Goal: Task Accomplishment & Management: Manage account settings

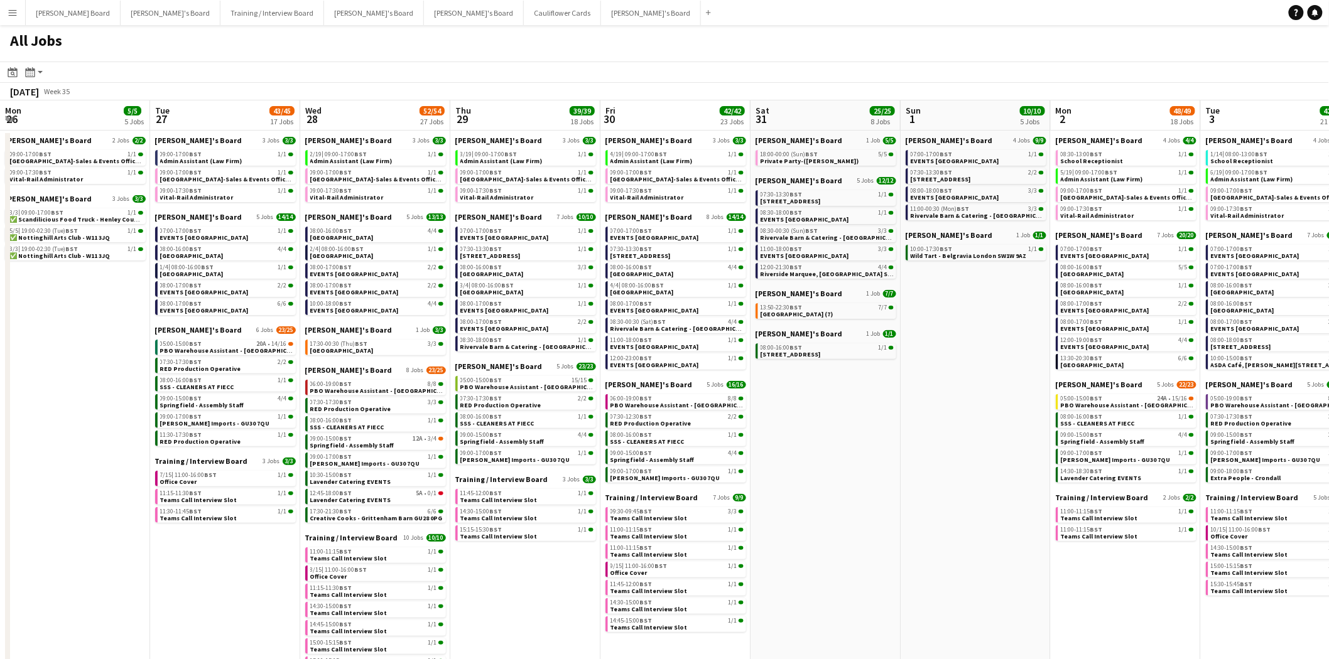
scroll to position [0, 284]
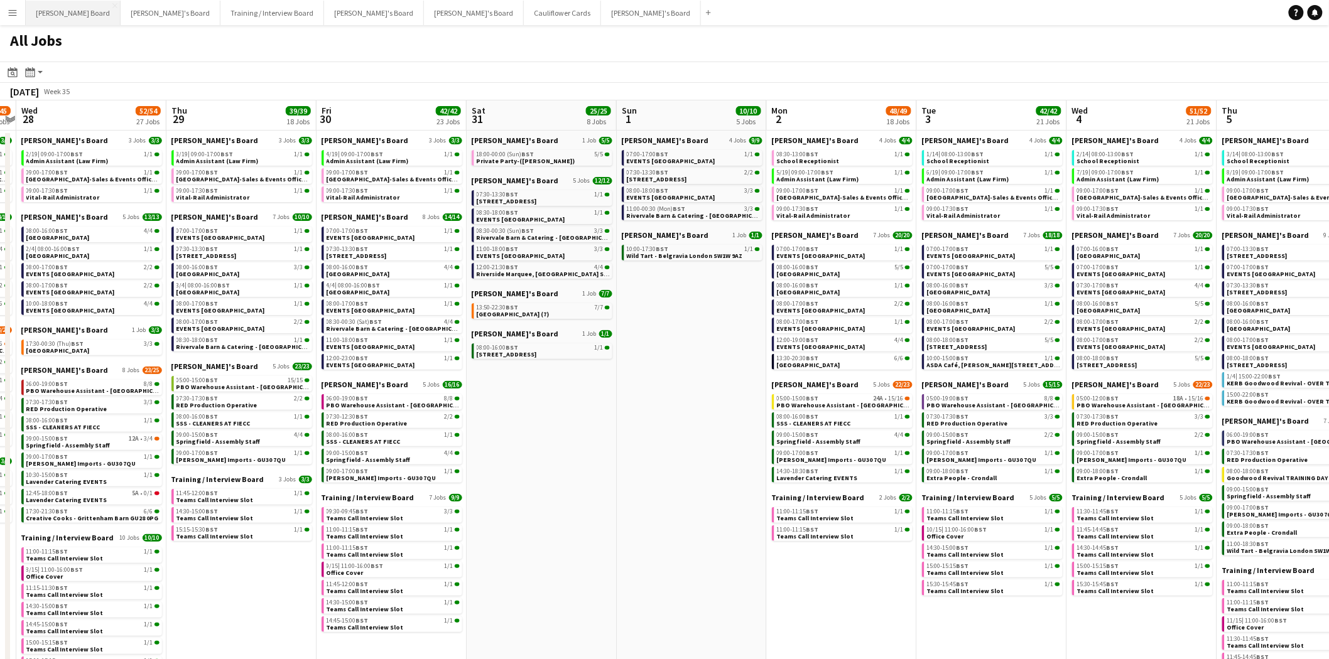
click at [55, 16] on button "[PERSON_NAME] Board Close" at bounding box center [73, 13] width 95 height 24
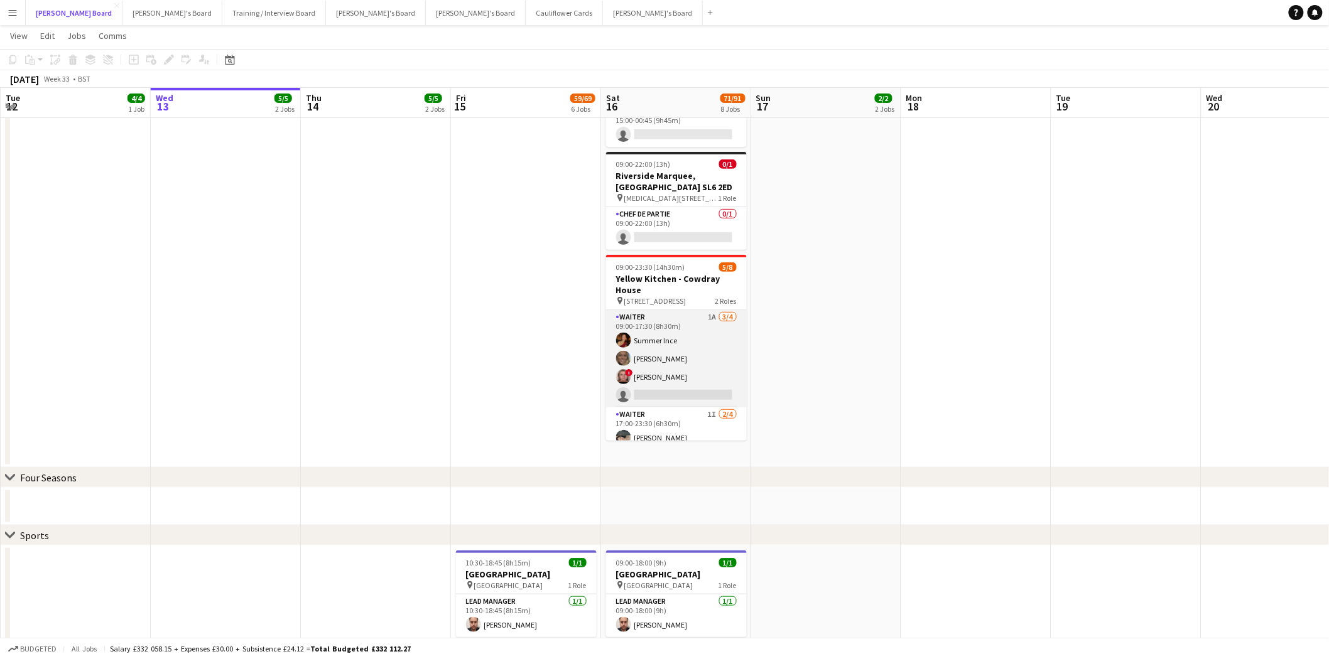
scroll to position [64, 0]
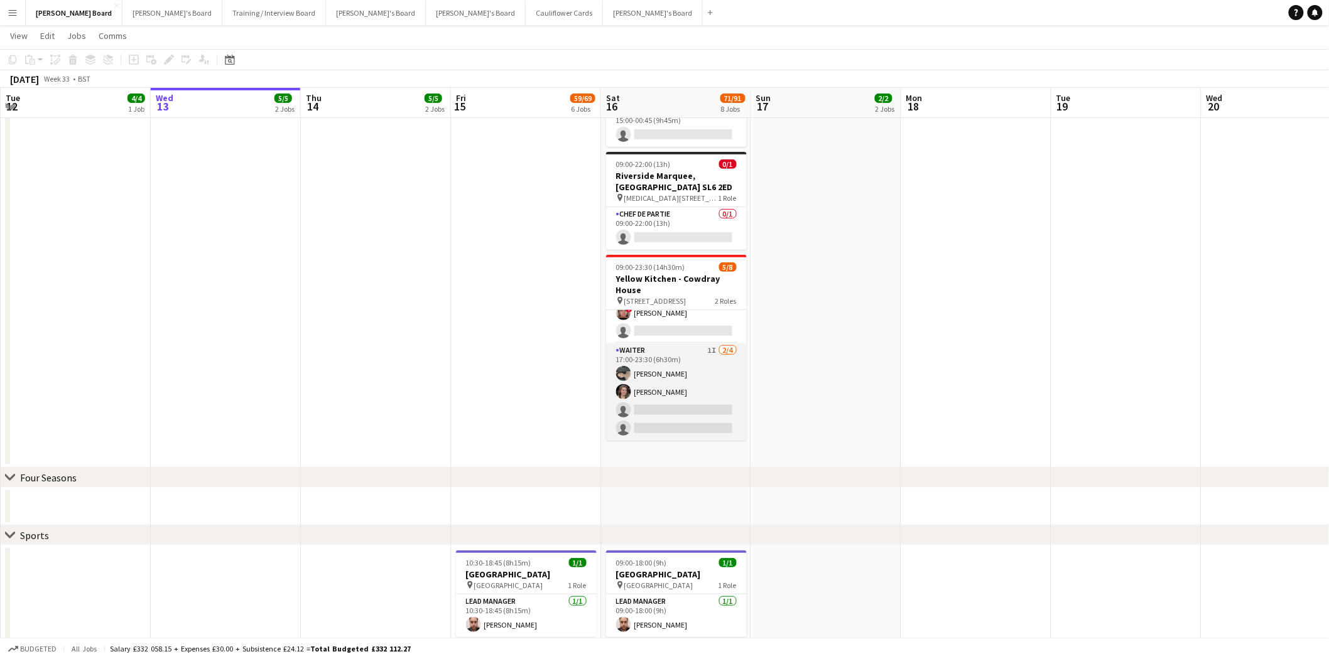
click at [698, 394] on app-card-role "Waiter 1I [DATE] 17:00-23:30 (6h30m) Neo [PERSON_NAME] [PERSON_NAME] single-neu…" at bounding box center [676, 392] width 141 height 97
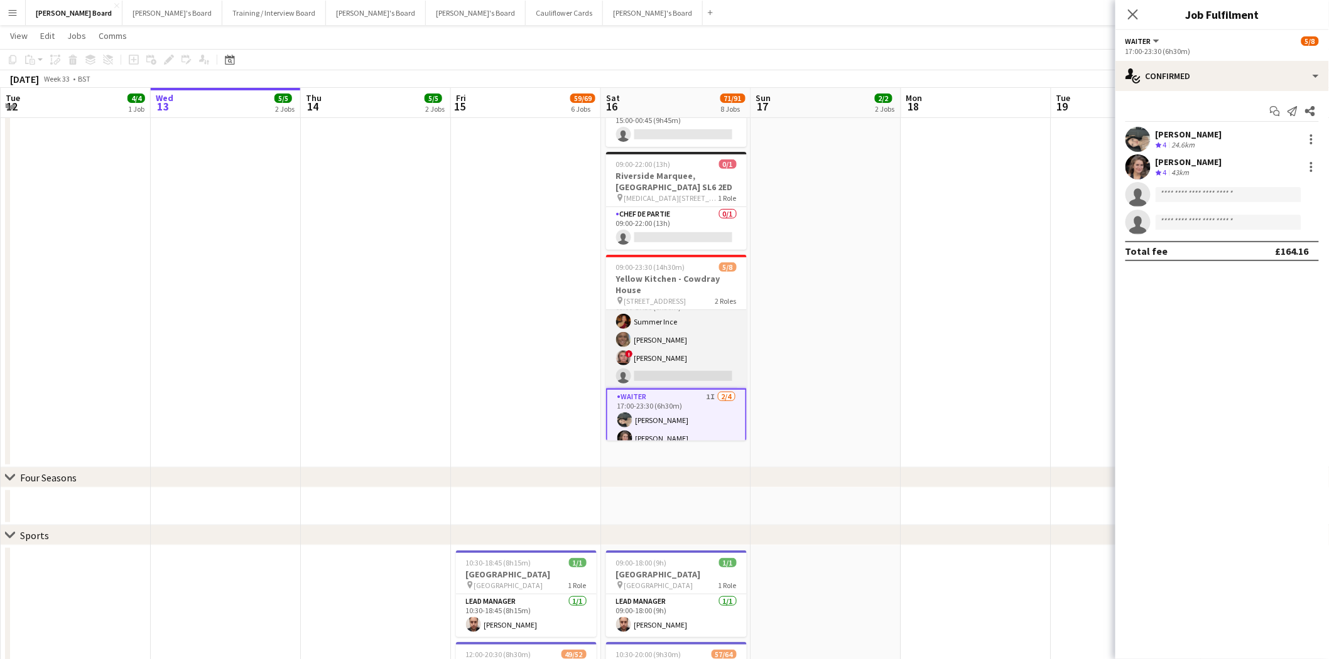
scroll to position [0, 0]
click at [682, 343] on app-card-role "Waiter 1A 3/4 09:00-17:30 (8h30m) Summer Ince Anna Simmonds ! Libby Calow singl…" at bounding box center [676, 358] width 141 height 97
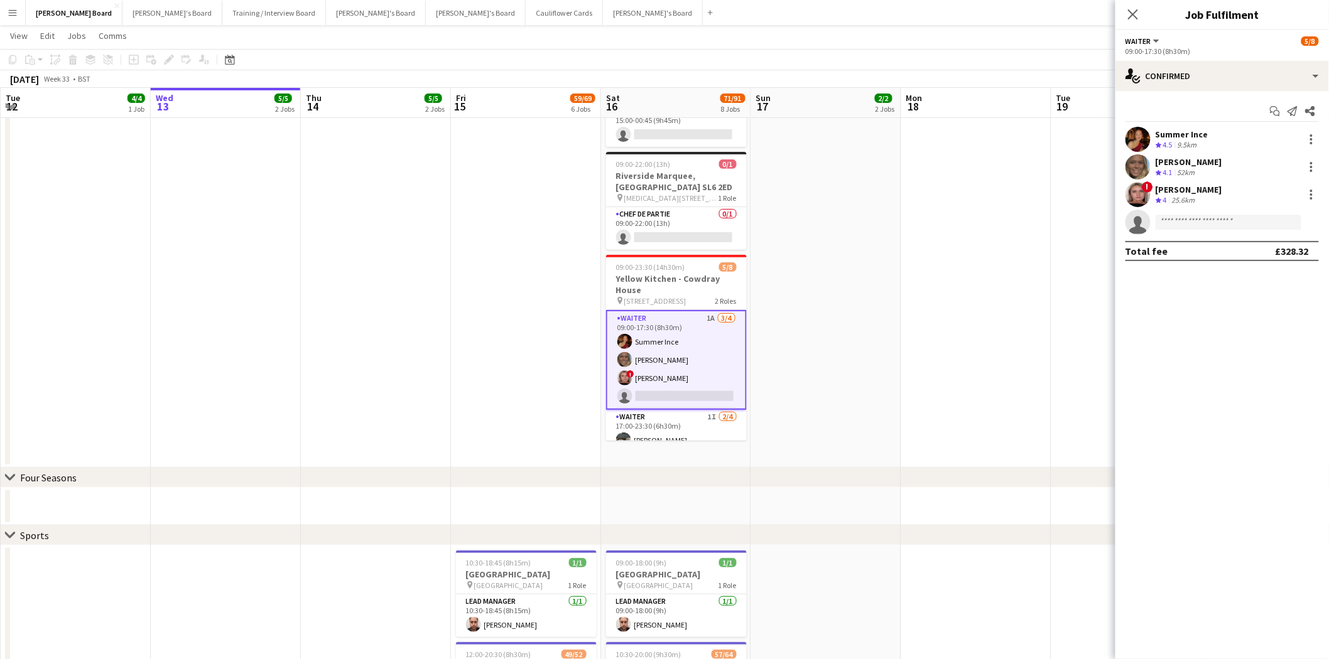
click at [1193, 136] on div "Summer Ince" at bounding box center [1182, 134] width 53 height 11
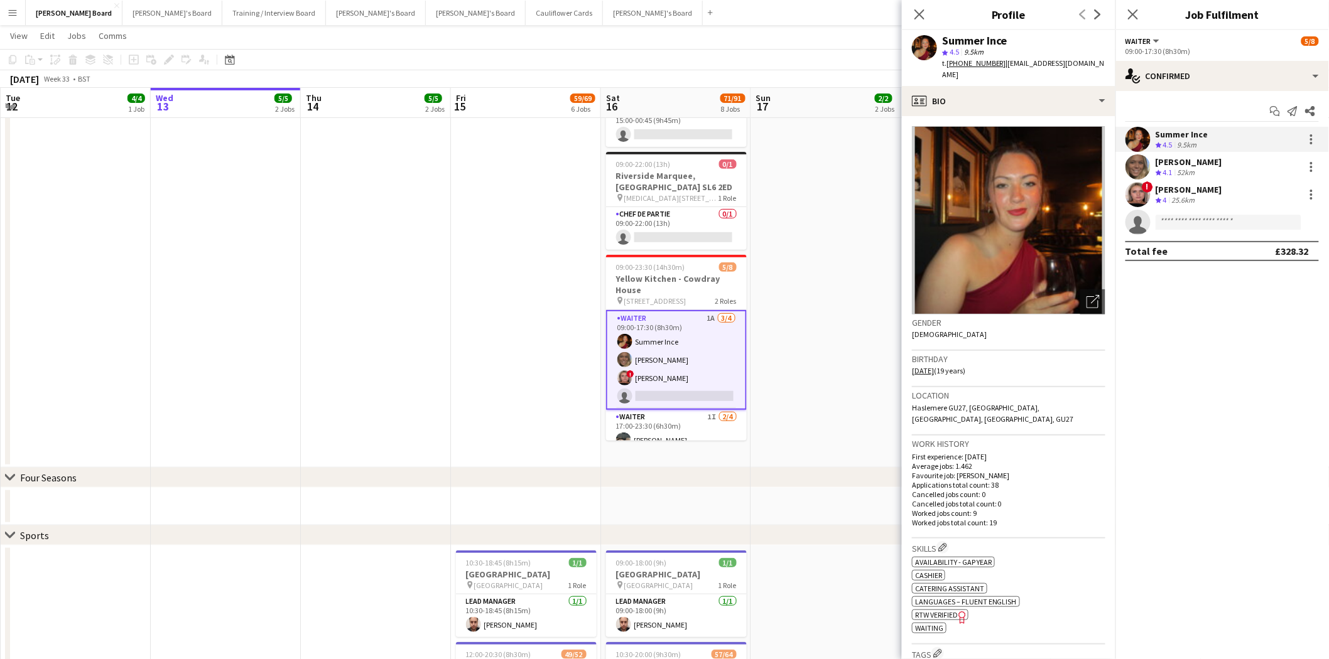
click at [1210, 164] on div "[PERSON_NAME]" at bounding box center [1189, 161] width 67 height 11
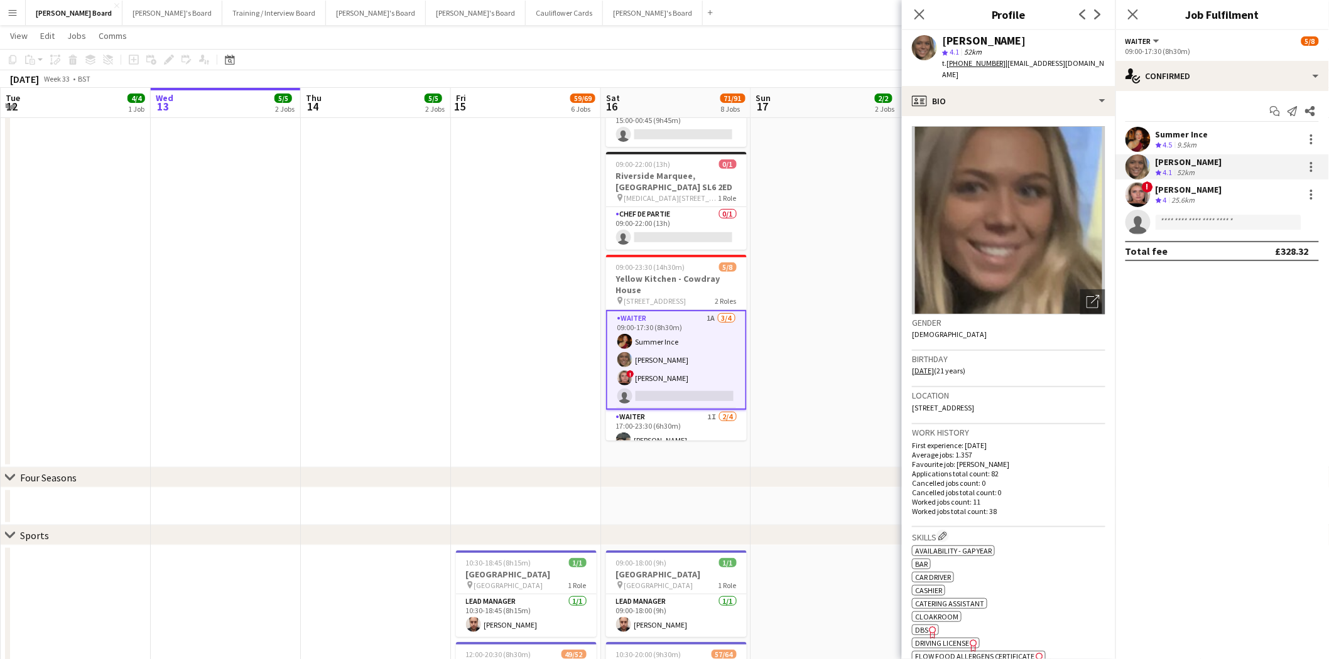
click at [1173, 190] on div "[PERSON_NAME]" at bounding box center [1189, 189] width 67 height 11
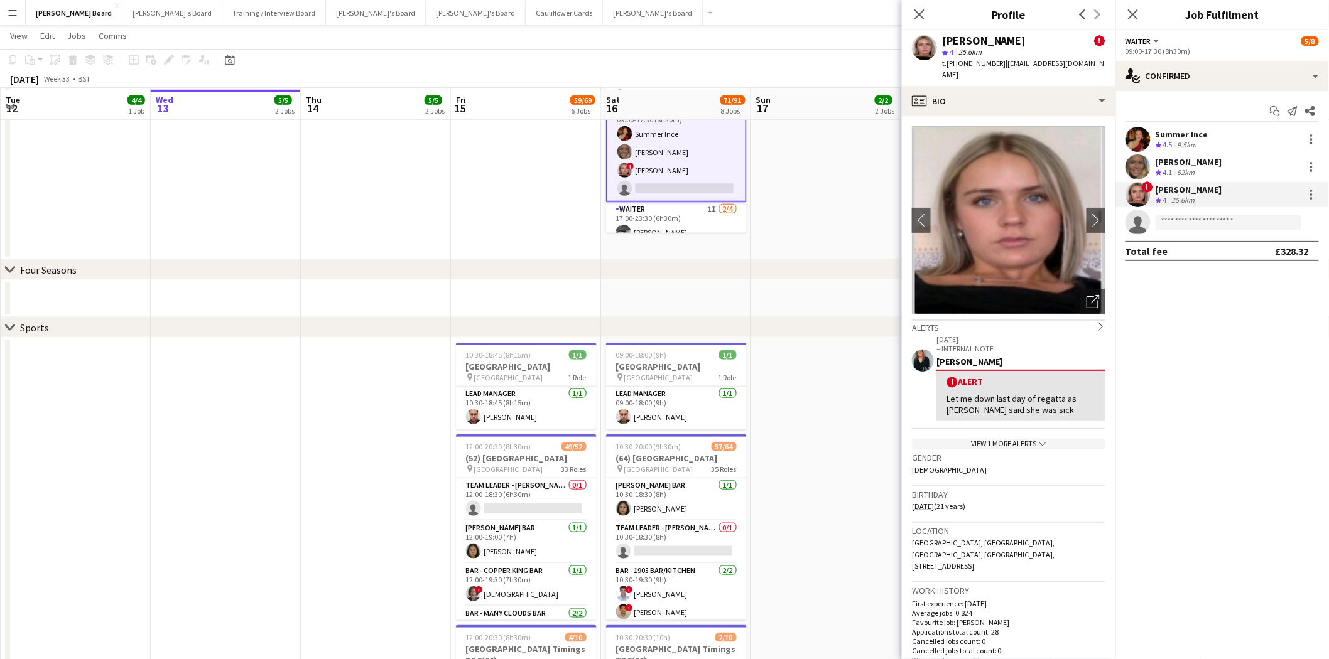
scroll to position [349, 0]
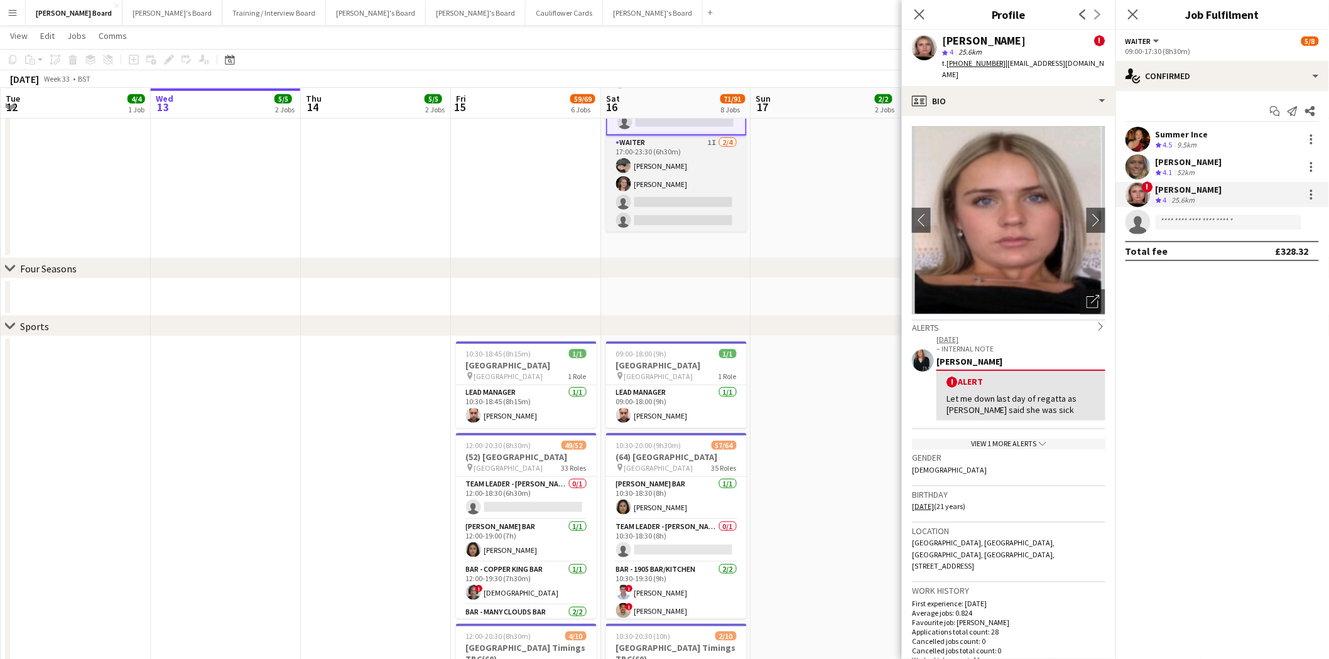
click at [696, 171] on app-card-role "Waiter 1I [DATE] 17:00-23:30 (6h30m) Neo [PERSON_NAME] [PERSON_NAME] single-neu…" at bounding box center [676, 184] width 141 height 97
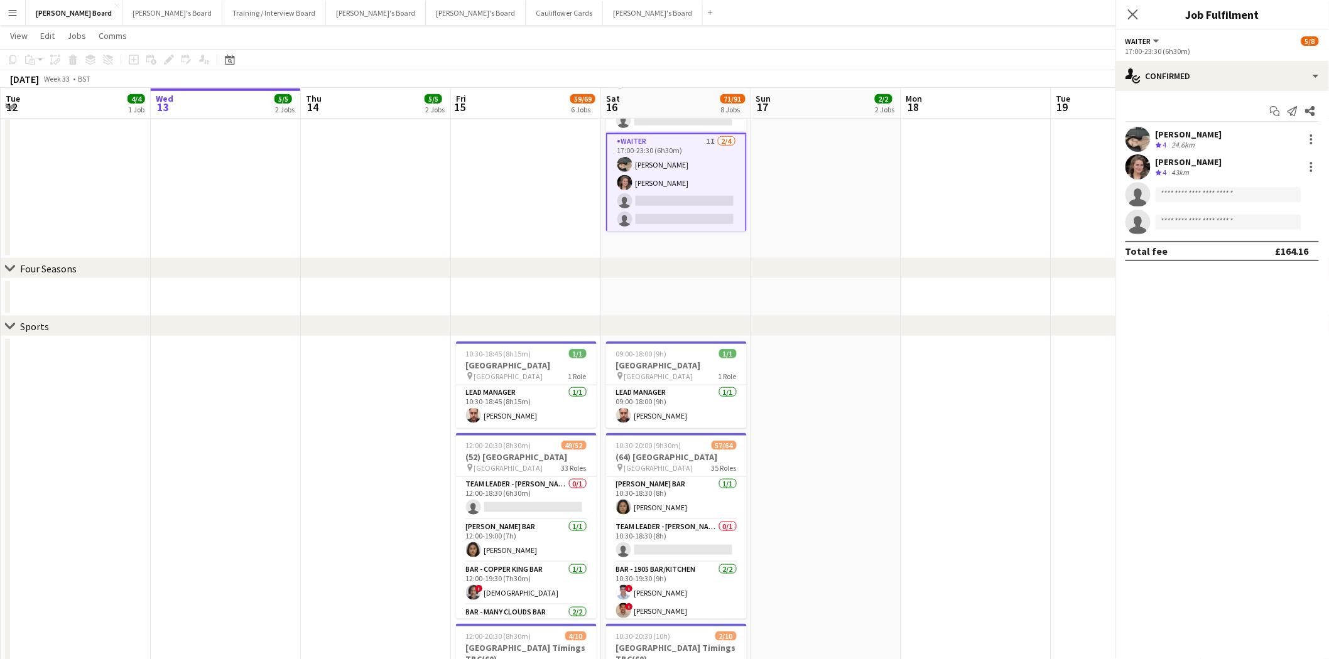
scroll to position [65, 0]
click at [1190, 129] on div "[PERSON_NAME]" at bounding box center [1189, 134] width 67 height 11
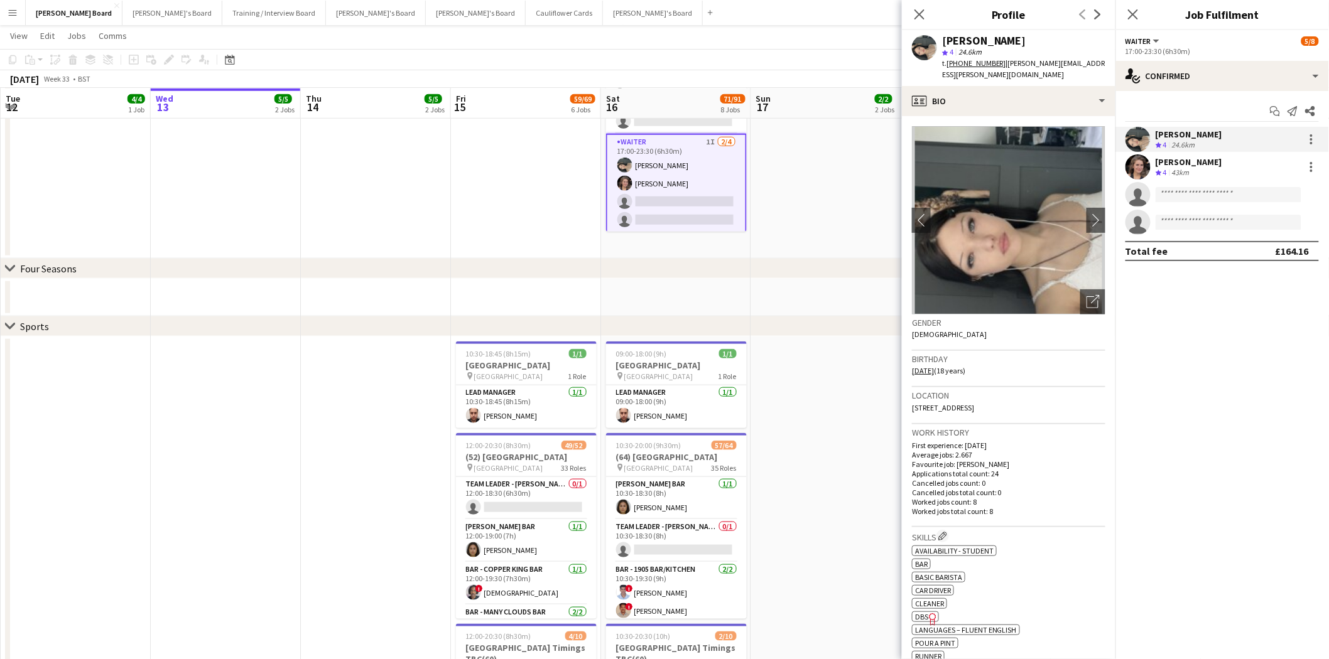
click at [1203, 165] on div "[PERSON_NAME]" at bounding box center [1189, 161] width 67 height 11
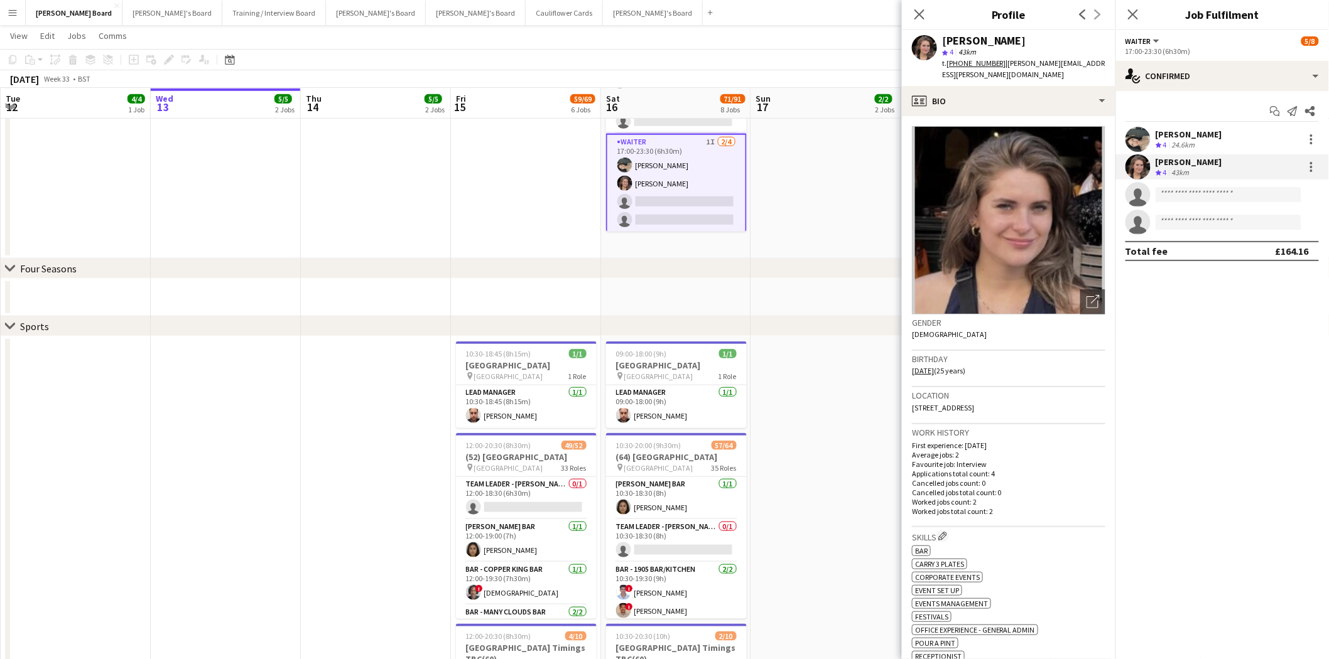
drag, startPoint x: 917, startPoint y: 14, endPoint x: 909, endPoint y: 26, distance: 14.5
click at [918, 14] on icon "Close pop-in" at bounding box center [919, 14] width 10 height 10
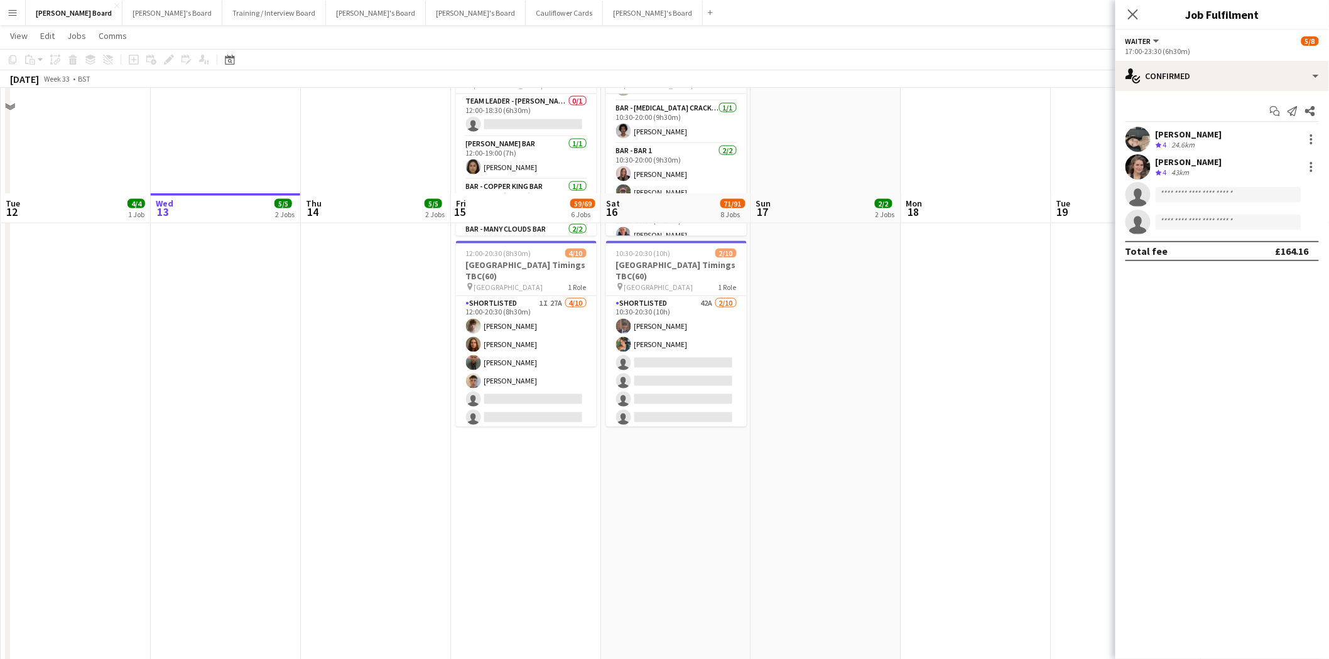
scroll to position [837, 0]
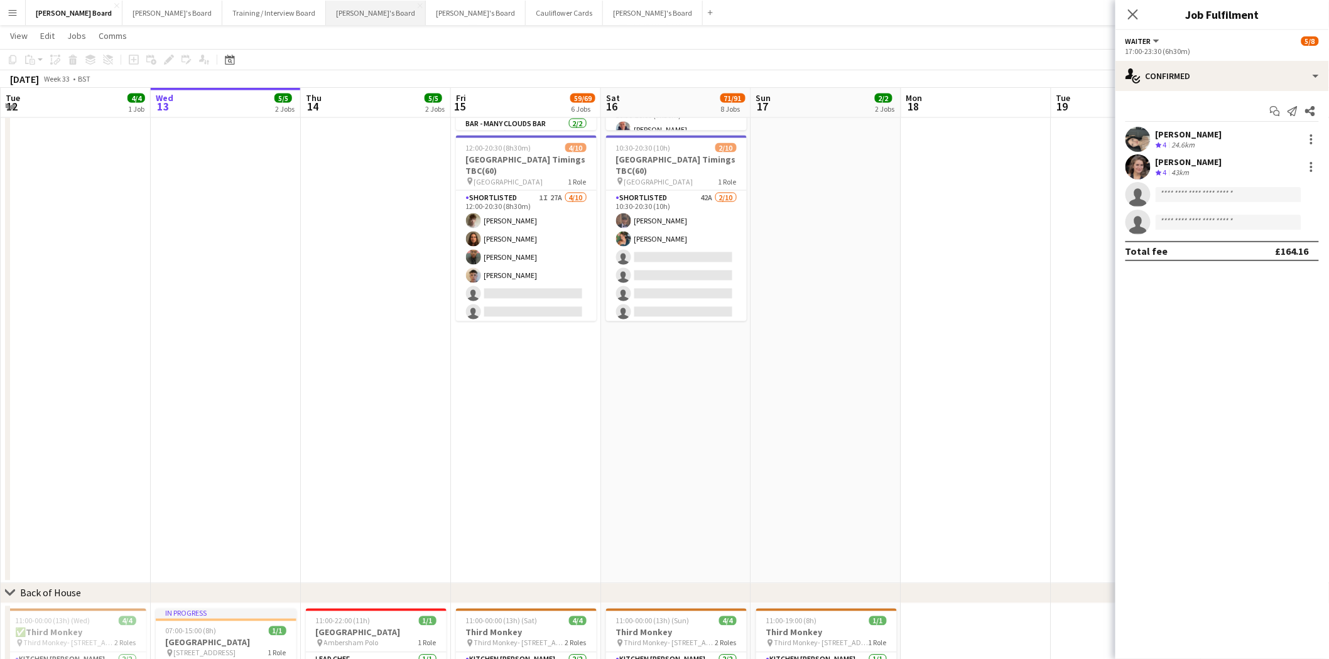
click at [326, 8] on button "Thomasina's Board Close" at bounding box center [376, 13] width 100 height 24
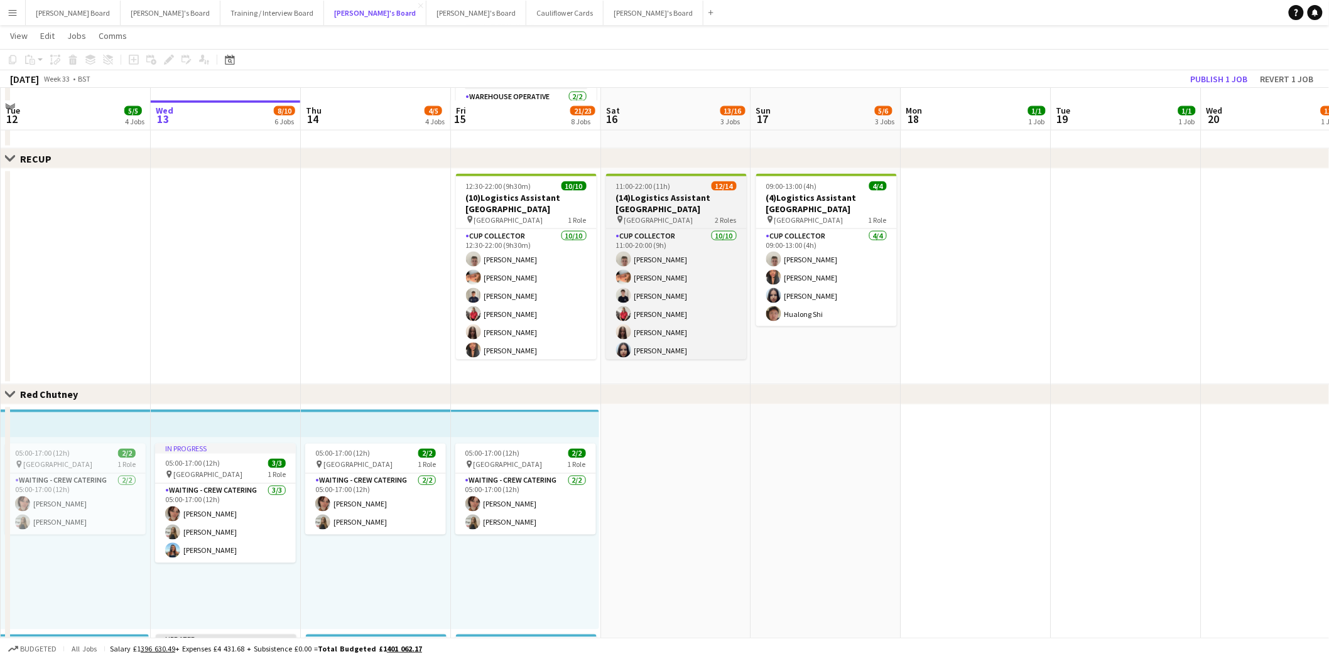
scroll to position [698, 0]
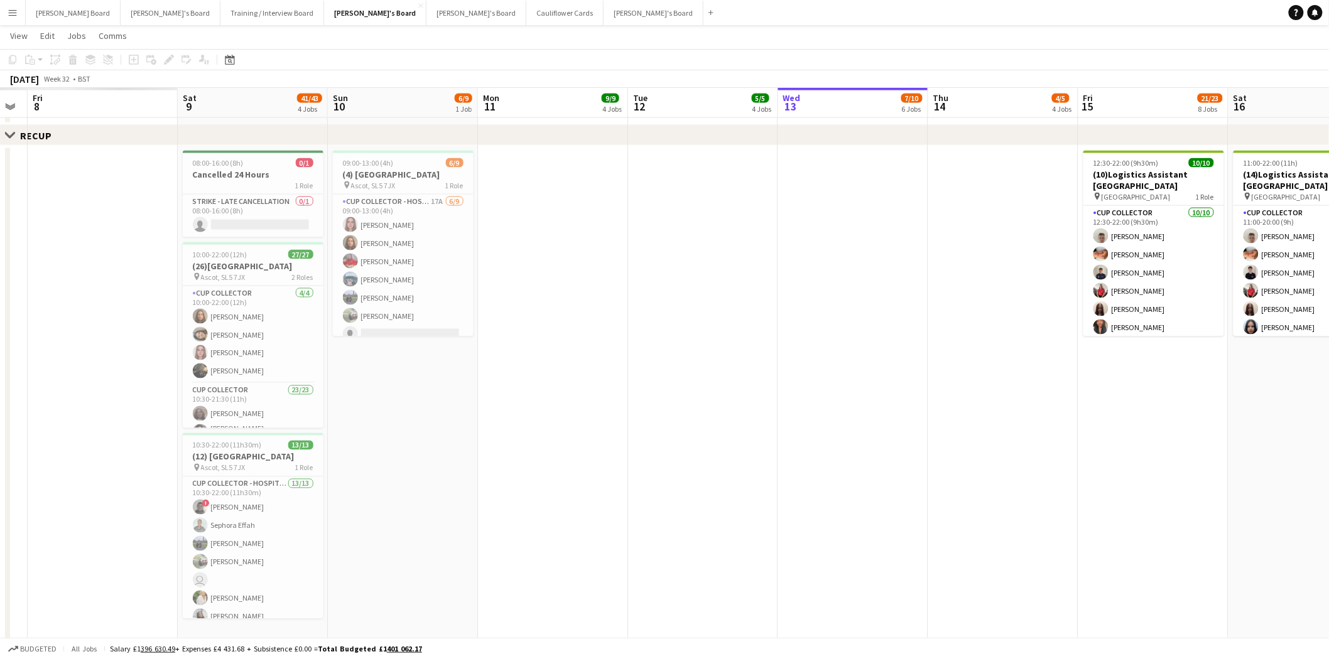
drag, startPoint x: 302, startPoint y: 250, endPoint x: 1144, endPoint y: 325, distance: 845.0
click at [1144, 325] on app-calendar-viewport "Wed 6 Thu 7 Fri 8 Sat 9 41/43 4 Jobs Sun 10 6/9 1 Job Mon 11 9/9 4 Jobs Tue 12 …" at bounding box center [664, 321] width 1329 height 1940
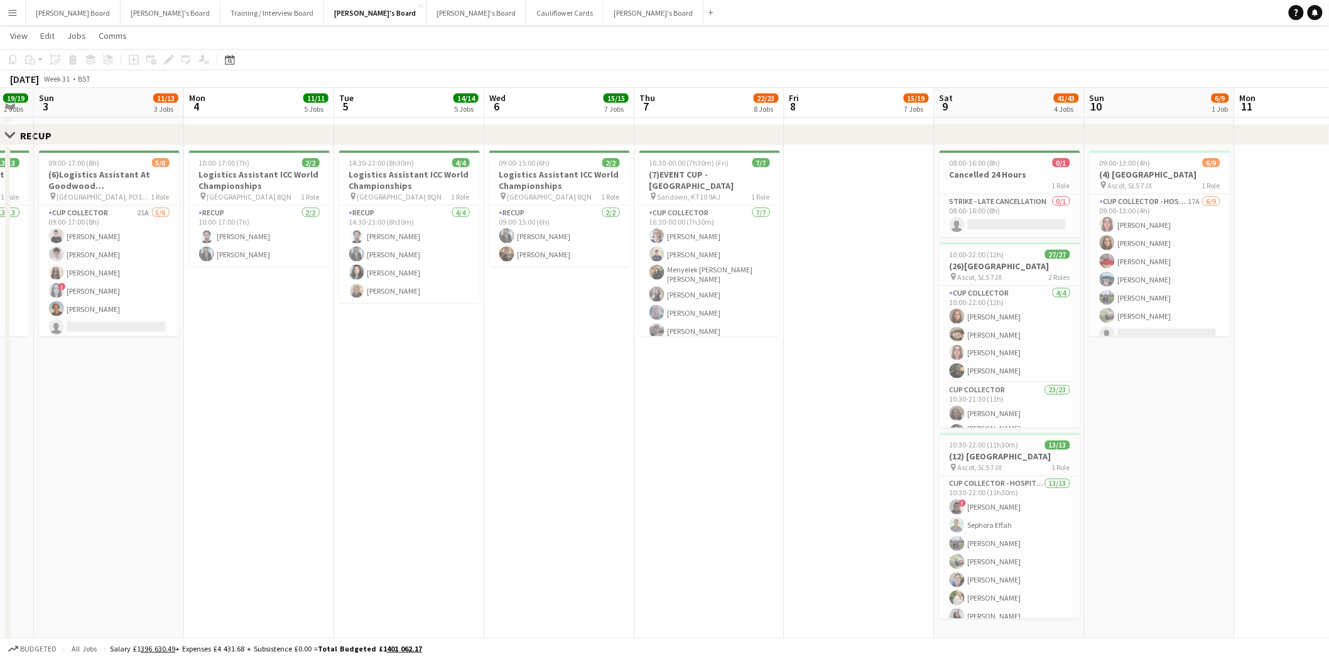
drag, startPoint x: 333, startPoint y: 325, endPoint x: 873, endPoint y: 369, distance: 541.9
click at [873, 369] on app-calendar-viewport "Fri 1 27/27 5 Jobs Sat 2 19/19 2 Jobs Sun 3 11/13 3 Jobs Mon 4 11/11 5 Jobs Tue…" at bounding box center [664, 354] width 1329 height 2007
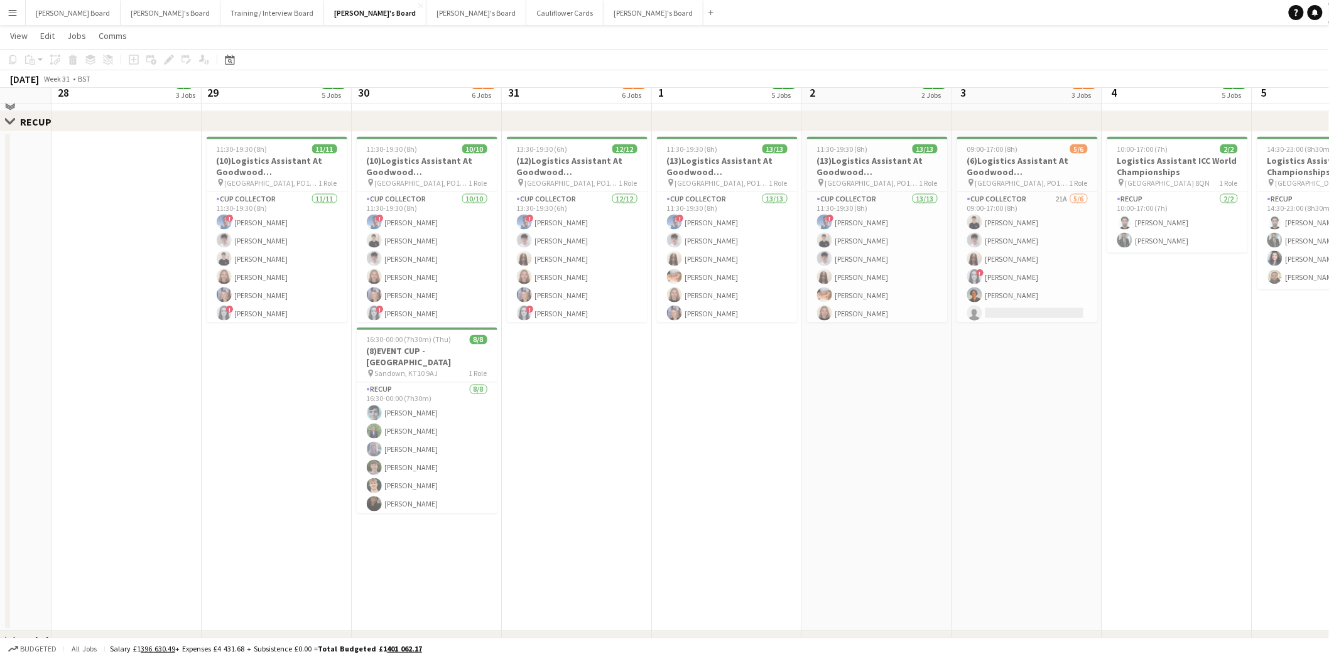
scroll to position [0, 417]
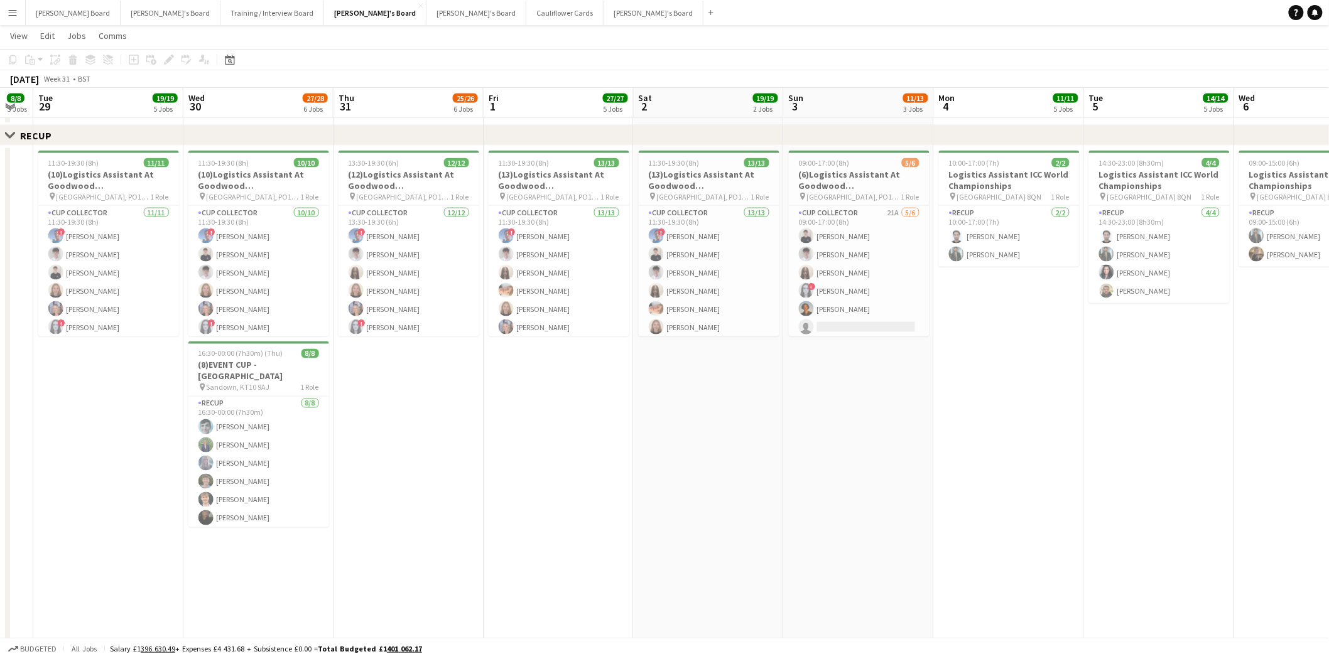
drag, startPoint x: 256, startPoint y: 377, endPoint x: 1006, endPoint y: 421, distance: 751.2
click at [1006, 421] on app-calendar-viewport "Sat 26 52/52 3 Jobs Sun 27 3/4 1 Job Mon 28 8/8 3 Jobs Tue 29 19/19 5 Jobs Wed …" at bounding box center [664, 347] width 1329 height 2020
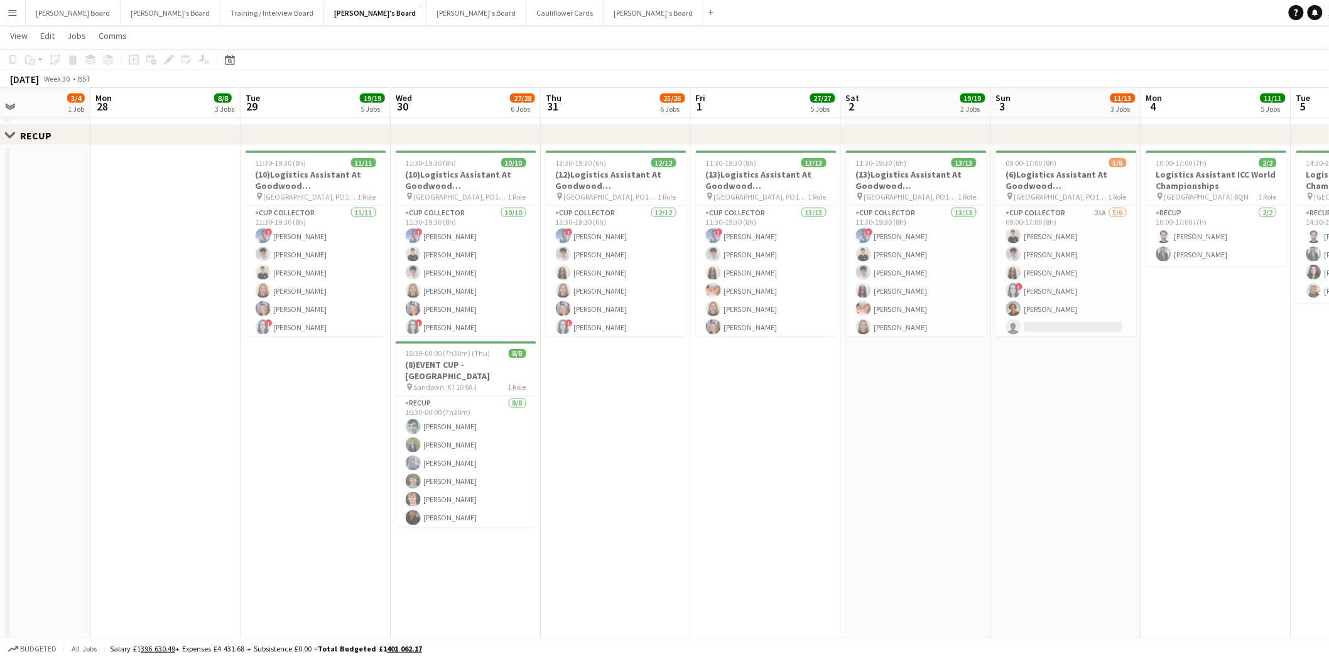
drag, startPoint x: 420, startPoint y: 431, endPoint x: 580, endPoint y: 426, distance: 160.9
click at [626, 466] on app-calendar-viewport "Fri 25 40/40 6 Jobs Sat 26 52/52 3 Jobs Sun 27 3/4 1 Job Mon 28 8/8 3 Jobs Tue …" at bounding box center [664, 347] width 1329 height 2020
click at [472, 170] on h3 "(10)Logistics Assistant At Goodwood QATAR" at bounding box center [466, 180] width 141 height 23
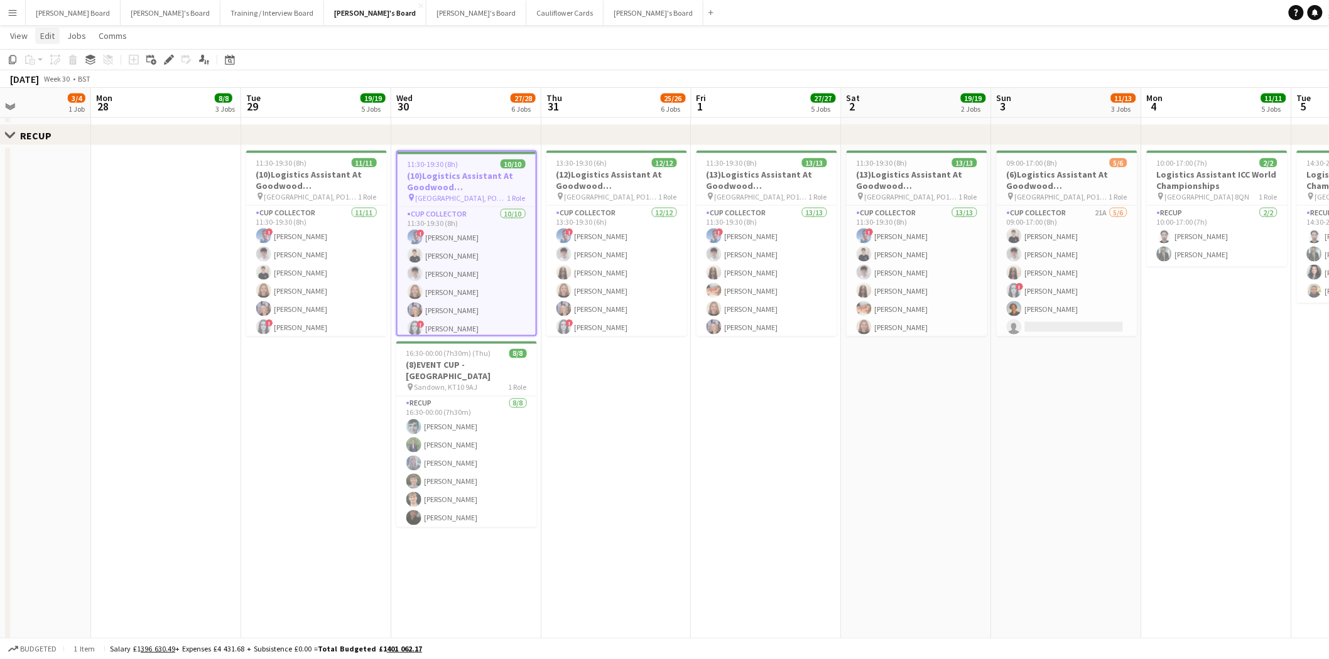
click at [44, 38] on span "Edit" at bounding box center [47, 35] width 14 height 11
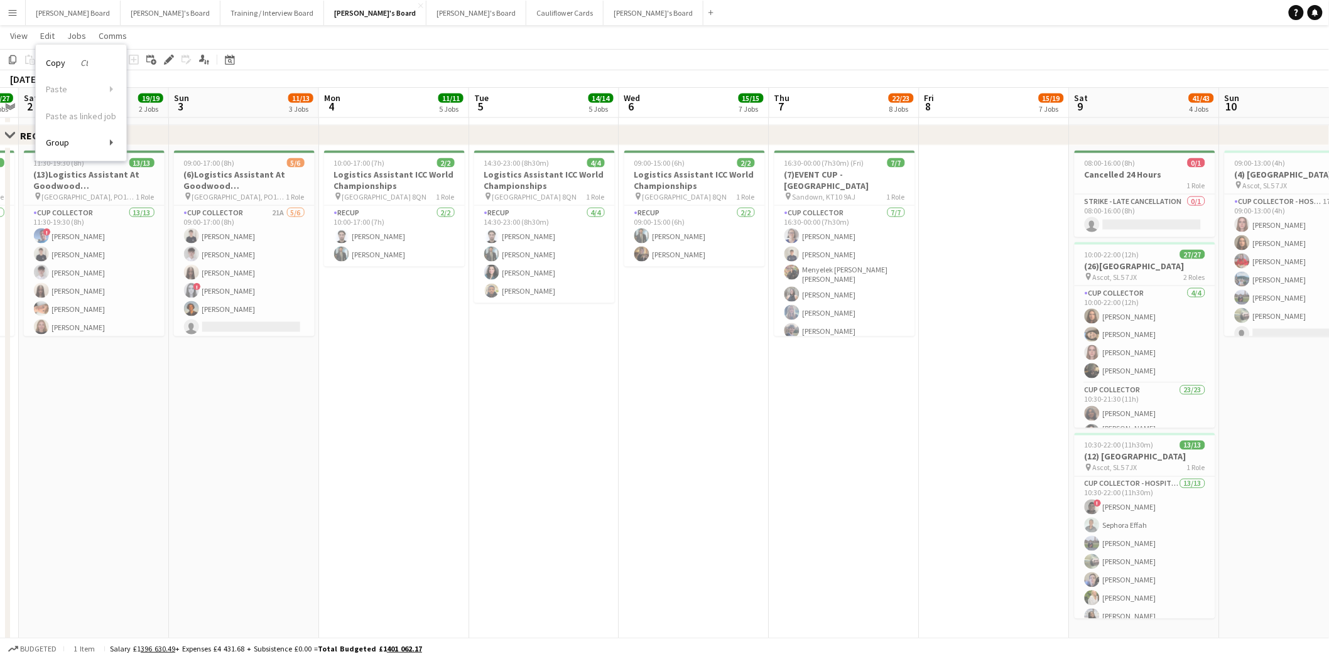
drag, startPoint x: 1241, startPoint y: 393, endPoint x: 118, endPoint y: 400, distance: 1123.0
click at [118, 400] on app-calendar-viewport "Wed 30 27/28 6 Jobs Thu 31 25/26 6 Jobs Fri 1 27/27 5 Jobs Sat 2 19/19 2 Jobs S…" at bounding box center [664, 347] width 1329 height 2020
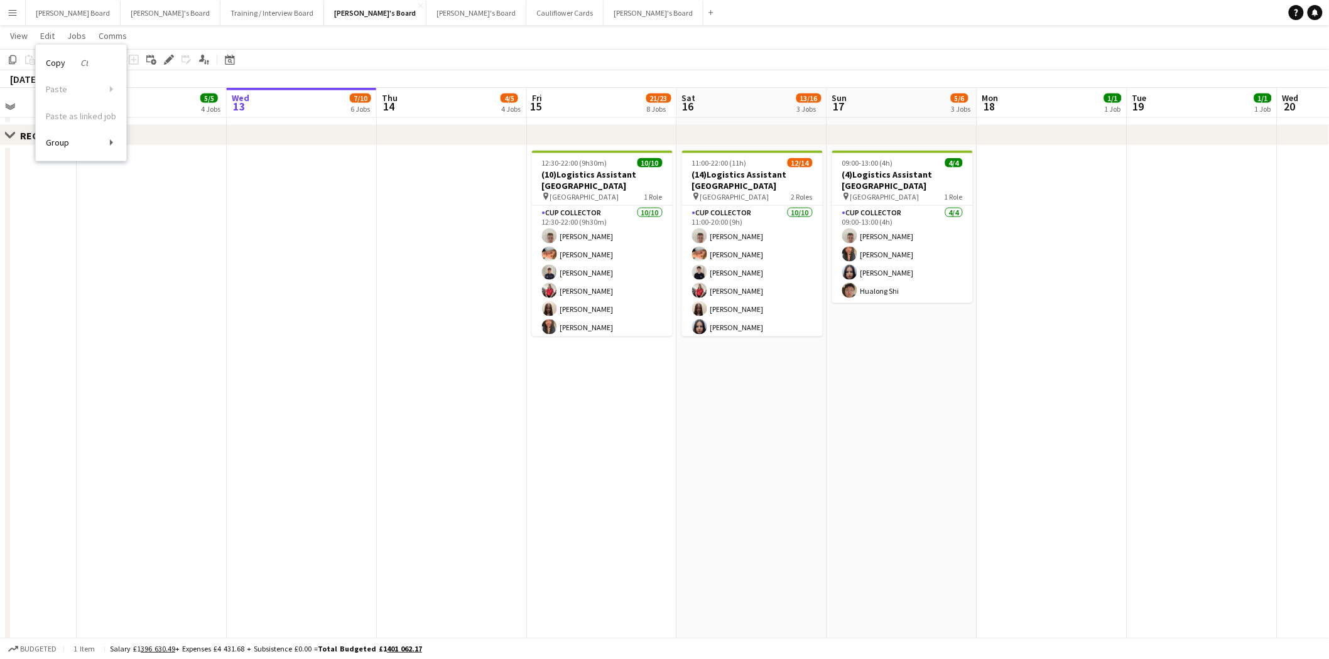
drag, startPoint x: 1263, startPoint y: 377, endPoint x: 120, endPoint y: 412, distance: 1143.6
click at [120, 412] on app-calendar-viewport "Sat 9 41/43 4 Jobs Sun 10 6/9 1 Job Mon 11 9/9 4 Jobs Tue 12 5/5 4 Jobs Wed 13 …" at bounding box center [664, 347] width 1329 height 2020
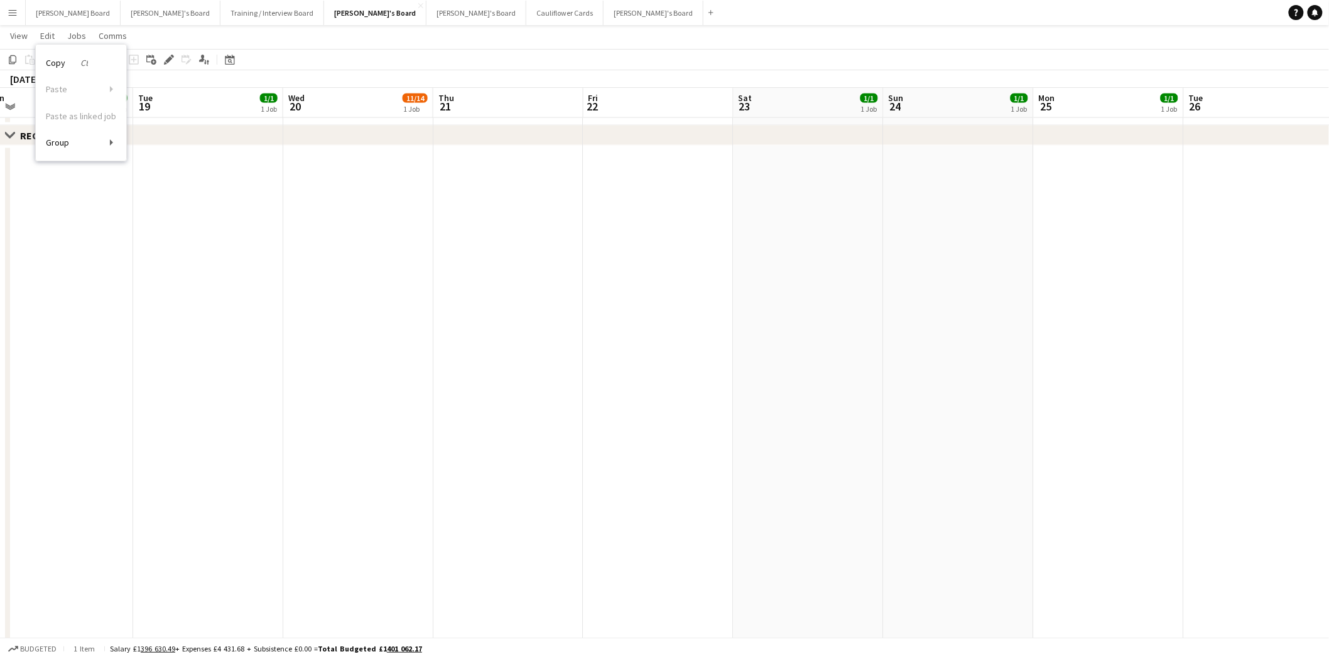
drag, startPoint x: 1088, startPoint y: 430, endPoint x: 111, endPoint y: 421, distance: 977.3
click at [111, 421] on app-calendar-viewport "Fri 15 21/23 8 Jobs Sat 16 13/16 3 Jobs Sun 17 5/6 3 Jobs Mon 18 1/1 1 Job Tue …" at bounding box center [664, 347] width 1329 height 2020
click at [829, 222] on app-date-cell at bounding box center [809, 396] width 150 height 500
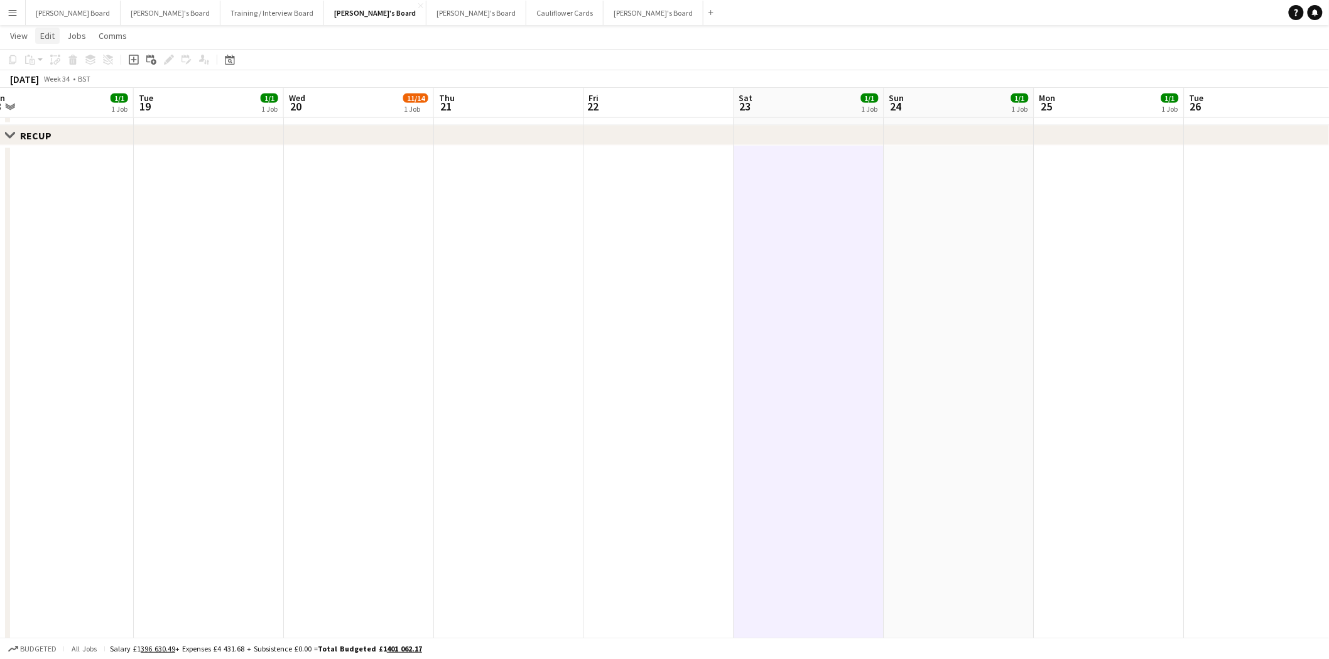
click at [49, 41] on link "Edit" at bounding box center [47, 36] width 24 height 16
click at [48, 35] on span "Edit" at bounding box center [47, 35] width 14 height 11
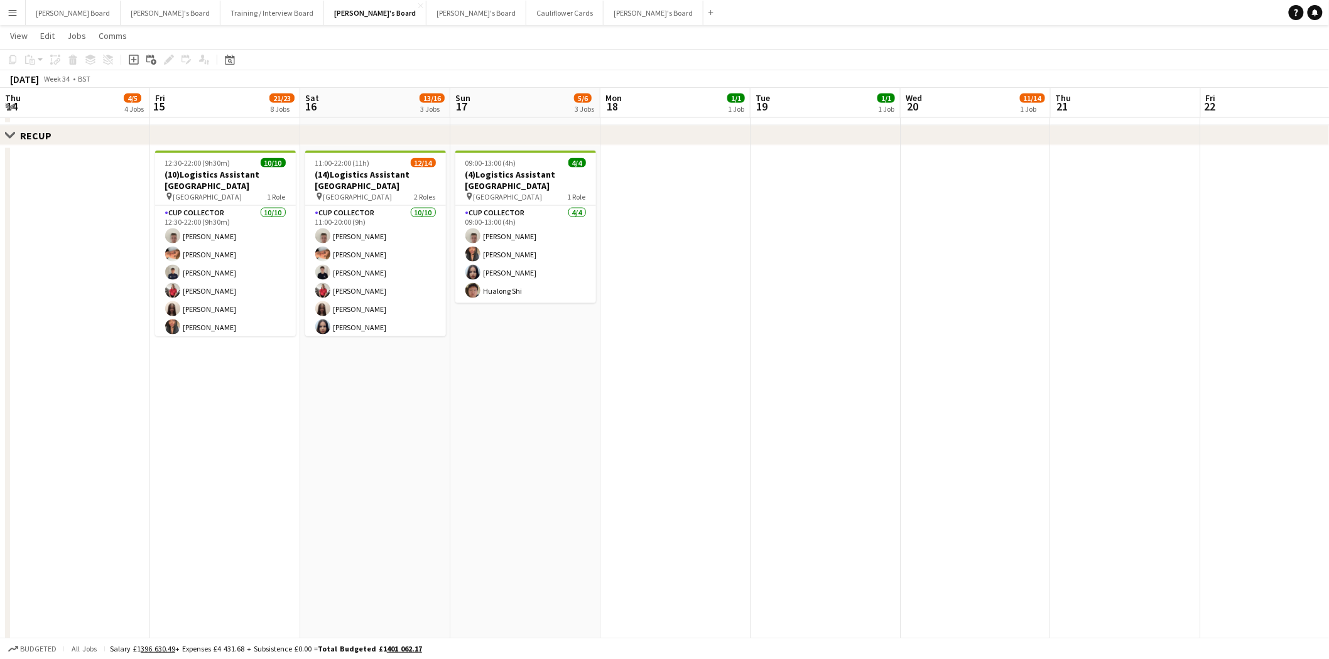
scroll to position [0, 350]
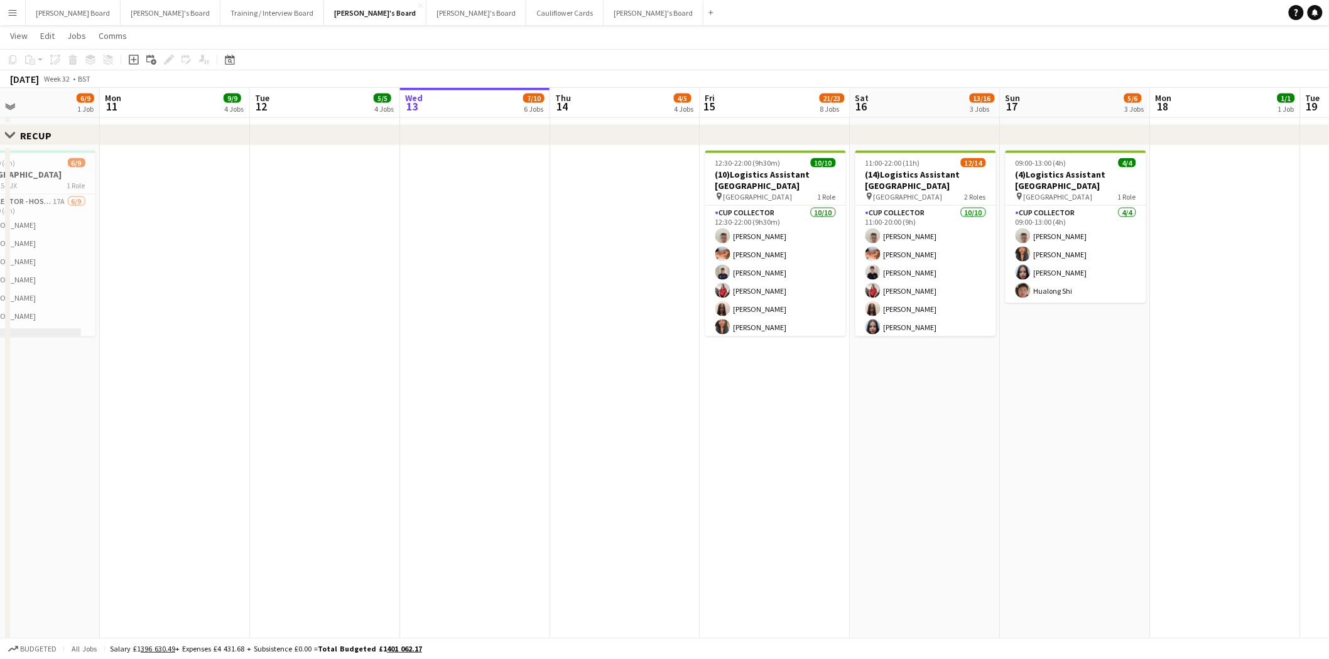
drag, startPoint x: 143, startPoint y: 264, endPoint x: 1256, endPoint y: 358, distance: 1117.5
click at [1328, 359] on html "Menu Boards Boards Boards All jobs Status Workforce Workforce My Workforce Recr…" at bounding box center [664, 333] width 1329 height 2091
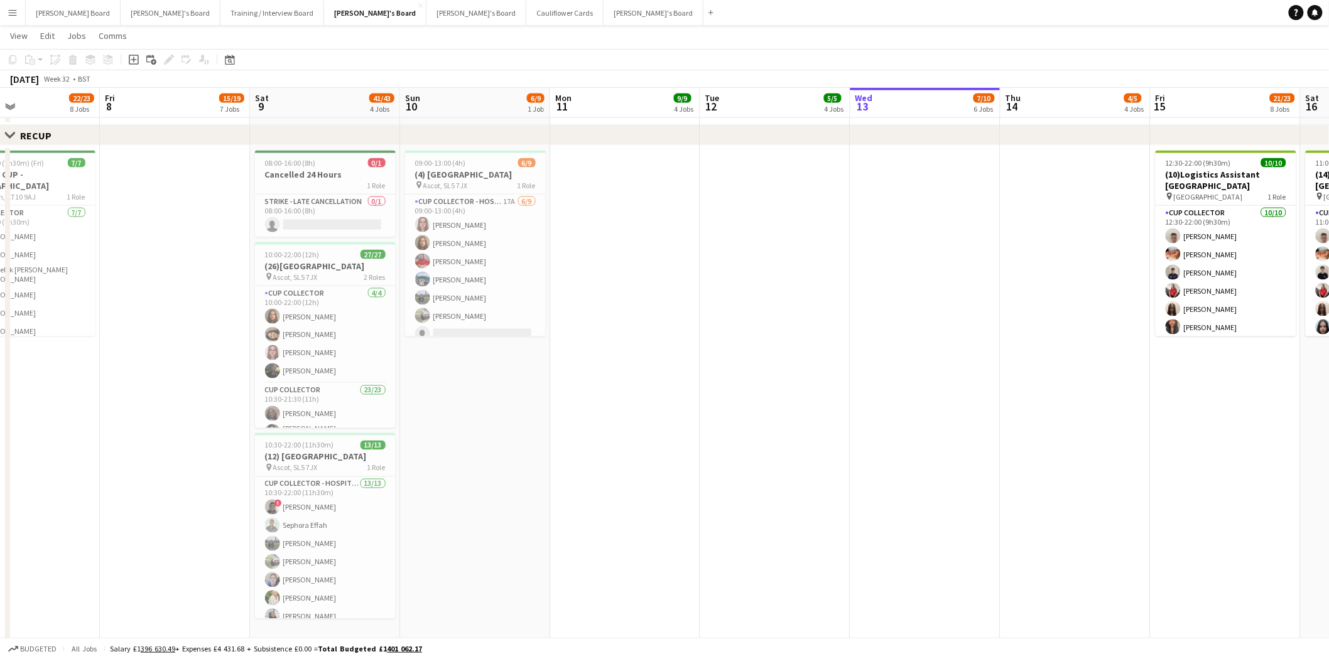
scroll to position [0, 0]
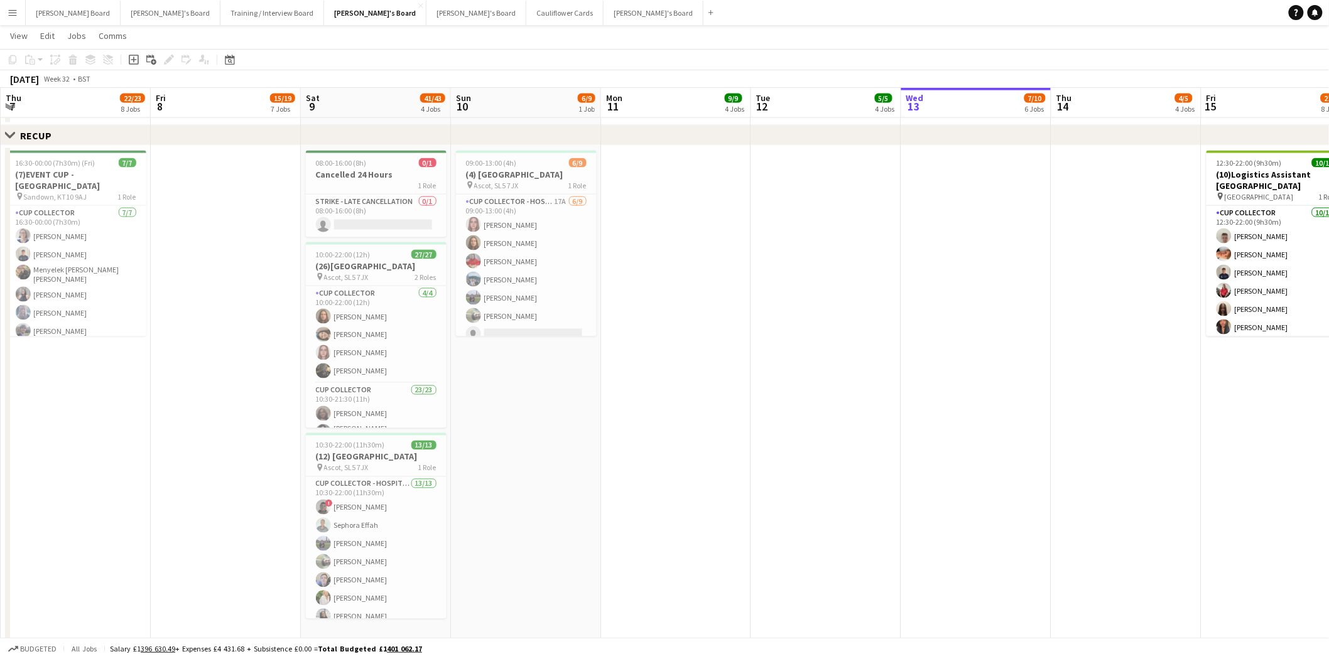
drag, startPoint x: 425, startPoint y: 350, endPoint x: 1339, endPoint y: 389, distance: 915.3
click at [1328, 389] on html "Menu Boards Boards Boards All jobs Status Workforce Workforce My Workforce Recr…" at bounding box center [664, 333] width 1329 height 2091
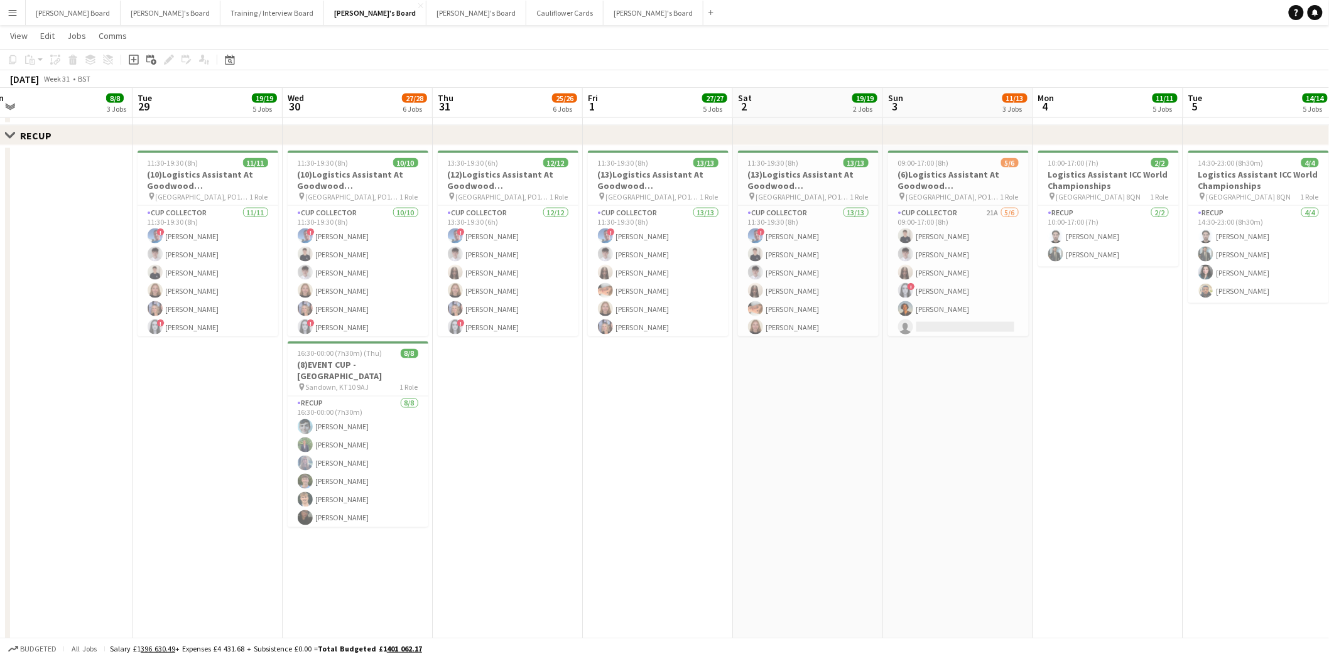
scroll to position [0, 376]
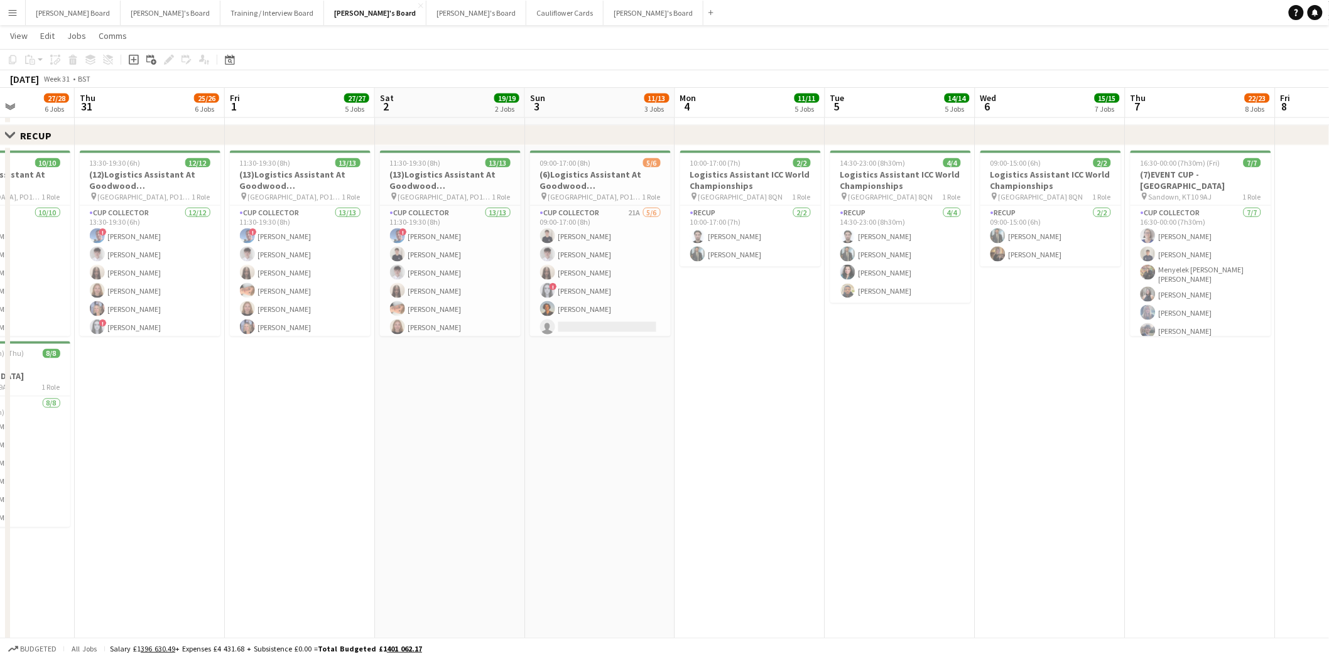
drag, startPoint x: 469, startPoint y: 381, endPoint x: 1036, endPoint y: 442, distance: 571.0
click at [1036, 442] on app-calendar-viewport "Mon 28 8/8 3 Jobs Tue 29 19/19 5 Jobs Wed 30 27/28 6 Jobs Thu 31 25/26 6 Jobs F…" at bounding box center [664, 347] width 1329 height 2020
click at [437, 158] on app-job-card "11:30-19:30 (8h) 13/13 (13)Logistics Assistant At Goodwood QATAR pin Chichester…" at bounding box center [451, 244] width 141 height 186
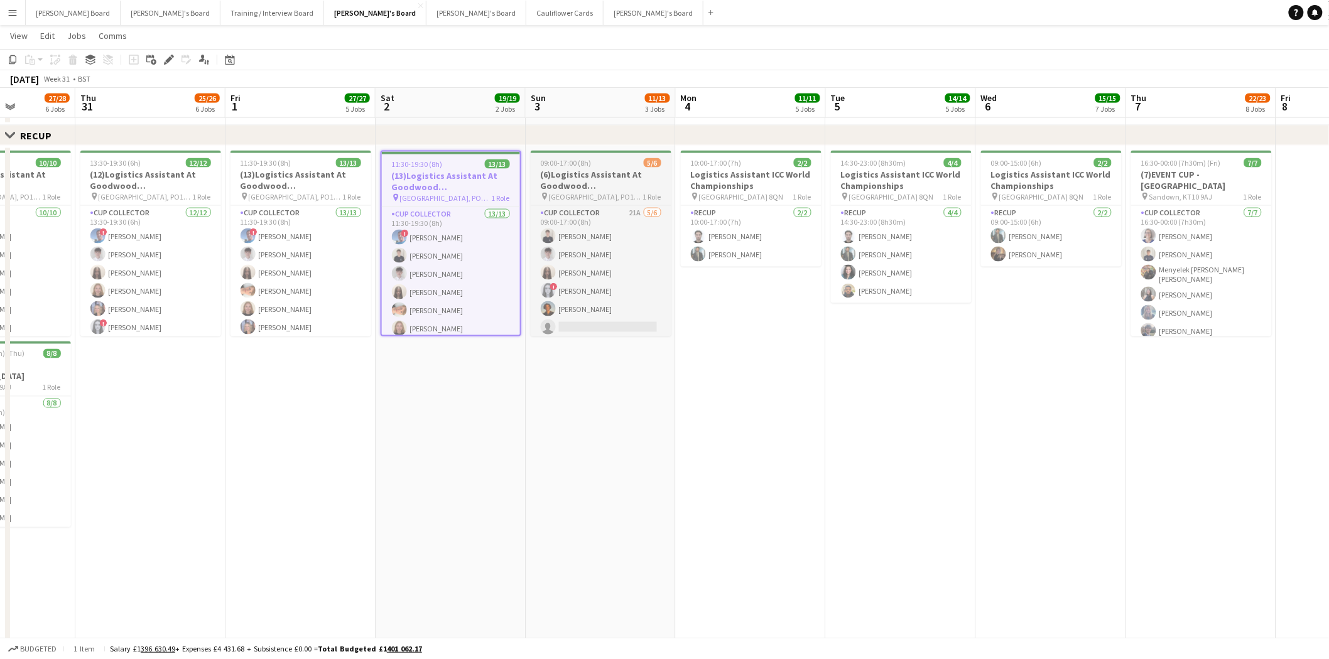
click at [615, 174] on h3 "(6)Logistics Assistant At Goodwood QATAR" at bounding box center [601, 180] width 141 height 23
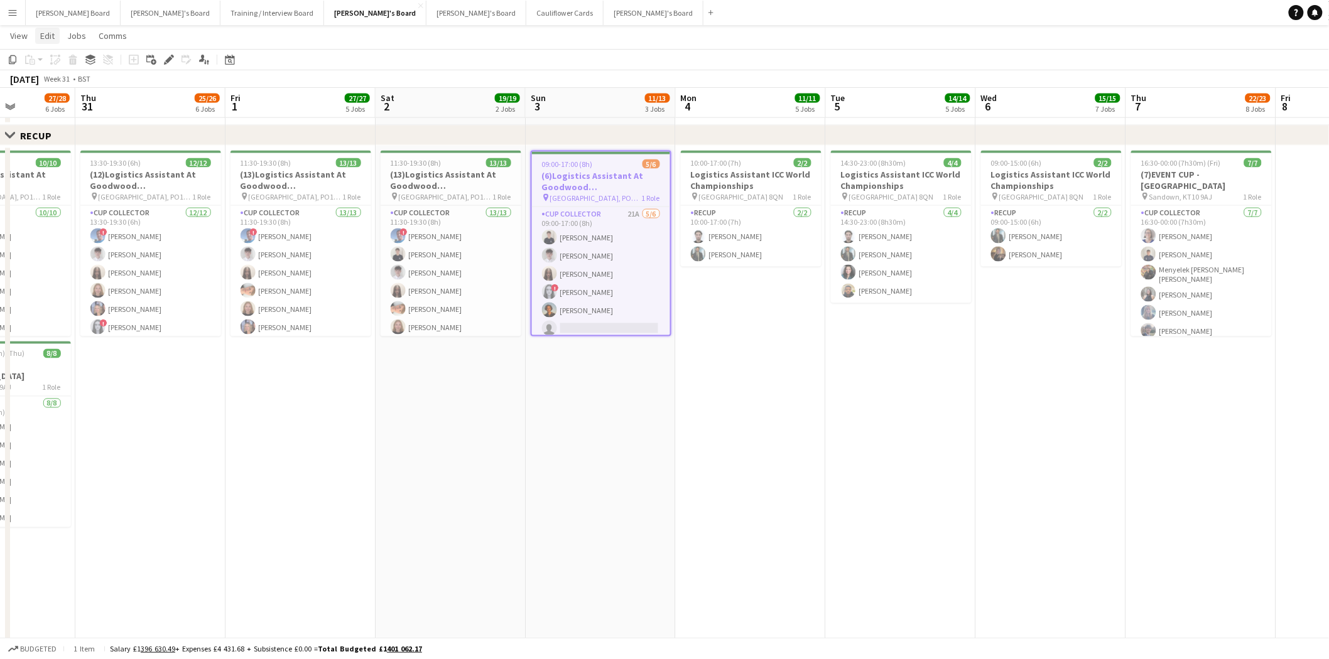
click at [46, 38] on span "Edit" at bounding box center [47, 35] width 14 height 11
click at [53, 66] on span "Copy Ctrl+C" at bounding box center [67, 62] width 42 height 11
click at [230, 63] on icon "Date picker" at bounding box center [230, 60] width 10 height 10
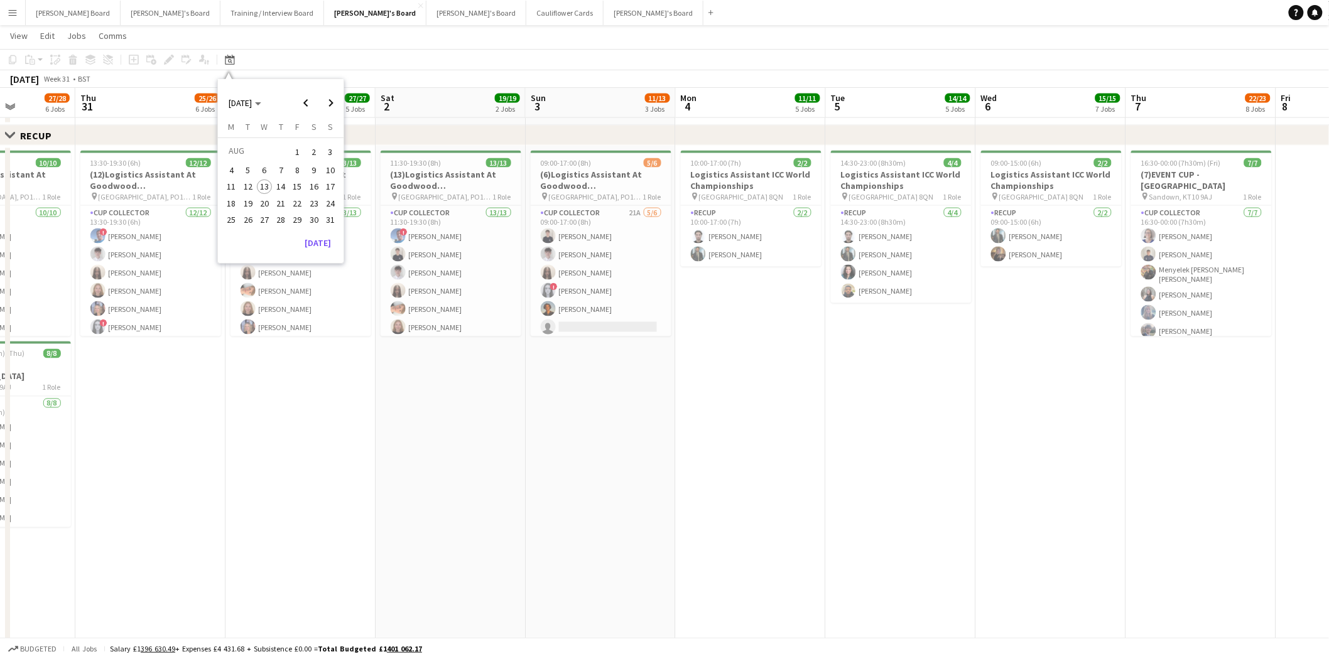
click at [311, 203] on span "23" at bounding box center [313, 203] width 15 height 15
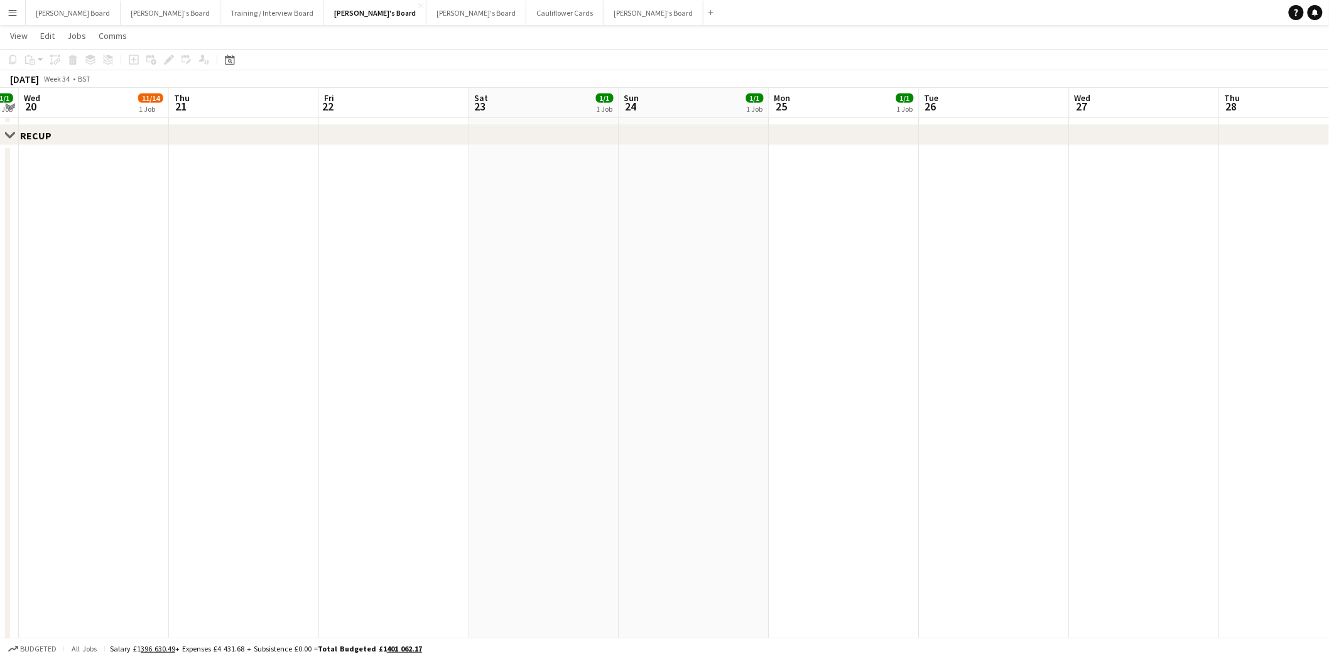
click at [560, 208] on app-date-cell at bounding box center [544, 396] width 150 height 500
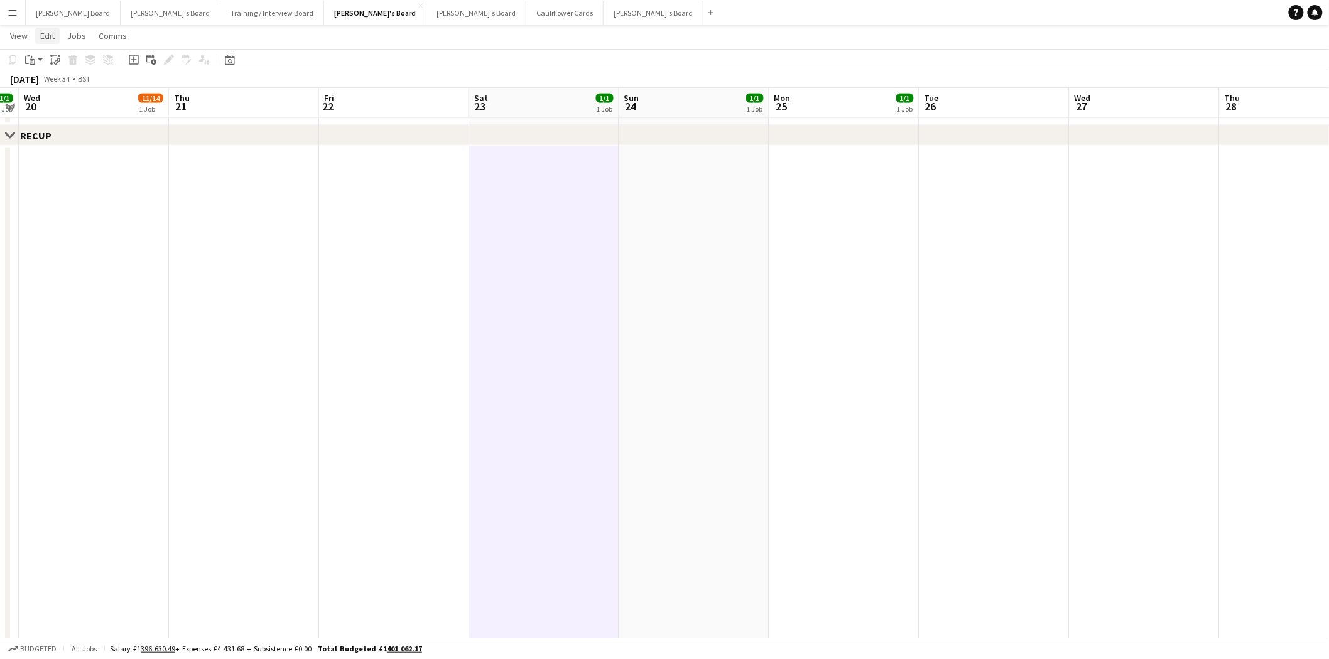
click at [45, 38] on span "Edit" at bounding box center [47, 35] width 14 height 11
click at [168, 90] on span "Without Crew Ctrl+V" at bounding box center [170, 94] width 73 height 11
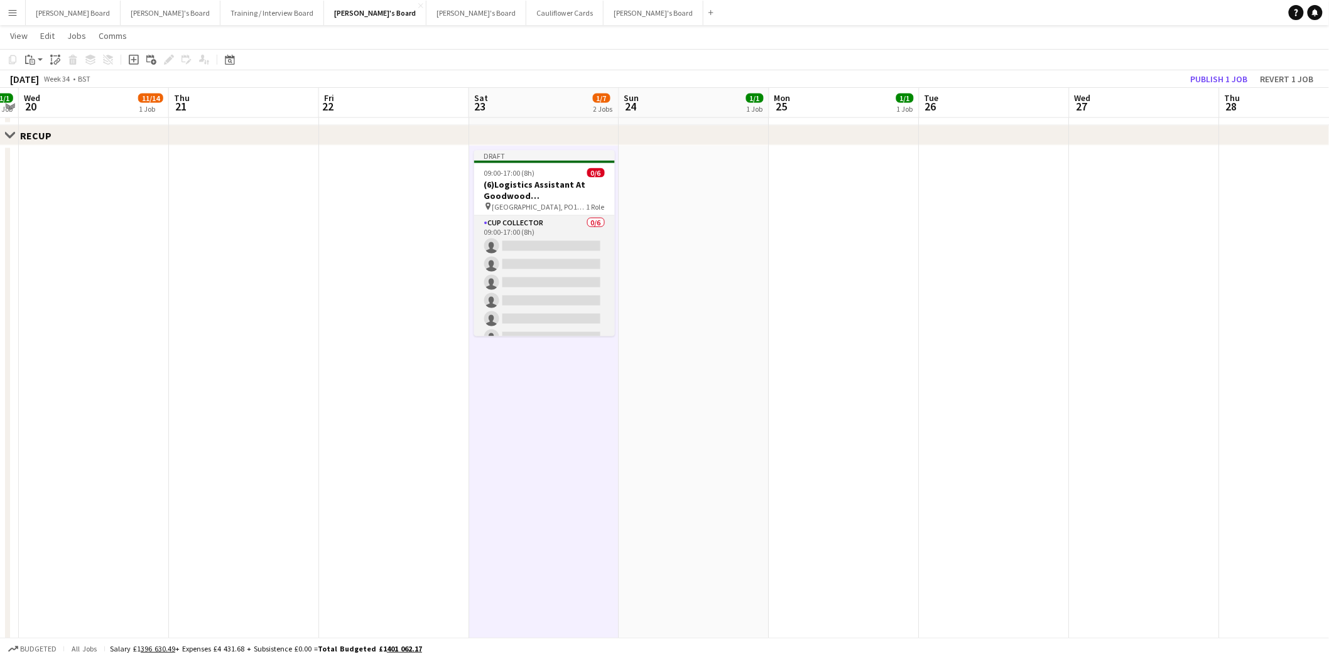
click at [526, 223] on app-card-role "CUP COLLECTOR 0/6 09:00-17:00 (8h) single-neutral-actions single-neutral-action…" at bounding box center [544, 283] width 141 height 134
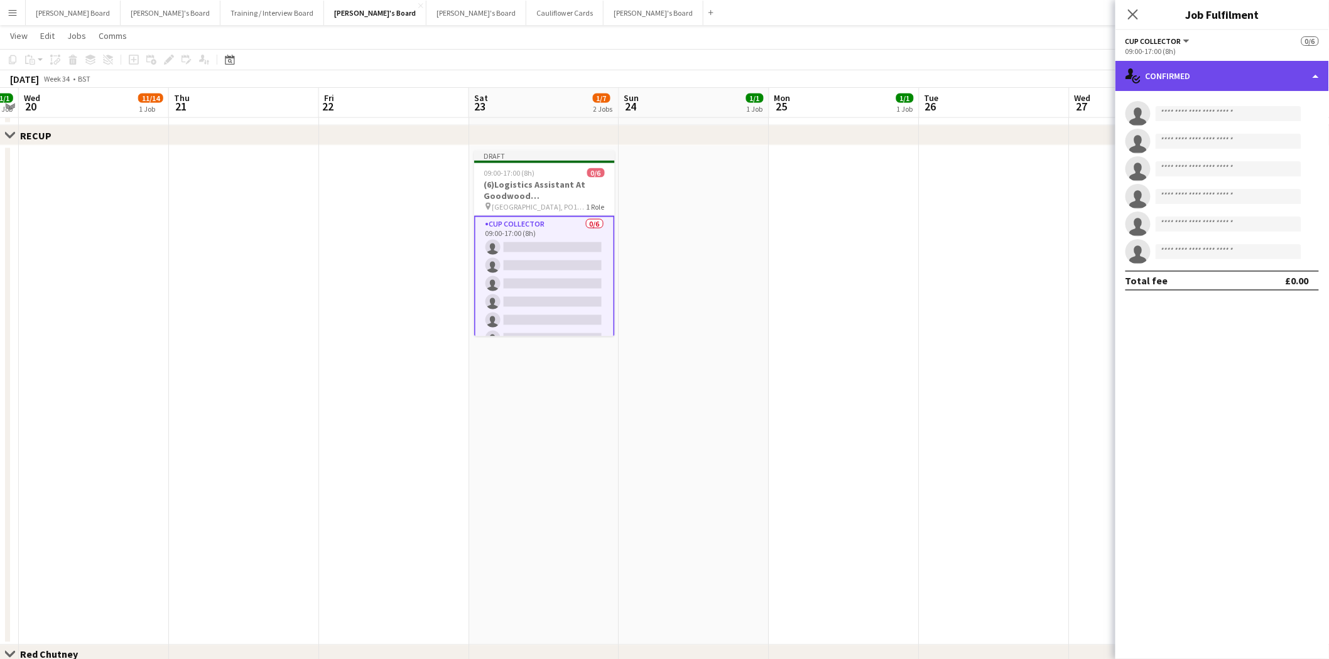
drag, startPoint x: 1188, startPoint y: 69, endPoint x: 1190, endPoint y: 75, distance: 6.4
click at [1189, 69] on div "single-neutral-actions-check-2 Confirmed" at bounding box center [1222, 76] width 214 height 30
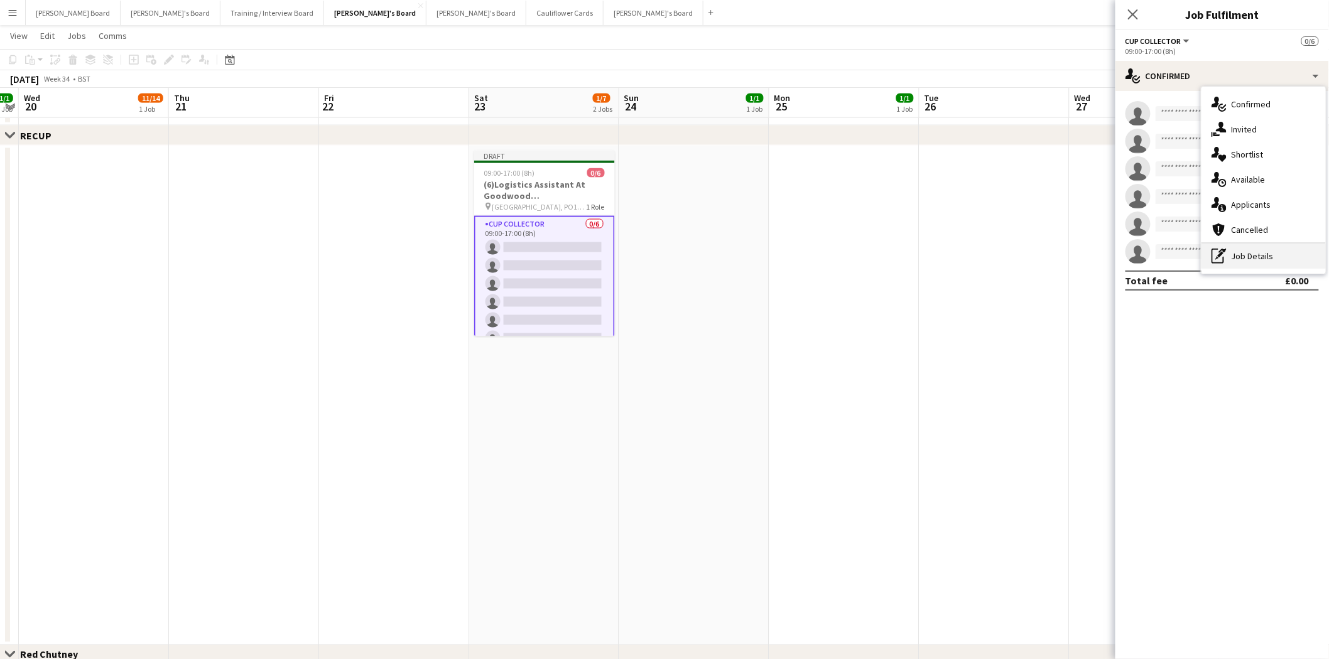
click at [1267, 261] on div "pen-write Job Details" at bounding box center [1263, 256] width 124 height 25
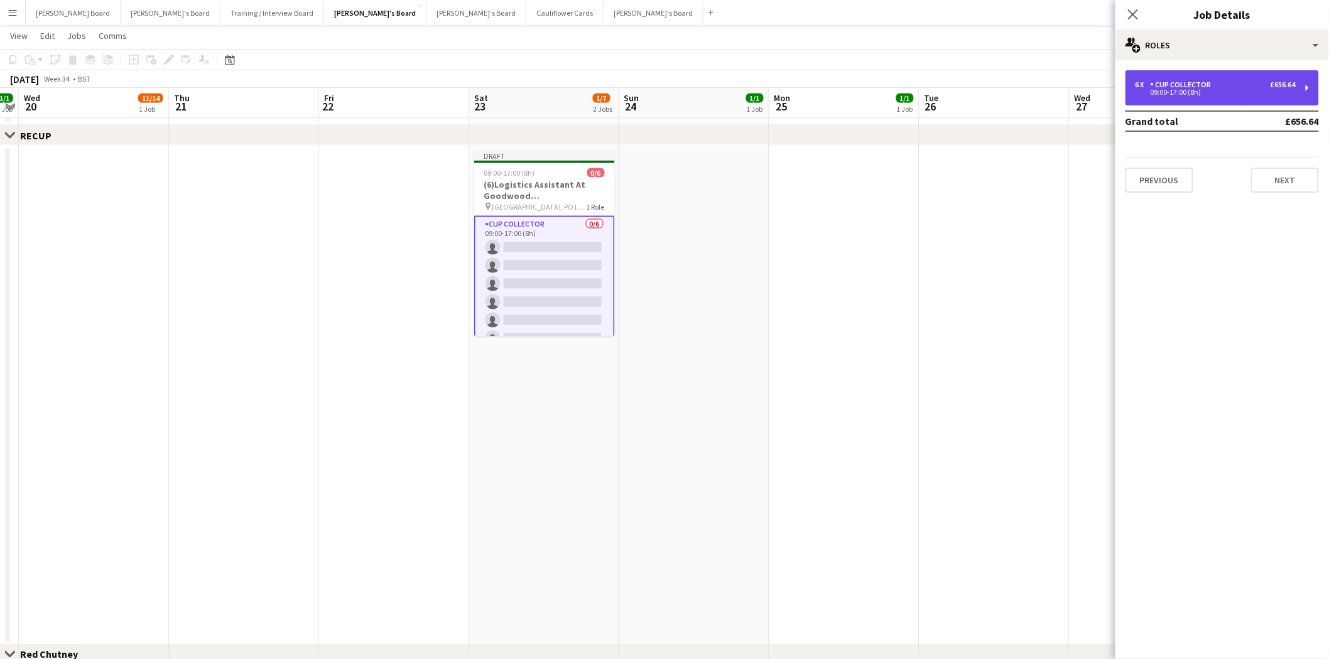
click at [1165, 86] on div "CUP COLLECTOR" at bounding box center [1184, 84] width 66 height 9
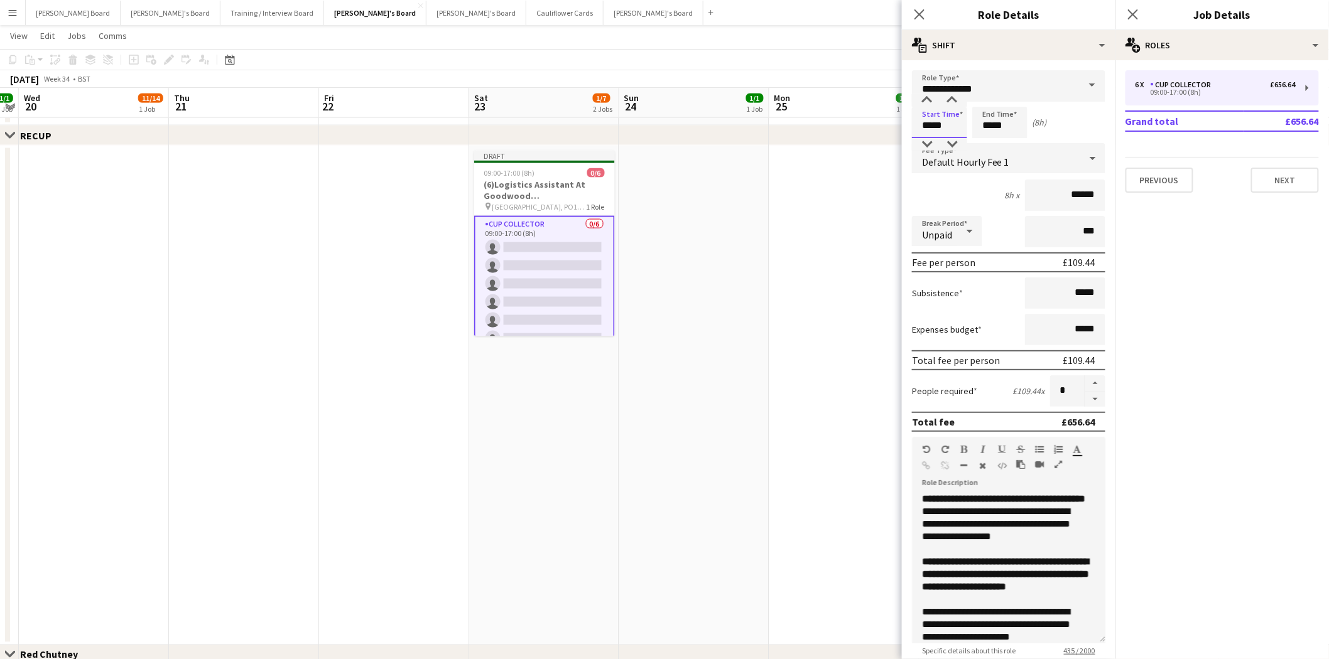
drag, startPoint x: 955, startPoint y: 127, endPoint x: 842, endPoint y: 128, distance: 113.1
click at [843, 129] on body "Menu Boards Boards Boards All jobs Status Workforce Workforce My Workforce Recr…" at bounding box center [664, 333] width 1329 height 2091
type input "*****"
drag, startPoint x: 1009, startPoint y: 122, endPoint x: 942, endPoint y: 121, distance: 67.2
click at [943, 120] on div "Start Time ***** End Time ***** (4h 30m)" at bounding box center [1008, 122] width 193 height 31
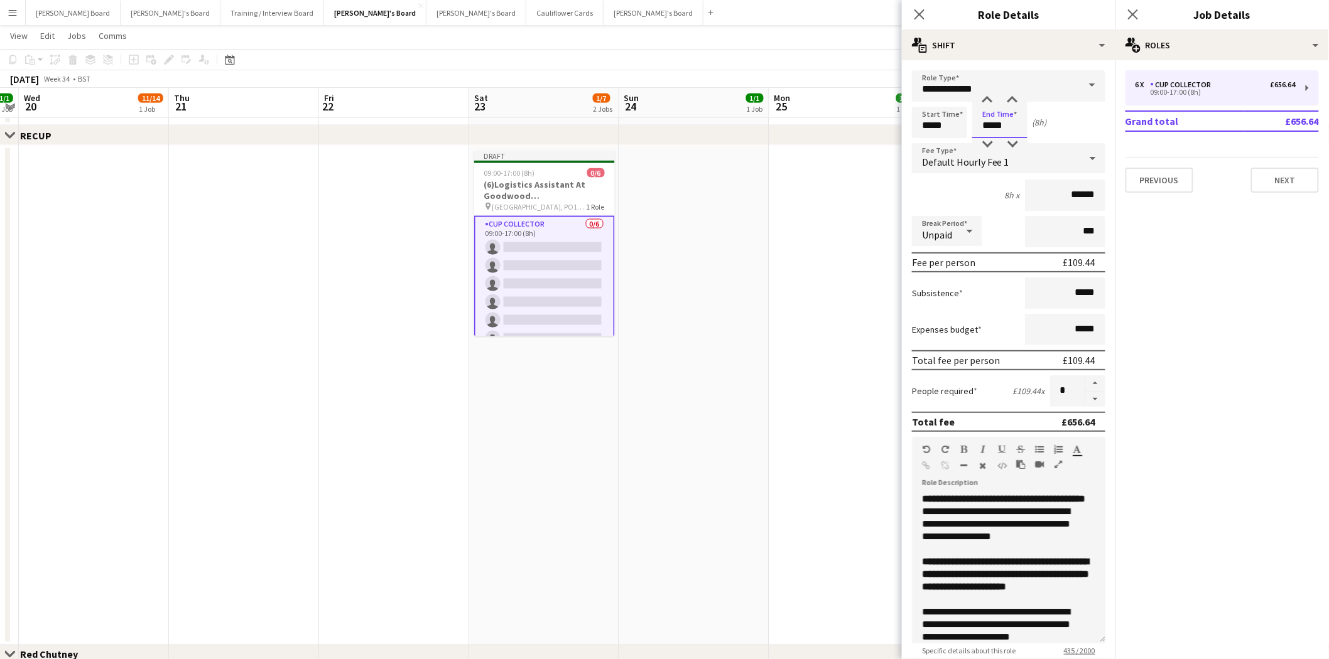
type input "*****"
click at [1068, 222] on input "***" at bounding box center [1065, 231] width 80 height 31
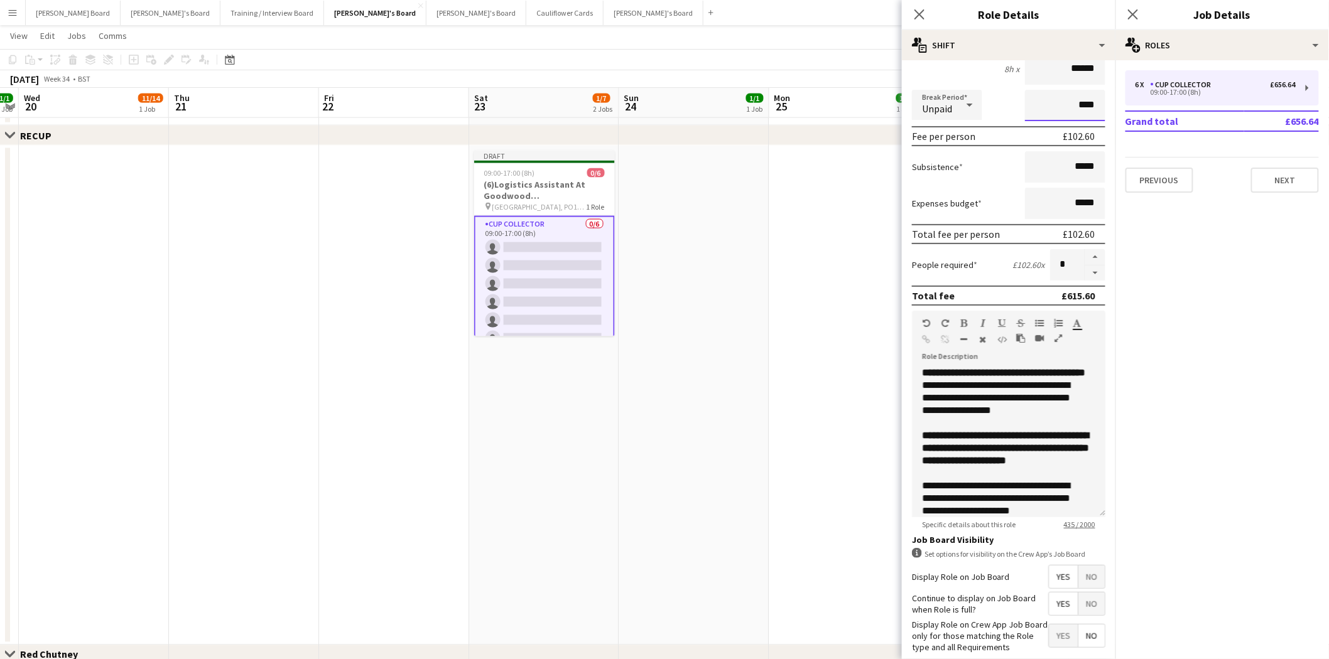
scroll to position [139, 0]
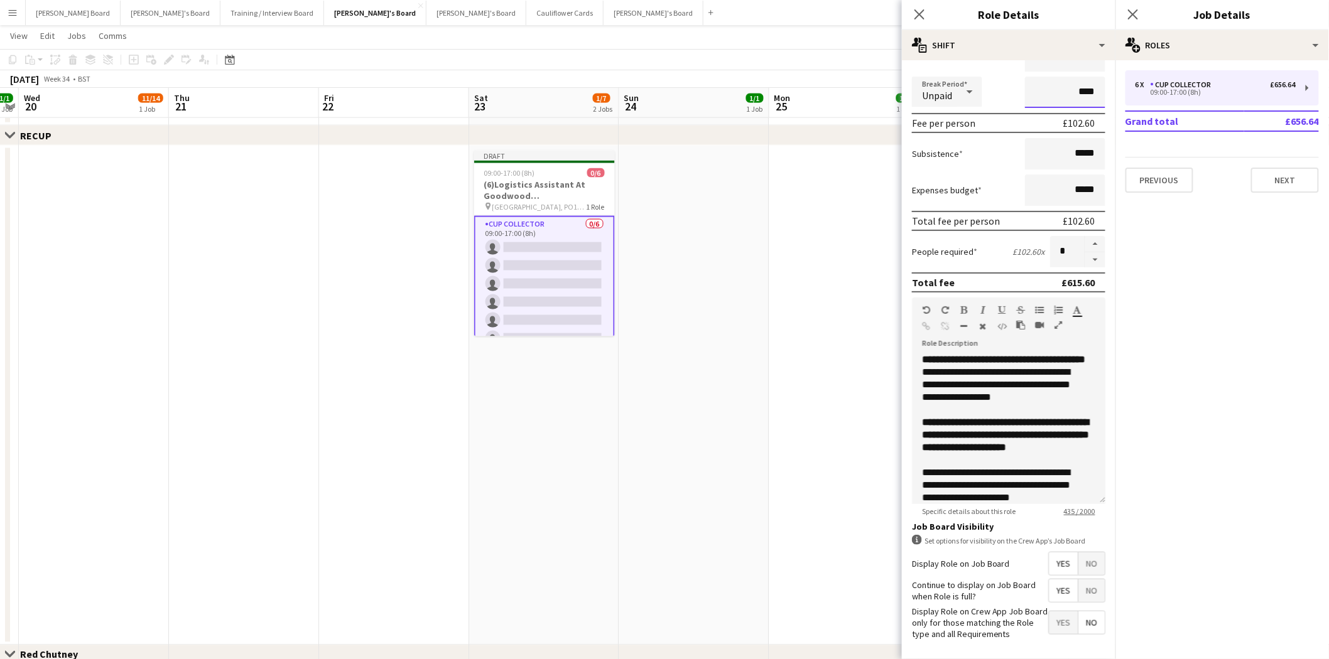
type input "****"
drag, startPoint x: 984, startPoint y: 372, endPoint x: 987, endPoint y: 349, distance: 22.9
click at [987, 354] on div "**********" at bounding box center [1008, 360] width 173 height 13
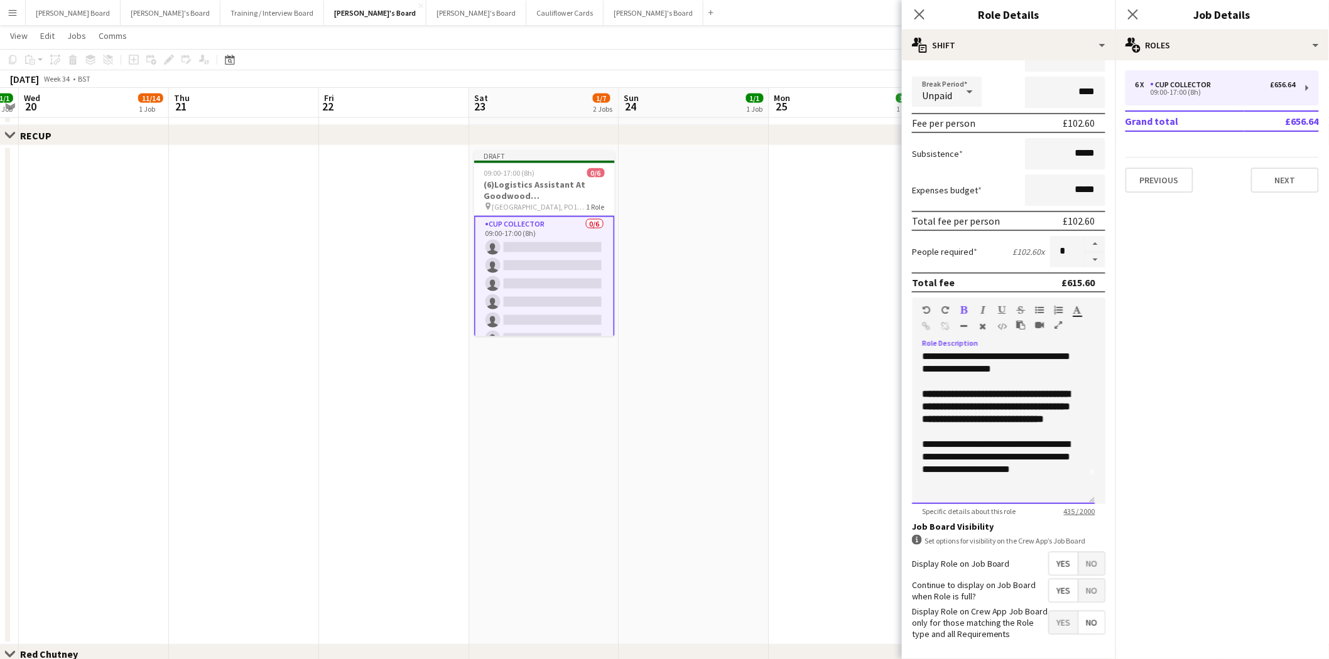
scroll to position [70, 0]
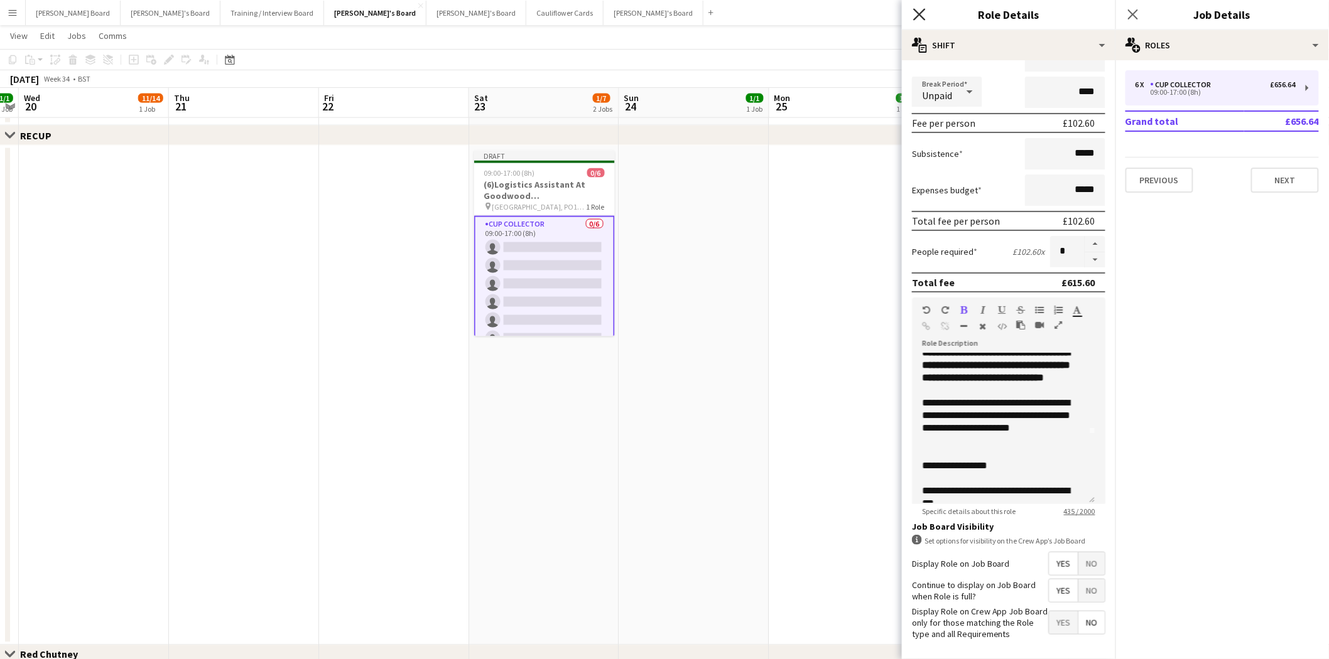
click at [922, 13] on icon "Close pop-in" at bounding box center [919, 14] width 12 height 12
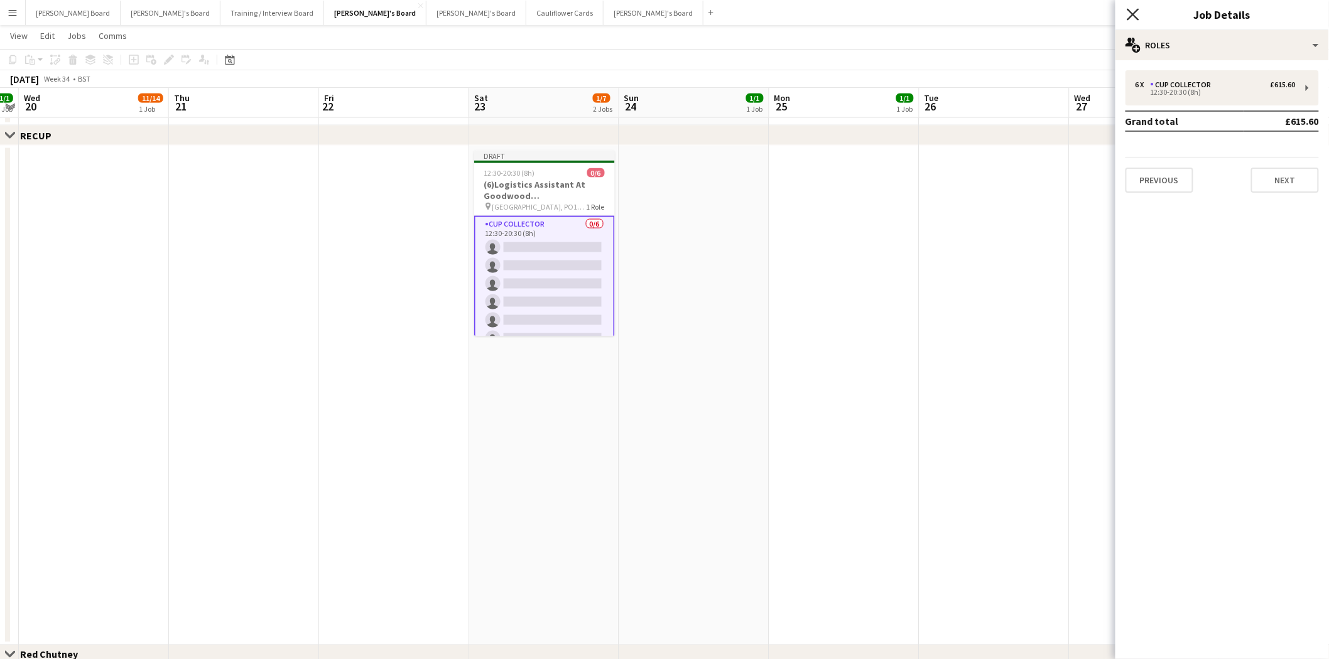
click at [1131, 9] on icon "Close pop-in" at bounding box center [1133, 14] width 12 height 12
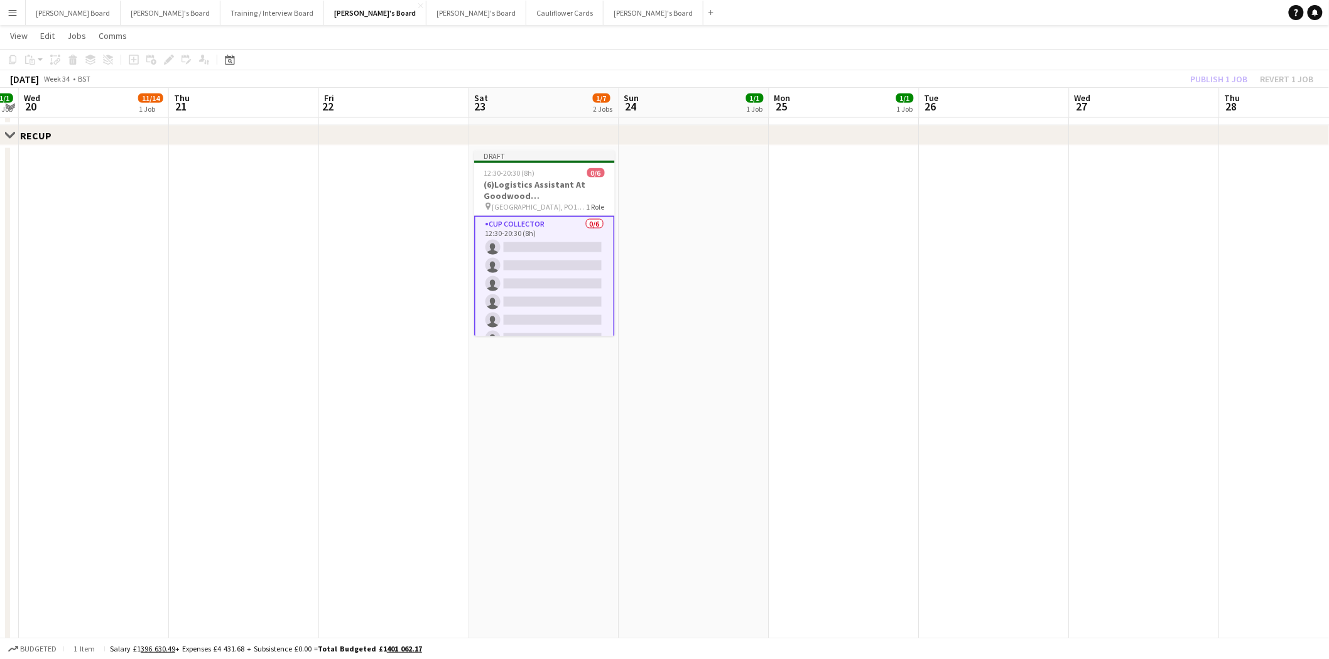
click at [1296, 75] on div "Publish 1 job Revert 1 job" at bounding box center [1252, 79] width 153 height 16
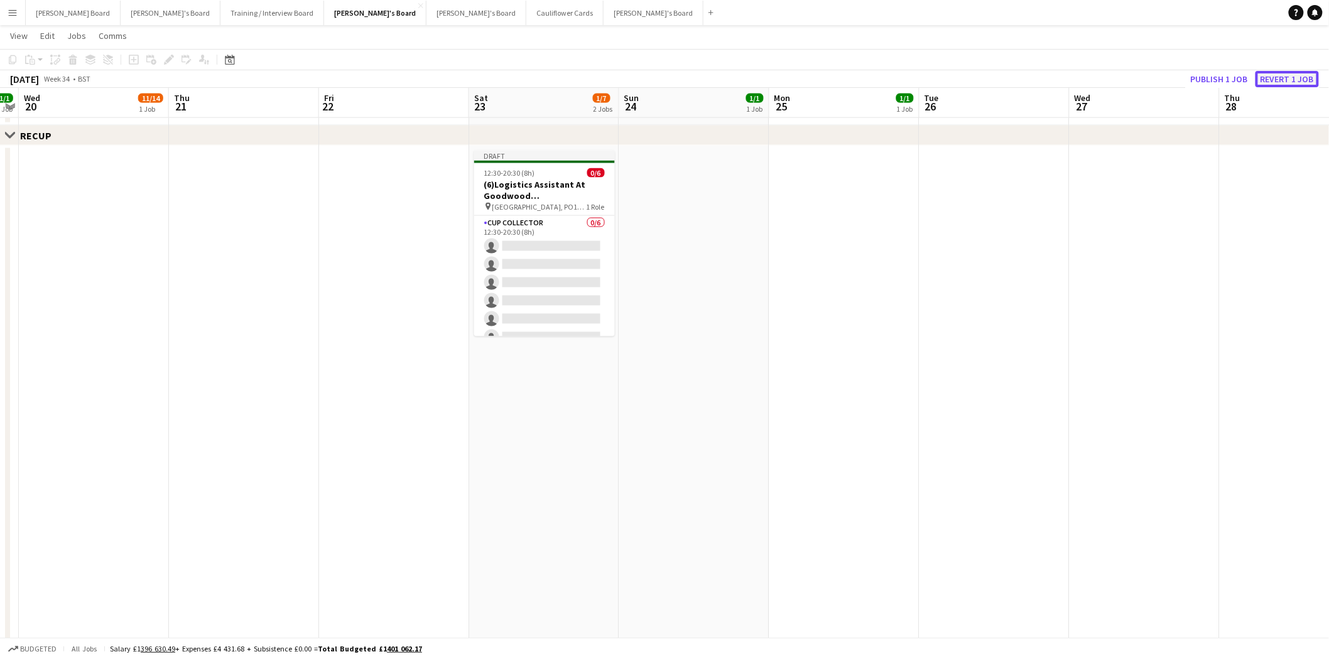
click at [1280, 73] on button "Revert 1 job" at bounding box center [1286, 79] width 63 height 16
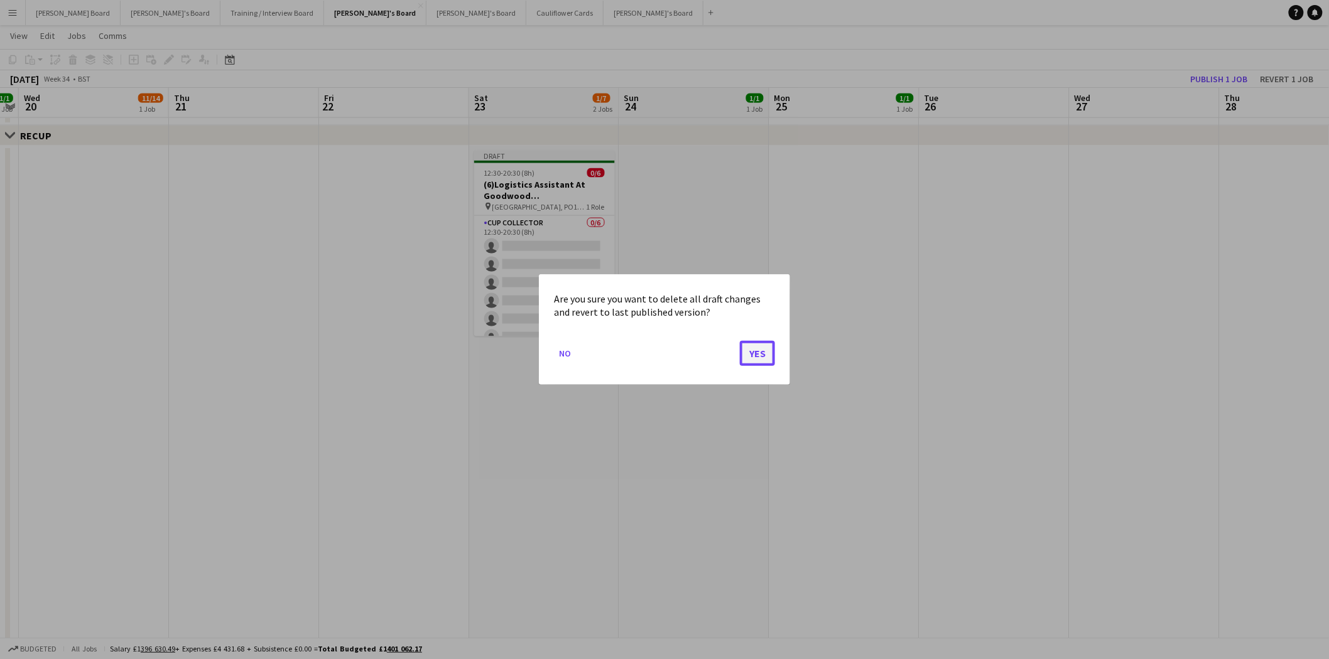
click at [756, 353] on button "Yes" at bounding box center [757, 353] width 35 height 25
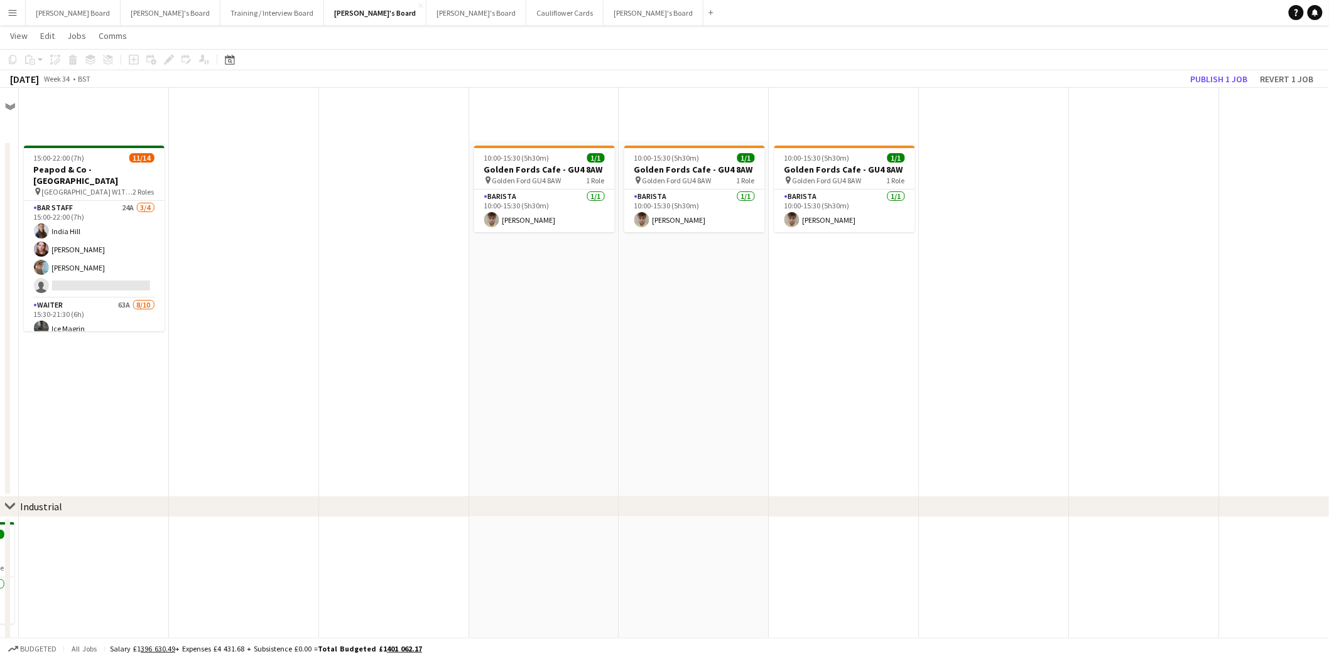
scroll to position [712, 0]
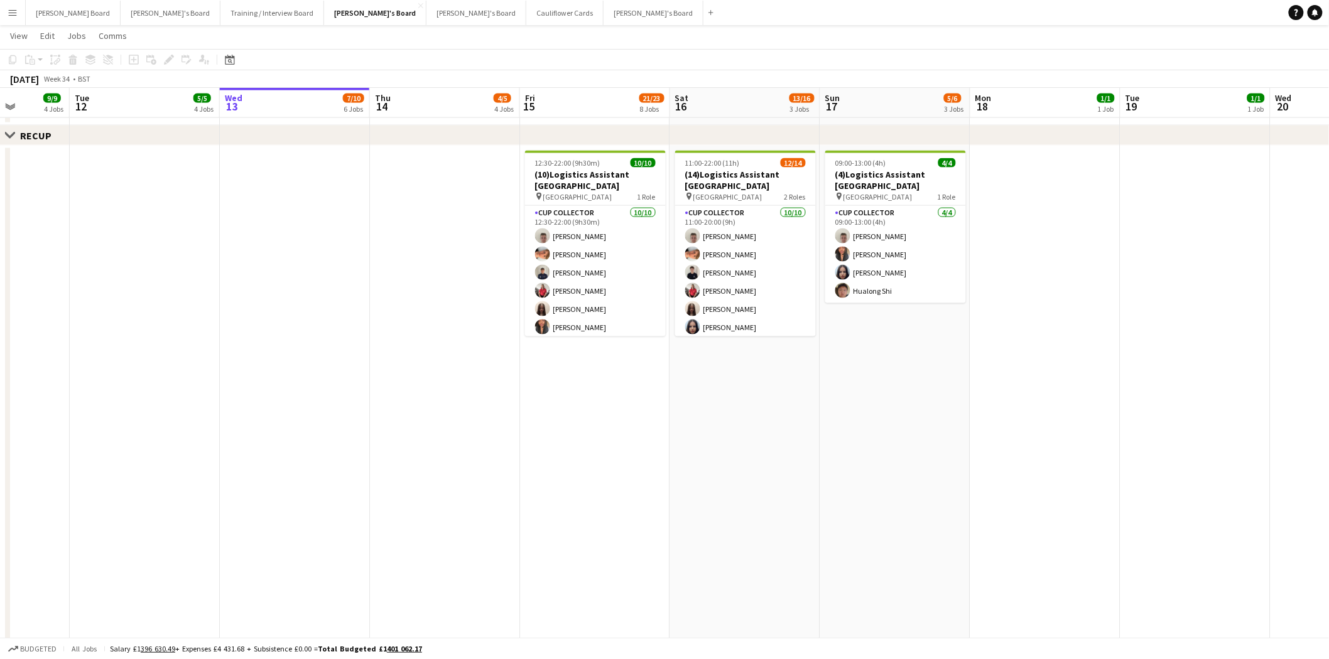
drag, startPoint x: 74, startPoint y: 306, endPoint x: 1209, endPoint y: 349, distance: 1135.7
click at [1328, 344] on html "Menu Boards Boards Boards All jobs Status Workforce Workforce My Workforce Recr…" at bounding box center [664, 333] width 1329 height 2091
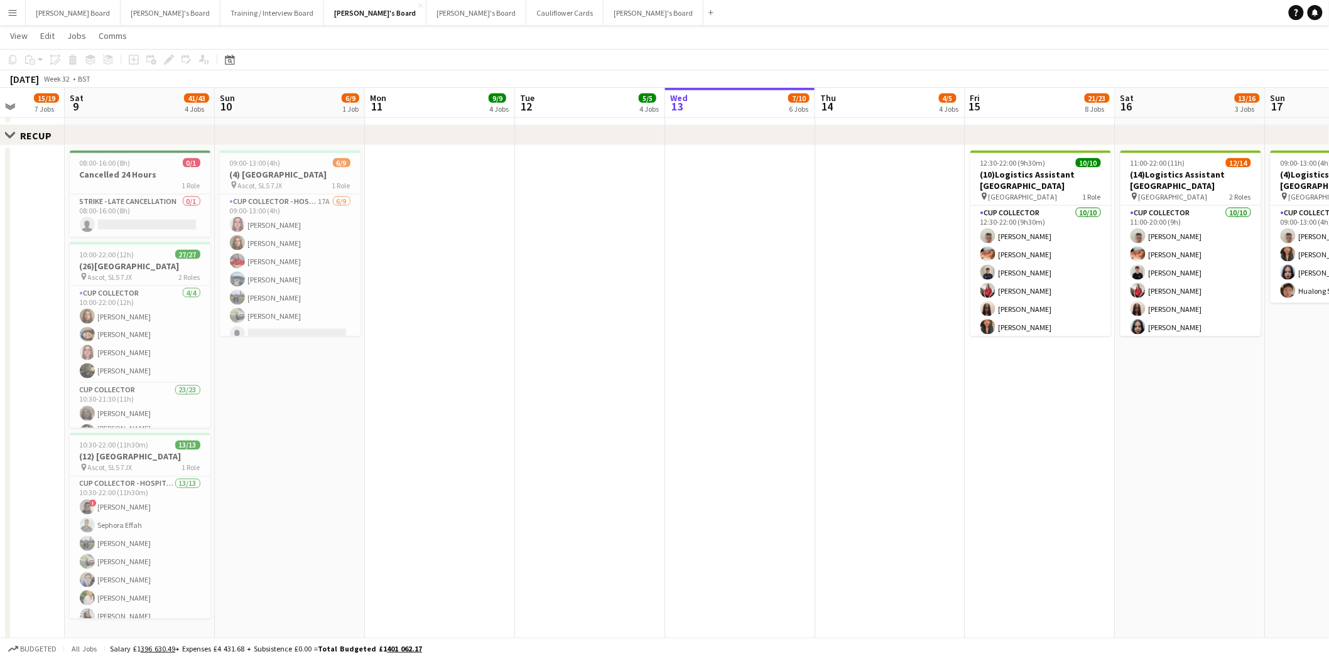
scroll to position [0, 340]
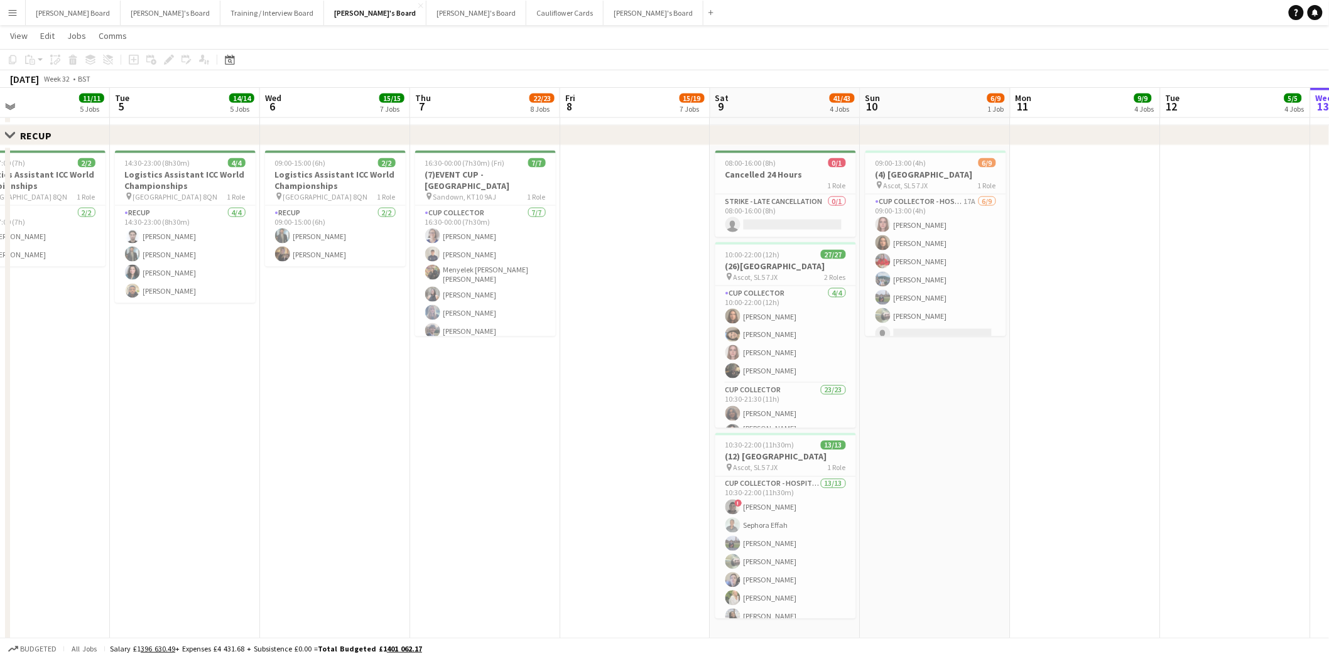
drag, startPoint x: 237, startPoint y: 349, endPoint x: 1335, endPoint y: 352, distance: 1098.5
click at [1328, 352] on html "Menu Boards Boards Boards All jobs Status Workforce Workforce My Workforce Recr…" at bounding box center [664, 333] width 1329 height 2091
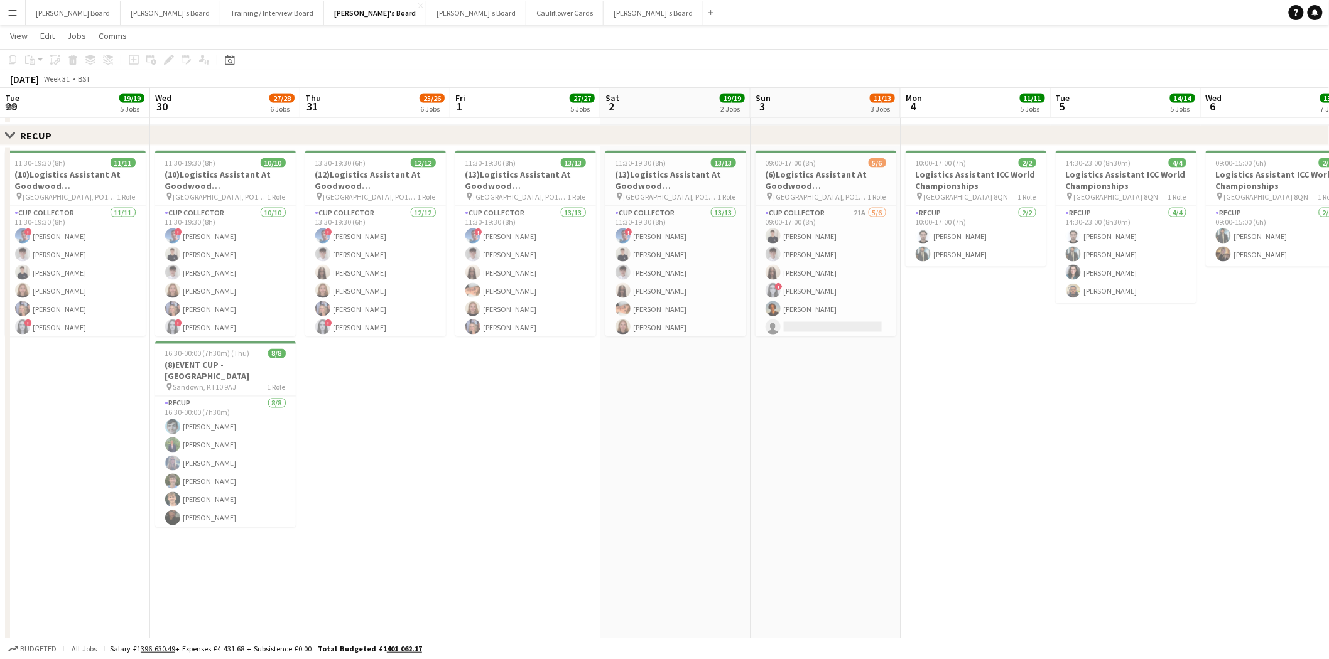
scroll to position [0, 300]
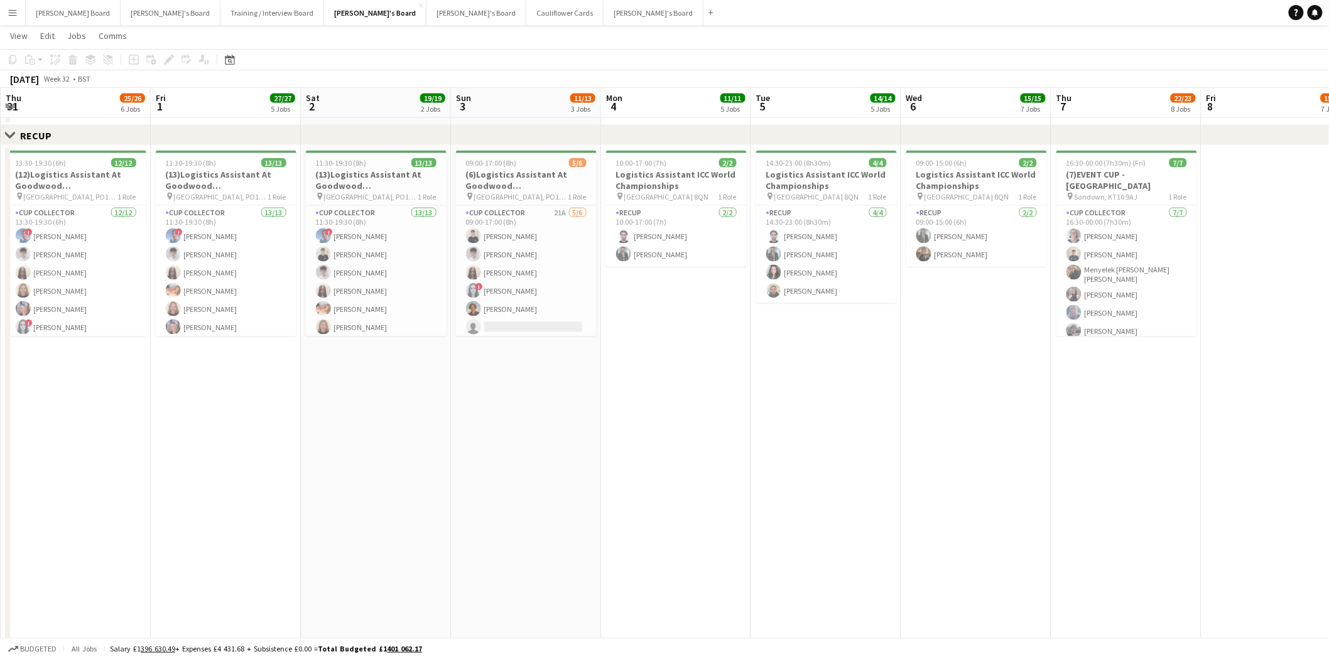
drag, startPoint x: 356, startPoint y: 374, endPoint x: 1339, endPoint y: 372, distance: 982.9
click at [1328, 372] on html "Menu Boards Boards Boards All jobs Status Workforce Workforce My Workforce Recr…" at bounding box center [664, 333] width 1329 height 2091
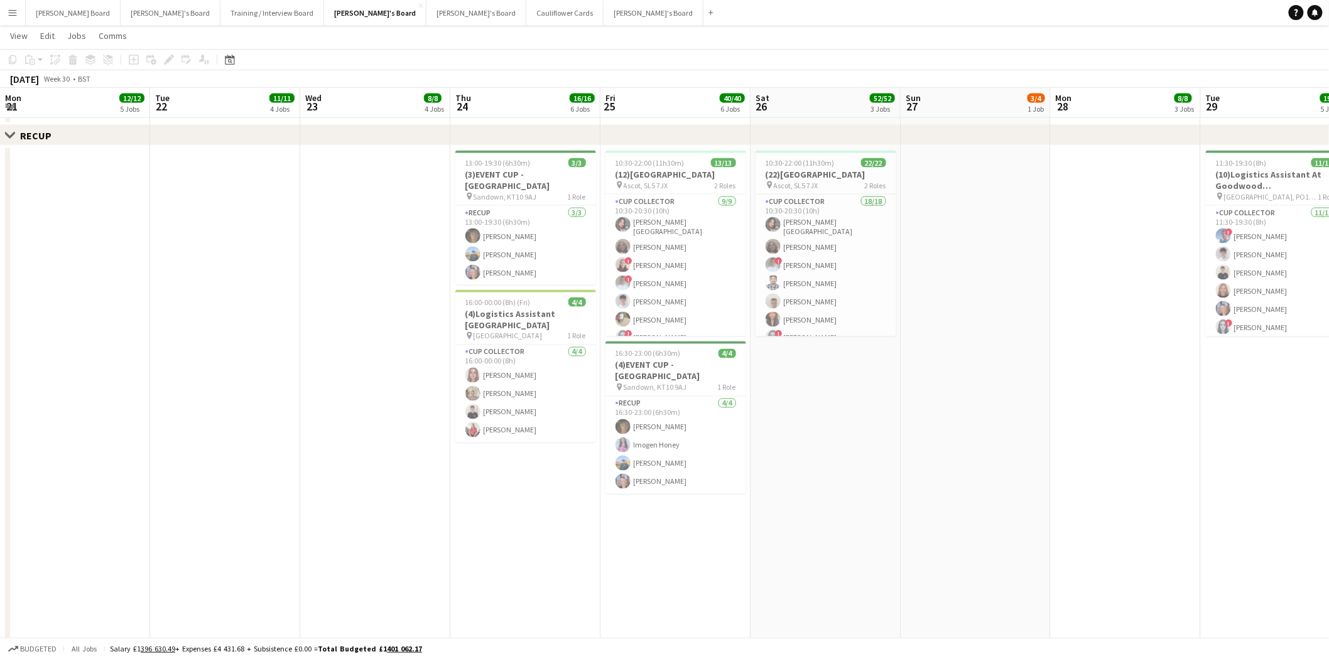
scroll to position [0, 332]
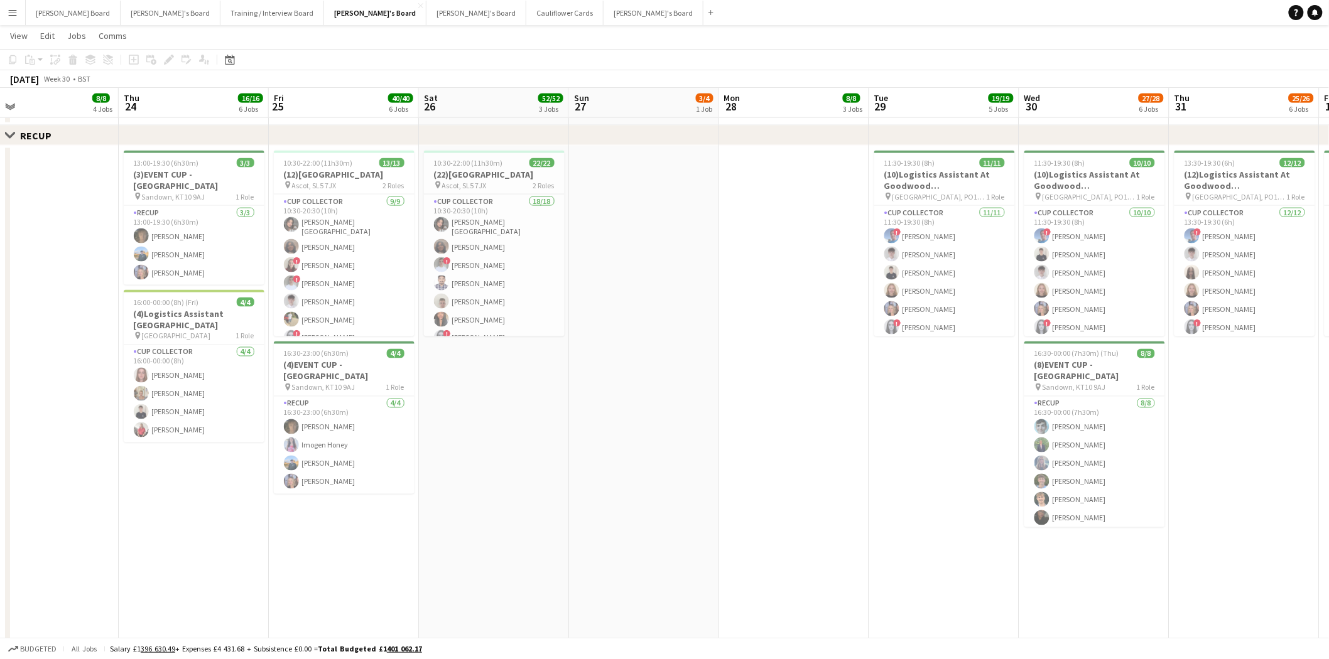
drag, startPoint x: 664, startPoint y: 389, endPoint x: 1270, endPoint y: 388, distance: 606.1
click at [1270, 388] on app-calendar-viewport "Mon 21 12/12 5 Jobs Tue 22 11/11 4 Jobs Wed 23 8/8 4 Jobs Thu 24 16/16 6 Jobs F…" at bounding box center [664, 347] width 1329 height 2020
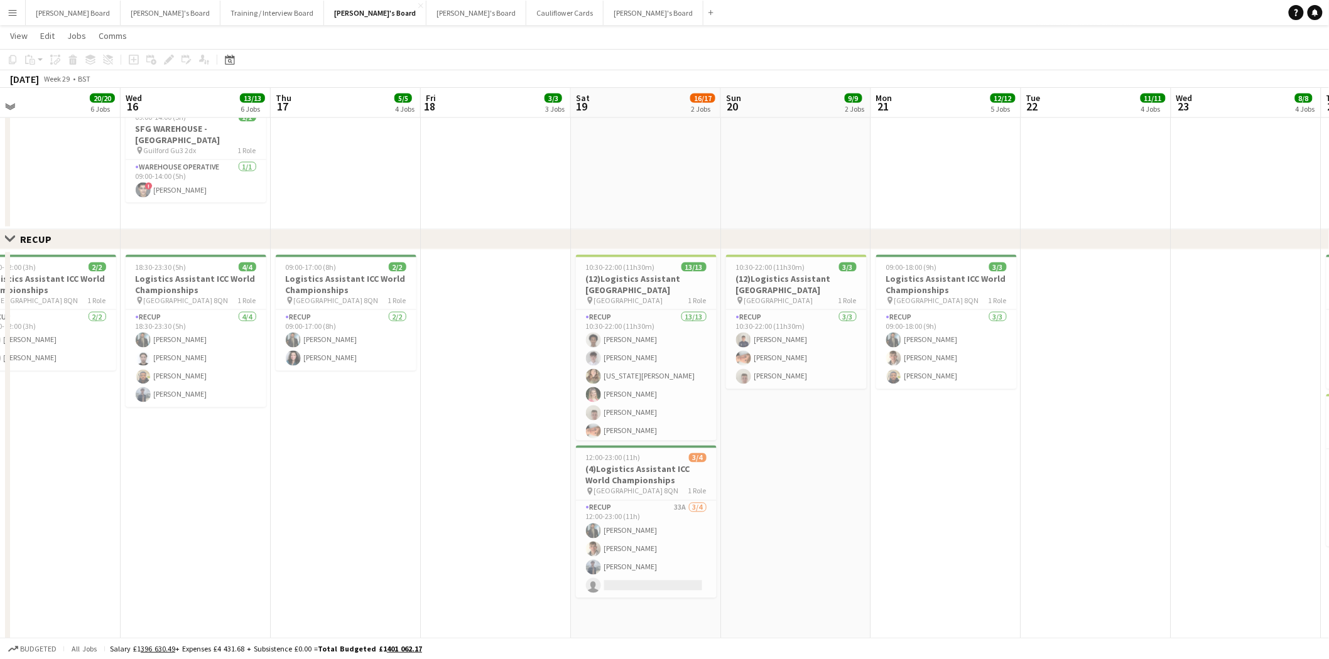
scroll to position [0, 315]
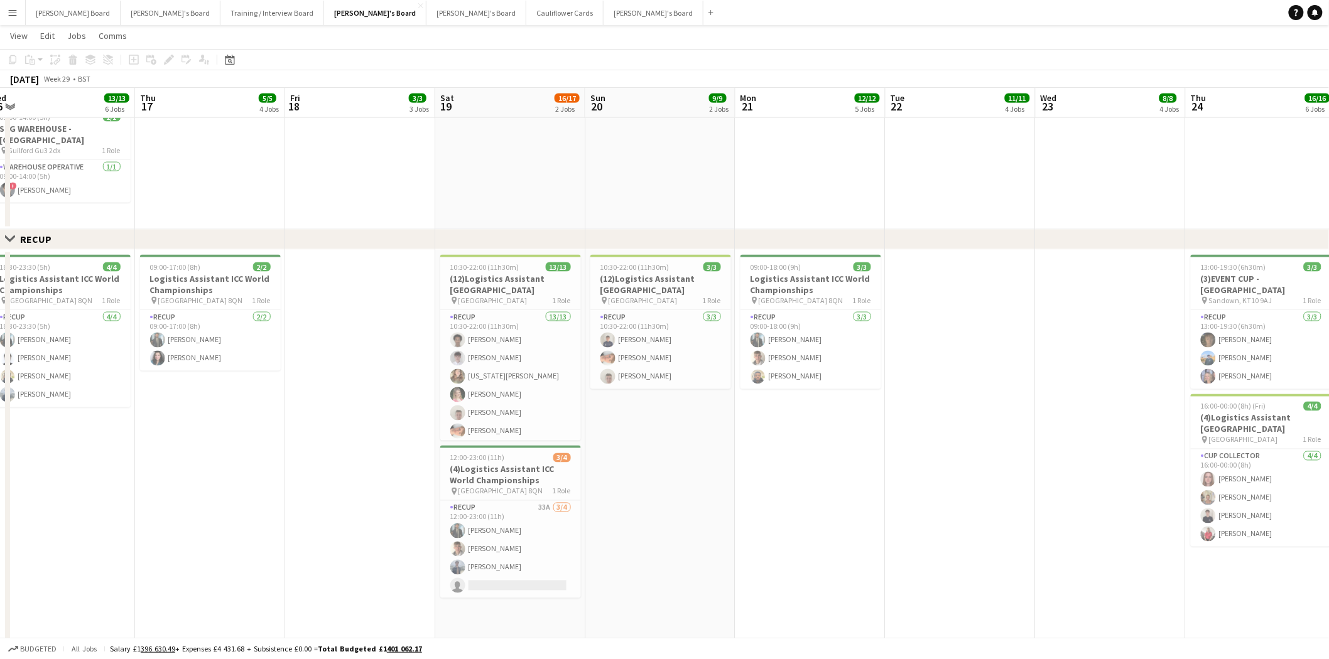
drag, startPoint x: 166, startPoint y: 455, endPoint x: 1234, endPoint y: 497, distance: 1068.5
click at [1234, 497] on app-calendar-viewport "Mon 14 10/10 4 Jobs Tue 15 20/20 6 Jobs Wed 16 13/13 6 Jobs Thu 17 5/5 4 Jobs F…" at bounding box center [664, 399] width 1329 height 2125
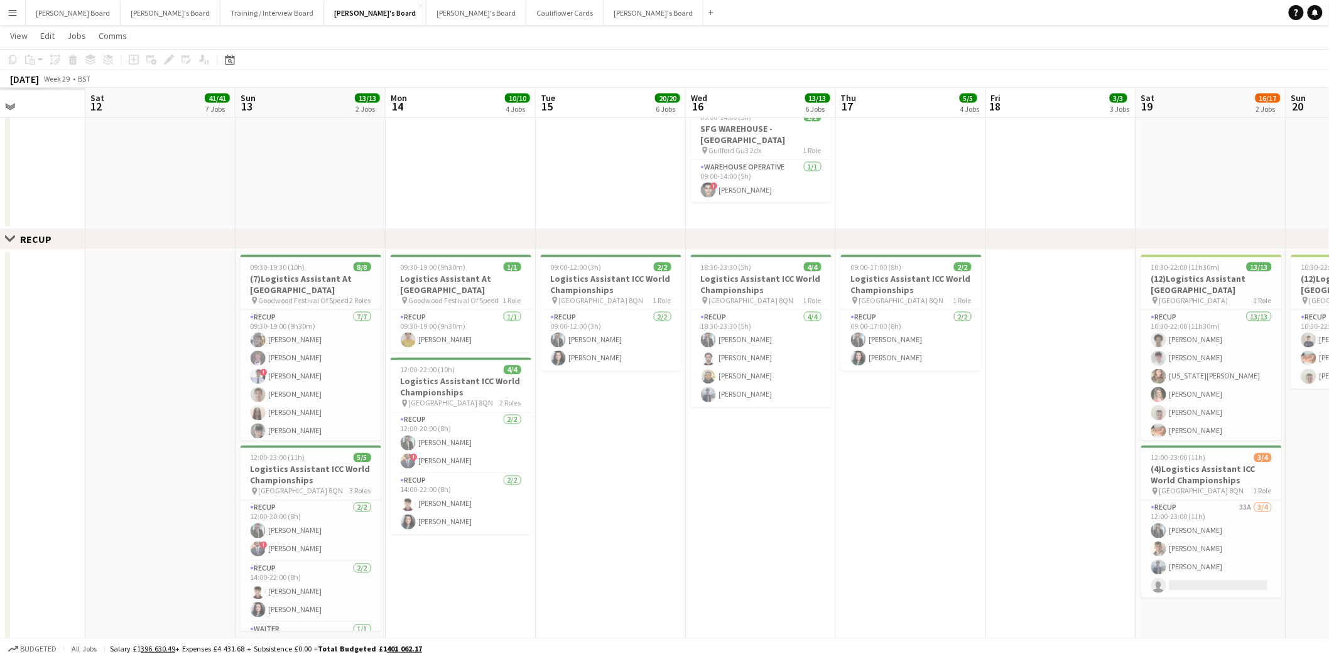
scroll to position [798, 0]
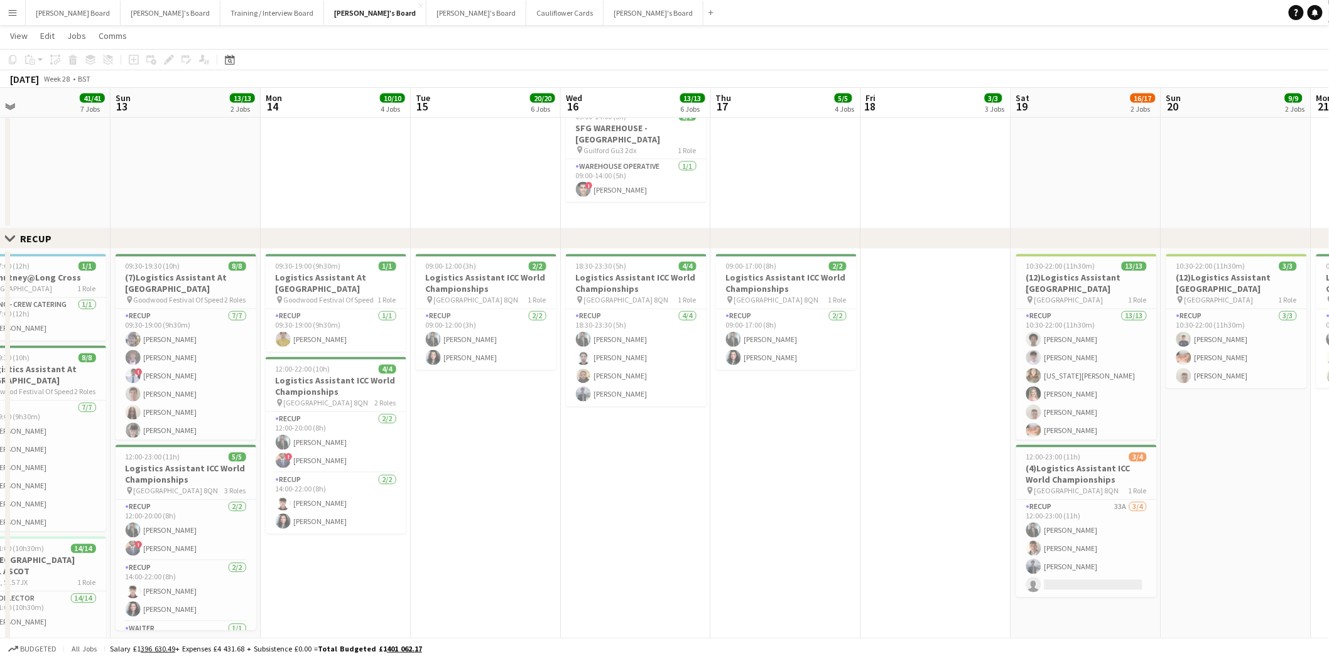
drag, startPoint x: 235, startPoint y: 423, endPoint x: 811, endPoint y: 450, distance: 577.2
click at [811, 450] on app-calendar-viewport "Thu 10 19/19 5 Jobs Fri 11 32/32 7 Jobs Sat 12 41/41 7 Jobs Sun 13 13/13 2 Jobs…" at bounding box center [664, 457] width 1329 height 2412
click at [332, 273] on h3 "Logistics Assistant At Goodwood" at bounding box center [336, 284] width 141 height 23
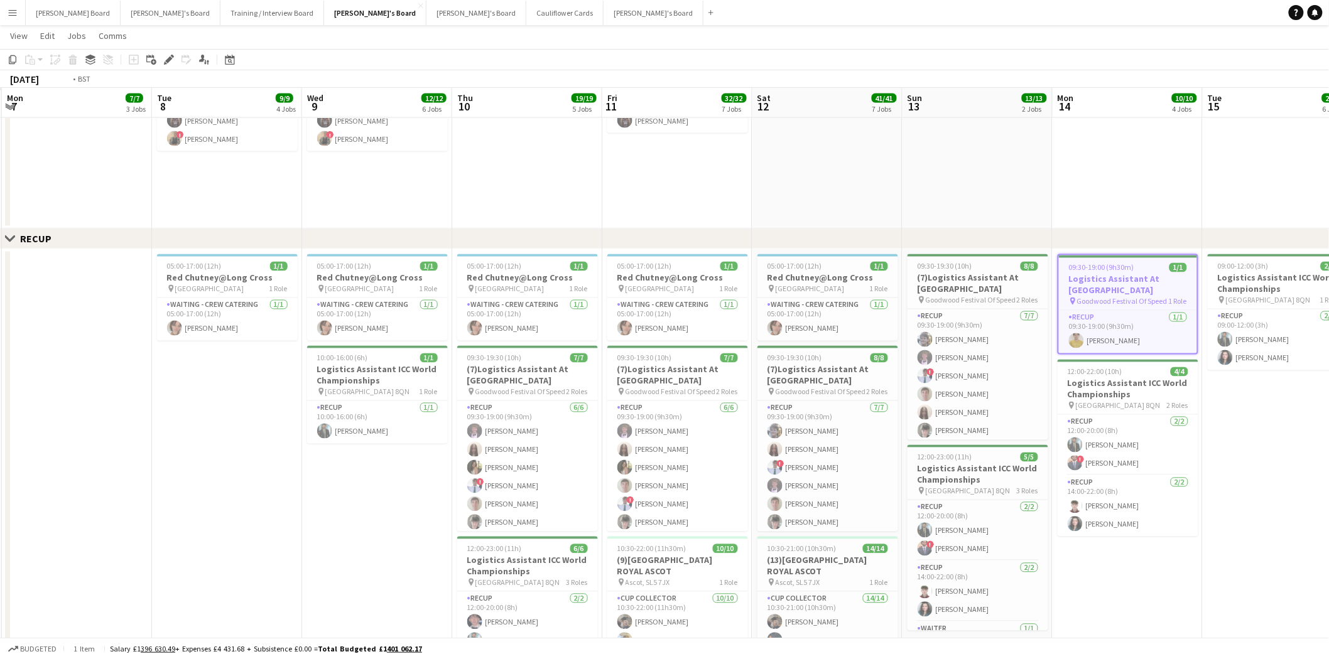
drag, startPoint x: 151, startPoint y: 264, endPoint x: 1283, endPoint y: 349, distance: 1135.5
click at [1283, 349] on app-calendar-viewport "Sat 5 Sun 6 Mon 7 7/7 3 Jobs Tue 8 9/9 4 Jobs Wed 9 12/12 6 Jobs Thu 10 19/19 5…" at bounding box center [664, 457] width 1329 height 2412
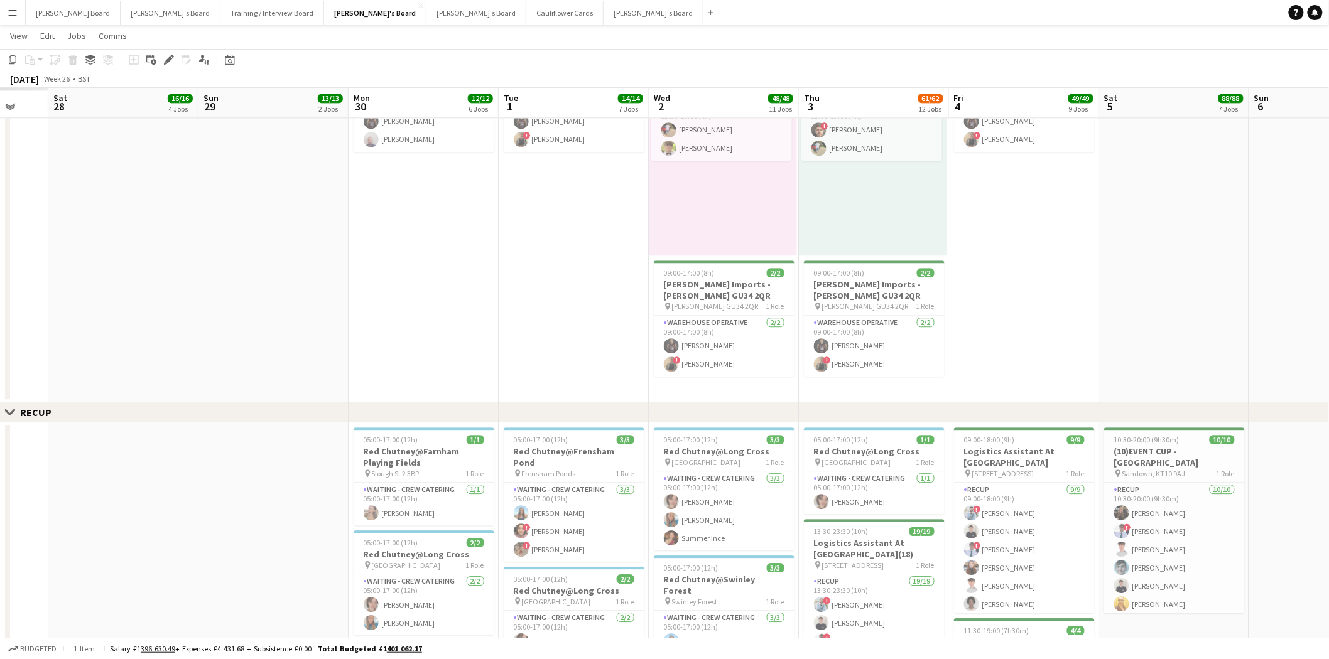
scroll to position [0, 330]
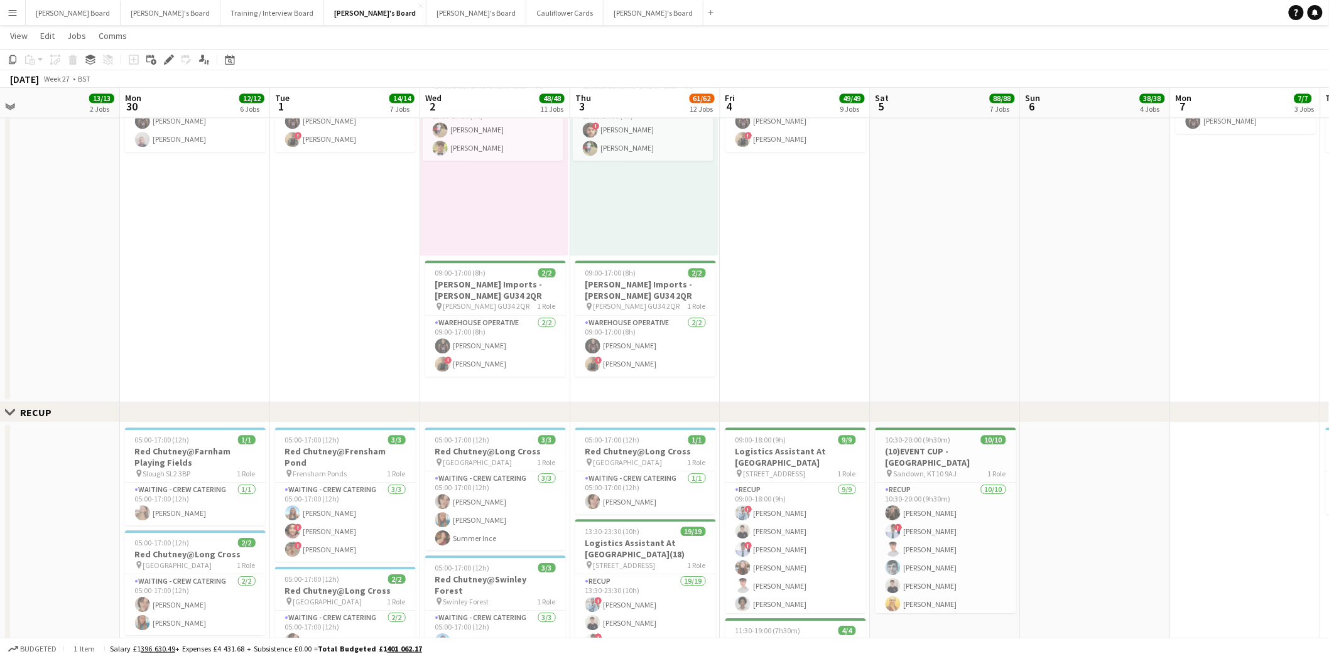
drag, startPoint x: 156, startPoint y: 371, endPoint x: 983, endPoint y: 423, distance: 828.7
click at [983, 423] on app-calendar-viewport "Fri 27 8/8 4 Jobs Sat 28 16/16 4 Jobs Sun 29 13/13 2 Jobs Mon 30 12/12 6 Jobs T…" at bounding box center [664, 310] width 1329 height 3053
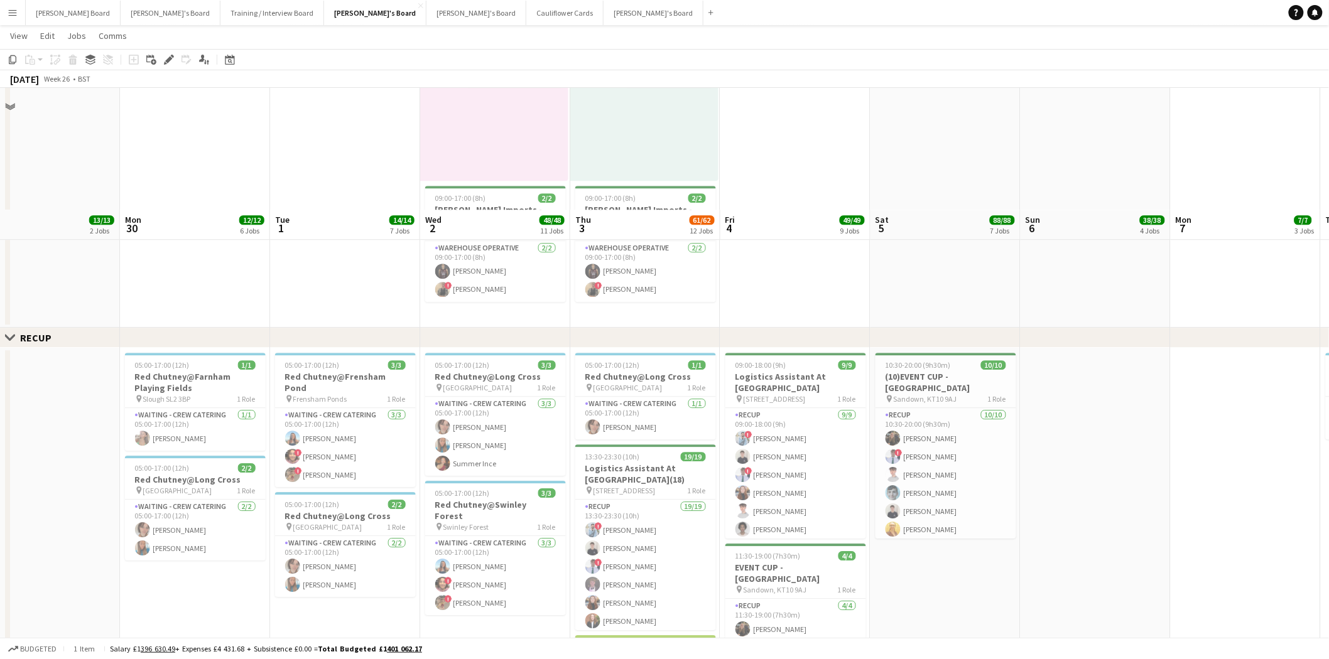
scroll to position [1544, 0]
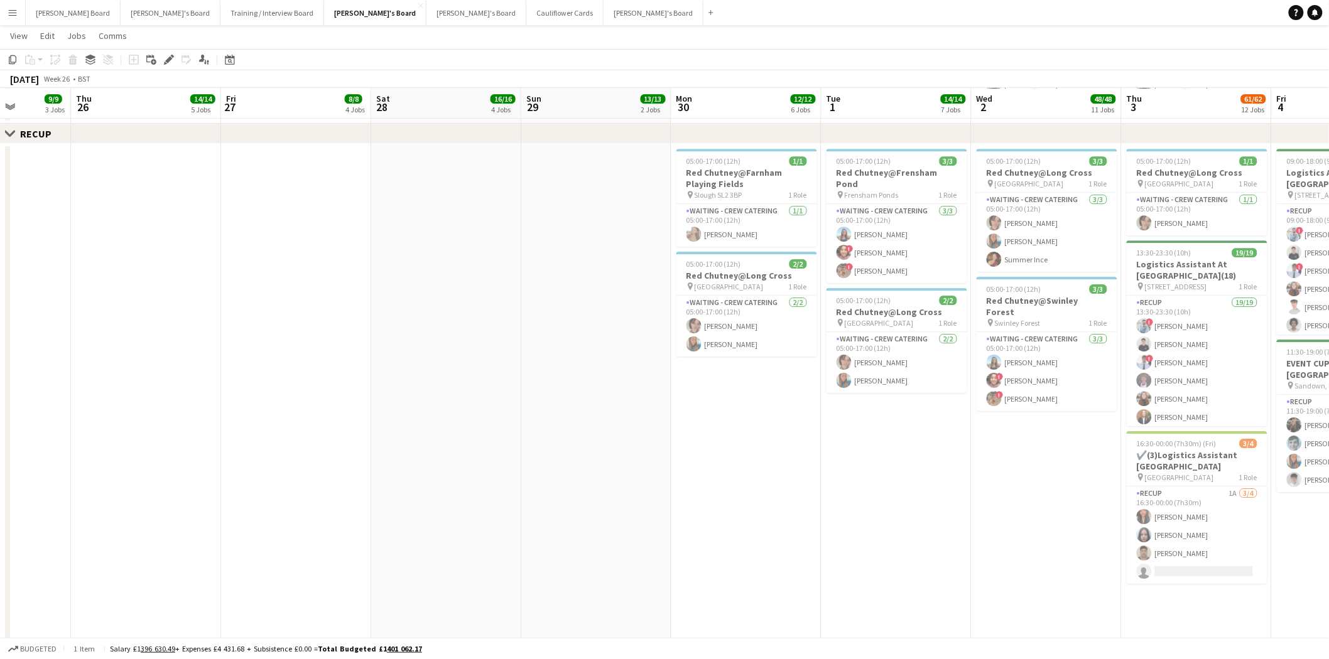
drag, startPoint x: 197, startPoint y: 398, endPoint x: 739, endPoint y: 470, distance: 546.8
click at [739, 470] on app-calendar-viewport "Mon 23 16/16 4 Jobs Tue 24 23/23 5 Jobs Wed 25 9/9 3 Jobs Thu 26 14/14 5 Jobs F…" at bounding box center [664, 31] width 1329 height 3053
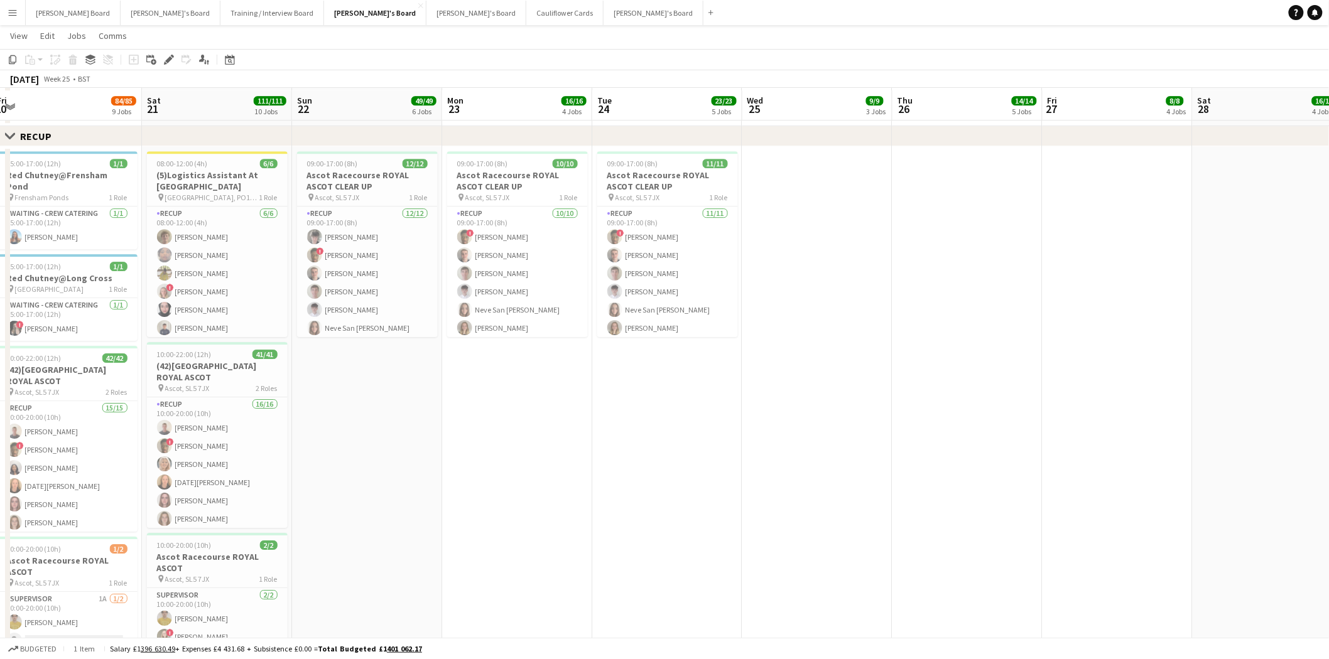
scroll to position [1546, 0]
drag, startPoint x: 247, startPoint y: 357, endPoint x: 921, endPoint y: 423, distance: 676.5
click at [921, 423] on app-calendar-viewport "Wed 18 69/69 7 Jobs Thu 19 67/67 10 Jobs Fri 20 84/85 9 Jobs Sat 21 111/111 10 …" at bounding box center [664, 48] width 1329 height 3091
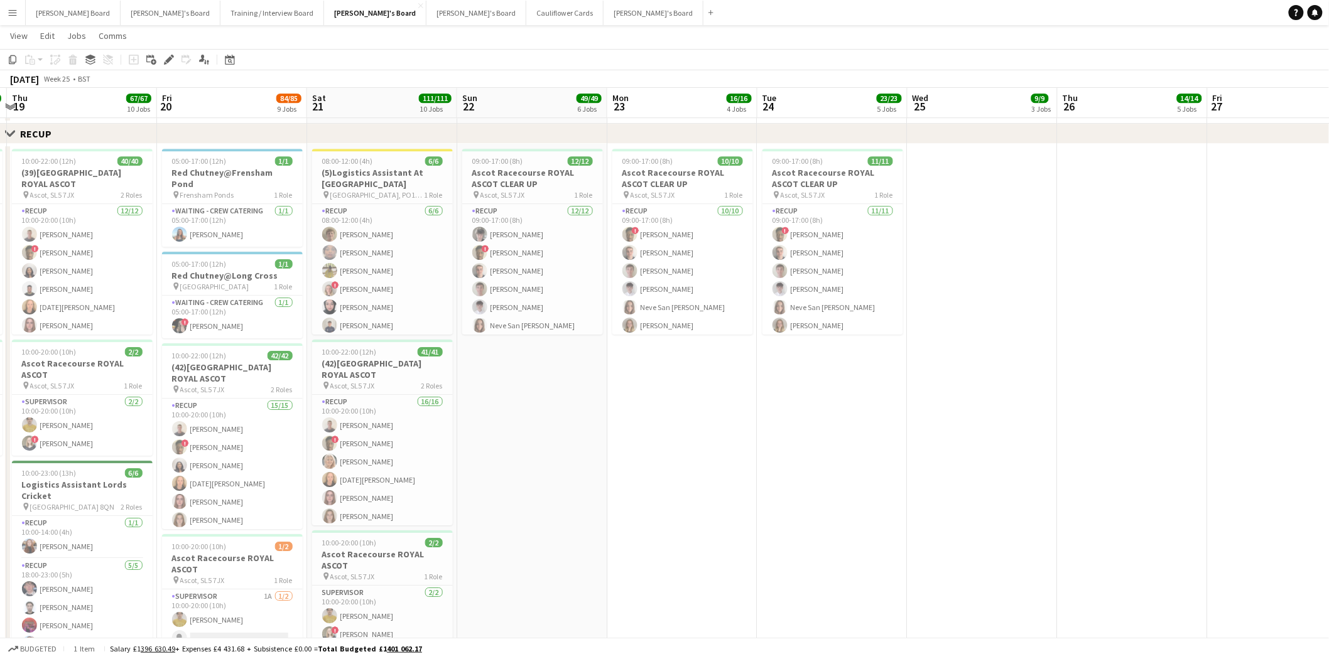
scroll to position [0, 285]
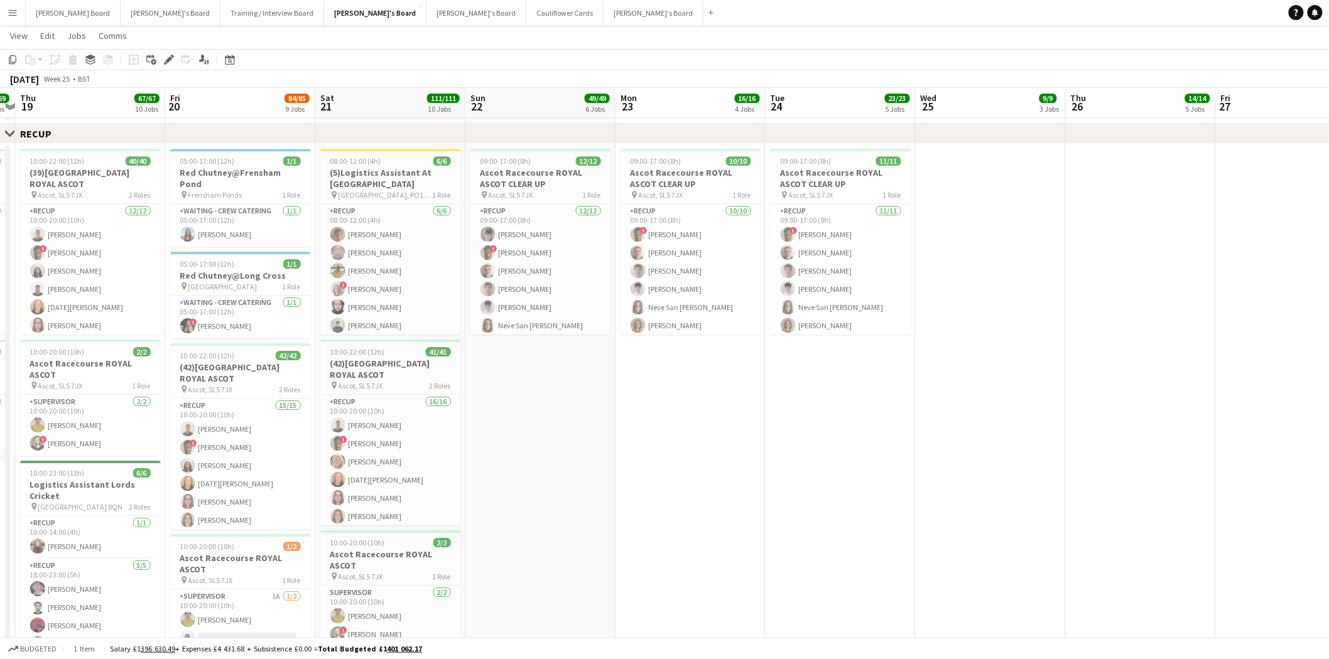
drag, startPoint x: 394, startPoint y: 422, endPoint x: 553, endPoint y: 440, distance: 160.6
click at [553, 440] on app-calendar-viewport "Tue 17 46/46 6 Jobs Wed 18 69/69 7 Jobs Thu 19 67/67 10 Jobs Fri 20 84/85 9 Job…" at bounding box center [664, 48] width 1329 height 3091
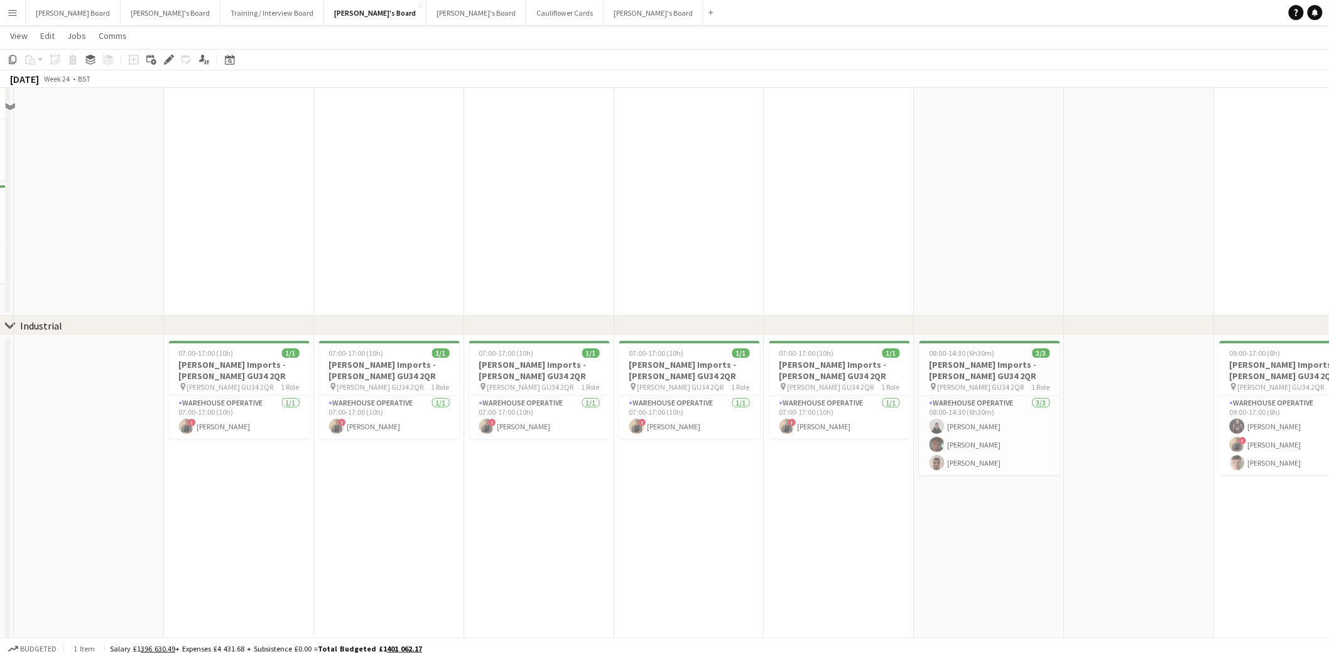
scroll to position [2356, 0]
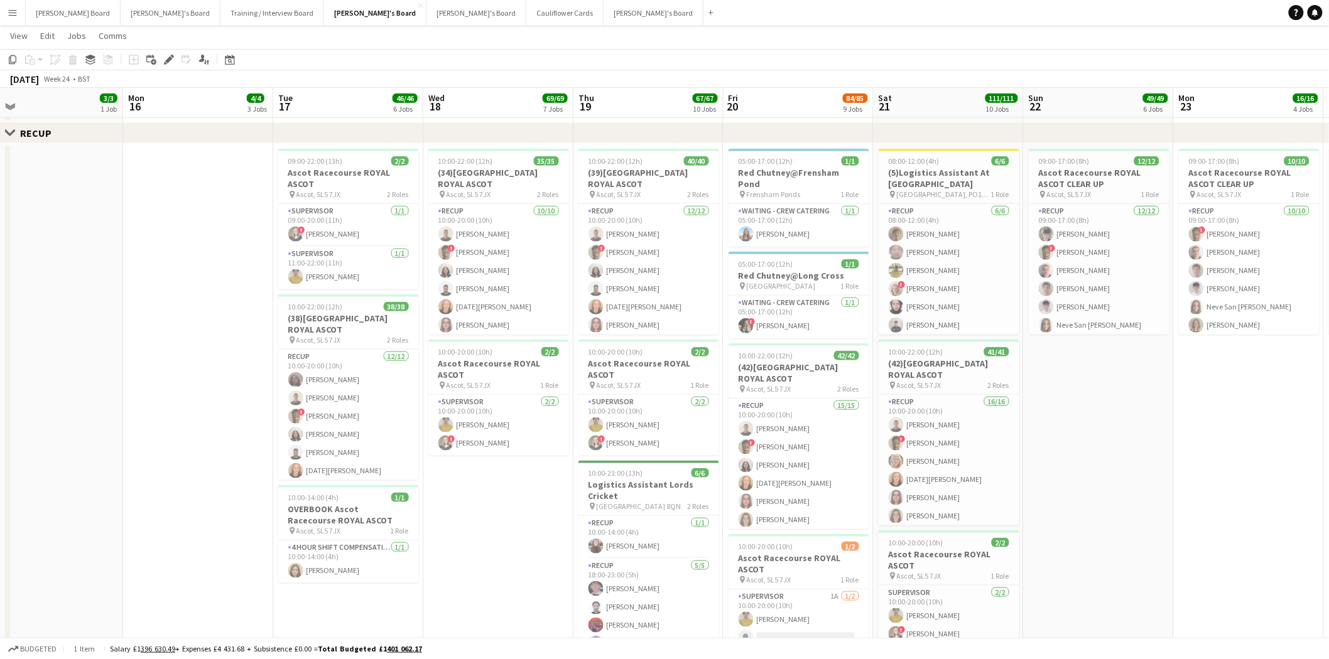
drag, startPoint x: 537, startPoint y: 425, endPoint x: 1095, endPoint y: 469, distance: 560.1
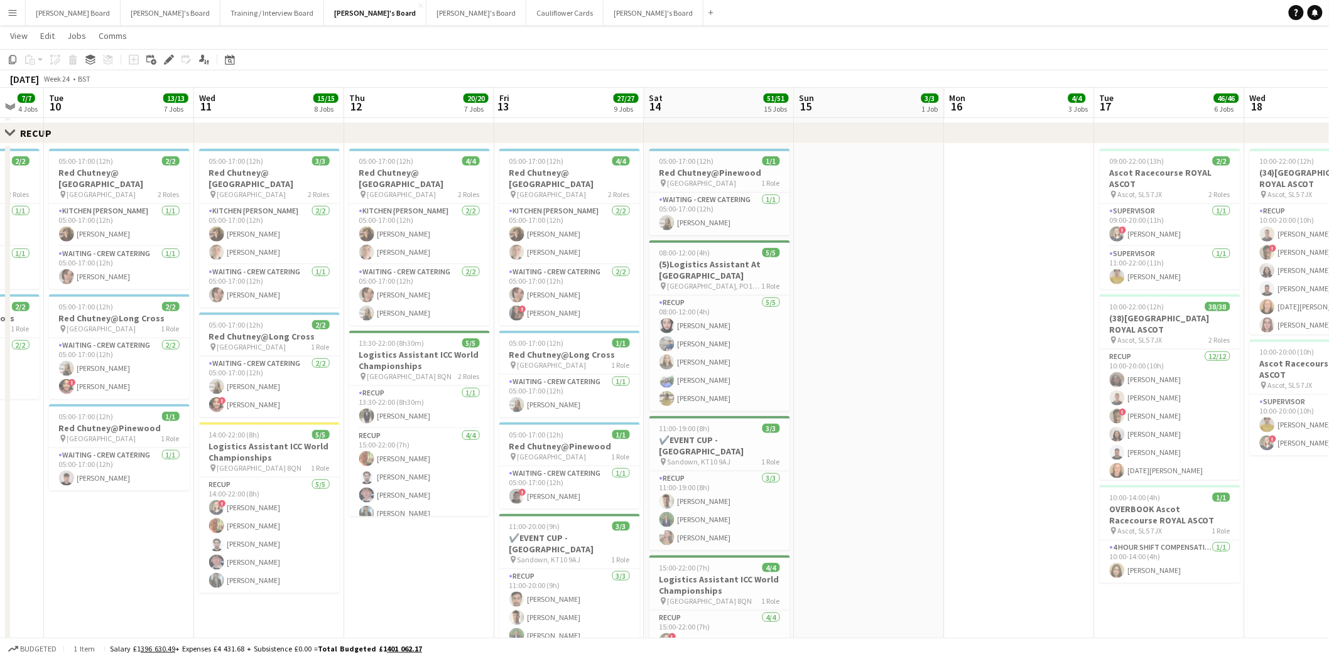
scroll to position [0, 408]
drag, startPoint x: 179, startPoint y: 340, endPoint x: 999, endPoint y: 442, distance: 826.0
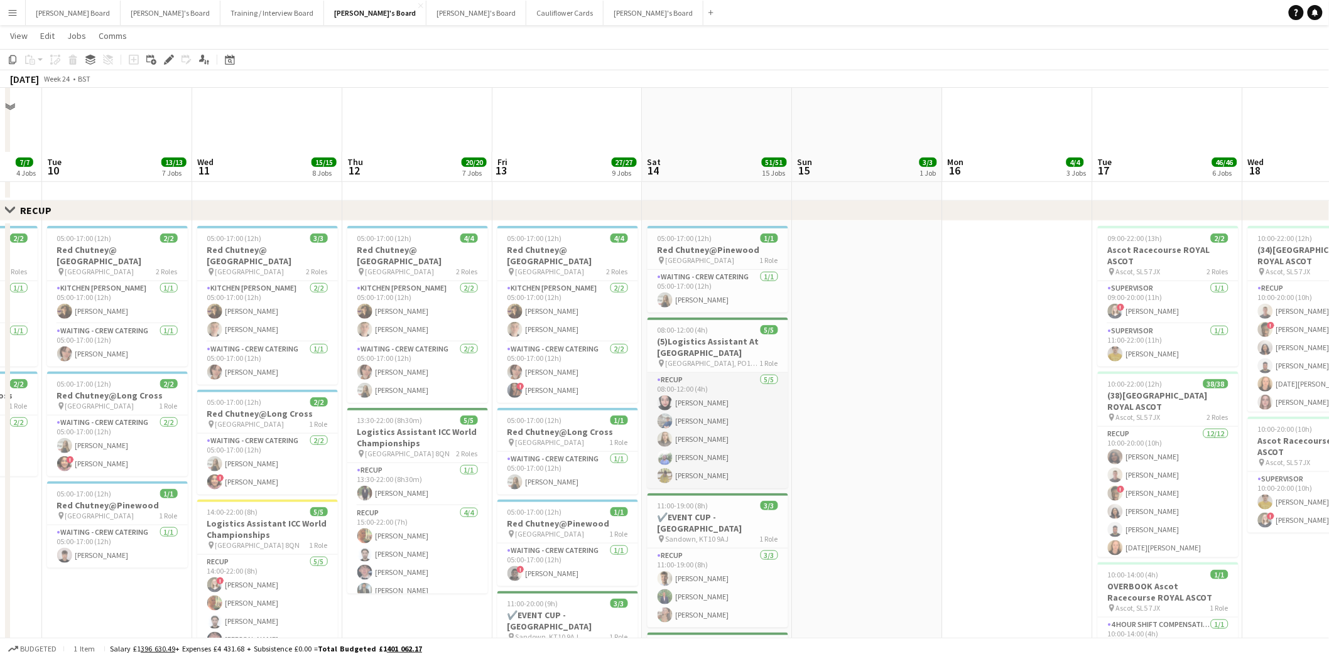
scroll to position [2356, 0]
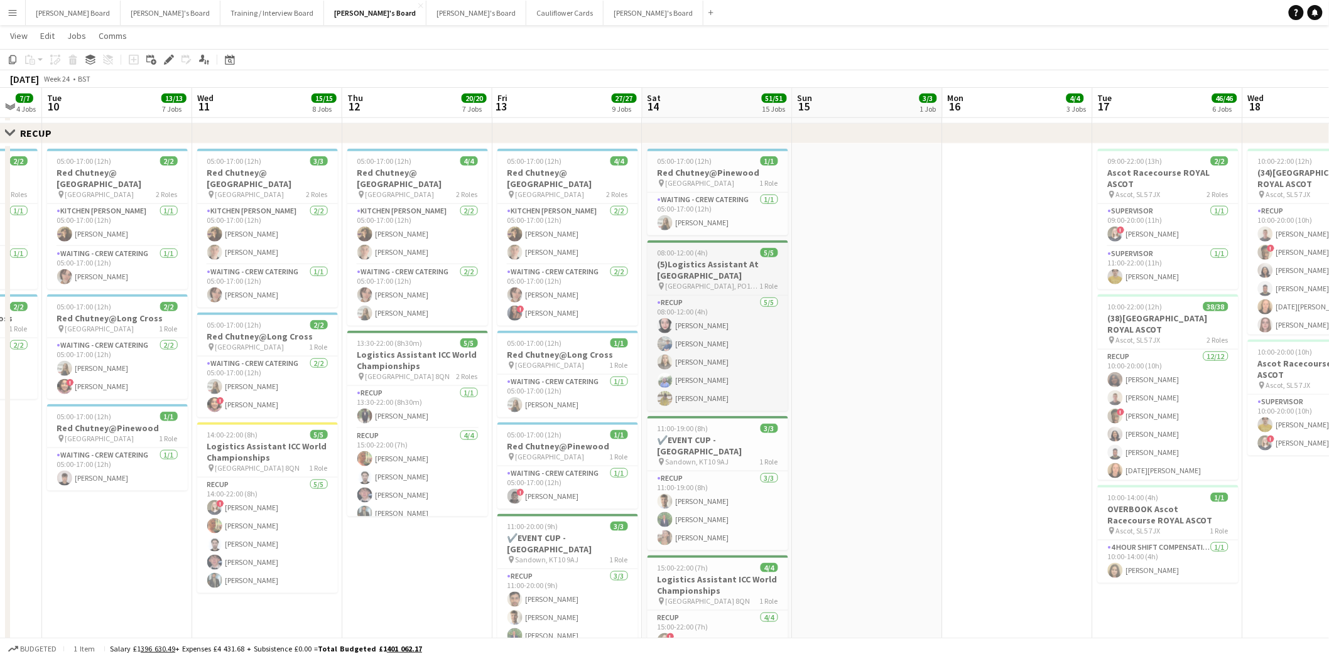
click at [697, 255] on span "08:00-12:00 (4h)" at bounding box center [683, 252] width 51 height 9
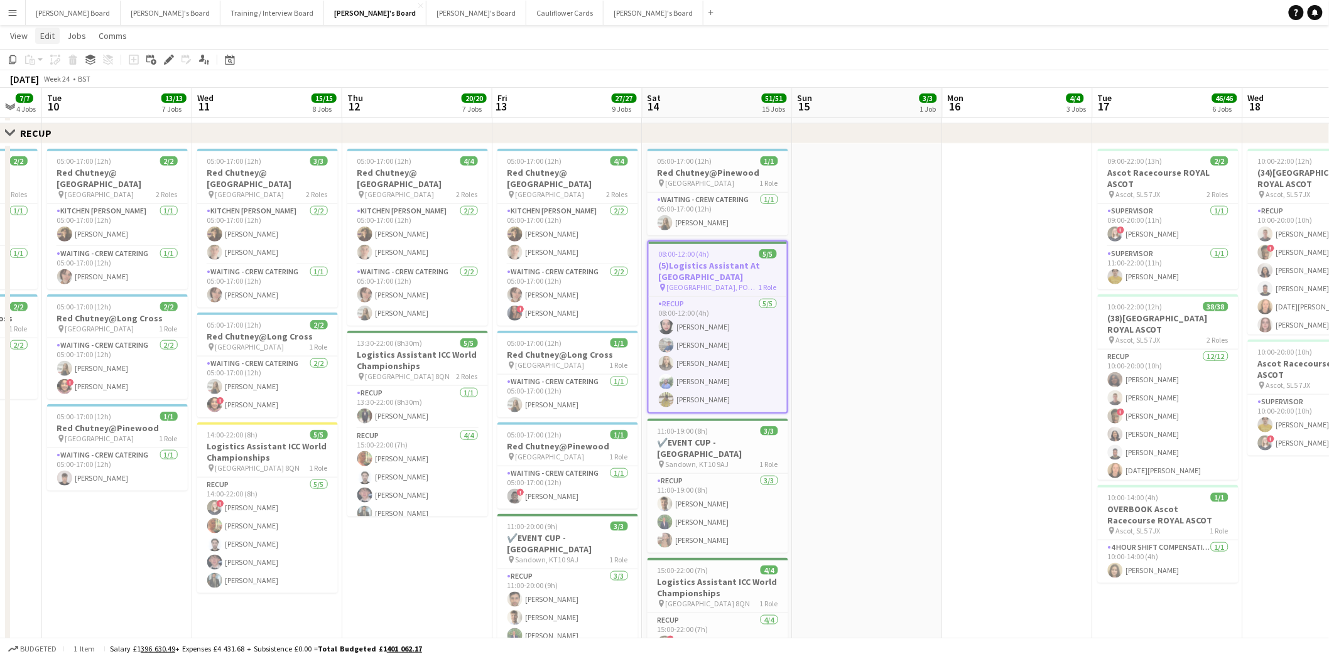
click at [51, 35] on span "Edit" at bounding box center [47, 35] width 14 height 11
click at [55, 61] on span "Copy Ctrl+C" at bounding box center [67, 62] width 42 height 11
click at [227, 57] on icon at bounding box center [229, 60] width 9 height 10
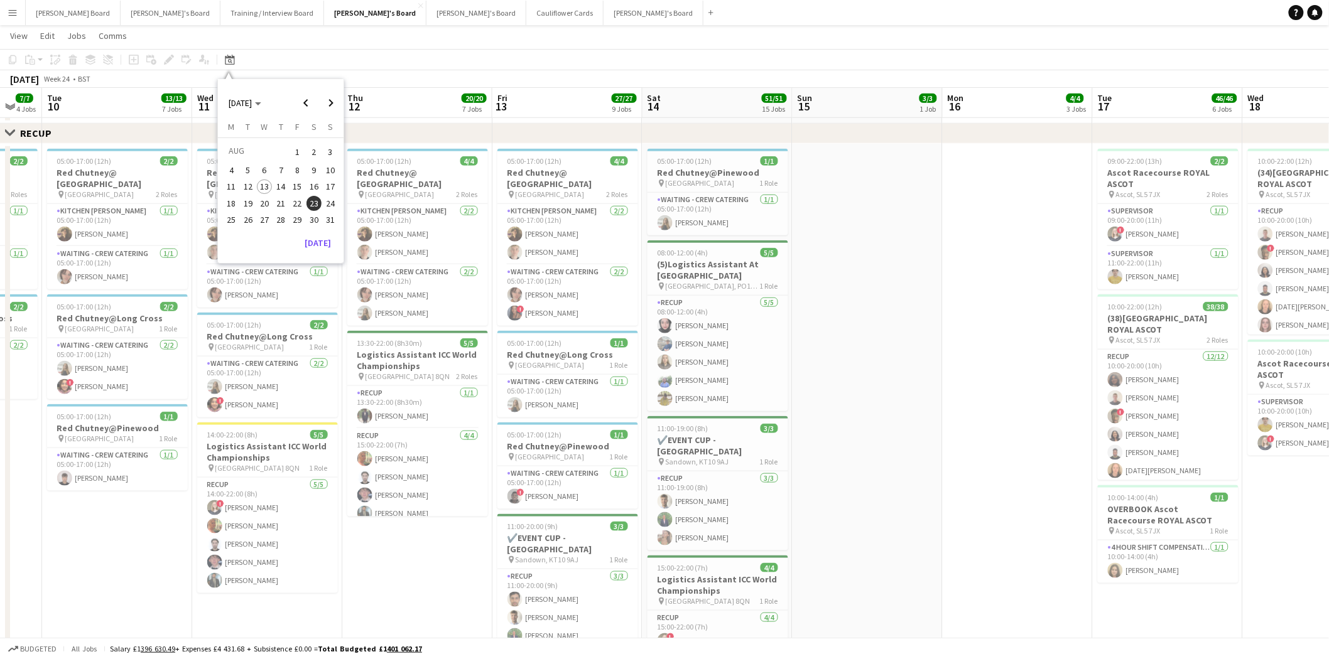
click at [313, 202] on span "23" at bounding box center [313, 203] width 15 height 15
click at [713, 261] on h3 "(5)Logistics Assistant At Goodwood" at bounding box center [718, 270] width 141 height 23
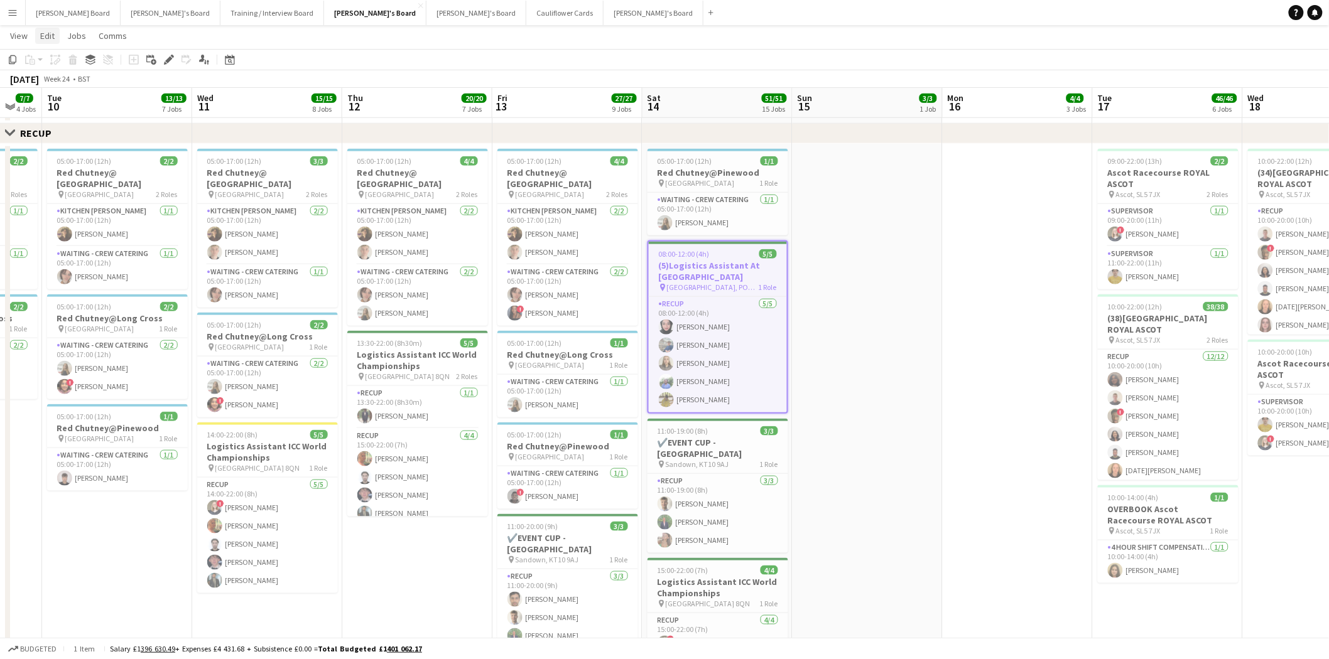
click at [50, 35] on span "Edit" at bounding box center [47, 35] width 14 height 11
click at [60, 67] on span "Copy Ctrl+C" at bounding box center [67, 62] width 42 height 11
click at [225, 61] on icon "Date picker" at bounding box center [230, 60] width 10 height 10
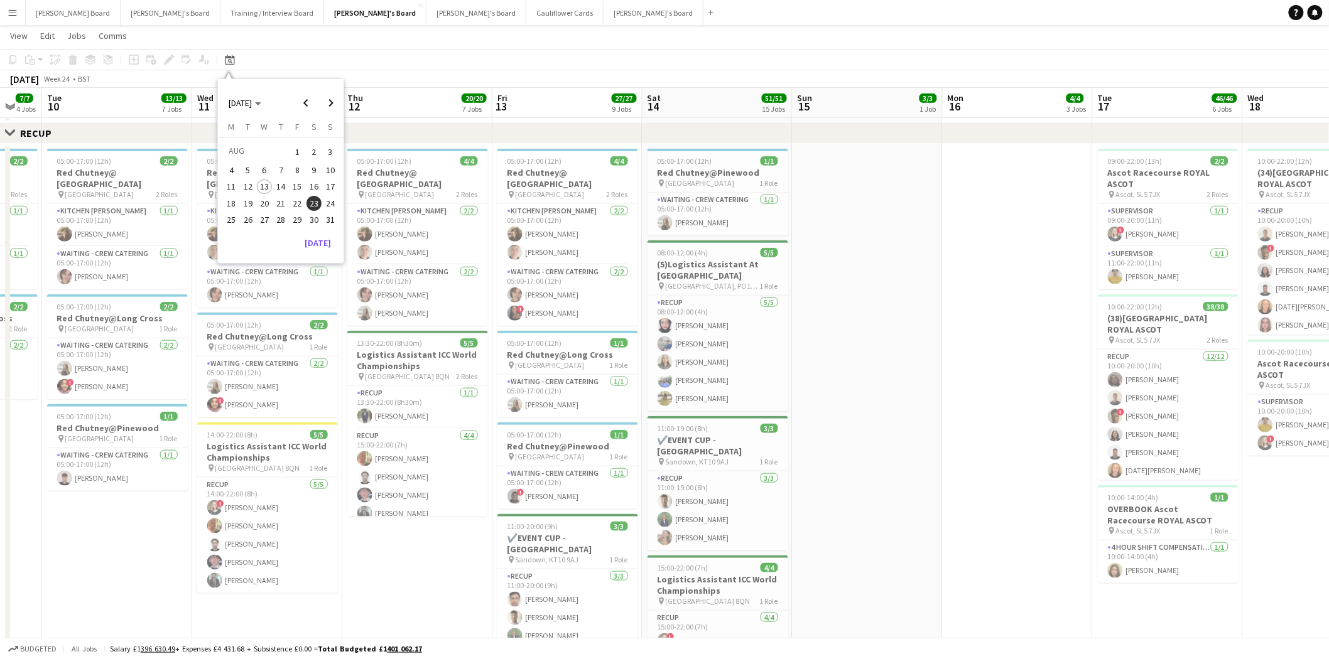
click at [315, 201] on span "23" at bounding box center [313, 203] width 15 height 15
click at [315, 202] on span "23" at bounding box center [313, 203] width 15 height 15
click at [969, 280] on app-date-cell at bounding box center [1018, 600] width 150 height 913
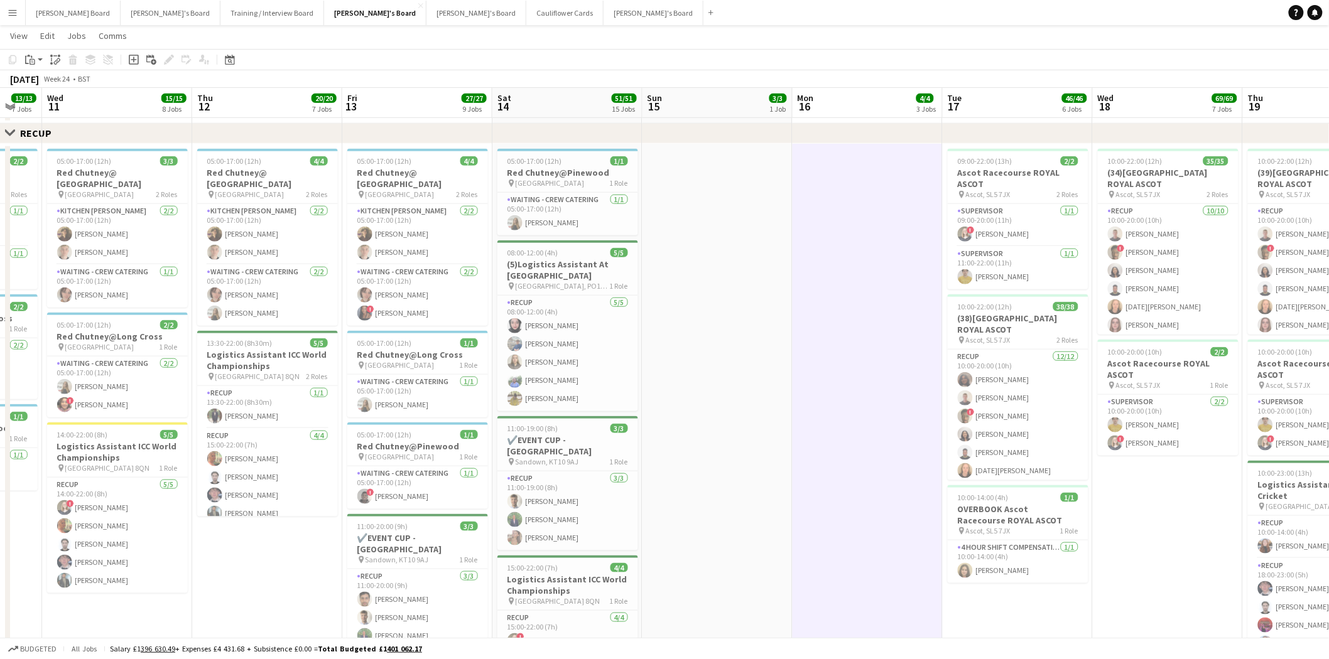
scroll to position [0, 487]
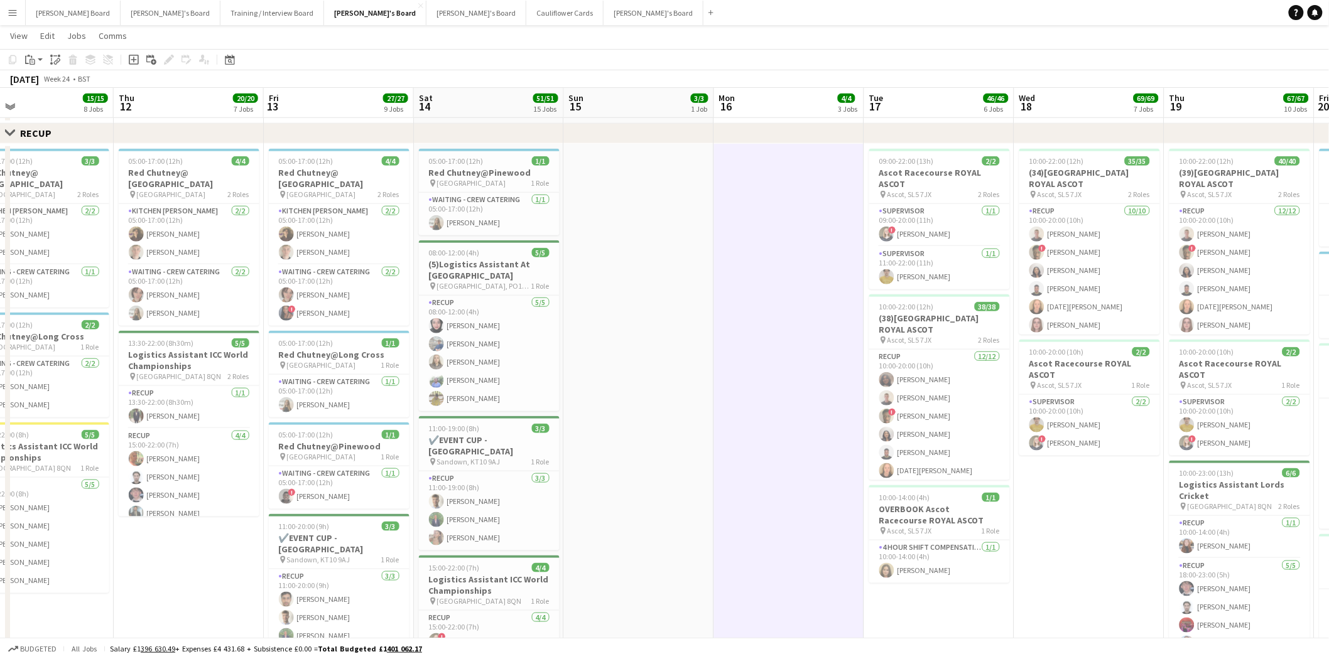
drag, startPoint x: 1051, startPoint y: 272, endPoint x: 222, endPoint y: 200, distance: 832.2
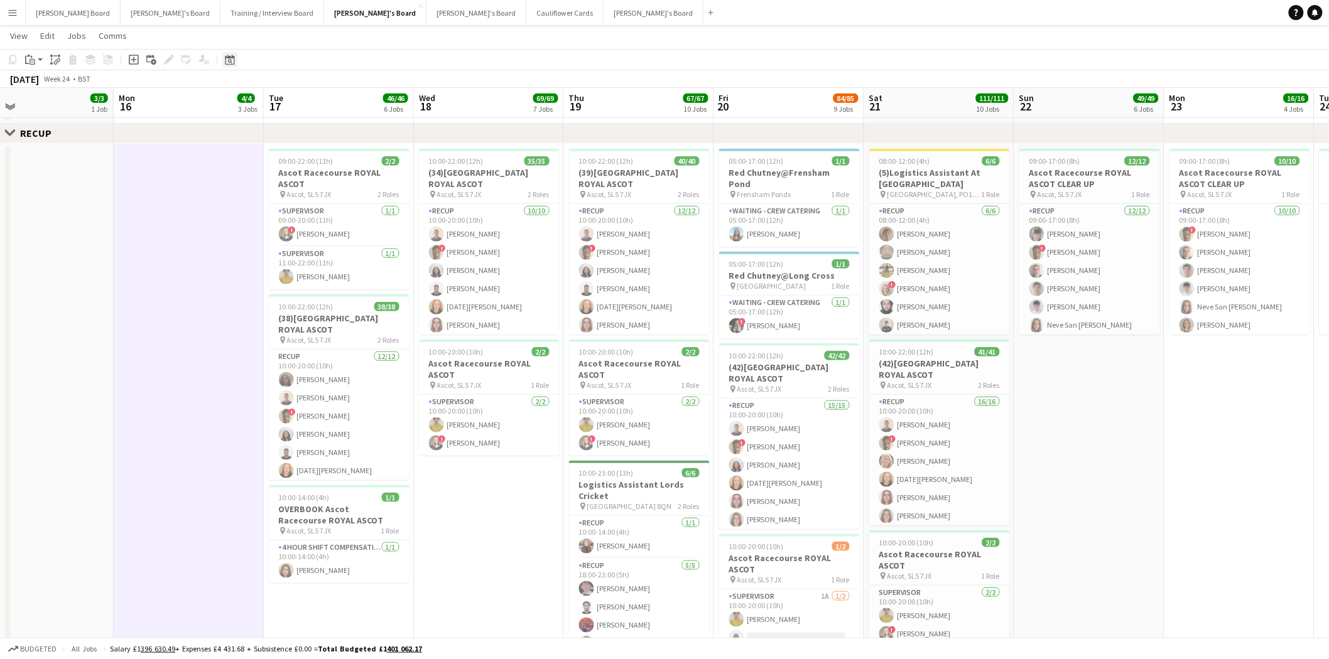
click at [230, 58] on icon "Date picker" at bounding box center [230, 60] width 10 height 10
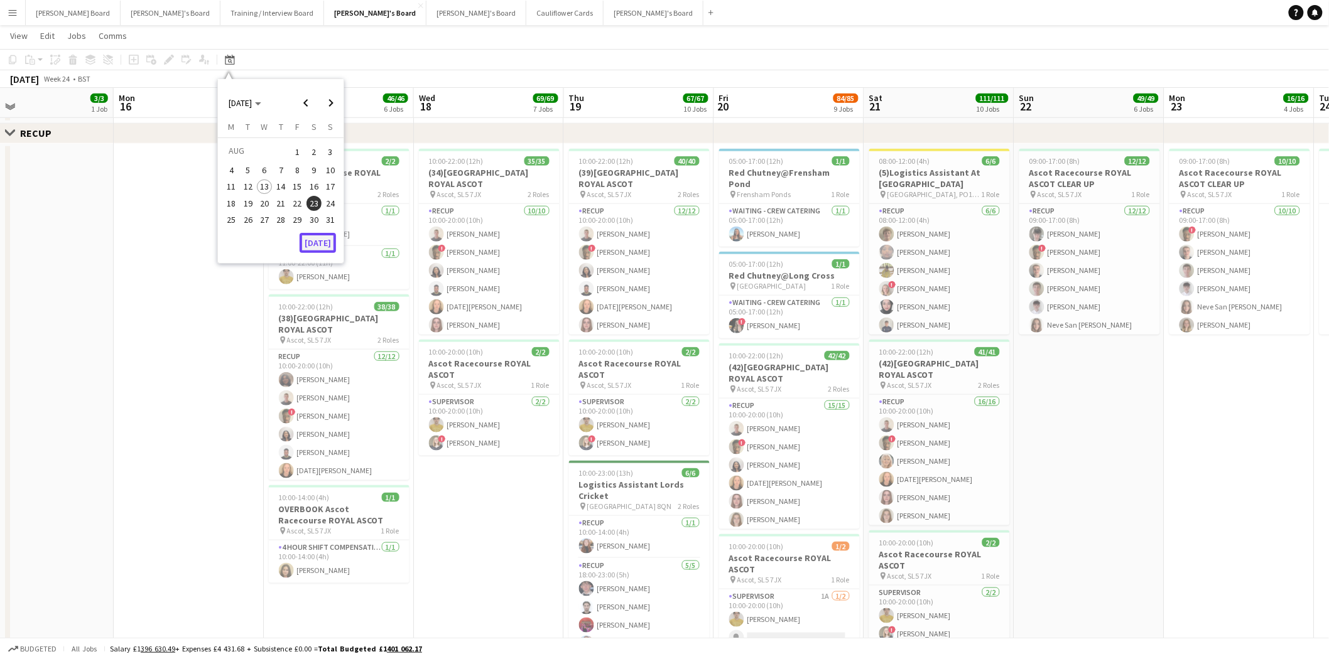
click at [322, 241] on button "[DATE]" at bounding box center [318, 243] width 36 height 20
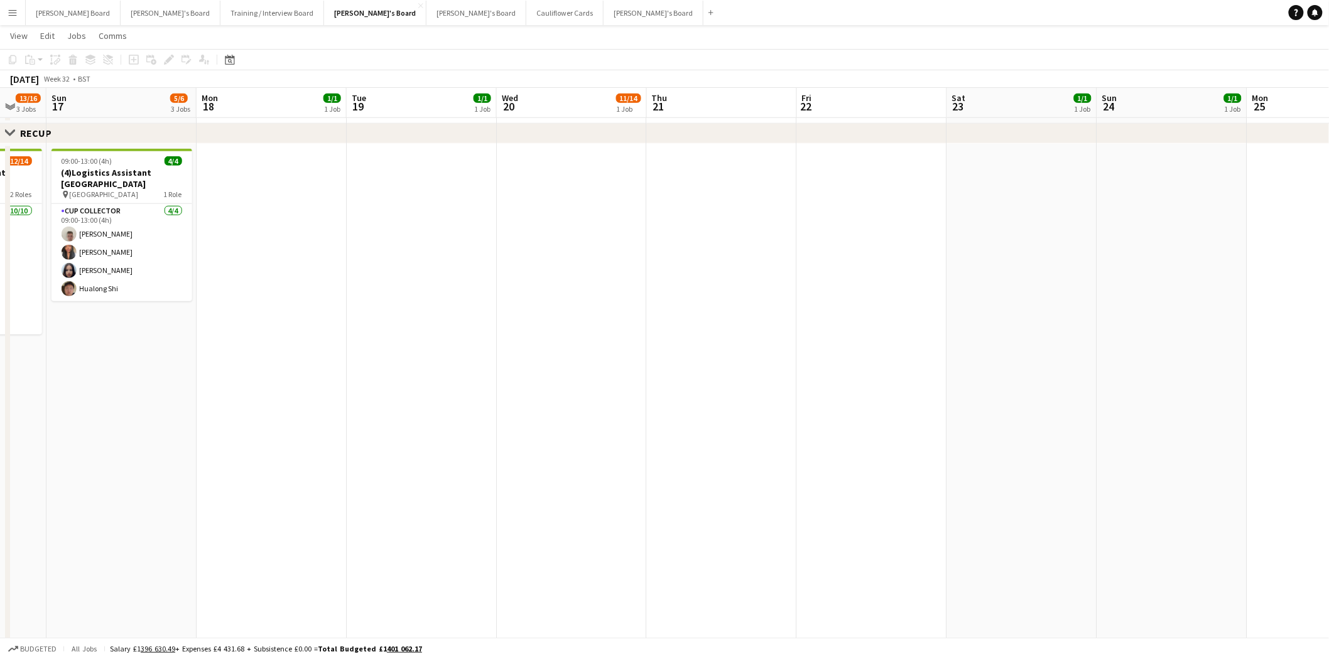
scroll to position [0, 424]
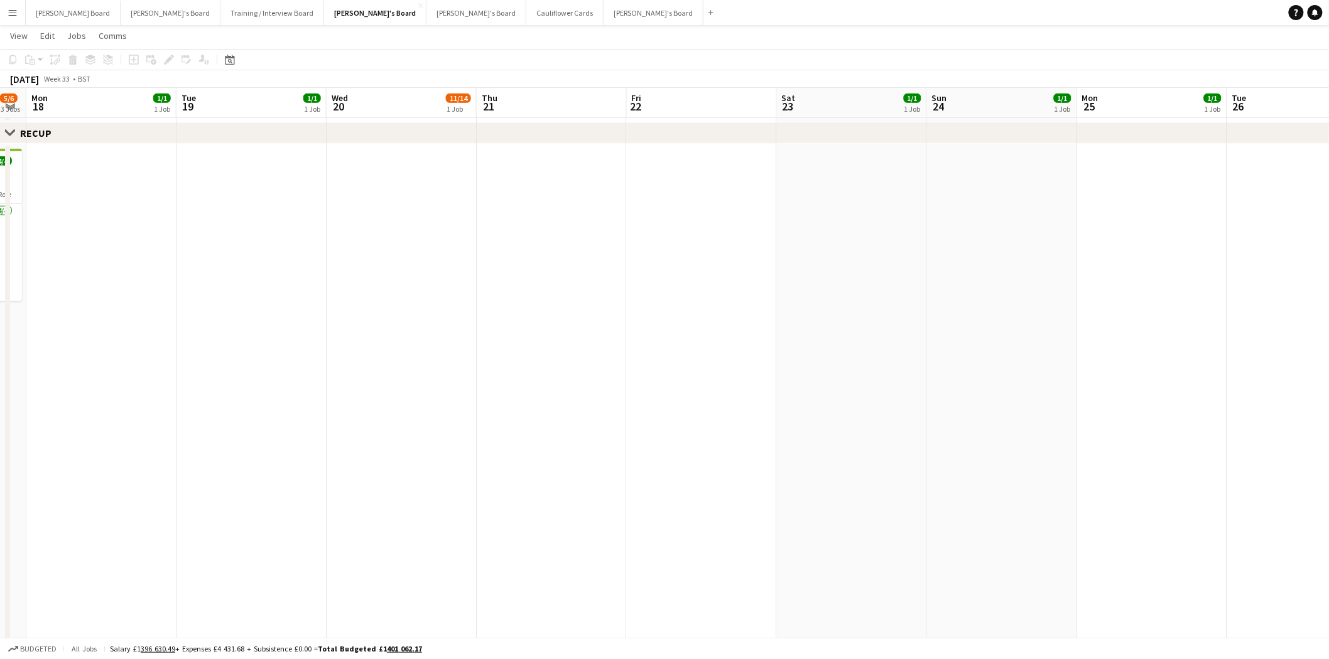
drag, startPoint x: 1232, startPoint y: 355, endPoint x: 38, endPoint y: 260, distance: 1197.1
click at [800, 185] on app-date-cell at bounding box center [852, 600] width 150 height 913
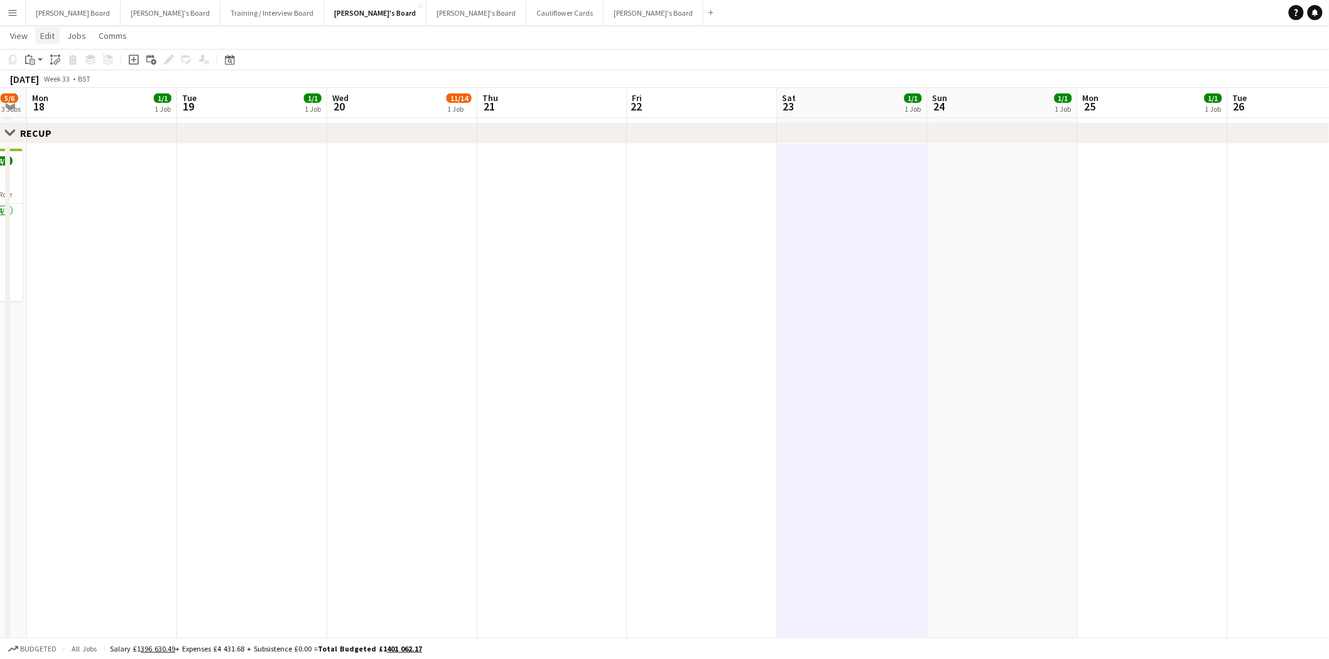
click at [44, 31] on span "Edit" at bounding box center [47, 35] width 14 height 11
click at [168, 95] on span "Without Crew Ctrl+V" at bounding box center [170, 94] width 73 height 11
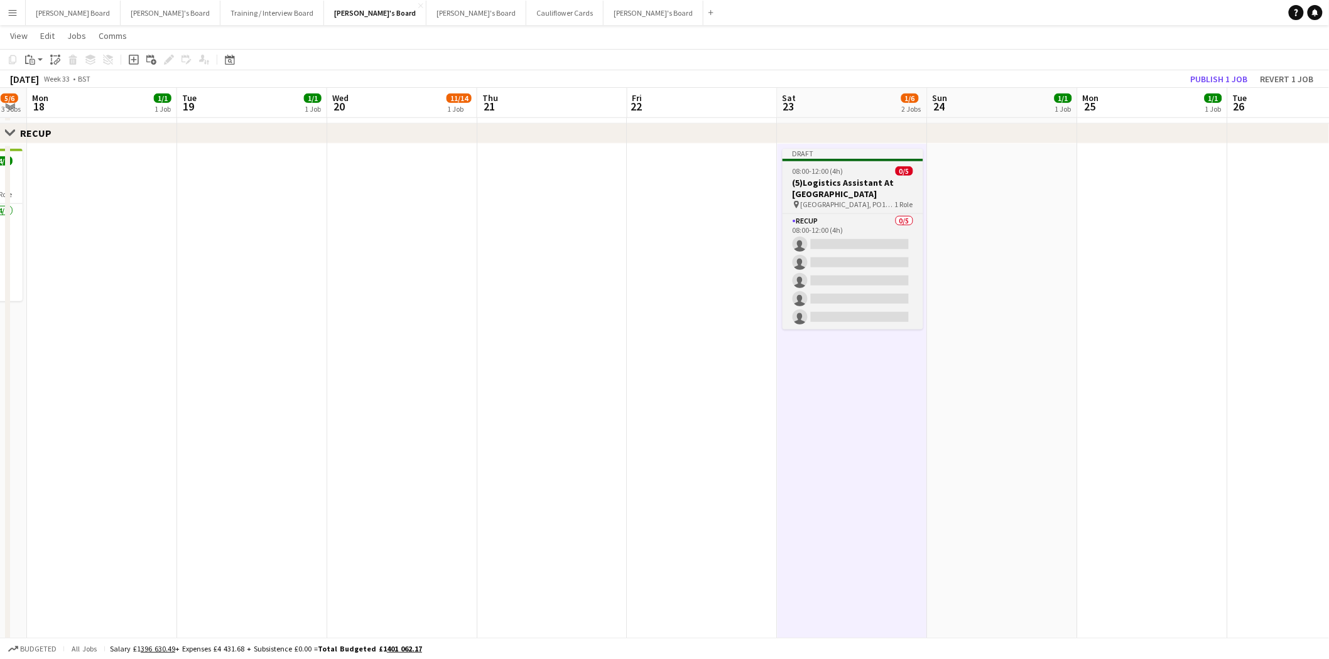
click at [842, 190] on h3 "(5)Logistics Assistant At Goodwood" at bounding box center [853, 188] width 141 height 23
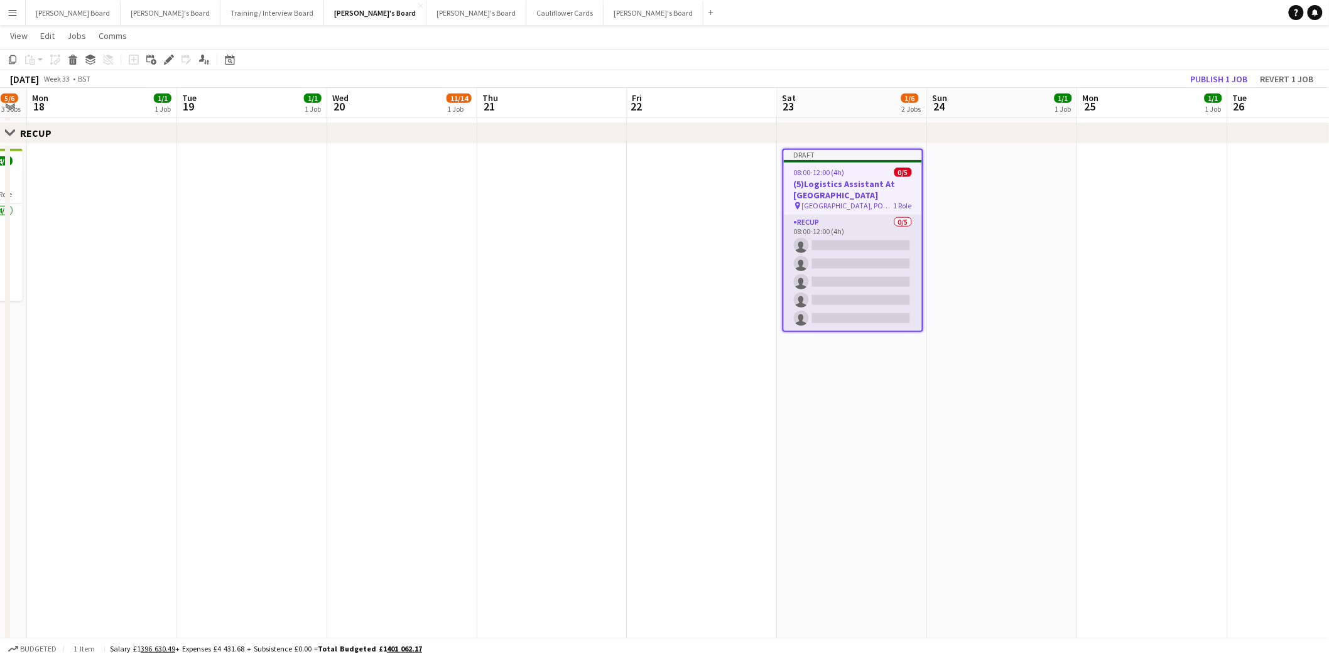
click at [816, 221] on app-card-role "RECUP 0/5 08:00-12:00 (4h) single-neutral-actions single-neutral-actions single…" at bounding box center [853, 273] width 138 height 116
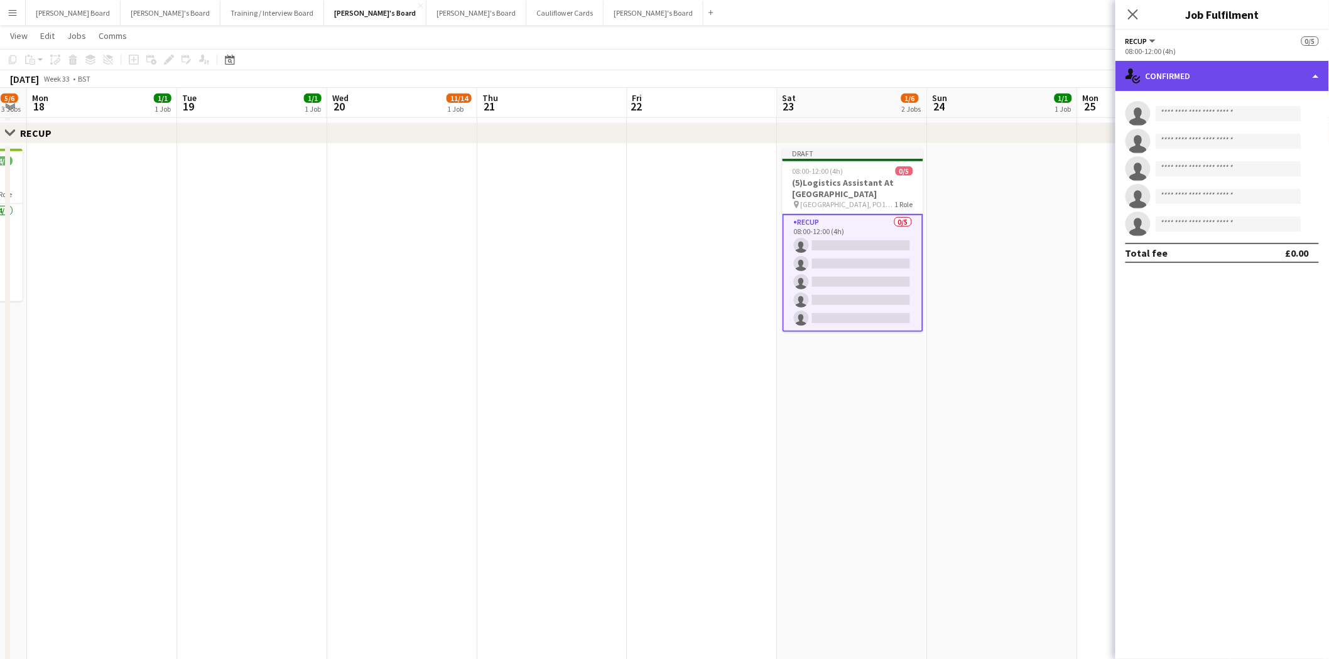
click at [1144, 76] on div "single-neutral-actions-check-2 Confirmed" at bounding box center [1222, 76] width 214 height 30
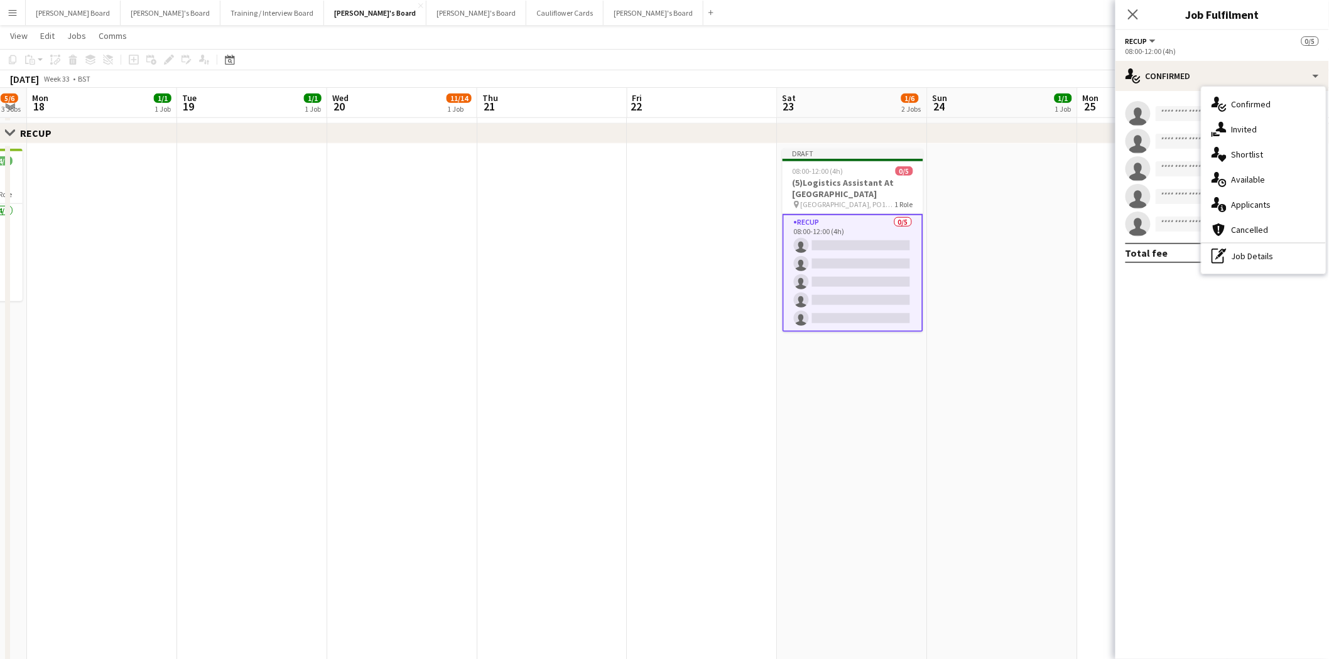
drag, startPoint x: 1250, startPoint y: 256, endPoint x: 1234, endPoint y: 248, distance: 17.4
click at [1249, 256] on div "pen-write Job Details" at bounding box center [1263, 256] width 124 height 25
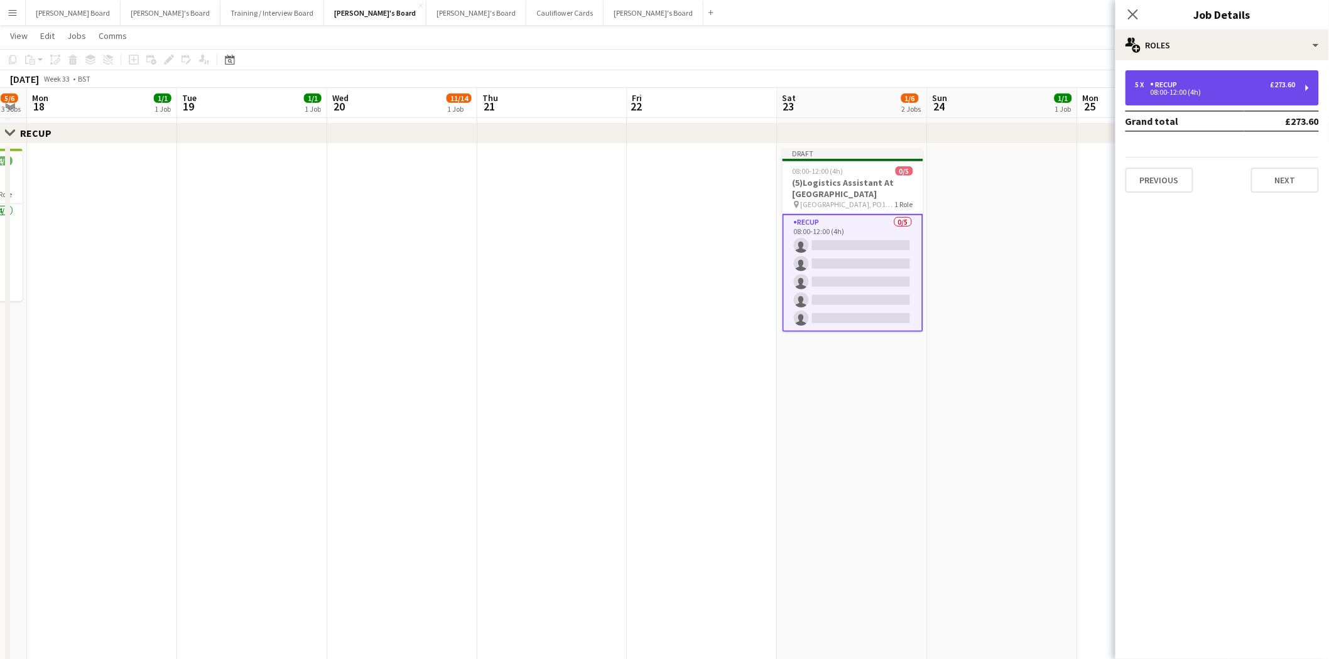
click at [1176, 100] on div "5 x RECUP £273.60 08:00-12:00 (4h)" at bounding box center [1221, 87] width 193 height 35
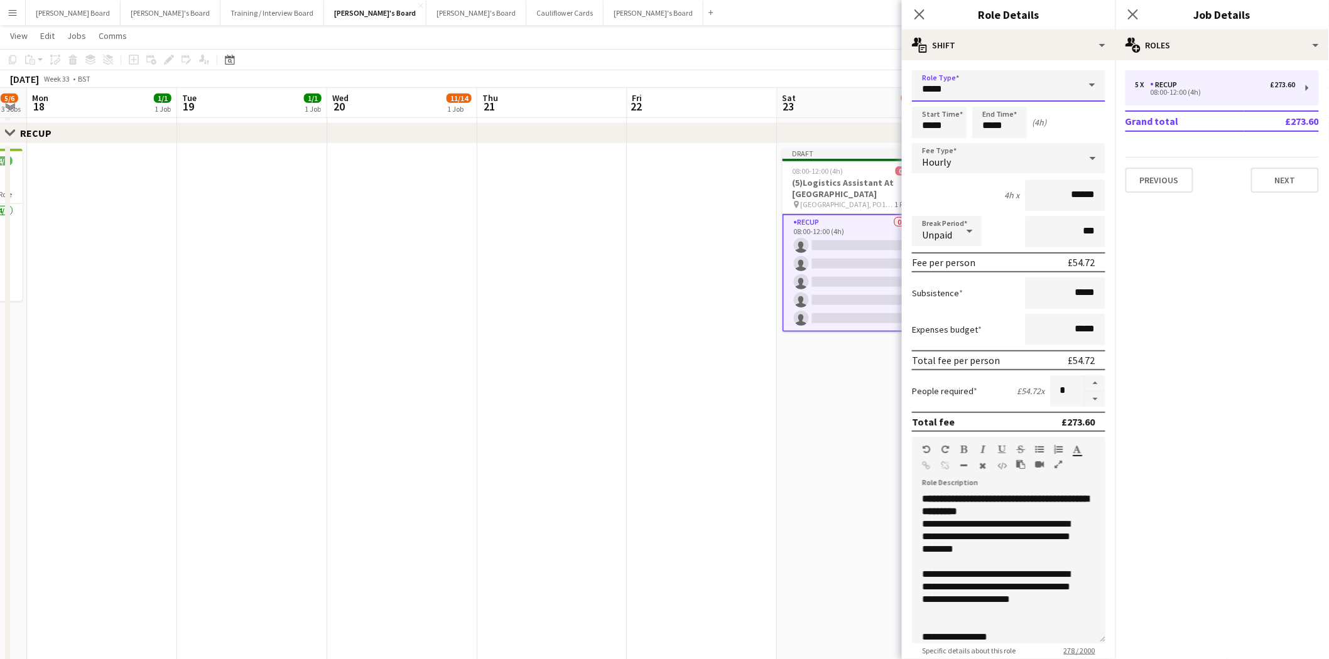
drag, startPoint x: 1016, startPoint y: 85, endPoint x: 778, endPoint y: 80, distance: 238.1
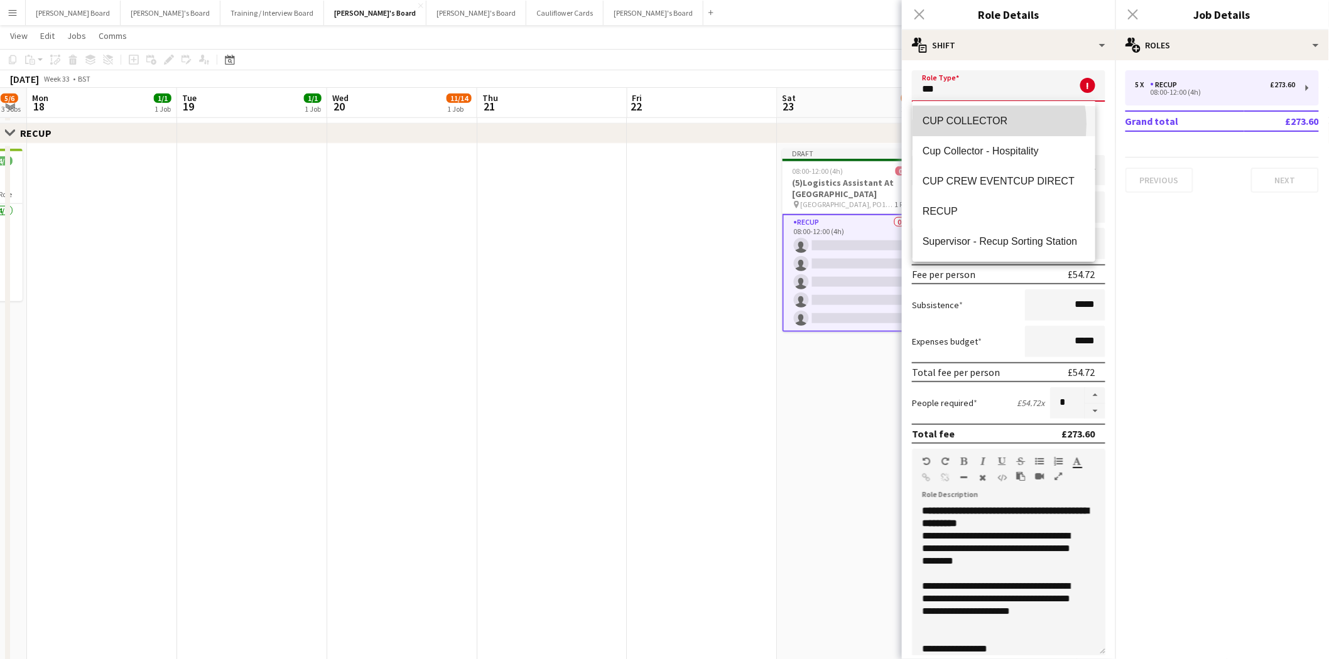
click at [972, 124] on span "CUP COLLECTOR" at bounding box center [1004, 121] width 163 height 12
type input "**********"
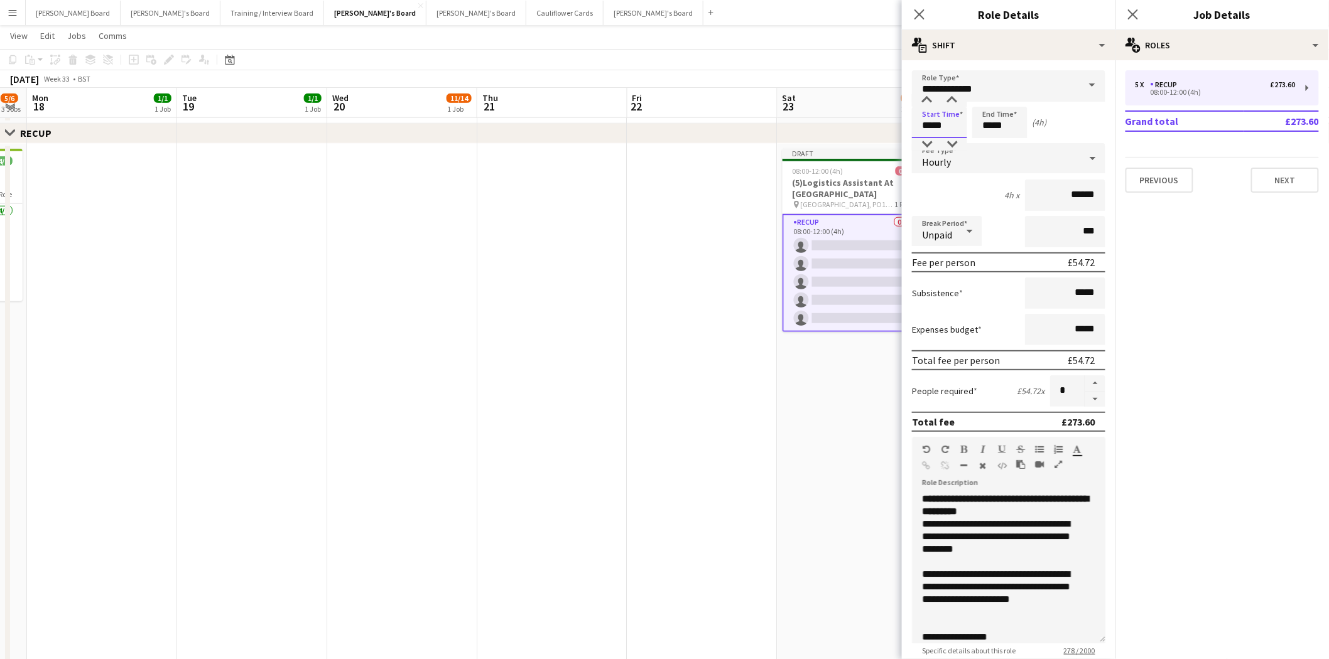
drag, startPoint x: 909, startPoint y: 124, endPoint x: 898, endPoint y: 123, distance: 11.3
type input "*****"
drag, startPoint x: 959, startPoint y: 121, endPoint x: 848, endPoint y: 123, distance: 111.2
click at [914, 121] on div "Start Time ***** End Time ***** (23h 30m)" at bounding box center [1008, 122] width 193 height 31
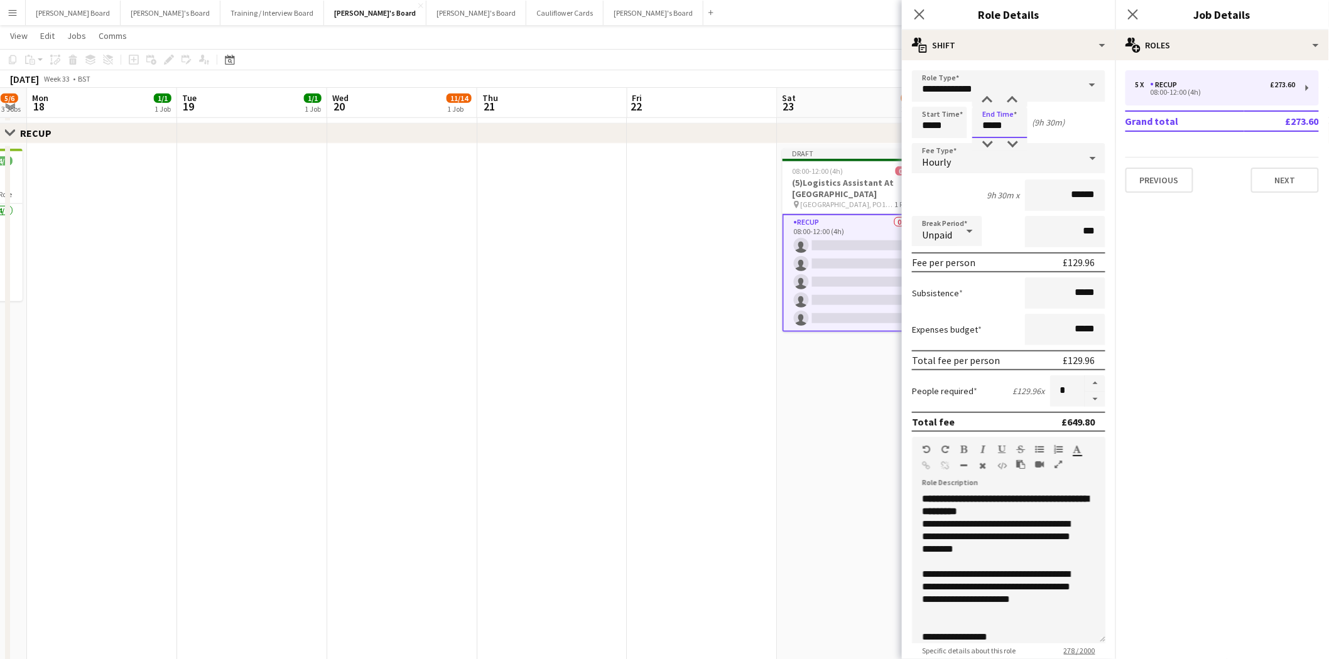
drag, startPoint x: 1009, startPoint y: 133, endPoint x: 951, endPoint y: 128, distance: 57.9
click at [951, 128] on div "Start Time ***** End Time ***** (9h 30m)" at bounding box center [1008, 122] width 193 height 31
type input "*****"
click at [1085, 376] on button "button" at bounding box center [1095, 384] width 20 height 16
type input "*"
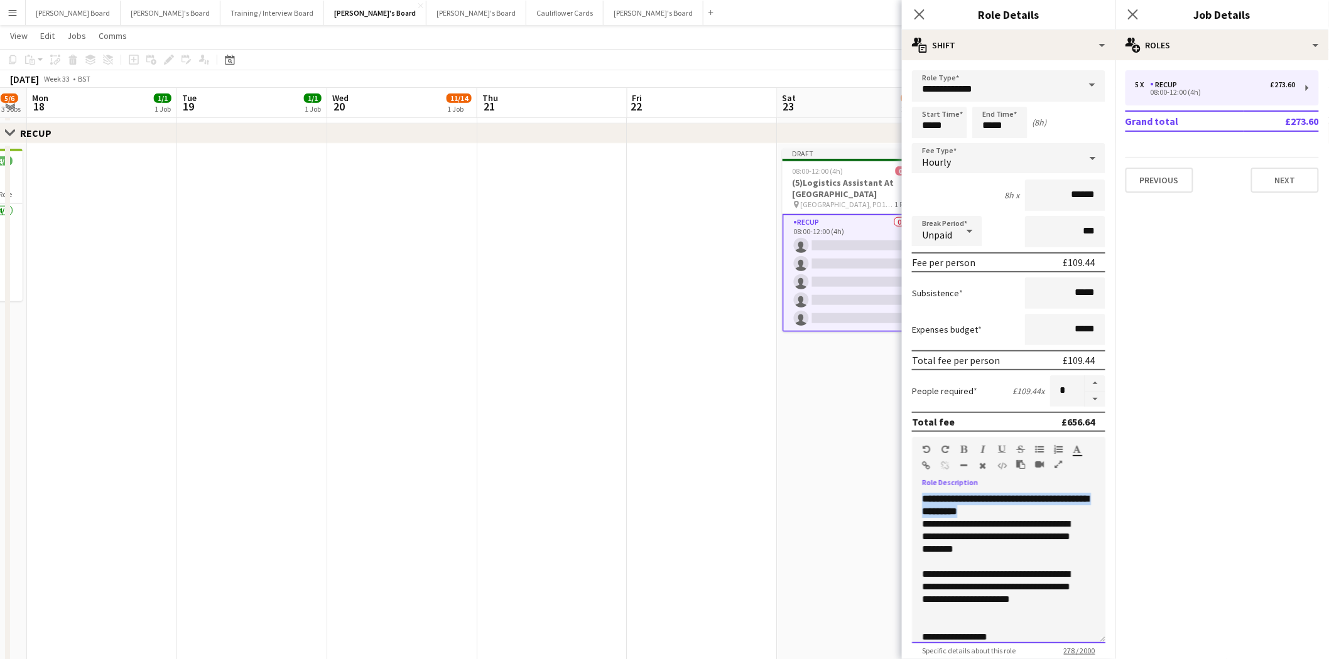
drag, startPoint x: 1039, startPoint y: 507, endPoint x: 917, endPoint y: 493, distance: 123.2
click at [917, 493] on div "**********" at bounding box center [1008, 568] width 193 height 151
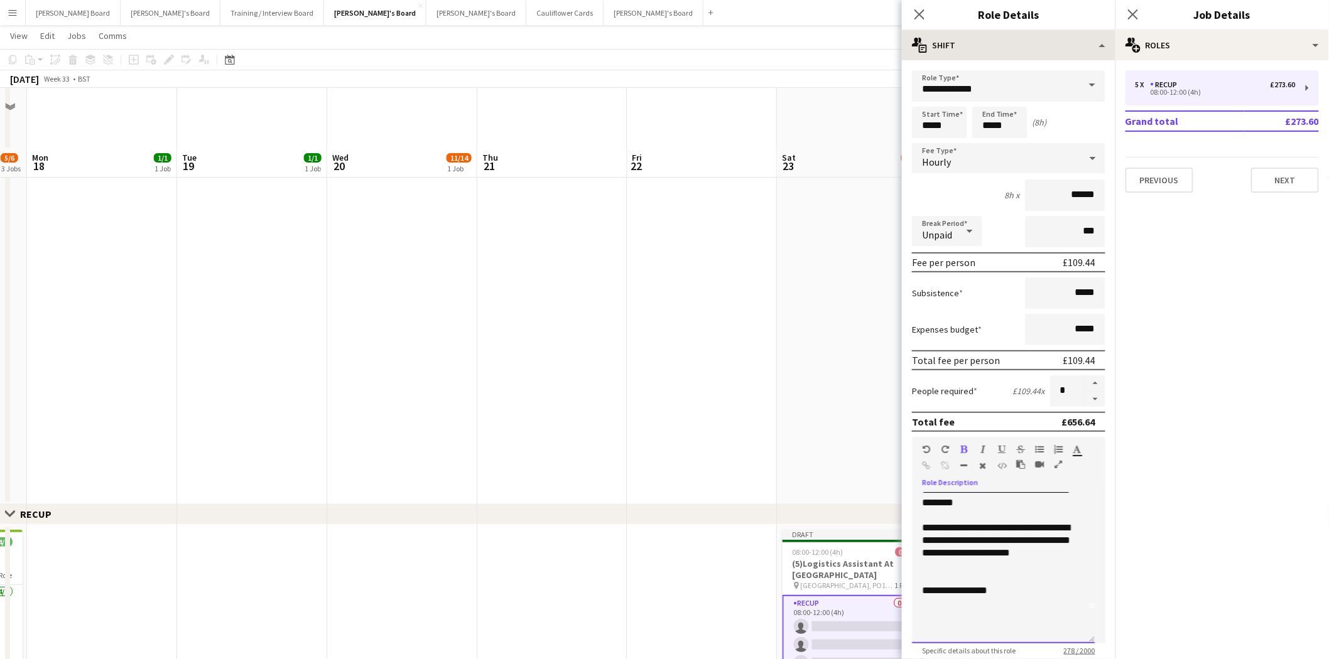
scroll to position [1867, 0]
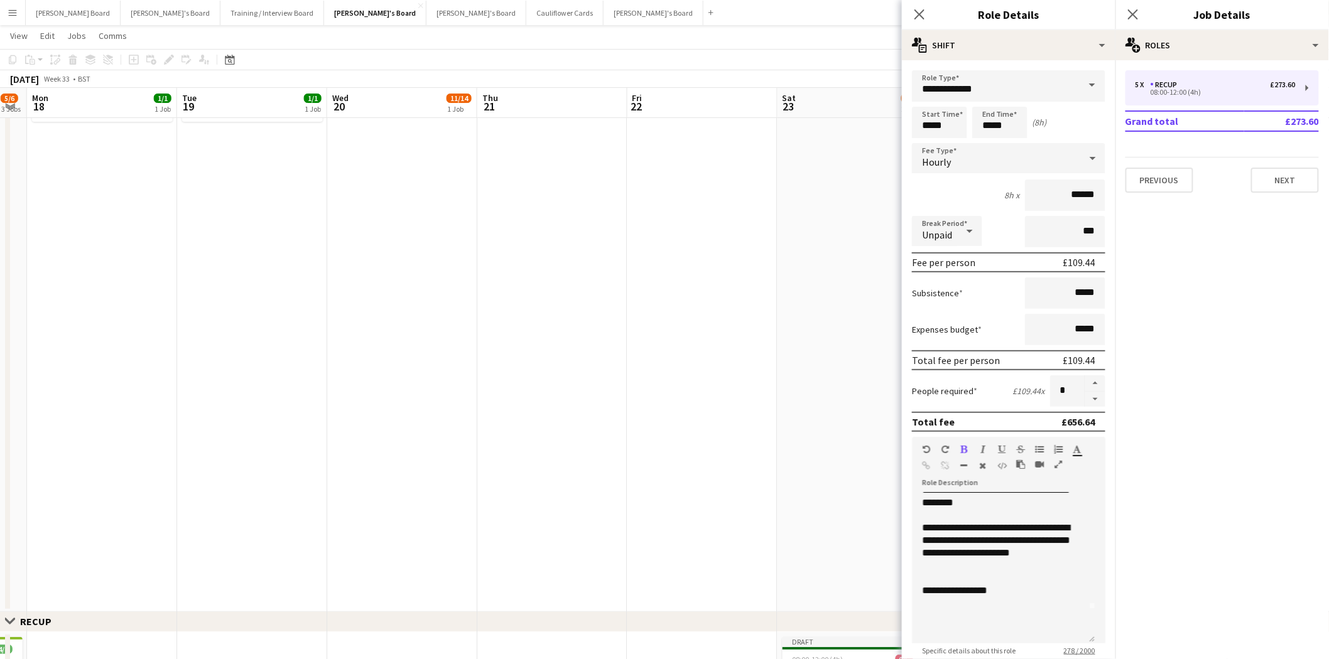
click at [865, 227] on app-date-cell at bounding box center [853, 313] width 150 height 597
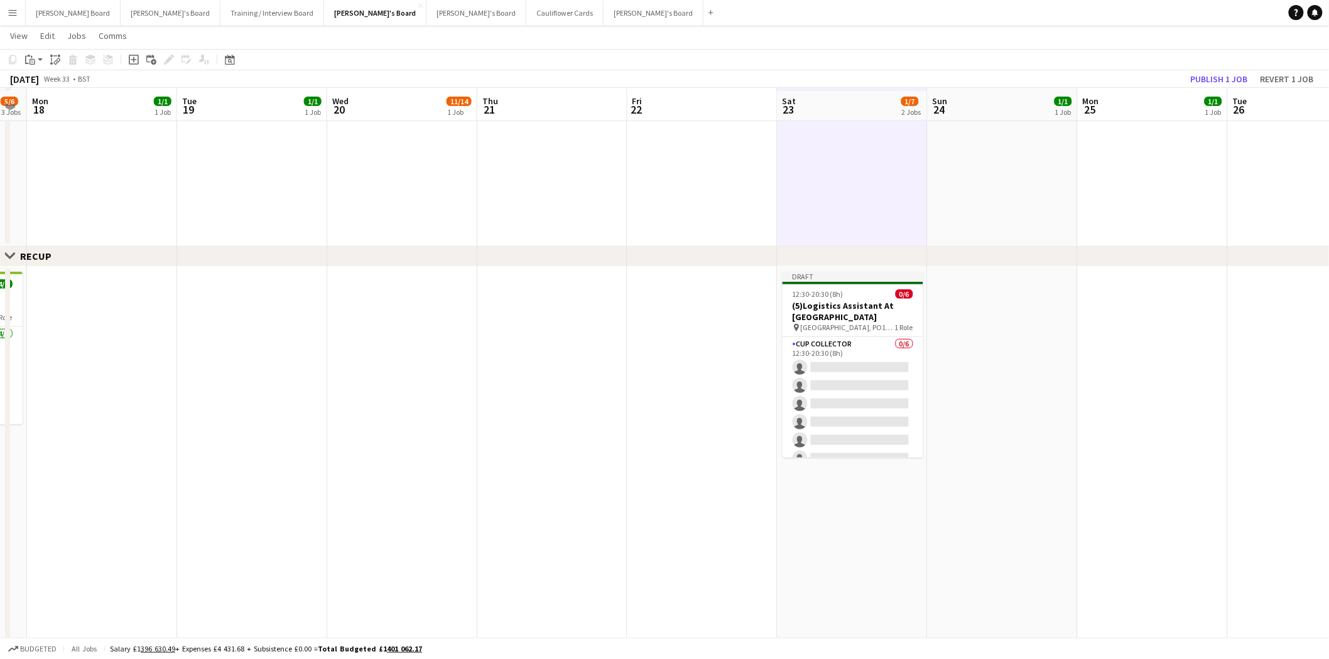
scroll to position [2372, 0]
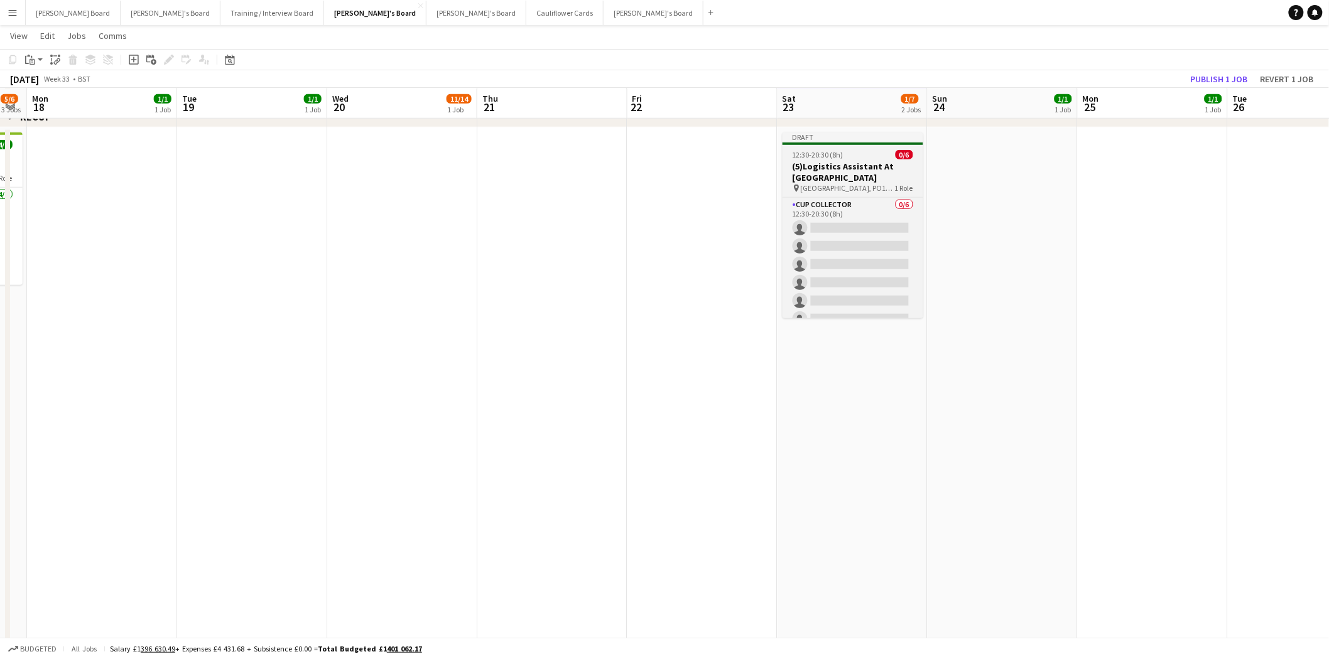
click at [817, 177] on h3 "(5)Logistics Assistant At Goodwood" at bounding box center [853, 172] width 141 height 23
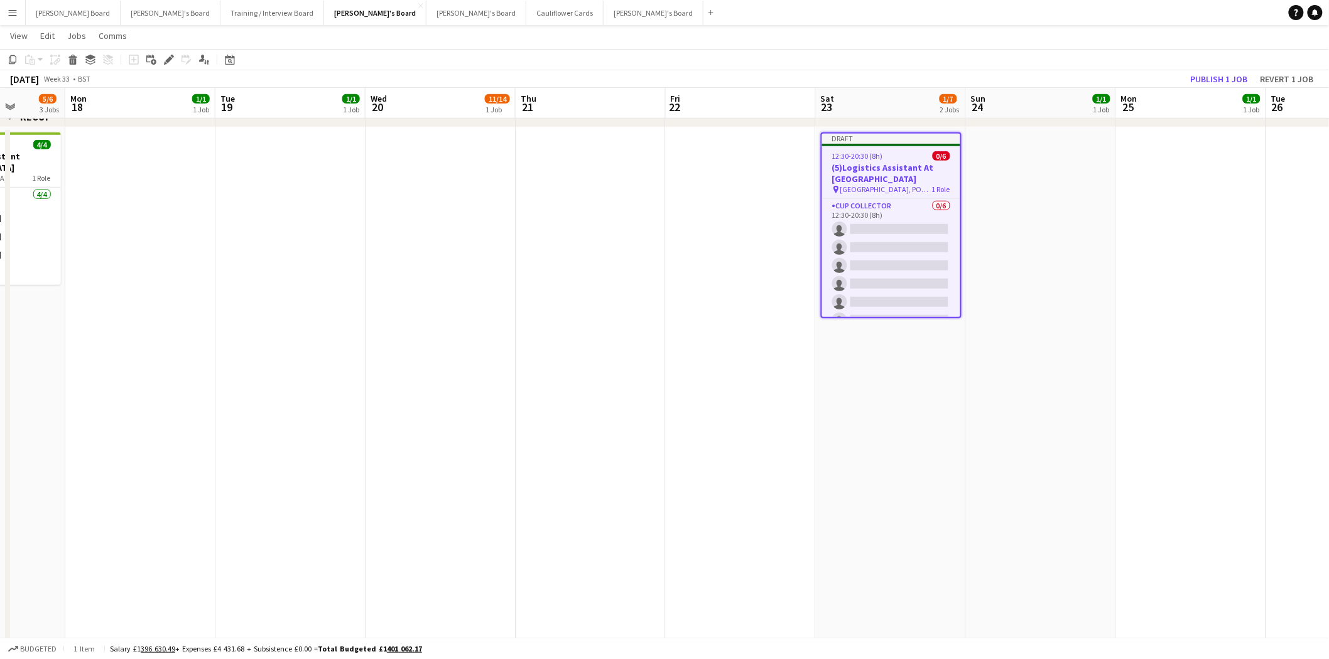
scroll to position [0, 398]
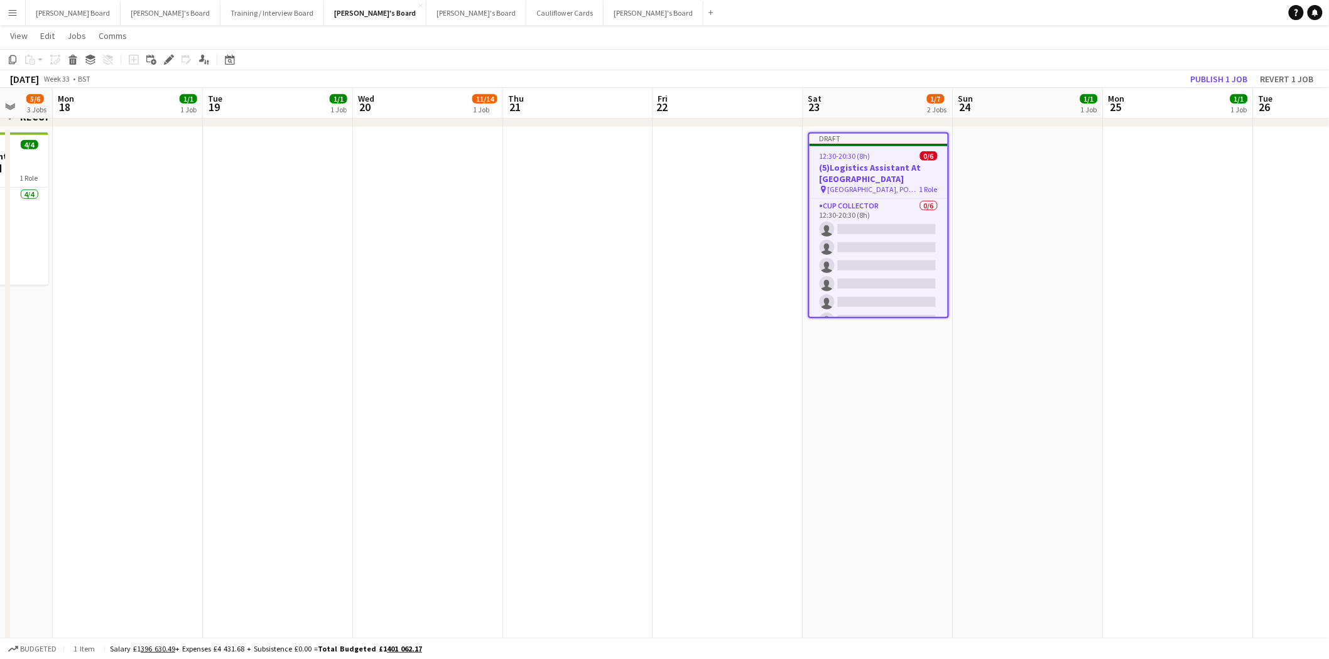
drag, startPoint x: 121, startPoint y: 353, endPoint x: 146, endPoint y: 377, distance: 35.1
click at [875, 140] on div "Draft" at bounding box center [879, 139] width 138 height 10
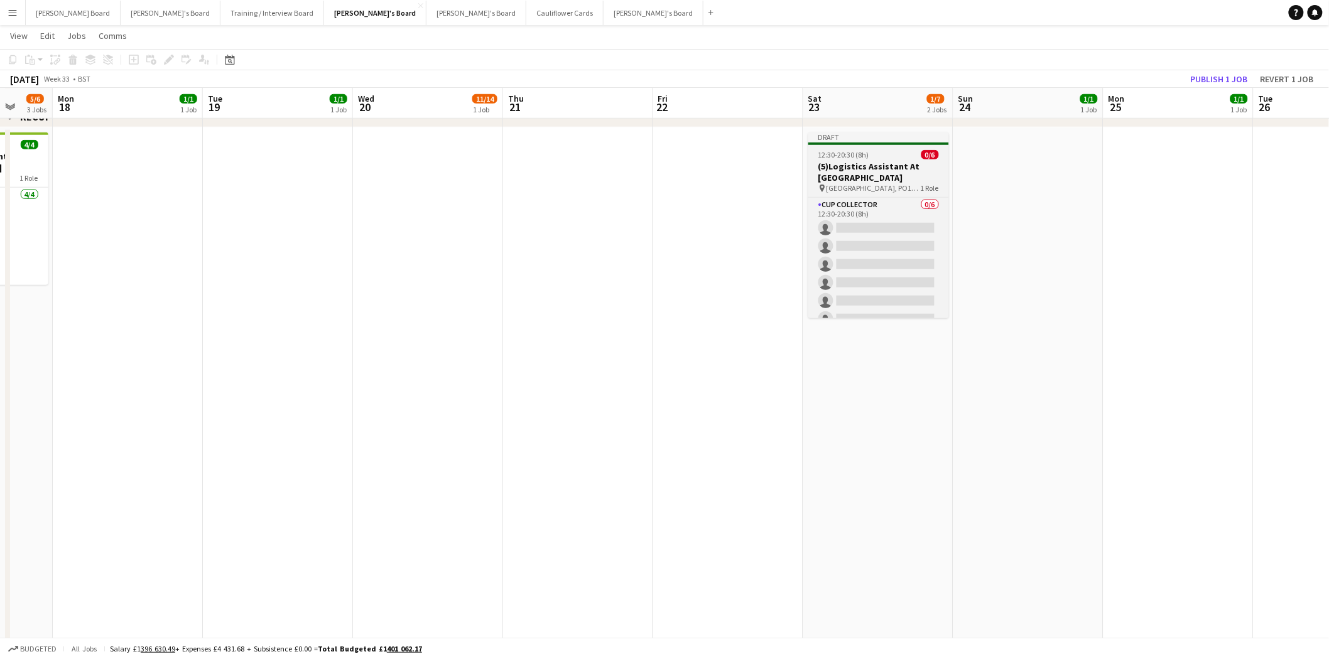
click at [877, 140] on div "Draft" at bounding box center [878, 138] width 141 height 10
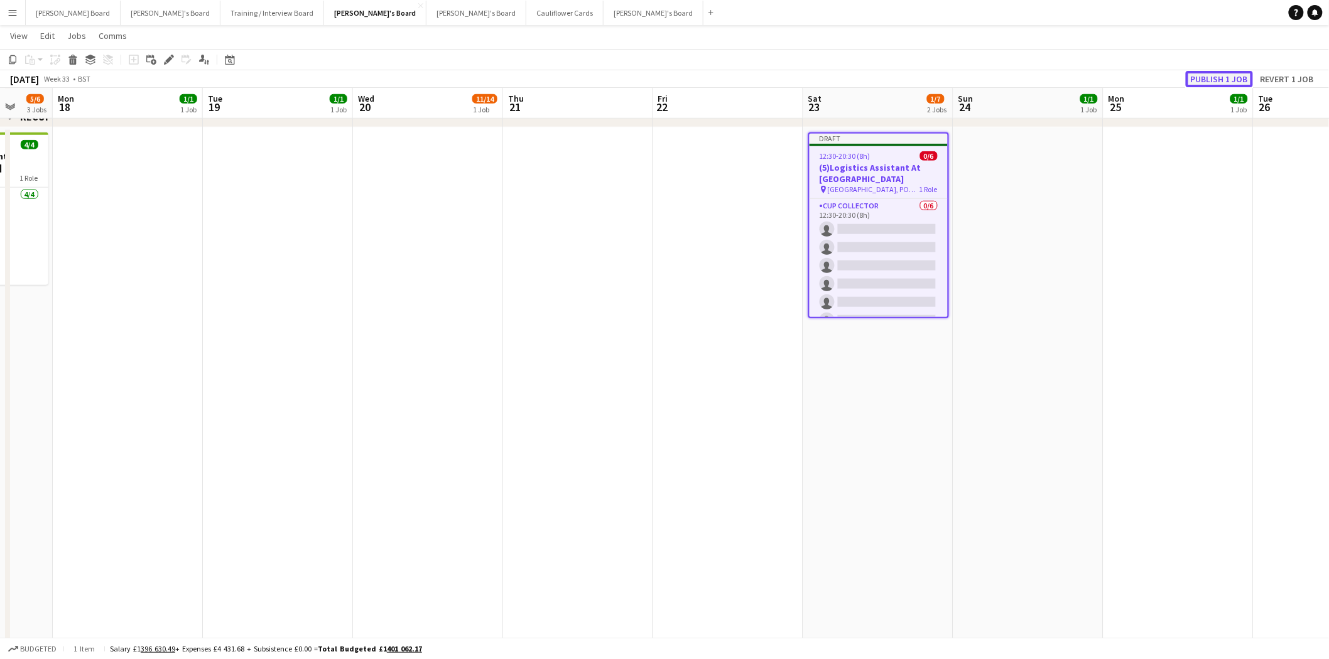
click at [1213, 74] on button "Publish 1 job" at bounding box center [1219, 79] width 67 height 16
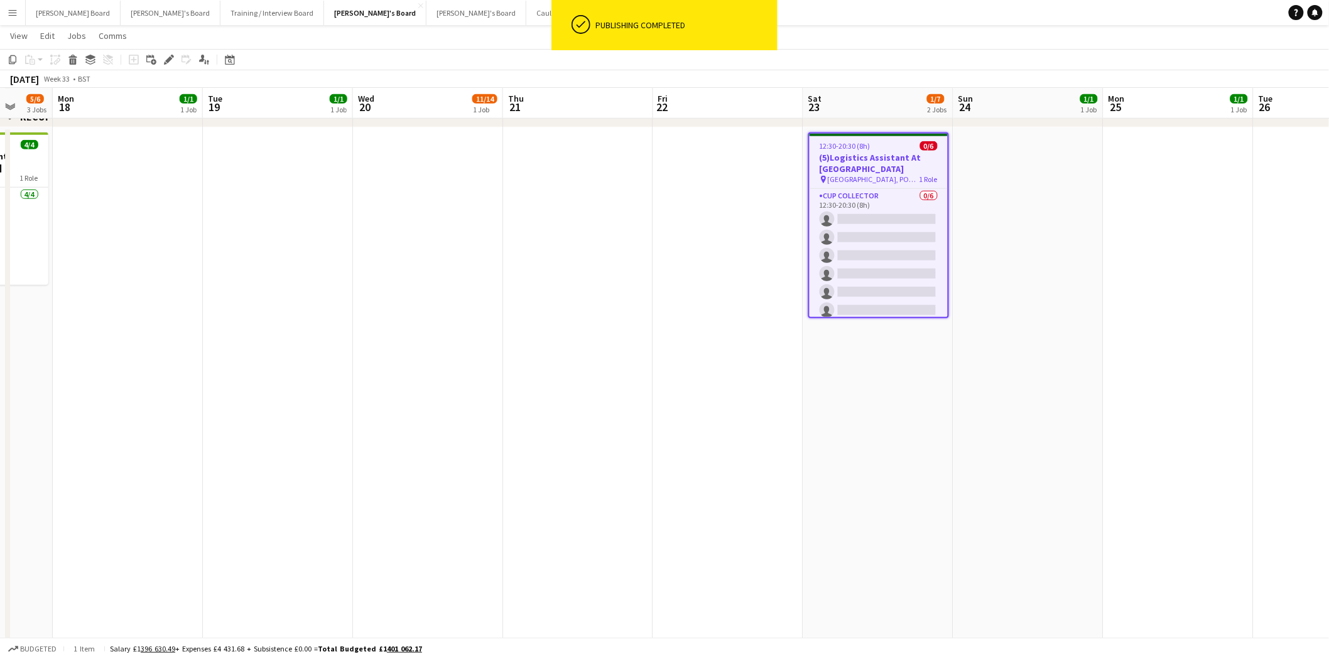
drag, startPoint x: 888, startPoint y: 143, endPoint x: 830, endPoint y: 133, distance: 58.5
click at [830, 134] on div at bounding box center [879, 135] width 138 height 3
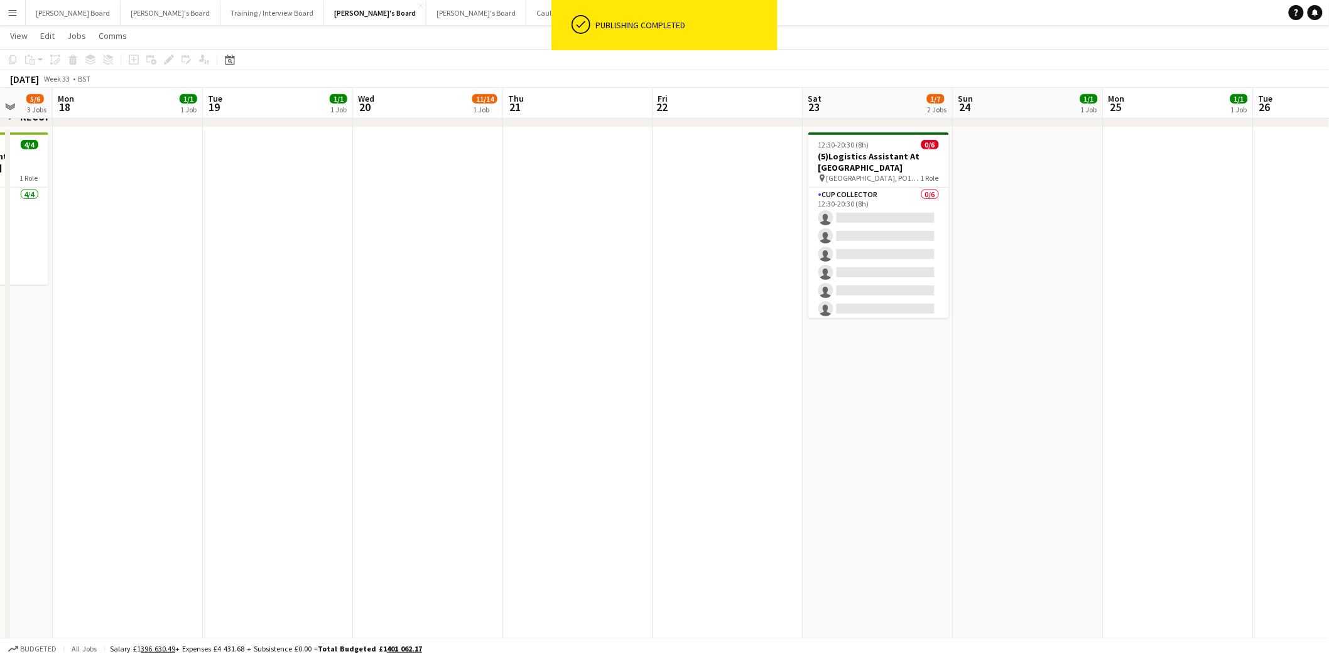
drag, startPoint x: 849, startPoint y: 151, endPoint x: 705, endPoint y: 139, distance: 144.3
click at [848, 151] on h3 "(5)Logistics Assistant At Goodwood" at bounding box center [878, 162] width 141 height 23
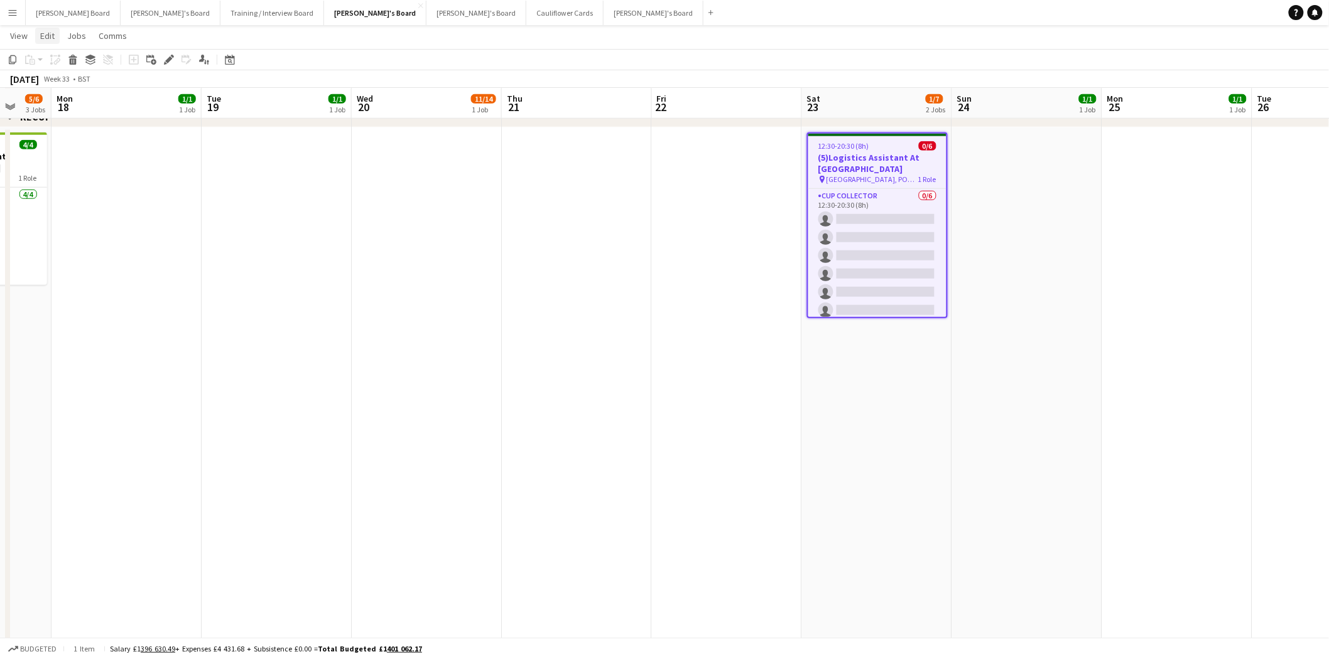
drag, startPoint x: 45, startPoint y: 30, endPoint x: 308, endPoint y: 105, distance: 273.1
click at [46, 30] on span "Edit" at bounding box center [47, 35] width 14 height 11
drag, startPoint x: 698, startPoint y: 151, endPoint x: 642, endPoint y: 151, distance: 55.3
click at [697, 152] on app-date-cell at bounding box center [727, 583] width 150 height 913
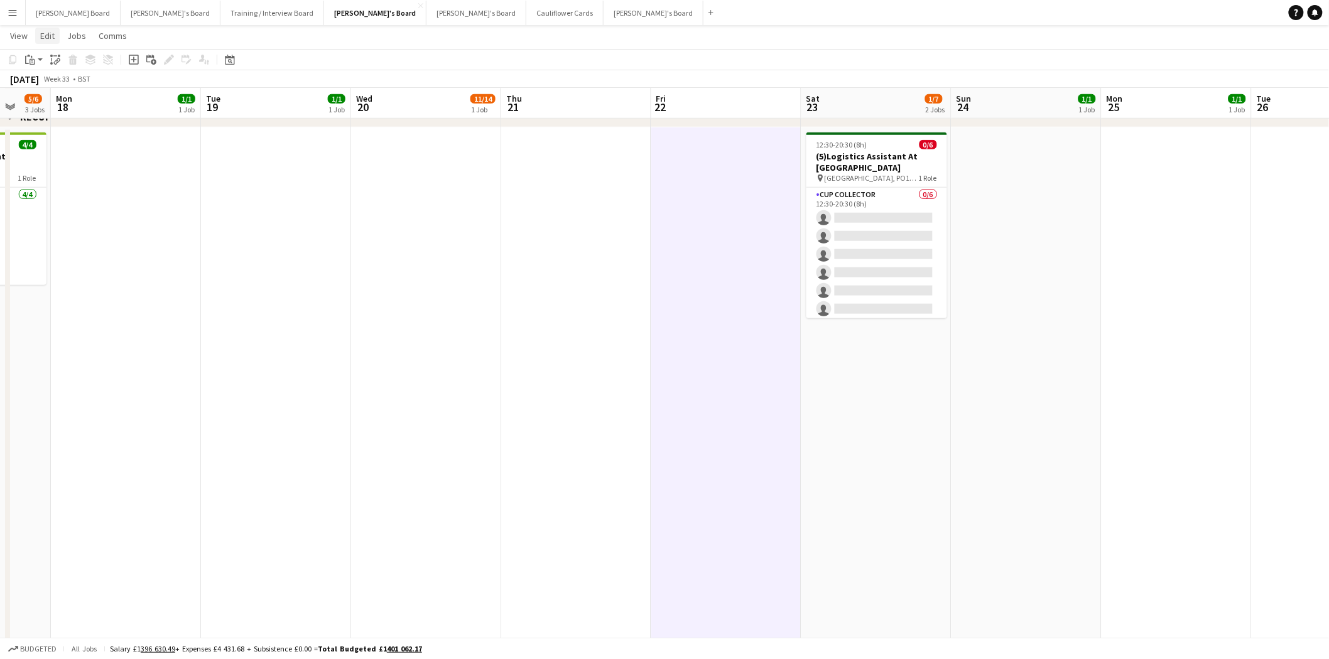
click at [48, 42] on link "Edit" at bounding box center [47, 36] width 24 height 16
drag, startPoint x: 151, startPoint y: 92, endPoint x: 565, endPoint y: 134, distance: 416.7
click at [153, 92] on span "Without Crew Ctrl+V" at bounding box center [170, 94] width 73 height 11
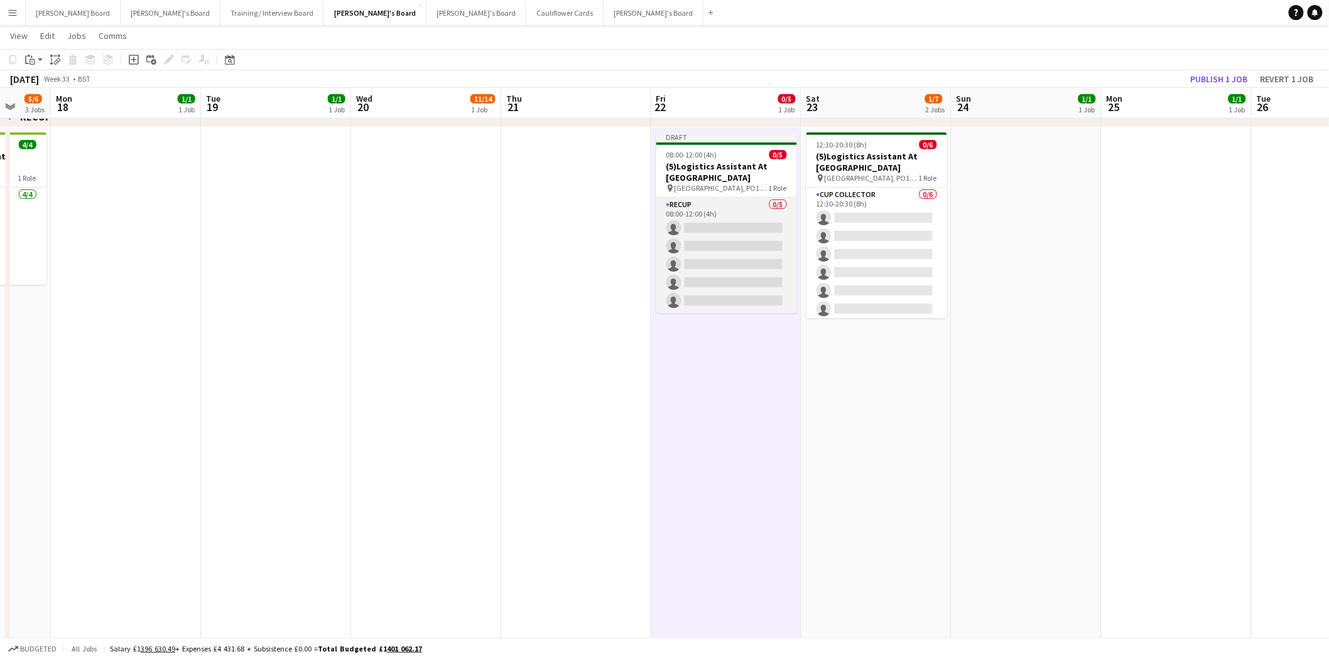
click at [729, 221] on app-card-role "RECUP 0/5 08:00-12:00 (4h) single-neutral-actions single-neutral-actions single…" at bounding box center [726, 256] width 141 height 116
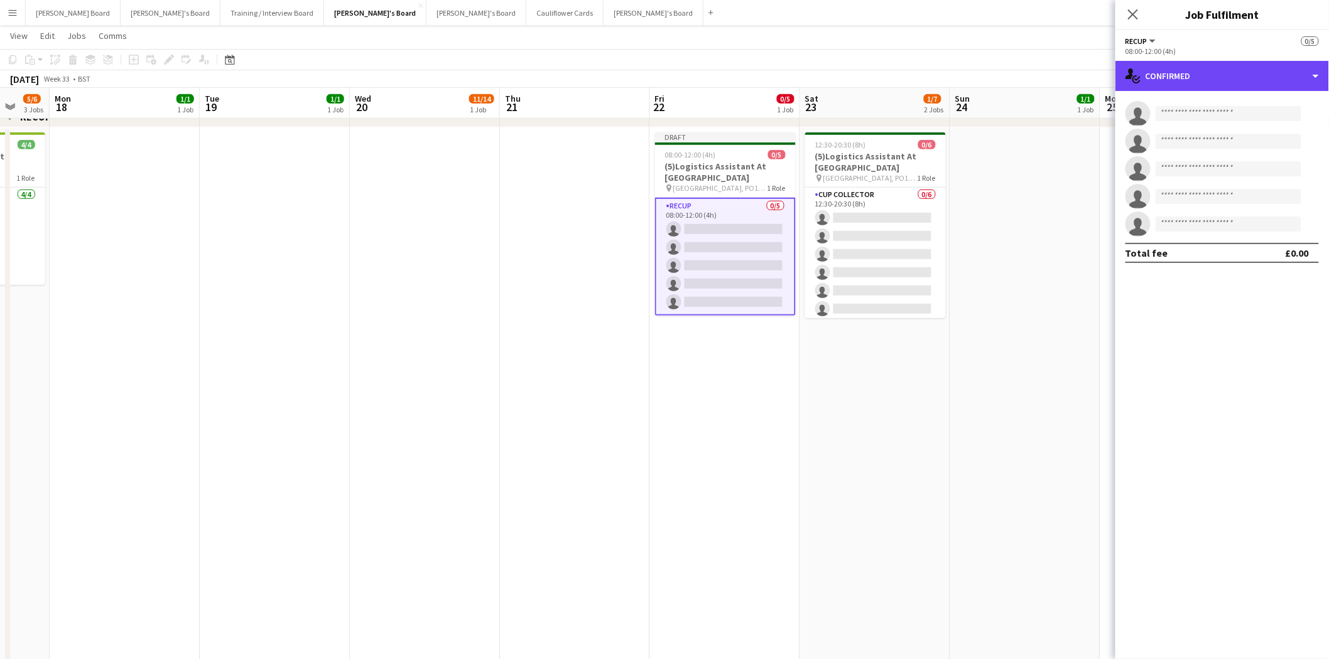
drag, startPoint x: 1220, startPoint y: 75, endPoint x: 1225, endPoint y: 95, distance: 20.0
click at [1220, 79] on div "single-neutral-actions-check-2 Confirmed" at bounding box center [1222, 76] width 214 height 30
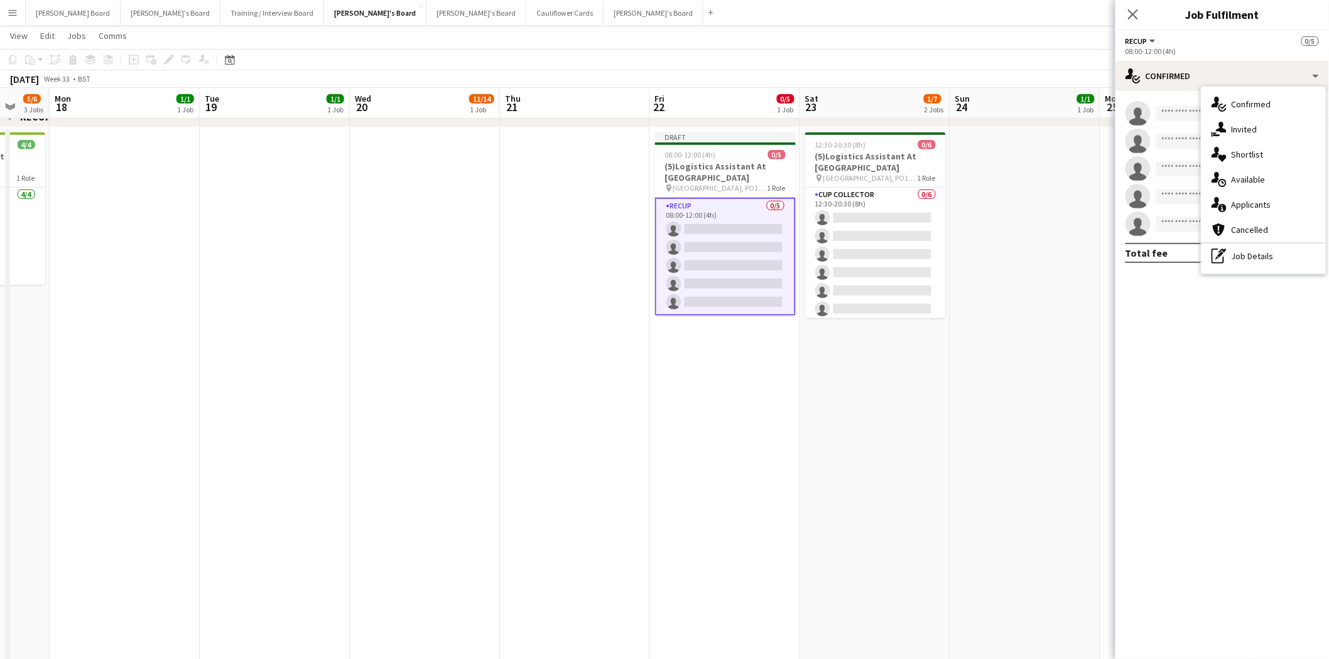
drag, startPoint x: 1252, startPoint y: 259, endPoint x: 1241, endPoint y: 228, distance: 32.8
click at [1252, 258] on div "pen-write Job Details" at bounding box center [1263, 256] width 124 height 25
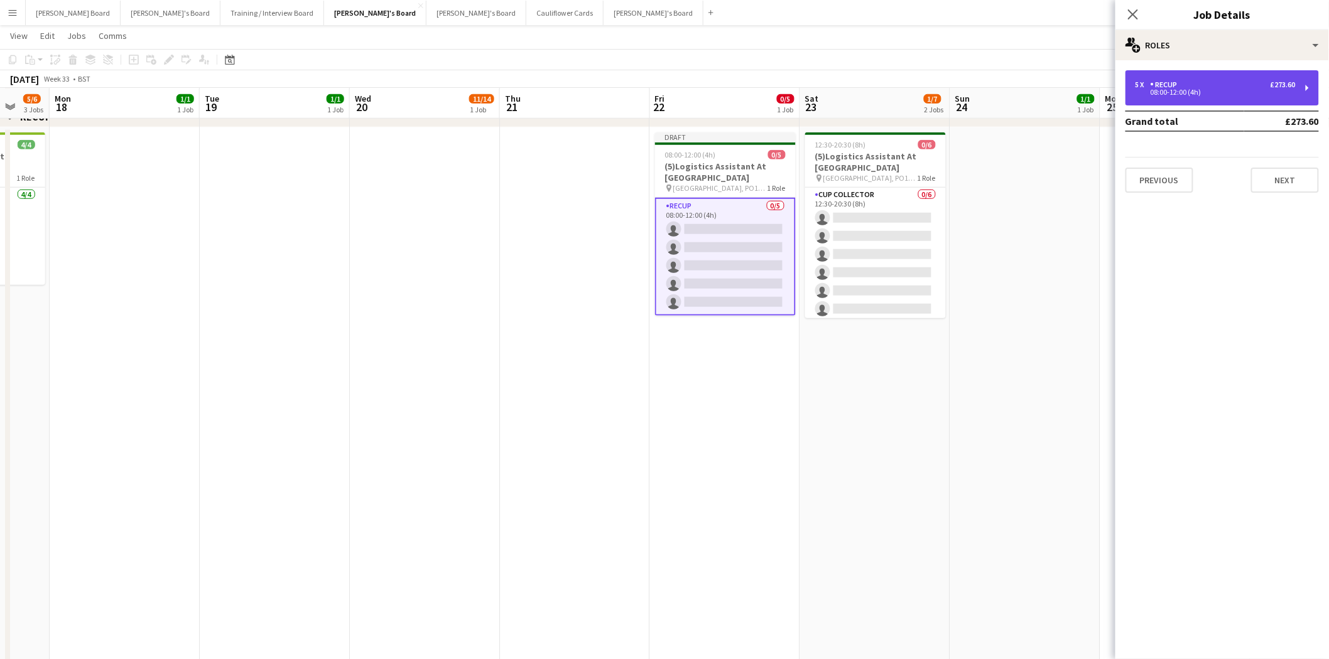
click at [1165, 85] on div "RECUP" at bounding box center [1167, 84] width 32 height 9
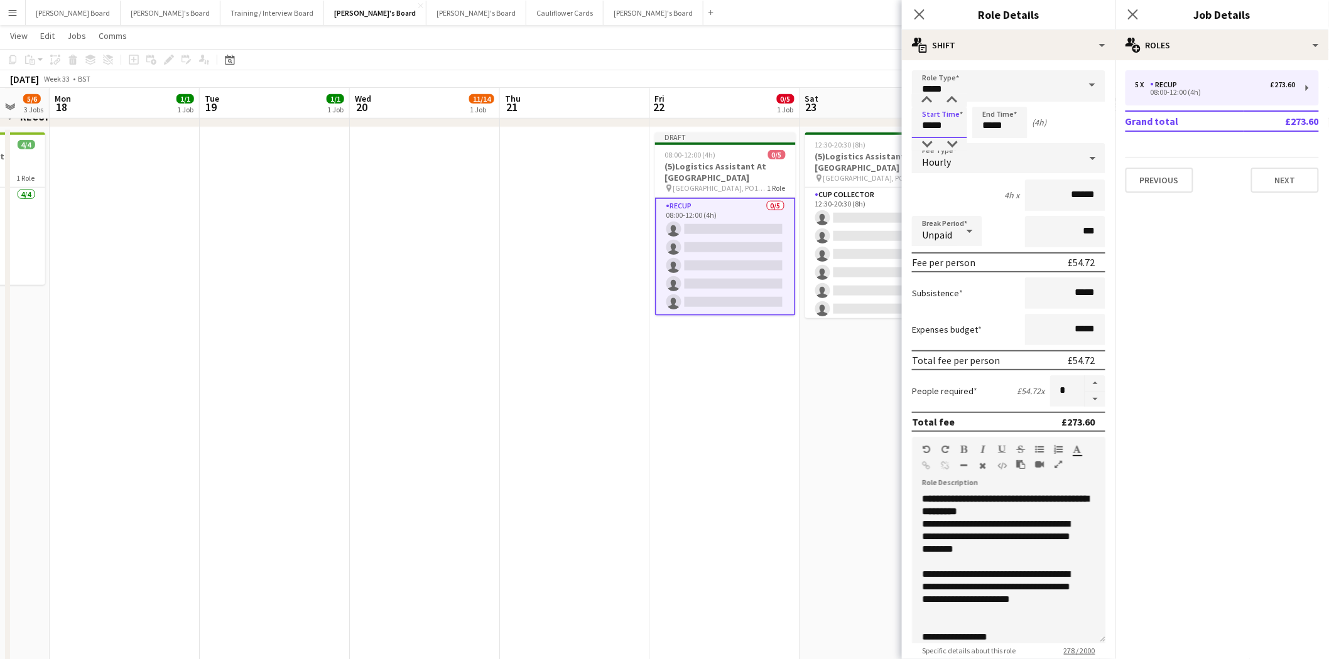
drag, startPoint x: 957, startPoint y: 126, endPoint x: 835, endPoint y: 122, distance: 121.3
type input "*****"
drag, startPoint x: 988, startPoint y: 122, endPoint x: 943, endPoint y: 119, distance: 44.7
click at [964, 124] on div "Start Time ***** End Time ***** (19h)" at bounding box center [1008, 122] width 193 height 31
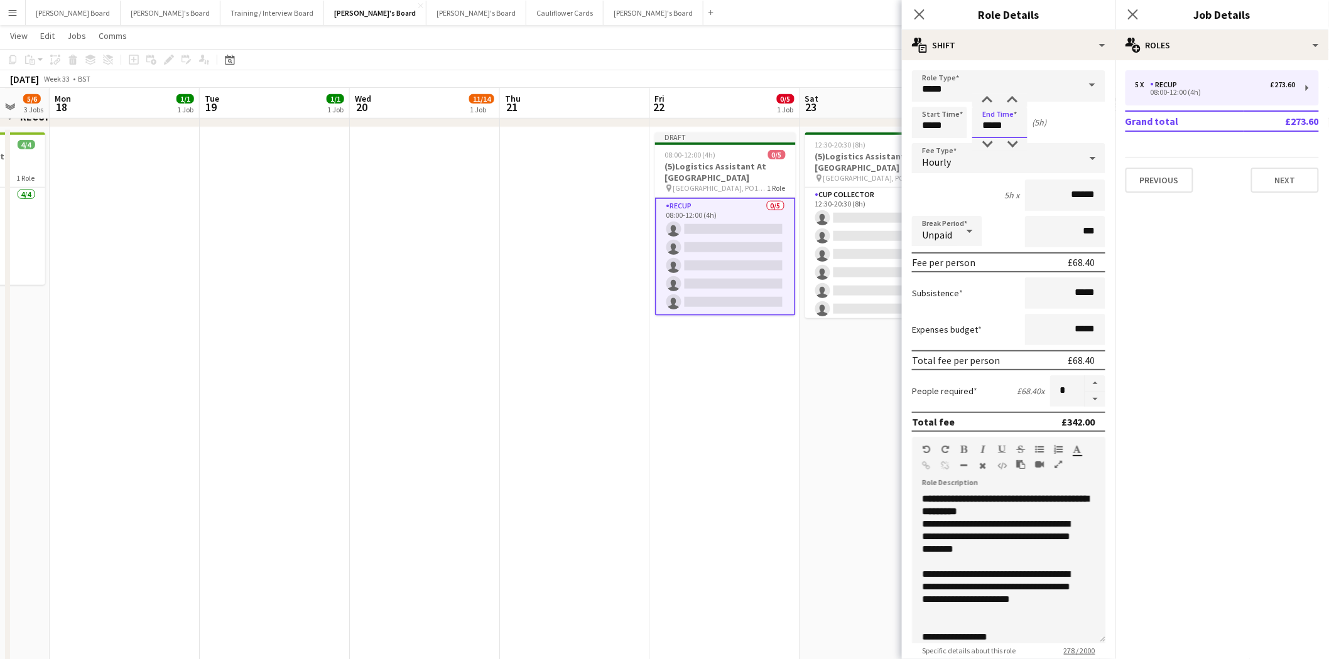
type input "*****"
drag, startPoint x: 1030, startPoint y: 505, endPoint x: 1006, endPoint y: 496, distance: 26.0
click at [1006, 496] on b "**********" at bounding box center [1005, 505] width 166 height 22
drag, startPoint x: 1030, startPoint y: 506, endPoint x: 887, endPoint y: 474, distance: 146.3
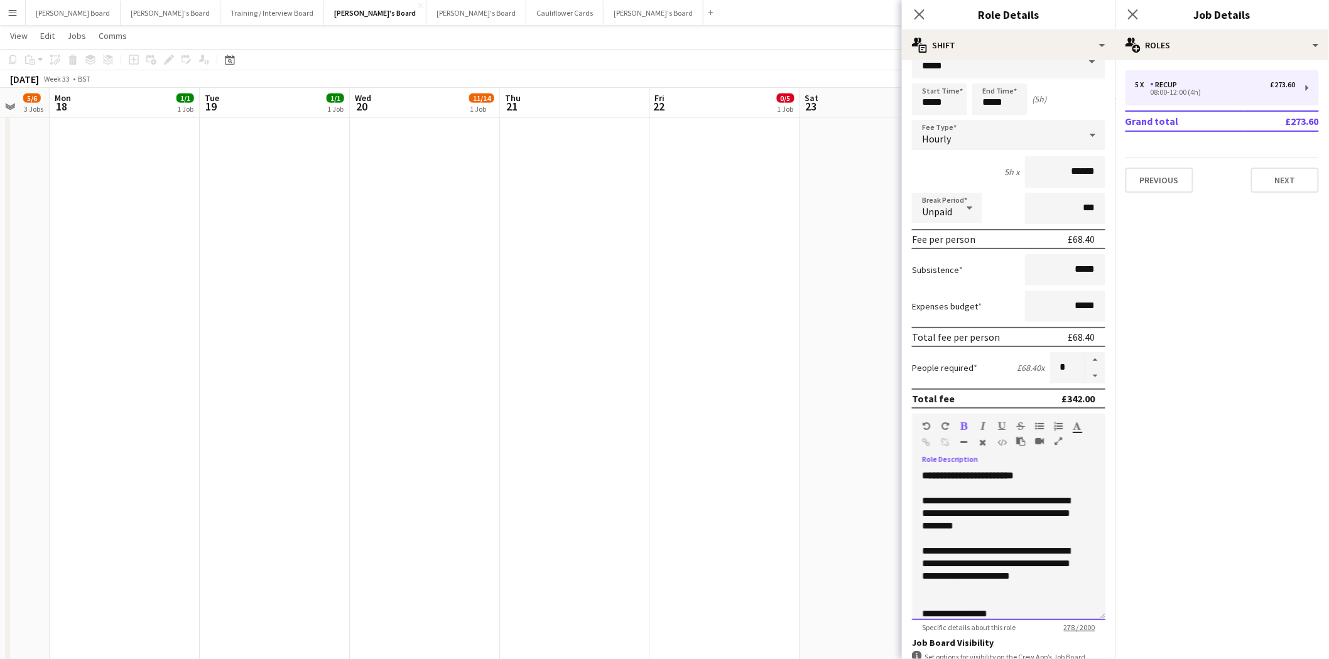
scroll to position [0, 0]
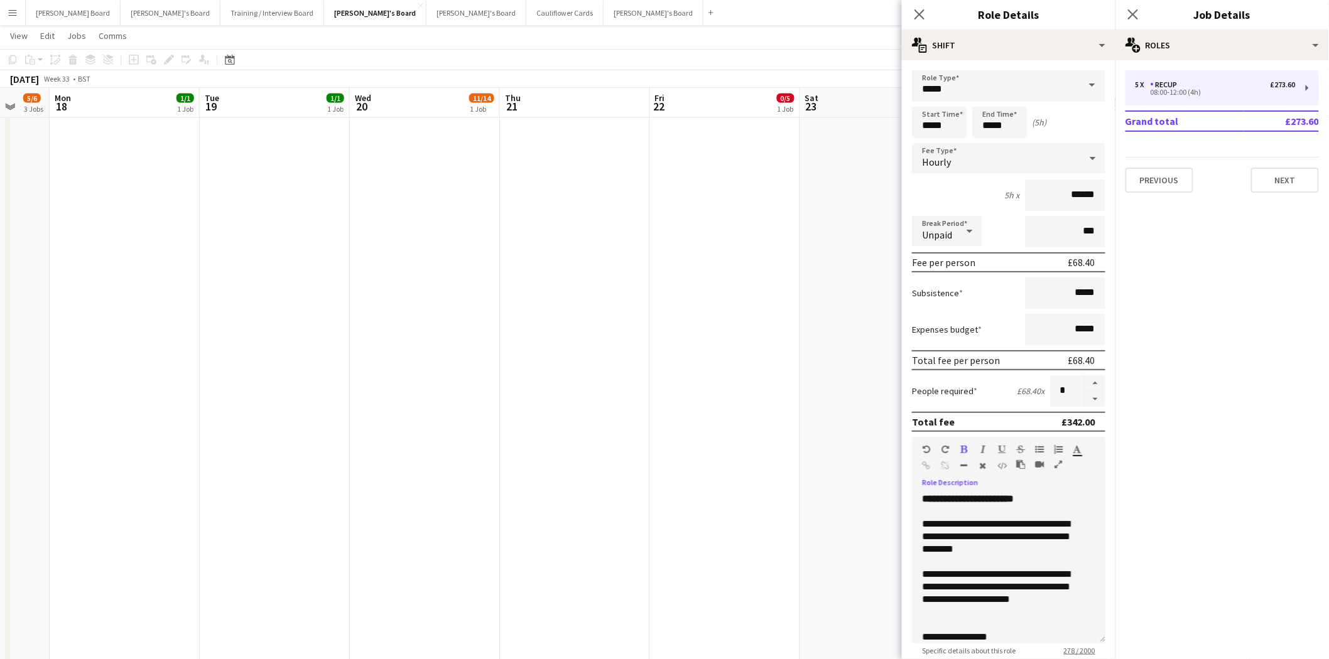
drag, startPoint x: 862, startPoint y: 158, endPoint x: 881, endPoint y: 158, distance: 18.2
click at [864, 158] on app-date-cell "12:30-20:30 (8h) 0/6 (5)Logistics Assistant At Goodwood pin Chichester, PO18 0P…" at bounding box center [875, 234] width 150 height 913
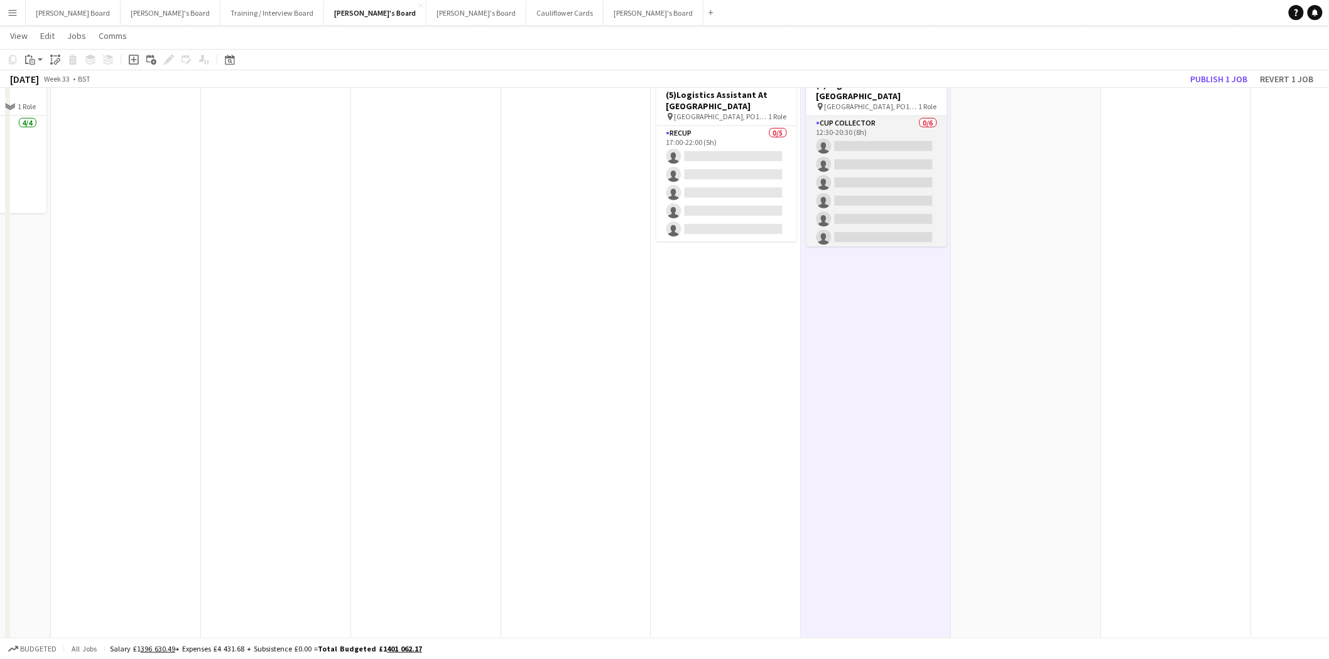
scroll to position [2372, 0]
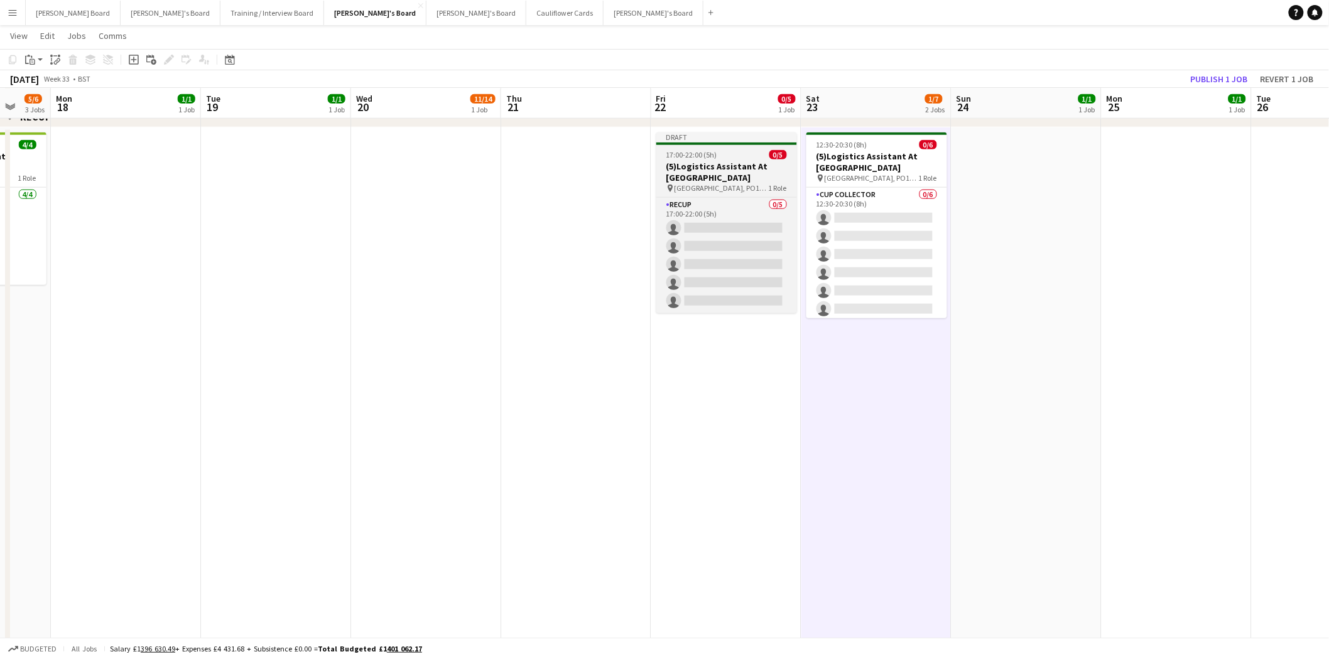
click at [718, 158] on div "17:00-22:00 (5h) 0/5" at bounding box center [726, 154] width 141 height 9
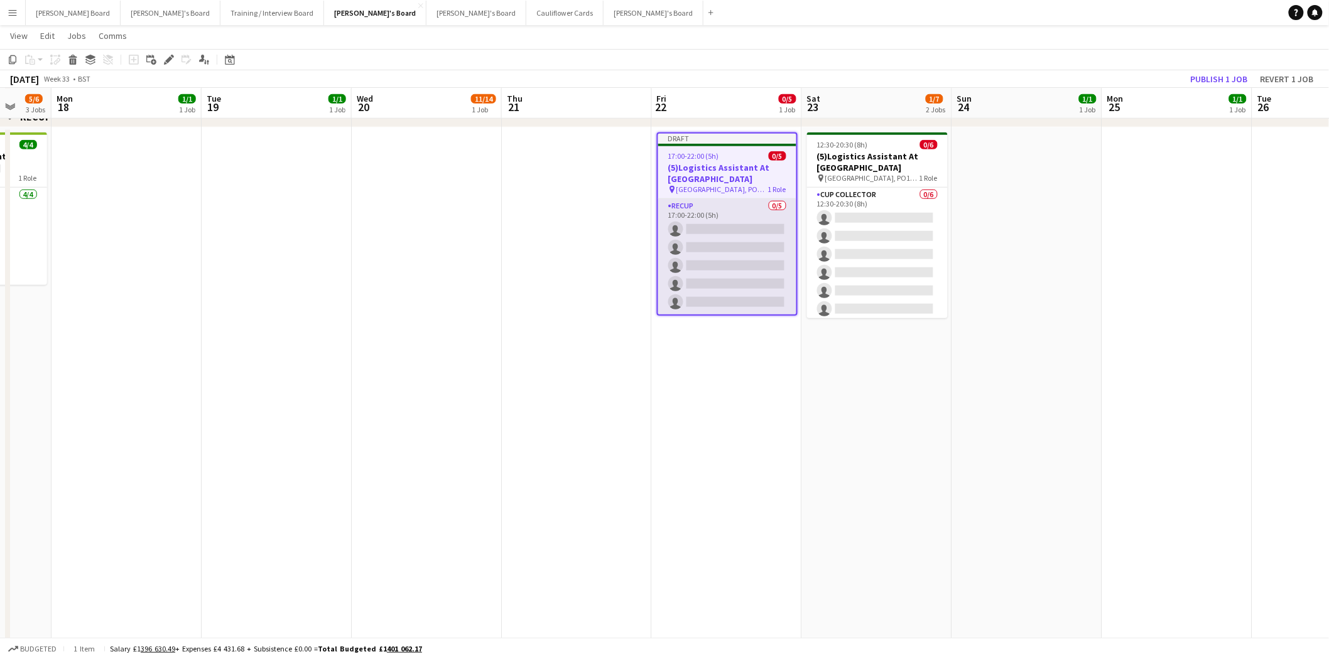
scroll to position [0, 398]
click at [754, 210] on app-card-role "RECUP 0/5 17:00-22:00 (5h) single-neutral-actions single-neutral-actions single…" at bounding box center [728, 257] width 138 height 116
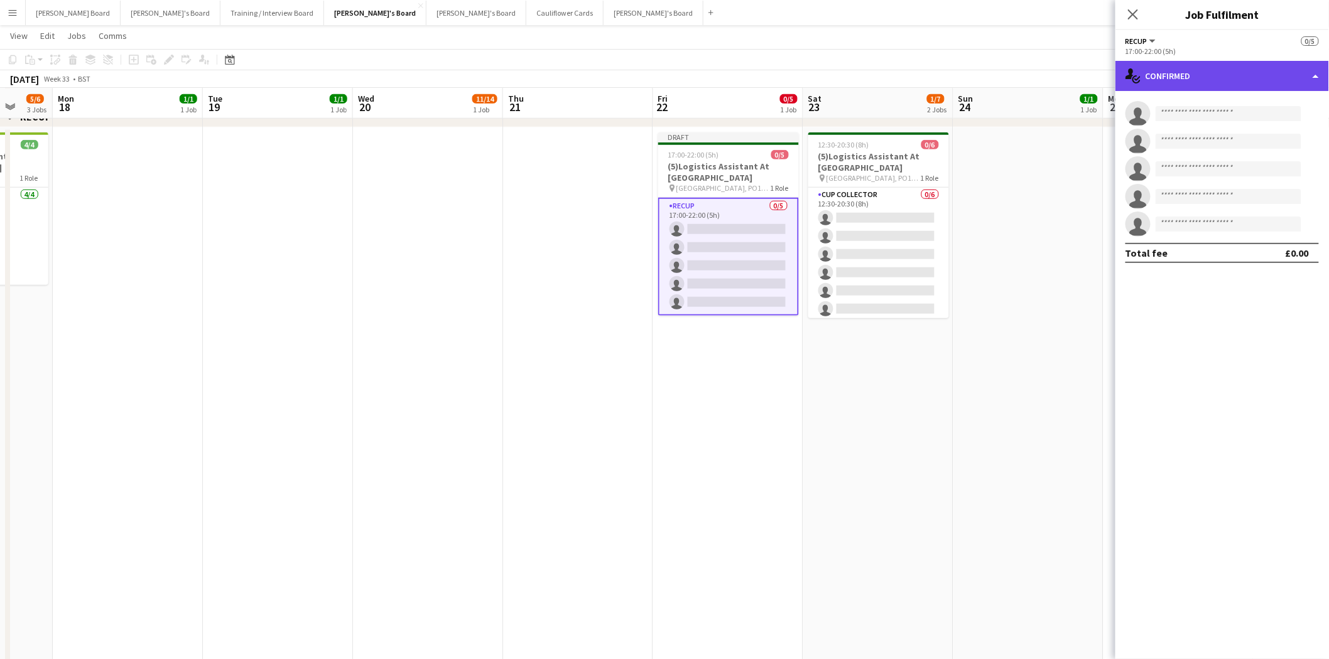
click at [1198, 78] on div "single-neutral-actions-check-2 Confirmed" at bounding box center [1222, 76] width 214 height 30
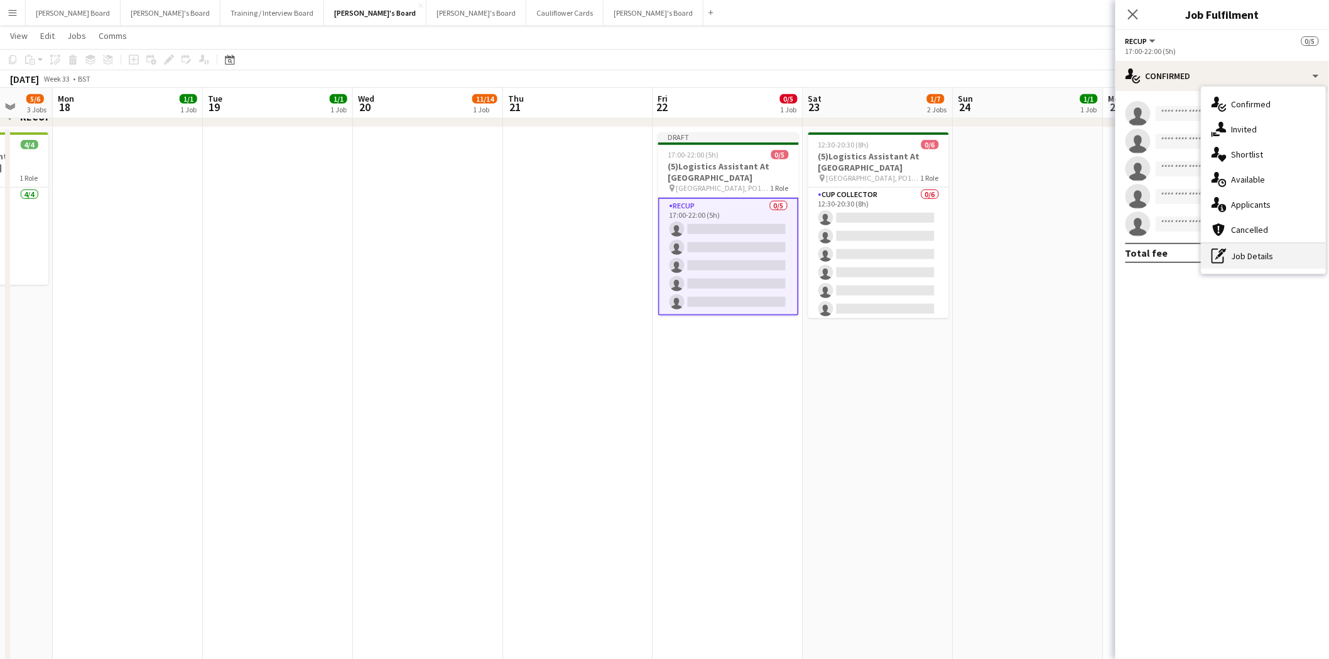
click at [1254, 258] on div "pen-write Job Details" at bounding box center [1263, 256] width 124 height 25
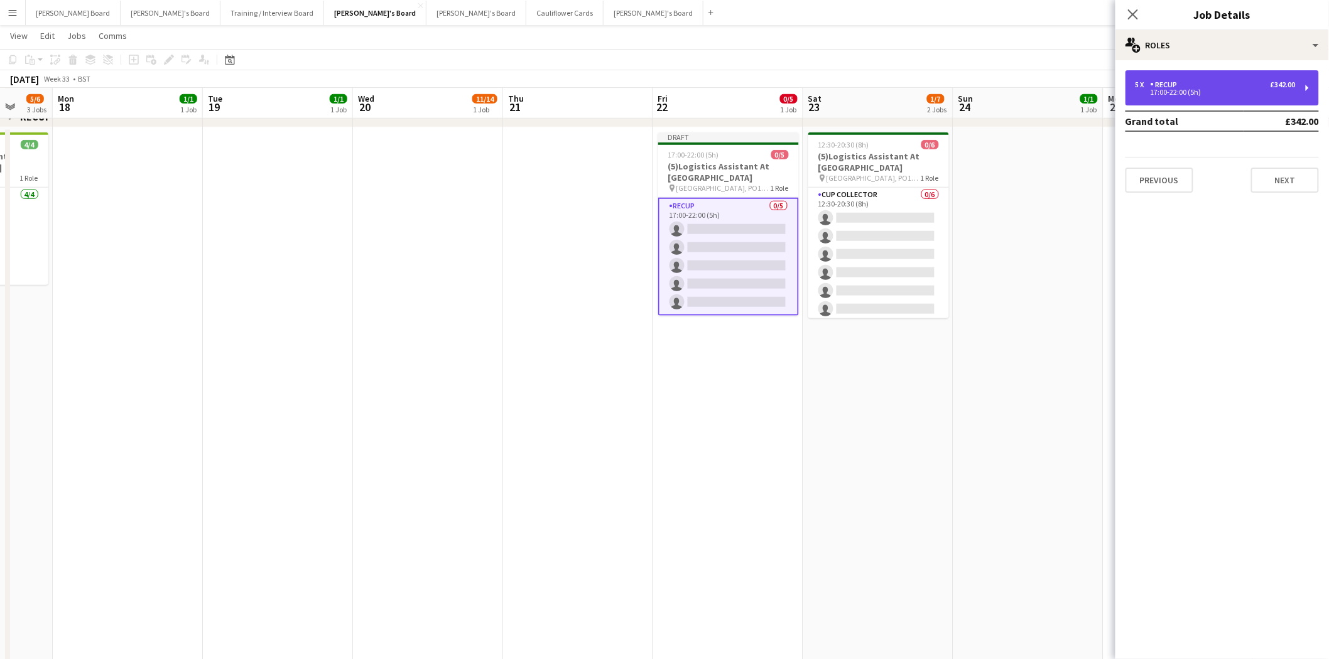
click at [1193, 93] on div "17:00-22:00 (5h)" at bounding box center [1216, 92] width 160 height 6
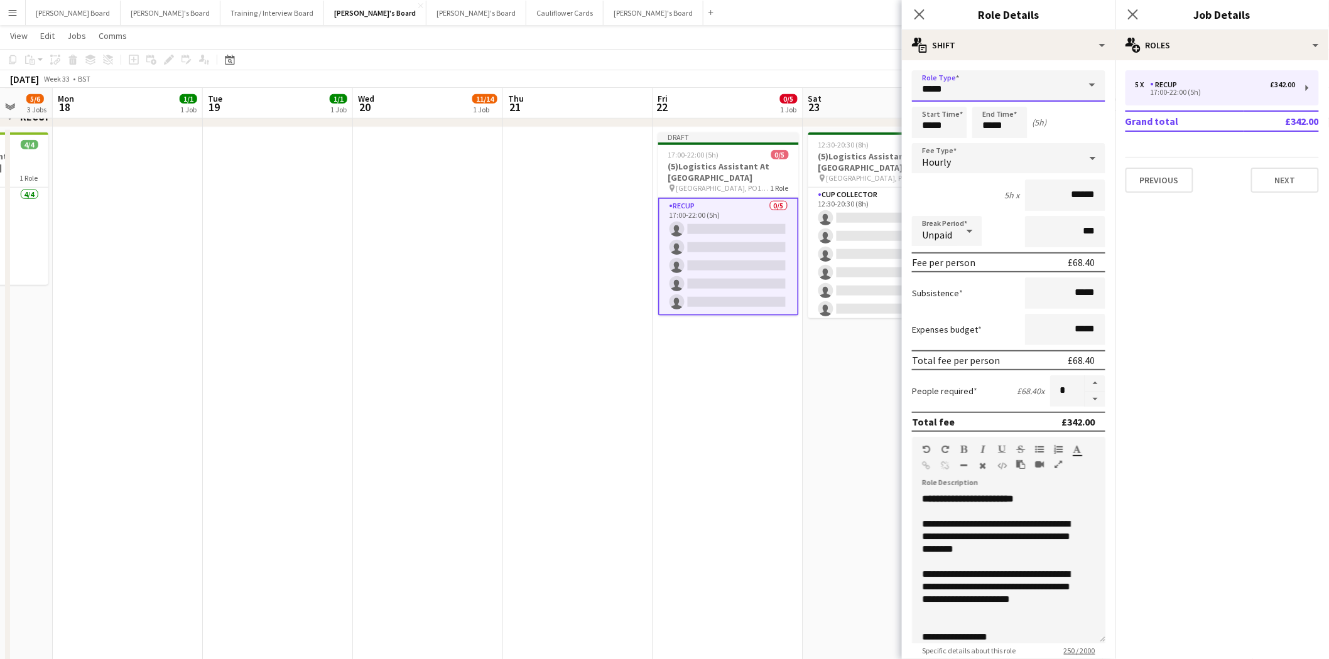
drag, startPoint x: 990, startPoint y: 91, endPoint x: 786, endPoint y: 107, distance: 204.1
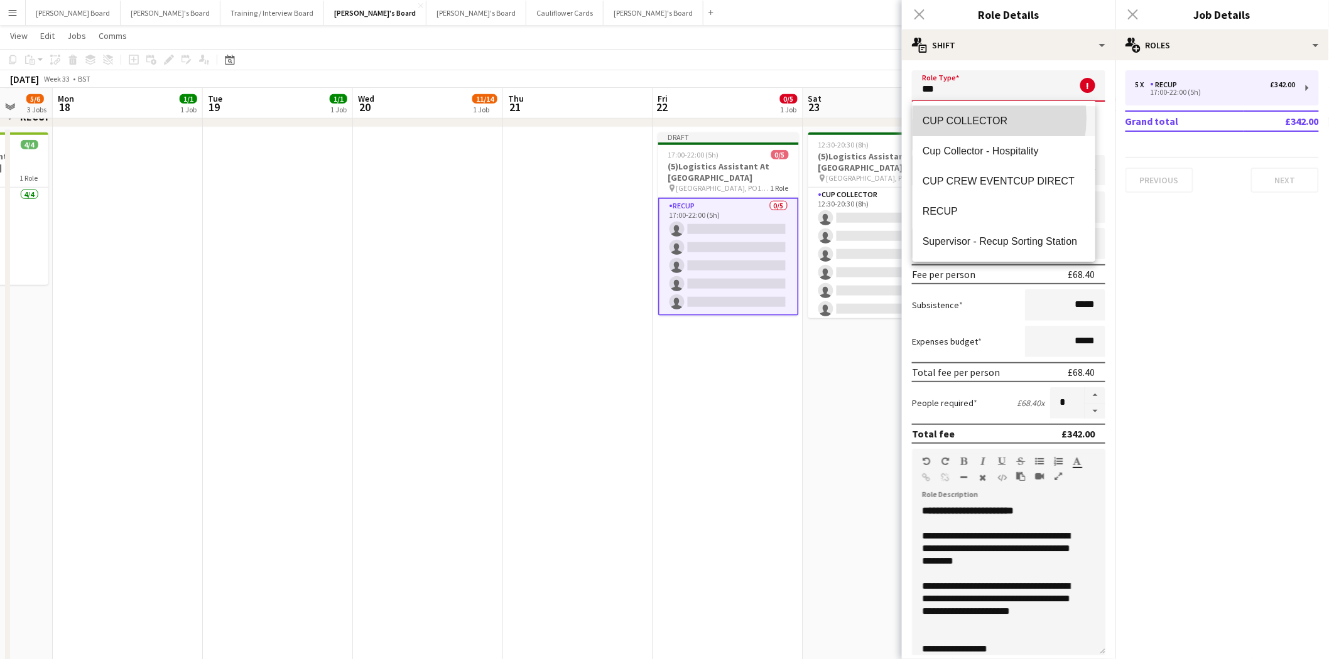
click at [972, 118] on span "CUP COLLECTOR" at bounding box center [1004, 121] width 163 height 12
type input "**********"
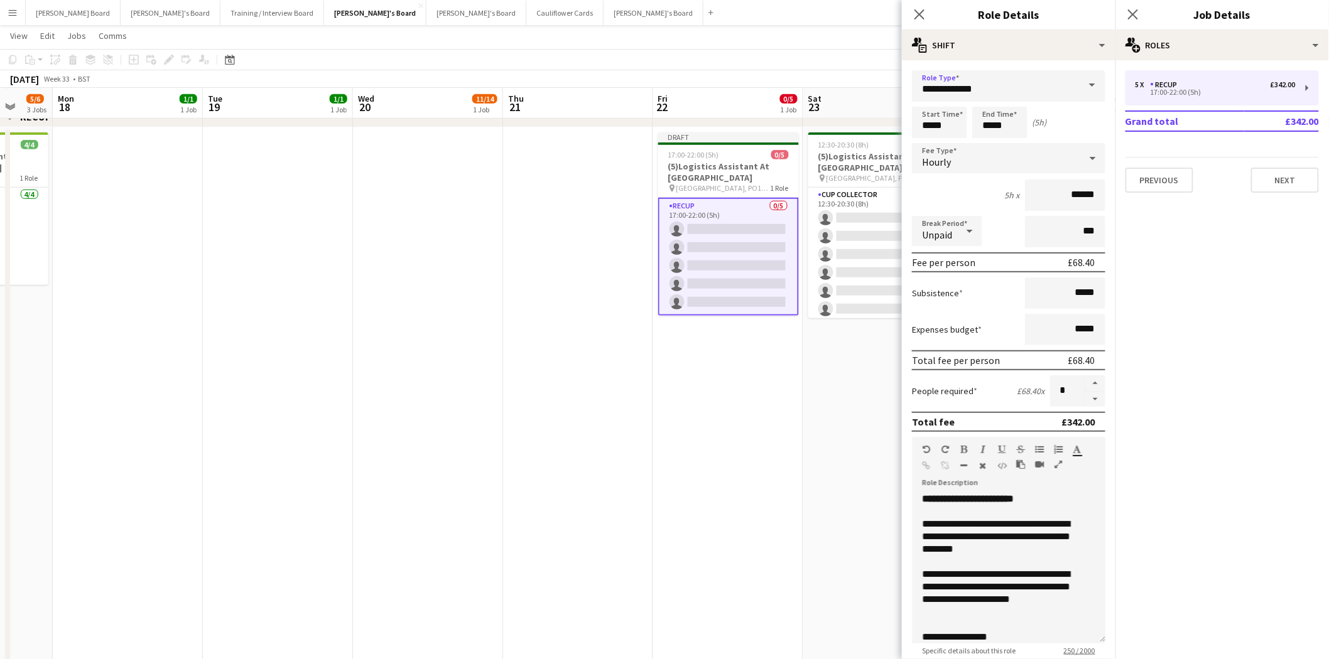
click at [737, 274] on app-card-role "RECUP 0/5 17:00-22:00 (5h) single-neutral-actions single-neutral-actions single…" at bounding box center [728, 257] width 141 height 118
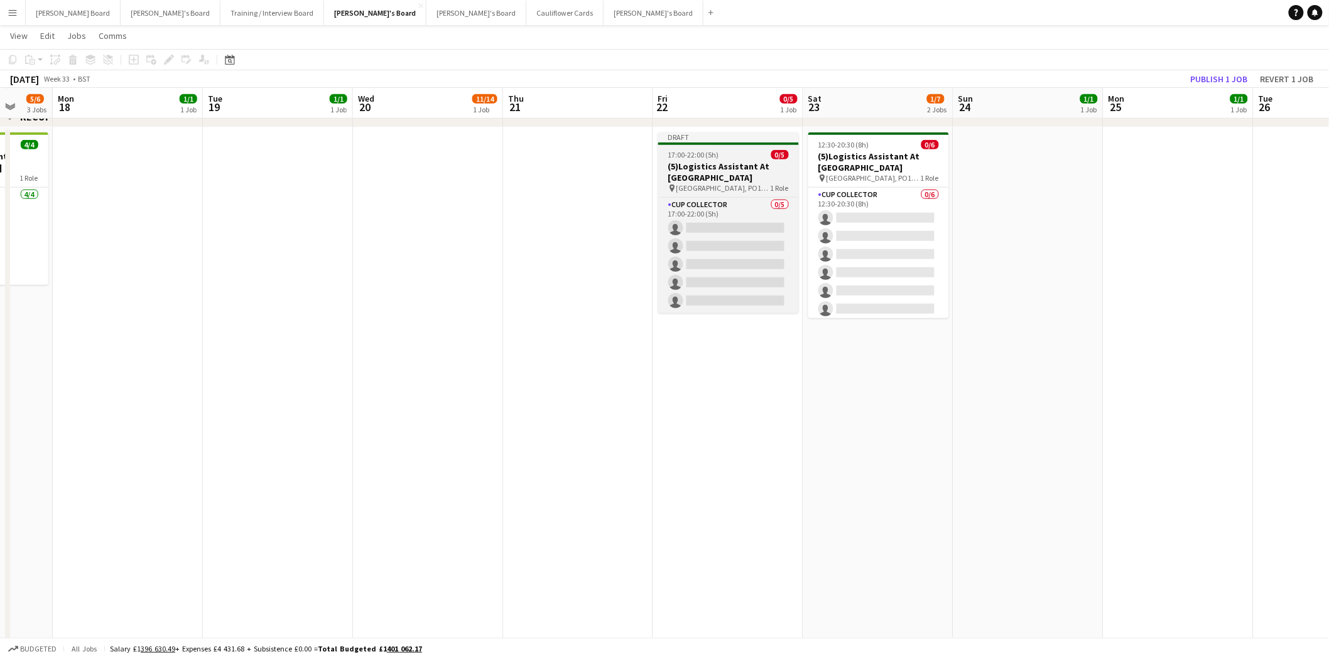
click at [730, 161] on h3 "(5)Logistics Assistant At Goodwood" at bounding box center [728, 172] width 141 height 23
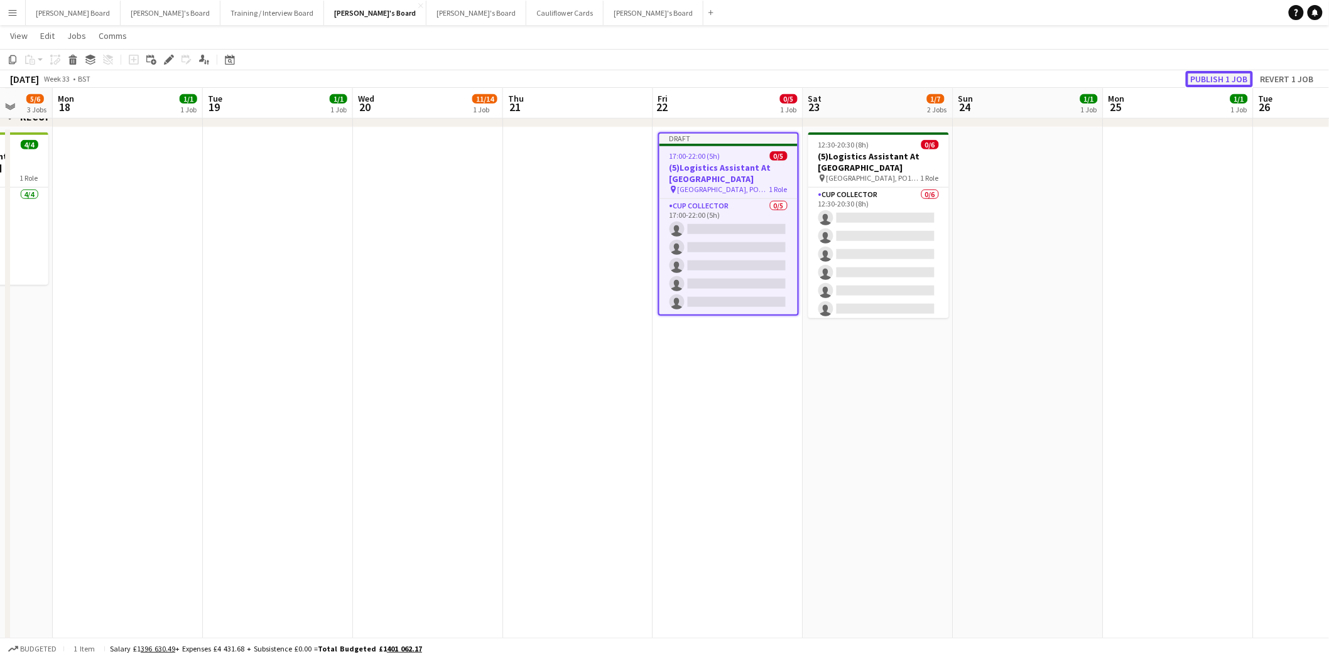
click at [1217, 80] on button "Publish 1 job" at bounding box center [1219, 79] width 67 height 16
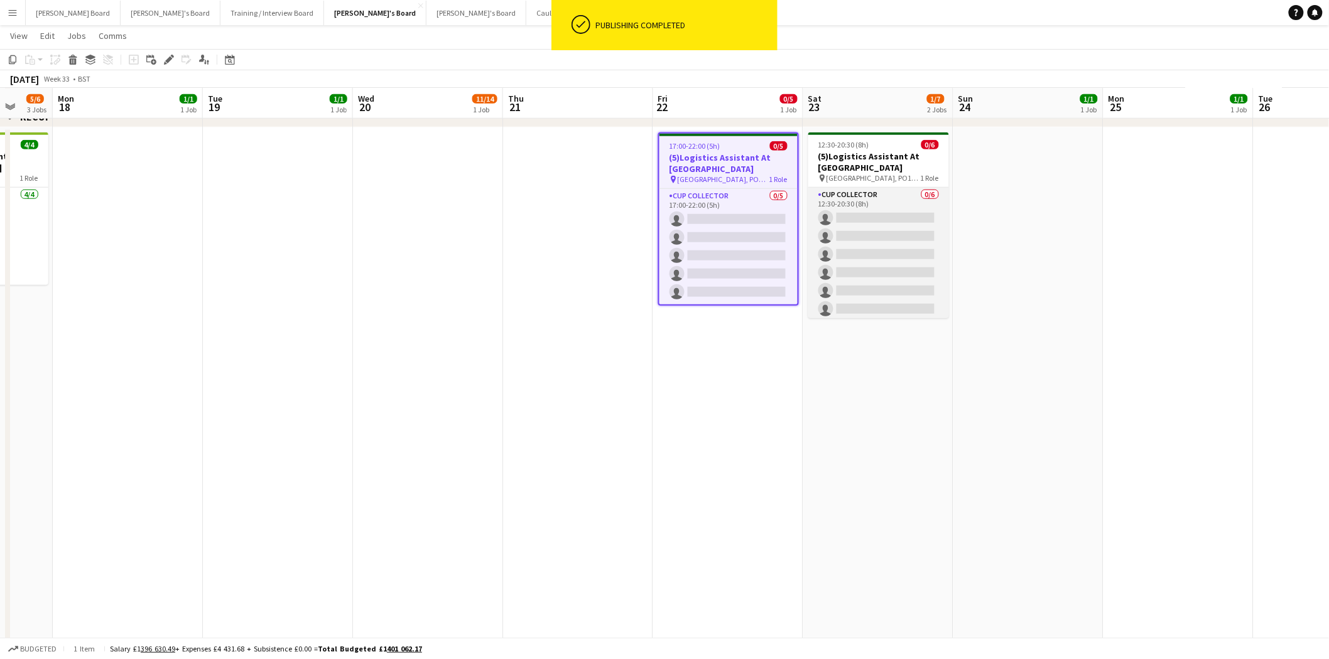
click at [902, 210] on app-card-role "CUP COLLECTOR 0/6 12:30-20:30 (8h) single-neutral-actions single-neutral-action…" at bounding box center [878, 255] width 141 height 134
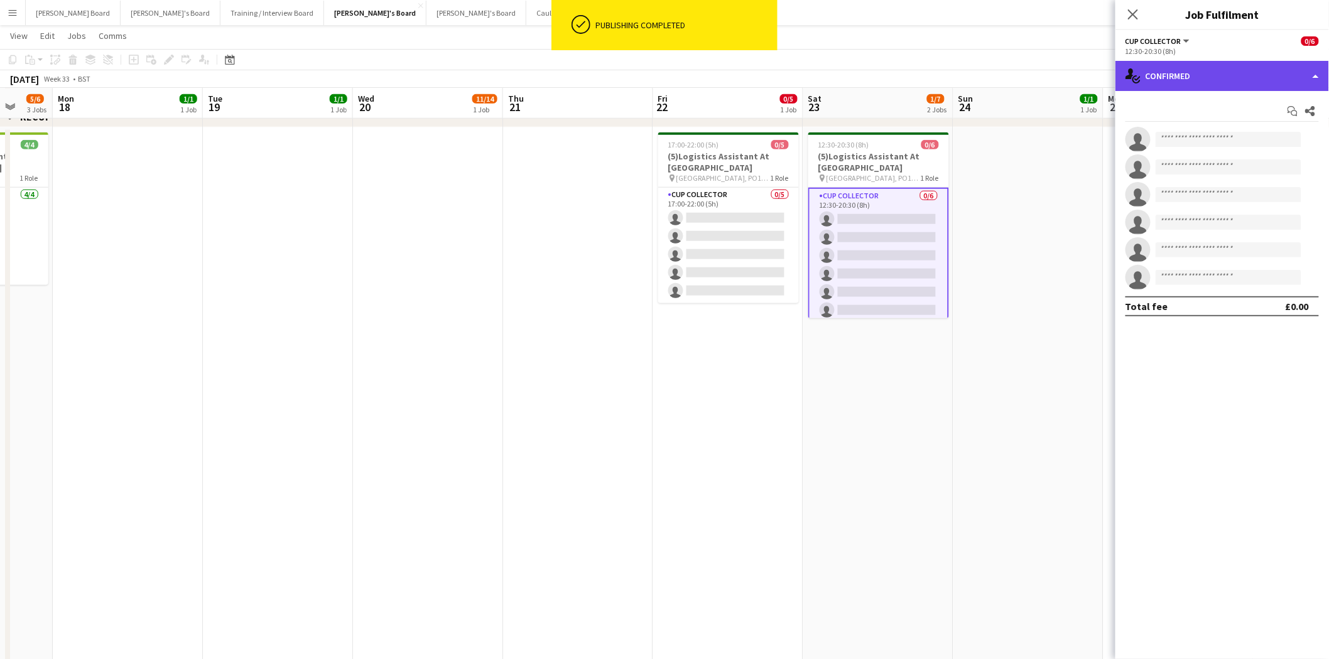
click at [1242, 80] on div "single-neutral-actions-check-2 Confirmed" at bounding box center [1222, 76] width 214 height 30
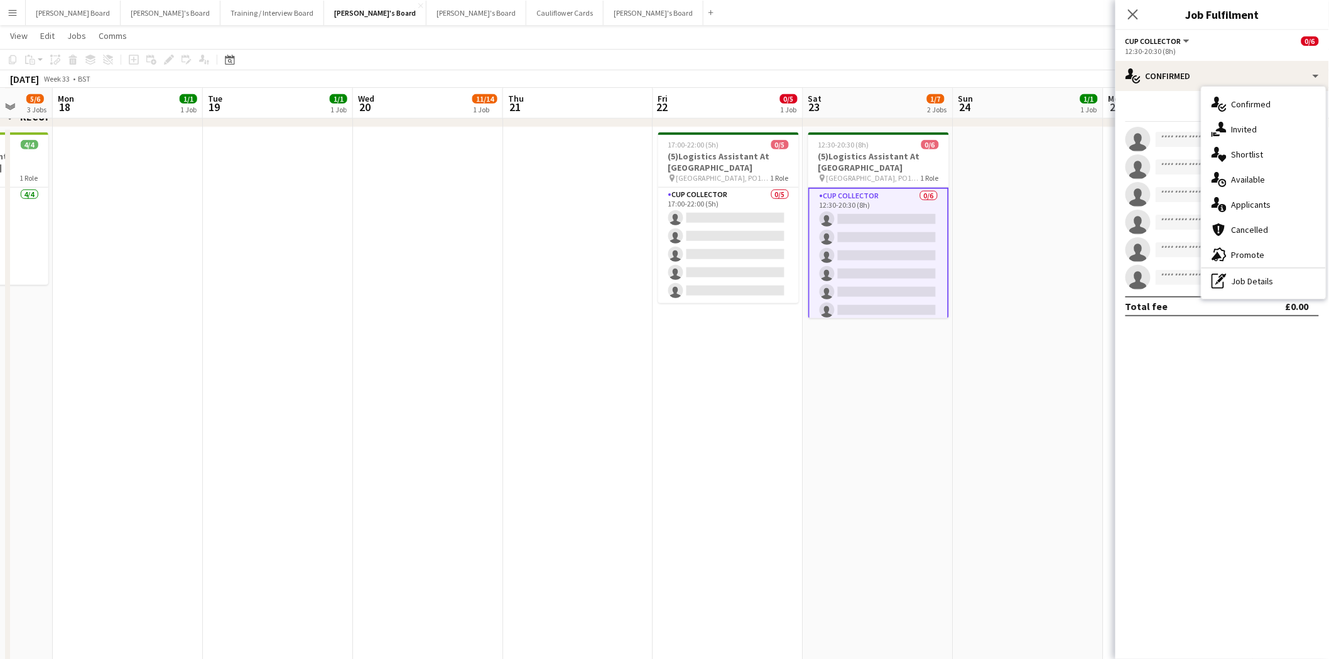
drag, startPoint x: 1277, startPoint y: 275, endPoint x: 1260, endPoint y: 281, distance: 18.5
click at [1276, 275] on div "pen-write Job Details" at bounding box center [1263, 281] width 124 height 25
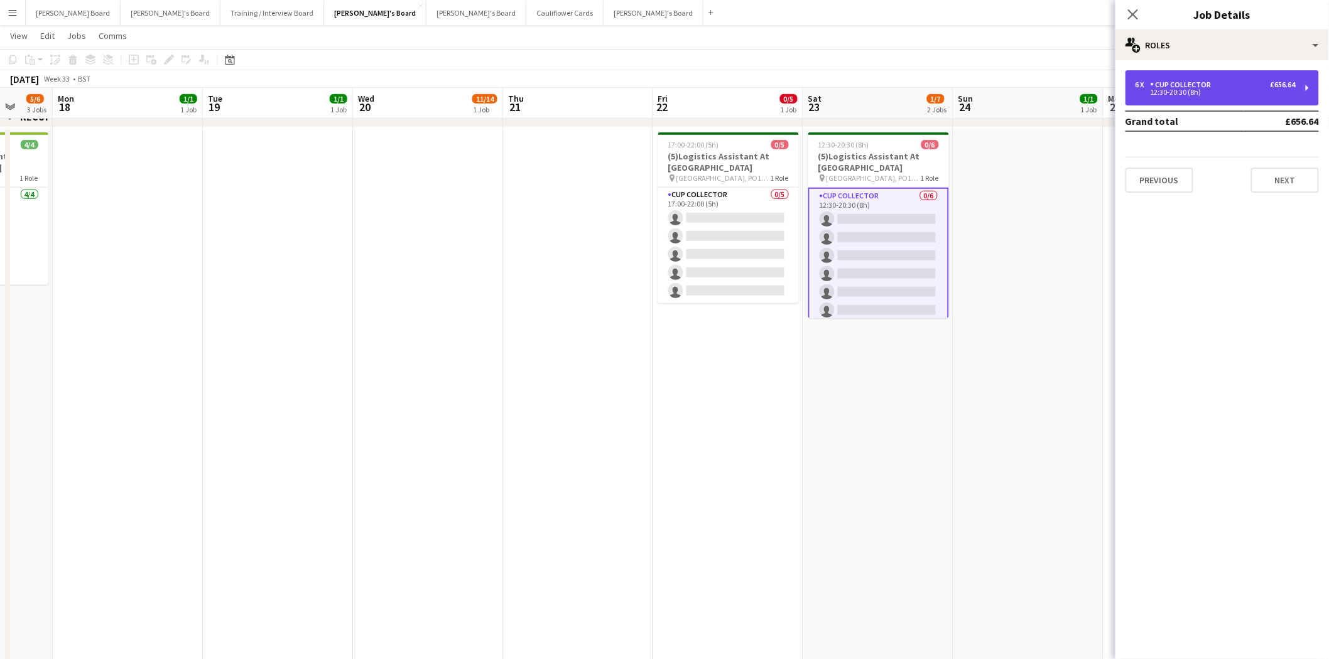
click at [1215, 87] on div "6 x CUP COLLECTOR £656.64" at bounding box center [1216, 84] width 160 height 9
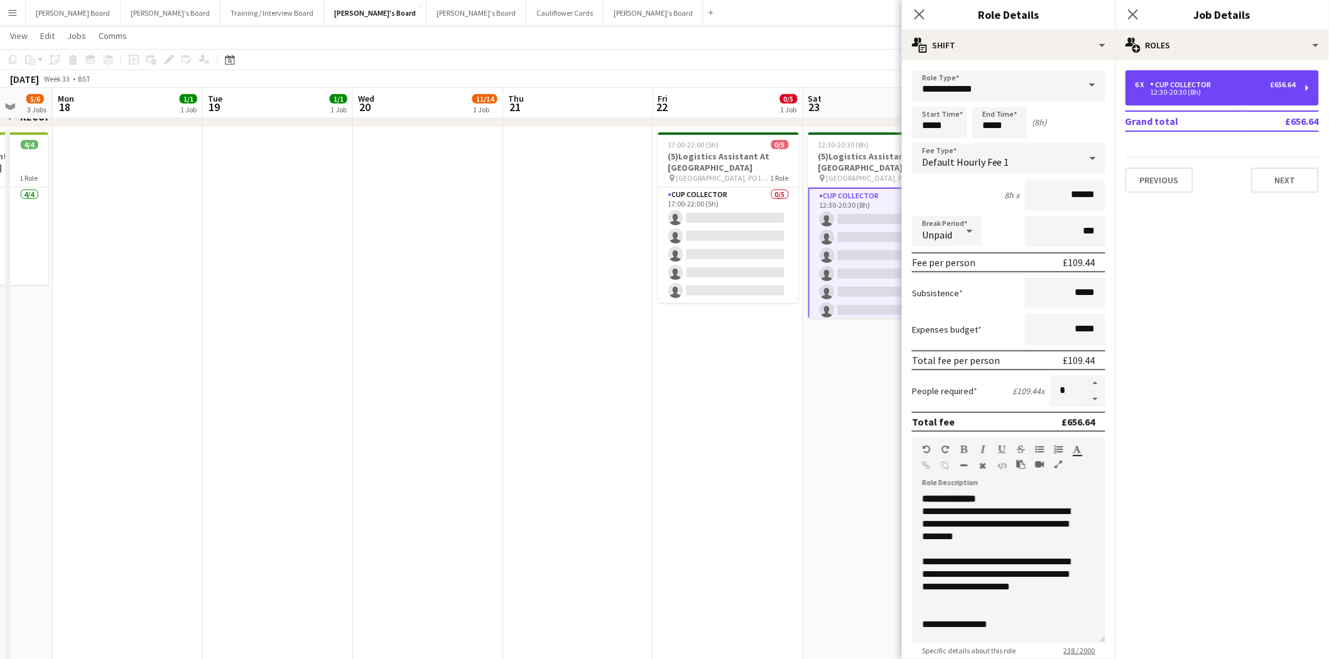
scroll to position [34, 0]
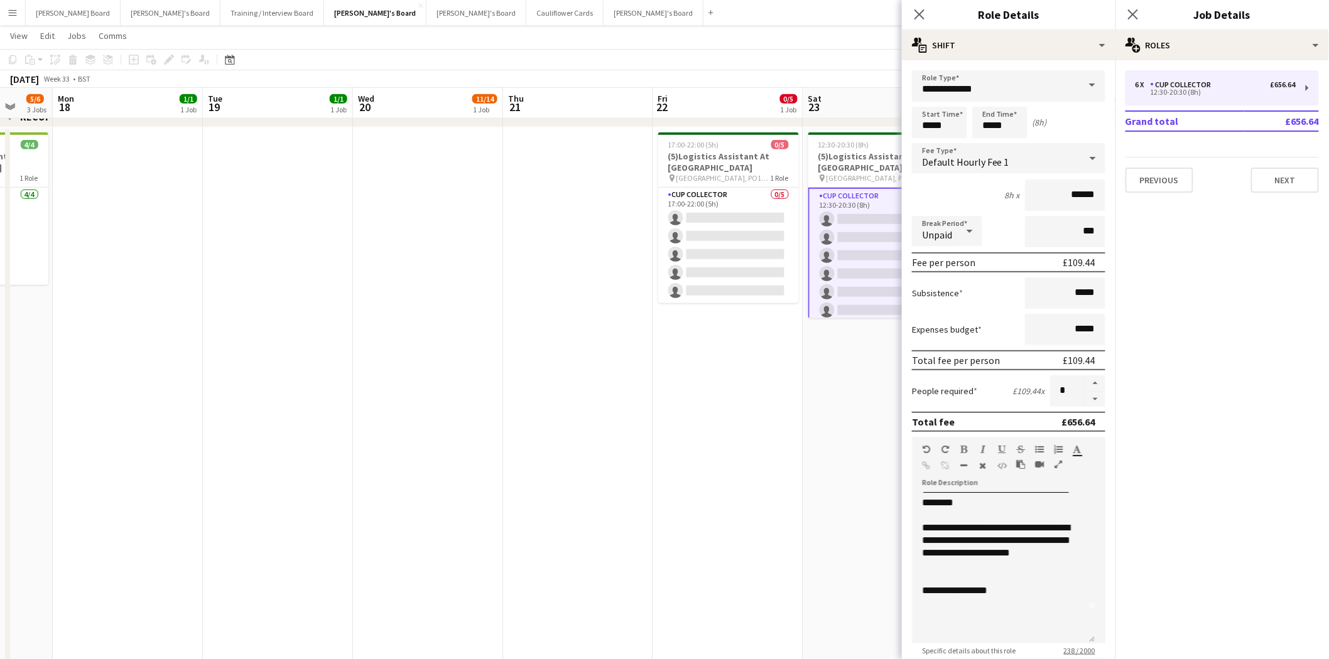
drag, startPoint x: 807, startPoint y: 436, endPoint x: 813, endPoint y: 429, distance: 9.8
click at [809, 435] on app-date-cell "12:30-20:30 (8h) 0/6 (5)Logistics Assistant At Goodwood pin Chichester, PO18 0P…" at bounding box center [878, 583] width 150 height 913
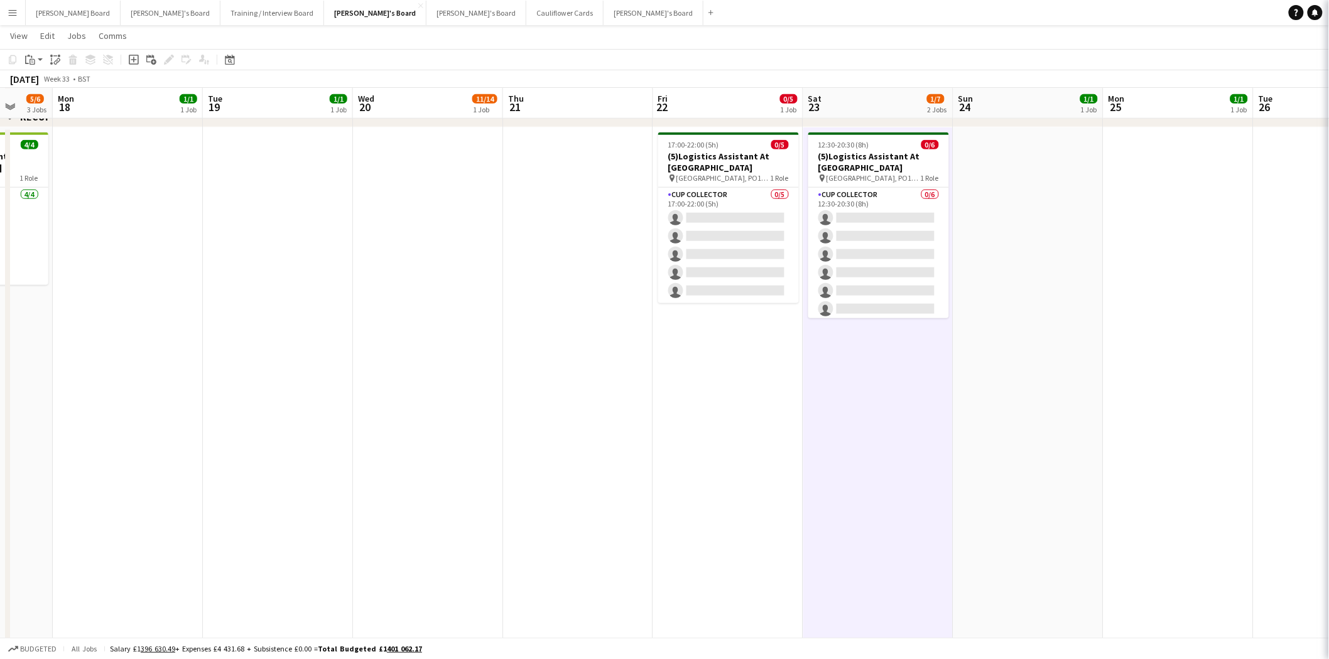
scroll to position [0, 396]
click at [886, 99] on app-board-header-date "Sat 23 1/7 2 Jobs" at bounding box center [880, 104] width 150 height 30
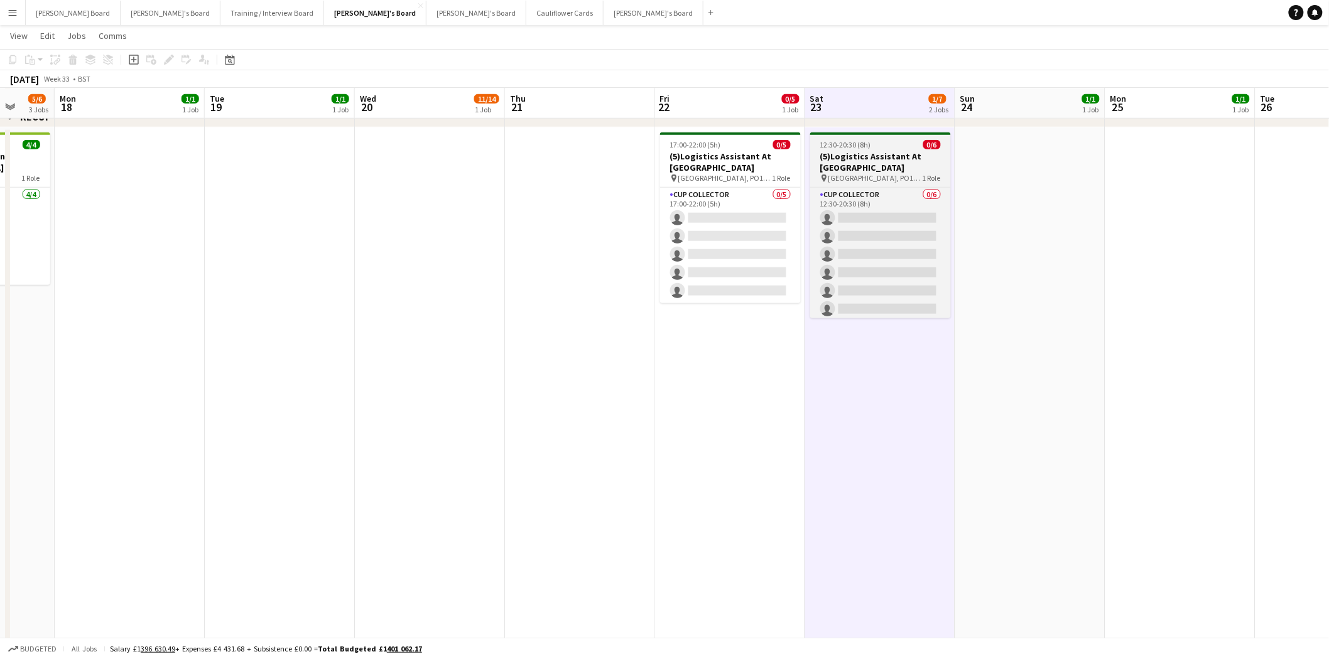
click at [852, 161] on h3 "(5)Logistics Assistant At Goodwood" at bounding box center [880, 162] width 141 height 23
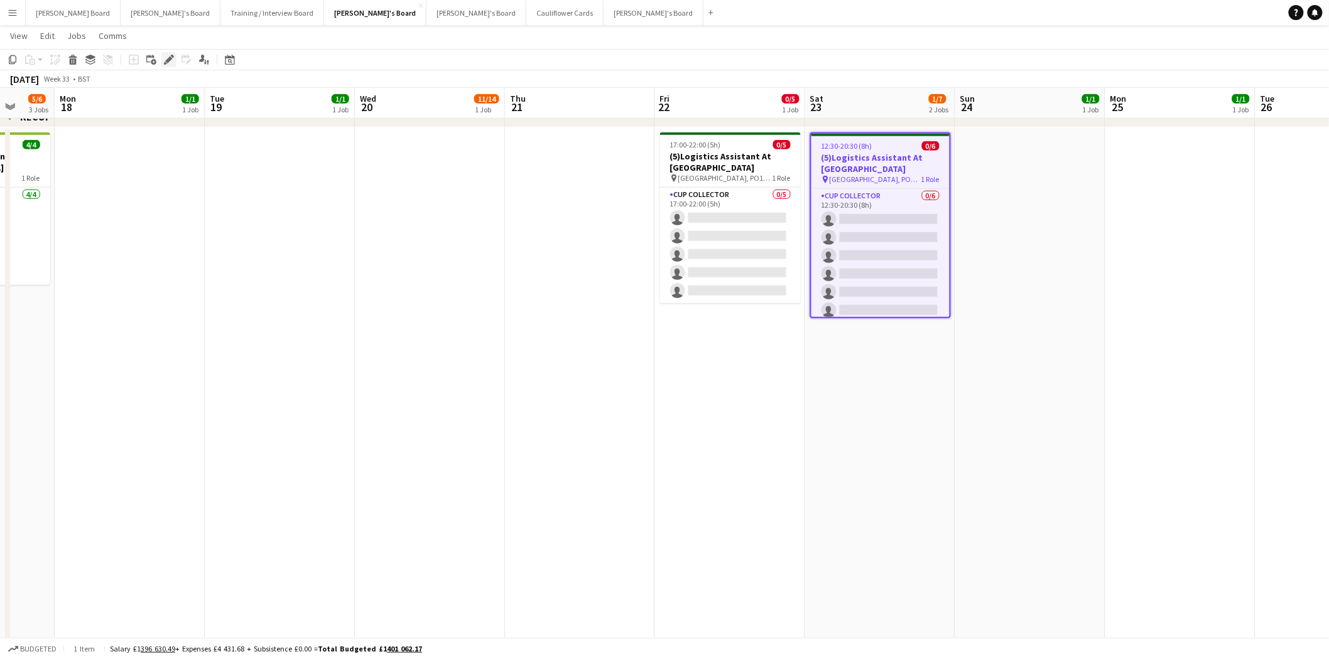
click at [166, 58] on icon at bounding box center [168, 60] width 7 height 7
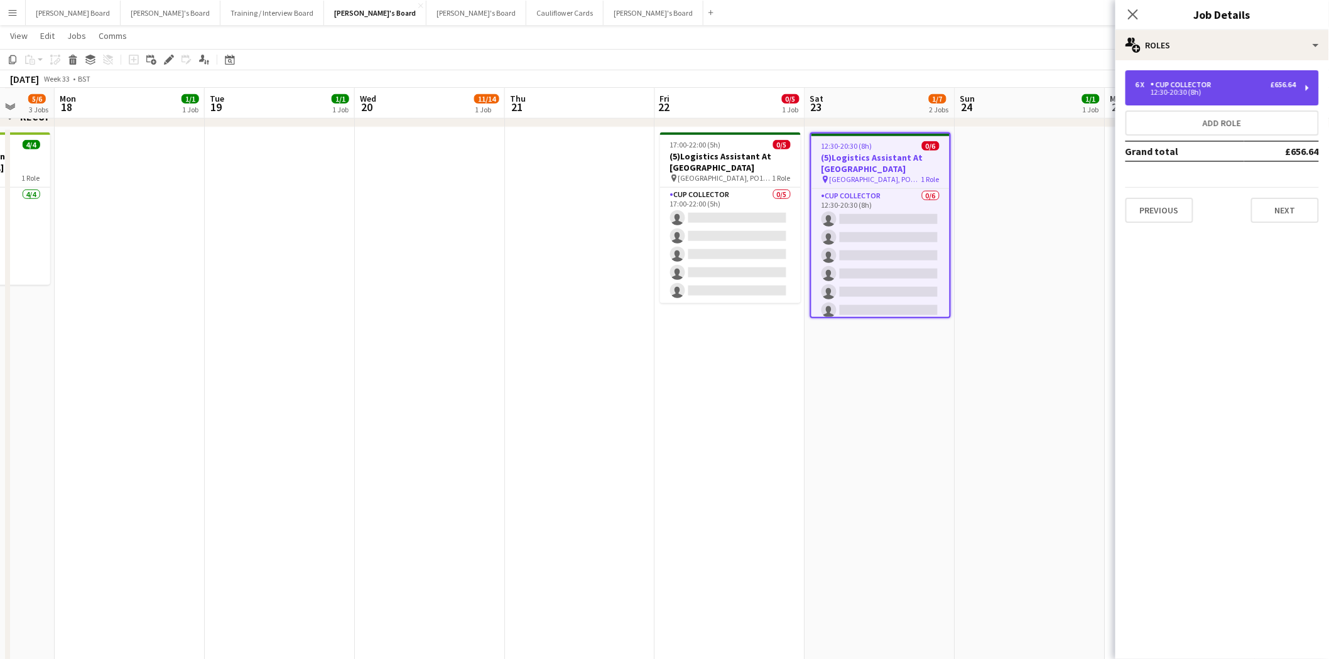
click at [1188, 82] on div "CUP COLLECTOR" at bounding box center [1184, 84] width 66 height 9
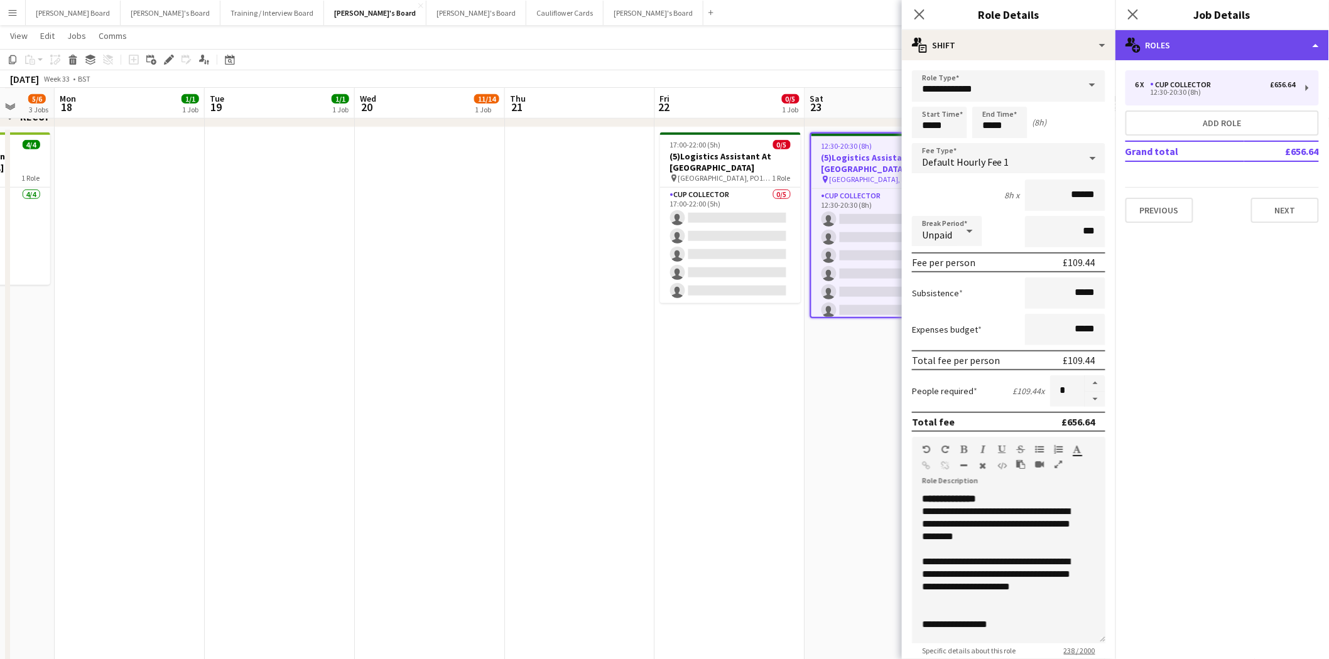
click at [1187, 35] on div "multiple-users-add Roles" at bounding box center [1222, 45] width 214 height 30
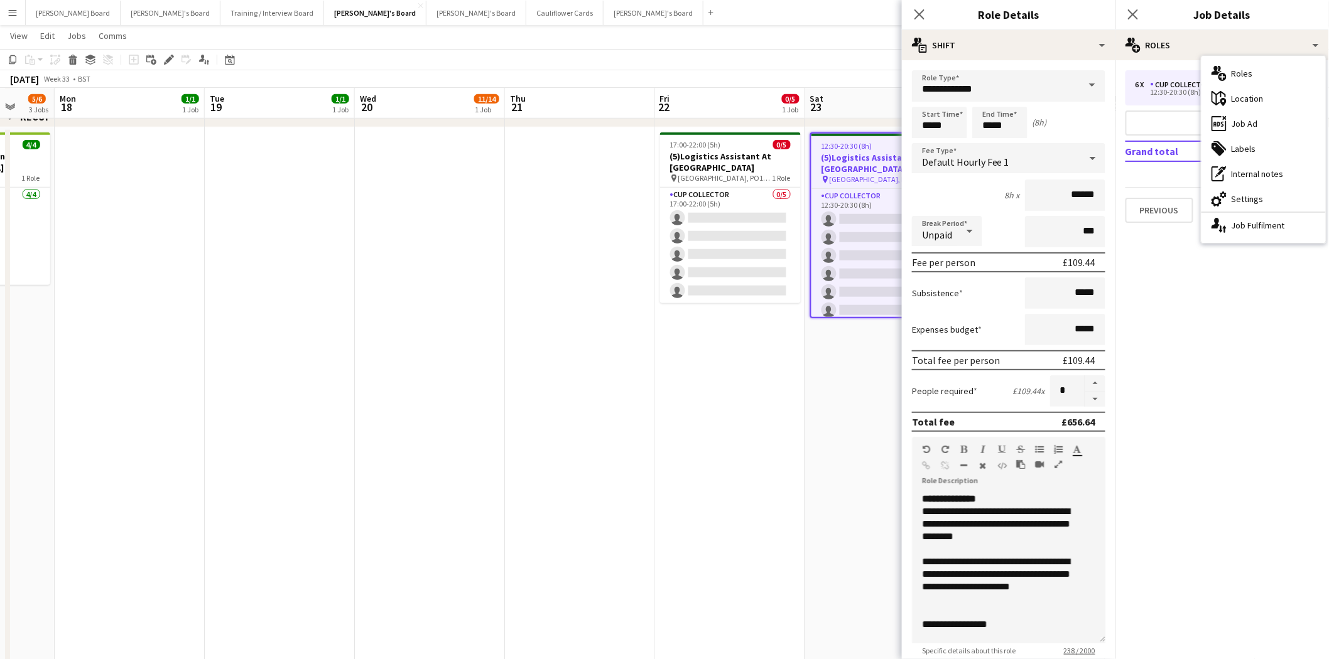
drag, startPoint x: 1248, startPoint y: 120, endPoint x: 1181, endPoint y: 124, distance: 66.7
click at [1247, 120] on div "ads-window Job Ad" at bounding box center [1263, 123] width 124 height 25
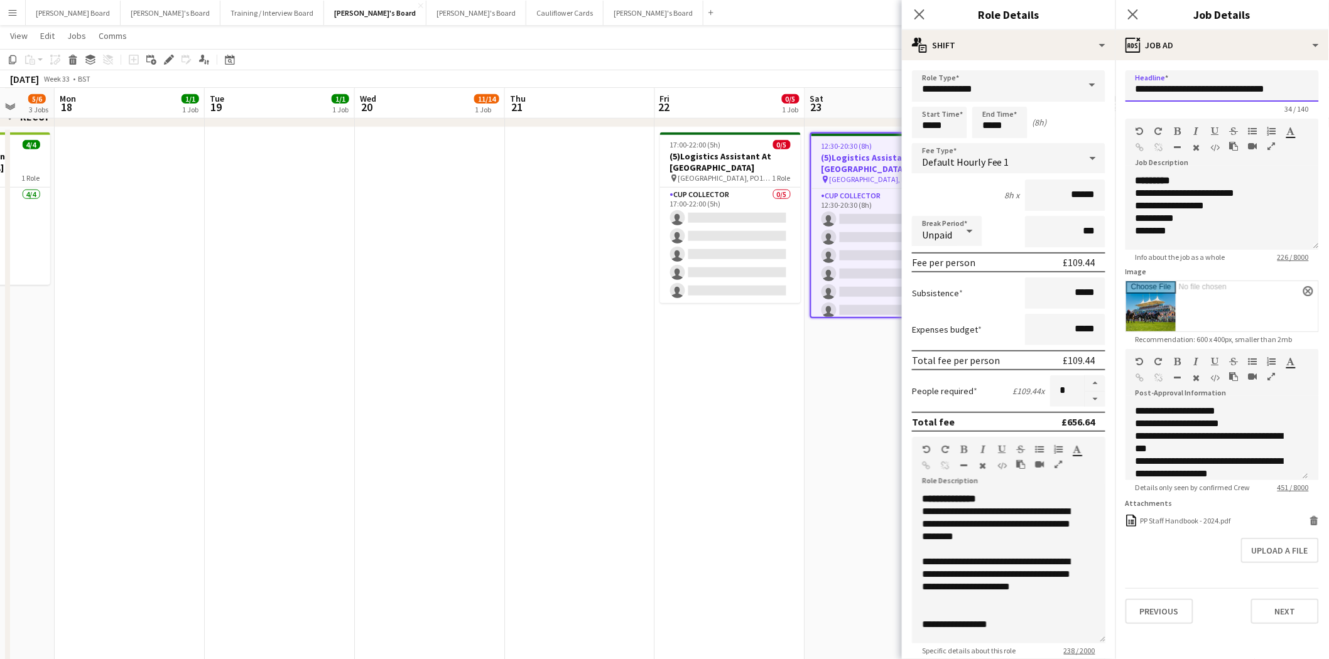
click at [1144, 89] on input "**********" at bounding box center [1221, 85] width 193 height 31
type input "**********"
click at [671, 446] on app-date-cell "17:00-22:00 (5h) 0/5 (5)Logistics Assistant At Goodwood pin Chichester, PO18 0P…" at bounding box center [730, 583] width 150 height 913
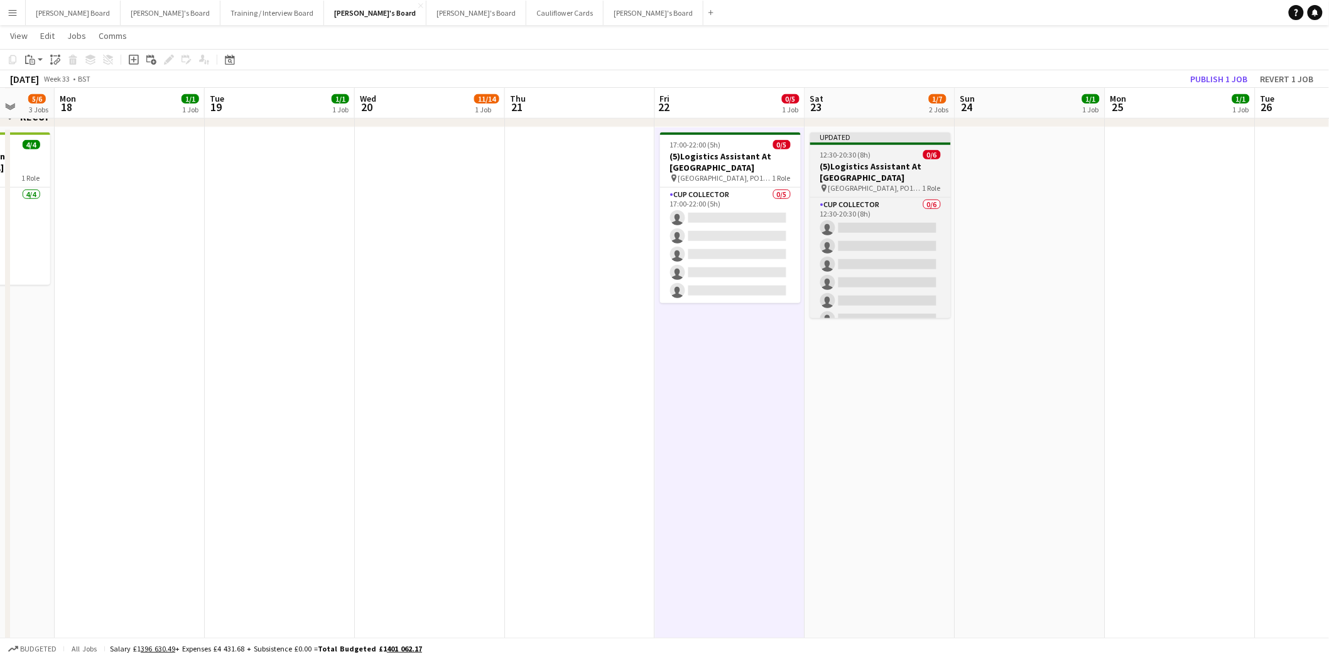
click at [935, 171] on h3 "(5)Logistics Assistant At Goodwood" at bounding box center [880, 172] width 141 height 23
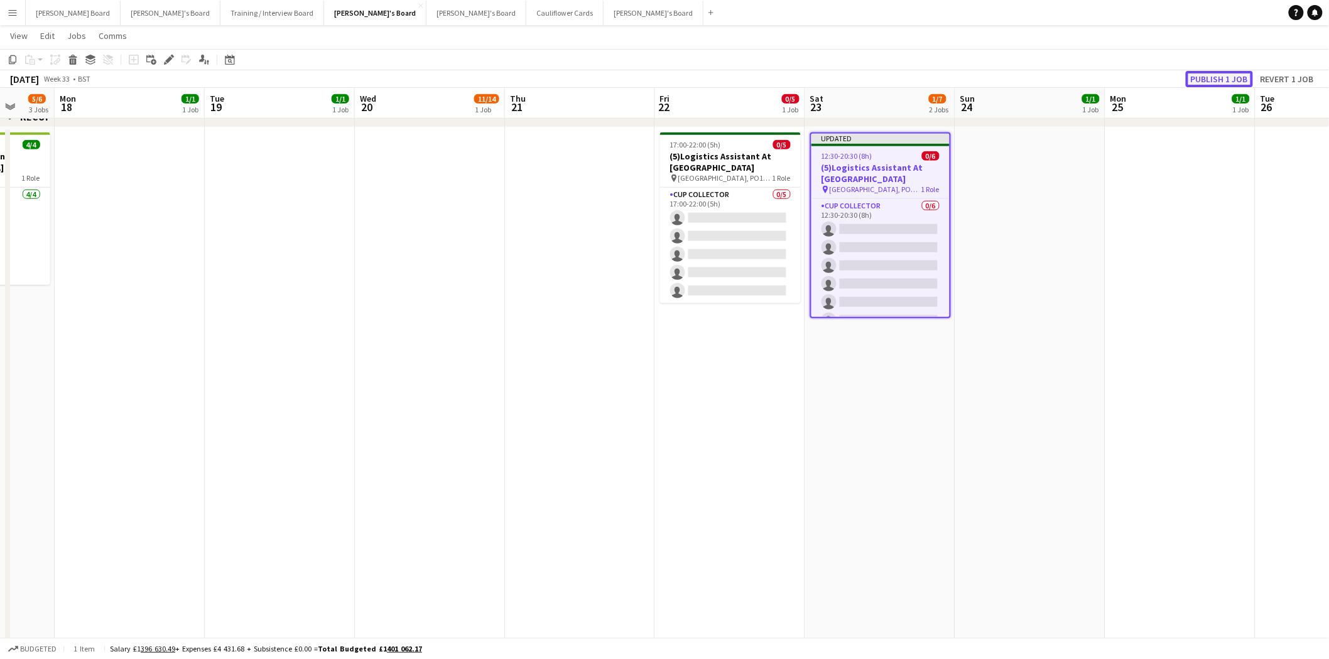
click at [1245, 75] on button "Publish 1 job" at bounding box center [1219, 79] width 67 height 16
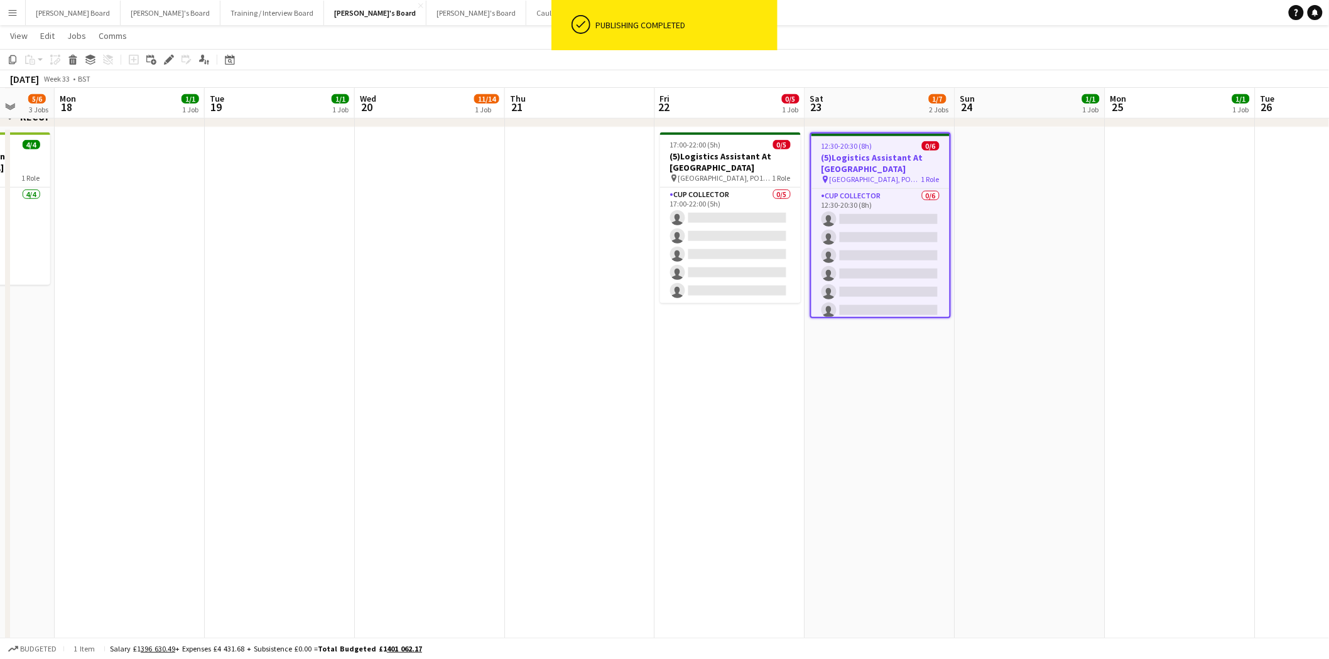
scroll to position [0, 396]
drag, startPoint x: 777, startPoint y: 367, endPoint x: 757, endPoint y: 322, distance: 49.5
click at [777, 363] on app-date-cell "17:00-22:00 (5h) 0/5 (5)Logistics Assistant At Goodwood pin Chichester, PO18 0P…" at bounding box center [729, 583] width 150 height 913
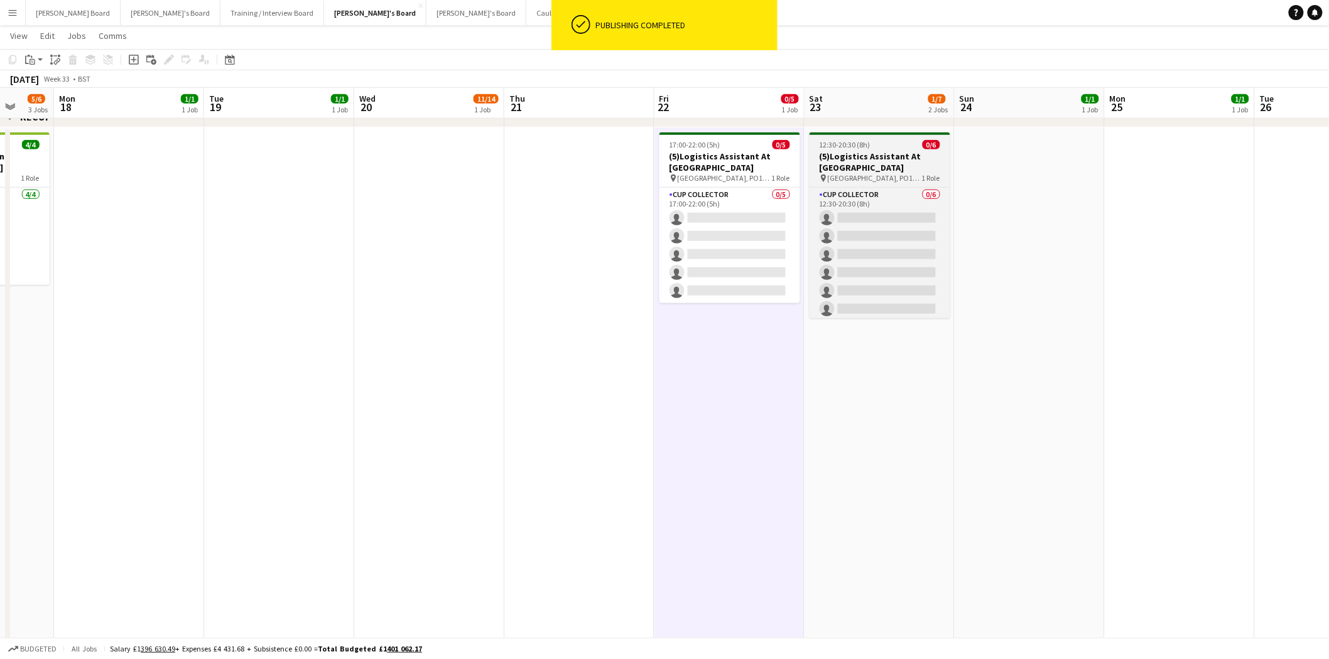
click at [887, 141] on div "12:30-20:30 (8h) 0/6" at bounding box center [880, 144] width 141 height 9
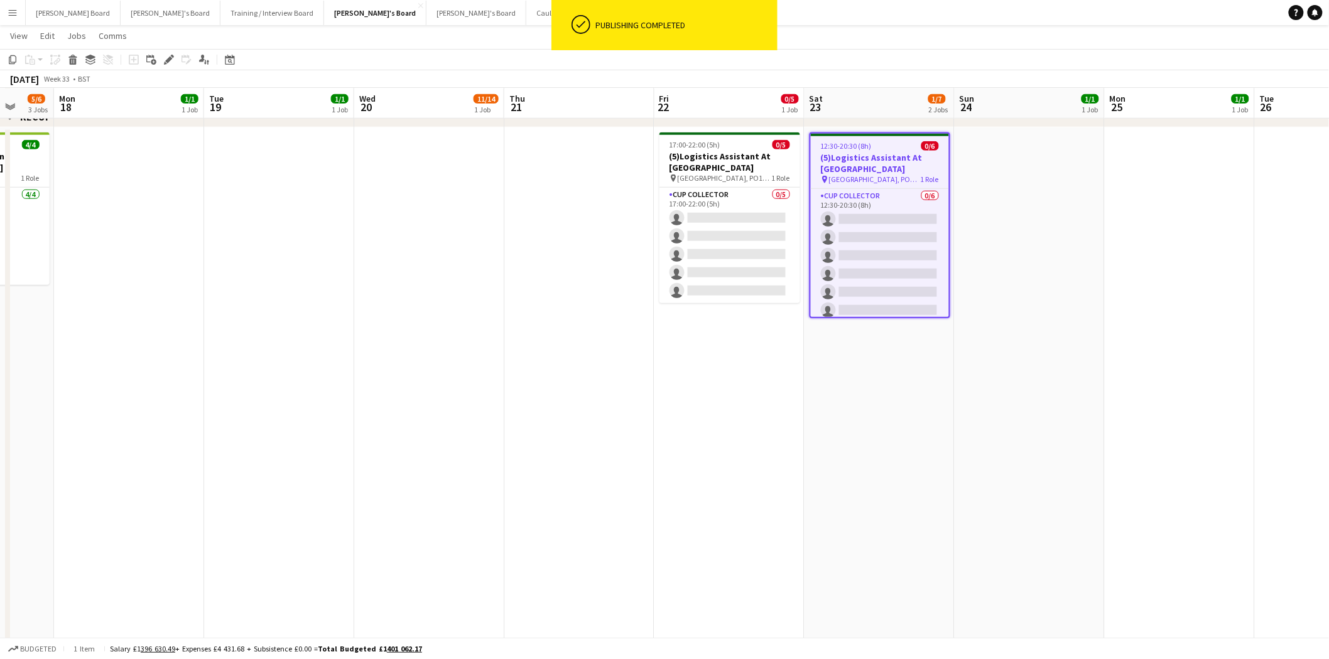
click at [873, 141] on div "12:30-20:30 (8h) 0/6" at bounding box center [880, 145] width 138 height 9
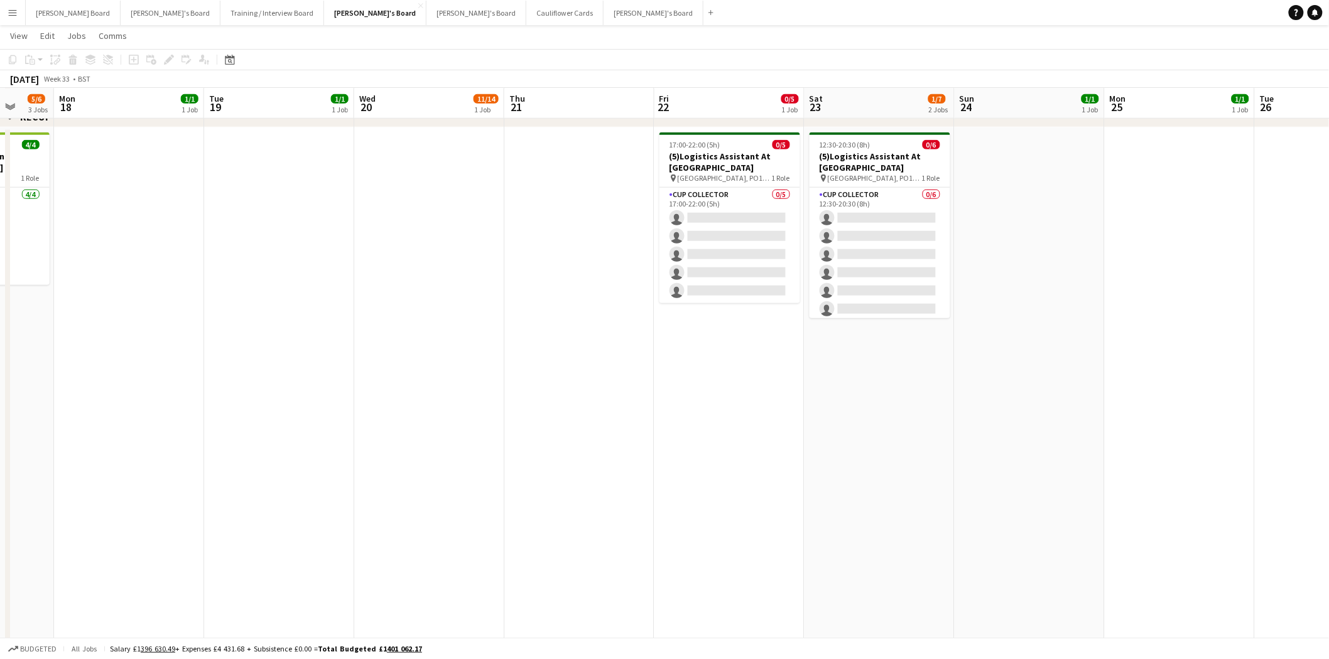
drag, startPoint x: 884, startPoint y: 148, endPoint x: 739, endPoint y: 115, distance: 148.7
click at [884, 148] on div "12:30-20:30 (8h) 0/6" at bounding box center [880, 144] width 141 height 9
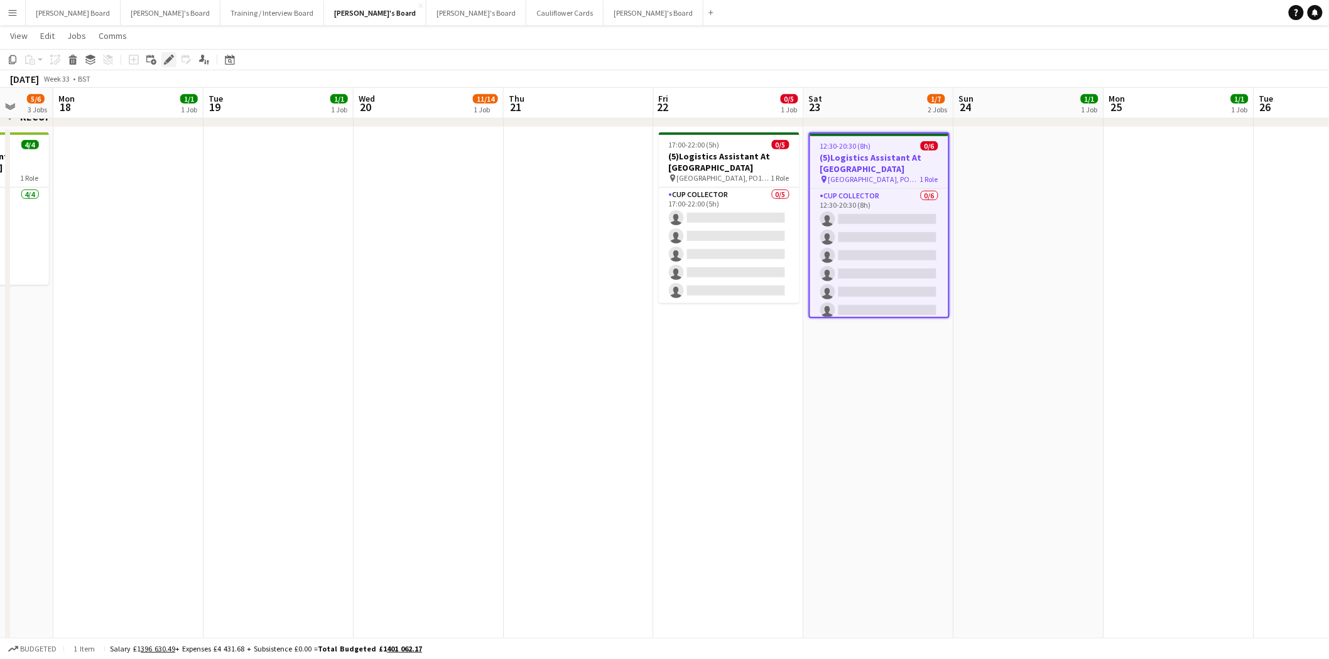
click at [165, 58] on icon "Edit" at bounding box center [169, 60] width 10 height 10
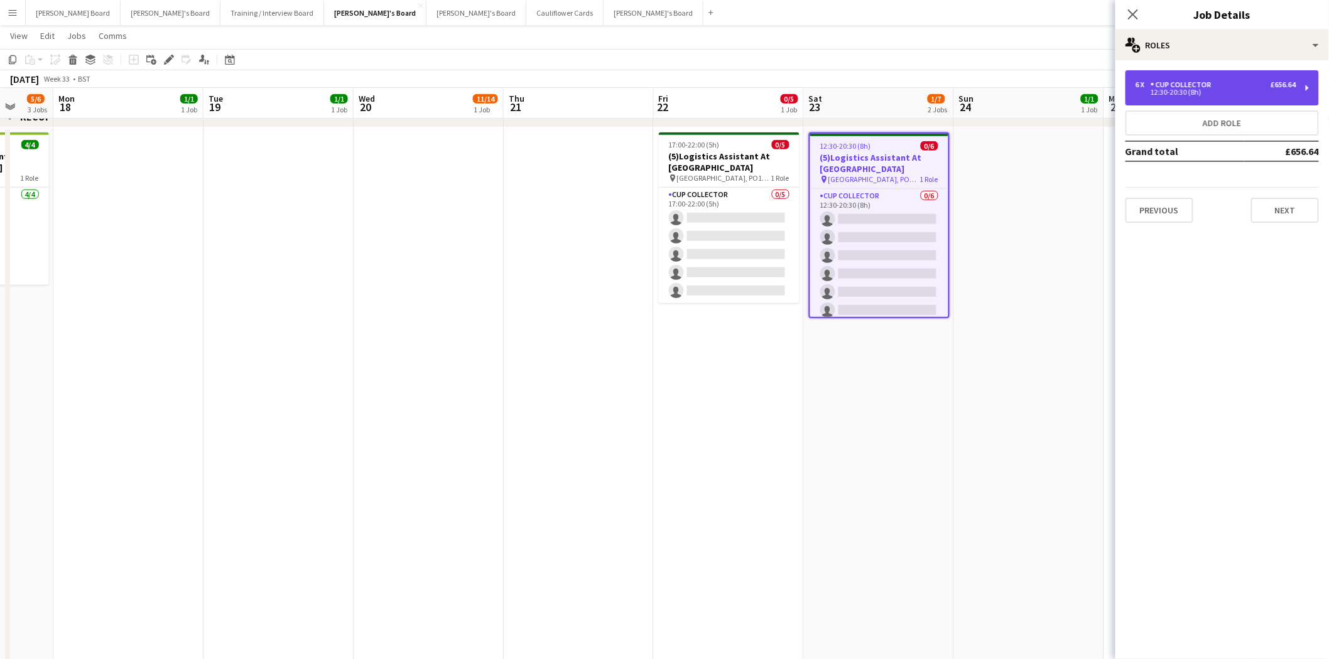
click at [1171, 80] on div "CUP COLLECTOR" at bounding box center [1184, 84] width 66 height 9
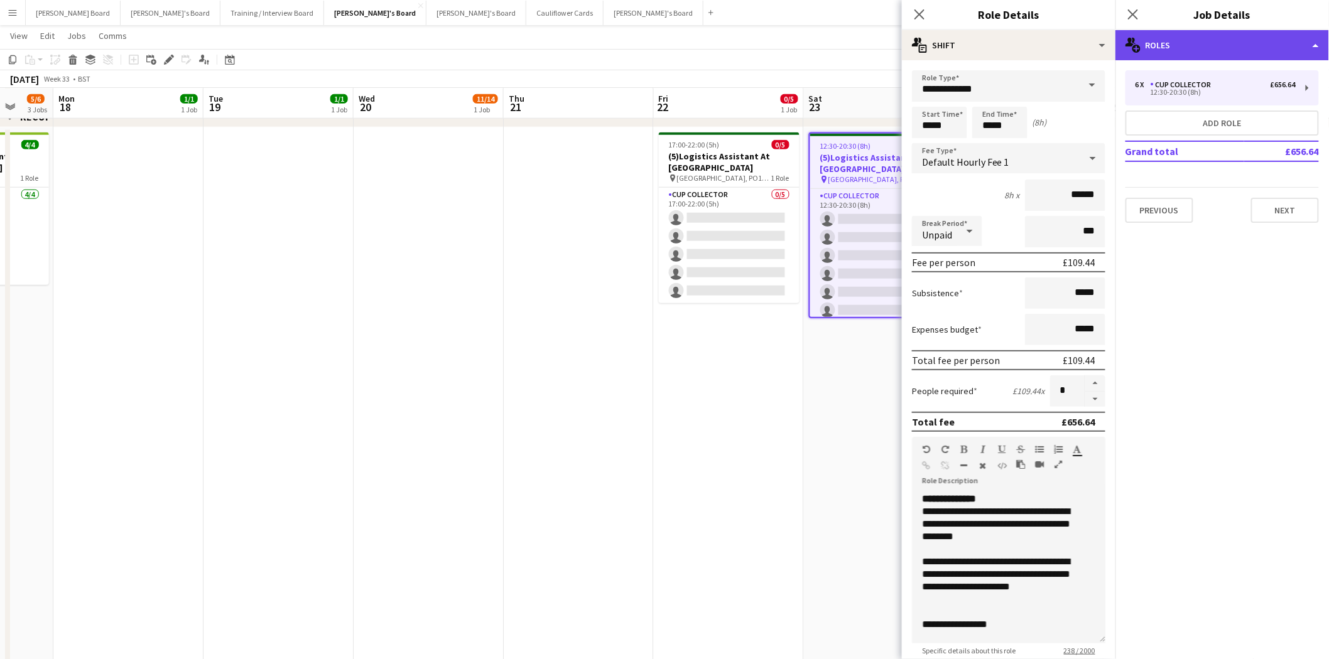
click at [1188, 45] on div "multiple-users-add Roles" at bounding box center [1222, 45] width 214 height 30
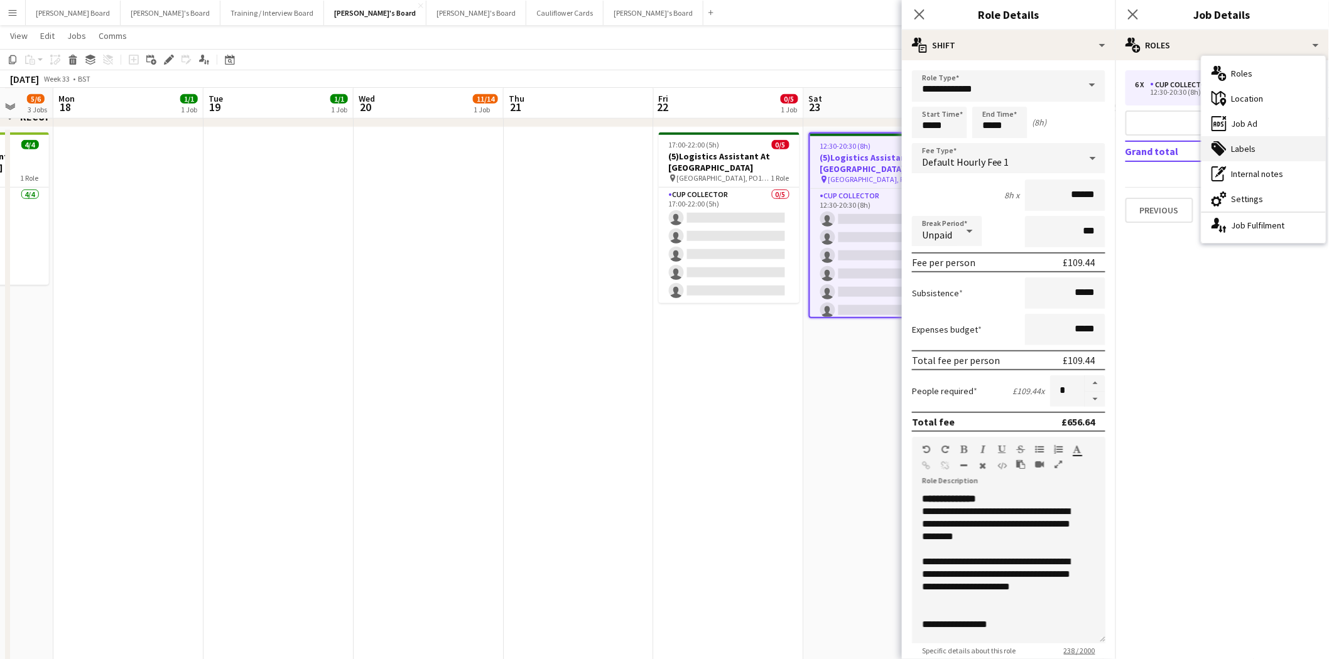
click at [1256, 149] on div "tags-double Labels" at bounding box center [1263, 148] width 124 height 25
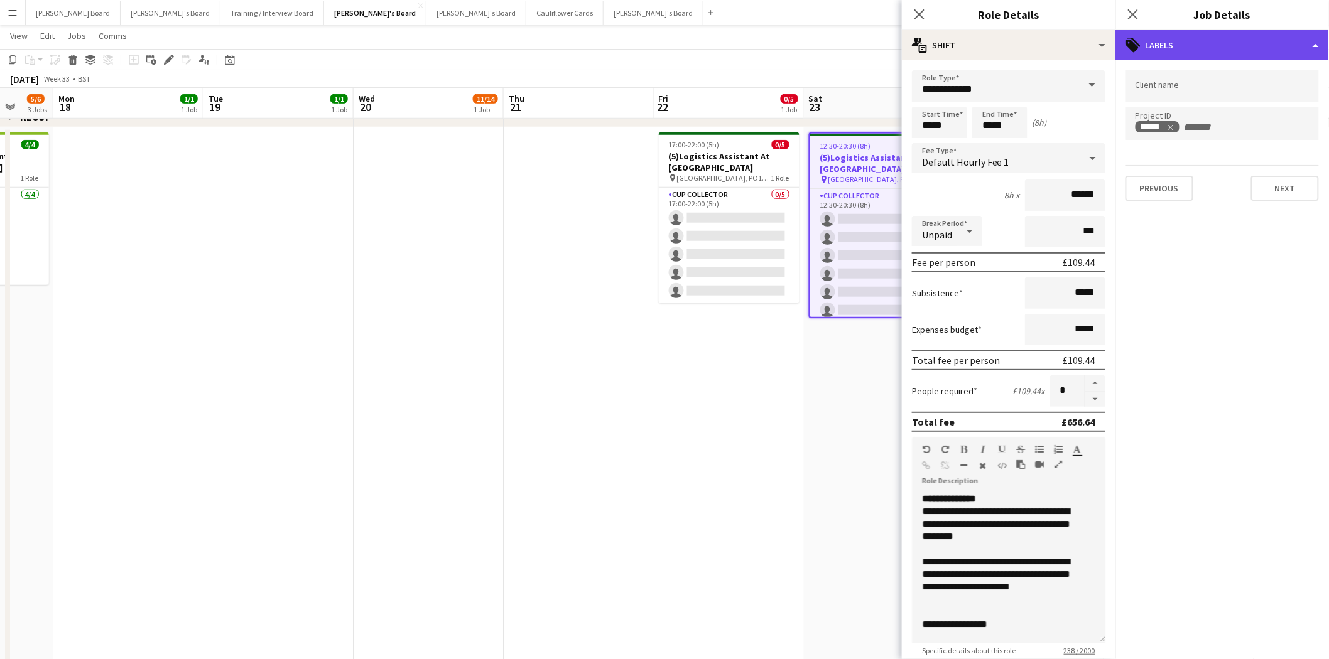
click at [1216, 39] on div "tags-double Labels" at bounding box center [1222, 45] width 214 height 30
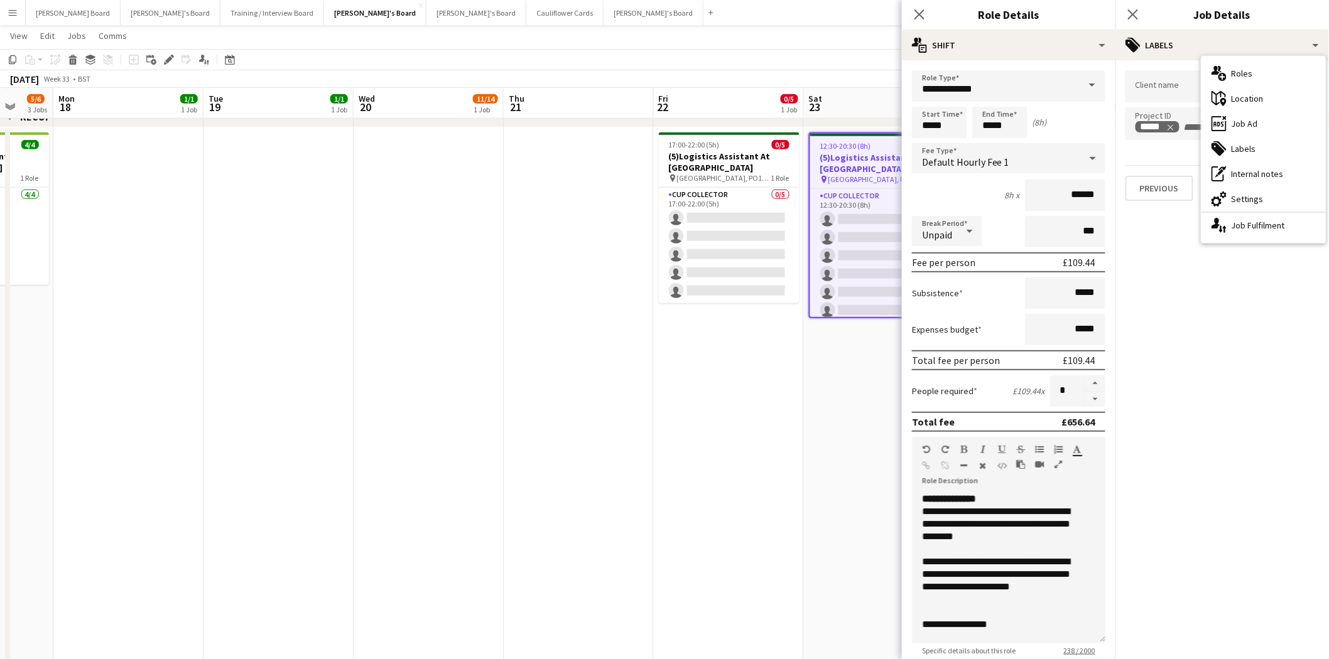
drag, startPoint x: 1277, startPoint y: 176, endPoint x: 1246, endPoint y: 109, distance: 73.9
click at [1276, 176] on div "pen-write Internal notes" at bounding box center [1263, 173] width 124 height 25
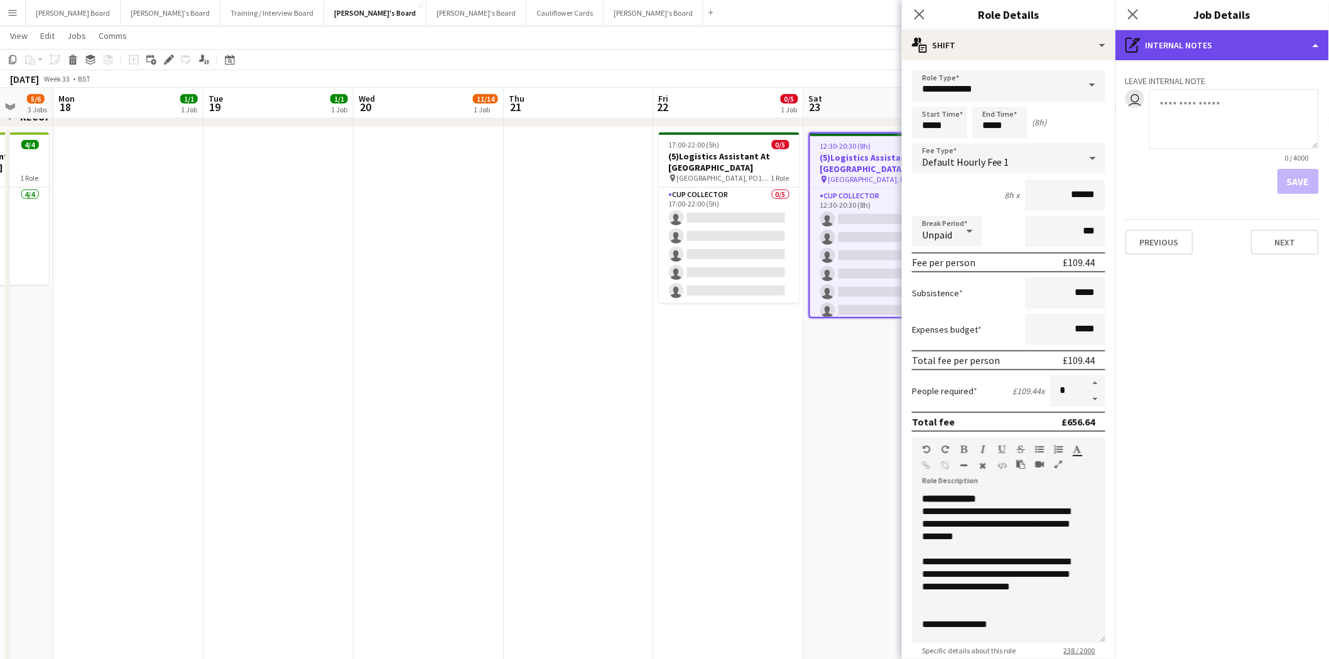
click at [1195, 39] on div "pen-write Internal notes" at bounding box center [1222, 45] width 214 height 30
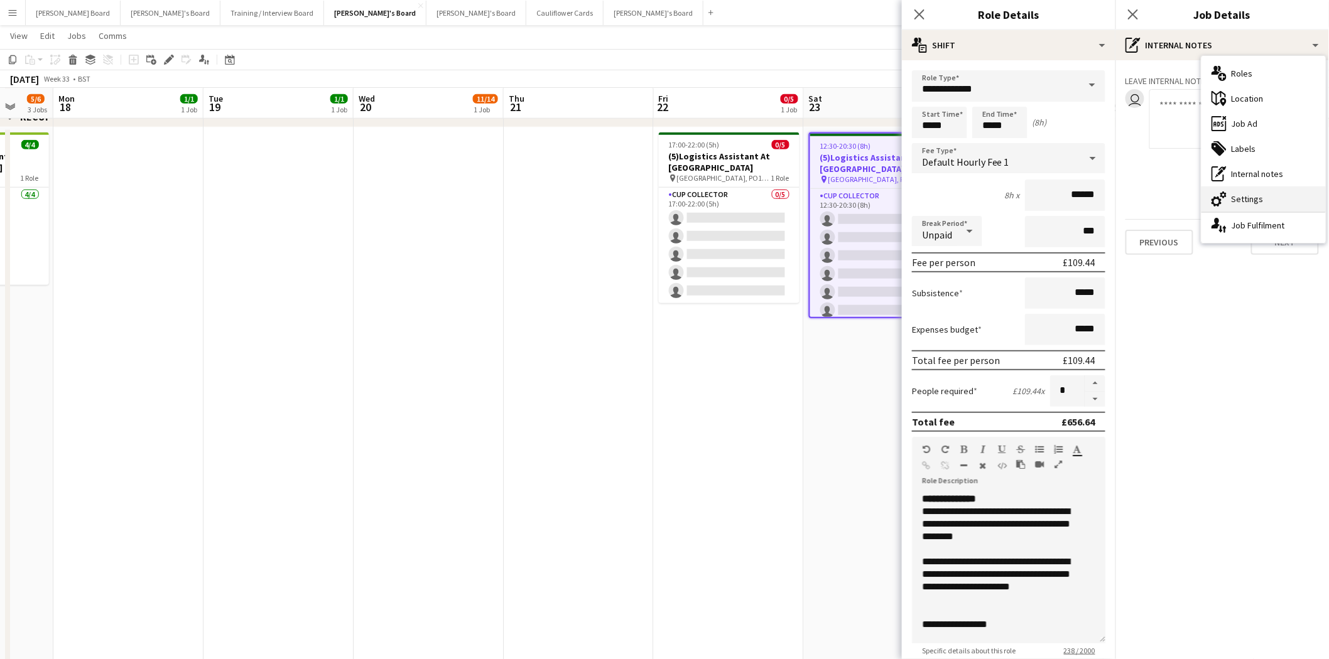
click at [1272, 202] on div "cog-double-3 Settings" at bounding box center [1263, 199] width 124 height 25
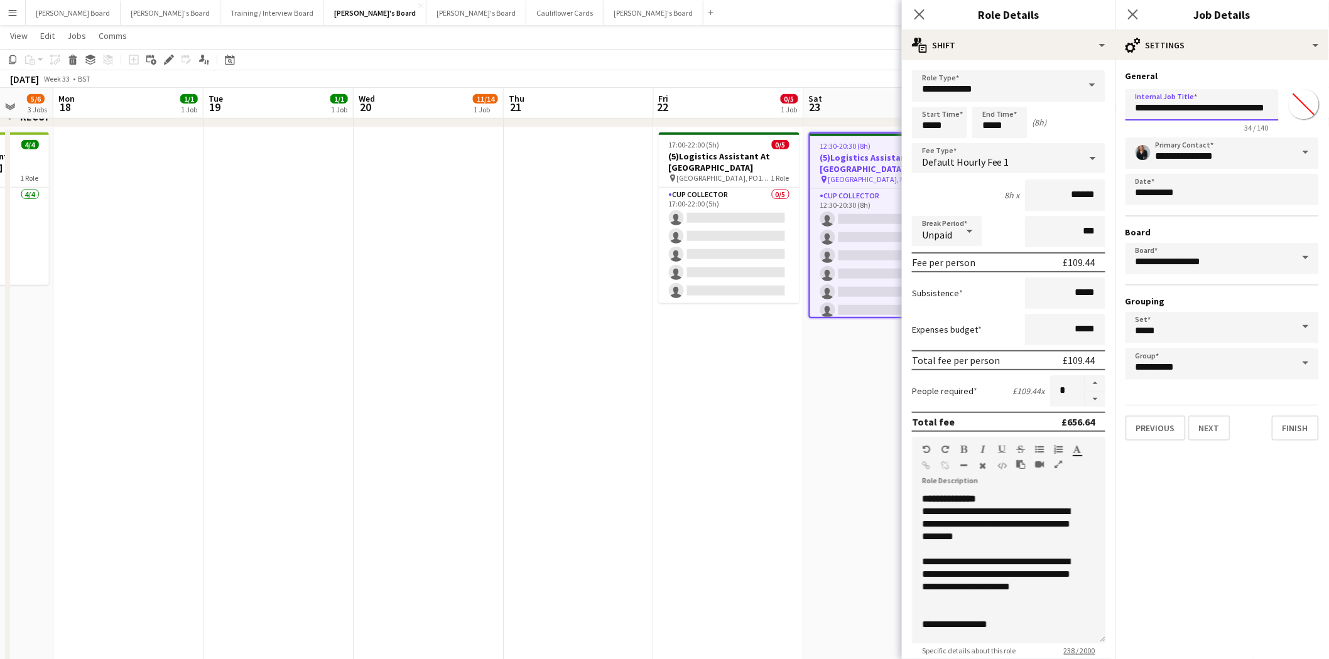
click at [1144, 109] on input "**********" at bounding box center [1201, 104] width 153 height 31
type input "**********"
click at [1198, 39] on div "cog-double-3 Settings" at bounding box center [1222, 45] width 214 height 30
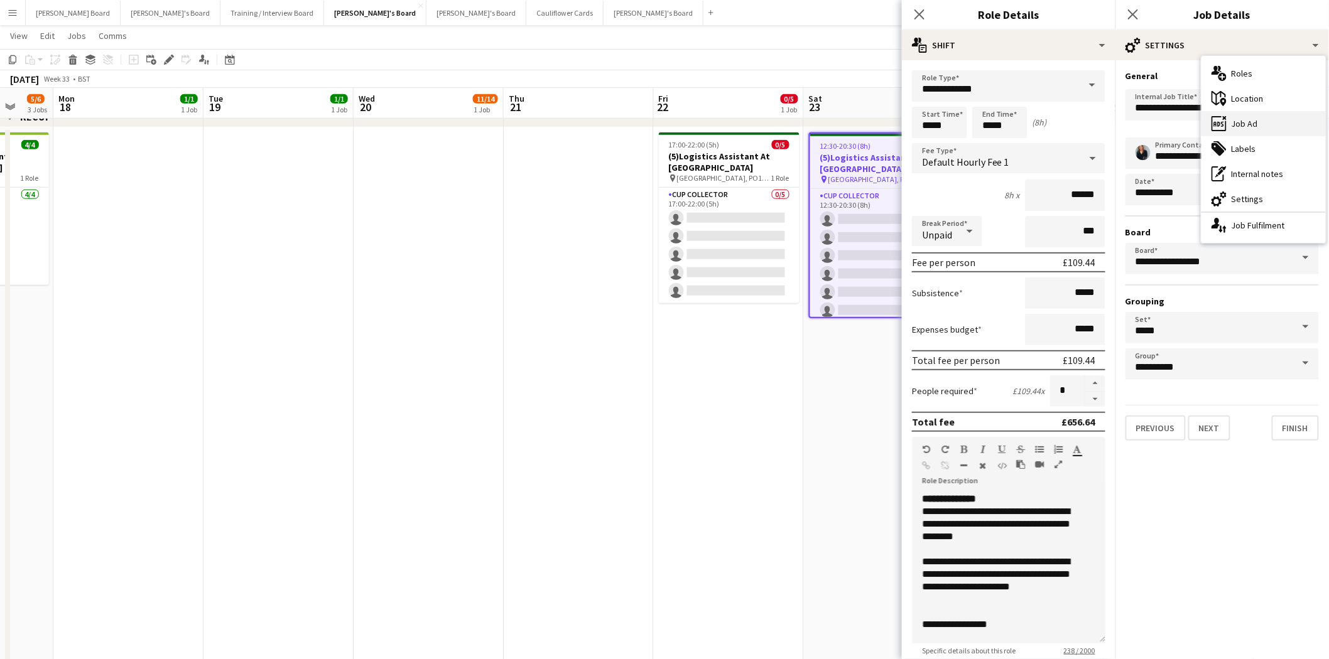
click at [1248, 117] on div "ads-window Job Ad" at bounding box center [1263, 123] width 124 height 25
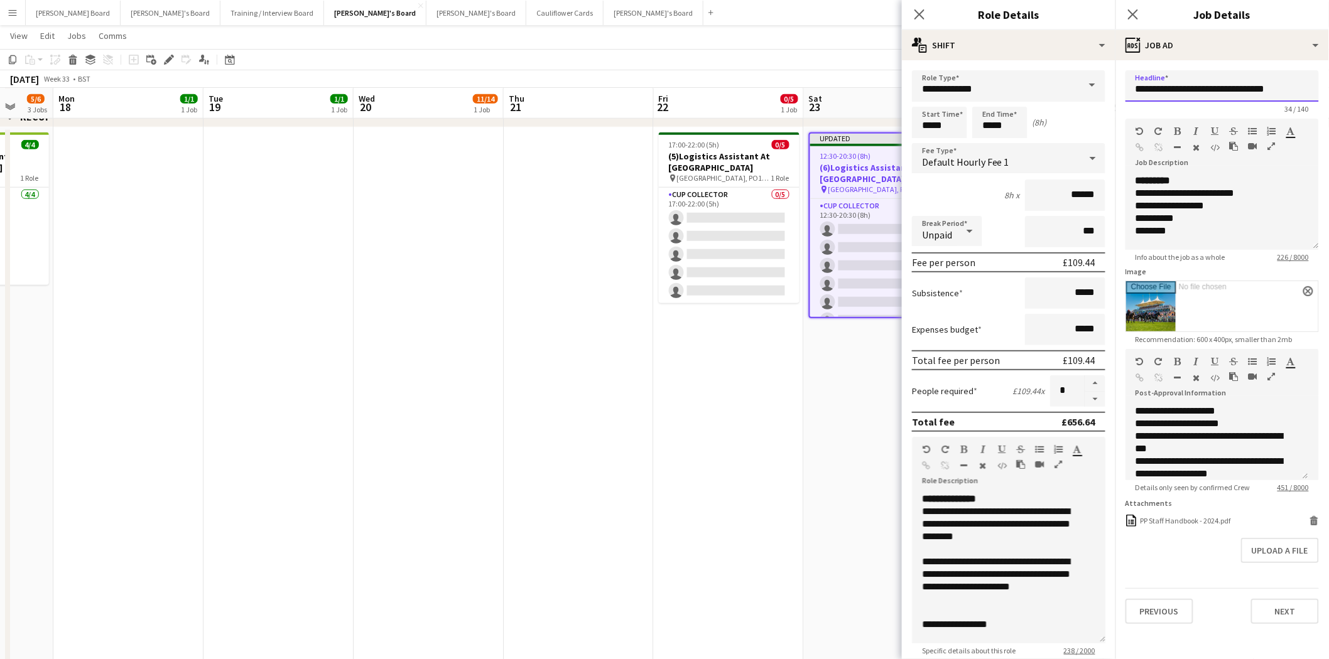
drag, startPoint x: 1146, startPoint y: 90, endPoint x: 1122, endPoint y: 89, distance: 23.9
click at [1122, 89] on form "**********" at bounding box center [1222, 347] width 214 height 554
type input "**********"
click at [832, 347] on app-date-cell "Updated 12:30-20:30 (8h) 0/6 (6)Logistics Assistant At Goodwood pin Chichester,…" at bounding box center [879, 583] width 150 height 913
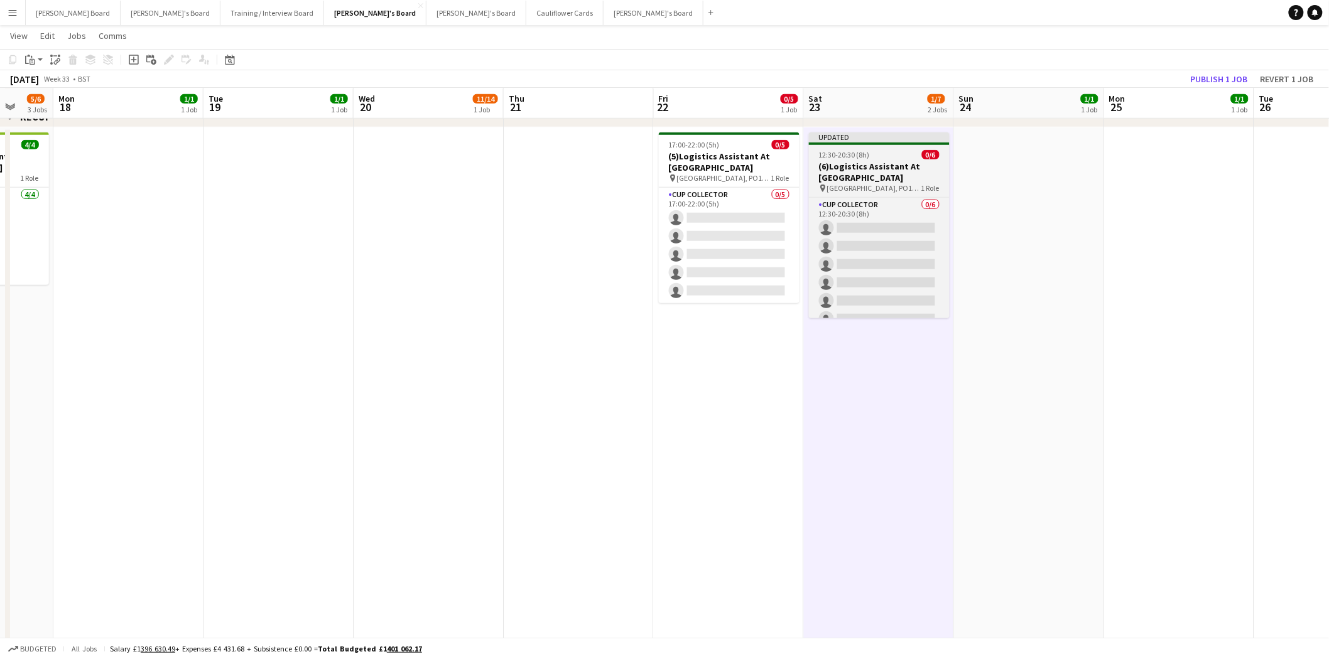
click at [859, 166] on h3 "(6)Logistics Assistant At Goodwood" at bounding box center [879, 172] width 141 height 23
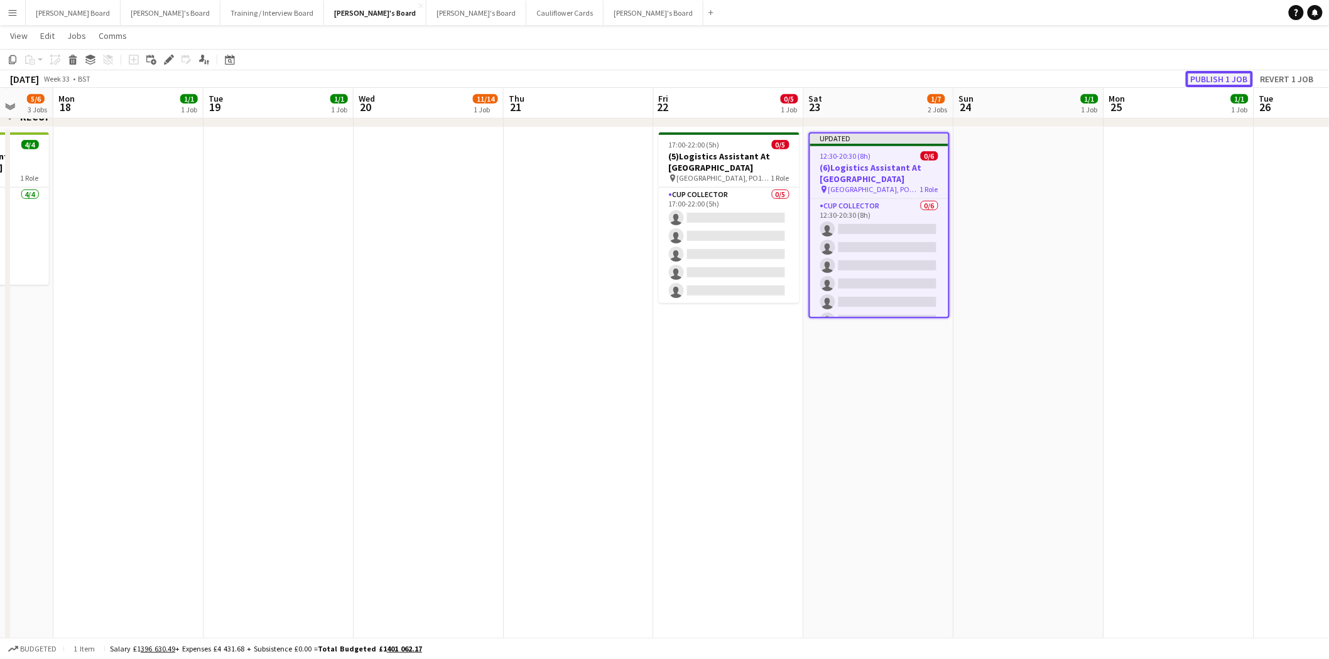
click at [1221, 77] on button "Publish 1 job" at bounding box center [1219, 79] width 67 height 16
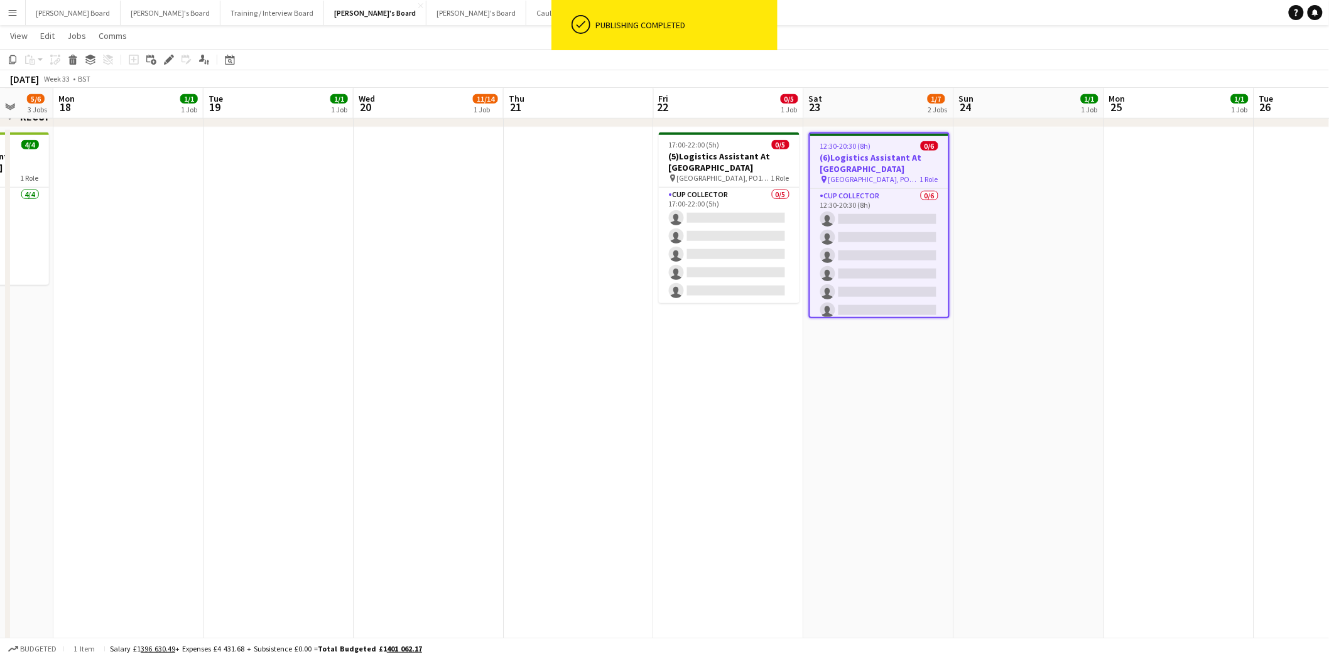
click at [889, 159] on h3 "(6)Logistics Assistant At Goodwood" at bounding box center [879, 163] width 138 height 23
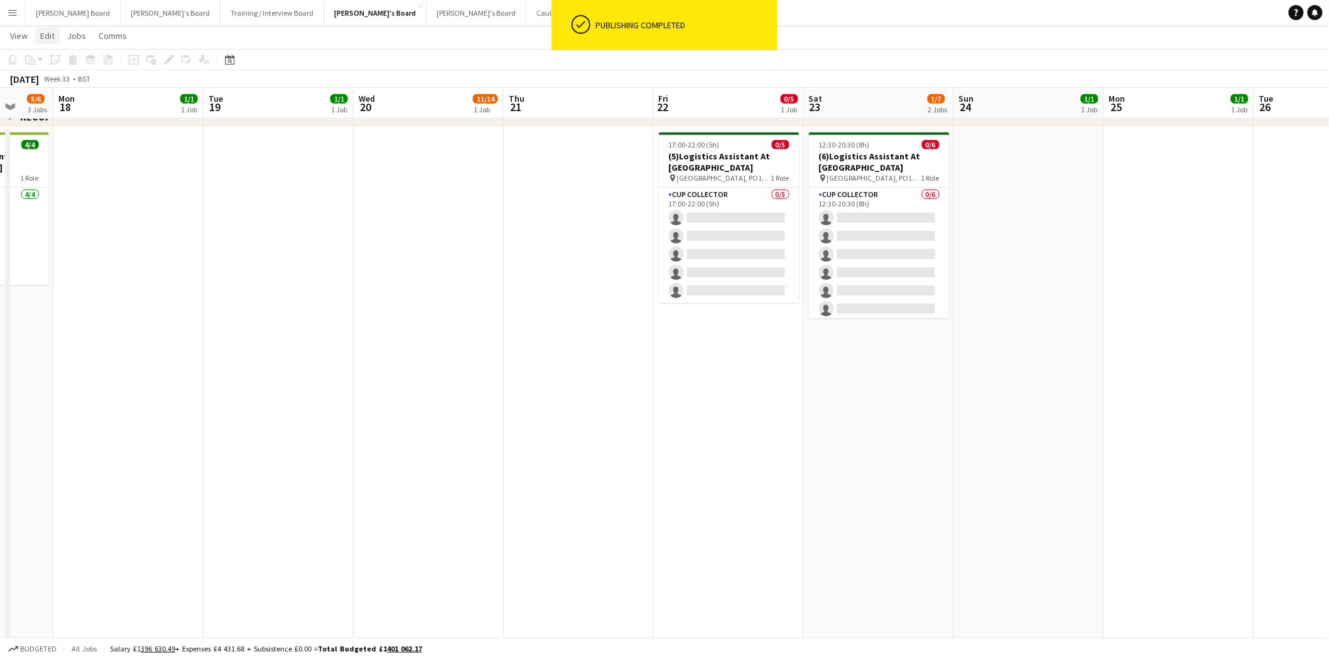
click at [52, 32] on span "Edit" at bounding box center [47, 35] width 14 height 11
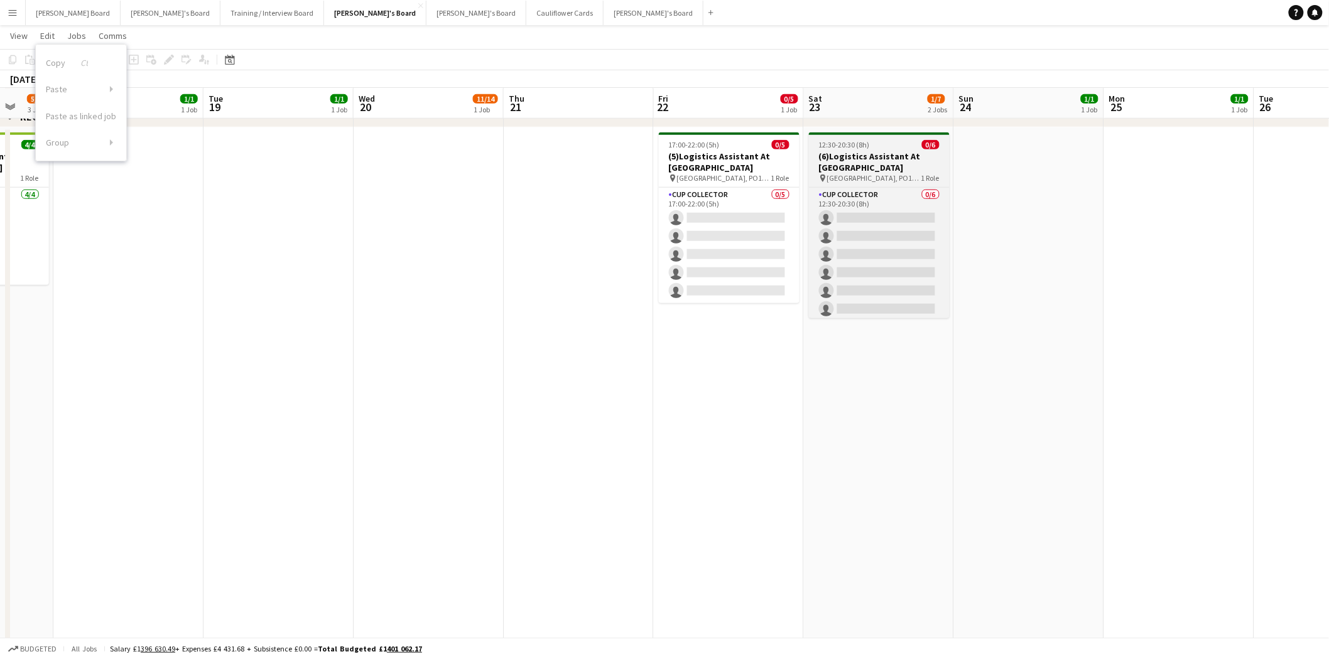
click at [897, 148] on app-job-card "12:30-20:30 (8h) 0/6 (6)Logistics Assistant At Goodwood pin Chichester, PO18 0P…" at bounding box center [879, 226] width 141 height 186
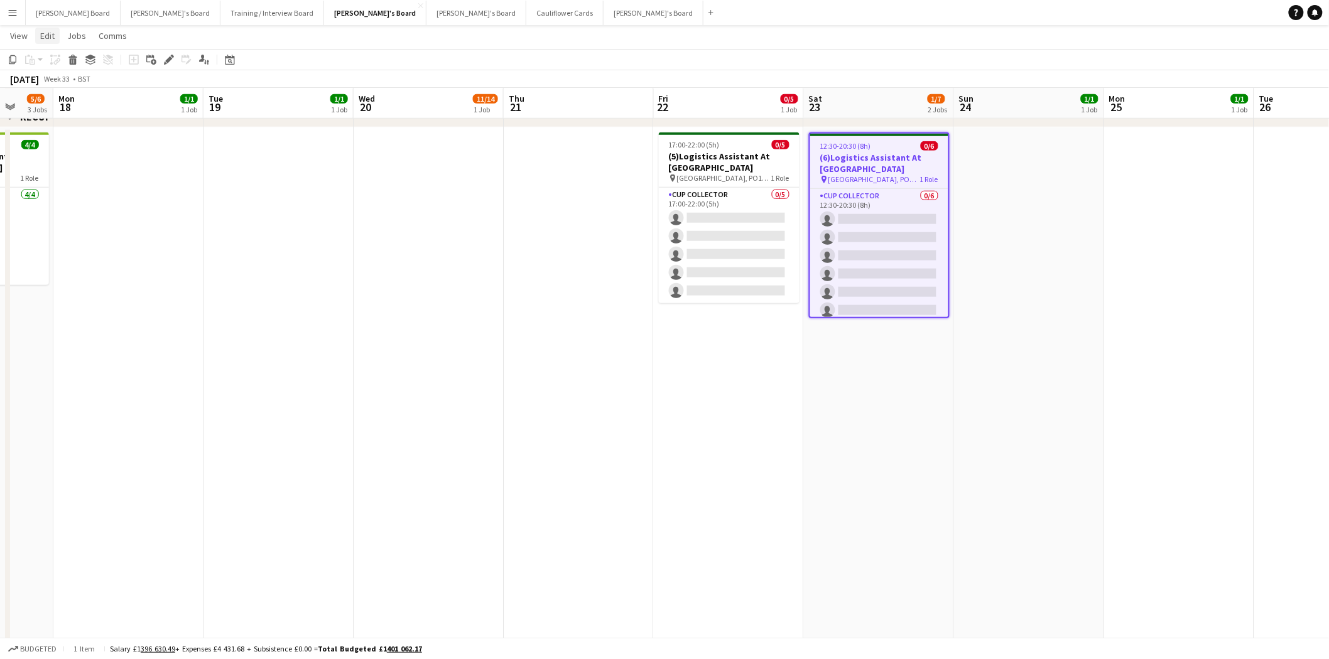
click at [45, 33] on span "Edit" at bounding box center [47, 35] width 14 height 11
drag, startPoint x: 53, startPoint y: 60, endPoint x: 236, endPoint y: 82, distance: 184.6
click at [53, 60] on span "Copy Ctrl+C" at bounding box center [67, 62] width 42 height 11
click at [1043, 171] on app-date-cell at bounding box center [1029, 583] width 150 height 913
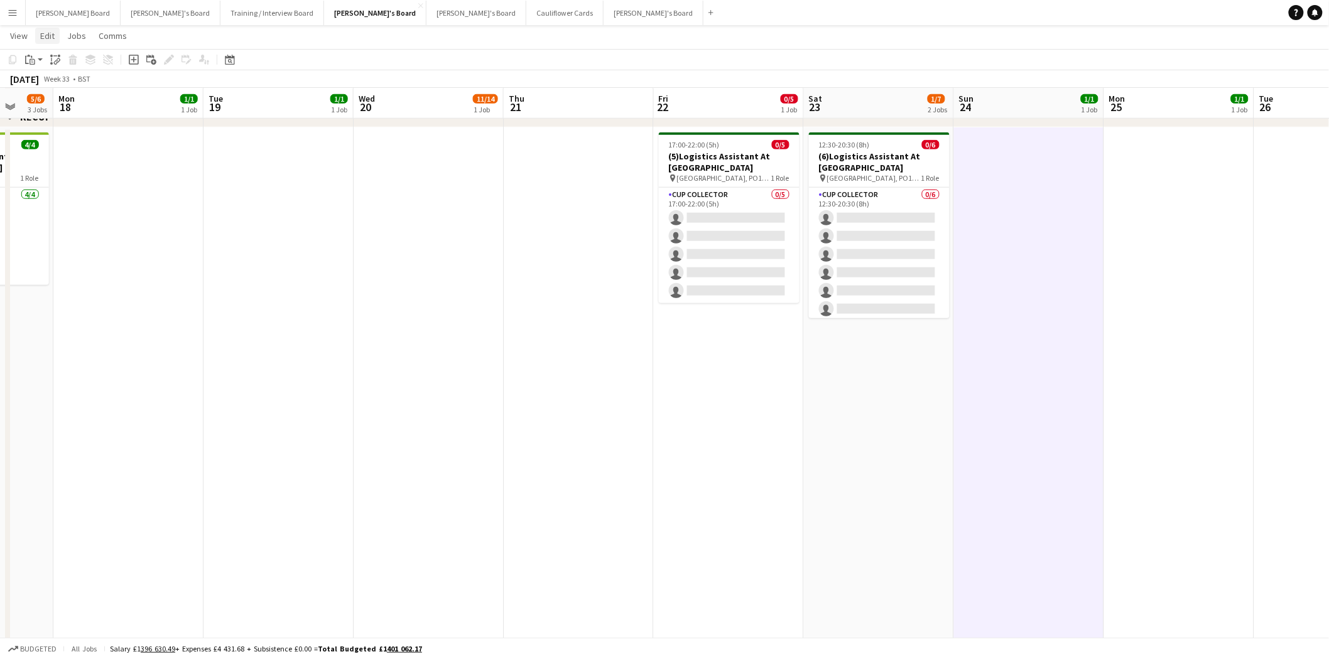
click at [51, 31] on span "Edit" at bounding box center [47, 35] width 14 height 11
click at [65, 89] on link "Paste" at bounding box center [81, 89] width 90 height 26
click at [165, 92] on span "Without Crew Ctrl+V" at bounding box center [170, 94] width 73 height 11
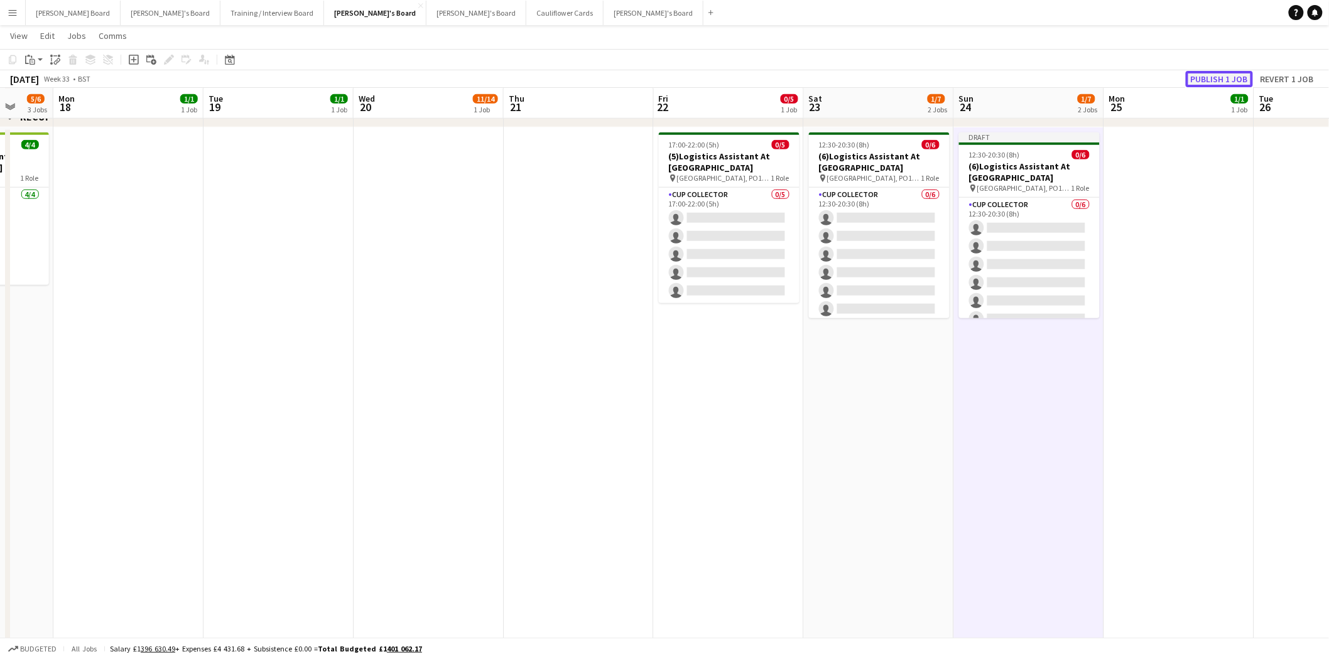
click at [1235, 77] on button "Publish 1 job" at bounding box center [1219, 79] width 67 height 16
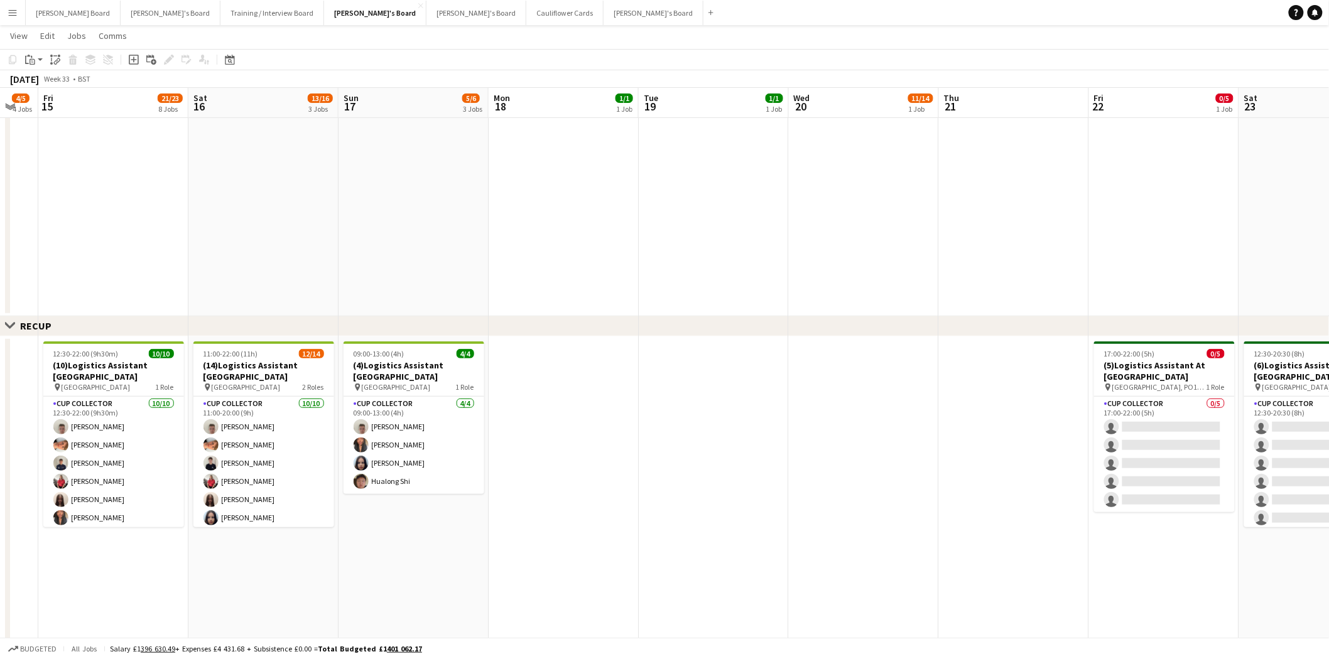
scroll to position [0, 358]
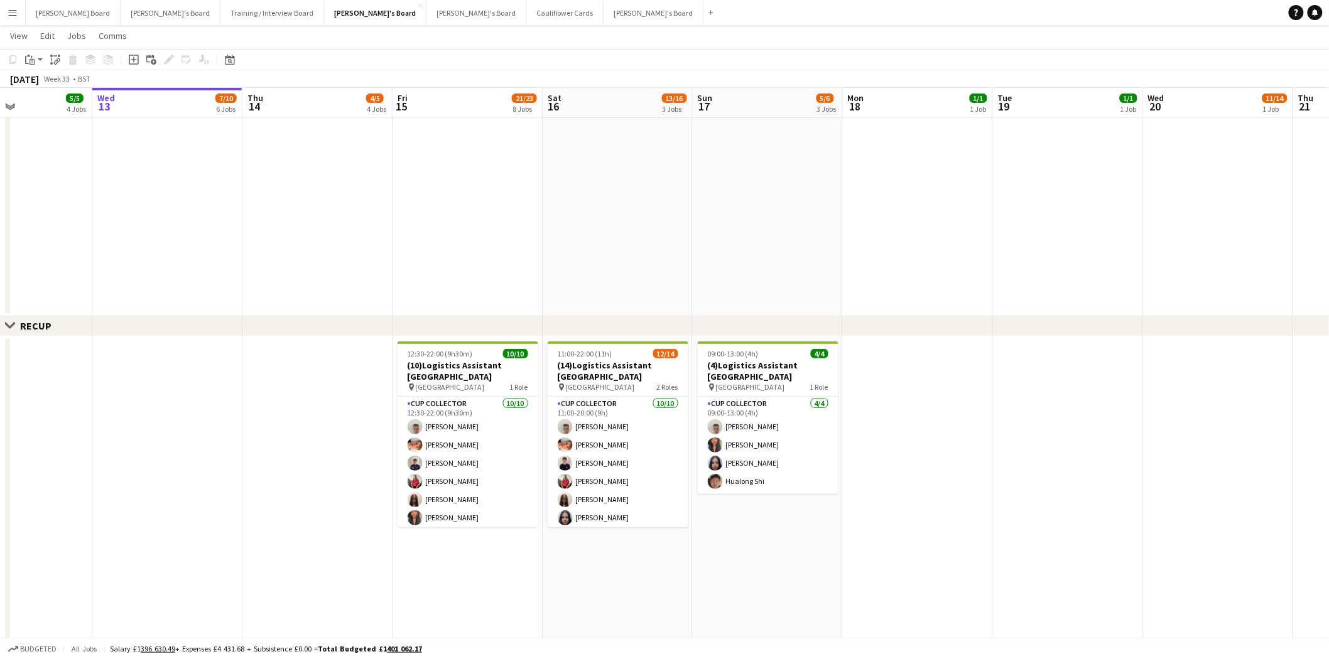
drag, startPoint x: 469, startPoint y: 416, endPoint x: 1259, endPoint y: 460, distance: 790.7
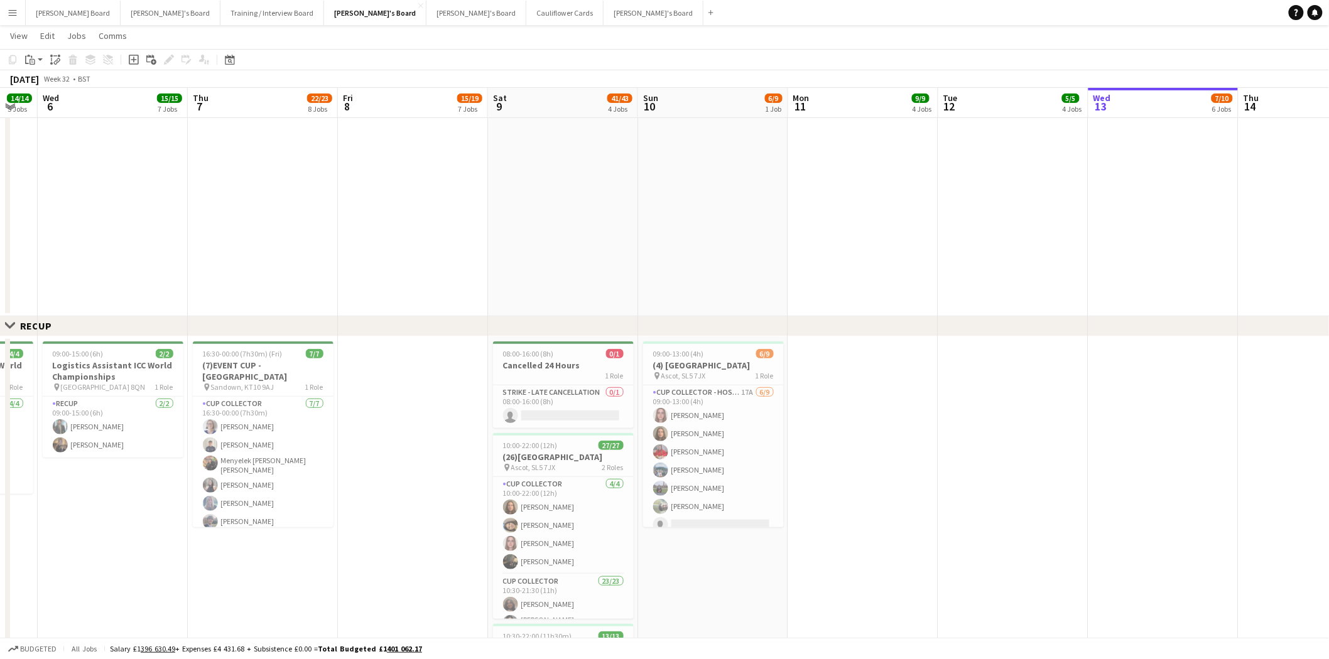
scroll to position [0, 262]
drag, startPoint x: 300, startPoint y: 433, endPoint x: 1296, endPoint y: 472, distance: 996.9
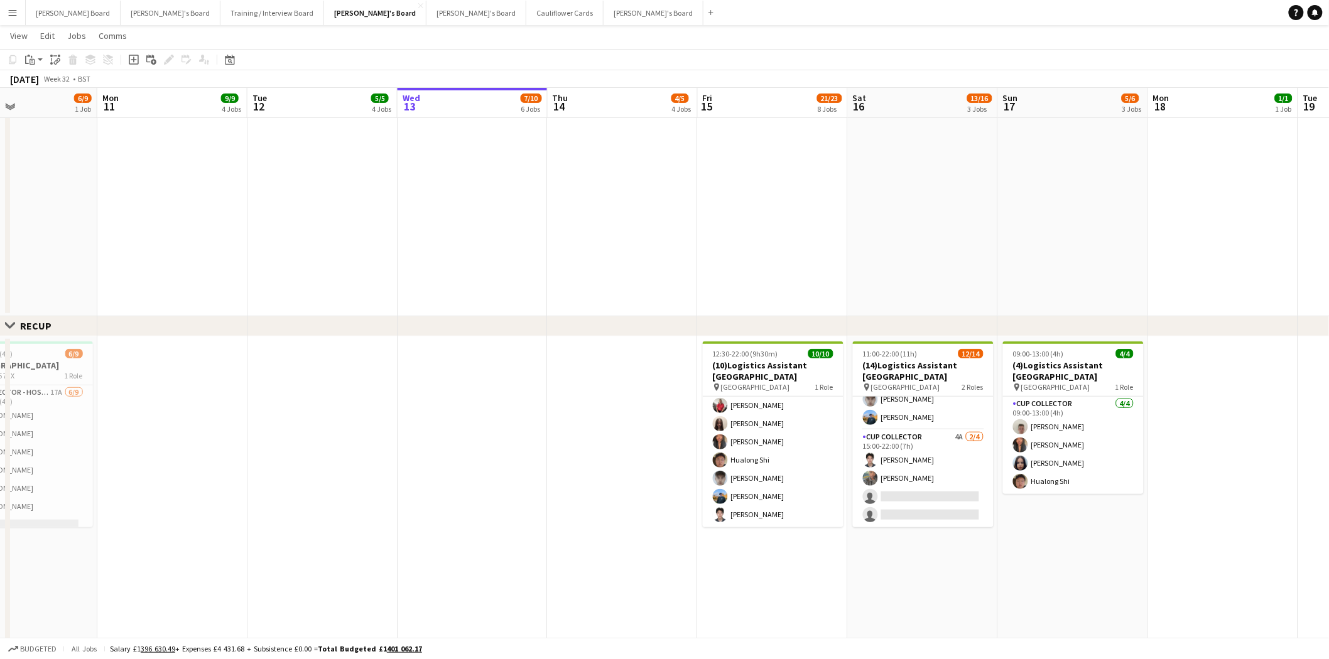
scroll to position [0, 462]
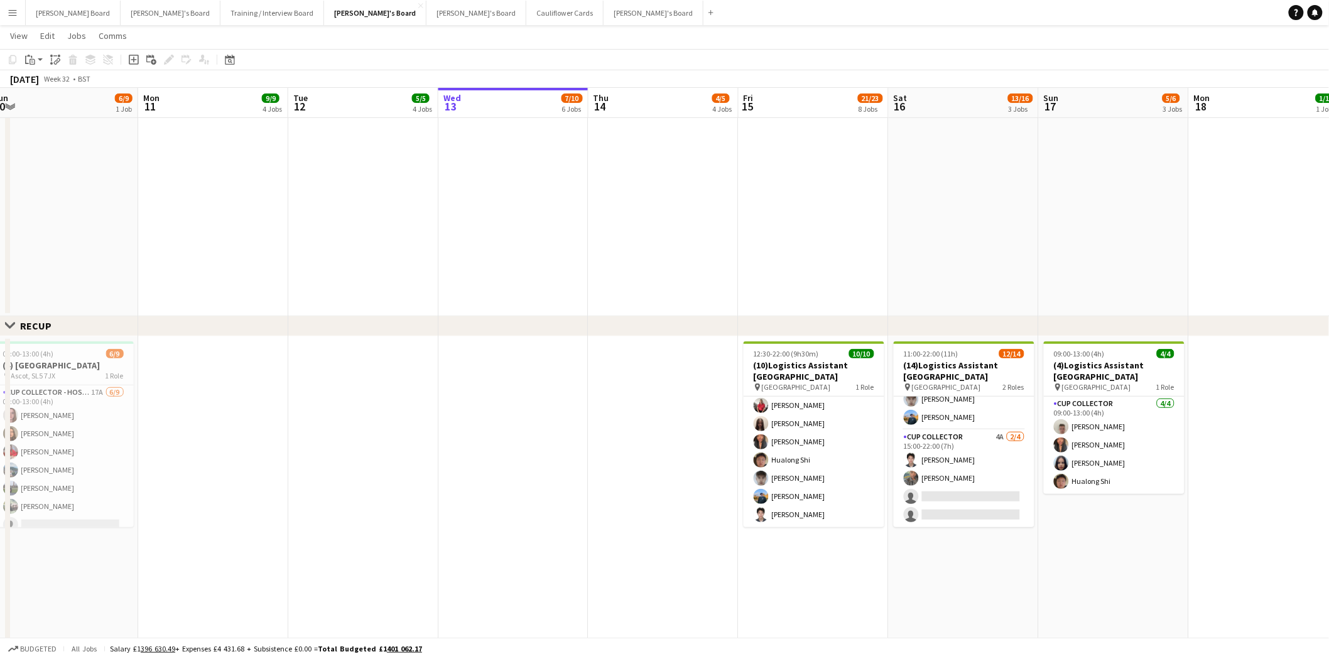
drag, startPoint x: 1118, startPoint y: 445, endPoint x: 467, endPoint y: 388, distance: 653.2
drag, startPoint x: 973, startPoint y: 452, endPoint x: 997, endPoint y: 453, distance: 23.9
click at [974, 452] on app-card-role "CUP COLLECTOR 4A 2/4 15:00-22:00 (7h) Youngin Chung Phillippa Iyede single-neut…" at bounding box center [964, 478] width 141 height 97
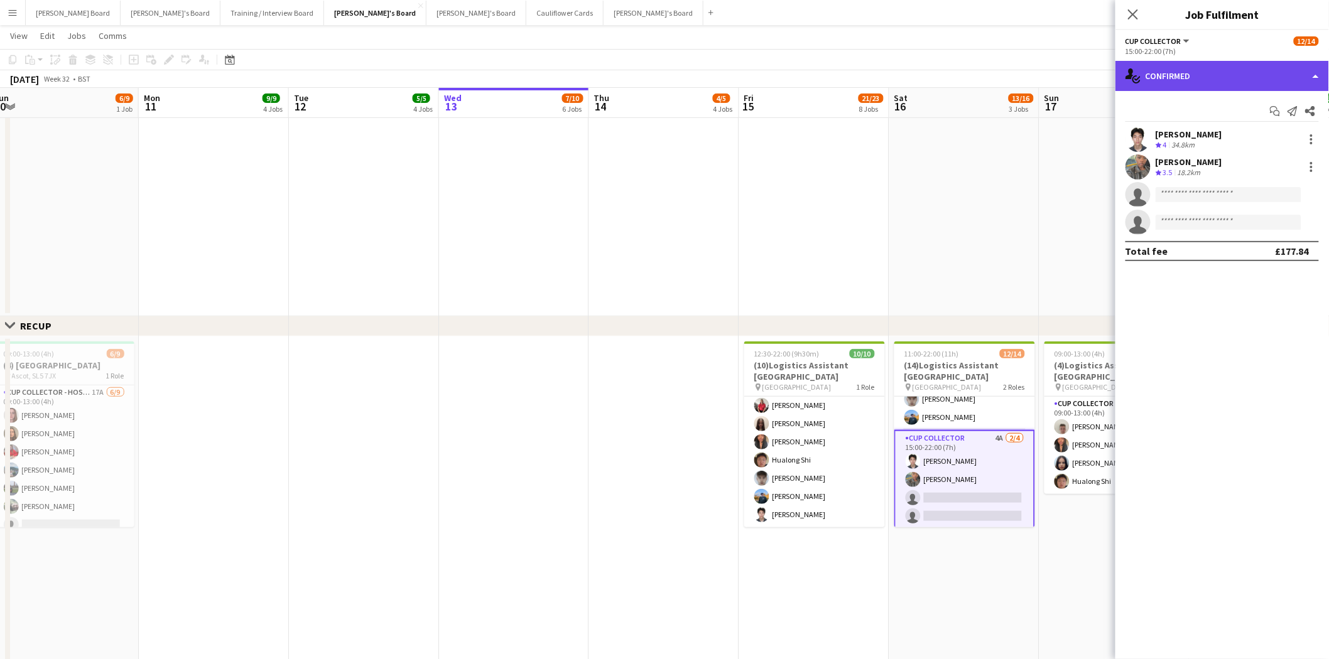
click at [1215, 71] on div "single-neutral-actions-check-2 Confirmed" at bounding box center [1222, 76] width 214 height 30
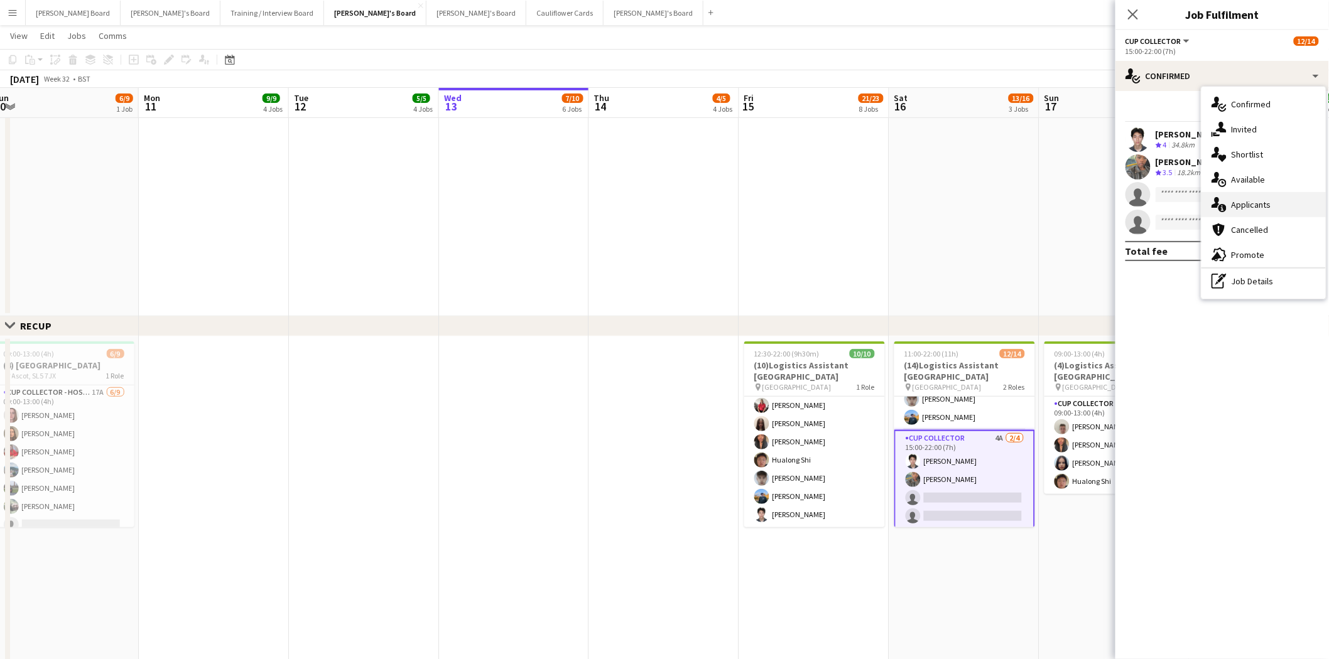
click at [1270, 207] on div "single-neutral-actions-information Applicants" at bounding box center [1263, 204] width 124 height 25
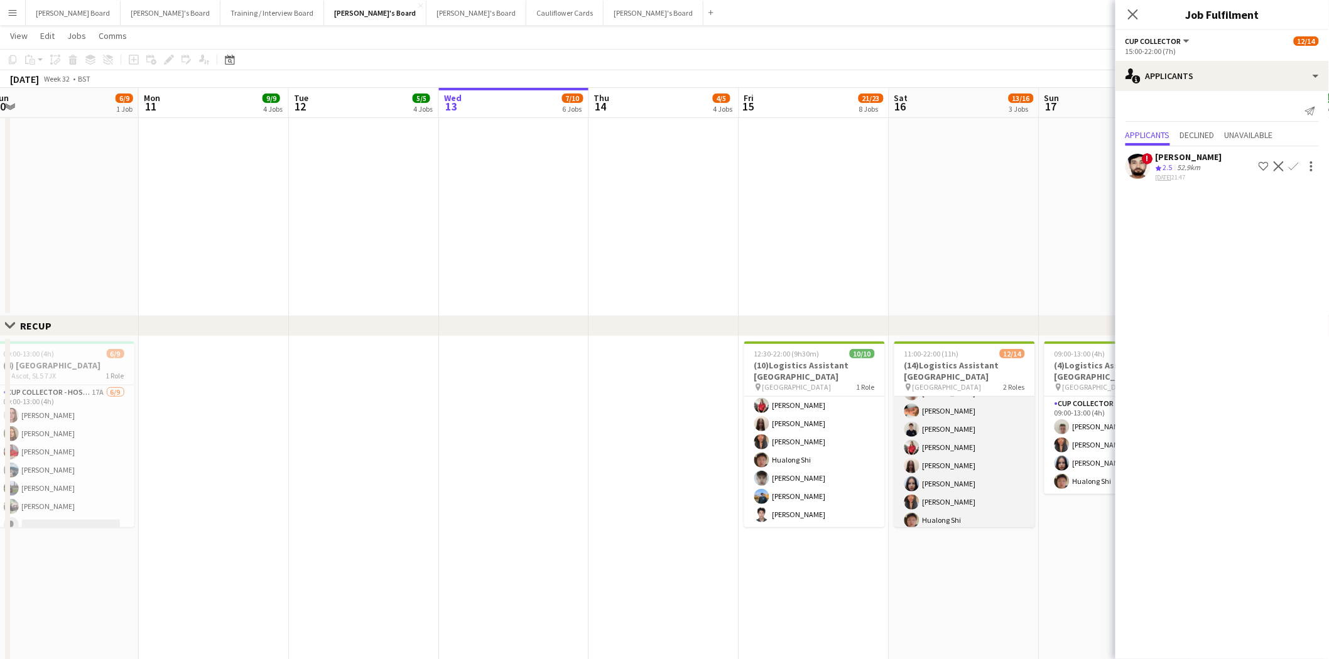
click at [976, 459] on app-card-role "CUP COLLECTOR 10/10 11:00-20:00 (9h) Jem McAllister Robby Johnston Joseph Denni…" at bounding box center [964, 466] width 141 height 207
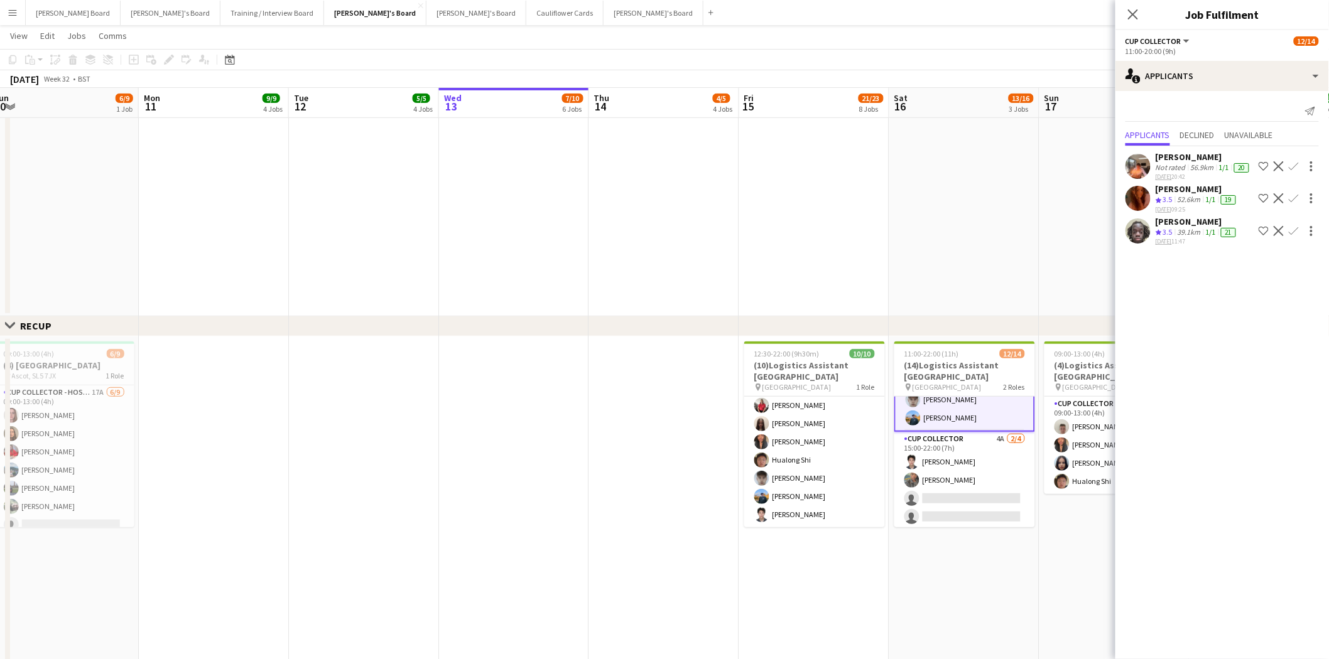
scroll to position [0, 461]
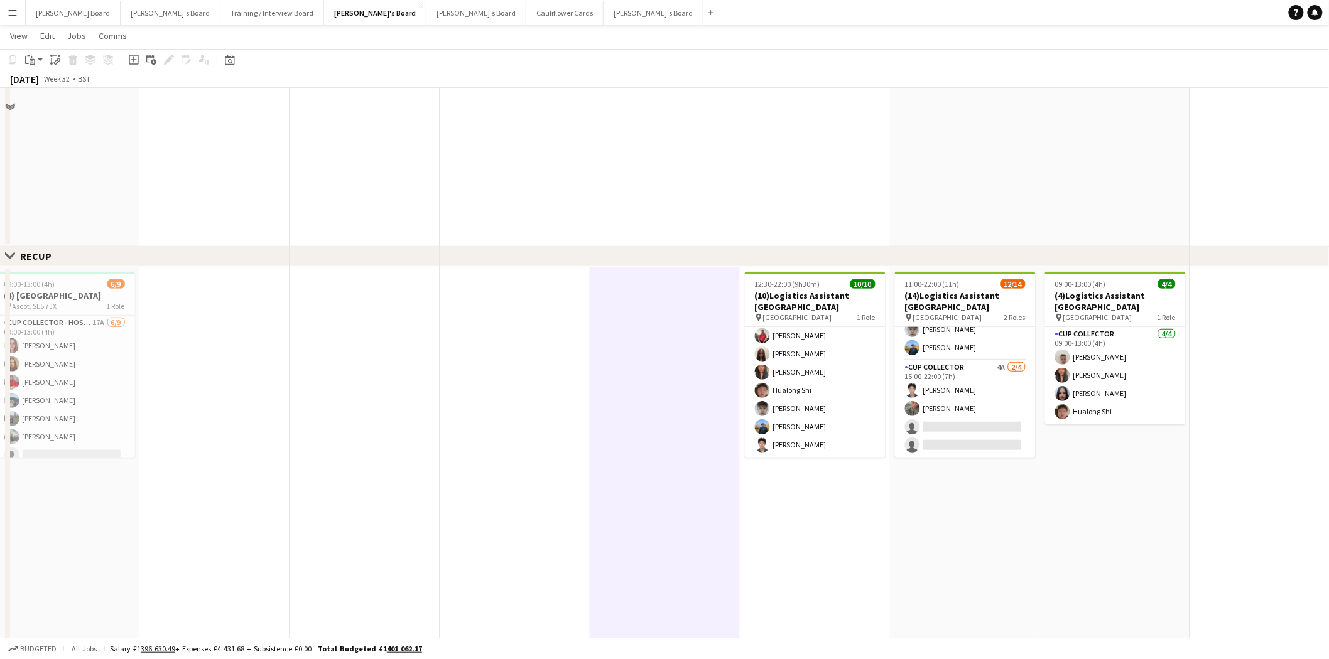
scroll to position [2093, 0]
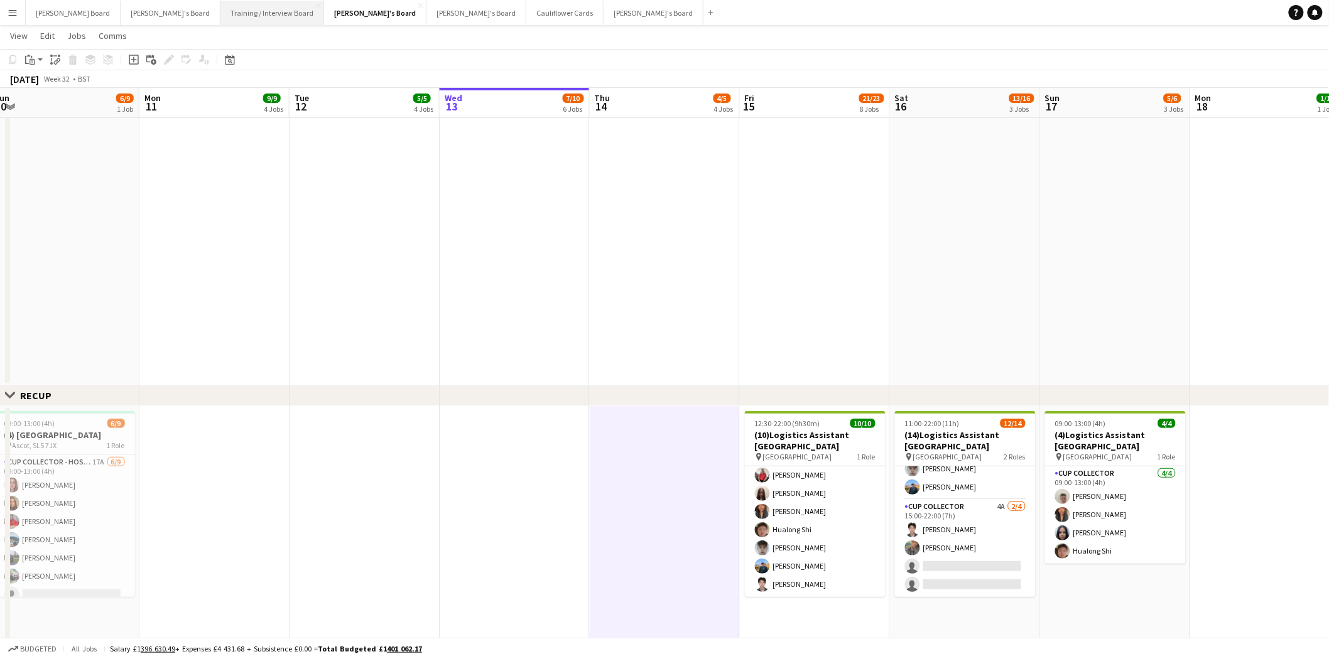
click at [220, 13] on button "Training / Interview Board Close" at bounding box center [272, 13] width 104 height 24
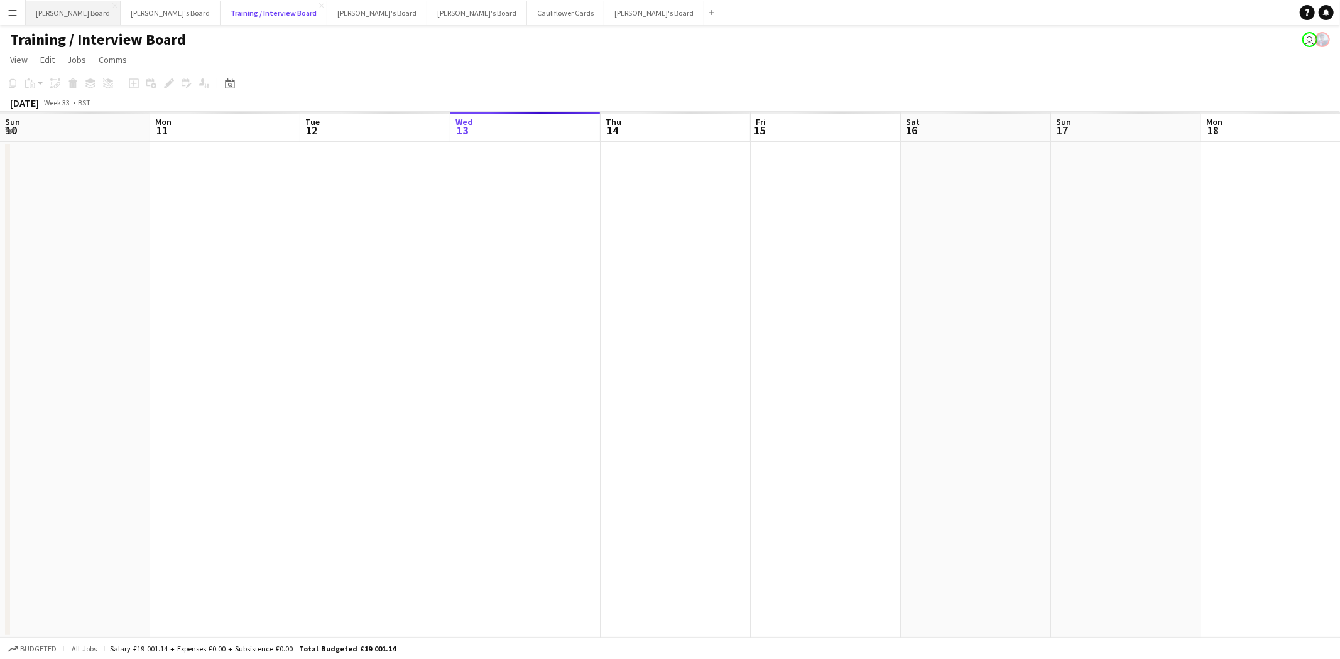
scroll to position [0, 300]
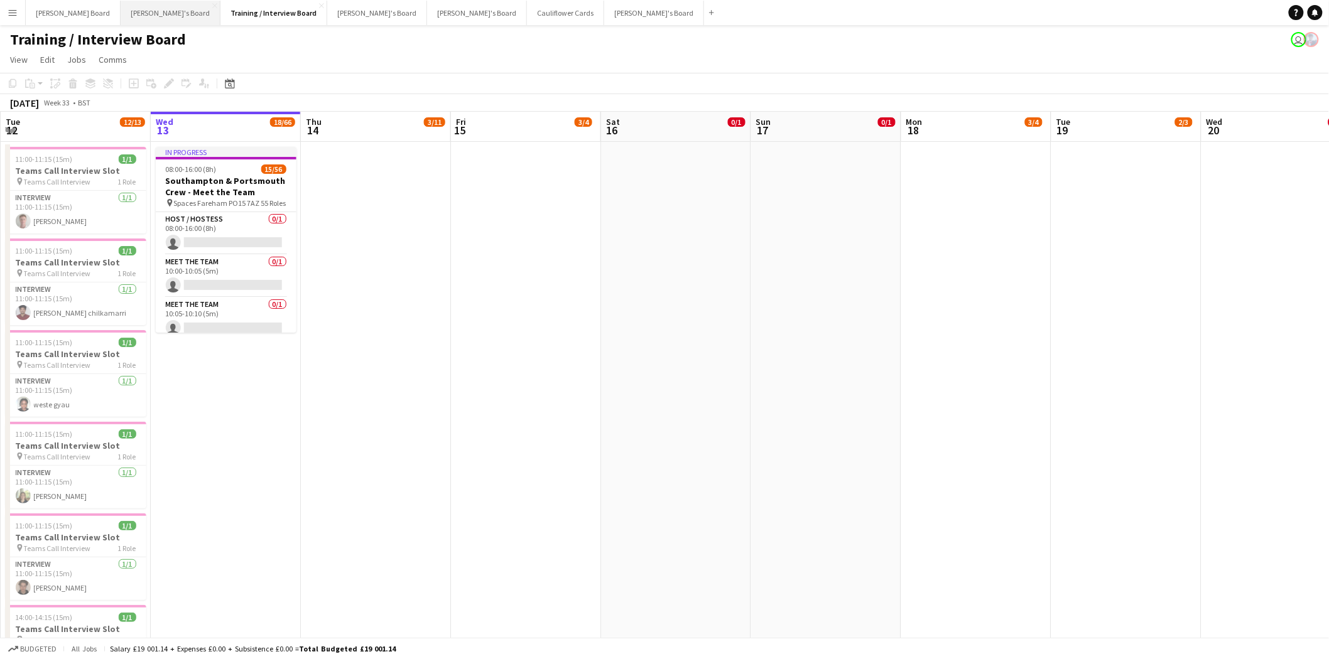
click at [121, 9] on button "Jakub's Board Close" at bounding box center [171, 13] width 100 height 24
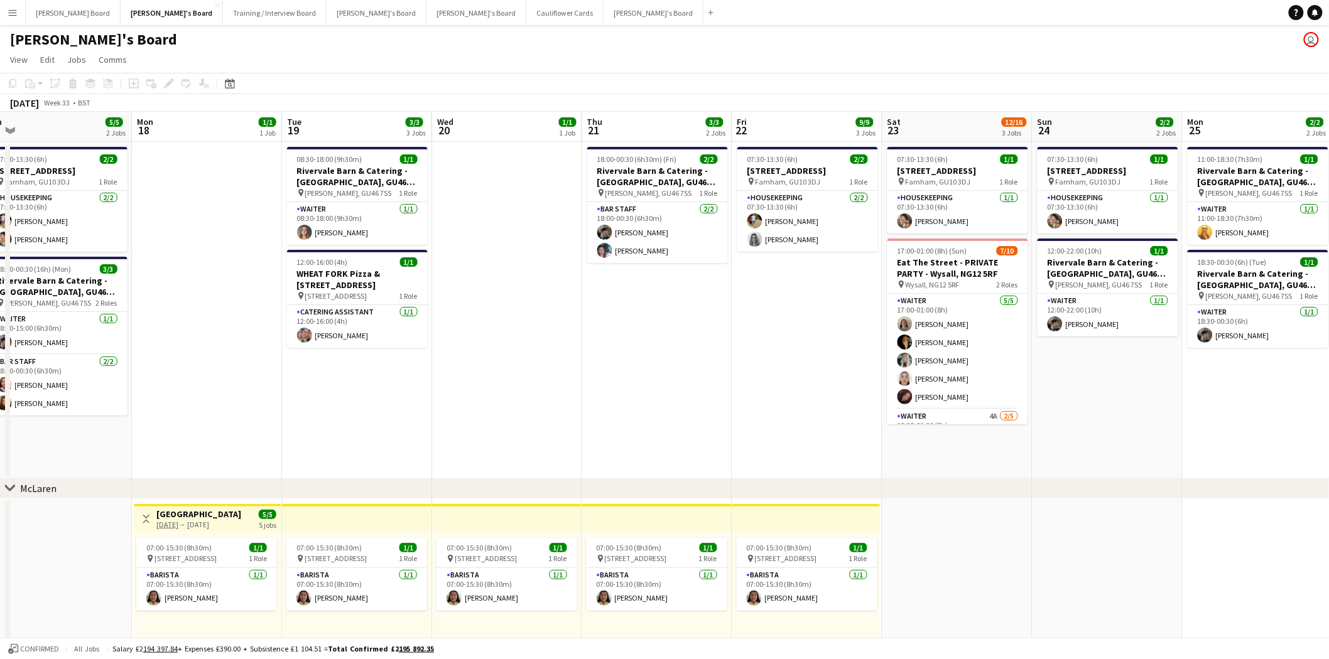
drag, startPoint x: 975, startPoint y: 390, endPoint x: 197, endPoint y: 404, distance: 778.9
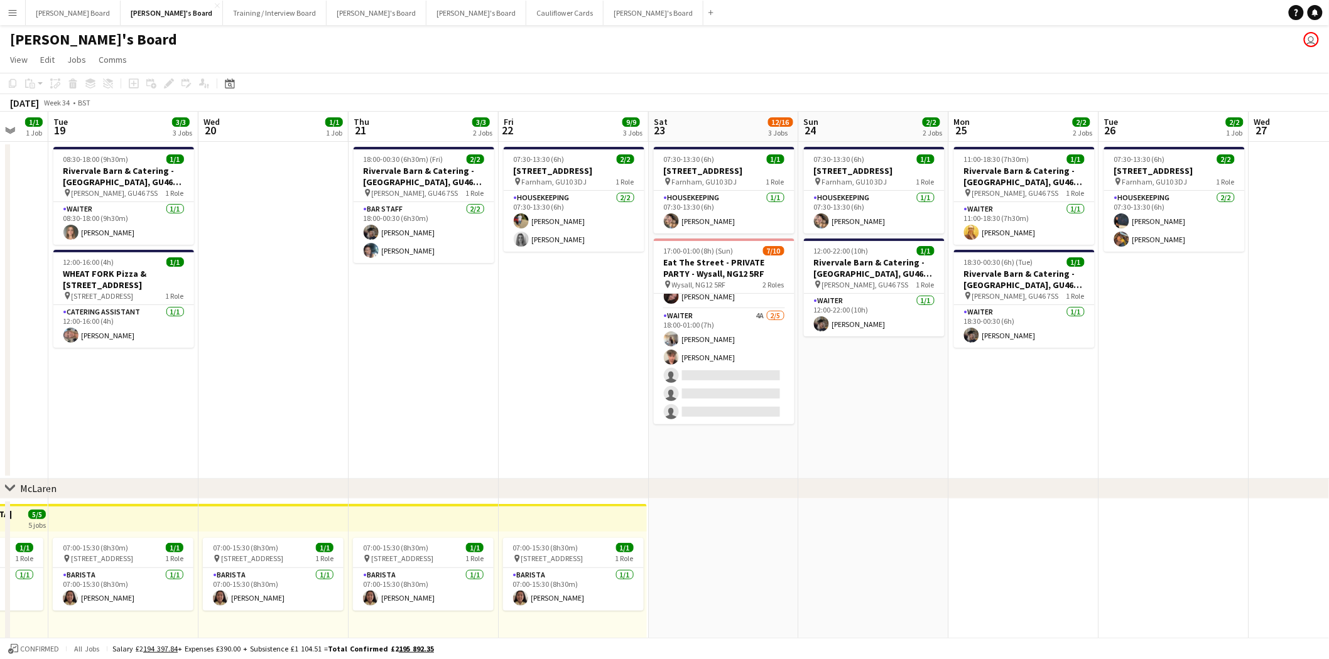
scroll to position [0, 254]
drag, startPoint x: 1177, startPoint y: 426, endPoint x: 943, endPoint y: 450, distance: 235.5
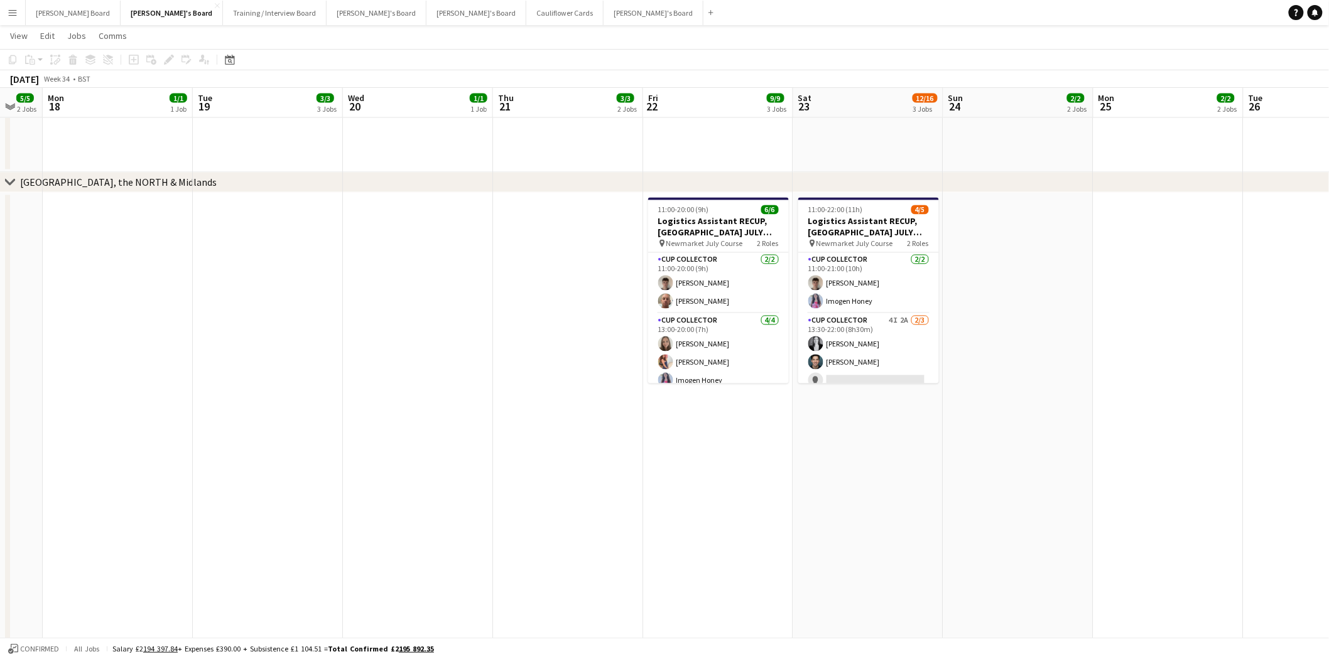
scroll to position [0, 348]
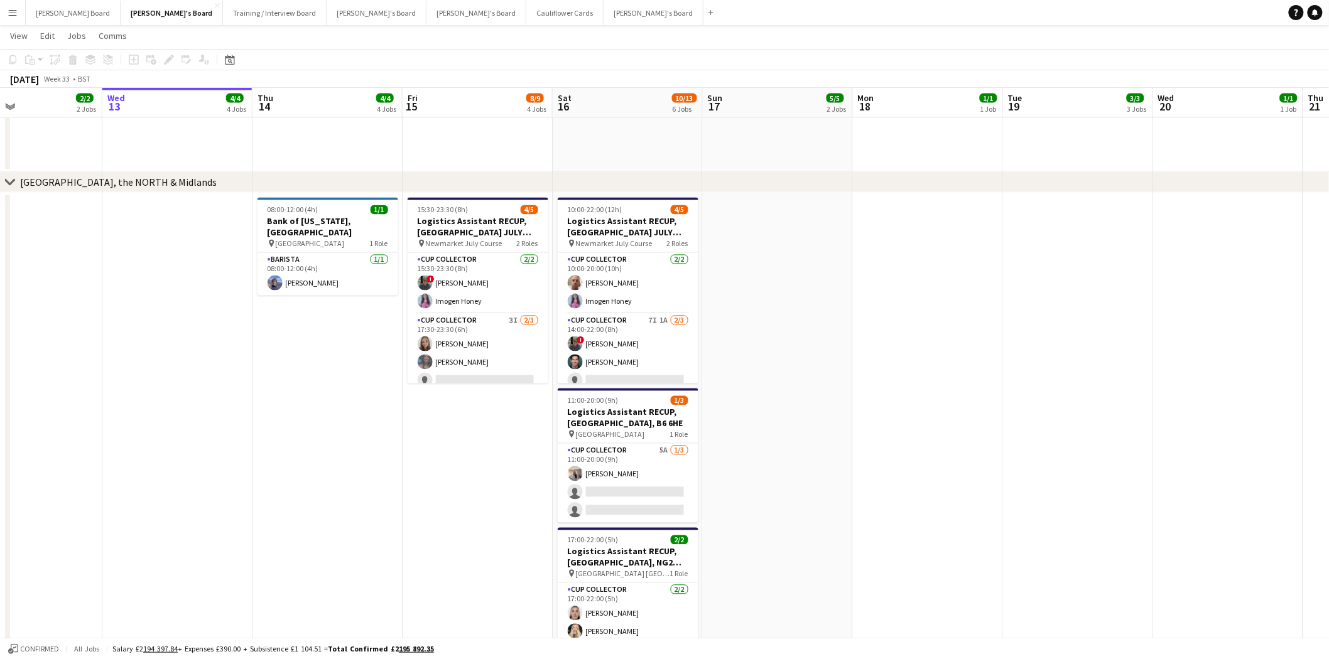
drag, startPoint x: 361, startPoint y: 455, endPoint x: 1339, endPoint y: 506, distance: 979.8
click at [1328, 506] on html "Menu Boards Boards Boards All jobs Status Workforce Workforce My Workforce Recr…" at bounding box center [664, 206] width 1329 height 2227
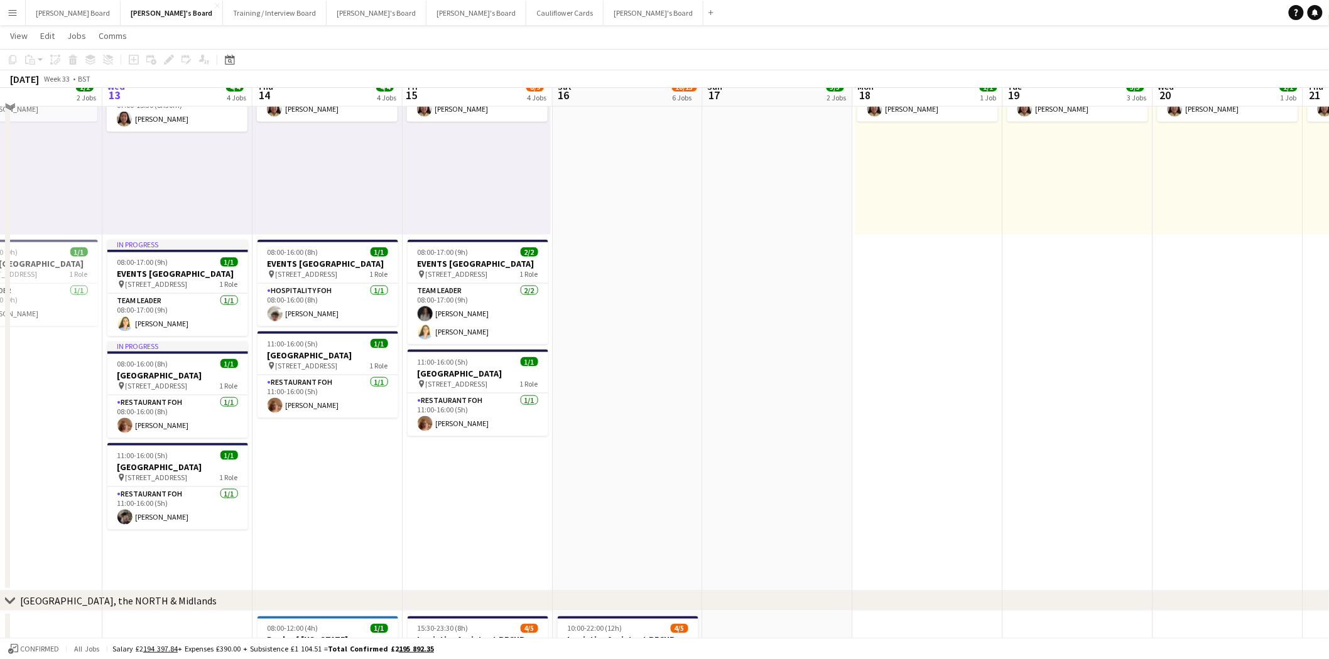
scroll to position [70, 0]
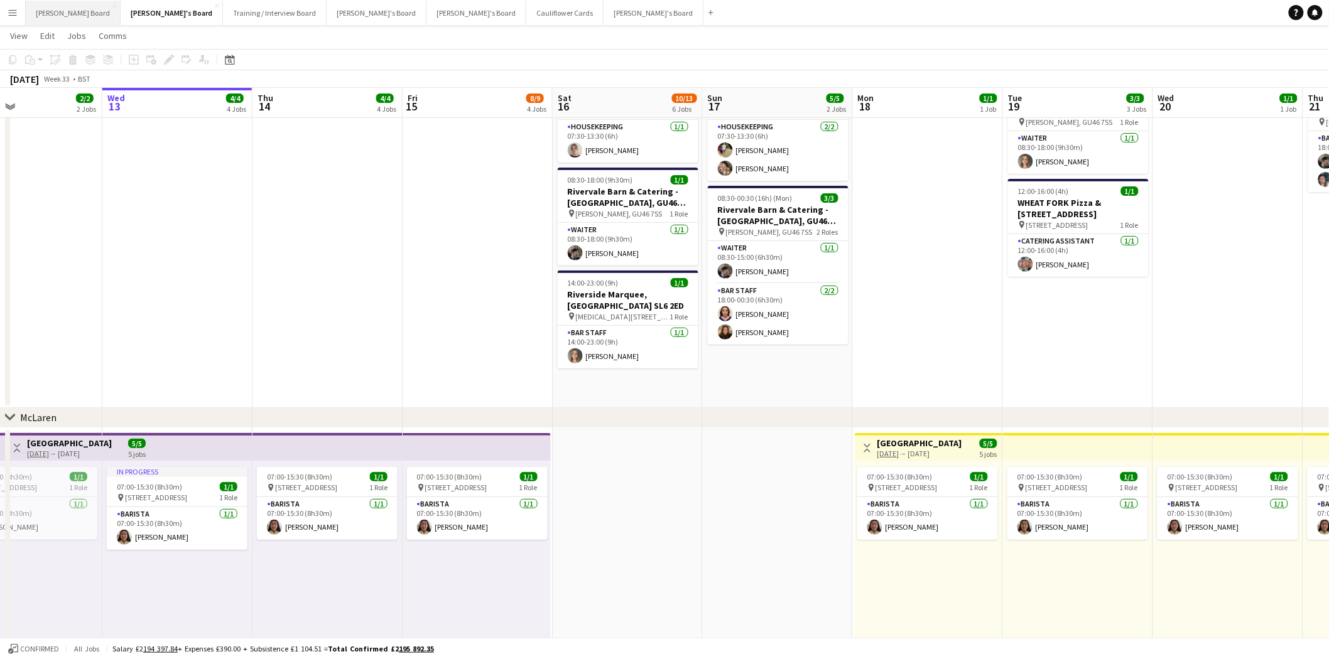
drag, startPoint x: 44, startPoint y: 9, endPoint x: 55, endPoint y: 24, distance: 18.3
click at [45, 9] on button "Dean's Board Close" at bounding box center [73, 13] width 95 height 24
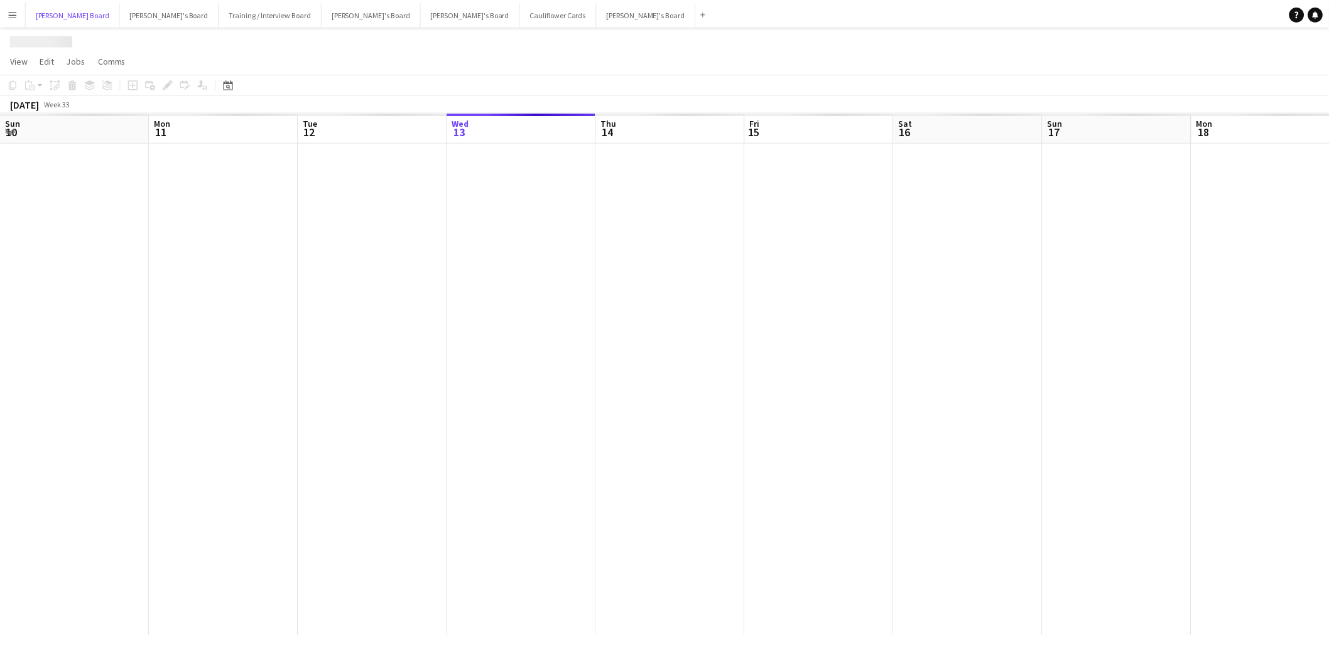
scroll to position [0, 300]
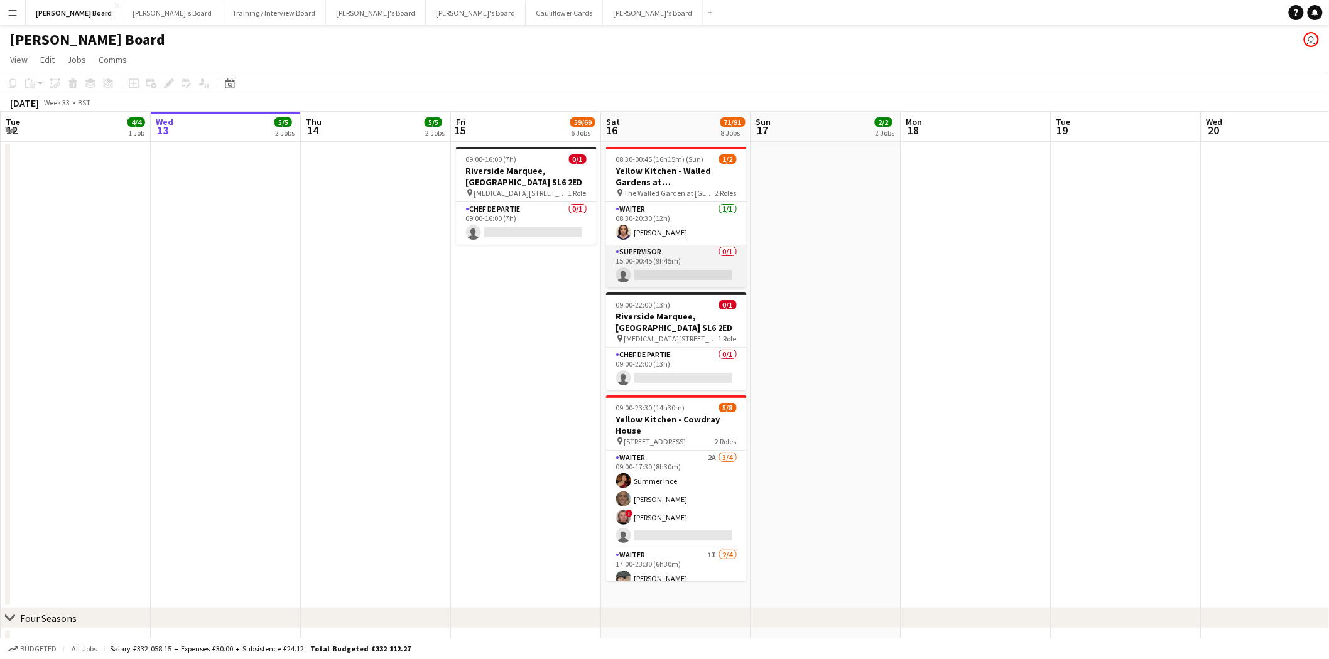
click at [680, 270] on app-card-role "Supervisor 0/1 15:00-00:45 (9h45m) single-neutral-actions" at bounding box center [676, 266] width 141 height 43
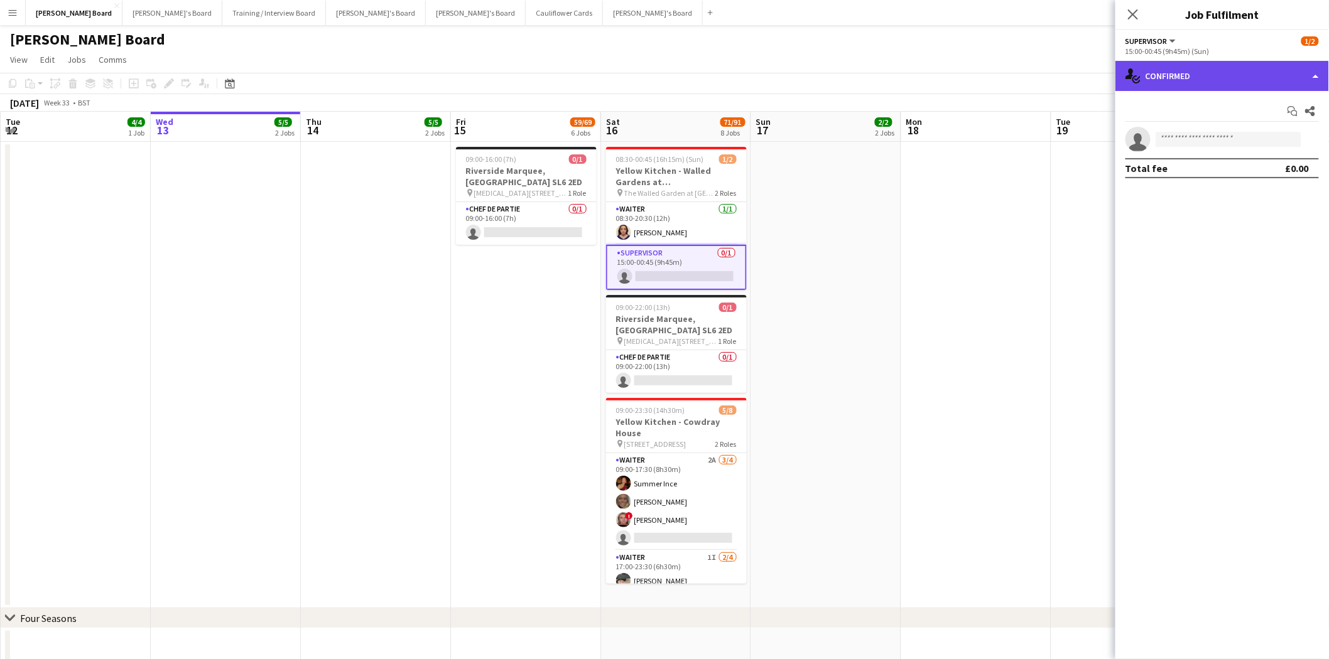
click at [1244, 78] on div "single-neutral-actions-check-2 Confirmed" at bounding box center [1222, 76] width 214 height 30
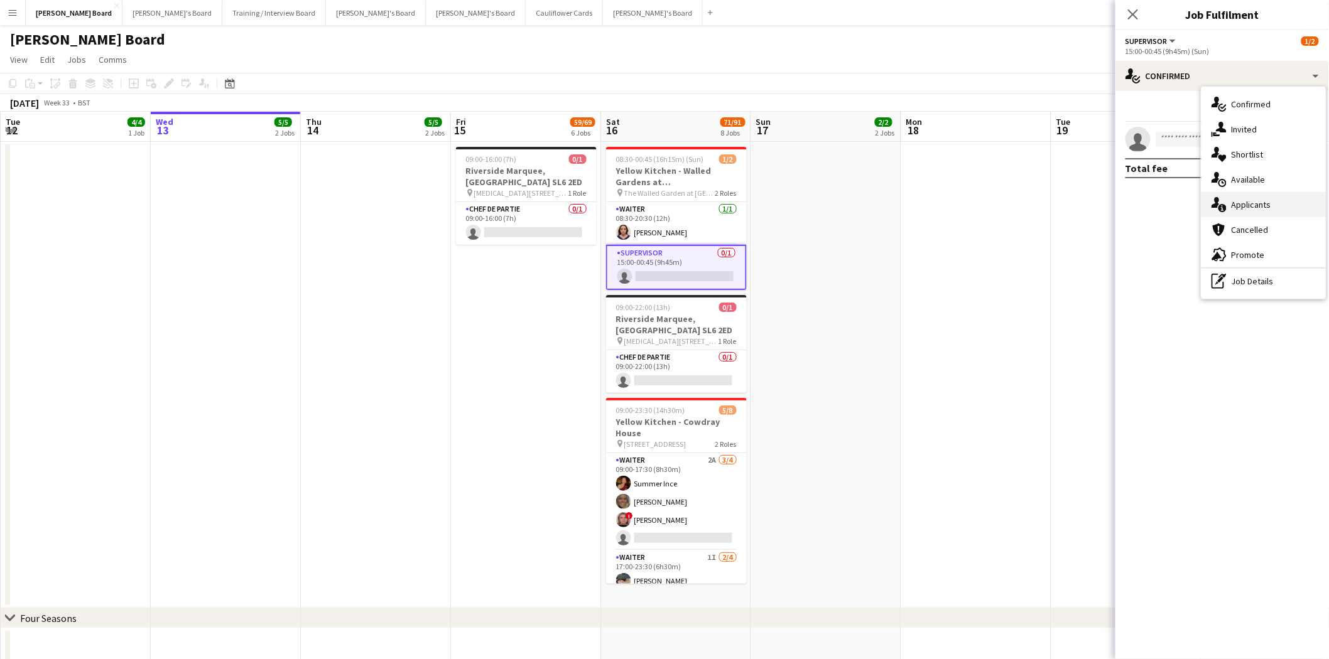
click at [1272, 205] on div "single-neutral-actions-information Applicants" at bounding box center [1263, 204] width 124 height 25
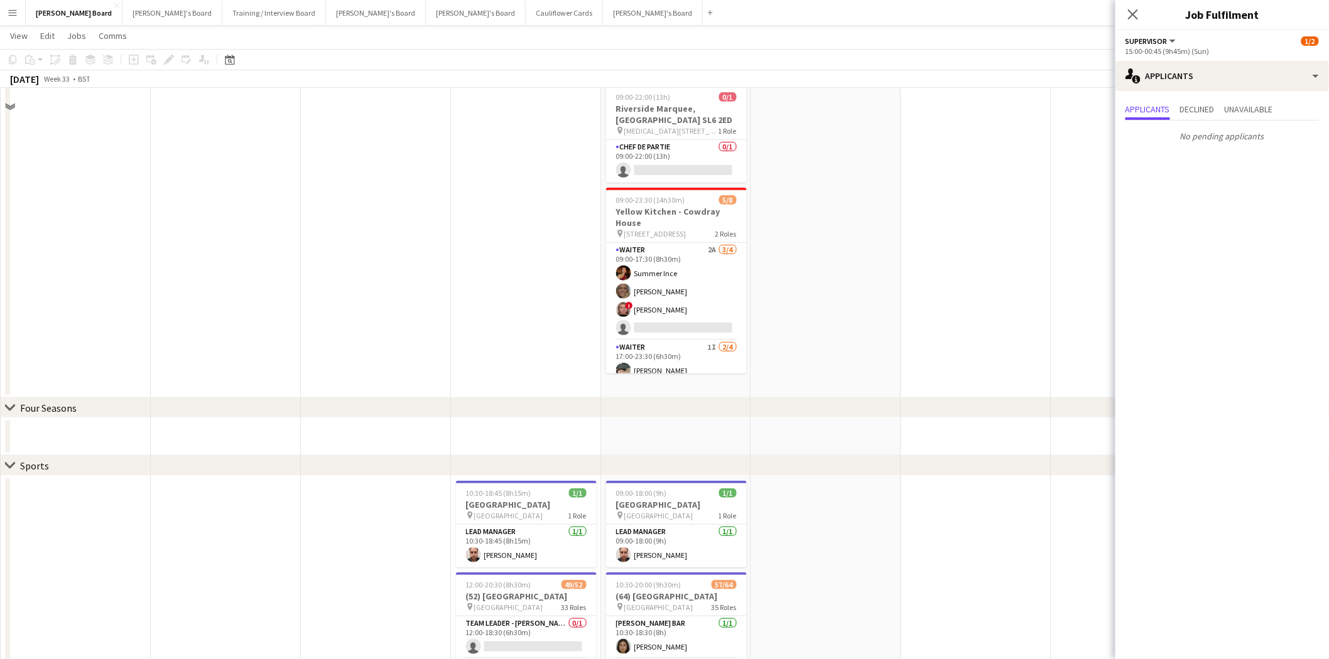
scroll to position [0, 0]
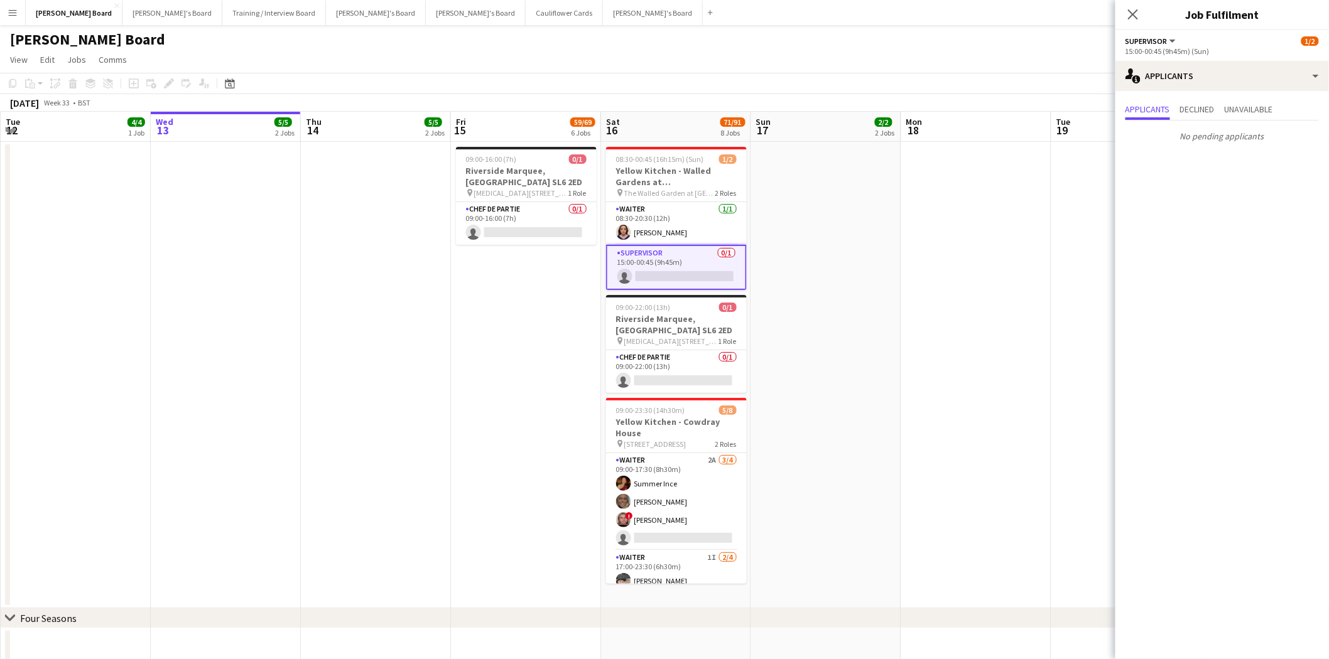
click at [637, 256] on app-card-role "Supervisor 0/1 15:00-00:45 (9h45m) single-neutral-actions" at bounding box center [676, 267] width 141 height 45
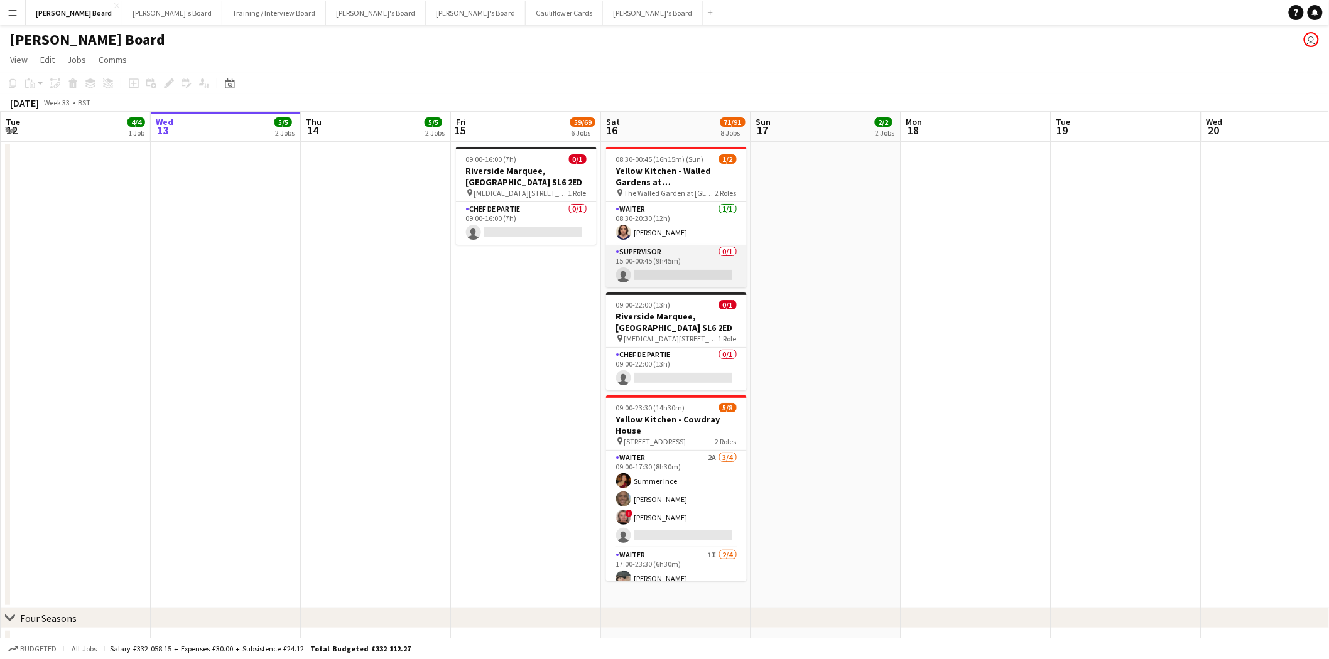
click at [689, 260] on app-card-role "Supervisor 0/1 15:00-00:45 (9h45m) single-neutral-actions" at bounding box center [676, 266] width 141 height 43
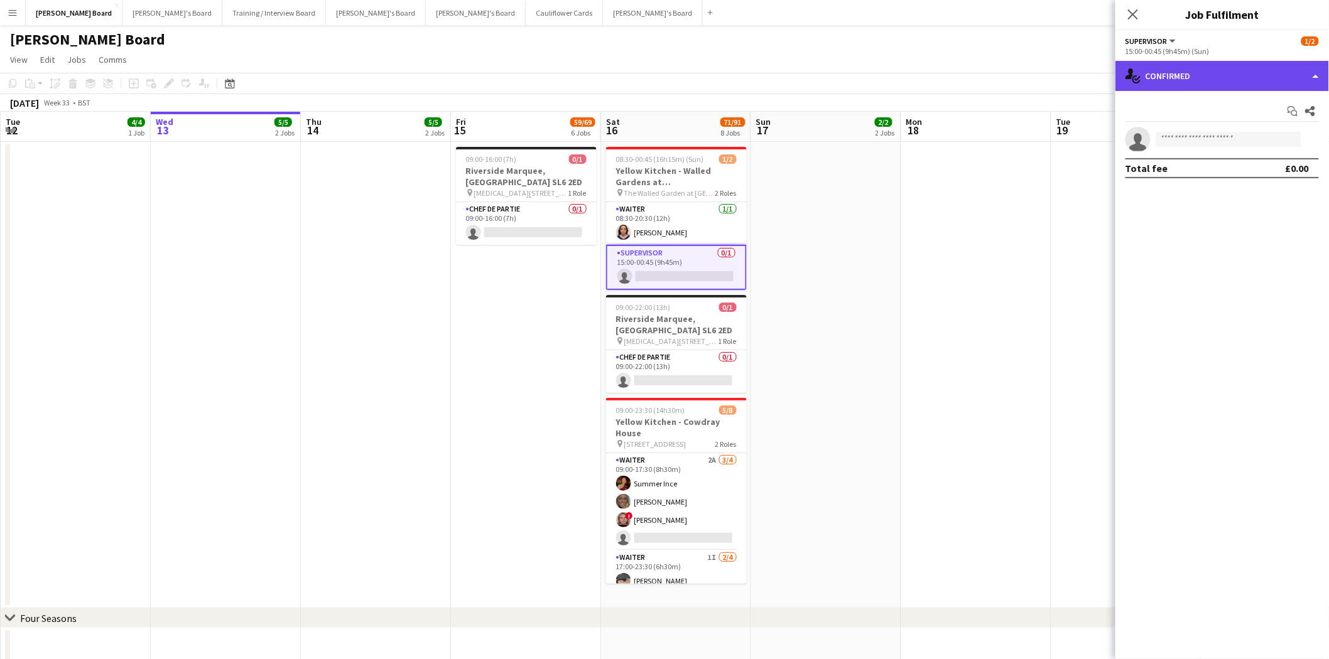
click at [1201, 77] on div "single-neutral-actions-check-2 Confirmed" at bounding box center [1222, 76] width 214 height 30
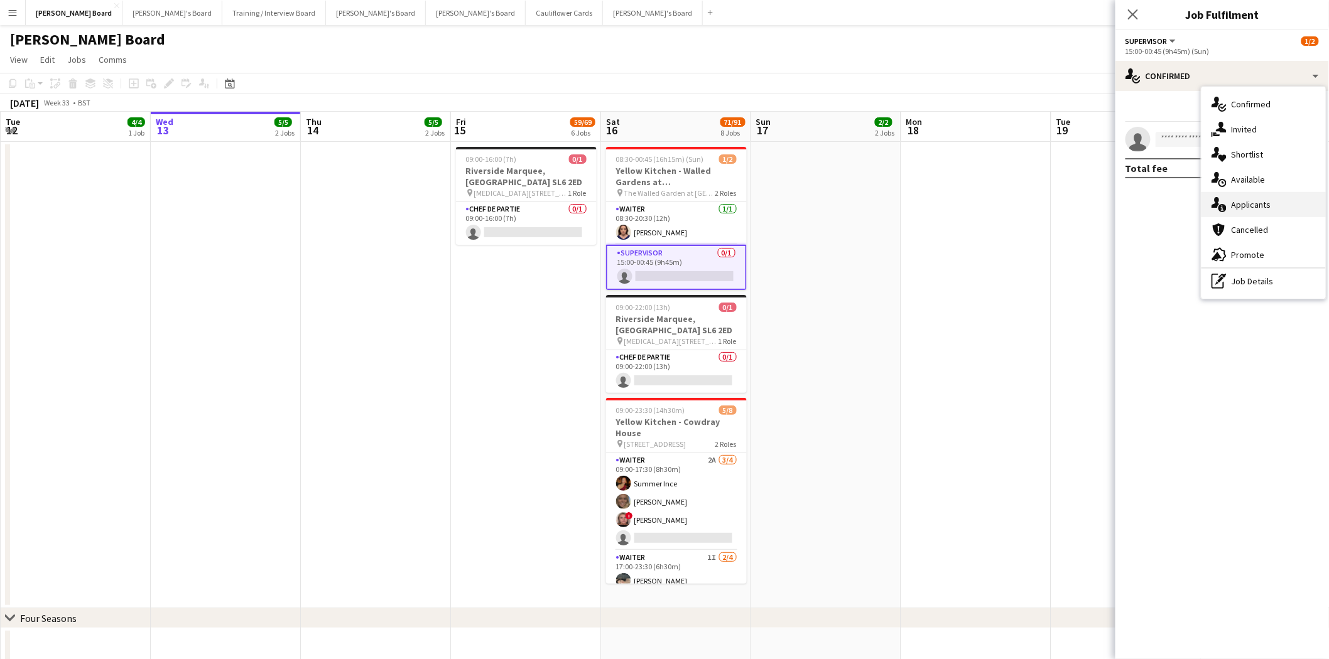
click at [1262, 210] on div "single-neutral-actions-information Applicants" at bounding box center [1263, 204] width 124 height 25
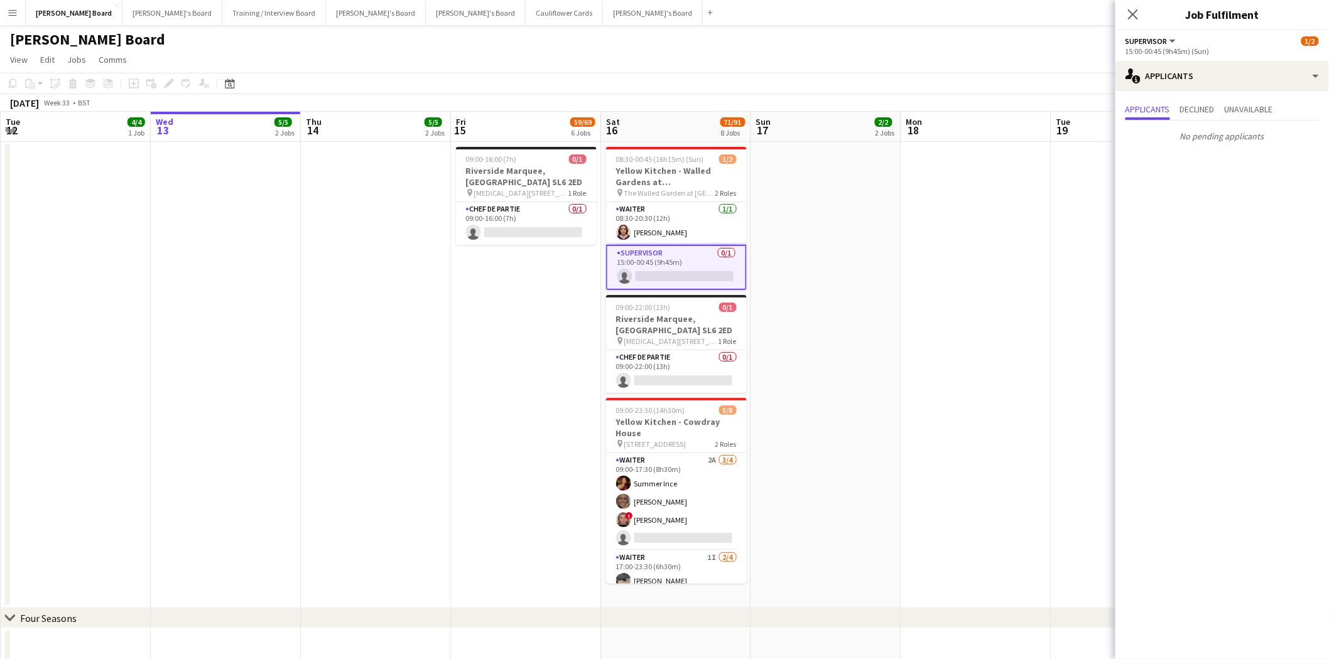
click at [675, 262] on app-card-role "Supervisor 0/1 15:00-00:45 (9h45m) single-neutral-actions" at bounding box center [676, 267] width 141 height 45
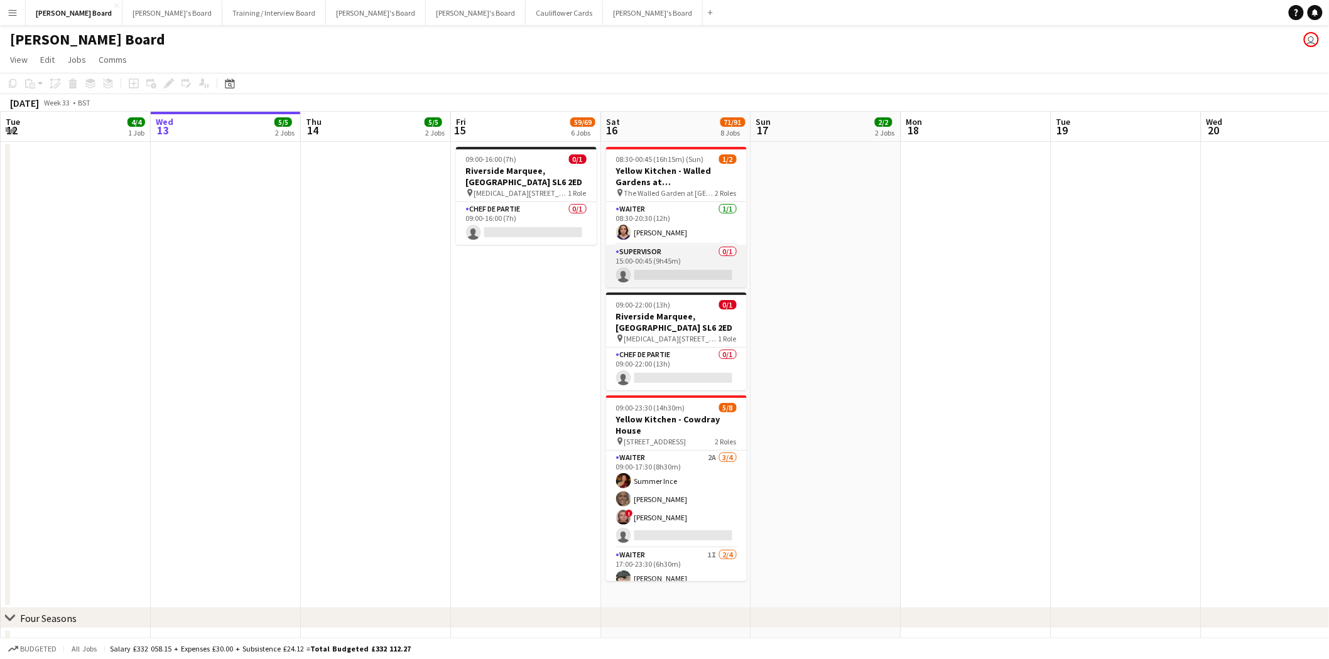
click at [675, 262] on app-card-role "Supervisor 0/1 15:00-00:45 (9h45m) single-neutral-actions" at bounding box center [676, 266] width 141 height 43
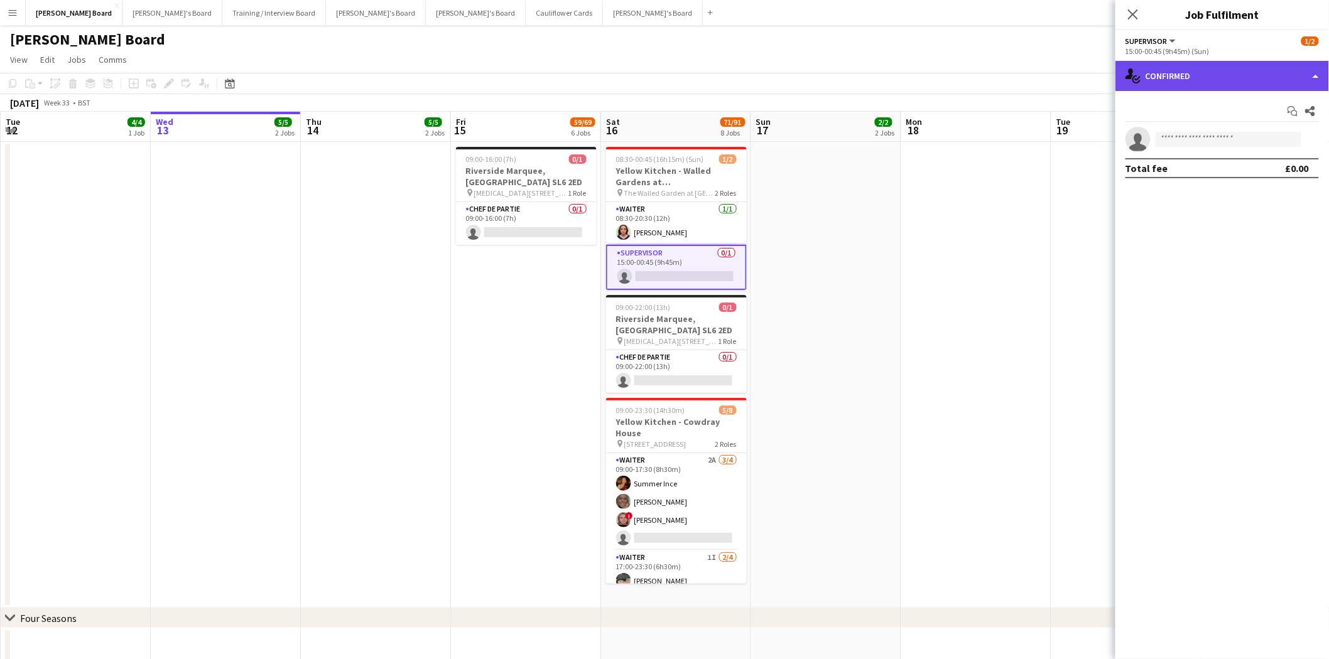
click at [1207, 70] on div "single-neutral-actions-check-2 Confirmed" at bounding box center [1222, 76] width 214 height 30
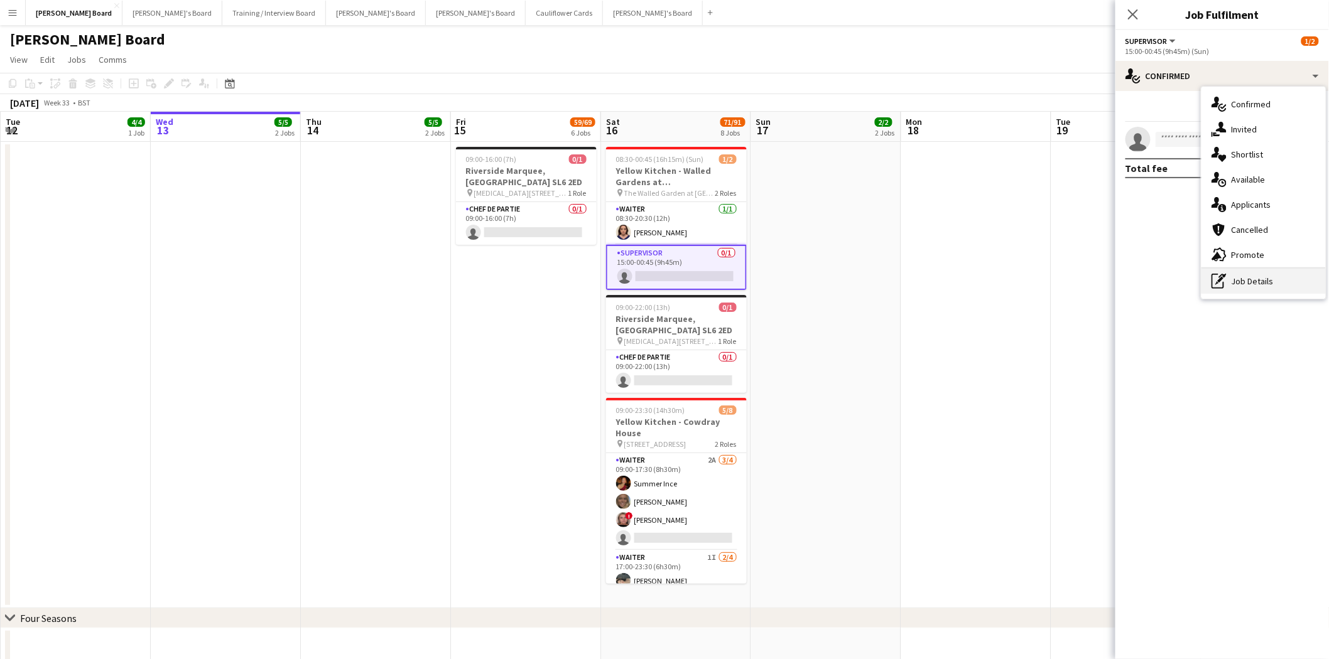
click at [1276, 278] on div "pen-write Job Details" at bounding box center [1263, 281] width 124 height 25
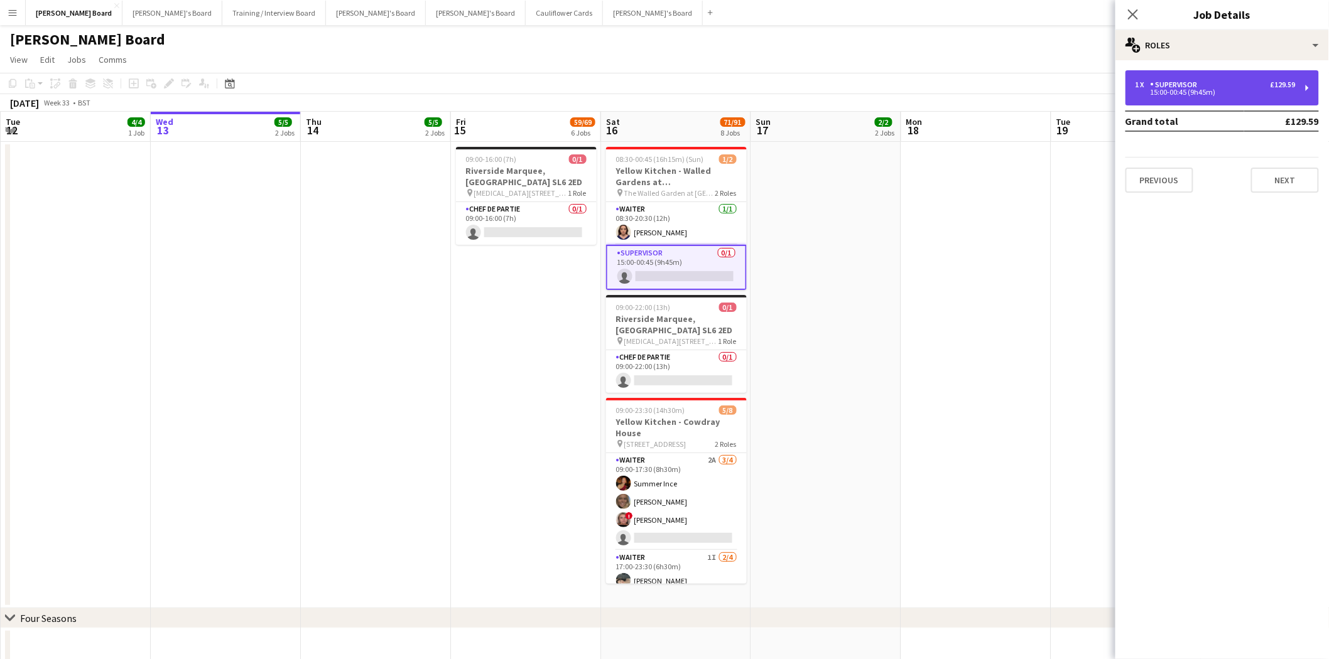
click at [1173, 84] on div "Supervisor" at bounding box center [1177, 84] width 52 height 9
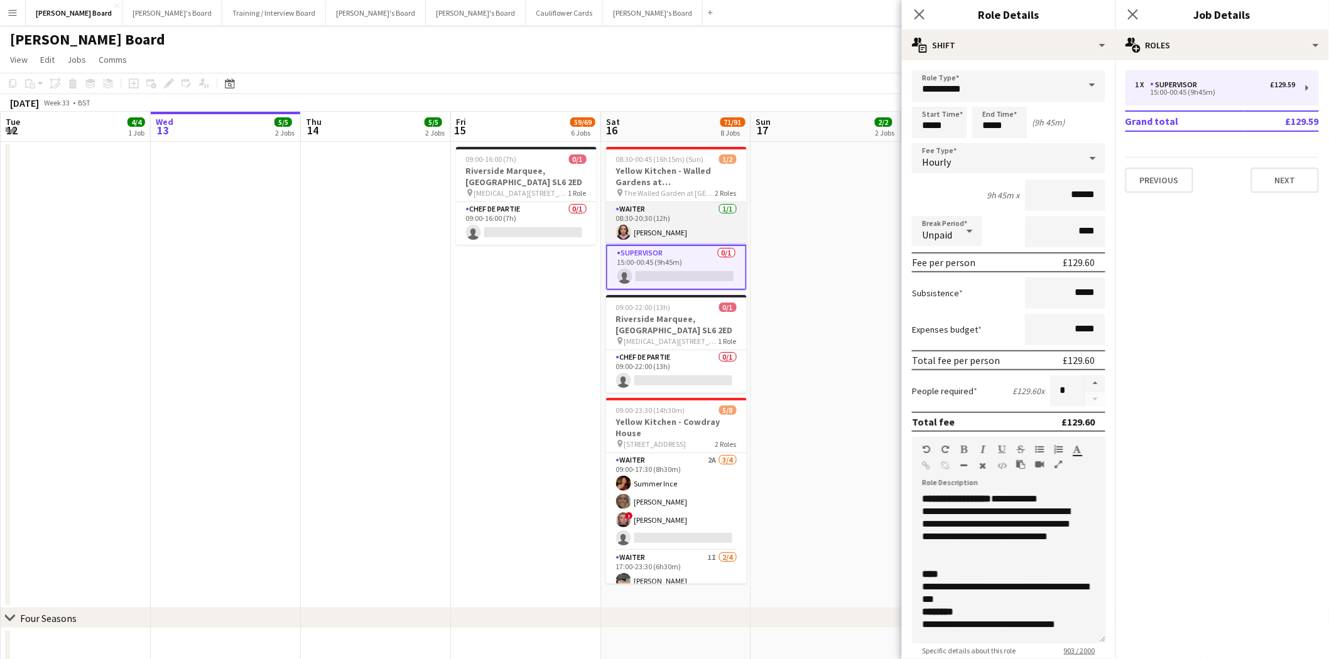
click at [693, 222] on app-card-role "Waiter 1/1 08:30-20:30 (12h) Molly Harper" at bounding box center [676, 223] width 141 height 43
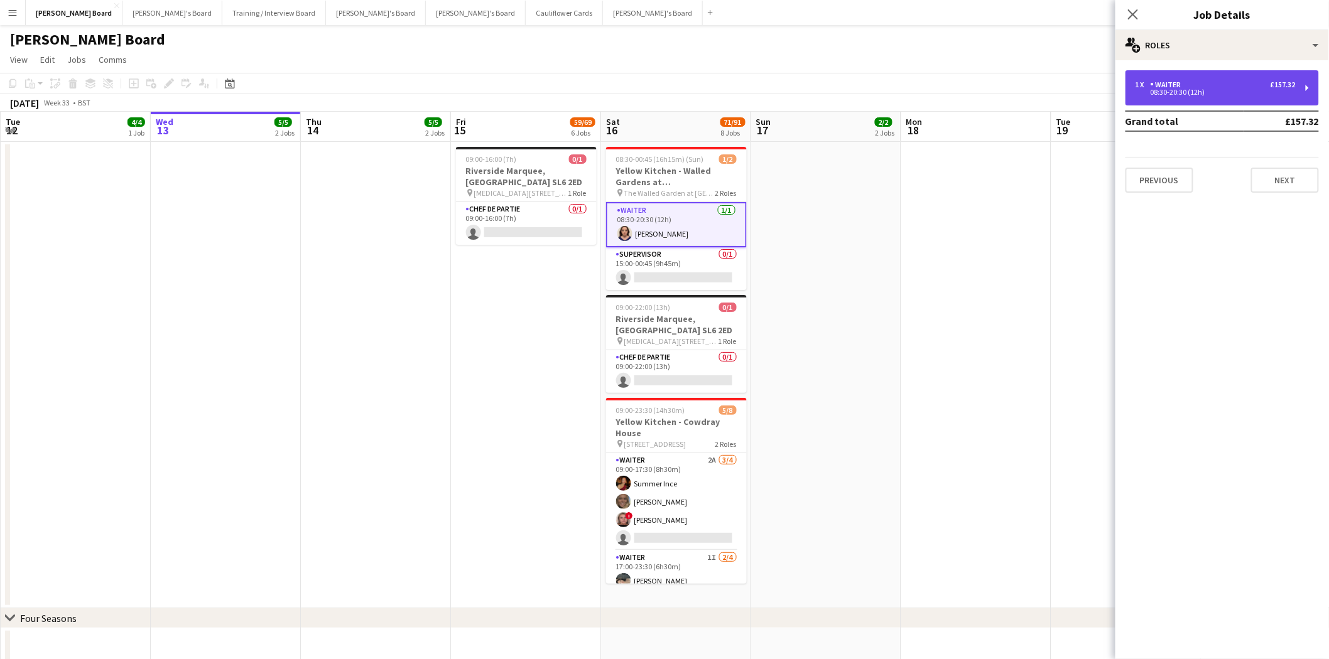
click at [1225, 79] on div "1 x Waiter £157.32 08:30-20:30 (12h)" at bounding box center [1221, 87] width 193 height 35
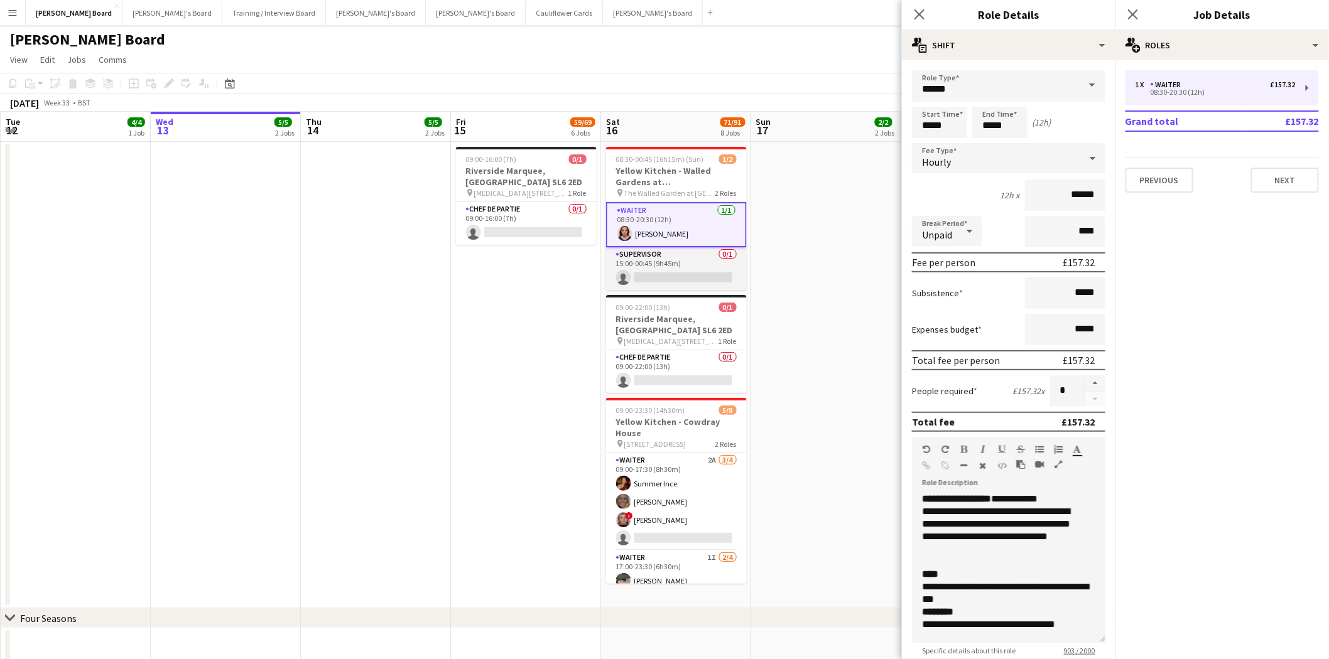
click at [644, 268] on app-card-role "Supervisor 0/1 15:00-00:45 (9h45m) single-neutral-actions" at bounding box center [676, 268] width 141 height 43
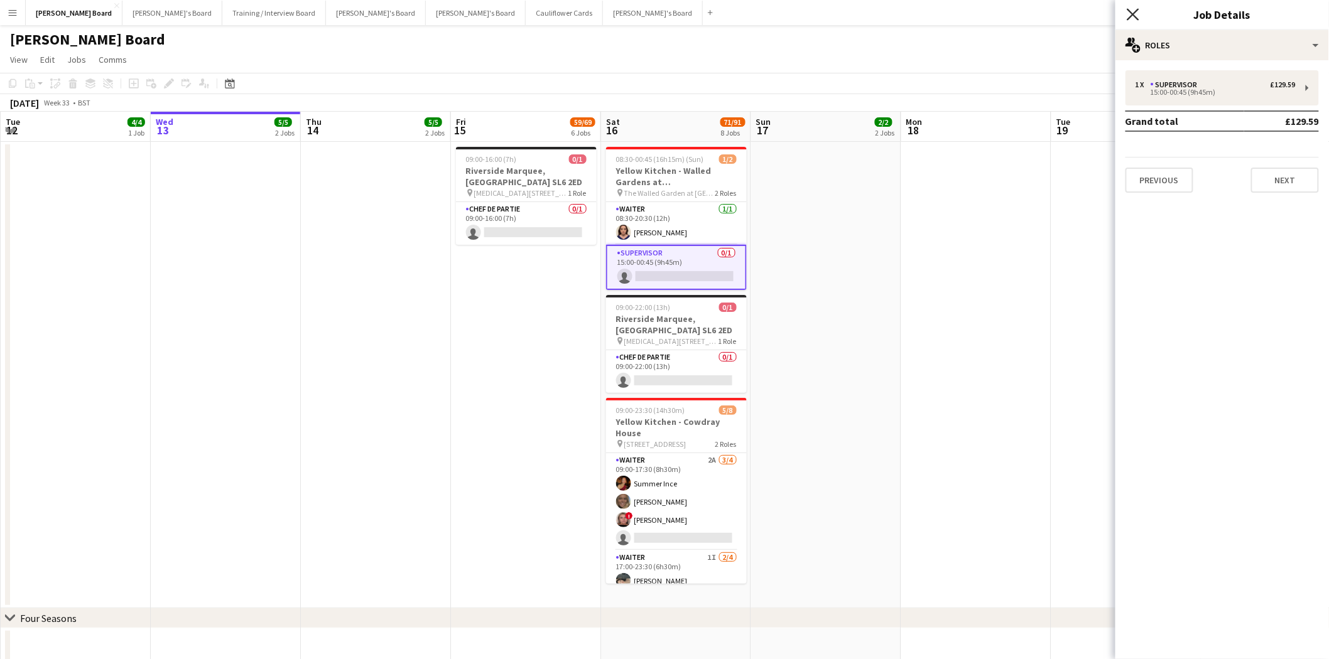
click at [1135, 14] on icon "Close pop-in" at bounding box center [1133, 14] width 12 height 12
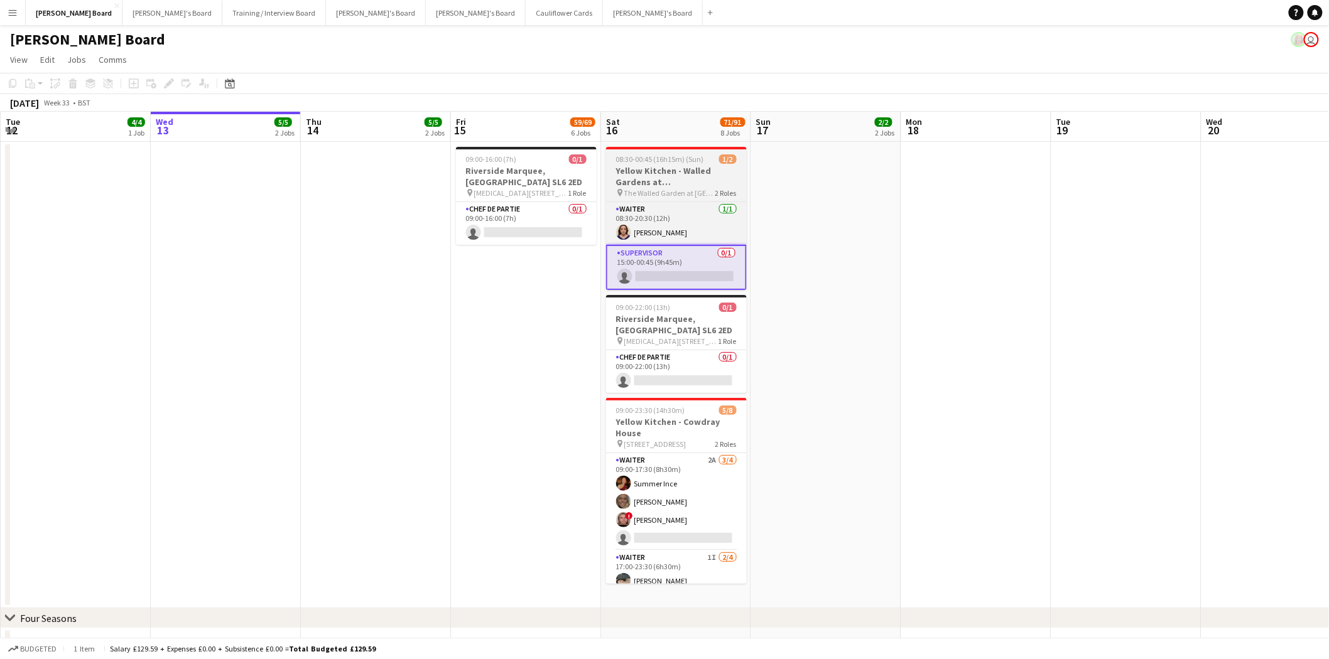
drag, startPoint x: 676, startPoint y: 166, endPoint x: 629, endPoint y: 166, distance: 46.5
click at [676, 166] on h3 "Yellow Kitchen - Walled Gardens at [GEOGRAPHIC_DATA]" at bounding box center [676, 176] width 141 height 23
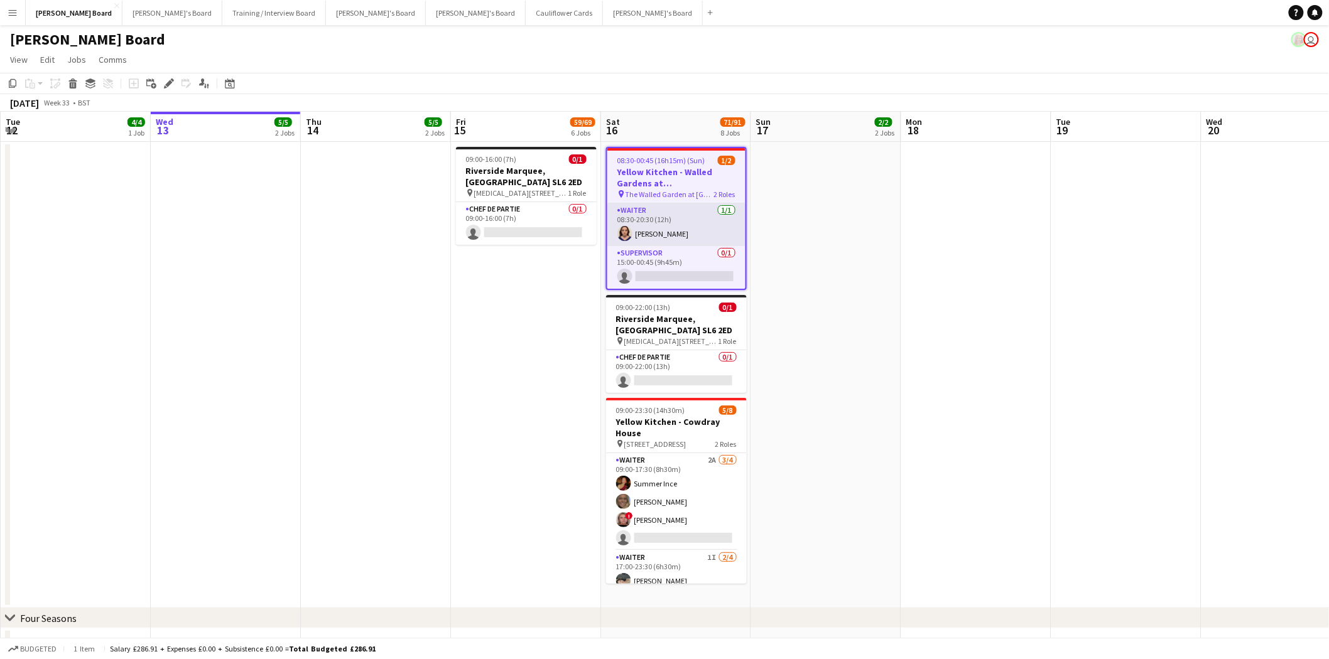
drag, startPoint x: 686, startPoint y: 228, endPoint x: 743, endPoint y: 220, distance: 57.6
click at [686, 227] on app-card-role "Waiter 1/1 08:30-20:30 (12h) Molly Harper" at bounding box center [676, 224] width 138 height 43
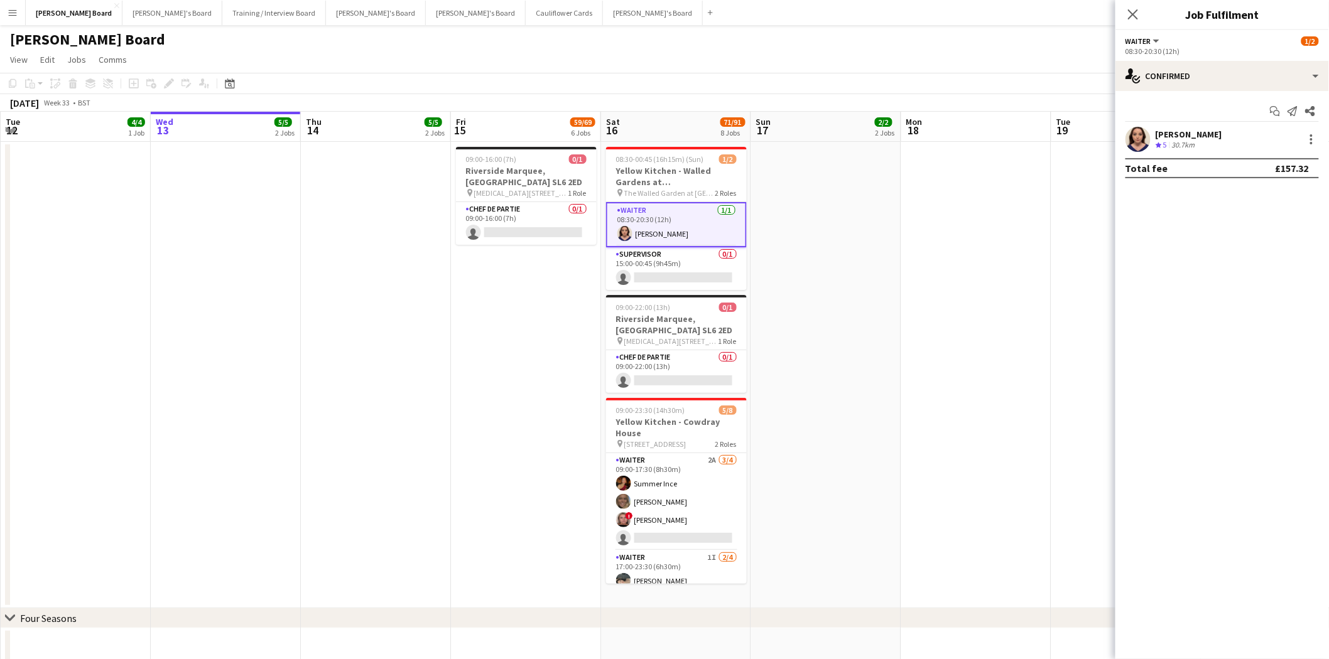
click at [1227, 41] on div "Waiter All roles Waiter 1/2" at bounding box center [1221, 40] width 193 height 11
click at [1227, 62] on div "single-neutral-actions-check-2 Confirmed" at bounding box center [1222, 76] width 214 height 30
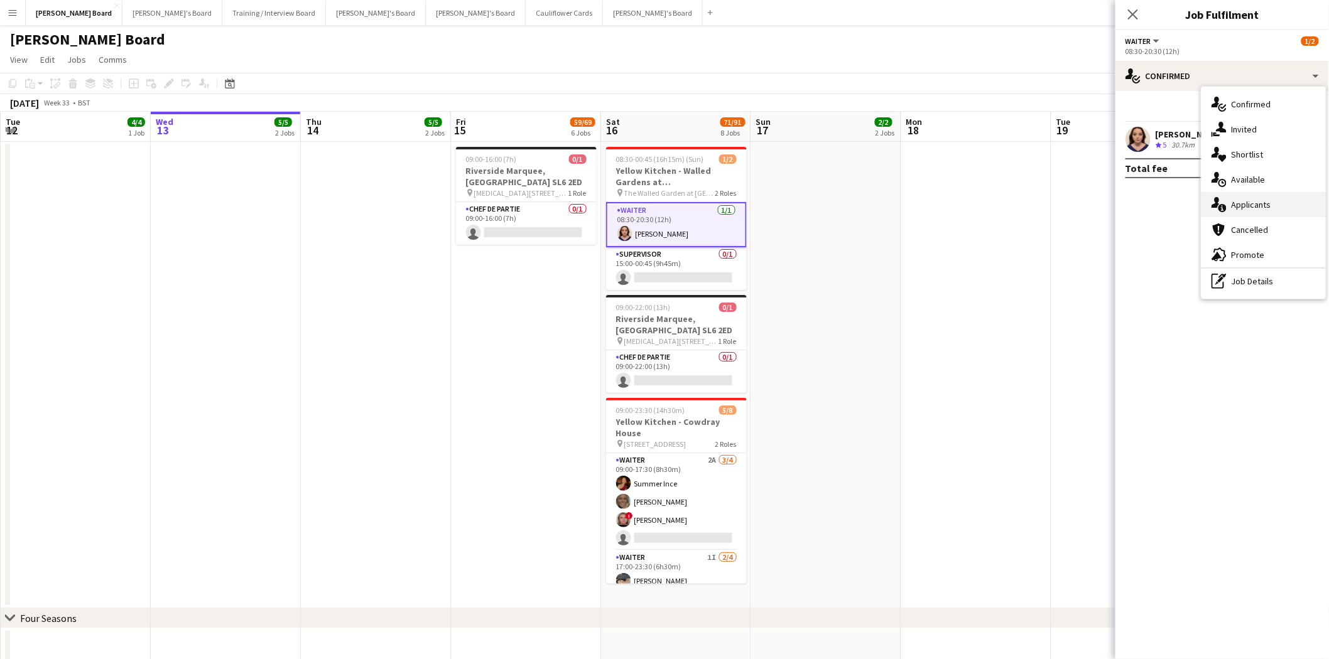
drag, startPoint x: 1269, startPoint y: 202, endPoint x: 1185, endPoint y: 196, distance: 84.3
click at [1269, 202] on div "single-neutral-actions-information Applicants" at bounding box center [1263, 204] width 124 height 25
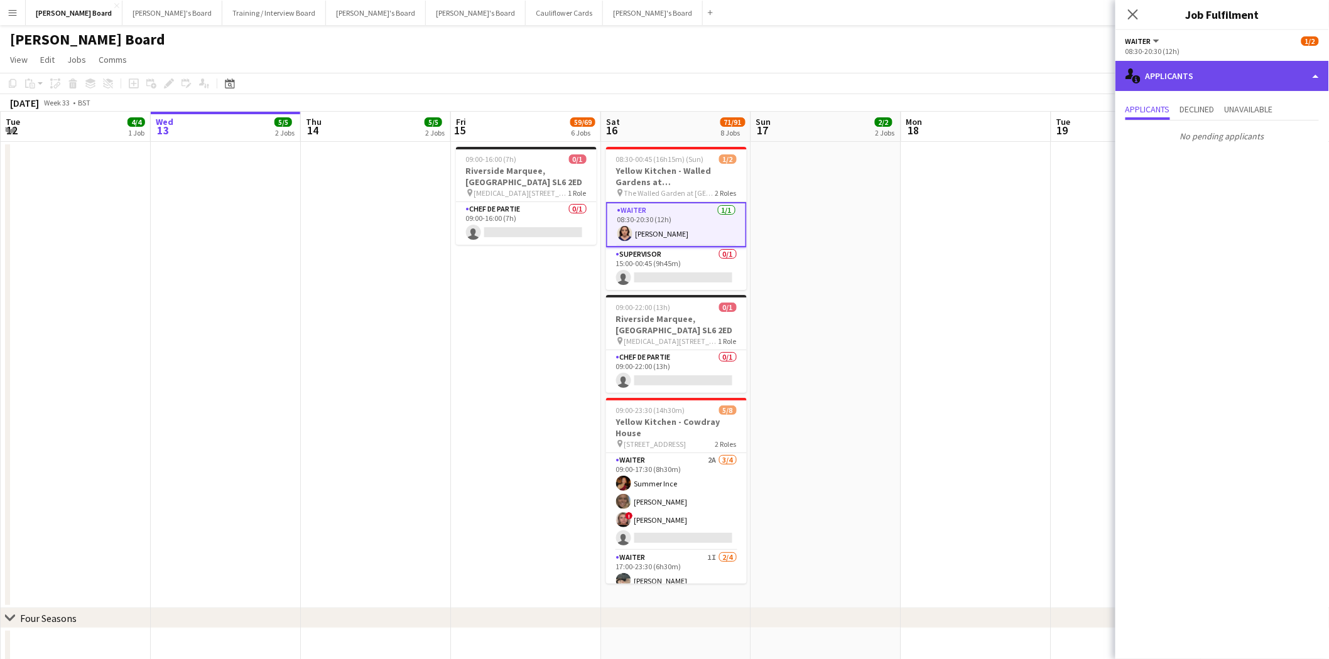
drag, startPoint x: 1192, startPoint y: 73, endPoint x: 1181, endPoint y: 107, distance: 35.0
click at [1192, 74] on div "single-neutral-actions-information Applicants" at bounding box center [1222, 76] width 214 height 30
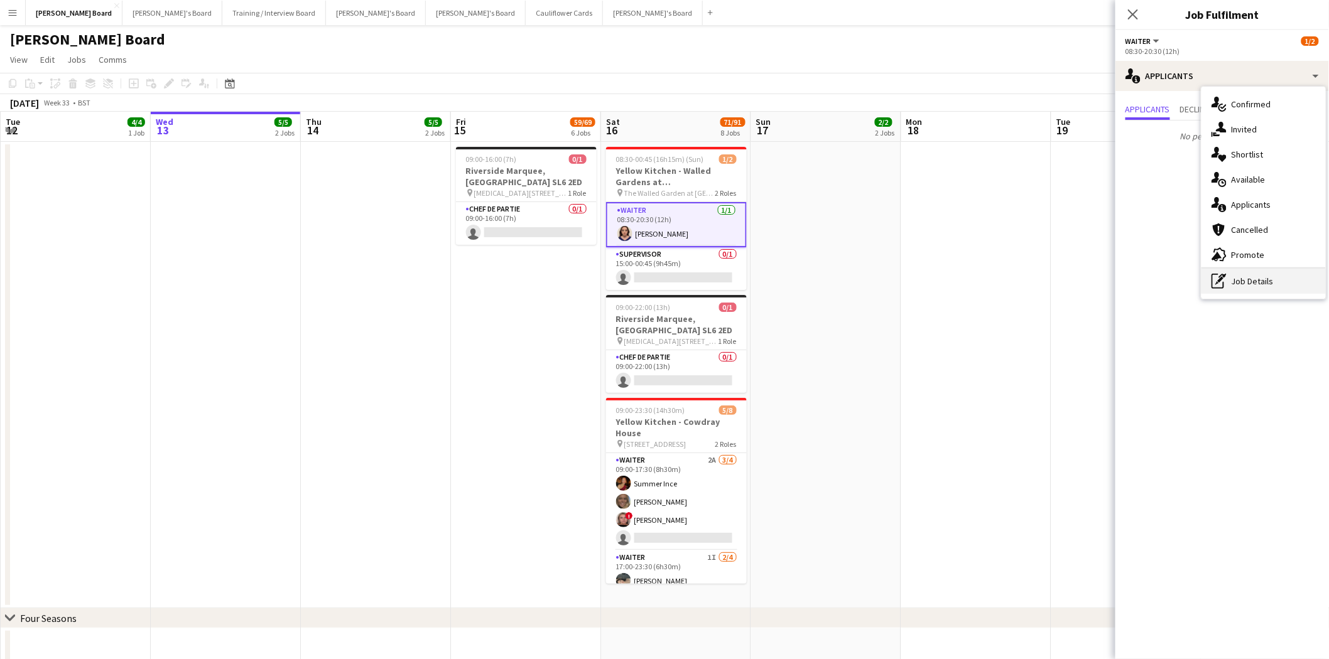
click at [1261, 279] on div "pen-write Job Details" at bounding box center [1263, 281] width 124 height 25
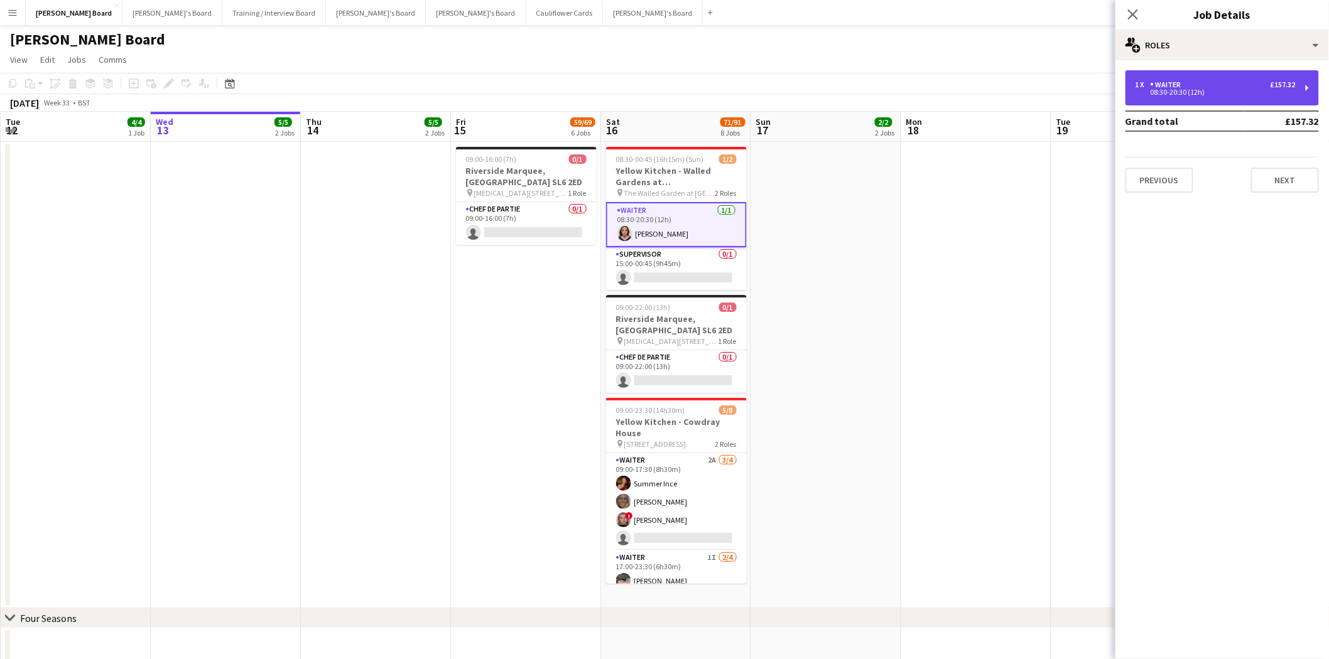
click at [1191, 89] on div "08:30-20:30 (12h)" at bounding box center [1216, 92] width 160 height 6
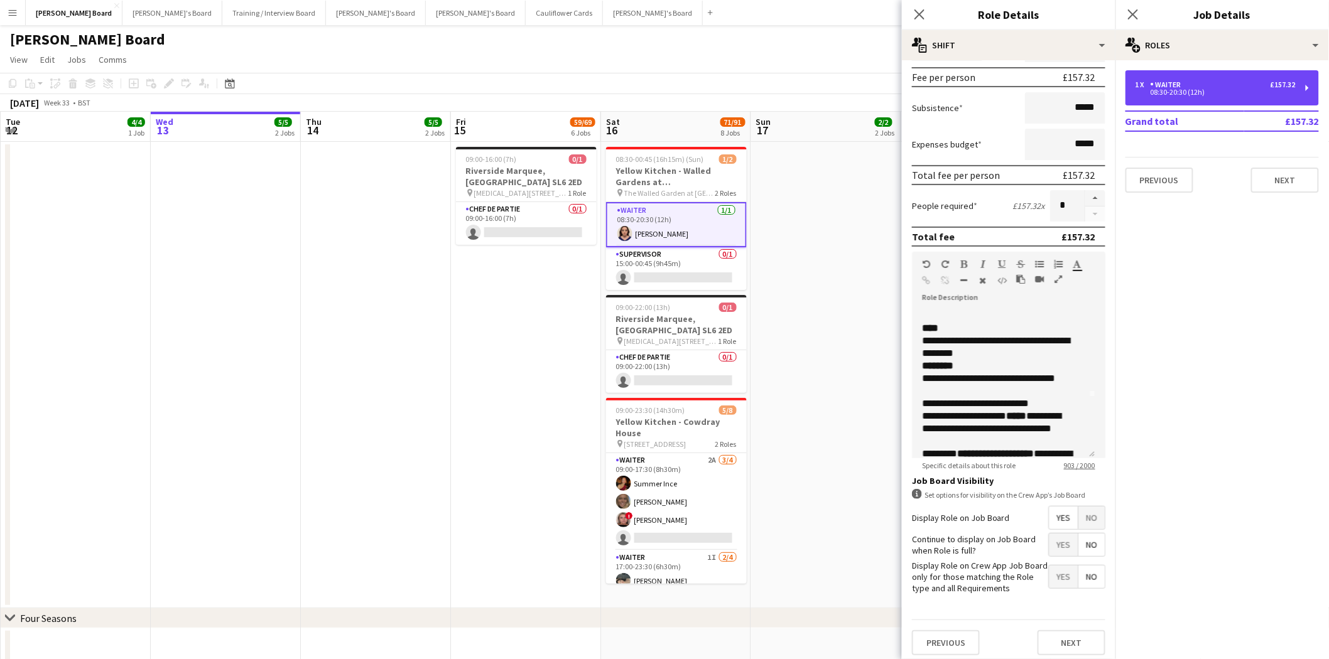
scroll to position [139, 0]
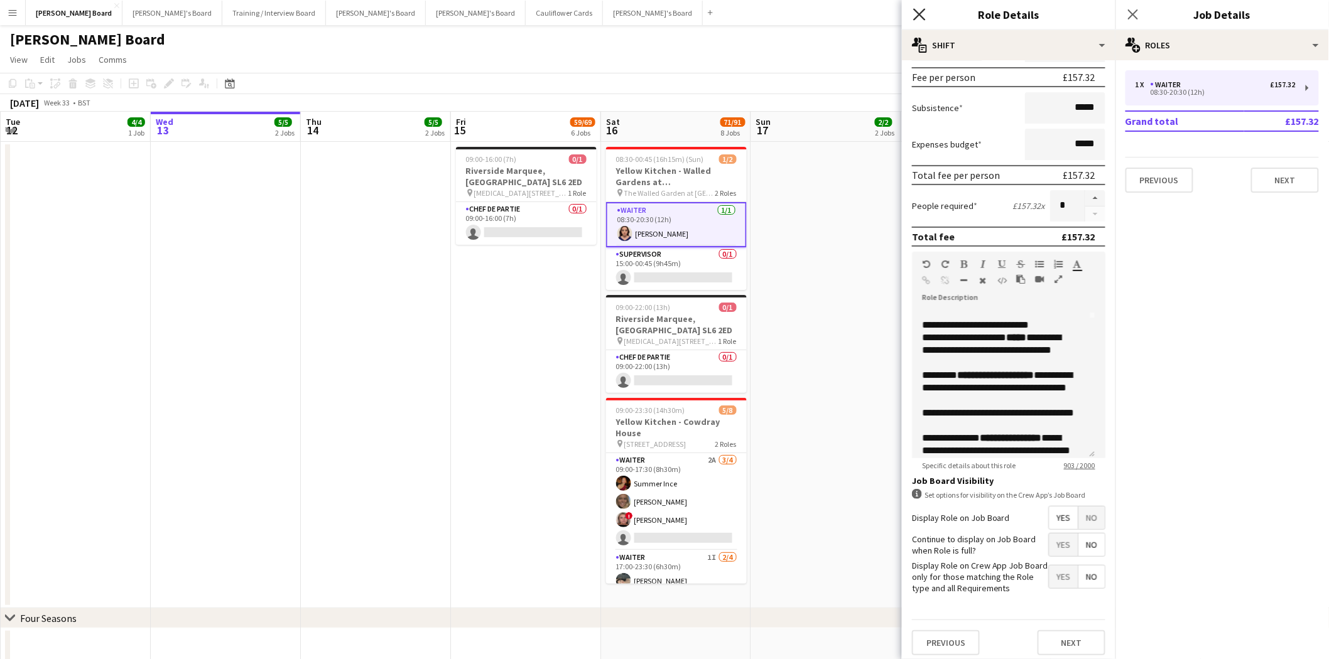
click at [918, 11] on icon "Close pop-in" at bounding box center [919, 14] width 12 height 12
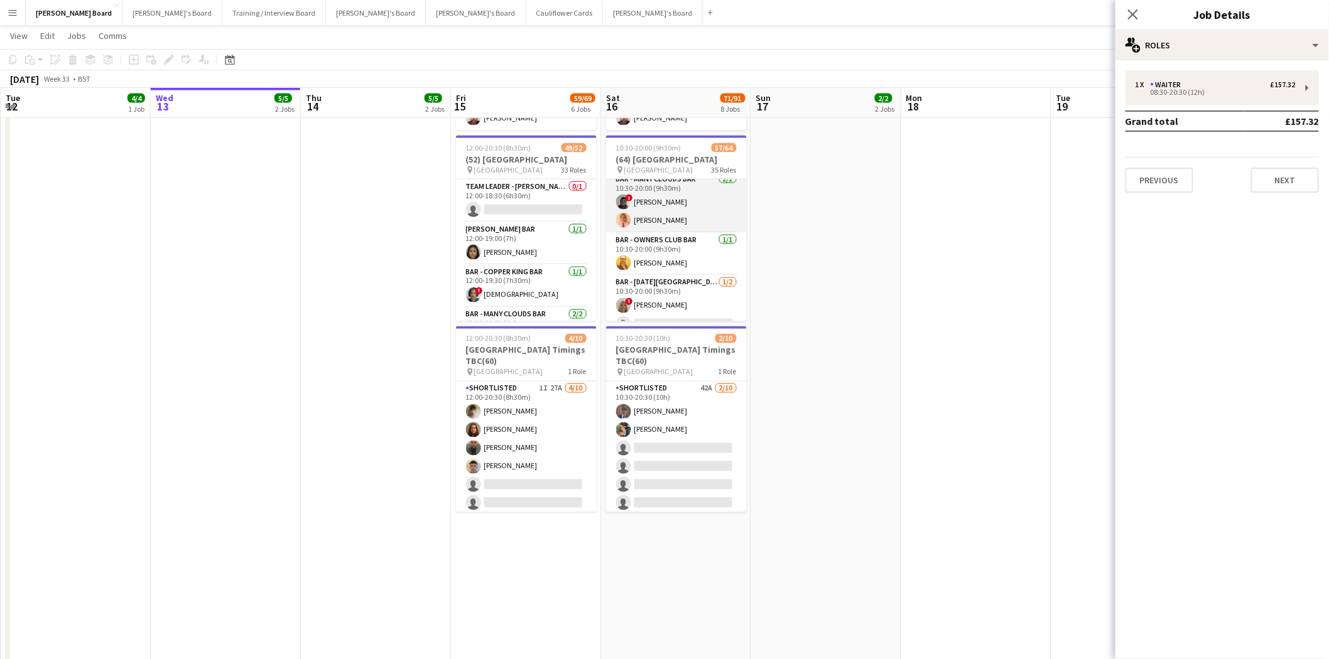
scroll to position [628, 0]
drag, startPoint x: 651, startPoint y: 160, endPoint x: 1249, endPoint y: 164, distance: 597.9
click at [651, 160] on h3 "(64) [GEOGRAPHIC_DATA]" at bounding box center [676, 159] width 141 height 11
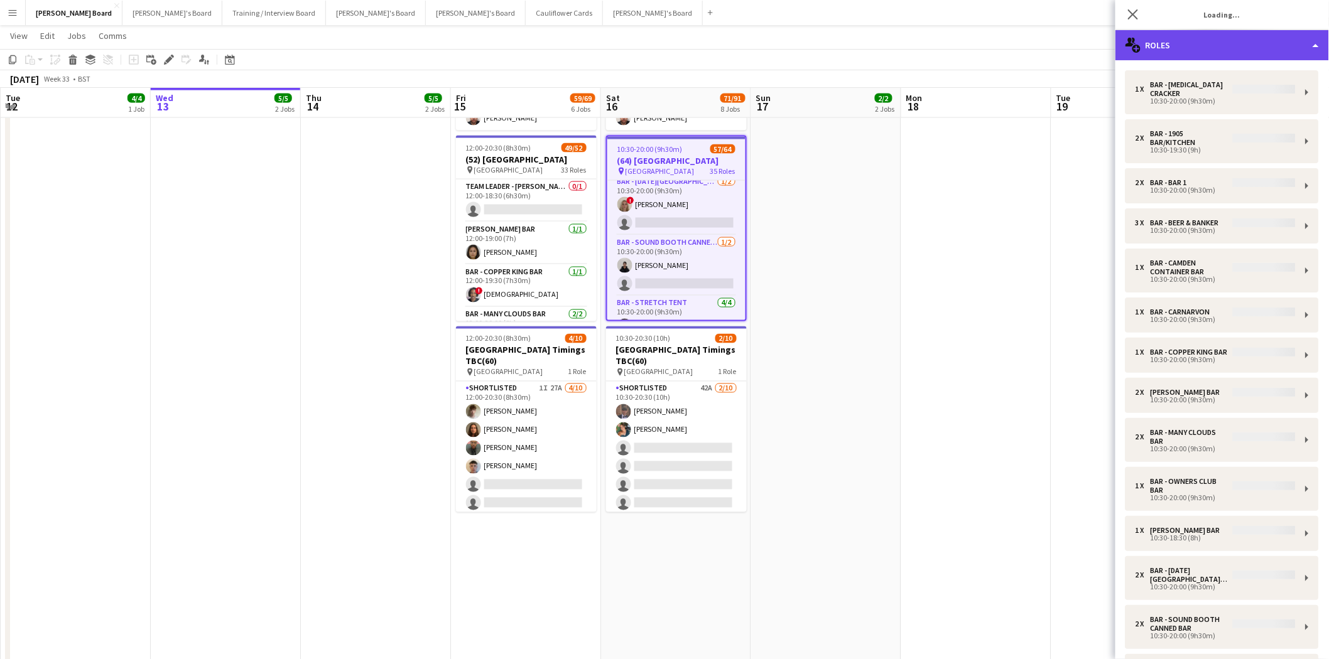
click at [1200, 42] on div "multiple-users-add Roles" at bounding box center [1222, 45] width 214 height 30
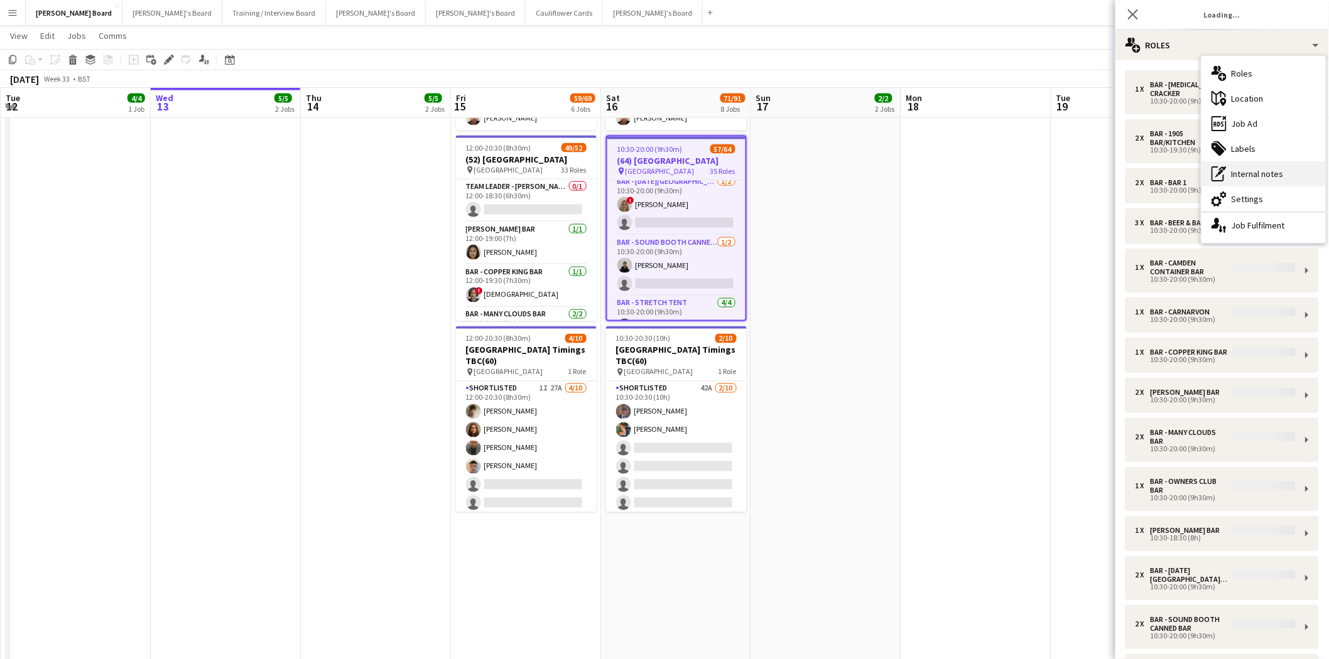
drag, startPoint x: 1257, startPoint y: 228, endPoint x: 1233, endPoint y: 175, distance: 58.2
click at [1256, 228] on div "single-neutral-actions-up-down Job Fulfilment" at bounding box center [1263, 225] width 124 height 25
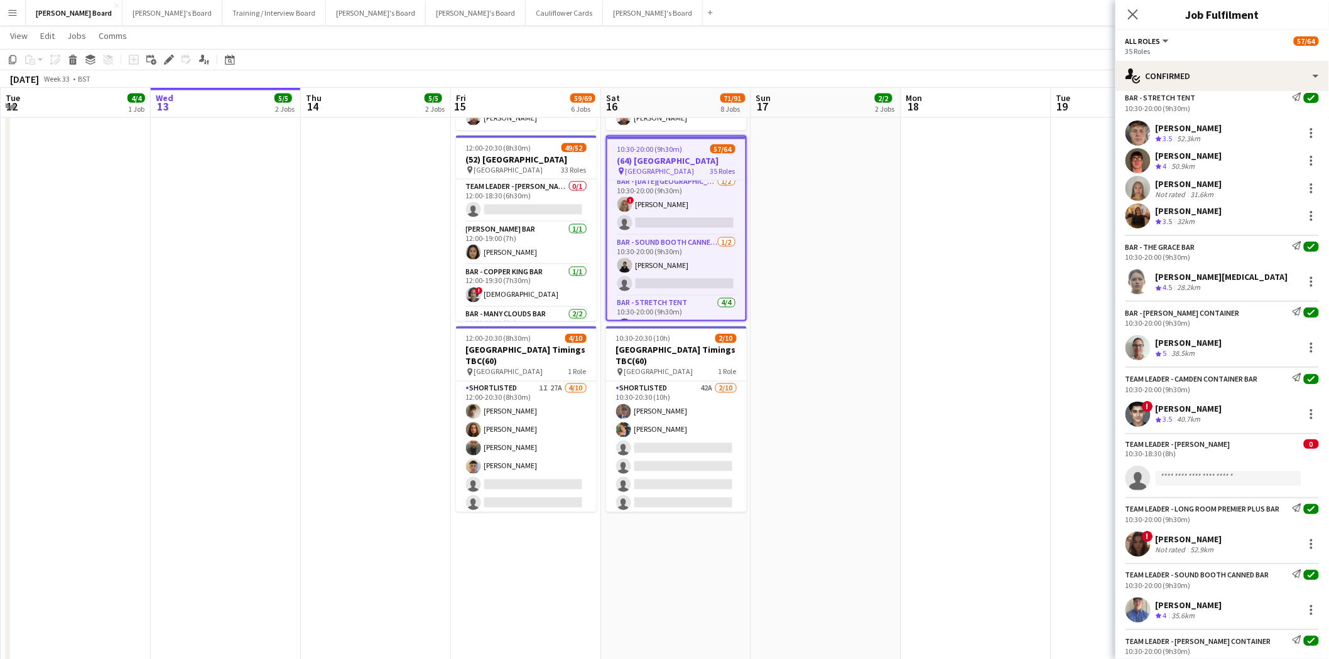
scroll to position [1116, 0]
click at [1175, 159] on div "[PERSON_NAME]" at bounding box center [1189, 154] width 67 height 11
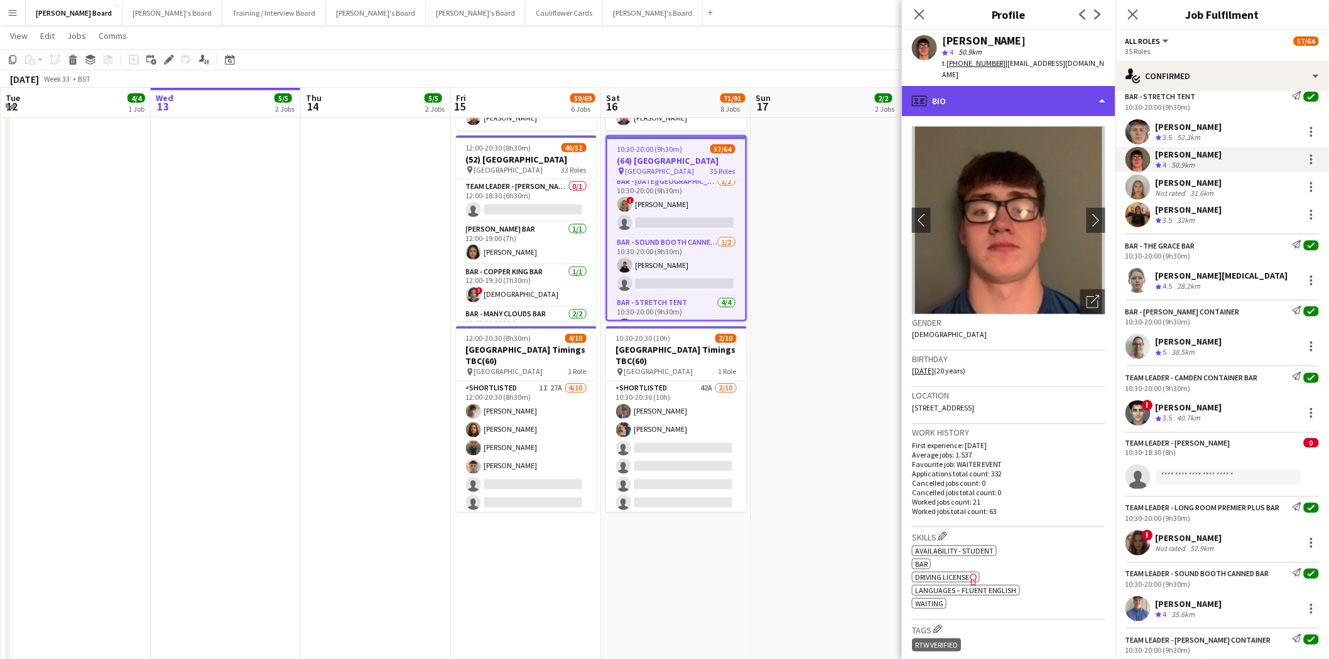
click at [999, 87] on div "profile Bio" at bounding box center [1009, 101] width 214 height 30
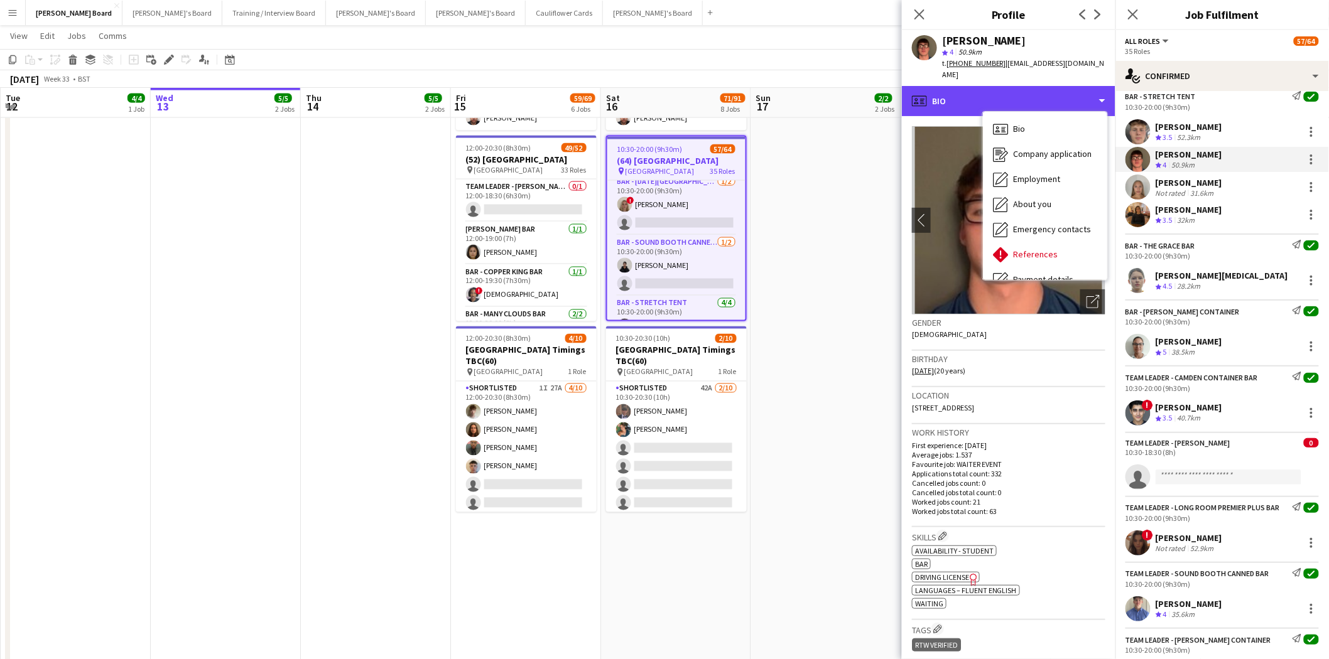
scroll to position [167, 0]
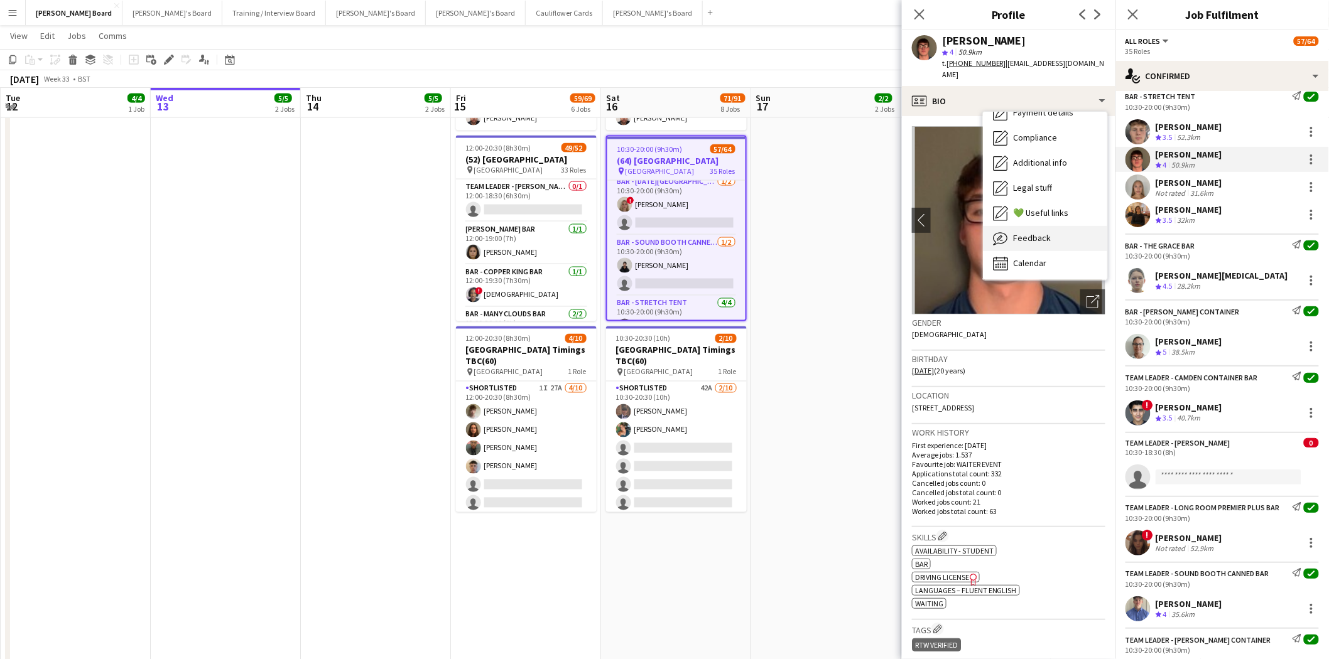
click at [1039, 232] on span "Feedback" at bounding box center [1032, 237] width 38 height 11
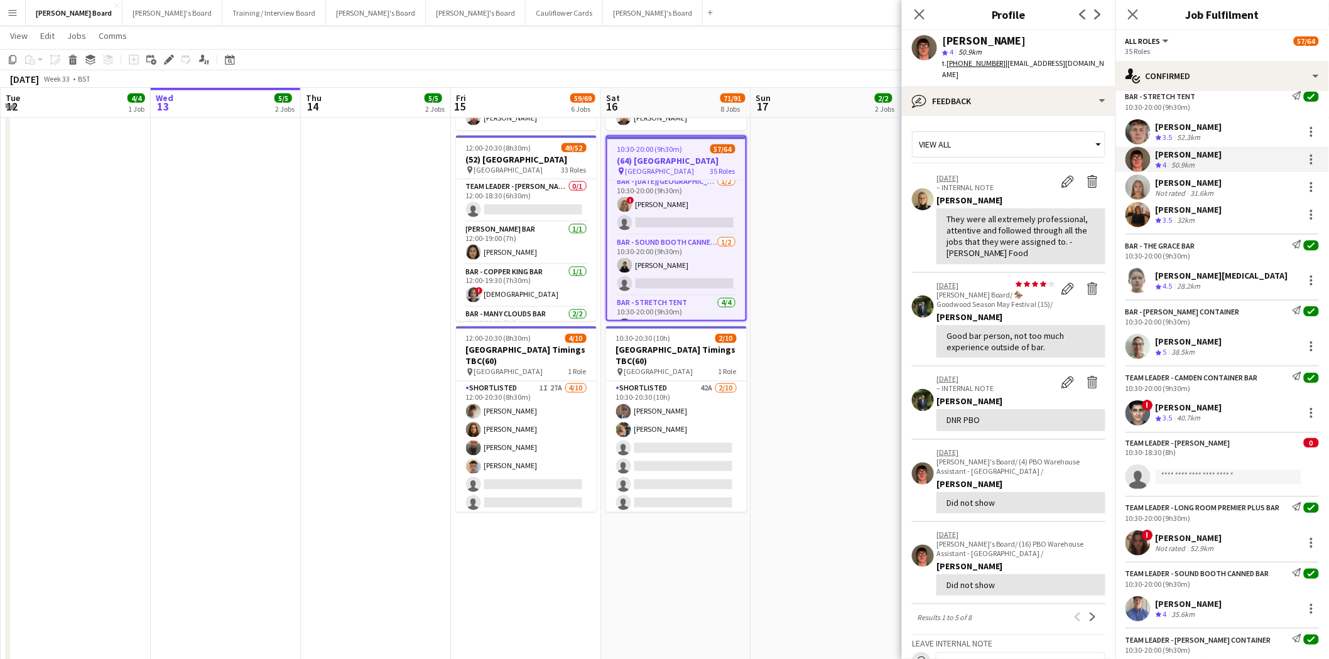
click at [1185, 160] on div "[PERSON_NAME]" at bounding box center [1189, 154] width 67 height 11
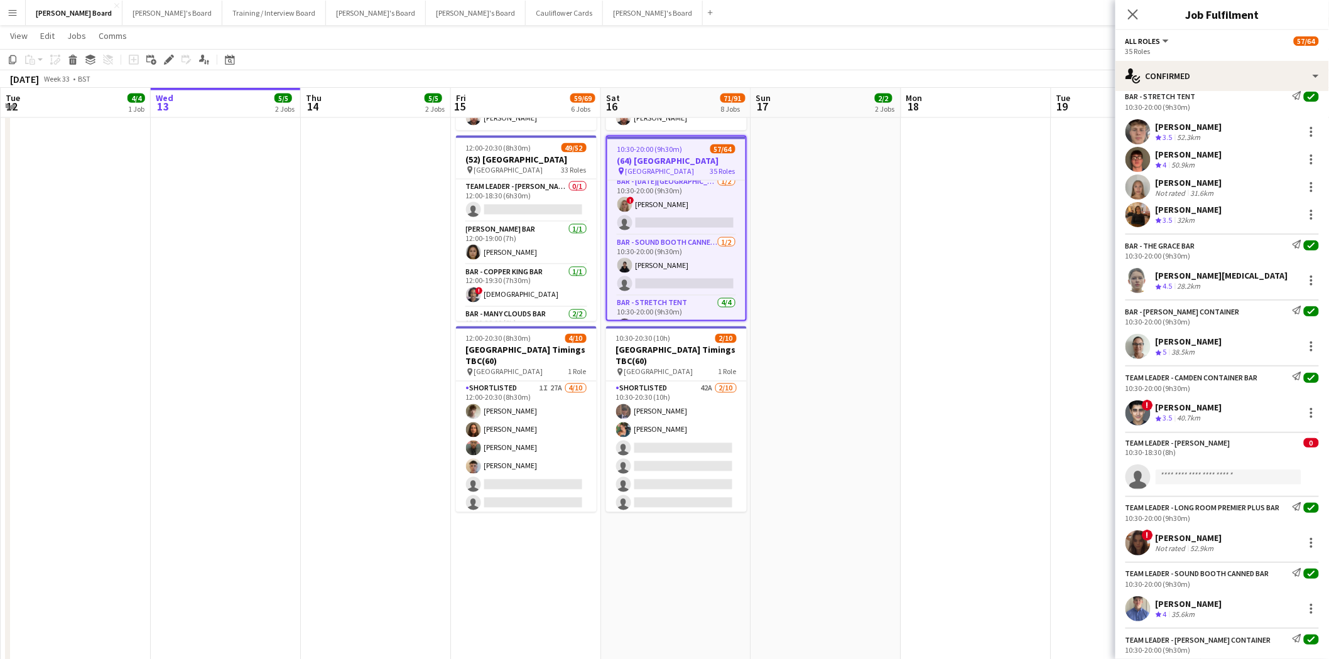
click at [1163, 160] on div "[PERSON_NAME]" at bounding box center [1189, 154] width 67 height 11
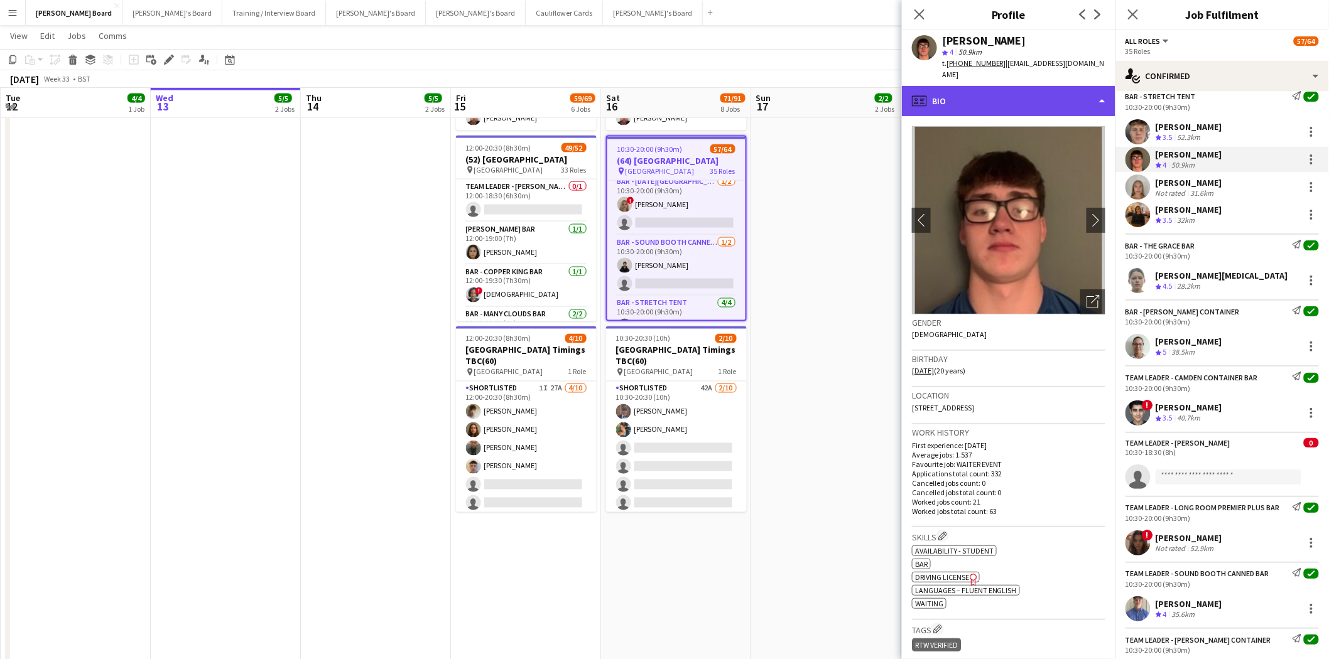
click at [1006, 91] on div "profile Bio" at bounding box center [1009, 101] width 214 height 30
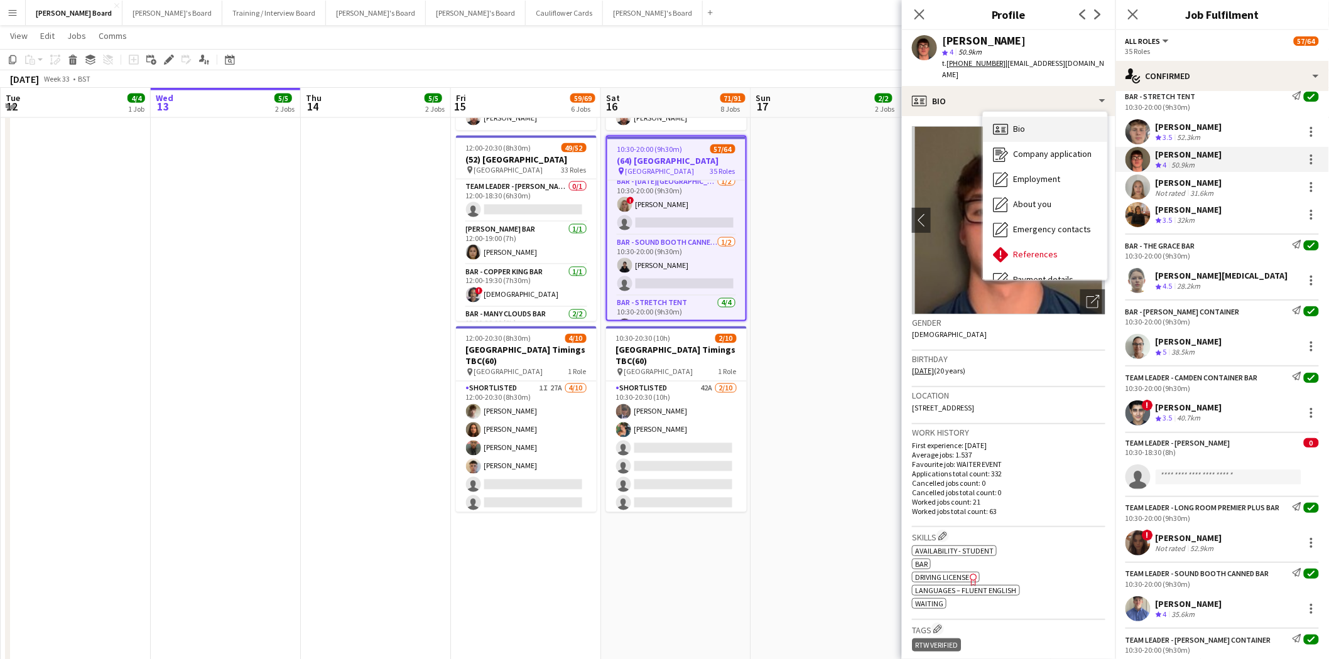
click at [1028, 117] on div "Bio Bio" at bounding box center [1045, 129] width 124 height 25
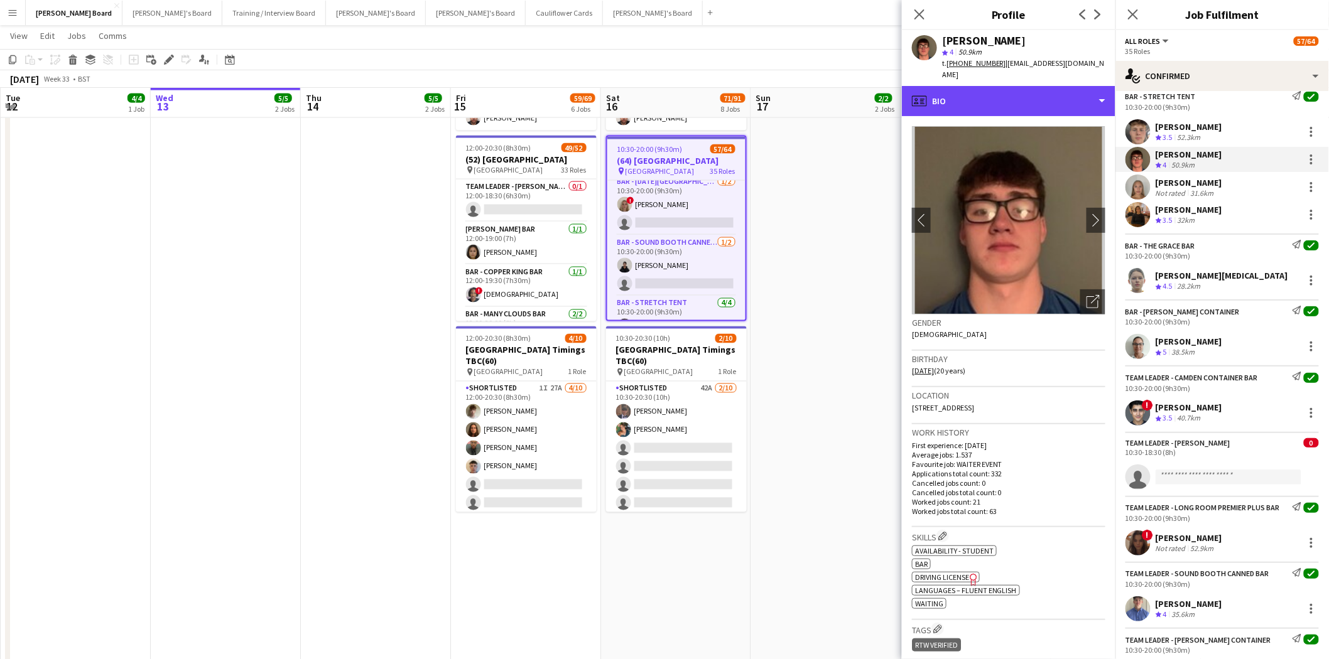
drag, startPoint x: 968, startPoint y: 85, endPoint x: 984, endPoint y: 108, distance: 27.5
click at [968, 86] on div "profile Bio" at bounding box center [1009, 101] width 214 height 30
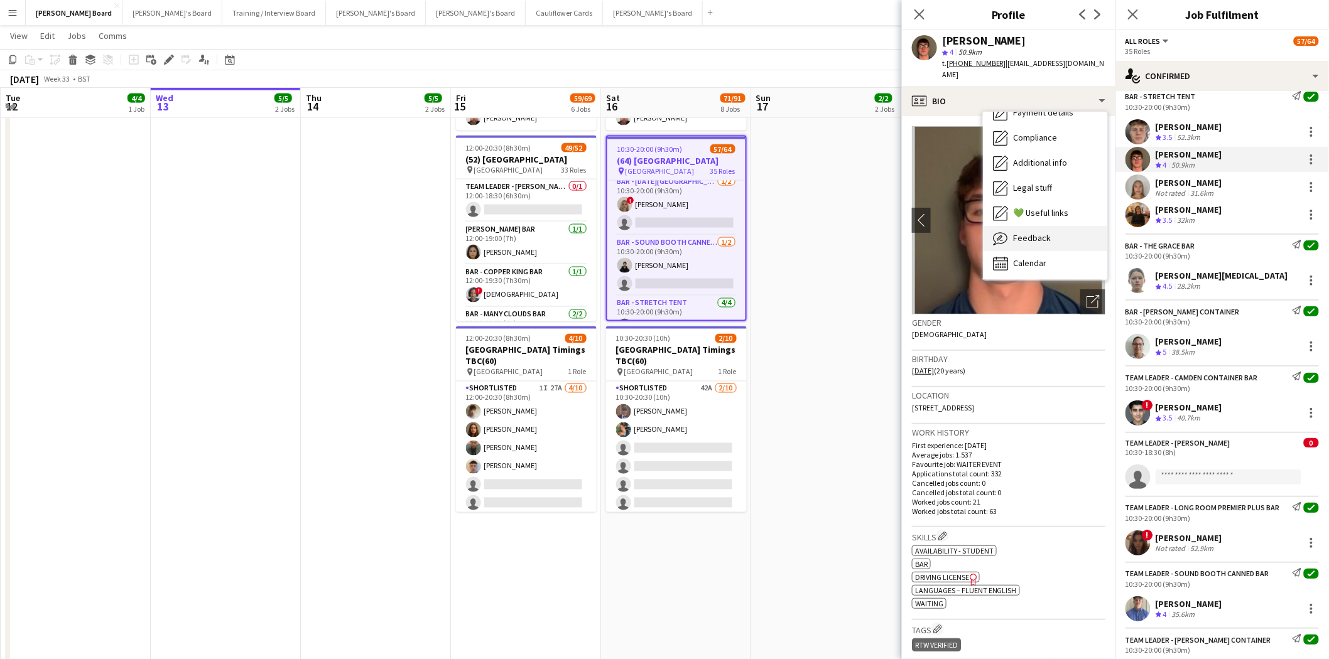
click at [1050, 226] on div "Feedback Feedback" at bounding box center [1045, 238] width 124 height 25
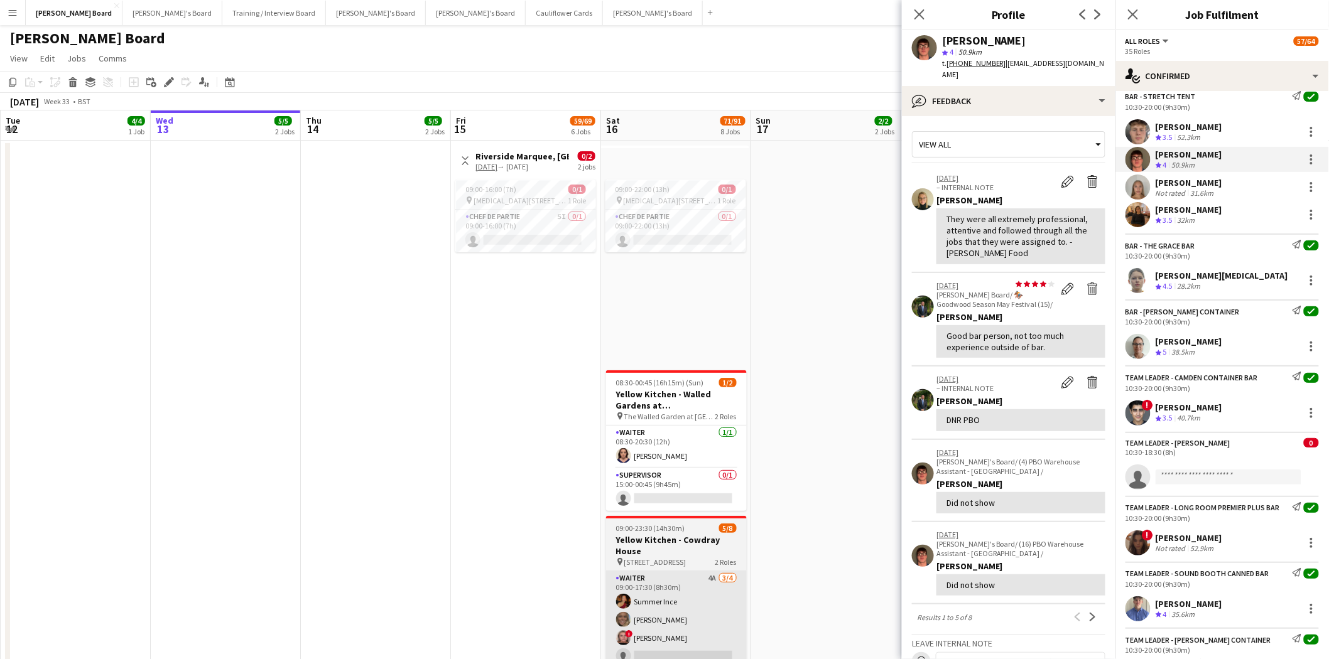
scroll to position [0, 0]
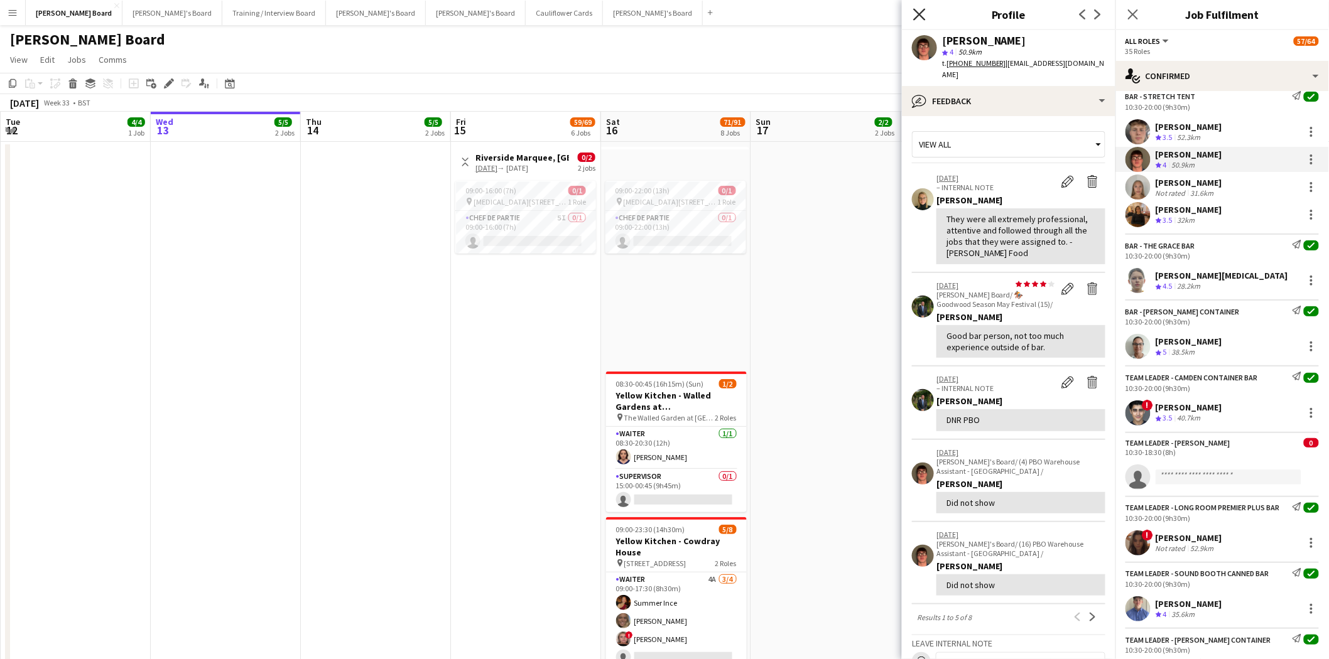
click at [922, 10] on icon "Close pop-in" at bounding box center [919, 14] width 12 height 12
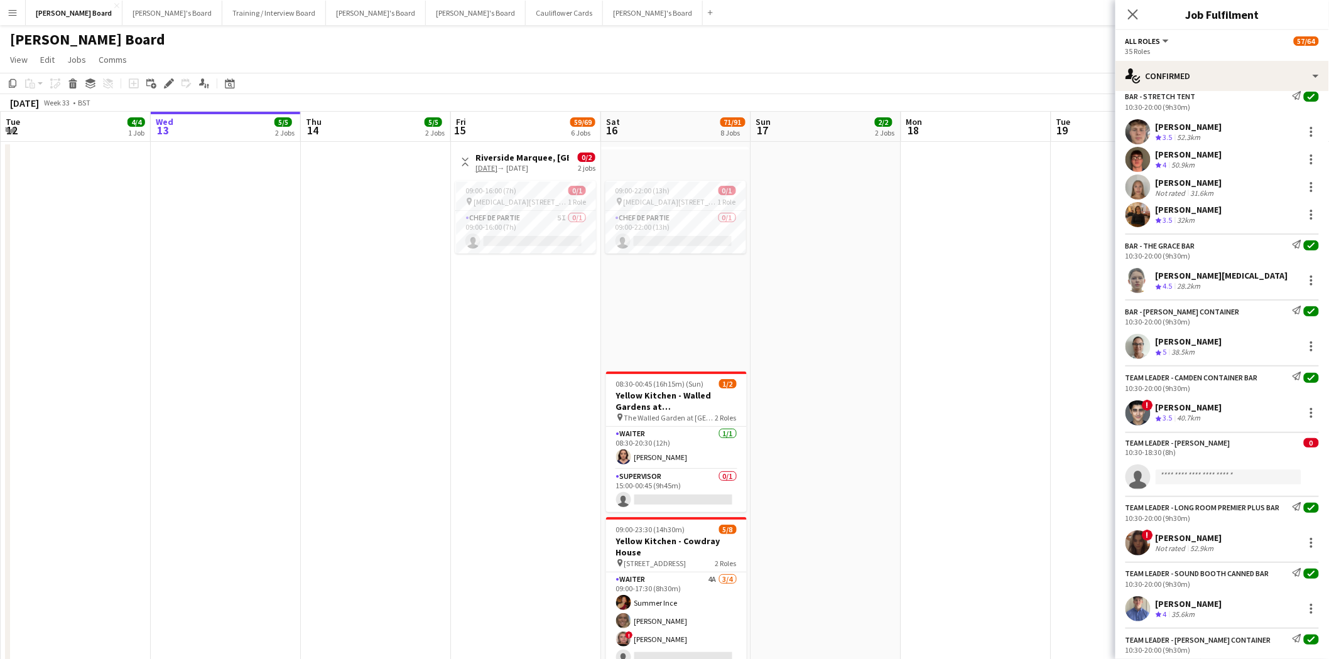
click at [1144, 18] on div "Close pop-in" at bounding box center [1132, 14] width 35 height 29
click at [1127, 14] on app-icon "Close pop-in" at bounding box center [1133, 15] width 18 height 18
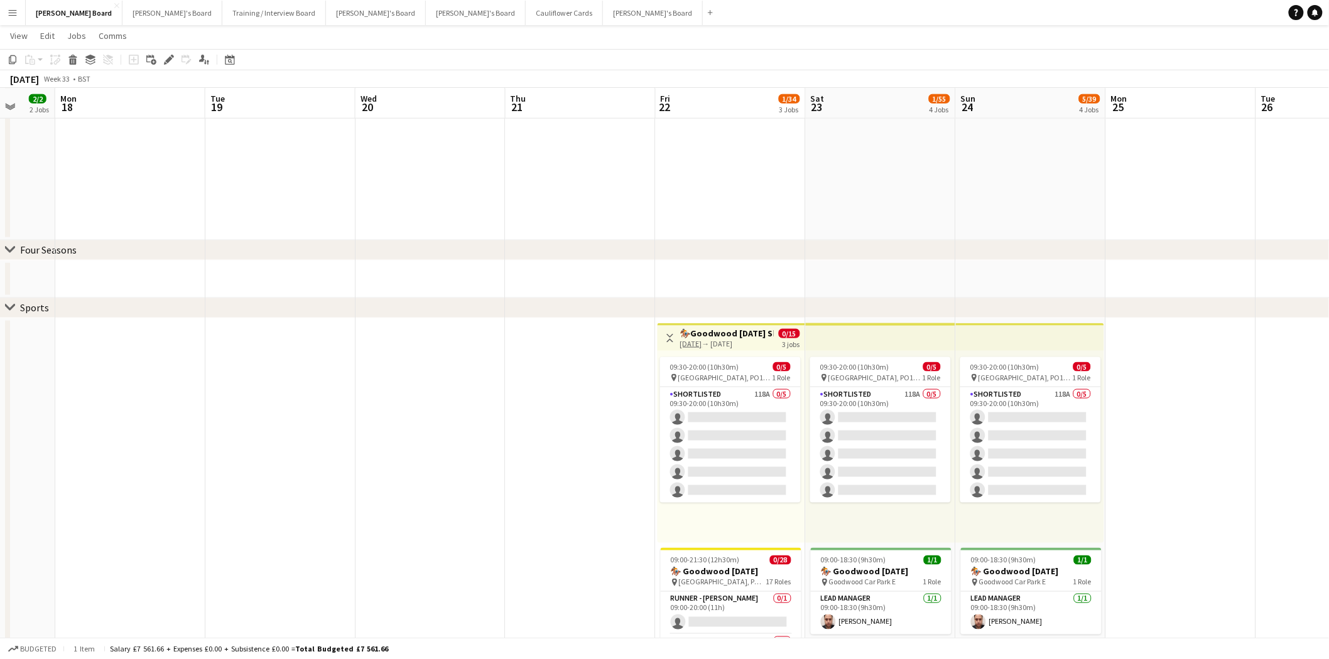
scroll to position [0, 440]
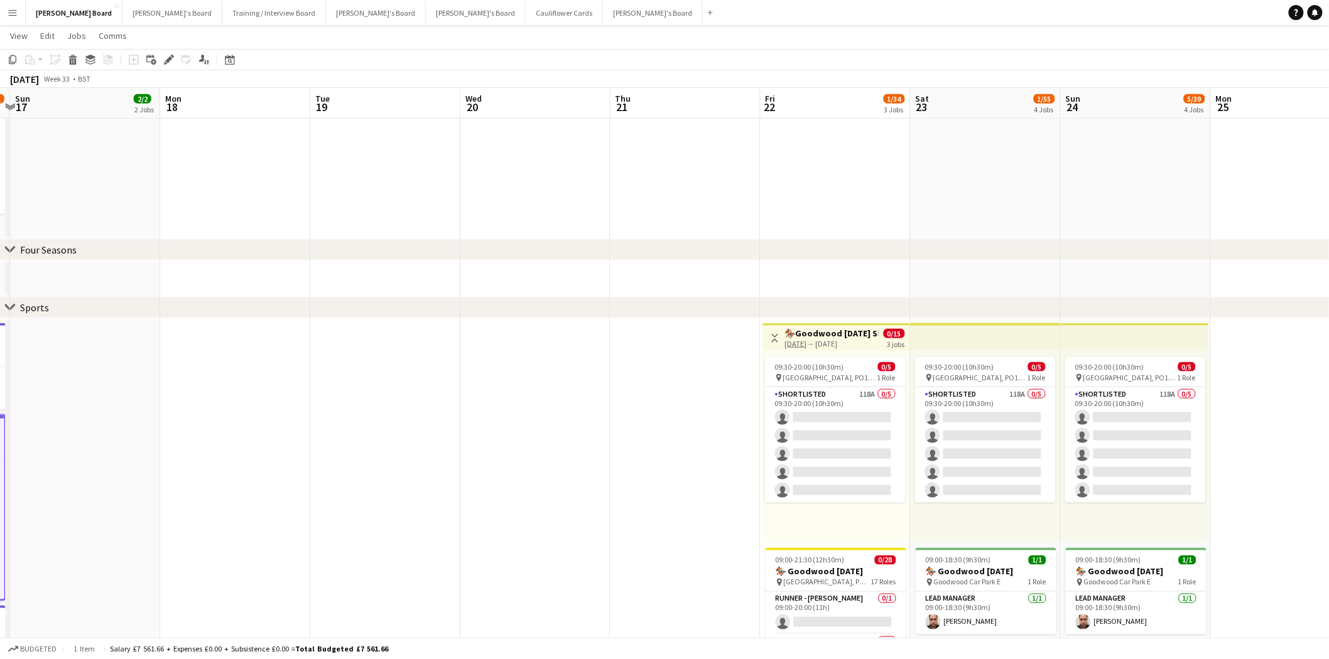
drag, startPoint x: 1108, startPoint y: 396, endPoint x: 367, endPoint y: 352, distance: 741.8
click at [367, 352] on app-calendar-viewport "Thu 14 5/5 2 Jobs Fri 15 59/69 6 Jobs Sat 16 71/91 8 Jobs Sun 17 2/2 2 Jobs Mon…" at bounding box center [664, 473] width 1329 height 1824
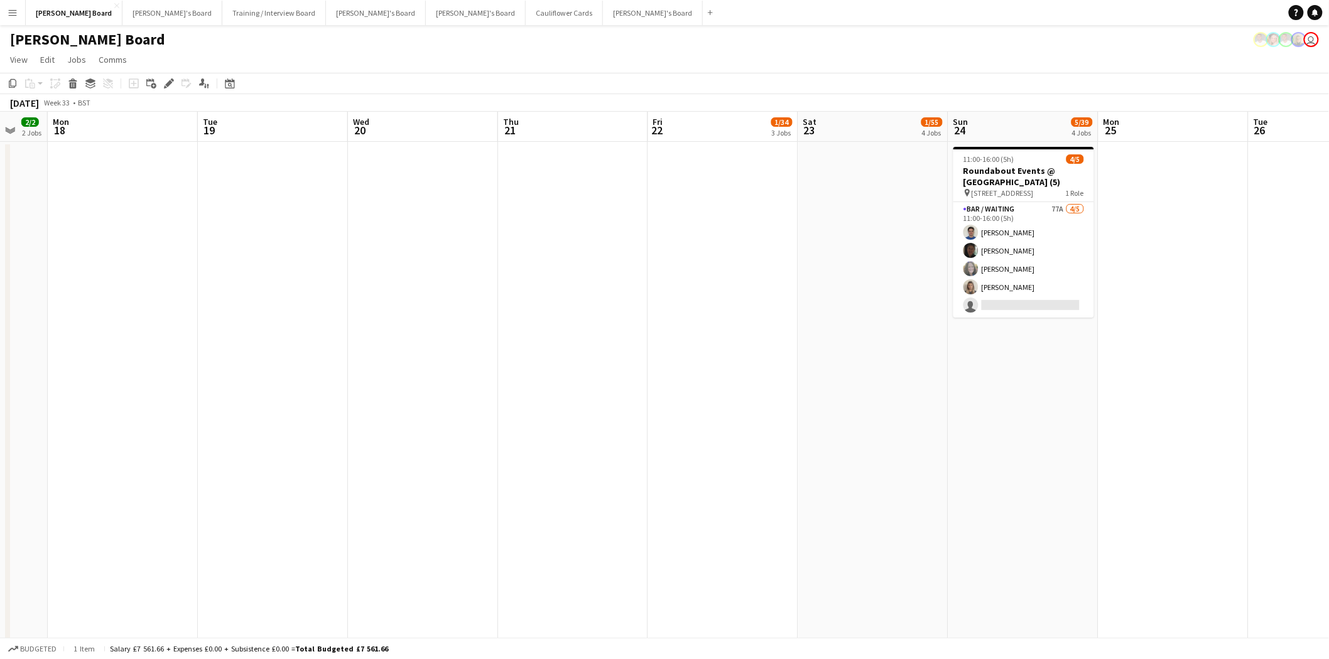
scroll to position [0, 516]
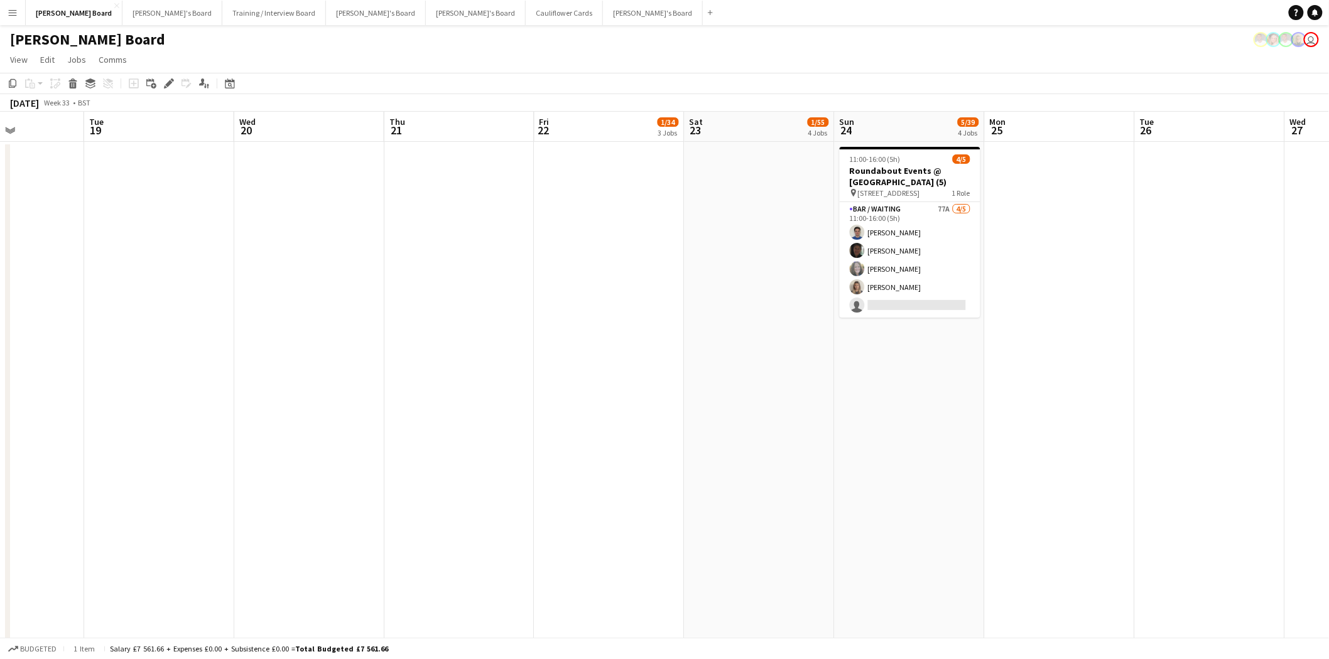
drag, startPoint x: 1146, startPoint y: 377, endPoint x: 920, endPoint y: 379, distance: 226.1
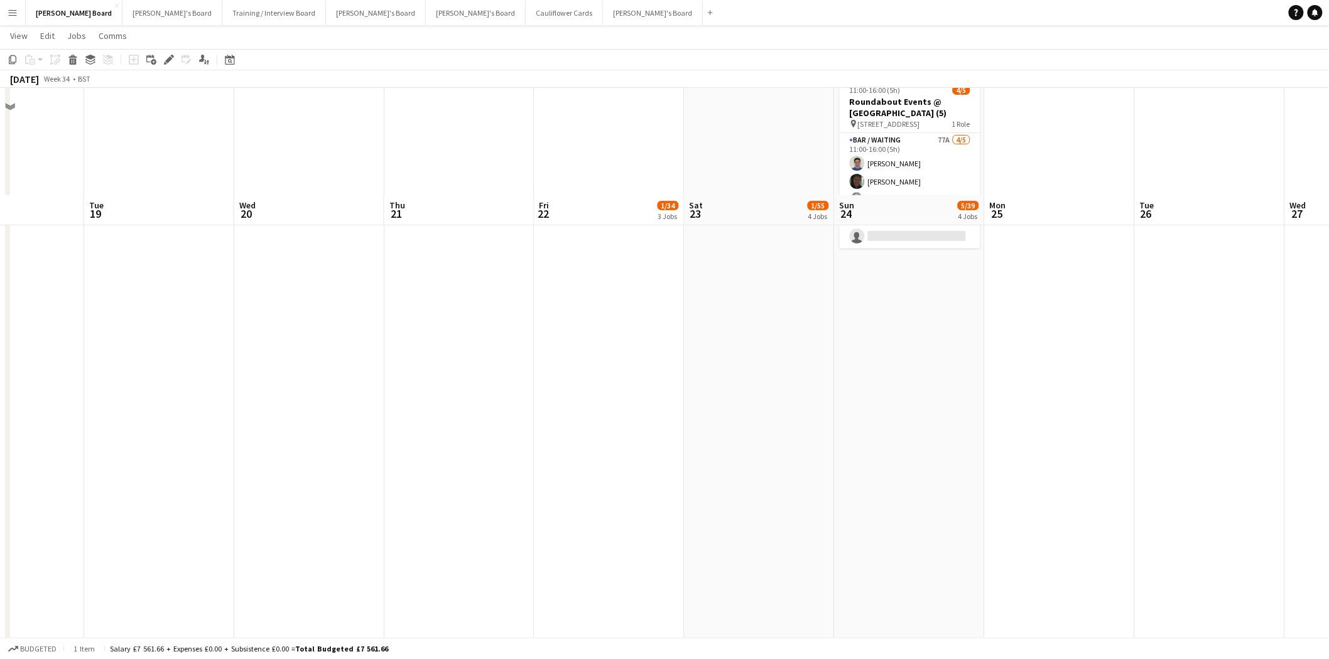
scroll to position [0, 0]
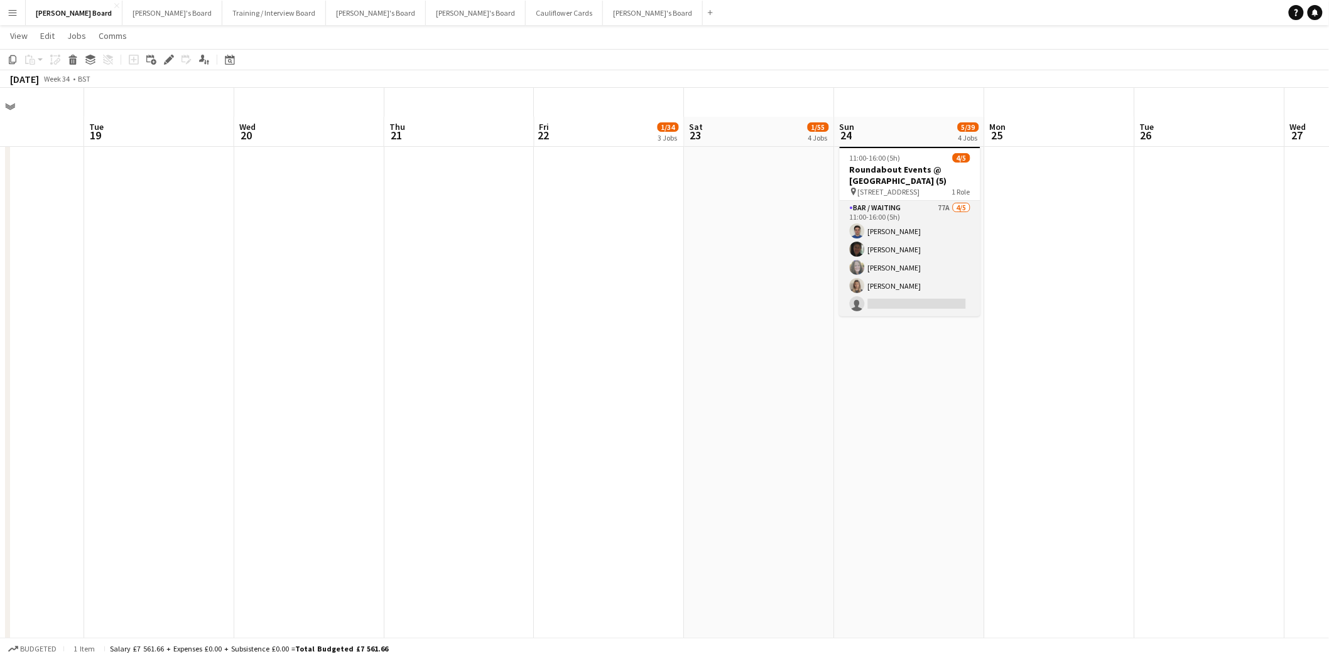
drag, startPoint x: 921, startPoint y: 263, endPoint x: 978, endPoint y: 246, distance: 58.8
click at [923, 263] on app-card-role "Bar / Waiting 77A 4/5 11:00-16:00 (5h) Samuel Cowland Hala Collins Justine Beet…" at bounding box center [910, 259] width 141 height 116
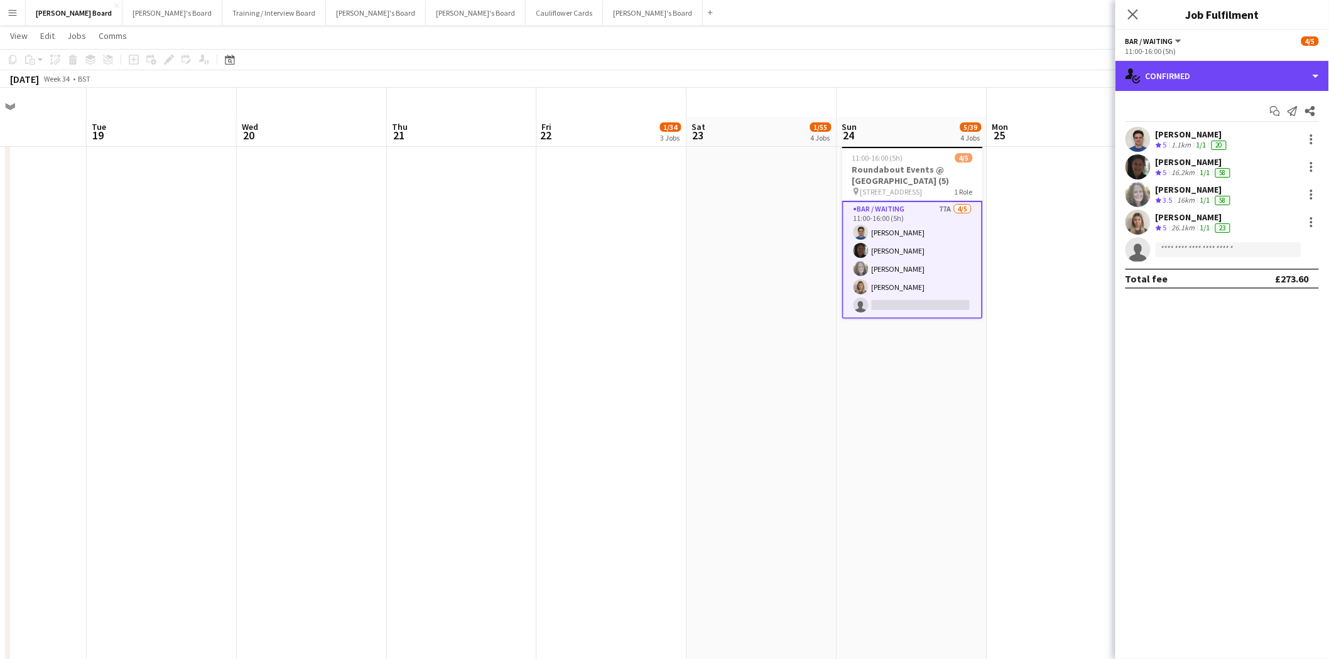
drag, startPoint x: 1210, startPoint y: 67, endPoint x: 1233, endPoint y: 102, distance: 41.3
click at [1211, 67] on div "single-neutral-actions-check-2 Confirmed" at bounding box center [1222, 76] width 214 height 30
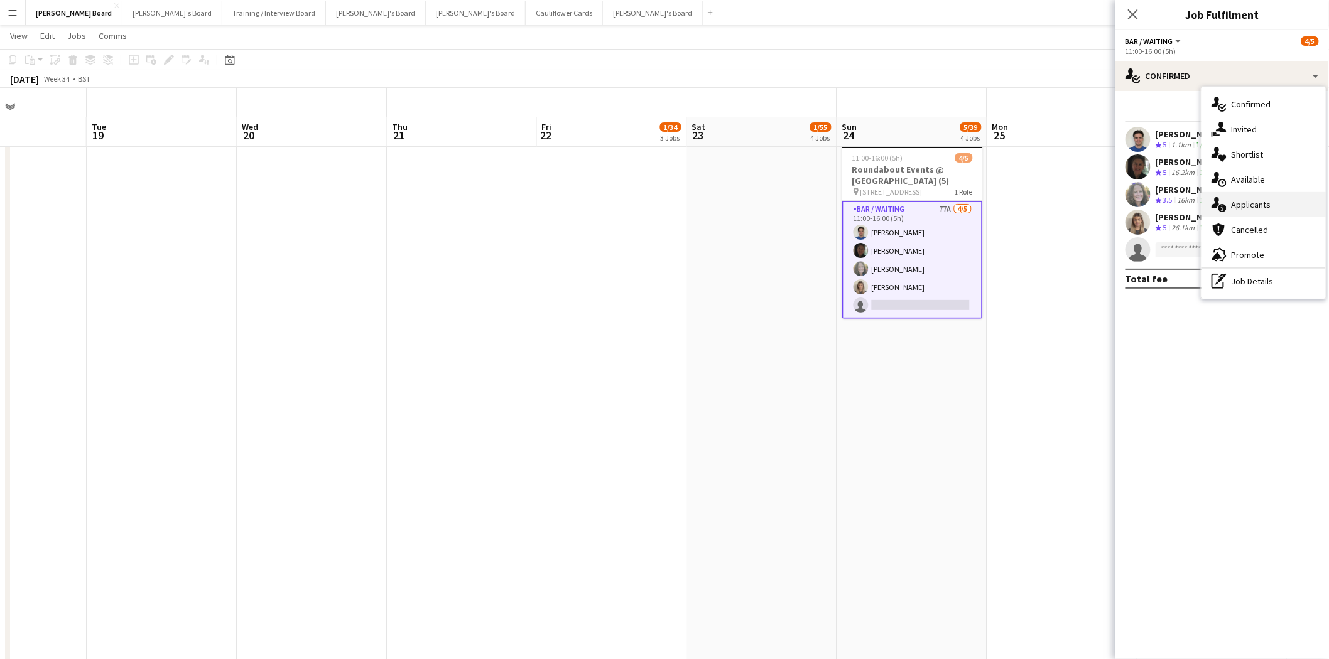
click at [1276, 205] on div "single-neutral-actions-information Applicants" at bounding box center [1263, 204] width 124 height 25
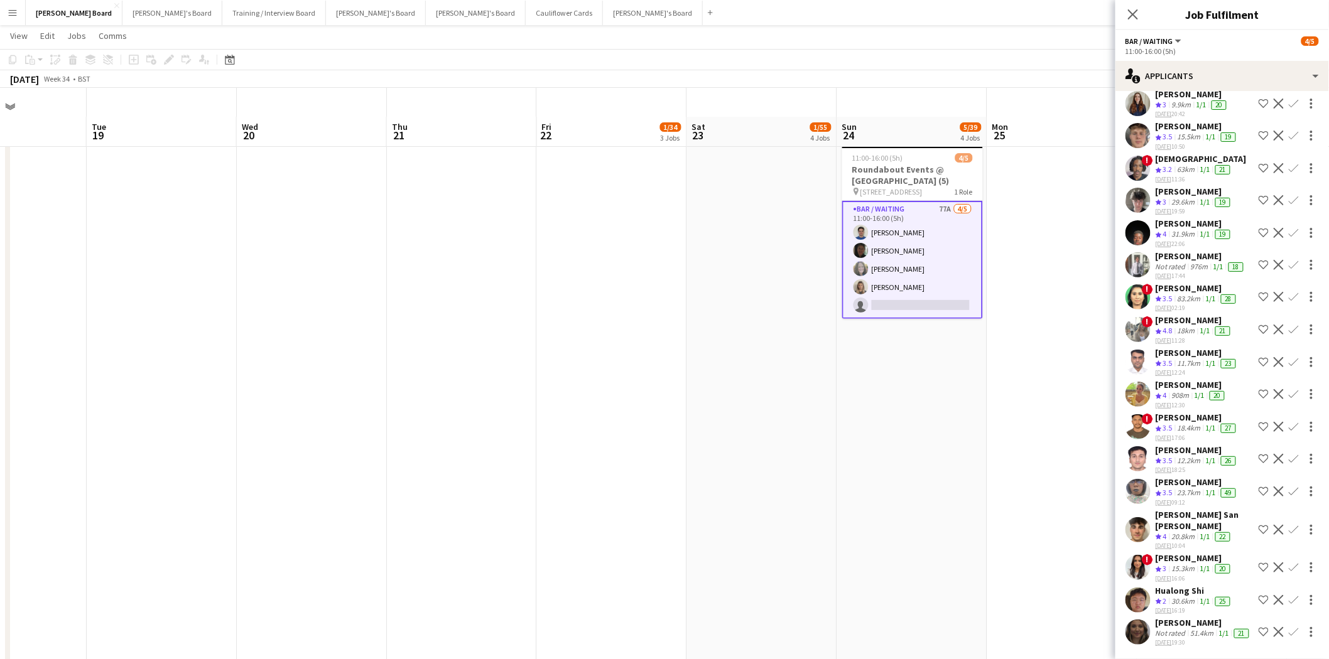
scroll to position [2163, 0]
click at [1132, 8] on icon "Close pop-in" at bounding box center [1133, 14] width 12 height 12
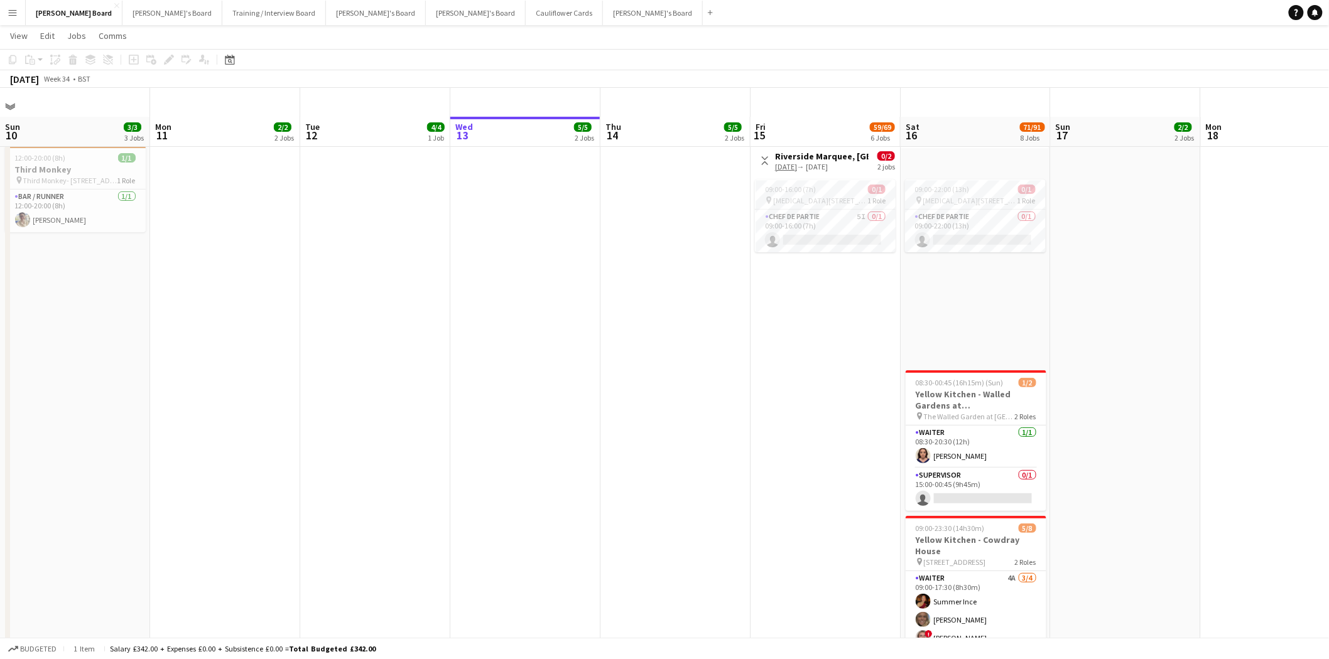
scroll to position [0, 310]
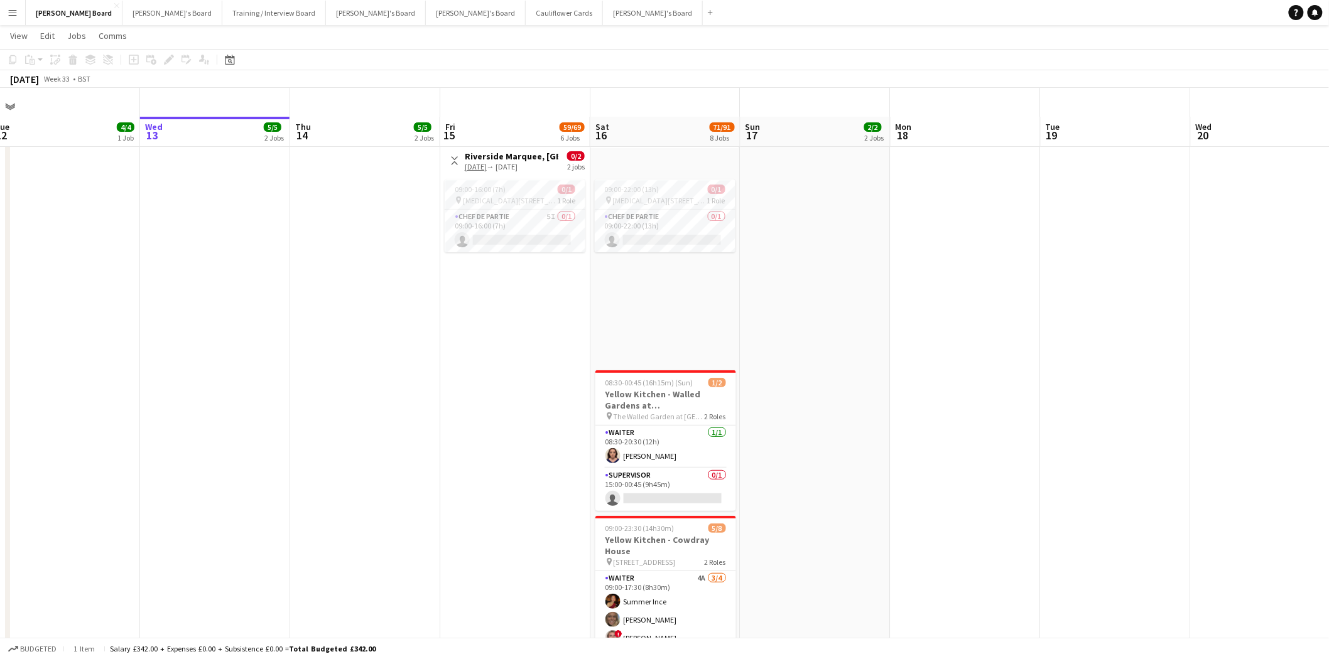
drag, startPoint x: 296, startPoint y: 275, endPoint x: 1250, endPoint y: 272, distance: 954.6
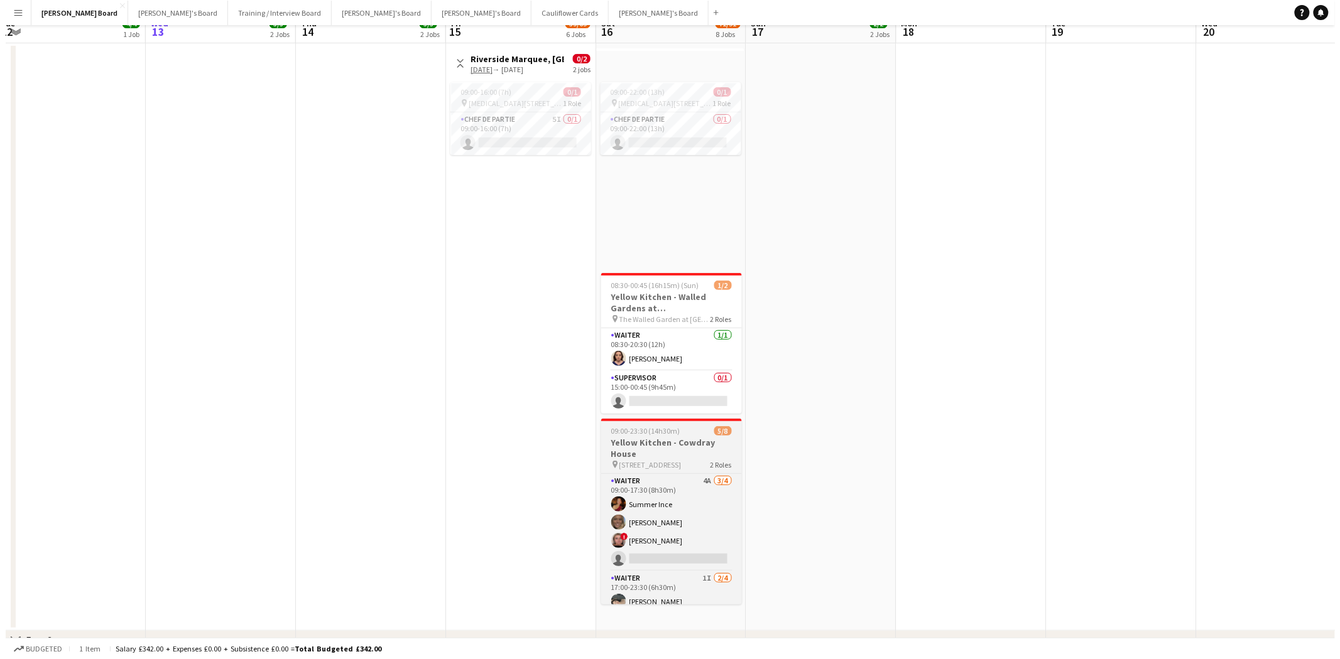
scroll to position [0, 0]
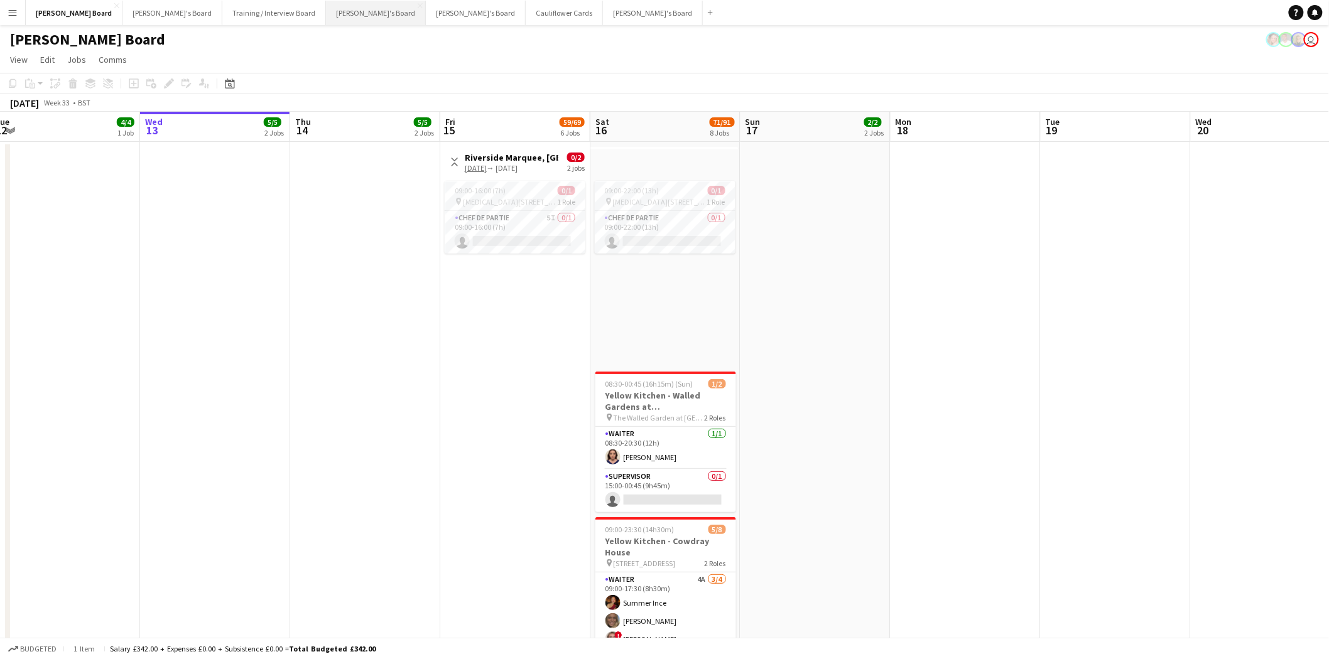
click at [326, 11] on button "Thomasina's Board Close" at bounding box center [376, 13] width 100 height 24
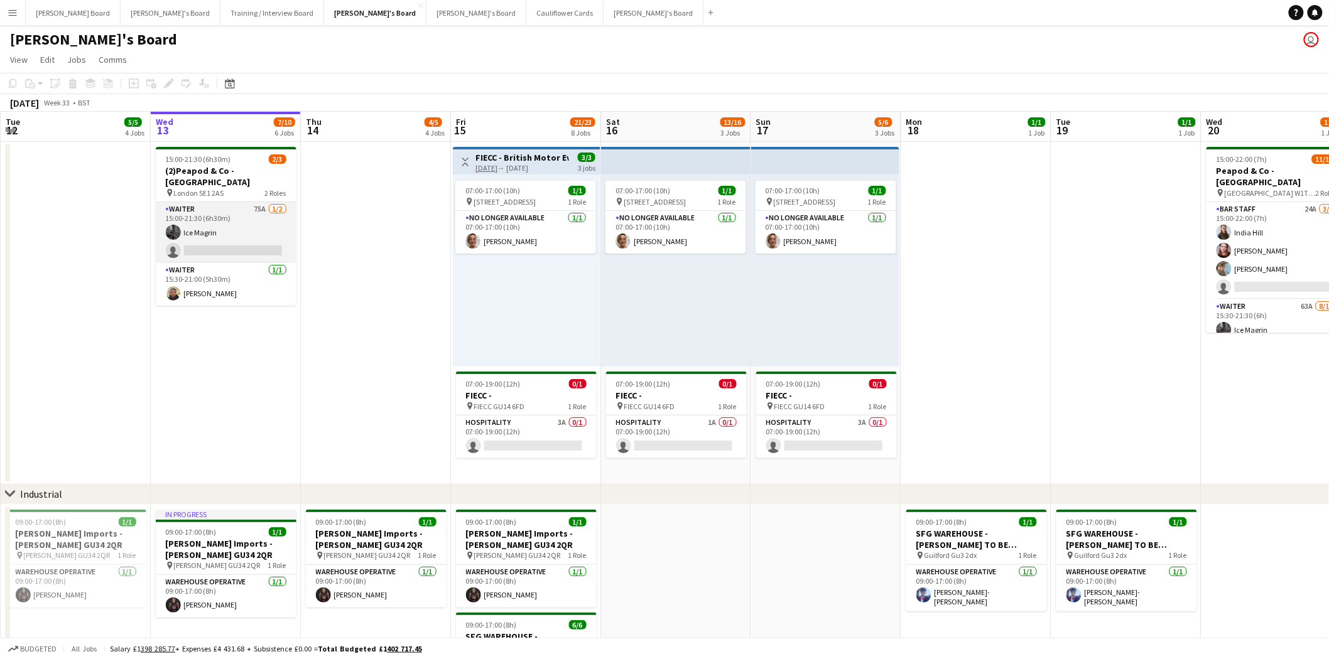
click at [242, 216] on app-card-role "Waiter 75A 1/2 15:00-21:30 (6h30m) Ice Magrin single-neutral-actions" at bounding box center [226, 232] width 141 height 61
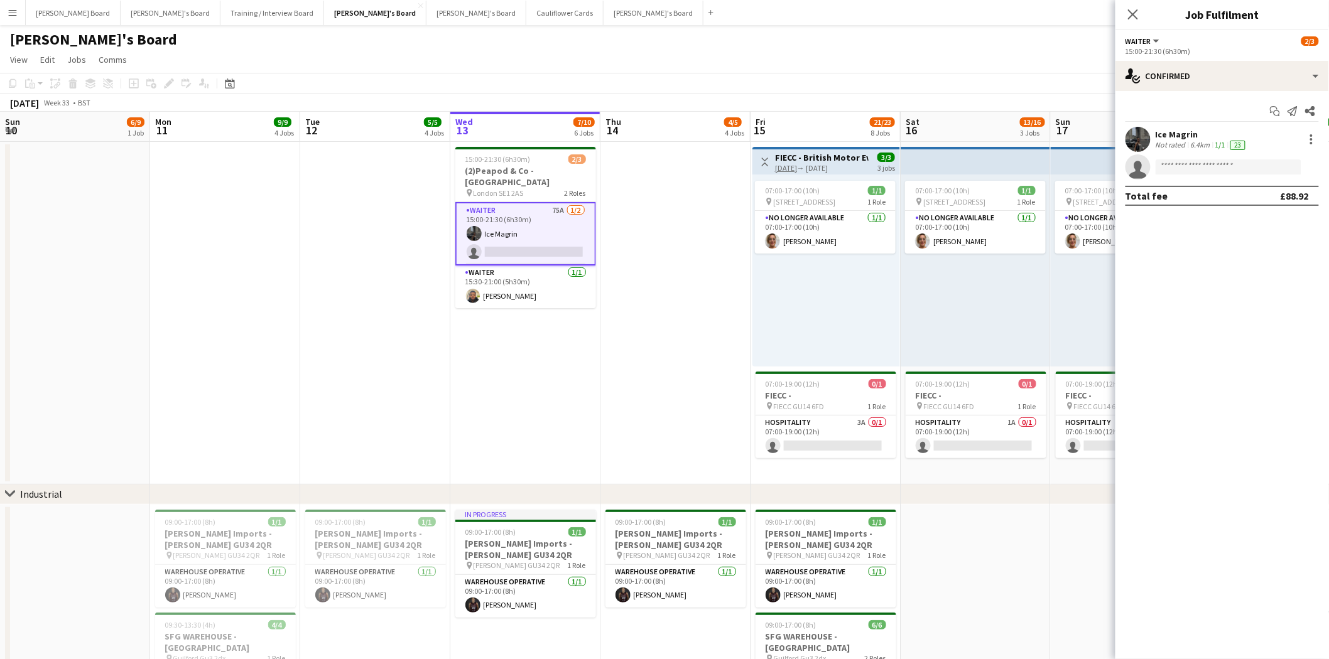
scroll to position [0, 300]
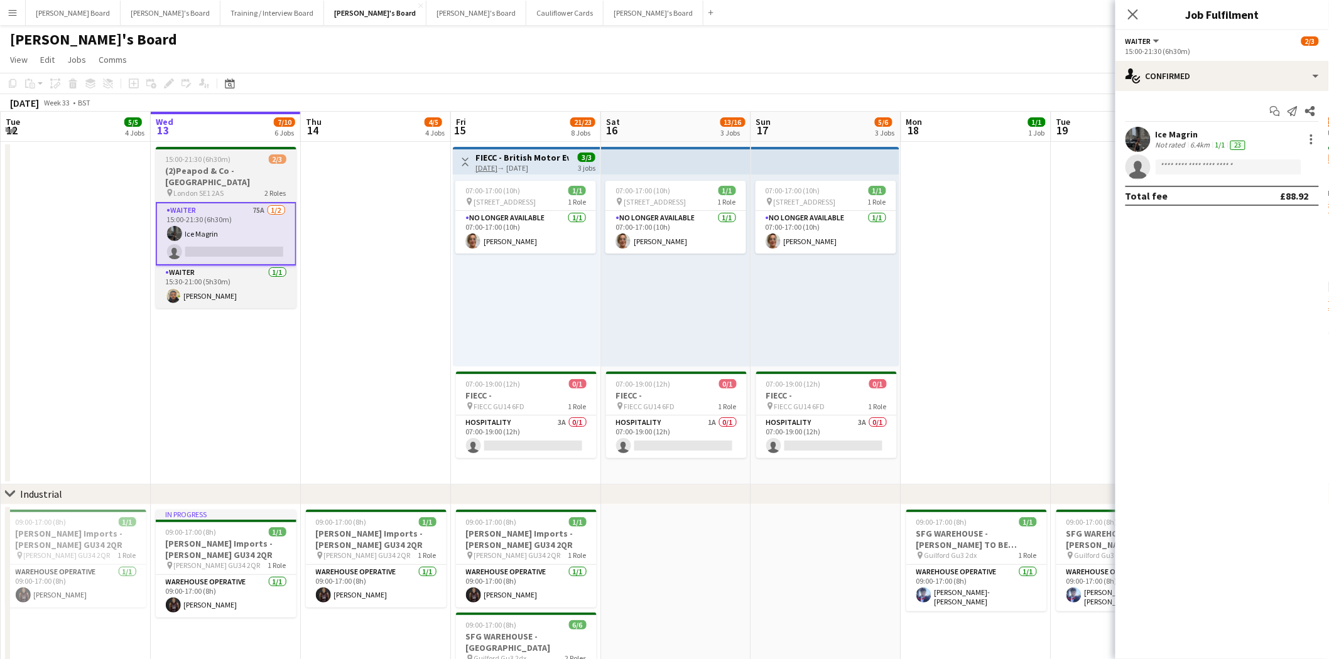
click at [203, 188] on span "London SE1 2AS" at bounding box center [199, 192] width 50 height 9
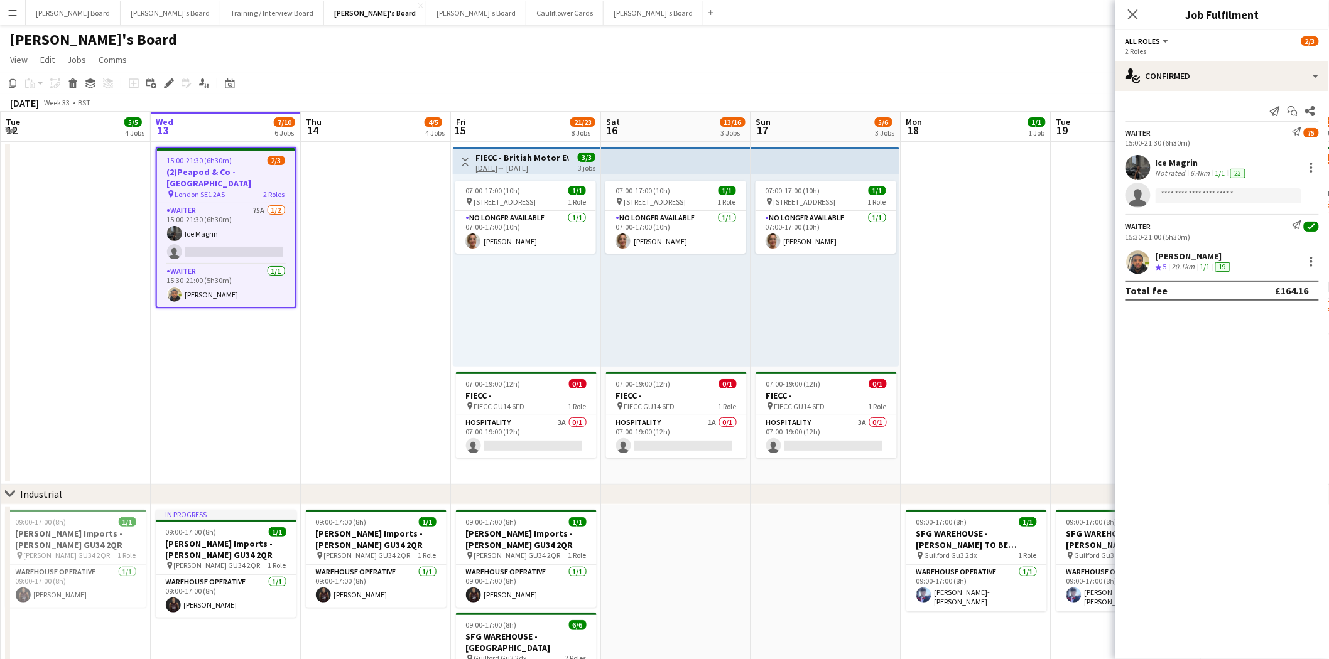
click at [13, 14] on app-icon "Menu" at bounding box center [13, 13] width 10 height 10
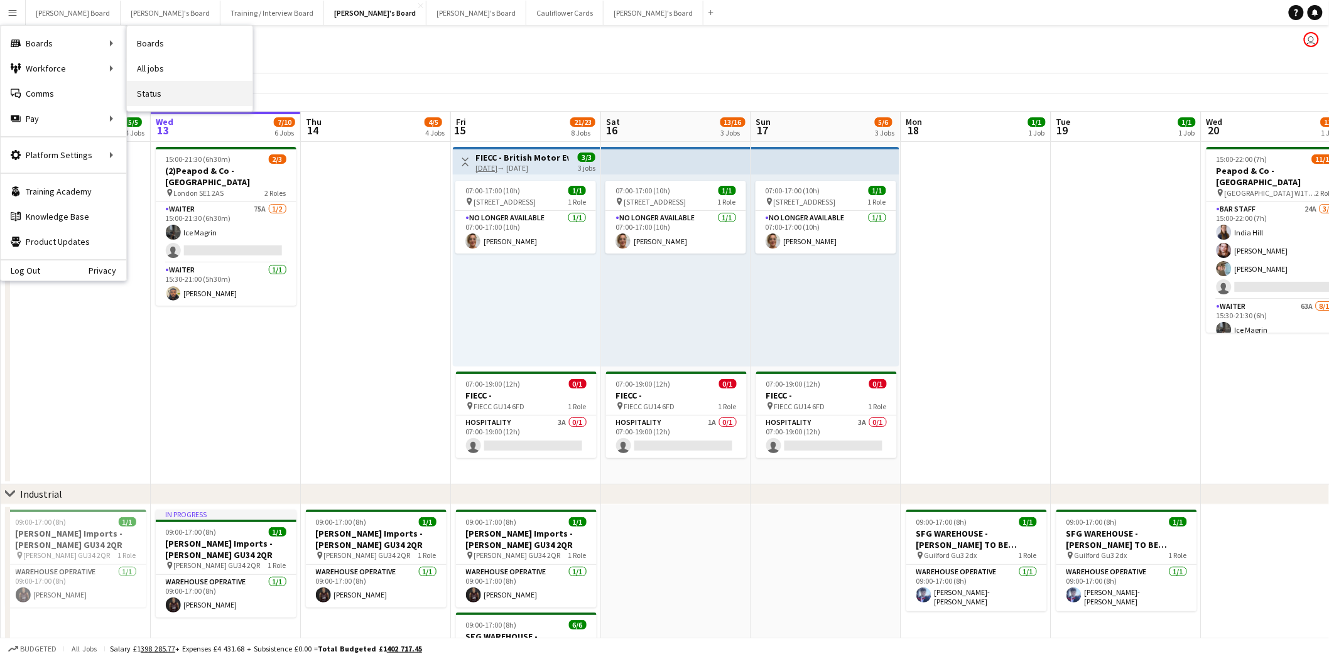
click at [185, 98] on link "Status" at bounding box center [190, 93] width 126 height 25
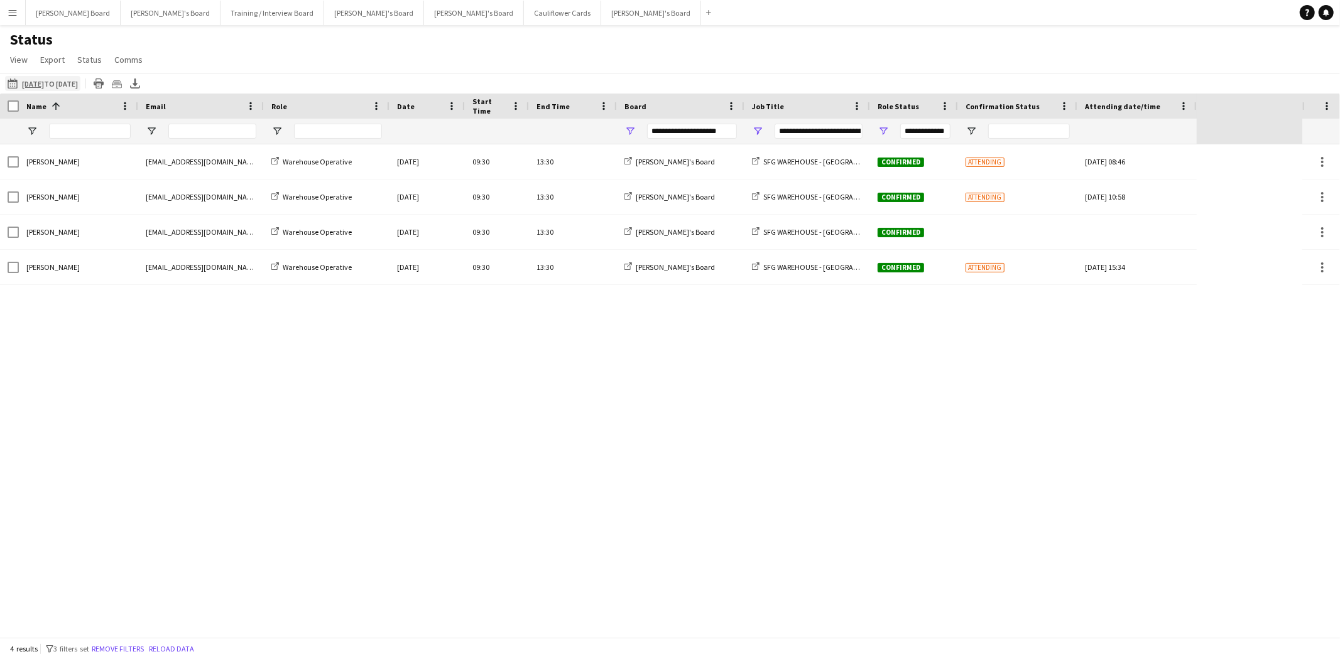
click at [13, 82] on app-icon "12-08-2025 to 18-08-2025" at bounding box center [15, 84] width 14 height 10
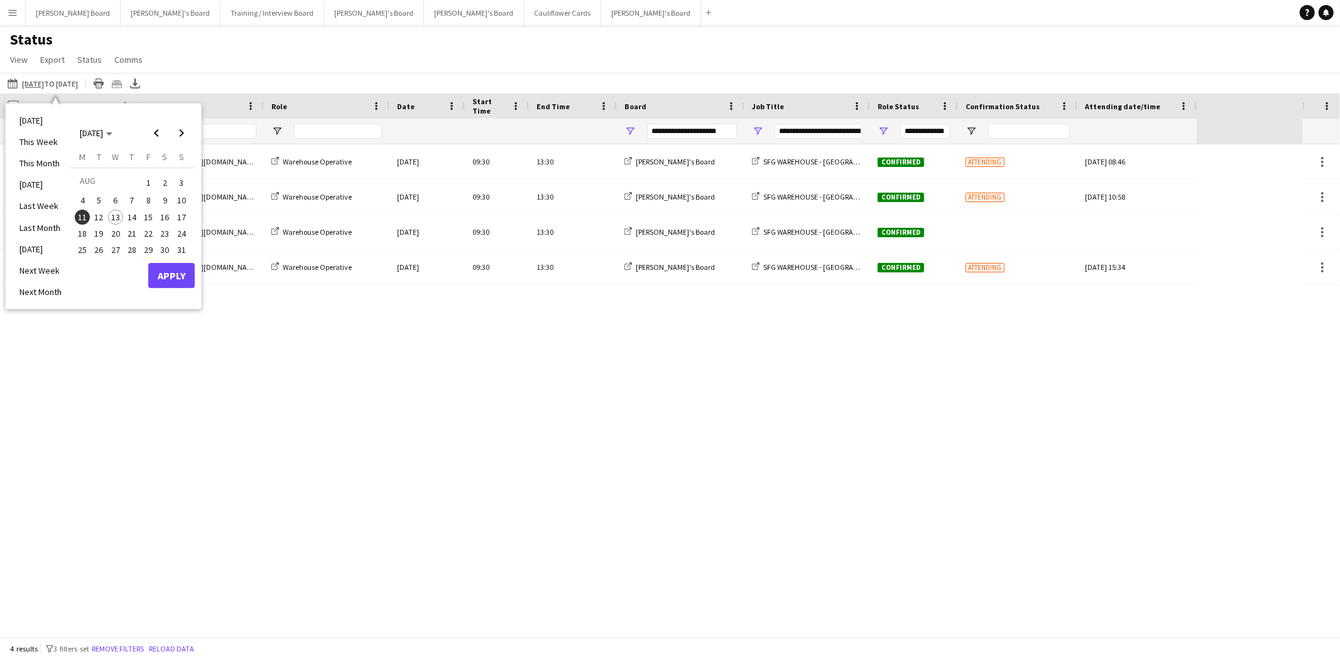
click at [120, 215] on span "13" at bounding box center [115, 217] width 15 height 15
click at [178, 276] on button "Apply" at bounding box center [171, 275] width 46 height 25
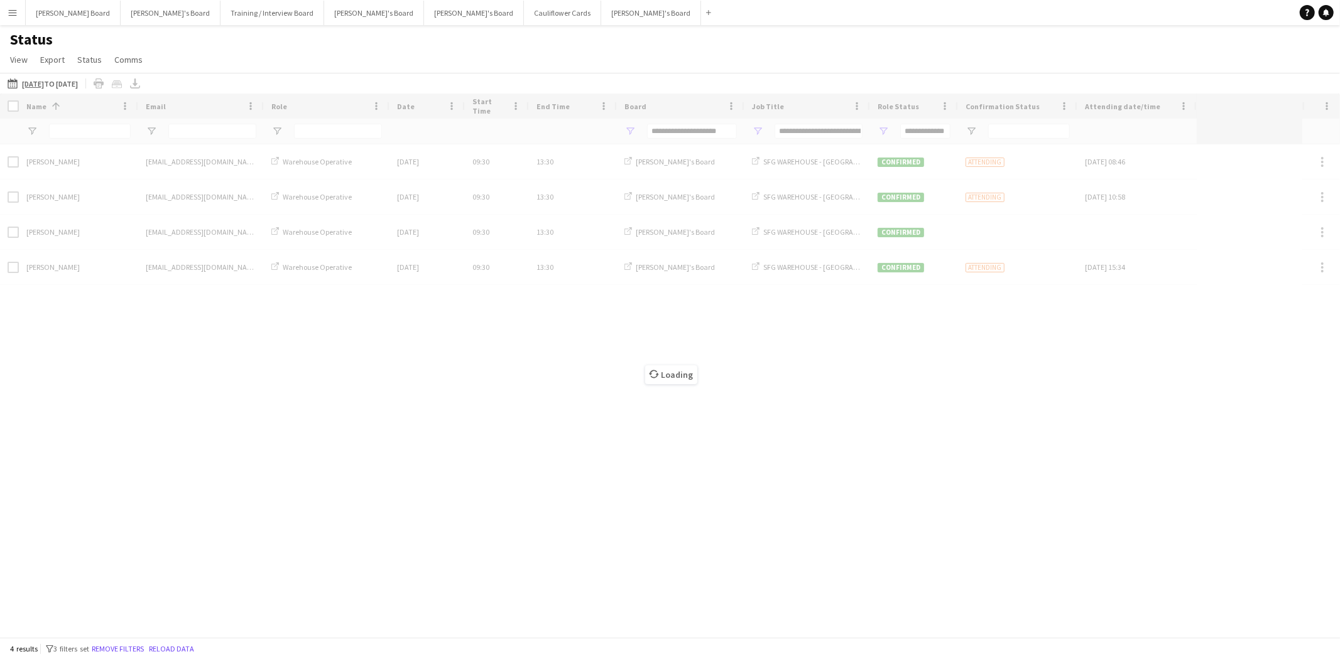
type input "***"
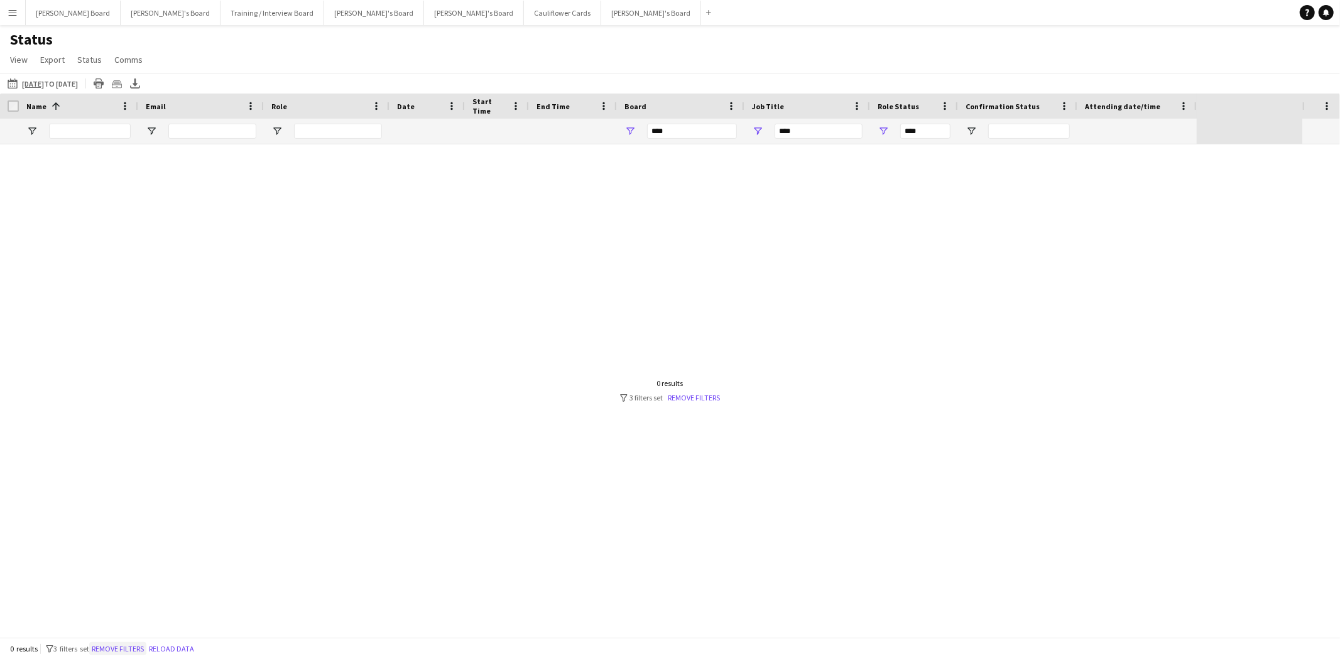
click at [133, 651] on button "Remove filters" at bounding box center [117, 649] width 57 height 14
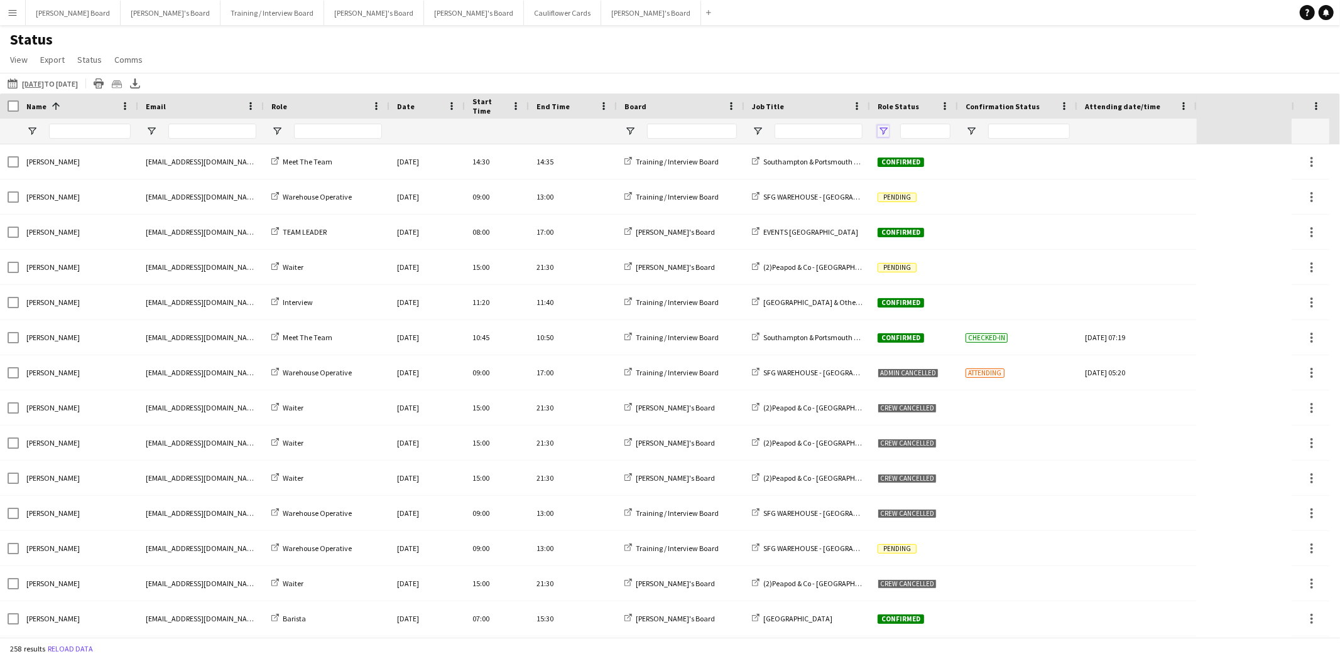
click at [877, 134] on span "Open Filter Menu" at bounding box center [882, 131] width 11 height 11
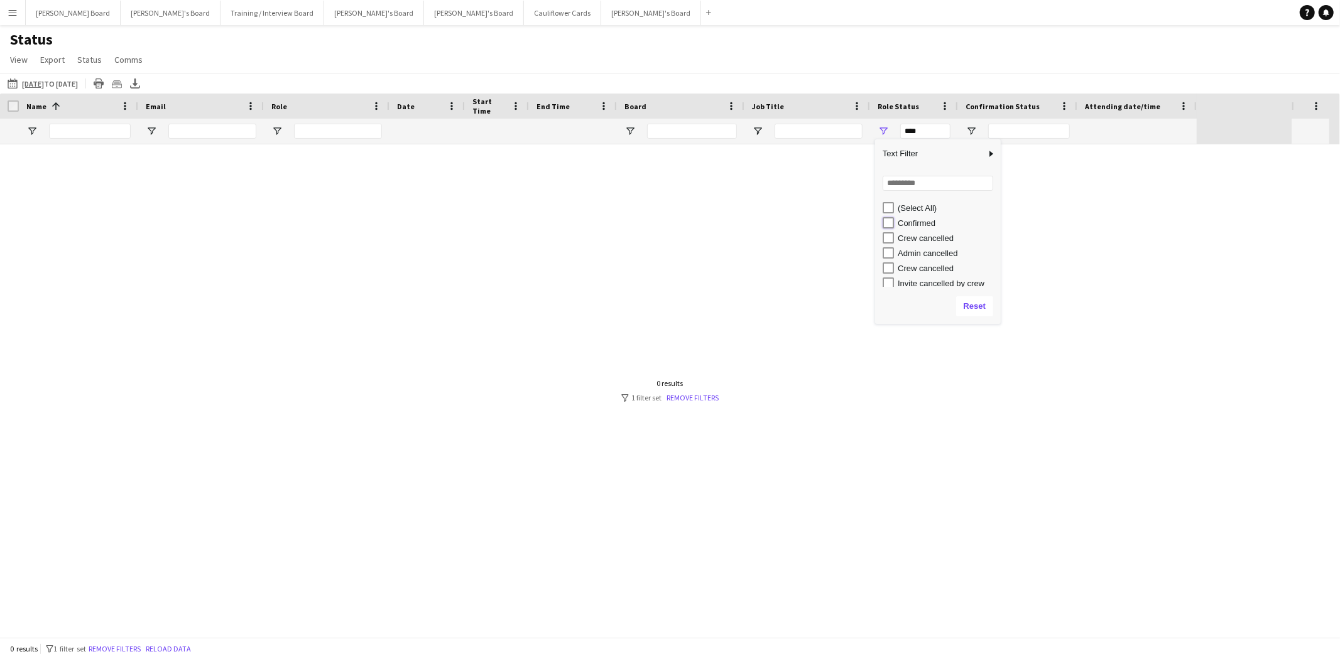
type input "**********"
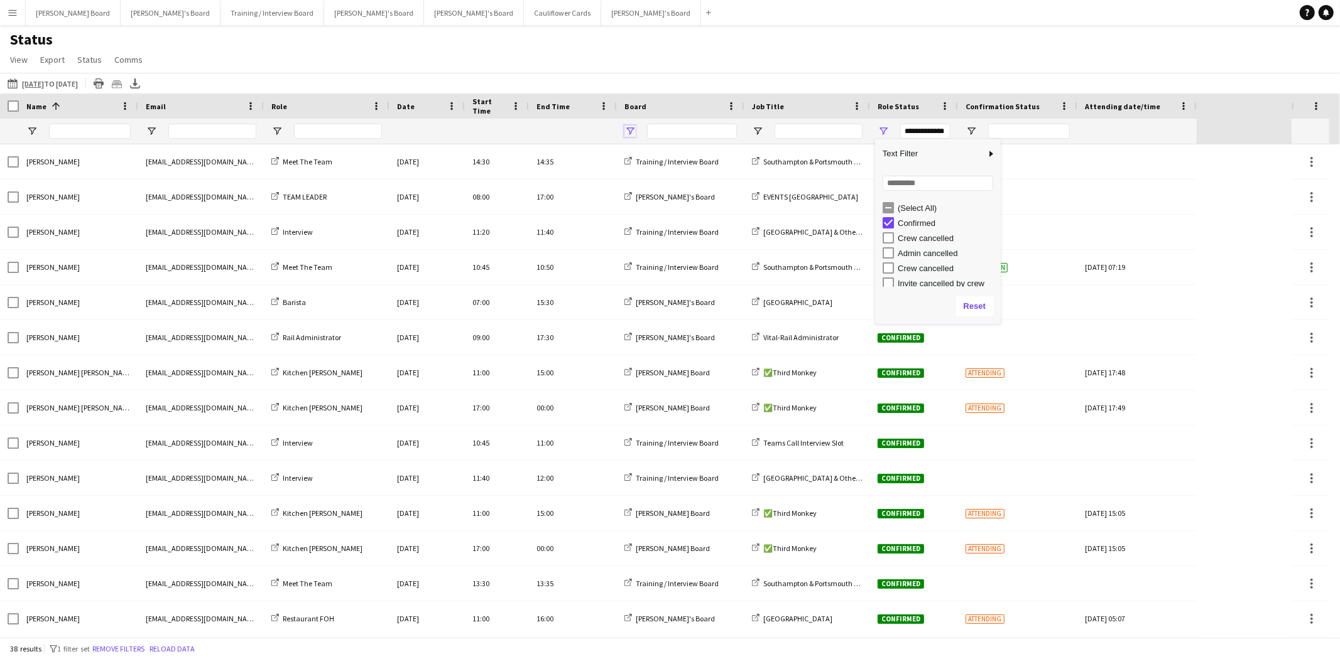
click at [631, 129] on span "Open Filter Menu" at bounding box center [629, 131] width 11 height 11
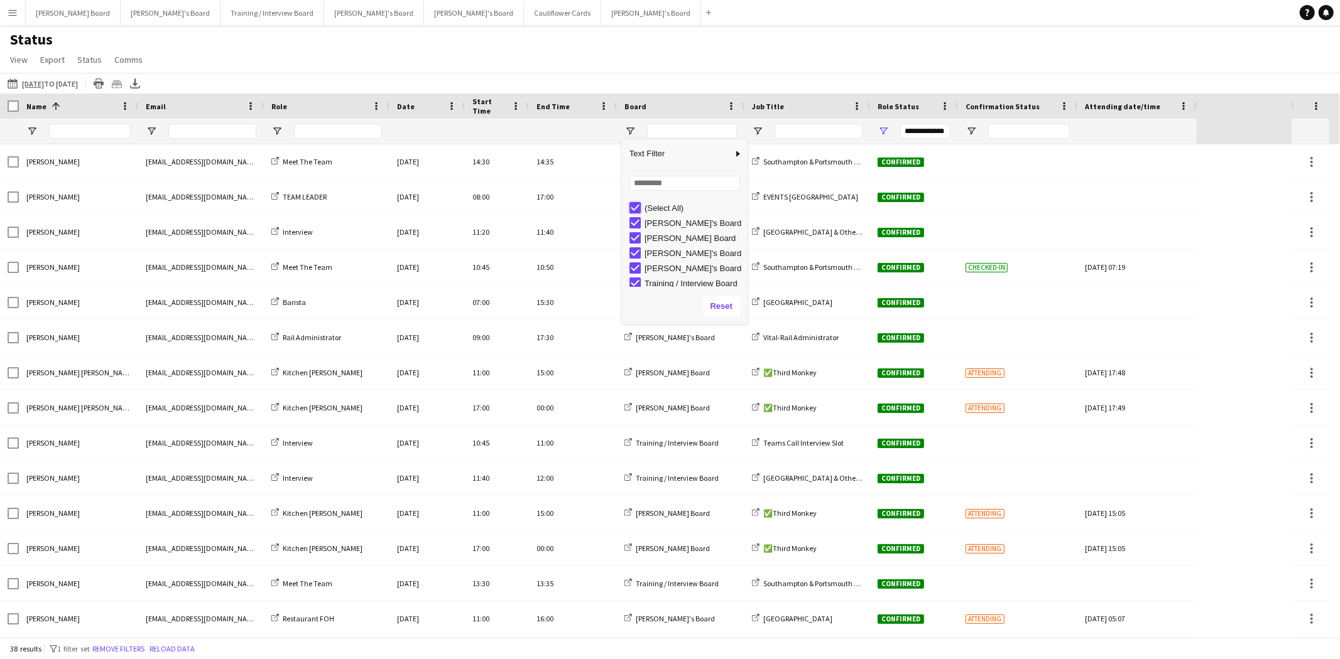
type input "***"
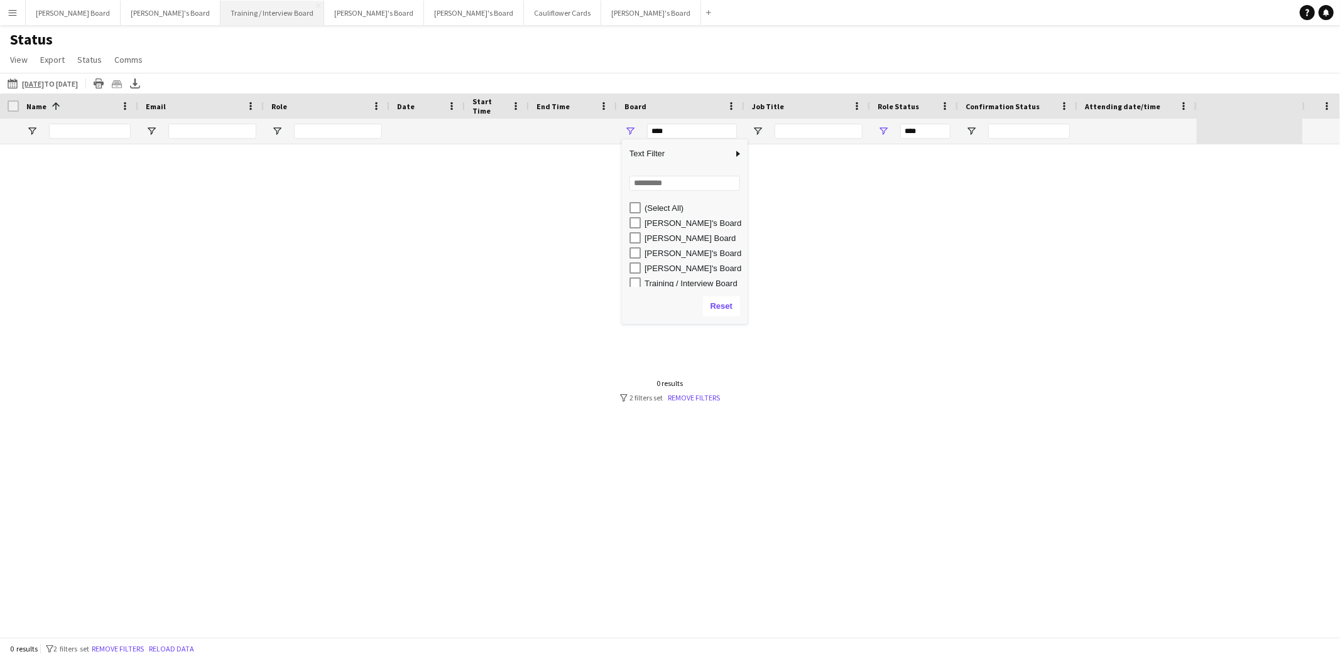
click at [220, 14] on button "Training / Interview Board Close" at bounding box center [272, 13] width 104 height 24
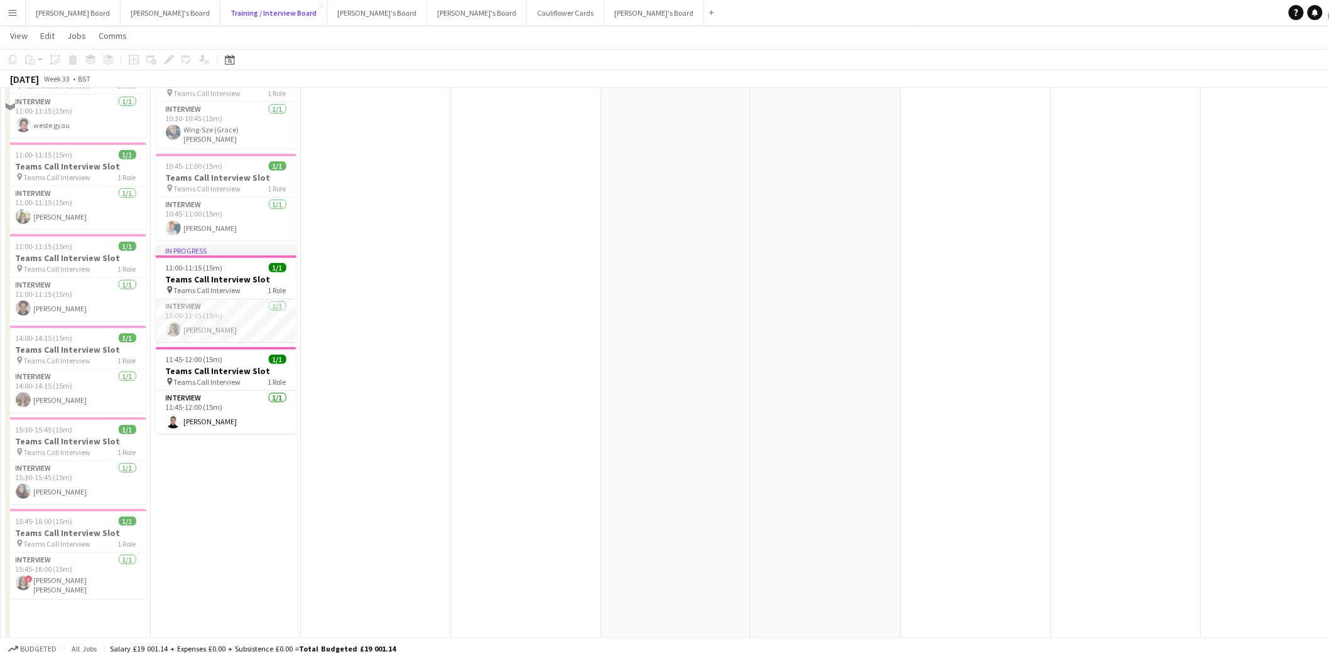
scroll to position [279, 0]
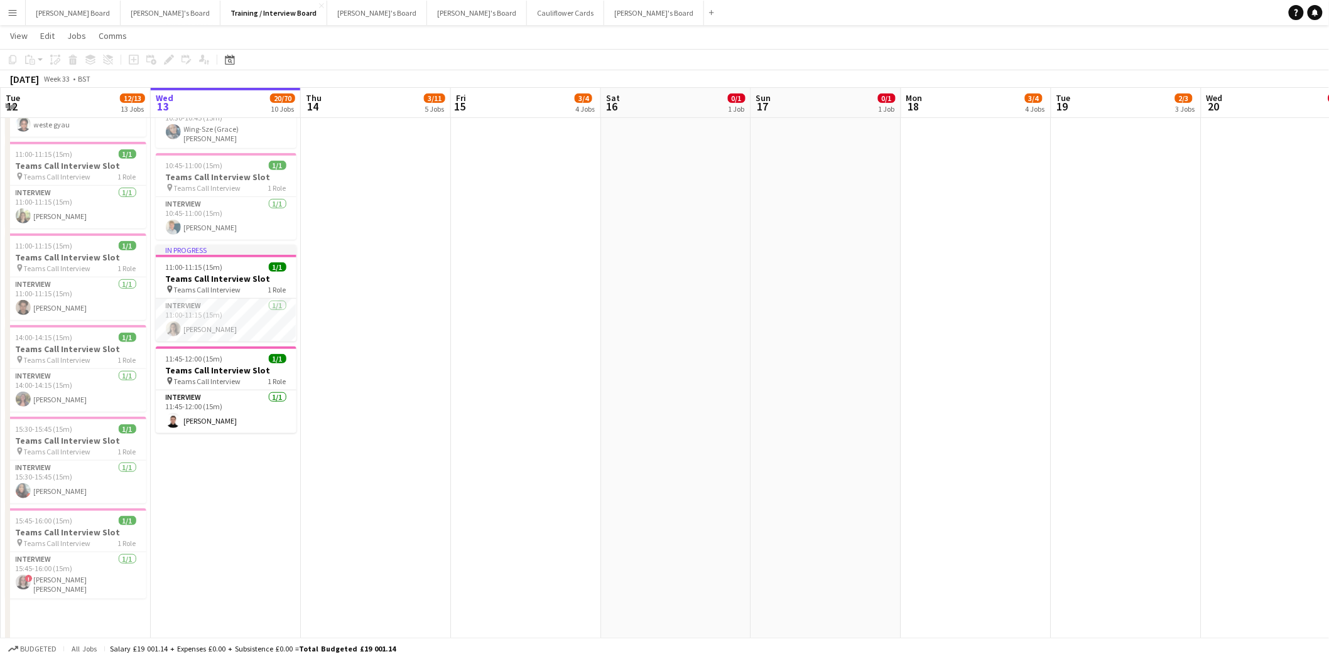
click at [255, 320] on app-card-role "Interview 1/1 11:00-11:15 (15m) Eve Trainor" at bounding box center [226, 320] width 141 height 43
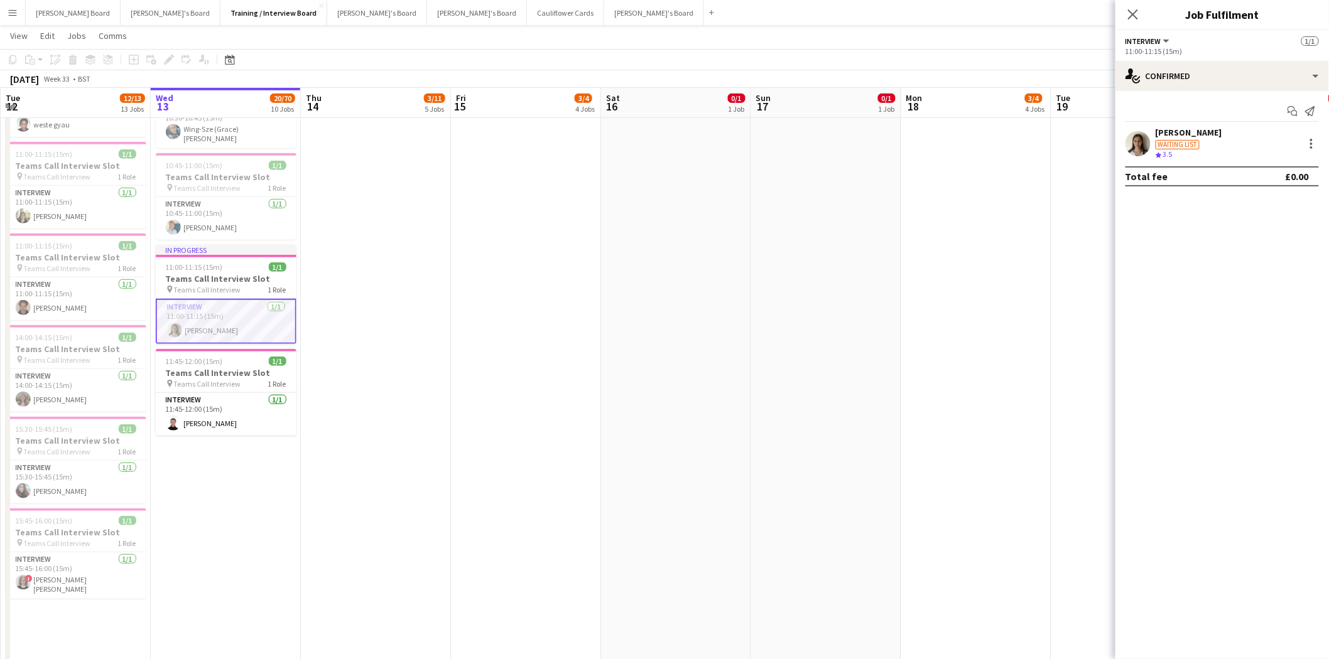
click at [1208, 132] on div "Eve Trainor Waiting list Crew rating 3.5" at bounding box center [1222, 143] width 214 height 33
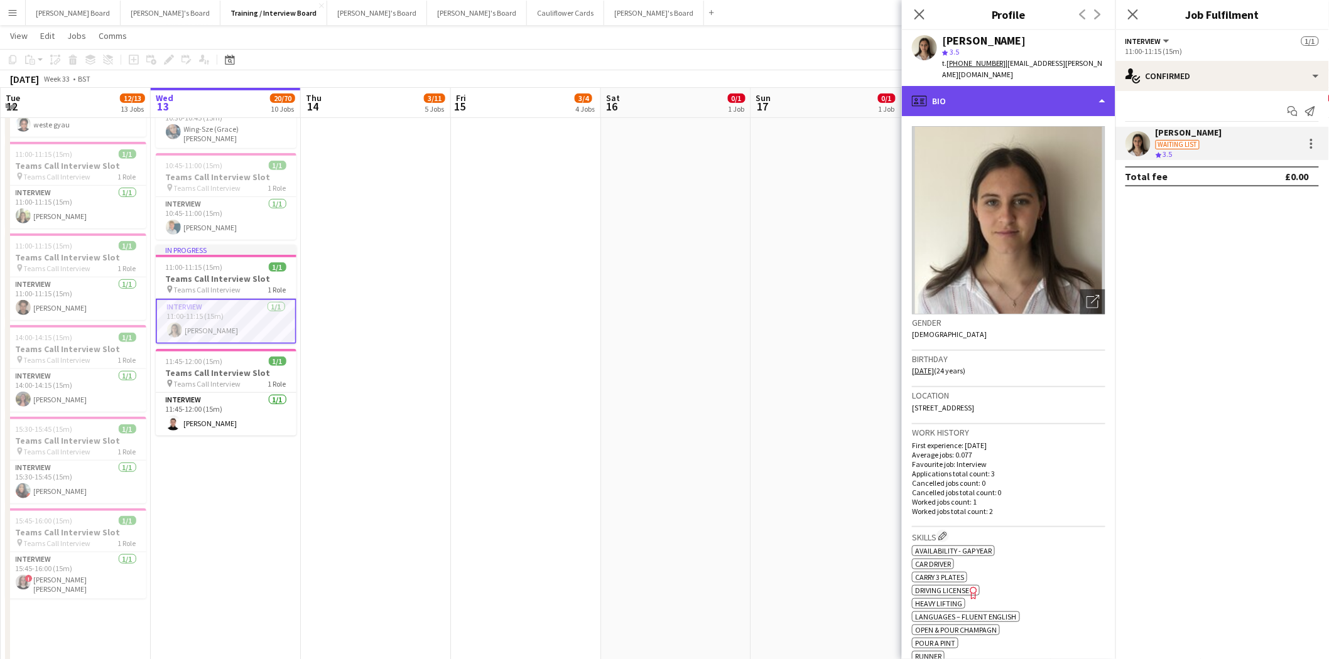
drag, startPoint x: 977, startPoint y: 77, endPoint x: 982, endPoint y: 95, distance: 19.5
click at [977, 86] on div "profile Bio" at bounding box center [1009, 101] width 214 height 30
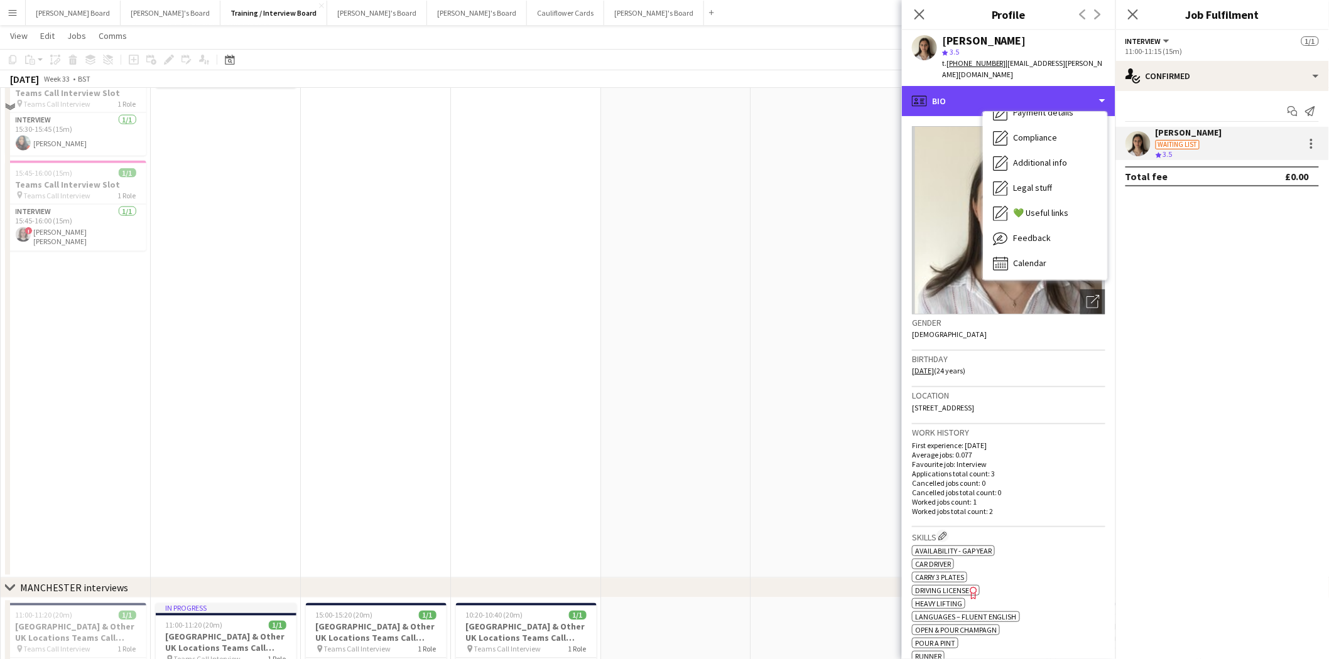
scroll to position [628, 0]
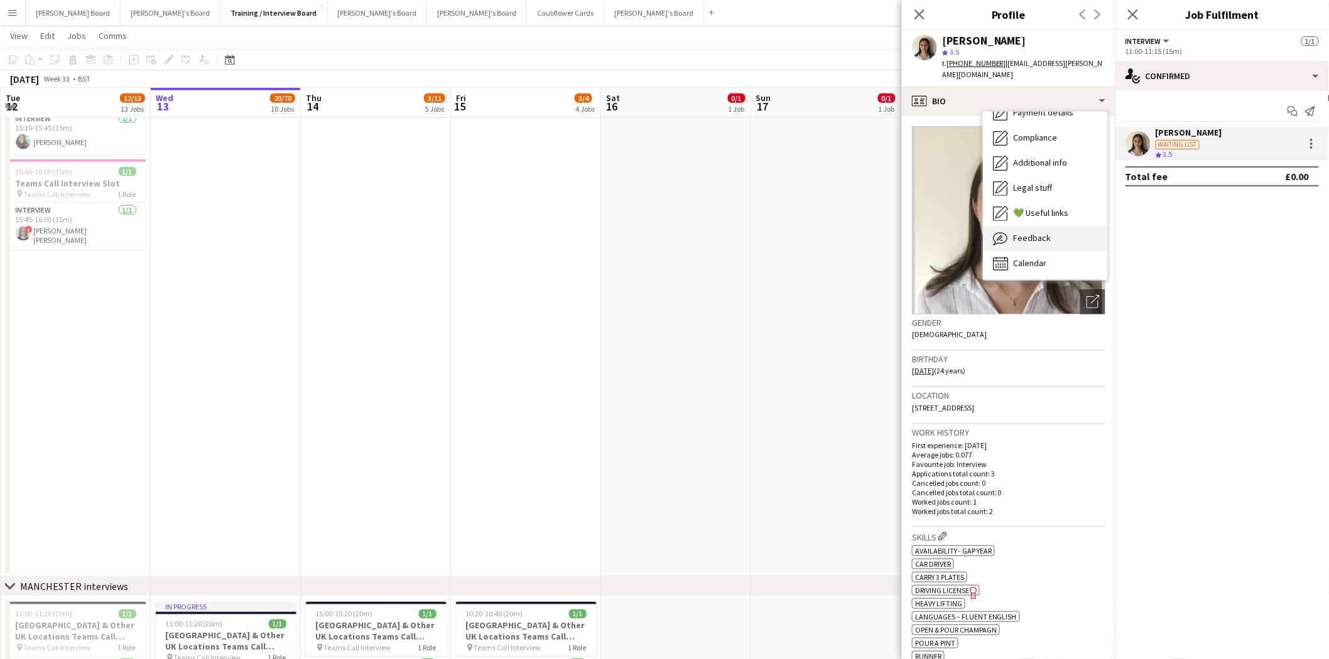
click at [1045, 226] on div "Feedback Feedback" at bounding box center [1045, 238] width 124 height 25
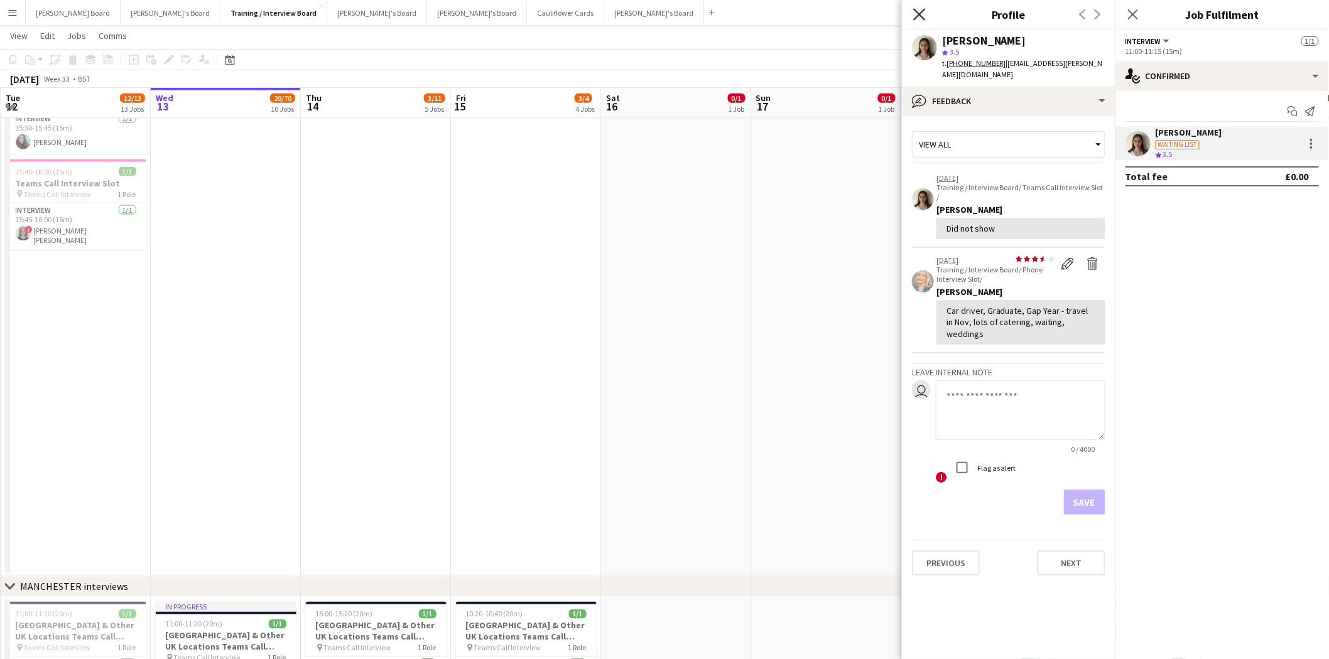
click at [921, 14] on icon "Close pop-in" at bounding box center [919, 14] width 12 height 12
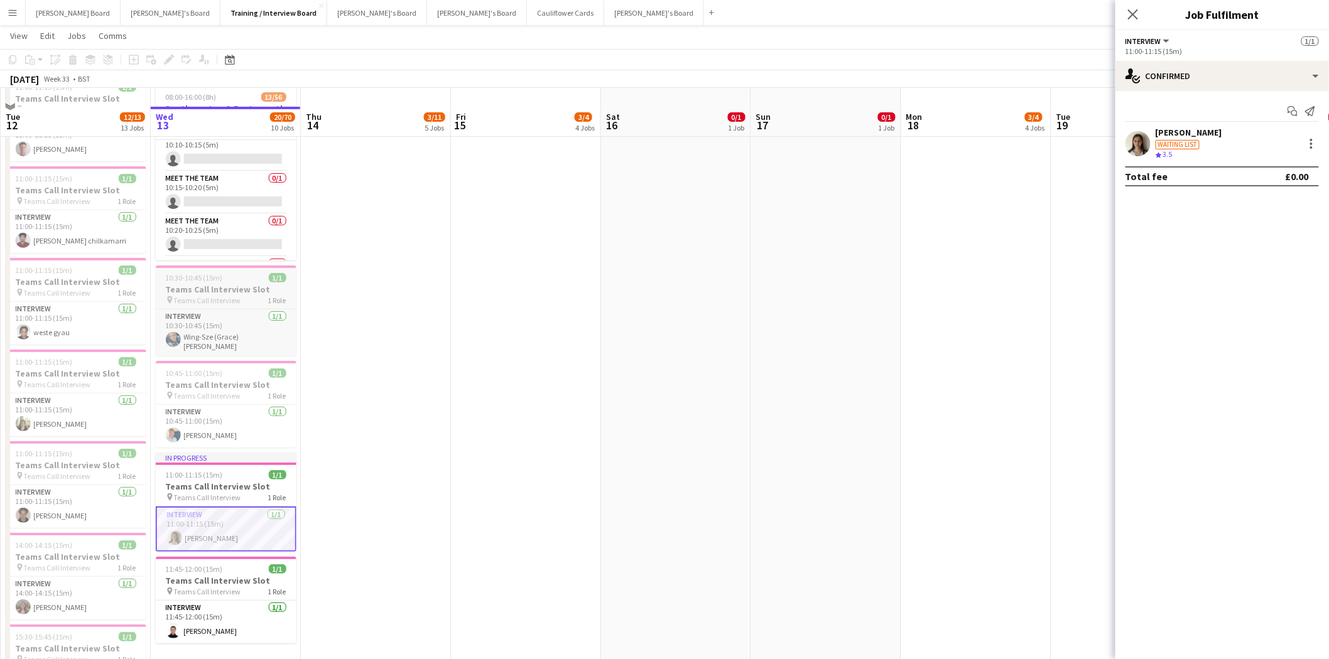
scroll to position [70, 0]
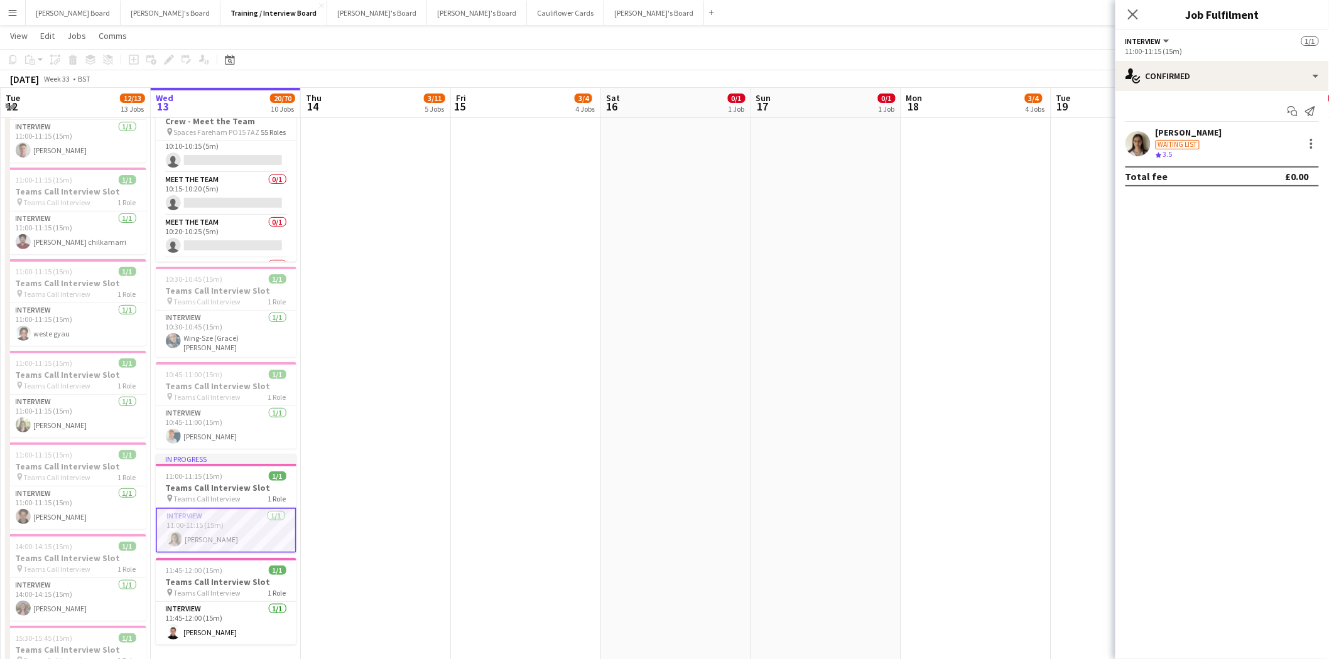
drag, startPoint x: 225, startPoint y: 427, endPoint x: 554, endPoint y: 363, distance: 335.3
click at [221, 416] on app-card-role "Interview 1/1 10:45-11:00 (15m) Benjamin Prodger" at bounding box center [230, 427] width 141 height 43
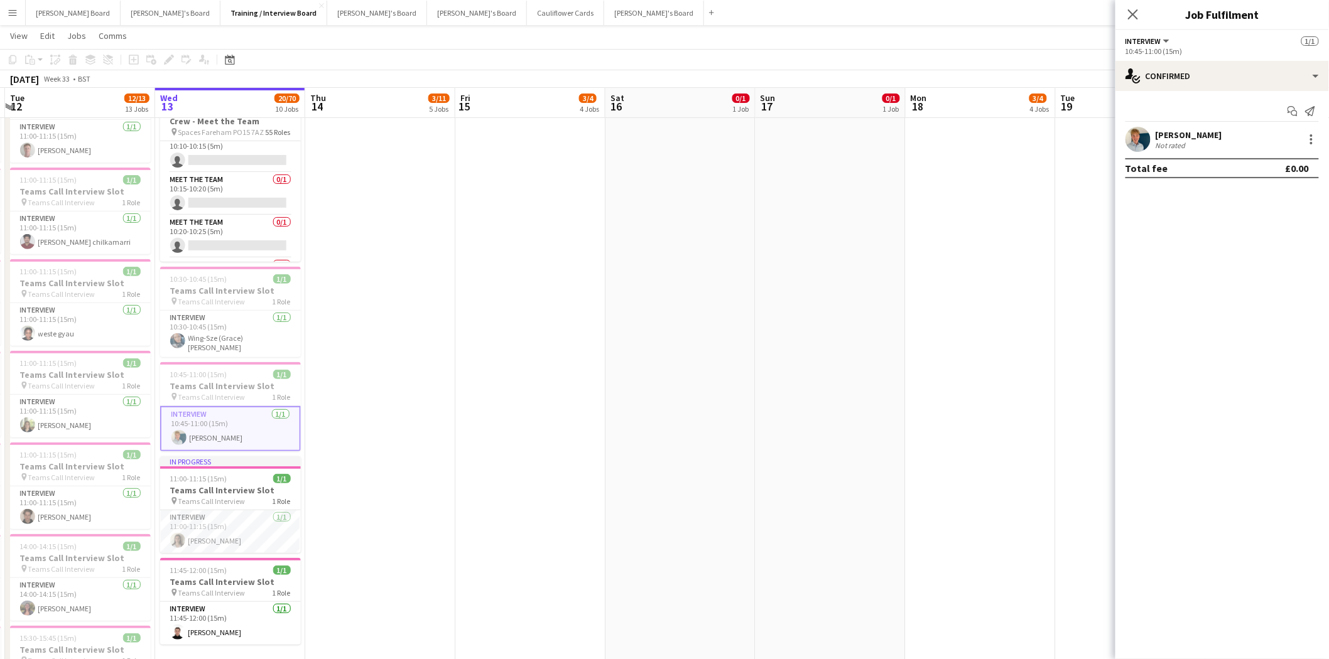
scroll to position [0, 294]
click at [1242, 135] on div "Benjamin Prodger Not rated" at bounding box center [1222, 139] width 214 height 25
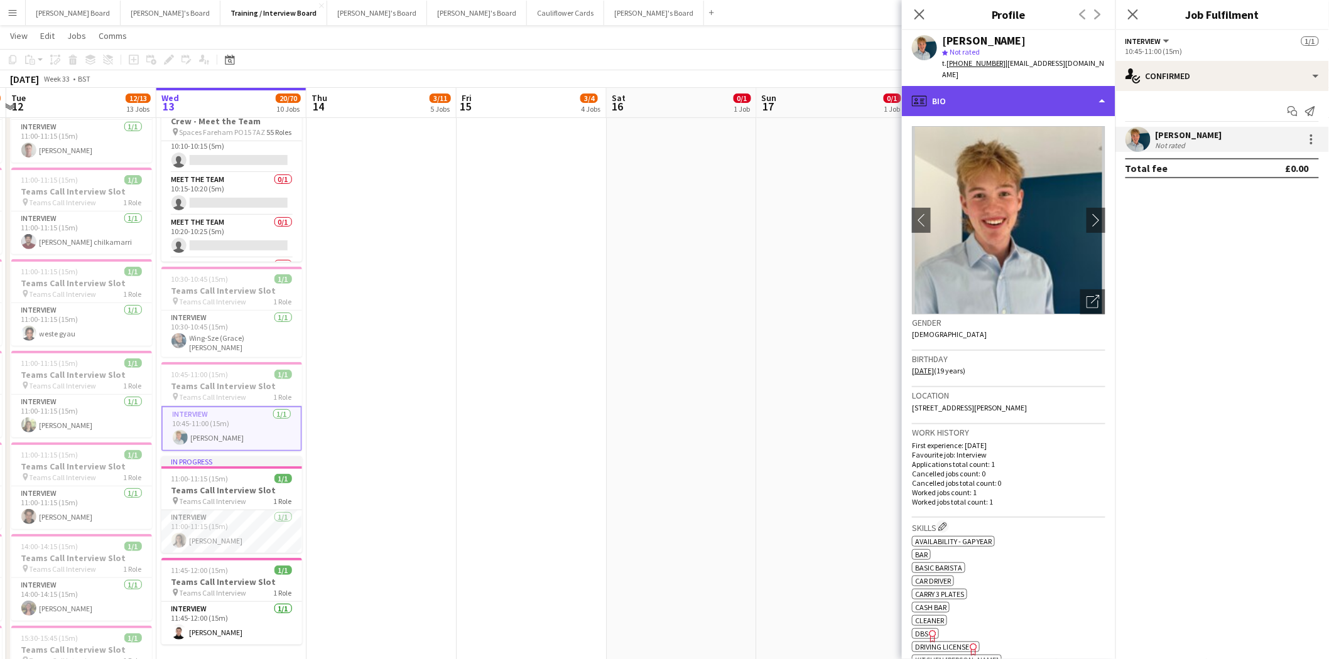
drag, startPoint x: 967, startPoint y: 89, endPoint x: 971, endPoint y: 95, distance: 7.3
click at [968, 89] on div "profile Bio" at bounding box center [1009, 101] width 214 height 30
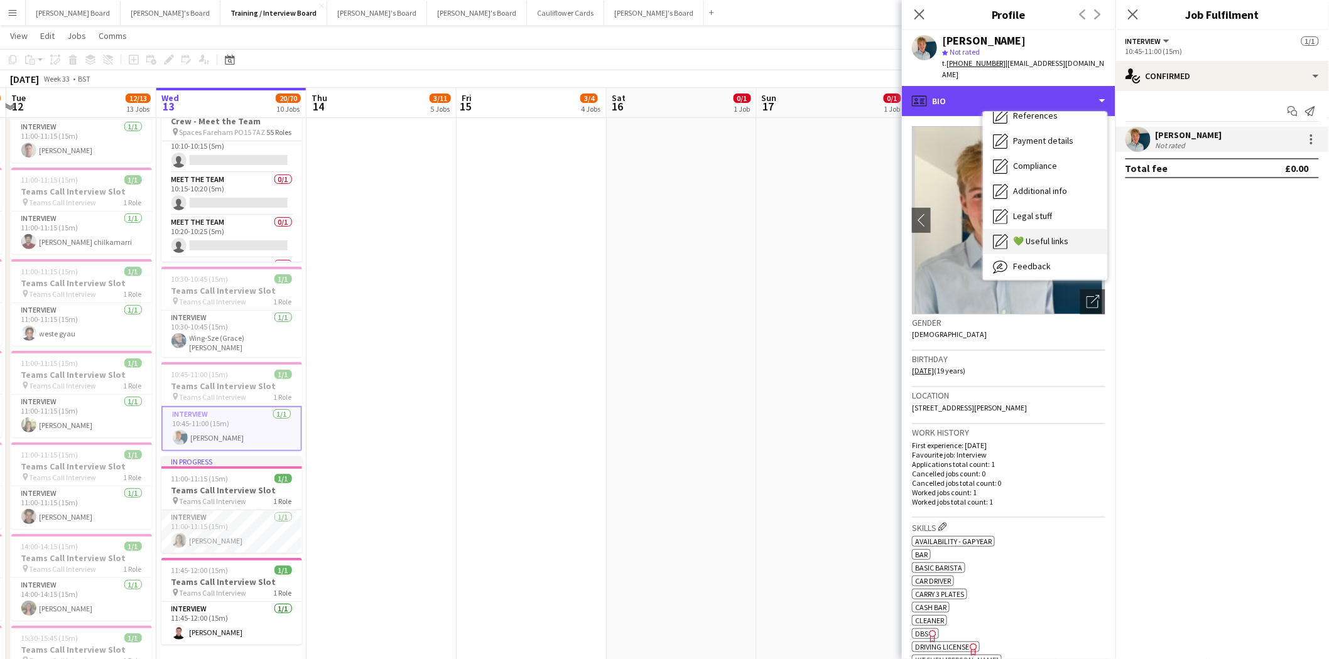
scroll to position [139, 0]
click at [1034, 235] on span "💚 Useful links" at bounding box center [1040, 240] width 55 height 11
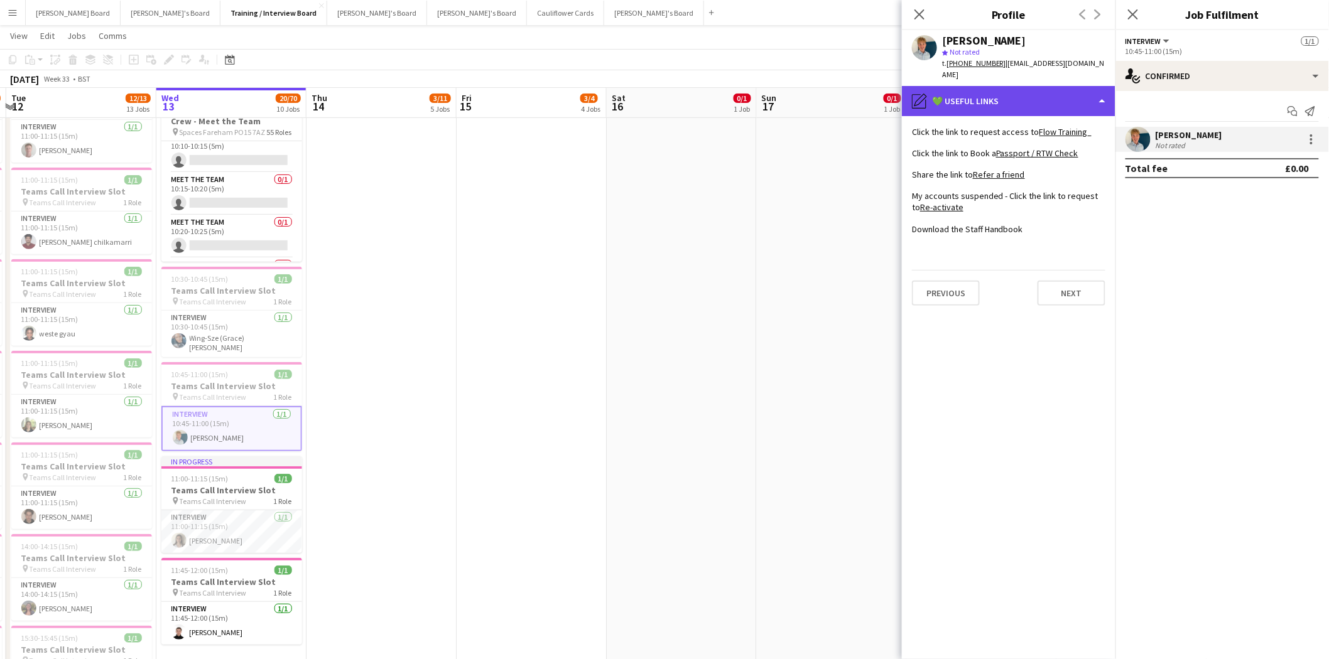
click at [1006, 90] on div "pencil4 💚 Useful links" at bounding box center [1009, 101] width 214 height 30
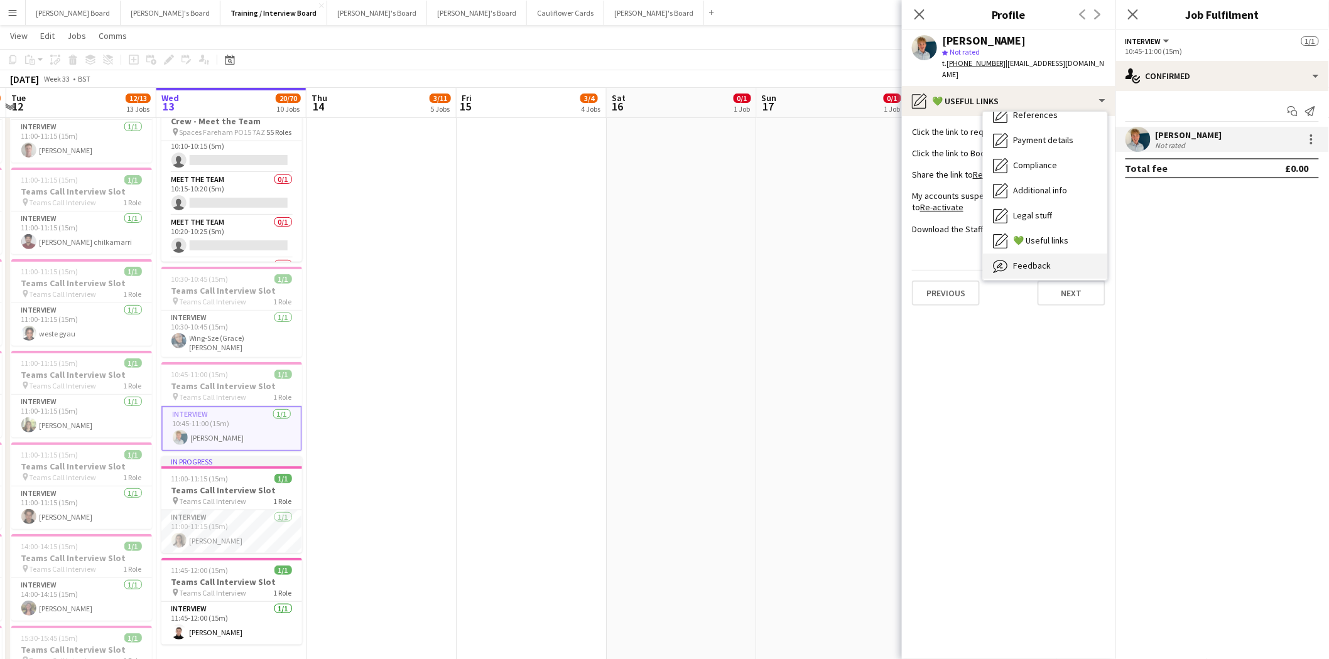
click at [1038, 260] on span "Feedback" at bounding box center [1032, 265] width 38 height 11
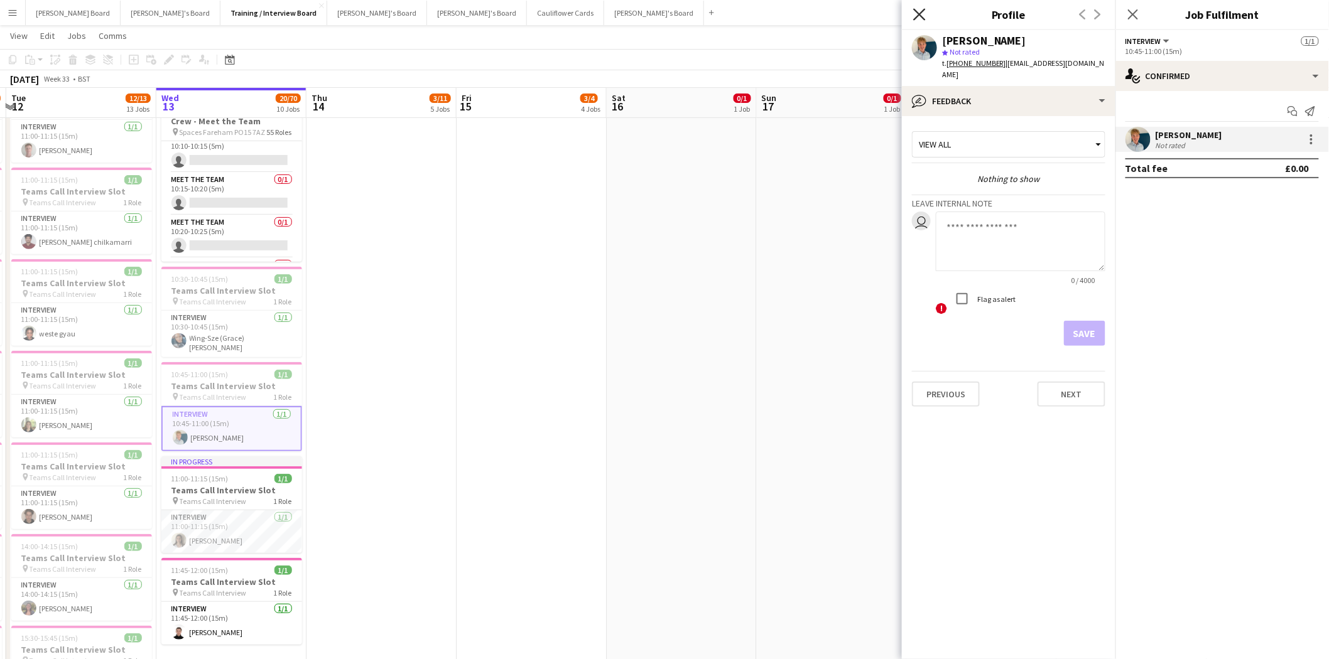
click at [918, 11] on icon at bounding box center [919, 14] width 12 height 12
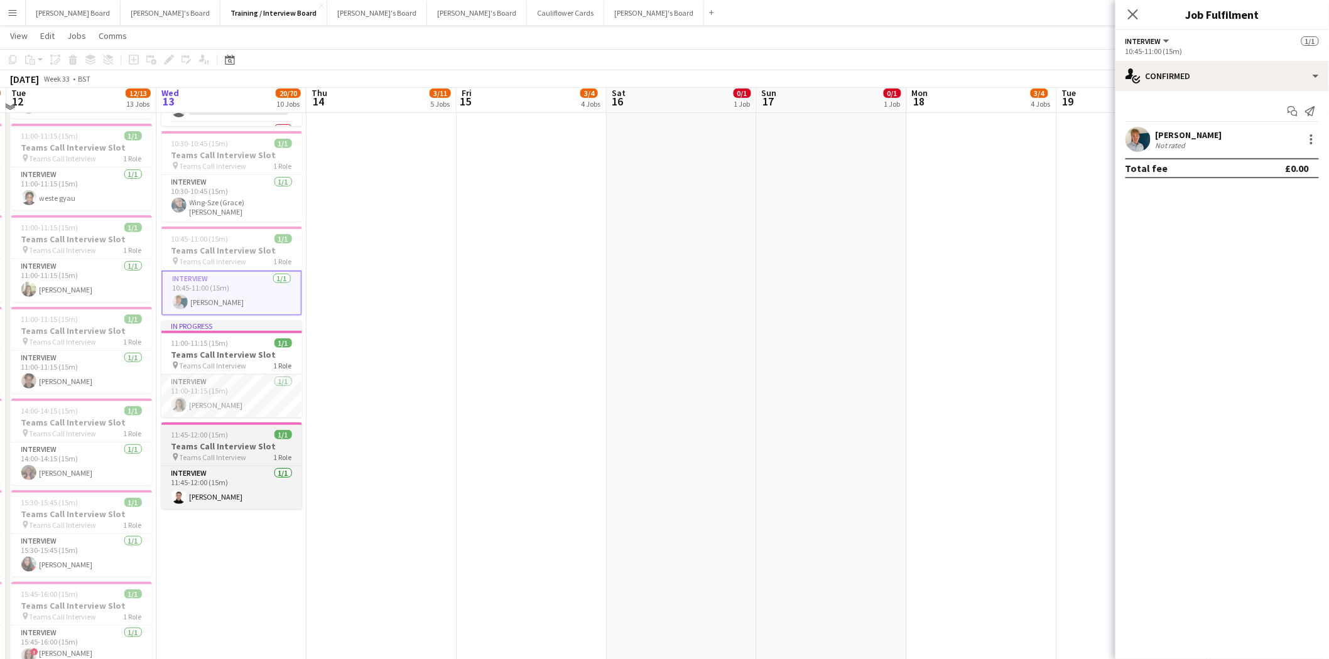
scroll to position [209, 0]
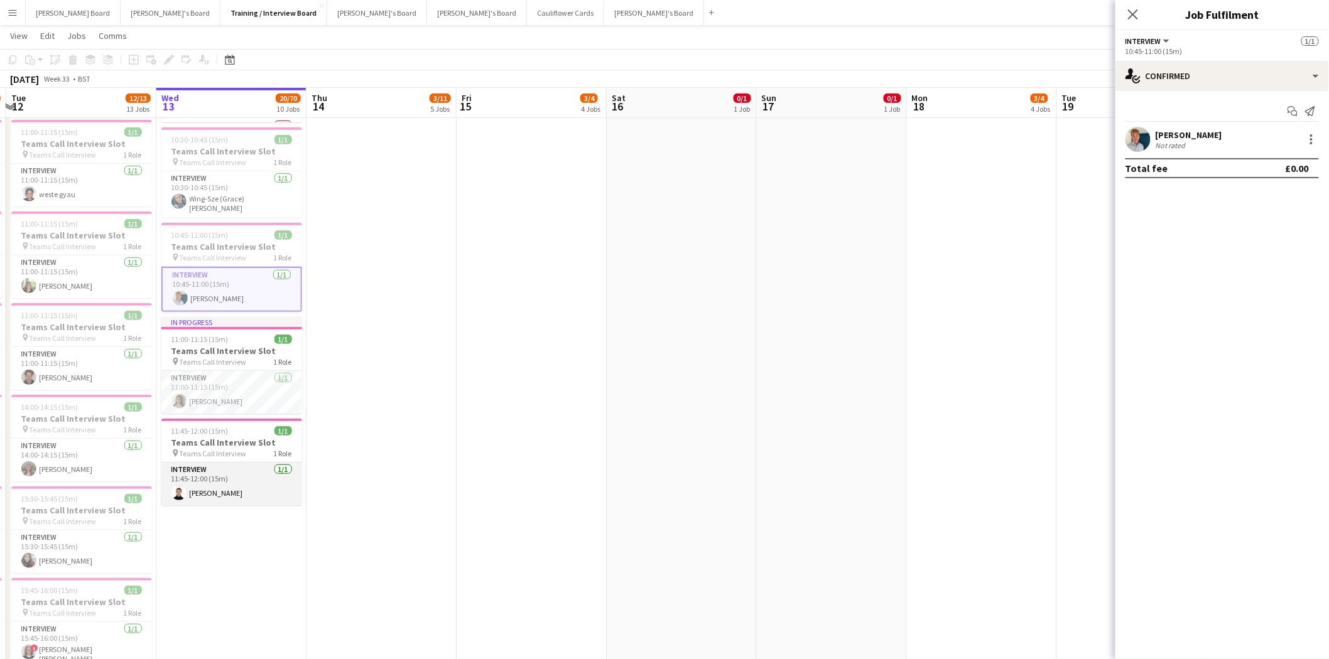
click at [234, 486] on app-card-role "Interview 1/1 11:45-12:00 (15m) Sam Selman" at bounding box center [231, 484] width 141 height 43
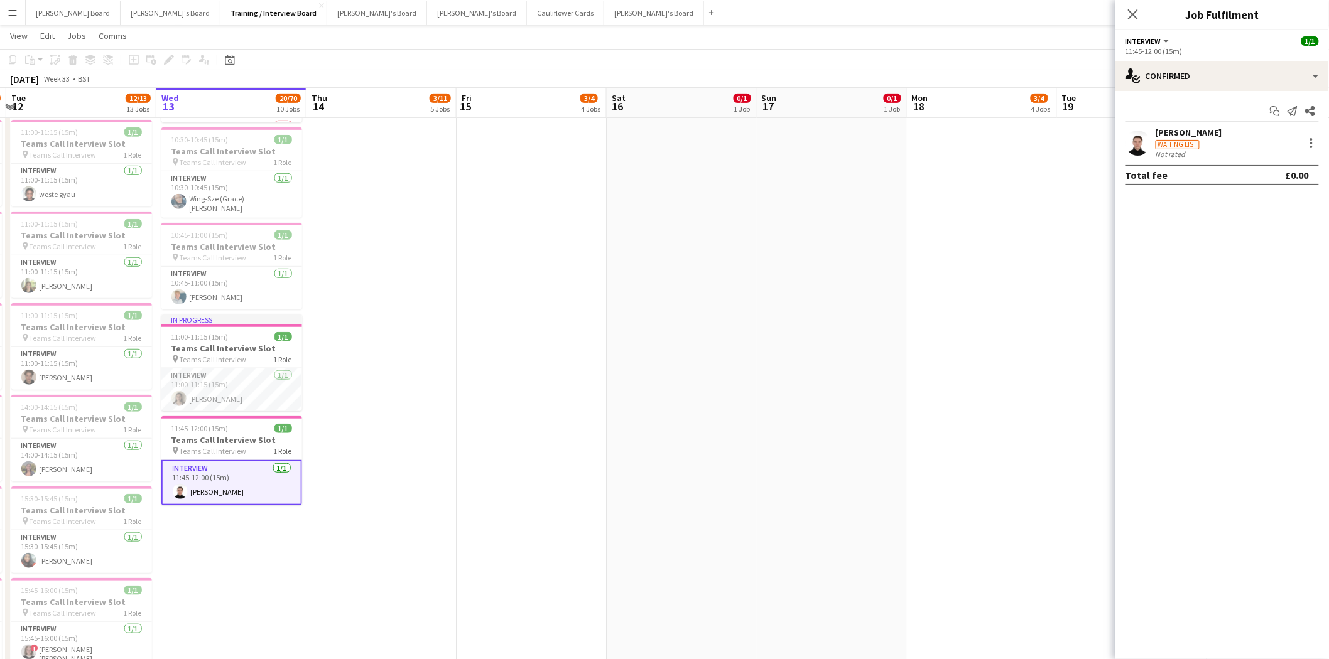
click at [1198, 127] on div "Sam Selman" at bounding box center [1189, 132] width 67 height 11
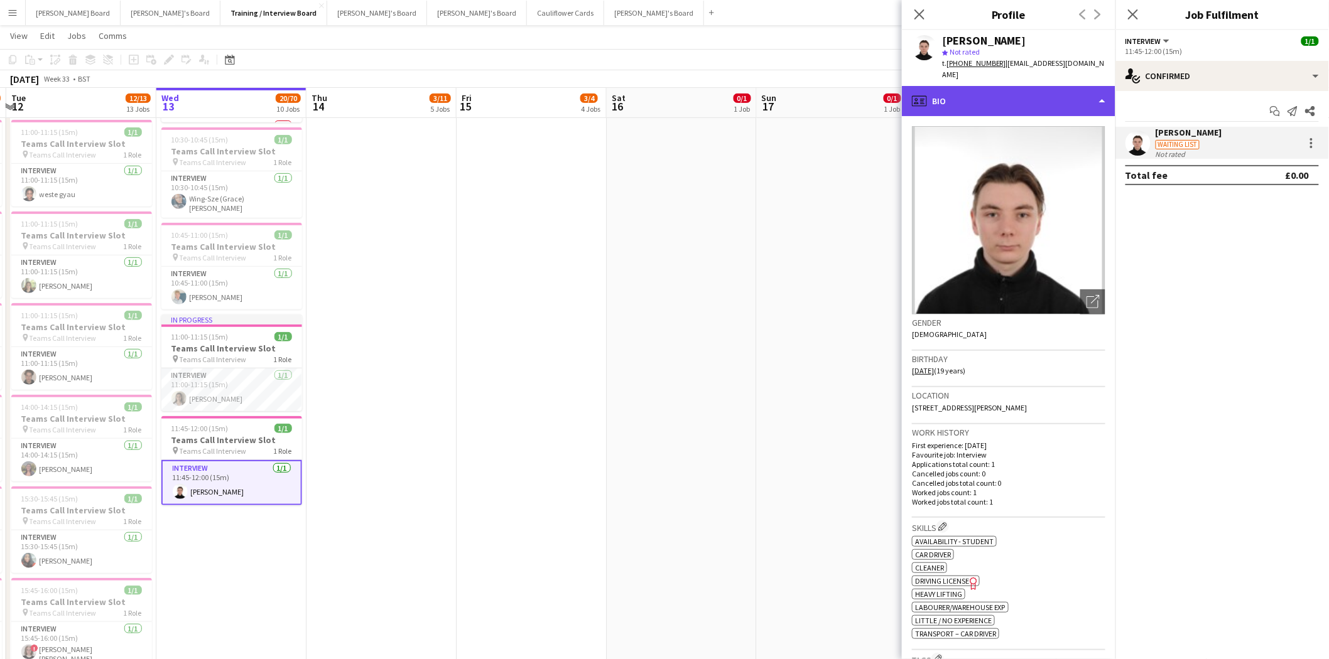
click at [960, 86] on div "profile Bio" at bounding box center [1009, 101] width 214 height 30
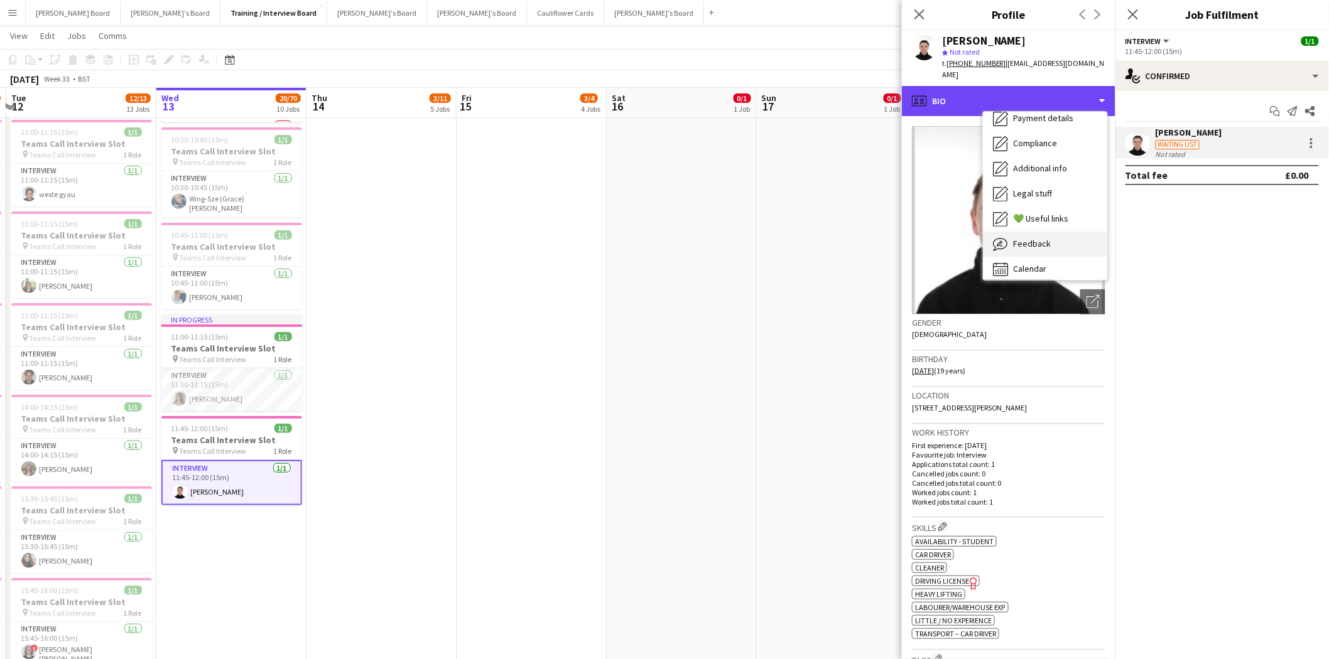
scroll to position [167, 0]
click at [1034, 232] on span "Feedback" at bounding box center [1032, 237] width 38 height 11
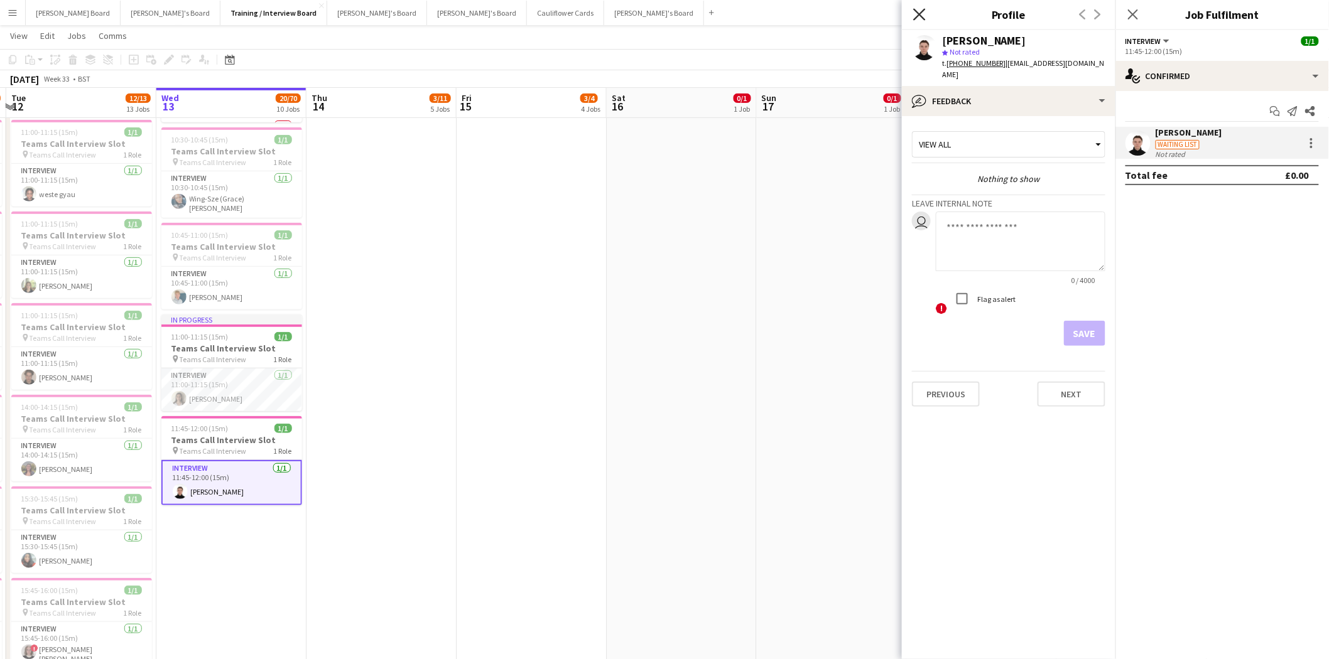
click at [918, 13] on icon at bounding box center [919, 14] width 12 height 12
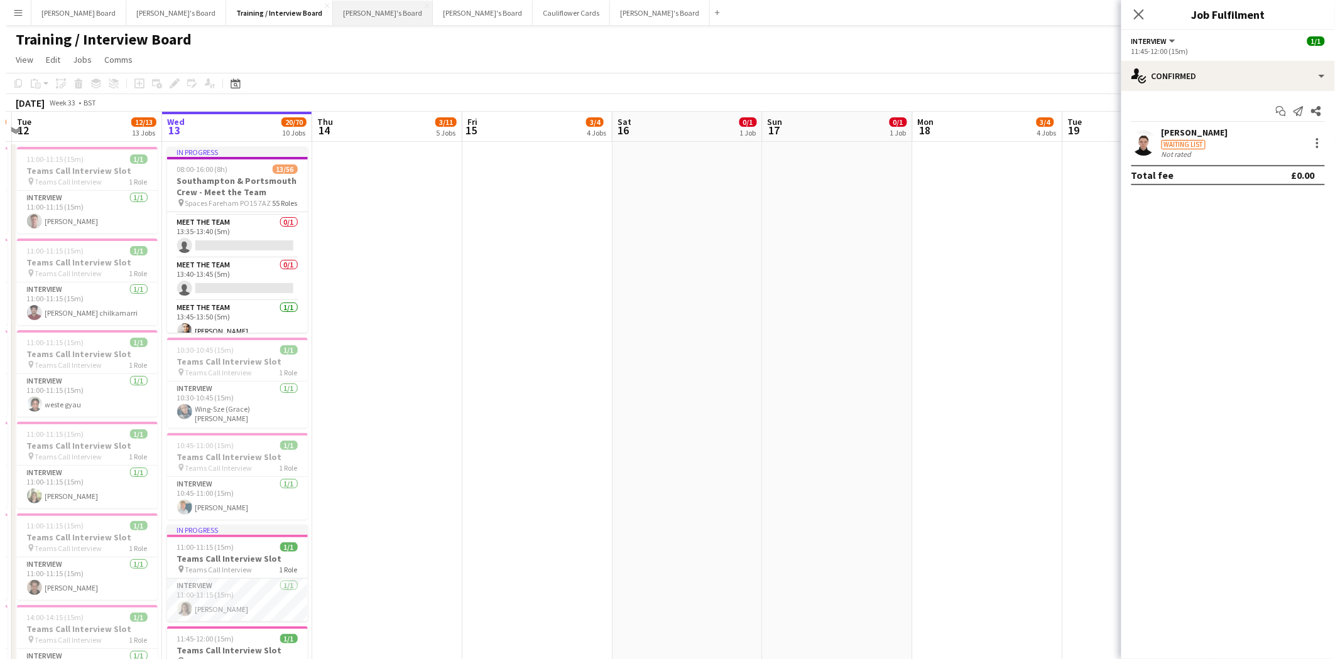
scroll to position [1186, 0]
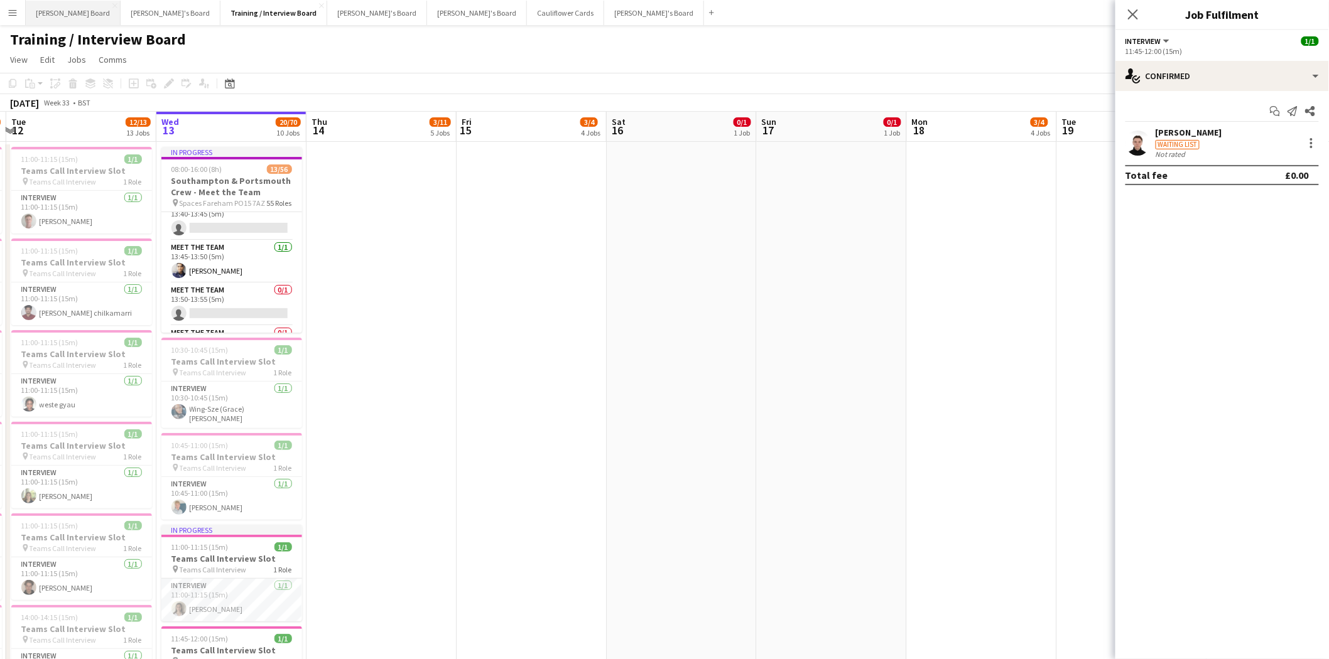
click at [58, 7] on button "[PERSON_NAME] Board Close" at bounding box center [73, 13] width 95 height 24
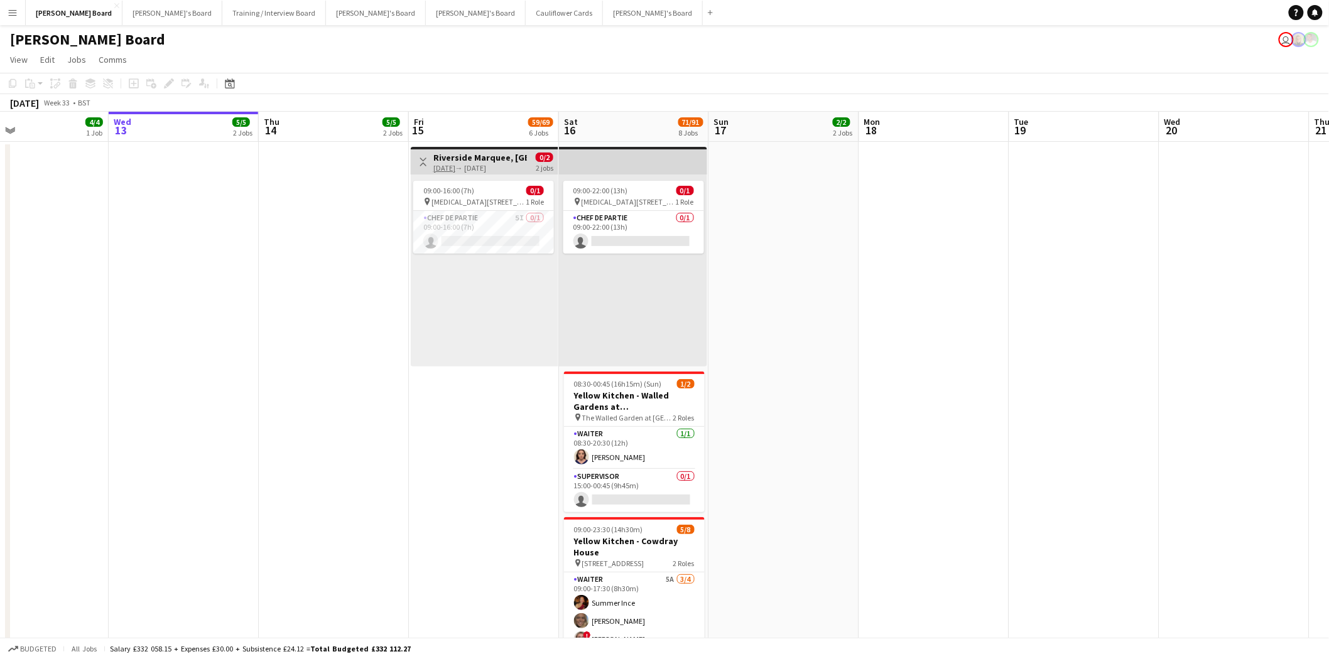
scroll to position [0, 504]
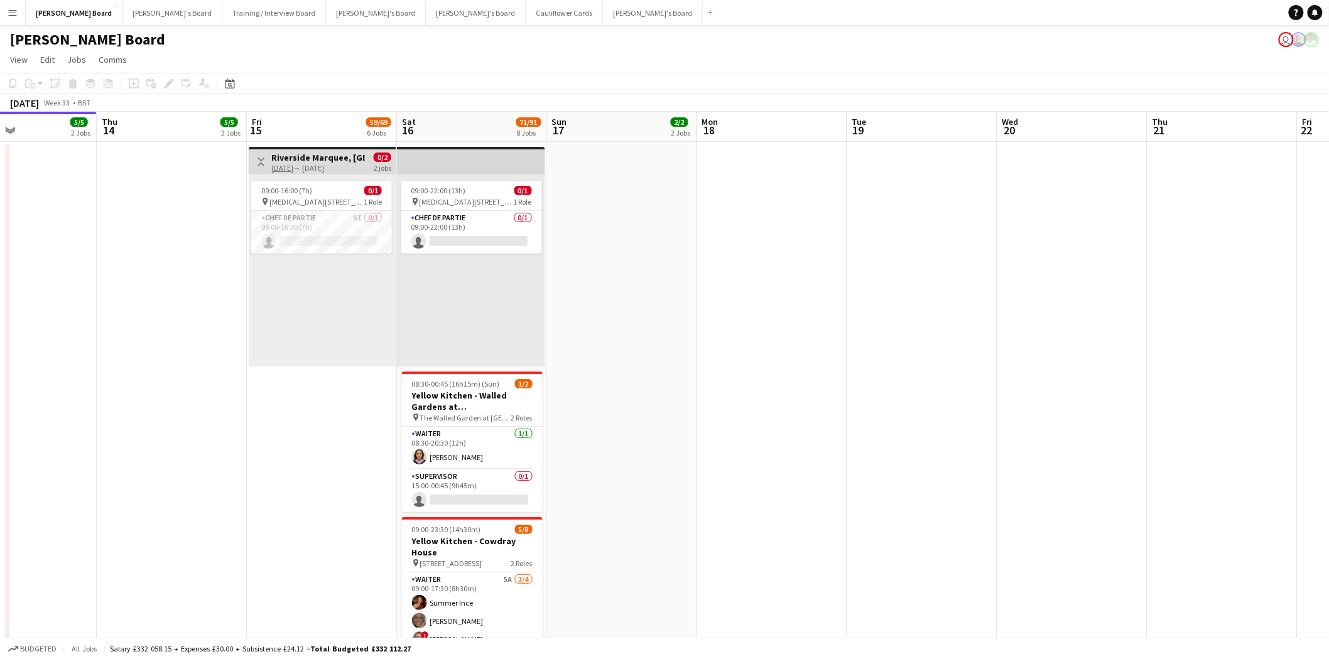
drag, startPoint x: 310, startPoint y: 350, endPoint x: 105, endPoint y: 344, distance: 204.8
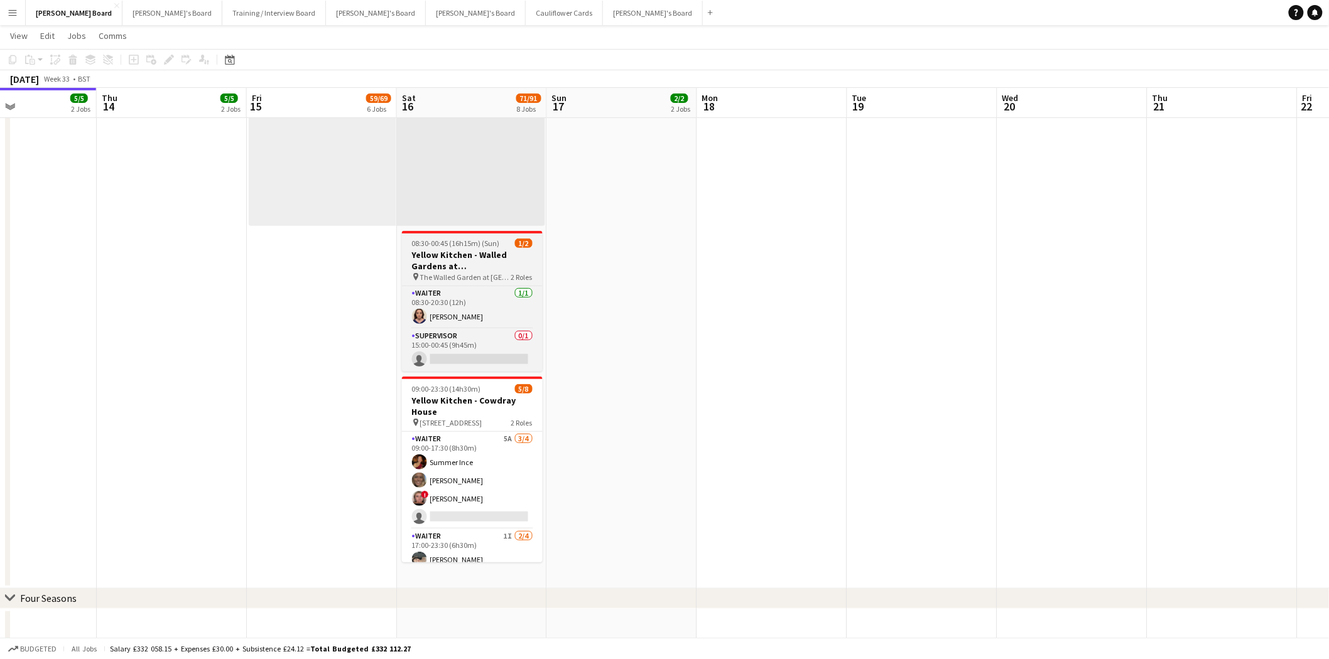
click at [484, 267] on h3 "Yellow Kitchen - Walled Gardens at [GEOGRAPHIC_DATA]" at bounding box center [472, 260] width 141 height 23
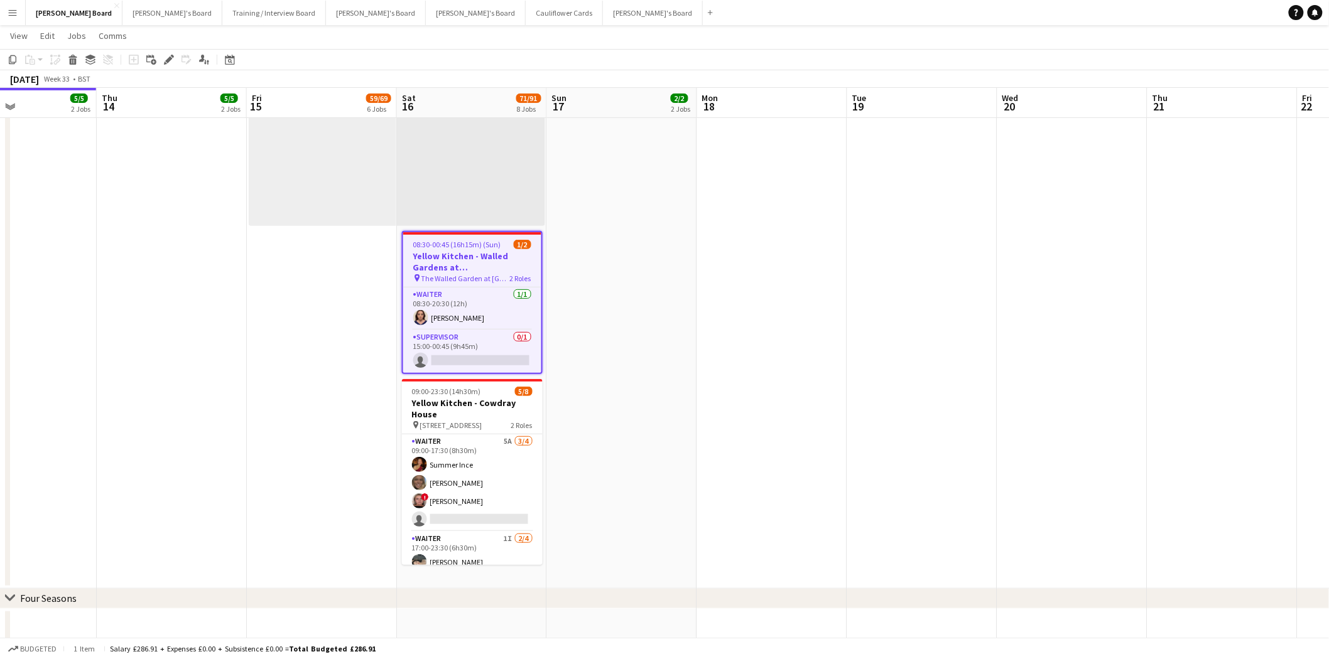
click at [480, 262] on h3 "Yellow Kitchen - Walled Gardens at [GEOGRAPHIC_DATA]" at bounding box center [472, 262] width 138 height 23
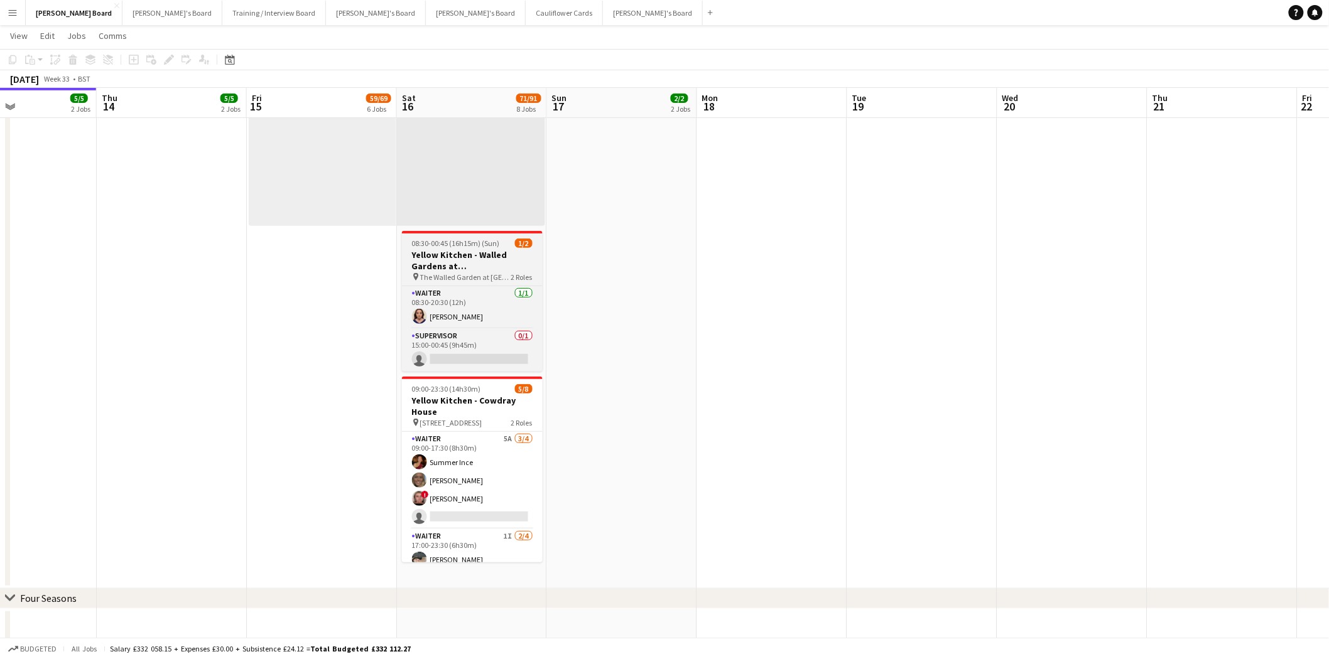
click at [472, 265] on h3 "Yellow Kitchen - Walled Gardens at [GEOGRAPHIC_DATA]" at bounding box center [472, 260] width 141 height 23
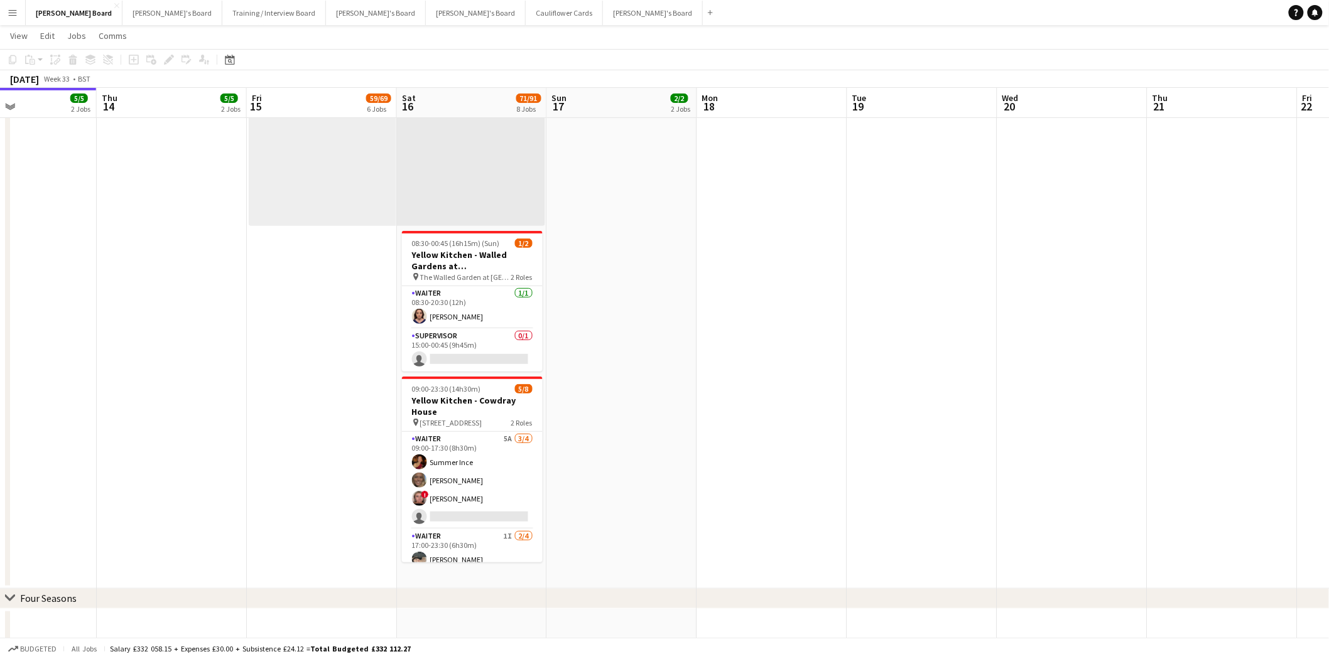
scroll to position [0, 503]
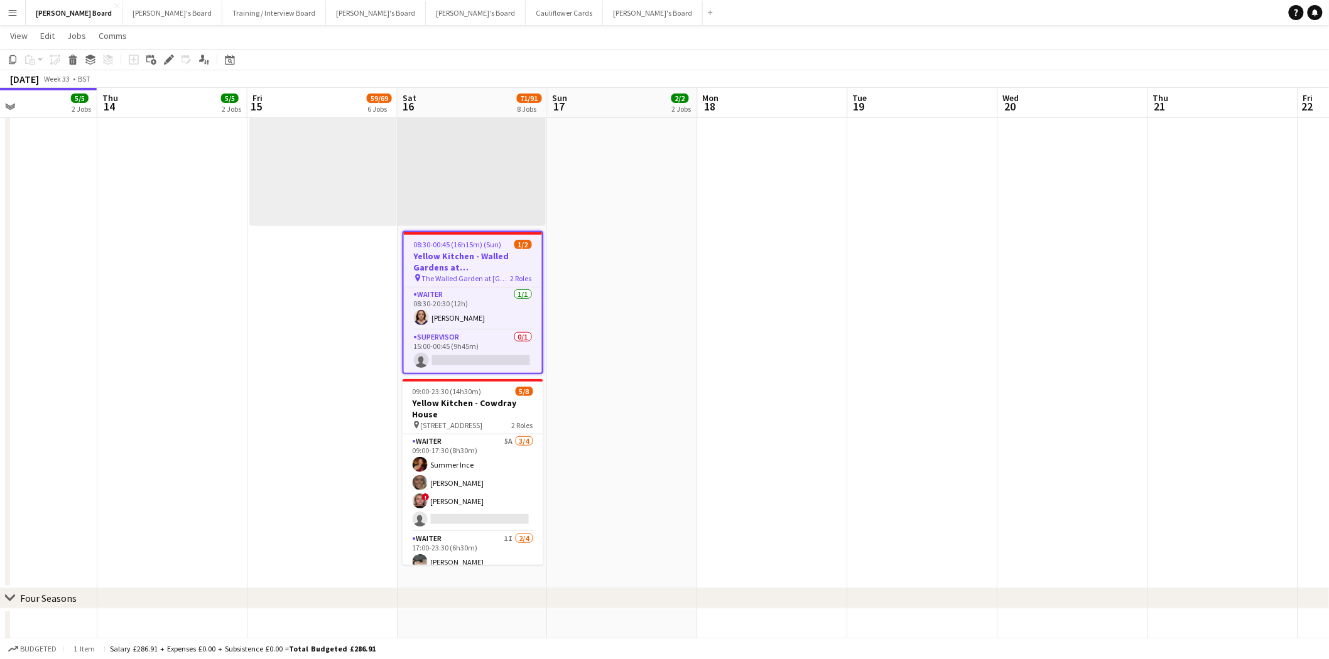
drag, startPoint x: 165, startPoint y: 63, endPoint x: 297, endPoint y: 58, distance: 132.0
click at [166, 63] on icon "Edit" at bounding box center [169, 60] width 10 height 10
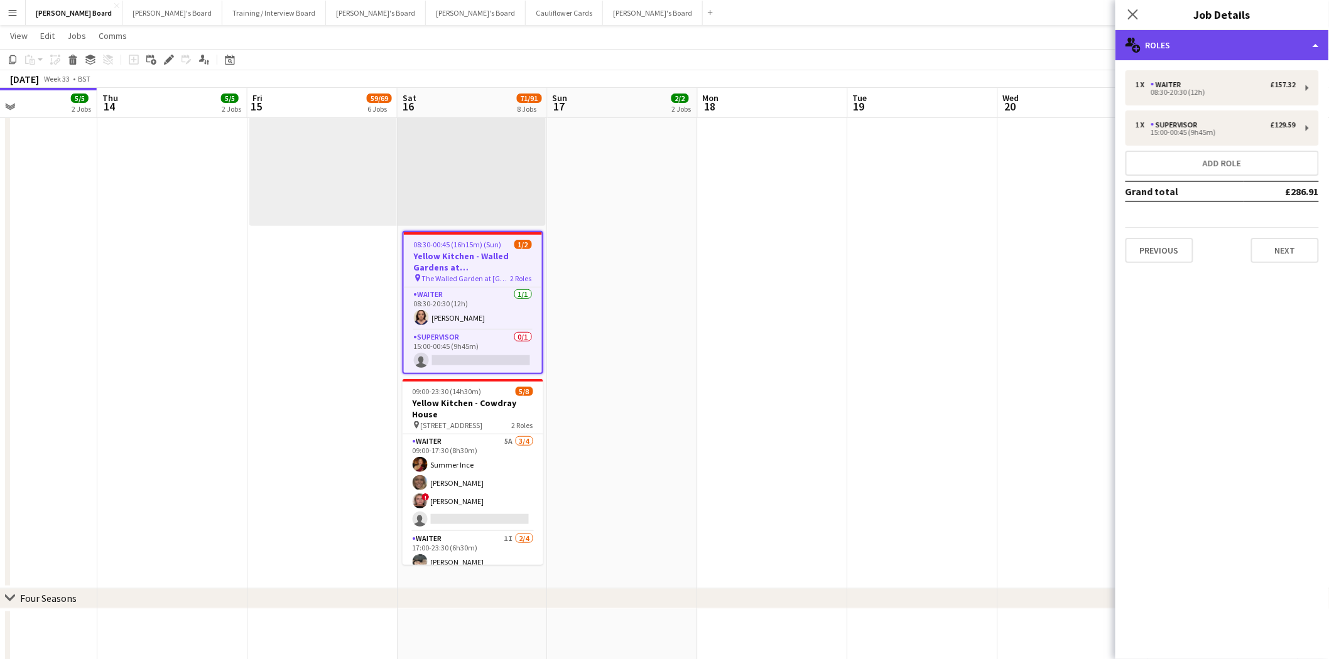
click at [1214, 51] on div "multiple-users-add Roles" at bounding box center [1222, 45] width 214 height 30
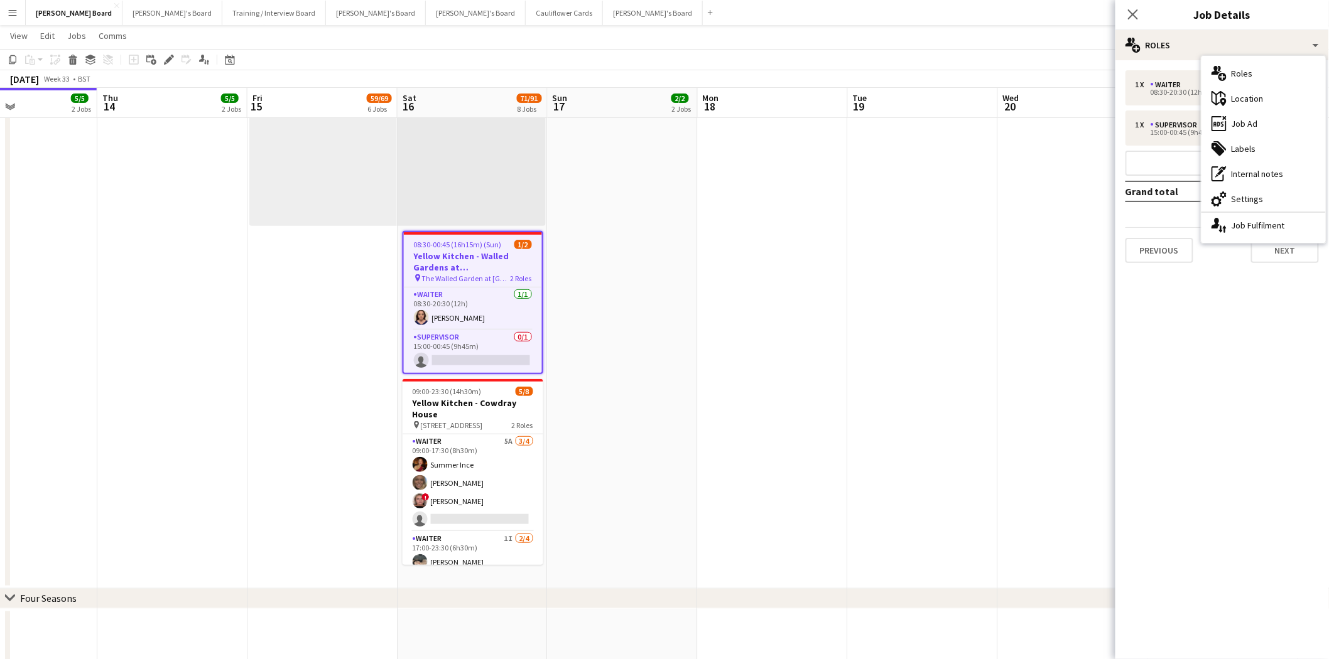
click at [1246, 100] on div "maps-pin-1 Location" at bounding box center [1263, 98] width 124 height 25
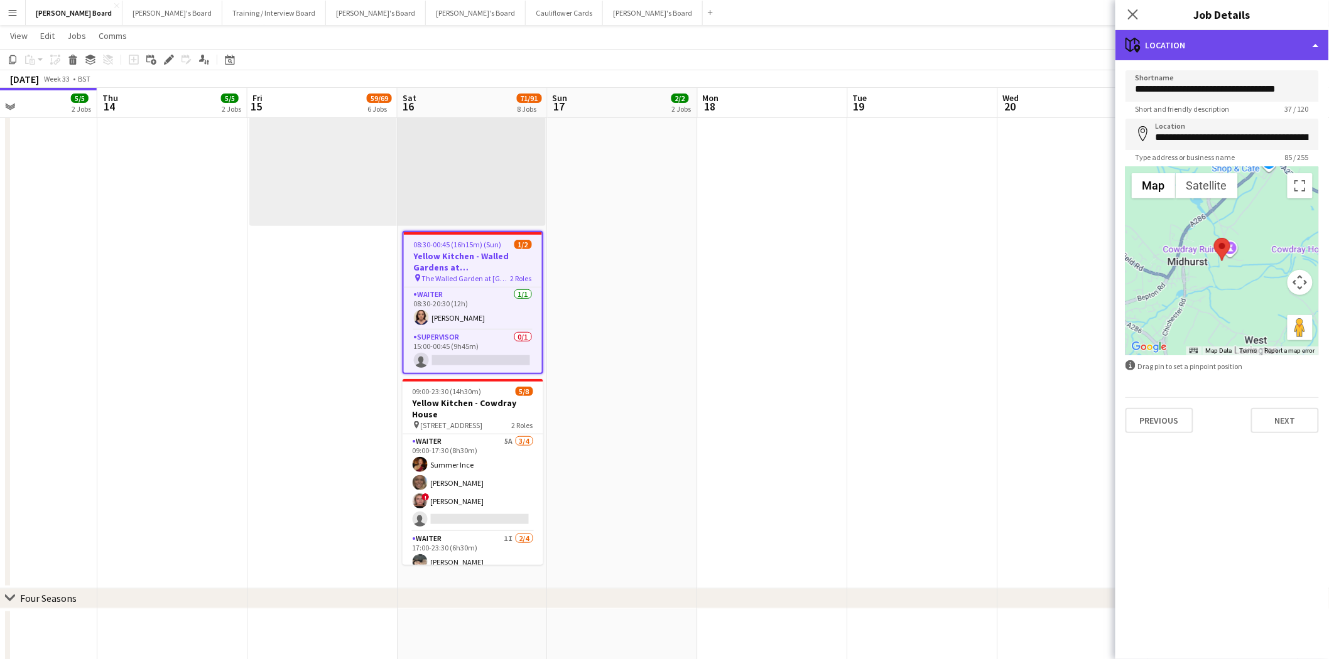
click at [1212, 45] on div "maps-pin-1 Location" at bounding box center [1222, 45] width 214 height 30
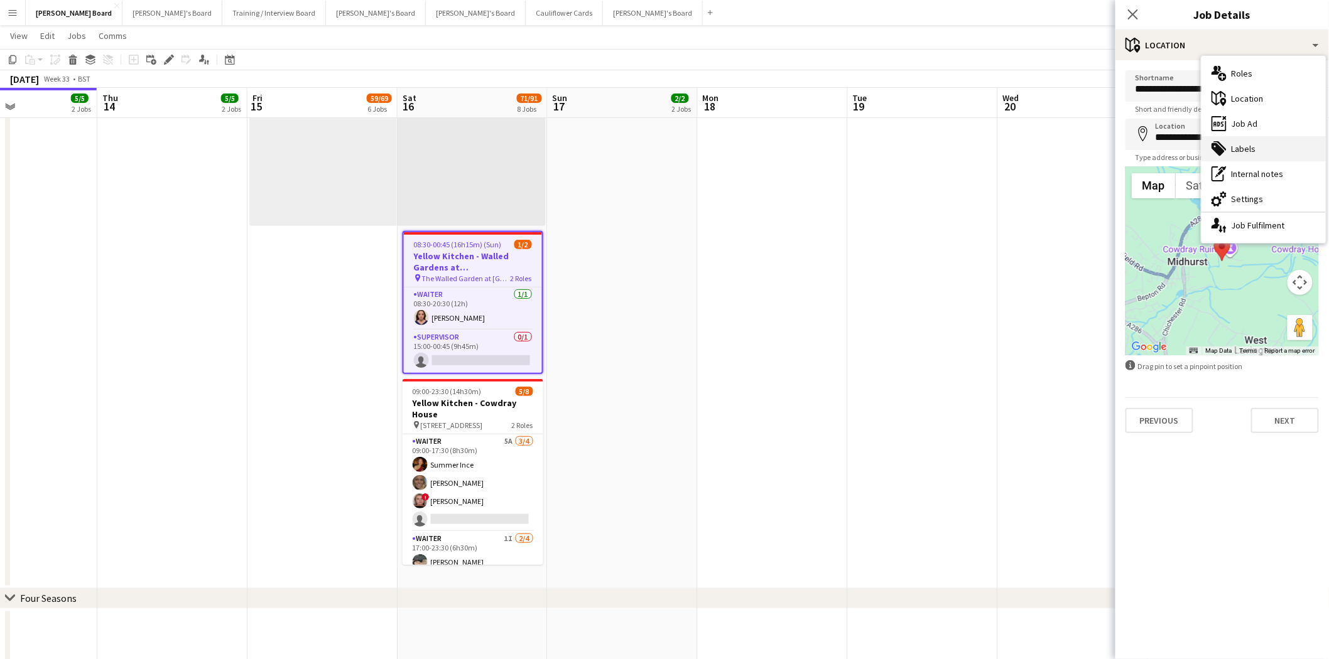
click at [1250, 149] on div "tags-double Labels" at bounding box center [1263, 148] width 124 height 25
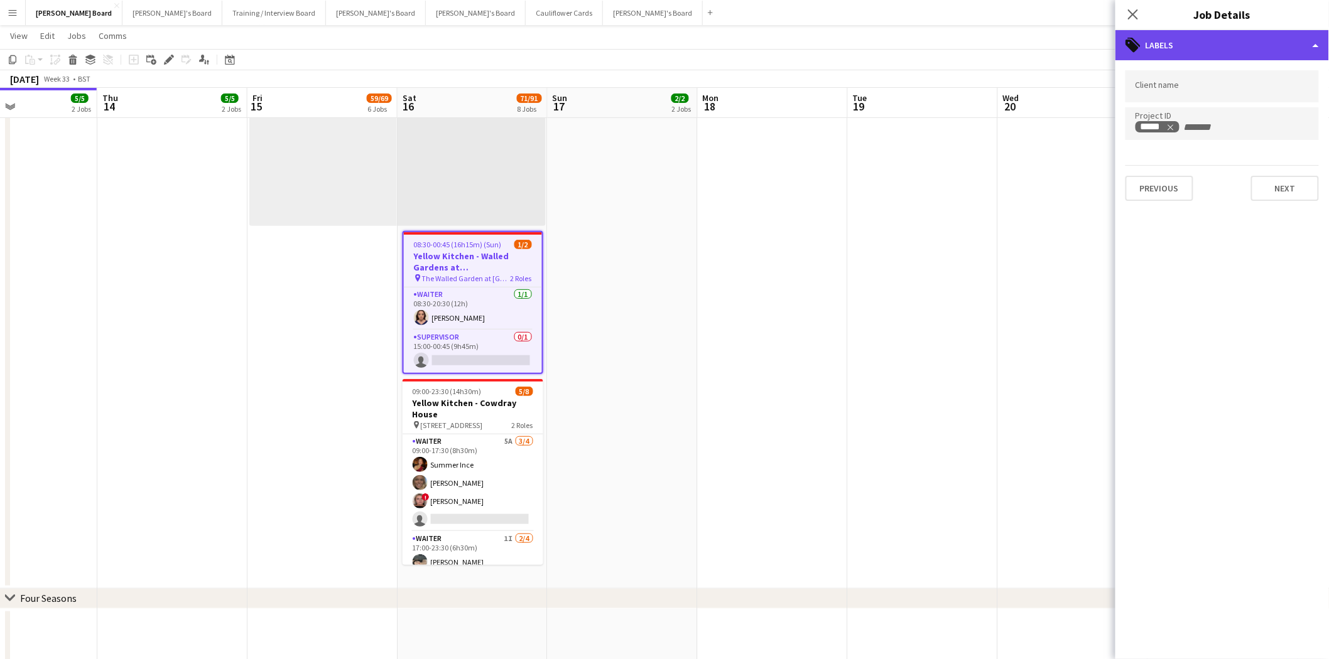
click at [1198, 36] on div "tags-double Labels" at bounding box center [1222, 45] width 214 height 30
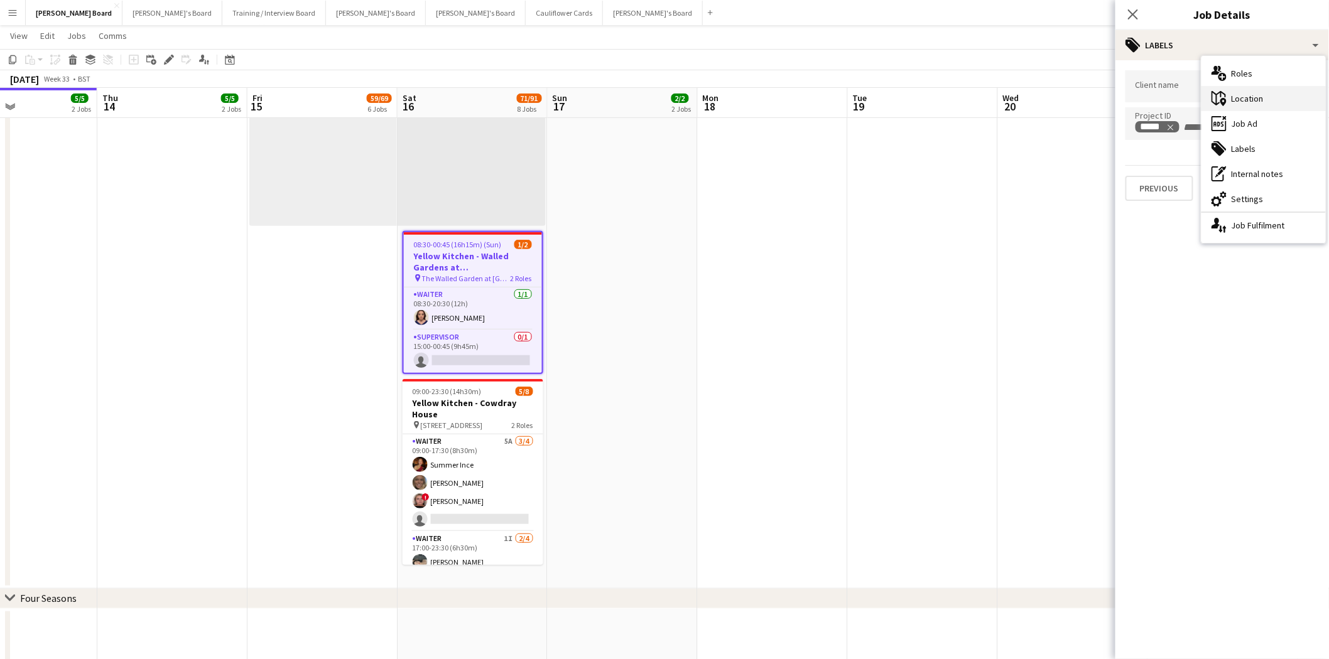
click at [1239, 98] on div "maps-pin-1 Location" at bounding box center [1263, 98] width 124 height 25
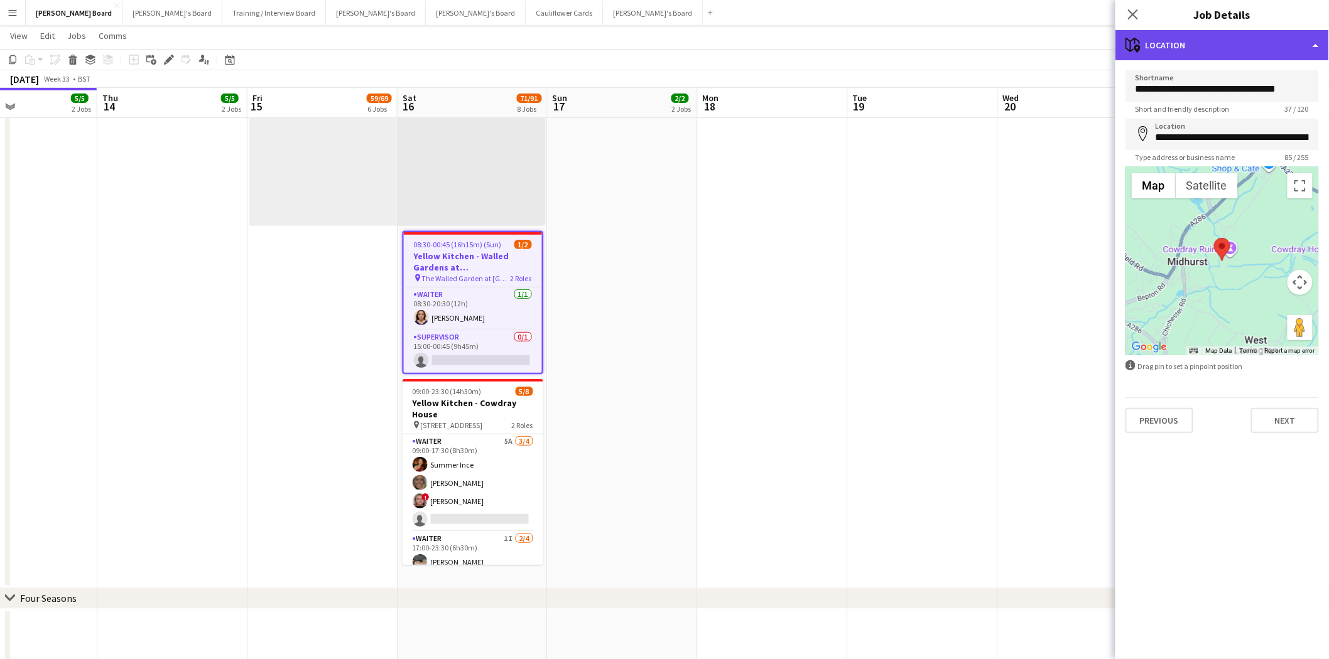
click at [1179, 41] on div "maps-pin-1 Location" at bounding box center [1222, 45] width 214 height 30
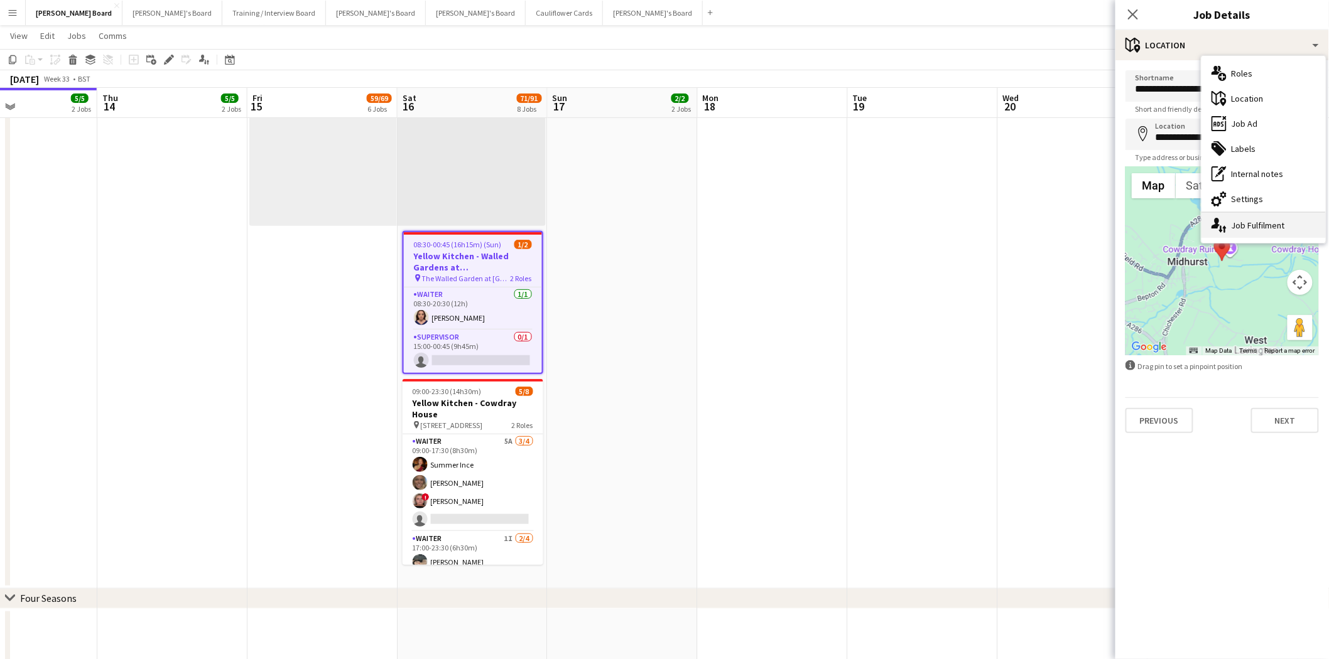
click at [1255, 228] on div "single-neutral-actions-up-down Job Fulfilment" at bounding box center [1263, 225] width 124 height 25
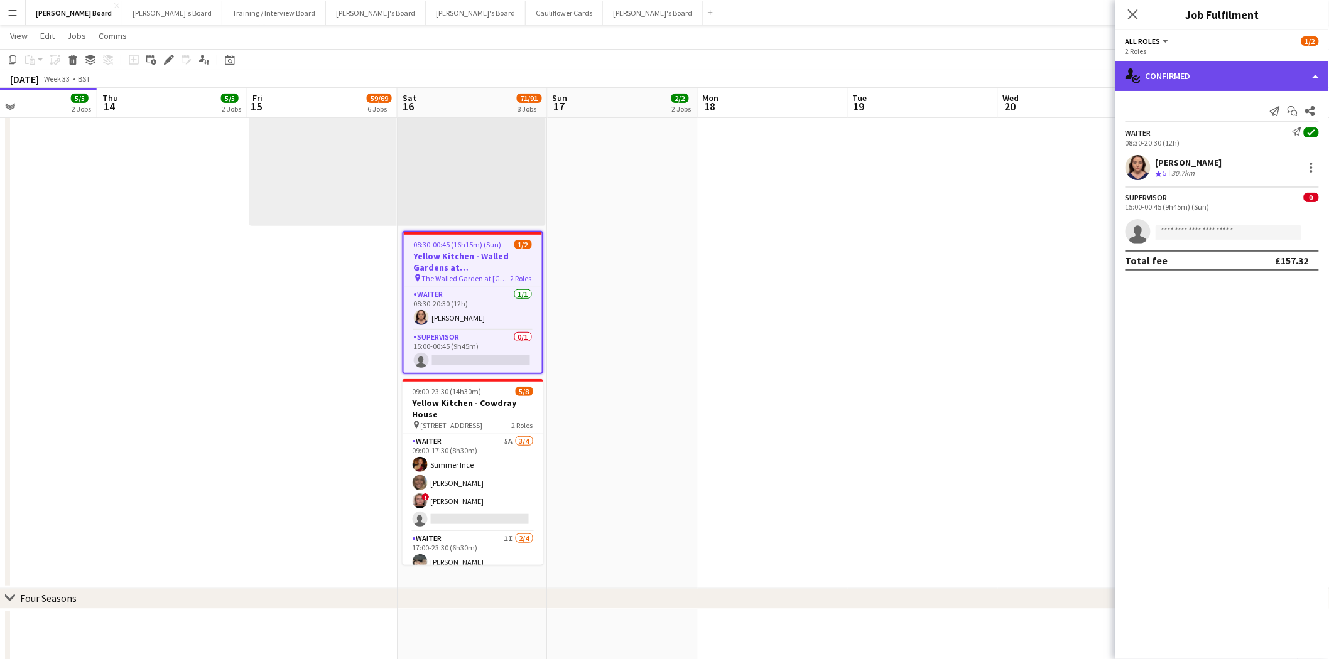
click at [1185, 74] on div "single-neutral-actions-check-2 Confirmed" at bounding box center [1222, 76] width 214 height 30
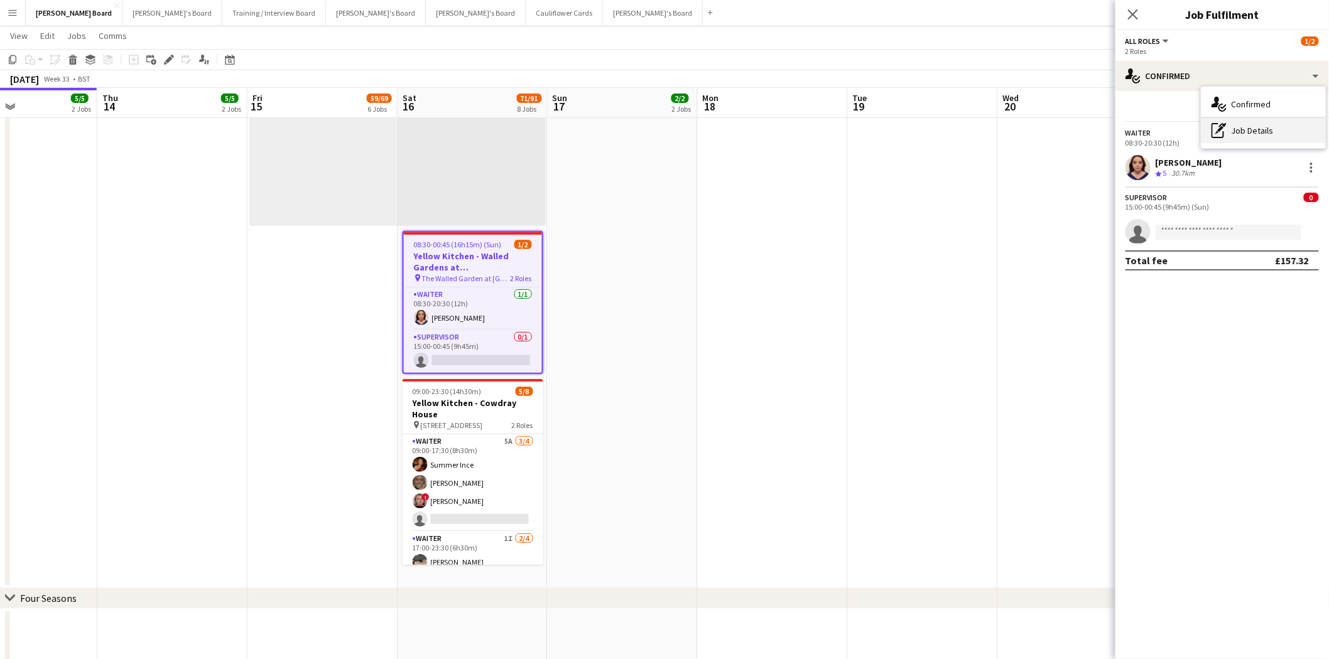
click at [1246, 133] on div "pen-write Job Details" at bounding box center [1263, 130] width 124 height 25
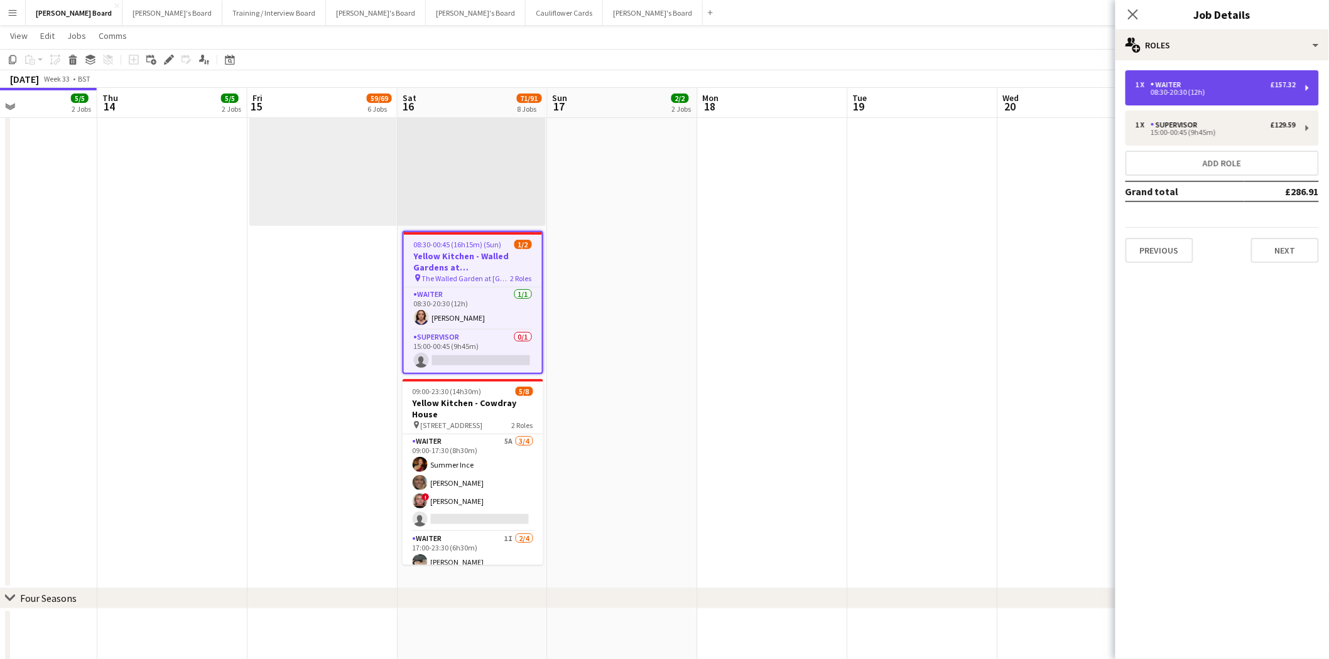
drag, startPoint x: 1188, startPoint y: 82, endPoint x: 1163, endPoint y: 149, distance: 72.0
click at [1189, 82] on div "1 x Waiter £157.32" at bounding box center [1216, 84] width 160 height 9
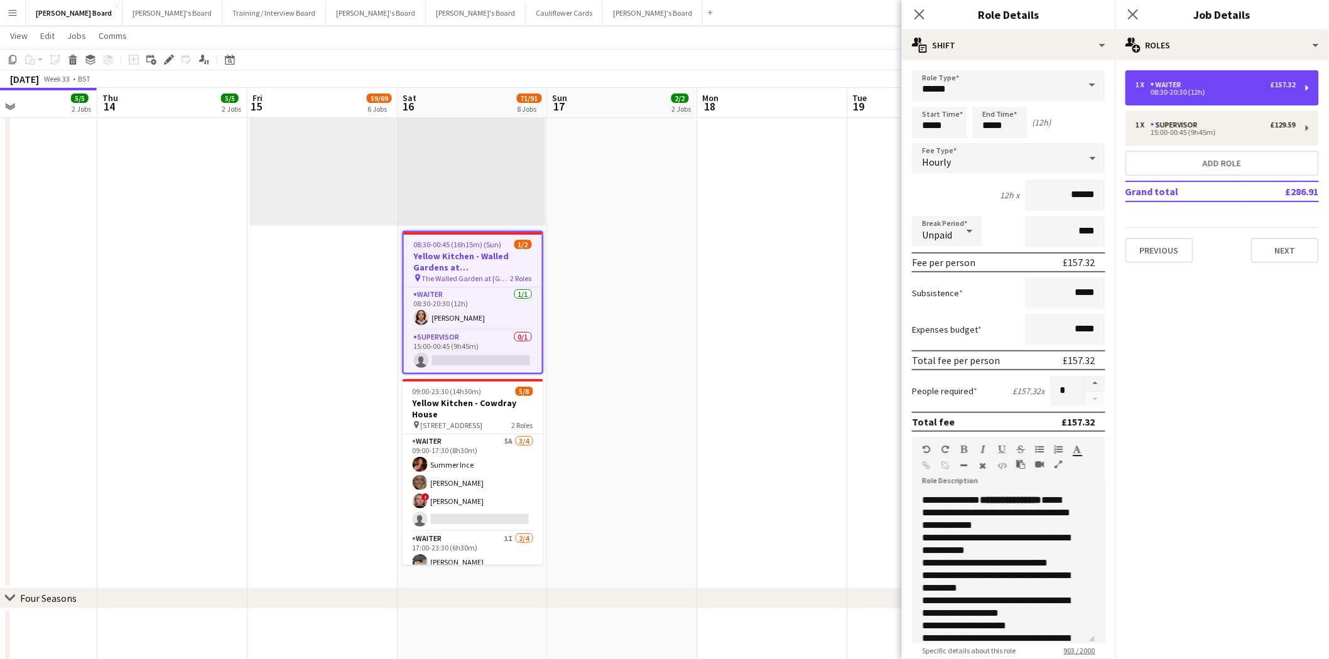
scroll to position [323, 0]
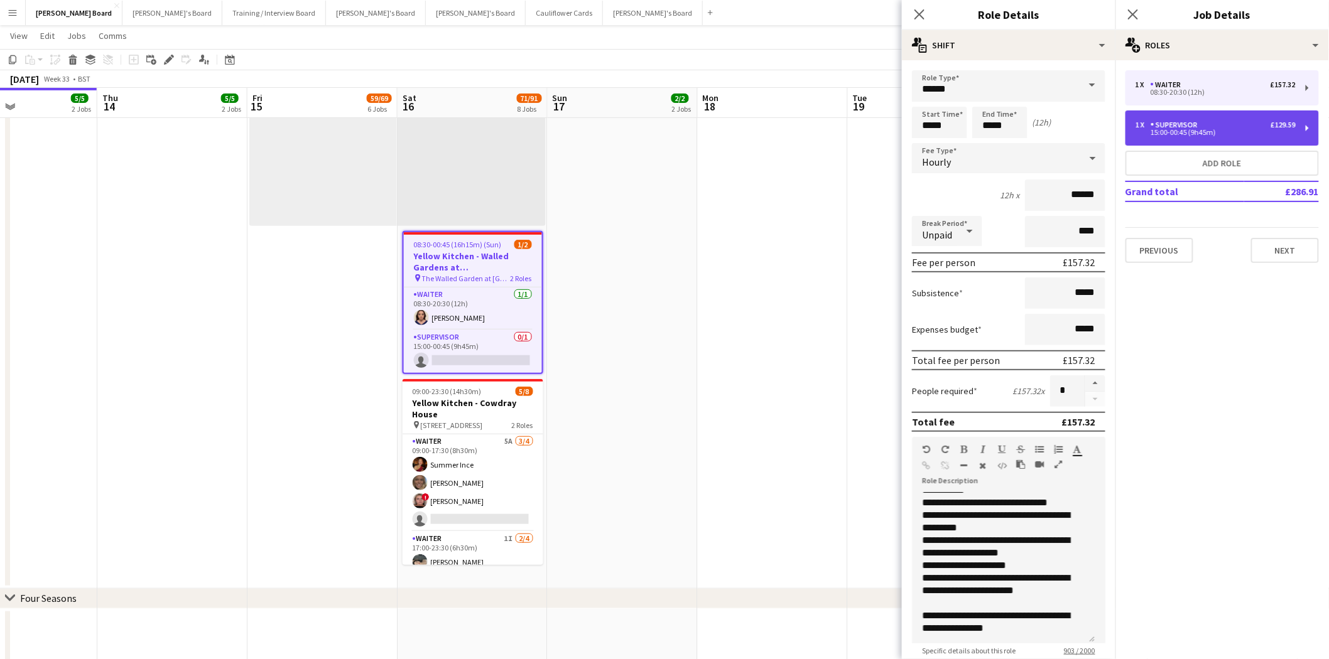
click at [1153, 121] on div "Supervisor" at bounding box center [1177, 125] width 52 height 9
type input "**********"
type input "*****"
type input "******"
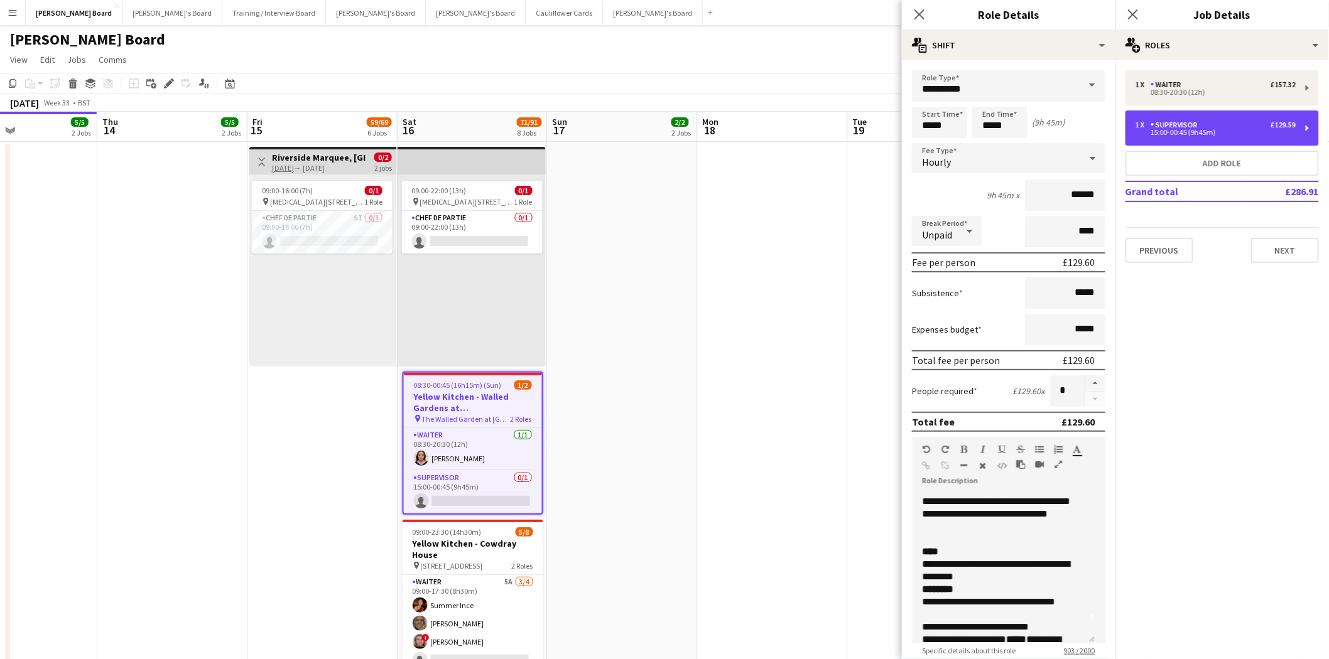
scroll to position [0, 0]
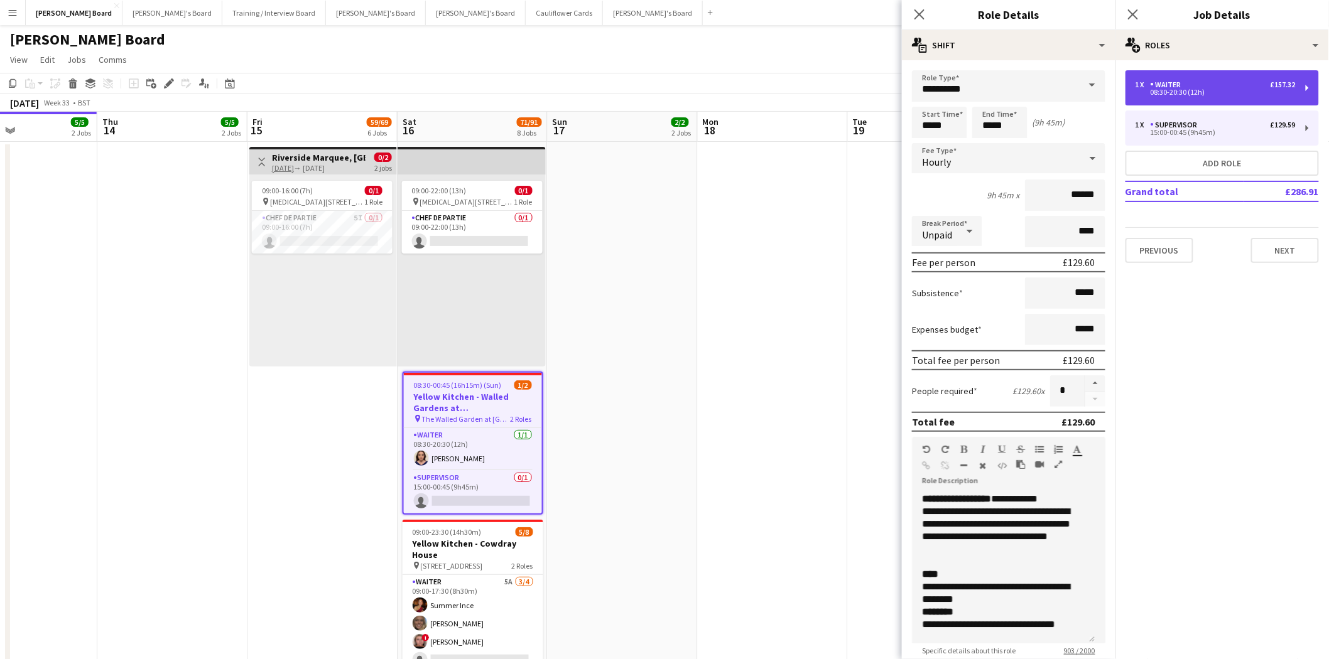
click at [1175, 82] on div "Waiter" at bounding box center [1169, 84] width 36 height 9
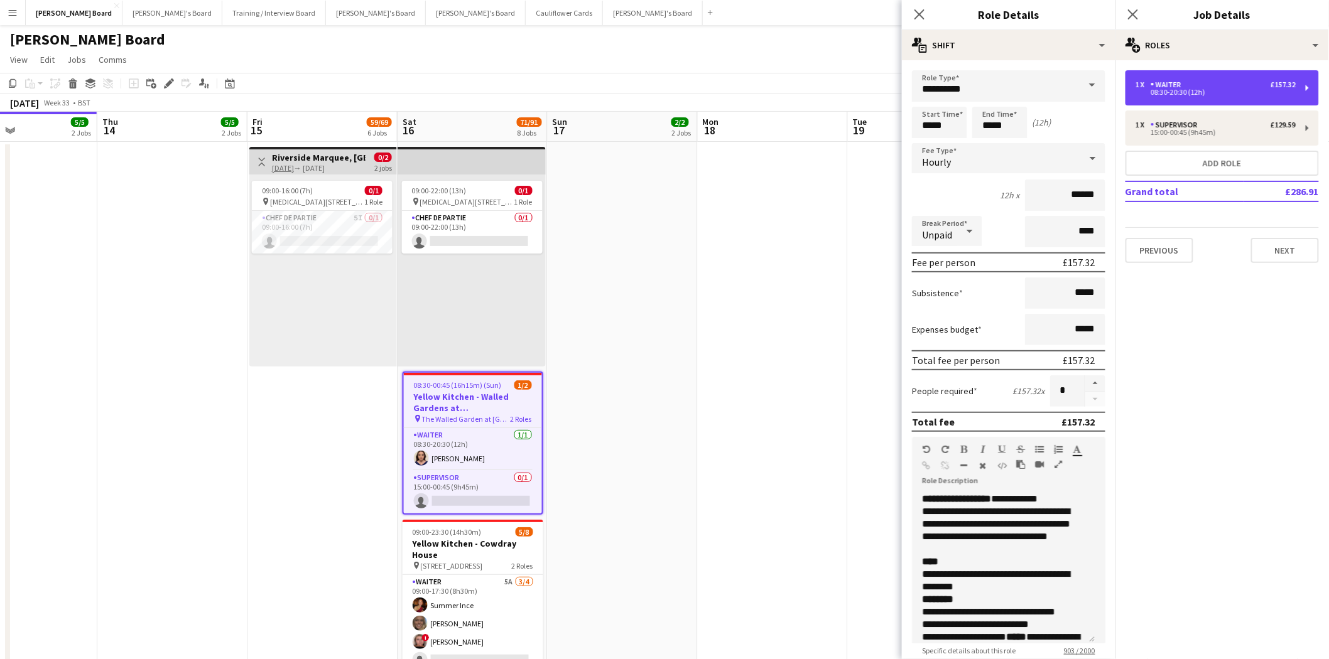
type input "******"
type input "*****"
type input "******"
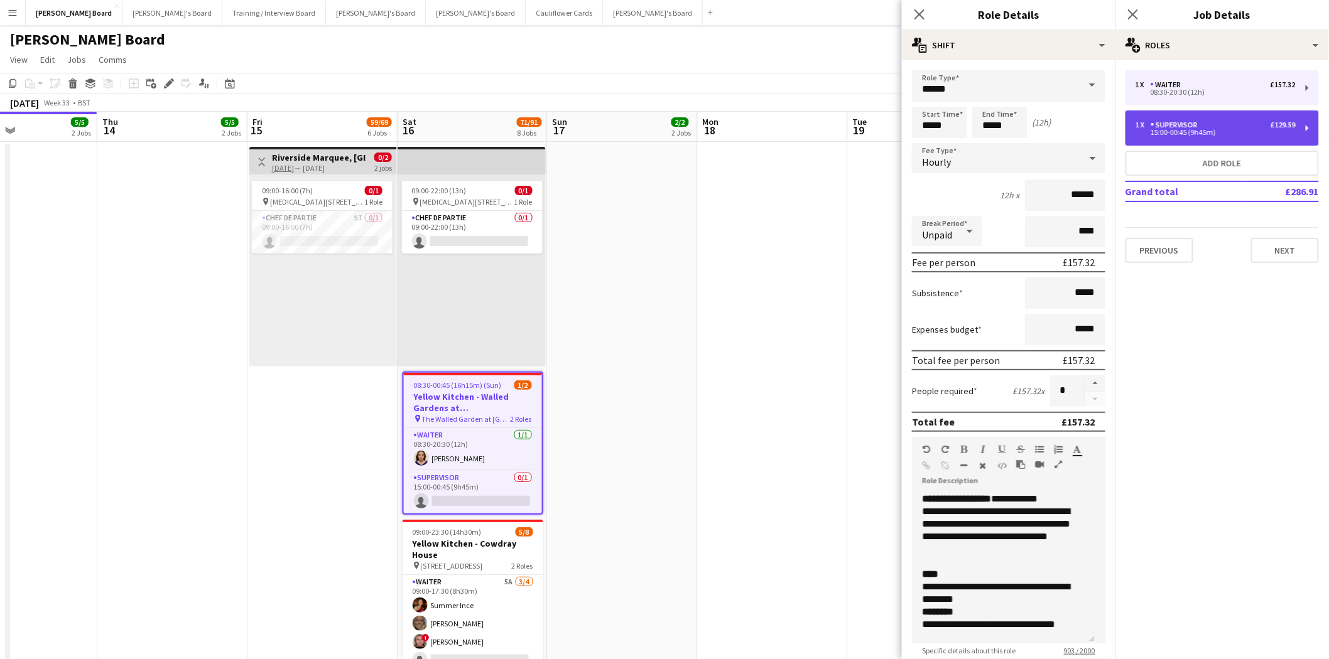
click at [1179, 116] on div "1 x Supervisor £129.59 15:00-00:45 (9h45m)" at bounding box center [1221, 128] width 193 height 35
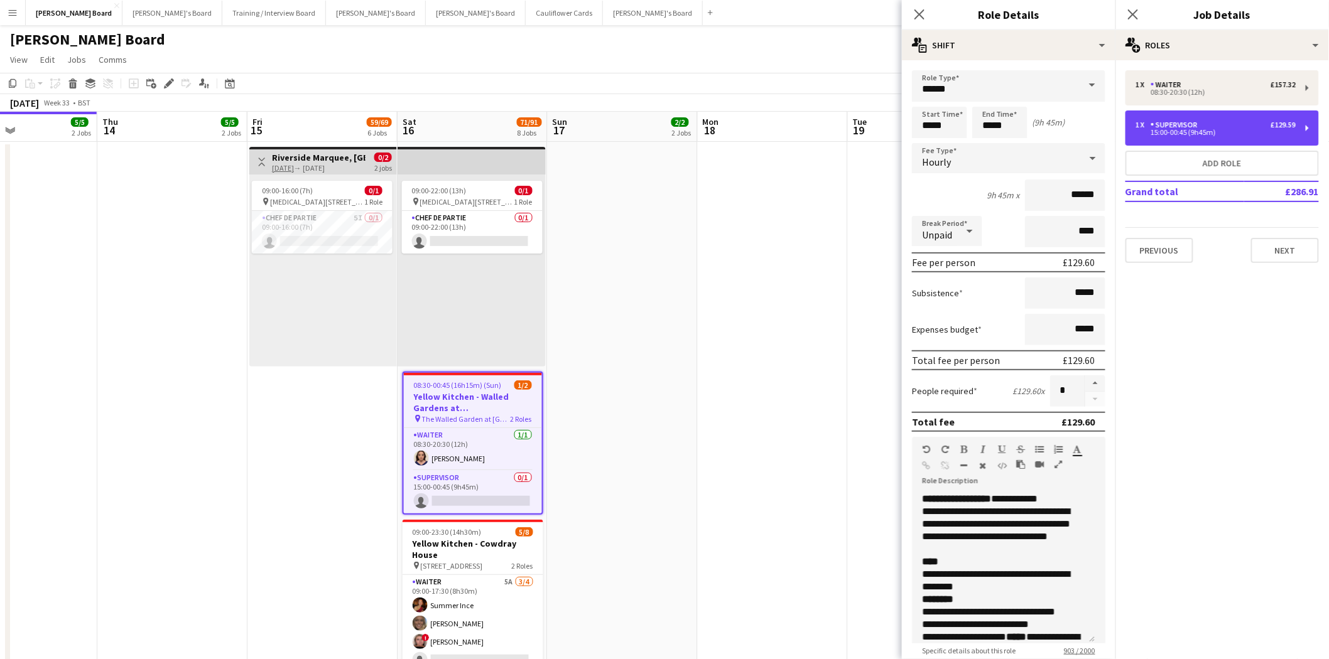
type input "**********"
type input "*****"
type input "******"
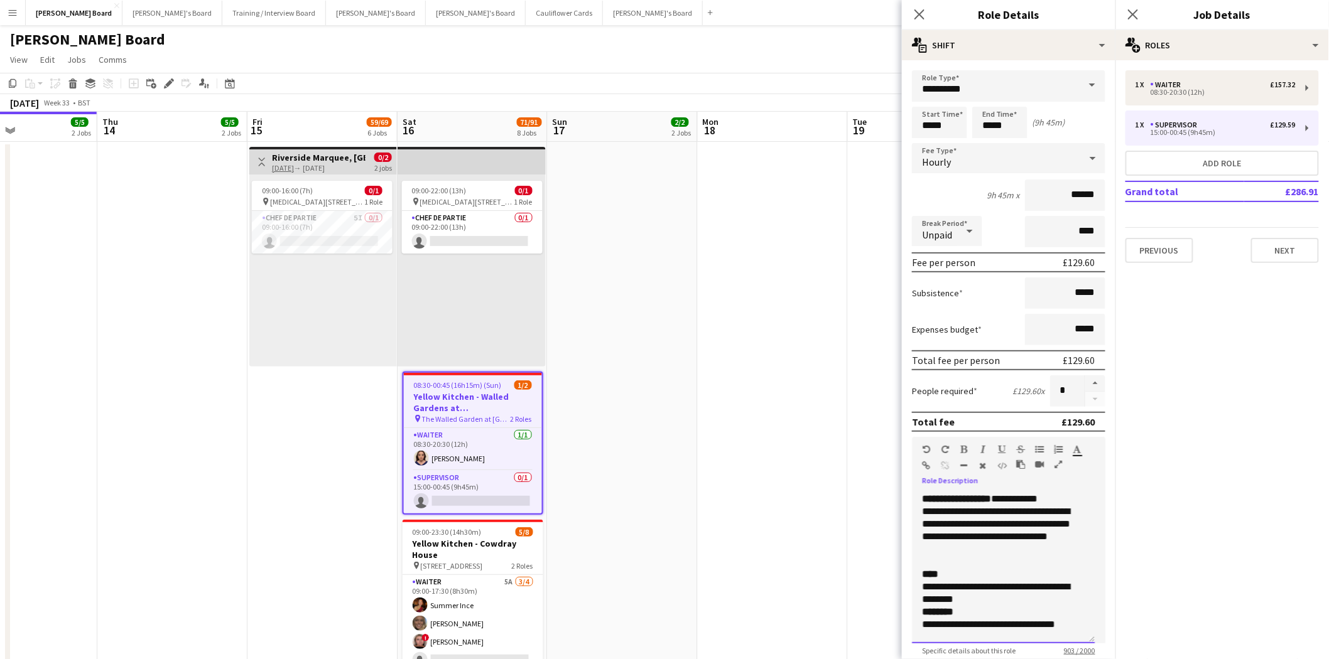
drag, startPoint x: 979, startPoint y: 493, endPoint x: 999, endPoint y: 486, distance: 21.3
click at [1008, 494] on div "**********" at bounding box center [1003, 568] width 183 height 151
click at [952, 505] on div "**********" at bounding box center [1003, 568] width 183 height 151
drag, startPoint x: 951, startPoint y: 514, endPoint x: 915, endPoint y: 510, distance: 36.6
click at [915, 510] on div "**********" at bounding box center [1003, 568] width 183 height 151
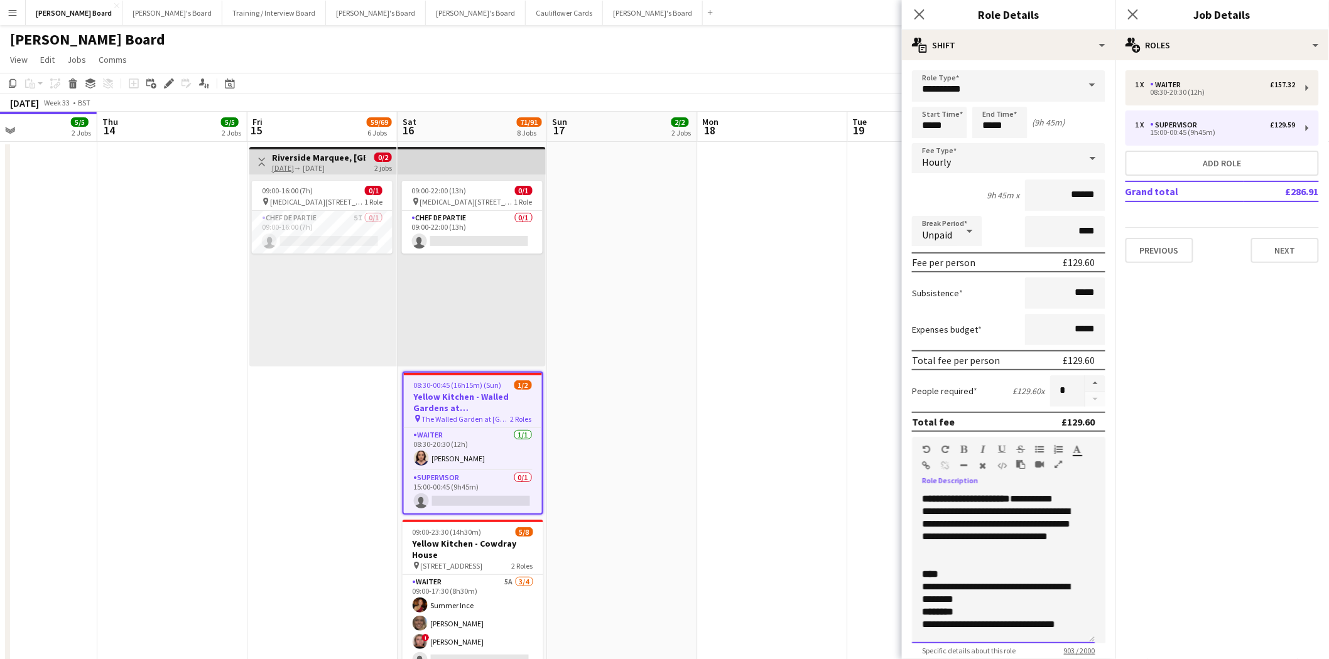
drag, startPoint x: 978, startPoint y: 511, endPoint x: 972, endPoint y: 512, distance: 6.4
click at [979, 511] on div "**********" at bounding box center [1003, 568] width 183 height 151
click at [958, 505] on div "**********" at bounding box center [1003, 568] width 183 height 151
drag, startPoint x: 942, startPoint y: 507, endPoint x: 889, endPoint y: 502, distance: 52.9
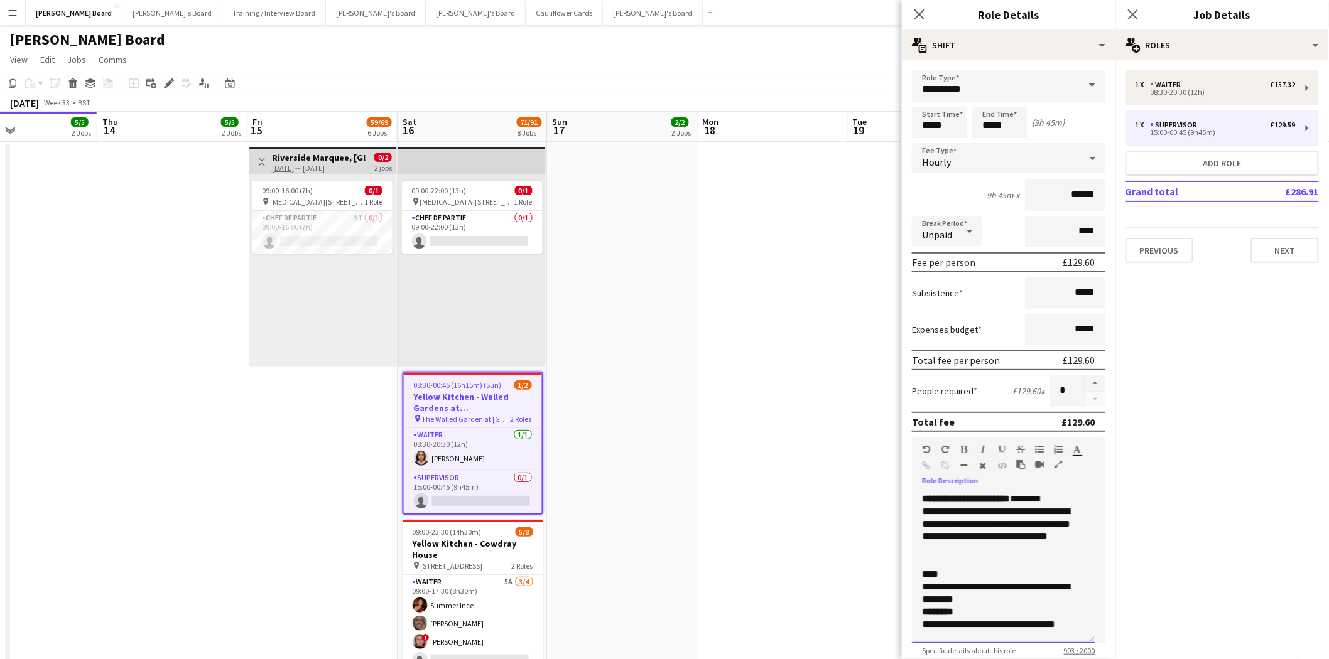
drag, startPoint x: 981, startPoint y: 545, endPoint x: 950, endPoint y: 535, distance: 32.8
click at [950, 535] on div "**********" at bounding box center [998, 531] width 153 height 50
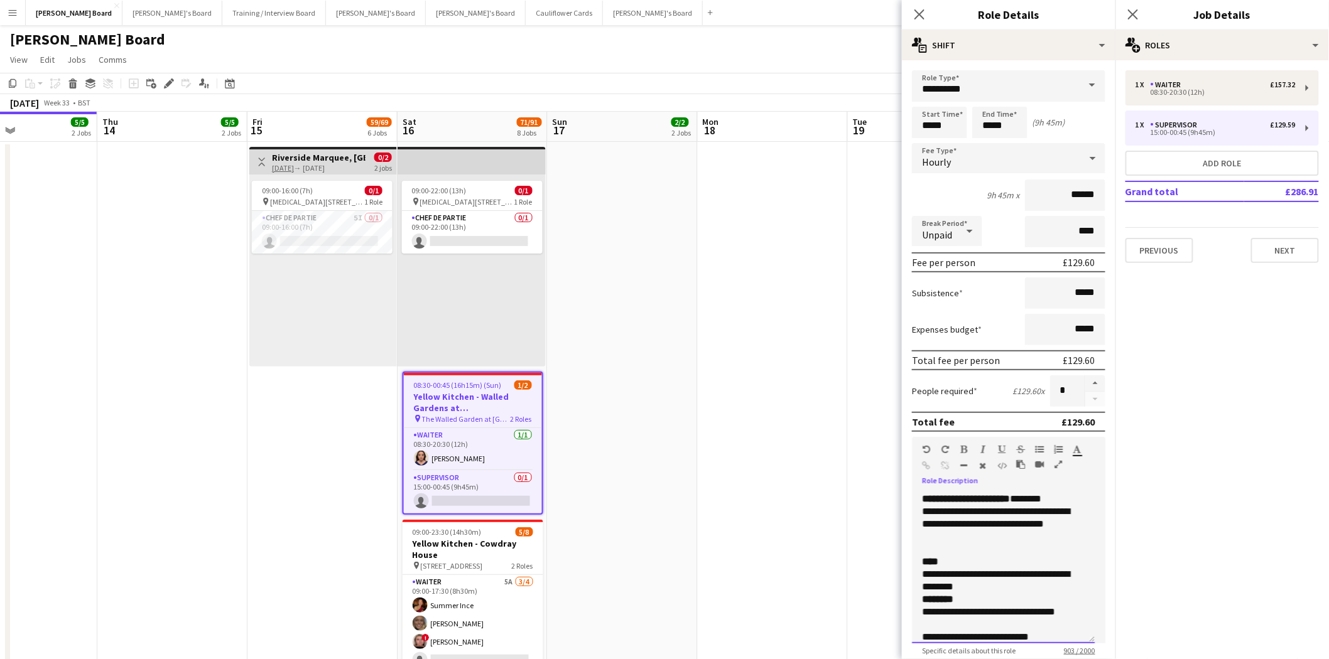
click at [975, 543] on div at bounding box center [1003, 549] width 163 height 13
click at [962, 529] on div "**********" at bounding box center [998, 525] width 153 height 38
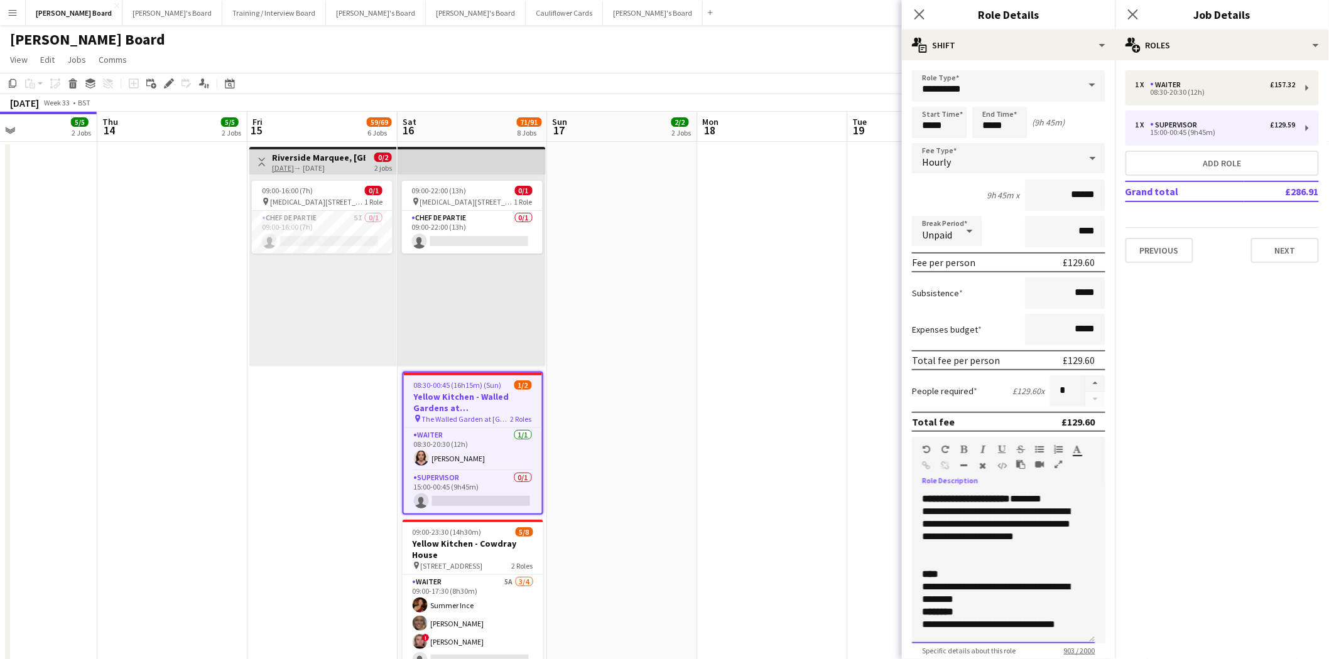
click at [955, 534] on div "**********" at bounding box center [998, 531] width 153 height 50
drag, startPoint x: 1065, startPoint y: 546, endPoint x: 999, endPoint y: 545, distance: 65.3
click at [999, 545] on div "**********" at bounding box center [998, 531] width 153 height 50
drag, startPoint x: 1057, startPoint y: 538, endPoint x: 1007, endPoint y: 539, distance: 50.2
click at [1001, 543] on div "**********" at bounding box center [998, 531] width 153 height 50
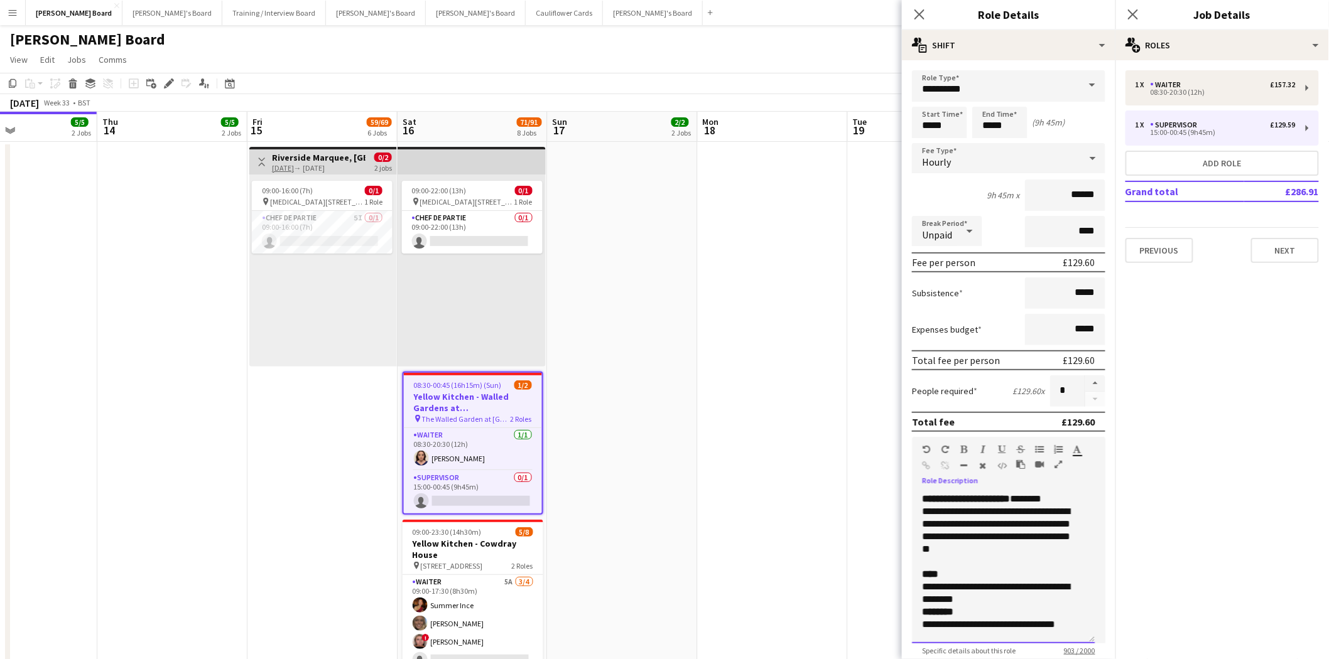
click at [995, 542] on div "**********" at bounding box center [998, 531] width 153 height 50
click at [1007, 543] on div "**********" at bounding box center [998, 531] width 153 height 50
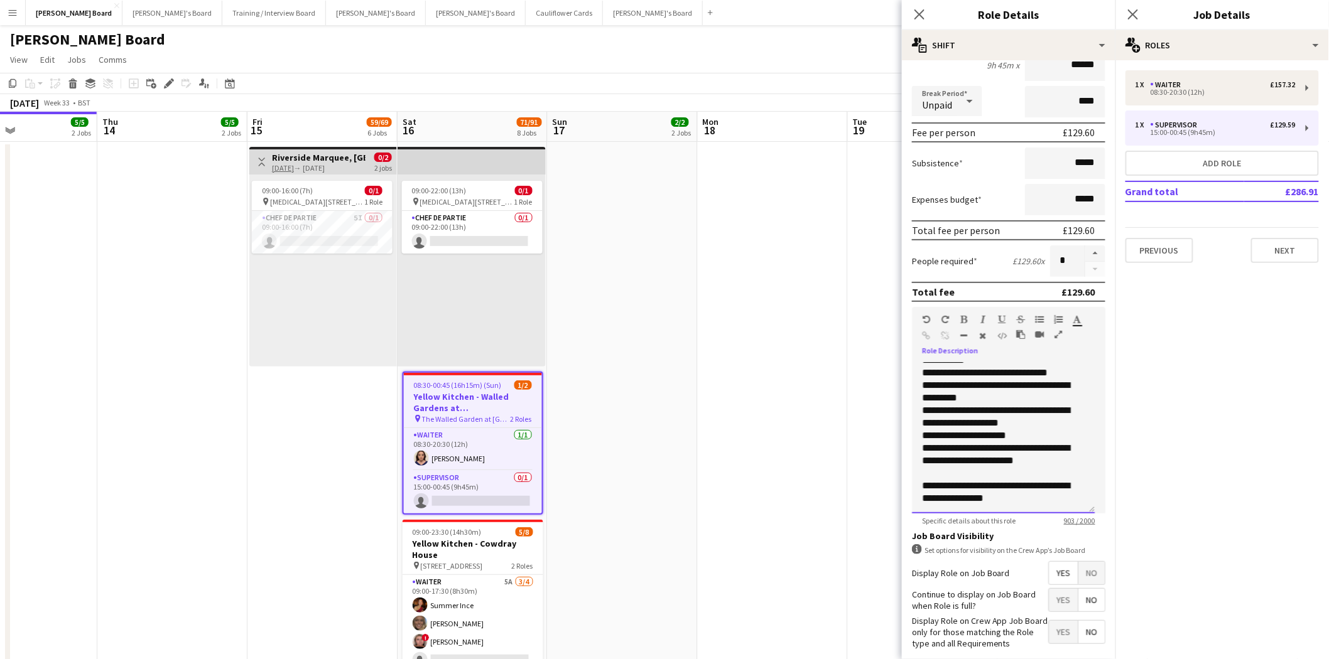
scroll to position [185, 0]
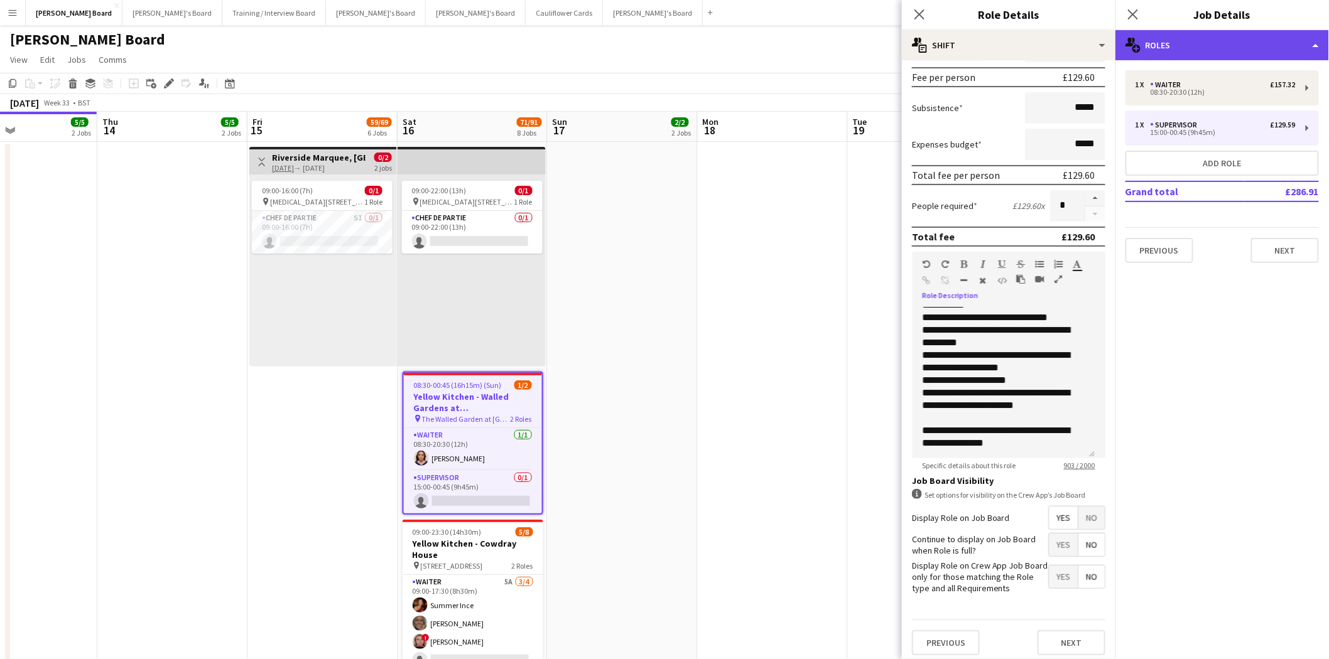
click at [1225, 47] on div "multiple-users-add Roles" at bounding box center [1222, 45] width 214 height 30
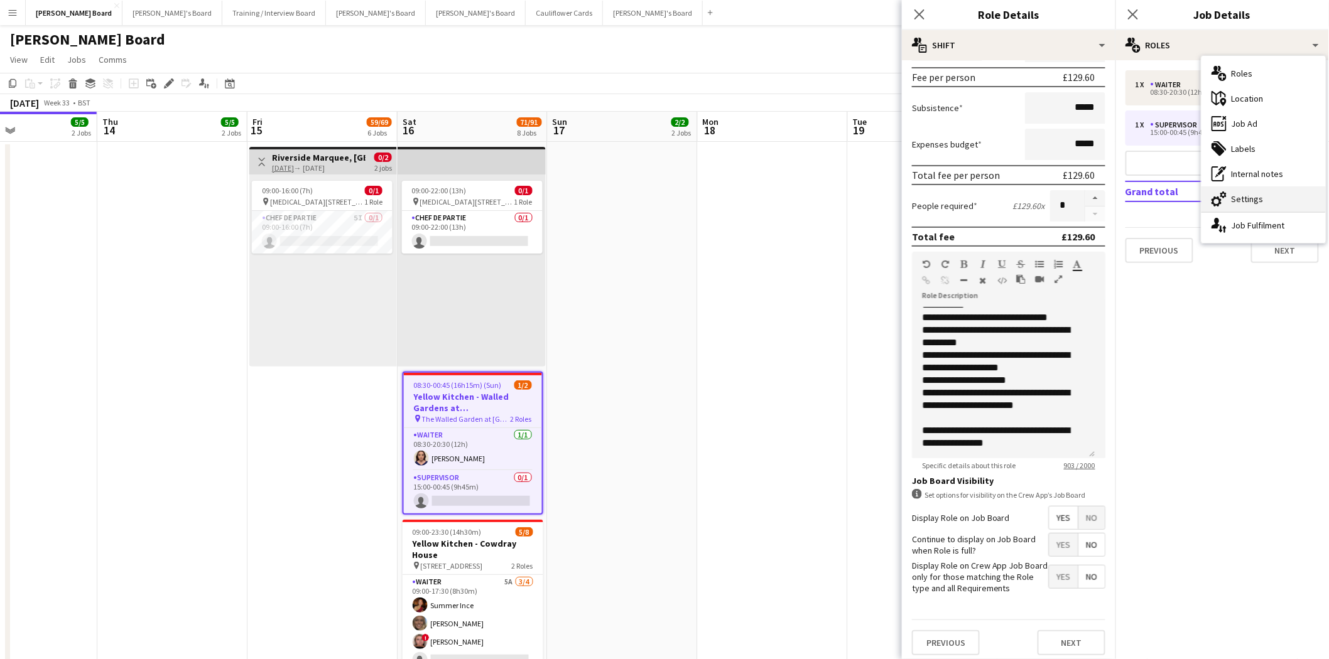
click at [1246, 197] on div "cog-double-3 Settings" at bounding box center [1263, 199] width 124 height 25
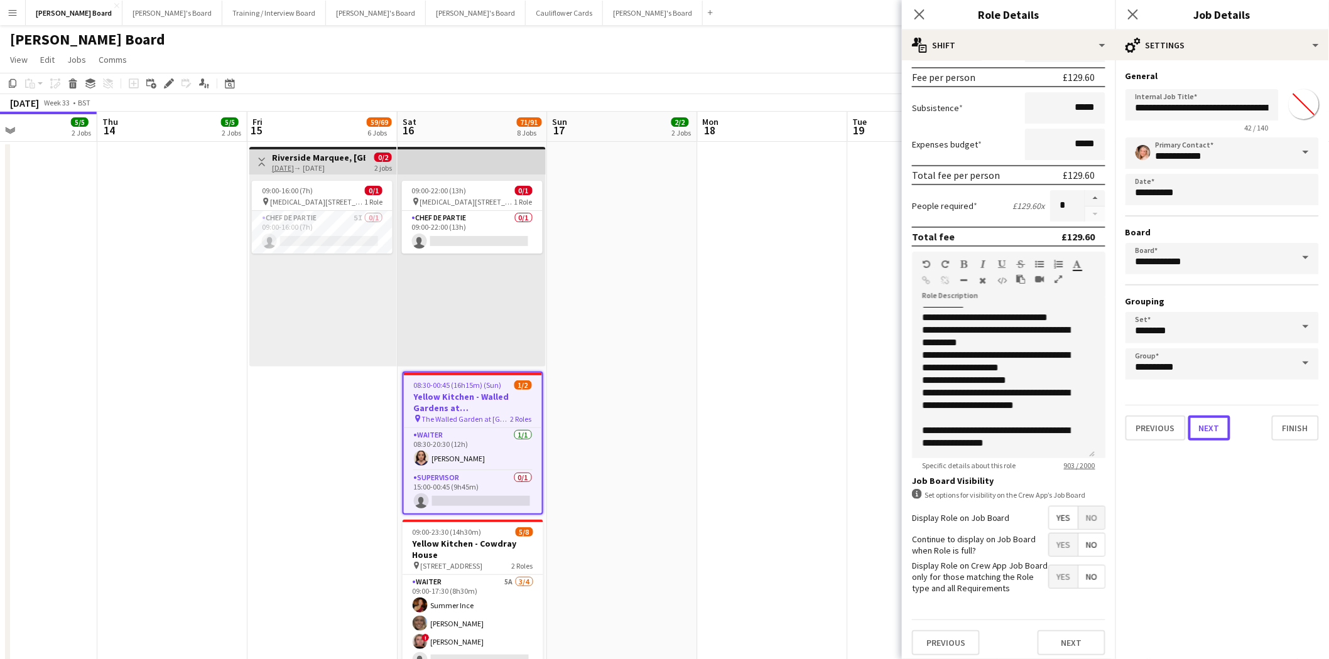
click at [1210, 422] on button "Next" at bounding box center [1209, 428] width 42 height 25
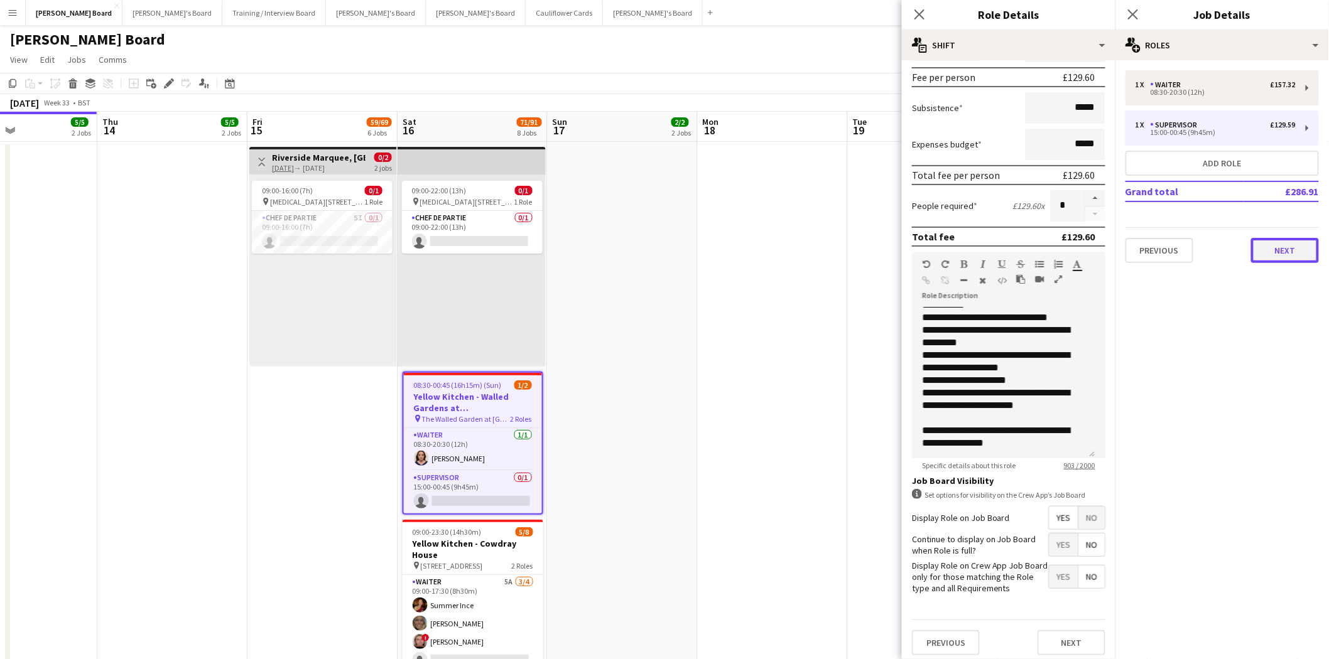
click at [1288, 252] on button "Next" at bounding box center [1285, 250] width 68 height 25
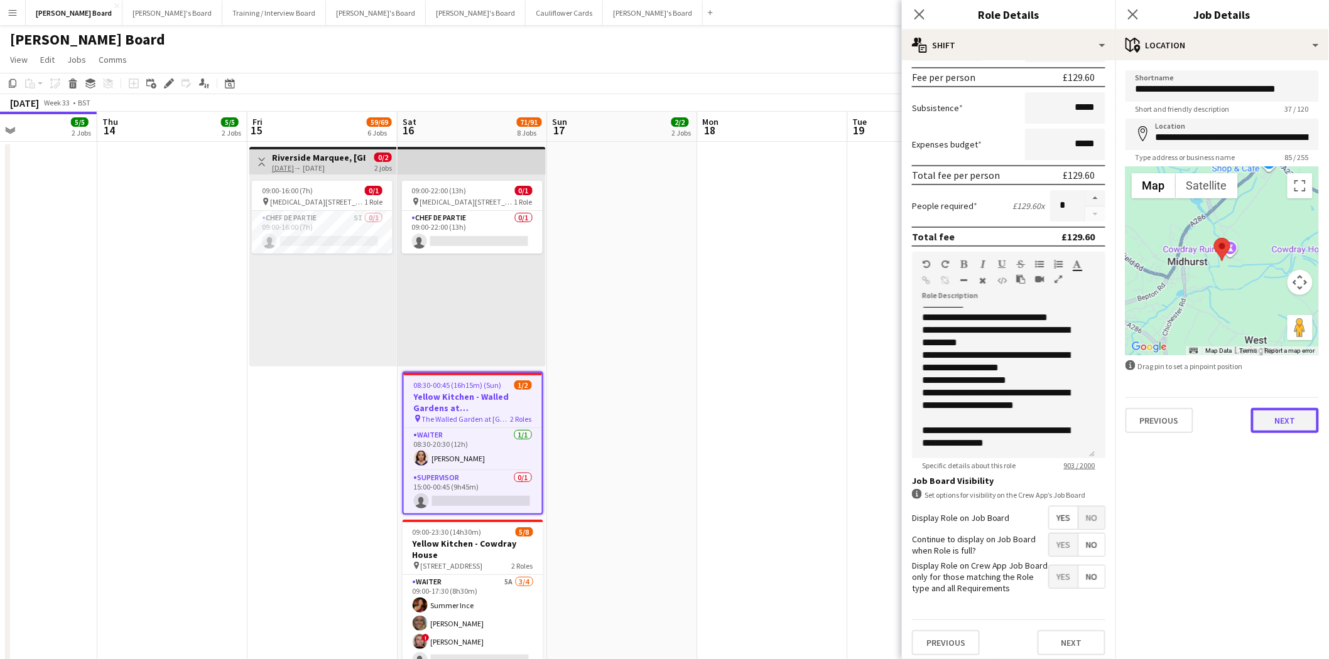
click at [1271, 418] on button "Next" at bounding box center [1285, 420] width 68 height 25
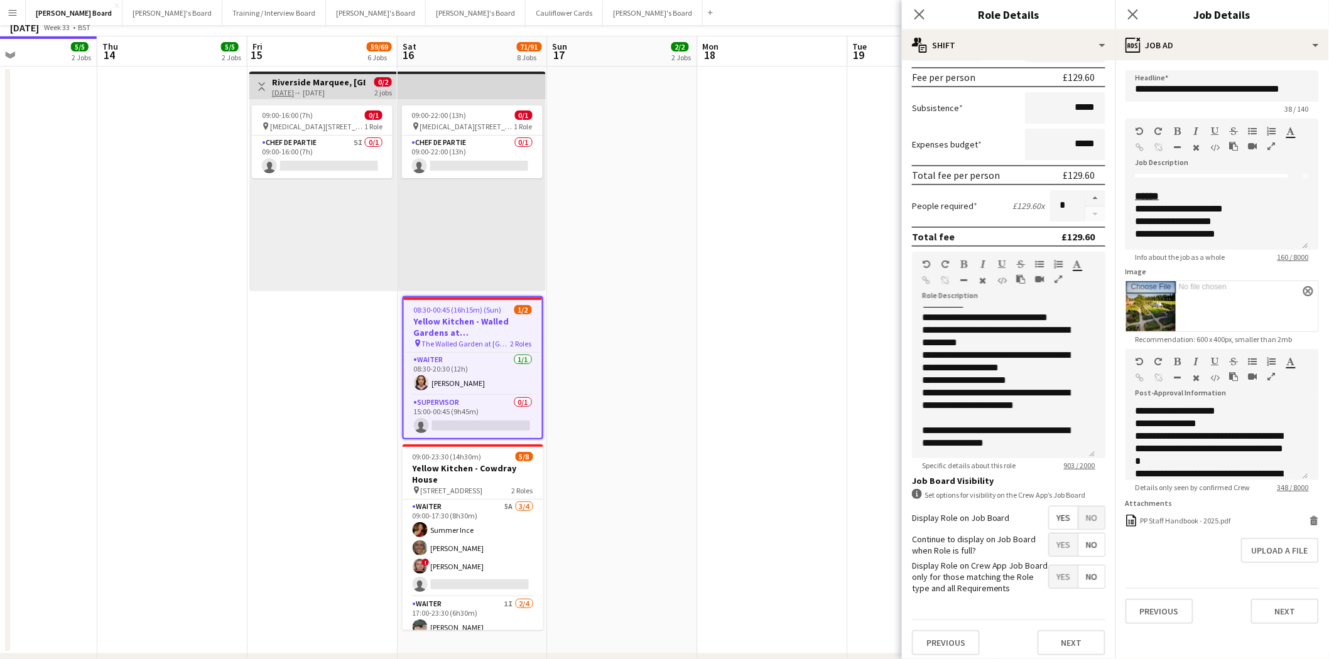
scroll to position [0, 0]
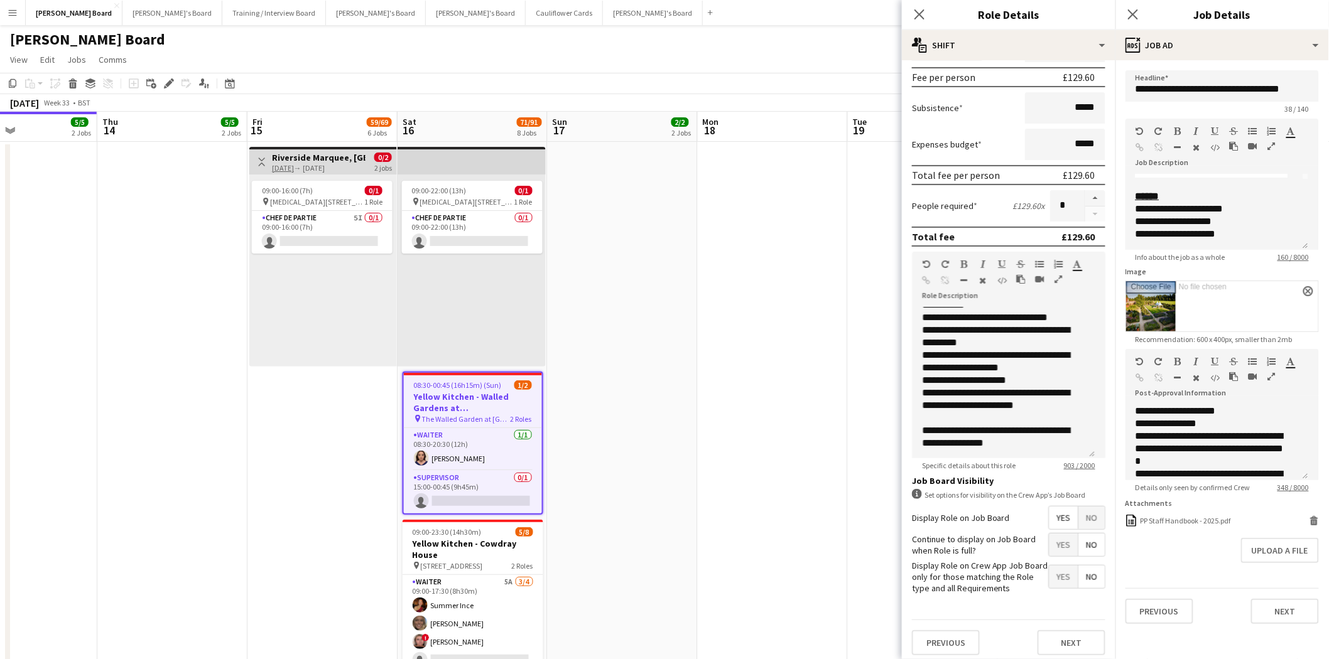
click at [591, 445] on app-date-cell at bounding box center [623, 436] width 150 height 588
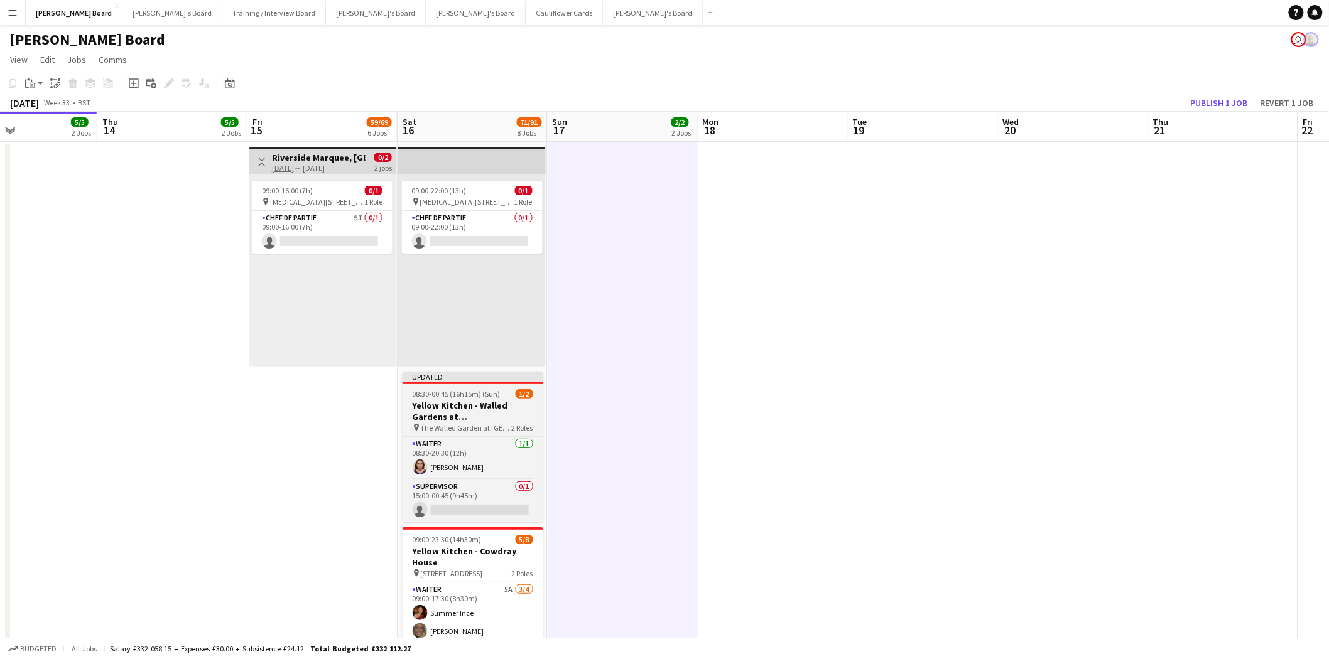
click at [487, 409] on h3 "Yellow Kitchen - Walled Gardens at Cowdray" at bounding box center [473, 411] width 141 height 23
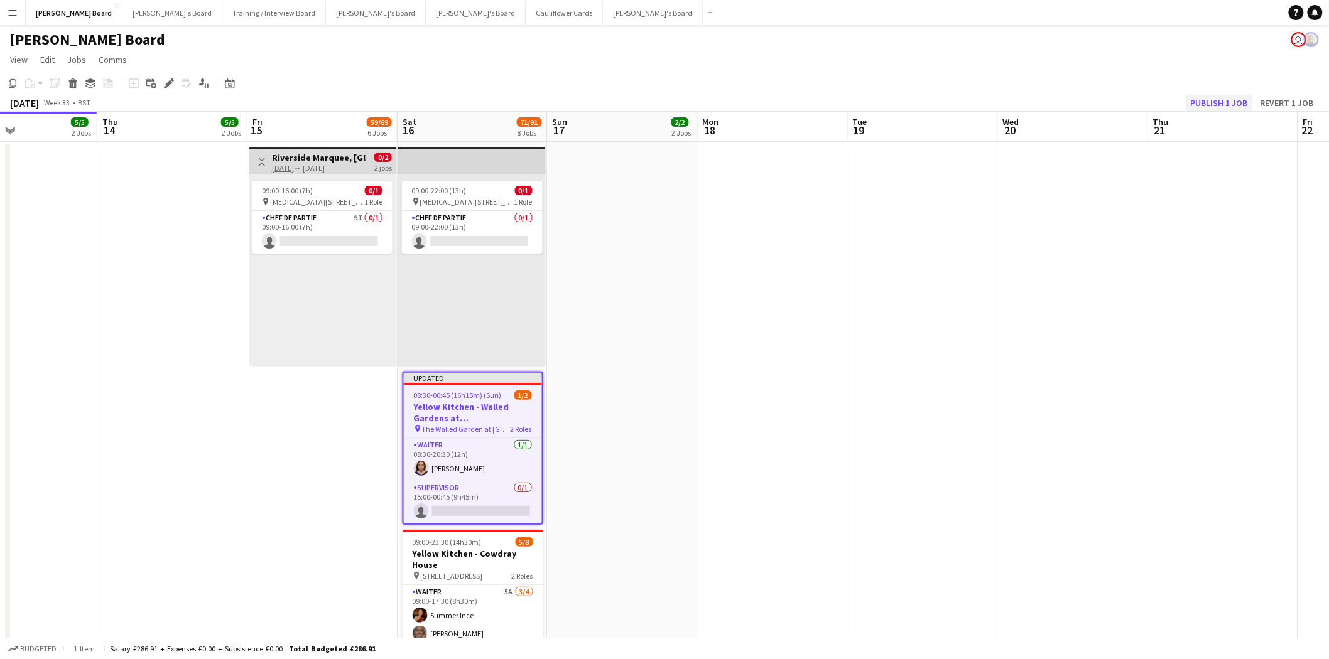
drag, startPoint x: 1247, startPoint y: 90, endPoint x: 1240, endPoint y: 99, distance: 10.3
click at [1244, 96] on div "Copy Paste Paste Ctrl+V Paste with crew Ctrl+Shift+V Paste linked Job Delete Gr…" at bounding box center [664, 92] width 1329 height 39
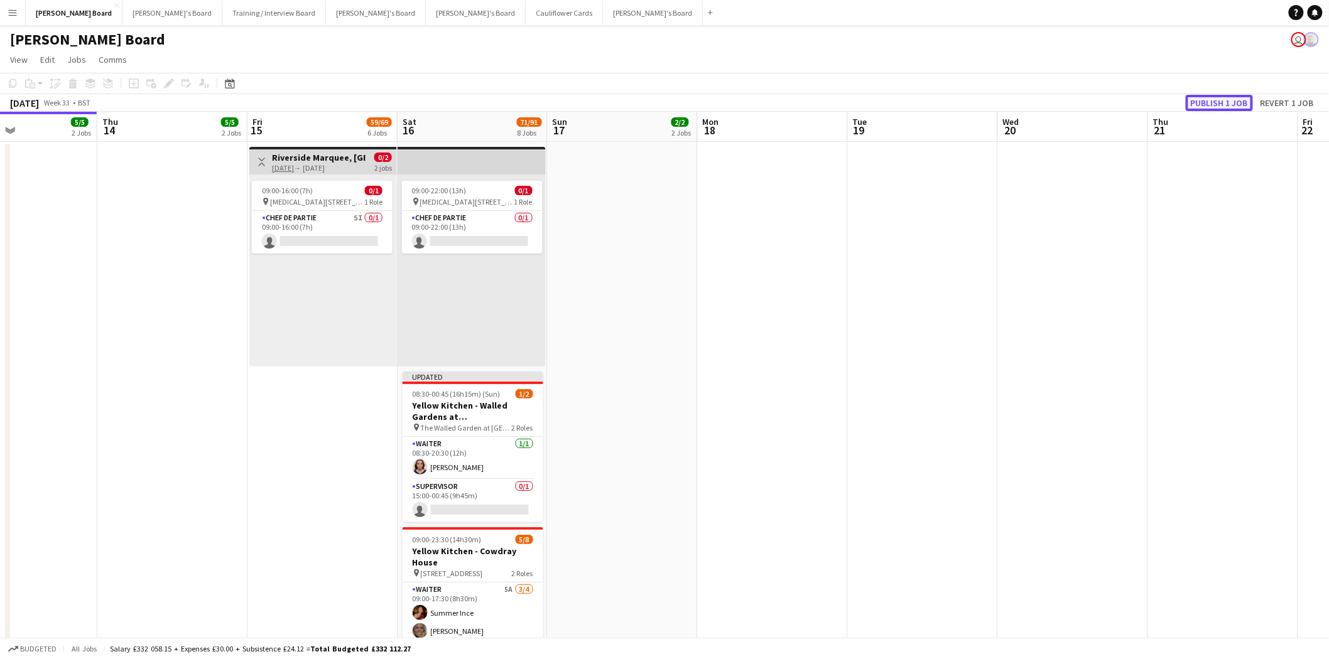
click at [1240, 98] on button "Publish 1 job" at bounding box center [1219, 103] width 67 height 16
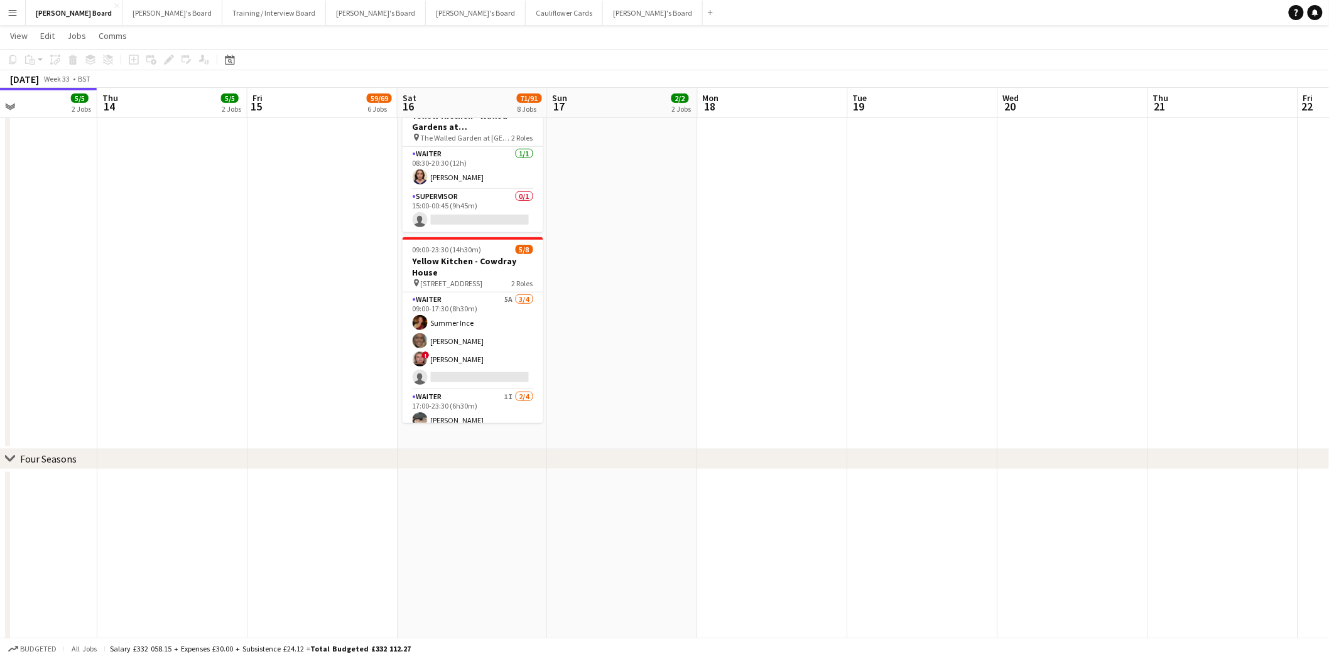
drag, startPoint x: 479, startPoint y: 347, endPoint x: 46, endPoint y: 286, distance: 437.7
click at [480, 347] on app-card-role "Waiter 5A 3/4 09:00-17:30 (8h30m) Summer Ince Anna Simmonds ! Libby Calow singl…" at bounding box center [473, 341] width 141 height 97
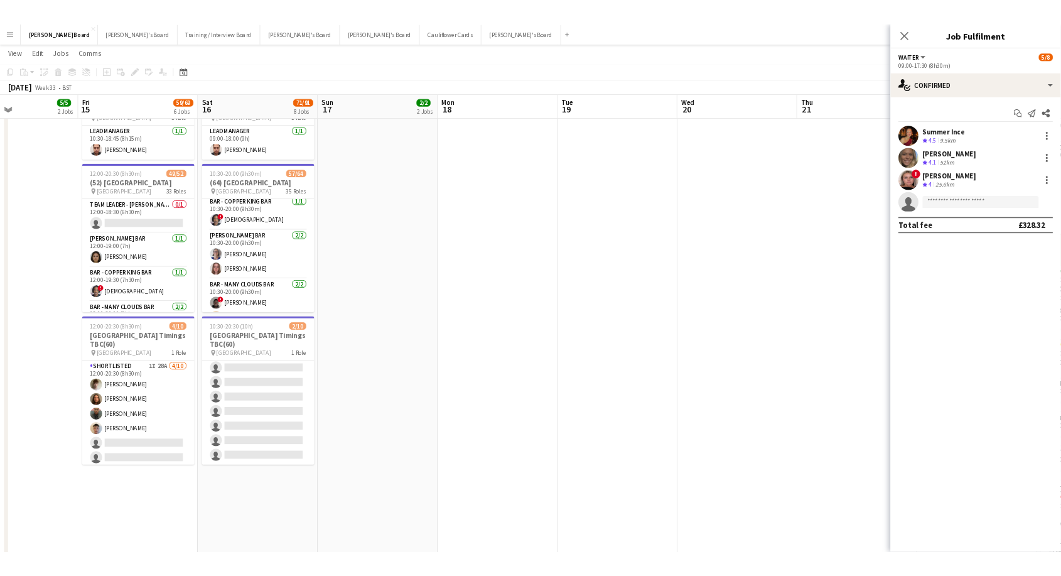
scroll to position [75, 0]
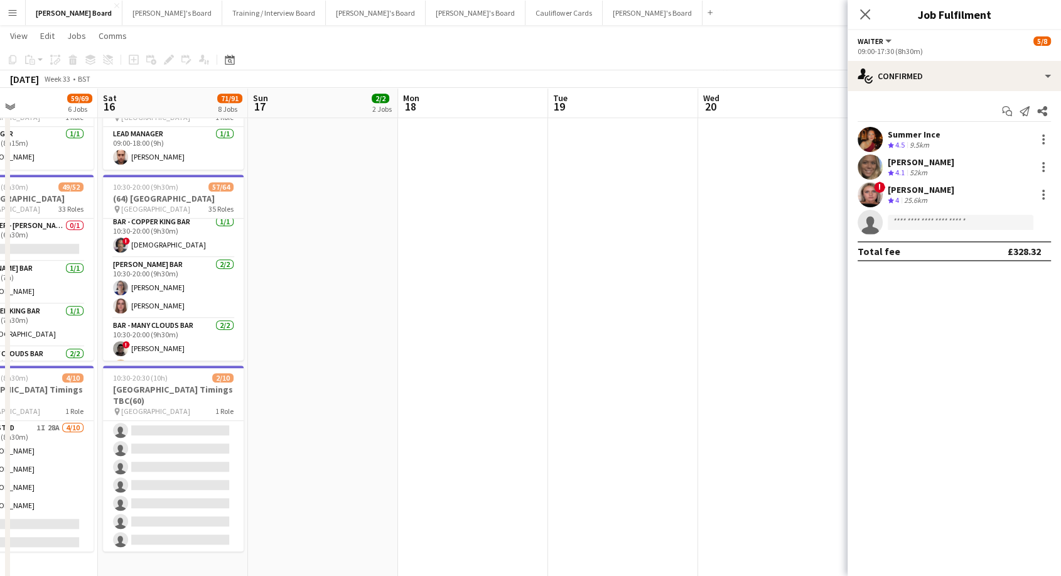
click at [20, 15] on button "Menu" at bounding box center [12, 12] width 25 height 25
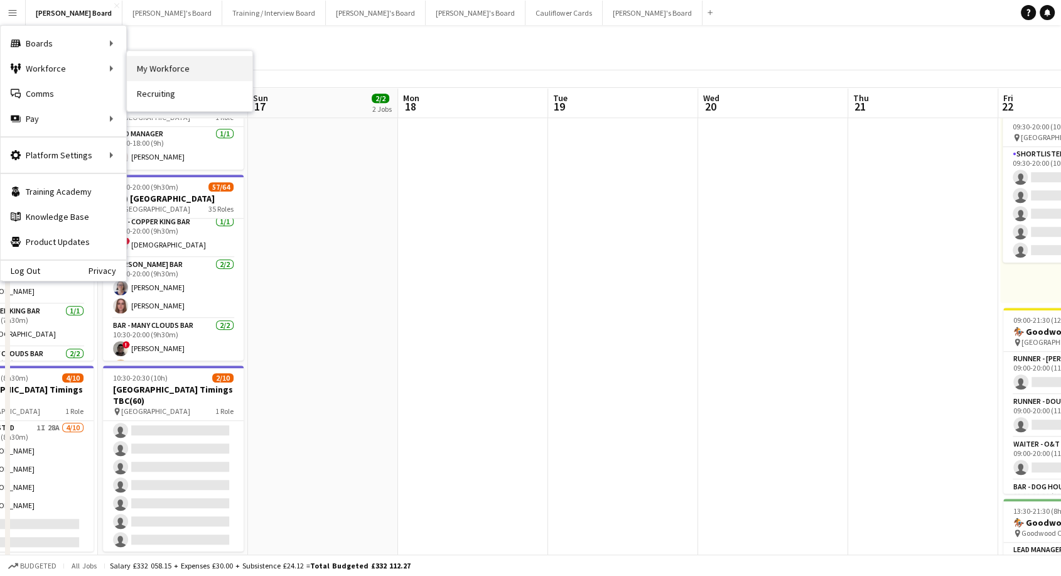
click at [181, 76] on link "My Workforce" at bounding box center [190, 68] width 126 height 25
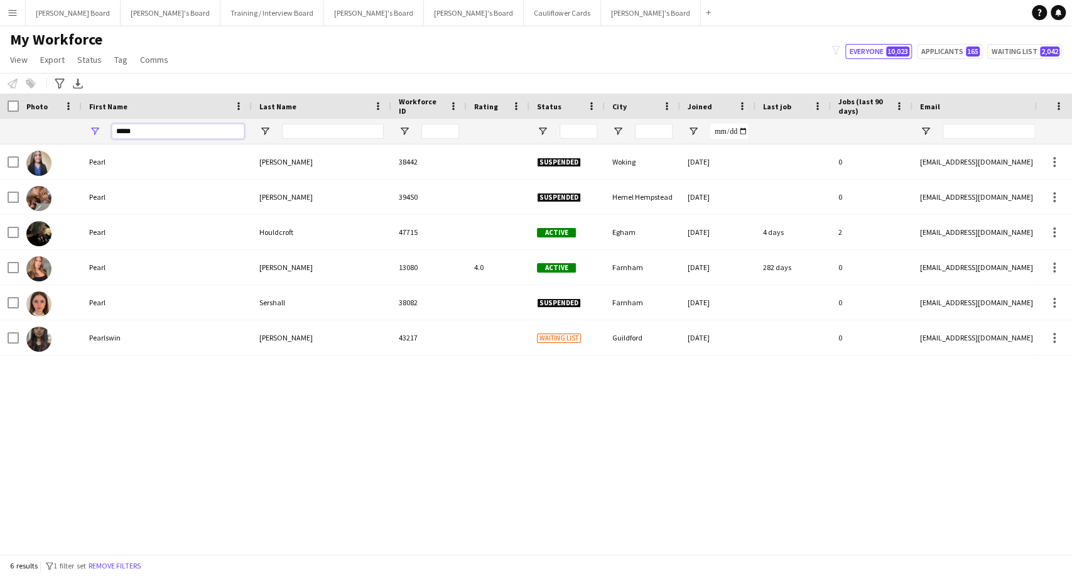
drag, startPoint x: 156, startPoint y: 131, endPoint x: 70, endPoint y: 122, distance: 85.8
click at [70, 125] on div "*****" at bounding box center [766, 131] width 1533 height 25
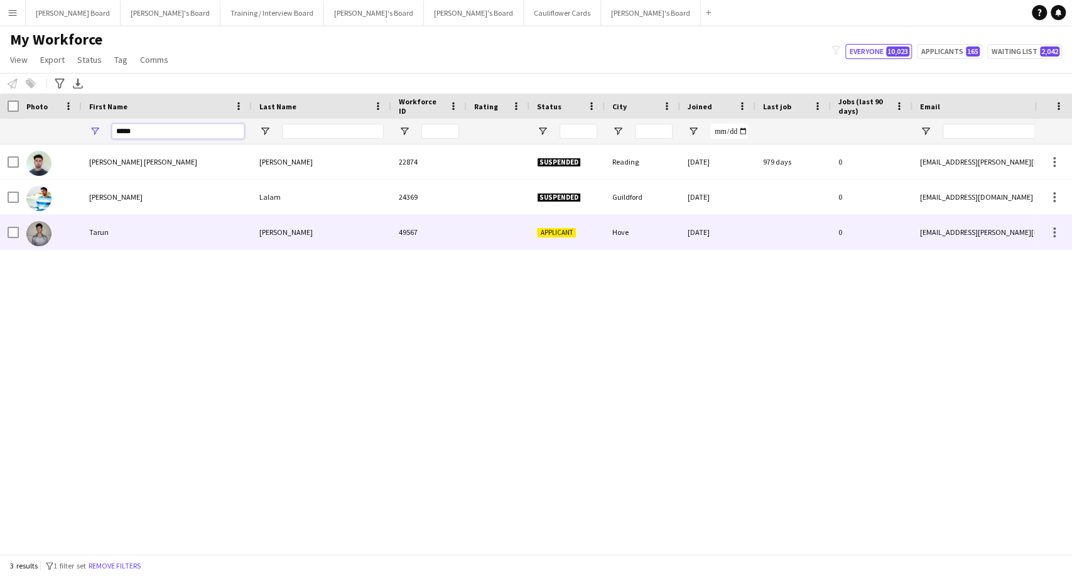
type input "*****"
click at [276, 237] on div "Taggart" at bounding box center [321, 232] width 139 height 35
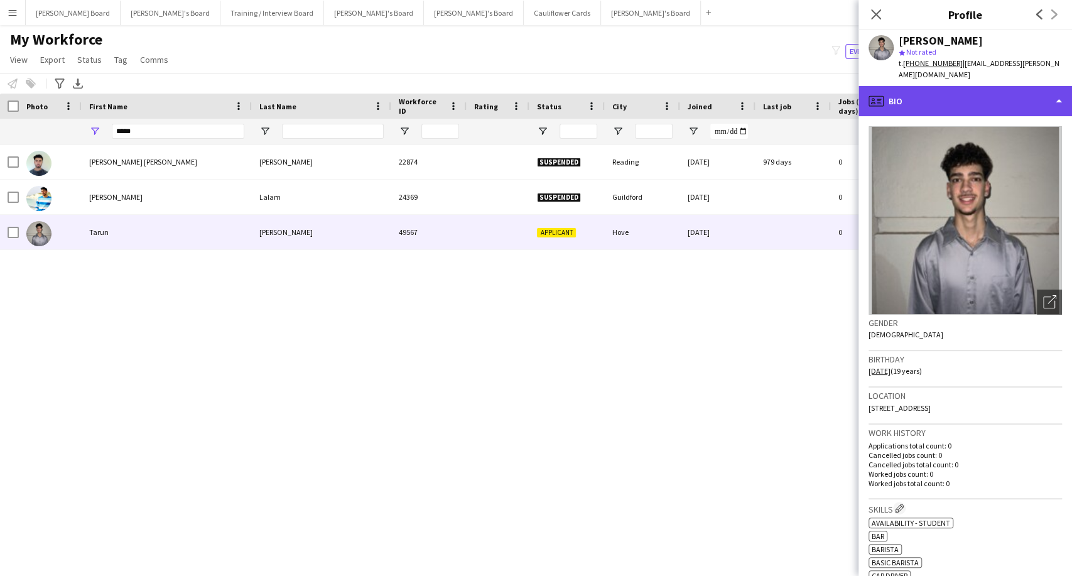
click at [955, 86] on div "profile Bio" at bounding box center [966, 101] width 214 height 30
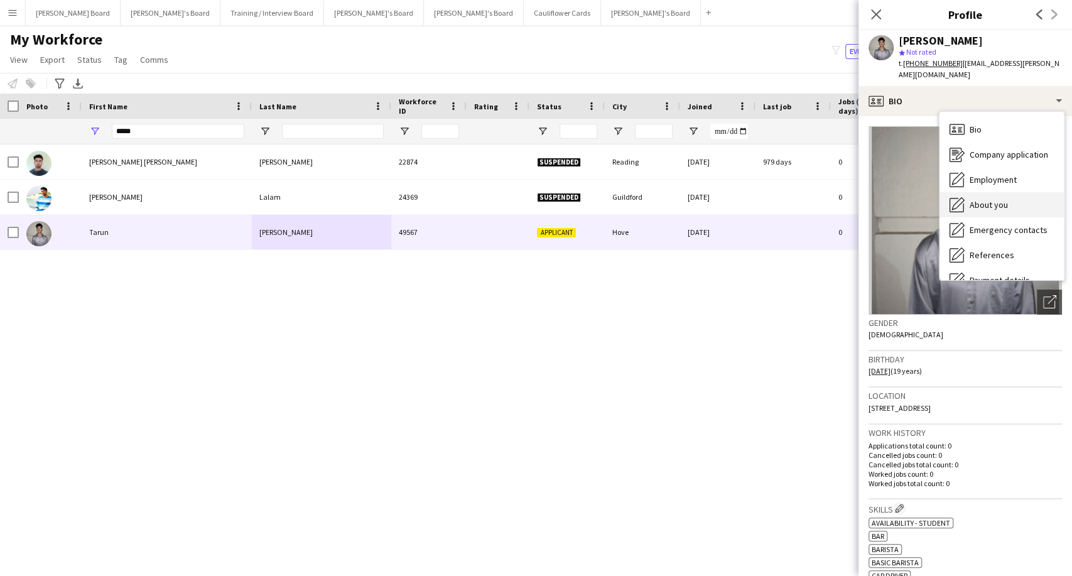
click at [1012, 197] on div "About you About you" at bounding box center [1002, 204] width 124 height 25
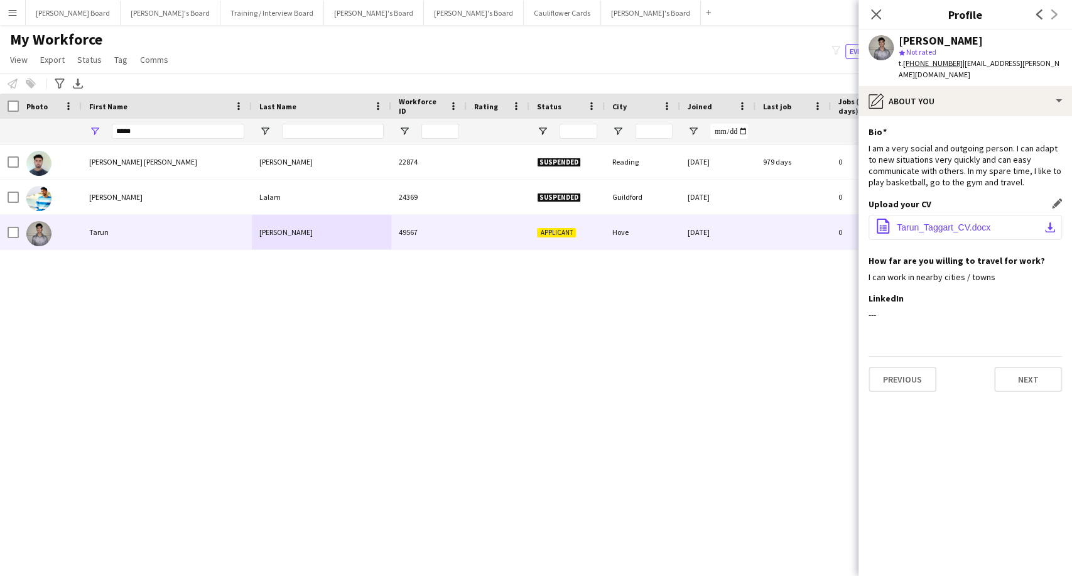
click at [955, 222] on span "Tarun_Taggart_CV.docx" at bounding box center [944, 227] width 94 height 10
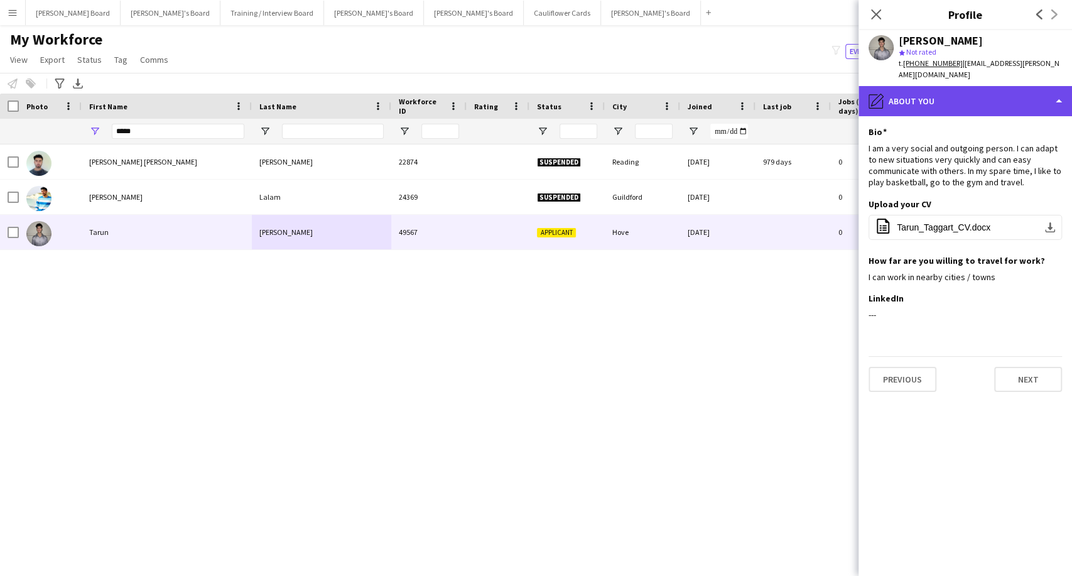
click at [951, 90] on div "pencil4 About you" at bounding box center [966, 101] width 214 height 30
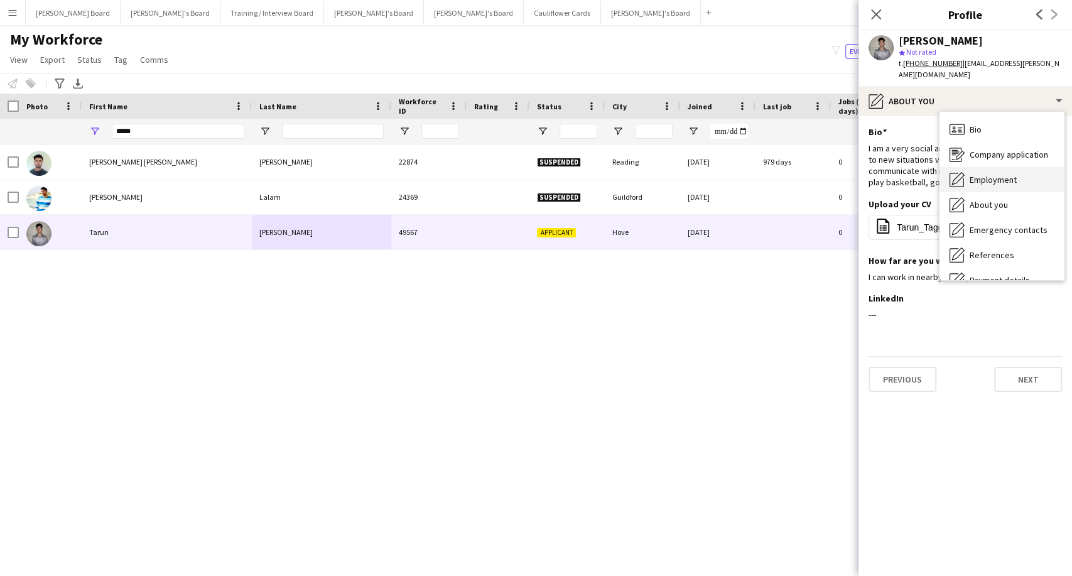
click at [990, 174] on span "Employment" at bounding box center [993, 179] width 47 height 11
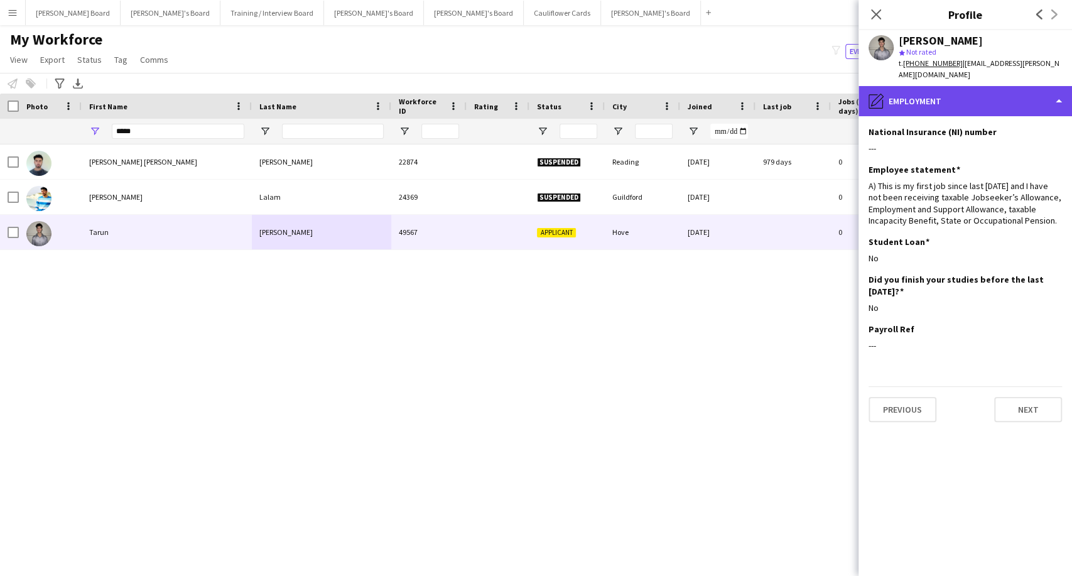
click at [958, 94] on div "pencil4 Employment" at bounding box center [966, 101] width 214 height 30
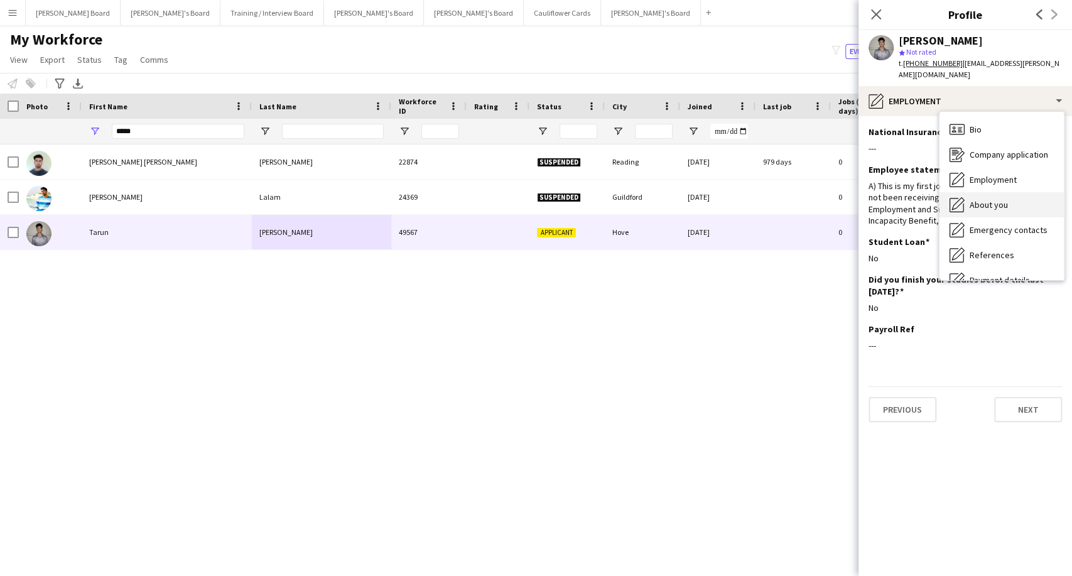
click at [992, 199] on span "About you" at bounding box center [989, 204] width 38 height 11
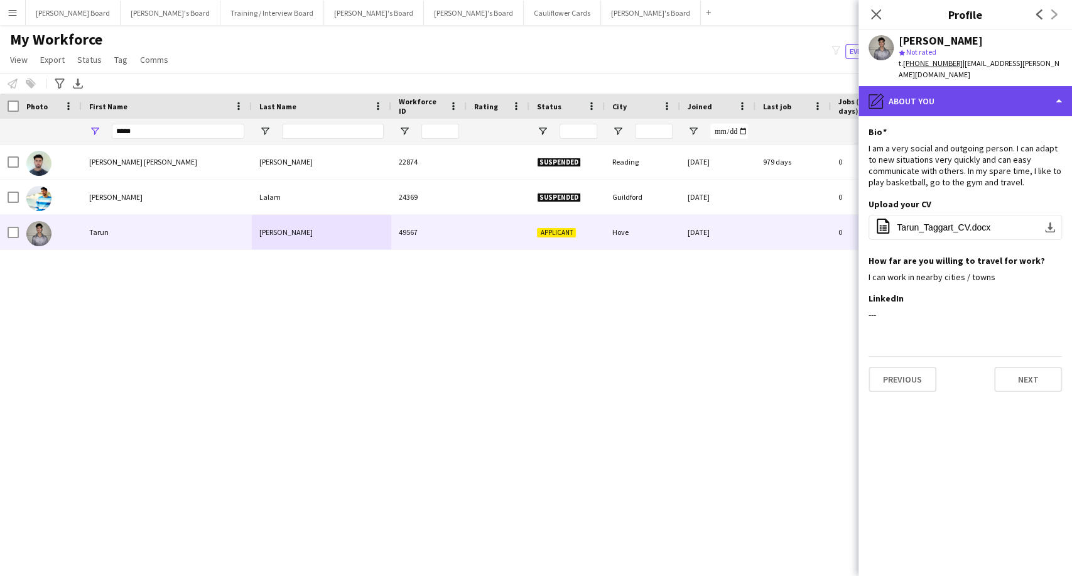
click at [990, 99] on div "pencil4 About you" at bounding box center [966, 101] width 214 height 30
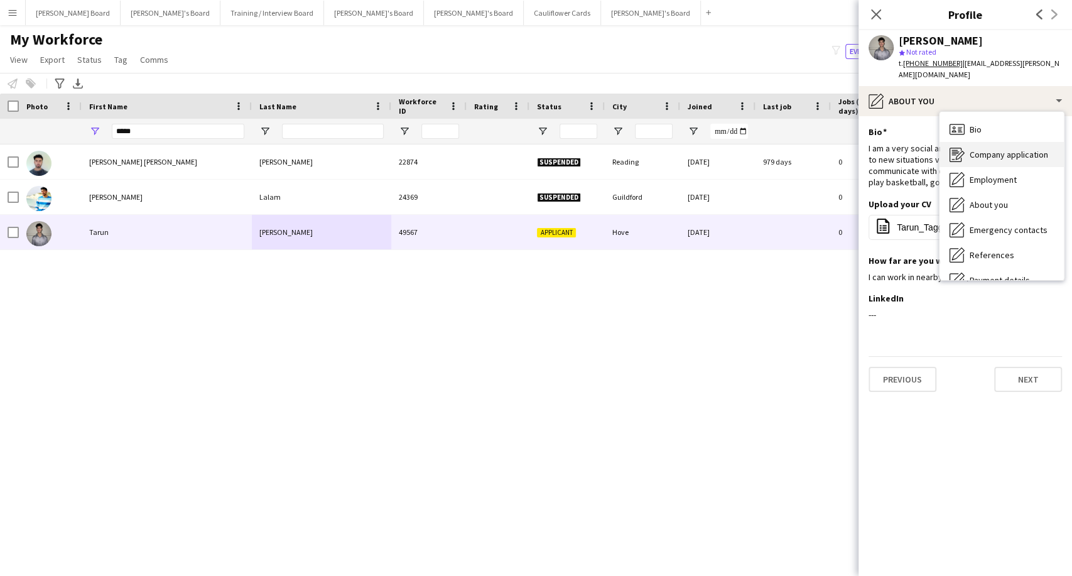
click at [1003, 149] on span "Company application" at bounding box center [1009, 154] width 79 height 11
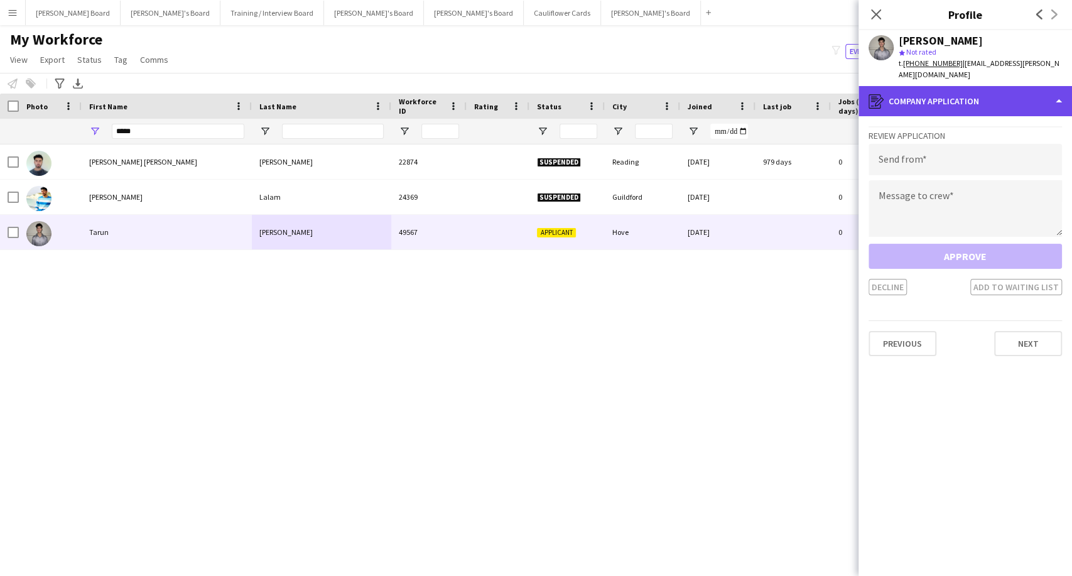
click at [957, 90] on div "register Company application" at bounding box center [966, 101] width 214 height 30
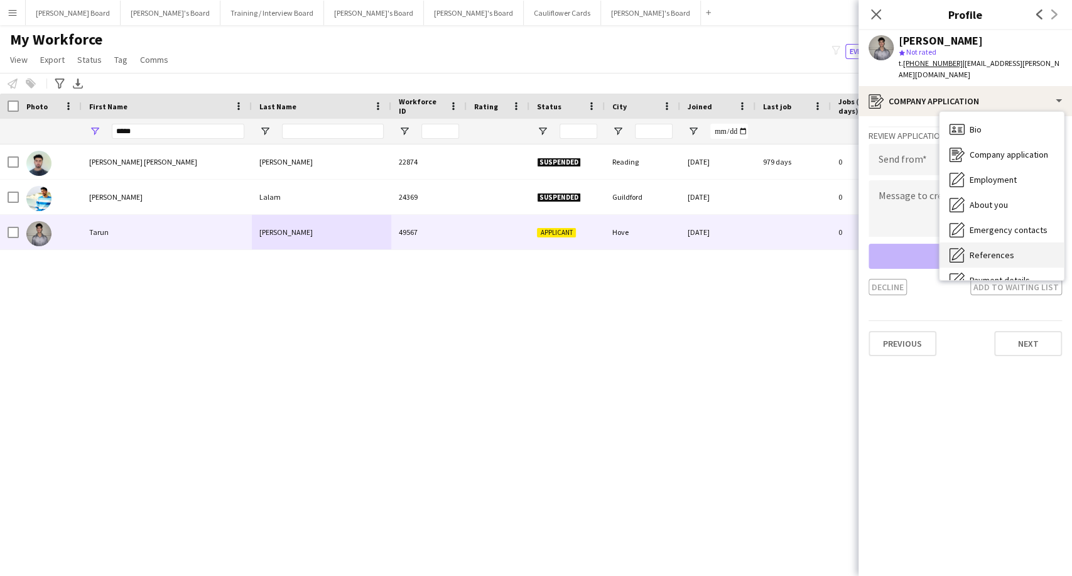
click at [995, 249] on span "References" at bounding box center [992, 254] width 45 height 11
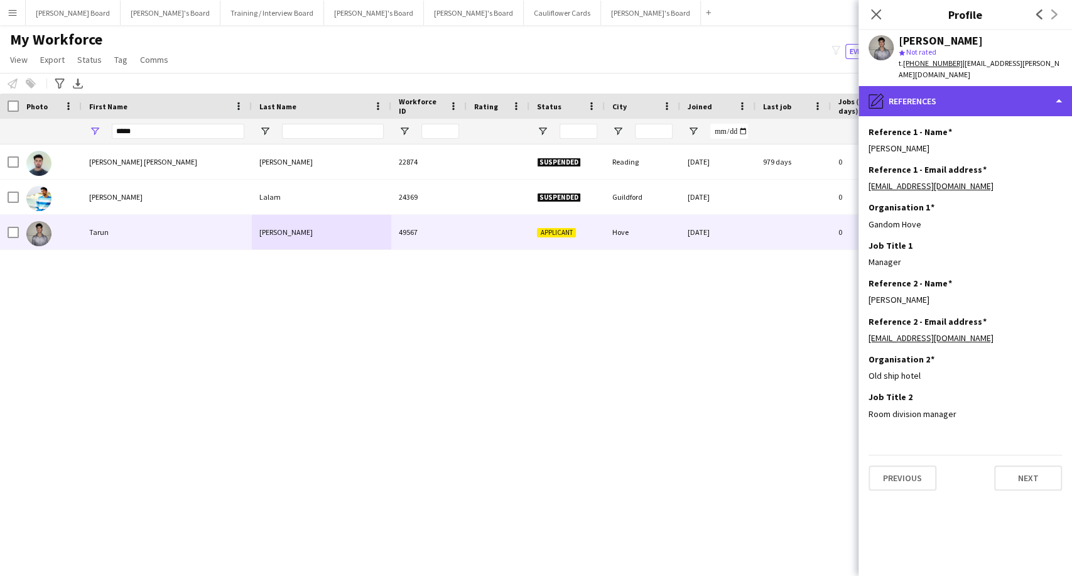
click at [955, 86] on div "pencil4 References" at bounding box center [966, 101] width 214 height 30
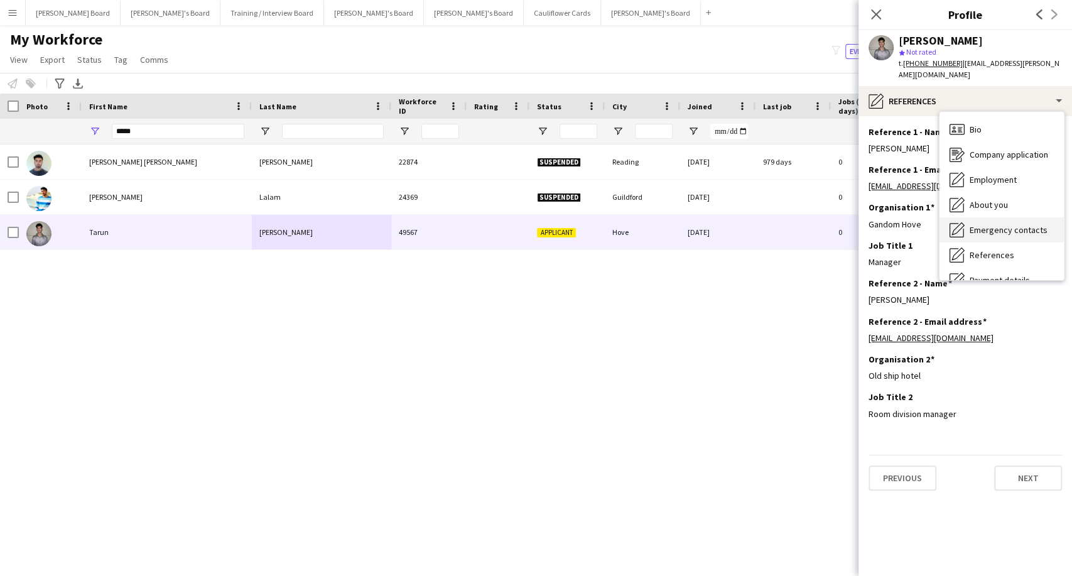
click at [998, 224] on span "Emergency contacts" at bounding box center [1009, 229] width 78 height 11
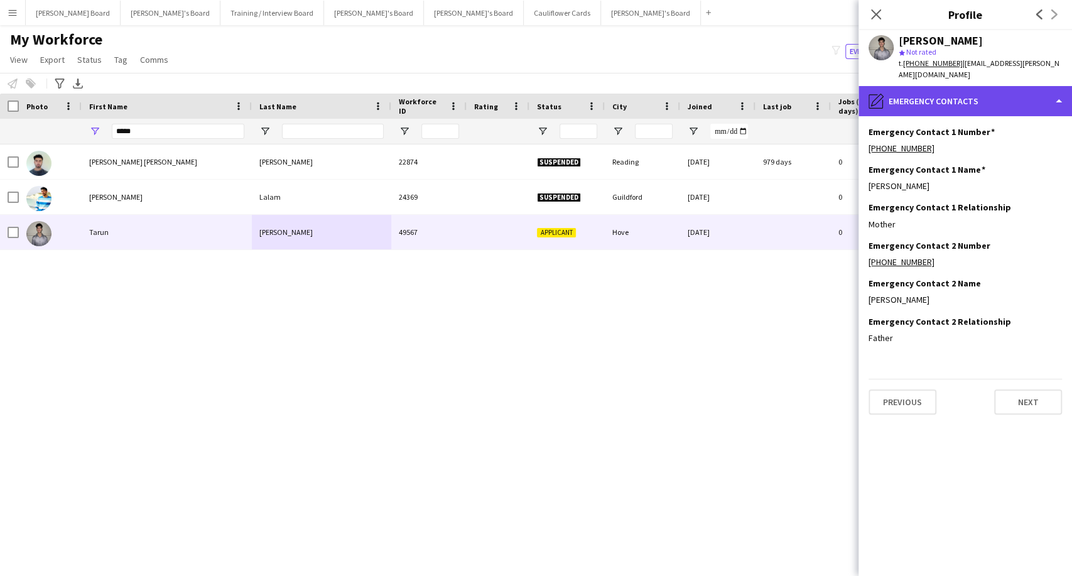
click at [950, 100] on div "pencil4 Emergency contacts" at bounding box center [966, 101] width 214 height 30
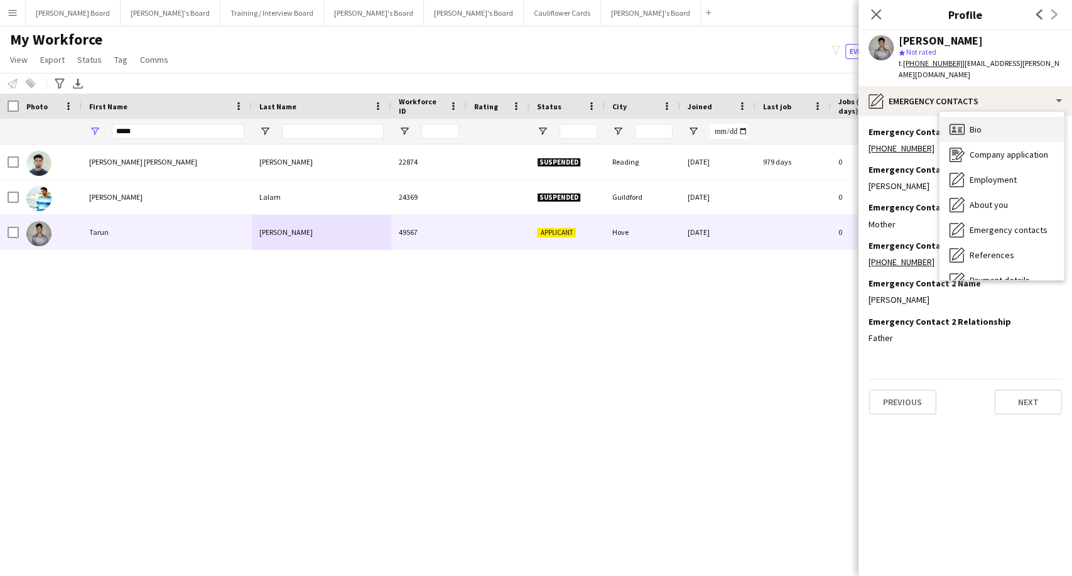
click at [995, 122] on div "Bio Bio" at bounding box center [1002, 129] width 124 height 25
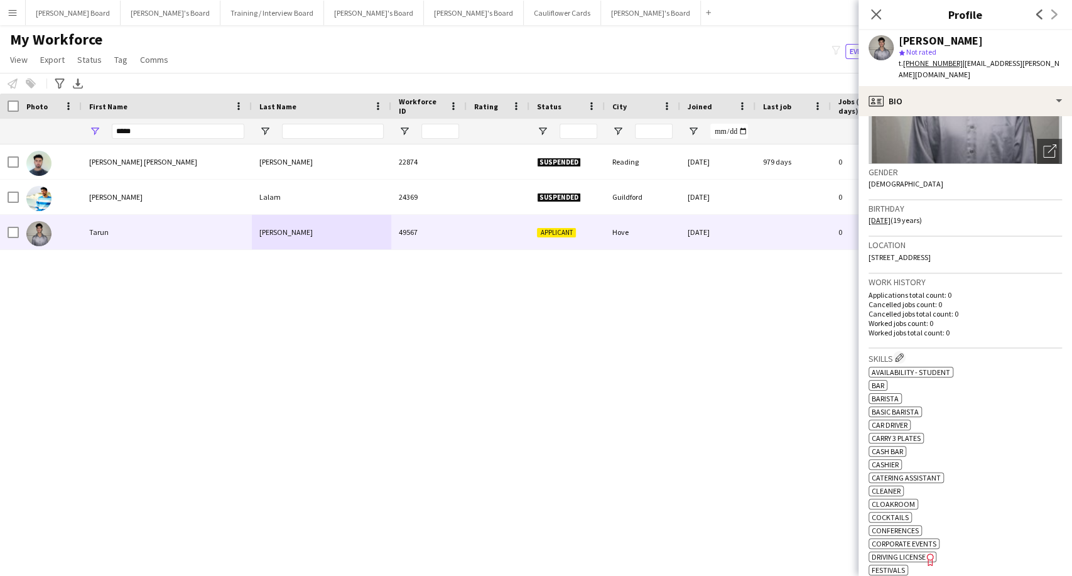
scroll to position [139, 0]
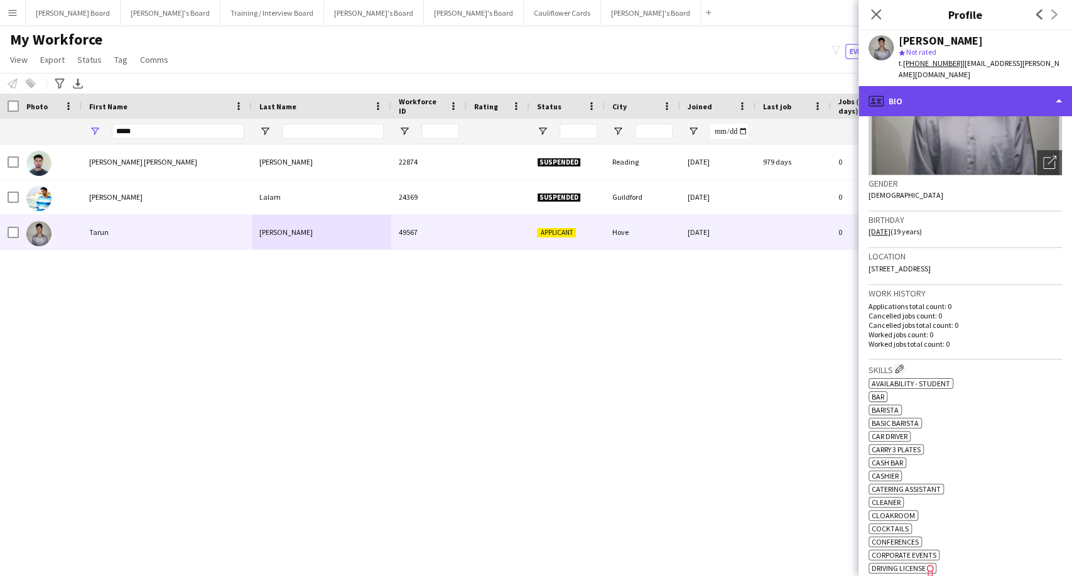
click at [924, 86] on div "profile Bio" at bounding box center [966, 101] width 214 height 30
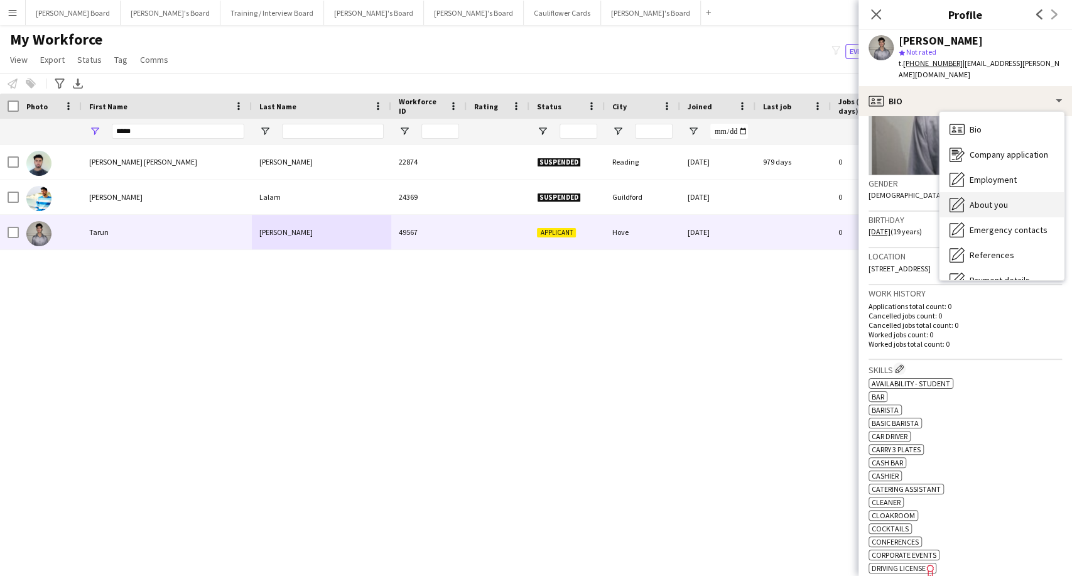
click at [982, 199] on span "About you" at bounding box center [989, 204] width 38 height 11
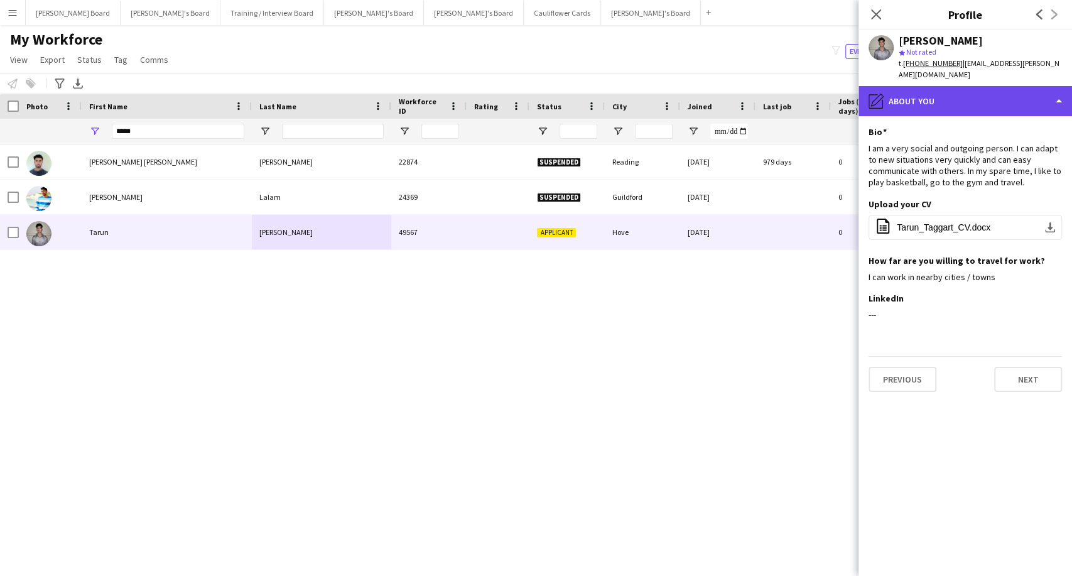
click at [983, 86] on div "pencil4 About you" at bounding box center [966, 101] width 214 height 30
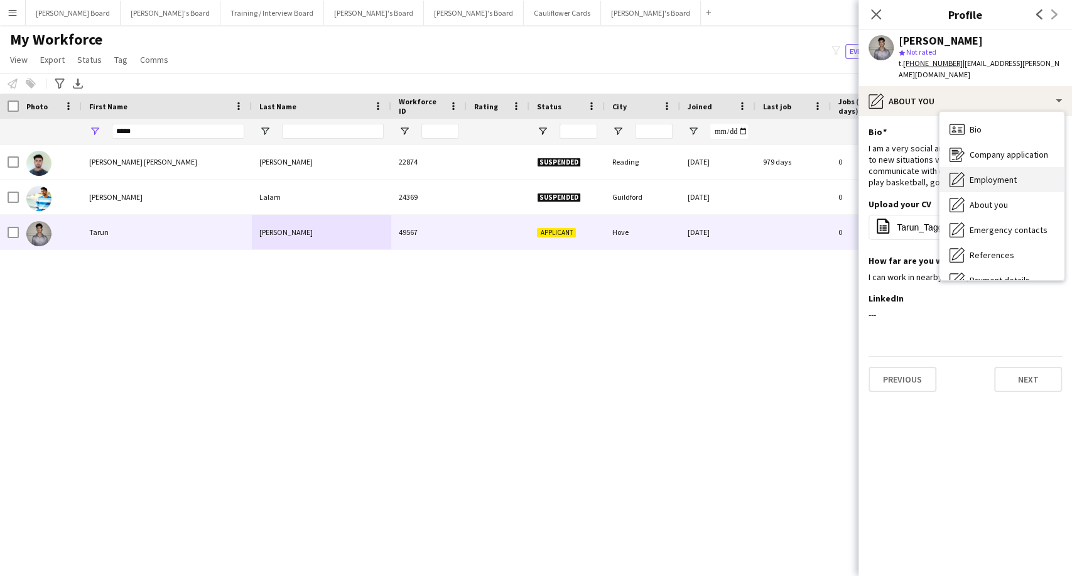
click at [992, 174] on span "Employment" at bounding box center [993, 179] width 47 height 11
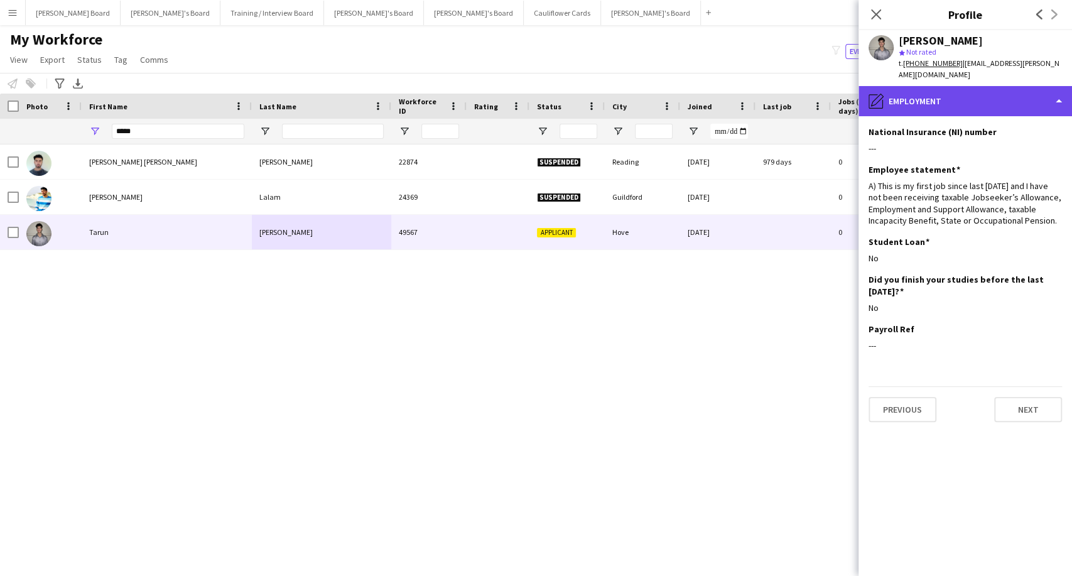
click at [975, 86] on div "pencil4 Employment" at bounding box center [966, 101] width 214 height 30
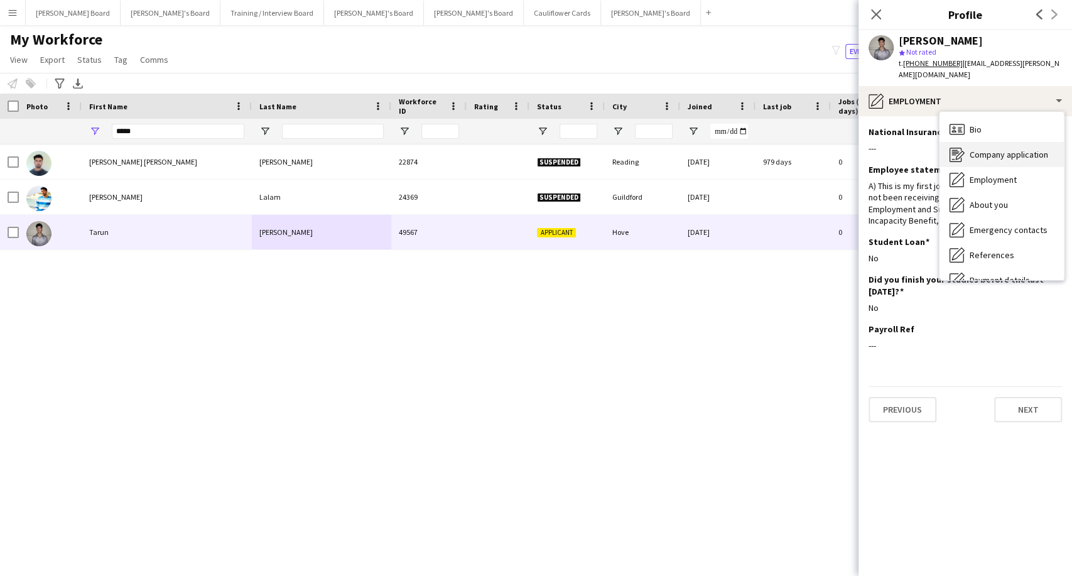
click at [1013, 149] on span "Company application" at bounding box center [1009, 154] width 79 height 11
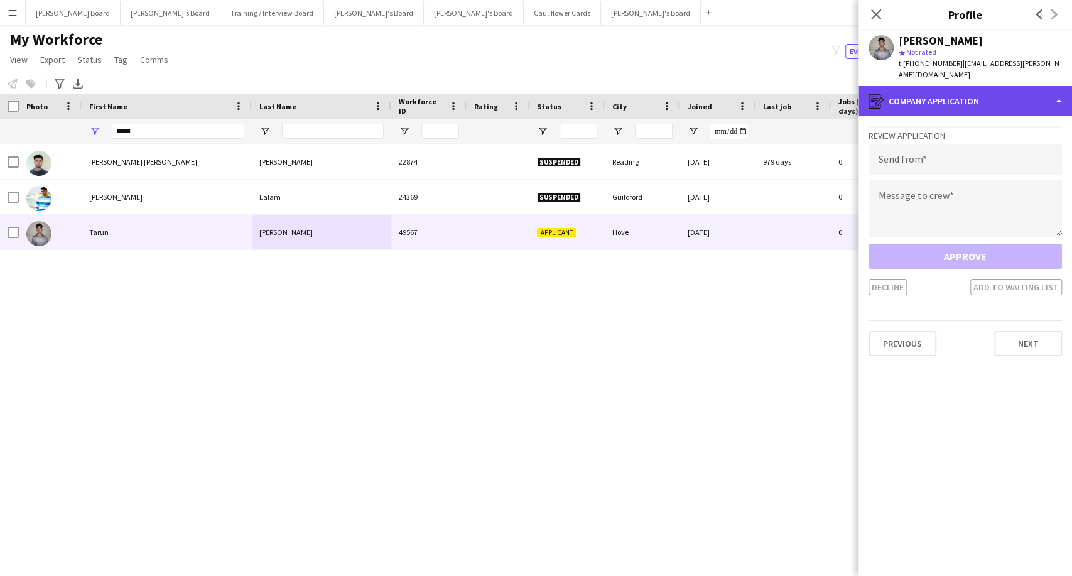
click at [972, 87] on div "register Company application" at bounding box center [966, 101] width 214 height 30
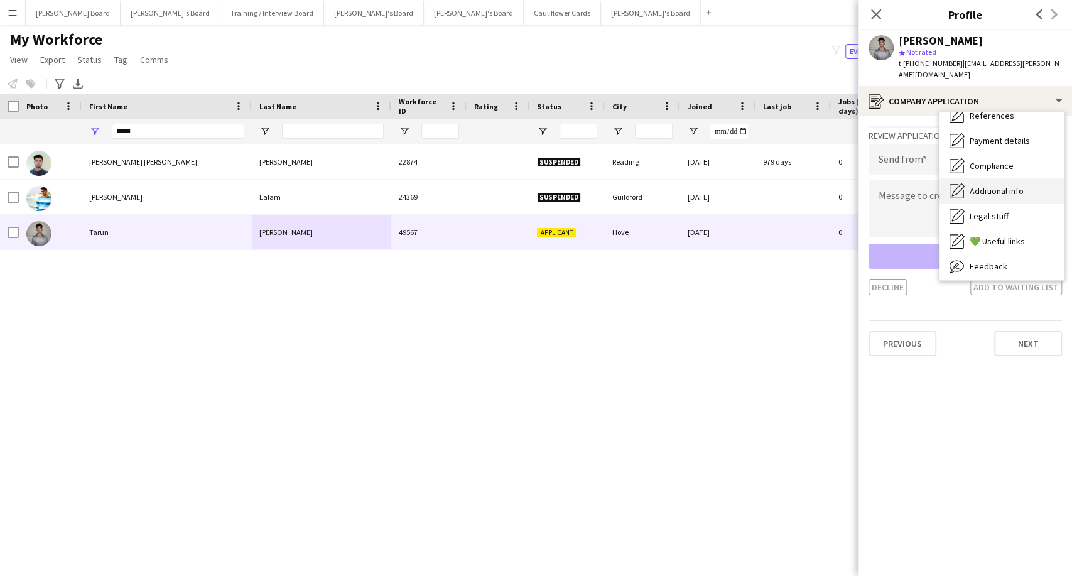
click at [993, 185] on span "Additional info" at bounding box center [997, 190] width 54 height 11
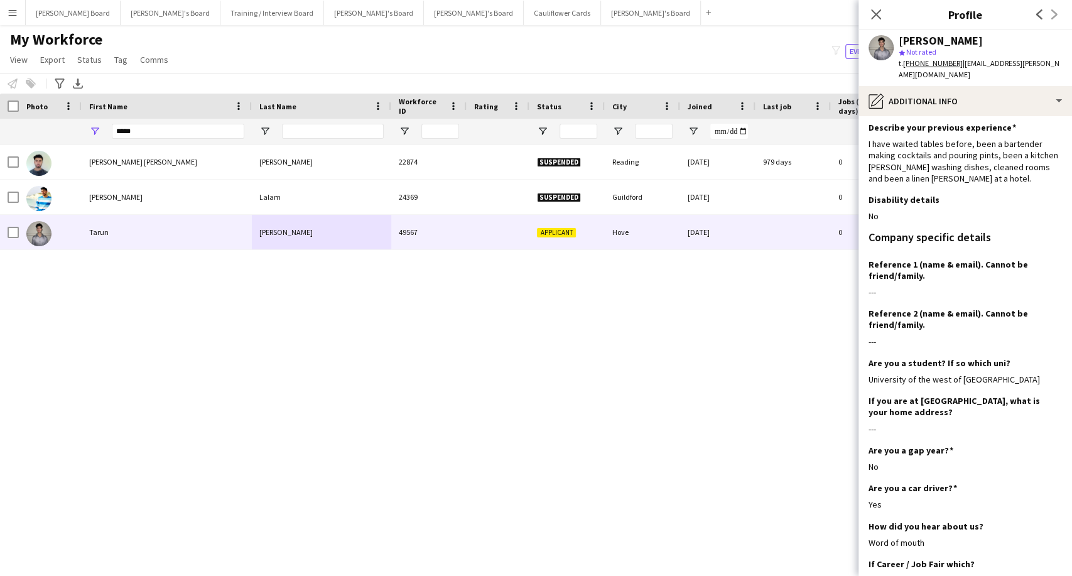
scroll to position [0, 0]
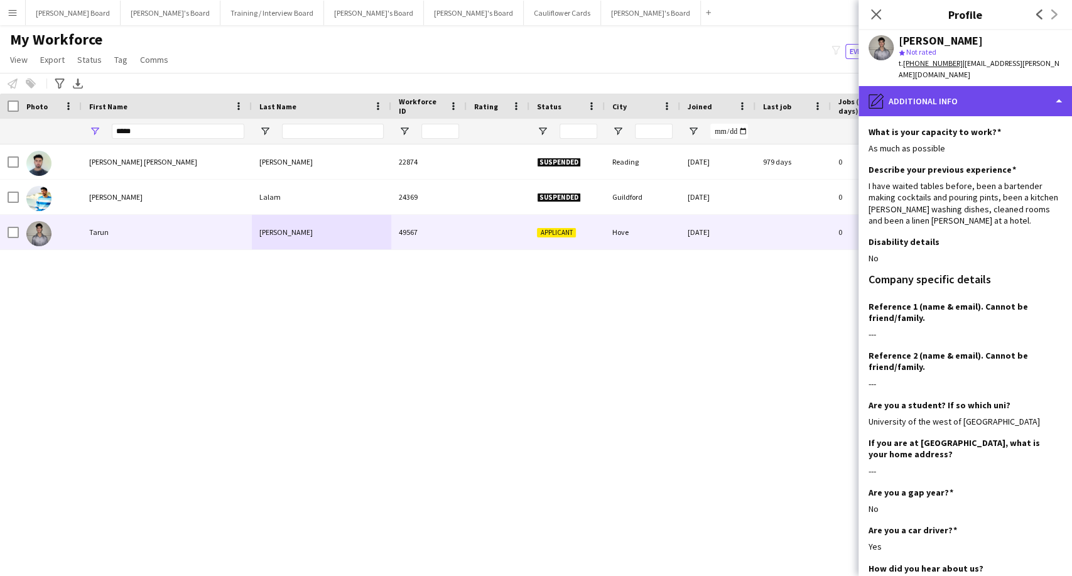
click at [936, 86] on div "pencil4 Additional info" at bounding box center [966, 101] width 214 height 30
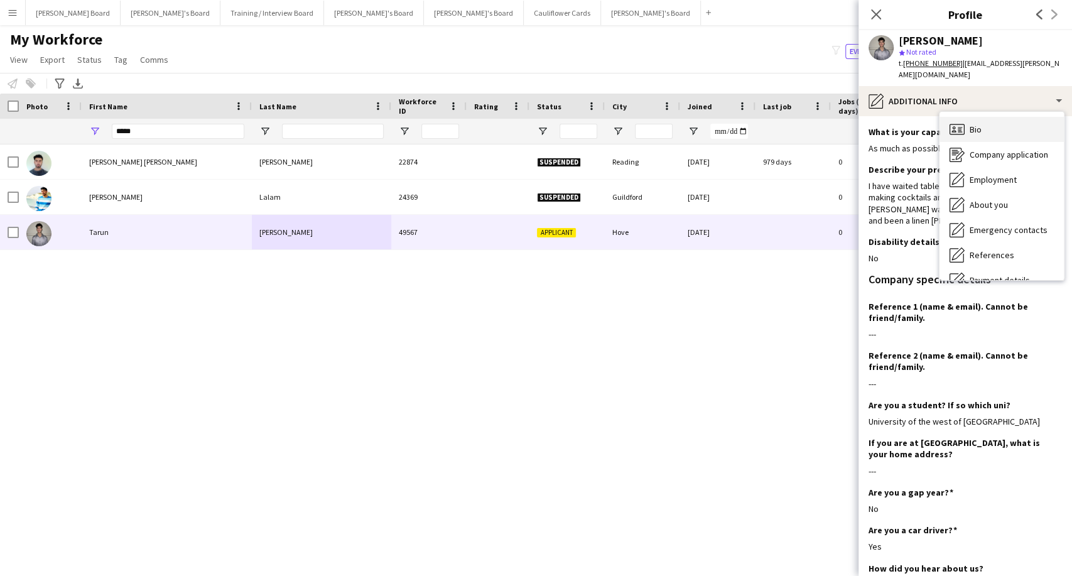
click at [987, 123] on div "Bio Bio" at bounding box center [1002, 129] width 124 height 25
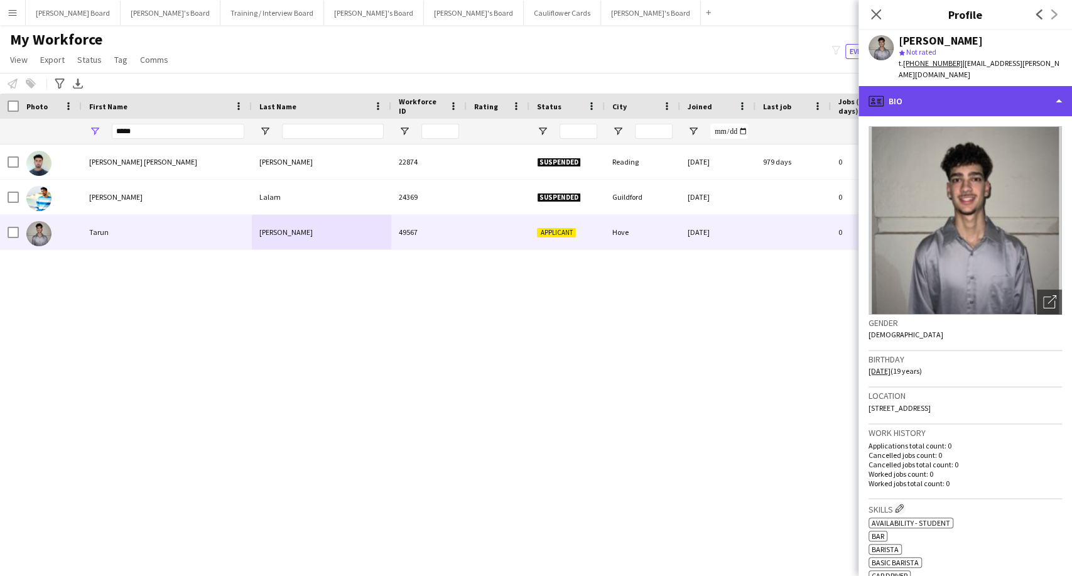
click at [948, 92] on div "profile Bio" at bounding box center [966, 101] width 214 height 30
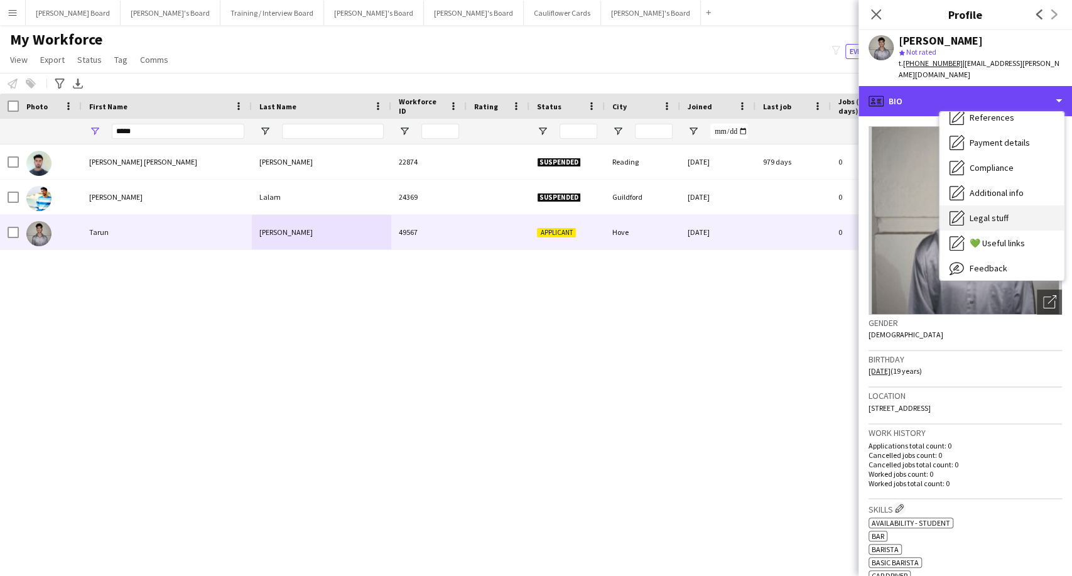
scroll to position [139, 0]
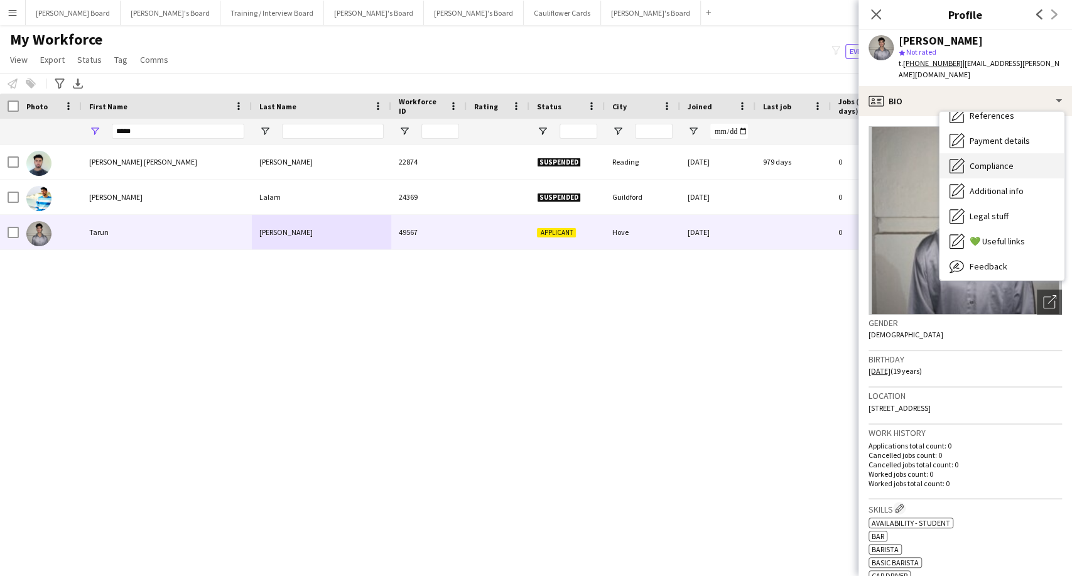
click at [989, 160] on span "Compliance" at bounding box center [992, 165] width 44 height 11
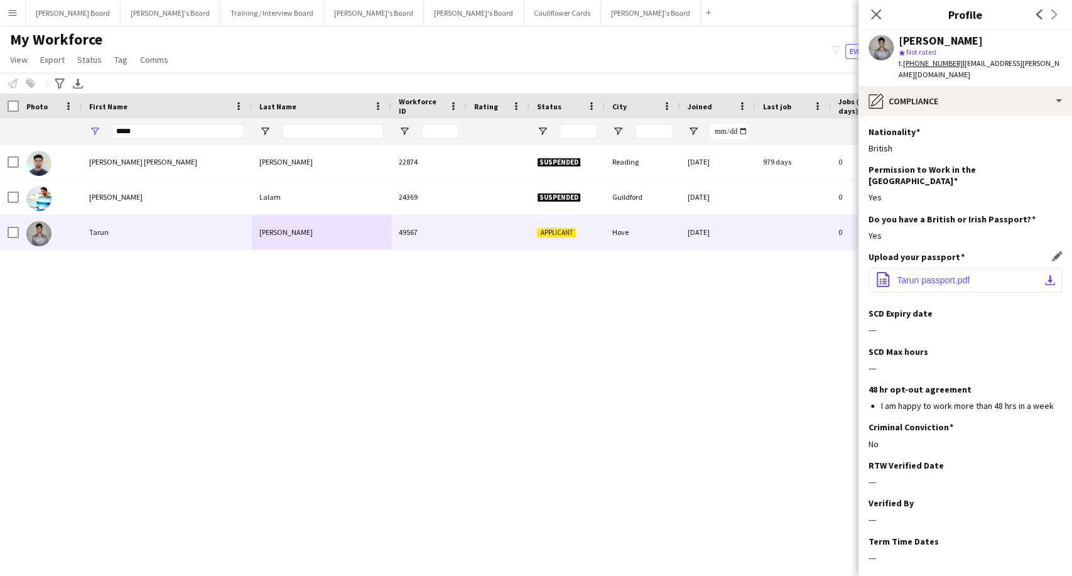
click at [955, 268] on button "office-file-sheet Tarun passport.pdf download-bottom" at bounding box center [965, 280] width 193 height 25
drag, startPoint x: 879, startPoint y: 18, endPoint x: 208, endPoint y: 194, distance: 694.2
click at [877, 18] on icon "Close pop-in" at bounding box center [876, 14] width 12 height 12
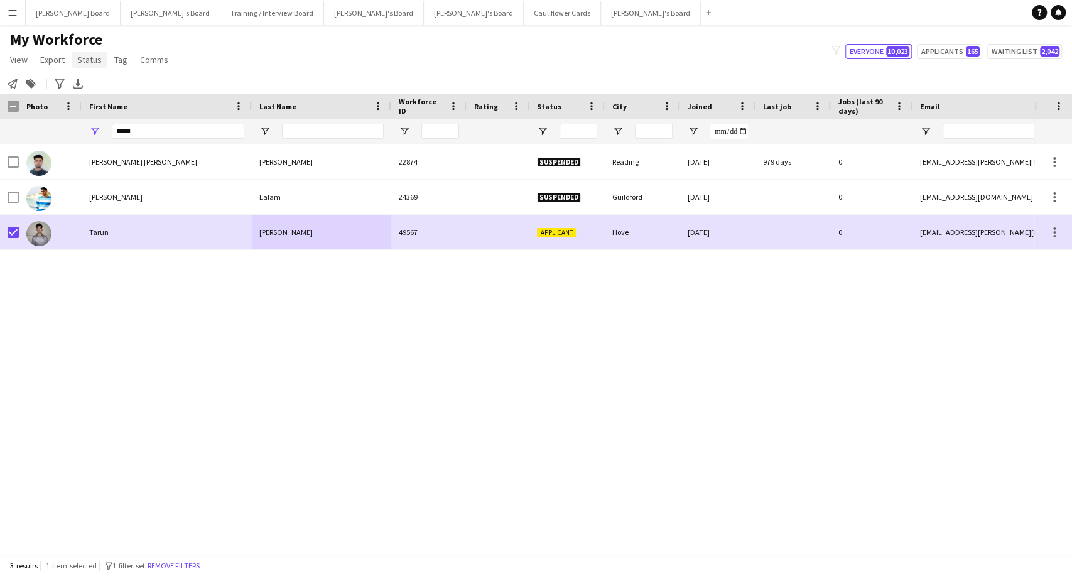
click at [77, 60] on span "Status" at bounding box center [89, 59] width 24 height 11
drag, startPoint x: 102, startPoint y: 89, endPoint x: 320, endPoint y: 87, distance: 217.3
click at [104, 89] on link "Edit" at bounding box center [116, 86] width 88 height 26
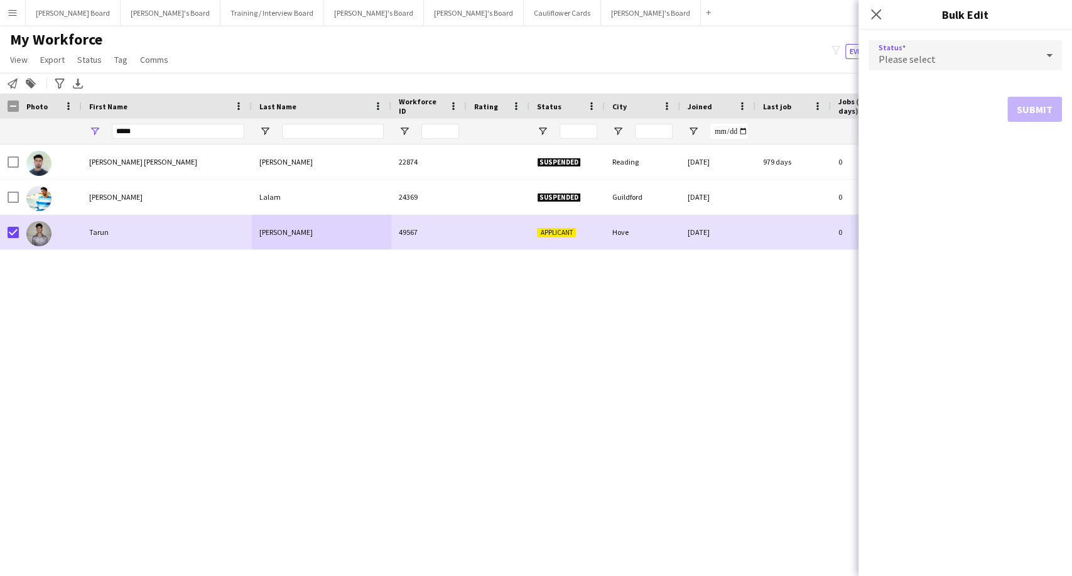
click at [970, 60] on div "Please select" at bounding box center [953, 55] width 168 height 30
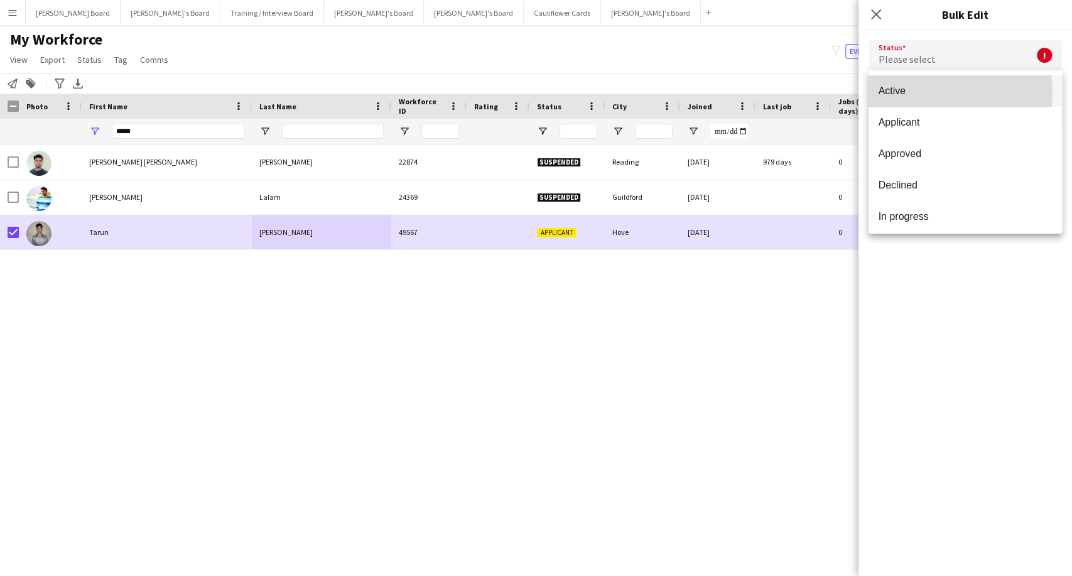
click at [935, 92] on span "Active" at bounding box center [965, 91] width 173 height 12
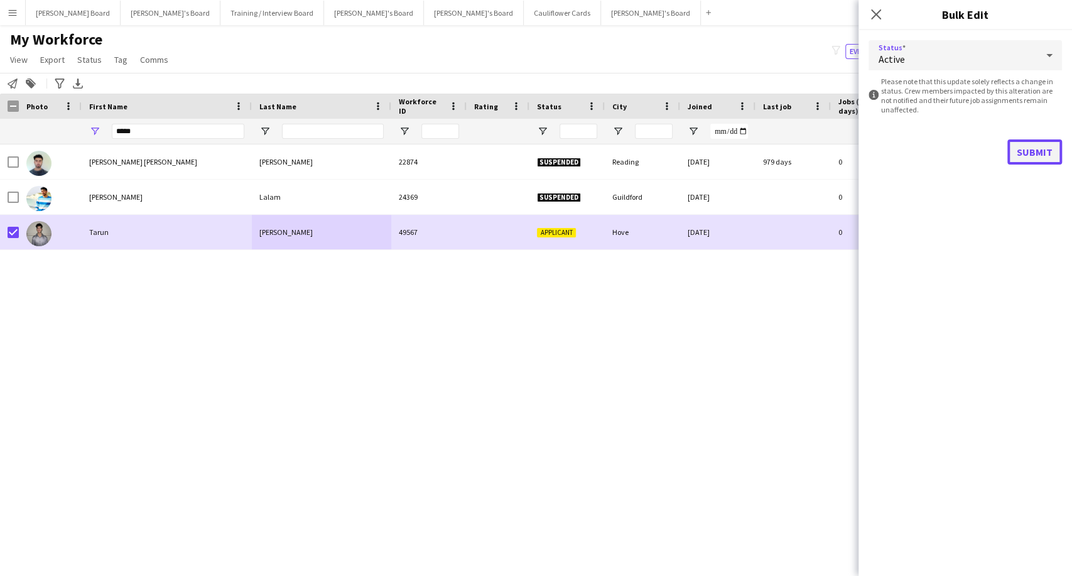
click at [1036, 155] on button "Submit" at bounding box center [1034, 151] width 55 height 25
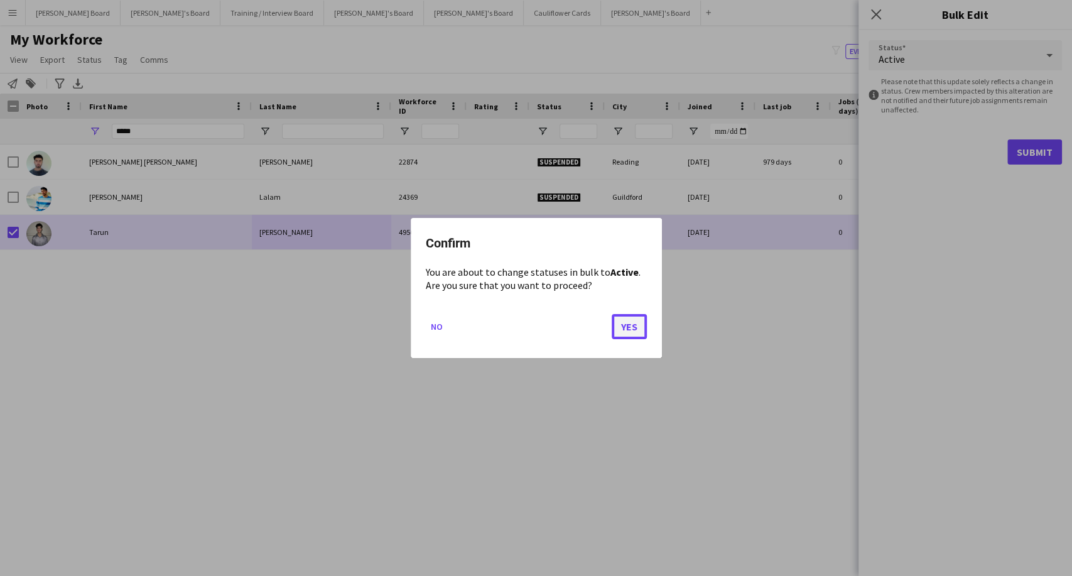
click at [630, 324] on button "Yes" at bounding box center [629, 326] width 35 height 25
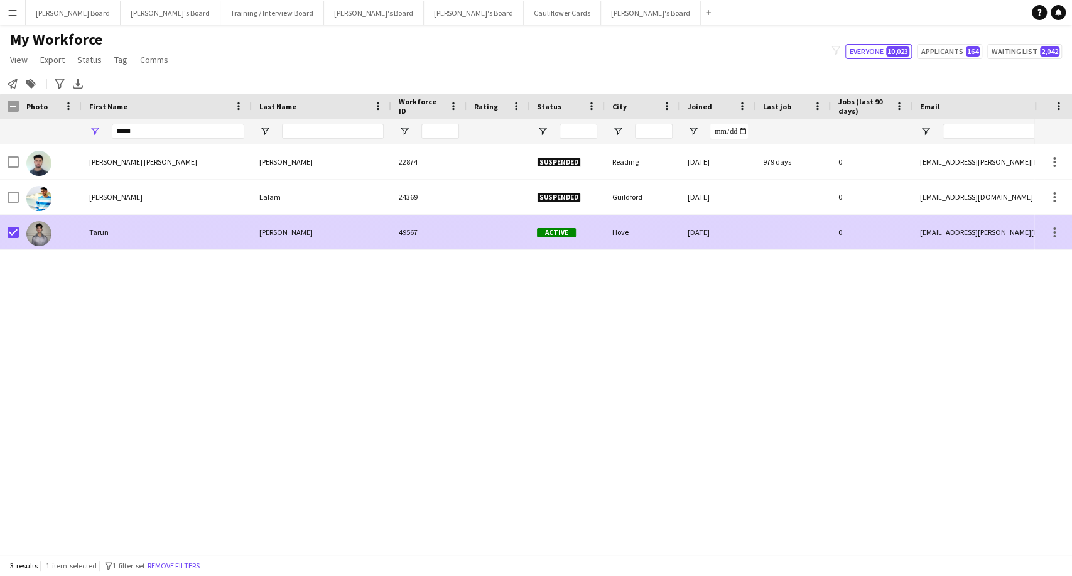
click at [250, 232] on div "Tarun" at bounding box center [167, 232] width 170 height 35
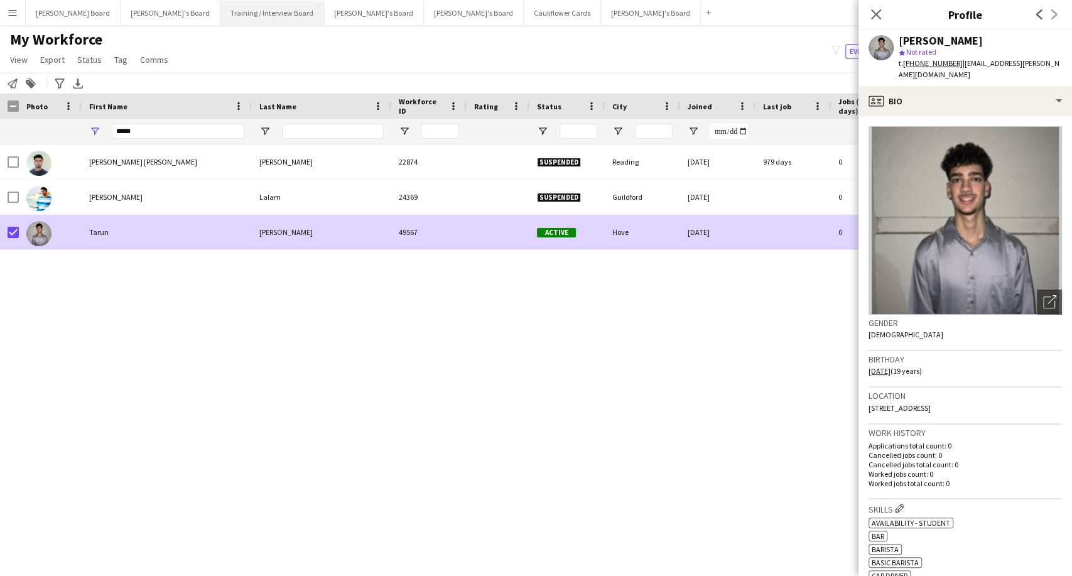
click at [220, 12] on button "Training / Interview Board Close" at bounding box center [272, 13] width 104 height 24
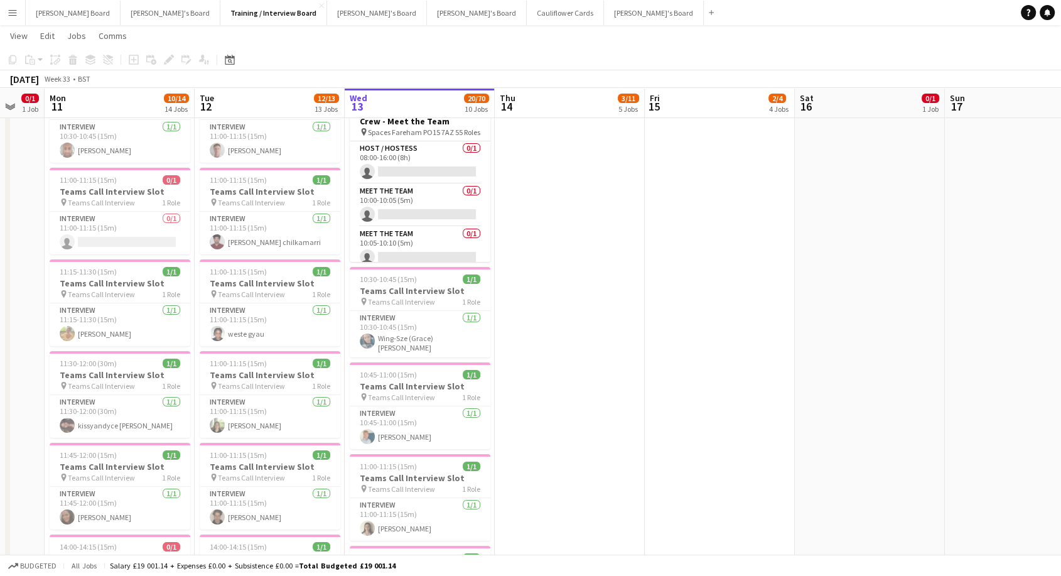
scroll to position [0, 254]
drag, startPoint x: 119, startPoint y: 331, endPoint x: 315, endPoint y: 335, distance: 196.6
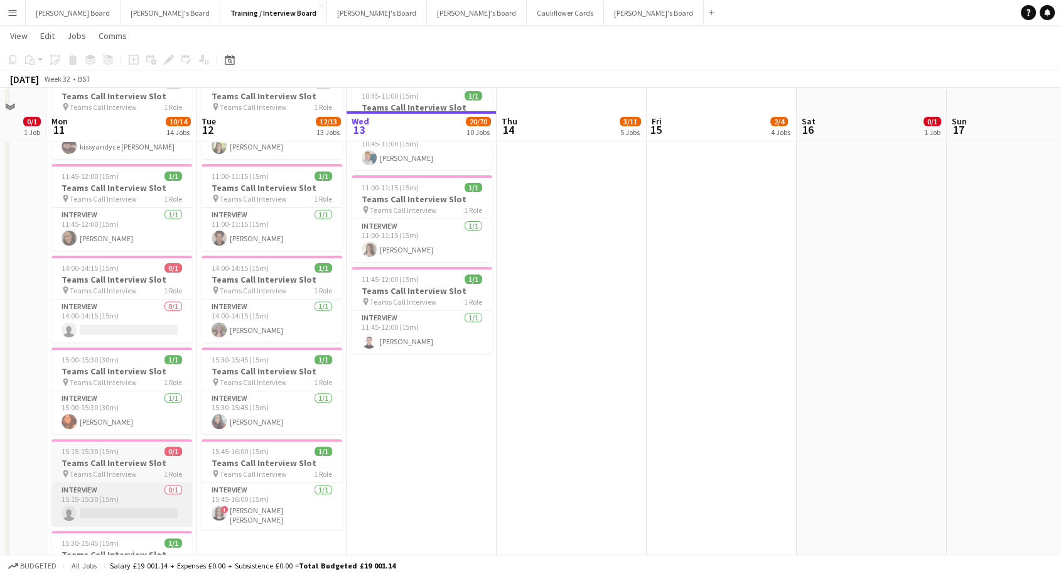
scroll to position [488, 0]
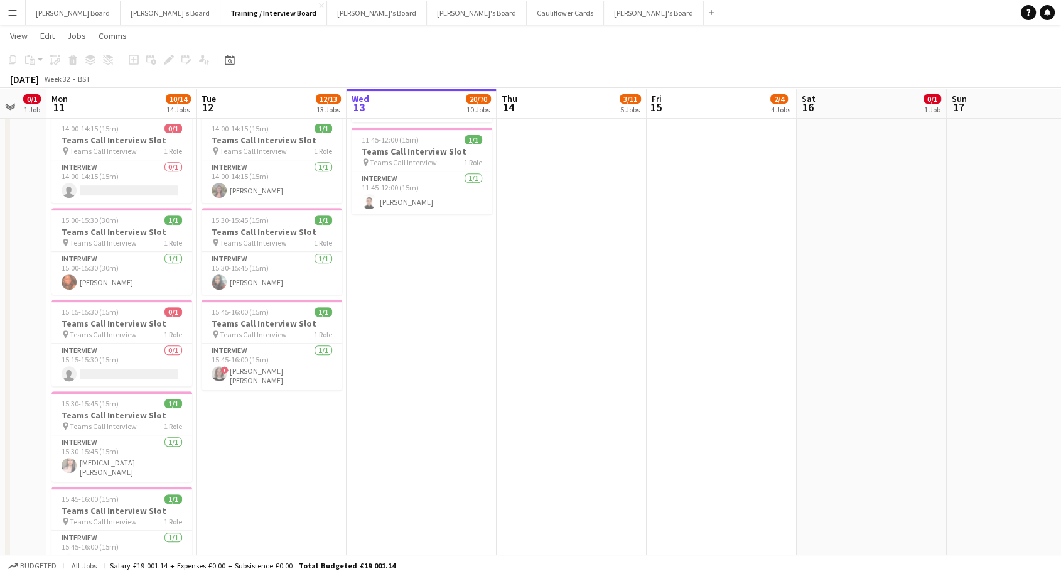
drag, startPoint x: 131, startPoint y: 364, endPoint x: 679, endPoint y: 279, distance: 554.2
click at [132, 363] on app-card-role "Interview 0/1 15:15-15:30 (15m) single-neutral-actions" at bounding box center [122, 365] width 141 height 43
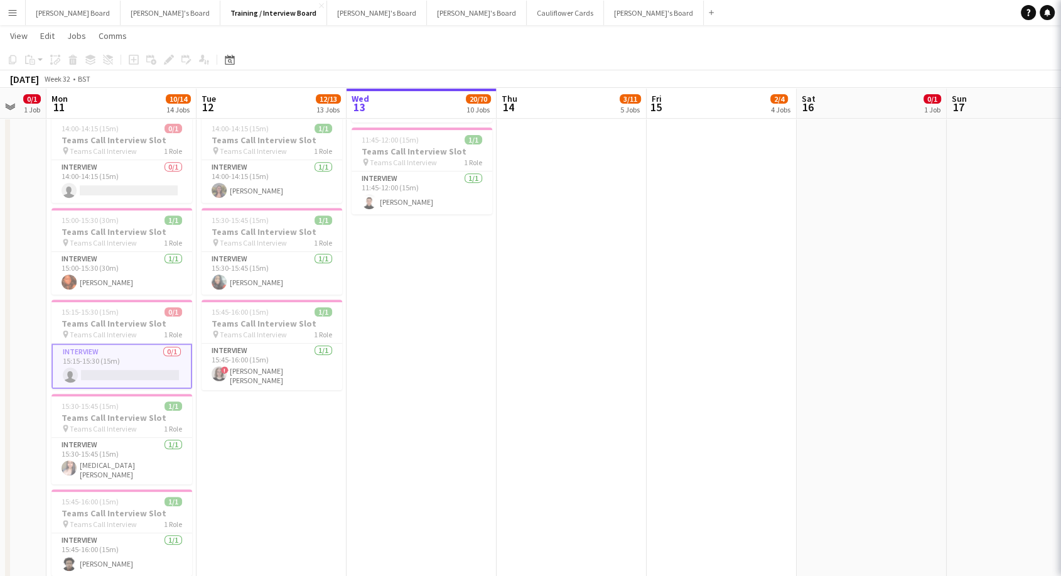
scroll to position [0, 252]
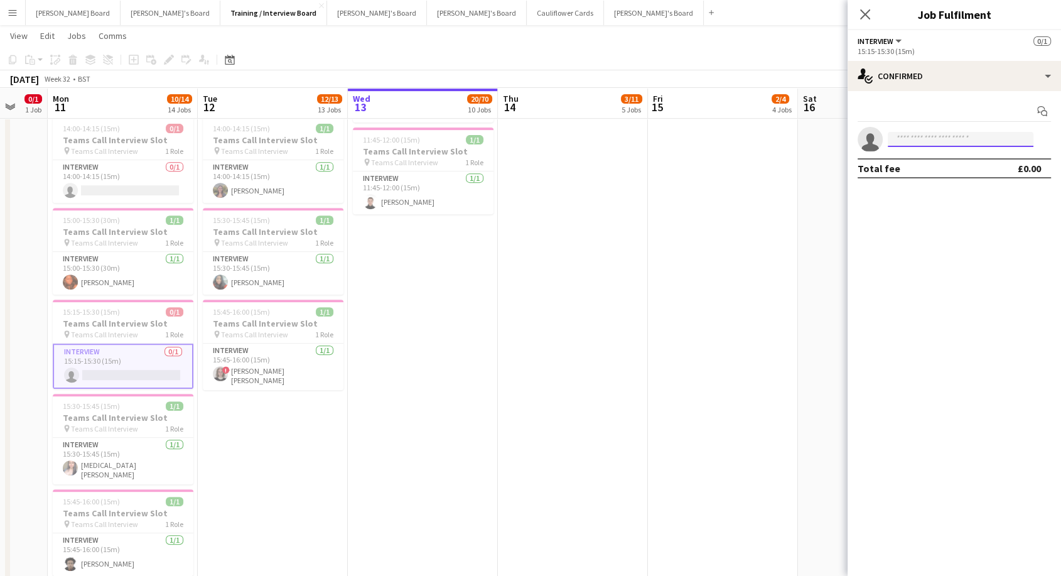
click at [919, 135] on input at bounding box center [961, 139] width 146 height 15
type input "*****"
click at [935, 156] on span "Tarun Taggart" at bounding box center [934, 157] width 72 height 11
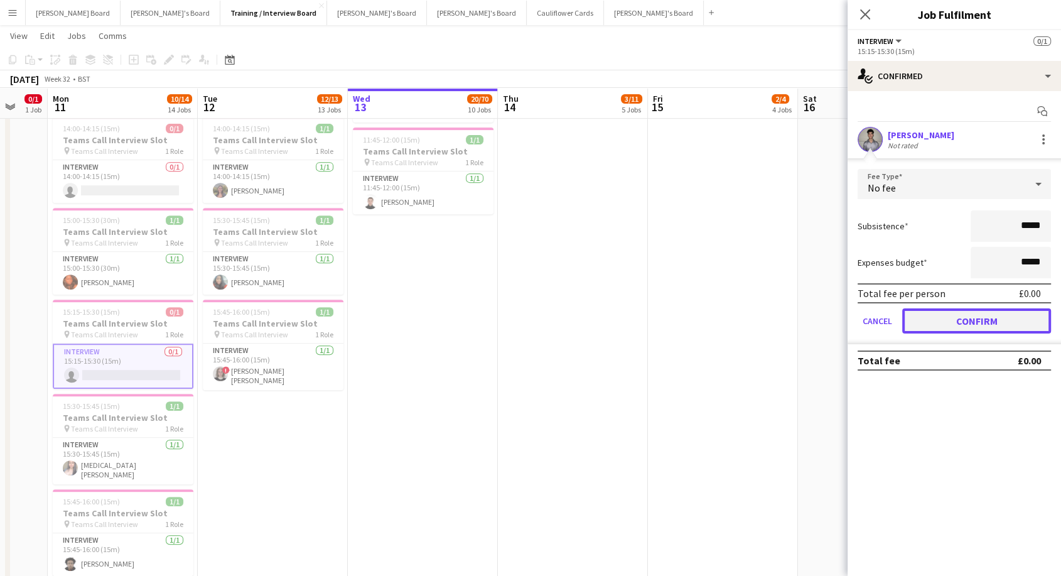
drag, startPoint x: 979, startPoint y: 325, endPoint x: 871, endPoint y: 304, distance: 109.5
click at [978, 325] on button "Confirm" at bounding box center [977, 320] width 149 height 25
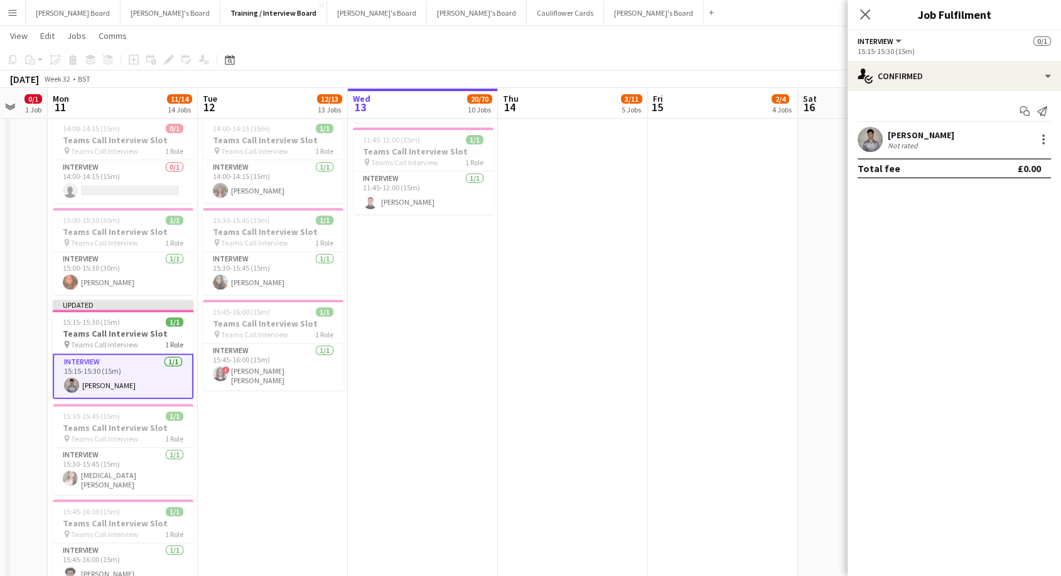
drag, startPoint x: 438, startPoint y: 442, endPoint x: 485, endPoint y: 389, distance: 71.2
click at [439, 442] on app-date-cell "In progress 08:00-16:00 (8h) 13/56 Southampton & Portsmouth Crew - Meet the Tea…" at bounding box center [423, 185] width 150 height 1065
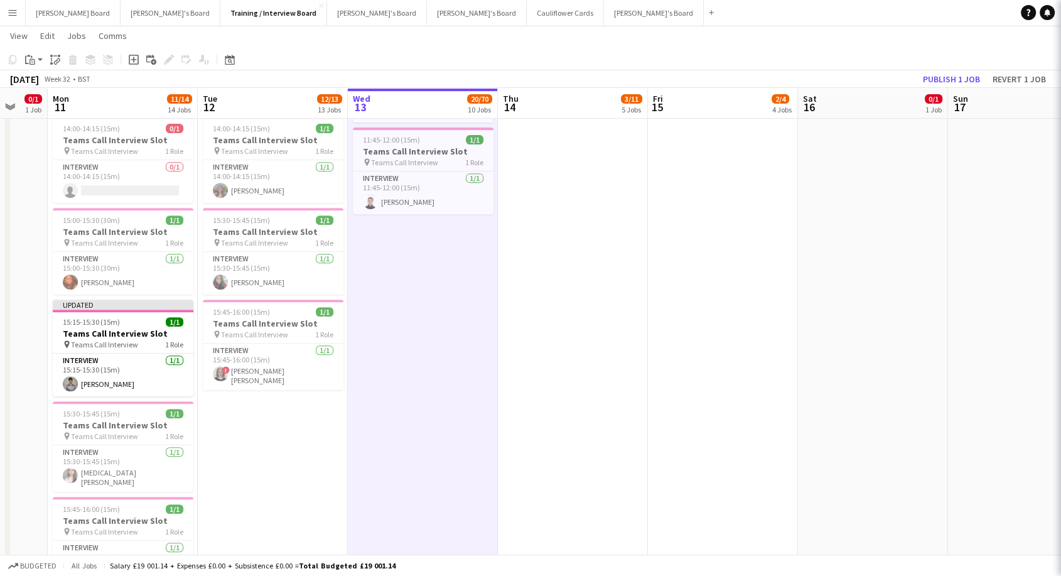
scroll to position [0, 252]
click at [942, 71] on button "Publish 1 job" at bounding box center [951, 79] width 67 height 16
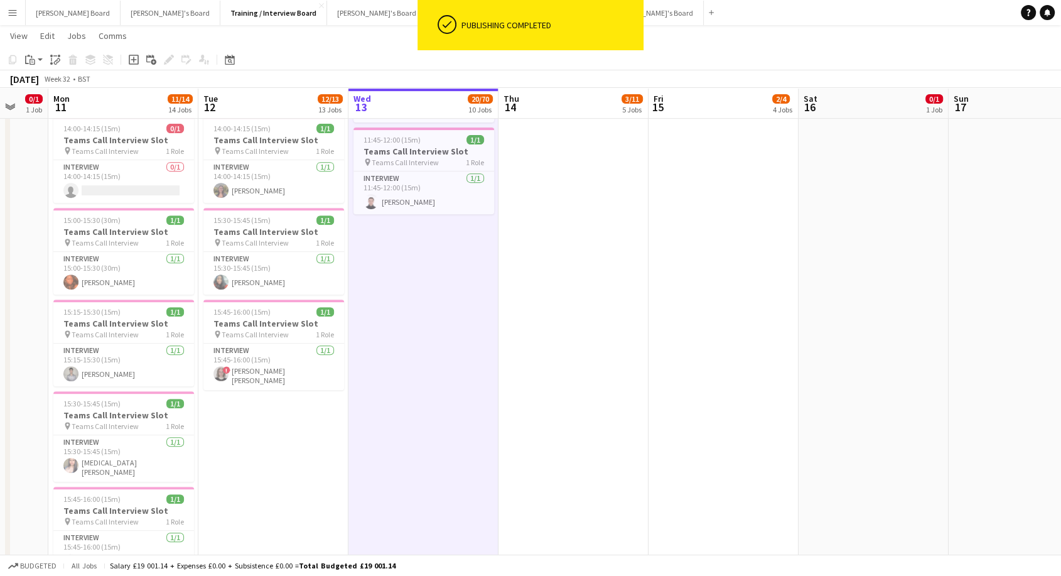
click at [19, 9] on button "Menu" at bounding box center [12, 12] width 25 height 25
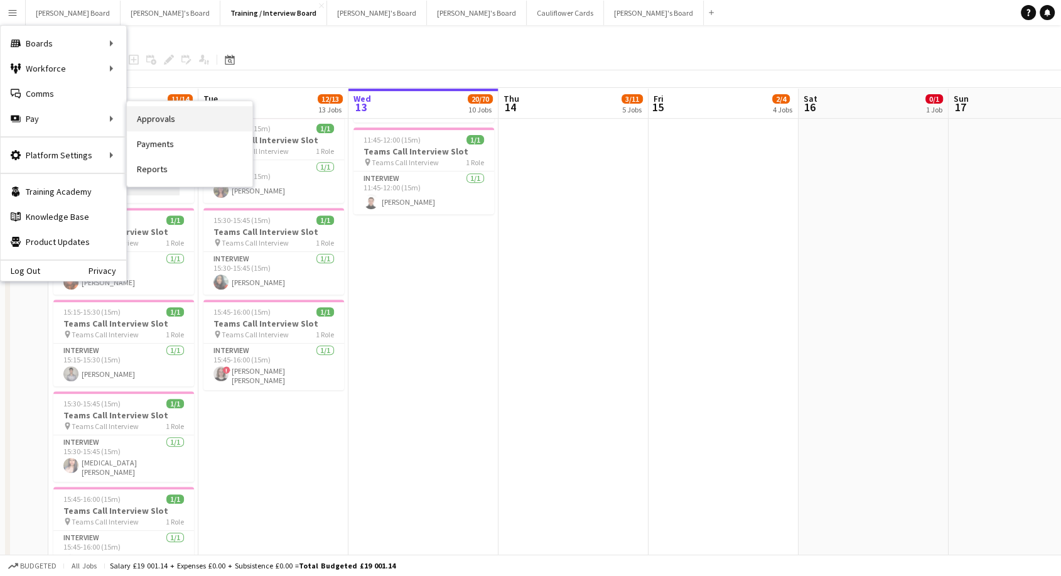
click at [186, 122] on link "Approvals" at bounding box center [190, 118] width 126 height 25
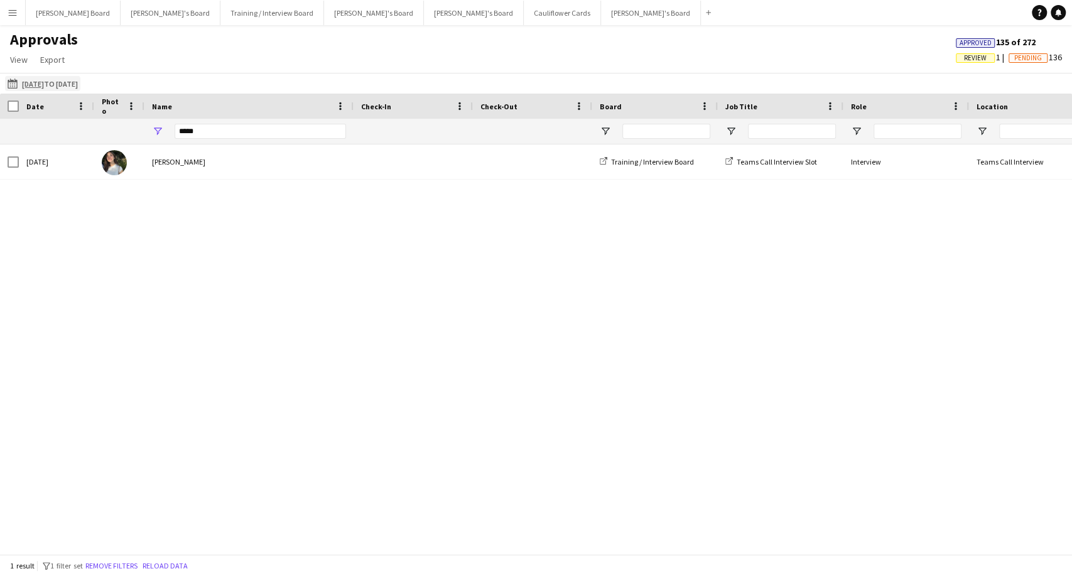
click at [38, 85] on tcxspan "07-08-2025" at bounding box center [33, 83] width 22 height 9
click at [16, 83] on app-icon "07-08-2025 to 08-08-2025" at bounding box center [15, 84] width 14 height 10
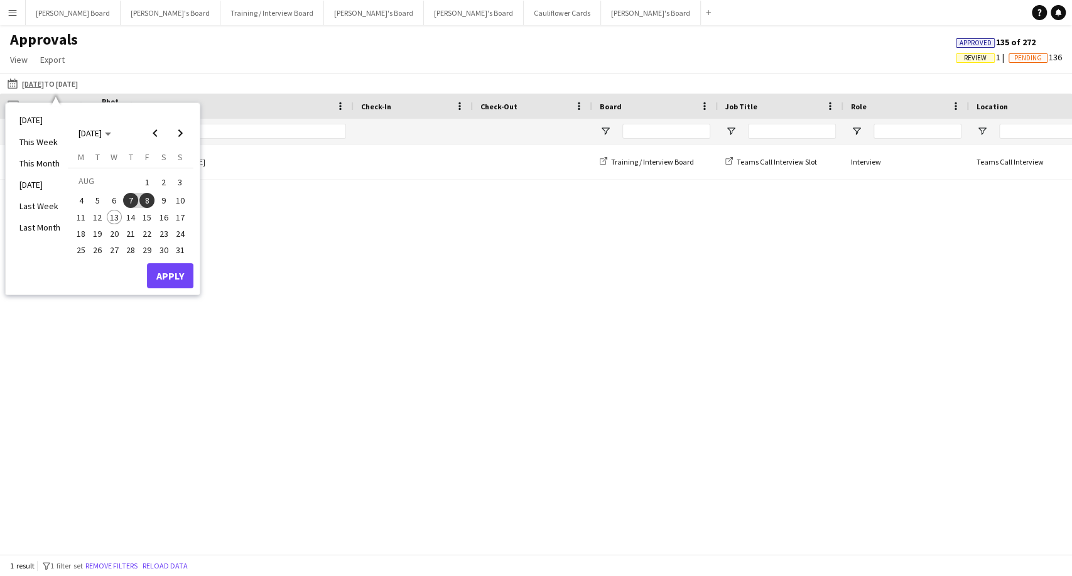
click at [84, 216] on span "11" at bounding box center [80, 217] width 15 height 15
click at [166, 270] on button "Apply" at bounding box center [170, 275] width 46 height 25
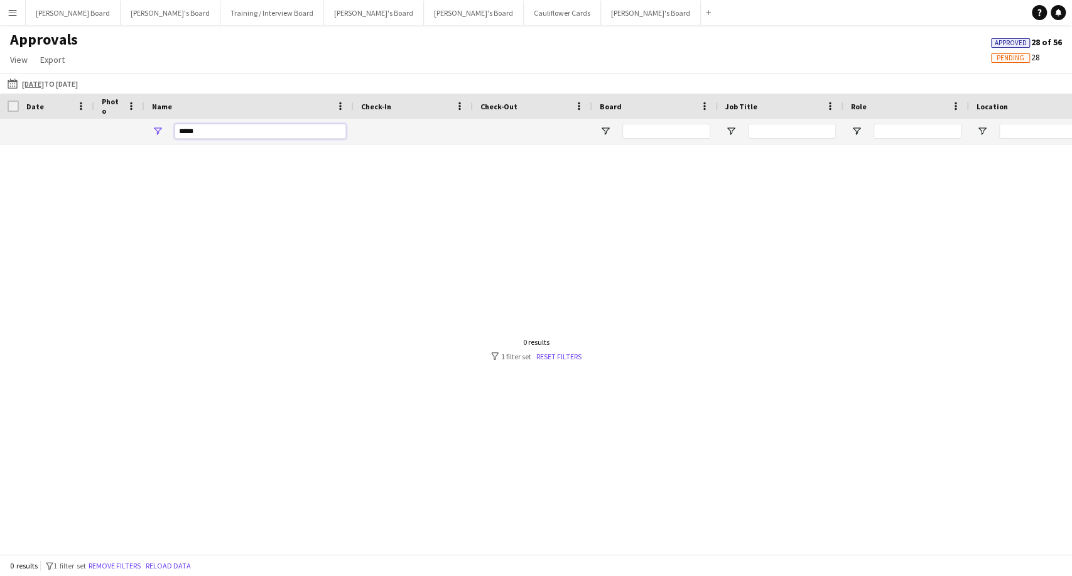
drag, startPoint x: 197, startPoint y: 133, endPoint x: 118, endPoint y: 130, distance: 79.2
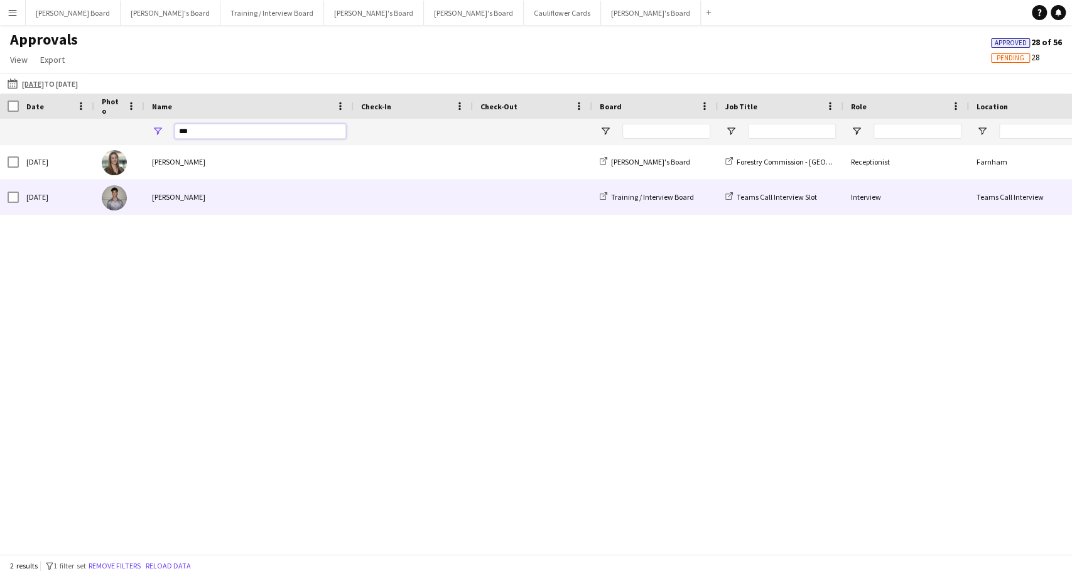
type input "***"
click at [190, 207] on div "Tarun Taggart" at bounding box center [248, 197] width 209 height 35
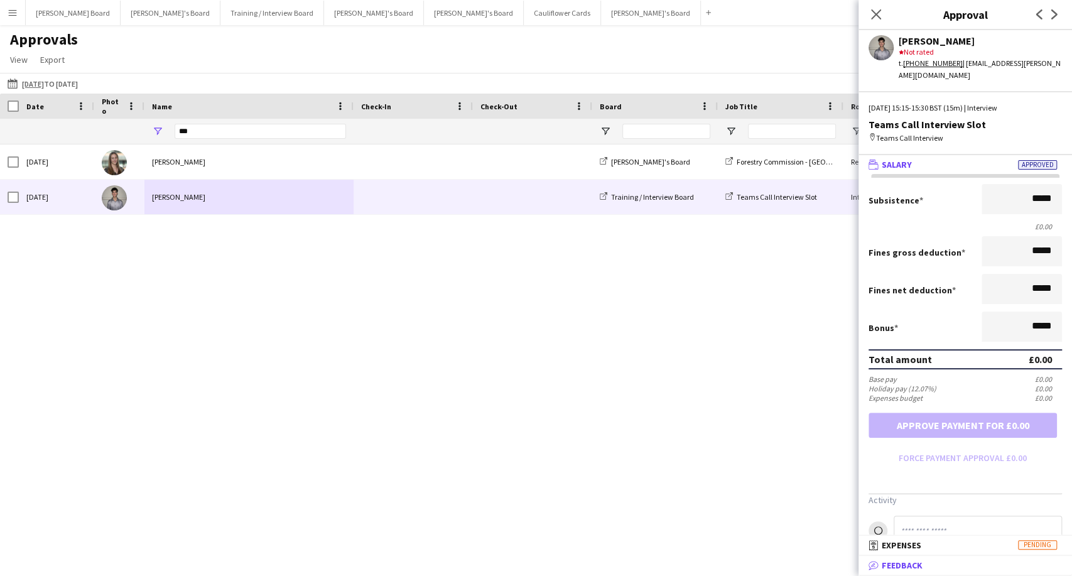
click at [1008, 565] on mat-panel-title "bubble-pencil Feedback" at bounding box center [963, 565] width 209 height 11
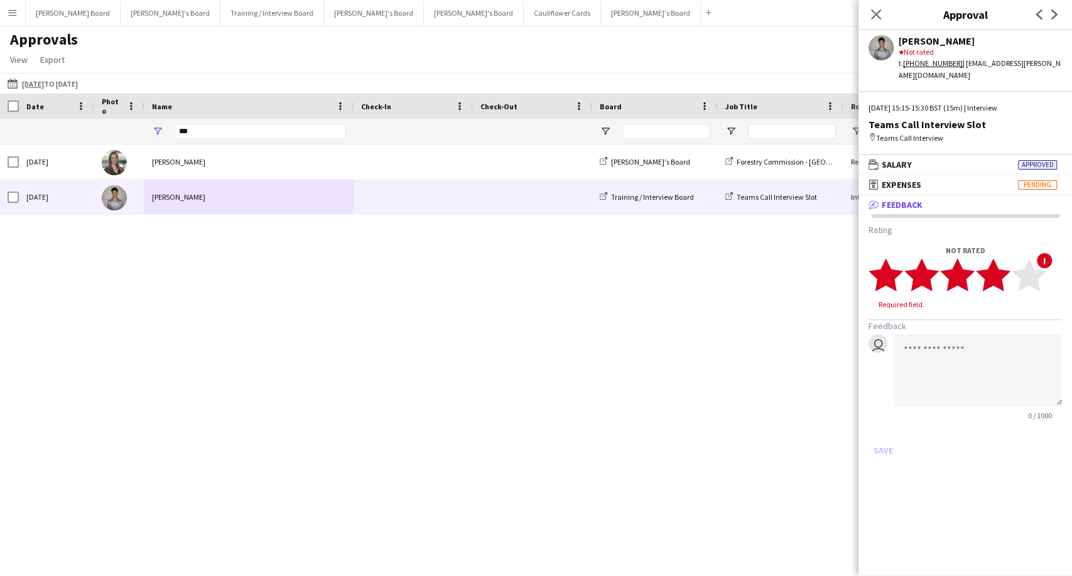
click at [1005, 264] on icon "star" at bounding box center [993, 275] width 35 height 35
click at [960, 339] on textarea at bounding box center [978, 358] width 168 height 72
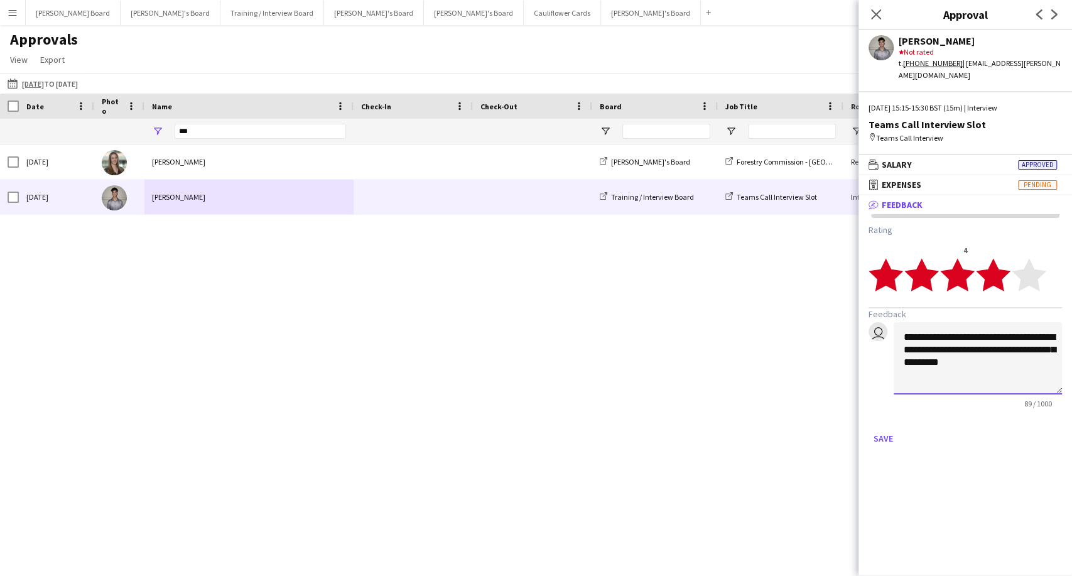
click at [911, 326] on textarea "**********" at bounding box center [978, 358] width 168 height 72
click at [1033, 352] on textarea "**********" at bounding box center [978, 358] width 168 height 72
type textarea "**********"
click at [881, 428] on button "Save" at bounding box center [884, 438] width 30 height 20
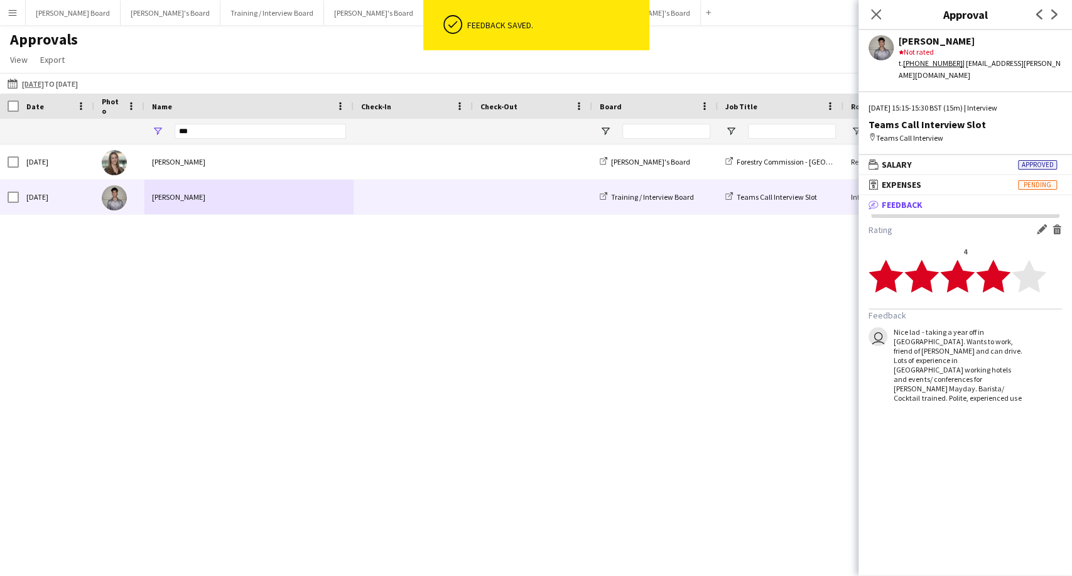
drag, startPoint x: 958, startPoint y: 41, endPoint x: 888, endPoint y: 45, distance: 70.4
click at [888, 45] on div "Tarun Taggart star Not rated t. +447464799916 | tarun.taggart@gmail.com" at bounding box center [966, 55] width 214 height 51
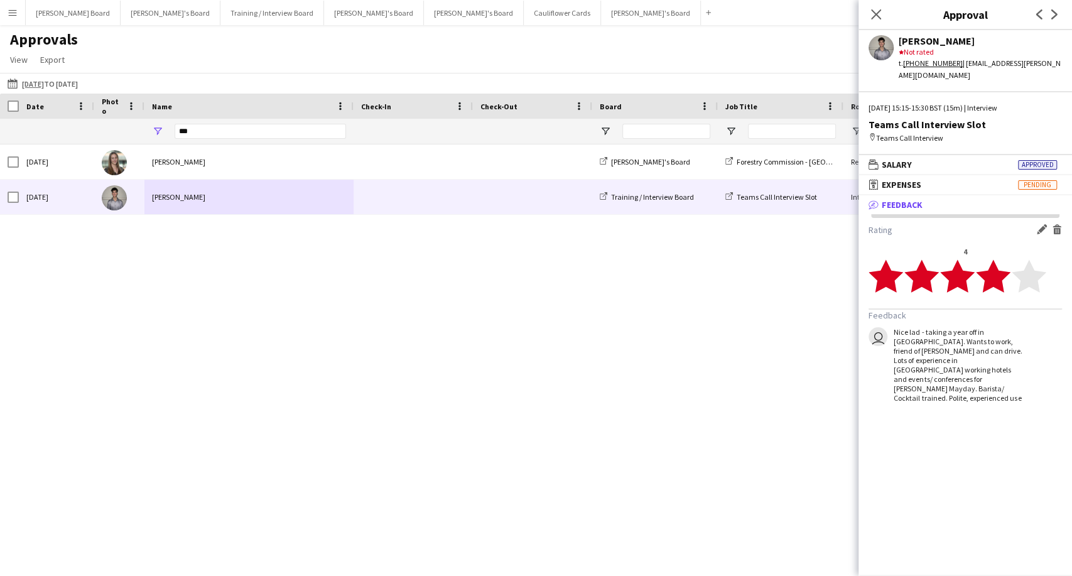
copy div "Tarun Taggart"
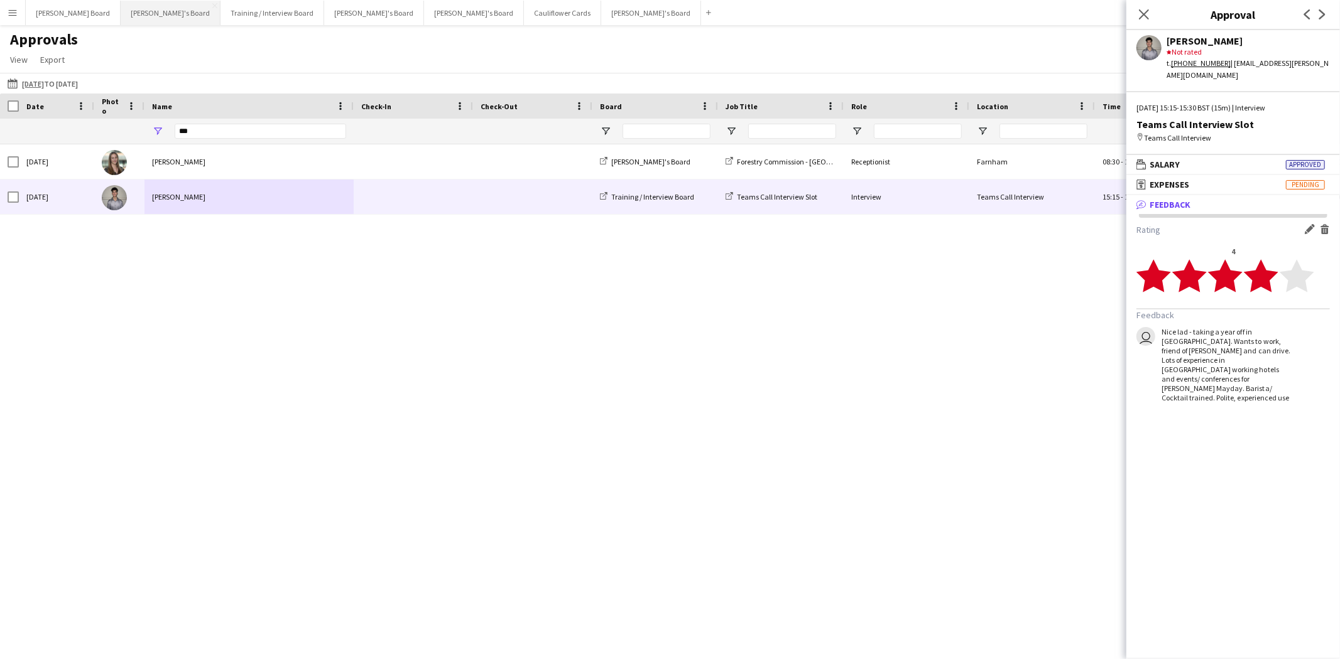
click at [138, 10] on button "Jakub's Board Close" at bounding box center [171, 13] width 100 height 24
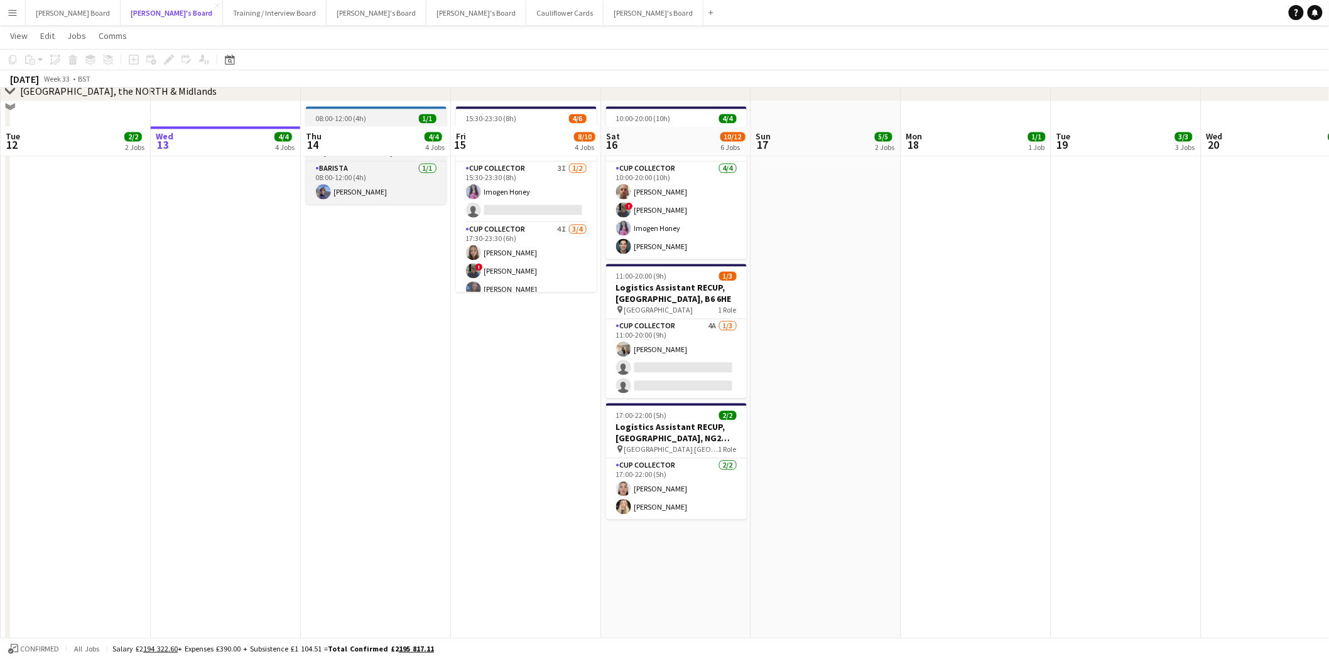
scroll to position [1046, 0]
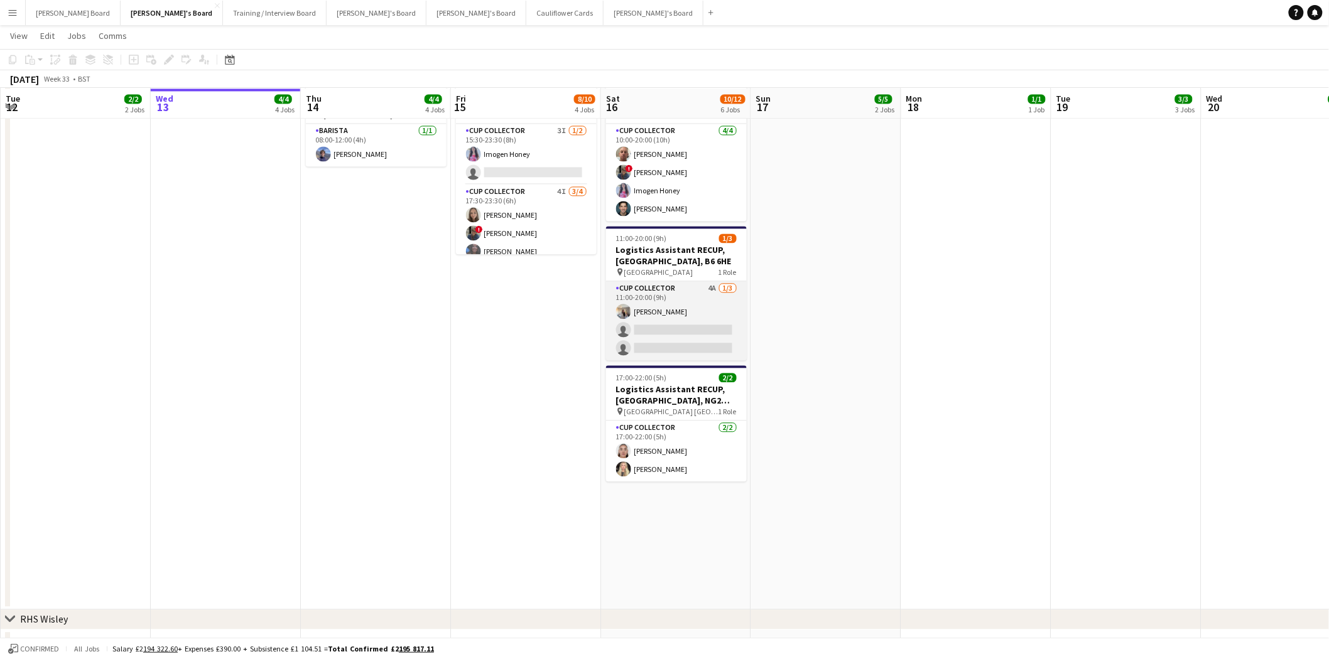
click at [700, 309] on app-card-role "CUP COLLECTOR 4A 1/3 11:00-20:00 (9h) Katie Dickson single-neutral-actions sing…" at bounding box center [676, 320] width 141 height 79
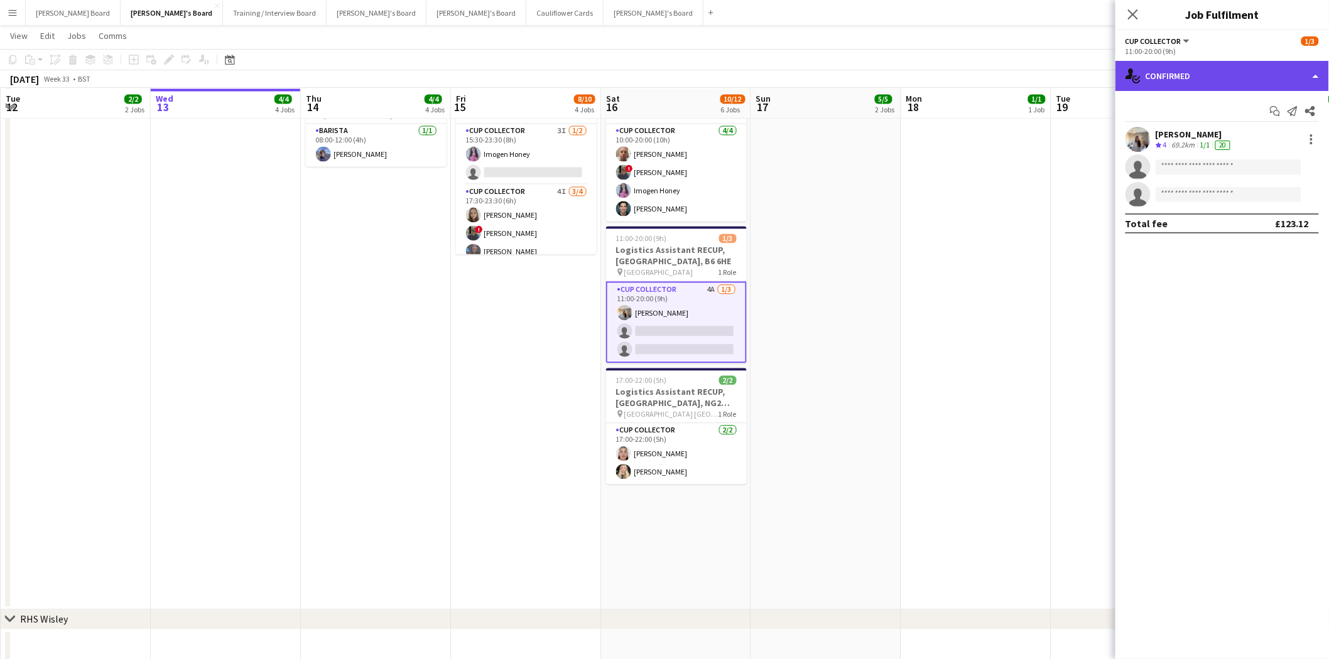
click at [1206, 63] on div "single-neutral-actions-check-2 Confirmed" at bounding box center [1222, 76] width 214 height 30
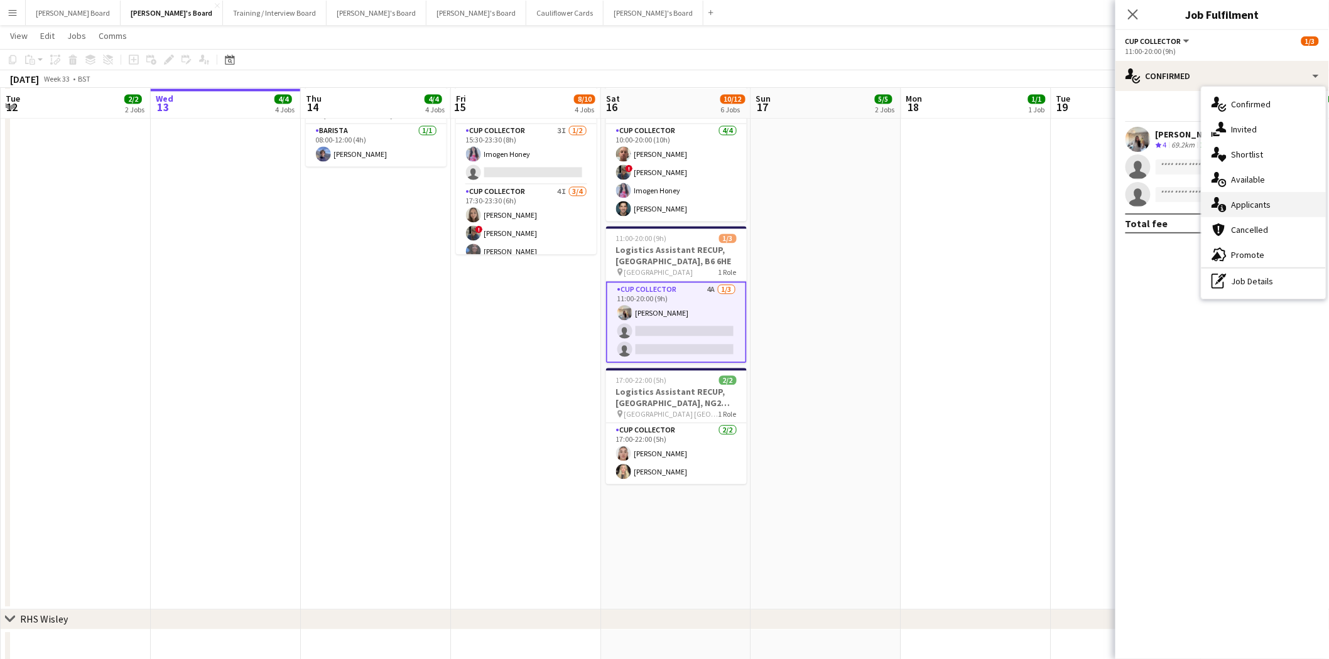
click at [1266, 205] on div "single-neutral-actions-information Applicants" at bounding box center [1263, 204] width 124 height 25
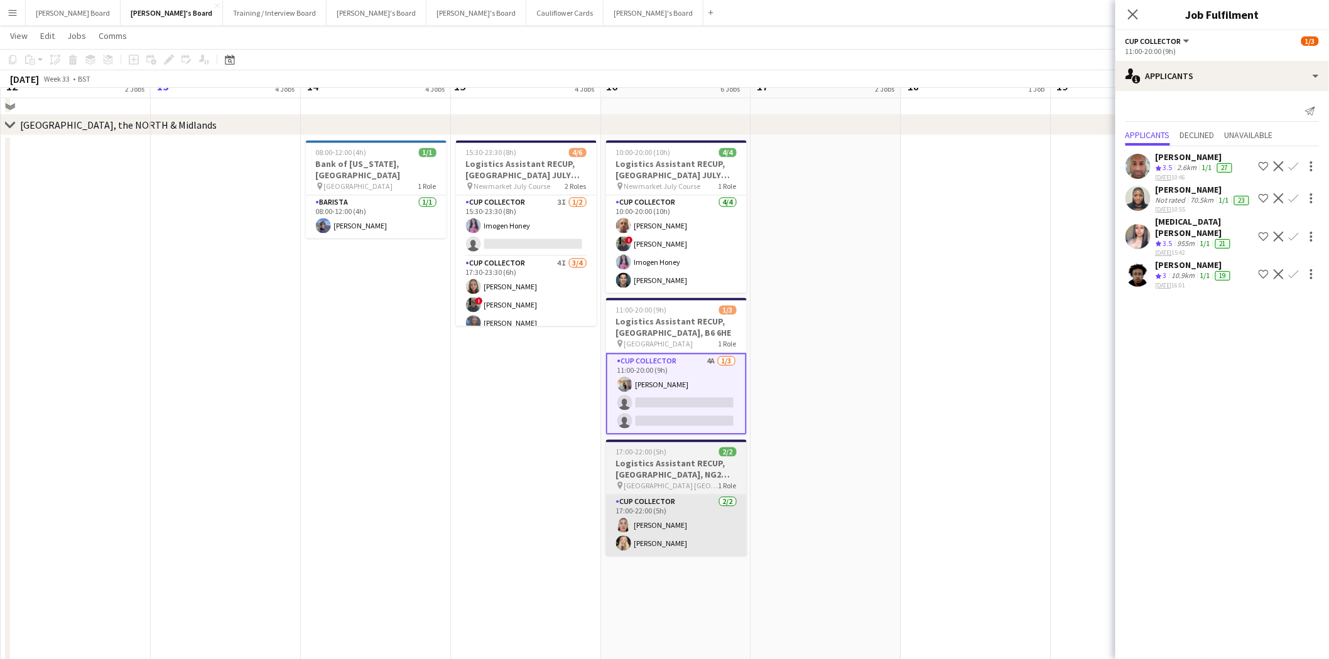
scroll to position [907, 0]
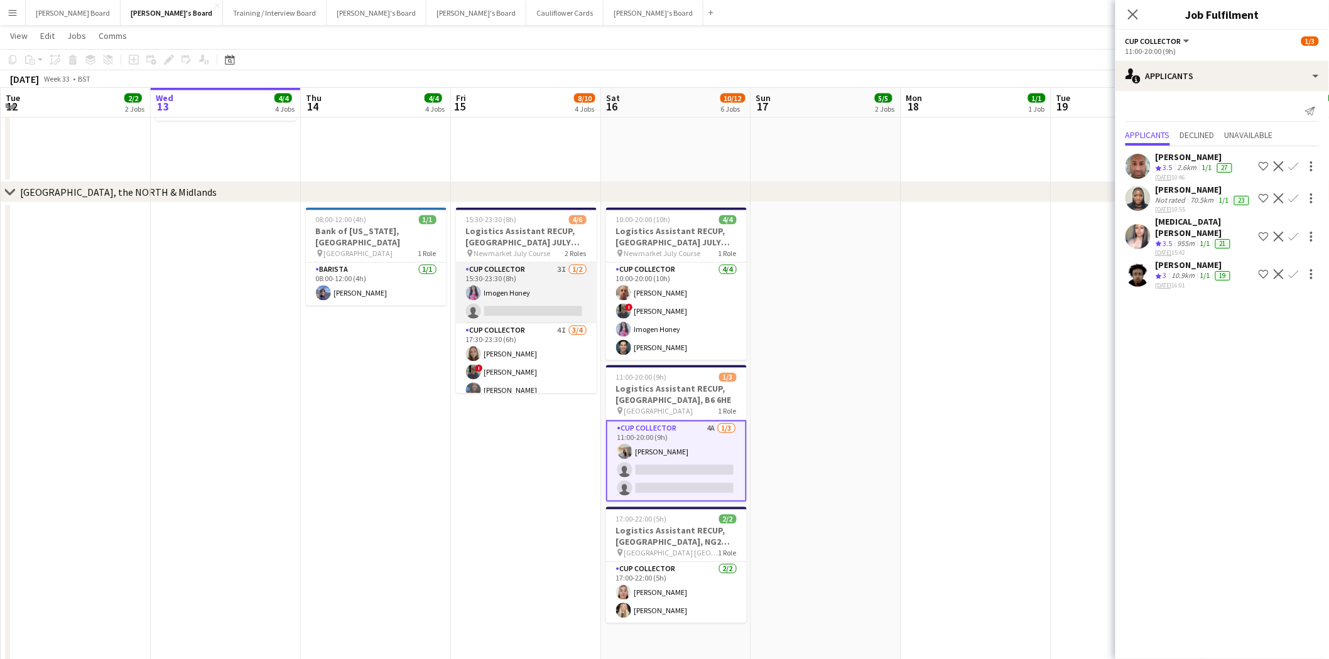
click at [556, 291] on app-card-role "CUP COLLECTOR 3I 1/2 15:30-23:30 (8h) Imogen Honey single-neutral-actions" at bounding box center [526, 293] width 141 height 61
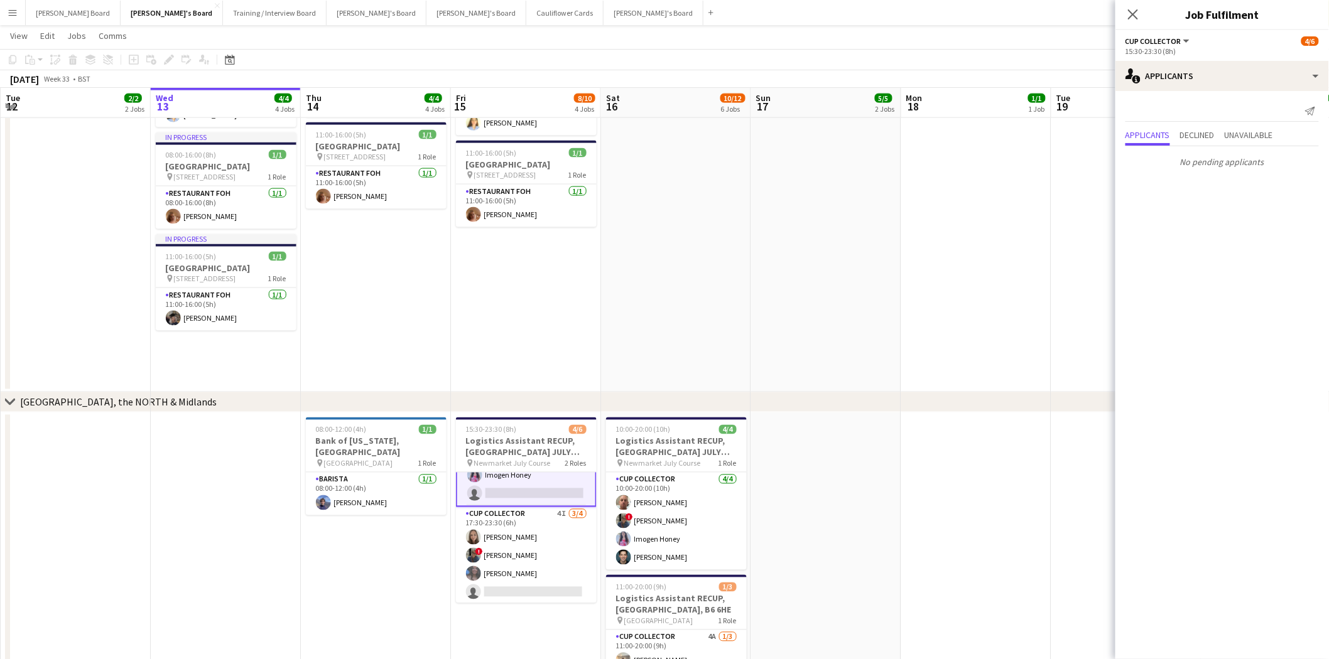
scroll to position [493, 0]
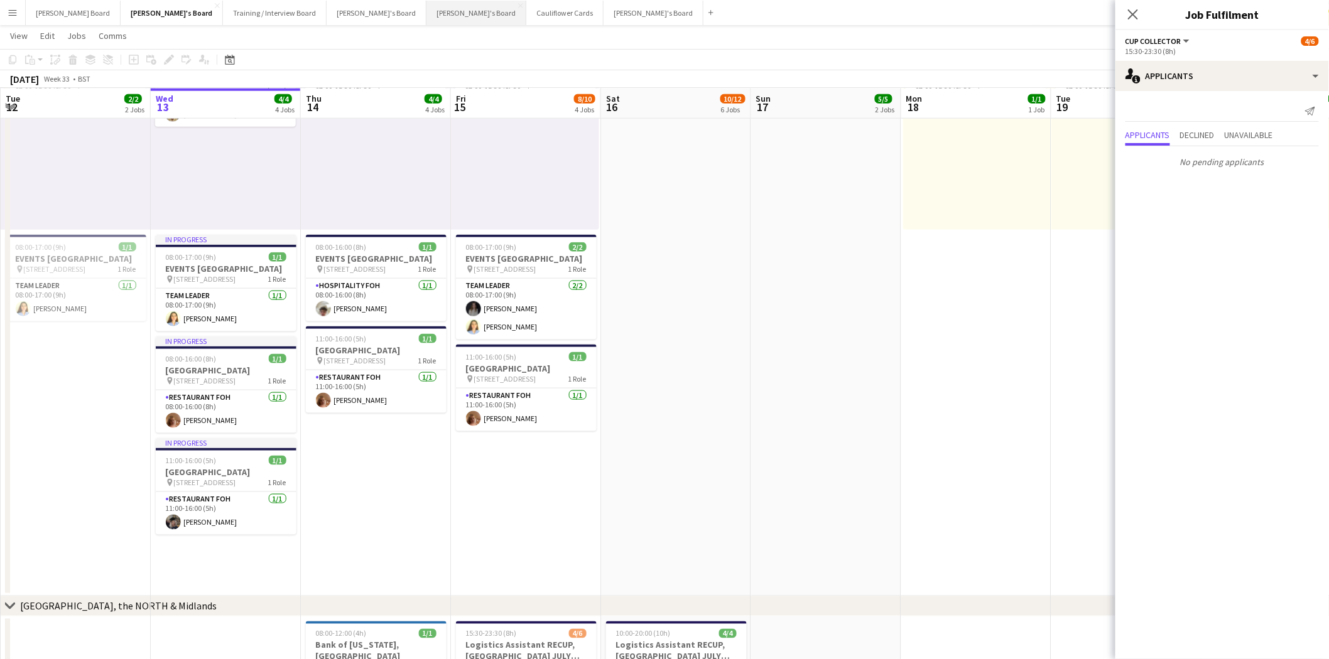
click at [426, 16] on button "Caitlin's Board Close" at bounding box center [476, 13] width 100 height 24
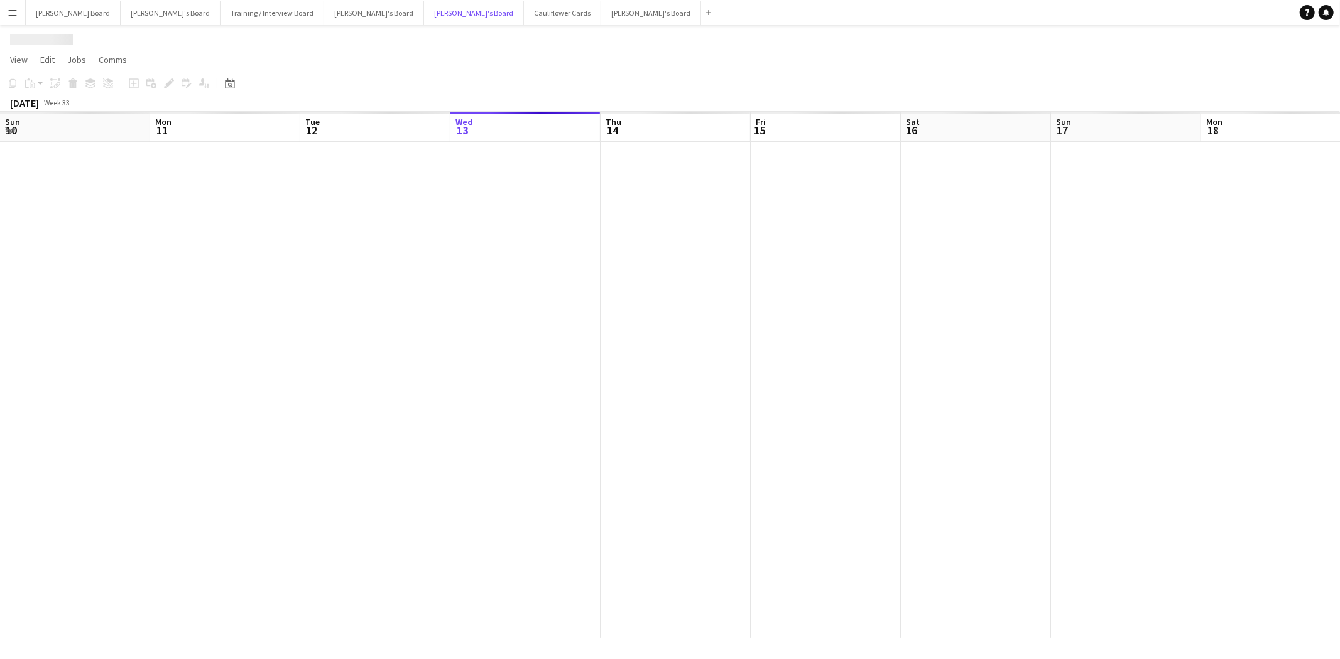
scroll to position [0, 300]
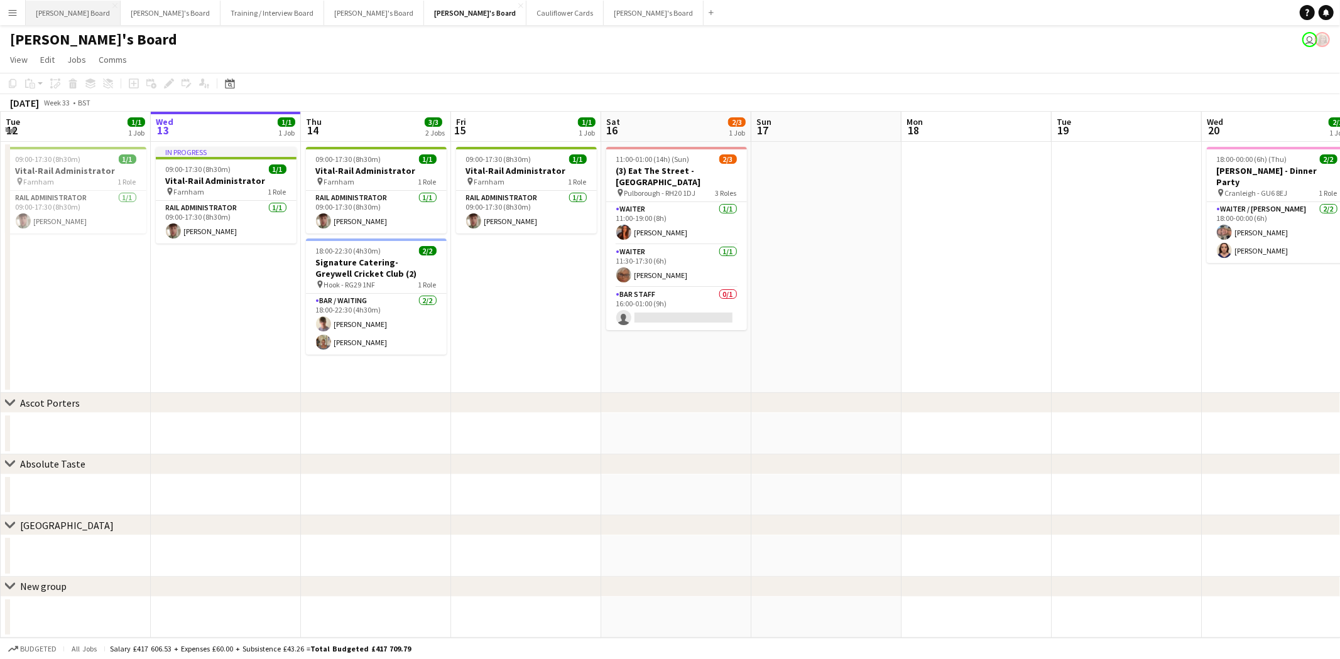
click at [67, 11] on button "Dean's Board Close" at bounding box center [73, 13] width 95 height 24
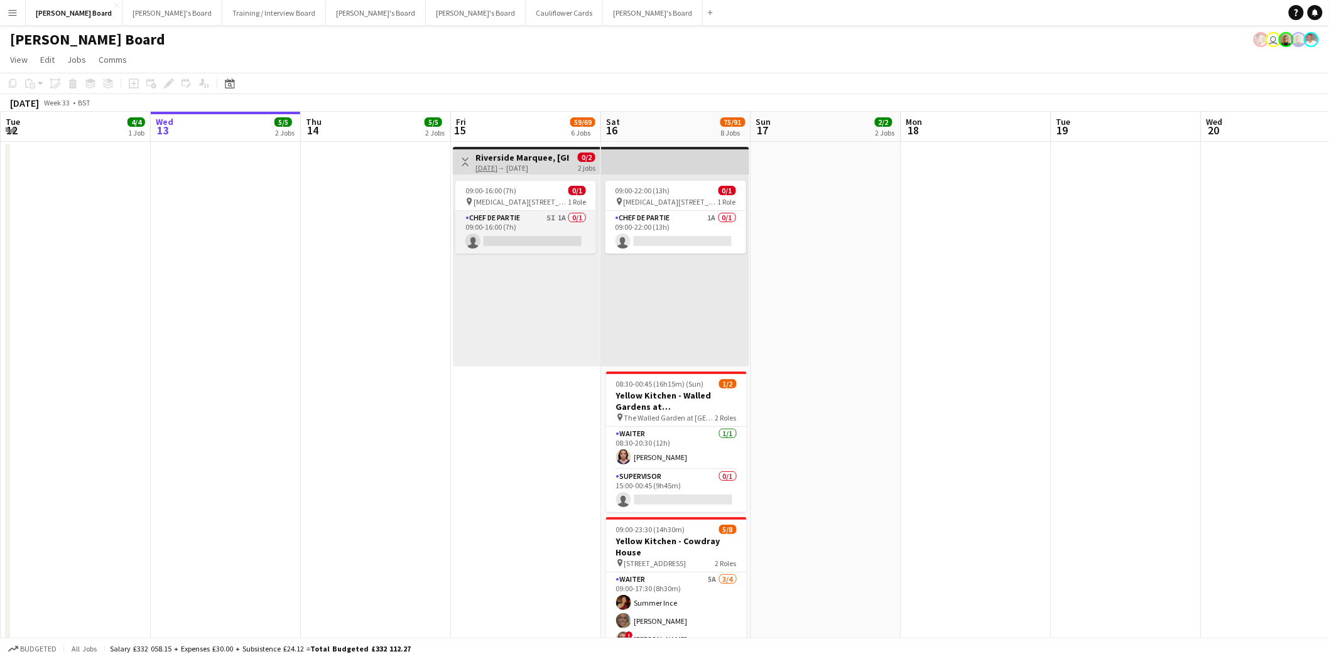
click at [560, 243] on app-card-role "Chef de Partie 5I 1A 0/1 09:00-16:00 (7h) single-neutral-actions" at bounding box center [525, 232] width 141 height 43
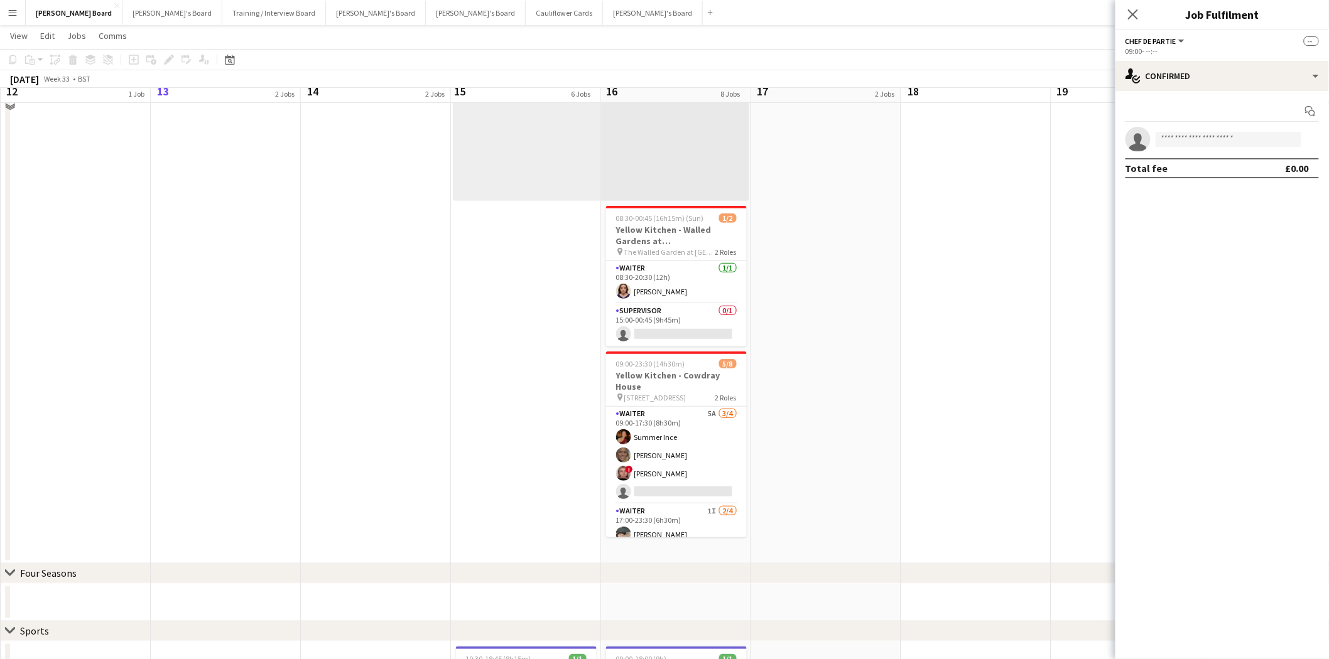
scroll to position [139, 0]
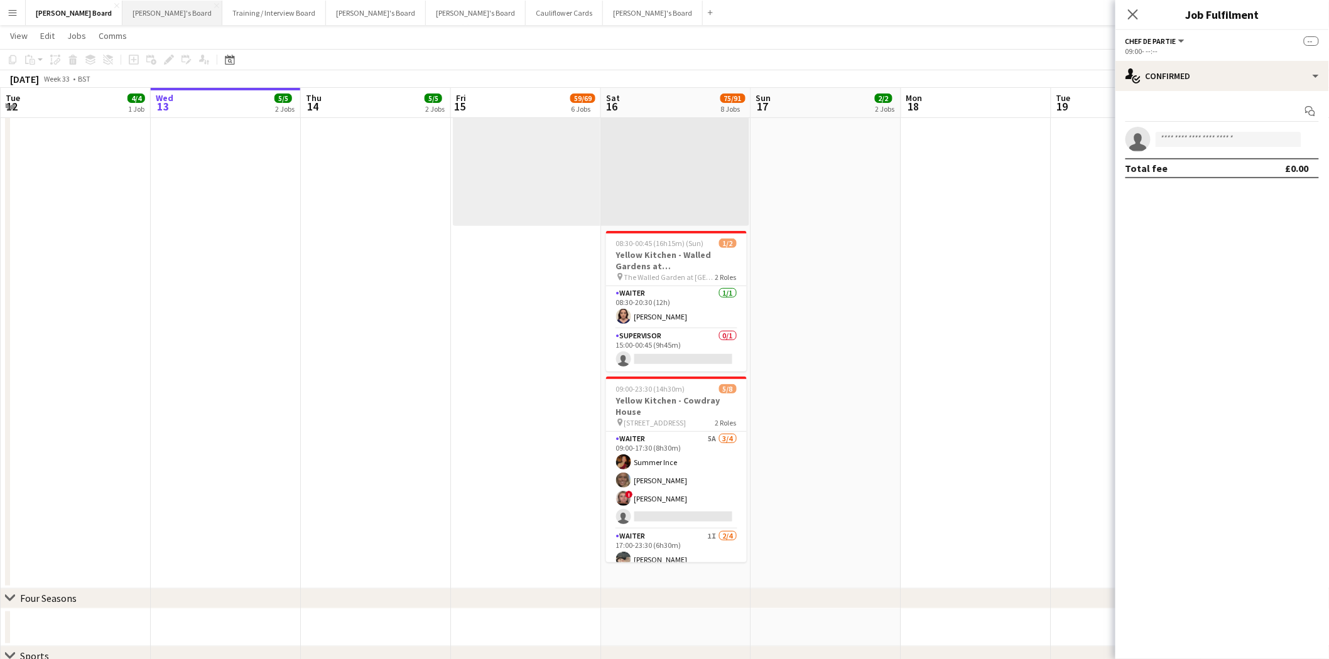
click at [122, 6] on button "Jakub's Board Close" at bounding box center [172, 13] width 100 height 24
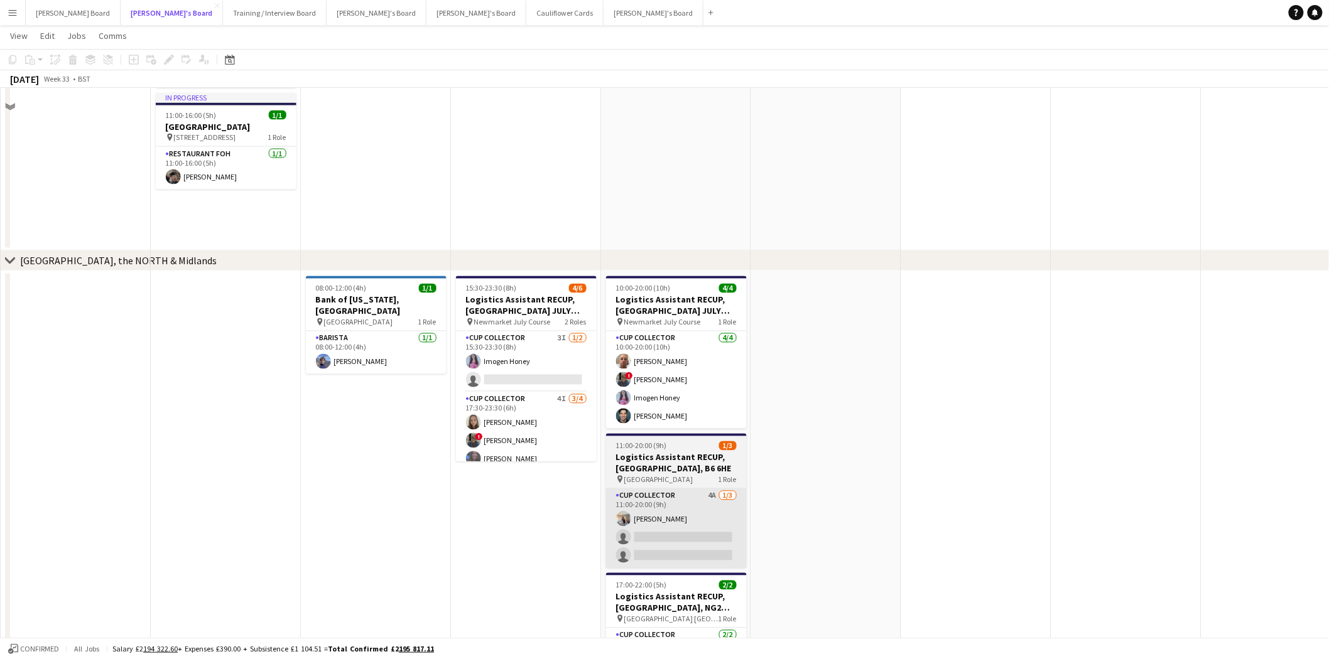
scroll to position [977, 0]
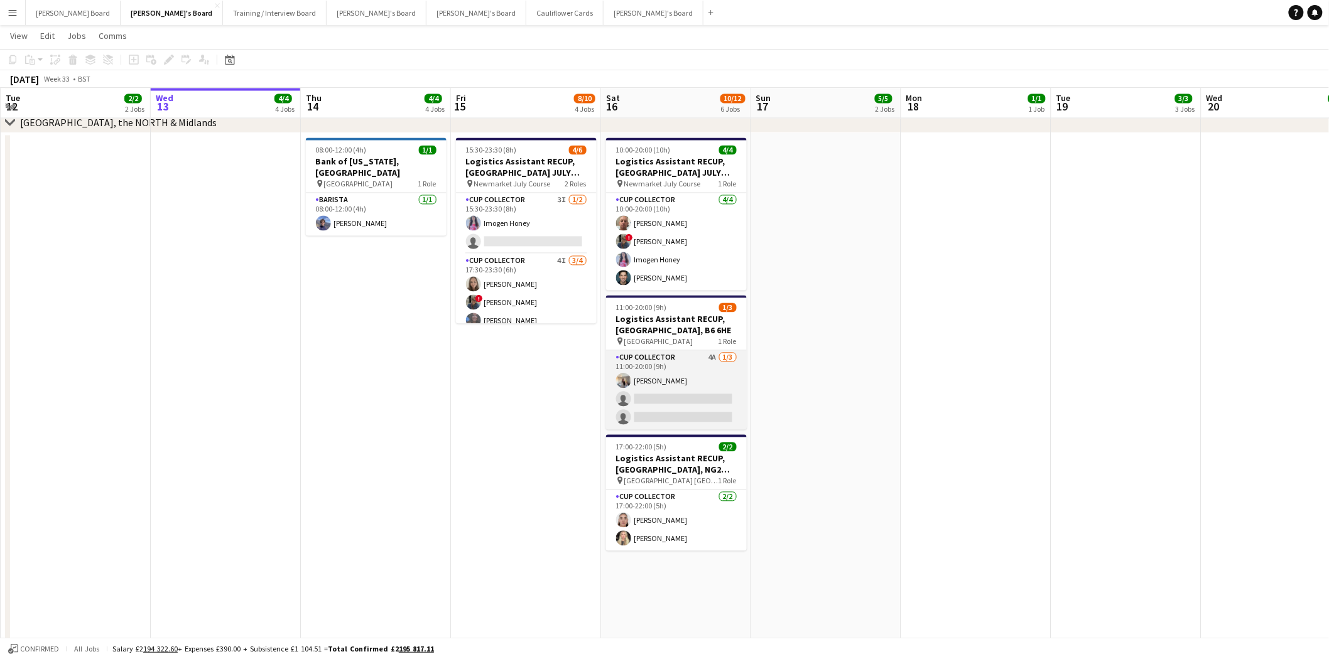
click at [661, 384] on app-card-role "CUP COLLECTOR 4A 1/3 11:00-20:00 (9h) Katie Dickson single-neutral-actions sing…" at bounding box center [676, 390] width 141 height 79
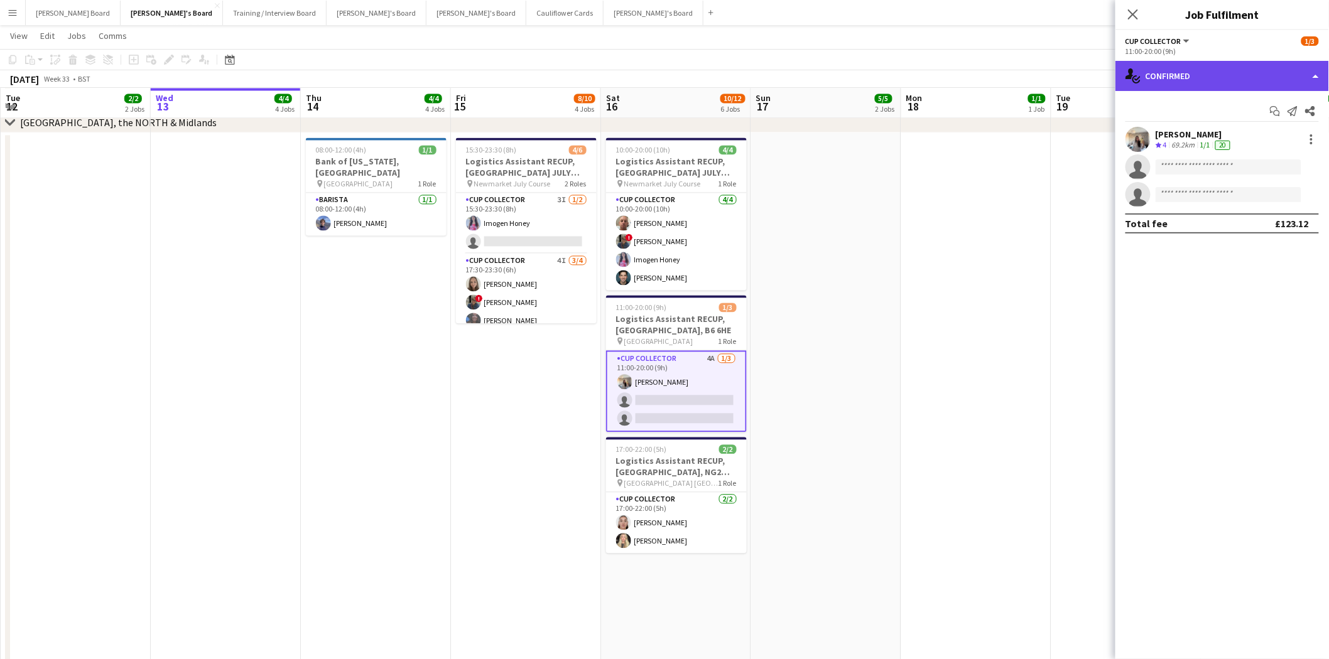
click at [1231, 76] on div "single-neutral-actions-check-2 Confirmed" at bounding box center [1222, 76] width 214 height 30
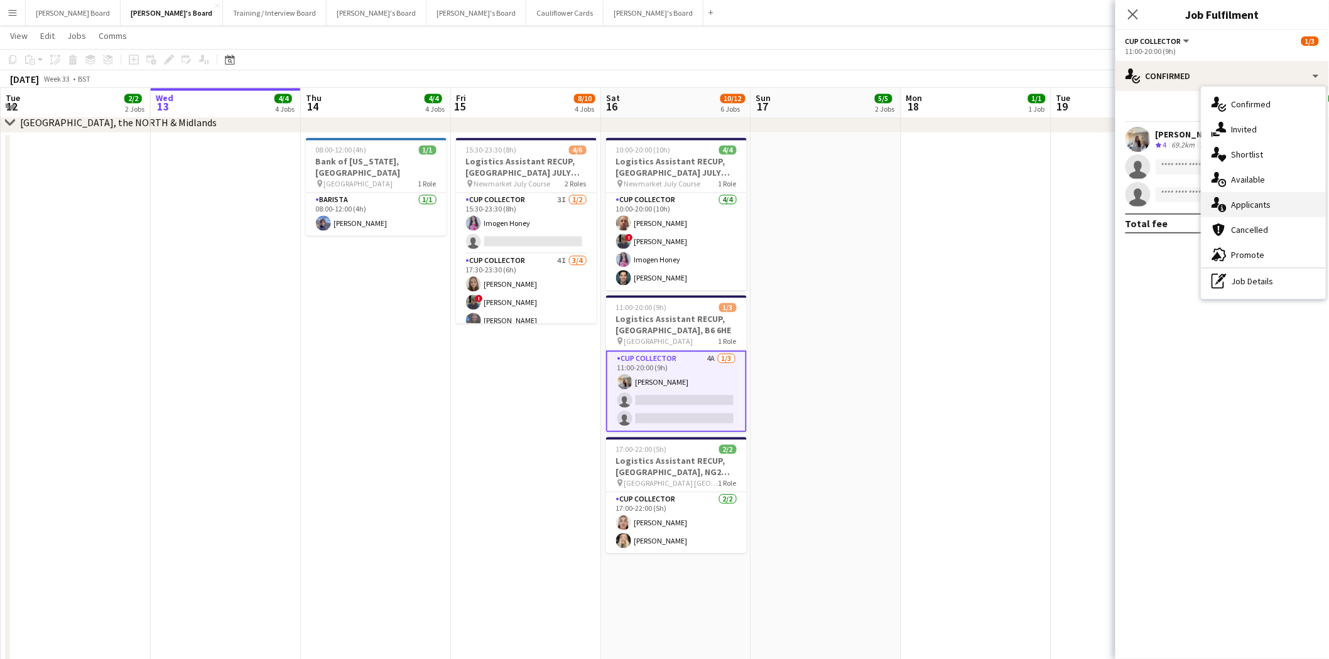
click at [1254, 208] on div "single-neutral-actions-information Applicants" at bounding box center [1263, 204] width 124 height 25
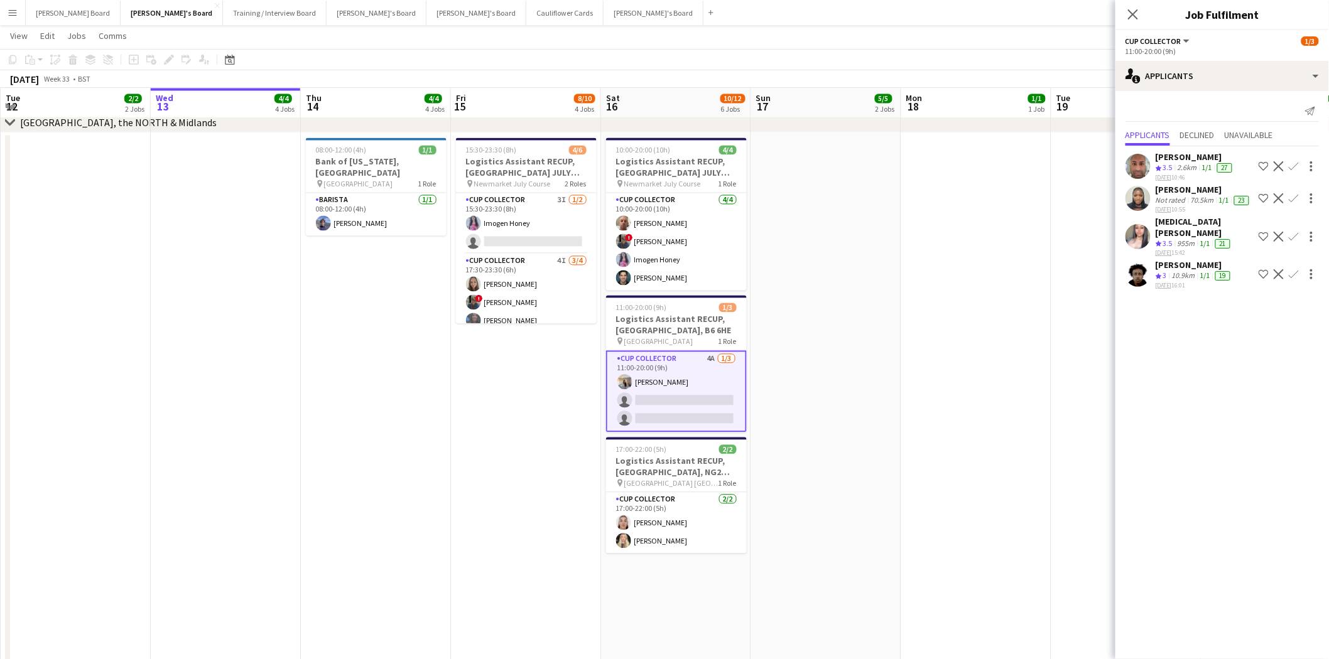
click at [1165, 239] on div "Yasmin Qumar" at bounding box center [1205, 227] width 98 height 23
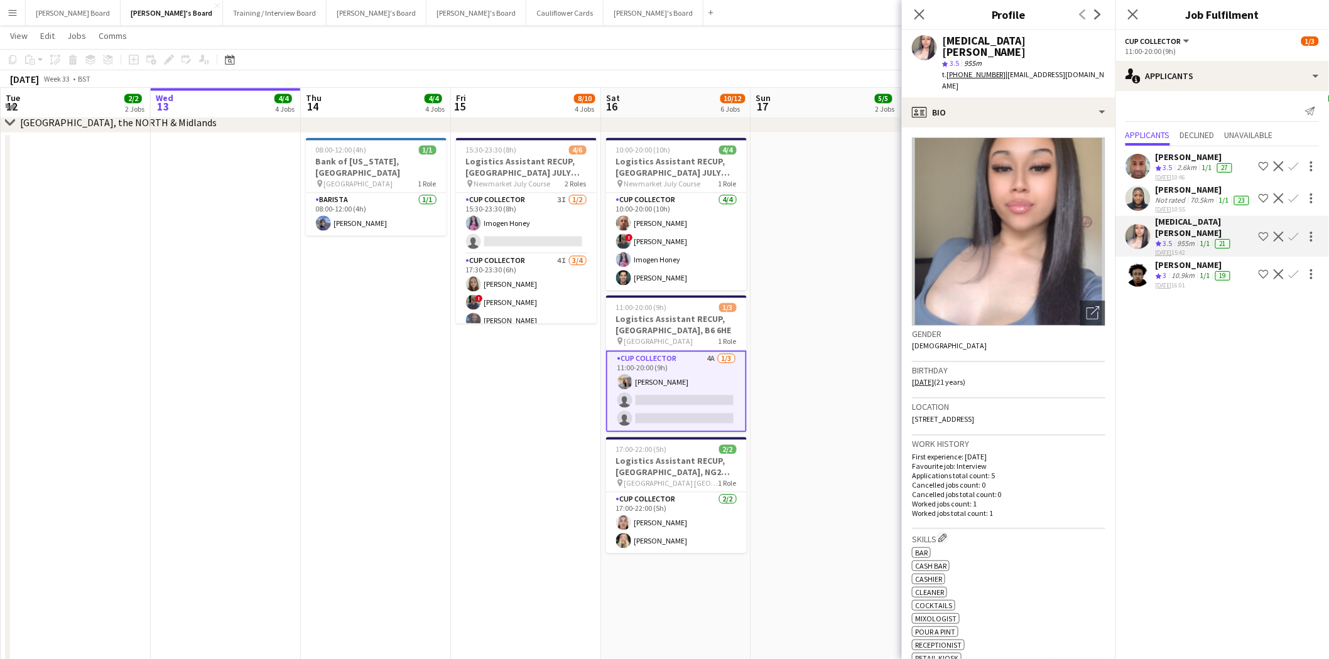
click at [1168, 271] on div "Mustafa Fadlalla" at bounding box center [1194, 264] width 77 height 11
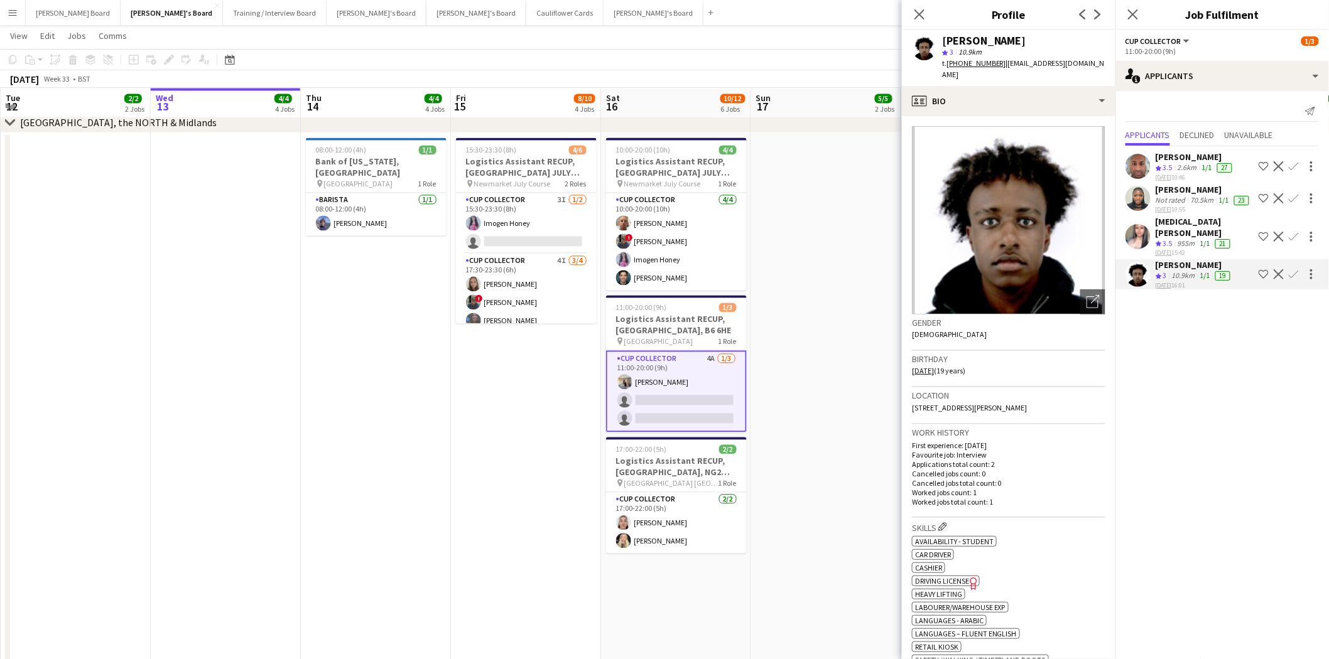
click at [1167, 186] on div "Irene Christabel Ogbomo" at bounding box center [1204, 189] width 96 height 11
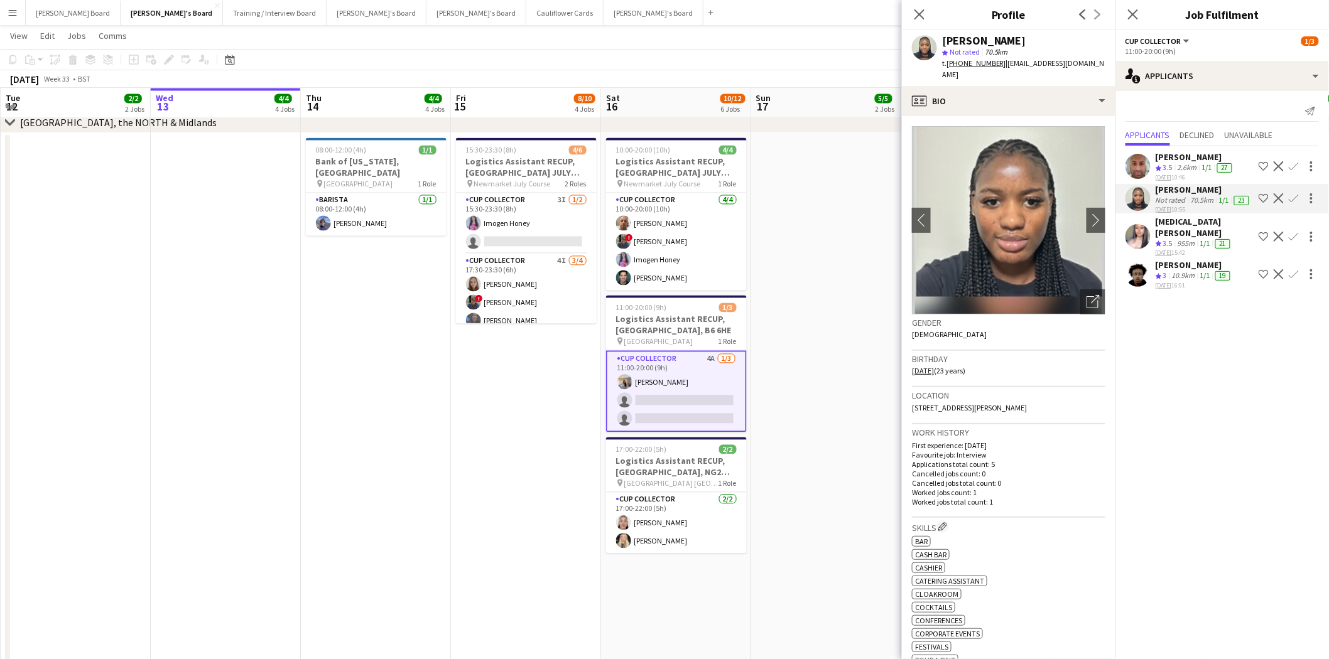
click at [1176, 151] on div "Mahboob Khan" at bounding box center [1195, 156] width 79 height 11
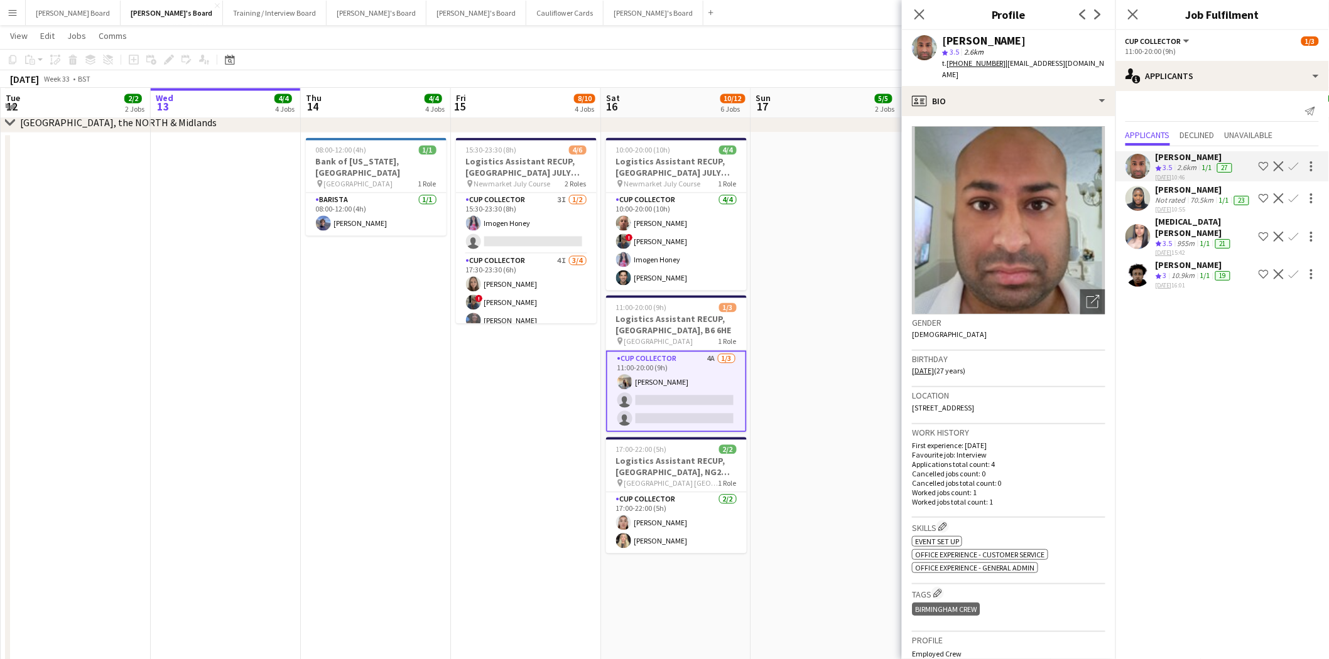
click at [1175, 237] on div "Yasmin Qumar" at bounding box center [1205, 227] width 98 height 23
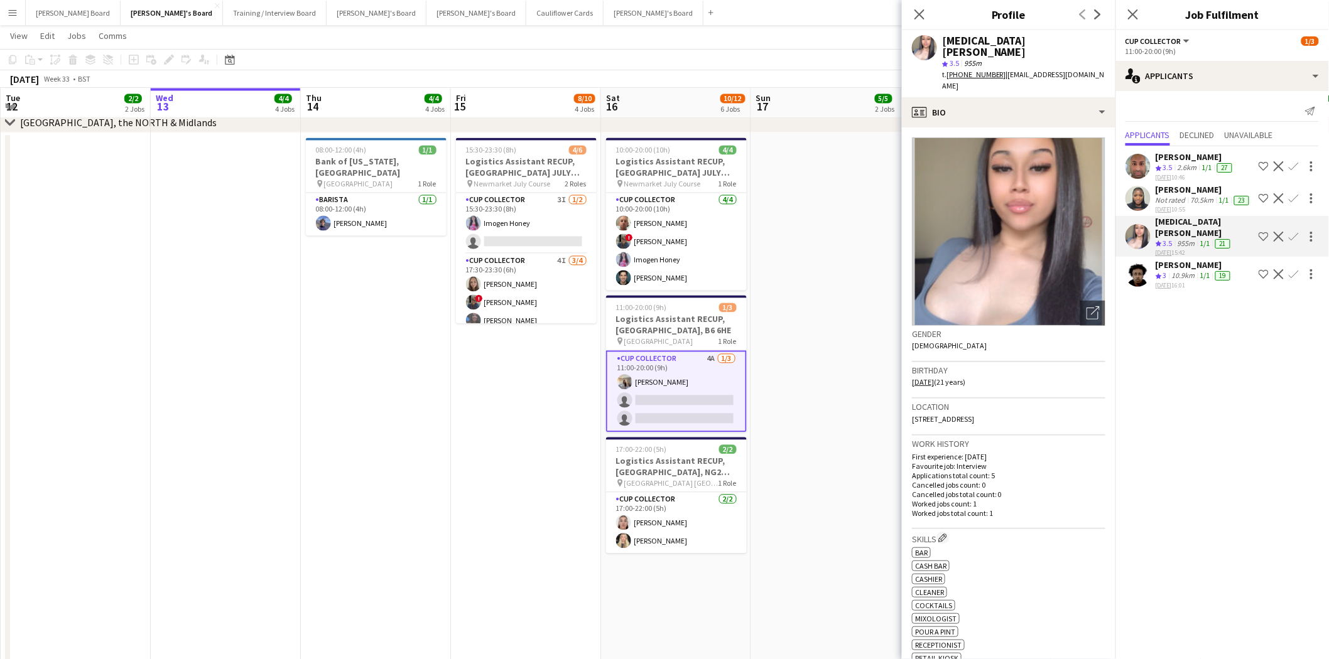
click at [1190, 187] on div "Irene Christabel Ogbomo" at bounding box center [1204, 189] width 96 height 11
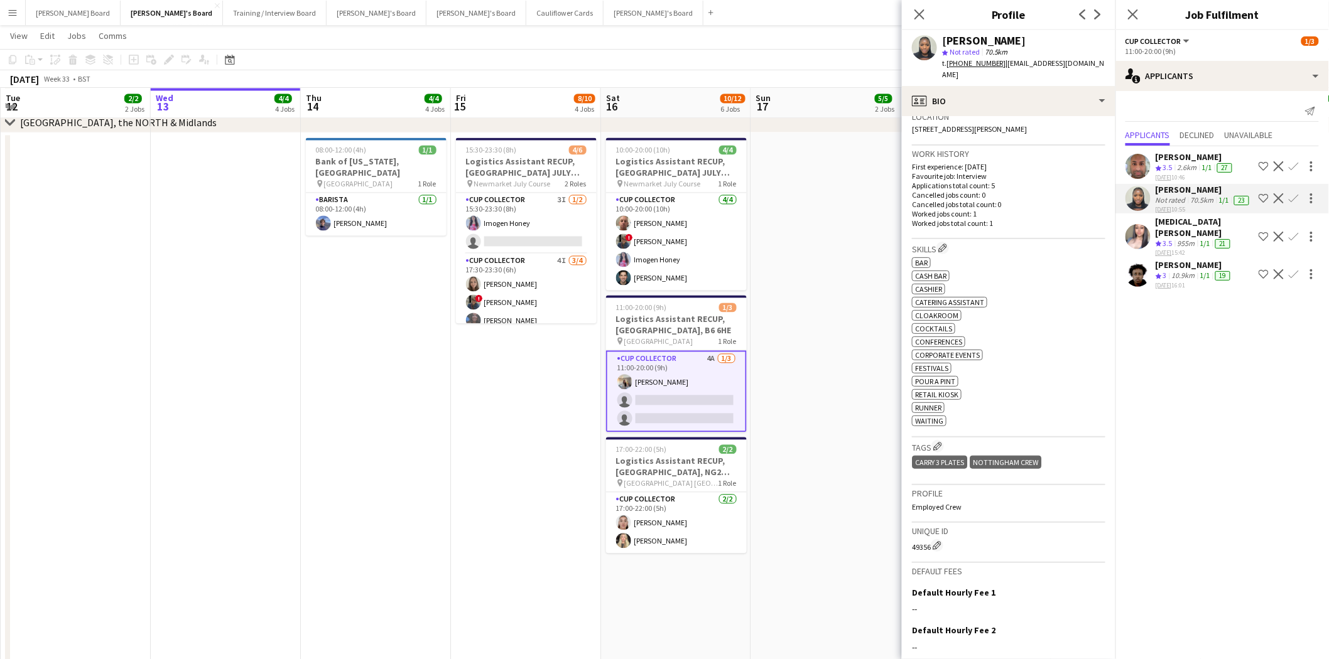
scroll to position [0, 0]
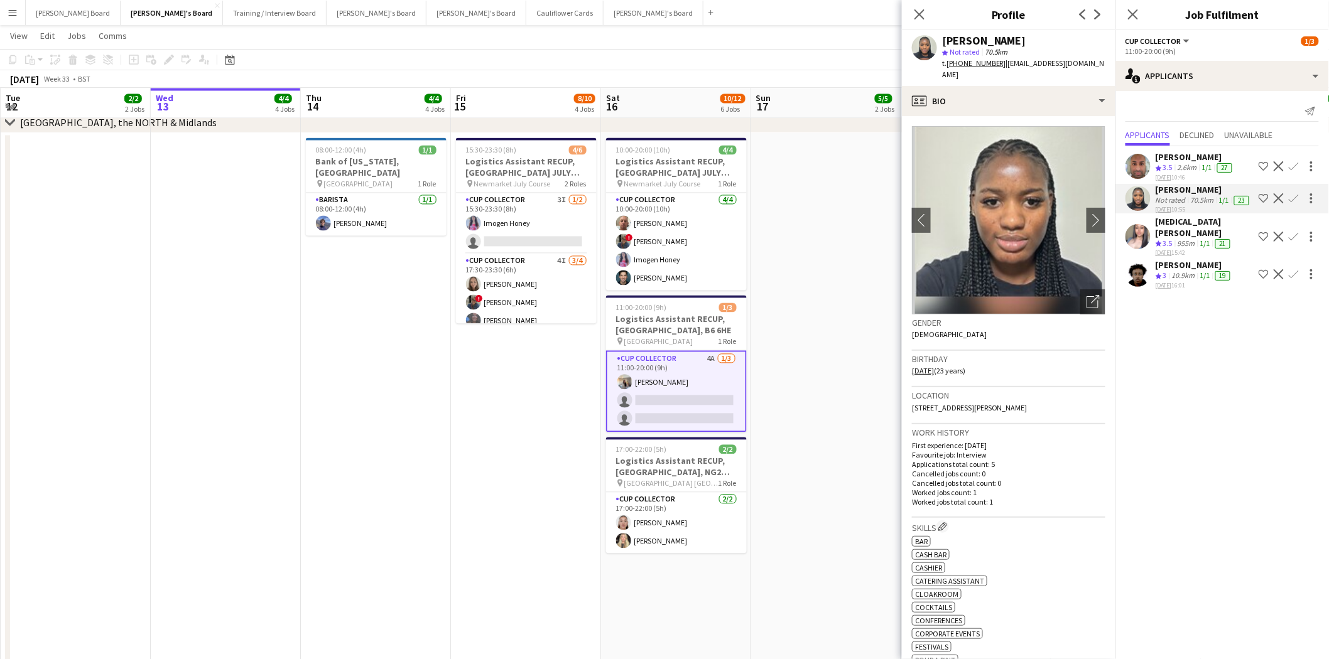
click at [659, 386] on app-card-role "CUP COLLECTOR 4A 1/3 11:00-20:00 (9h) Katie Dickson single-neutral-actions sing…" at bounding box center [676, 392] width 141 height 82
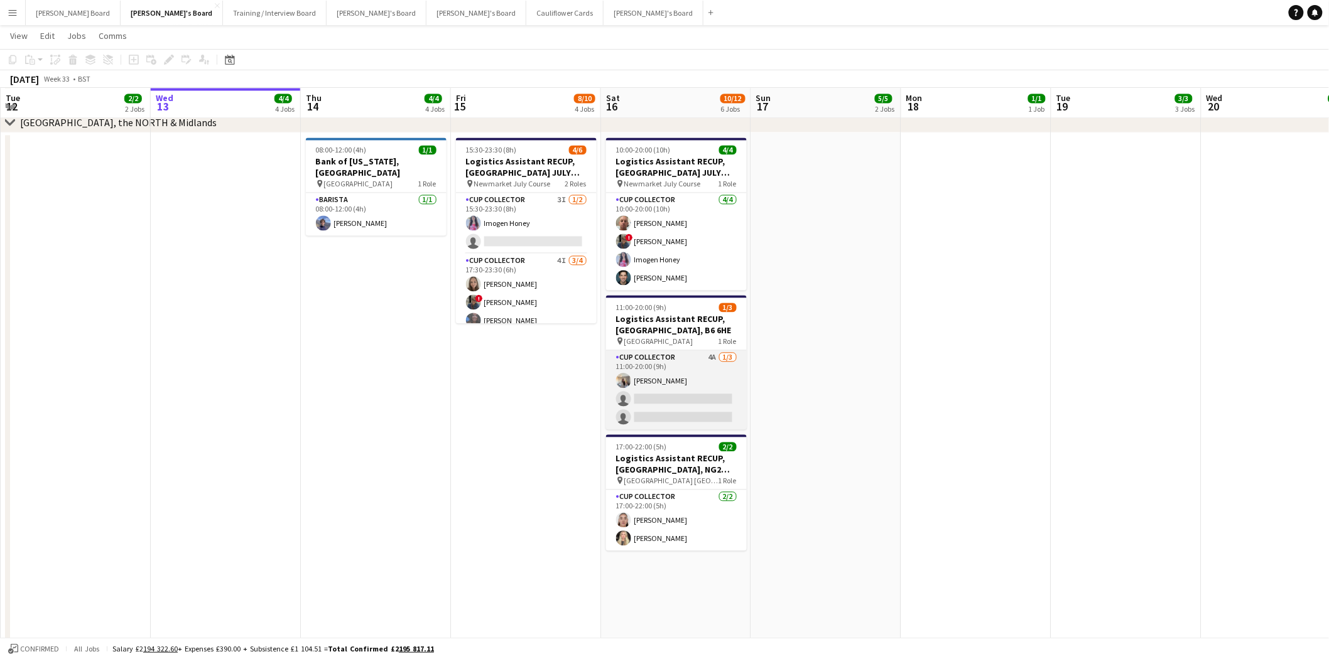
click at [714, 393] on app-card-role "CUP COLLECTOR 4A 1/3 11:00-20:00 (9h) Katie Dickson single-neutral-actions sing…" at bounding box center [676, 390] width 141 height 79
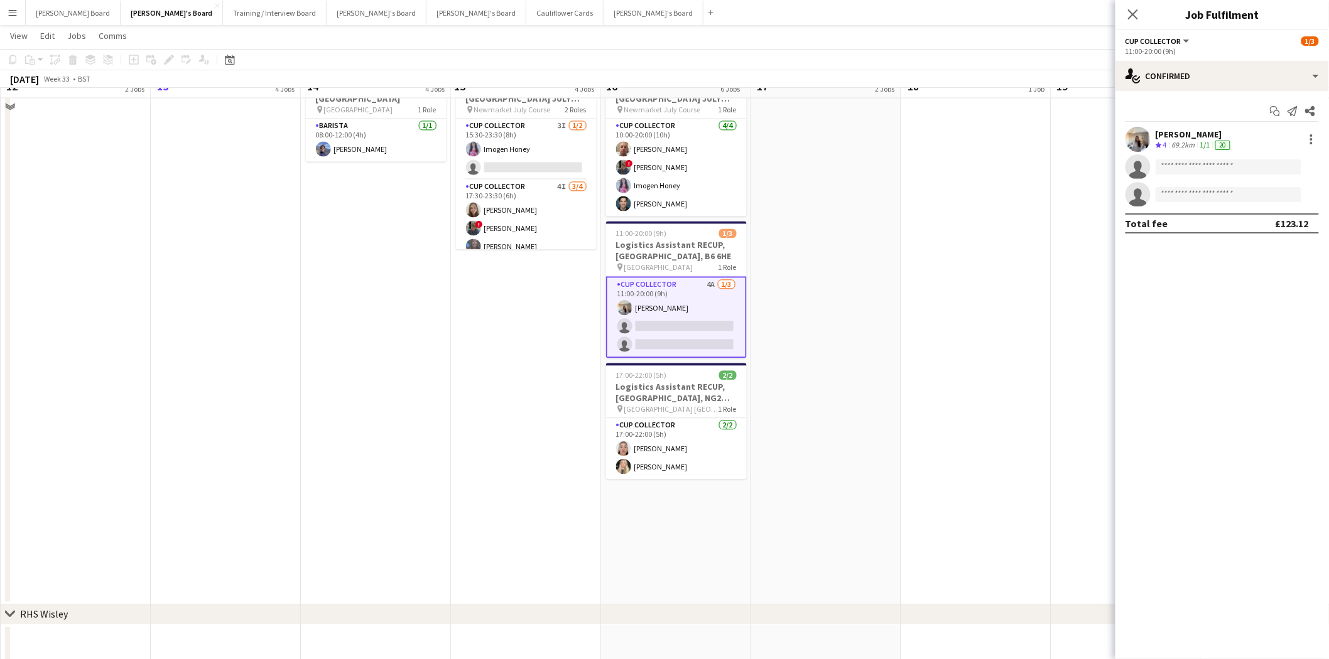
scroll to position [842, 0]
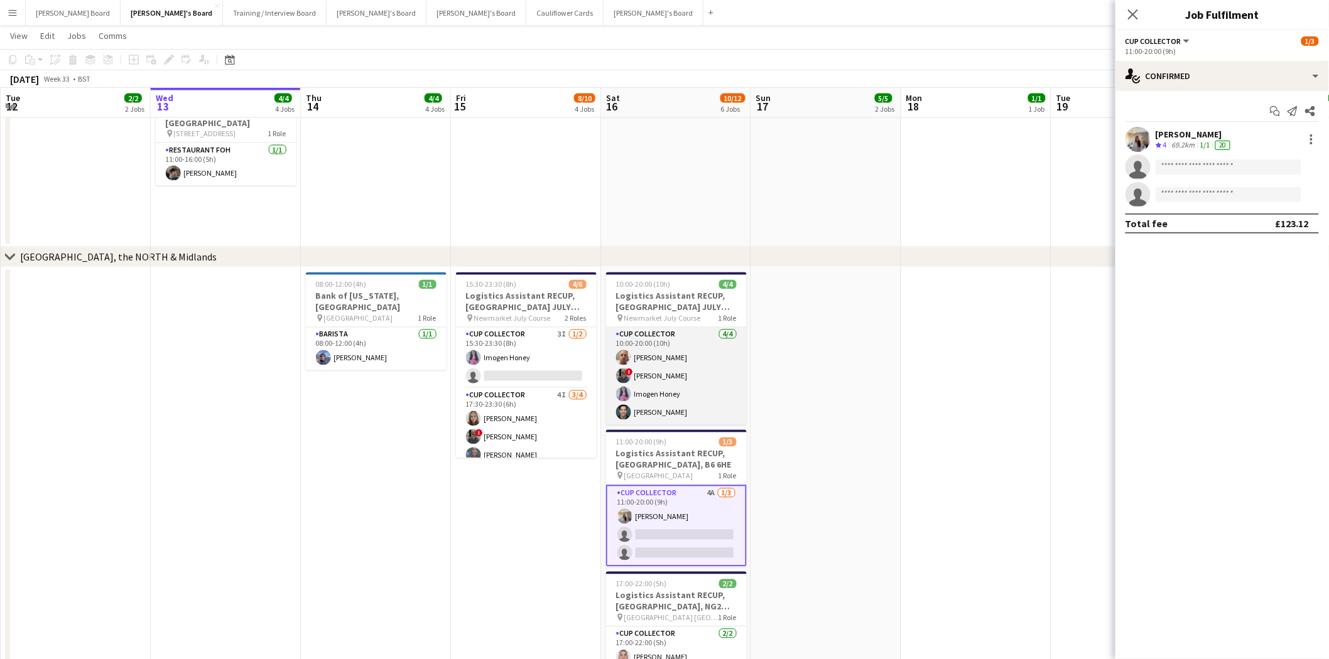
click at [686, 355] on app-card-role "CUP COLLECTOR 4/4 10:00-20:00 (10h) Robert Smith ! Sara Peters Imogen Honey Leo…" at bounding box center [676, 376] width 141 height 97
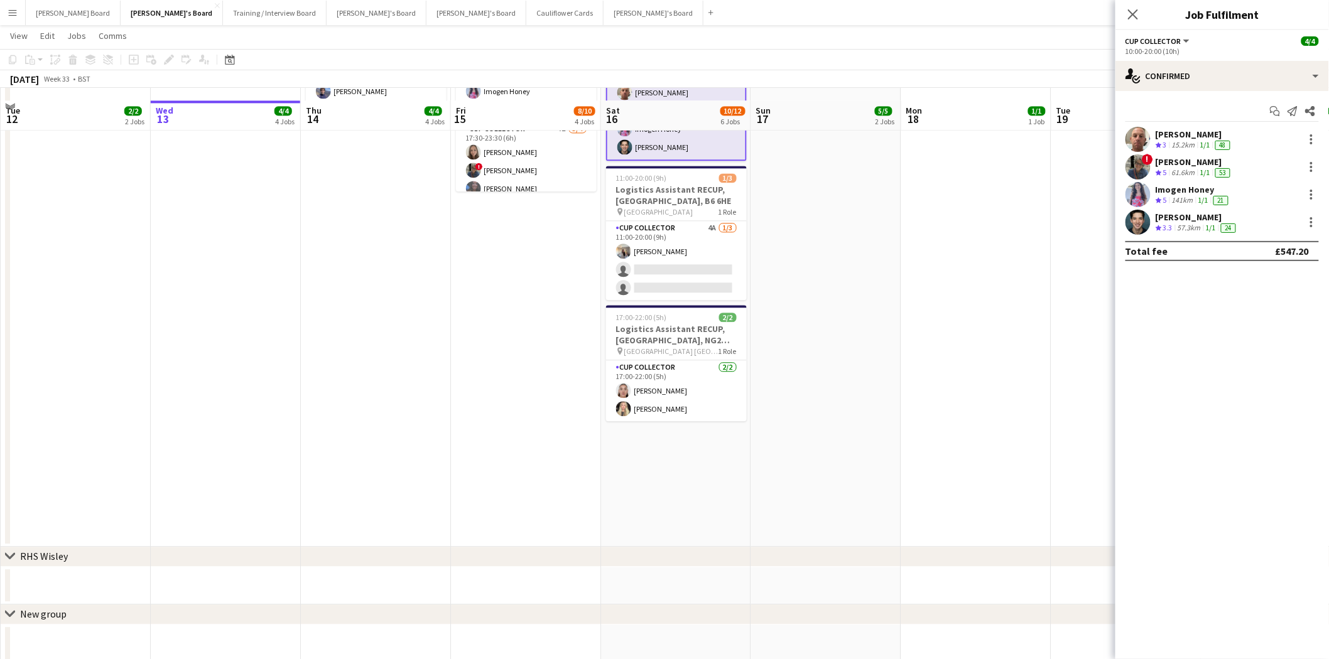
scroll to position [1121, 0]
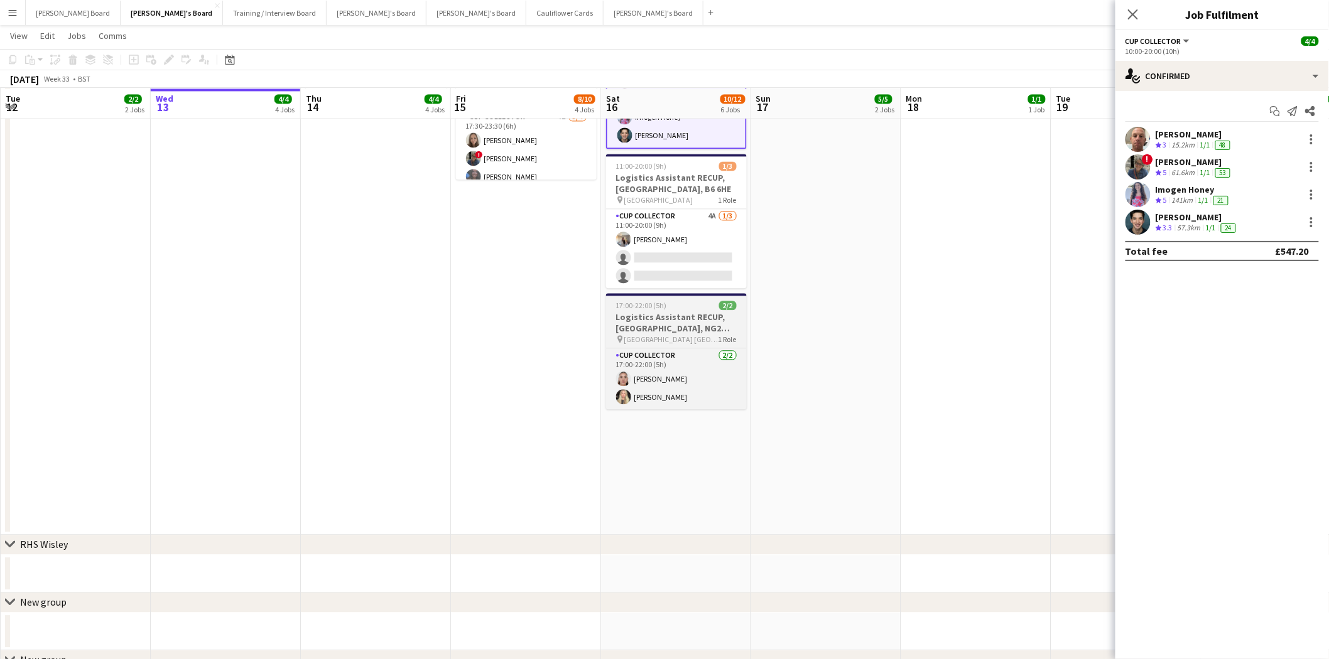
click at [688, 344] on app-job-card "17:00-22:00 (5h) 2/2 Logistics Assistant RECUP, TRENT BRIDGE CRICKET GROUND, NG…" at bounding box center [676, 351] width 141 height 116
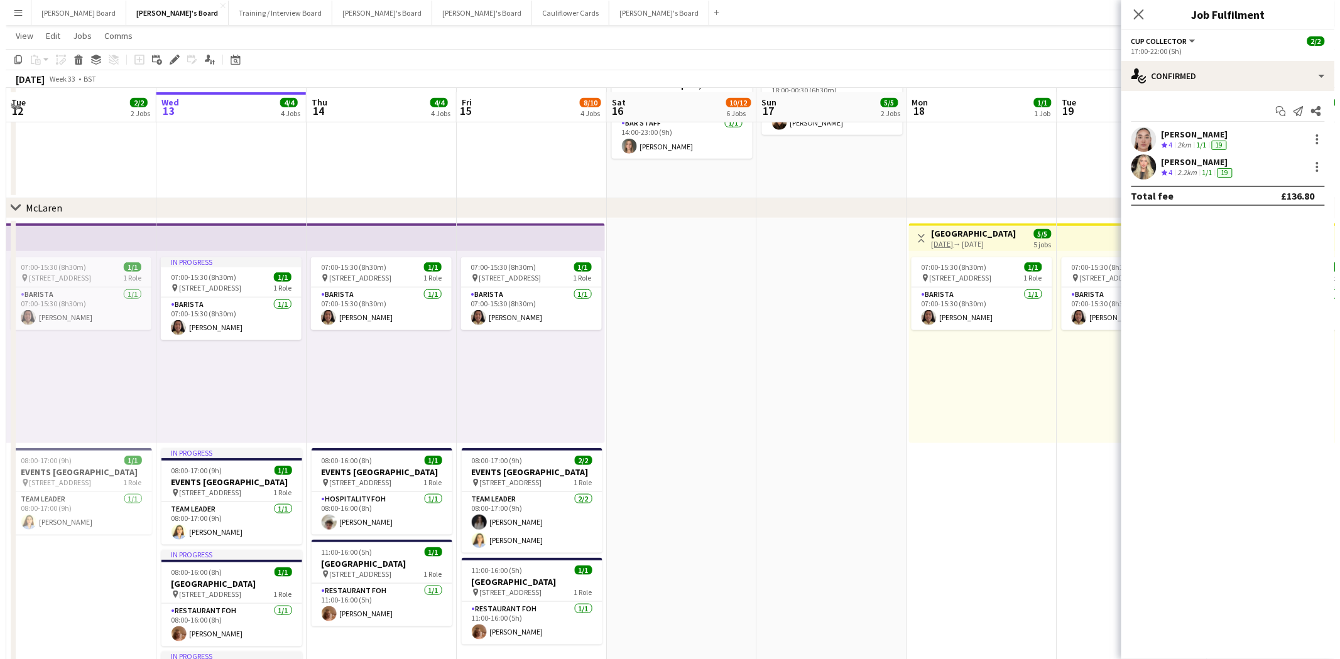
scroll to position [0, 0]
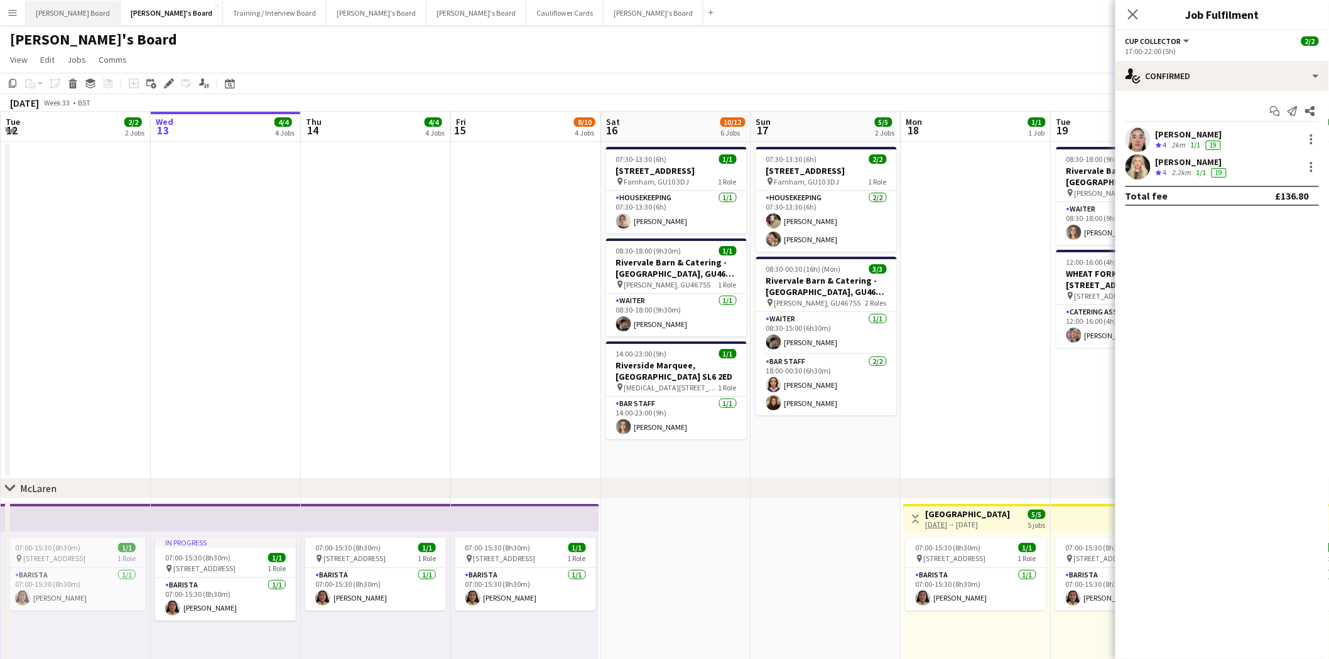
click at [72, 11] on button "Dean's Board Close" at bounding box center [73, 13] width 95 height 24
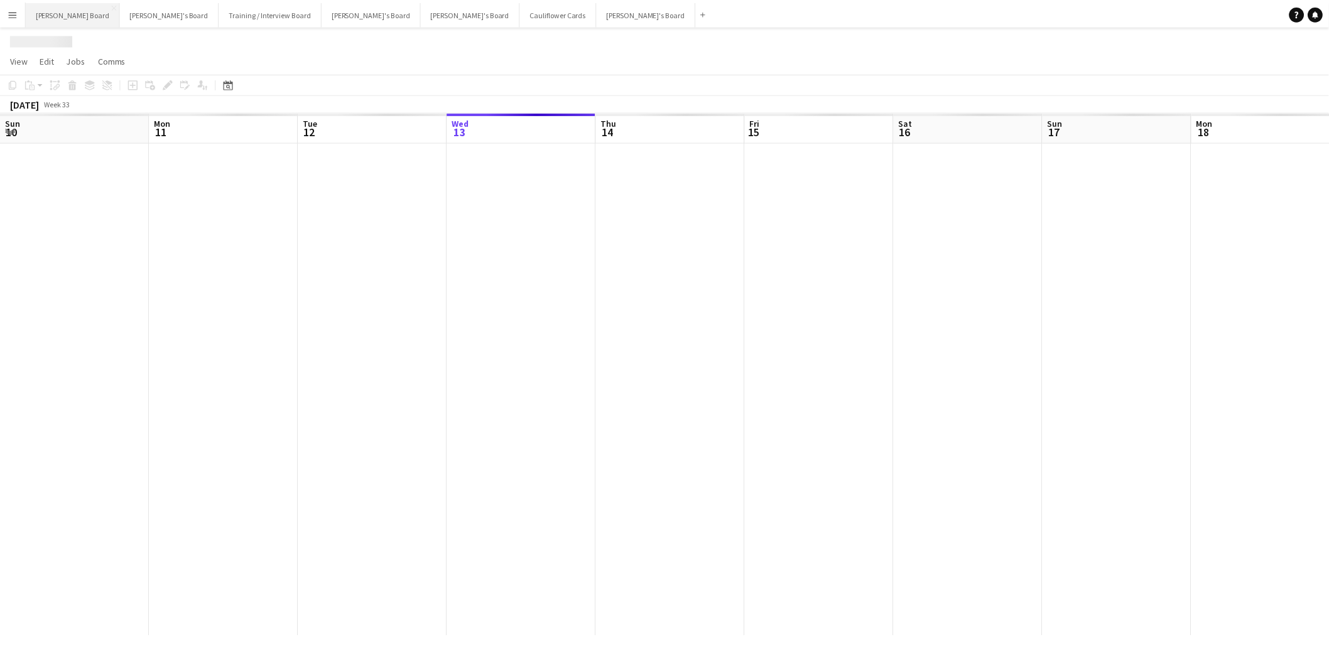
scroll to position [0, 300]
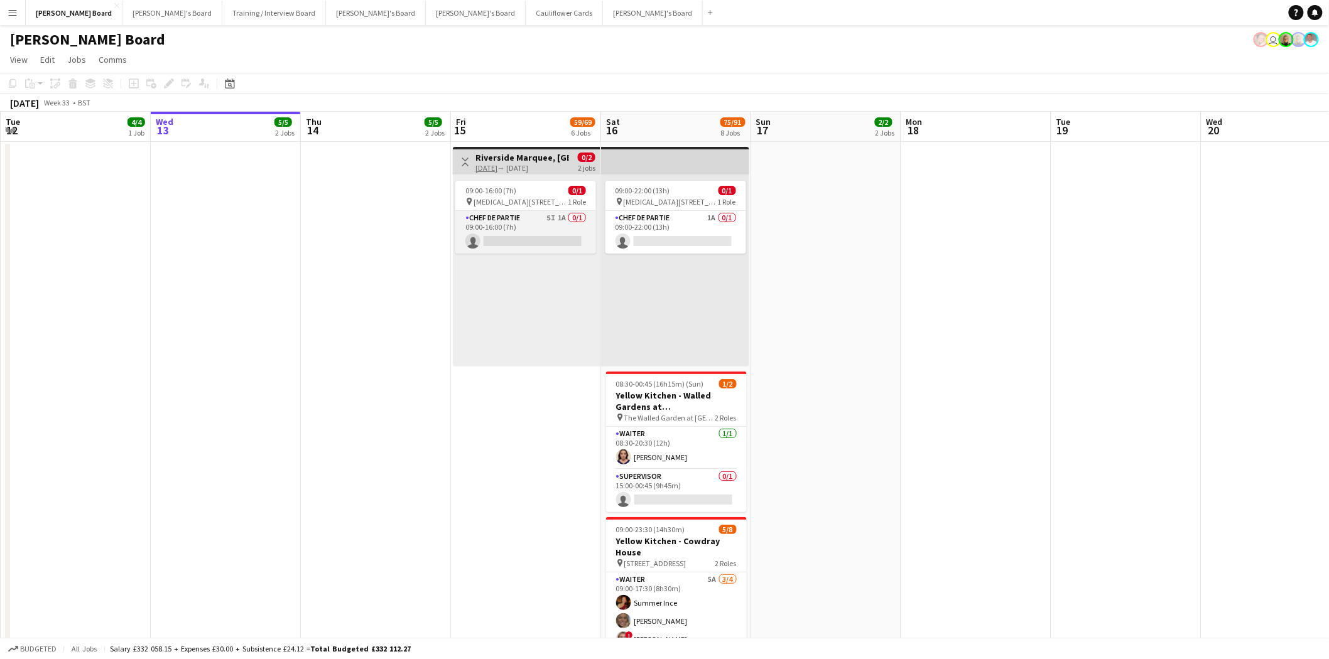
click at [515, 225] on app-card-role "Chef de Partie 5I 1A 0/1 09:00-16:00 (7h) single-neutral-actions" at bounding box center [525, 232] width 141 height 43
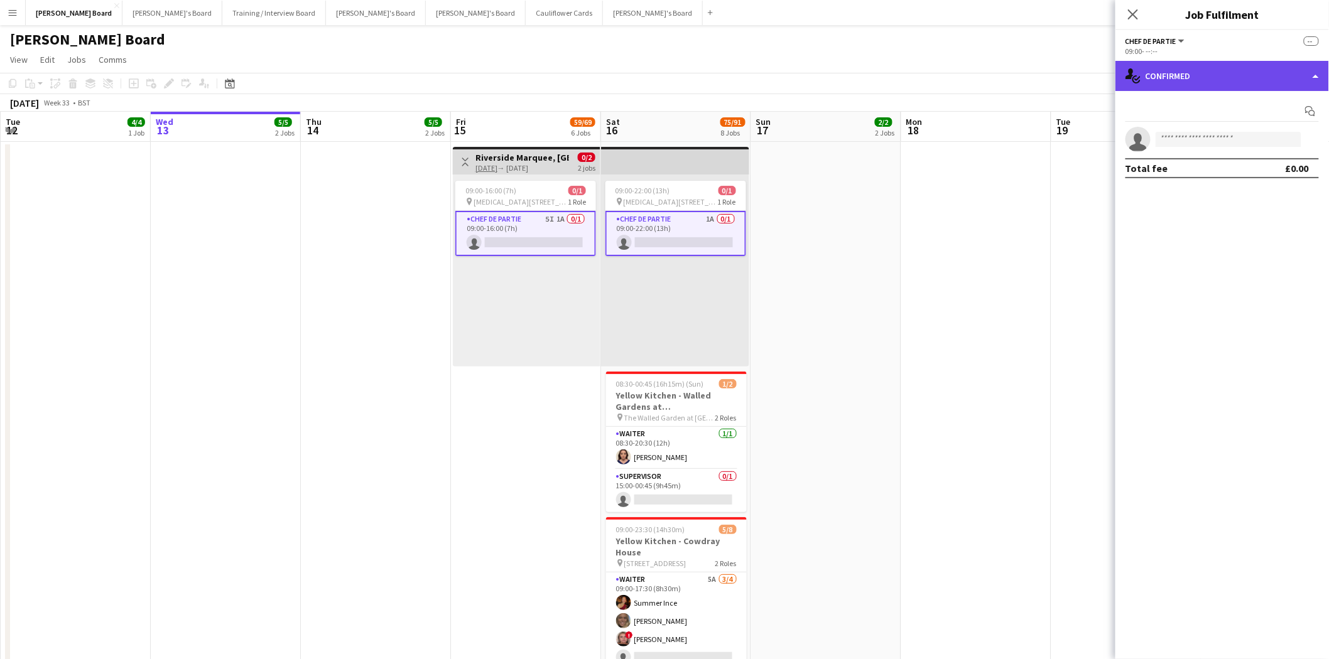
click at [1210, 76] on div "single-neutral-actions-check-2 Confirmed" at bounding box center [1222, 76] width 214 height 30
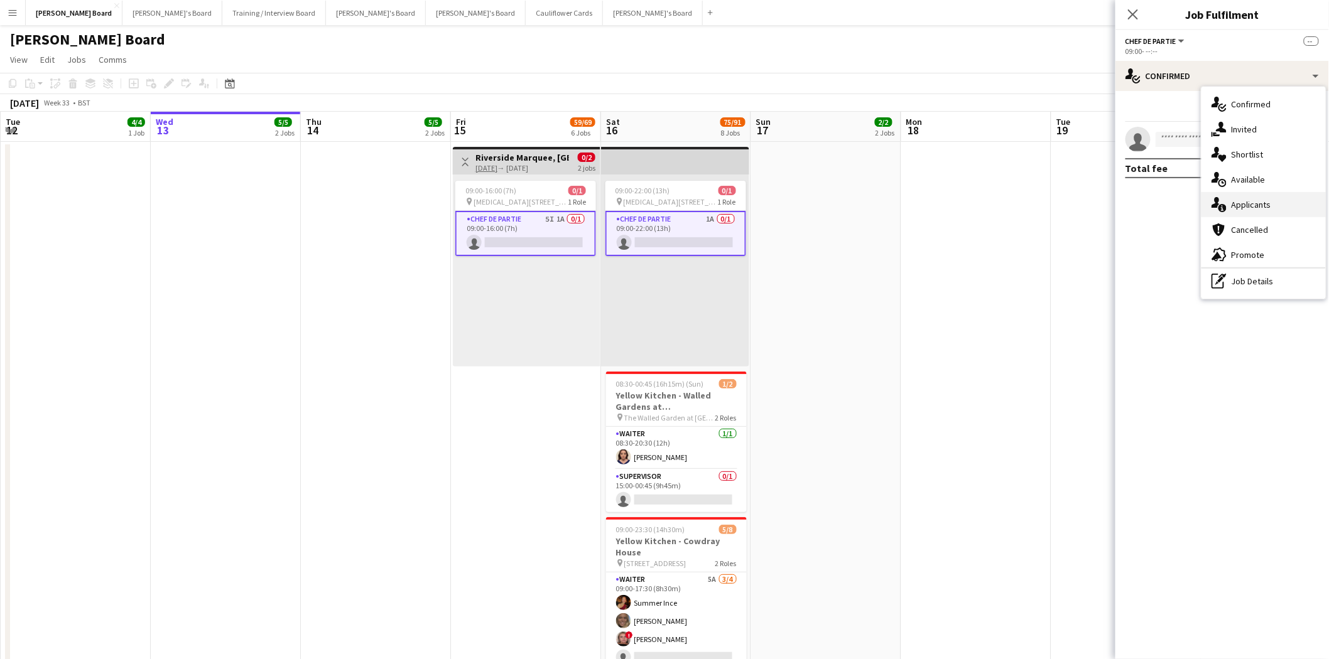
click at [1255, 209] on div "single-neutral-actions-information Applicants" at bounding box center [1263, 204] width 124 height 25
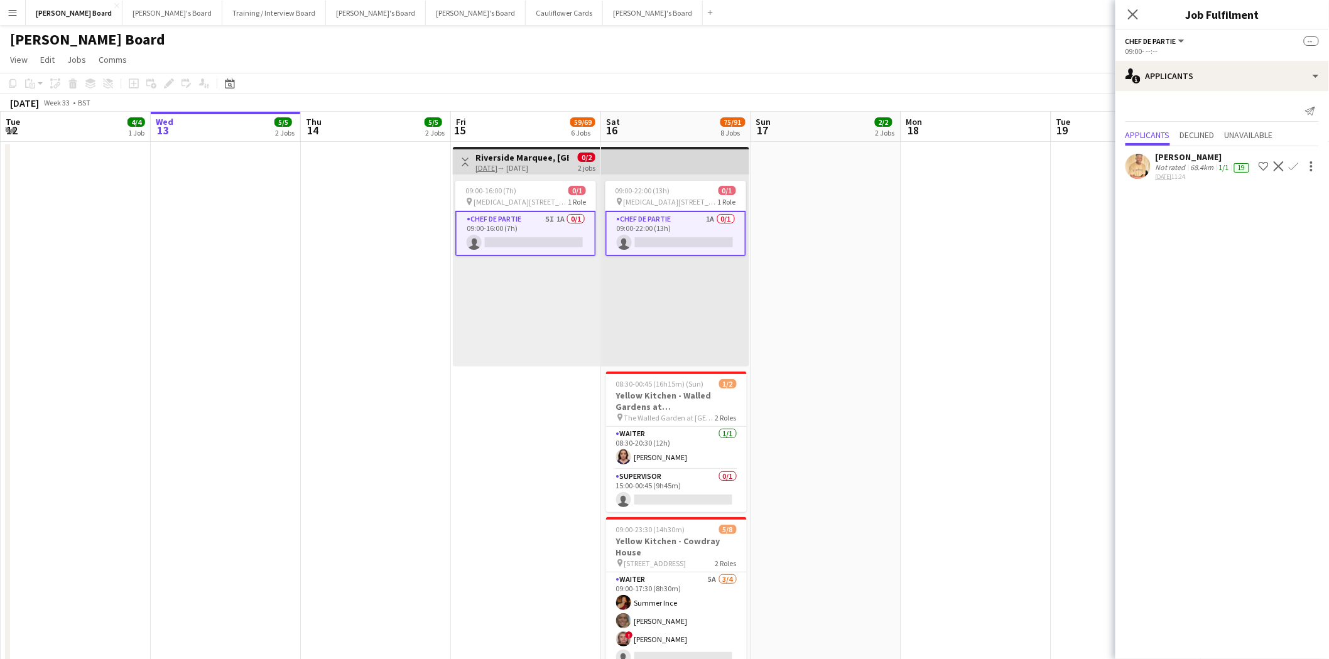
click at [1186, 161] on div "Leeroy Mavunga" at bounding box center [1204, 156] width 96 height 11
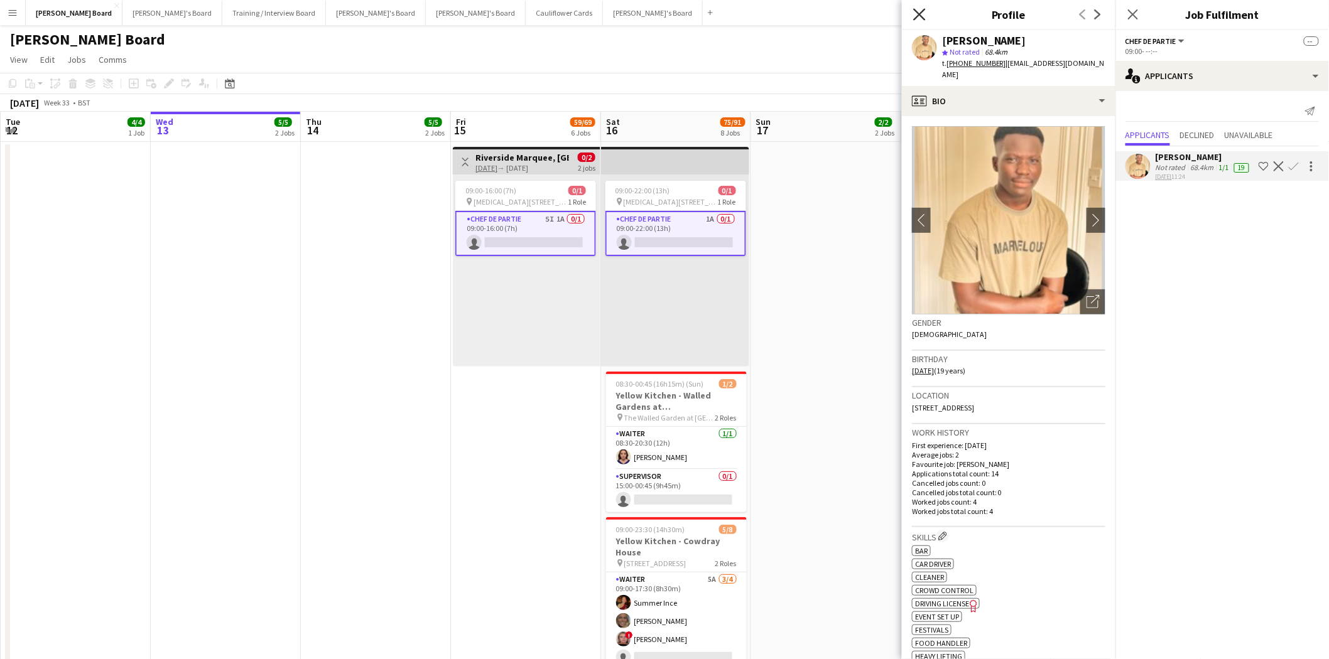
click at [918, 13] on icon at bounding box center [919, 14] width 12 height 12
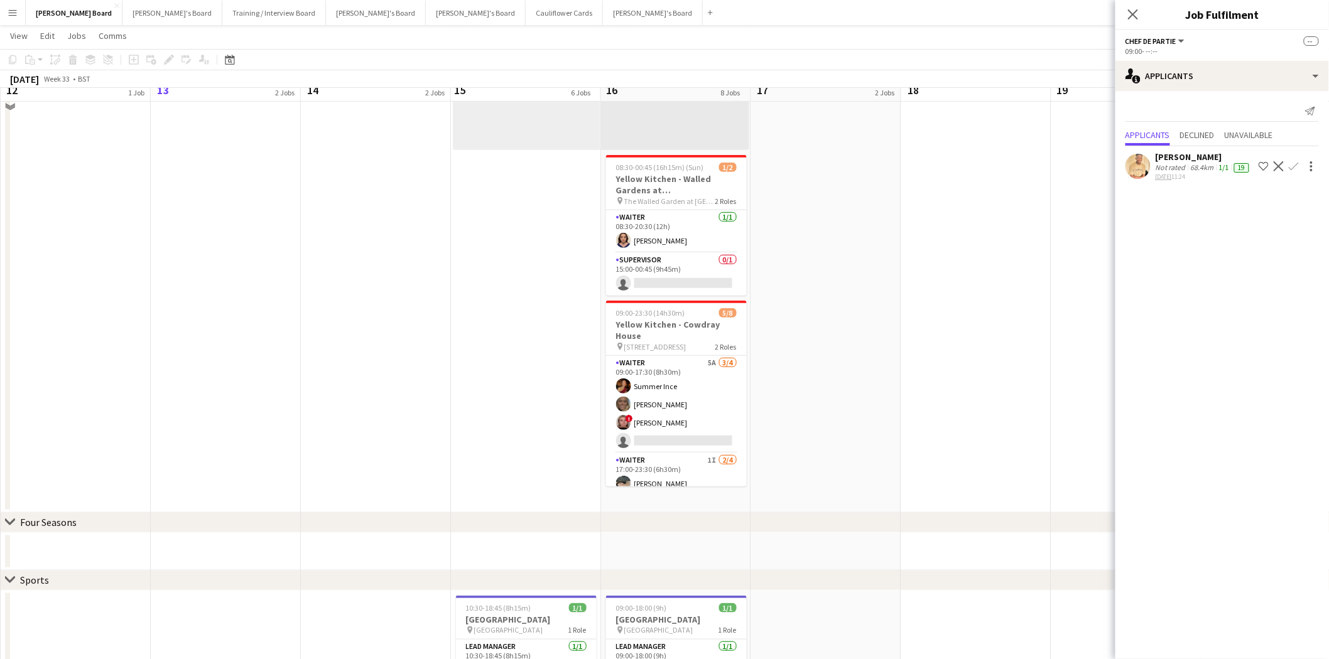
scroll to position [139, 0]
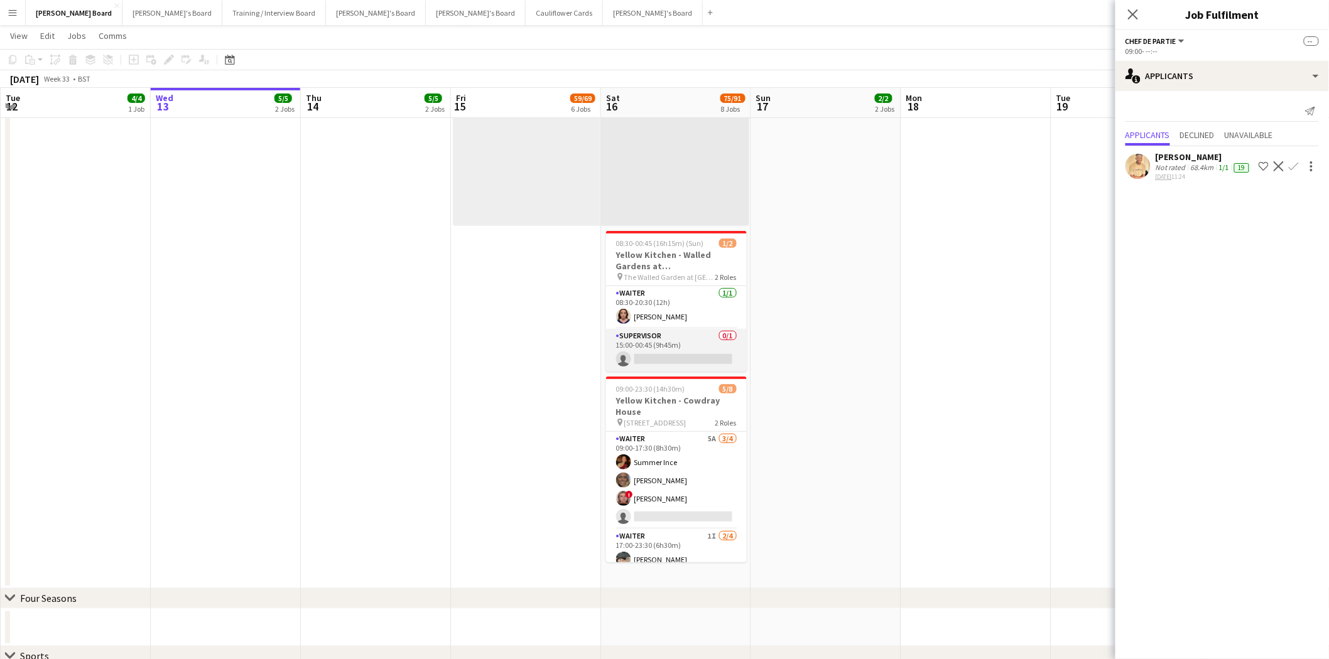
click at [678, 338] on app-card-role "Supervisor 0/1 15:00-00:45 (9h45m) single-neutral-actions" at bounding box center [676, 350] width 141 height 43
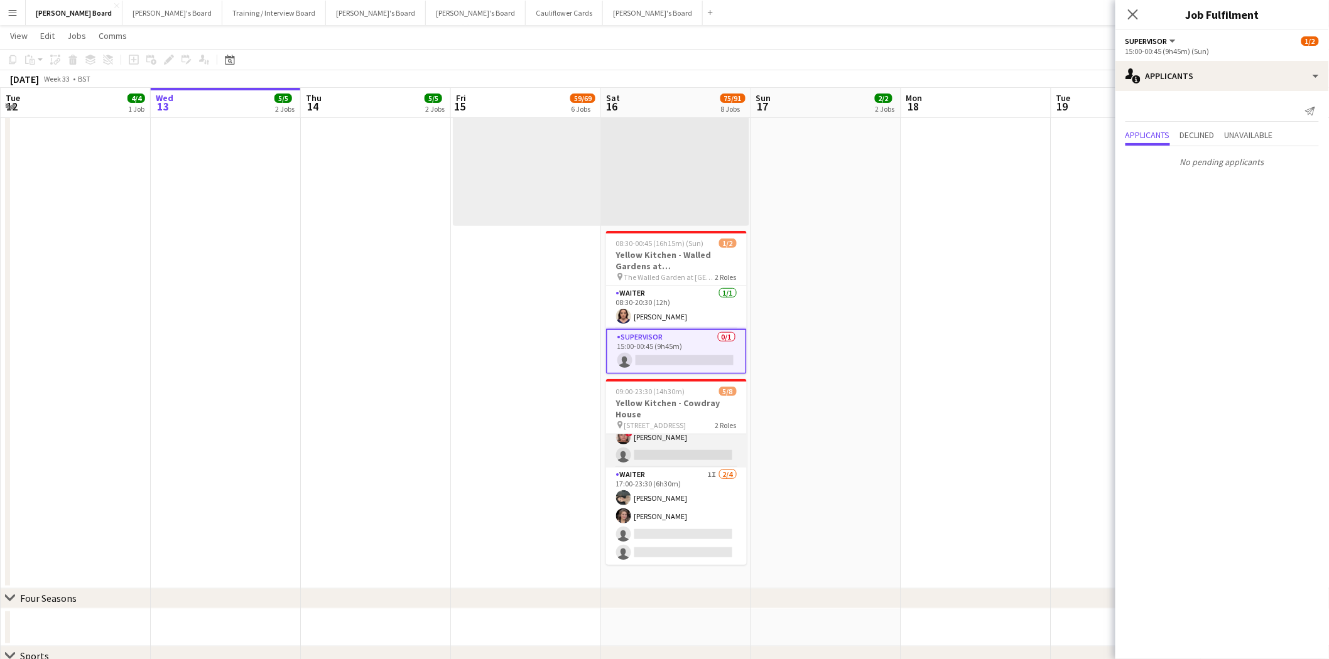
click at [652, 435] on app-card-role "Waiter 5A 3/4 09:00-17:30 (8h30m) Summer Ince Anna Simmonds ! Libby Calow singl…" at bounding box center [676, 419] width 141 height 97
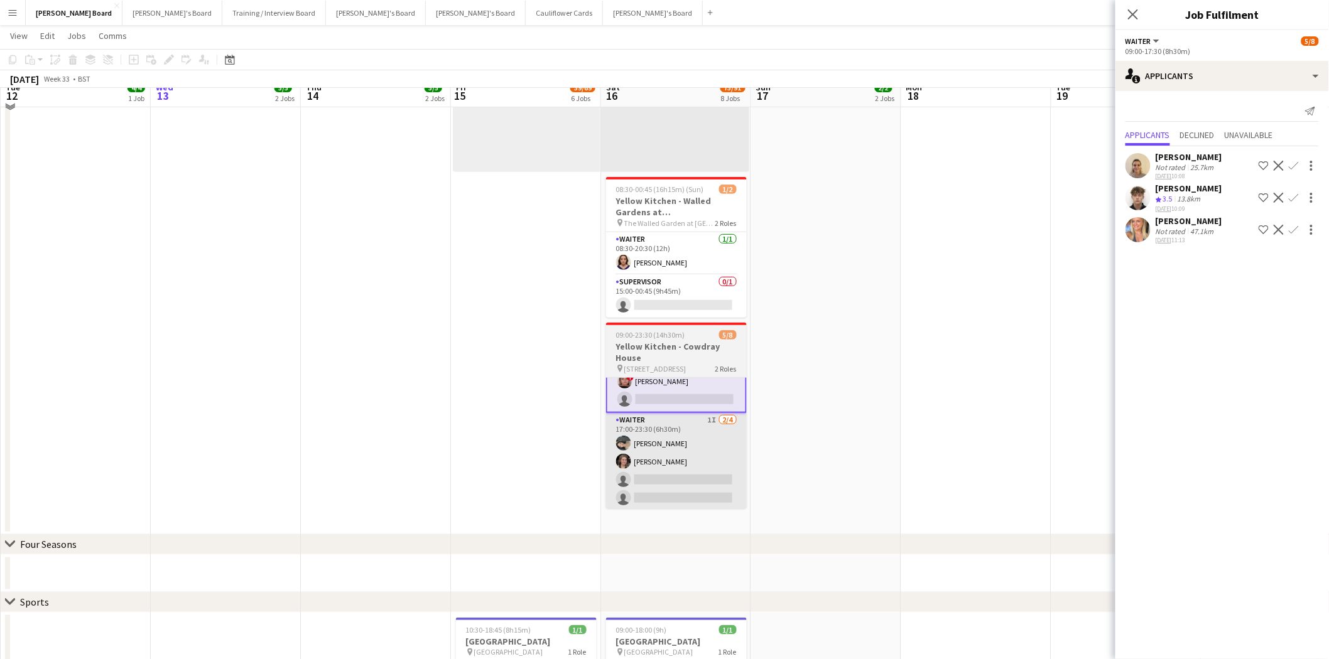
scroll to position [209, 0]
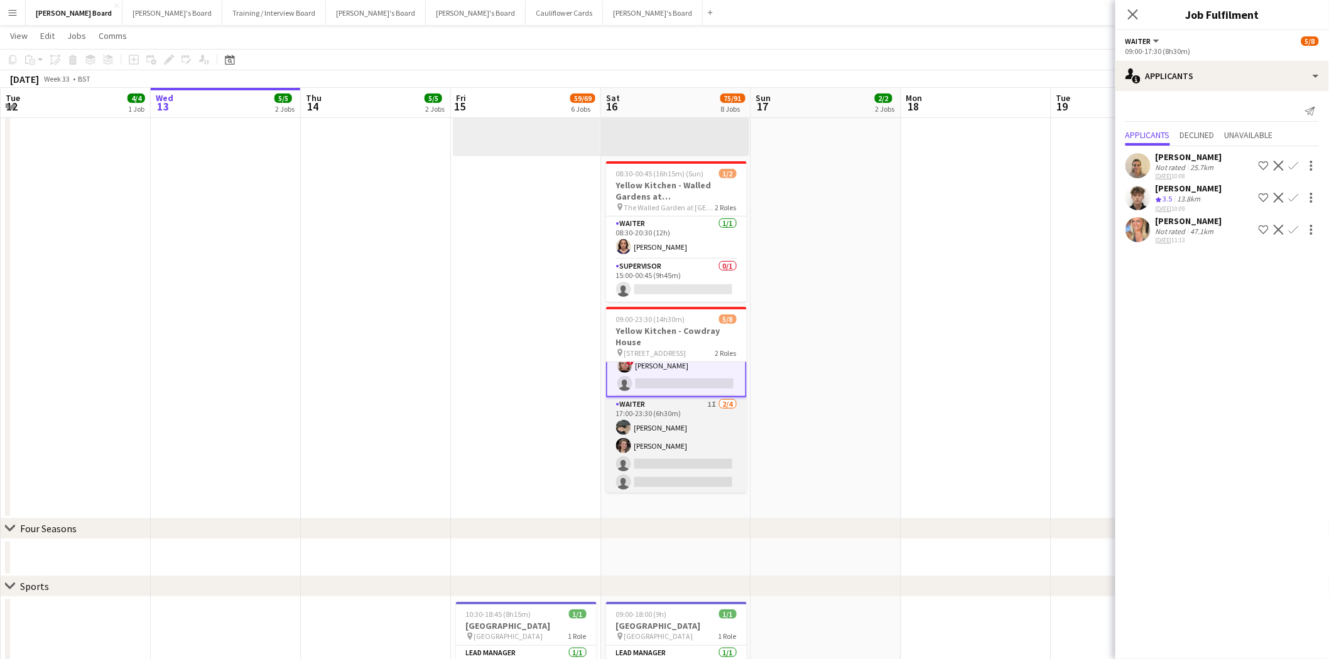
click at [687, 431] on app-card-role "Waiter 1I 2/4 17:00-23:30 (6h30m) Neo Arrigoni Estella Catley Smith single-neut…" at bounding box center [676, 446] width 141 height 97
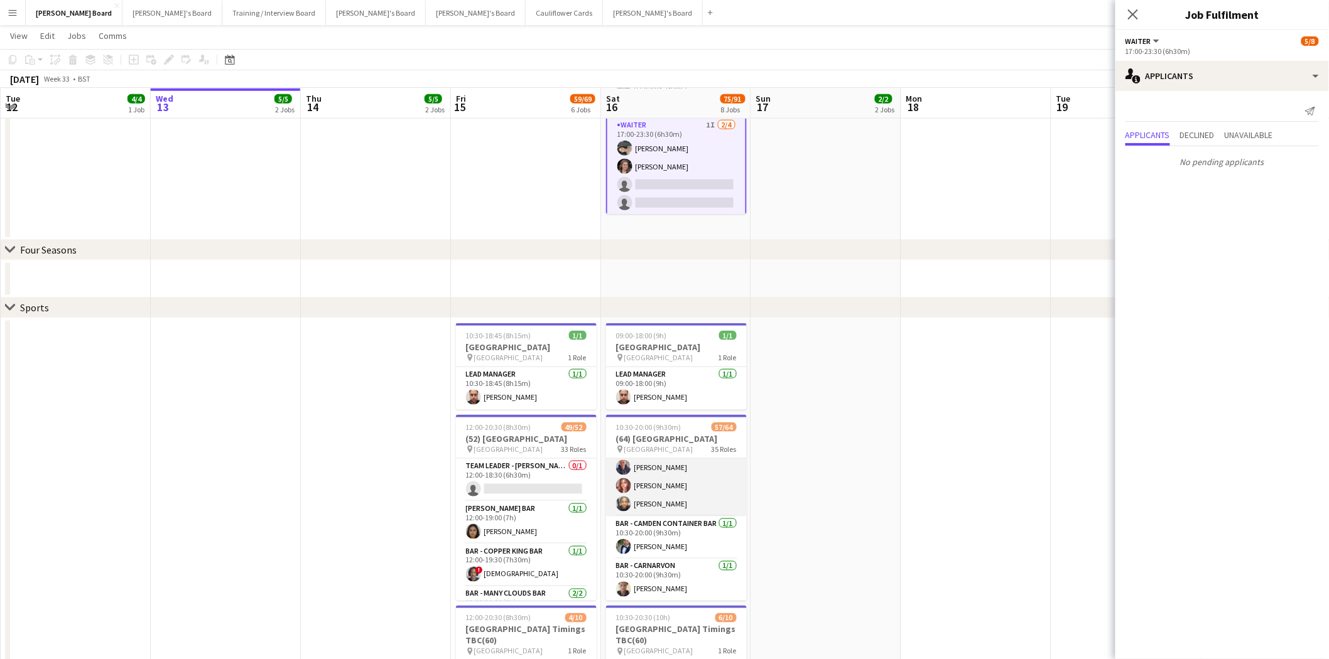
scroll to position [279, 0]
click at [426, 14] on button "Caitlin's Board Close" at bounding box center [476, 13] width 100 height 24
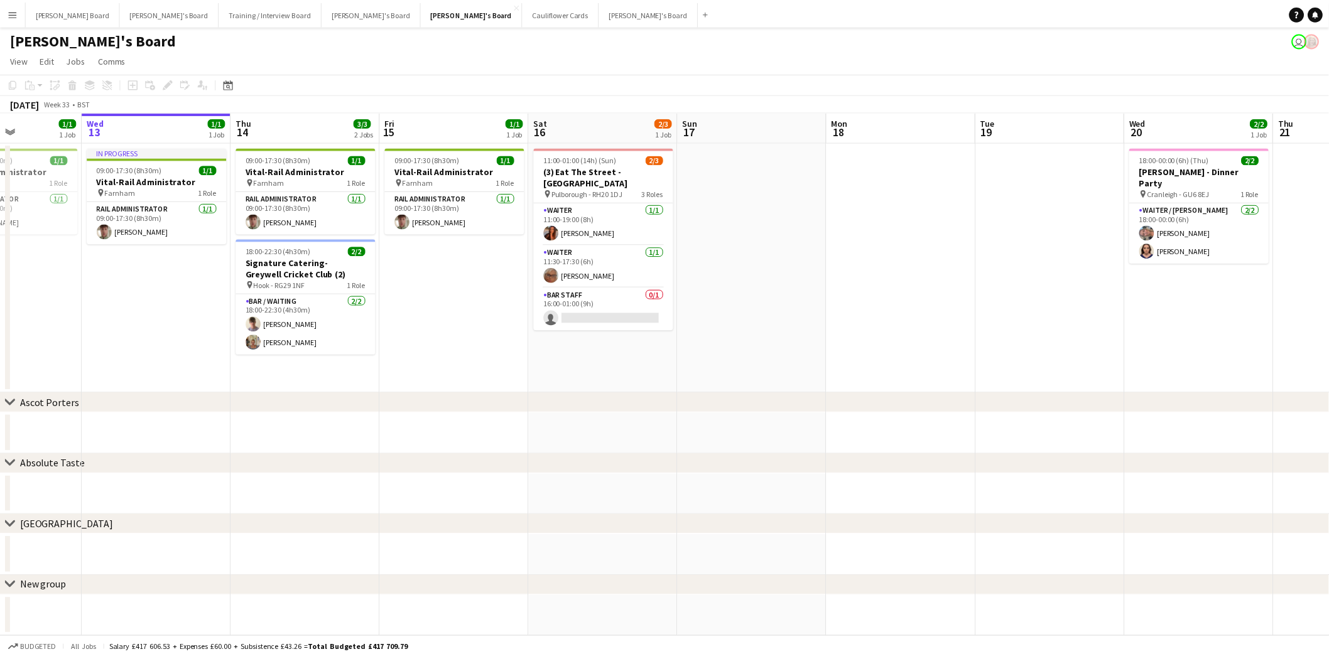
scroll to position [0, 261]
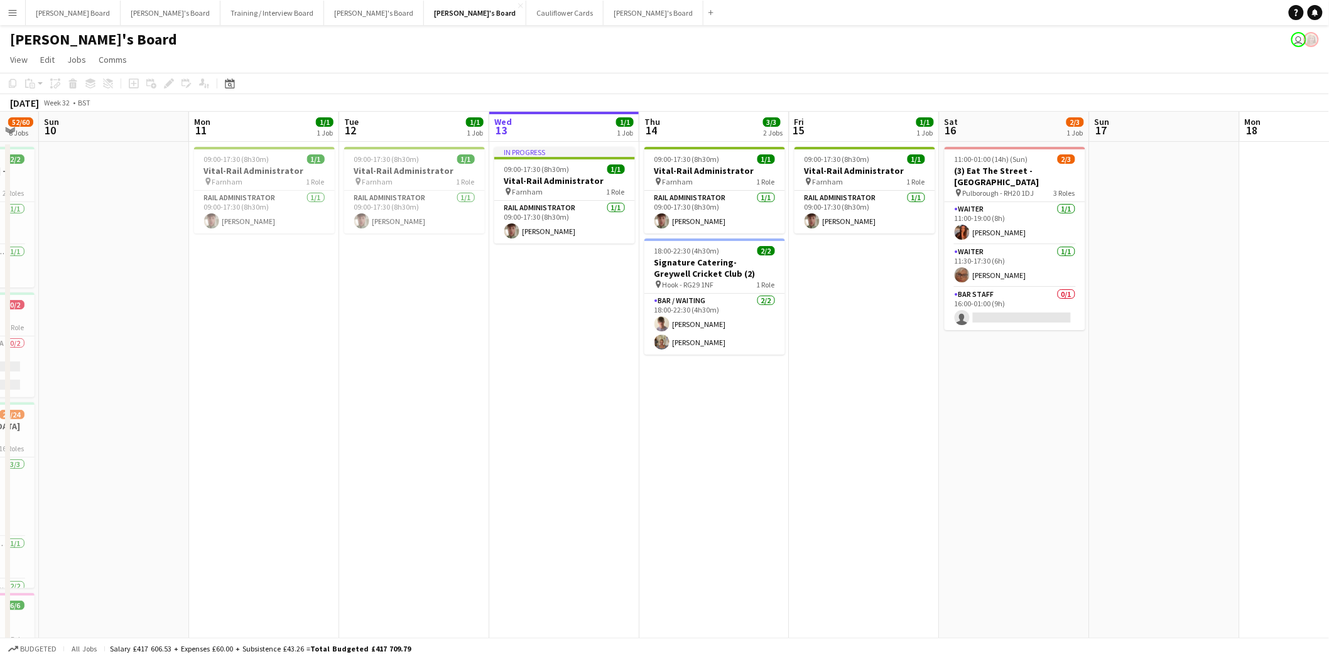
drag, startPoint x: 242, startPoint y: 323, endPoint x: 580, endPoint y: 376, distance: 342.6
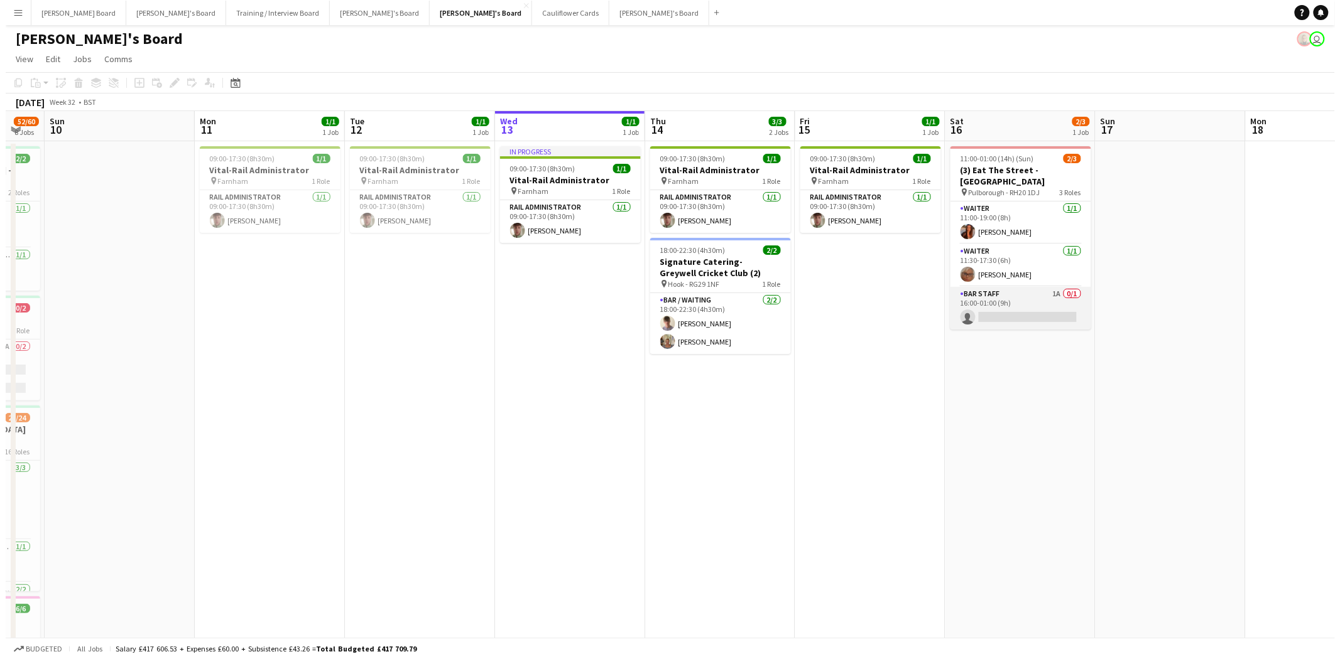
scroll to position [0, 0]
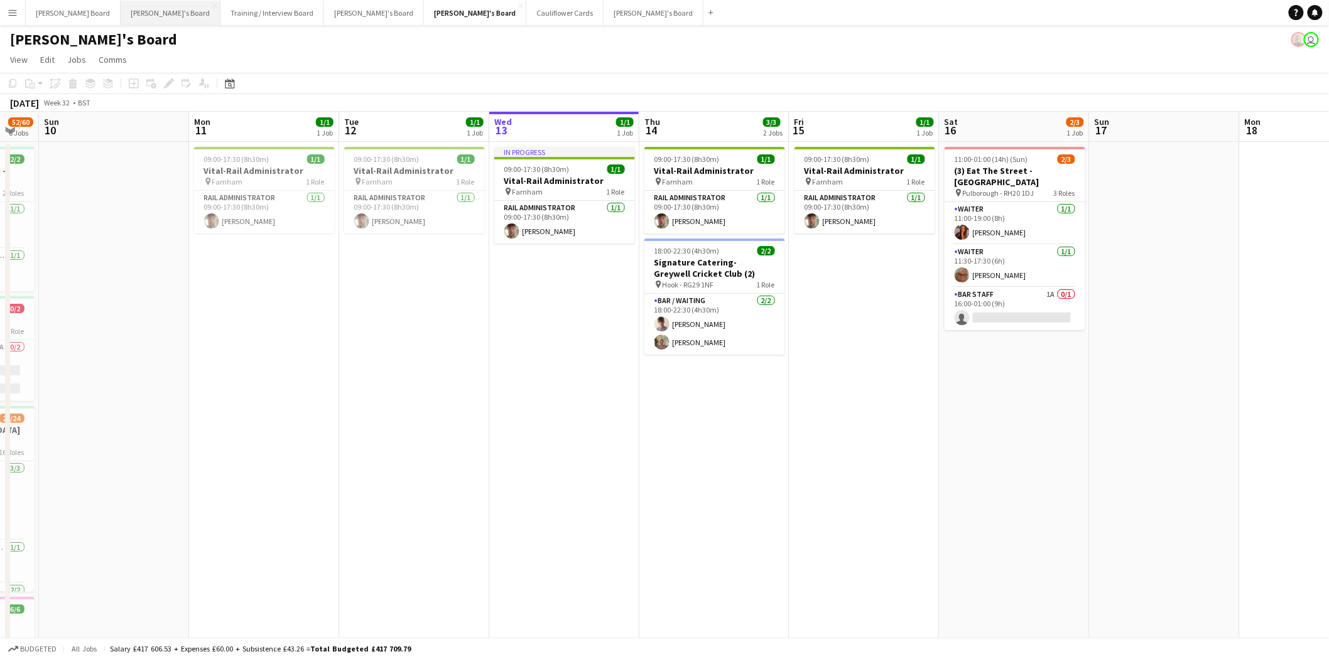
click at [121, 9] on button "Jakub's Board Close" at bounding box center [171, 13] width 100 height 24
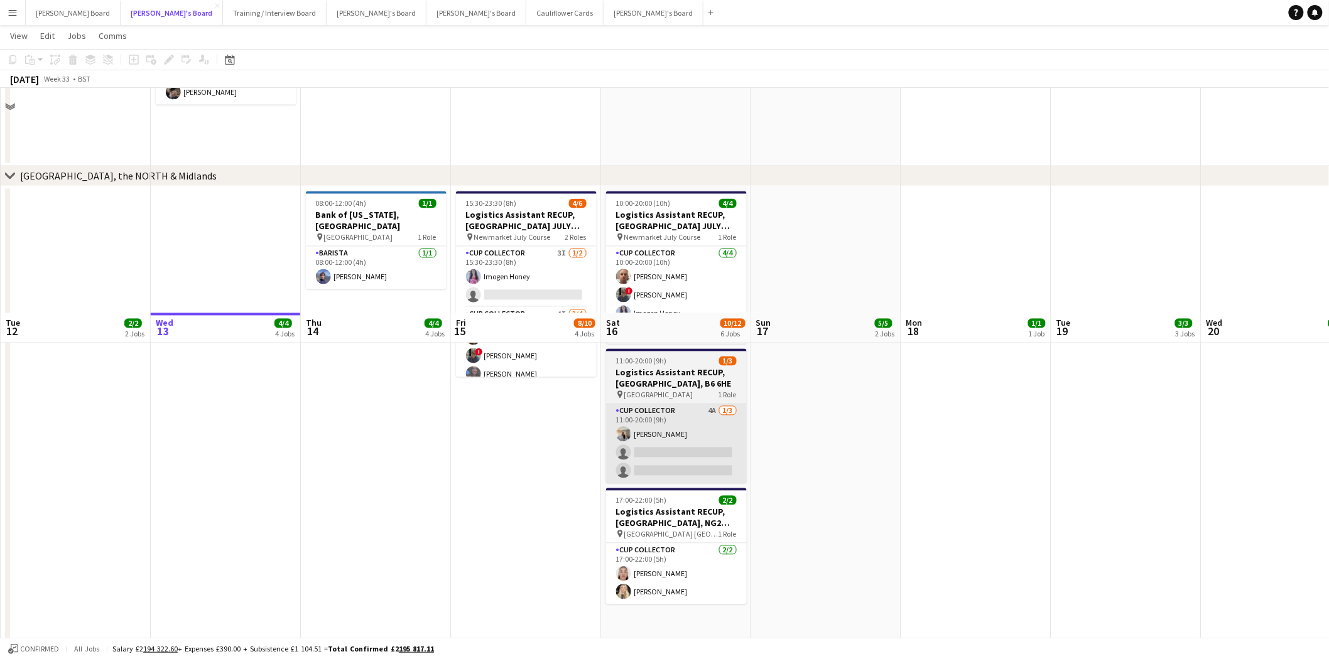
scroll to position [1191, 0]
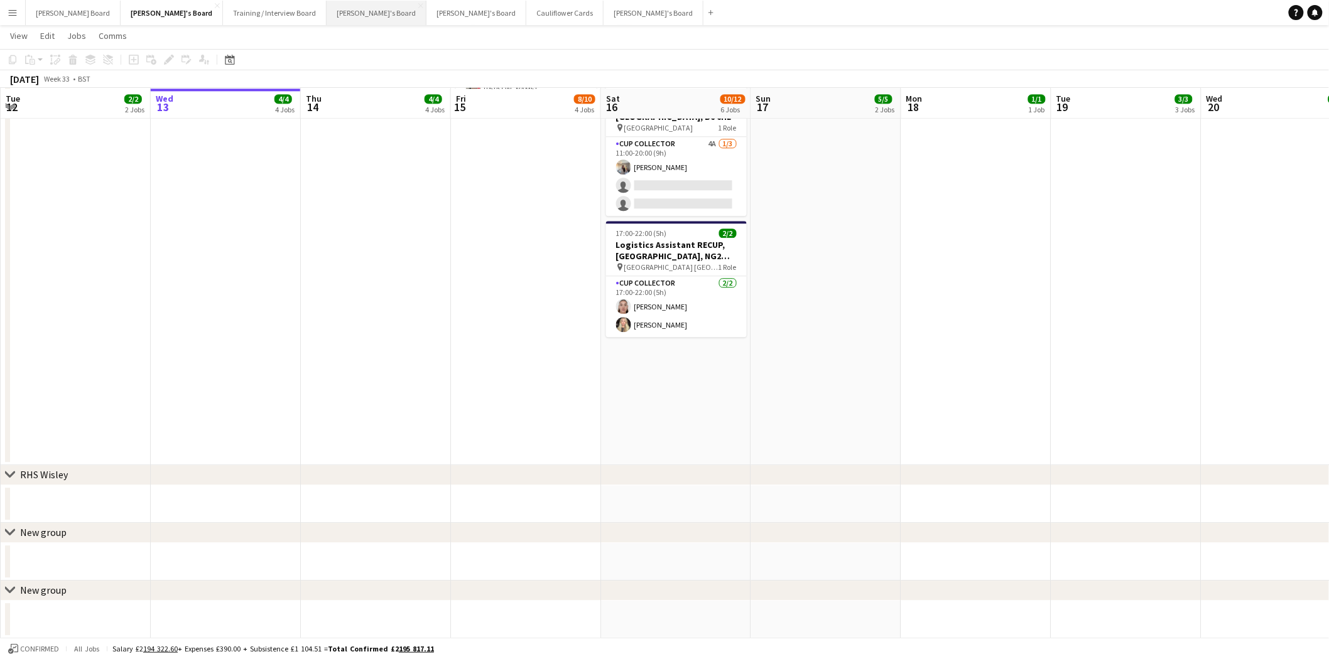
drag, startPoint x: 298, startPoint y: 9, endPoint x: 317, endPoint y: 22, distance: 23.2
click at [327, 9] on button "Thomasina's Board Close" at bounding box center [377, 13] width 100 height 24
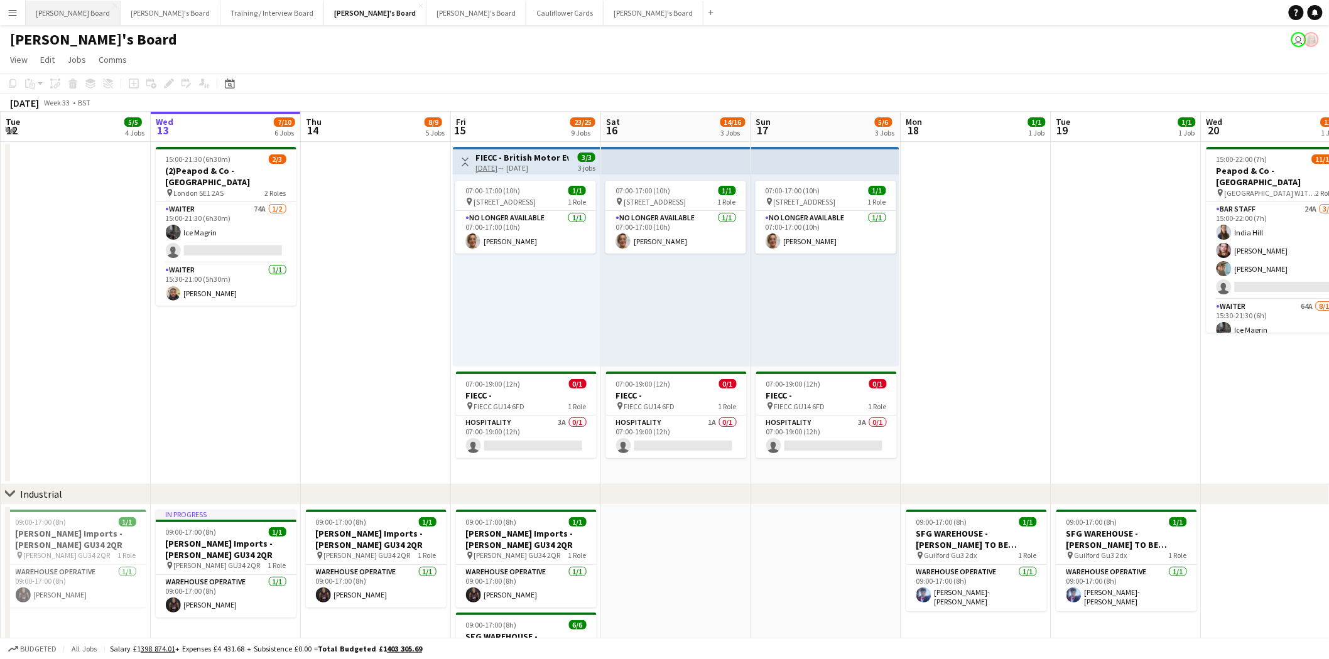
click at [54, 11] on button "Dean's Board Close" at bounding box center [73, 13] width 95 height 24
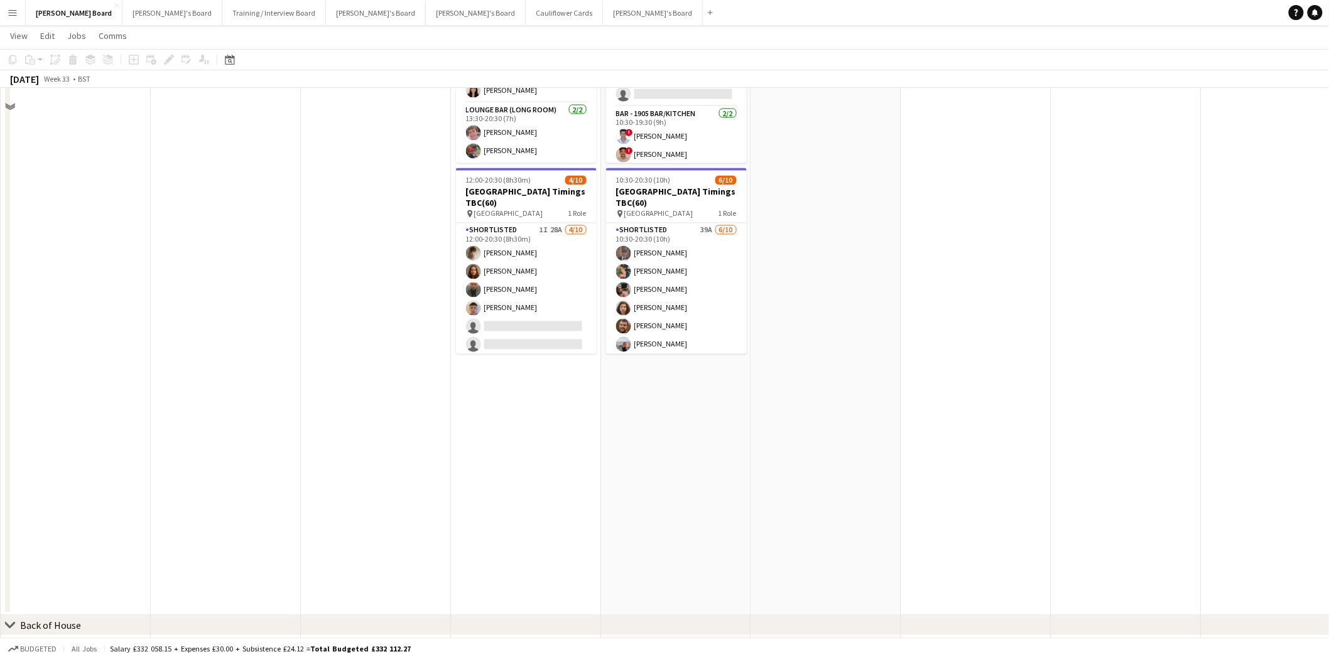
scroll to position [767, 0]
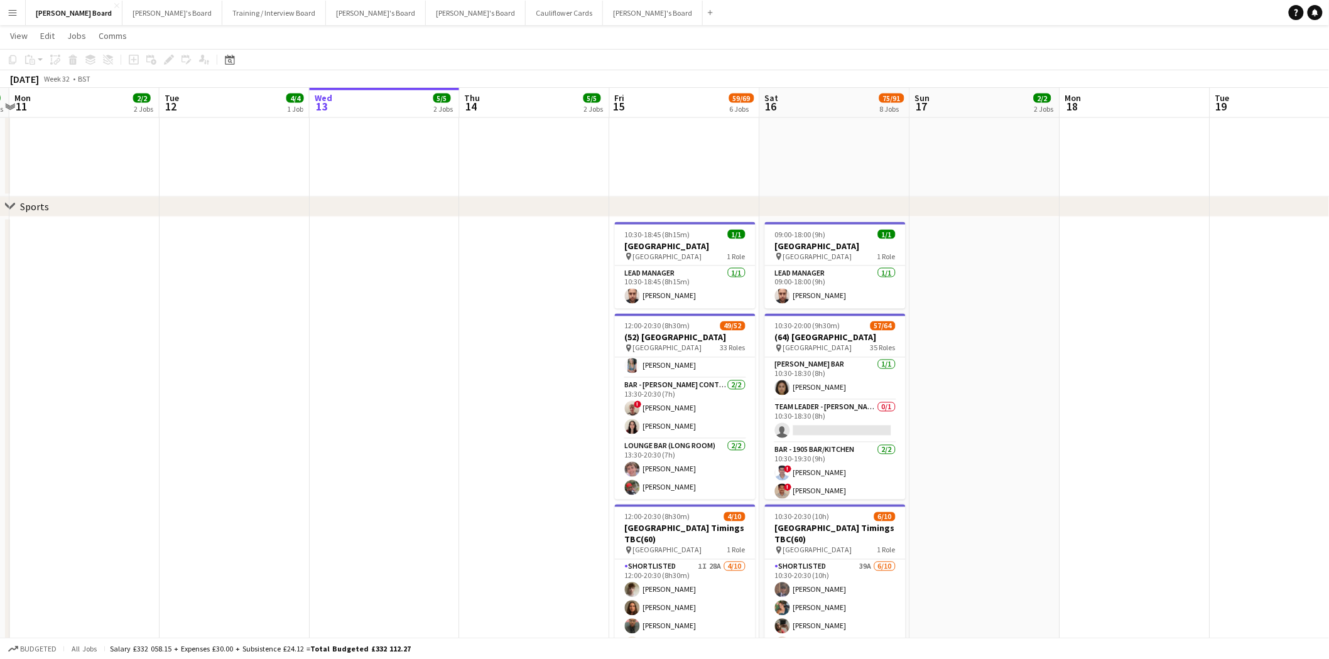
drag, startPoint x: 314, startPoint y: 347, endPoint x: 401, endPoint y: 442, distance: 128.5
click at [401, 442] on app-calendar-viewport "Thu 7 7/7 3 Jobs Fri 8 8/8 5 Jobs Sat 9 45/48 8 Jobs Sun 10 3/3 3 Jobs Mon 11 2…" at bounding box center [664, 288] width 1329 height 2013
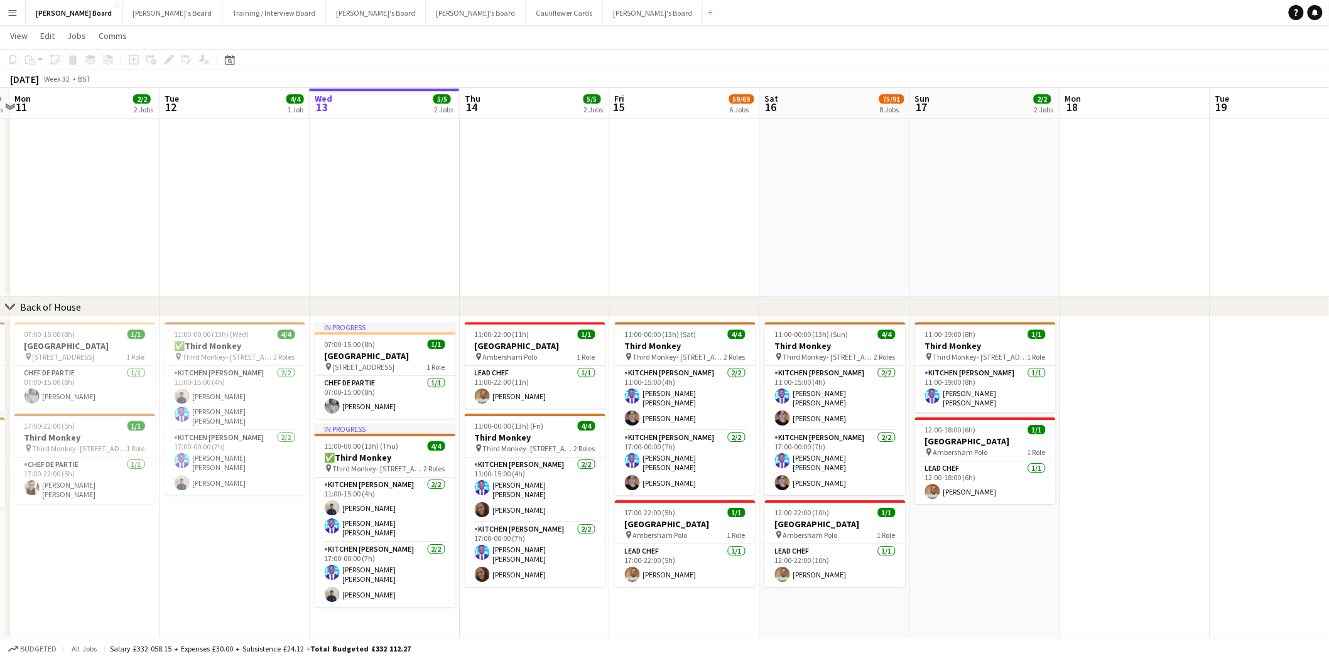
scroll to position [0, 446]
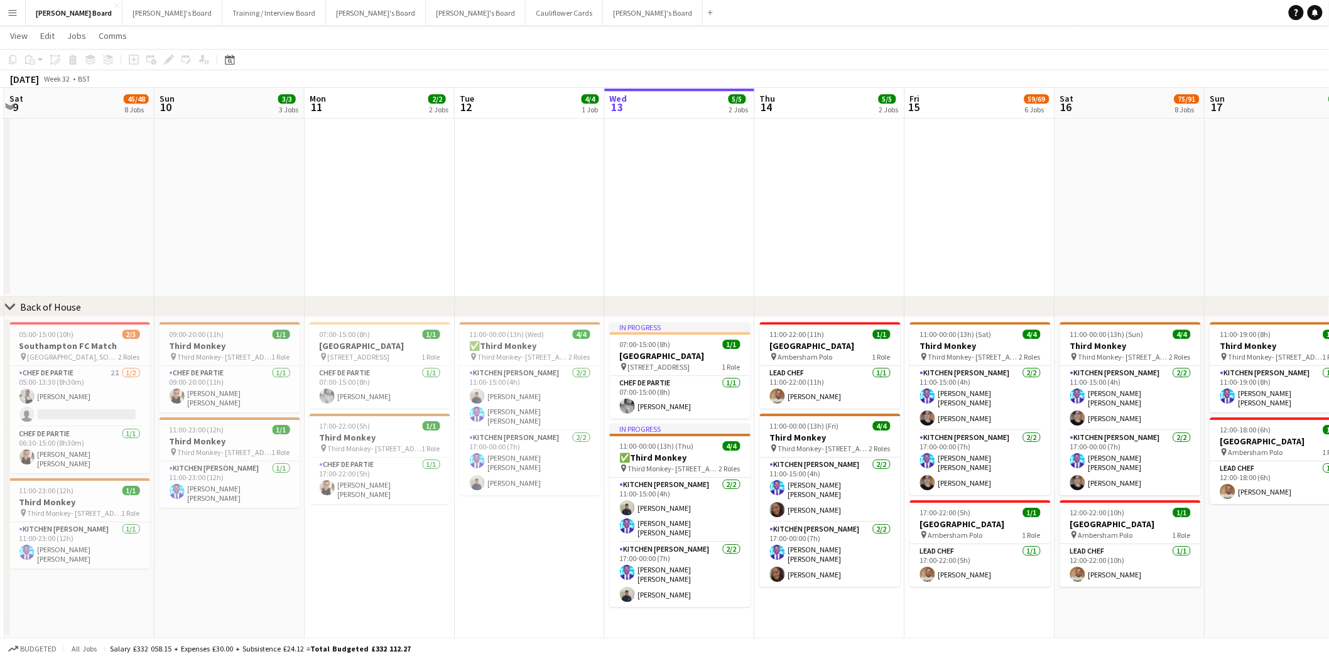
drag, startPoint x: 378, startPoint y: 258, endPoint x: 1172, endPoint y: 303, distance: 795.1
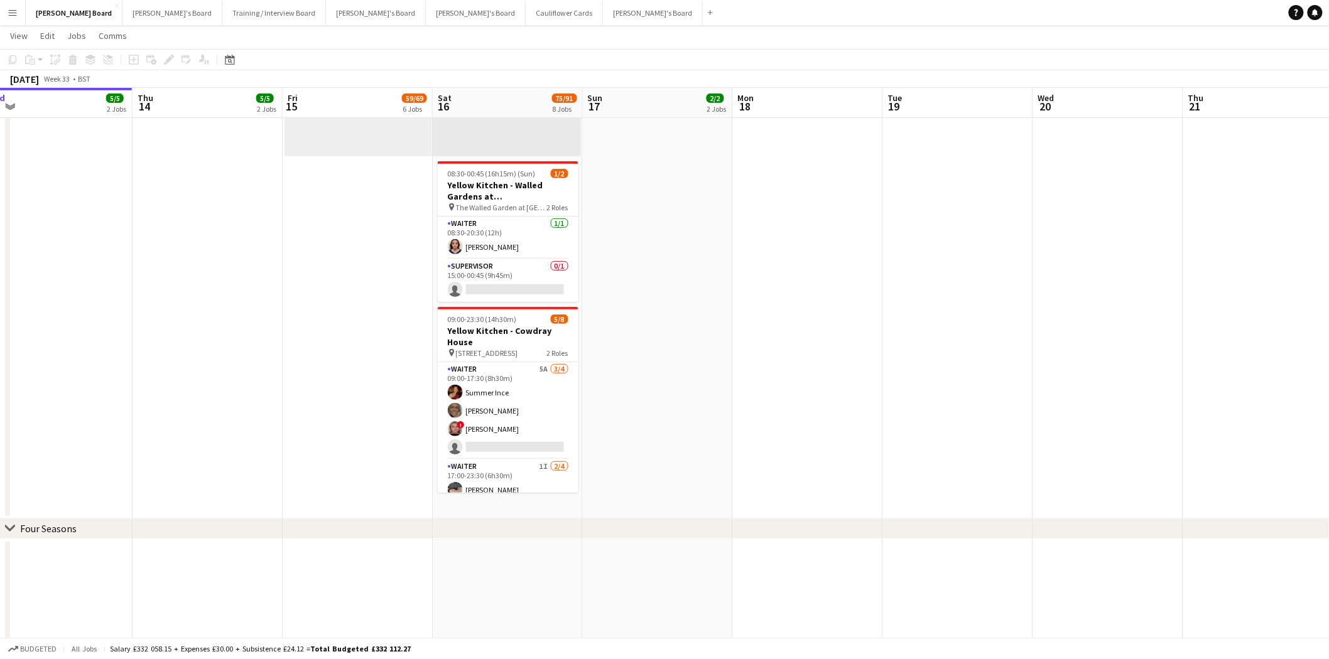
scroll to position [0, 459]
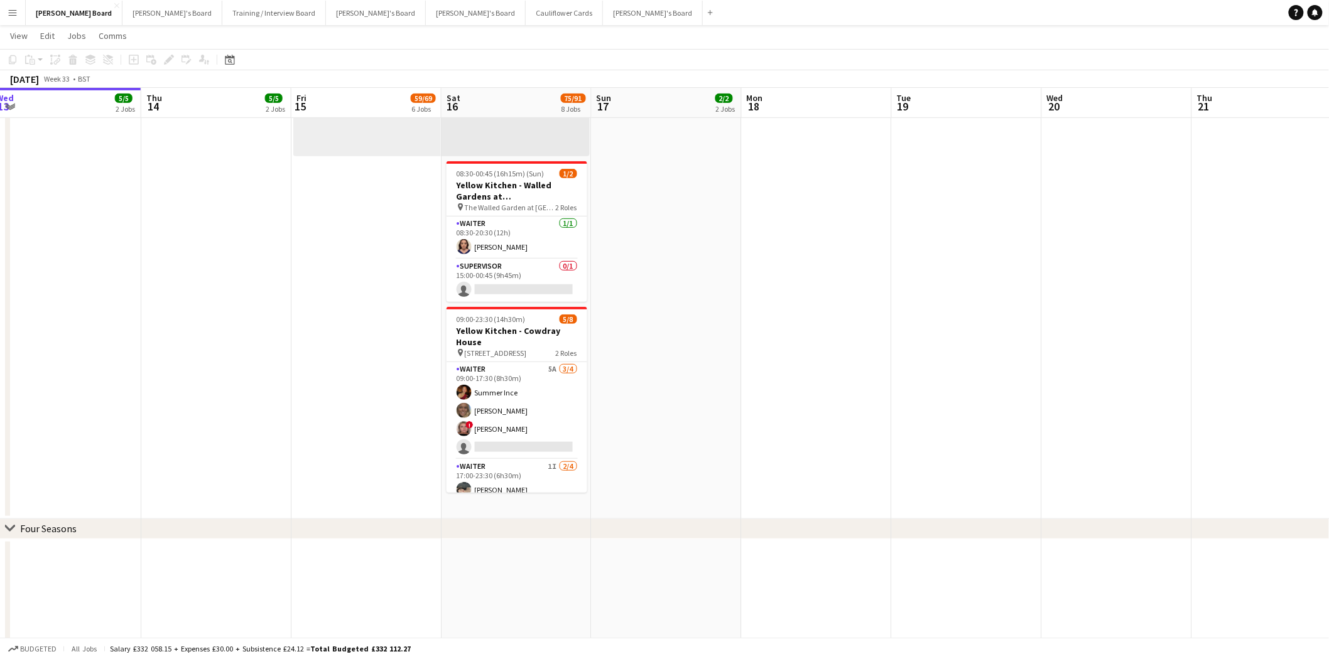
drag, startPoint x: 1292, startPoint y: 287, endPoint x: 678, endPoint y: 357, distance: 617.6
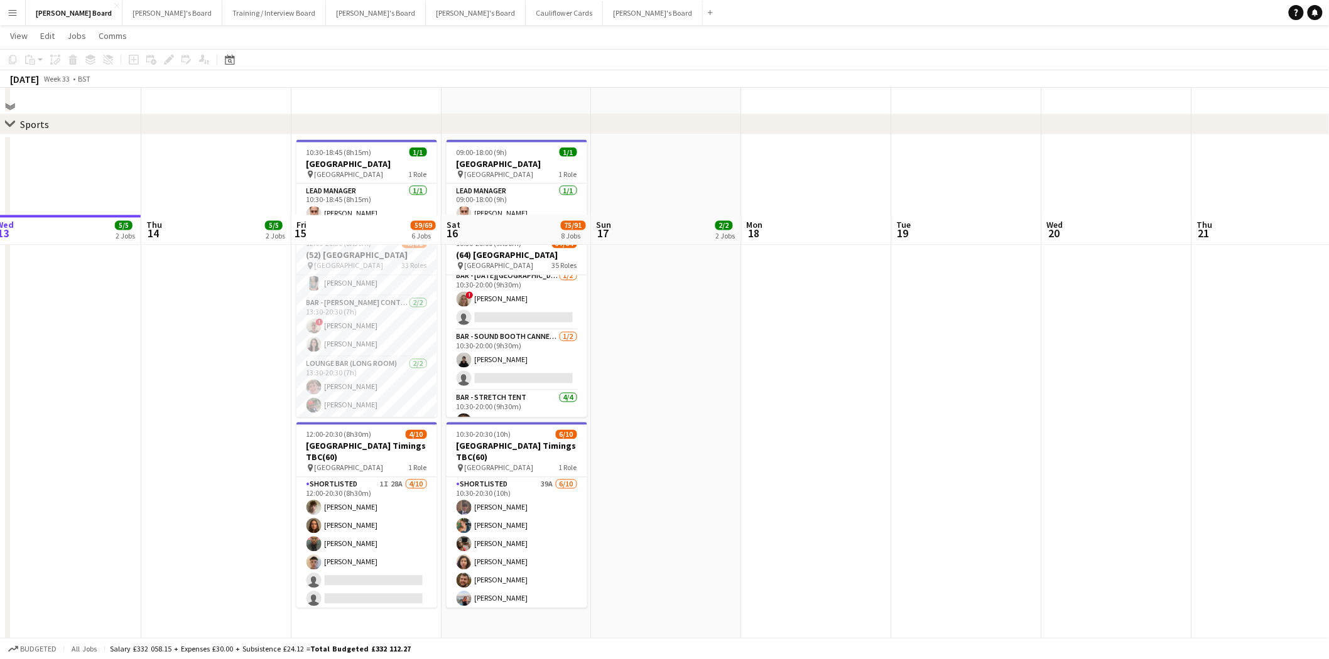
scroll to position [977, 0]
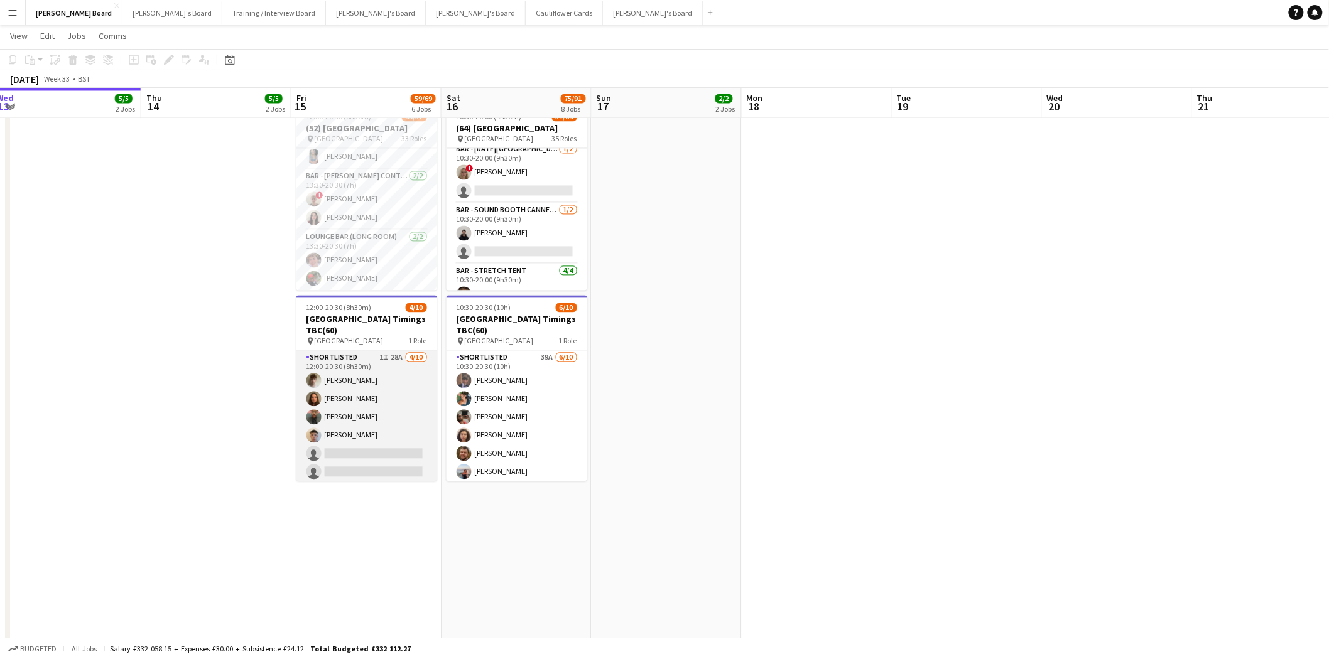
click at [364, 449] on app-card-role "Shortlisted 1I 28A 4/10 12:00-20:30 (8h30m) Benjamin Morgan Eva De matos Ahosa …" at bounding box center [366, 454] width 141 height 207
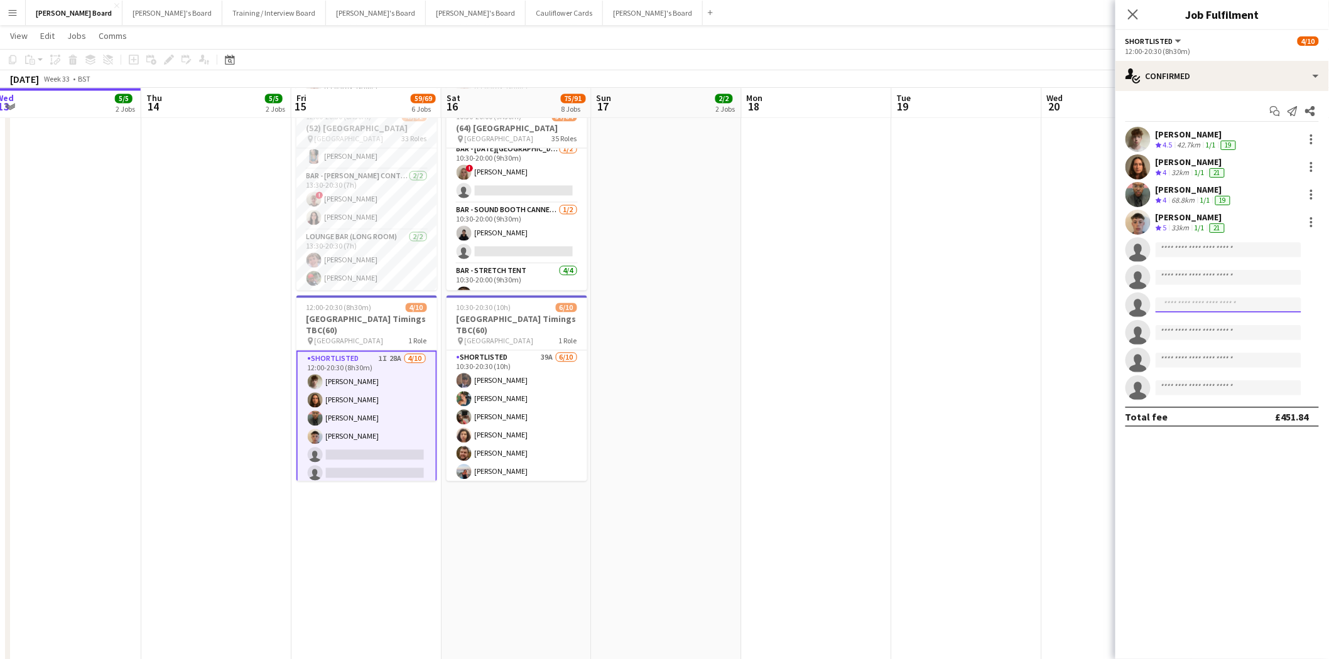
click at [1201, 304] on input at bounding box center [1229, 305] width 146 height 15
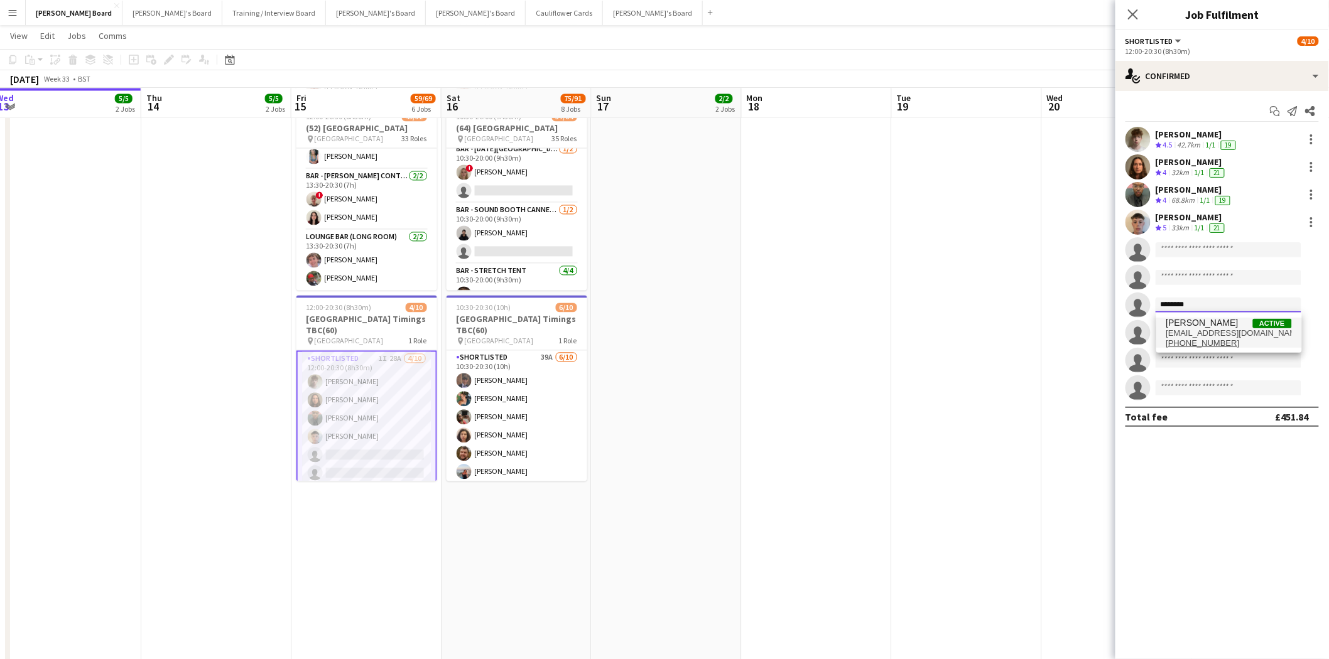
type input "********"
click at [1196, 339] on tcxspan "+447483236706" at bounding box center [1202, 343] width 73 height 9
click at [1196, 332] on span "nathanjarmour@gmail.com" at bounding box center [1229, 333] width 126 height 10
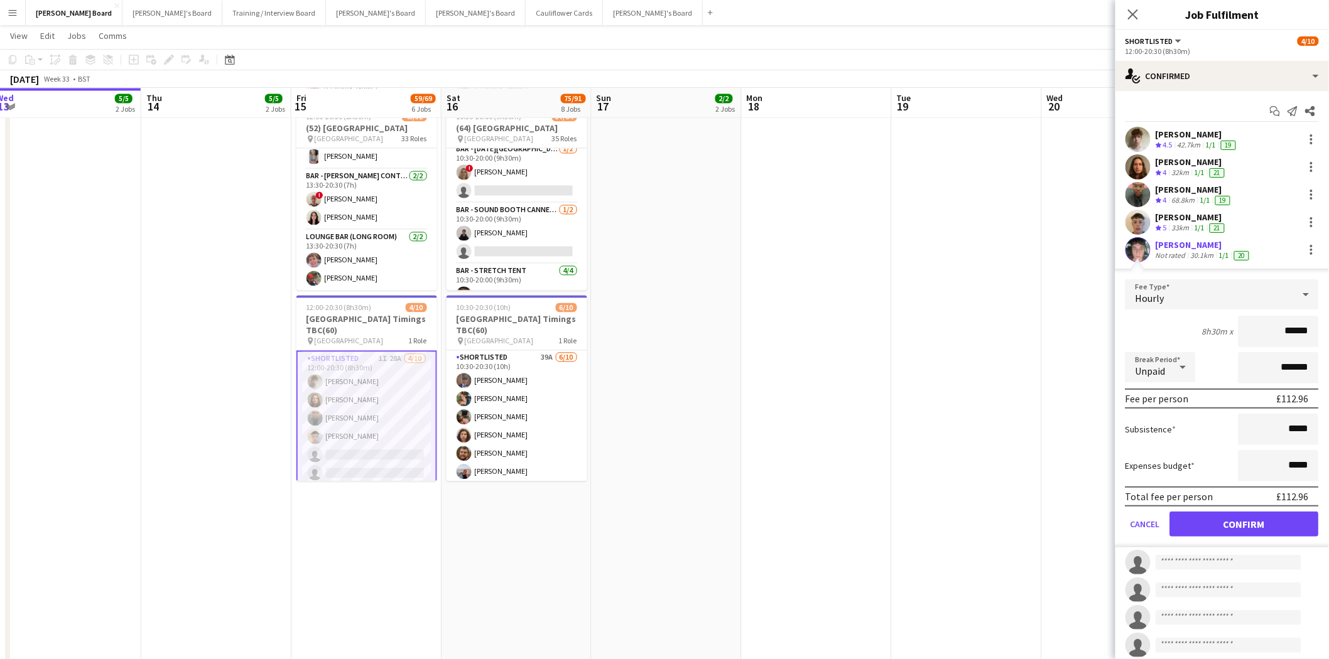
click at [1200, 245] on div "[PERSON_NAME]" at bounding box center [1204, 244] width 96 height 11
click at [908, 329] on app-date-cell at bounding box center [967, 376] width 150 height 736
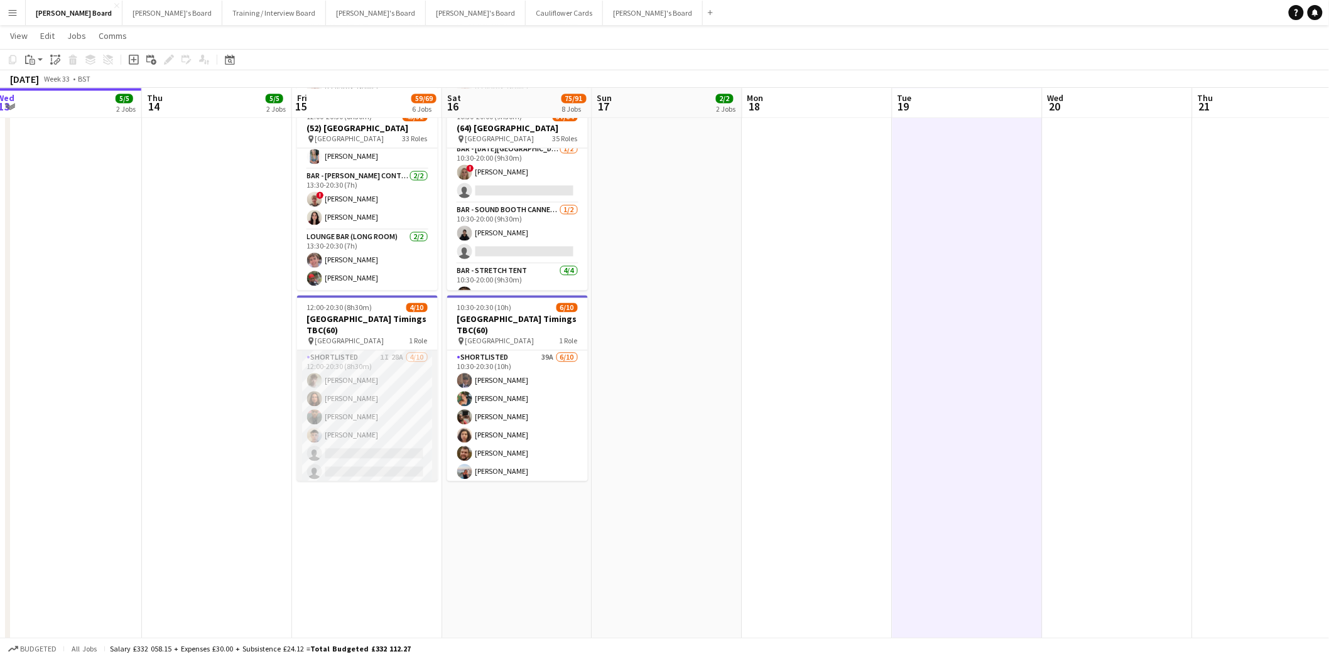
click at [354, 412] on app-card-role "Shortlisted 1I 28A 4/10 12:00-20:30 (8h30m) Benjamin Morgan Eva De matos Ahosa …" at bounding box center [367, 454] width 141 height 207
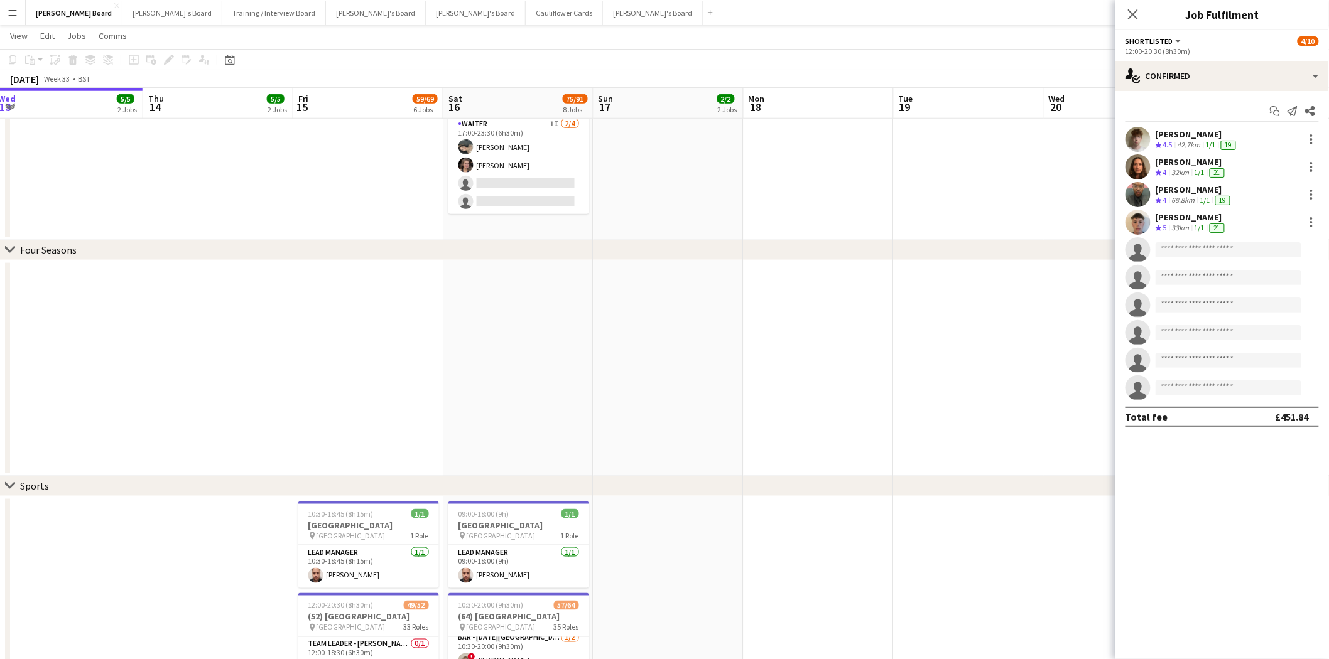
scroll to position [70, 0]
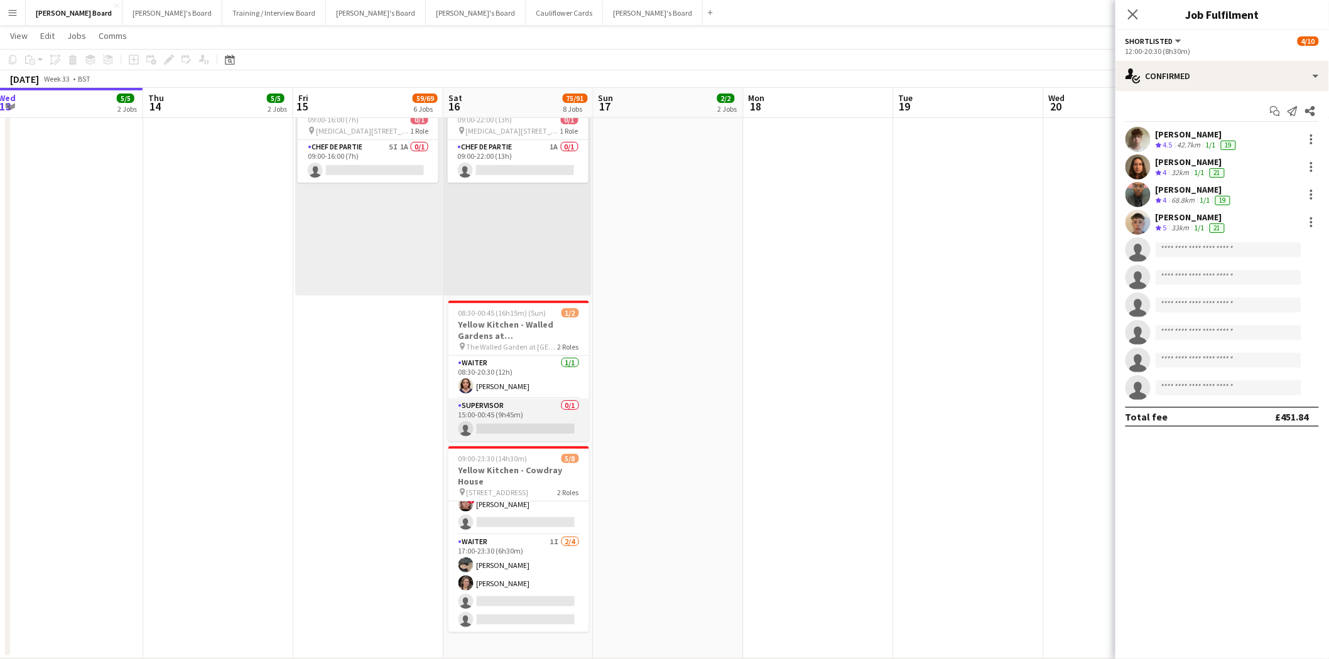
click at [526, 419] on app-card-role "Supervisor 0/1 15:00-00:45 (9h45m) single-neutral-actions" at bounding box center [518, 420] width 141 height 43
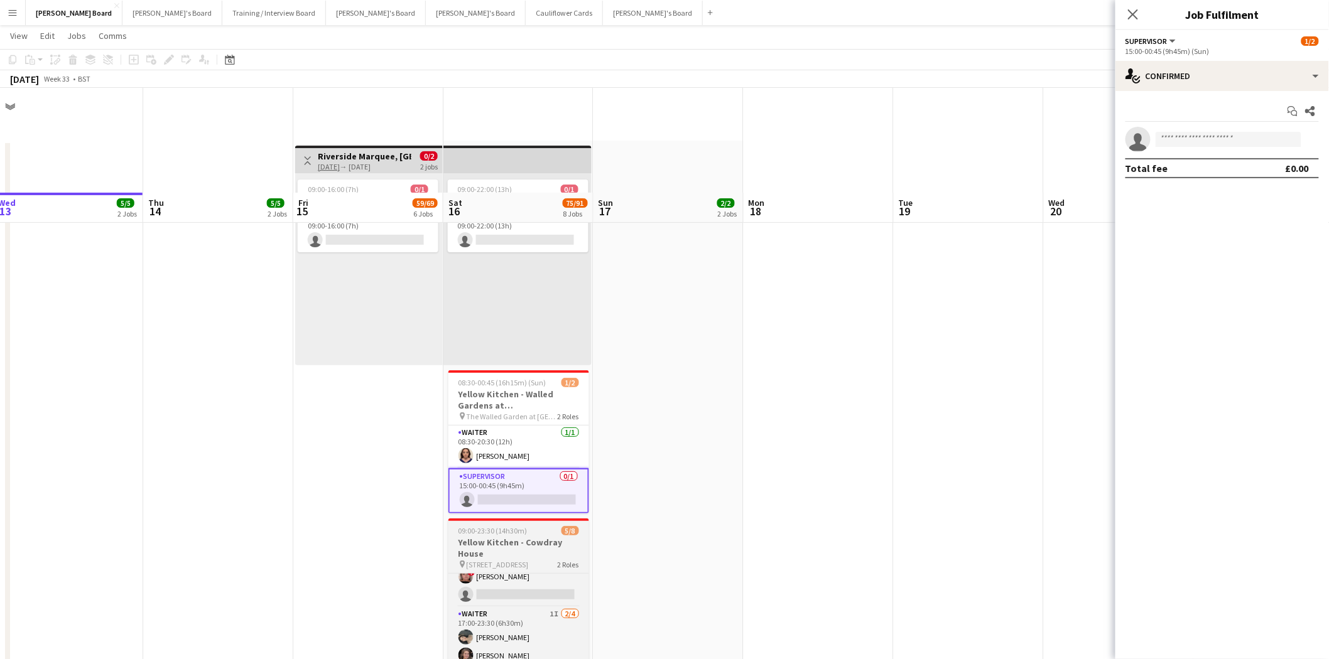
scroll to position [139, 0]
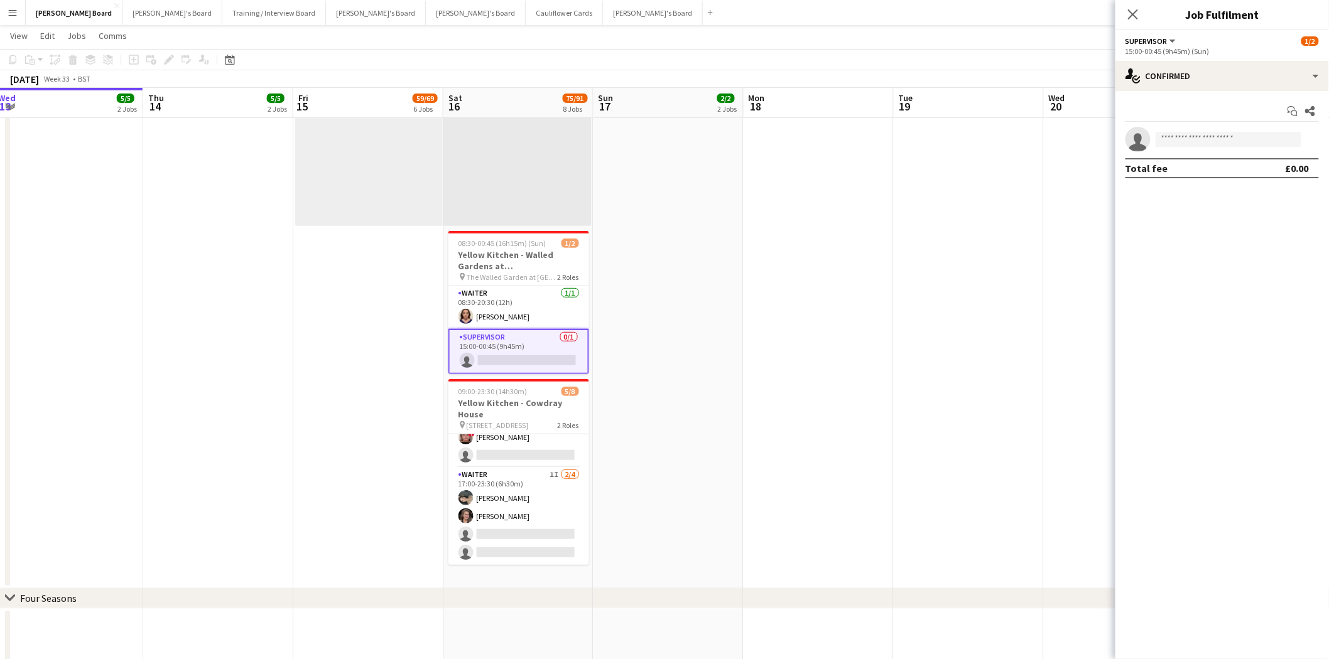
click at [512, 358] on app-card-role "Supervisor 0/1 15:00-00:45 (9h45m) single-neutral-actions" at bounding box center [518, 351] width 141 height 45
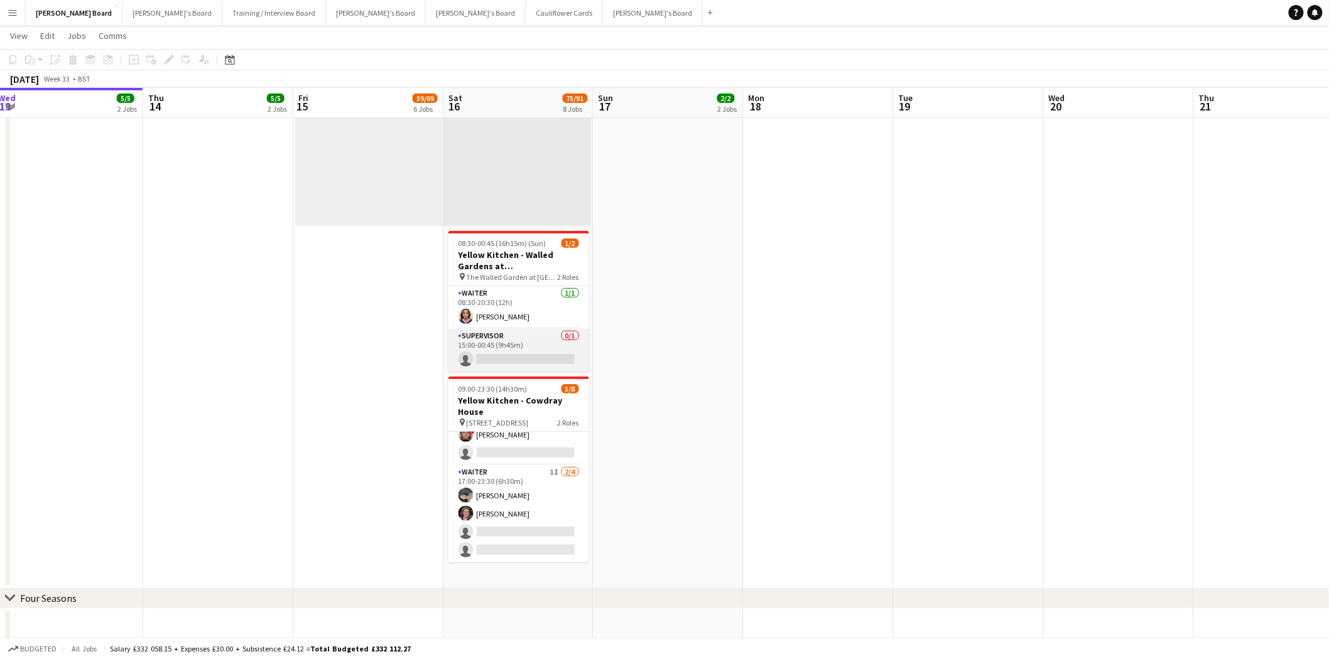
click at [539, 347] on app-card-role "Supervisor 0/1 15:00-00:45 (9h45m) single-neutral-actions" at bounding box center [518, 350] width 141 height 43
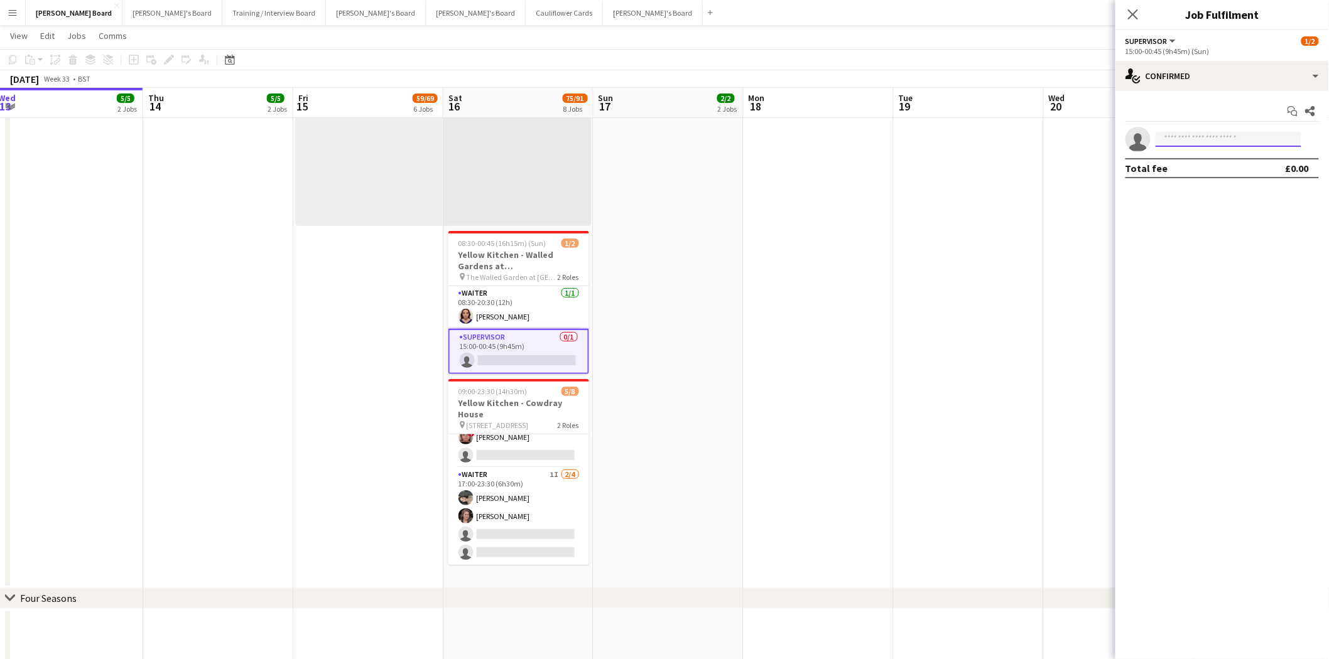
click at [1221, 144] on input at bounding box center [1229, 139] width 146 height 15
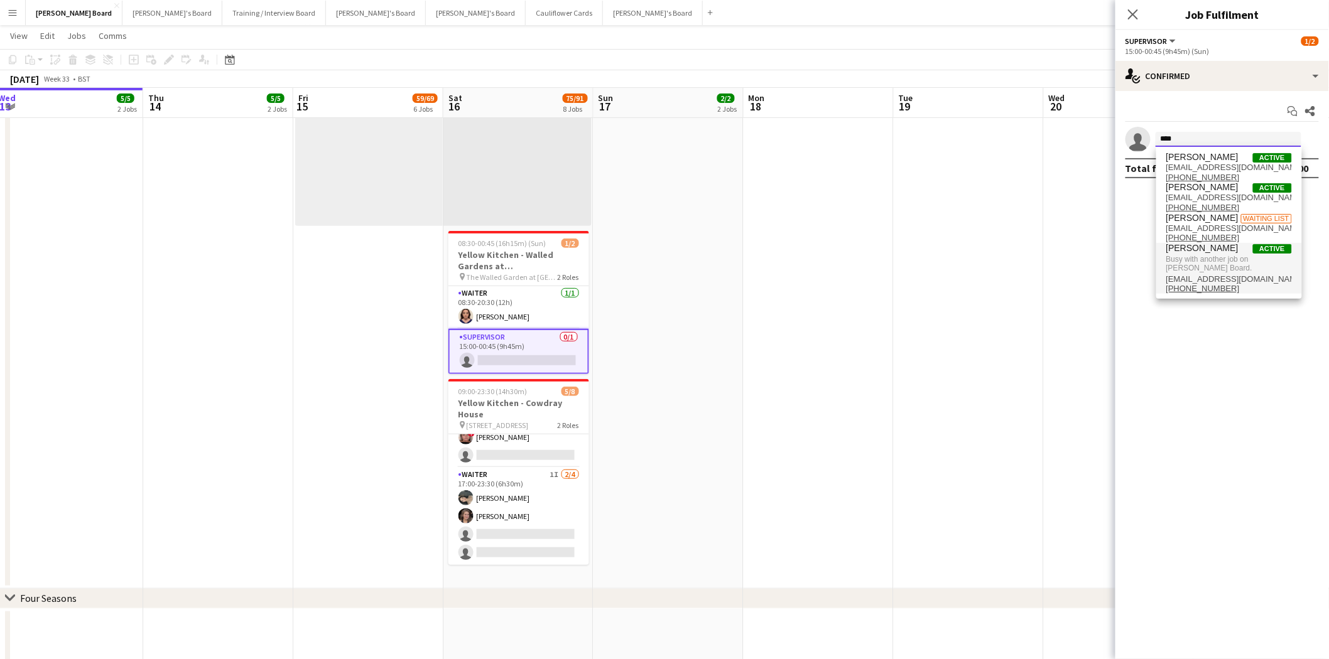
type input "****"
click at [1189, 259] on span "Busy with another job on [PERSON_NAME] Board." at bounding box center [1229, 264] width 126 height 21
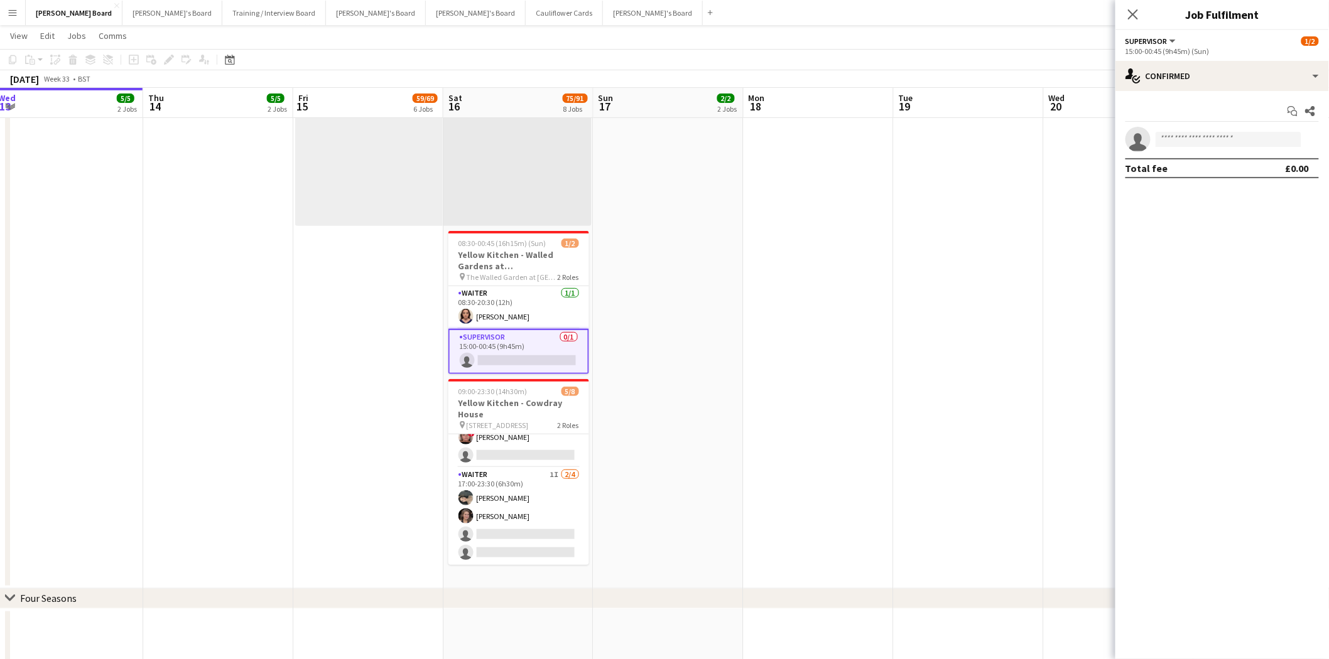
click at [534, 352] on app-card-role "Supervisor 0/1 15:00-00:45 (9h45m) single-neutral-actions" at bounding box center [518, 351] width 141 height 45
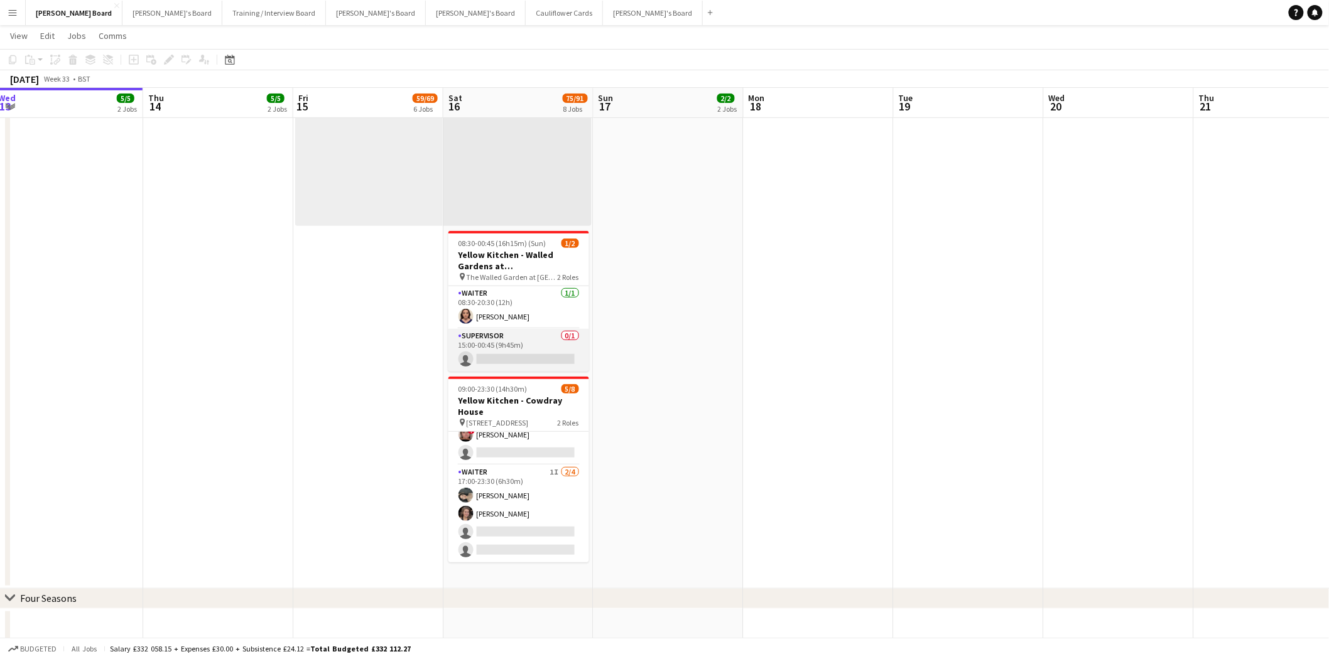
click at [535, 361] on app-card-role "Supervisor 0/1 15:00-00:45 (9h45m) single-neutral-actions" at bounding box center [518, 350] width 141 height 43
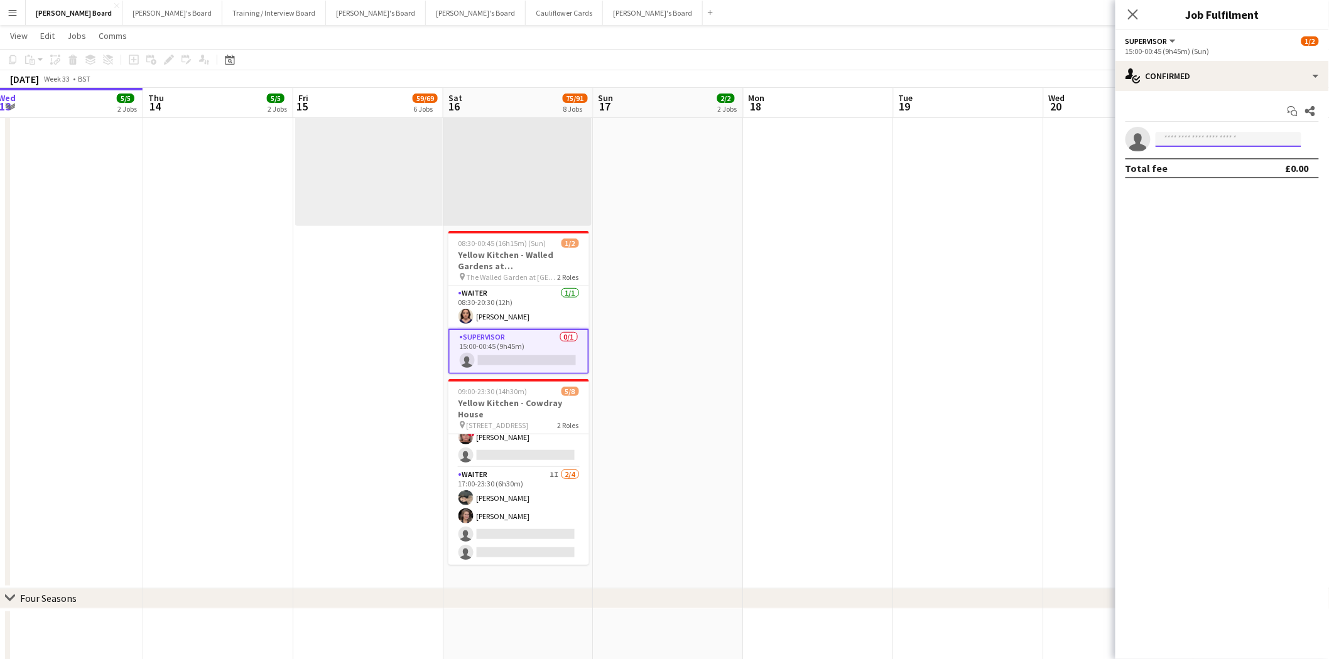
click at [1212, 142] on input at bounding box center [1229, 139] width 146 height 15
click at [67, 16] on button "Dean's Board Close" at bounding box center [74, 13] width 97 height 24
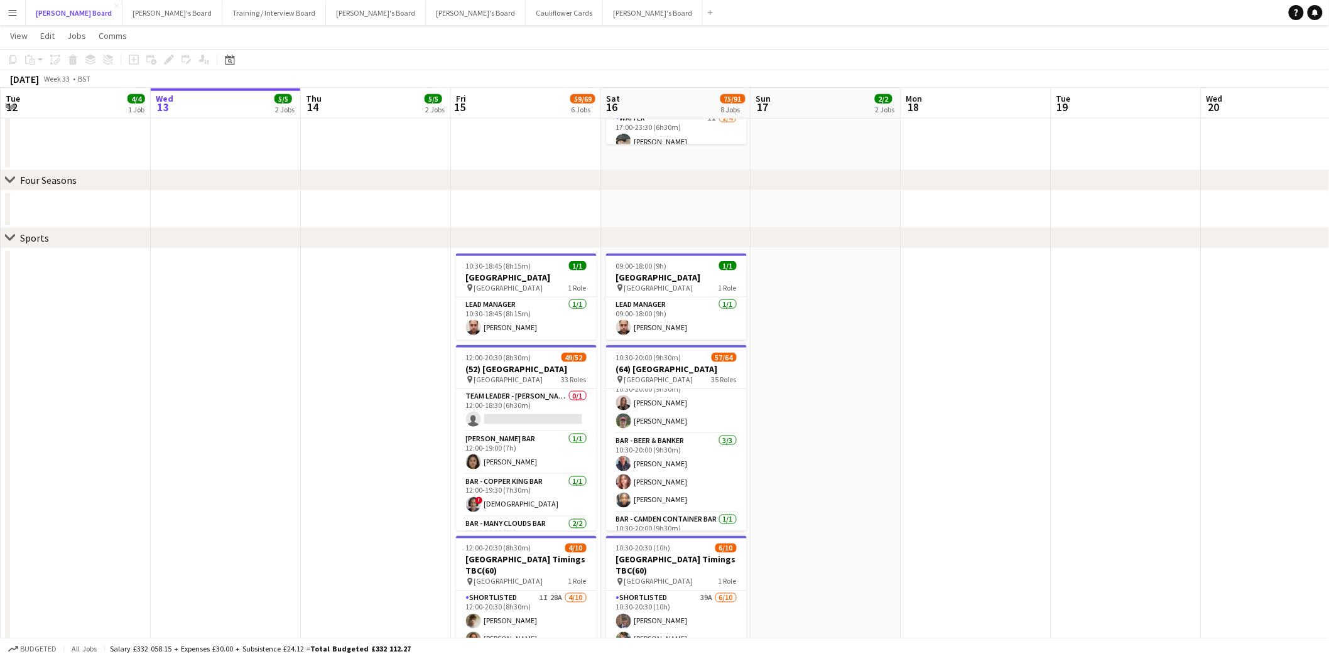
scroll to position [209, 0]
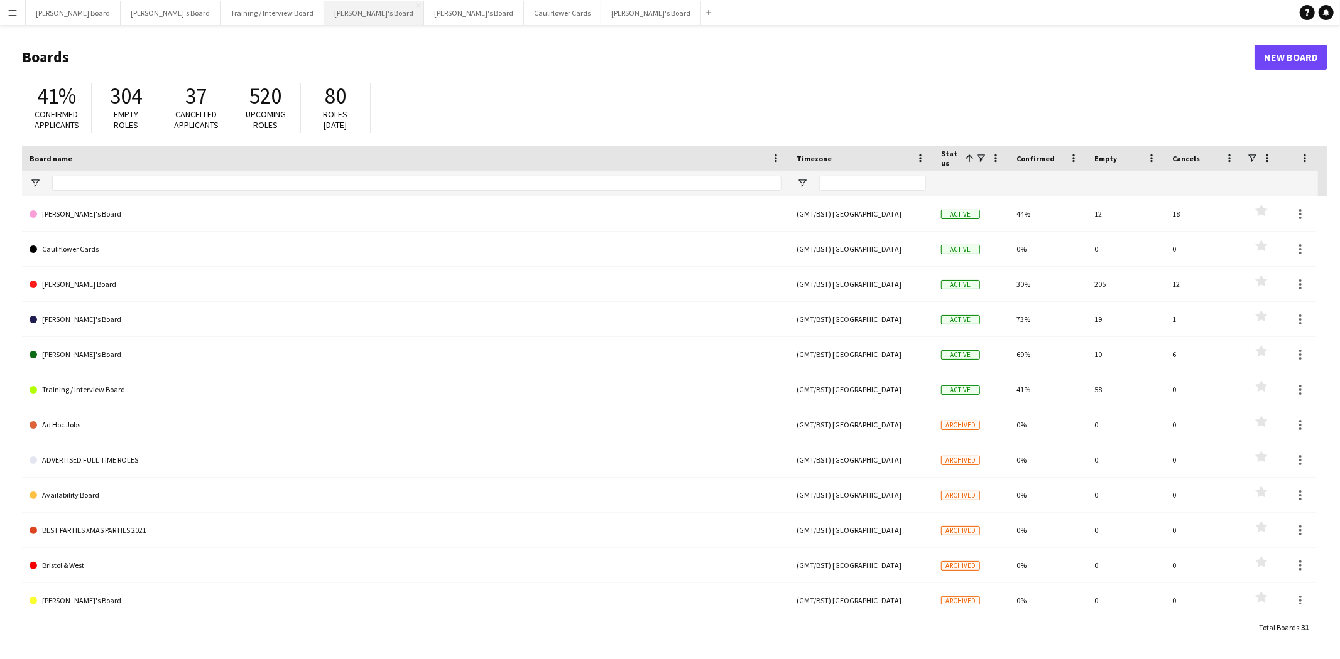
click at [324, 19] on button "[PERSON_NAME]'s Board Close" at bounding box center [374, 13] width 100 height 24
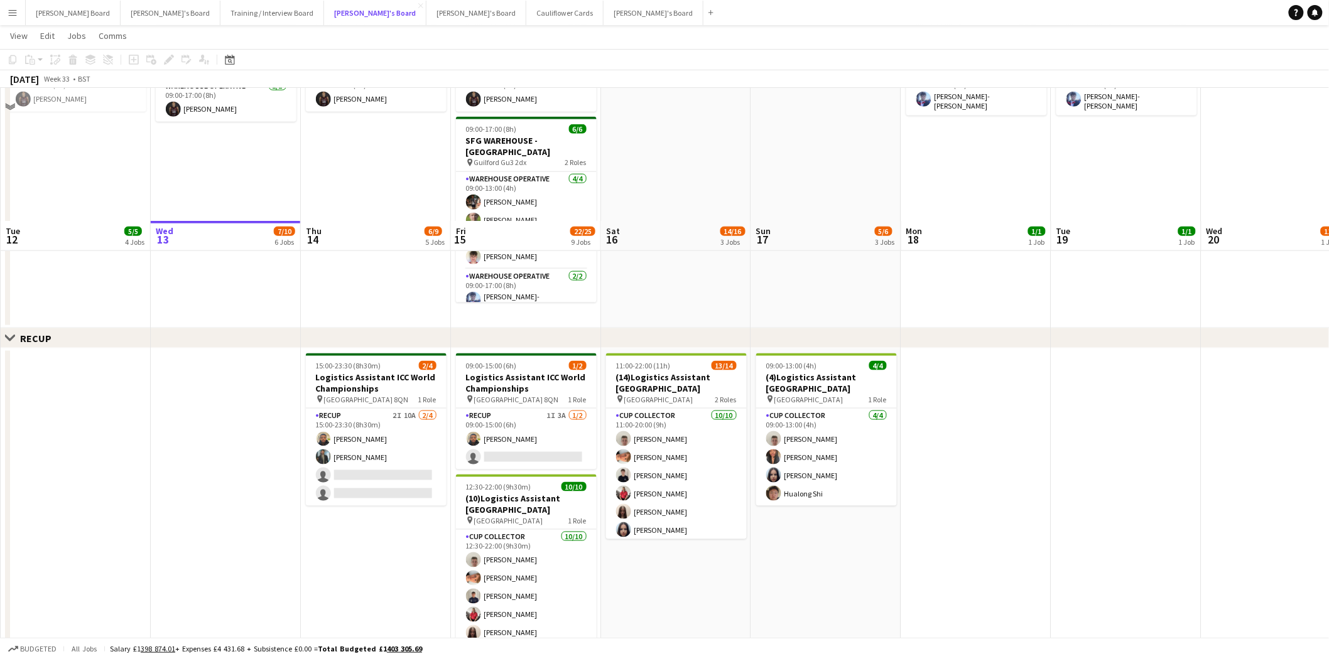
scroll to position [628, 0]
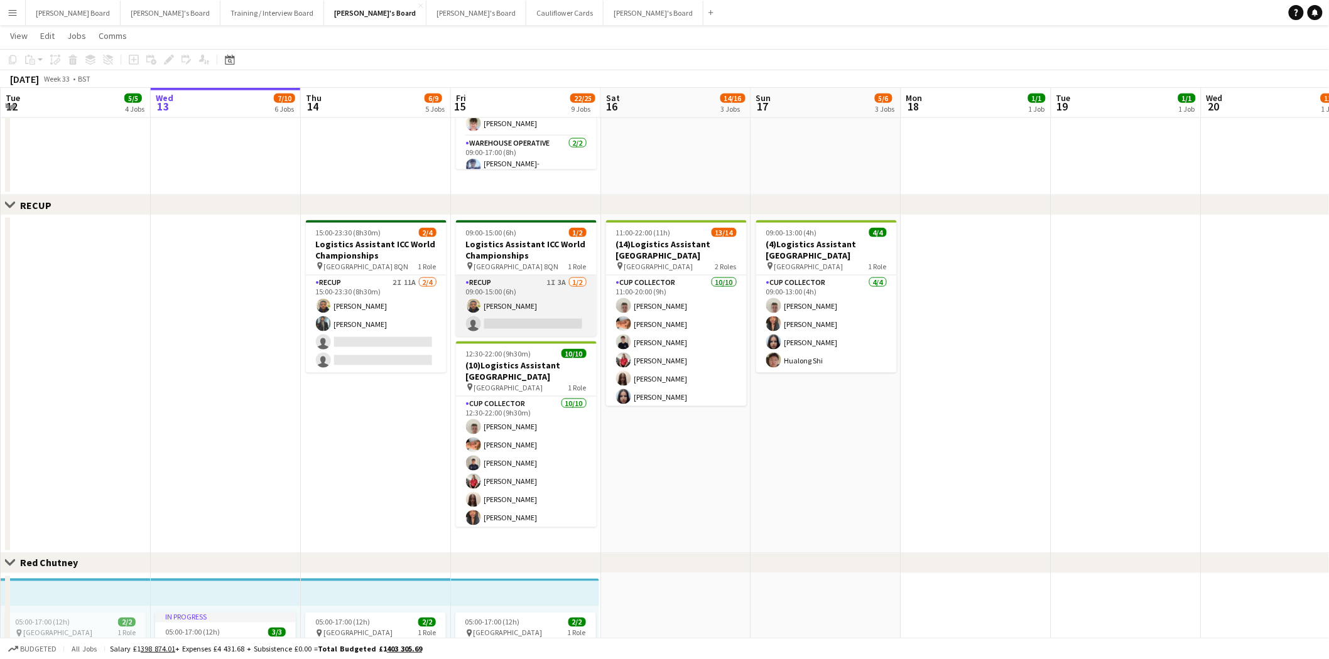
drag, startPoint x: 541, startPoint y: 323, endPoint x: 511, endPoint y: 318, distance: 29.9
click at [540, 322] on app-card-role "RECUP 1I 3A 1/2 09:00-15:00 (6h) Lance Chowdhury single-neutral-actions" at bounding box center [526, 306] width 141 height 61
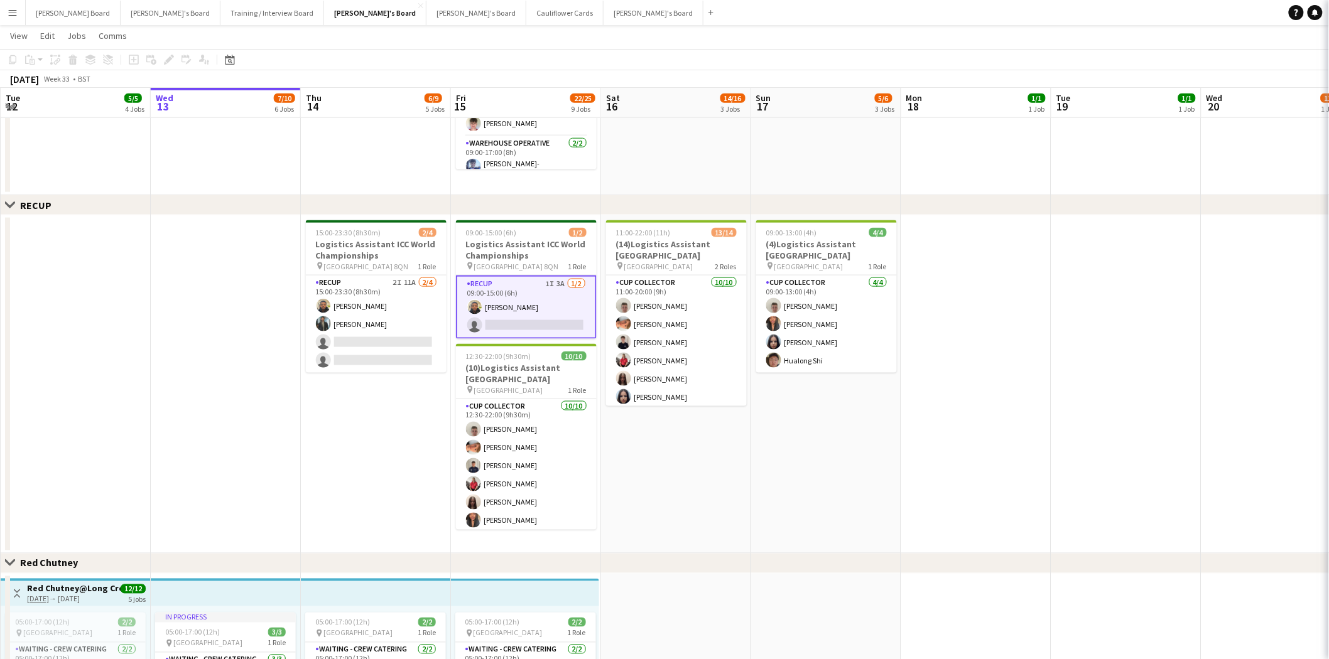
scroll to position [0, 300]
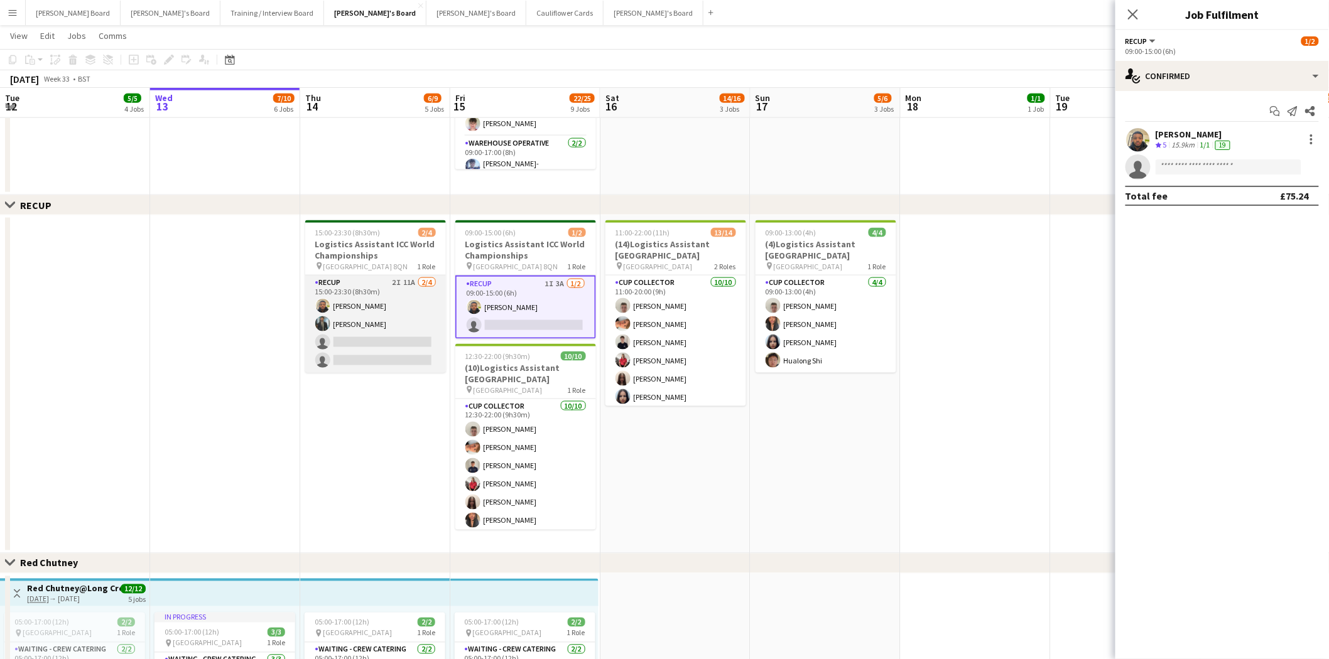
click at [340, 319] on app-card-role "RECUP 2I 11A 2/4 15:00-23:30 (8h30m) Lance Chowdhury Muhammad Imad single-neutr…" at bounding box center [375, 324] width 141 height 97
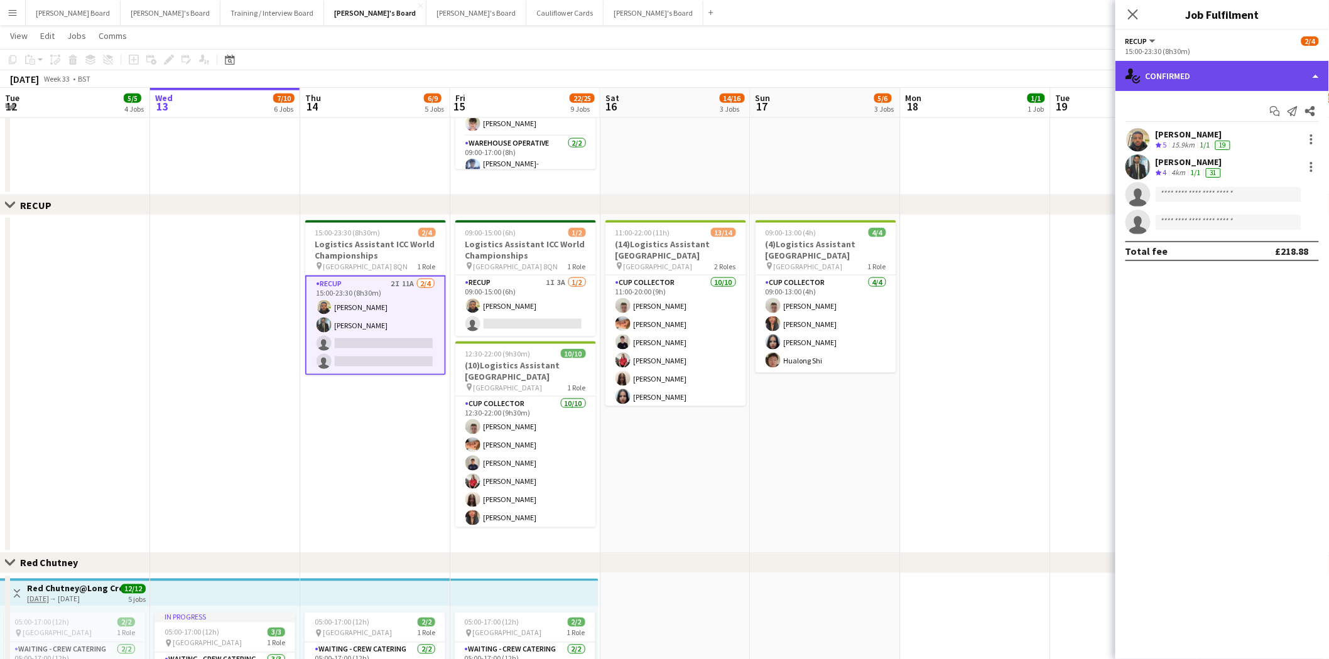
click at [1195, 76] on div "single-neutral-actions-check-2 Confirmed" at bounding box center [1222, 76] width 214 height 30
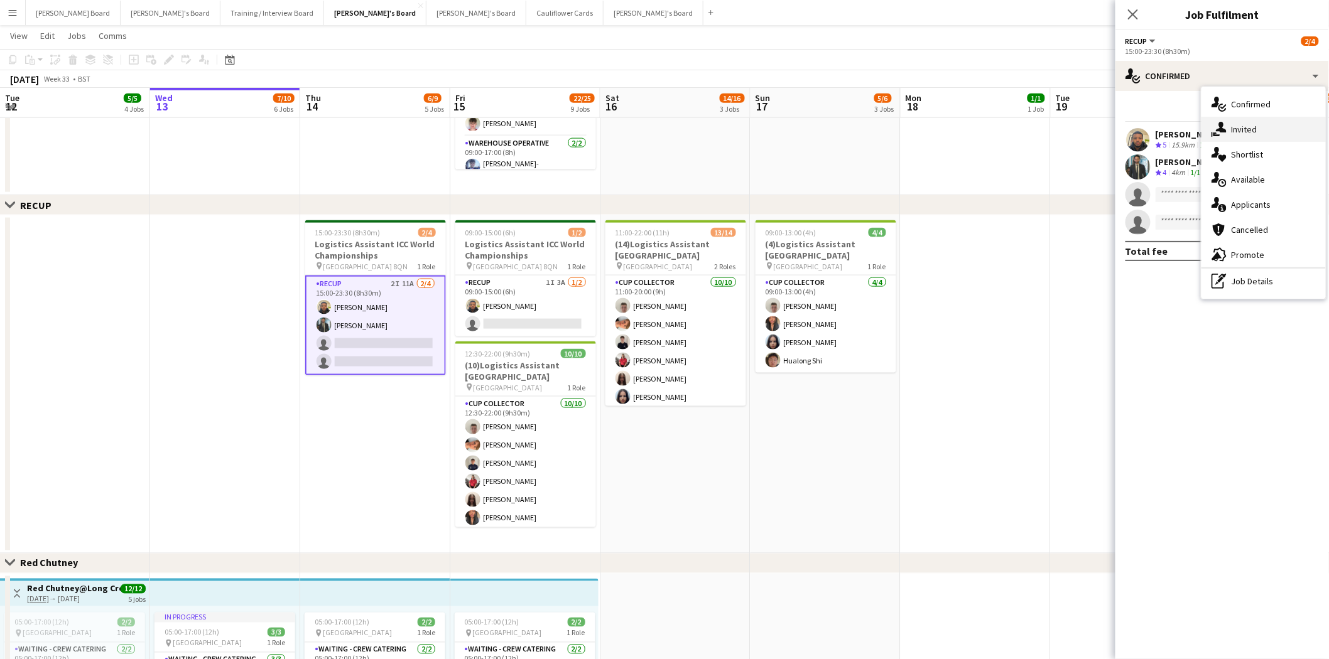
click at [1252, 122] on div "single-neutral-actions-share-1 Invited" at bounding box center [1263, 129] width 124 height 25
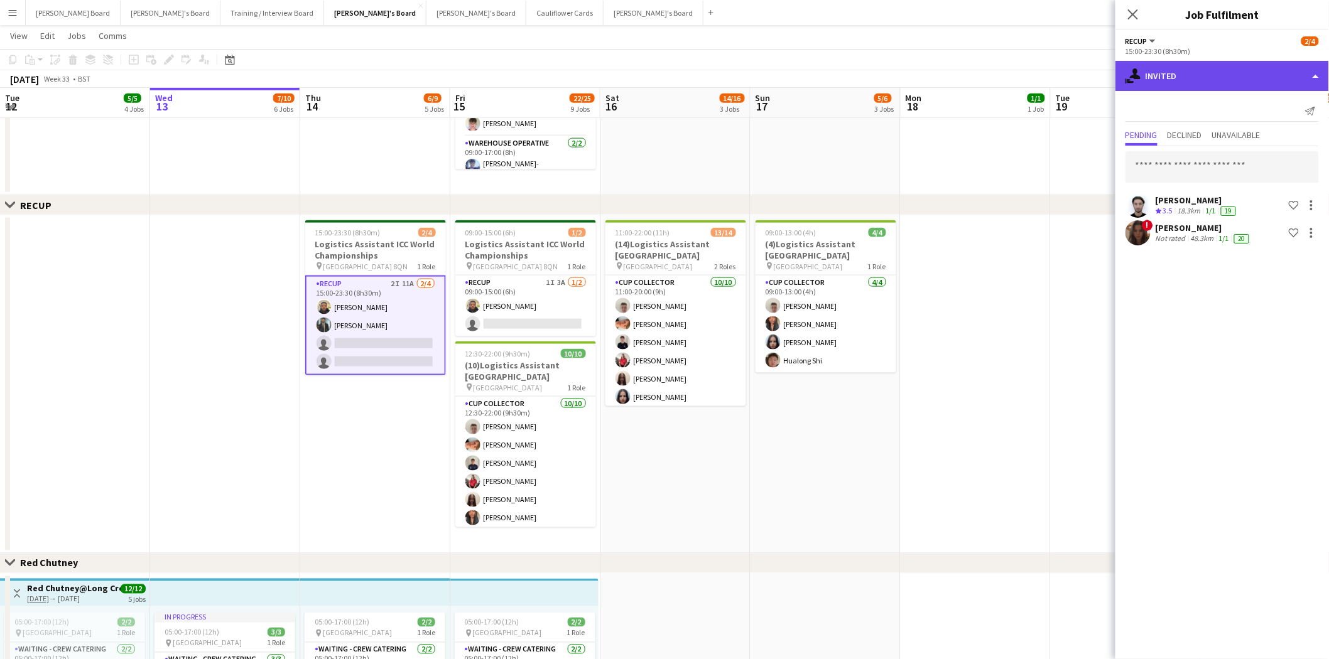
drag, startPoint x: 1217, startPoint y: 65, endPoint x: 1248, endPoint y: 126, distance: 68.3
click at [1218, 65] on div "single-neutral-actions-share-1 Invited" at bounding box center [1222, 76] width 214 height 30
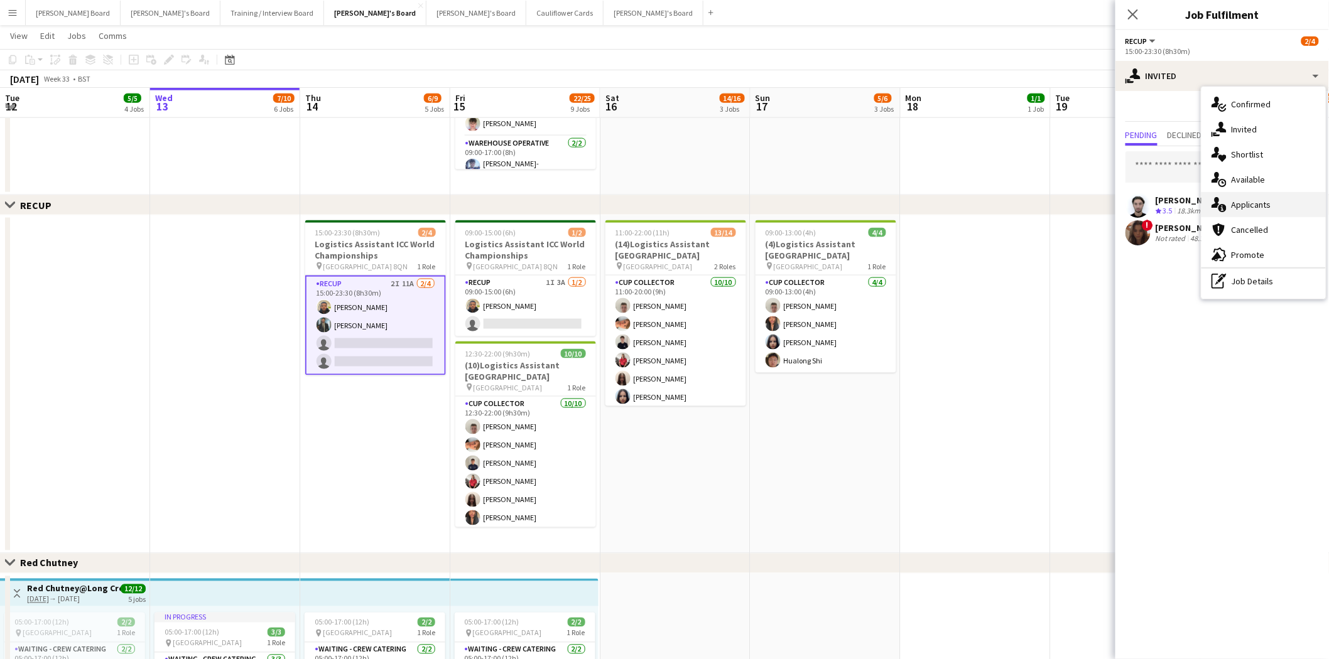
click at [1260, 203] on div "single-neutral-actions-information Applicants" at bounding box center [1263, 204] width 124 height 25
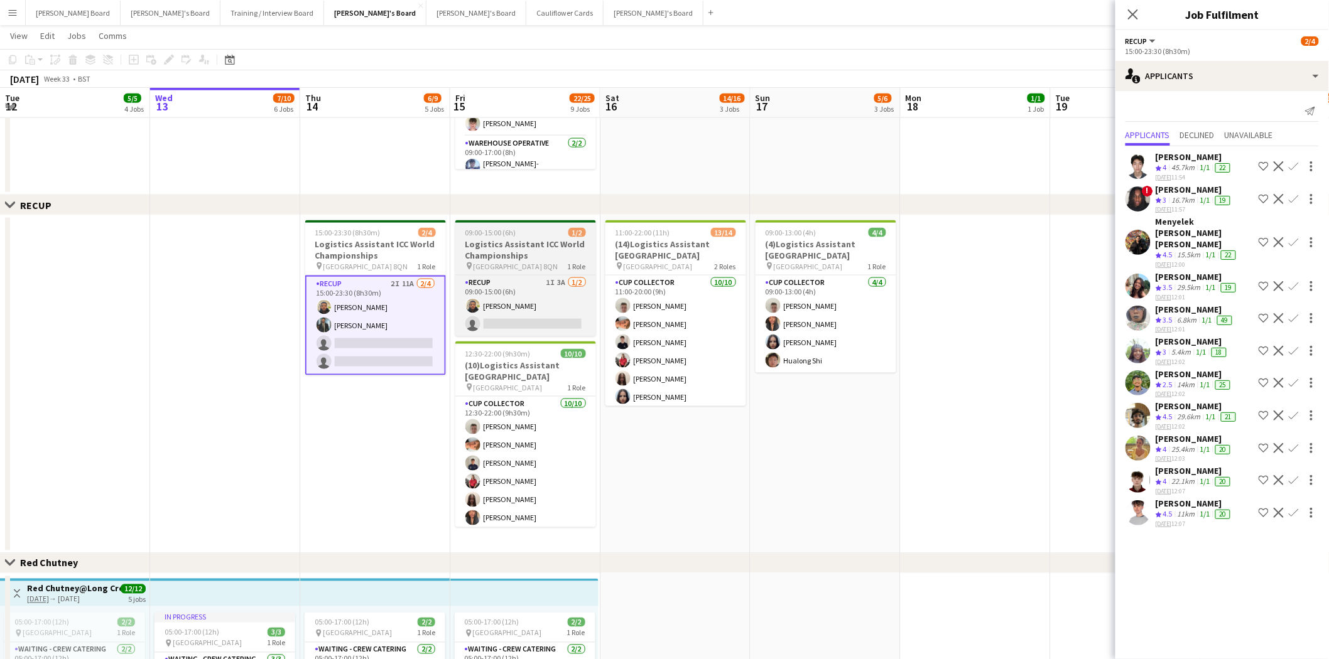
click at [522, 268] on span "Lord Cricket Ground NW8 8QN" at bounding box center [516, 266] width 85 height 9
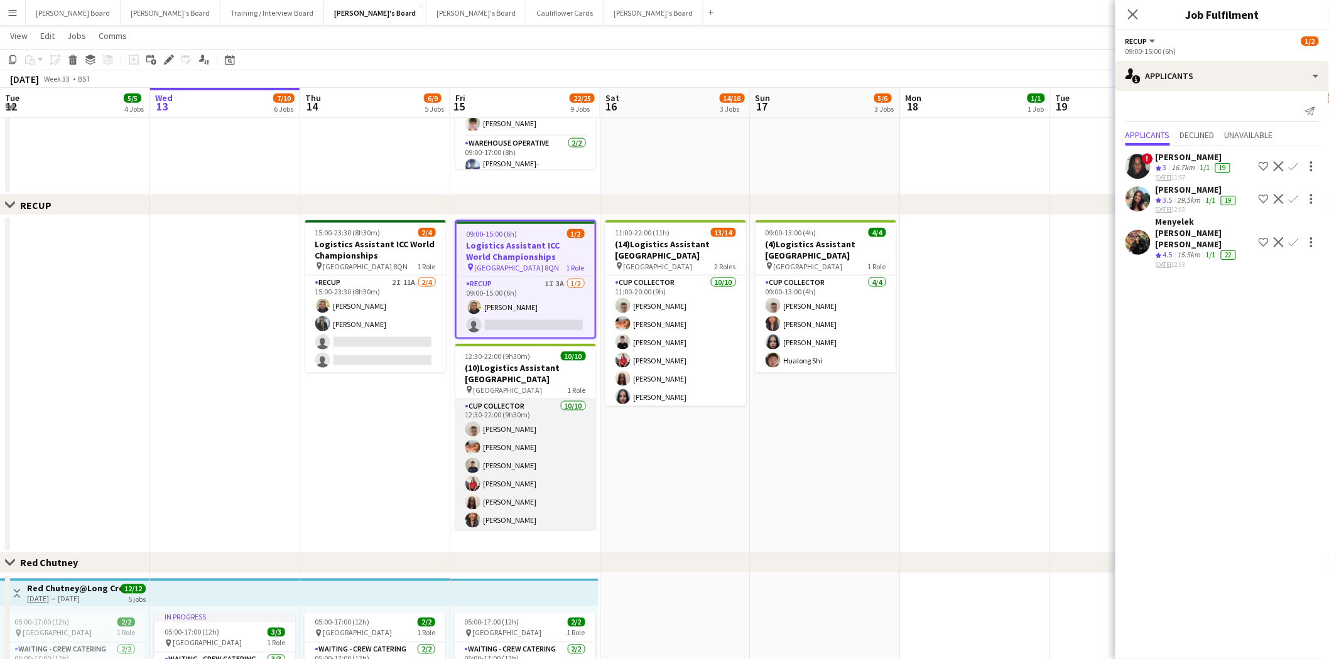
click at [519, 473] on app-card-role "CUP COLLECTOR 10/10 12:30-22:00 (9h30m) Jem McAllister Robby Johnston Alfie Mum…" at bounding box center [525, 502] width 141 height 207
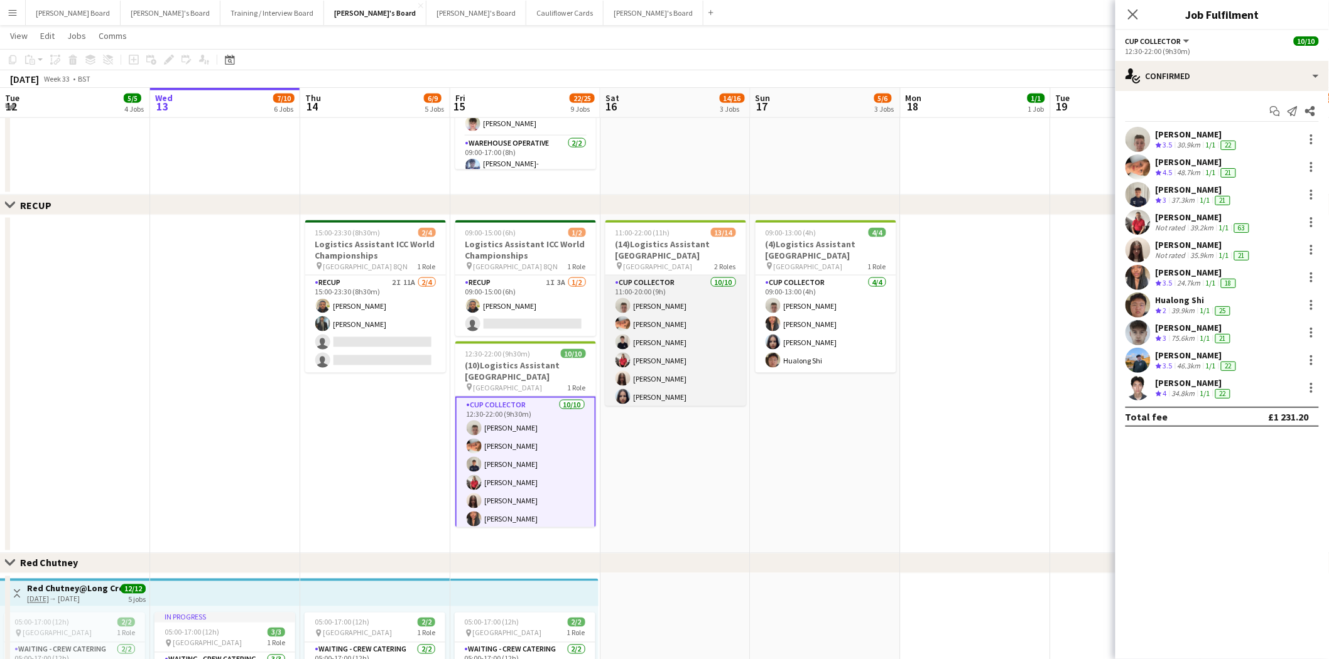
scroll to position [0, 300]
click at [660, 332] on app-card-role "CUP COLLECTOR 10/10 11:00-20:00 (9h) Jem McAllister Robby Johnston Joseph Denni…" at bounding box center [676, 379] width 141 height 207
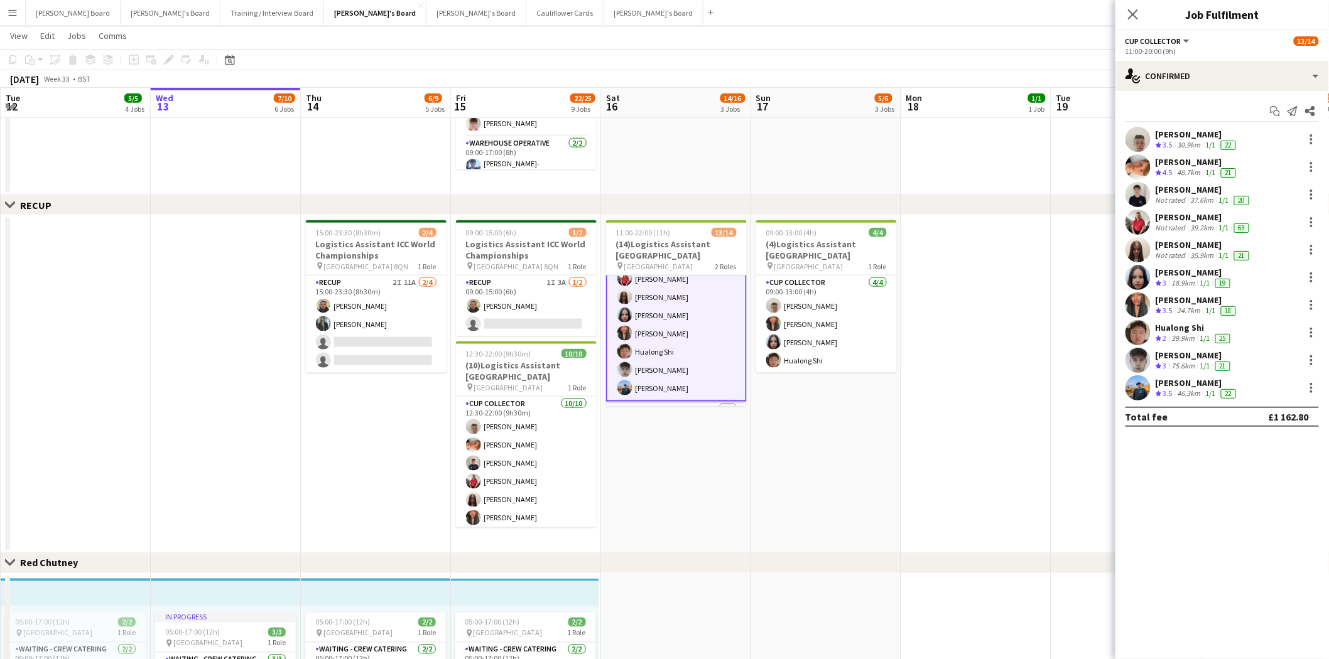
scroll to position [175, 0]
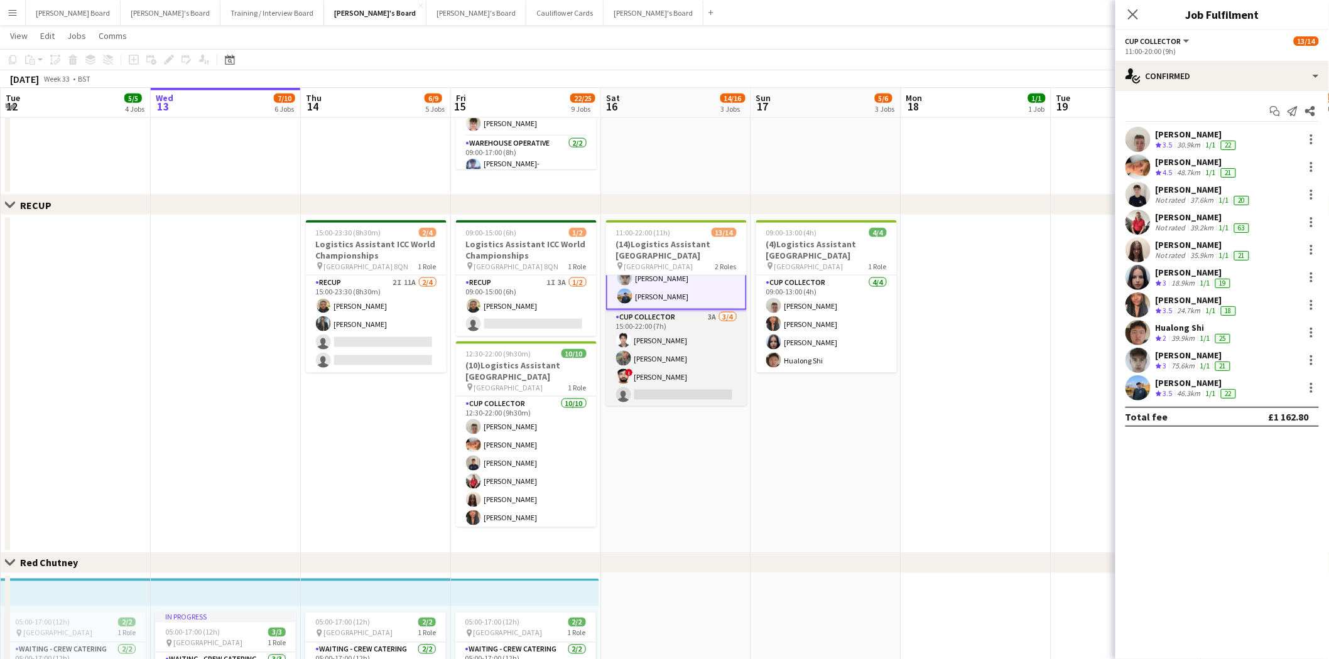
click at [678, 363] on app-card-role "CUP COLLECTOR 3A 3/4 15:00-22:00 (7h) Youngin Chung Phillippa Iyede ! Musheer A…" at bounding box center [676, 358] width 141 height 97
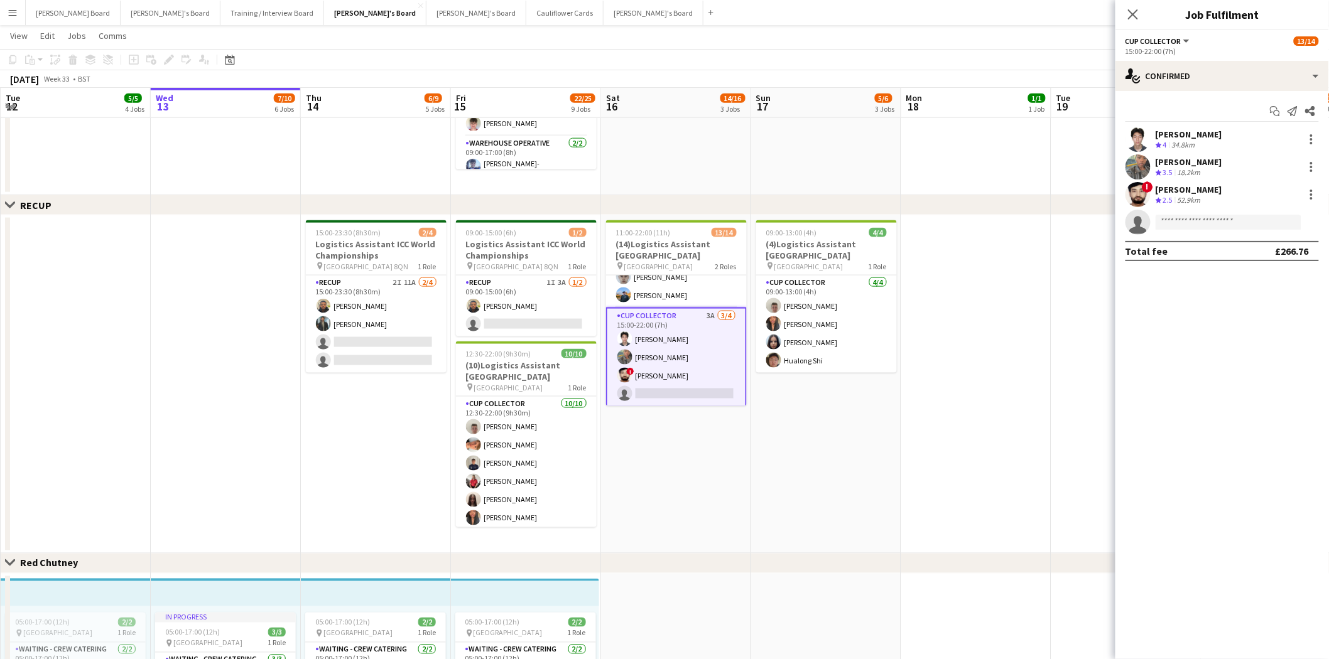
scroll to position [174, 0]
click at [677, 318] on app-card-role "CUP COLLECTOR 3A 3/4 15:00-22:00 (7h) Youngin Chung Phillippa Iyede ! Musheer A…" at bounding box center [676, 358] width 141 height 100
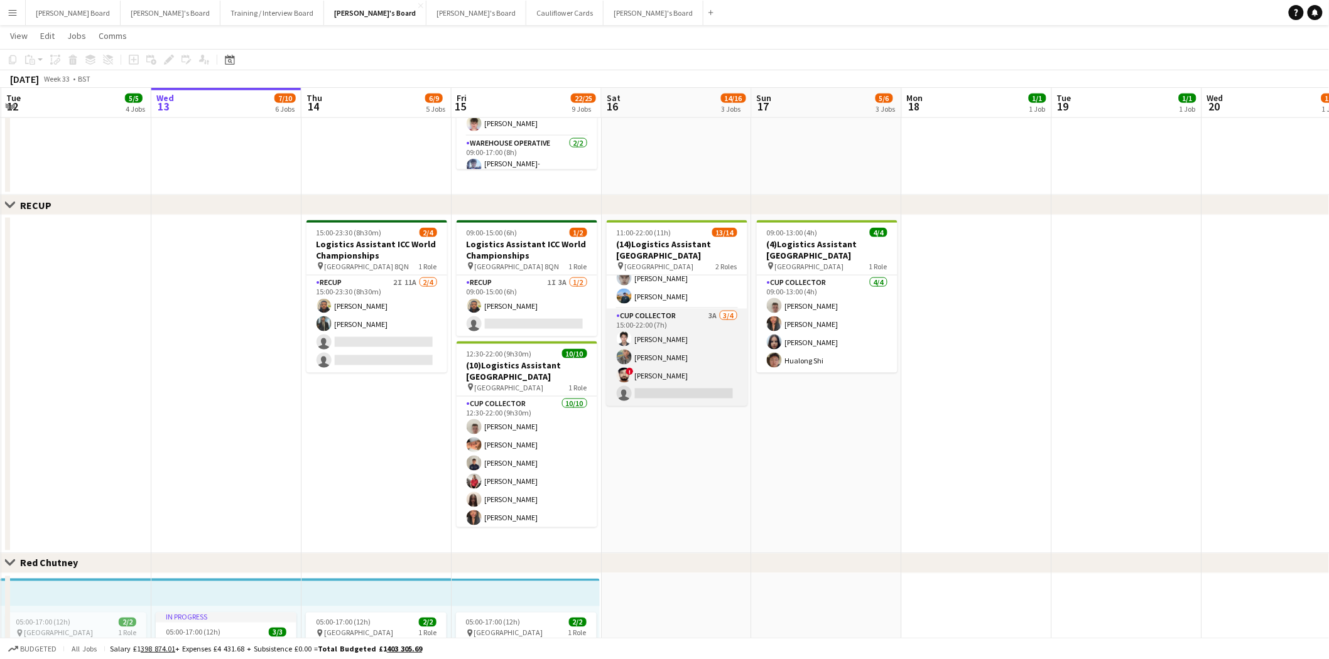
scroll to position [0, 298]
click at [678, 318] on app-card-role "CUP COLLECTOR 3A 3/4 15:00-22:00 (7h) Youngin Chung Phillippa Iyede ! Musheer A…" at bounding box center [678, 357] width 141 height 97
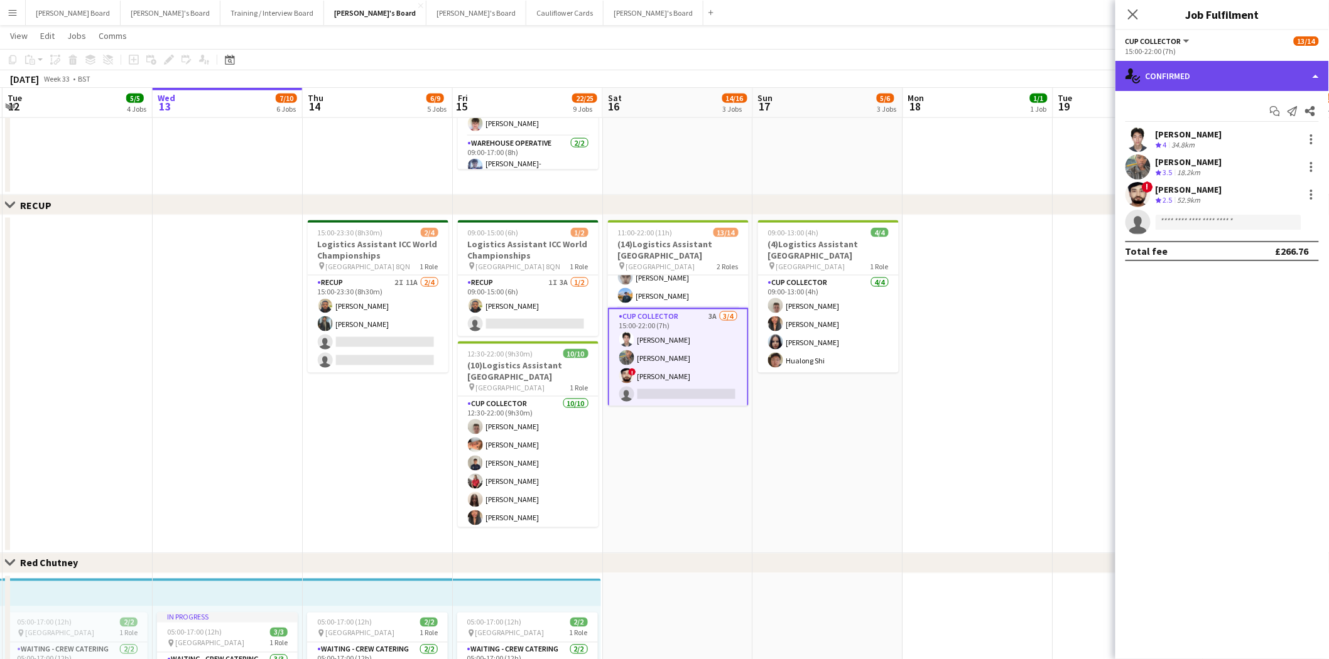
click at [1239, 74] on div "single-neutral-actions-check-2 Confirmed" at bounding box center [1222, 76] width 214 height 30
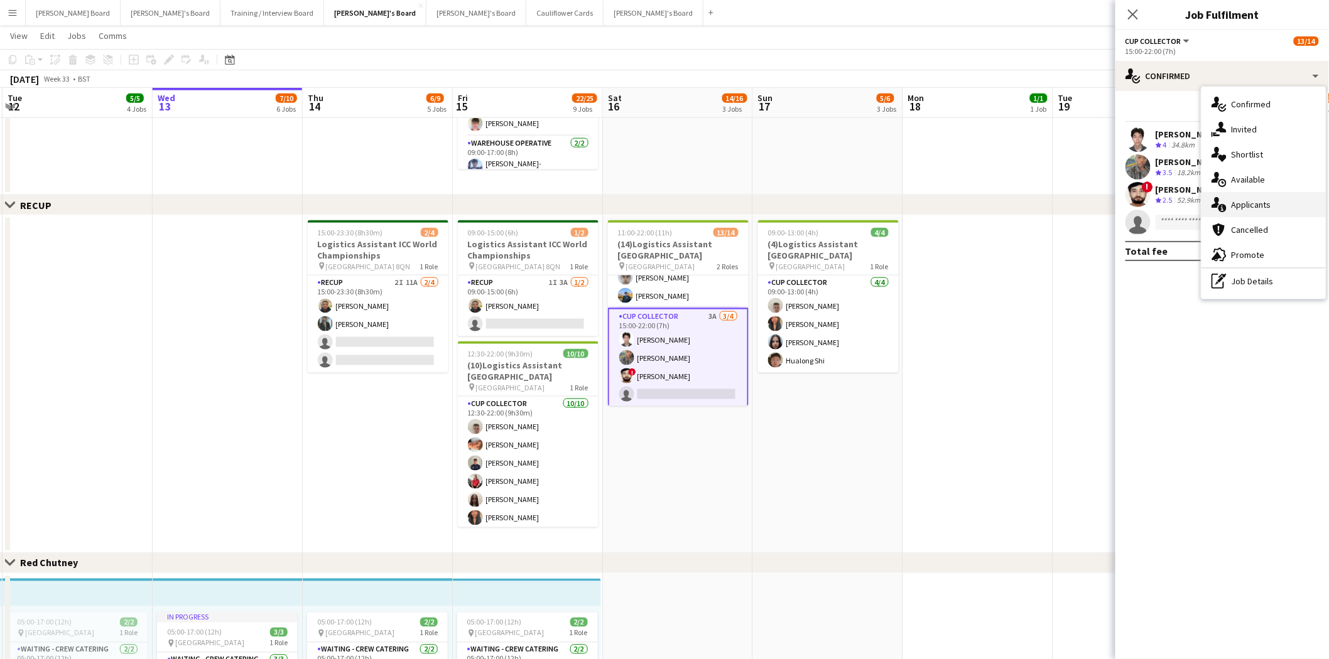
click at [1267, 206] on div "single-neutral-actions-information Applicants" at bounding box center [1263, 204] width 124 height 25
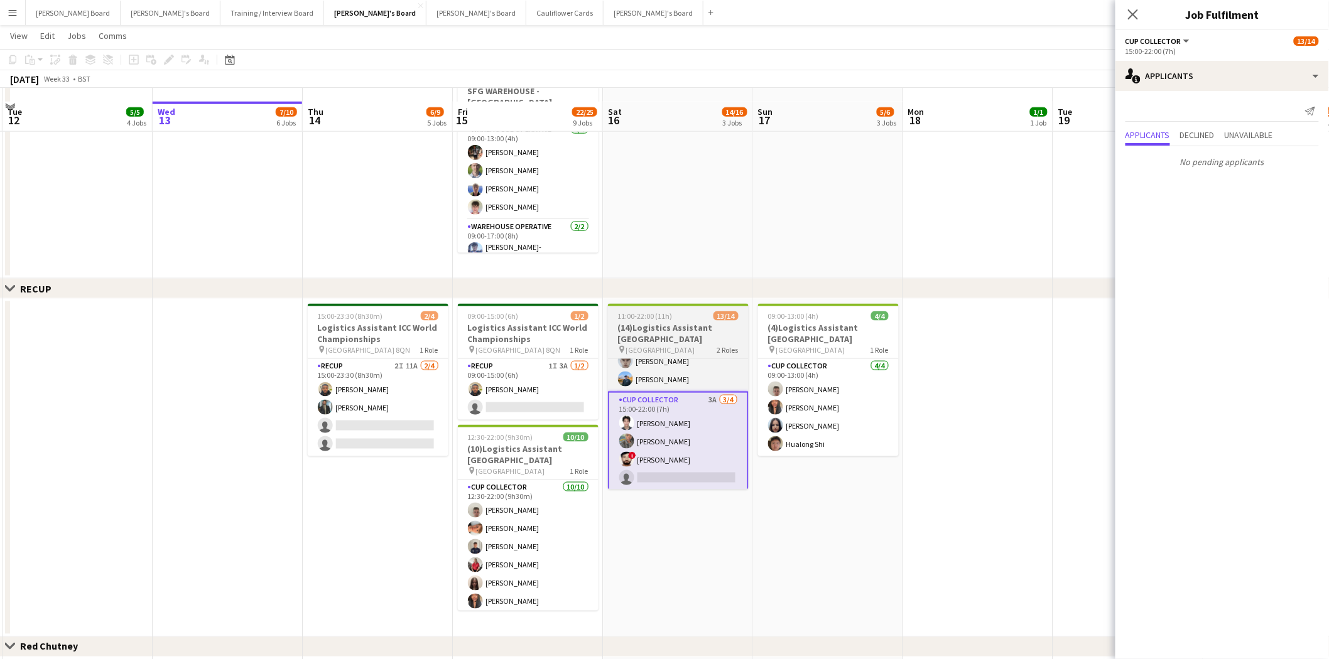
scroll to position [558, 0]
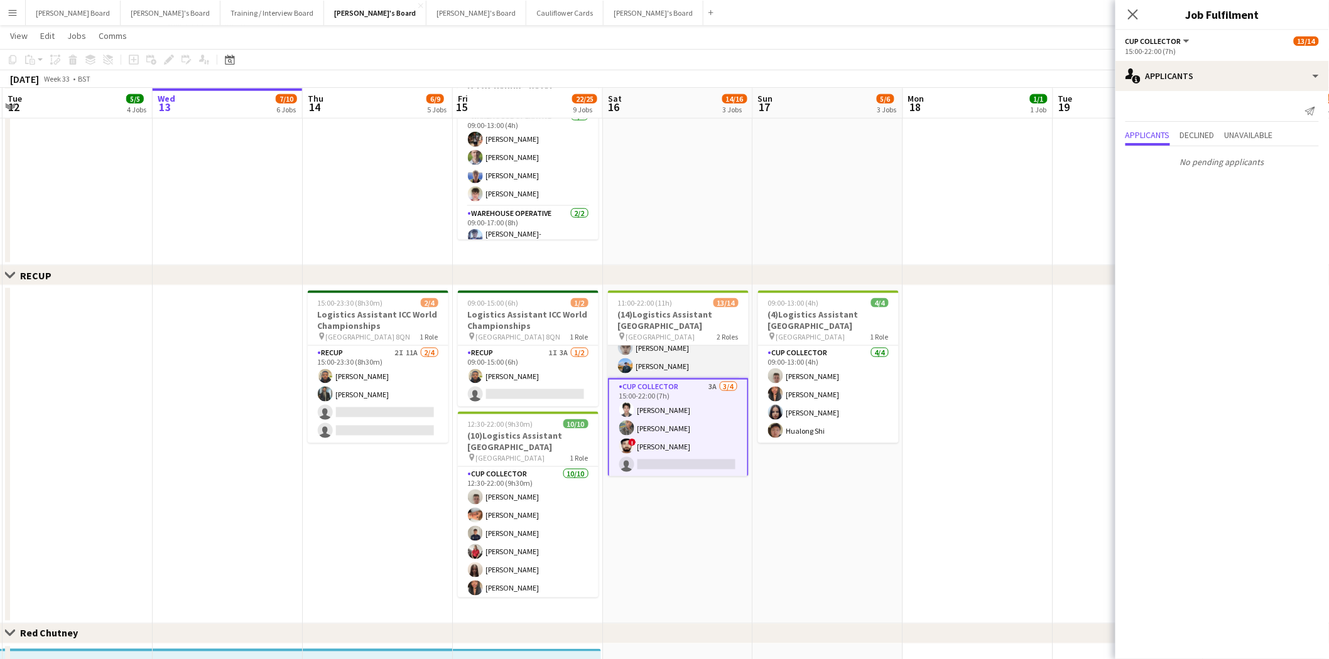
click at [689, 350] on app-card-role "CUP COLLECTOR 10/10 11:00-20:00 (9h) Jem McAllister Robby Johnston Joseph Denni…" at bounding box center [678, 275] width 141 height 207
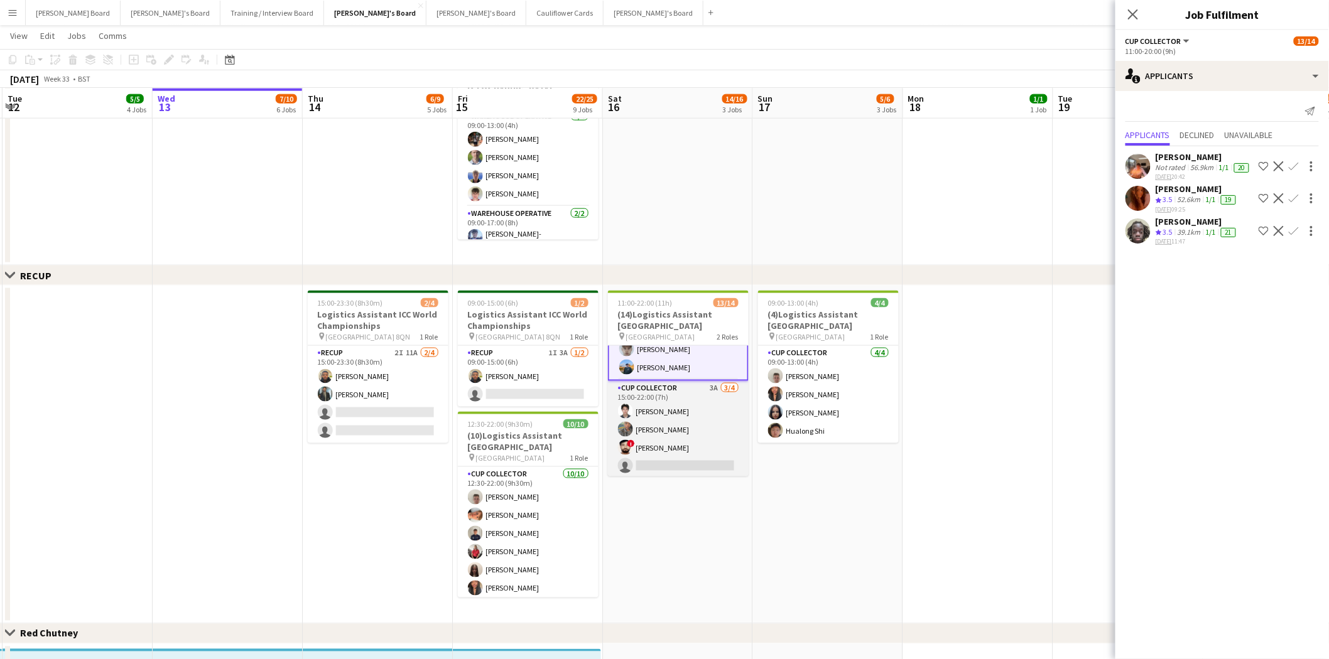
scroll to position [175, 0]
click at [1134, 11] on icon "Close pop-in" at bounding box center [1133, 14] width 10 height 10
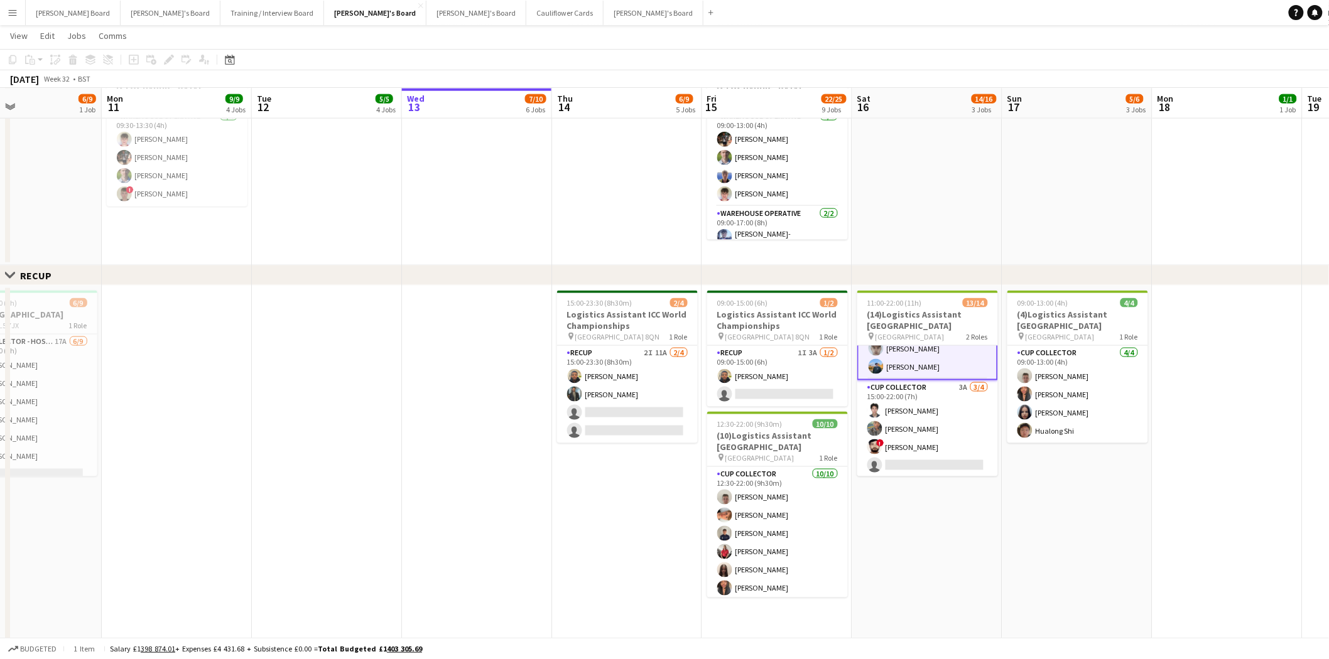
scroll to position [0, 436]
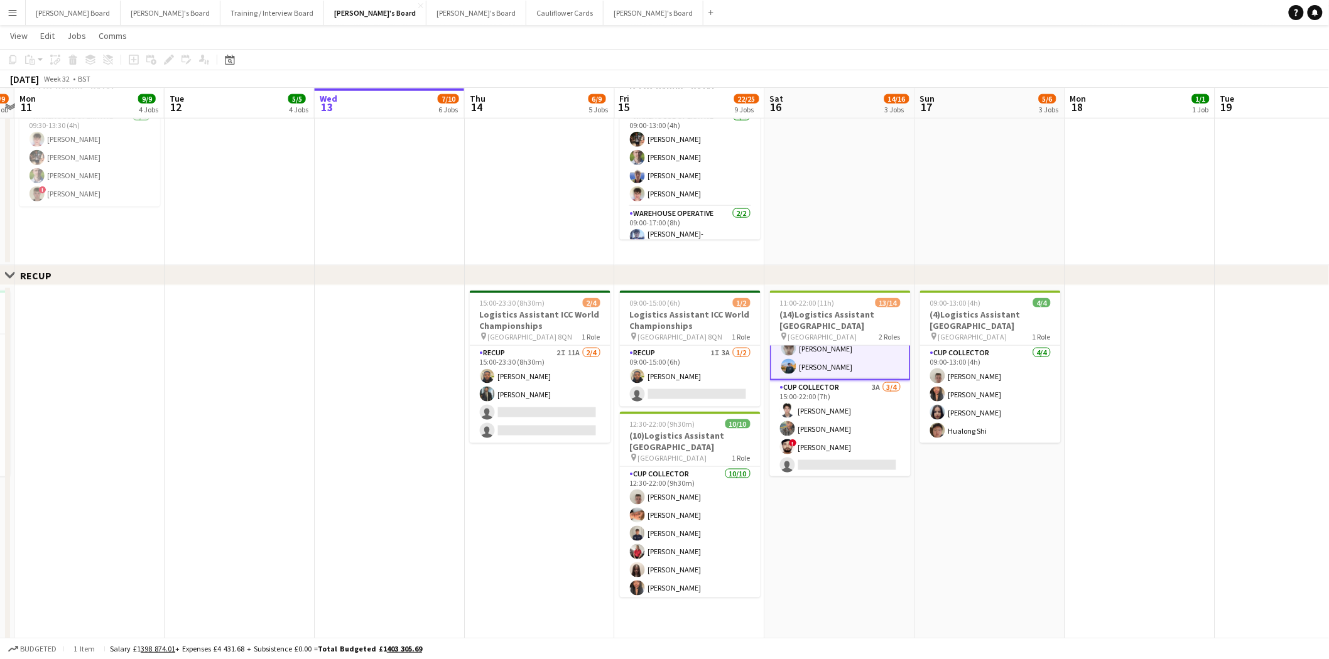
drag, startPoint x: 364, startPoint y: 501, endPoint x: 524, endPoint y: 516, distance: 160.9
click at [524, 516] on app-calendar-viewport "Fri 8 15/19 7 Jobs Sat 9 41/43 4 Jobs Sun 10 6/9 1 Job Mon 11 9/9 4 Jobs Tue 12…" at bounding box center [664, 494] width 1329 height 2007
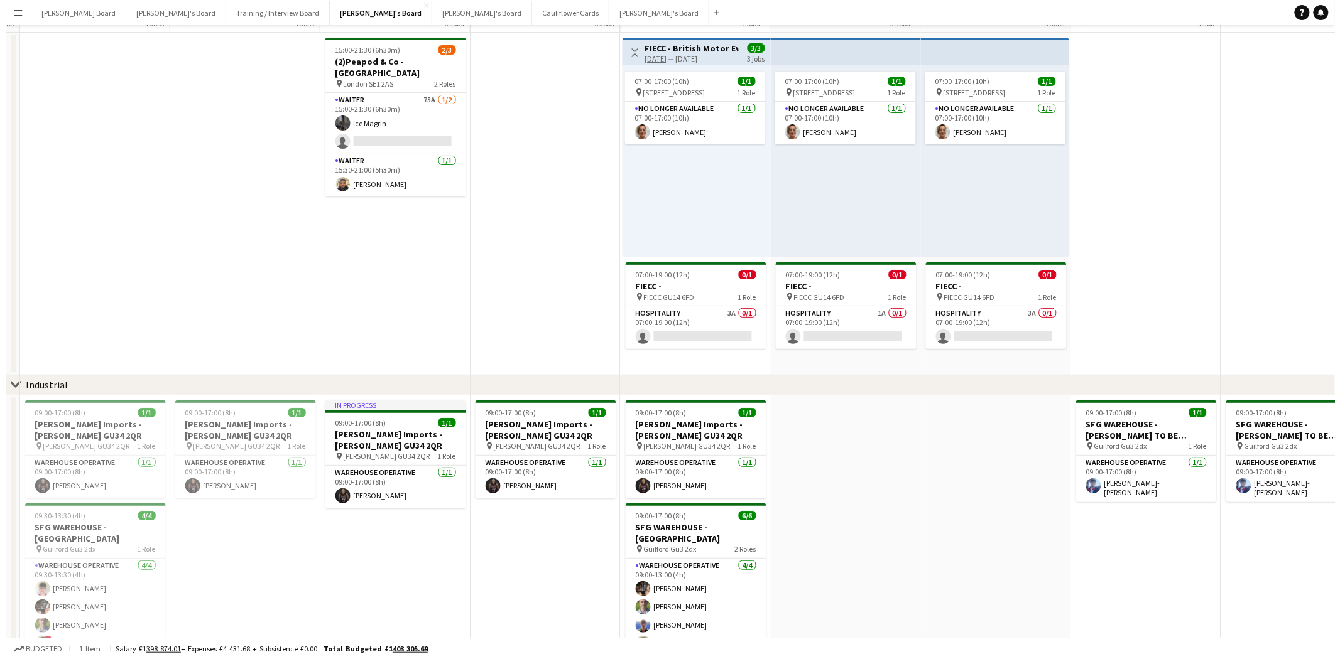
scroll to position [0, 0]
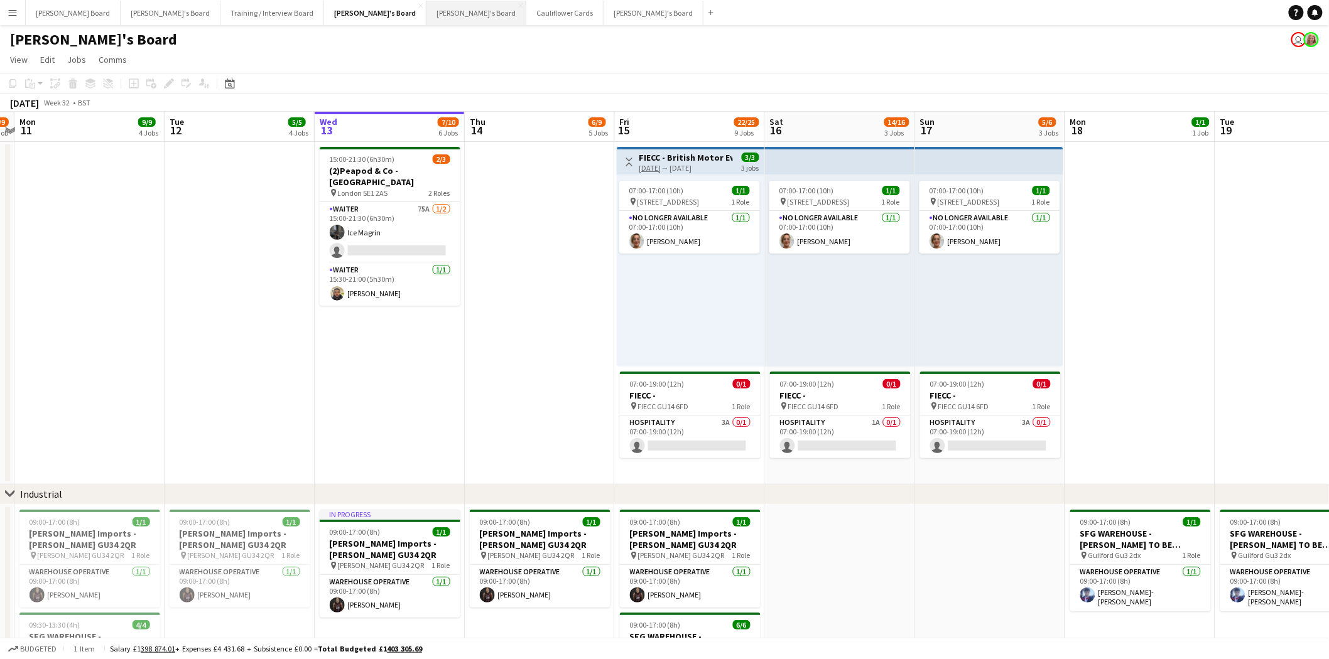
click at [426, 11] on button "Caitlin's Board Close" at bounding box center [476, 13] width 100 height 24
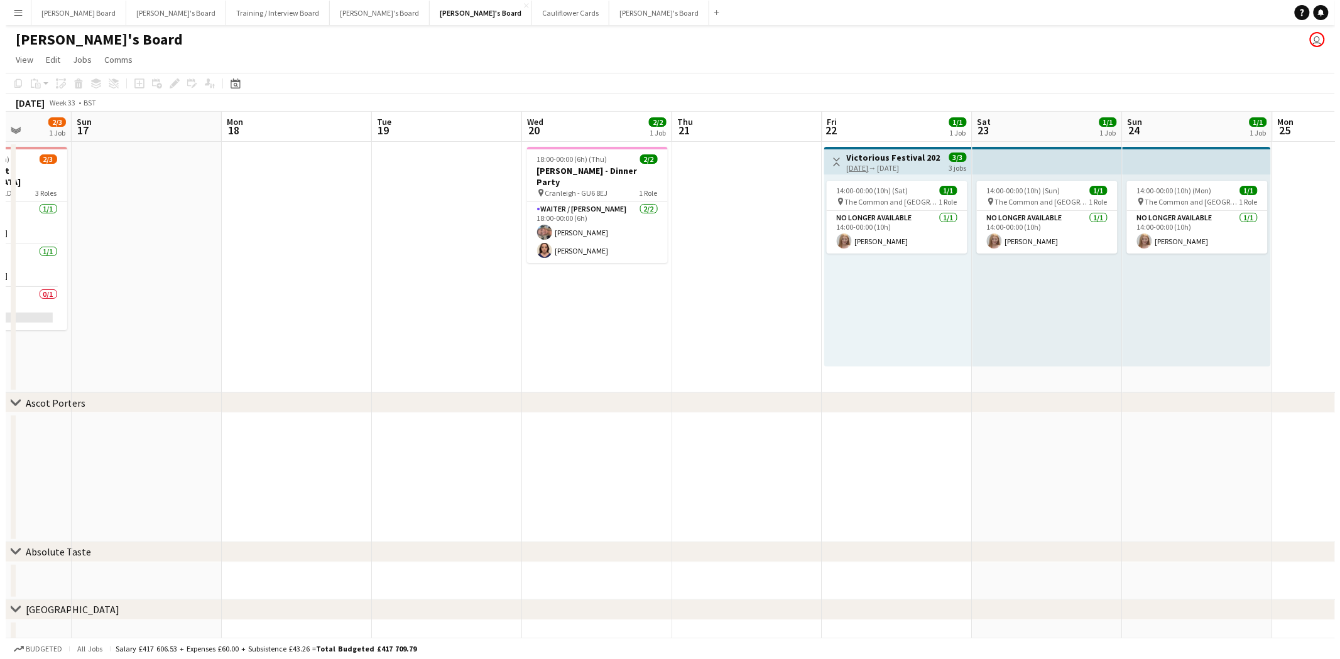
scroll to position [0, 390]
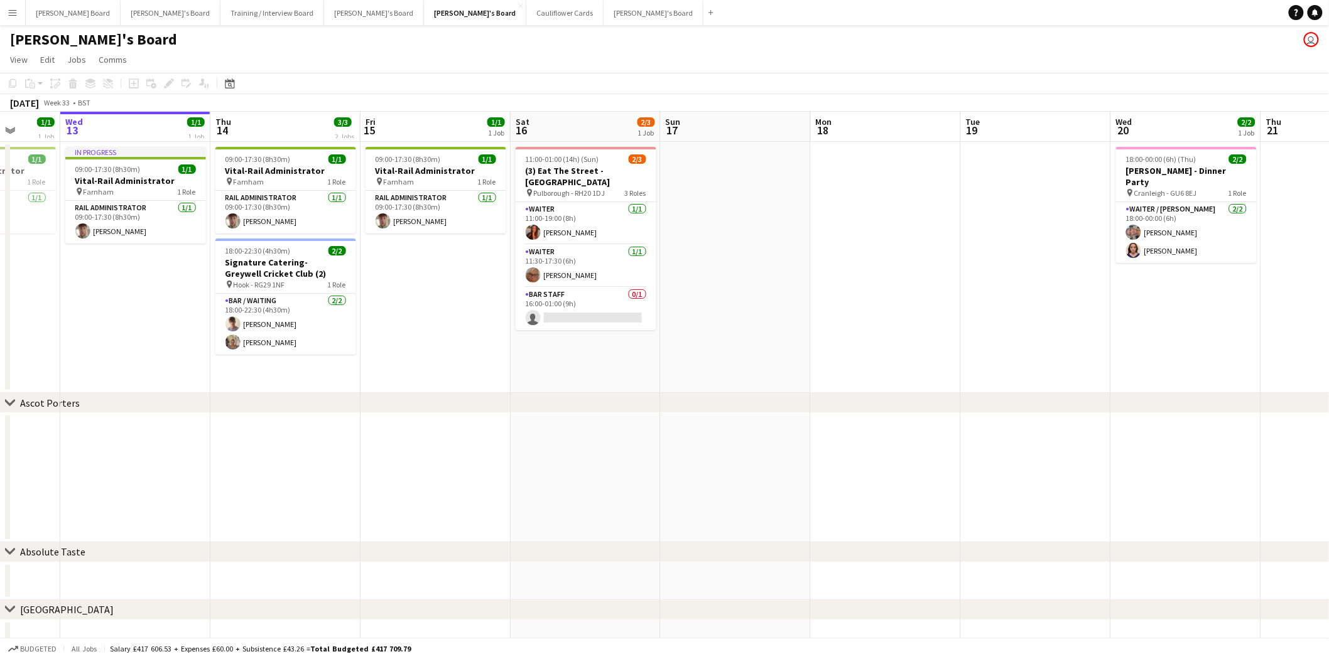
drag, startPoint x: 1109, startPoint y: 322, endPoint x: 1085, endPoint y: 319, distance: 23.4
click at [1329, 400] on html "Menu Boards Boards Boards All jobs Status Workforce Workforce My Workforce Recr…" at bounding box center [664, 368] width 1329 height 737
click at [43, 11] on button "[PERSON_NAME] Board Close" at bounding box center [73, 13] width 95 height 24
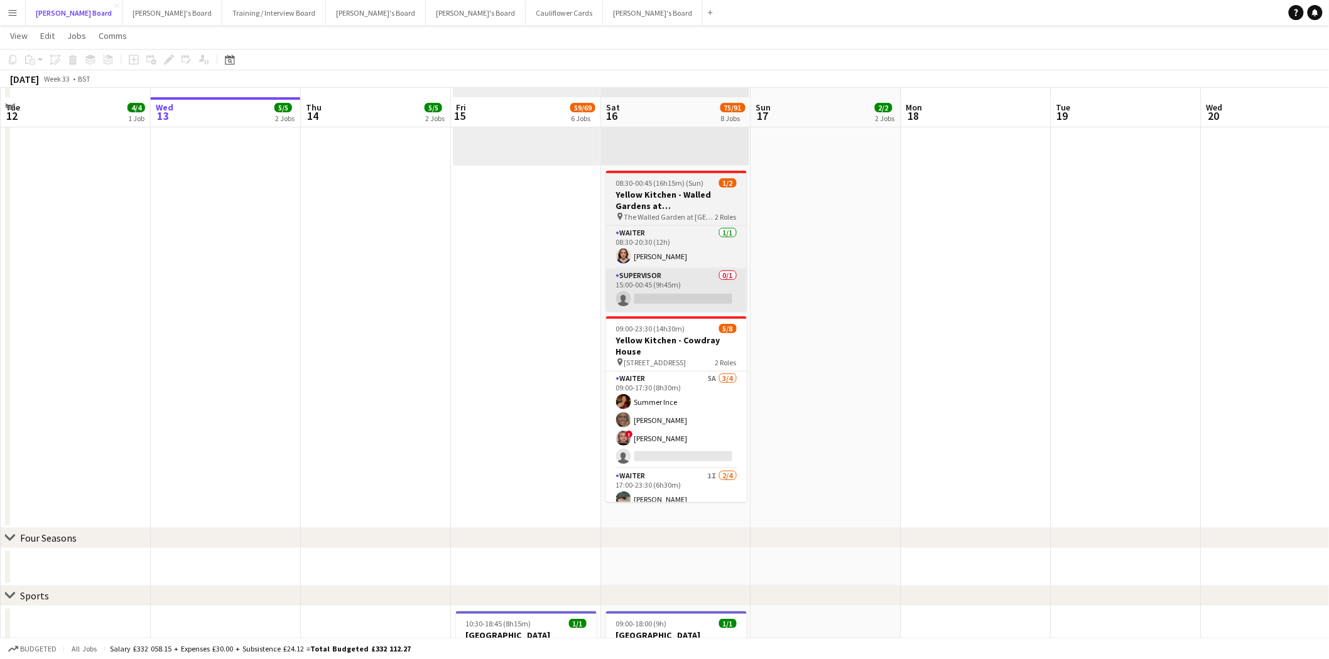
scroll to position [209, 0]
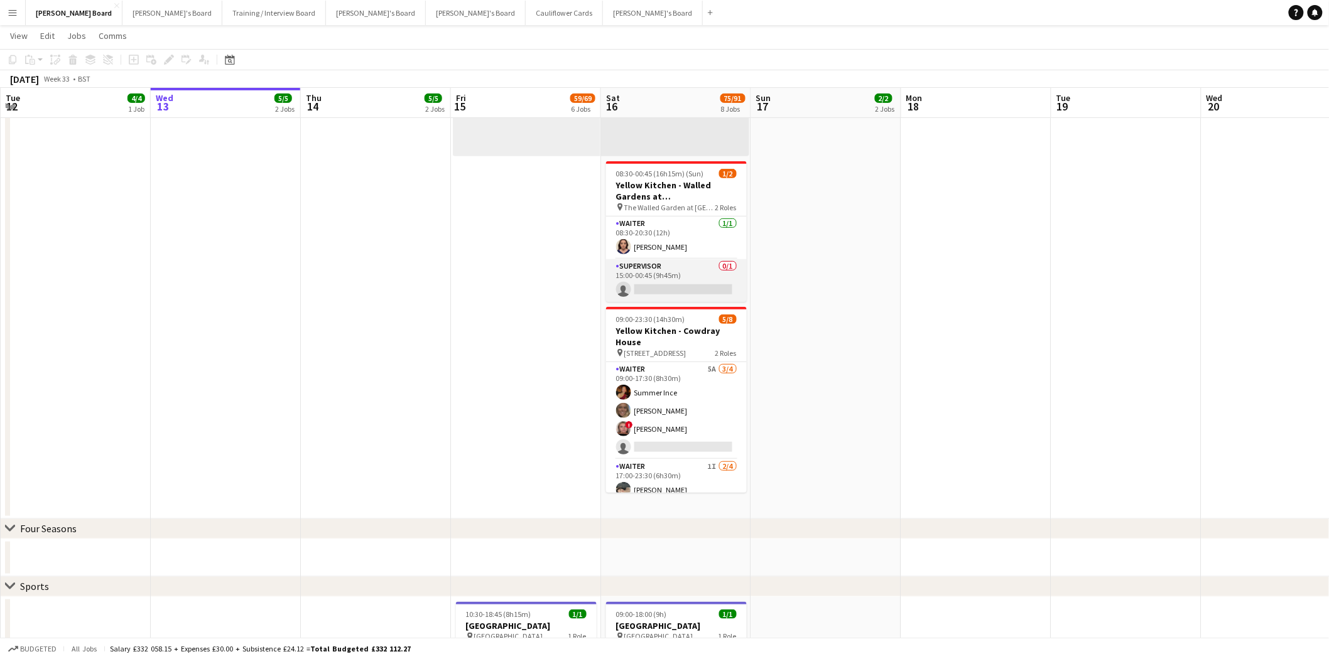
click at [686, 268] on app-card-role "Supervisor 0/1 15:00-00:45 (9h45m) single-neutral-actions" at bounding box center [676, 280] width 141 height 43
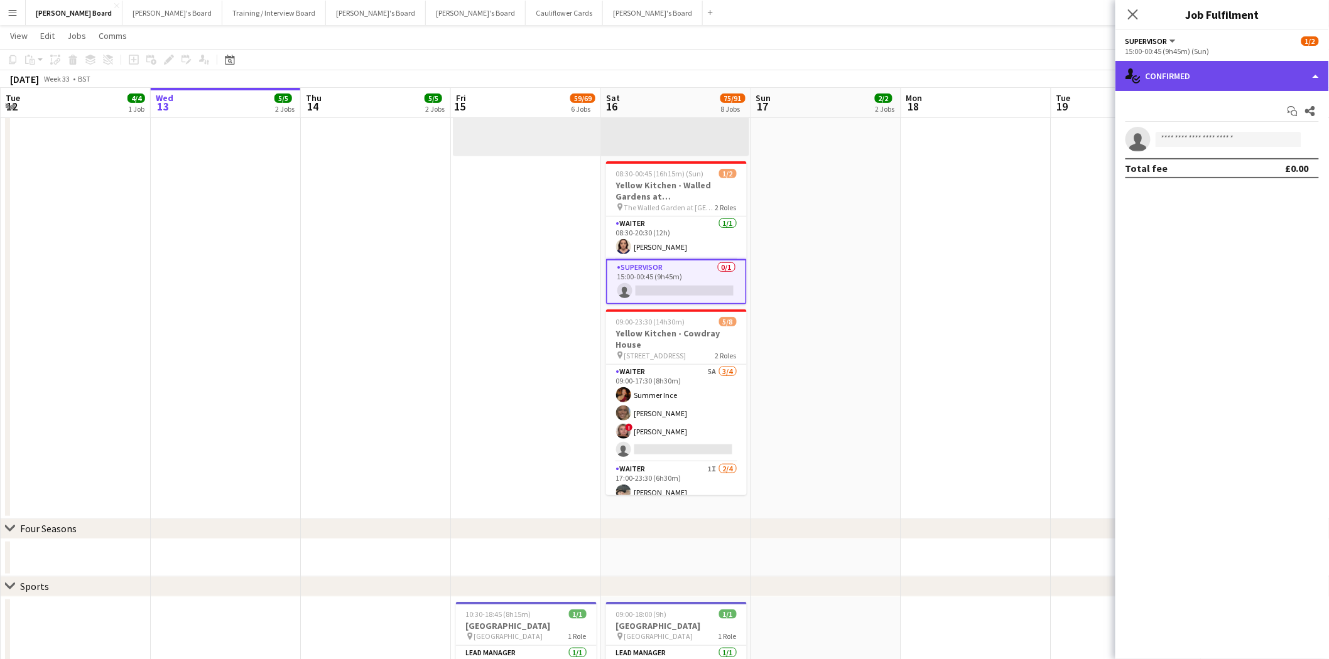
drag, startPoint x: 1245, startPoint y: 63, endPoint x: 1244, endPoint y: 124, distance: 60.3
click at [1245, 65] on div "single-neutral-actions-check-2 Confirmed" at bounding box center [1222, 76] width 214 height 30
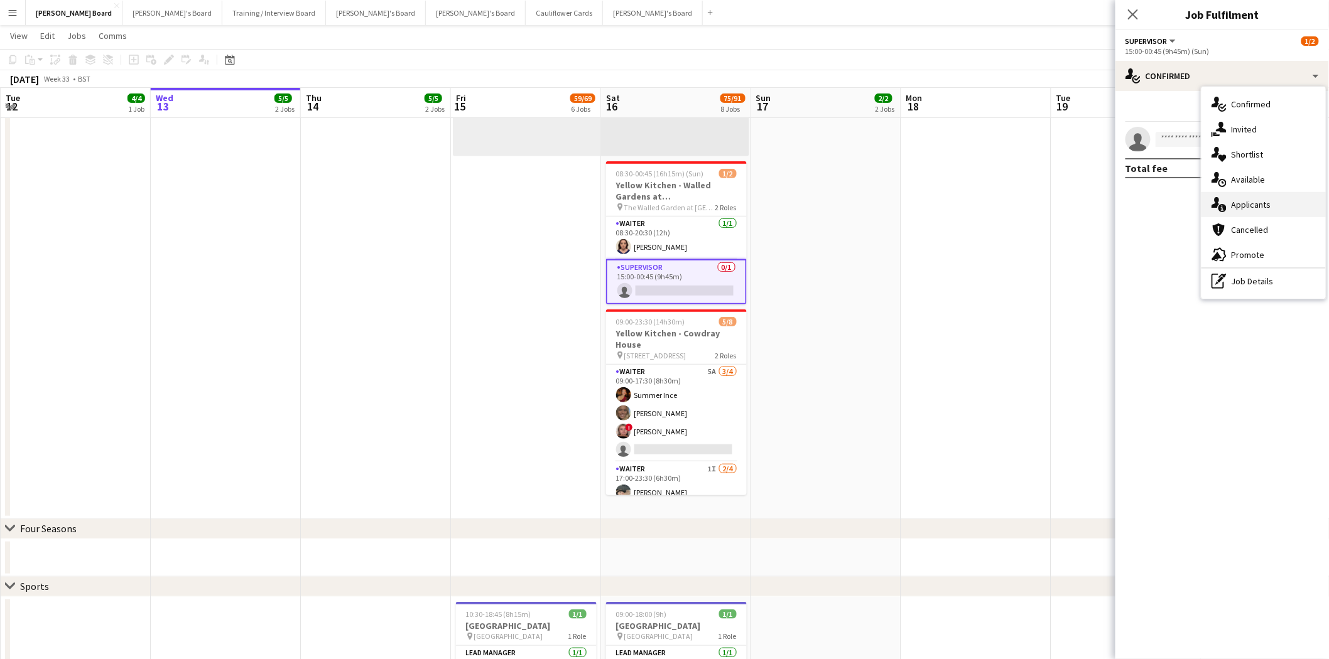
click at [1261, 204] on div "single-neutral-actions-information Applicants" at bounding box center [1263, 204] width 124 height 25
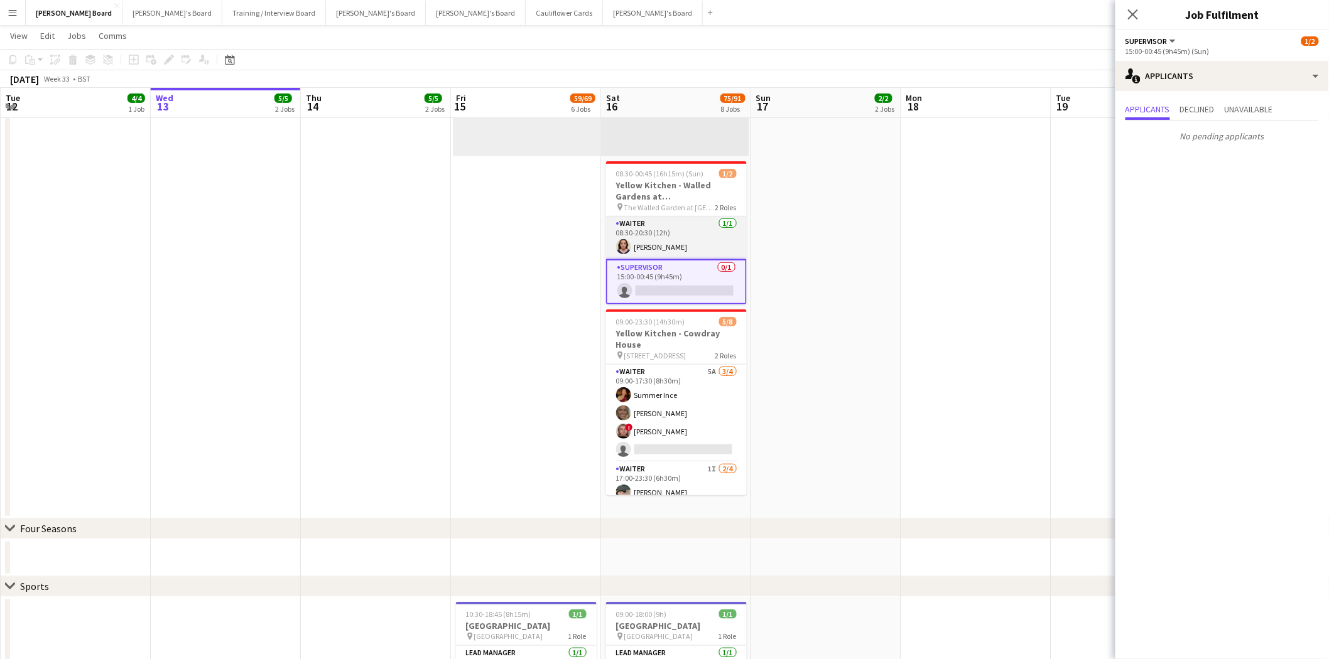
click at [670, 230] on app-card-role "Waiter [DATE] 08:30-20:30 (12h) [PERSON_NAME]" at bounding box center [676, 238] width 141 height 43
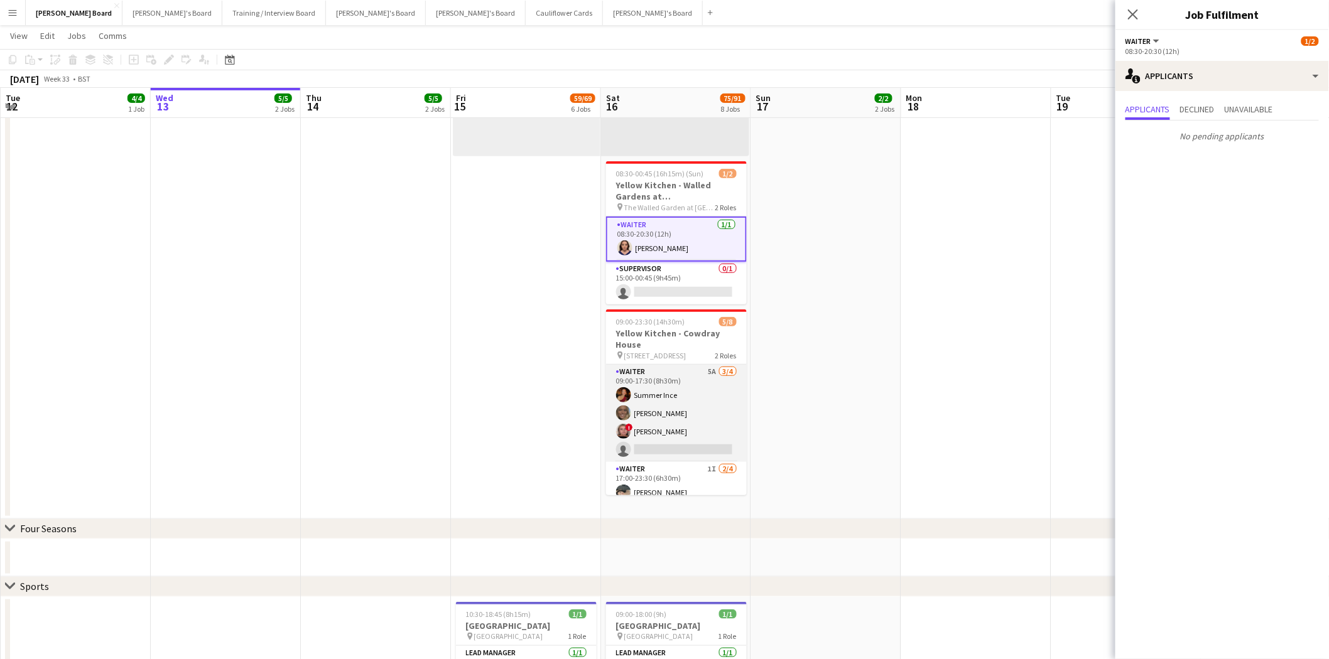
scroll to position [0, 299]
click at [676, 403] on app-card-role "Waiter 5A [DATE] 09:00-17:30 (8h30m) Summer Ince [PERSON_NAME] ! [PERSON_NAME] …" at bounding box center [677, 413] width 141 height 97
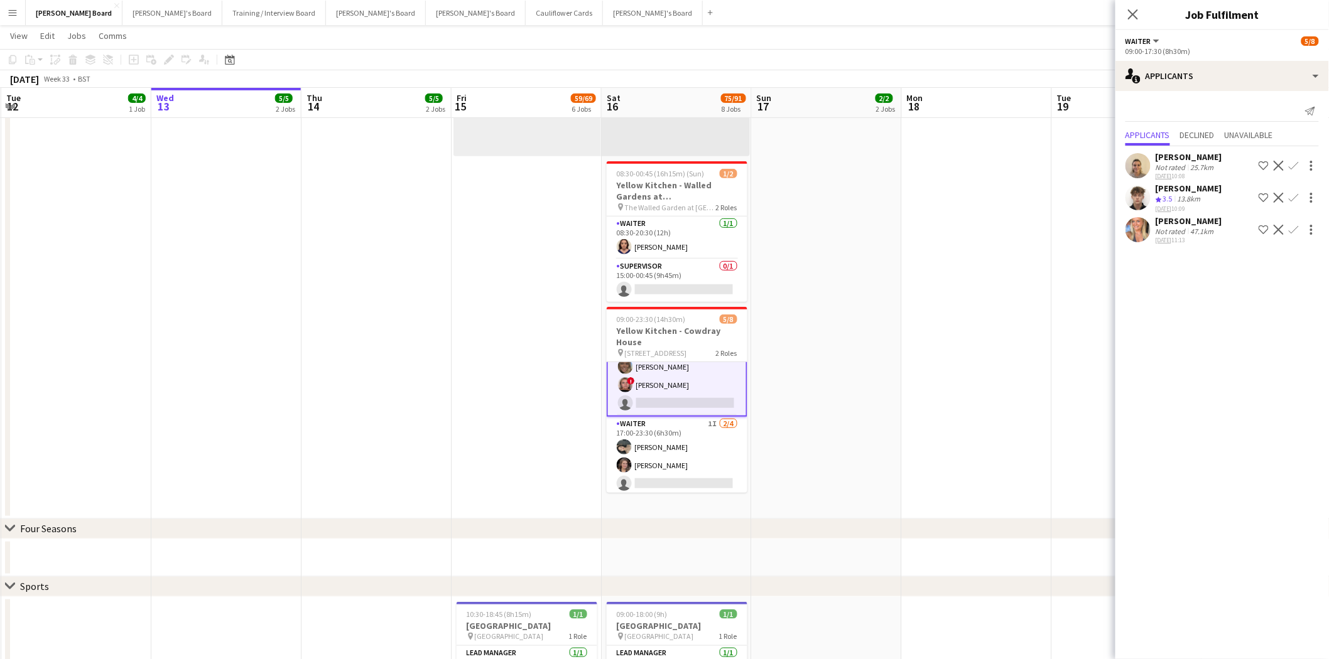
scroll to position [65, 0]
click at [686, 435] on app-card-role "Waiter 1I [DATE] 17:00-23:30 (6h30m) Neo [PERSON_NAME] [PERSON_NAME] single-neu…" at bounding box center [677, 445] width 141 height 97
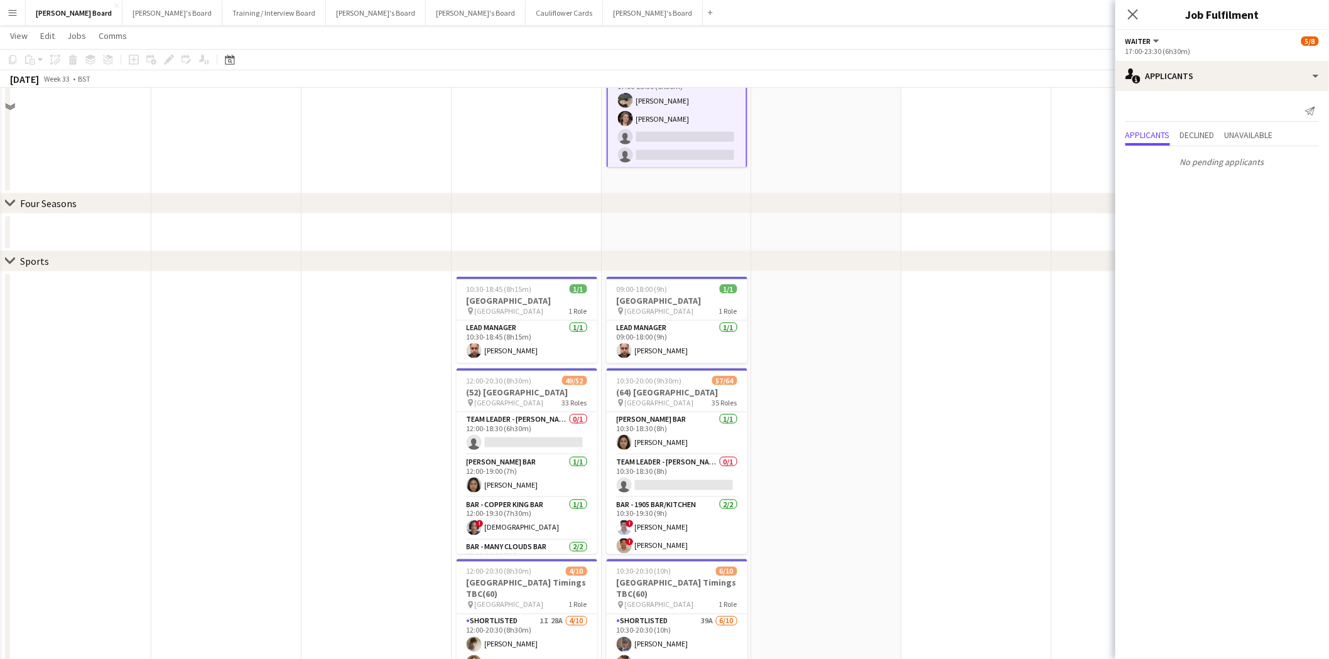
scroll to position [558, 0]
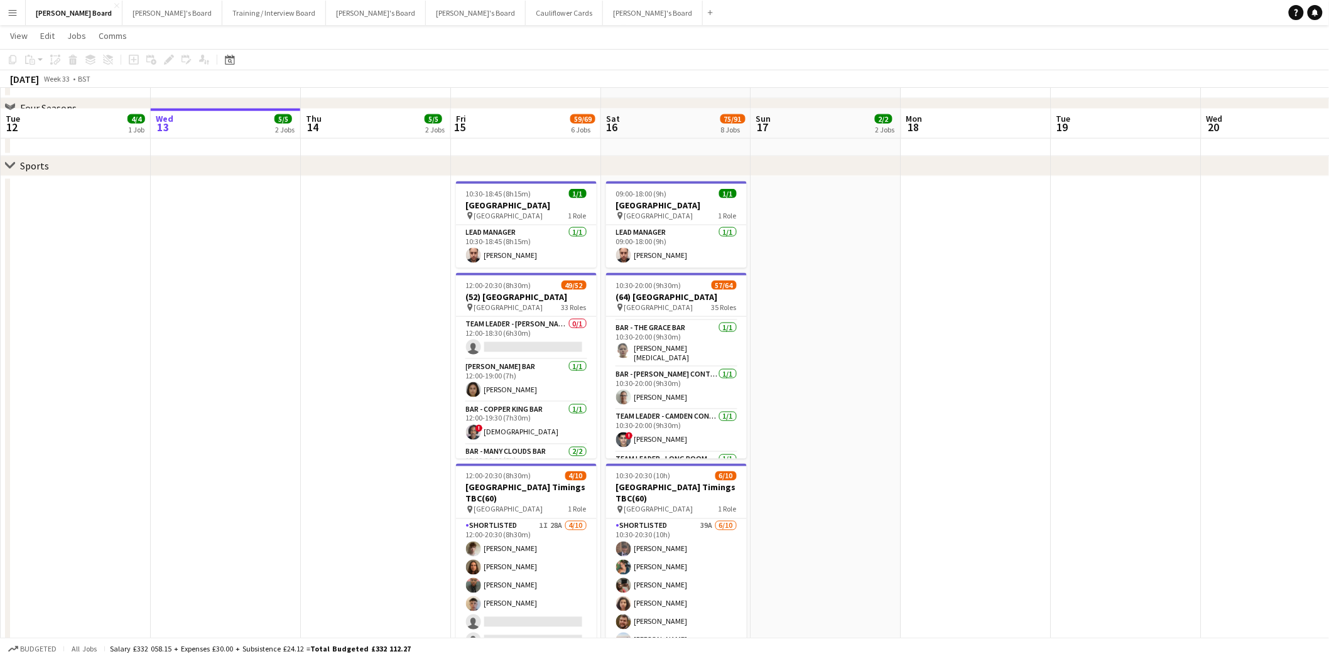
scroll to position [698, 0]
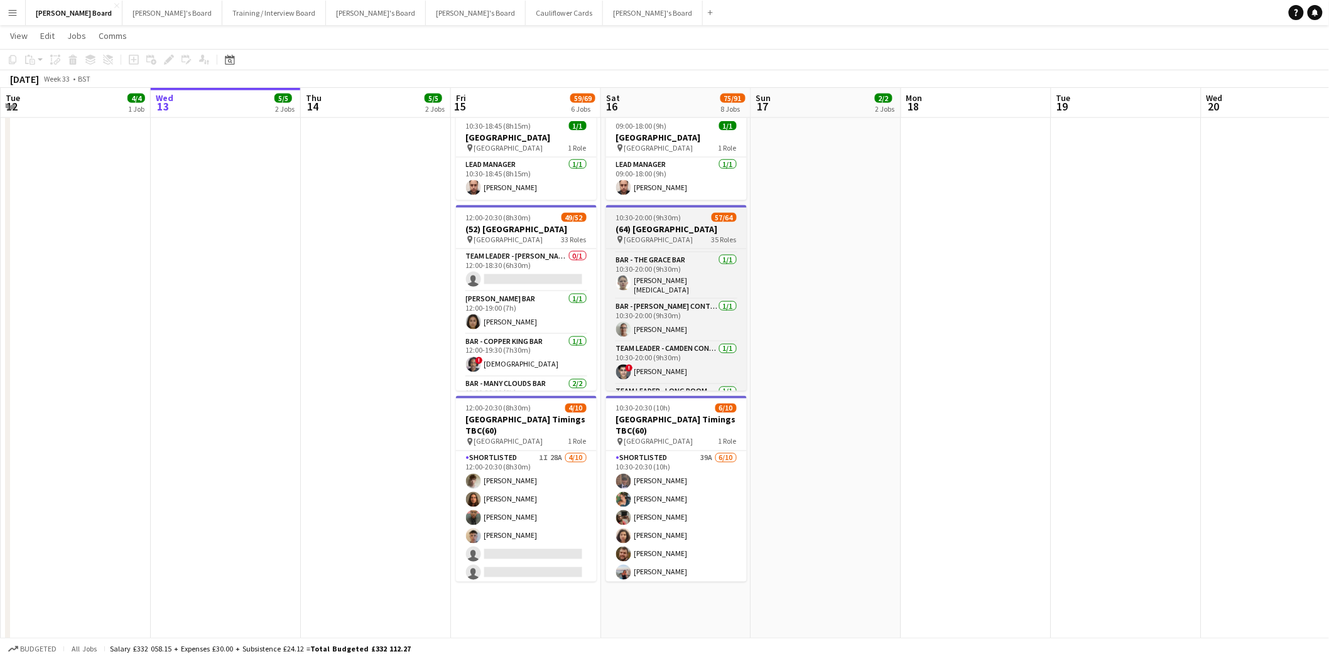
click at [666, 235] on span "[GEOGRAPHIC_DATA]" at bounding box center [658, 239] width 69 height 9
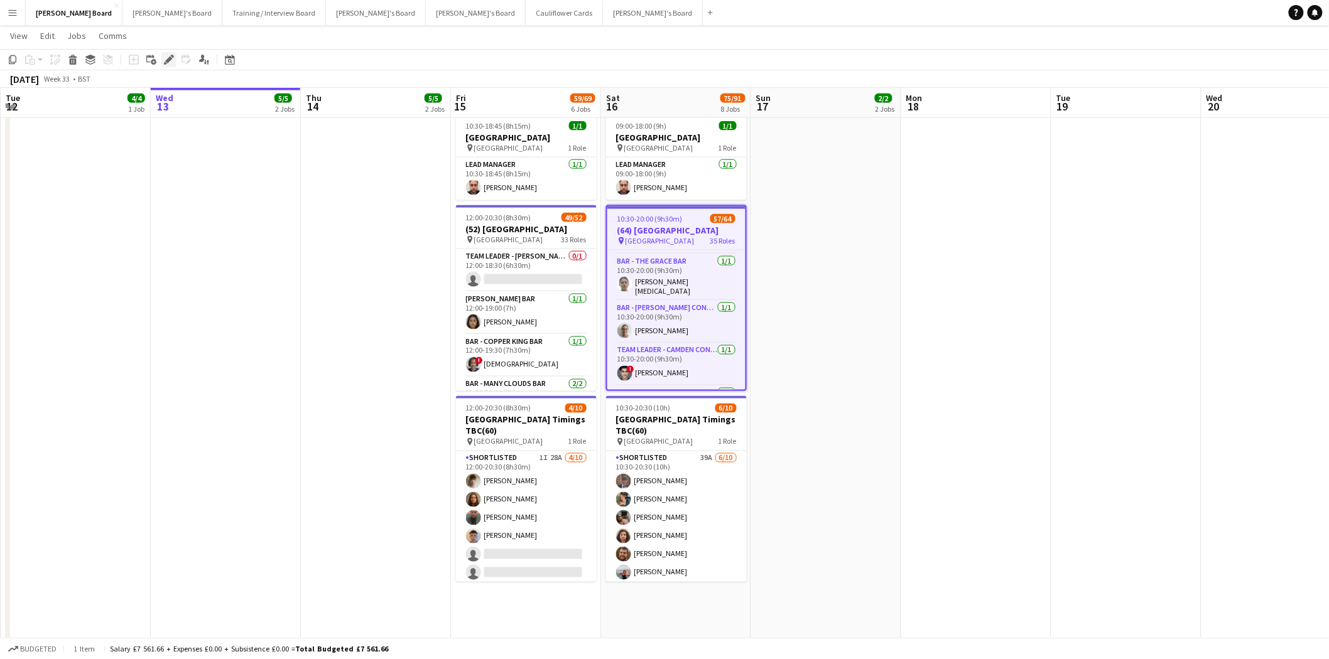
click at [165, 63] on icon at bounding box center [165, 63] width 3 height 3
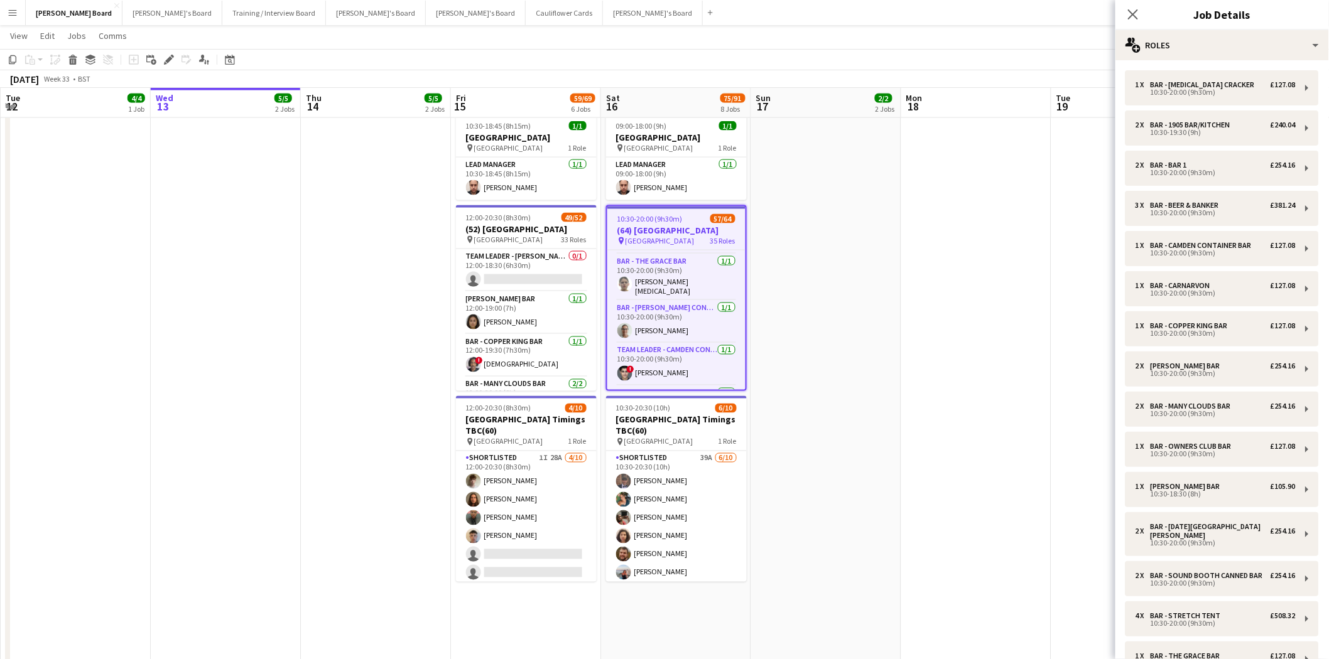
scroll to position [209, 0]
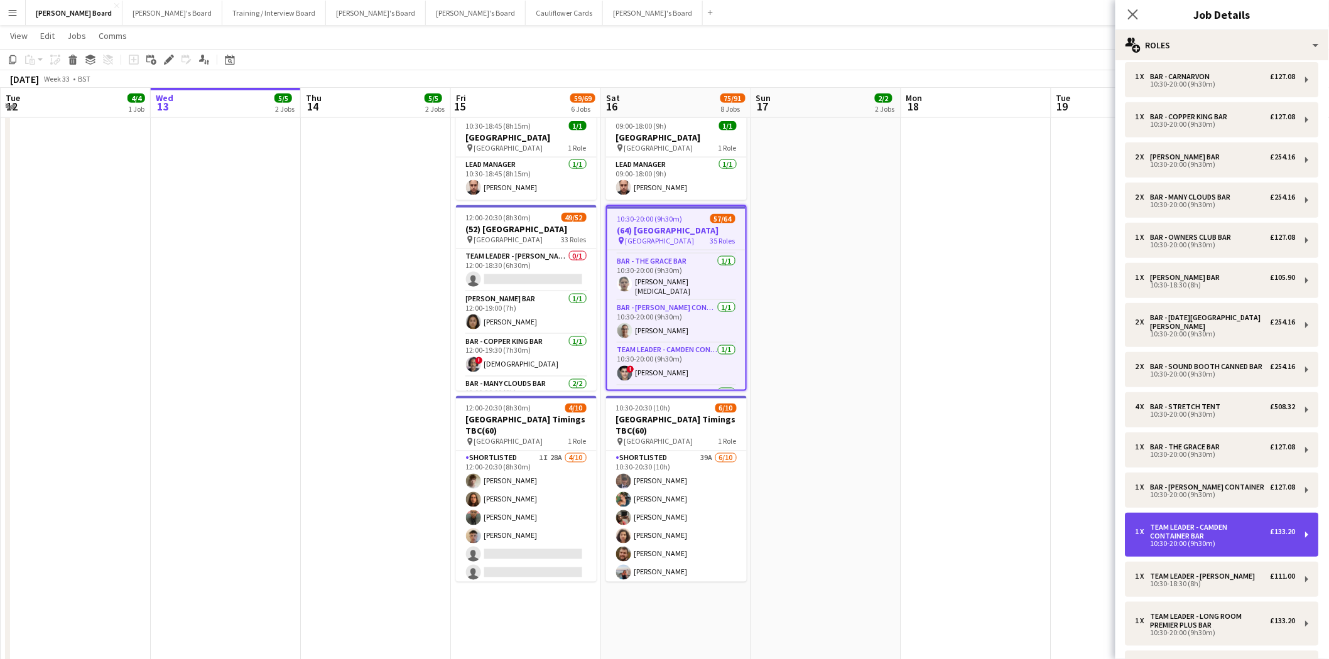
click at [1216, 535] on div "Team Leader - Camden Container Bar" at bounding box center [1211, 532] width 120 height 18
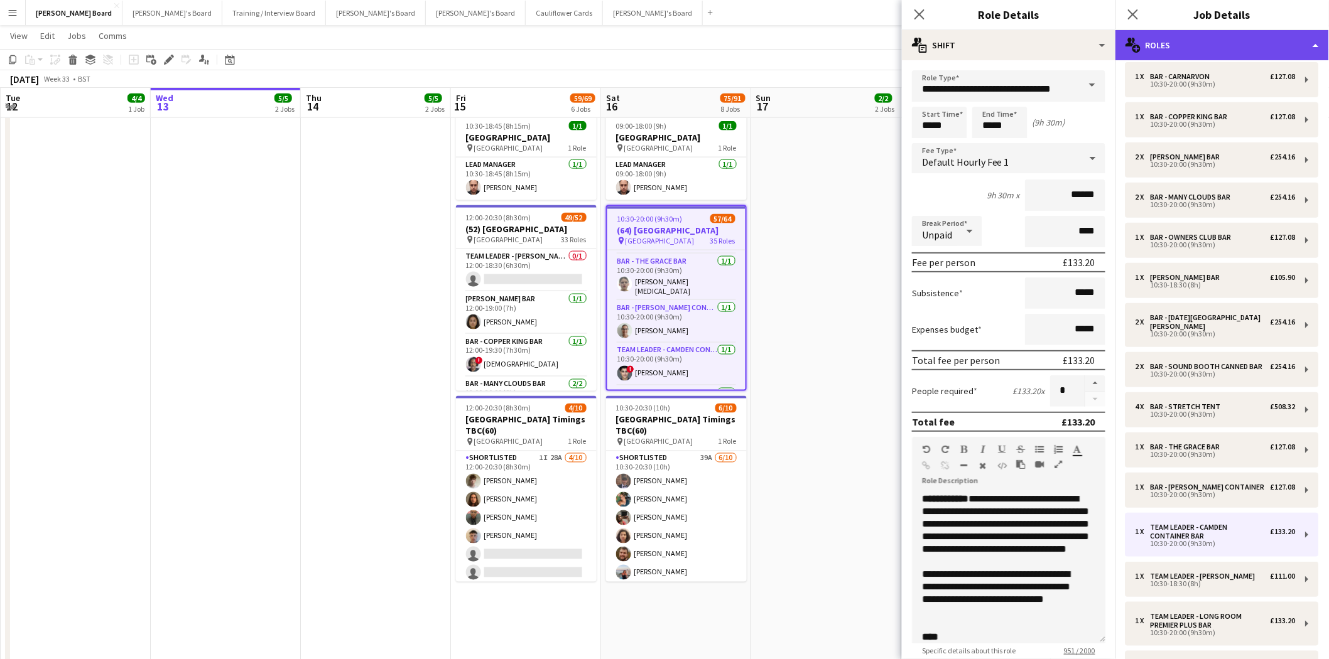
click at [1203, 35] on div "multiple-users-add Roles" at bounding box center [1222, 45] width 214 height 30
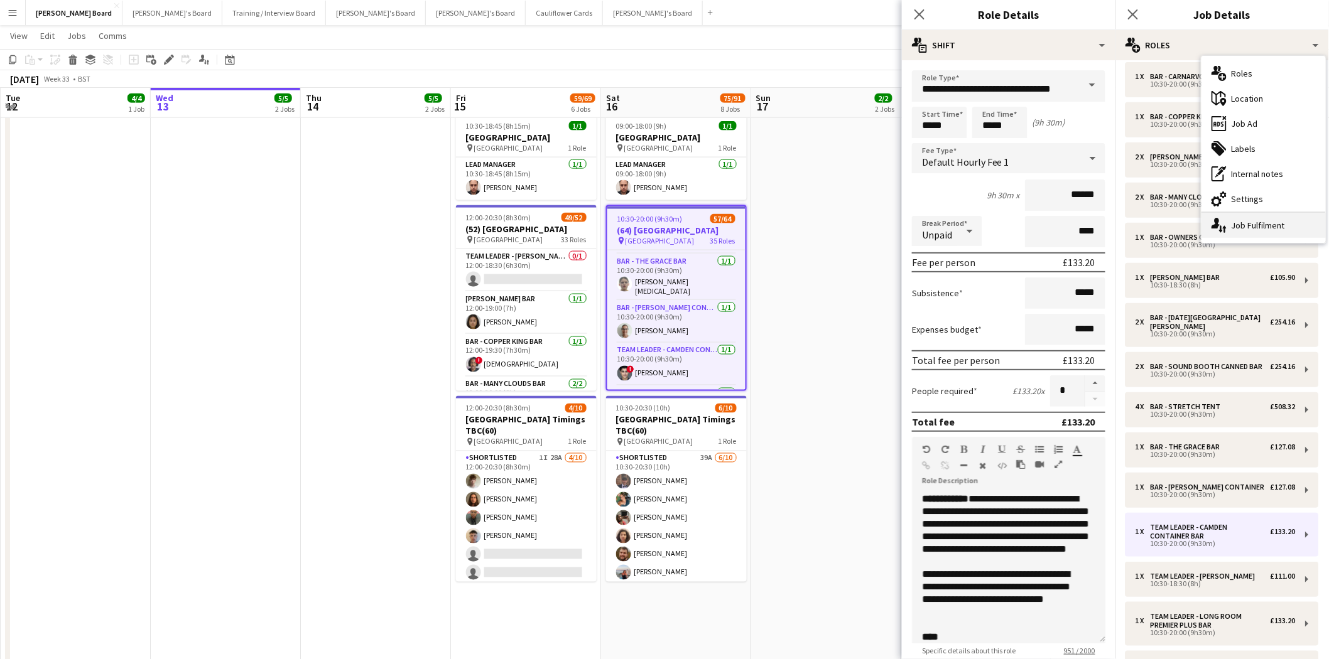
click at [1271, 229] on div "single-neutral-actions-up-down Job Fulfilment" at bounding box center [1263, 225] width 124 height 25
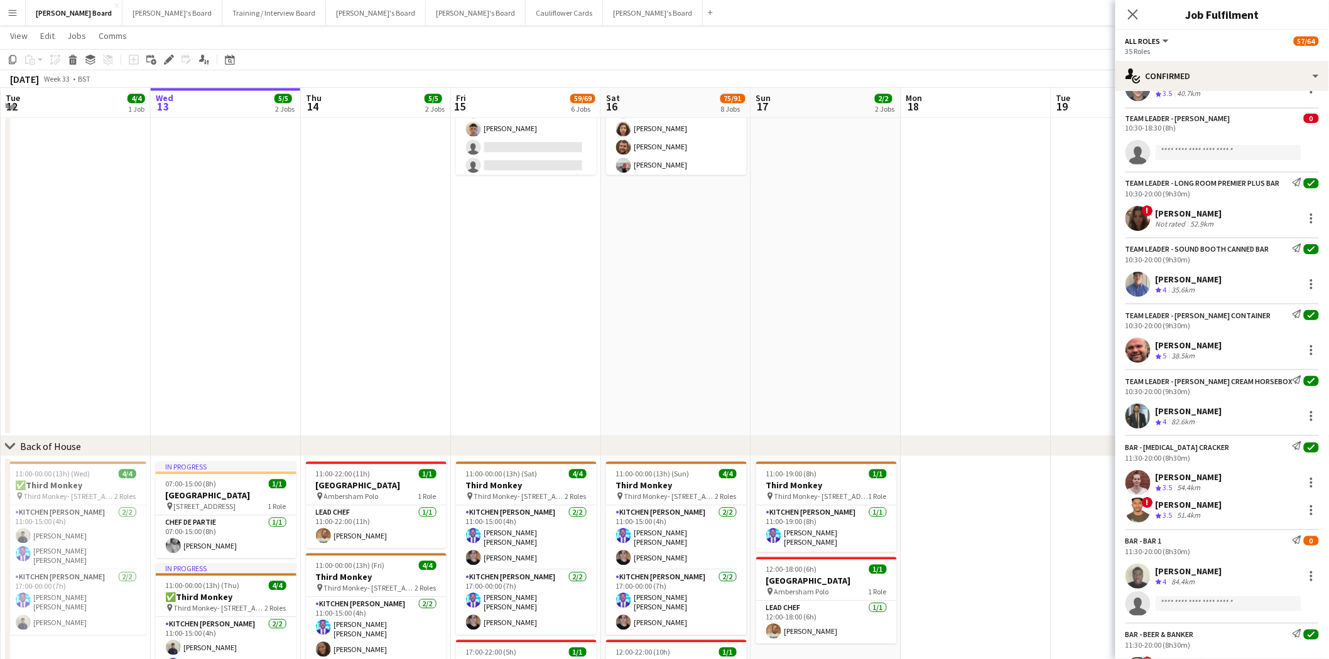
scroll to position [1435, 0]
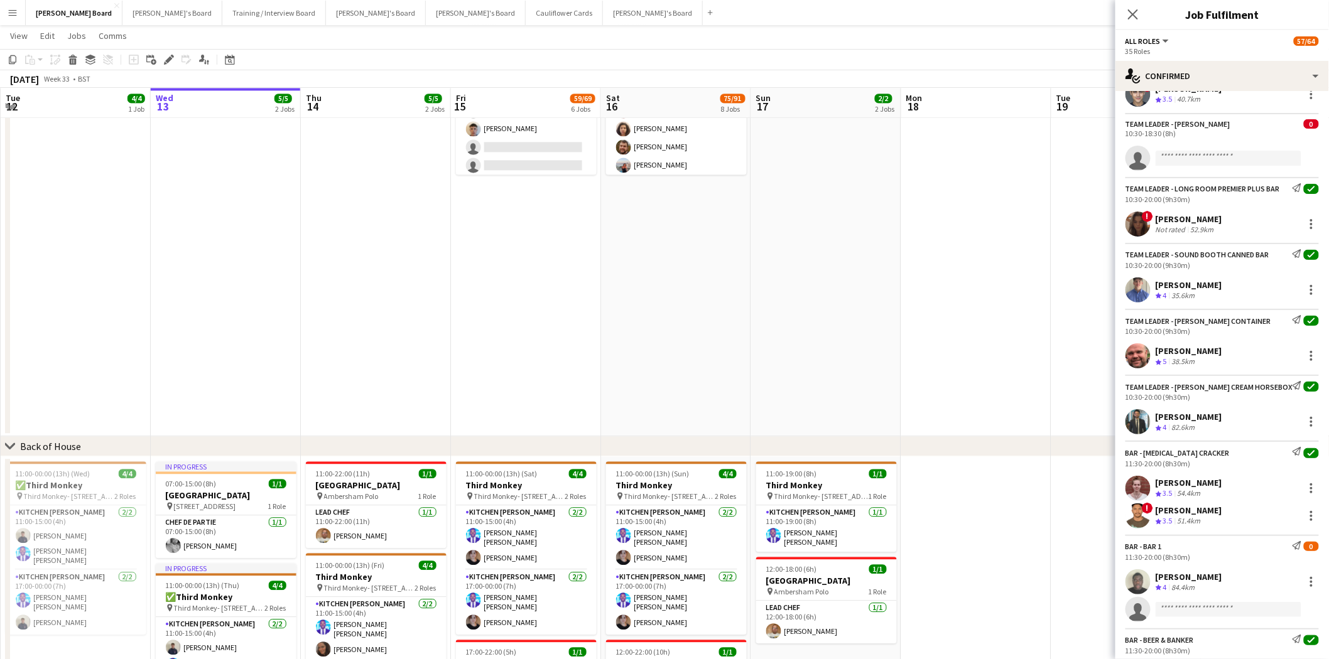
click at [1166, 225] on div "[PERSON_NAME]" at bounding box center [1189, 219] width 67 height 11
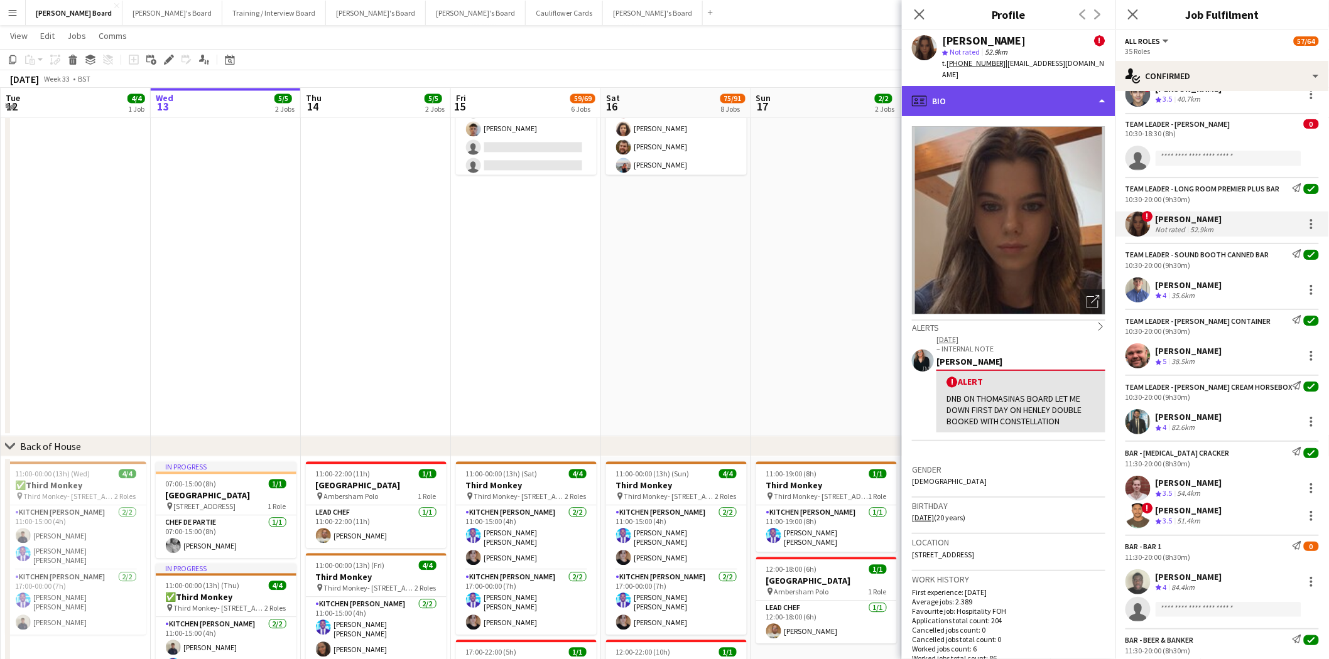
click at [994, 90] on div "profile Bio" at bounding box center [1009, 101] width 214 height 30
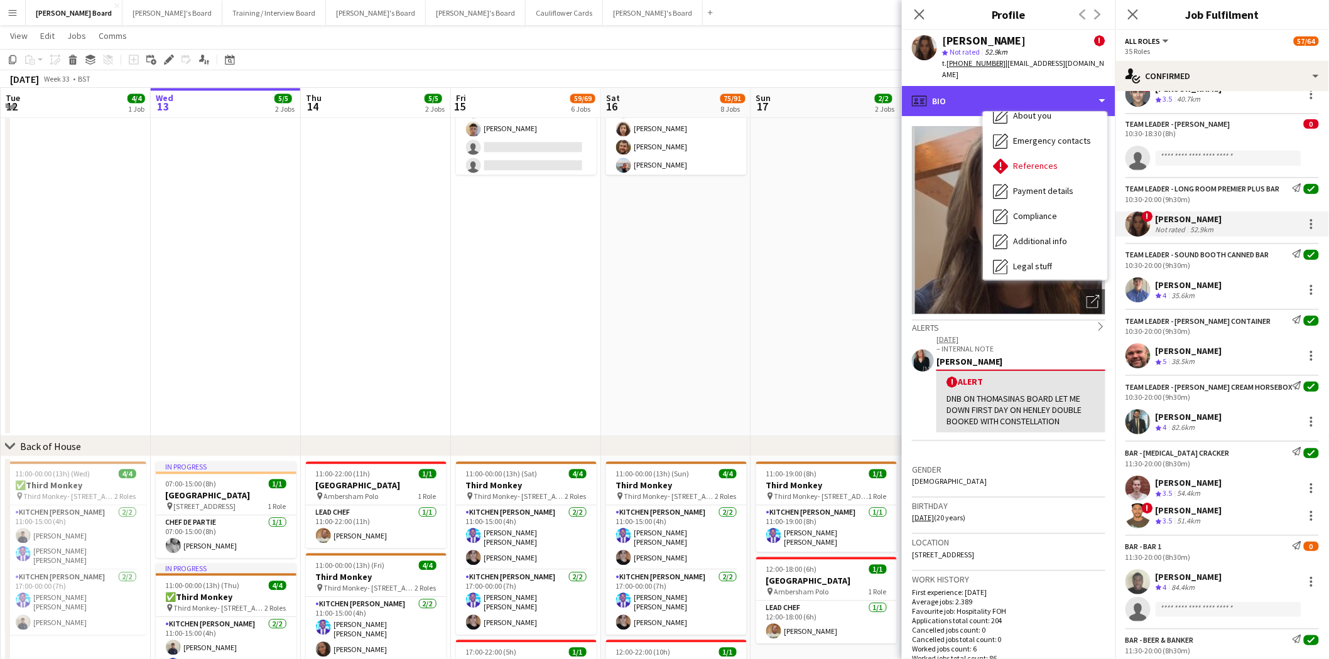
scroll to position [167, 0]
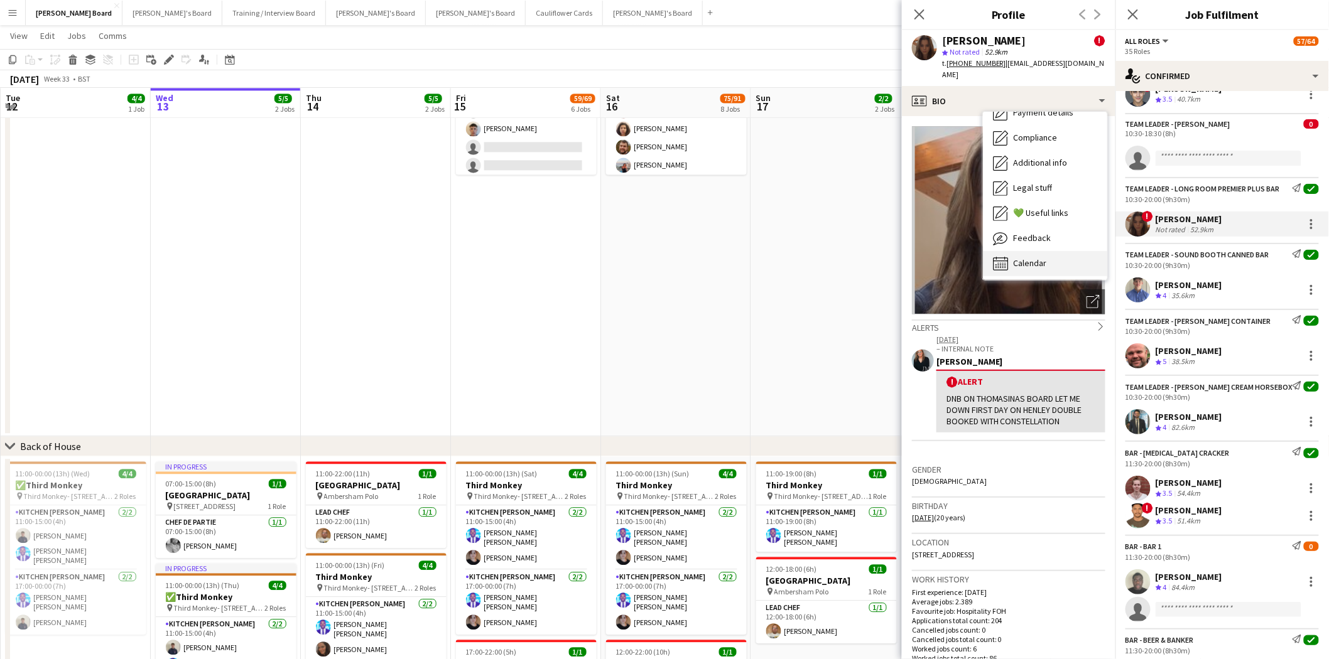
click at [1049, 252] on div "Calendar Calendar" at bounding box center [1045, 263] width 124 height 25
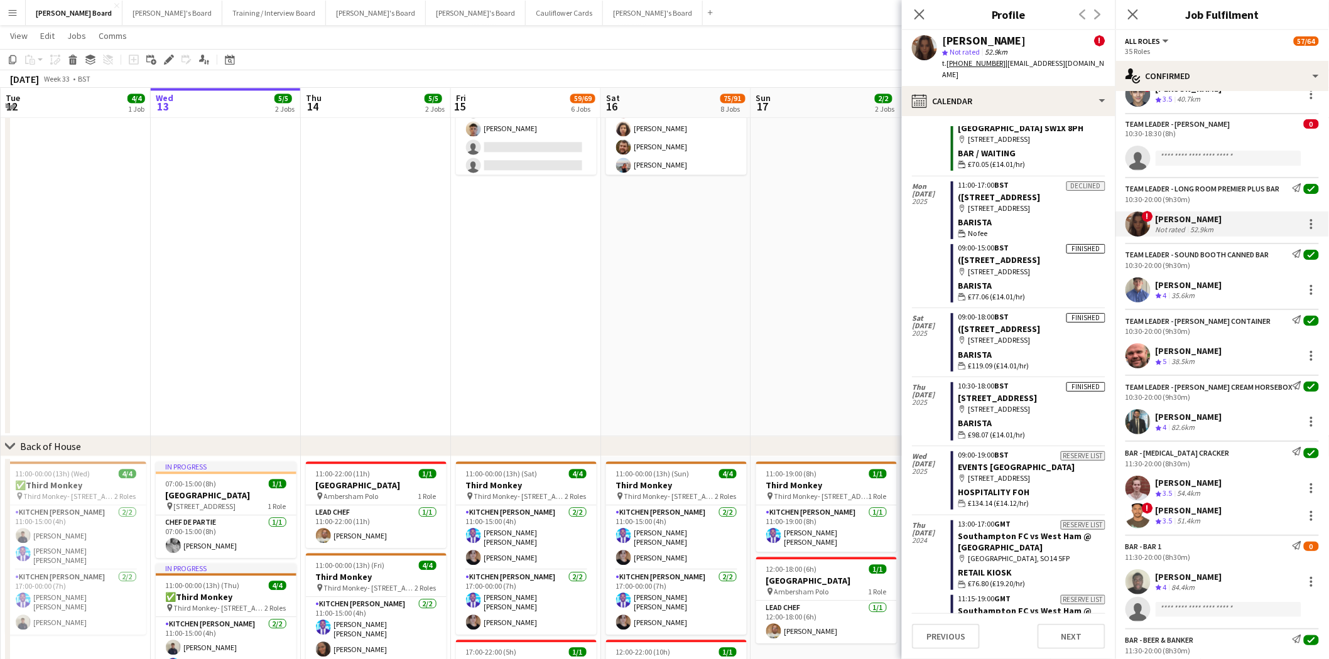
scroll to position [0, 0]
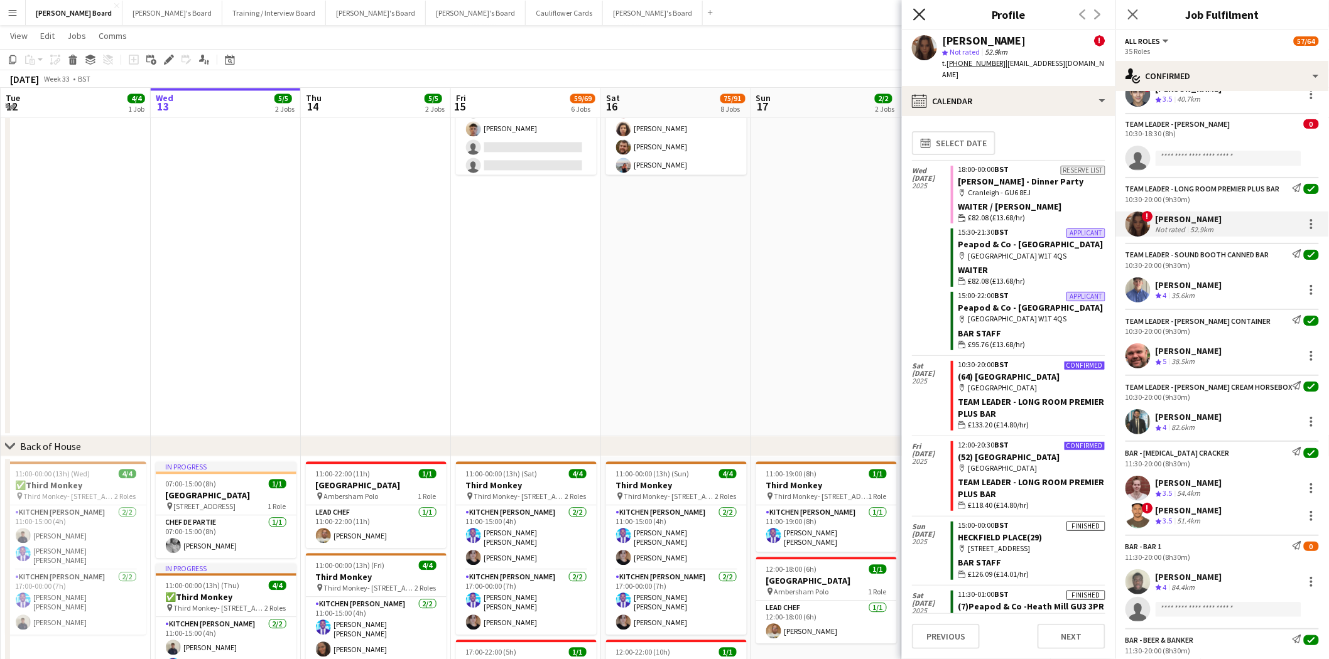
click at [923, 16] on icon "Close pop-in" at bounding box center [919, 14] width 12 height 12
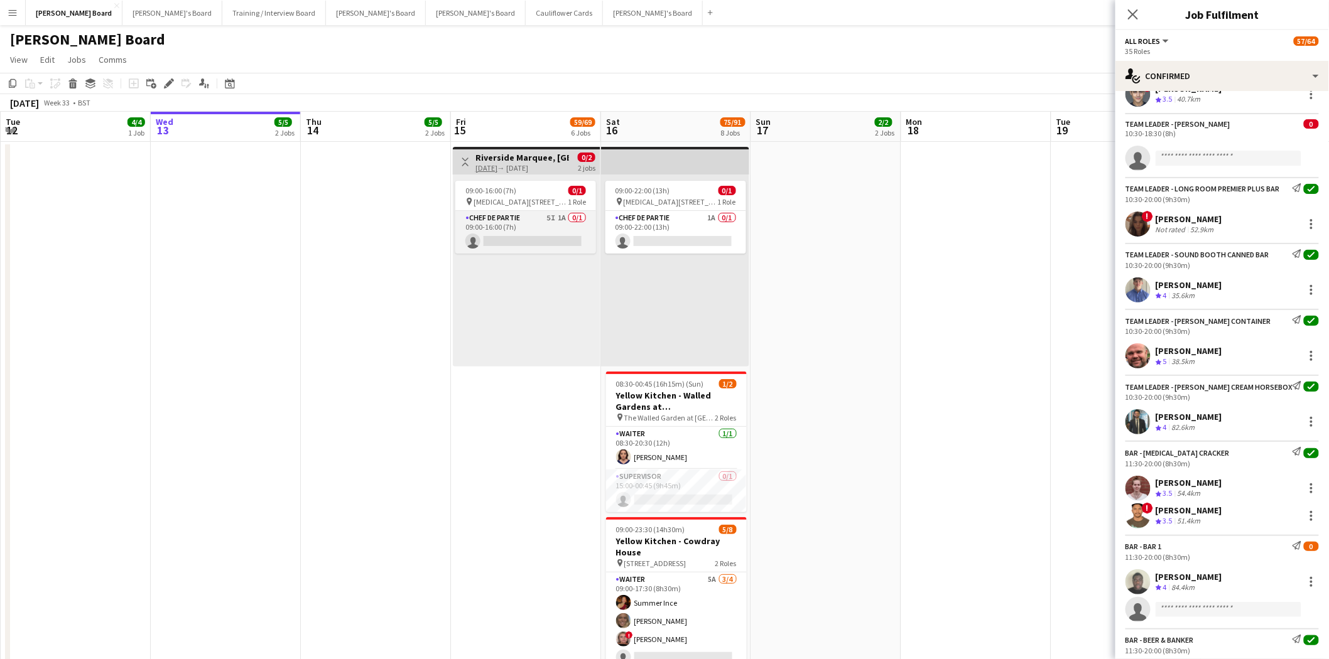
click at [522, 234] on app-card-role "Chef de Partie 5I 1A 0/1 09:00-16:00 (7h) single-neutral-actions" at bounding box center [525, 232] width 141 height 43
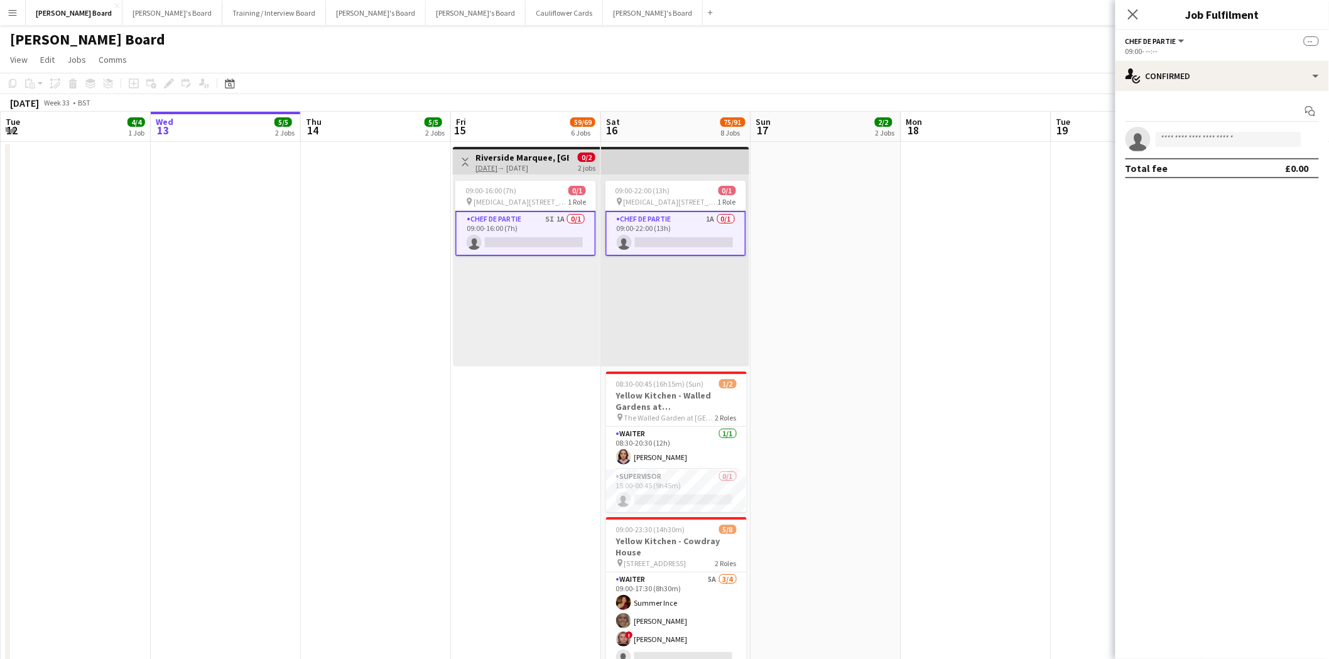
drag, startPoint x: 647, startPoint y: 230, endPoint x: 638, endPoint y: 234, distance: 9.8
click at [648, 230] on app-card-role "Chef de Partie 1A 0/1 09:00-22:00 (13h) single-neutral-actions" at bounding box center [675, 233] width 141 height 45
click at [517, 230] on app-card-role "Chef de Partie 5I 1A 0/1 09:00-16:00 (7h) single-neutral-actions" at bounding box center [526, 232] width 141 height 43
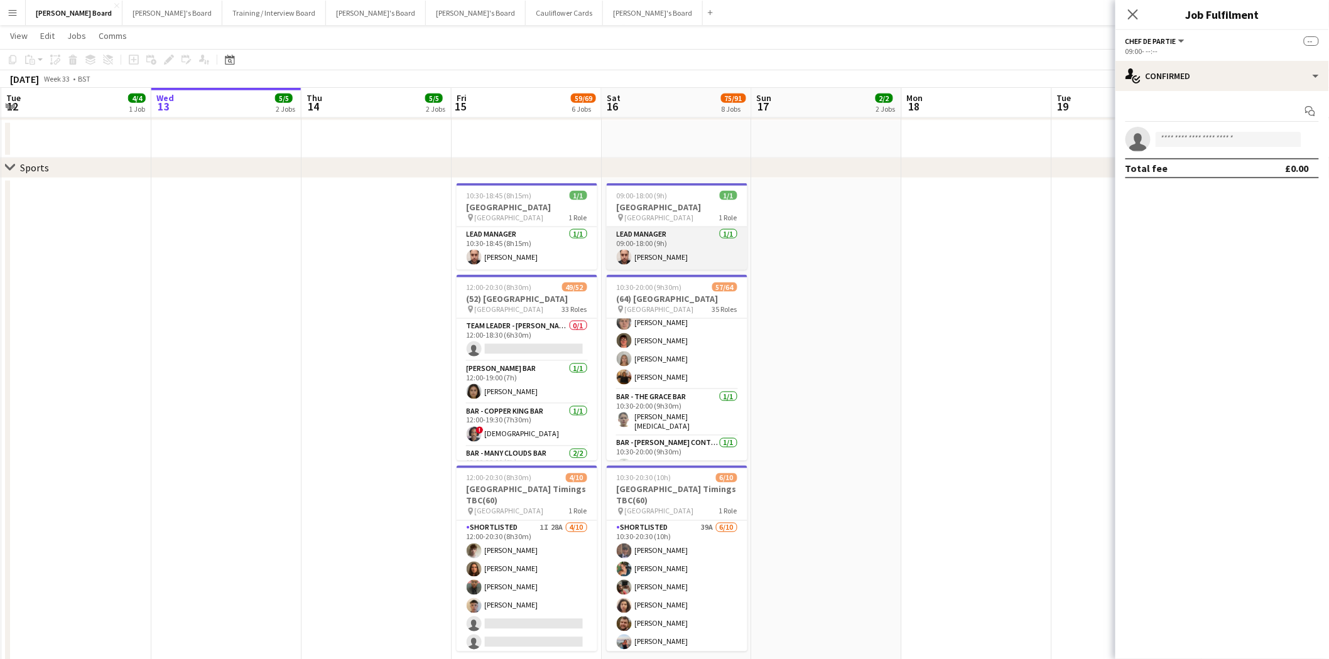
scroll to position [767, 0]
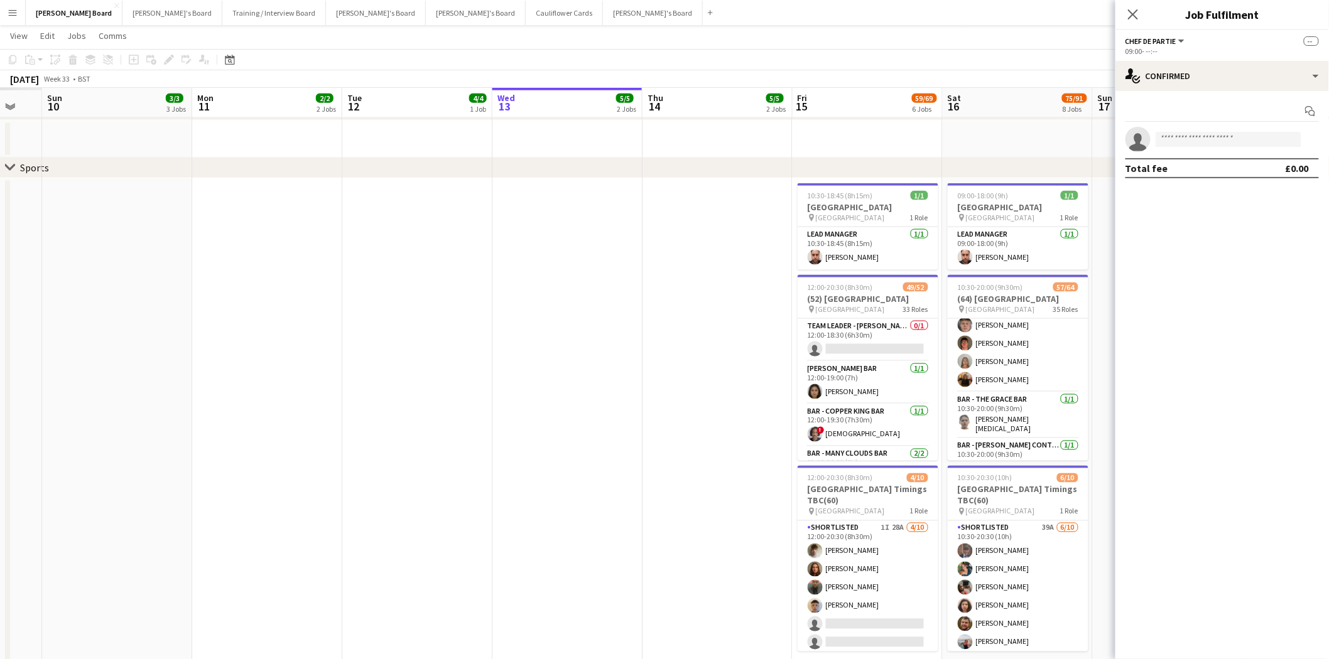
drag, startPoint x: 315, startPoint y: 342, endPoint x: 524, endPoint y: 379, distance: 212.4
click at [958, 412] on app-calendar-viewport "Fri 8 Sat 9 Sun 10 3/3 3 Jobs Mon 11 2/2 2 Jobs Tue 12 4/4 1 Job Wed 13 5/5 2 J…" at bounding box center [664, 338] width 1329 height 1834
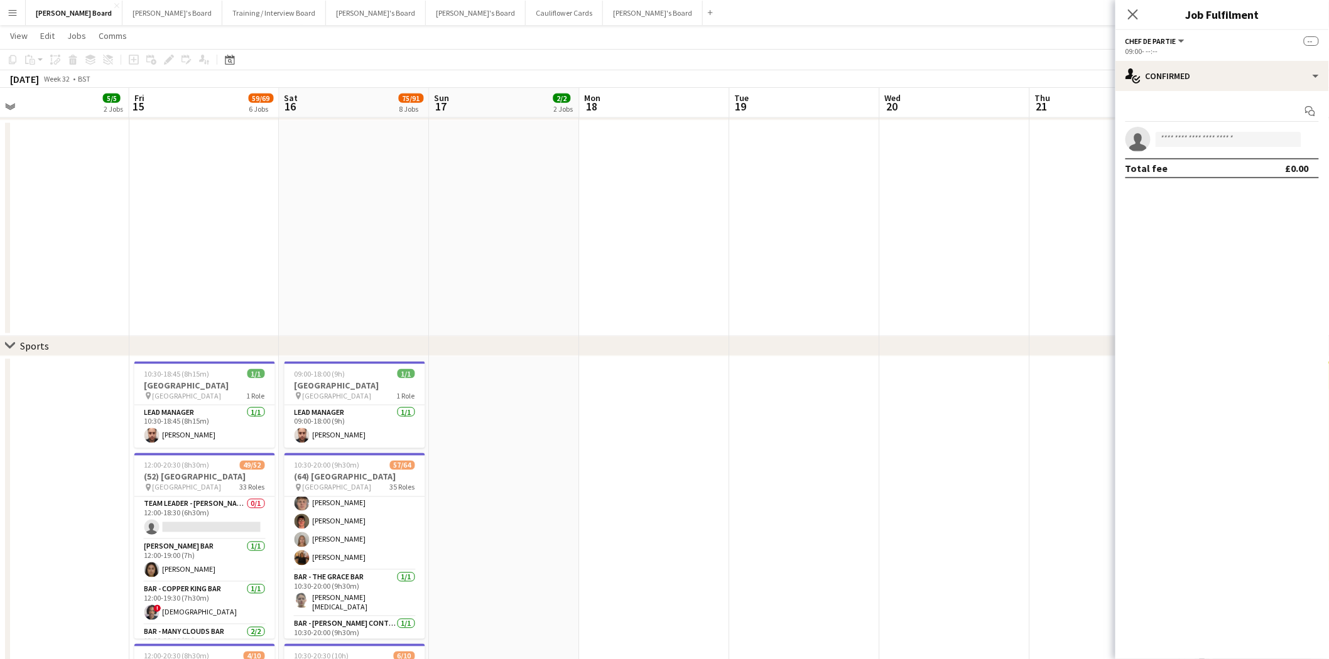
scroll to position [0, 322]
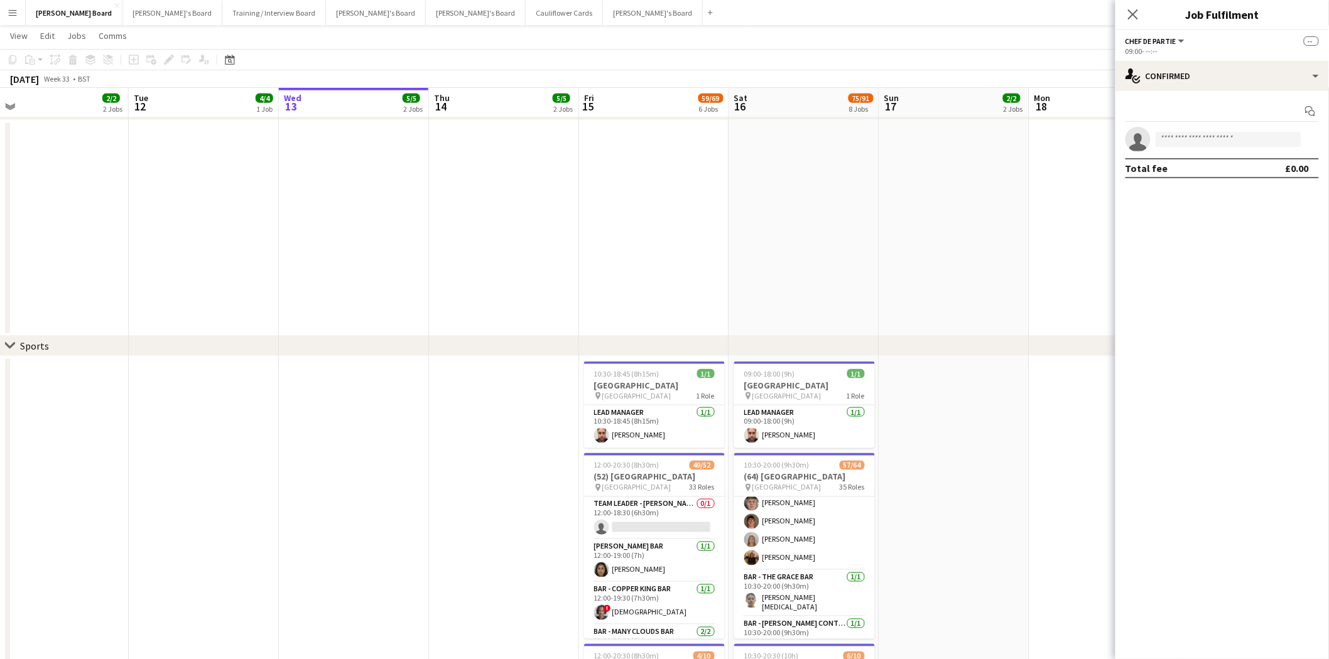
drag, startPoint x: 555, startPoint y: 421, endPoint x: 21, endPoint y: 346, distance: 538.4
click at [11, 347] on div "chevron-right Four Seasons chevron-right Sports chevron-right Back of House Sat…" at bounding box center [664, 427] width 1329 height 2013
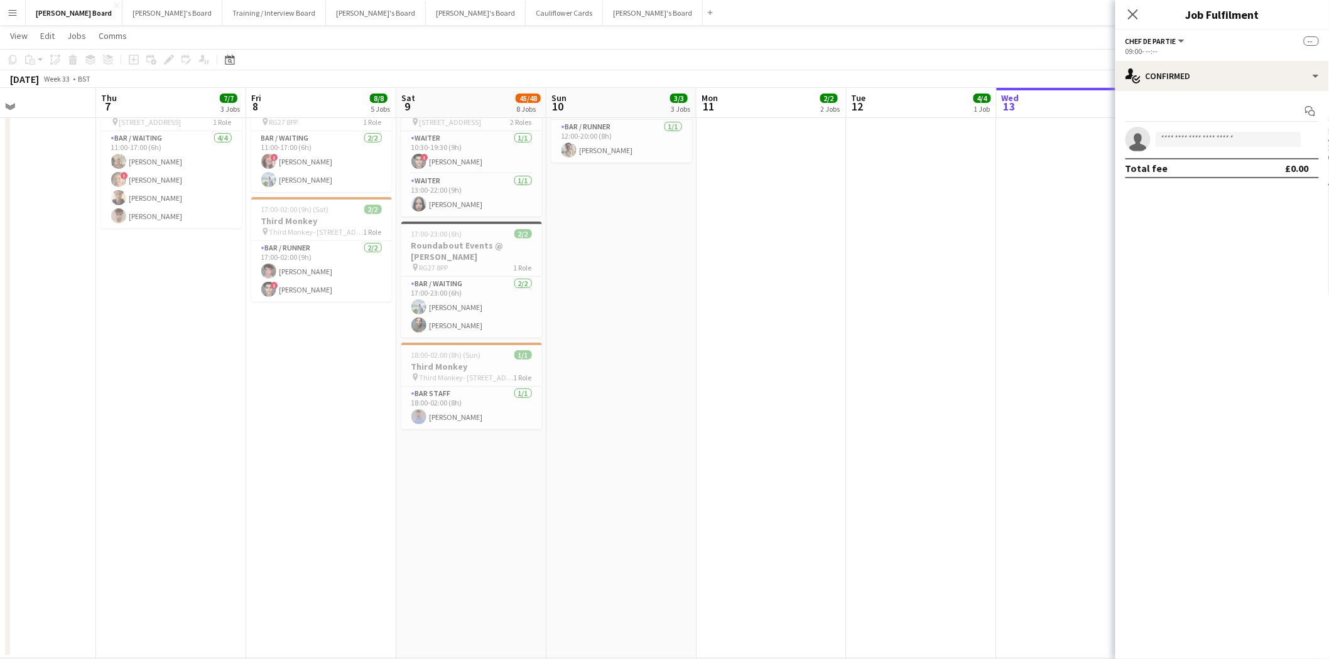
scroll to position [0, 264]
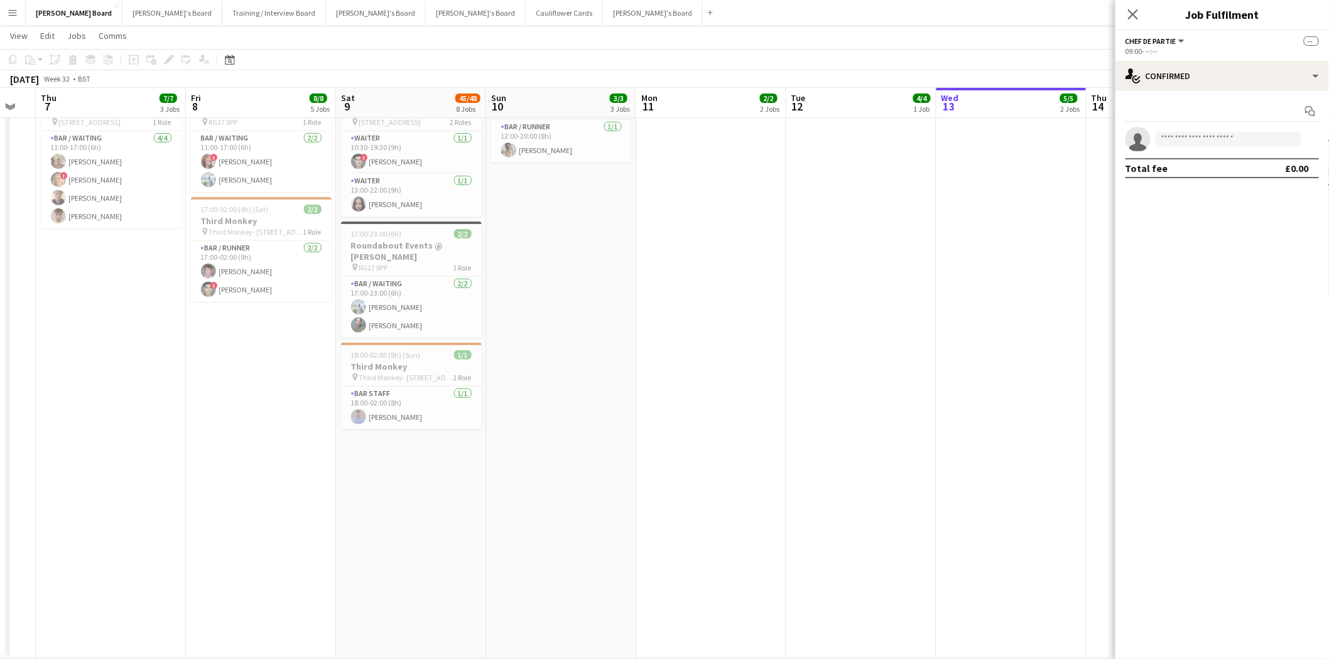
drag, startPoint x: 227, startPoint y: 297, endPoint x: 884, endPoint y: 362, distance: 660.8
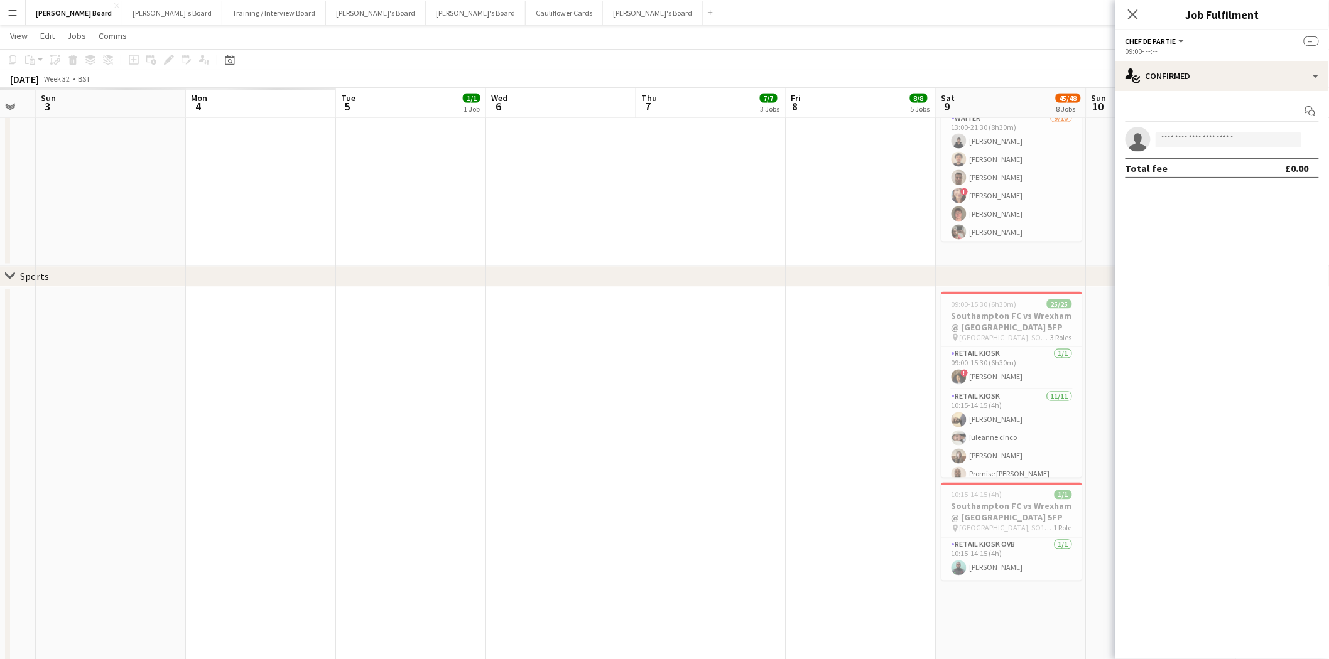
scroll to position [0, 344]
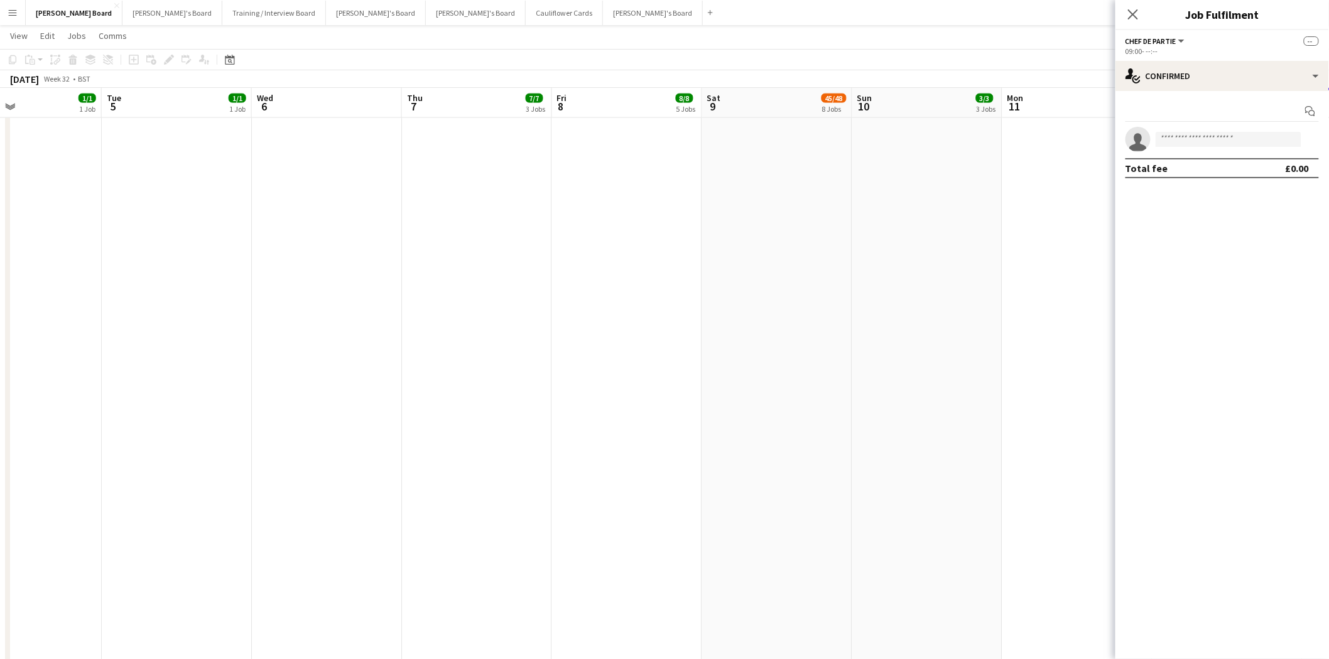
drag, startPoint x: 159, startPoint y: 317, endPoint x: 587, endPoint y: 373, distance: 432.0
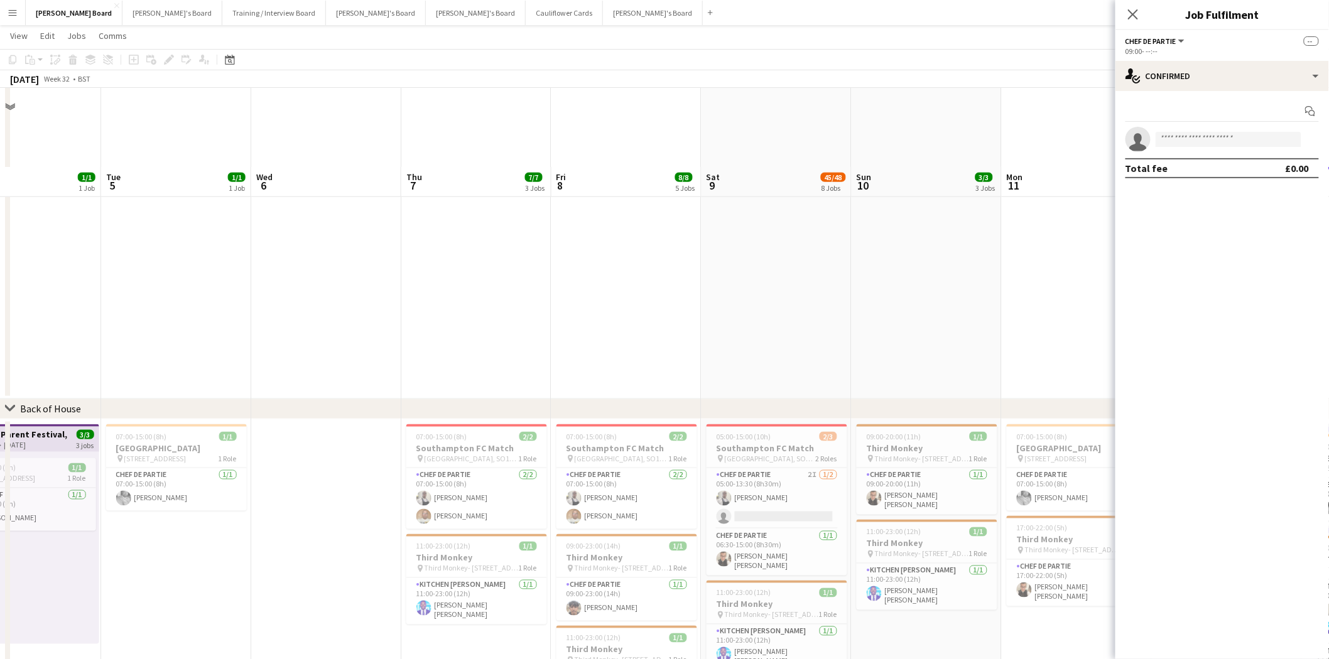
scroll to position [2652, 0]
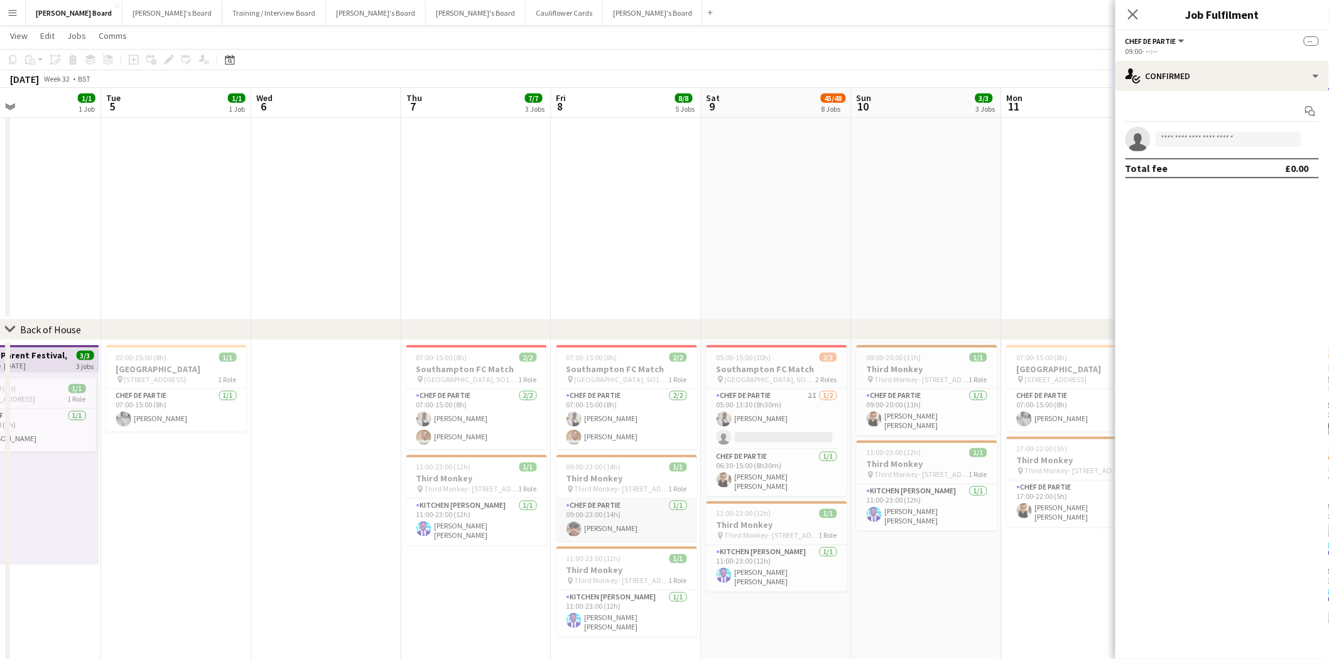
click at [635, 529] on app-card-role "Chef de Partie 1/1 09:00-23:00 (14h) Joseph Masih" at bounding box center [626, 520] width 141 height 43
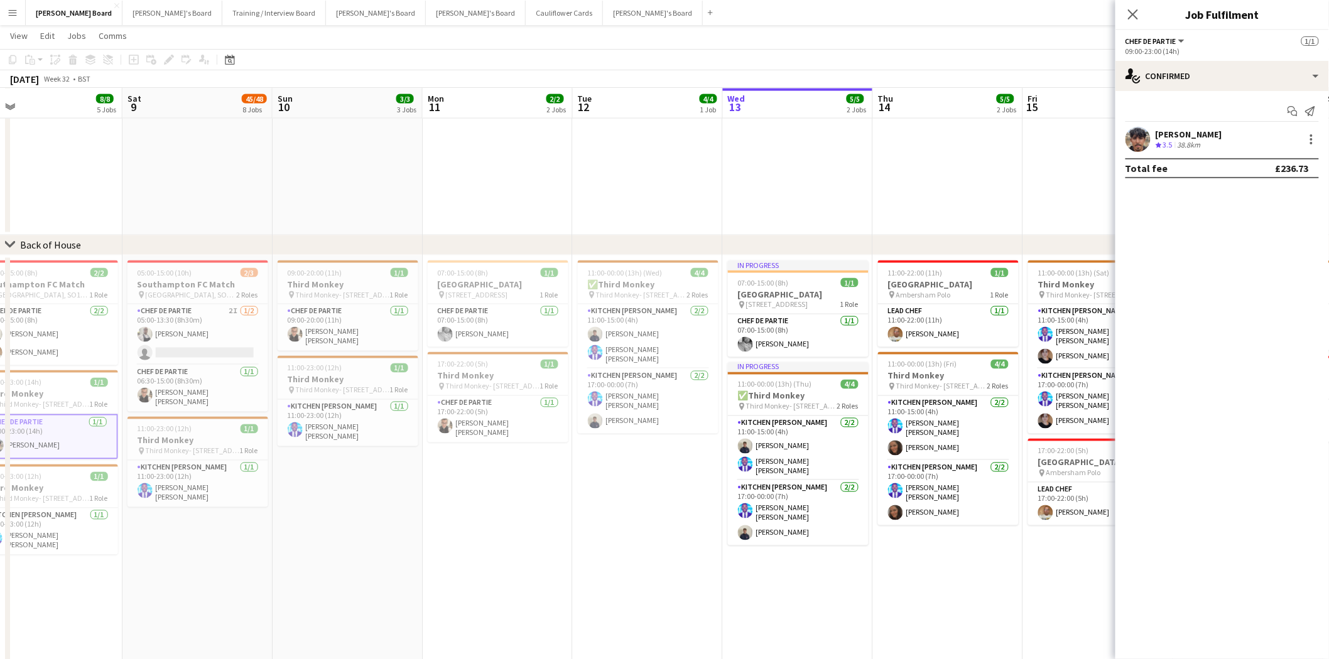
scroll to position [0, 511]
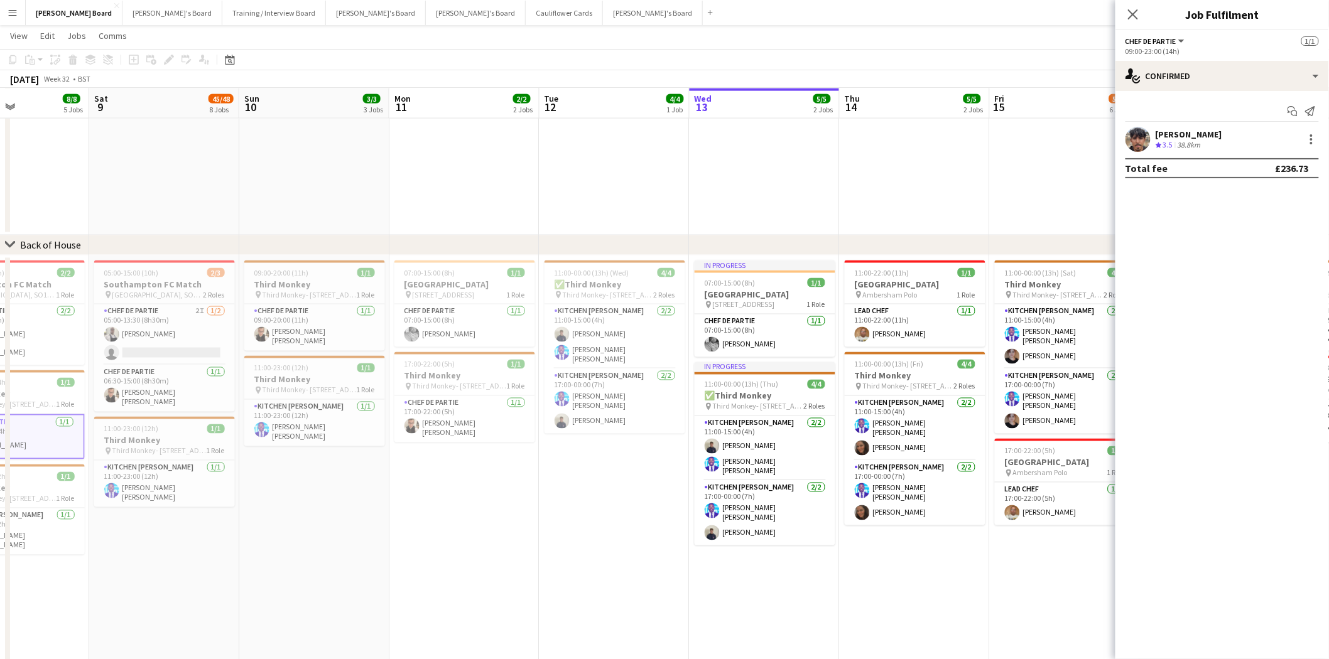
drag, startPoint x: 972, startPoint y: 547, endPoint x: 360, endPoint y: 491, distance: 615.0
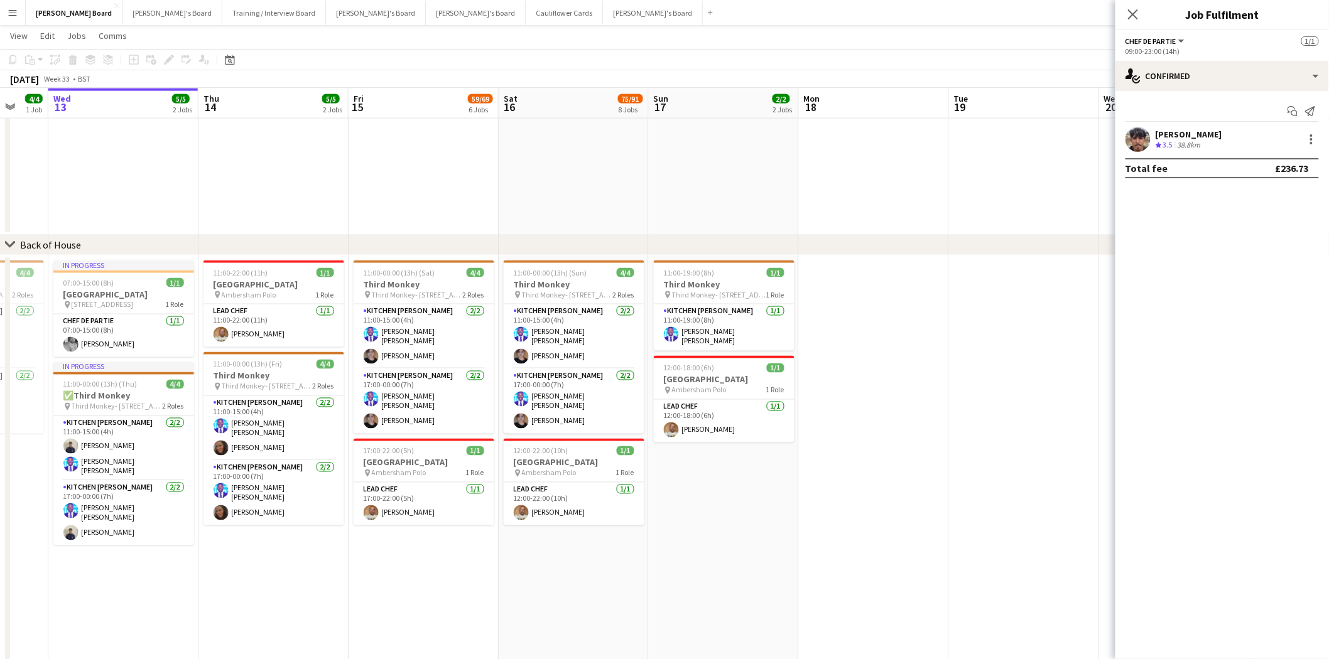
scroll to position [0, 401]
drag, startPoint x: 1075, startPoint y: 593, endPoint x: 435, endPoint y: 543, distance: 642.0
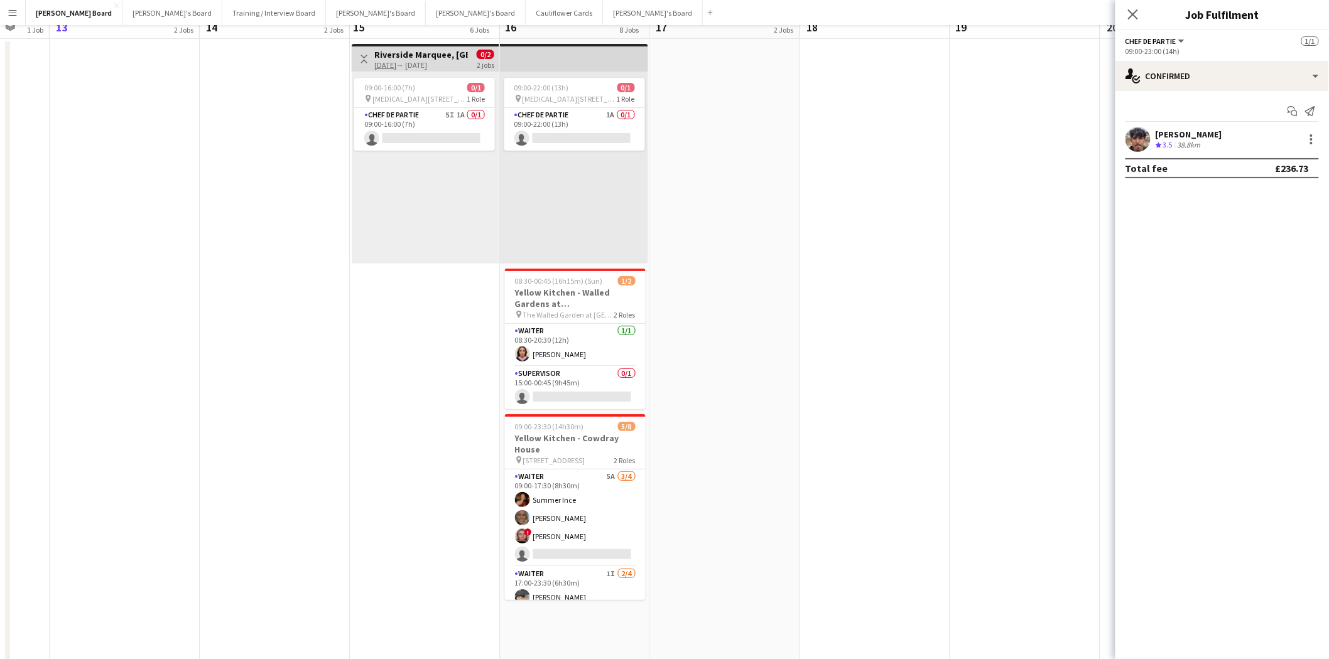
scroll to position [0, 0]
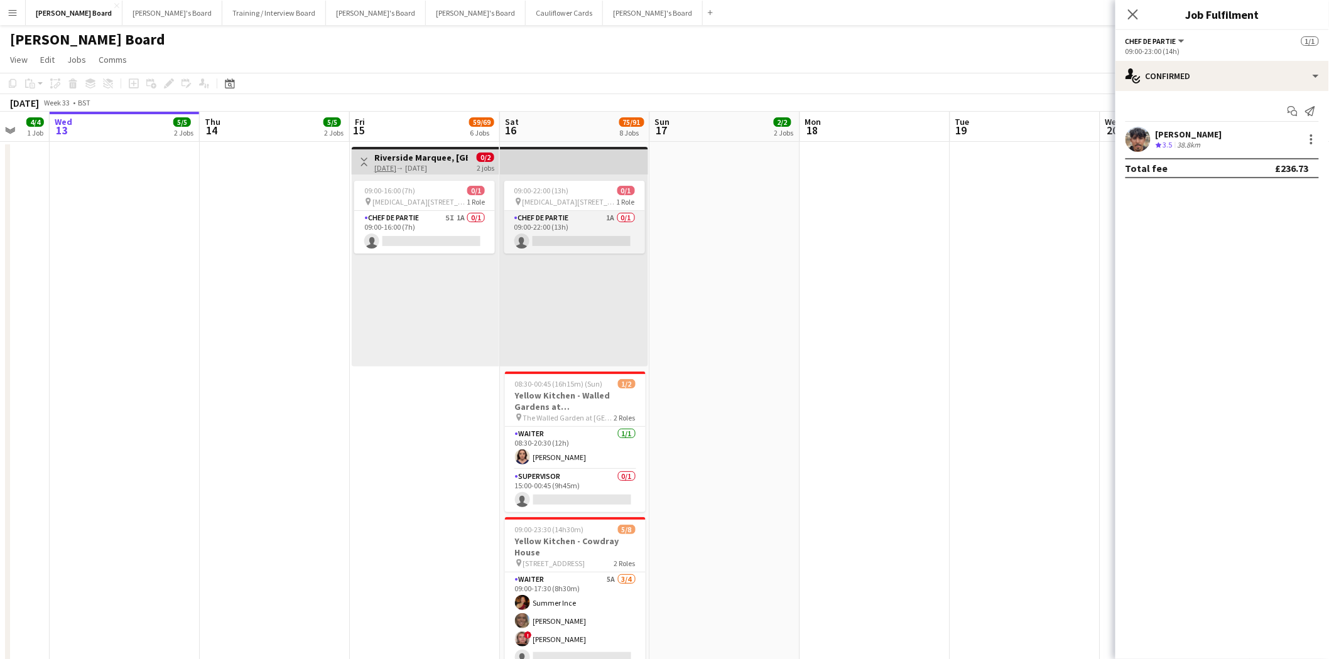
click at [573, 230] on app-card-role "Chef de Partie 1A 0/1 09:00-22:00 (13h) single-neutral-actions" at bounding box center [574, 232] width 141 height 43
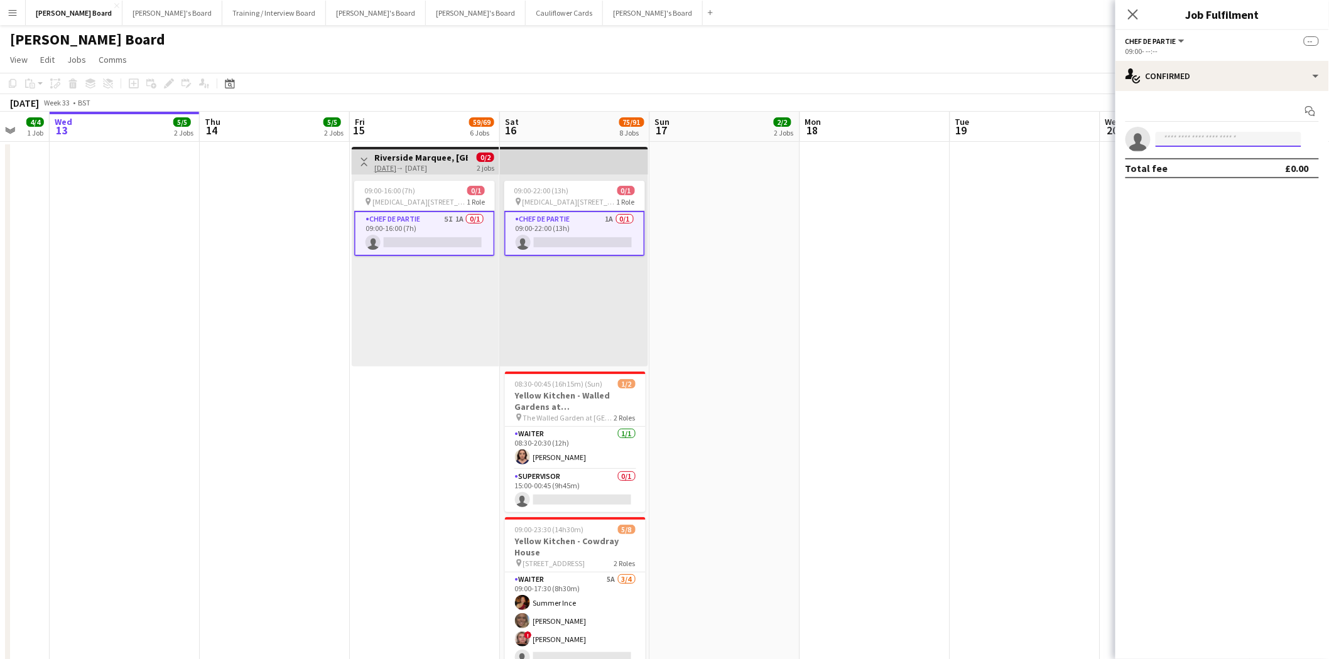
click at [1200, 140] on input at bounding box center [1229, 139] width 146 height 15
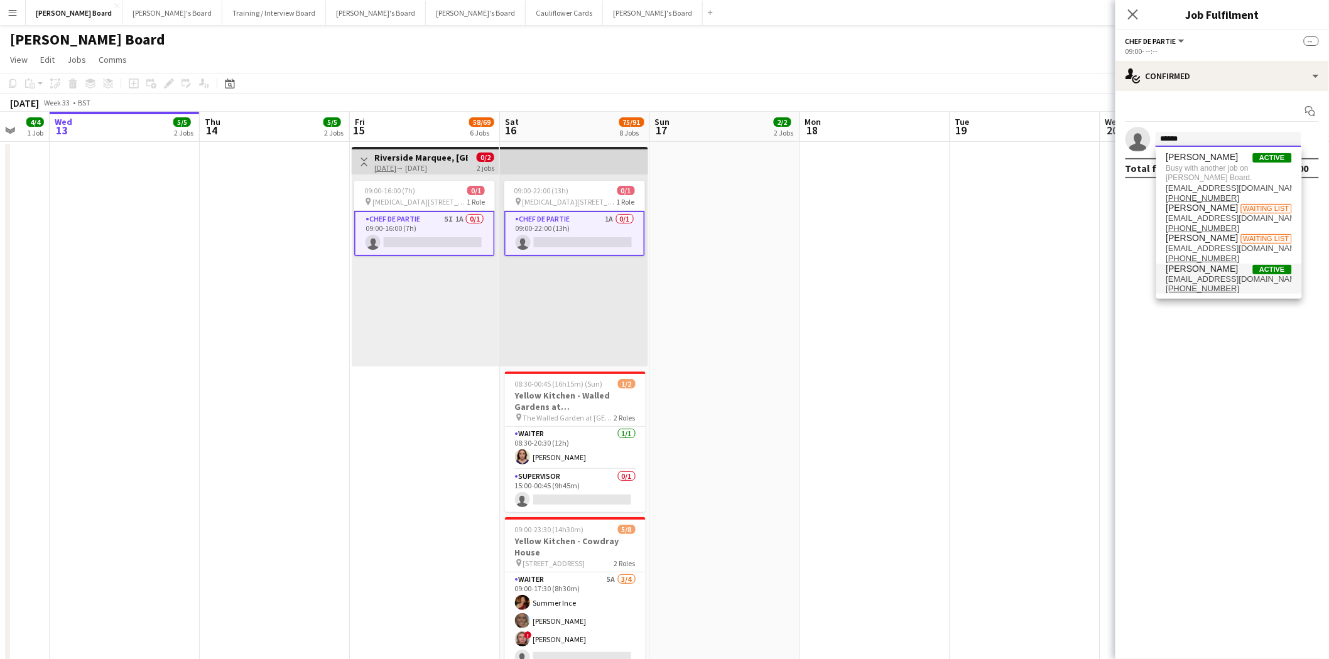
type input "******"
click at [1195, 275] on span "nikhil_trivedi@hotmail.com" at bounding box center [1229, 279] width 126 height 10
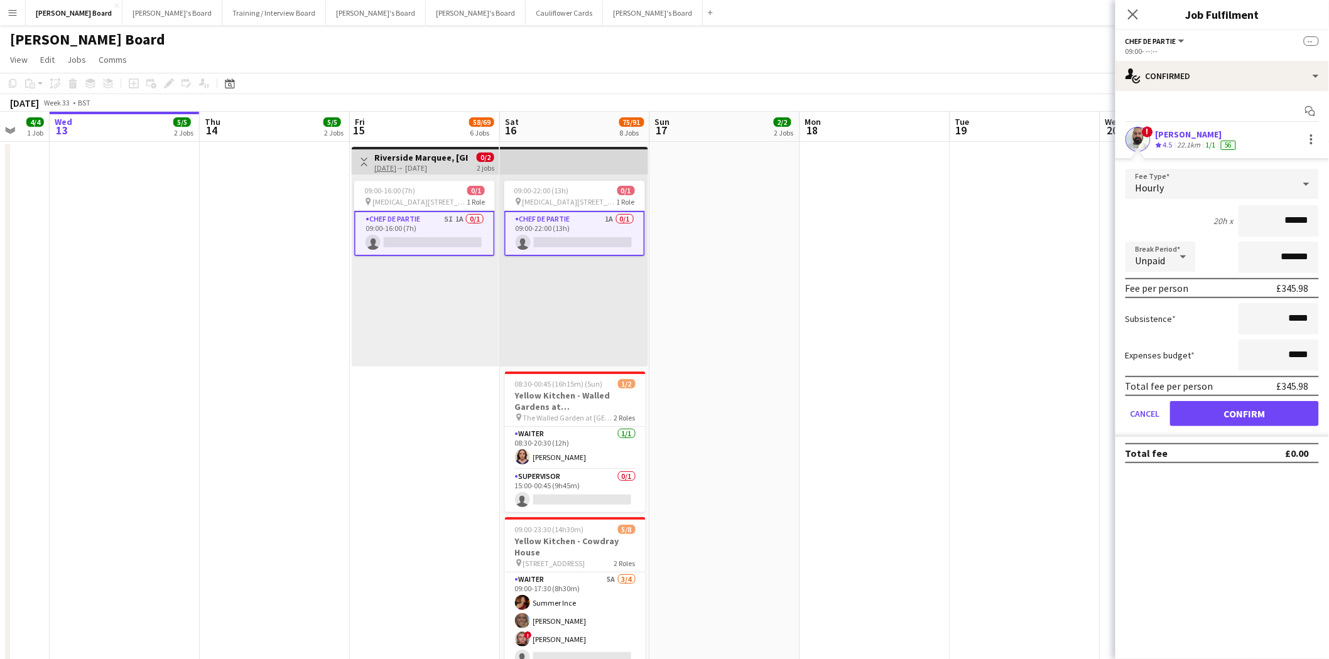
click at [1193, 135] on div "Nikhil Trivedi" at bounding box center [1197, 134] width 83 height 11
click at [1133, 14] on icon at bounding box center [1133, 14] width 12 height 12
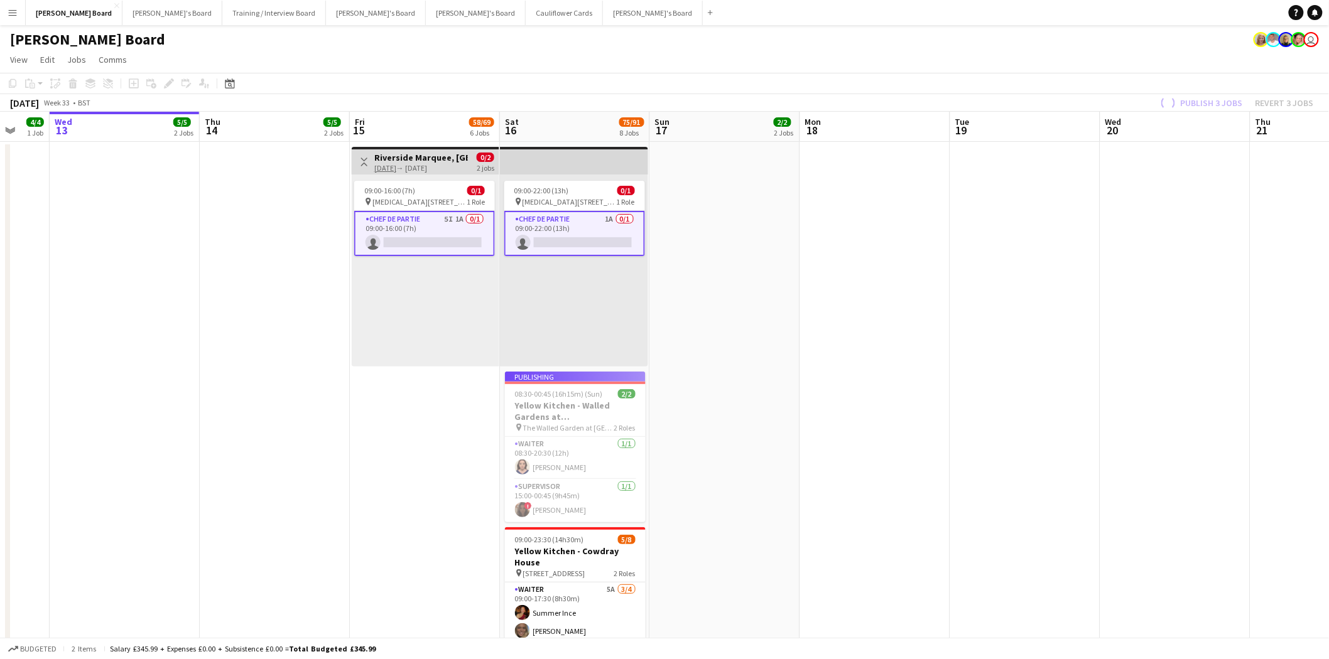
drag, startPoint x: 698, startPoint y: 283, endPoint x: 626, endPoint y: 268, distance: 73.8
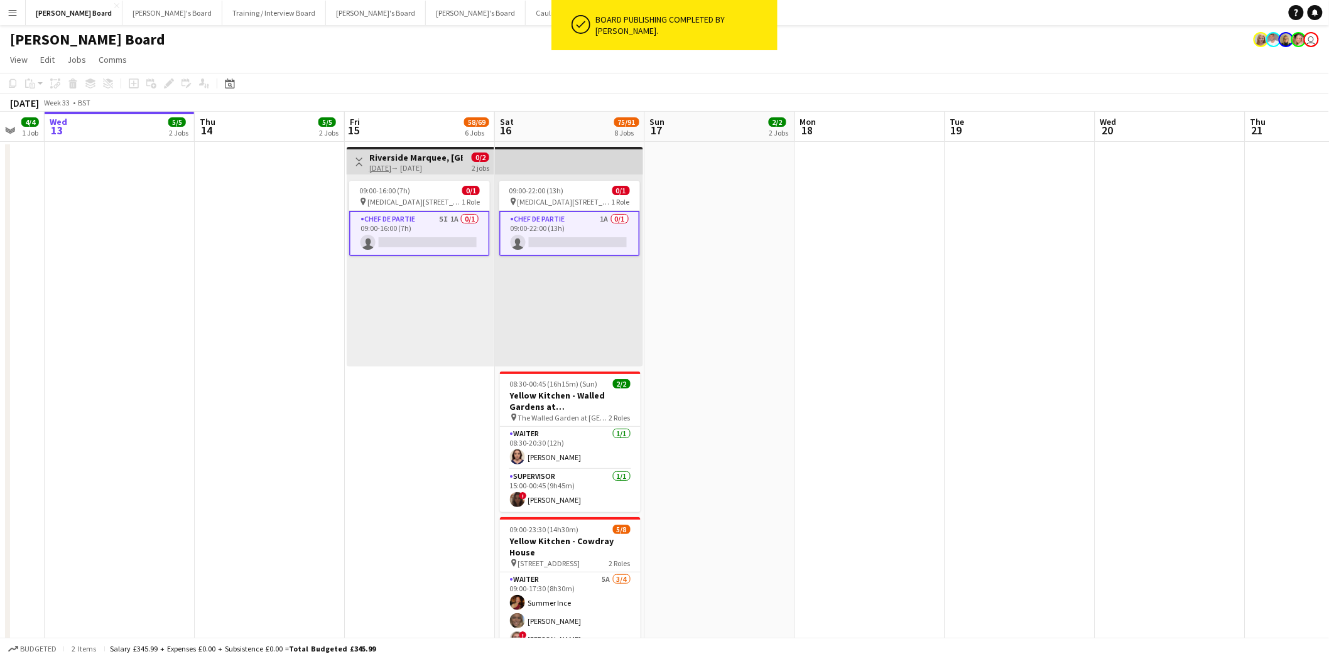
click at [555, 219] on app-card-role "Chef de Partie 1A 0/1 09:00-22:00 (13h) single-neutral-actions" at bounding box center [569, 233] width 141 height 45
drag, startPoint x: 413, startPoint y: 227, endPoint x: 469, endPoint y: 247, distance: 59.4
click at [415, 228] on app-card-role "Chef de Partie 5I 1A 0/1 09:00-16:00 (7h) single-neutral-actions" at bounding box center [420, 232] width 141 height 43
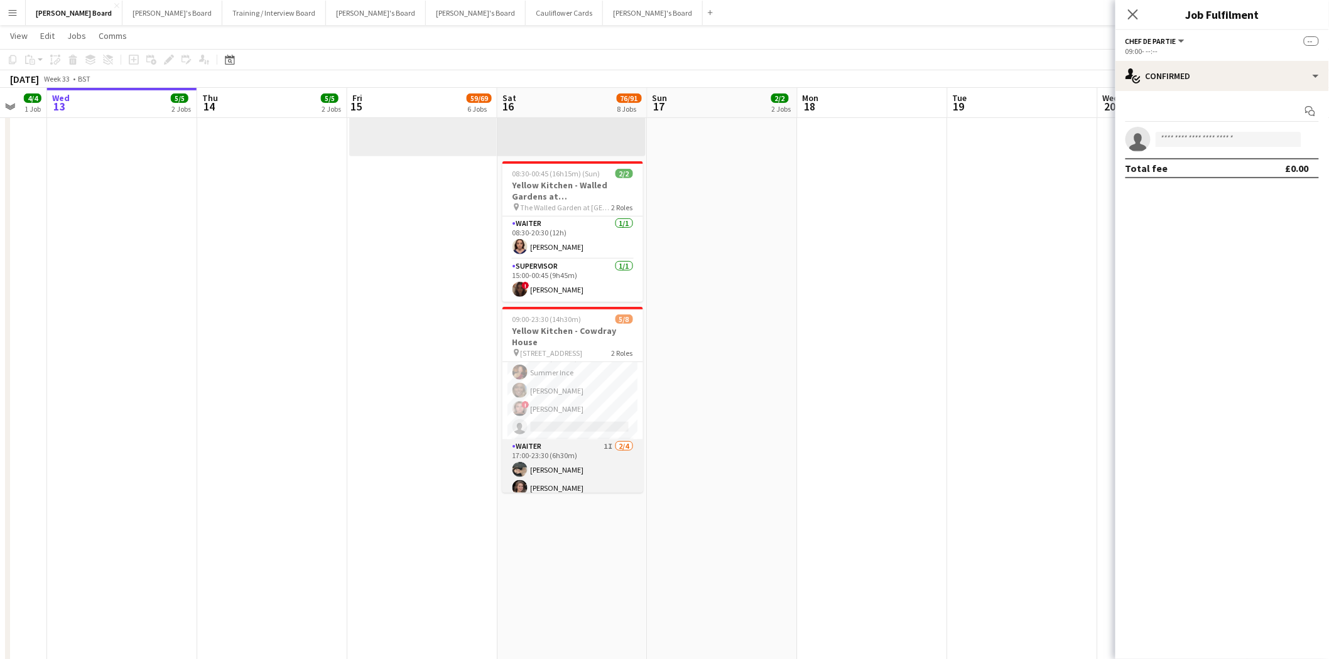
scroll to position [0, 0]
click at [585, 423] on app-card-role "Waiter 5A 3/4 09:00-17:30 (8h30m) Summer Ince Anna Simmonds ! Libby Calow singl…" at bounding box center [572, 410] width 141 height 97
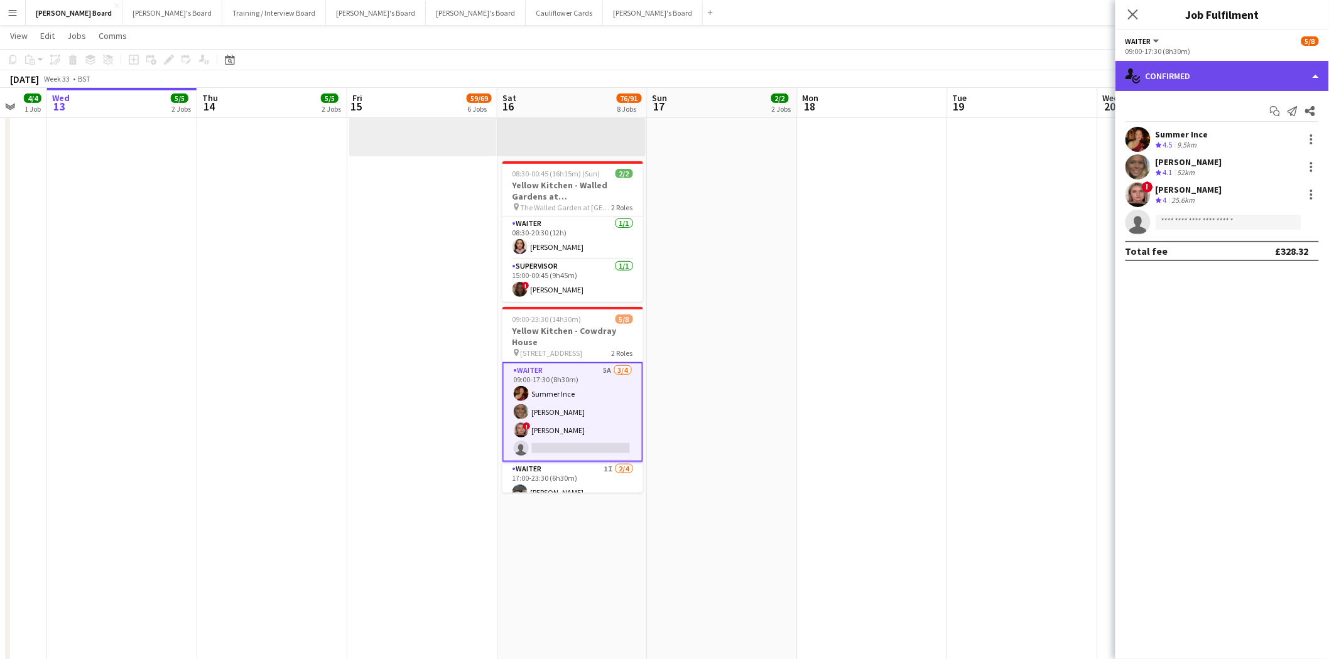
click at [1188, 77] on div "single-neutral-actions-check-2 Confirmed" at bounding box center [1222, 76] width 214 height 30
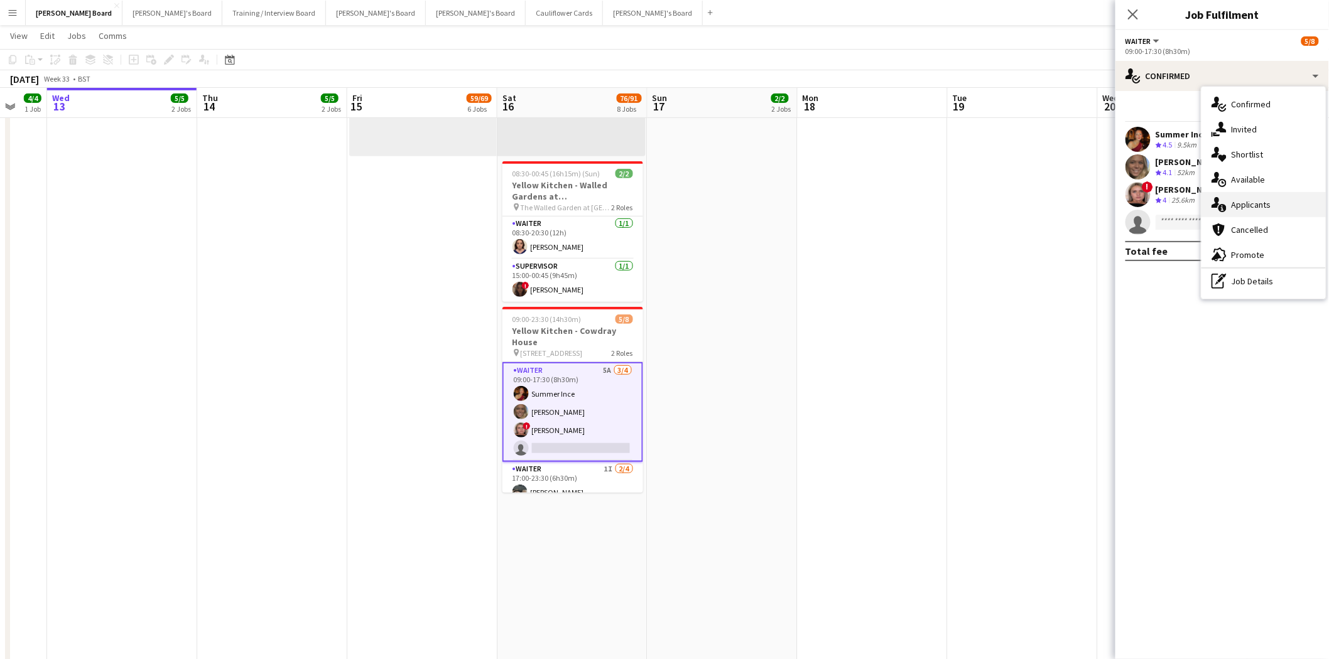
drag, startPoint x: 1288, startPoint y: 199, endPoint x: 1258, endPoint y: 220, distance: 36.6
click at [1288, 201] on div "single-neutral-actions-information Applicants" at bounding box center [1263, 204] width 124 height 25
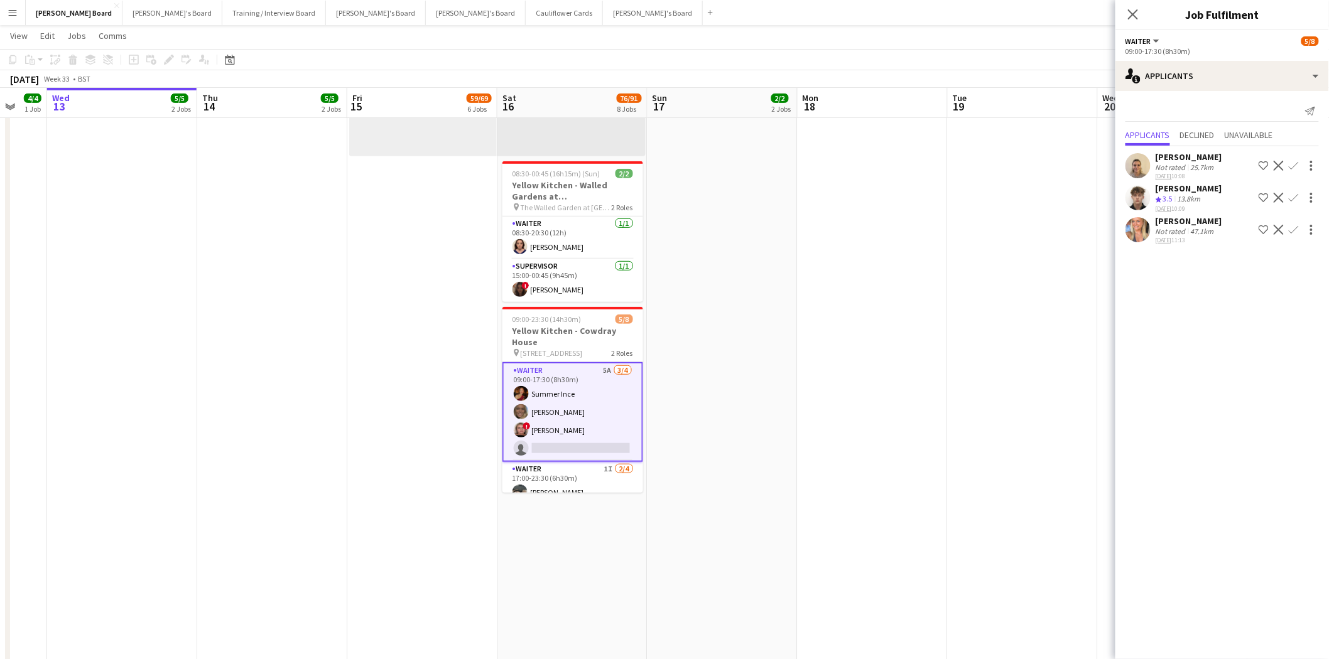
click at [1206, 193] on div "[PERSON_NAME]" at bounding box center [1189, 188] width 67 height 11
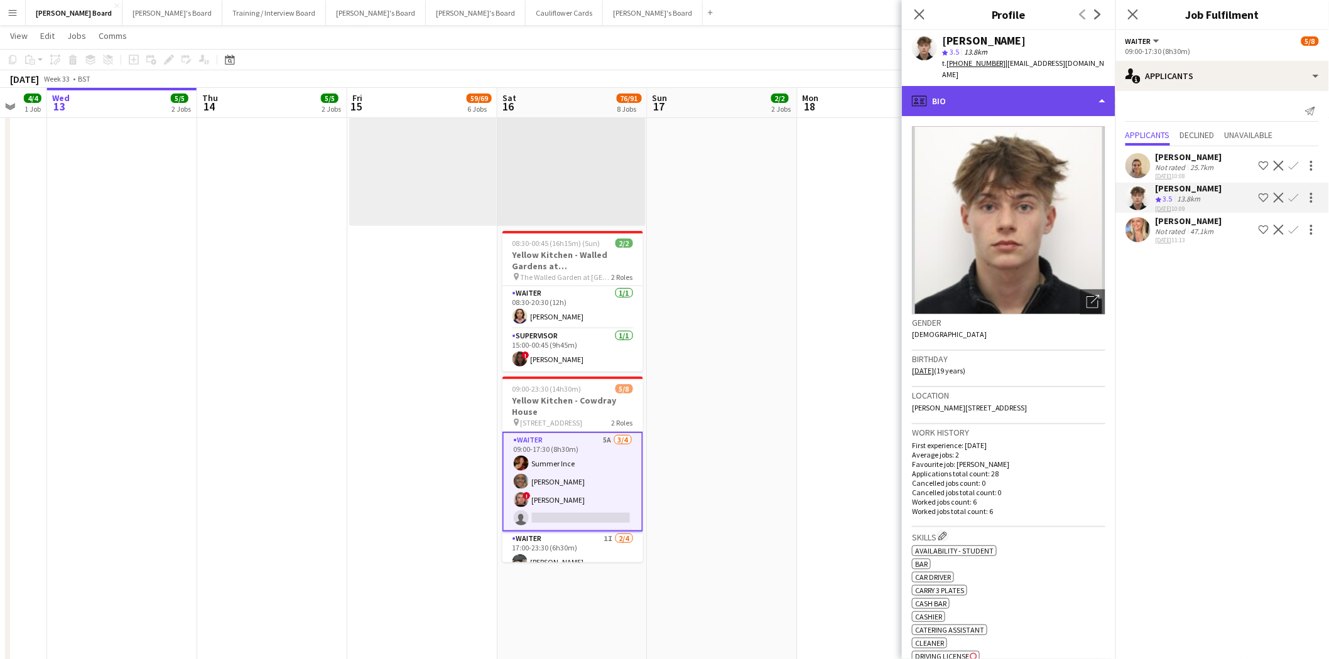
click at [970, 86] on div "profile Bio" at bounding box center [1009, 101] width 214 height 30
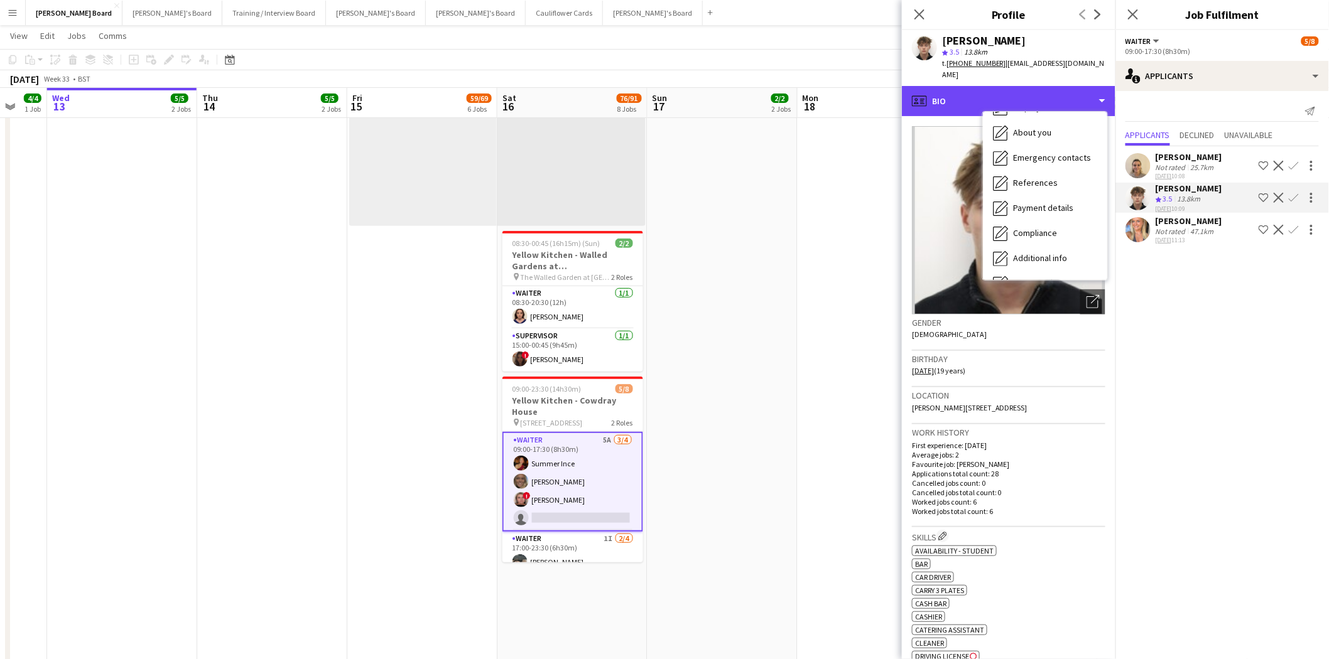
scroll to position [192, 0]
click at [1036, 232] on span "Feedback" at bounding box center [1032, 237] width 38 height 11
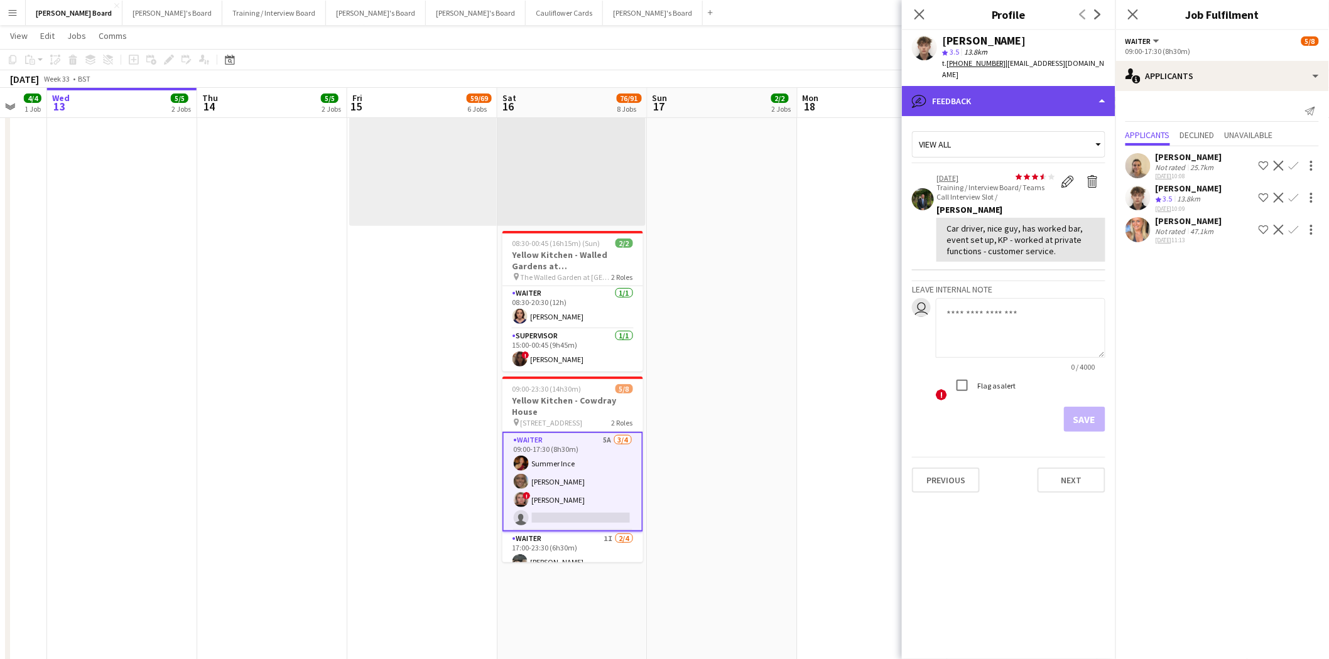
click at [991, 90] on div "bubble-pencil Feedback" at bounding box center [1009, 101] width 214 height 30
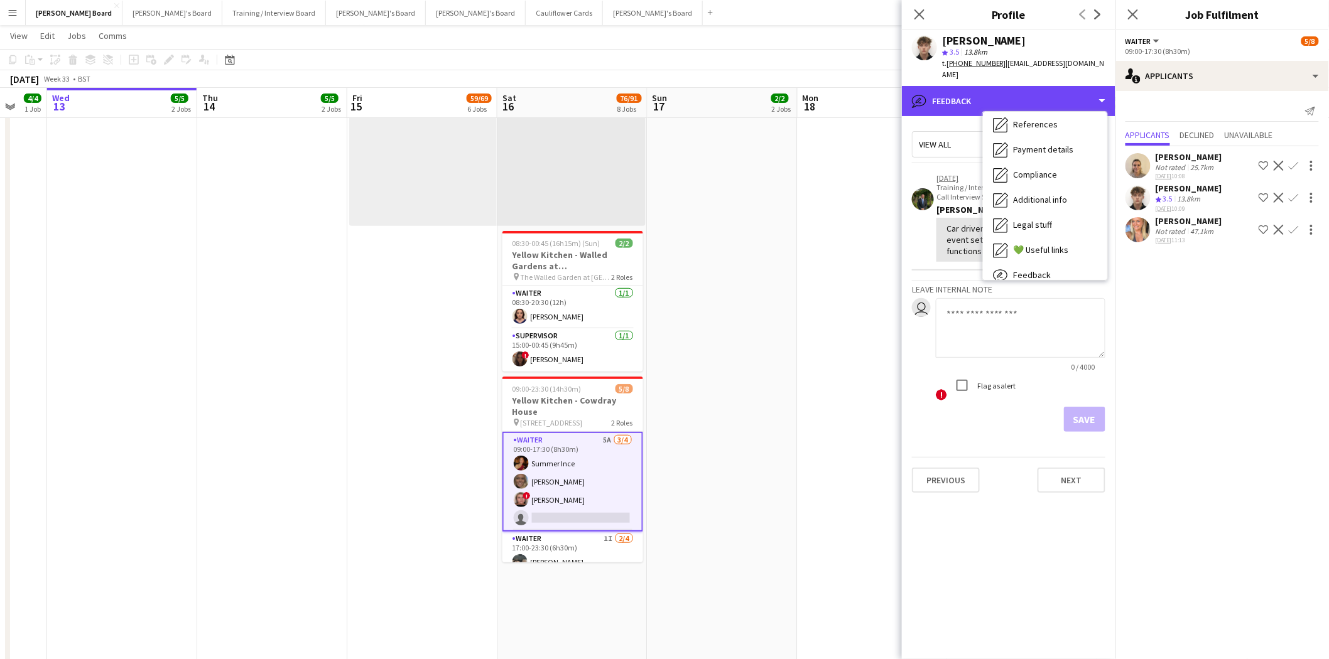
scroll to position [53, 0]
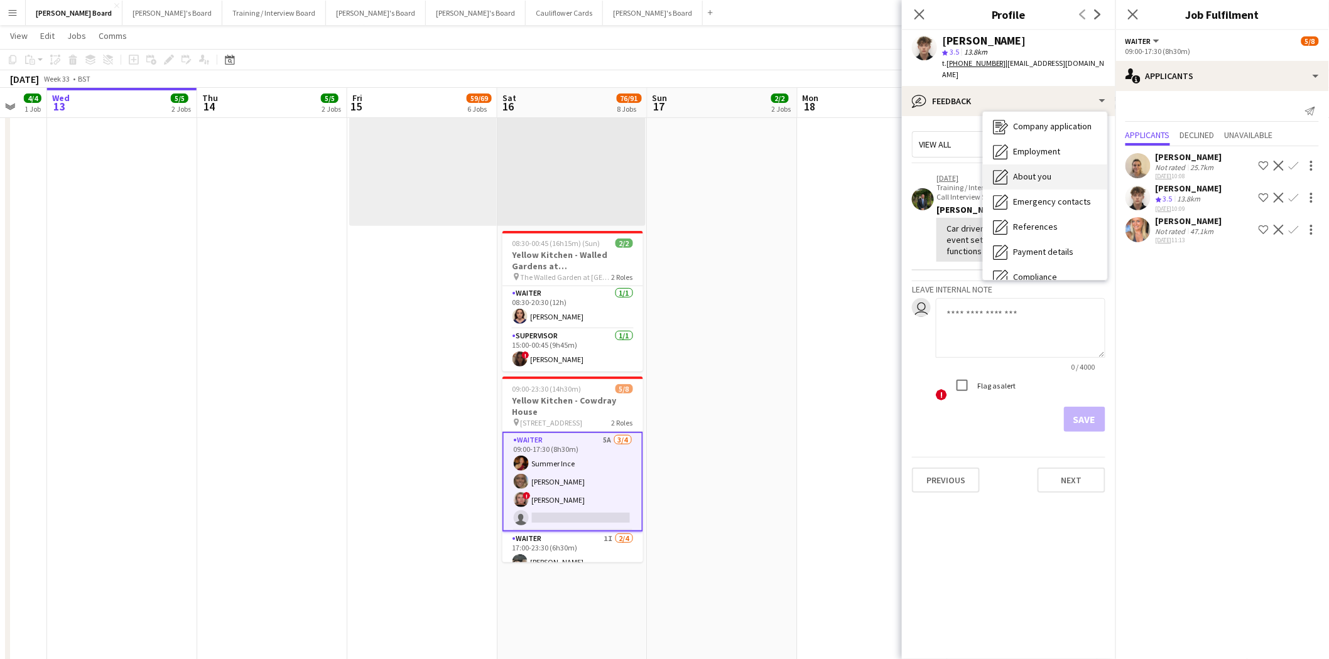
click at [1046, 171] on span "About you" at bounding box center [1032, 176] width 38 height 11
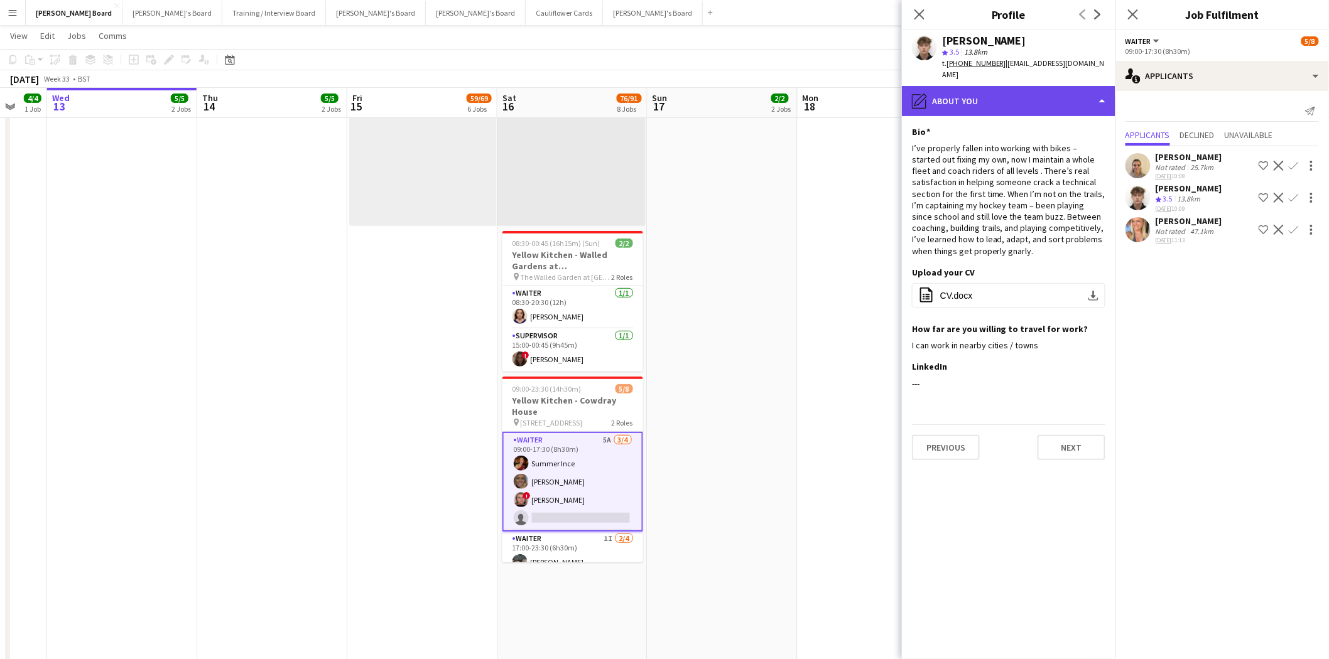
click at [1005, 86] on div "pencil4 About you" at bounding box center [1009, 101] width 214 height 30
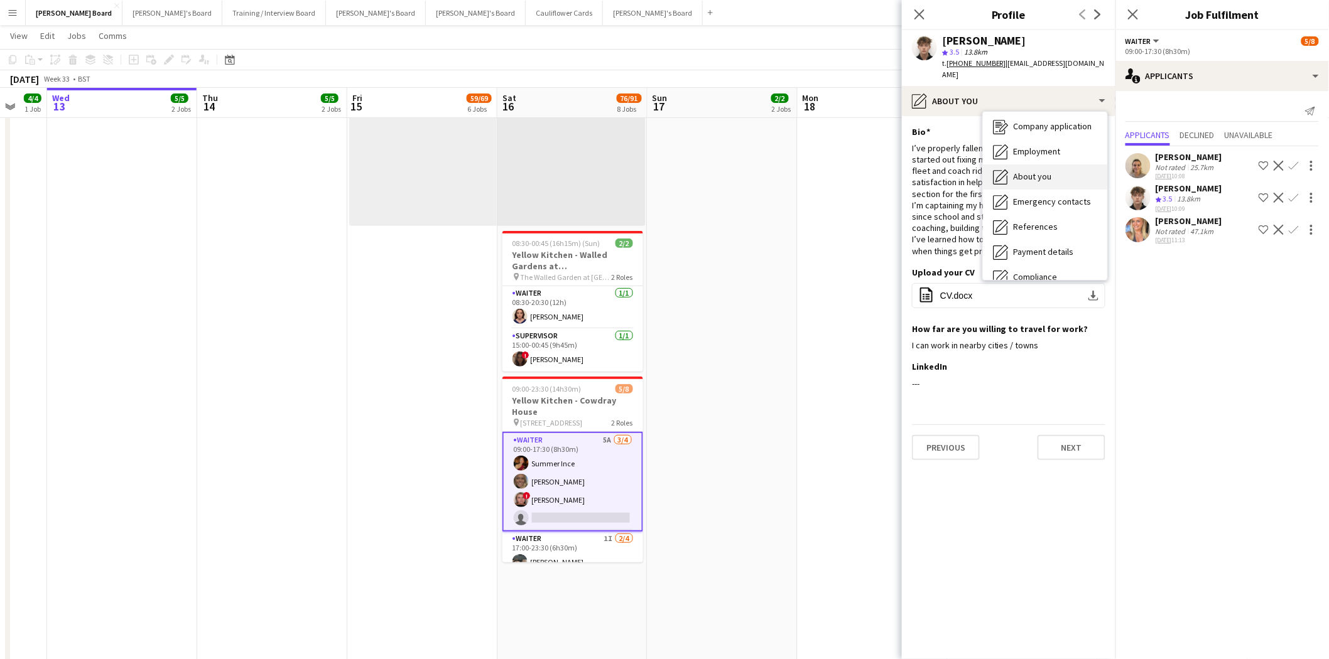
click at [1052, 176] on div "About you About you" at bounding box center [1045, 177] width 124 height 25
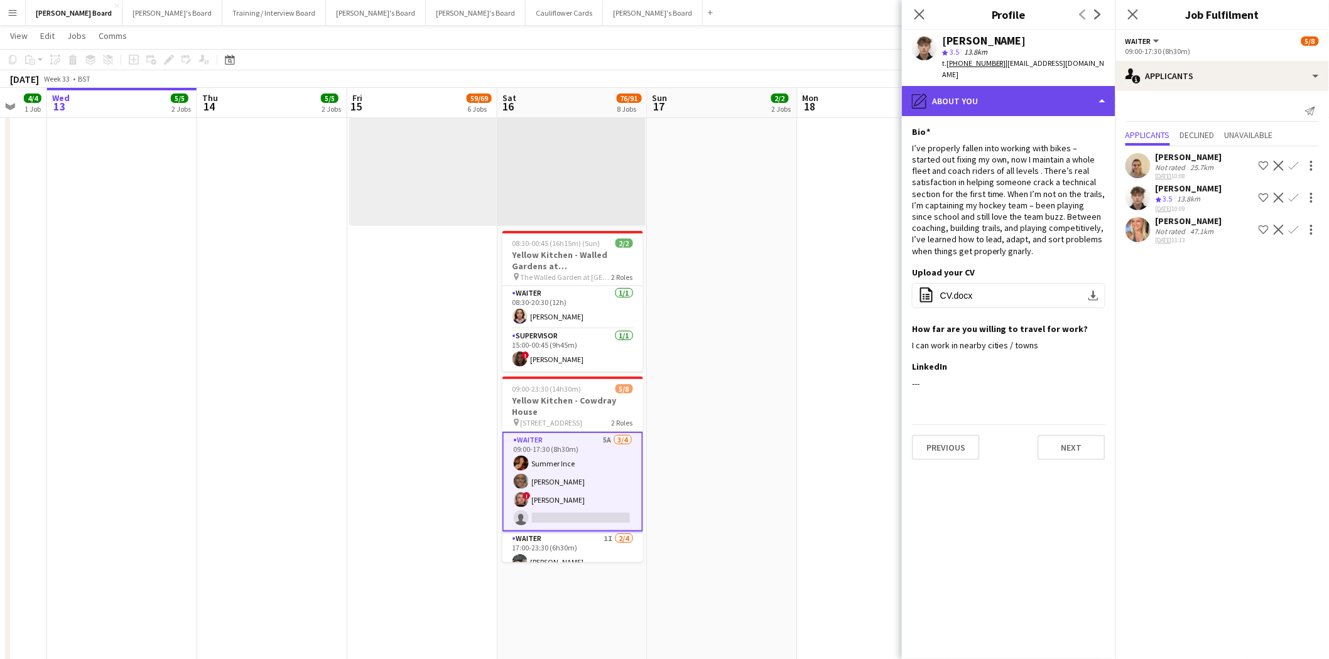
click at [1004, 91] on div "pencil4 About you" at bounding box center [1009, 101] width 214 height 30
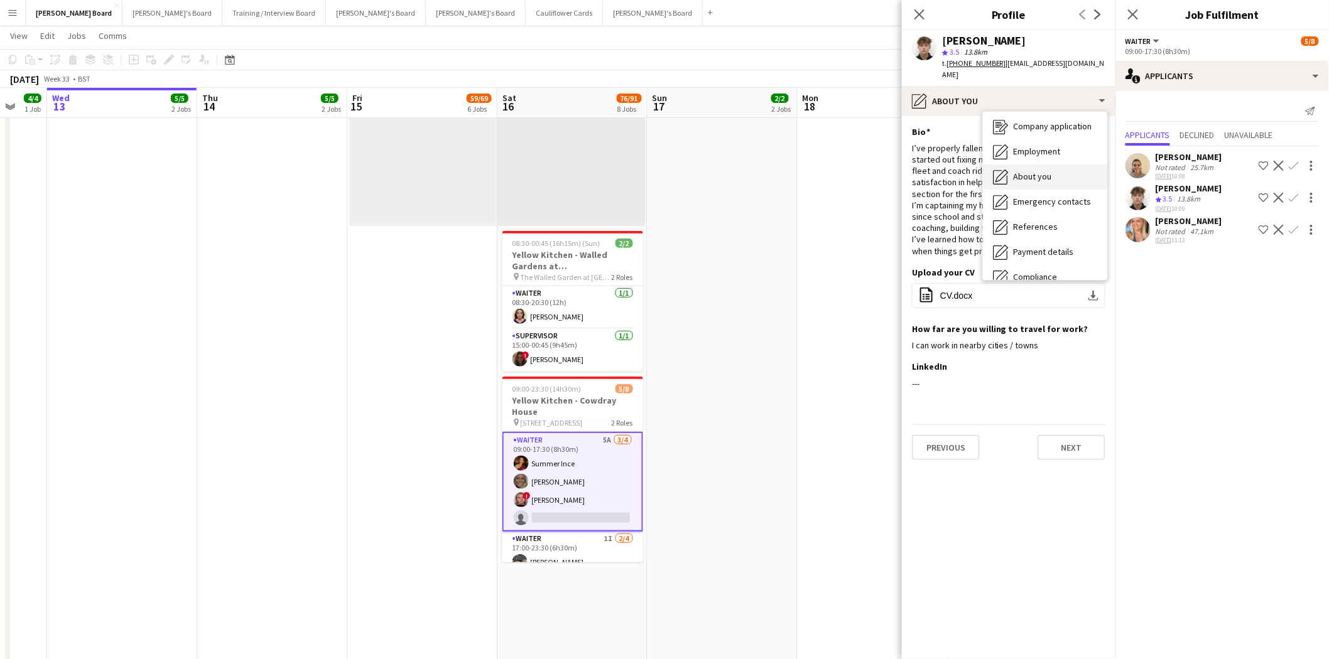
click at [1028, 171] on span "About you" at bounding box center [1032, 176] width 38 height 11
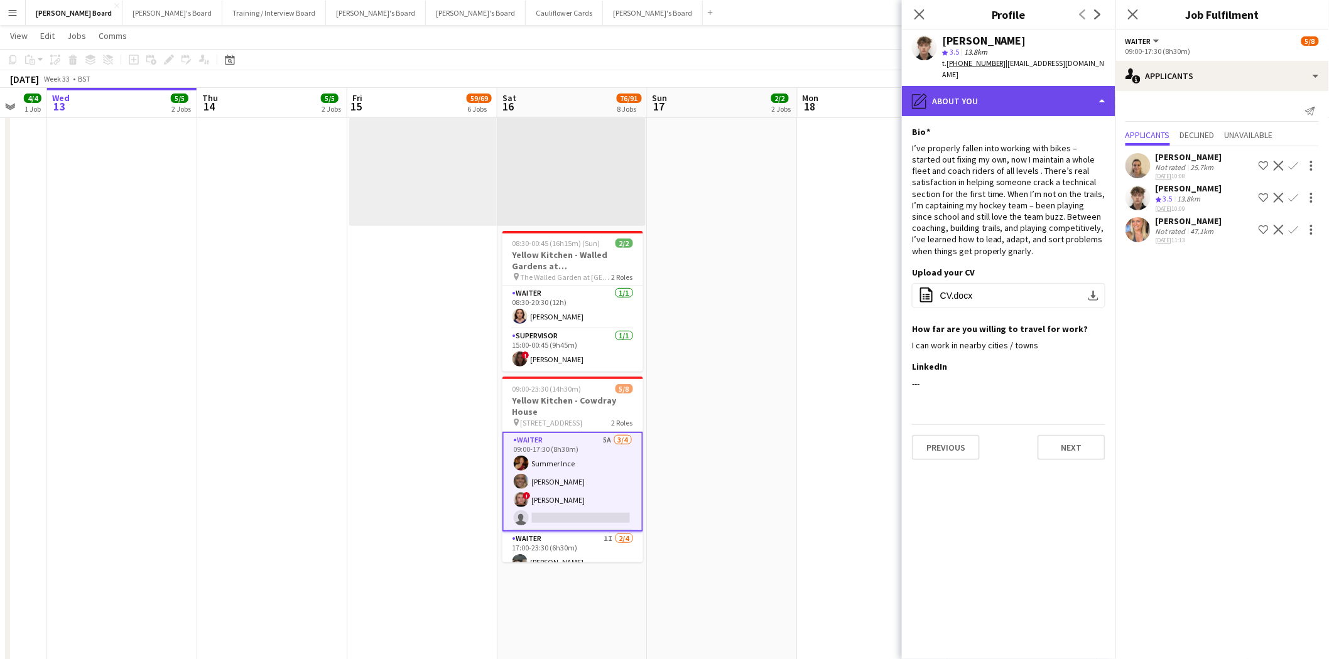
click at [976, 86] on div "pencil4 About you" at bounding box center [1009, 101] width 214 height 30
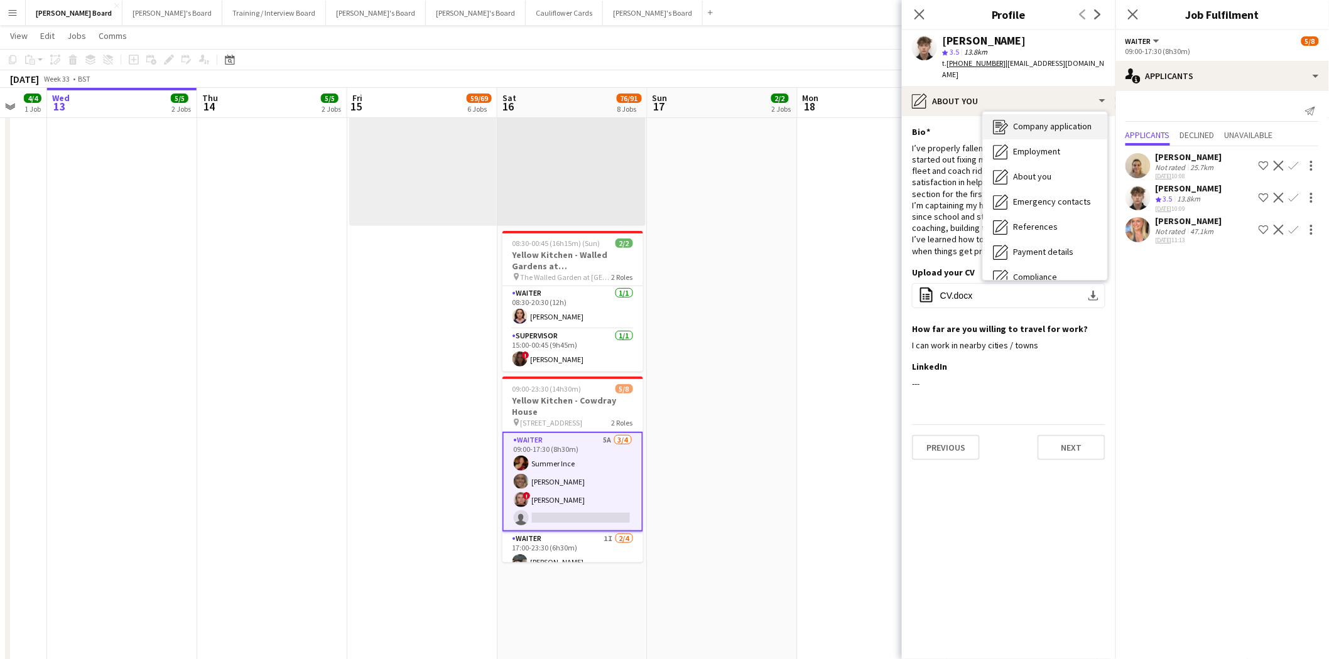
click at [1038, 121] on span "Company application" at bounding box center [1052, 126] width 79 height 11
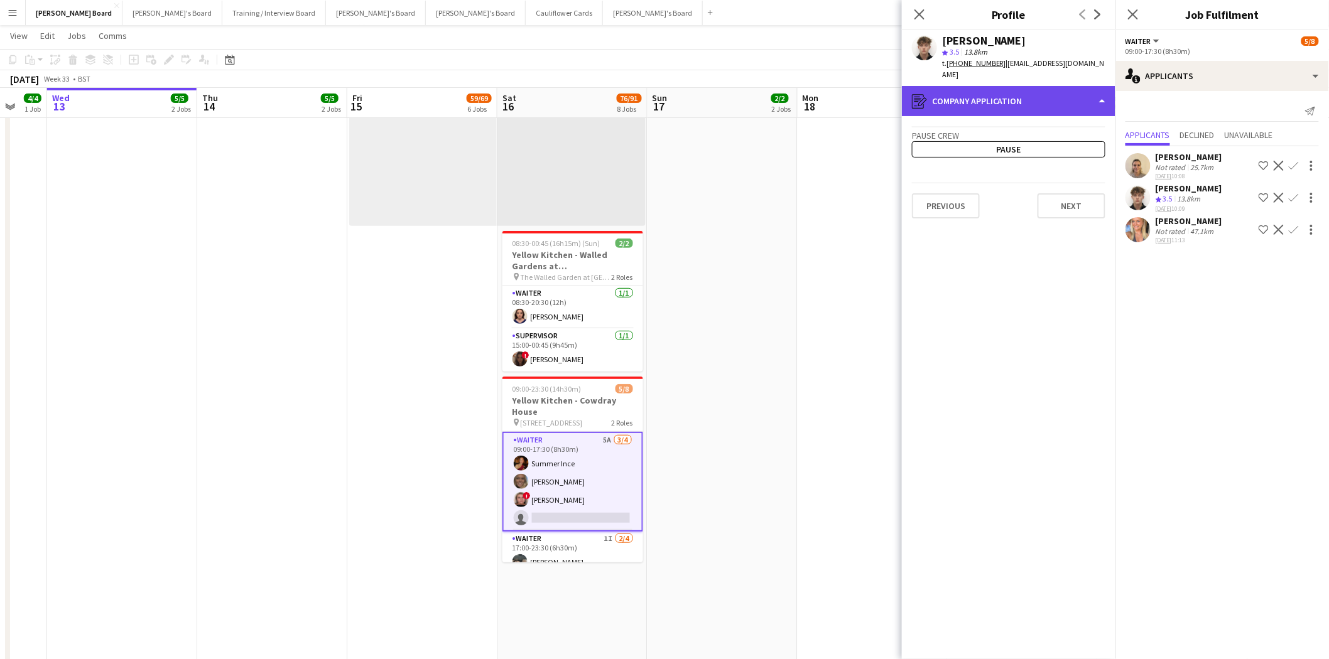
click at [949, 88] on div "register Company application" at bounding box center [1009, 101] width 214 height 30
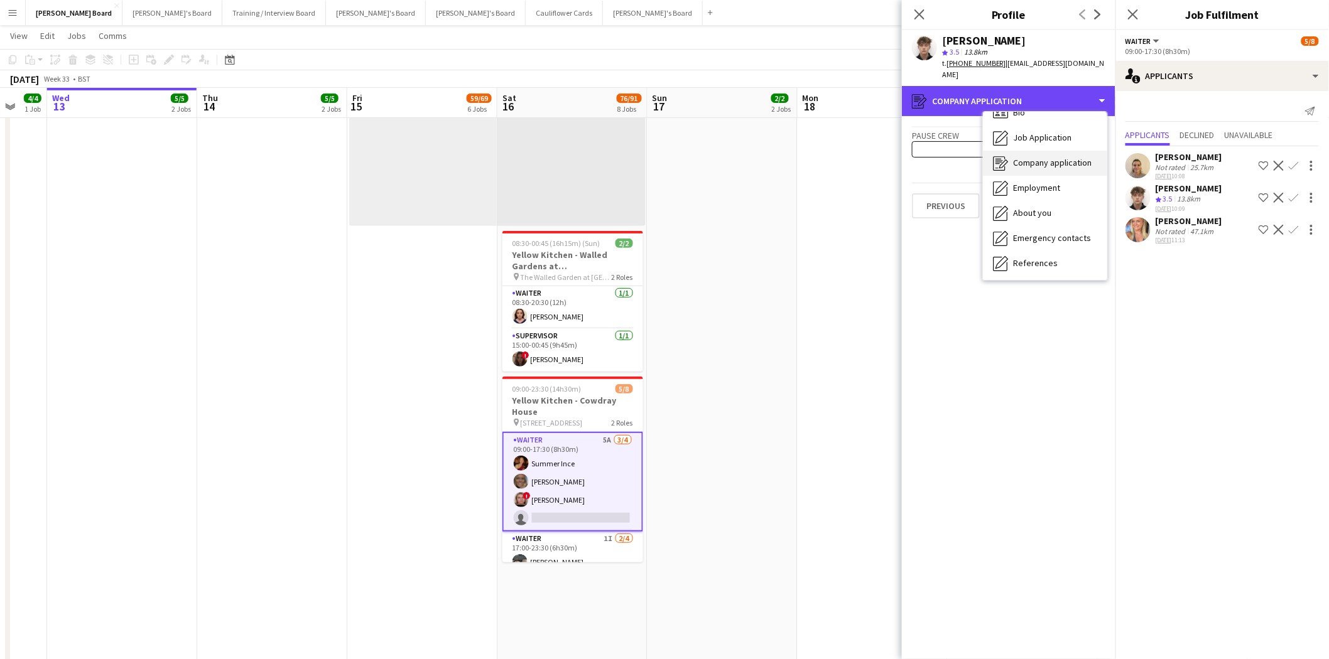
scroll to position [0, 0]
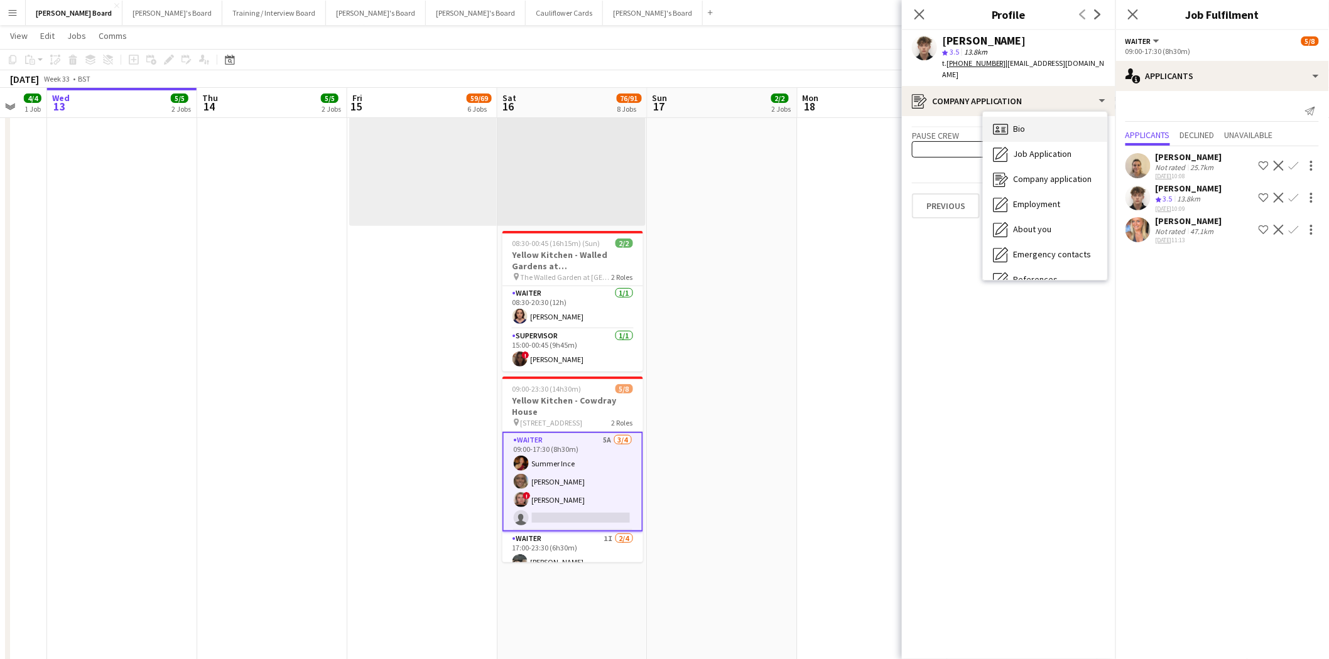
click at [1039, 117] on div "Bio Bio" at bounding box center [1045, 129] width 124 height 25
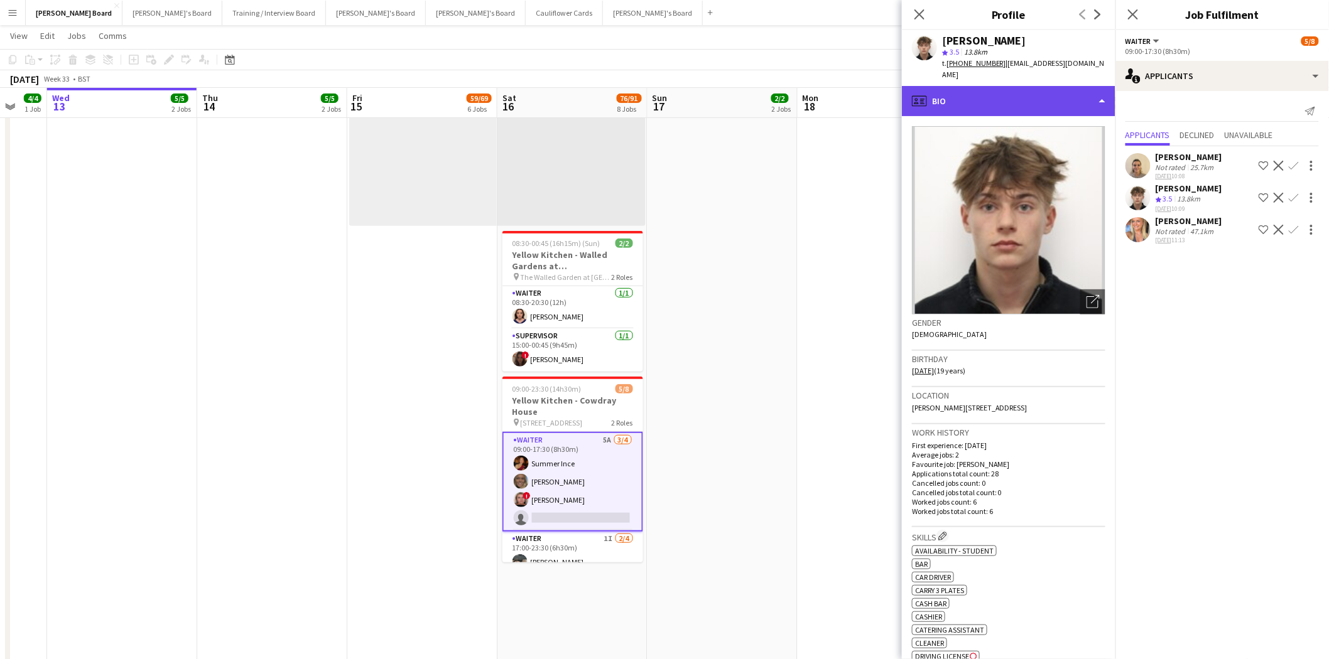
drag, startPoint x: 984, startPoint y: 78, endPoint x: 987, endPoint y: 86, distance: 8.7
click at [985, 86] on div "profile Bio" at bounding box center [1009, 101] width 214 height 30
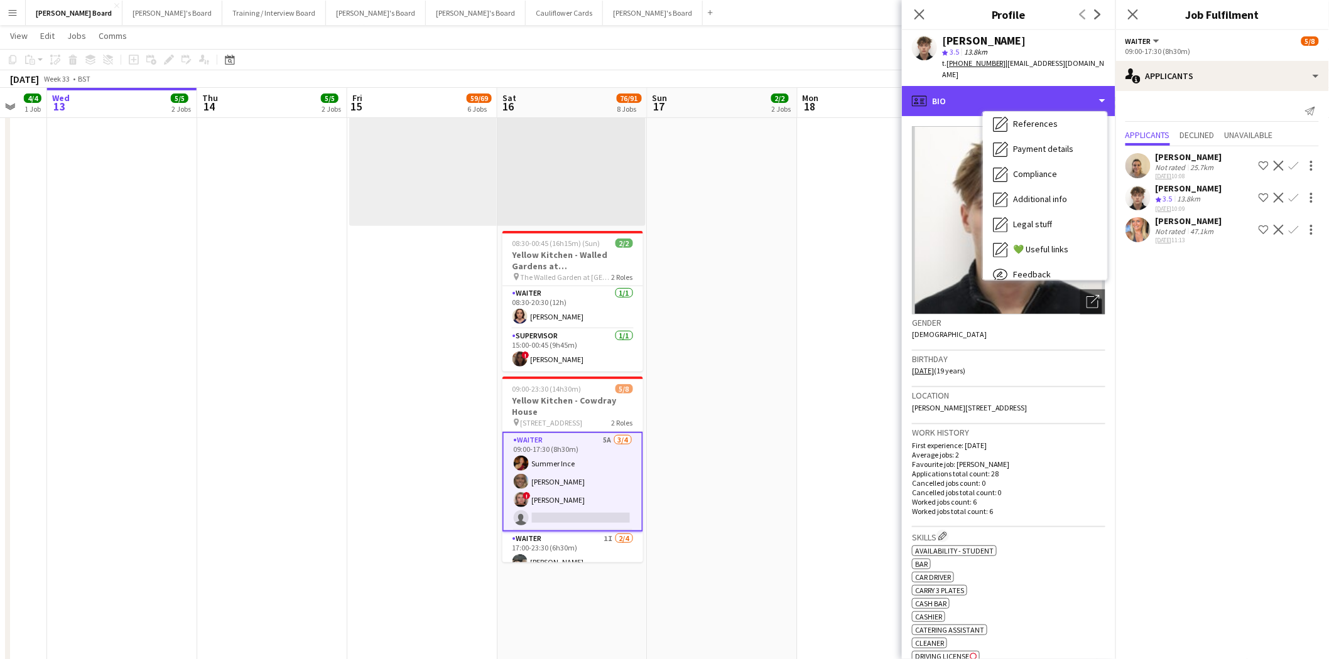
scroll to position [192, 0]
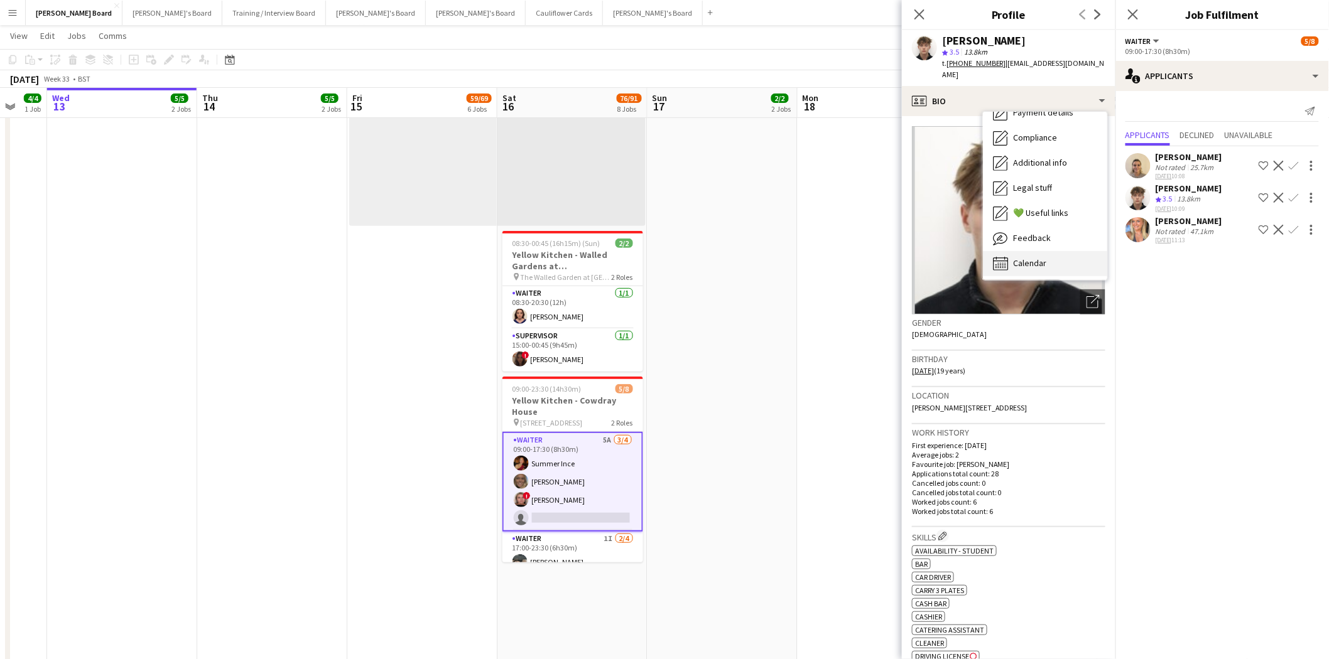
click at [1048, 251] on div "Calendar Calendar" at bounding box center [1045, 263] width 124 height 25
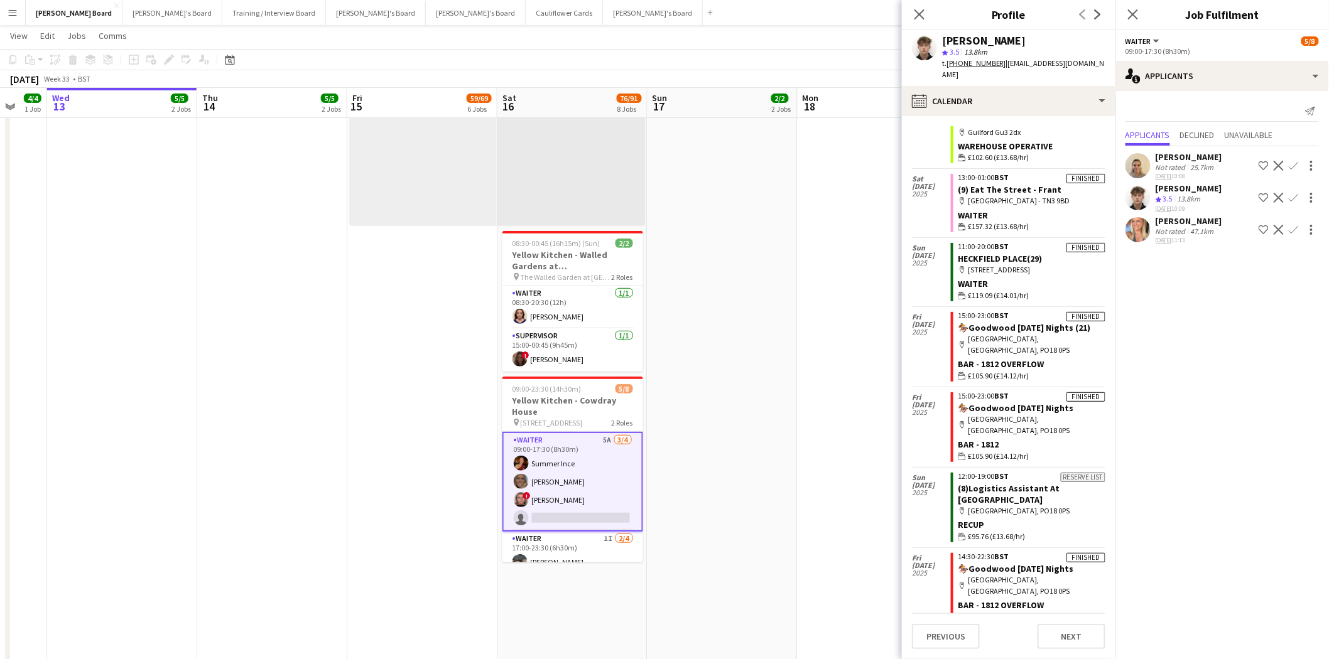
scroll to position [837, 0]
click at [1294, 198] on app-icon "Confirm" at bounding box center [1294, 198] width 10 height 10
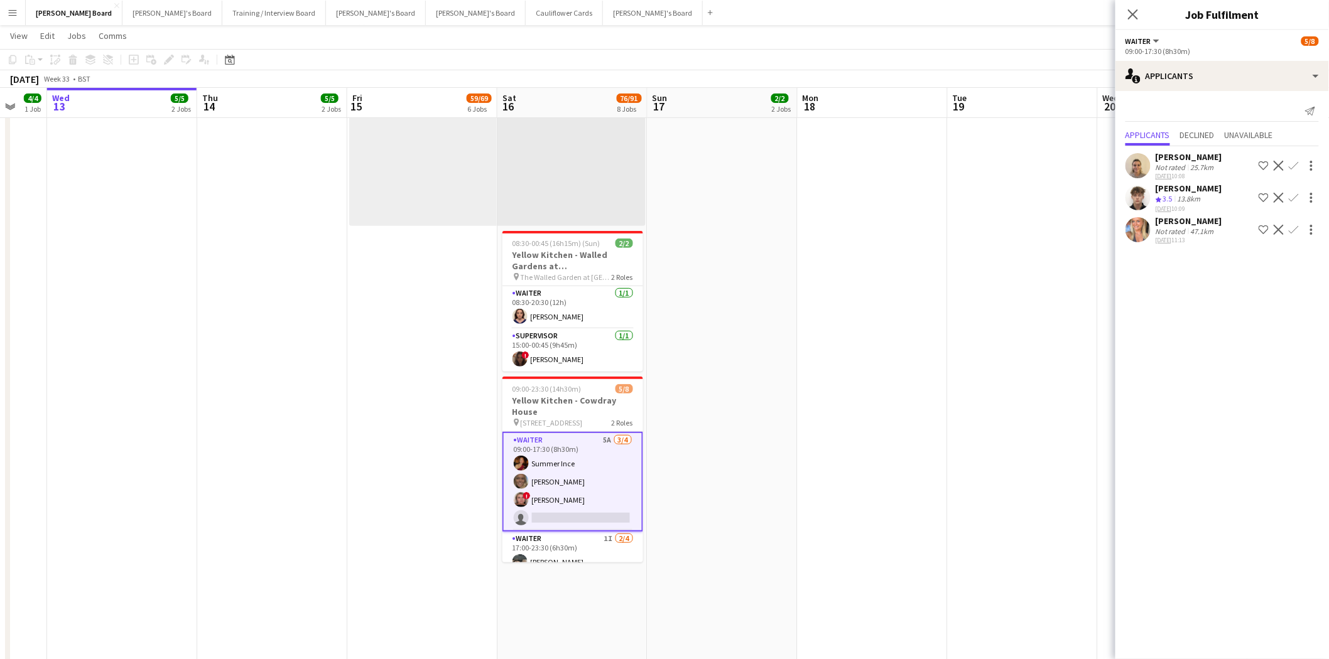
click at [1292, 196] on app-icon "Confirm" at bounding box center [1294, 198] width 10 height 10
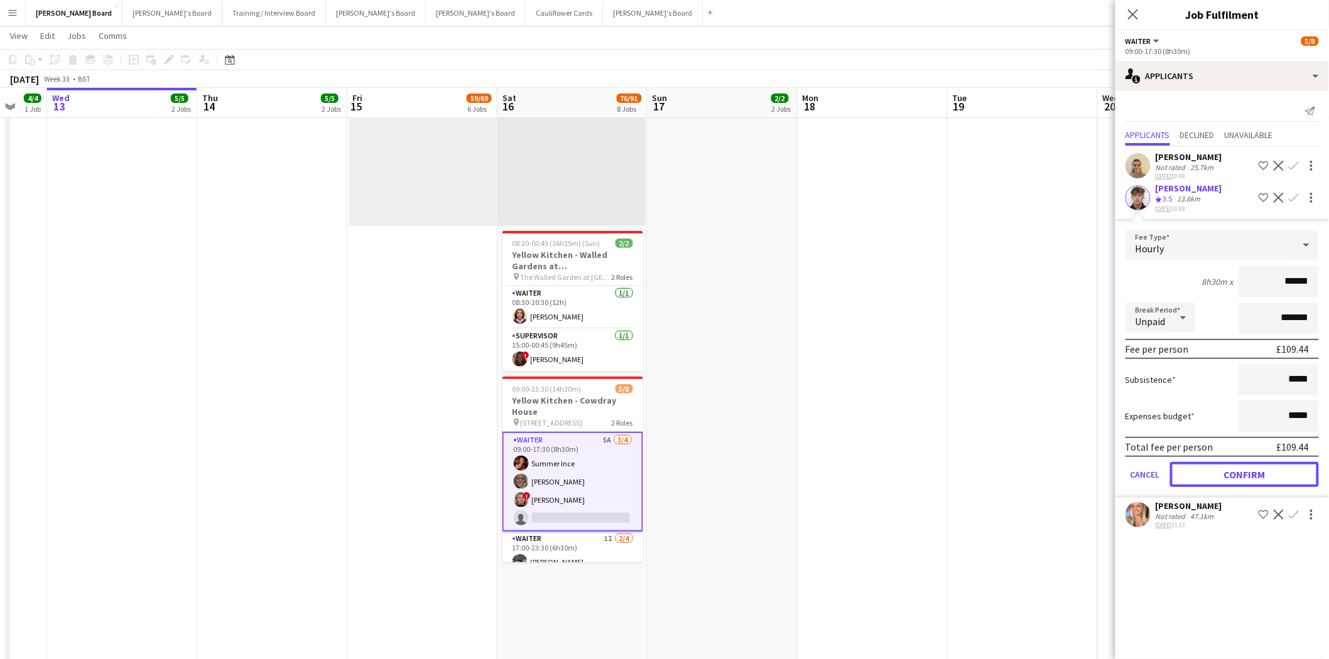
drag, startPoint x: 1211, startPoint y: 468, endPoint x: 661, endPoint y: 419, distance: 552.4
click at [1212, 468] on button "Confirm" at bounding box center [1244, 474] width 149 height 25
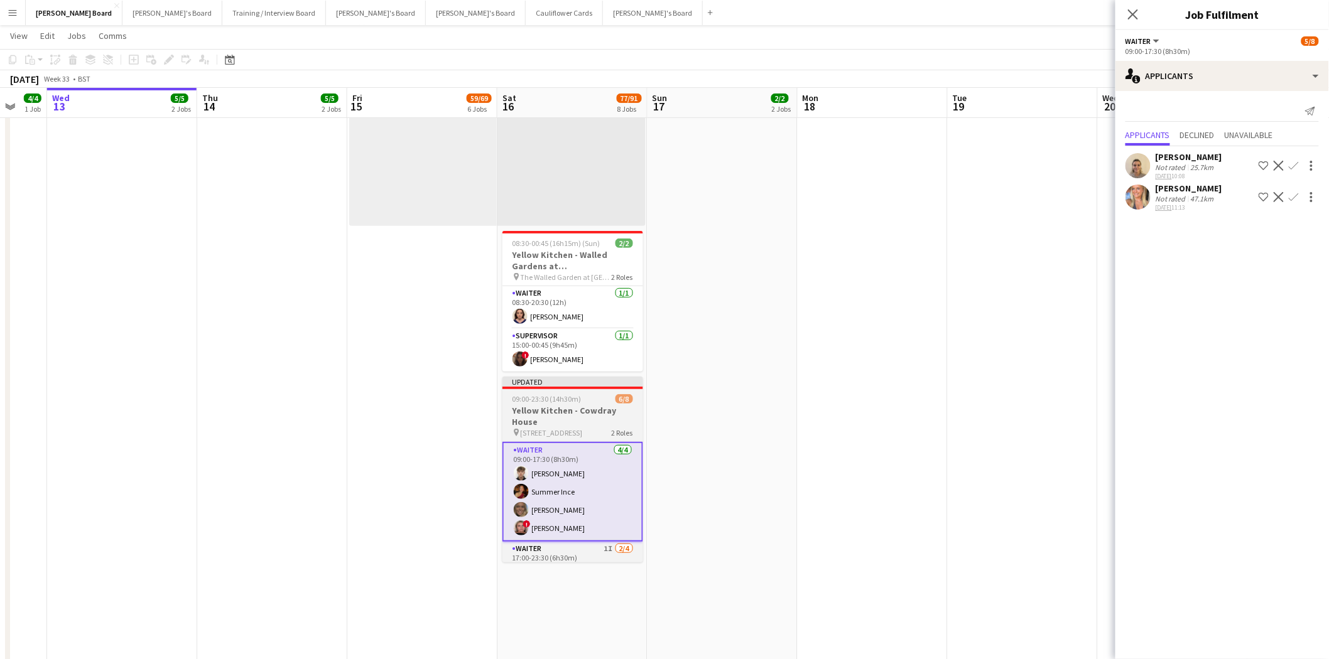
click at [563, 421] on h3 "Yellow Kitchen - Cowdray House" at bounding box center [572, 416] width 141 height 23
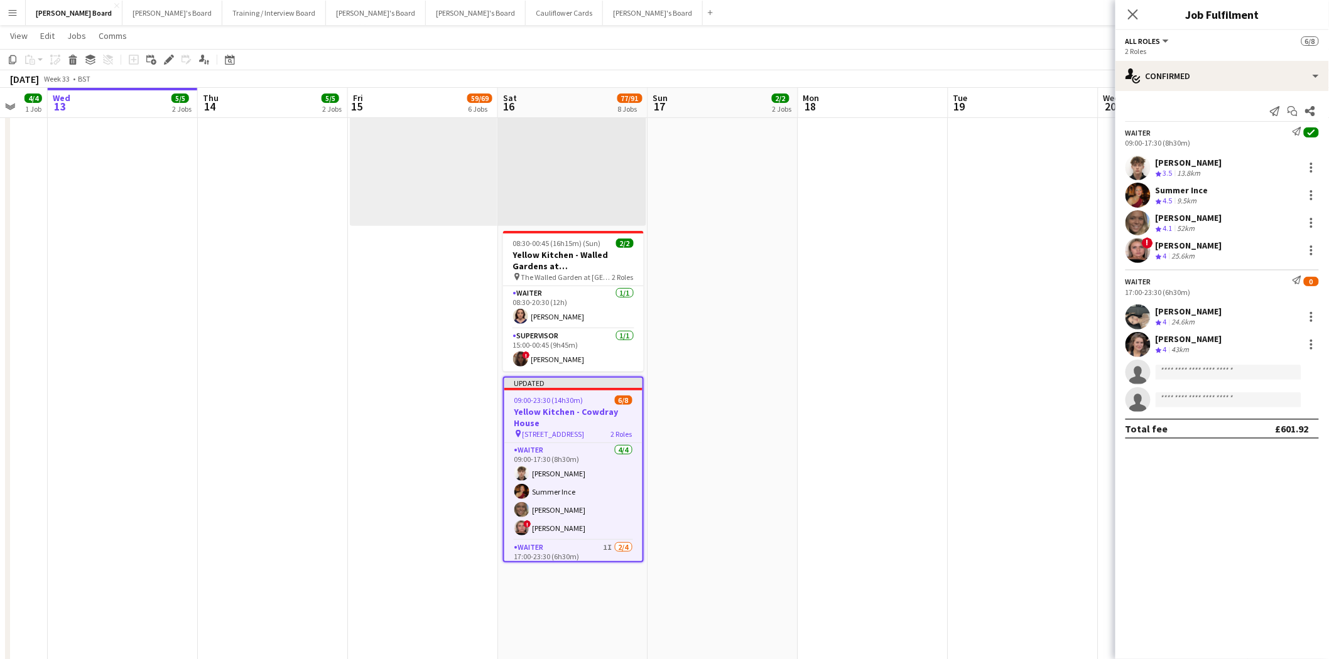
drag, startPoint x: 1137, startPoint y: 11, endPoint x: 1125, endPoint y: 90, distance: 79.4
click at [1137, 13] on icon "Close pop-in" at bounding box center [1133, 14] width 10 height 10
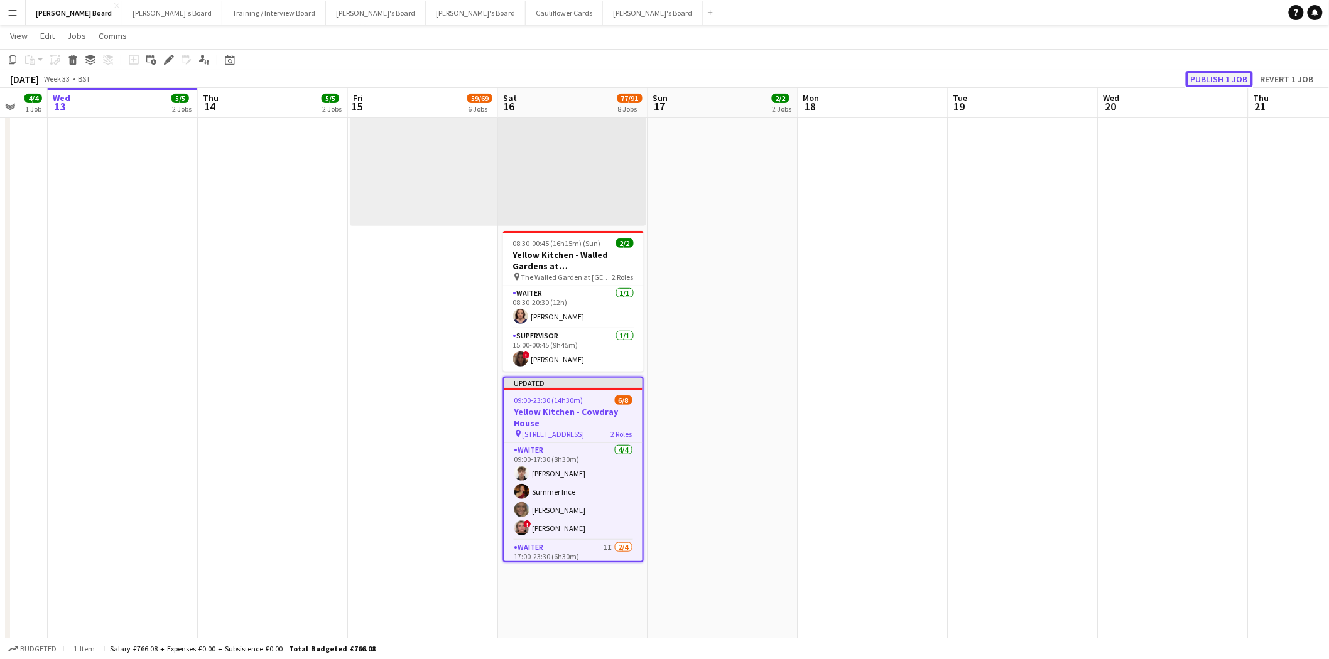
click at [1217, 80] on button "Publish 1 job" at bounding box center [1219, 79] width 67 height 16
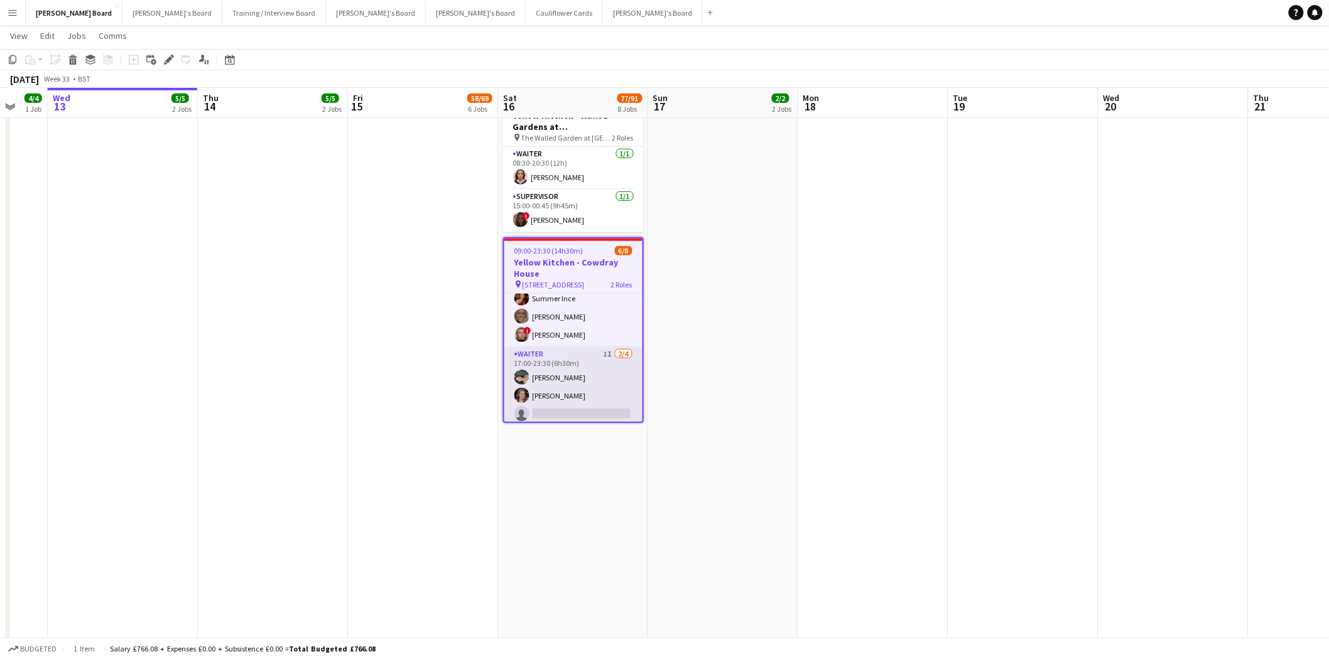
scroll to position [65, 0]
click at [572, 364] on app-card-role "Waiter 1I 2/4 17:00-23:30 (6h30m) Neo Arrigoni Estella Catley Smith single-neut…" at bounding box center [573, 374] width 138 height 97
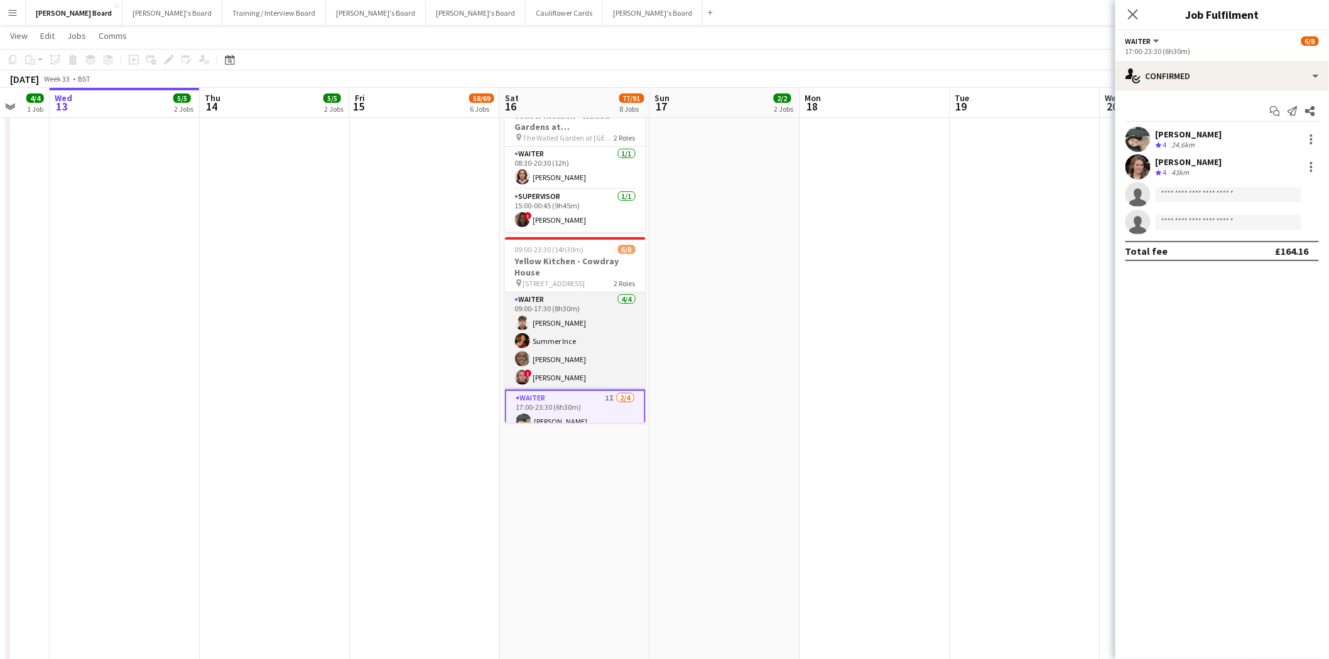
scroll to position [0, 399]
click at [588, 344] on app-card-role "Waiter 4/4 09:00-17:30 (8h30m) Benjamin Field Summer Ince Anna Simmonds ! Libby…" at bounding box center [576, 341] width 141 height 97
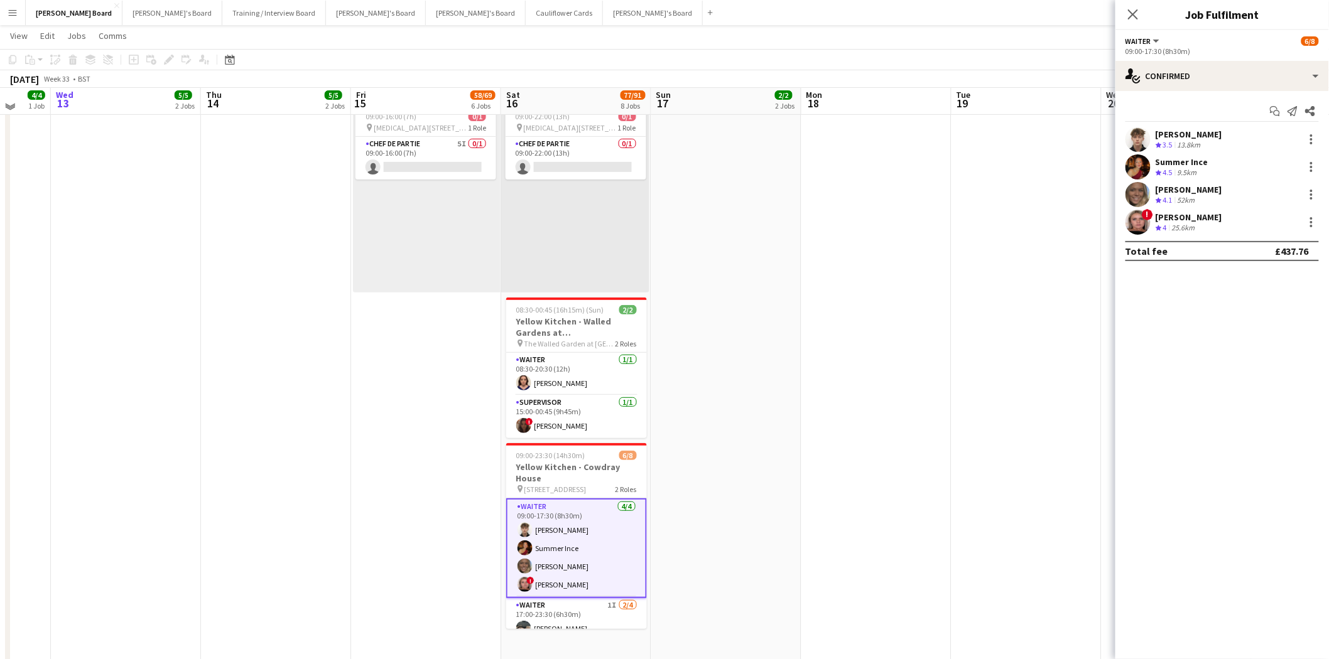
scroll to position [70, 0]
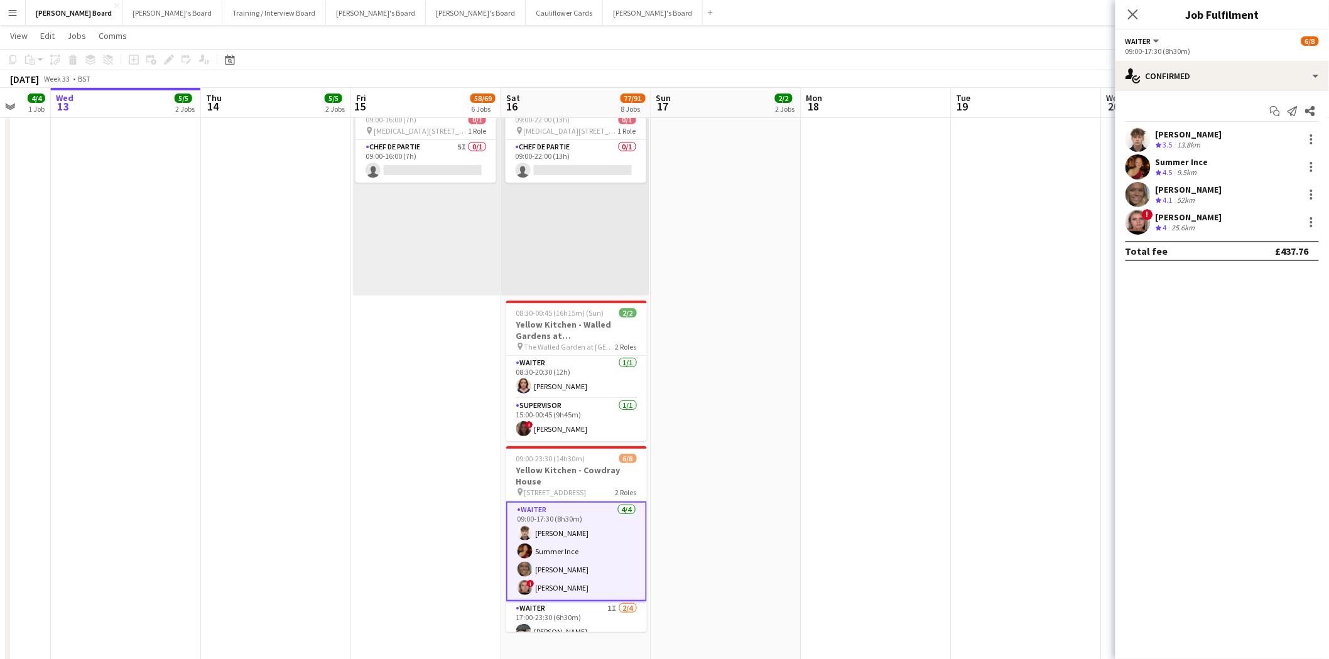
drag, startPoint x: 577, startPoint y: 376, endPoint x: 667, endPoint y: 375, distance: 90.4
click at [578, 376] on app-card-role "Waiter 1/1 08:30-20:30 (12h) Molly Harper" at bounding box center [576, 377] width 141 height 43
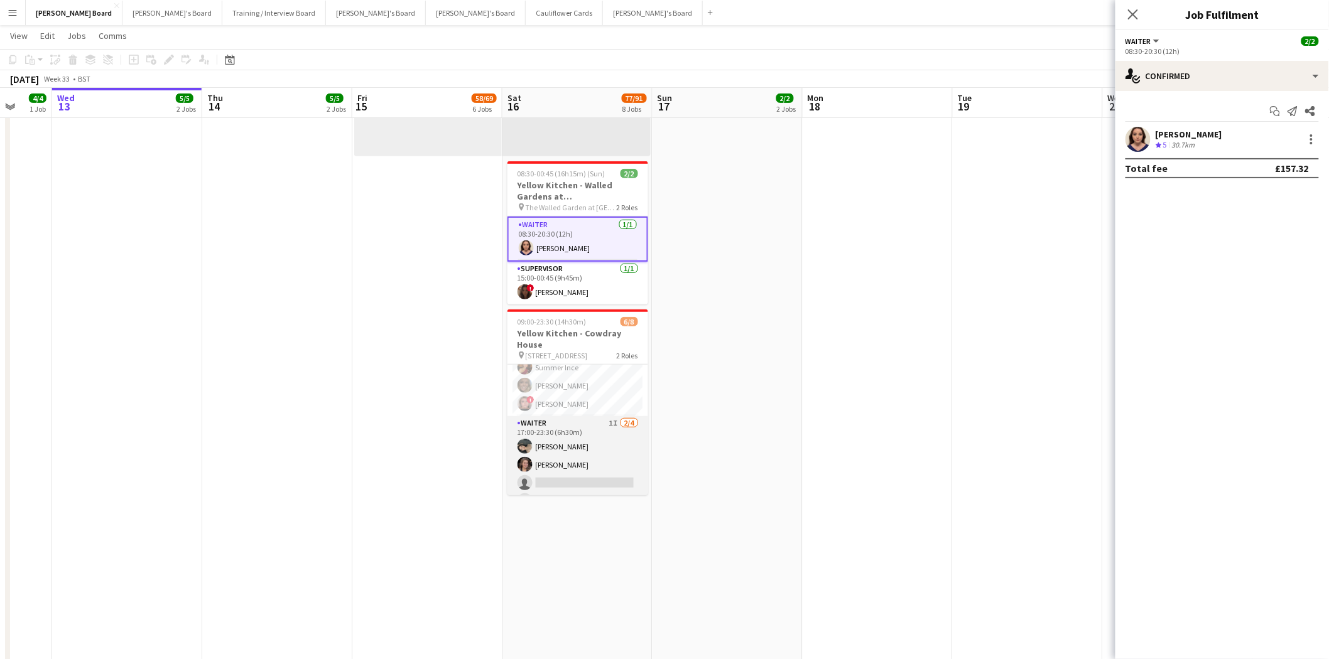
scroll to position [64, 0]
click at [590, 445] on app-card-role "Waiter 1I 2/4 17:00-23:30 (6h30m) Neo Arrigoni Estella Catley Smith single-neut…" at bounding box center [577, 446] width 141 height 97
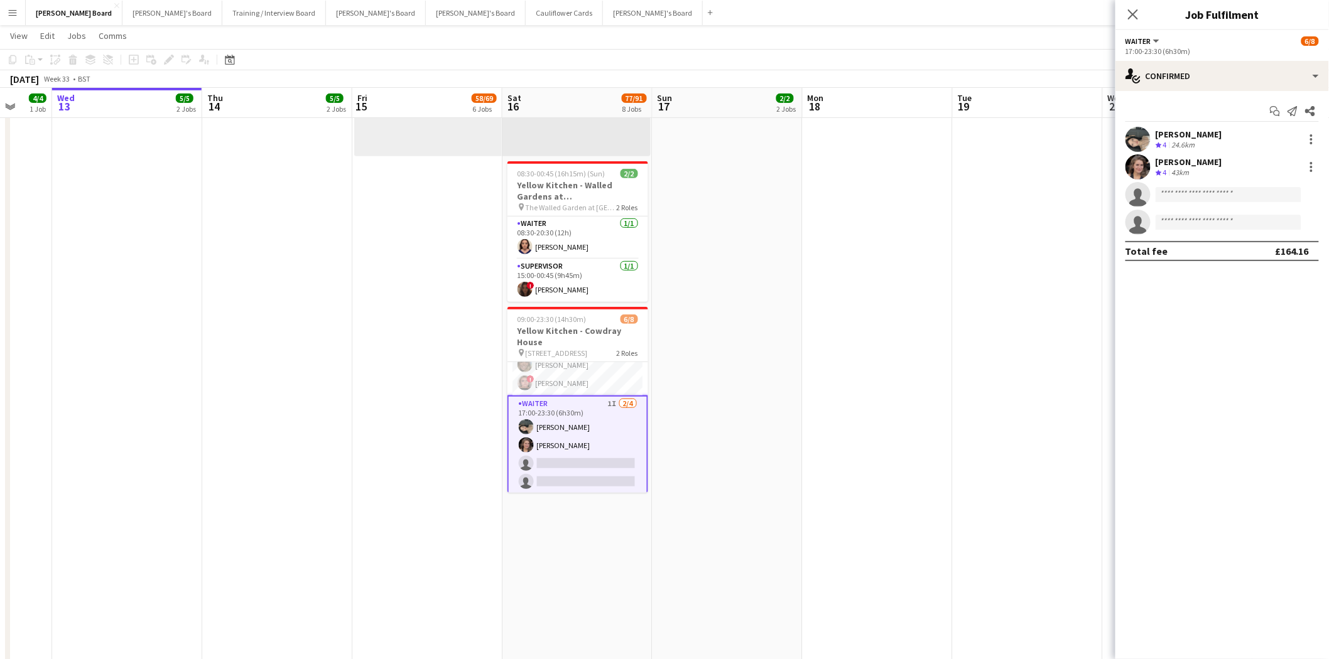
scroll to position [0, 0]
click at [579, 407] on app-card-role "Waiter 4/4 09:00-17:30 (8h30m) Benjamin Field Summer Ince Anna Simmonds ! Libby…" at bounding box center [577, 410] width 141 height 97
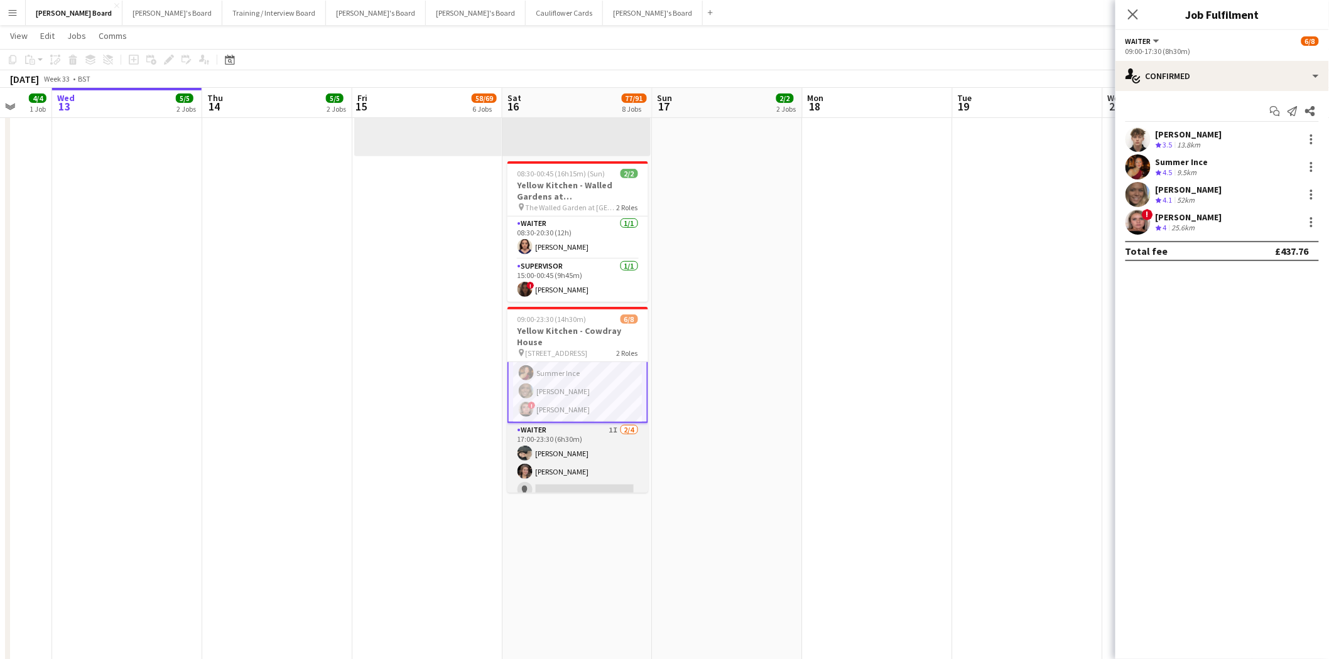
scroll to position [65, 0]
click at [595, 453] on app-card-role "Waiter 1I 2/4 17:00-23:30 (6h30m) Neo Arrigoni Estella Catley Smith single-neut…" at bounding box center [577, 445] width 141 height 97
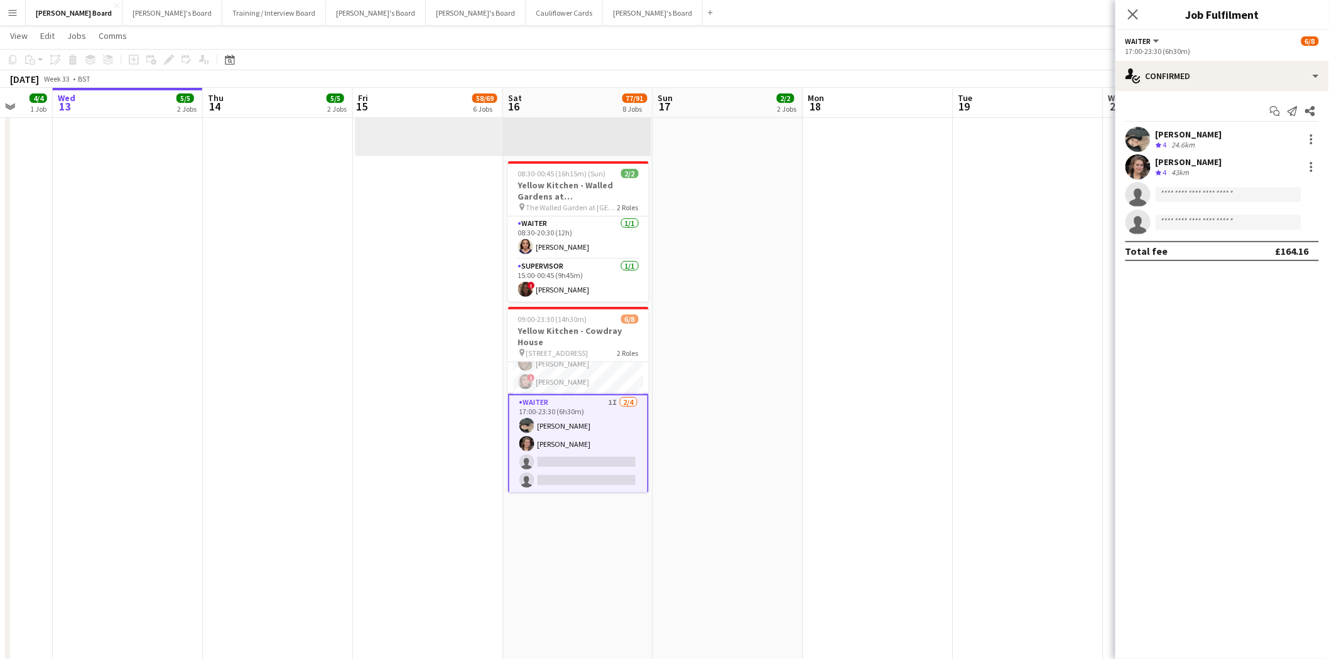
scroll to position [65, 0]
click at [612, 440] on app-card-role "Waiter 1I 2/4 17:00-23:30 (6h30m) Neo Arrigoni Estella Catley Smith single-neut…" at bounding box center [578, 445] width 141 height 100
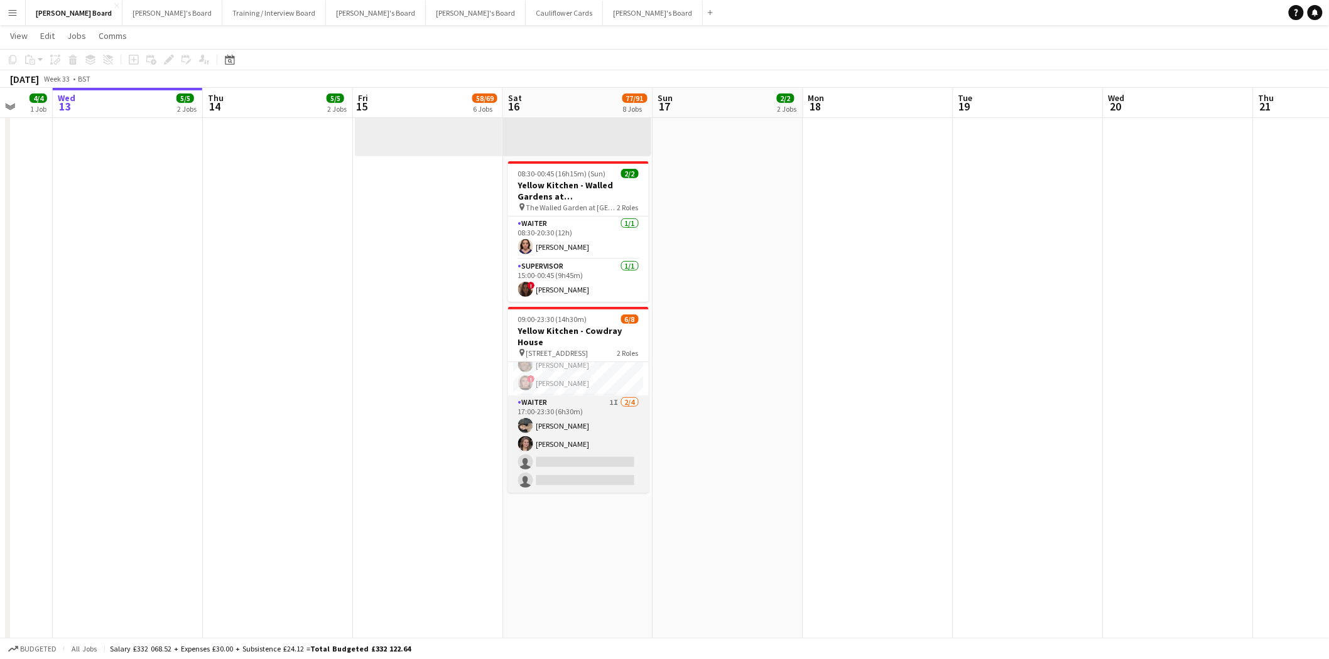
click at [595, 435] on app-card-role "Waiter 1I 2/4 17:00-23:30 (6h30m) Neo Arrigoni Estella Catley Smith single-neut…" at bounding box center [578, 444] width 141 height 97
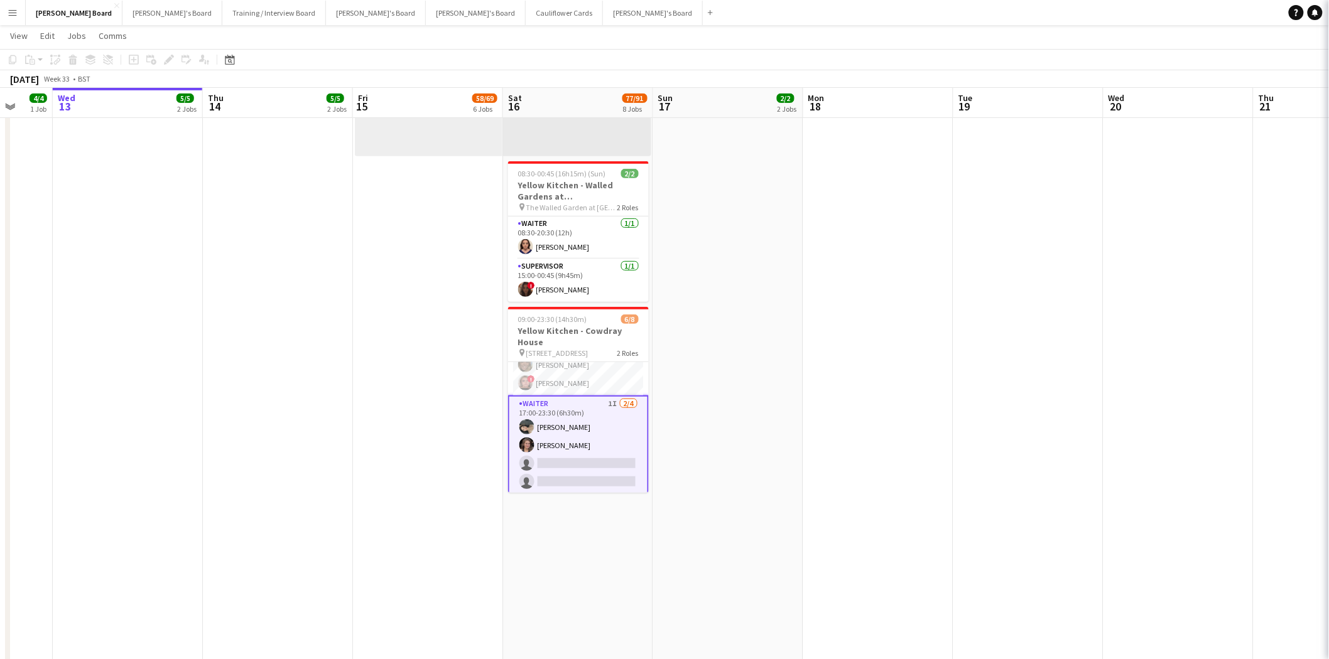
scroll to position [65, 0]
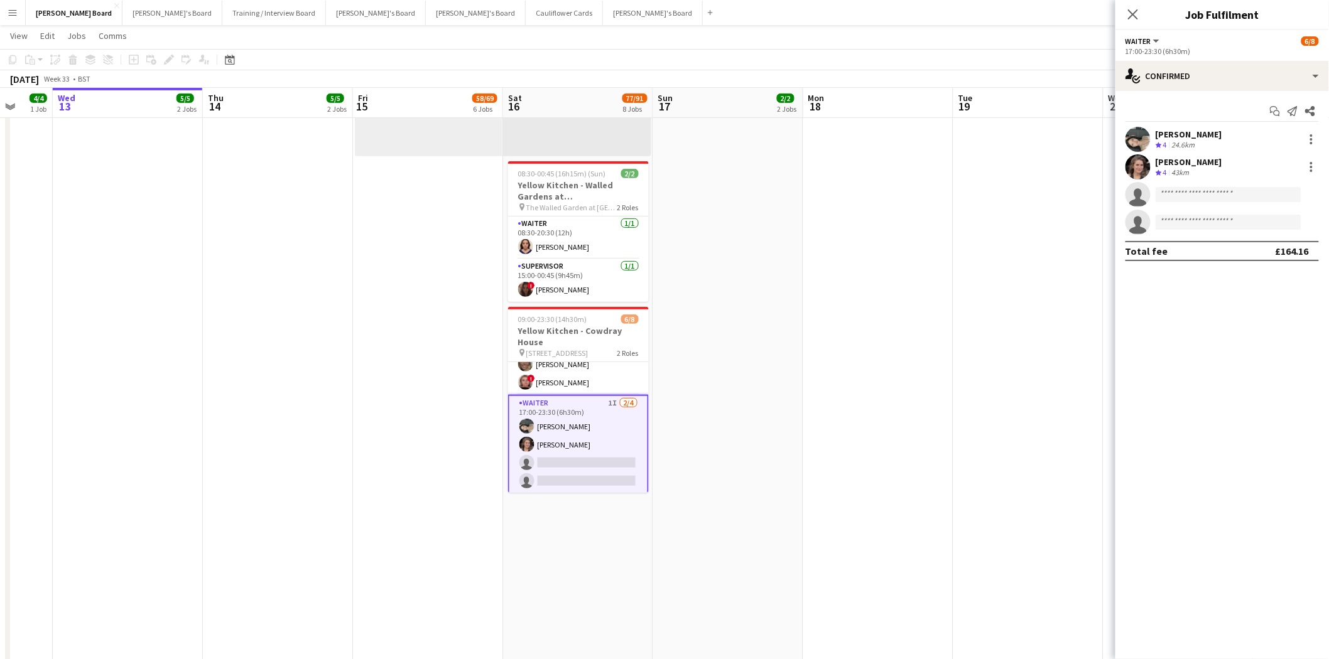
click at [9, 15] on app-icon "Menu" at bounding box center [13, 13] width 10 height 10
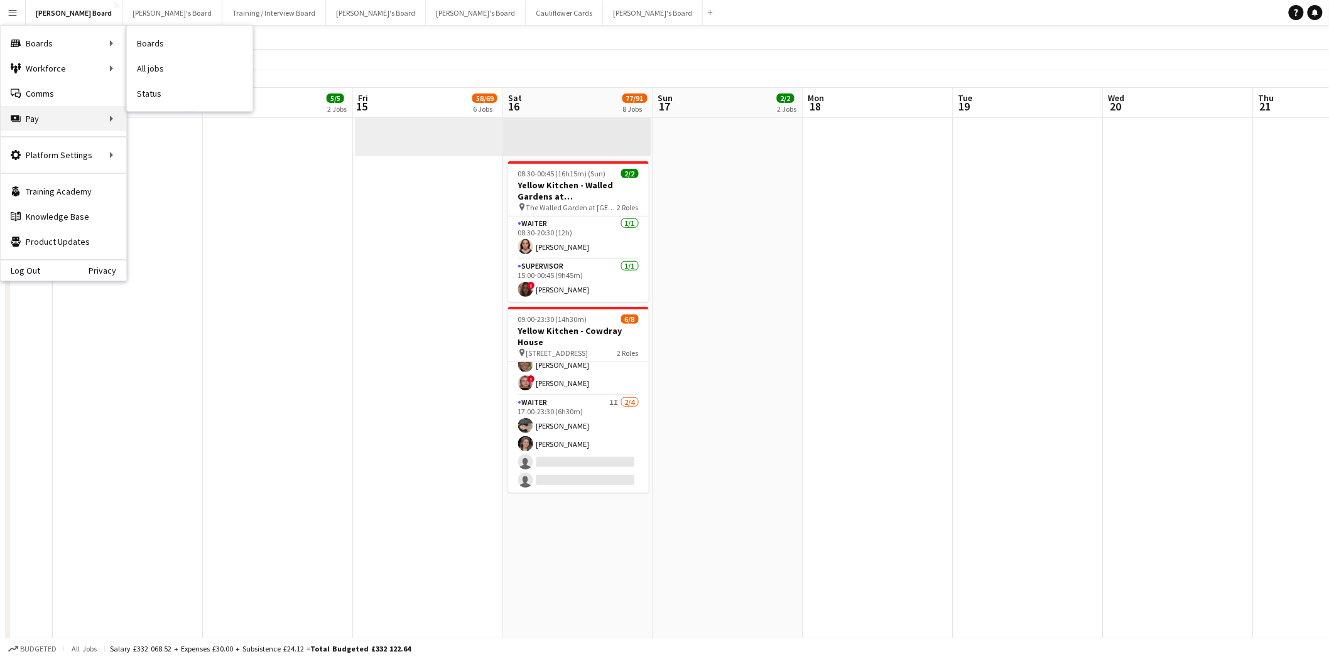
scroll to position [64, 0]
click at [166, 67] on link "My Workforce" at bounding box center [190, 68] width 126 height 25
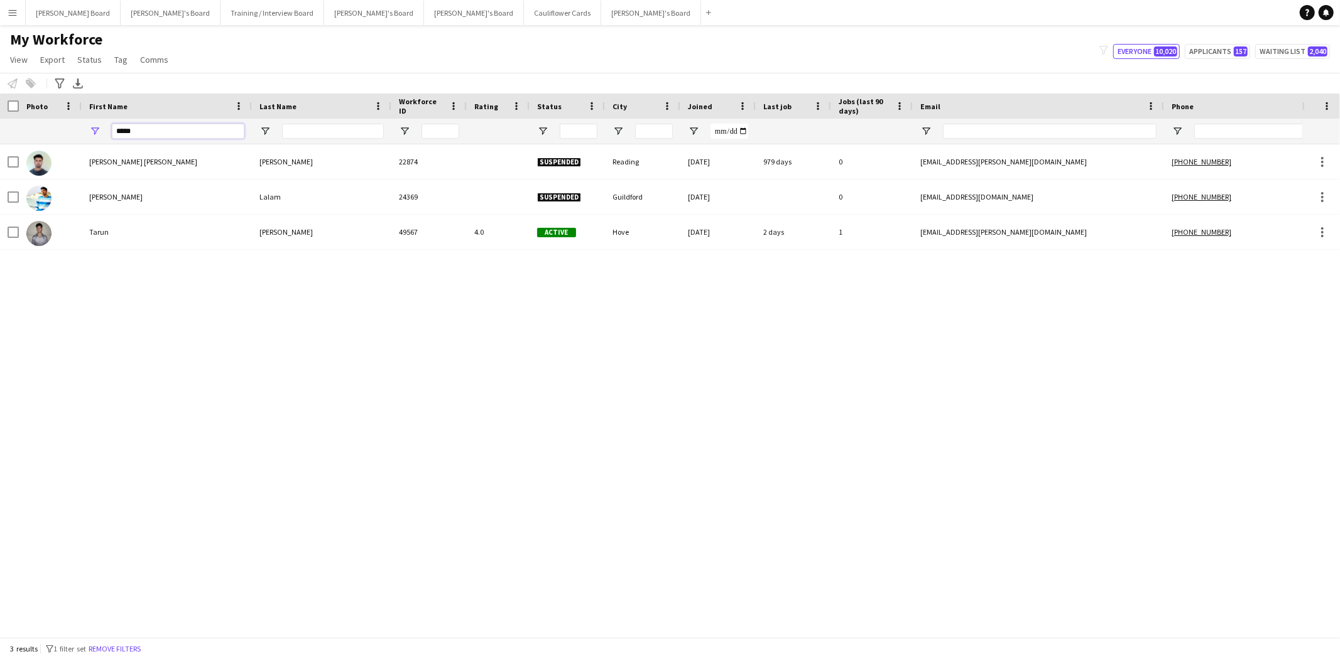
drag, startPoint x: 158, startPoint y: 131, endPoint x: 10, endPoint y: 119, distance: 148.7
click at [10, 119] on div "*****" at bounding box center [766, 131] width 1533 height 25
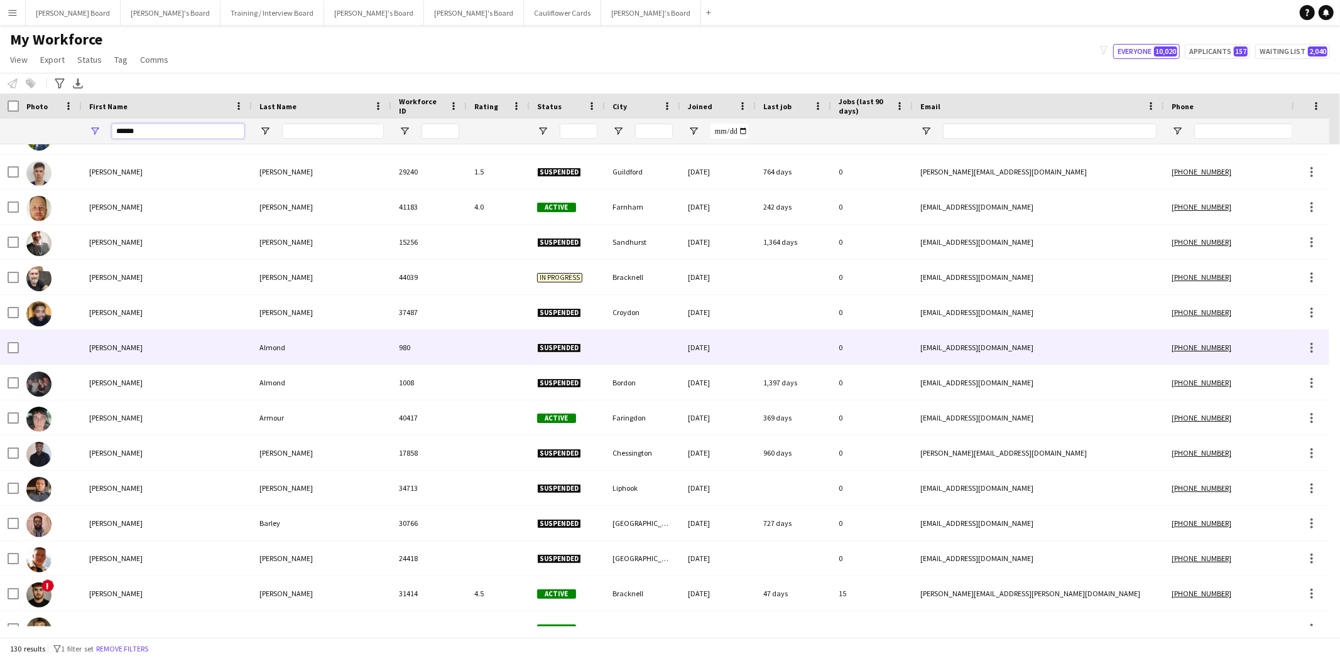
scroll to position [1465, 0]
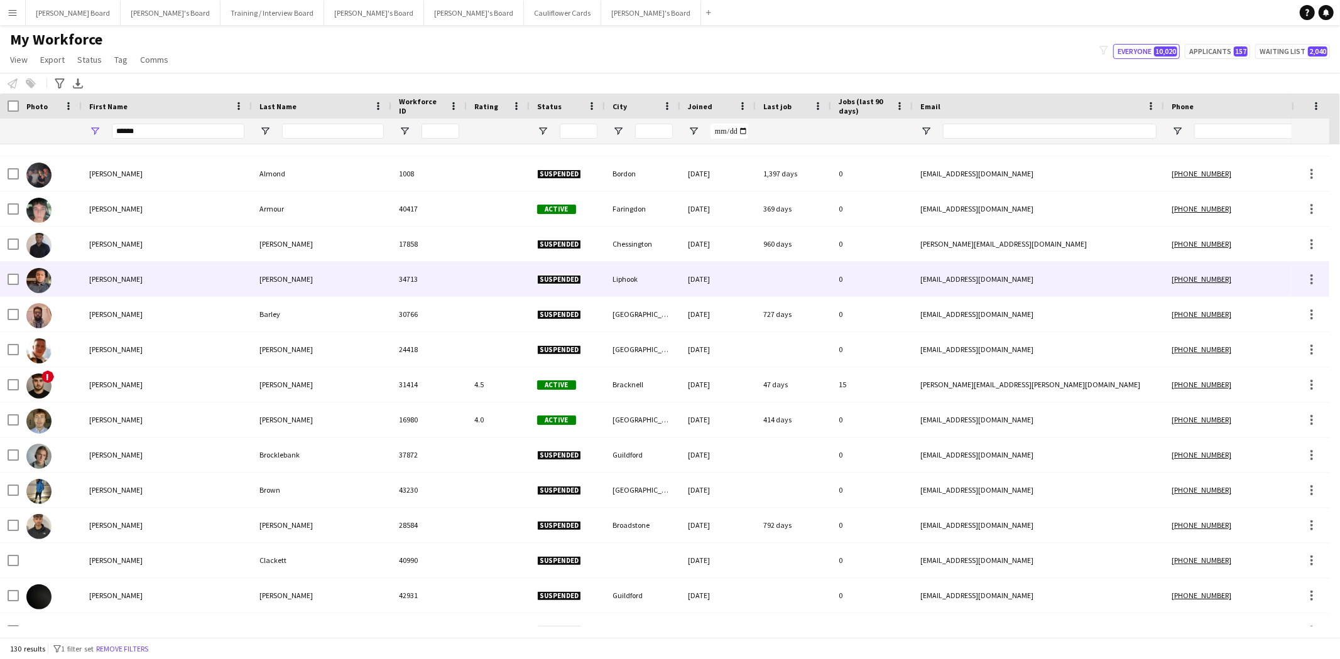
click at [278, 279] on div "Audain" at bounding box center [321, 279] width 139 height 35
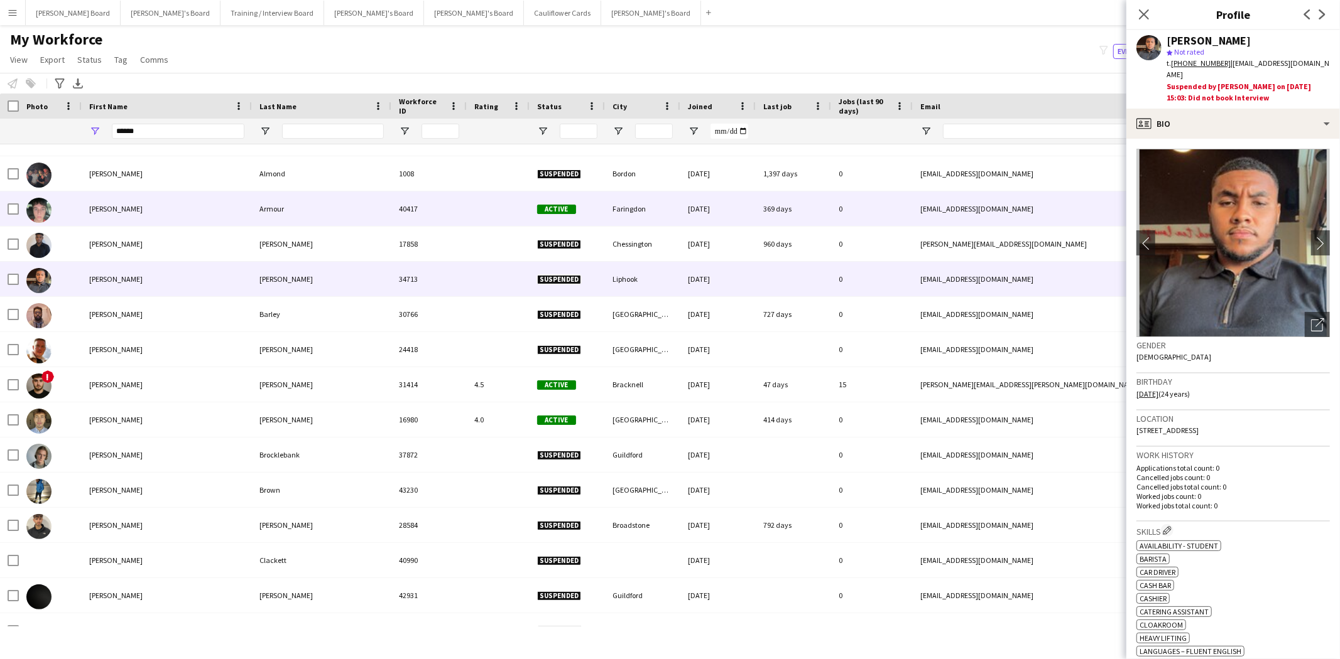
click at [288, 209] on div "Armour" at bounding box center [321, 209] width 139 height 35
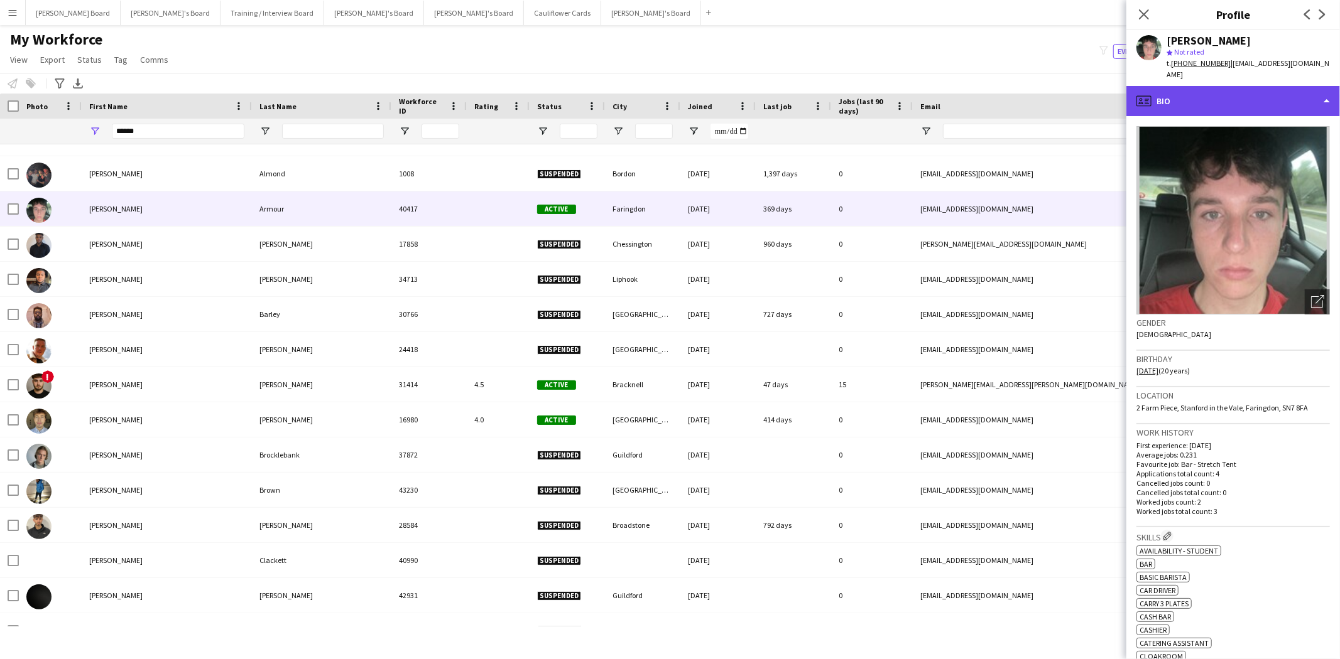
click at [1250, 86] on div "profile Bio" at bounding box center [1233, 101] width 214 height 30
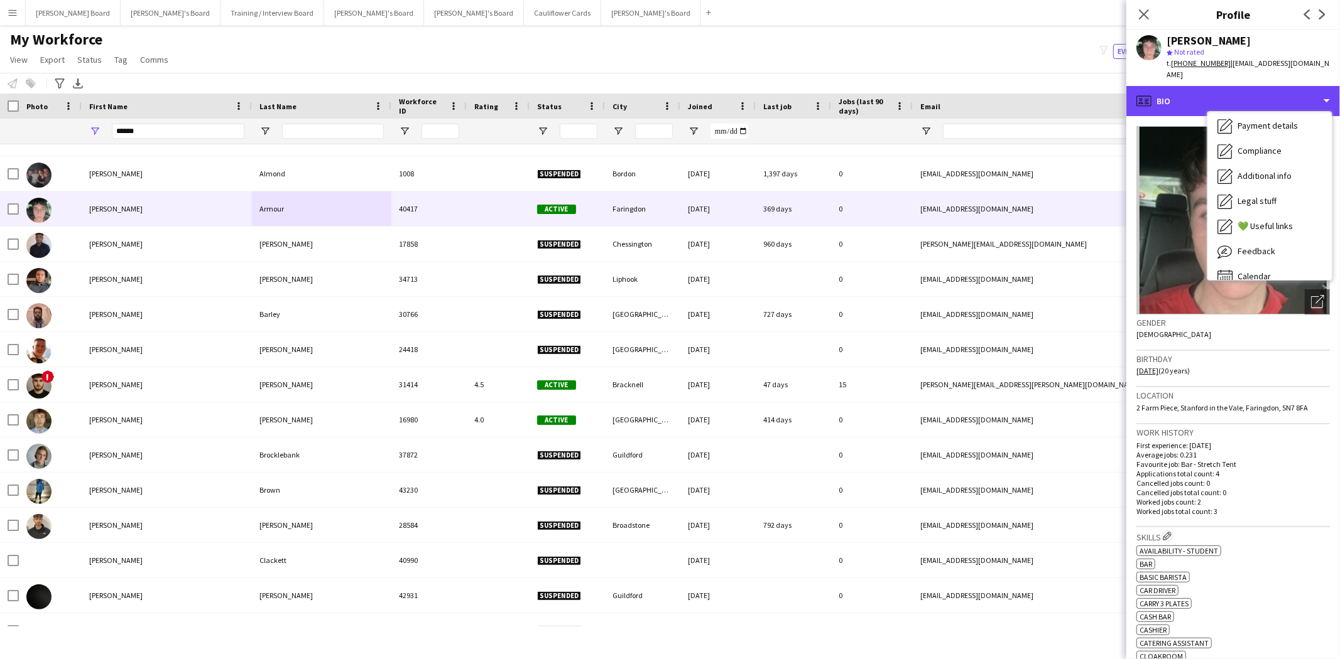
scroll to position [167, 0]
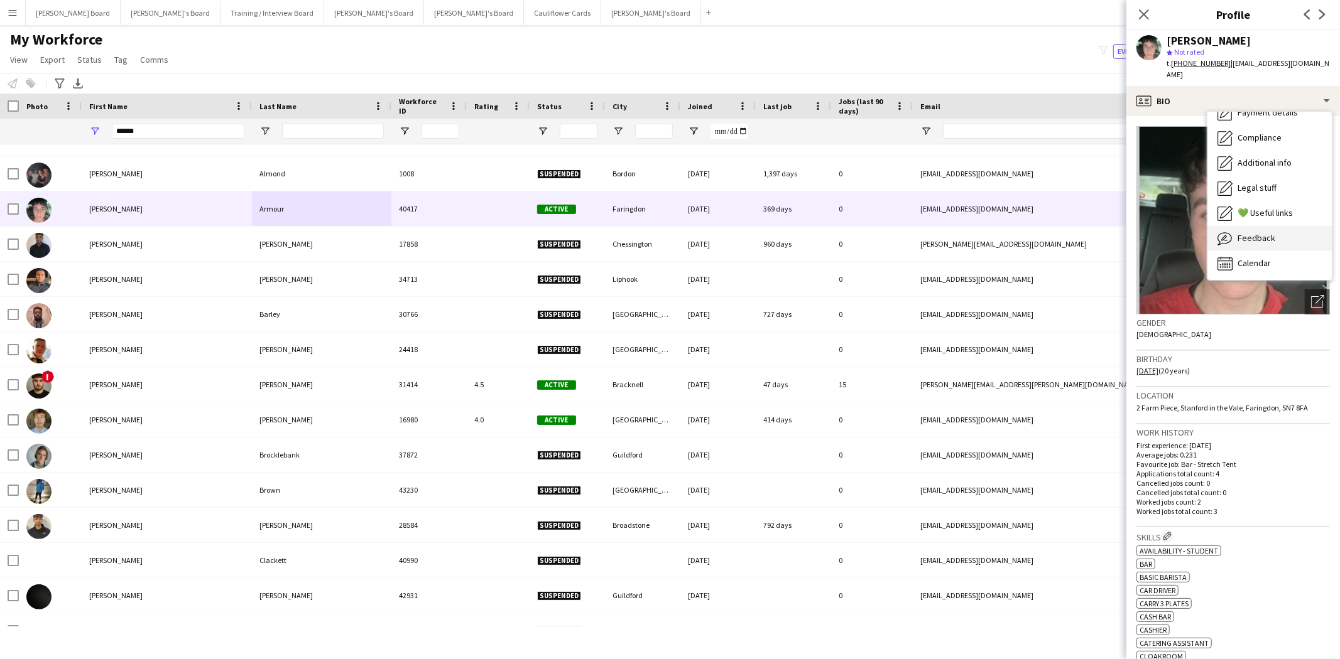
click at [1267, 232] on div "Feedback Feedback" at bounding box center [1269, 238] width 124 height 25
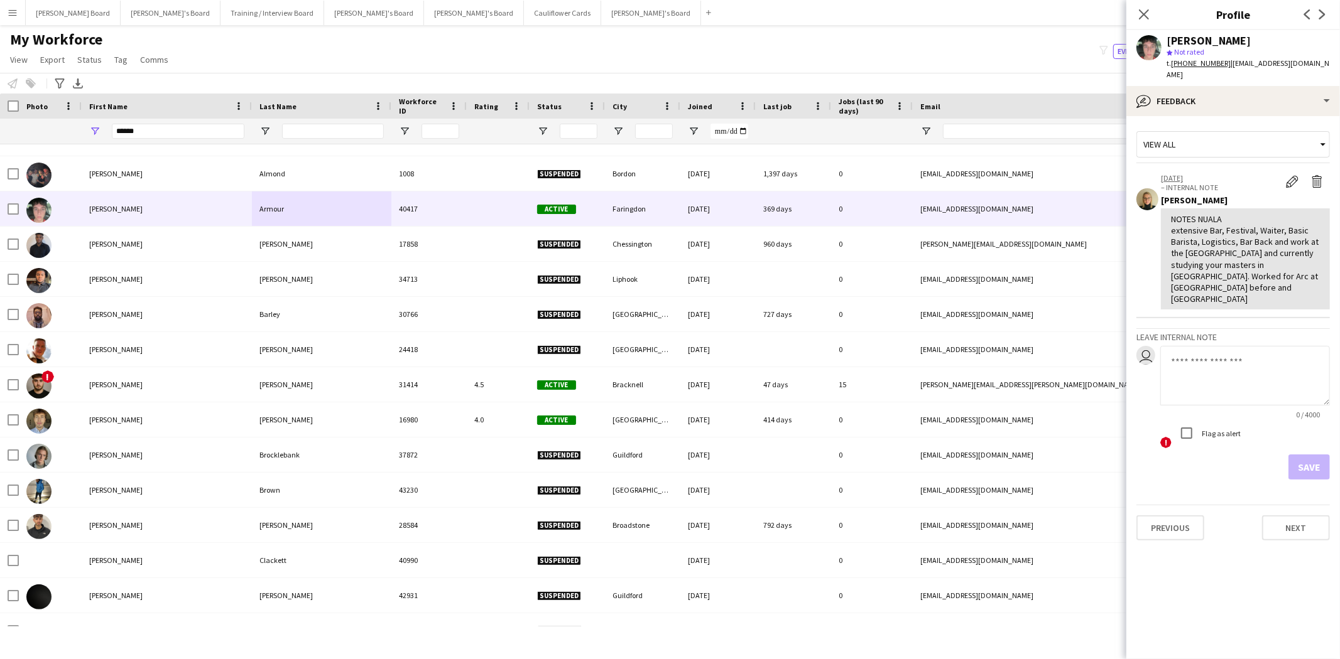
drag, startPoint x: 1298, startPoint y: 262, endPoint x: 1143, endPoint y: 211, distance: 163.3
click at [1143, 211] on app-crew-profile-feedback-item "13-08-2025 – INTERNAL NOTE Edit internal note Delete internal note Nikoleta Geh…" at bounding box center [1232, 242] width 193 height 153
click at [1240, 209] on div "NOTES NUALA extensive Bar, Festival, Waiter, Basic Barista, Logistics, Bar Back…" at bounding box center [1245, 260] width 169 height 102
click at [1240, 214] on div "NOTES NUALA extensive Bar, Festival, Waiter, Basic Barista, Logistics, Bar Back…" at bounding box center [1245, 260] width 149 height 92
drag, startPoint x: 1171, startPoint y: 202, endPoint x: 1335, endPoint y: 279, distance: 180.9
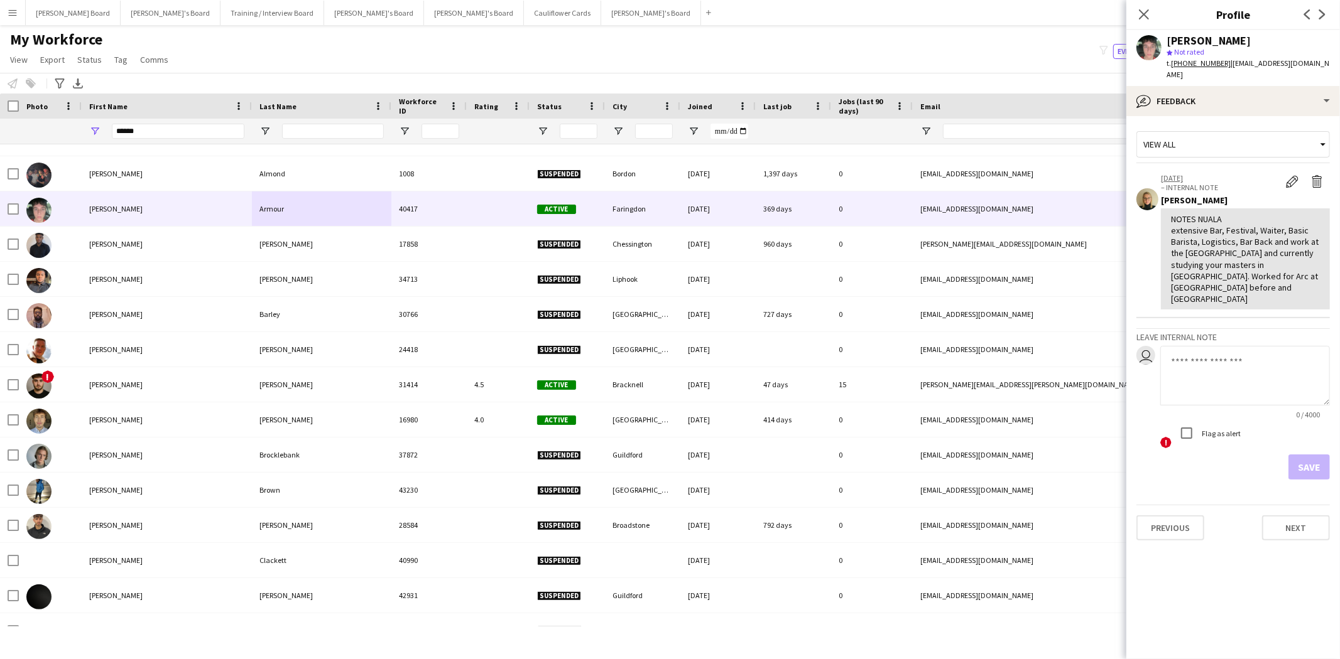
click at [1328, 279] on app-crew-profile-feedback-tab "View all 13-08-2025 – INTERNAL NOTE Edit internal note Delete internal note Nik…" at bounding box center [1233, 387] width 214 height 543
click at [1141, 14] on icon "Close pop-in" at bounding box center [1143, 14] width 12 height 12
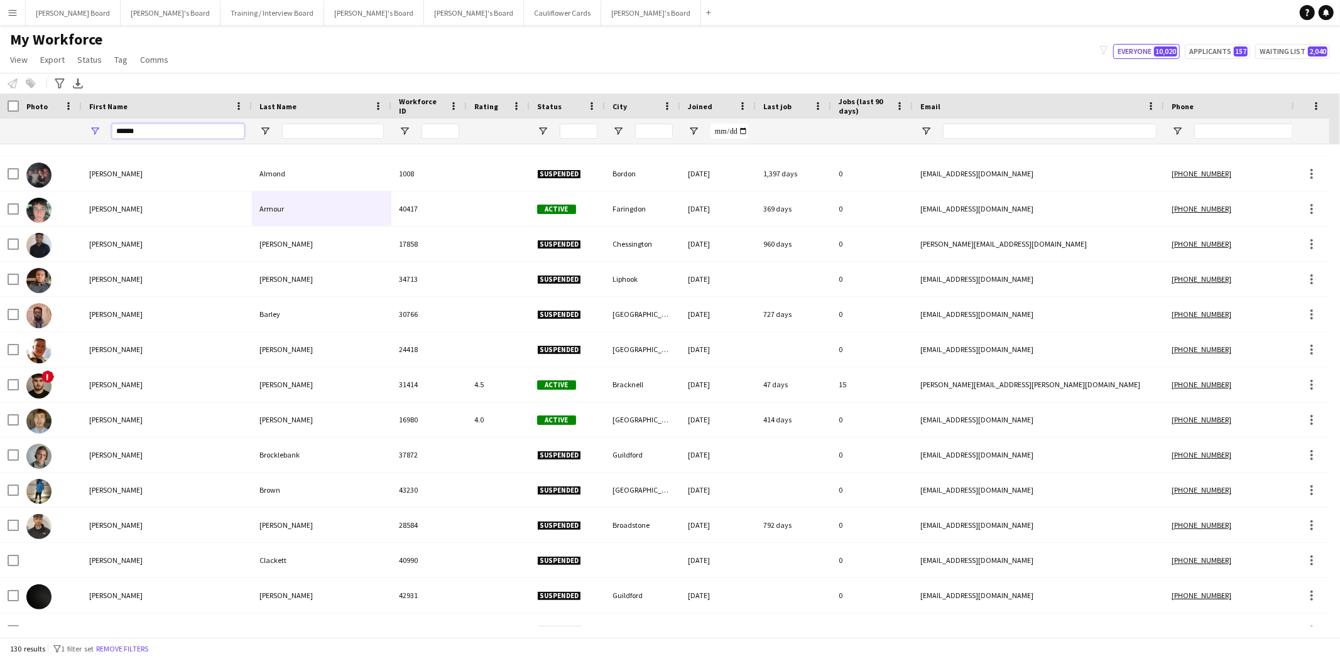
drag, startPoint x: 158, startPoint y: 132, endPoint x: 105, endPoint y: 130, distance: 53.4
click at [105, 130] on div "******" at bounding box center [167, 131] width 170 height 25
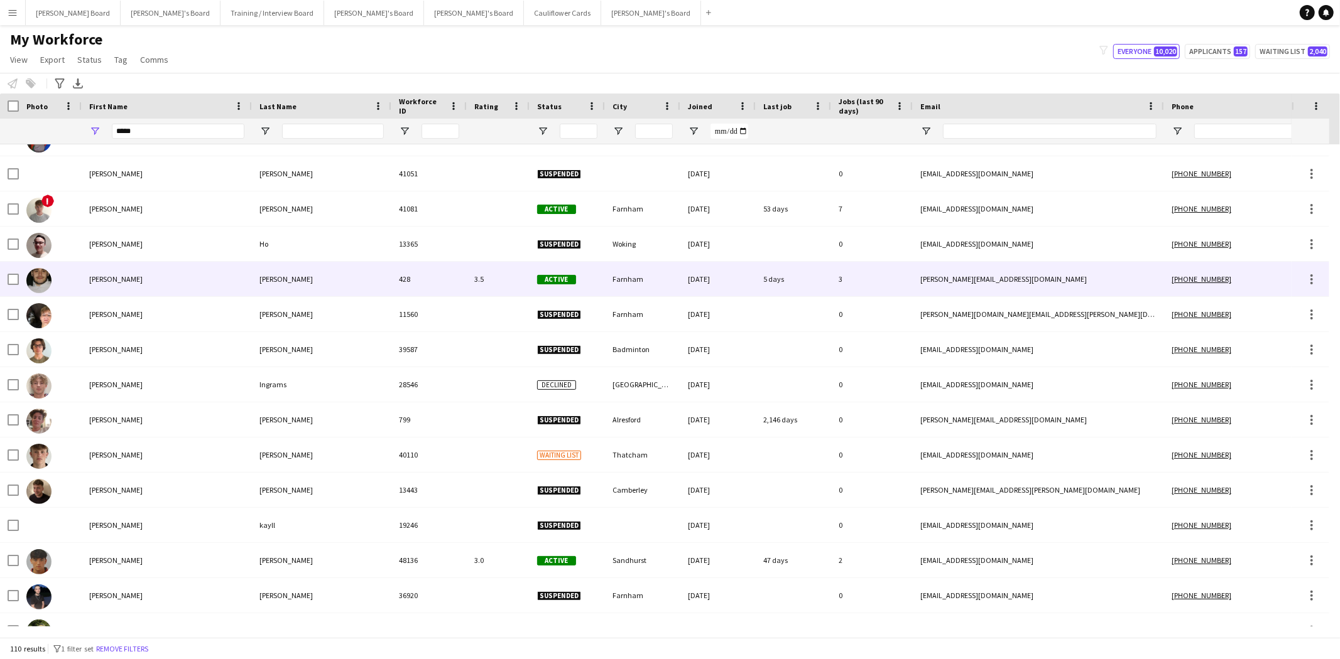
click at [287, 280] on div "Holmes" at bounding box center [321, 279] width 139 height 35
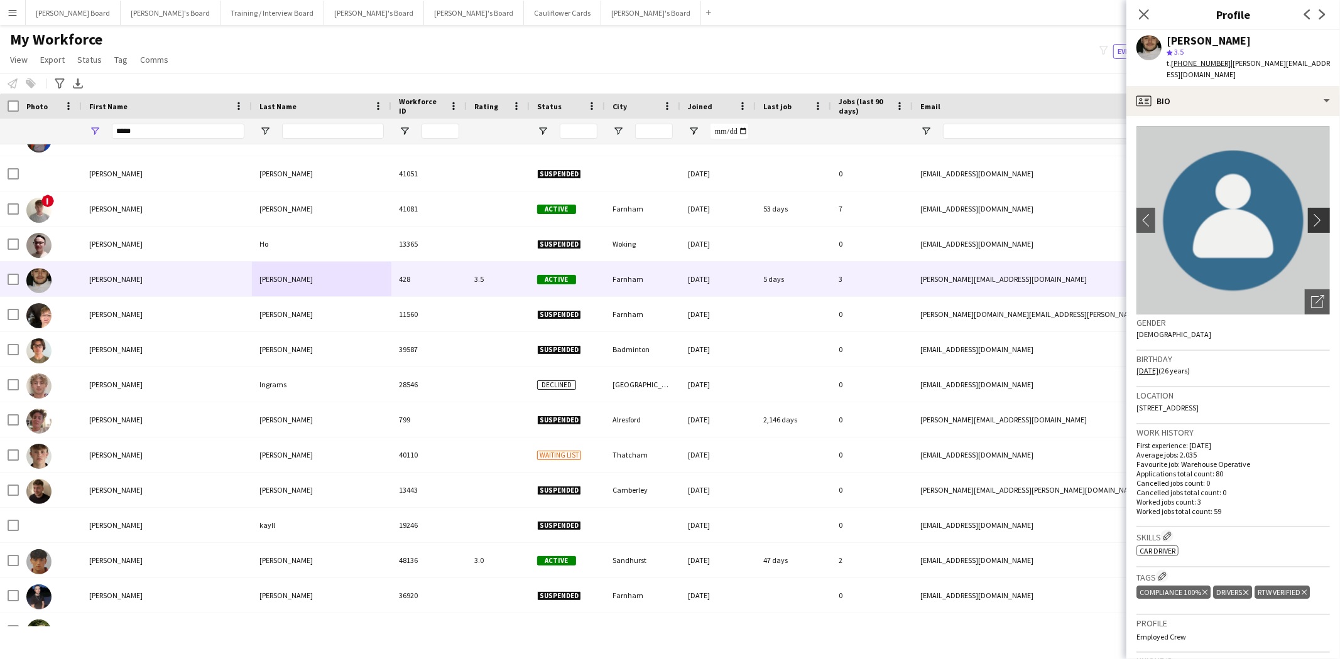
click at [1311, 214] on app-icon "chevron-right" at bounding box center [1320, 220] width 19 height 13
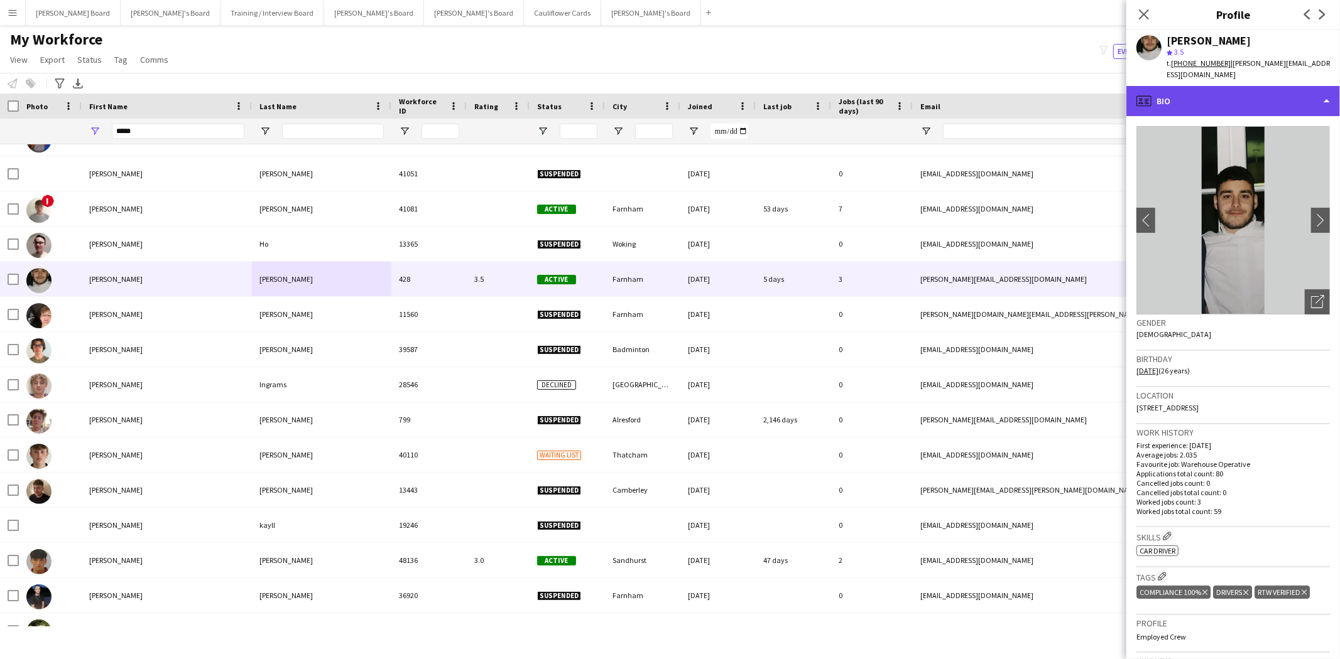
click at [1186, 92] on div "profile Bio" at bounding box center [1233, 101] width 214 height 30
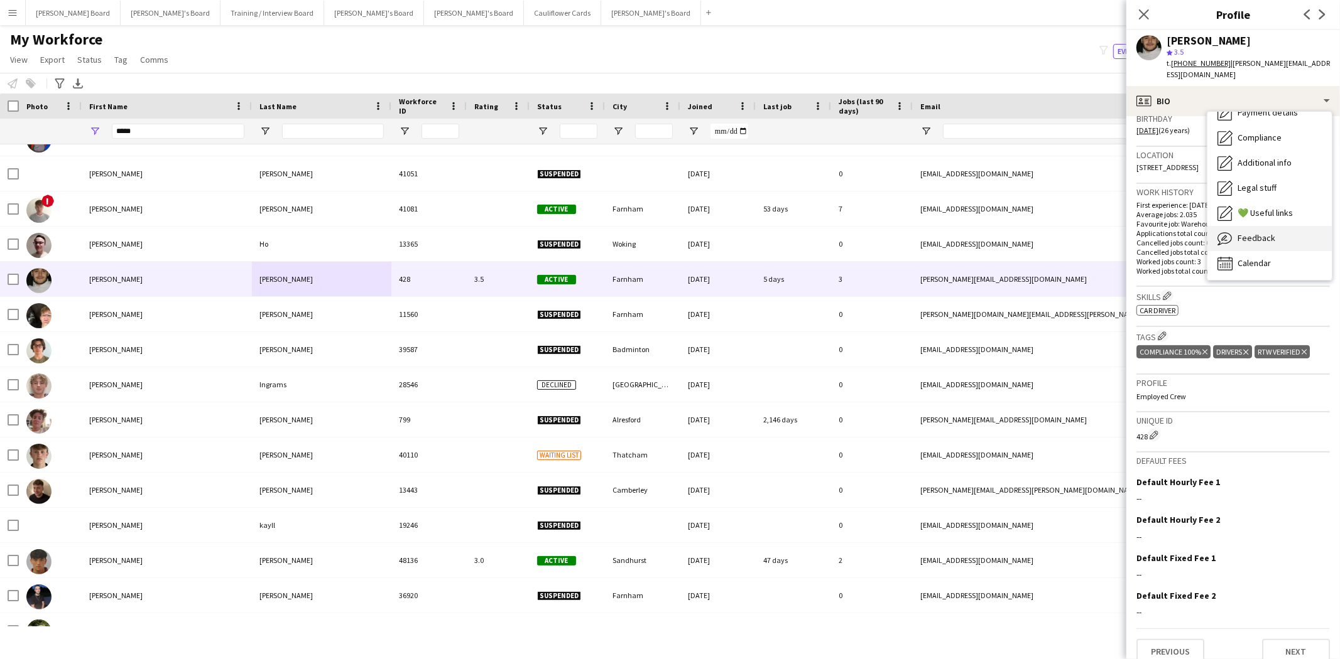
click at [1283, 226] on div "Feedback Feedback" at bounding box center [1269, 238] width 124 height 25
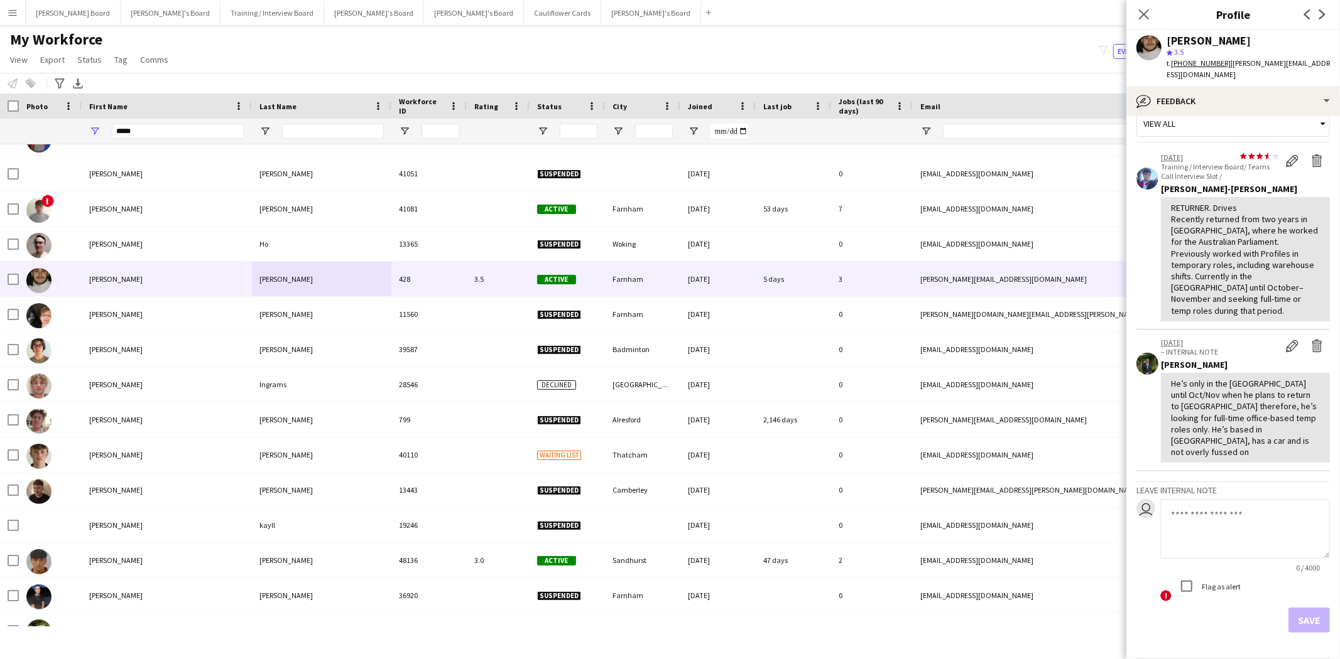
scroll to position [0, 0]
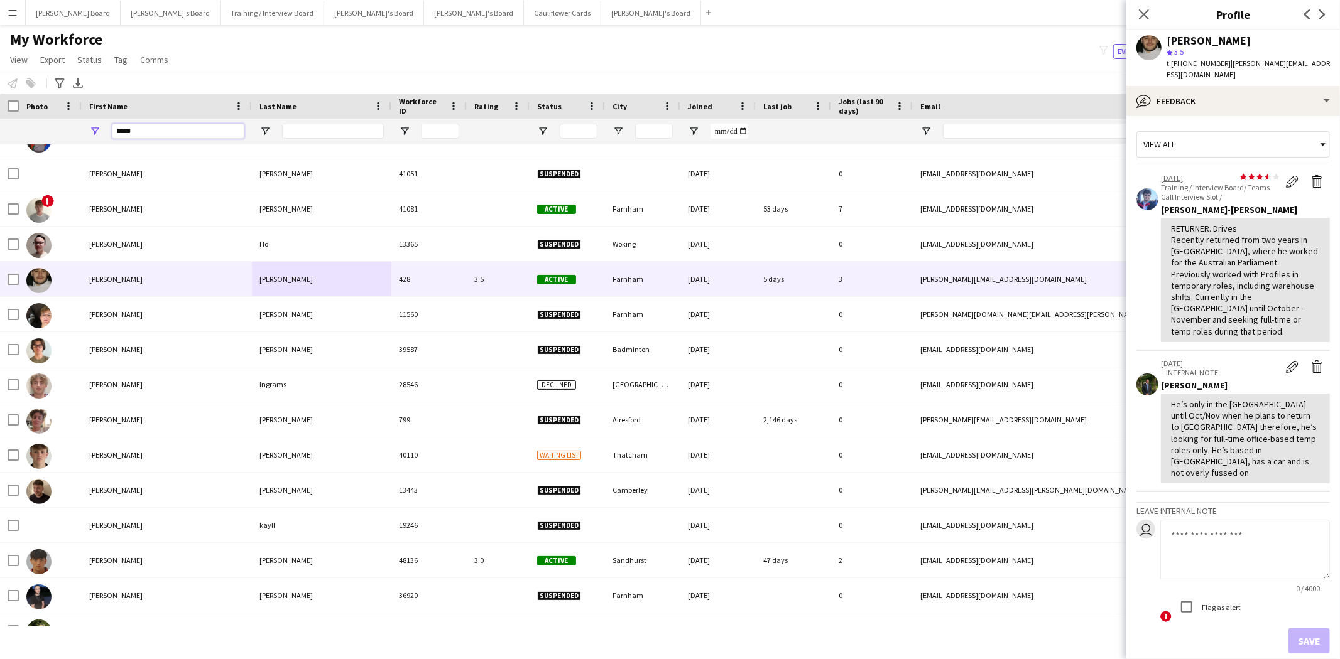
drag, startPoint x: 155, startPoint y: 131, endPoint x: 45, endPoint y: 134, distance: 109.3
click at [48, 134] on div "*****" at bounding box center [766, 131] width 1533 height 25
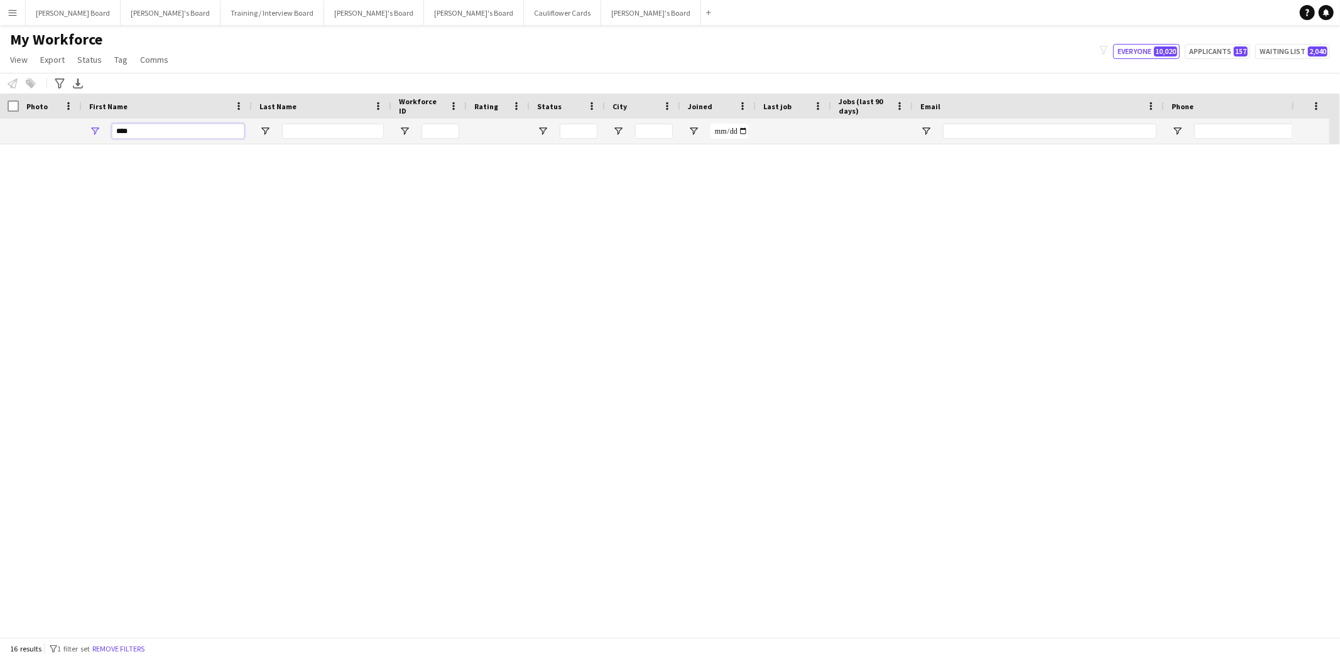
scroll to position [80, 0]
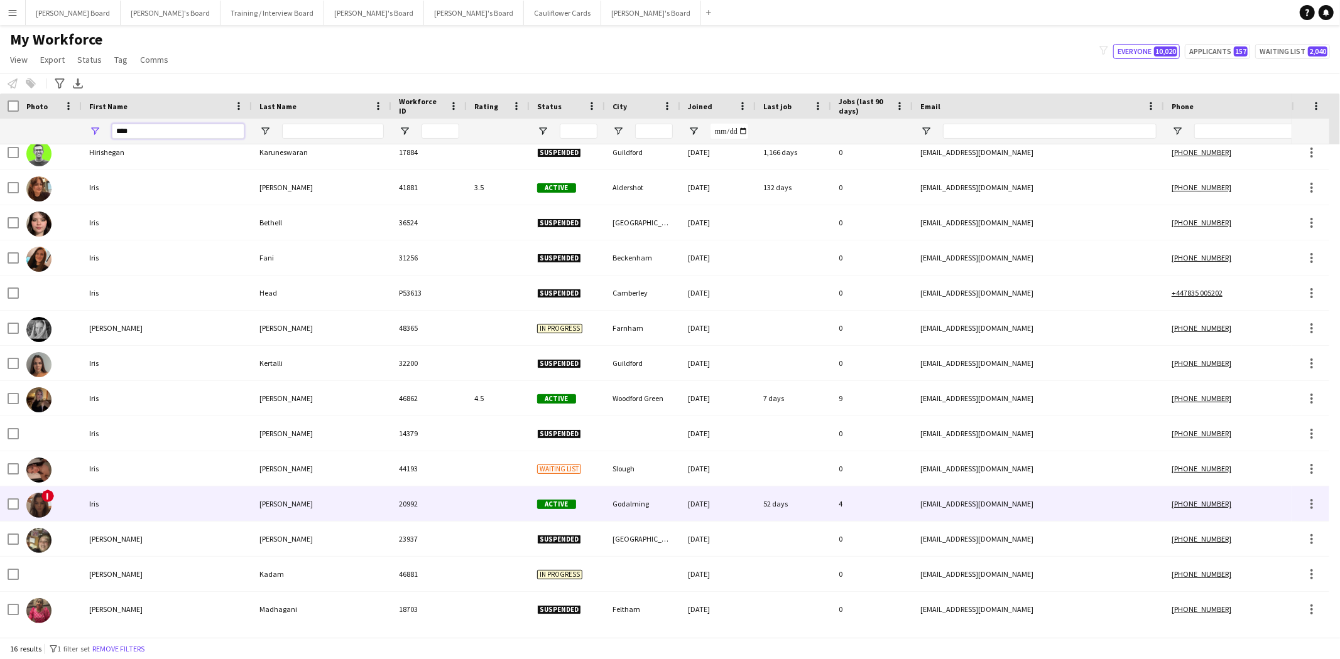
type input "****"
click at [273, 509] on div "Wyles" at bounding box center [321, 504] width 139 height 35
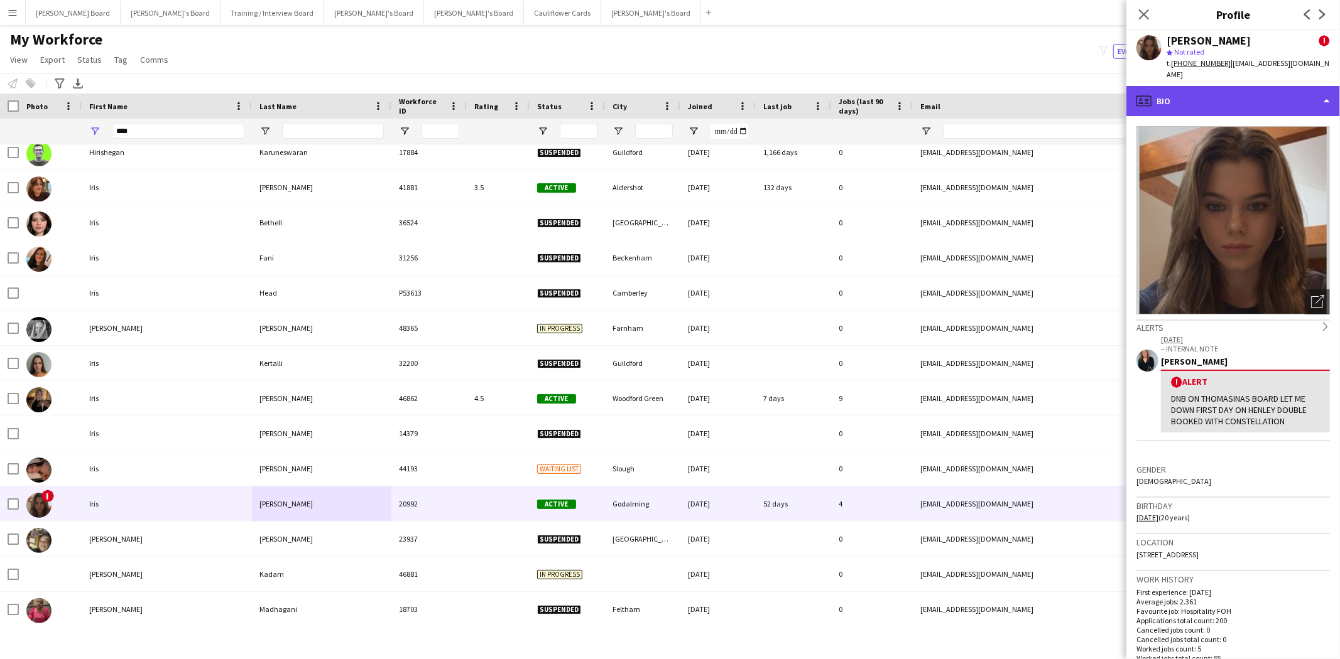
click at [1216, 86] on div "profile Bio" at bounding box center [1233, 101] width 214 height 30
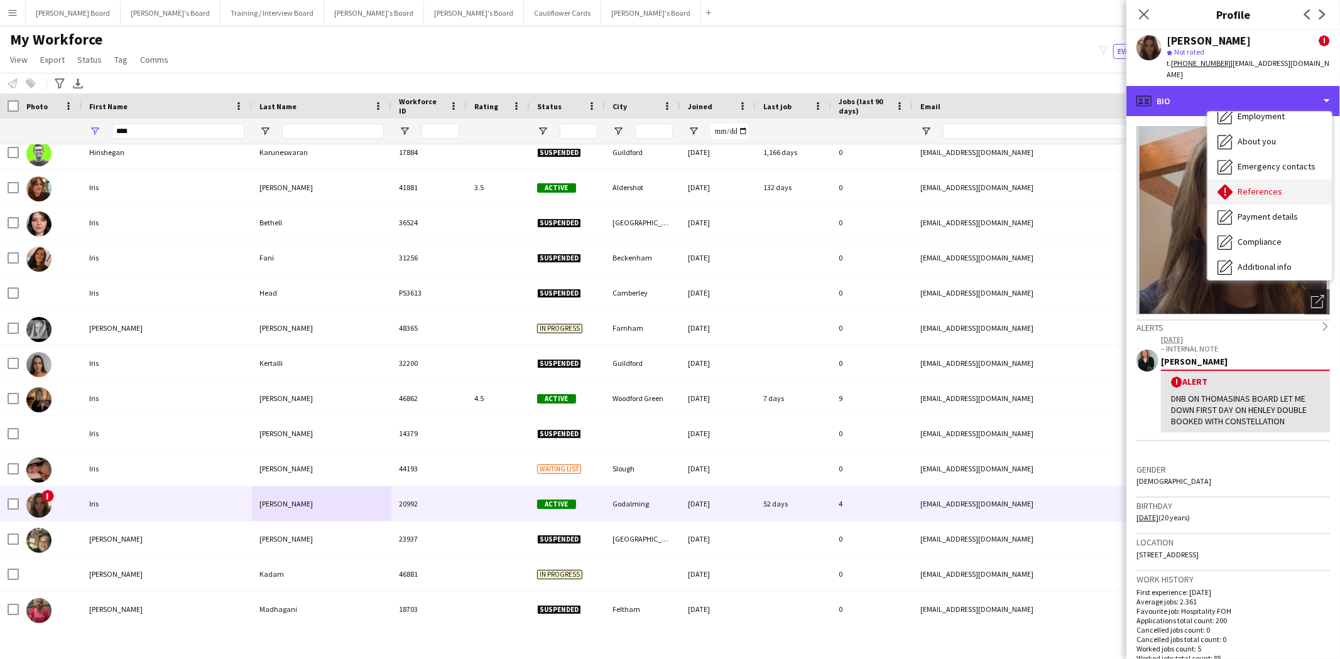
scroll to position [167, 0]
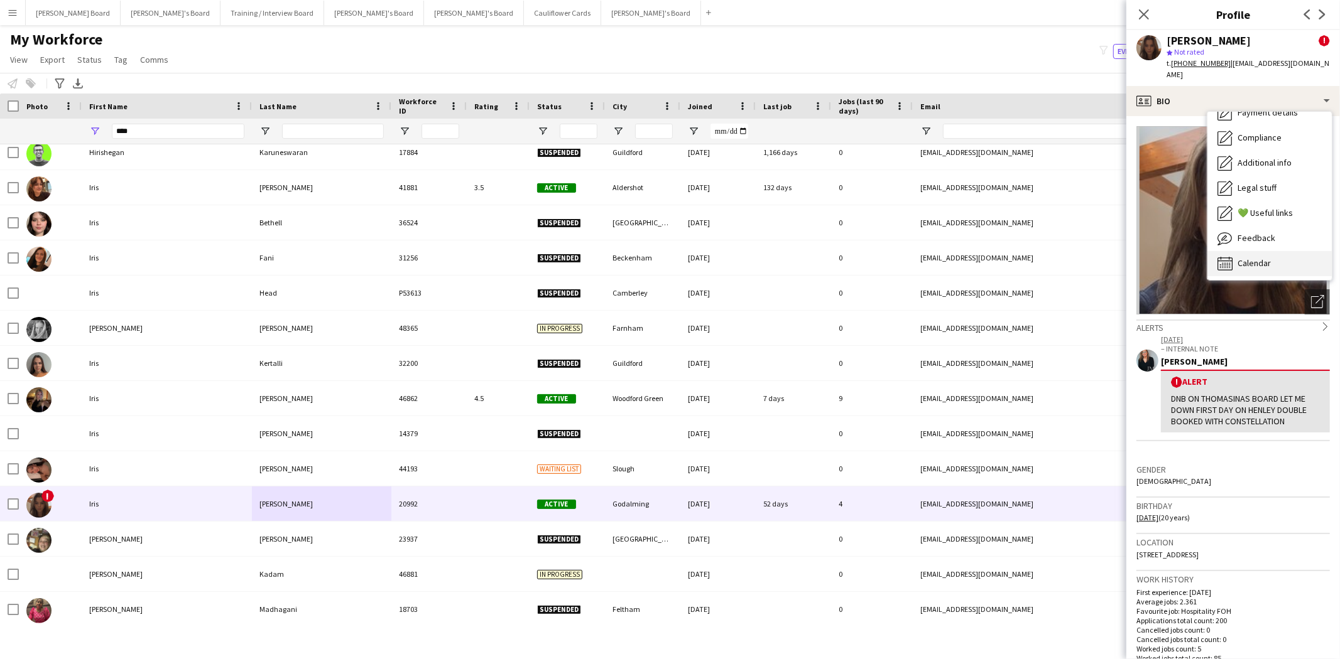
click at [1266, 258] on div "Calendar Calendar" at bounding box center [1269, 263] width 124 height 25
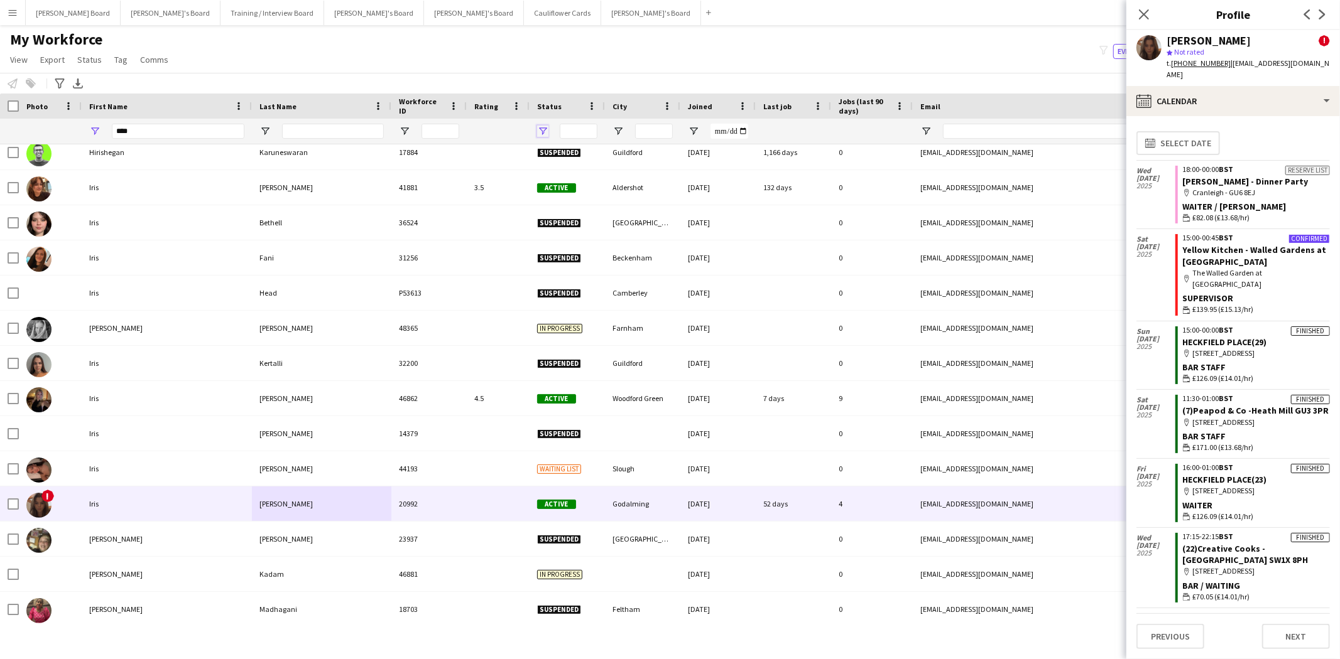
click at [543, 133] on span "Open Filter Menu" at bounding box center [542, 131] width 11 height 11
click at [567, 67] on div "My Workforce View Views Default view Compliance RTW Checks MANCHESTER Search UN…" at bounding box center [670, 51] width 1340 height 43
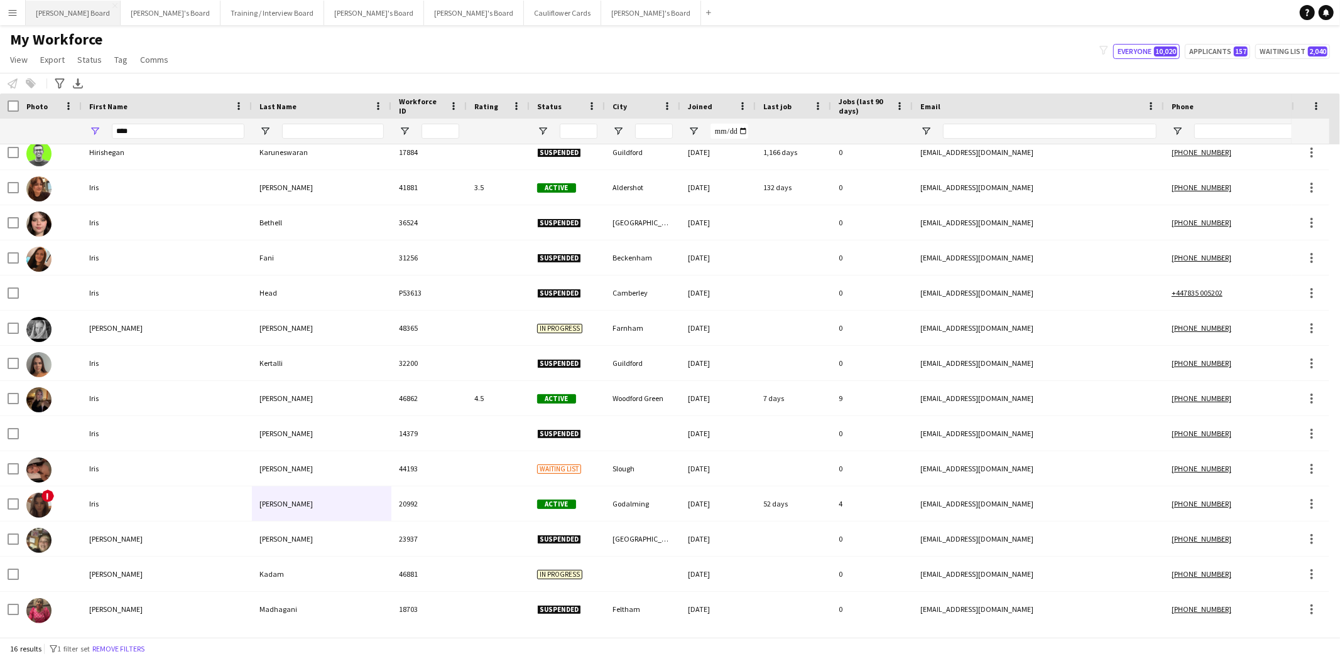
click at [60, 14] on button "Dean's Board Close" at bounding box center [73, 13] width 95 height 24
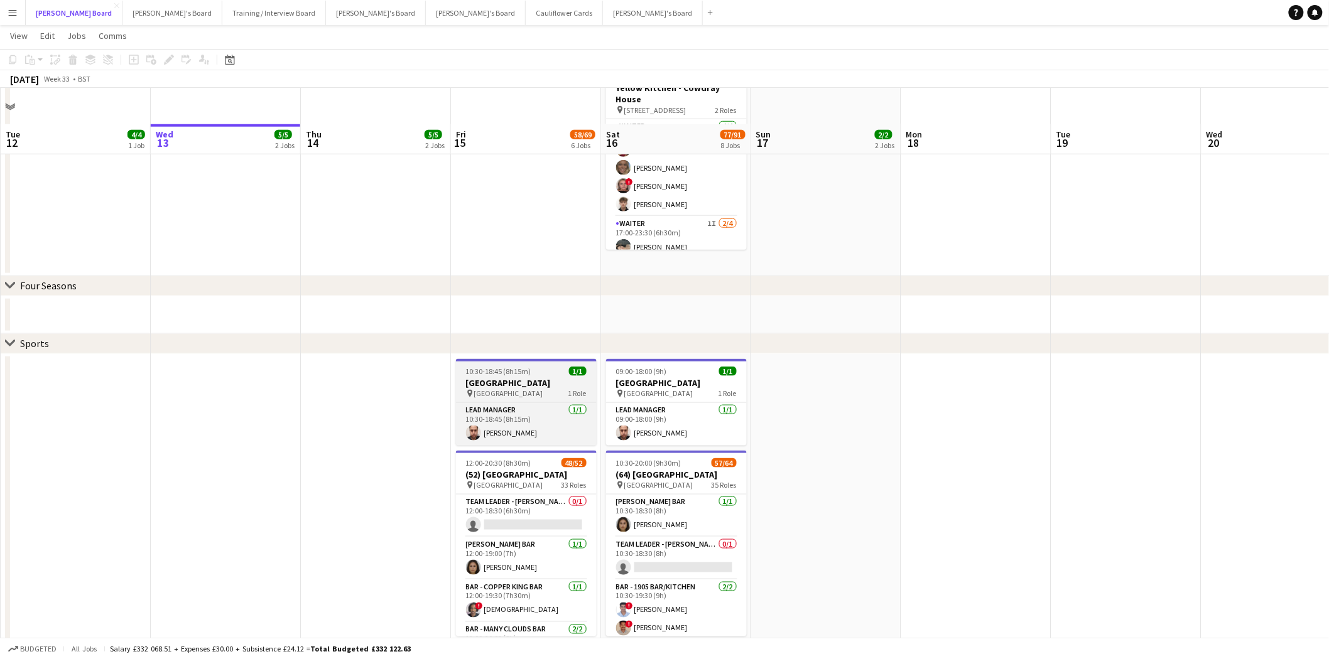
scroll to position [488, 0]
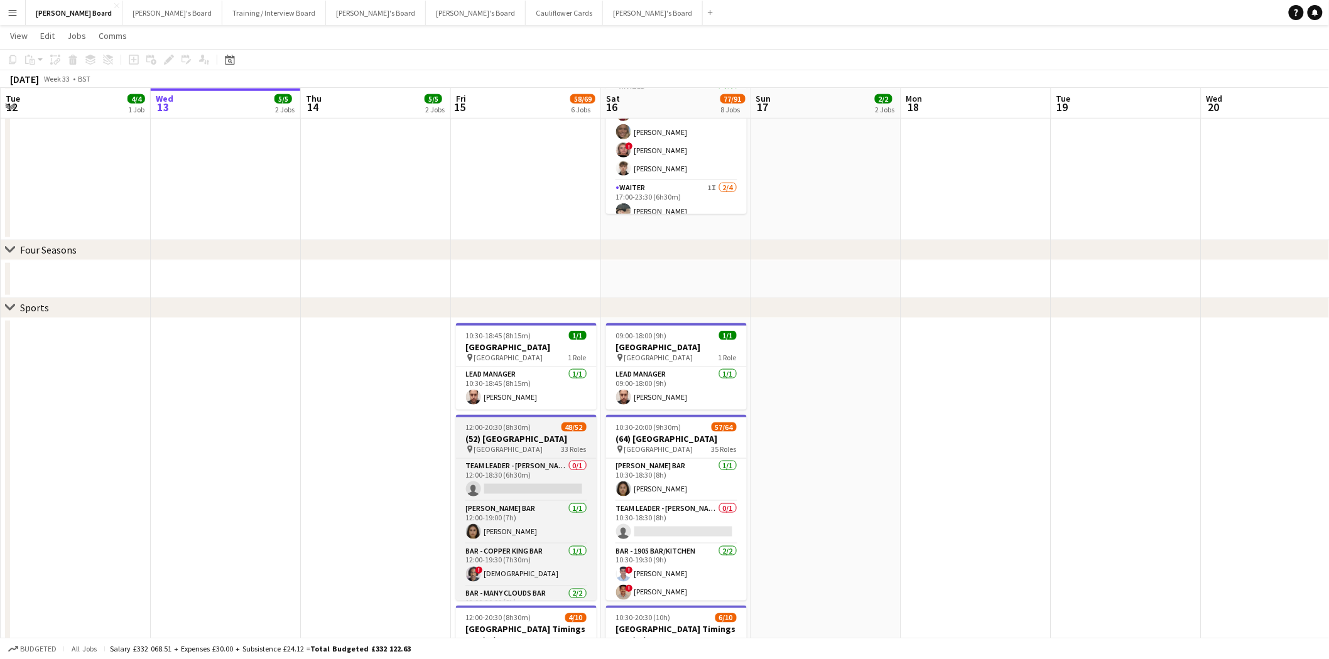
click at [505, 438] on h3 "(52) [GEOGRAPHIC_DATA]" at bounding box center [526, 438] width 141 height 11
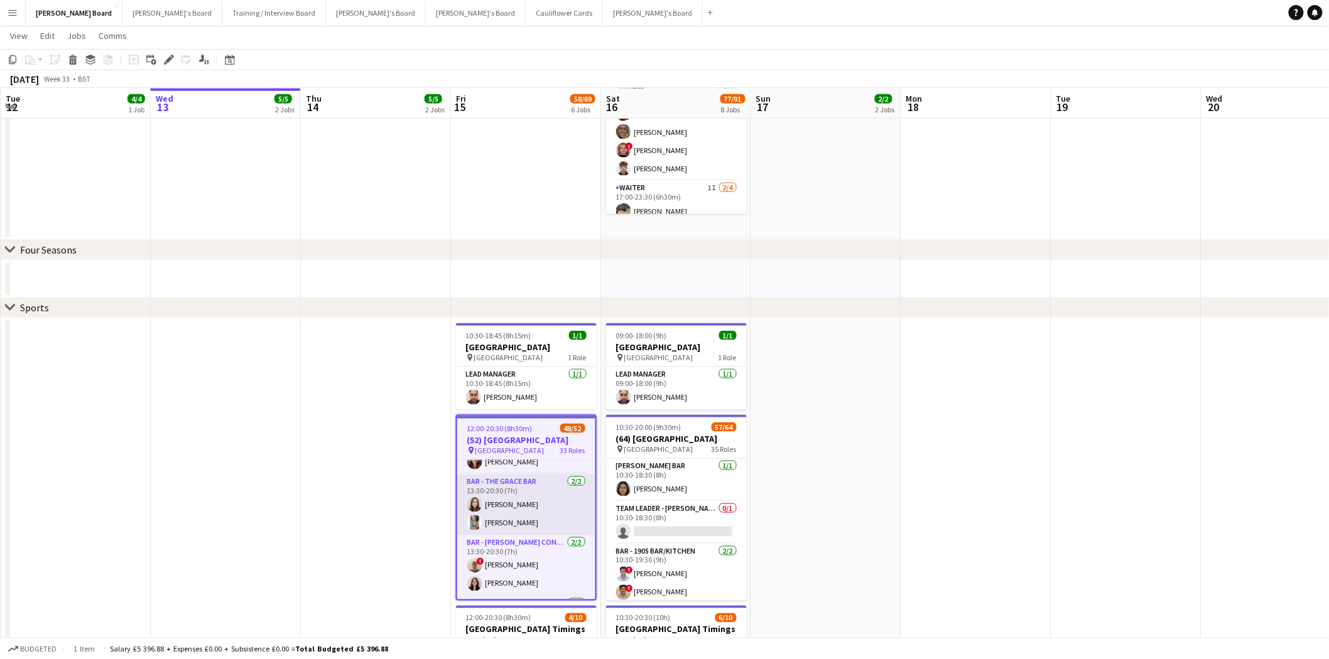
scroll to position [1618, 0]
click at [561, 519] on app-card-role "Bar - Windy Alley Container 2/2 13:30-20:30 (7h) ! Paul Collins Jayda Brown" at bounding box center [526, 510] width 138 height 61
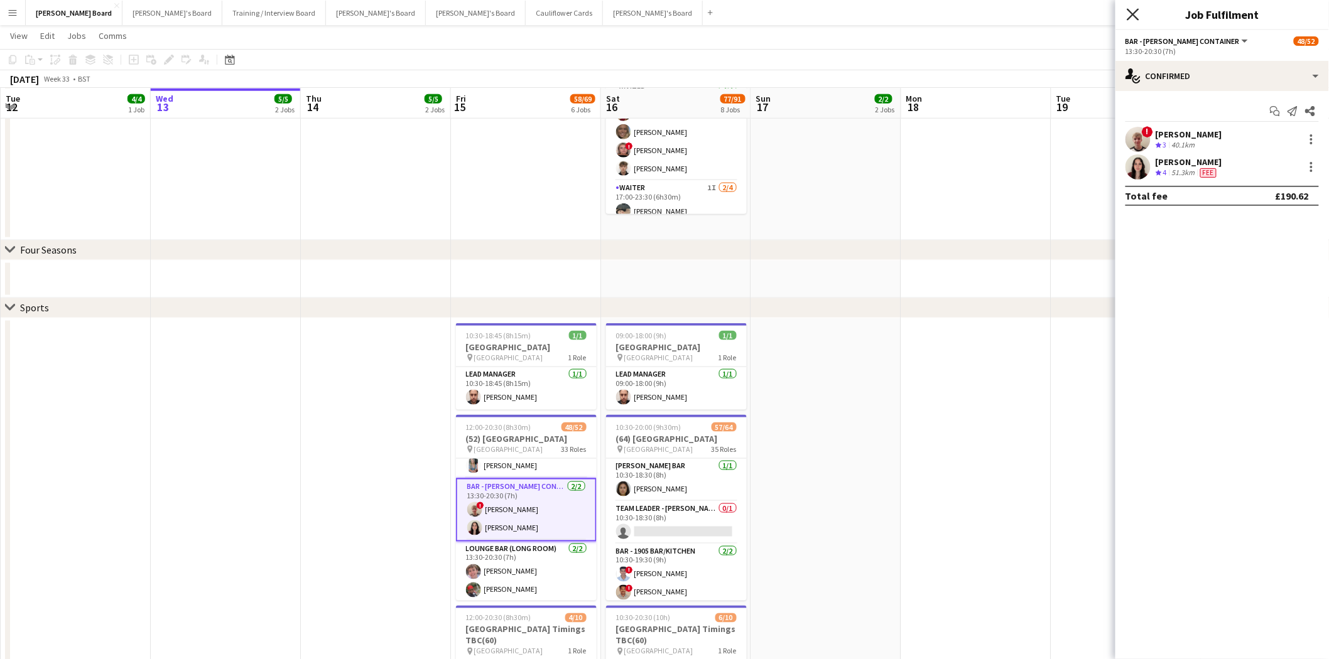
click at [1129, 14] on icon "Close pop-in" at bounding box center [1133, 14] width 12 height 12
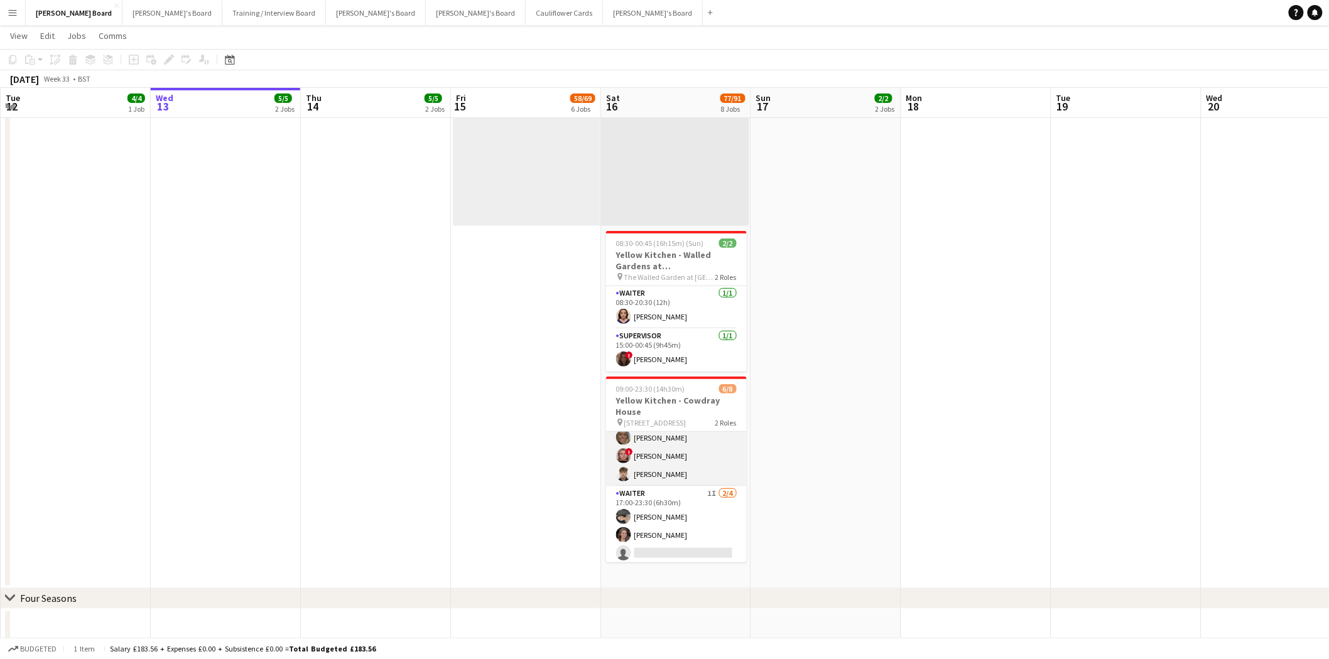
scroll to position [64, 0]
click at [706, 524] on app-card-role "Waiter 1I 2/4 17:00-23:30 (6h30m) Neo Arrigoni Estella Catley Smith single-neut…" at bounding box center [676, 513] width 141 height 97
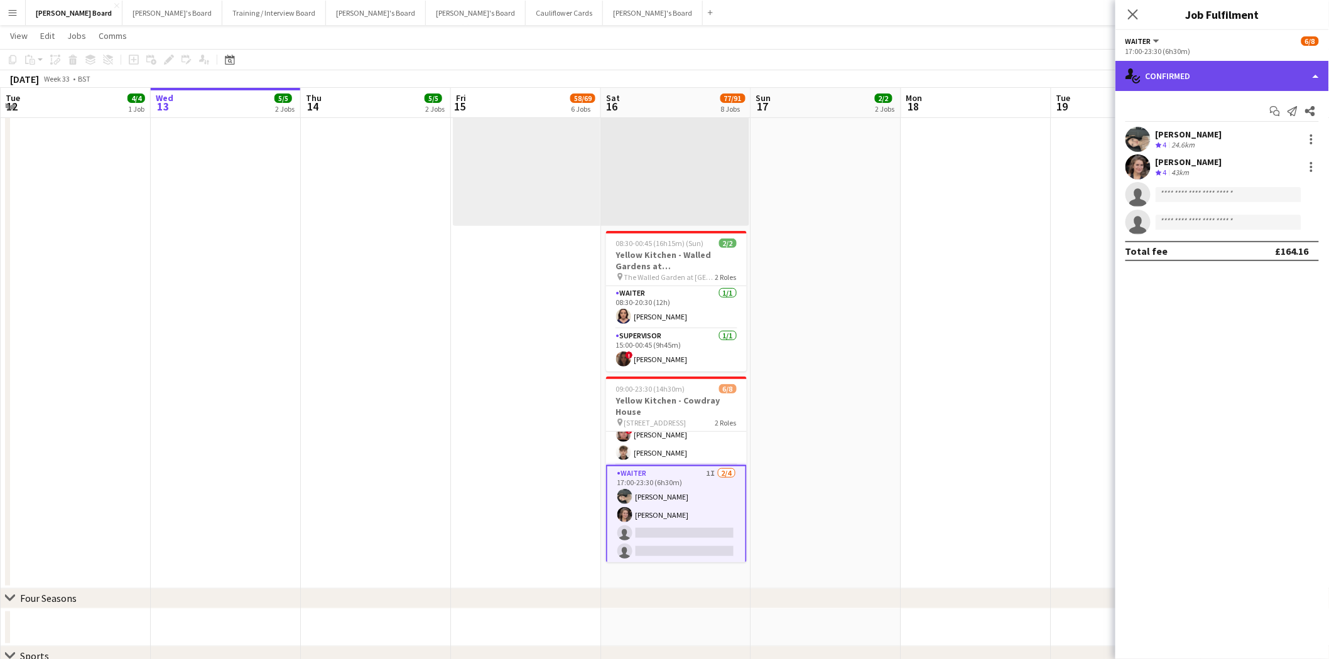
click at [1179, 71] on div "single-neutral-actions-check-2 Confirmed" at bounding box center [1222, 76] width 214 height 30
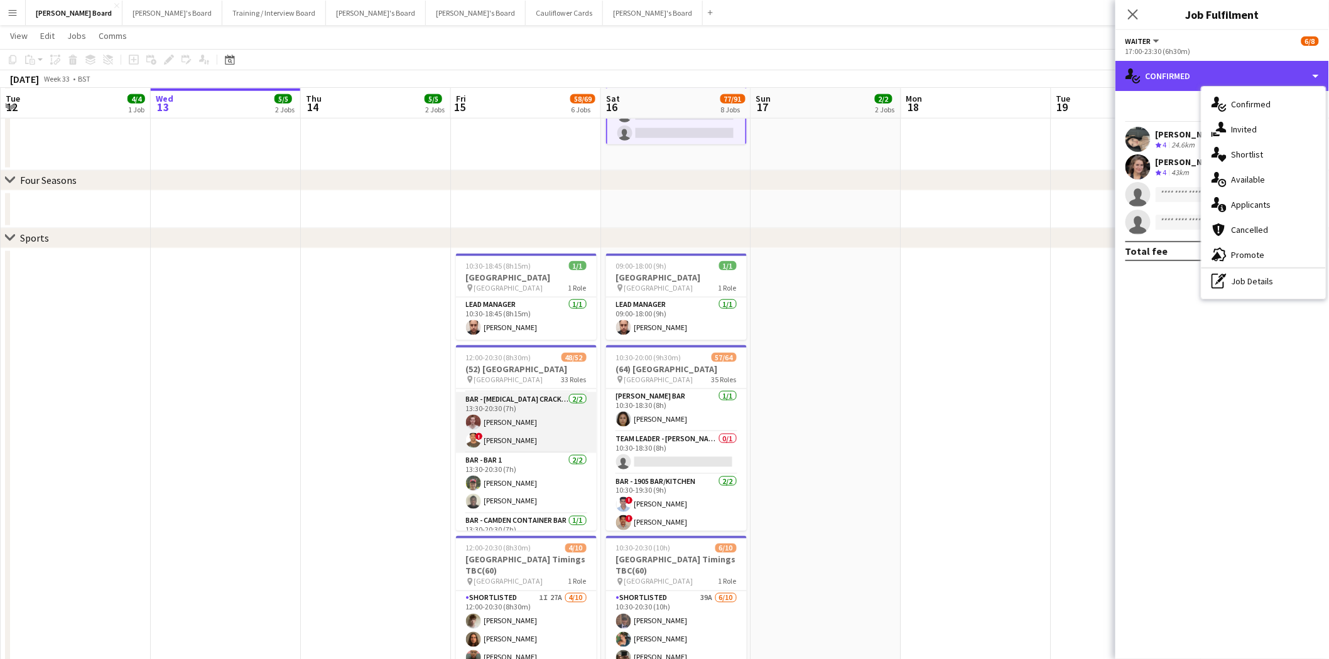
scroll to position [1338, 0]
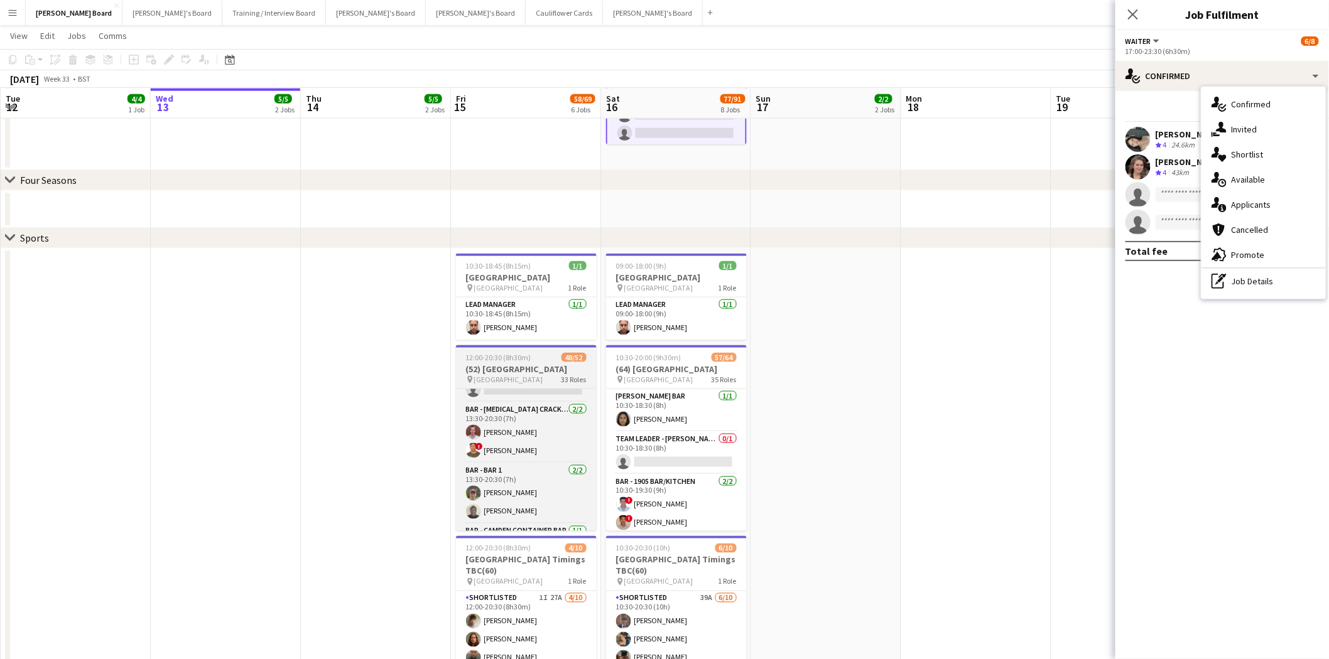
click at [507, 366] on h3 "(52) [GEOGRAPHIC_DATA]" at bounding box center [526, 369] width 141 height 11
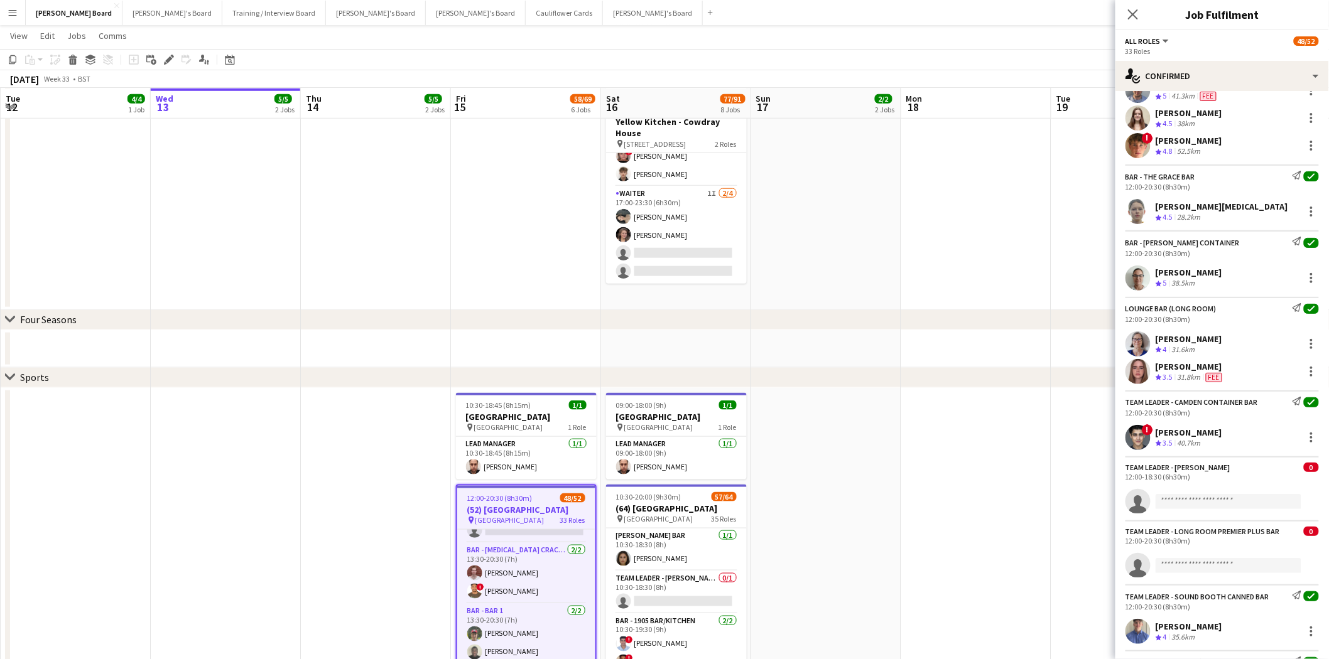
scroll to position [1300, 0]
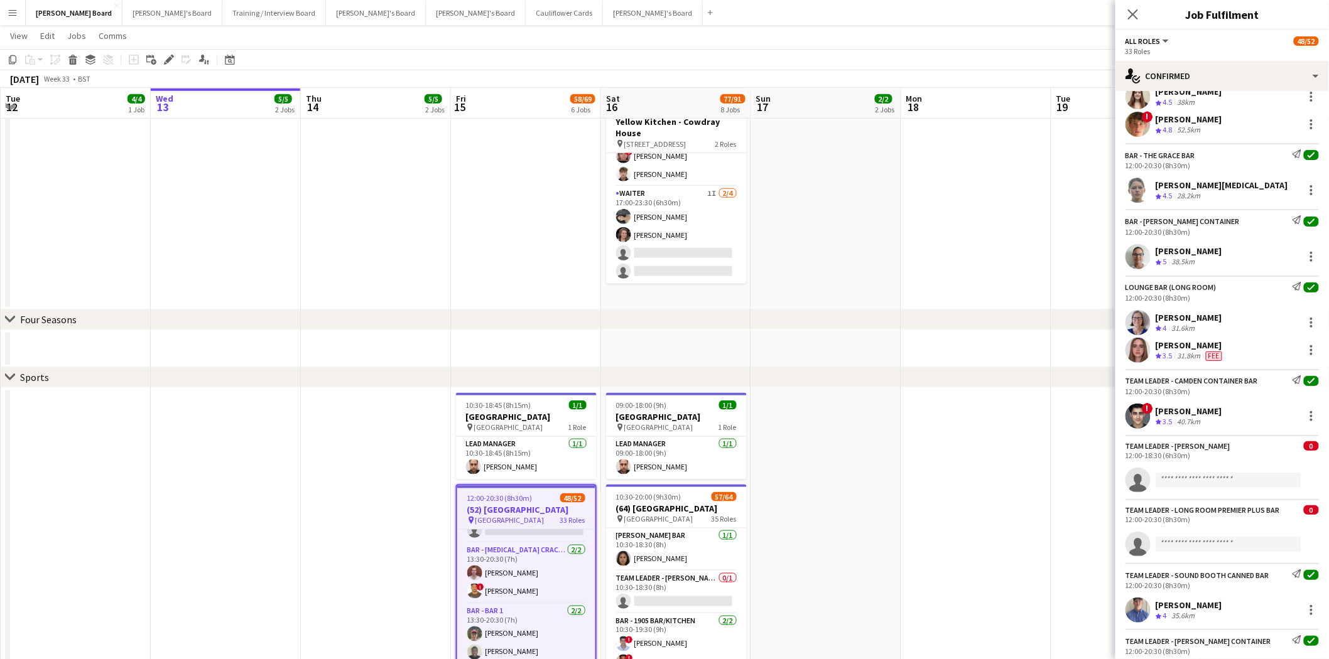
click at [1208, 257] on div "[PERSON_NAME]" at bounding box center [1189, 251] width 67 height 11
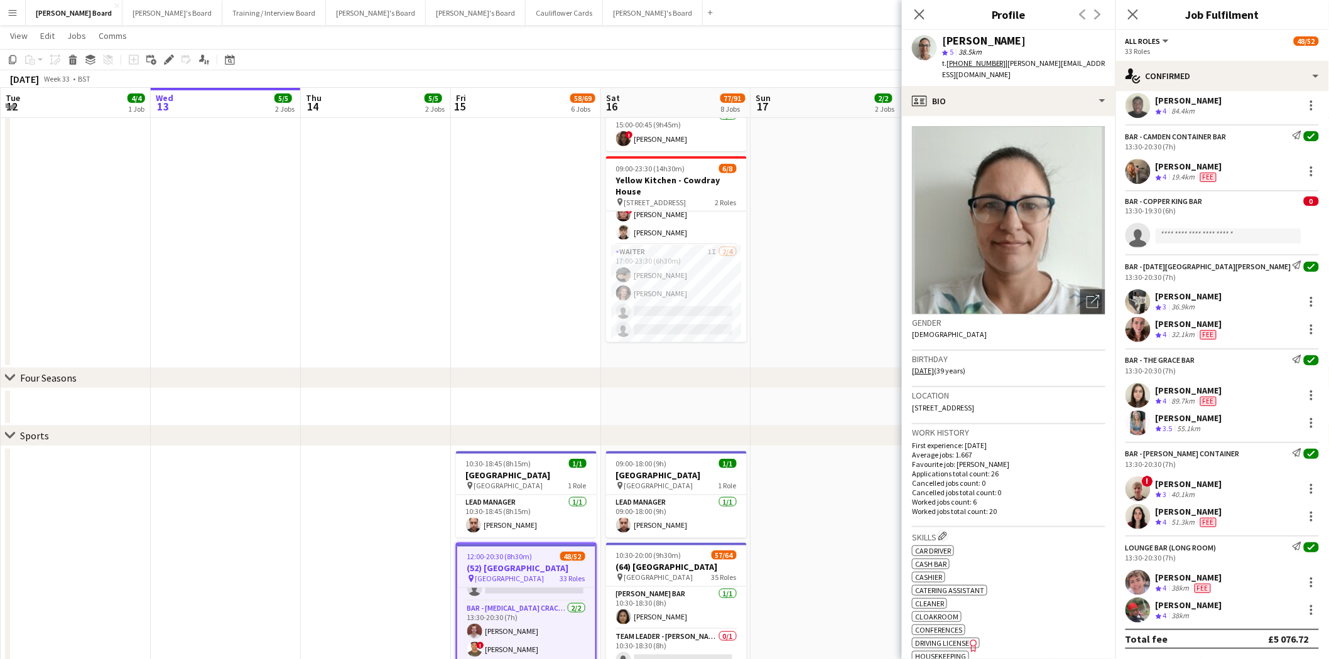
scroll to position [349, 0]
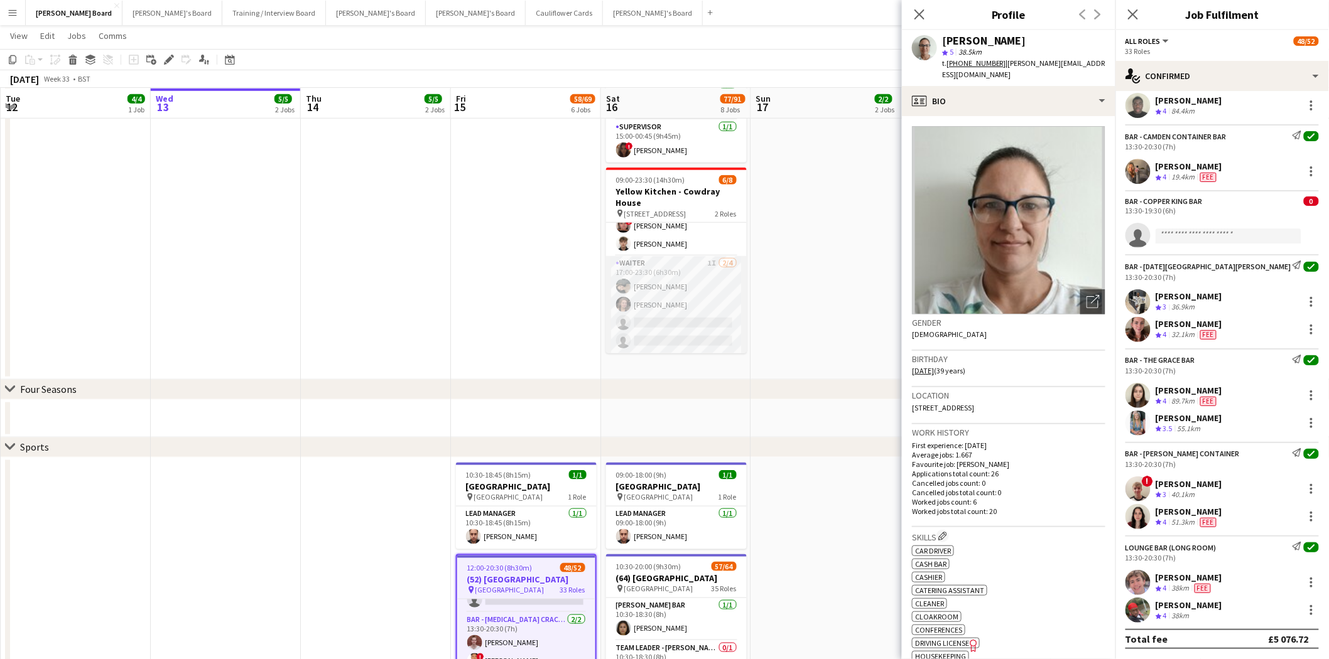
click at [703, 312] on app-card-role "Waiter 1I 2/4 17:00-23:30 (6h30m) Neo Arrigoni Estella Catley Smith single-neut…" at bounding box center [676, 304] width 141 height 97
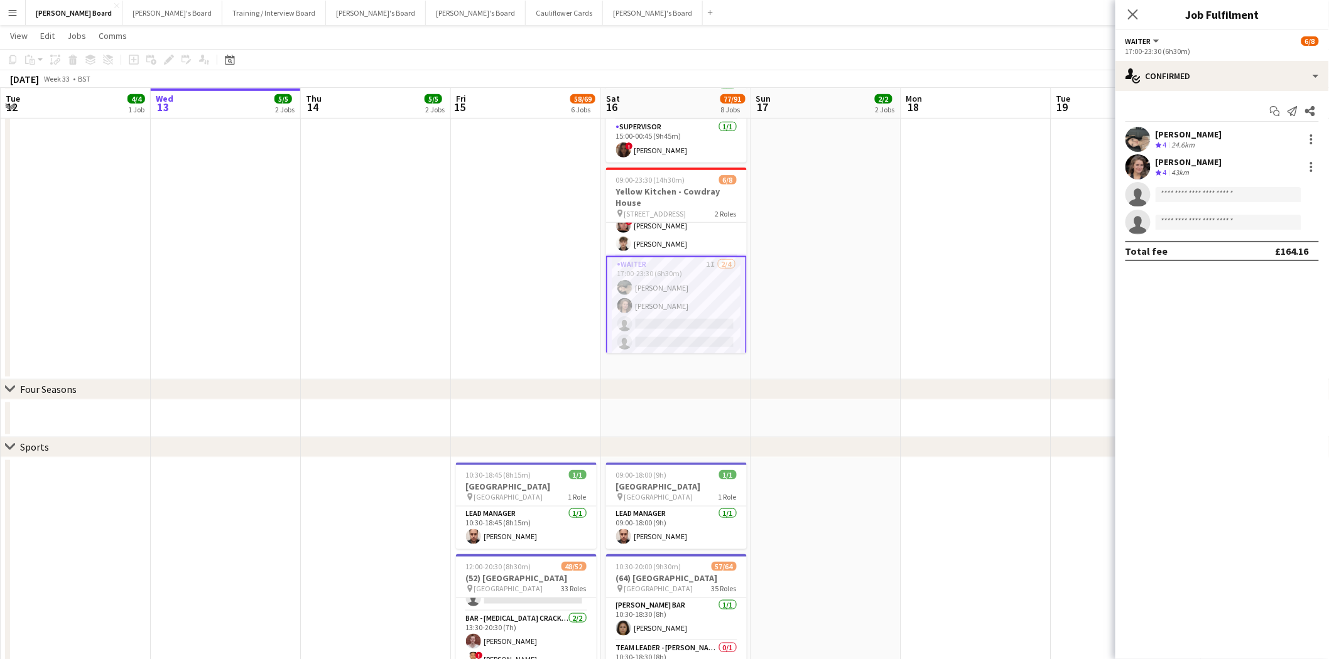
click at [678, 302] on app-card-role "Waiter 1I 2/4 17:00-23:30 (6h30m) Neo Arrigoni Estella Catley Smith single-neut…" at bounding box center [676, 306] width 141 height 100
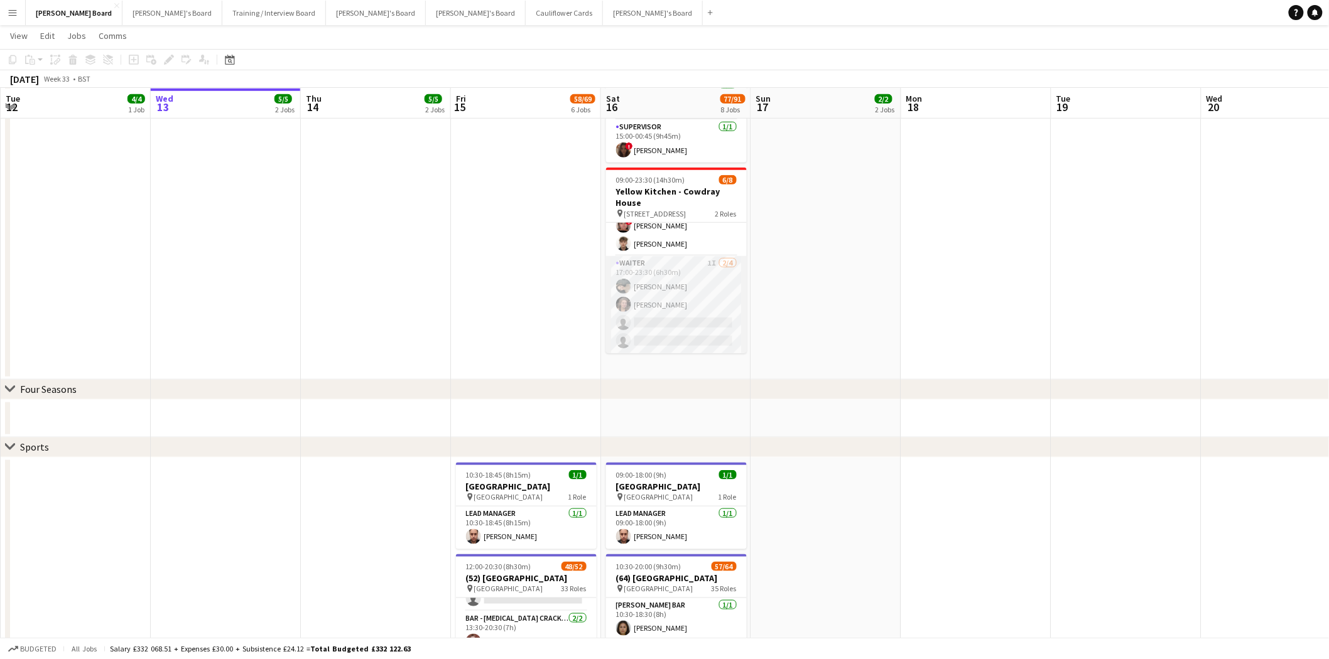
click at [678, 302] on app-card-role "Waiter 1I 2/4 17:00-23:30 (6h30m) Neo Arrigoni Estella Catley Smith single-neut…" at bounding box center [676, 304] width 141 height 97
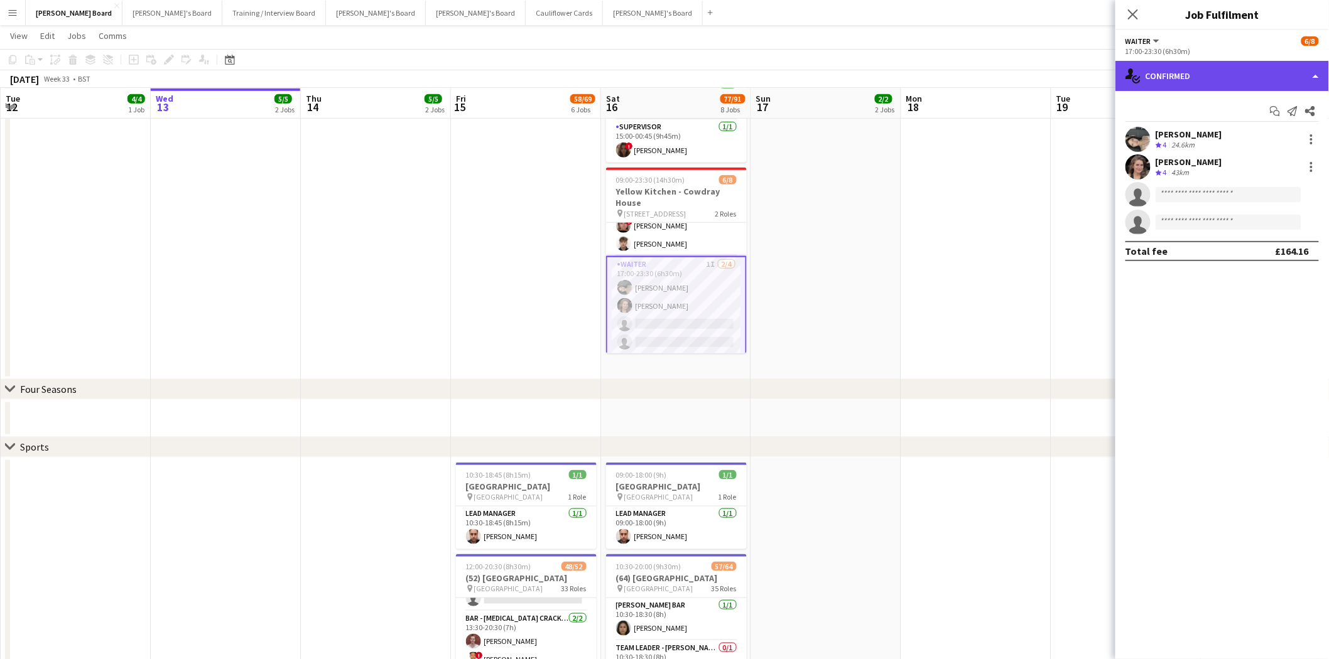
click at [1222, 79] on div "single-neutral-actions-check-2 Confirmed" at bounding box center [1222, 76] width 214 height 30
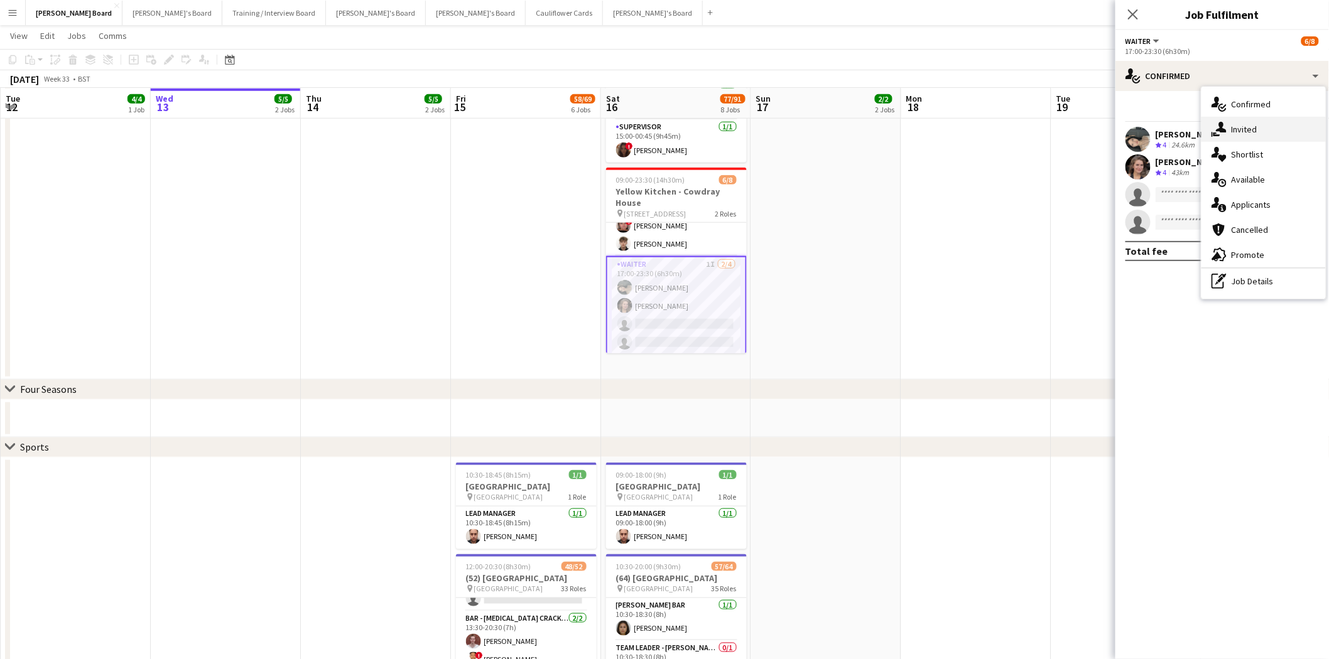
click at [1239, 133] on div "single-neutral-actions-share-1 Invited" at bounding box center [1263, 129] width 124 height 25
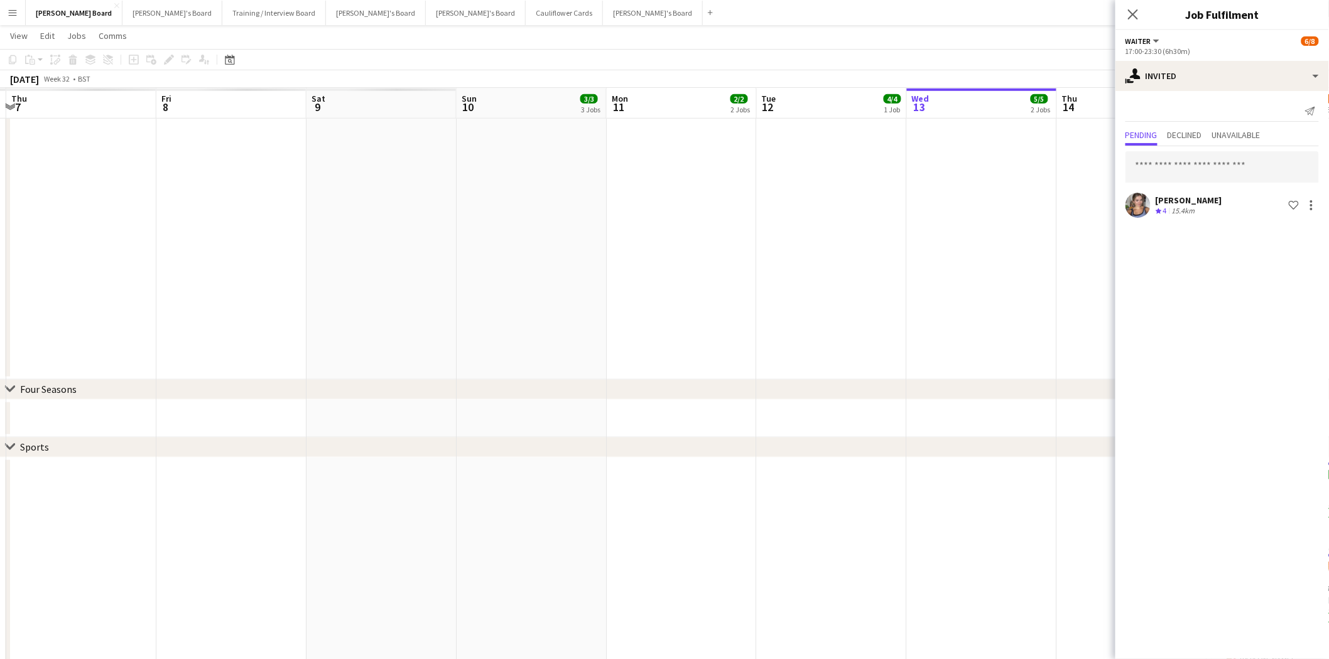
drag, startPoint x: 220, startPoint y: 258, endPoint x: 869, endPoint y: 349, distance: 655.1
click at [869, 349] on app-calendar-viewport "Tue 5 Wed 6 Thu 7 Fri 8 Sat 9 Sun 10 3/3 3 Jobs Mon 11 2/2 2 Jobs Tue 12 4/4 1 …" at bounding box center [664, 617] width 1329 height 1834
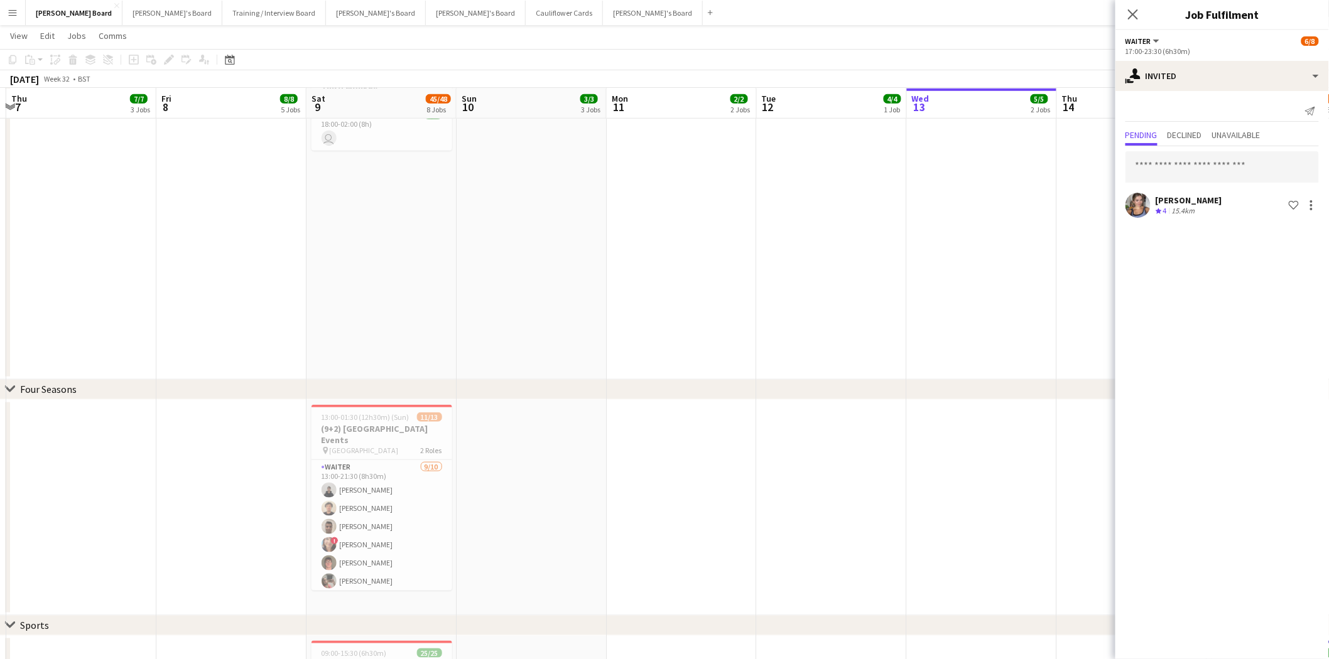
scroll to position [0, 402]
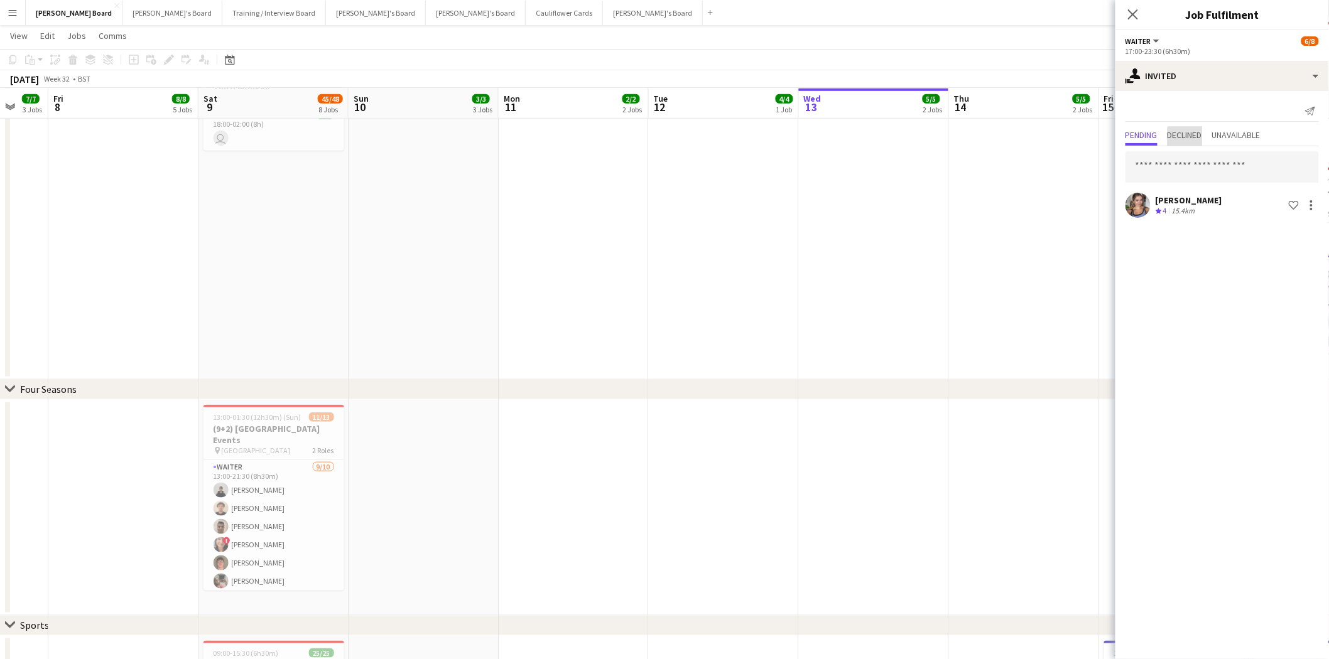
click at [1196, 142] on span "Declined" at bounding box center [1185, 136] width 35 height 19
click at [1144, 136] on span "Pending" at bounding box center [1141, 135] width 32 height 9
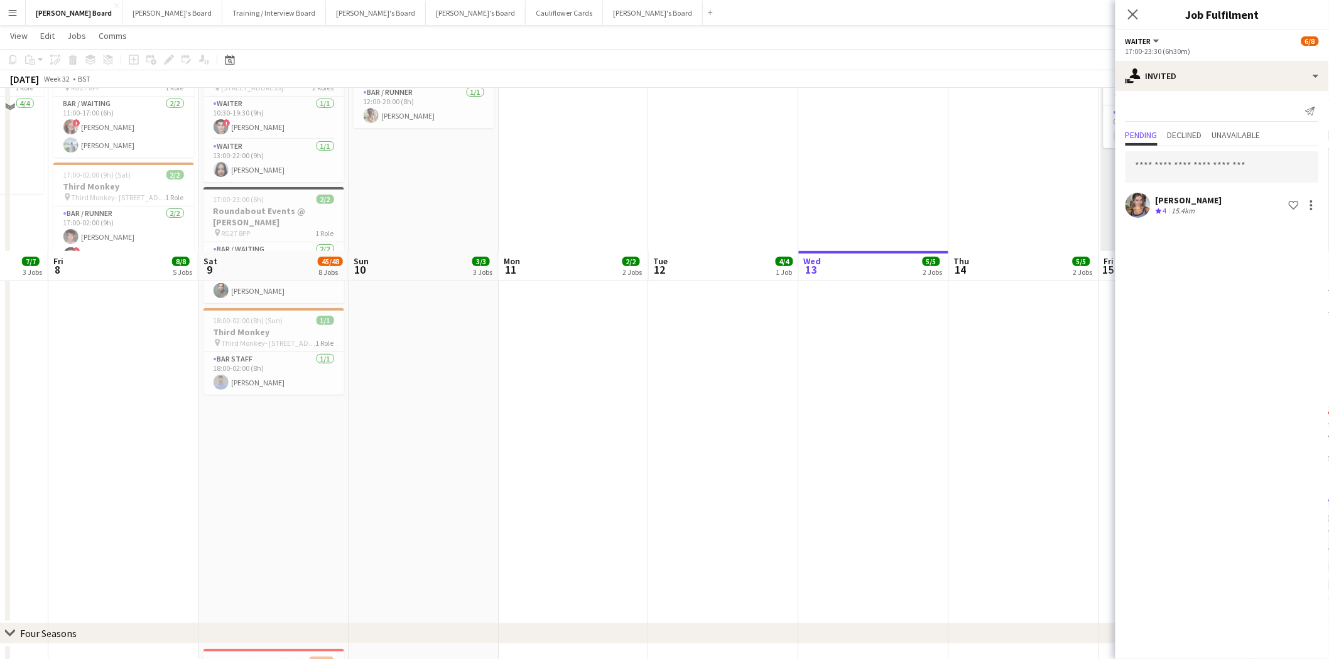
scroll to position [0, 0]
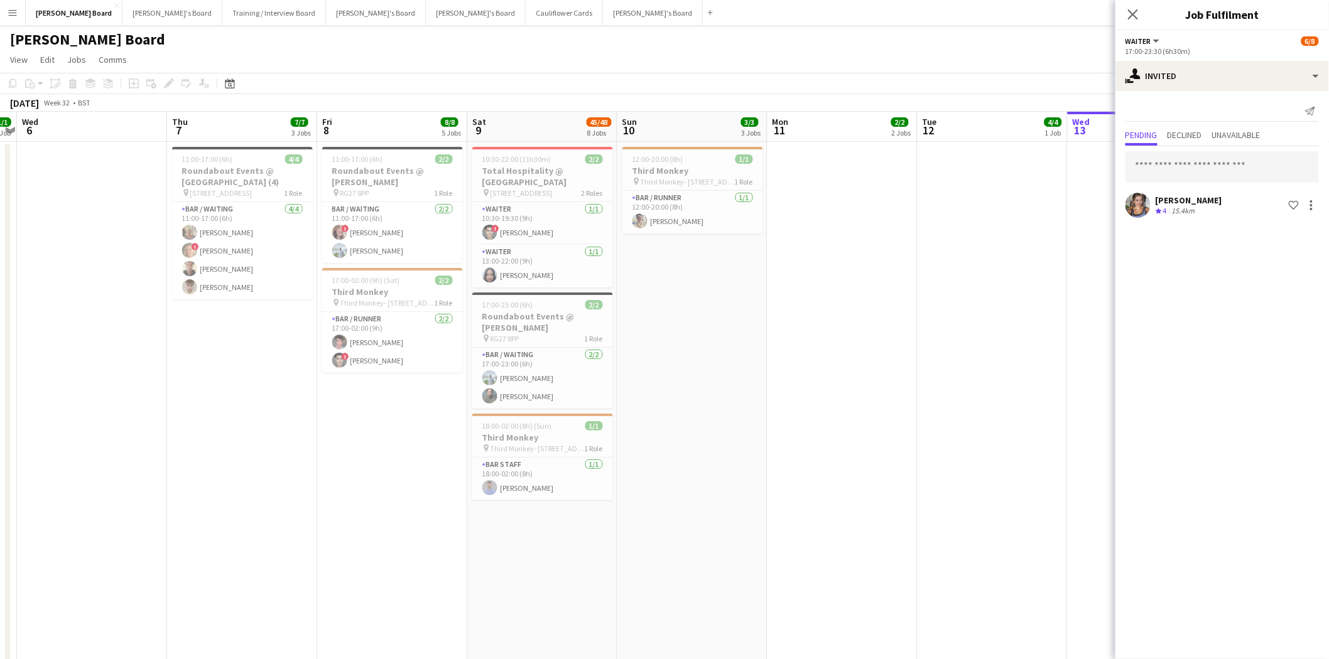
drag, startPoint x: 129, startPoint y: 393, endPoint x: 389, endPoint y: 447, distance: 266.2
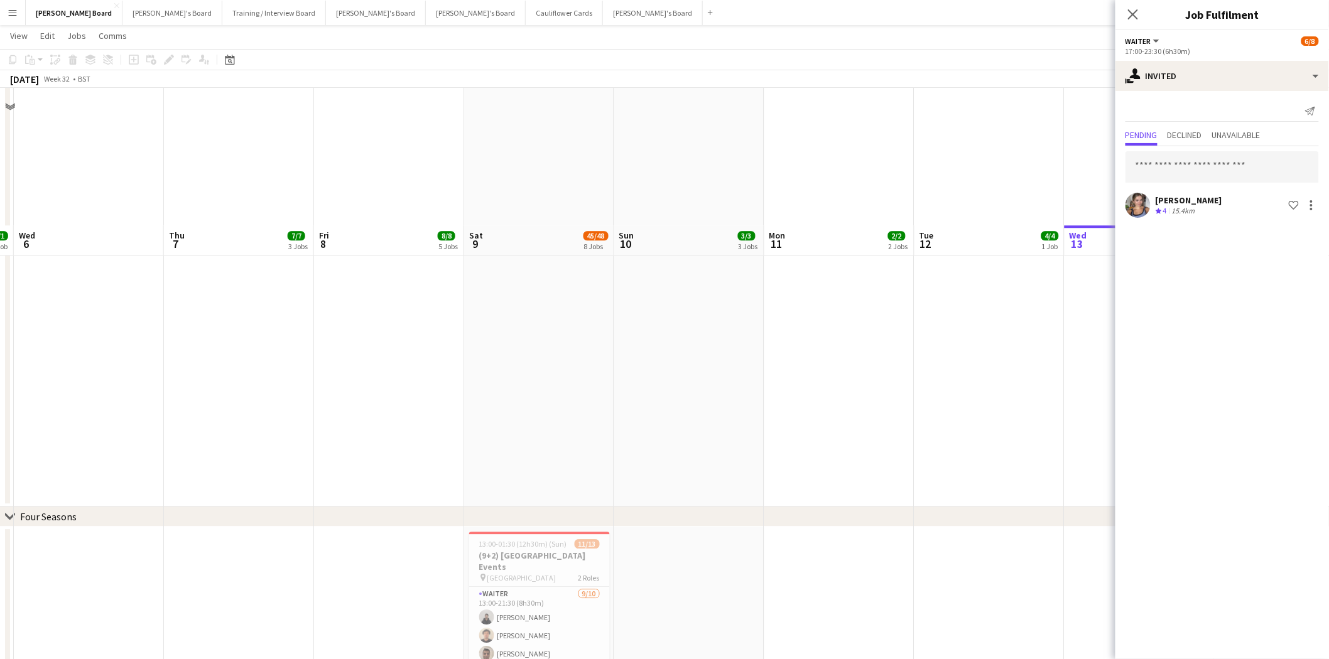
scroll to position [1396, 0]
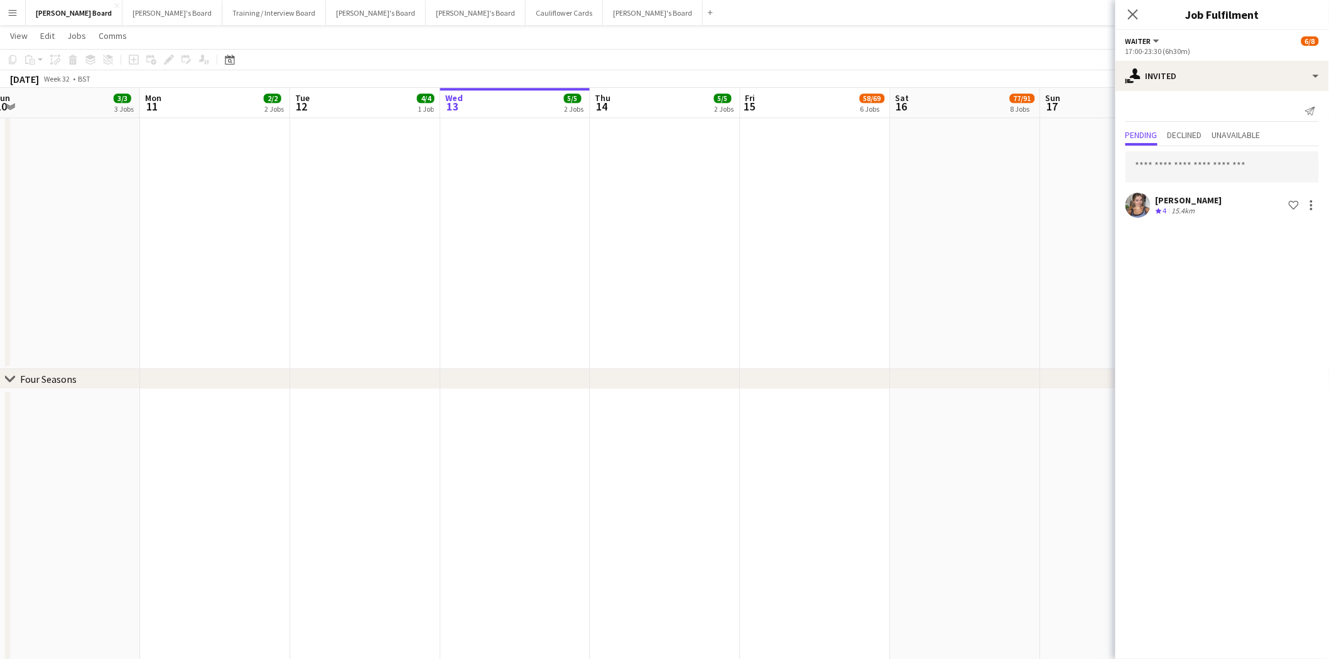
drag, startPoint x: 924, startPoint y: 507, endPoint x: 405, endPoint y: 435, distance: 523.8
click at [349, 431] on app-calendar-viewport "Thu 7 7/7 3 Jobs Fri 8 8/8 5 Jobs Sat 9 45/48 8 Jobs Sun 10 3/3 3 Jobs Mon 11 2…" at bounding box center [664, 351] width 1329 height 3397
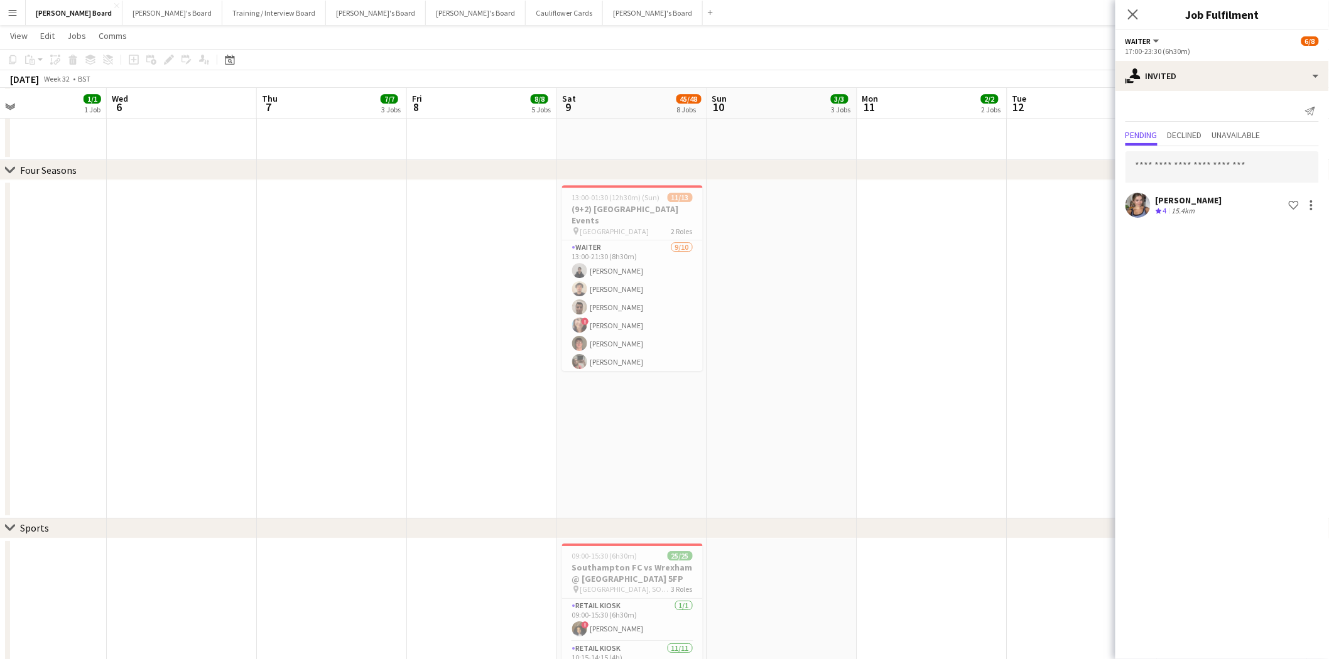
scroll to position [0, 374]
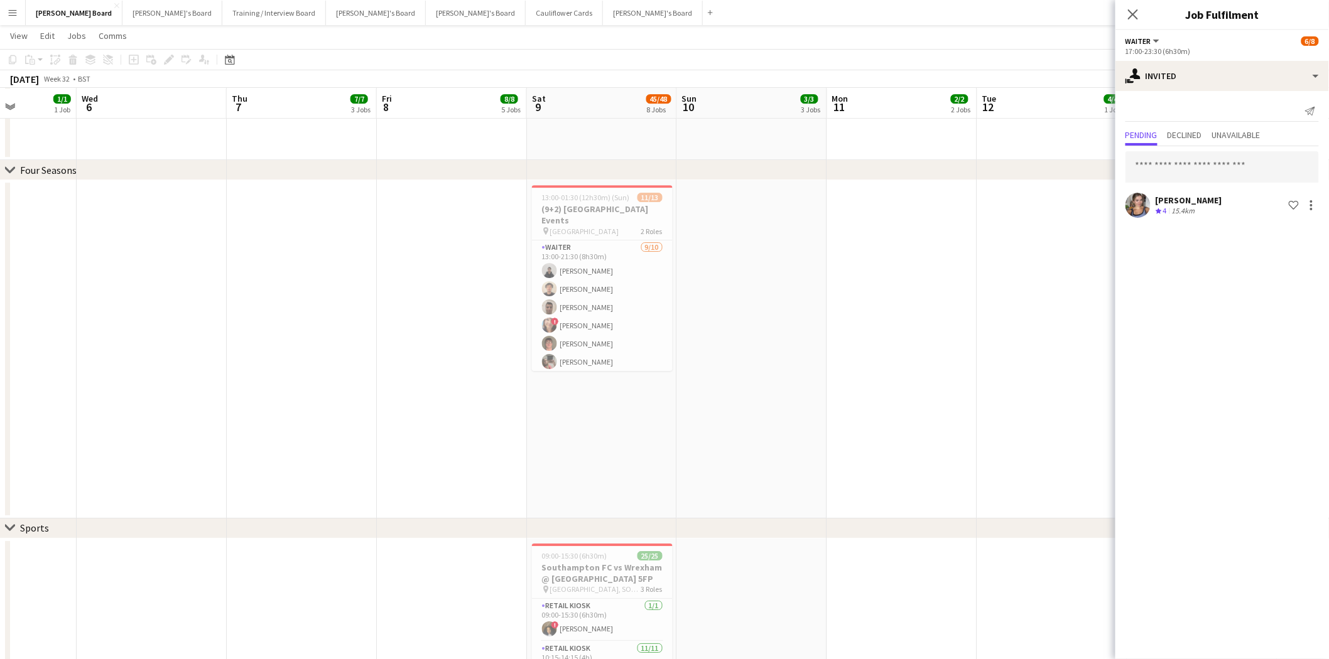
drag, startPoint x: 268, startPoint y: 365, endPoint x: 952, endPoint y: 482, distance: 694.0
click at [952, 482] on app-calendar-viewport "Sun 3 10/10 6 Jobs Mon 4 1/1 1 Job Tue 5 1/1 1 Job Wed 6 Thu 7 7/7 3 Jobs Fri 8…" at bounding box center [664, 142] width 1329 height 3397
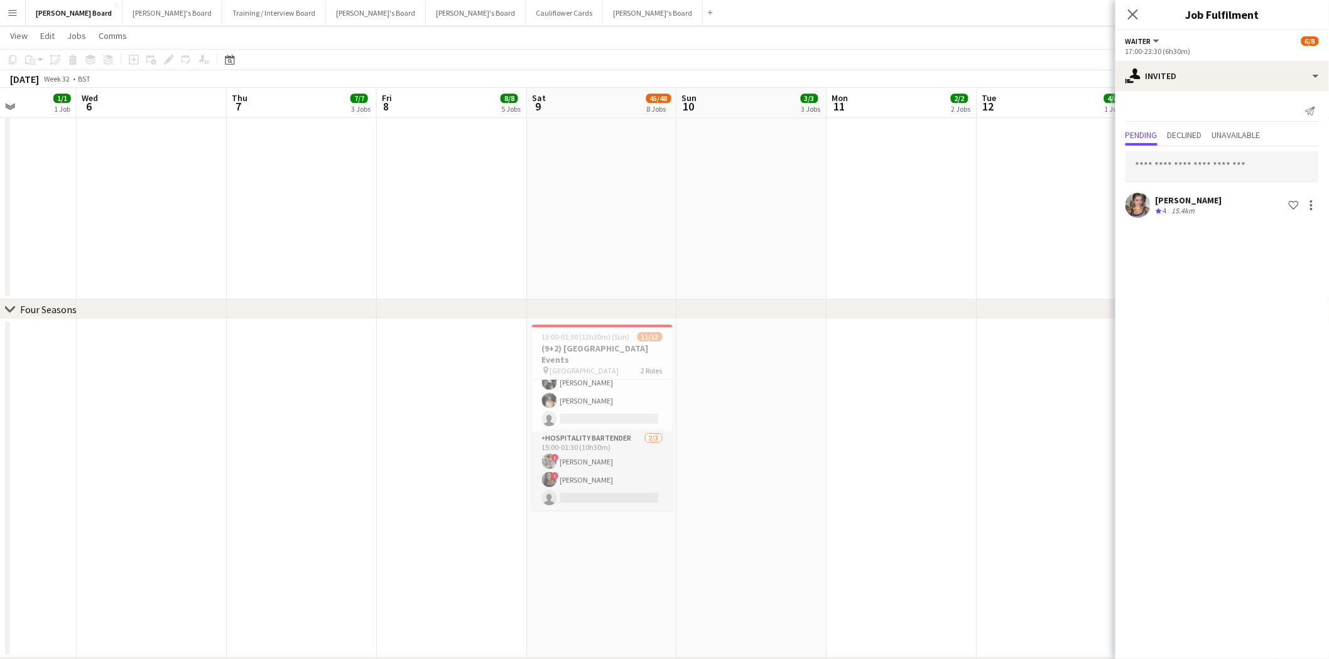
scroll to position [0, 0]
click at [594, 438] on app-card-role "Waiter 9/10 13:00-21:30 (8h30m) Umar Pitafi Sebastian Andre Manoj Lamsal ! Susa…" at bounding box center [602, 483] width 141 height 207
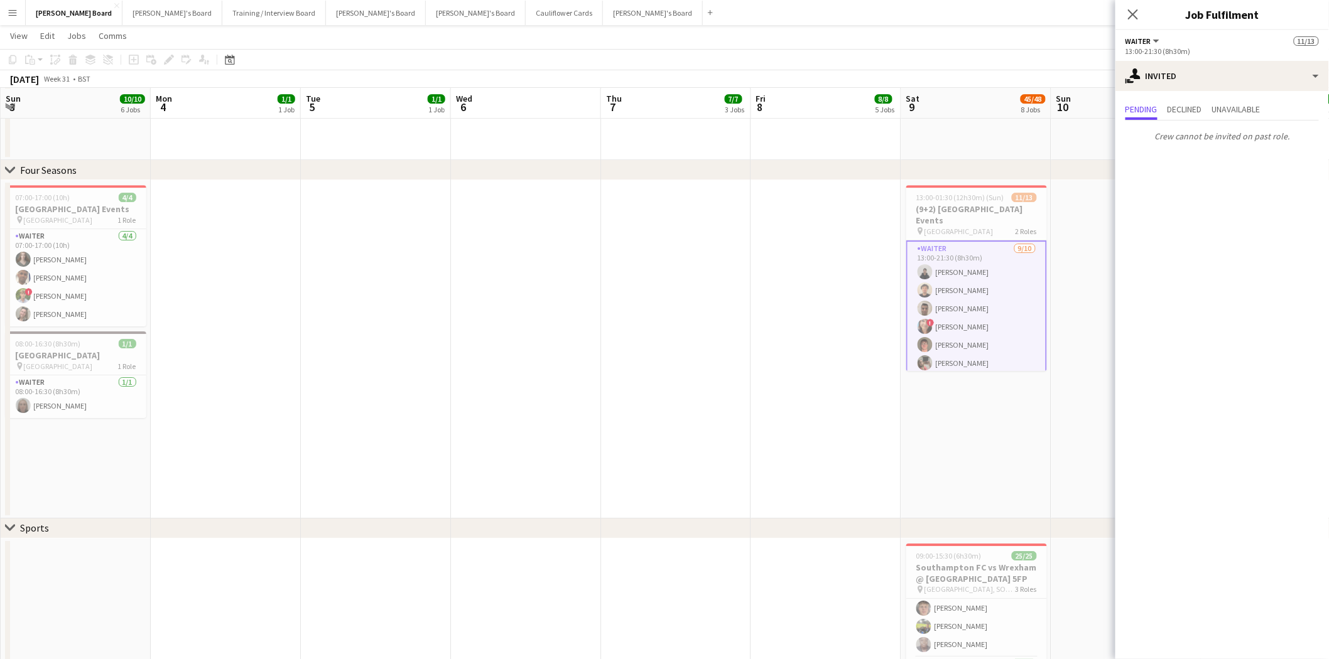
drag, startPoint x: 202, startPoint y: 316, endPoint x: 1219, endPoint y: 433, distance: 1023.6
click at [1219, 433] on body "Menu Boards Boards Boards All jobs Status Workforce Workforce My Workforce Recr…" at bounding box center [664, 128] width 1329 height 3467
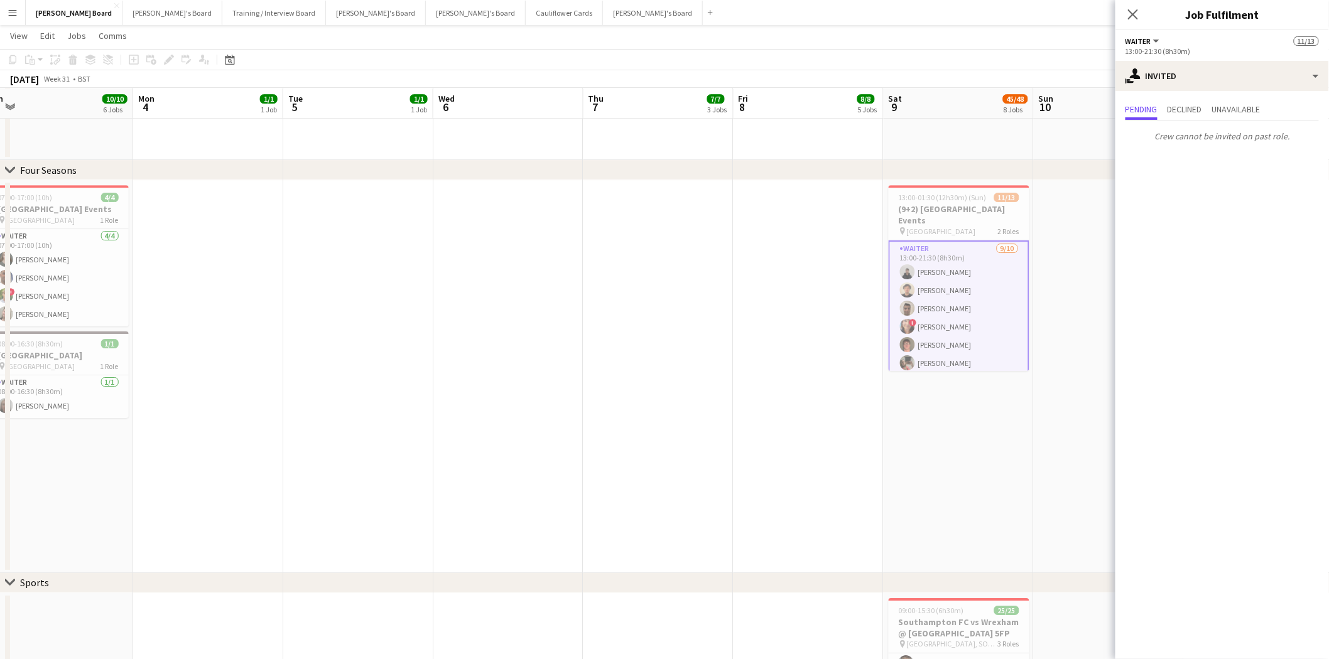
drag, startPoint x: 211, startPoint y: 328, endPoint x: -4, endPoint y: 306, distance: 216.5
click at [0, 306] on html "Menu Boards Boards Boards All jobs Status Workforce Workforce My Workforce Recr…" at bounding box center [664, 155] width 1329 height 3521
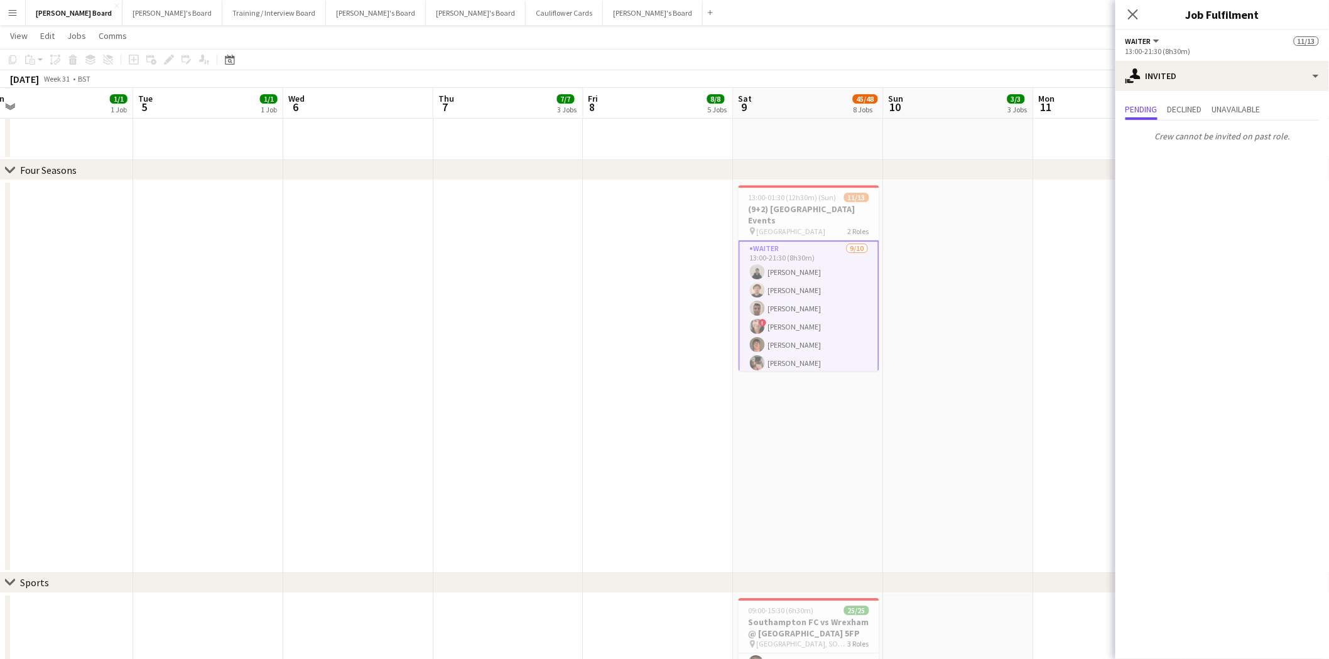
scroll to position [0, 485]
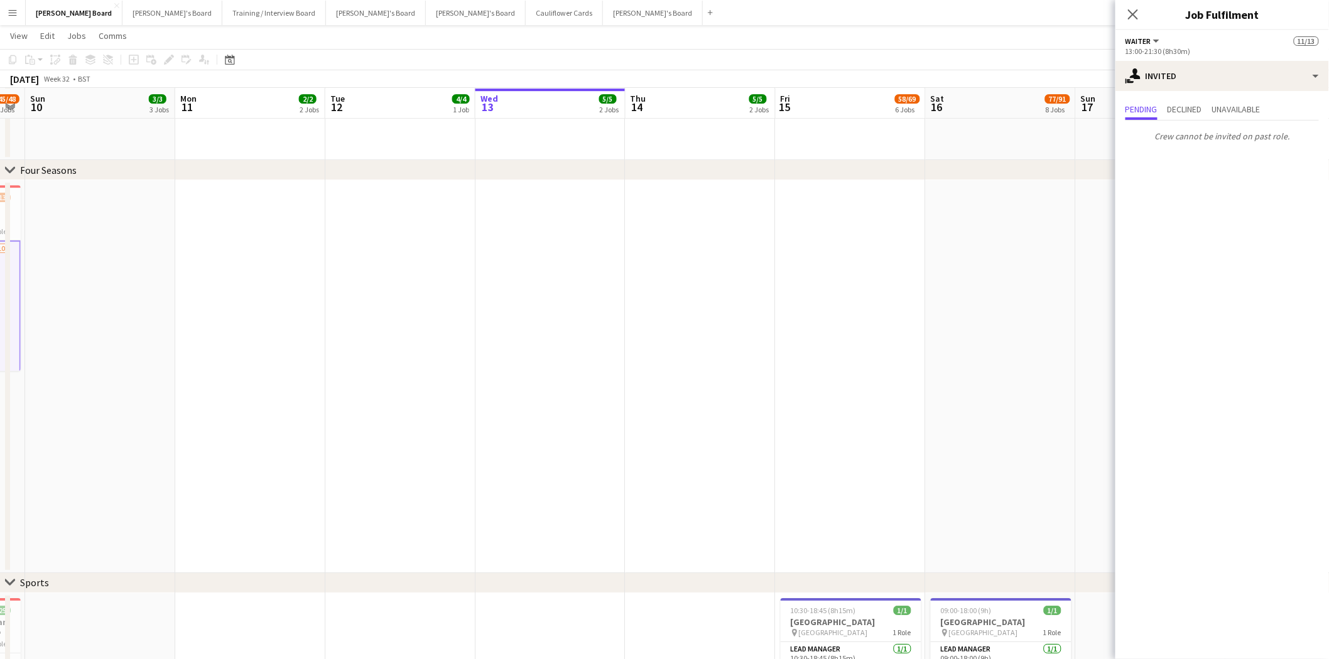
drag, startPoint x: 237, startPoint y: 274, endPoint x: 104, endPoint y: 269, distance: 133.2
click at [104, 269] on app-calendar-viewport "Thu 7 7/7 3 Jobs Fri 8 8/8 5 Jobs Sat 9 45/48 8 Jobs Sun 10 3/3 3 Jobs Mon 11 2…" at bounding box center [664, 169] width 1329 height 3451
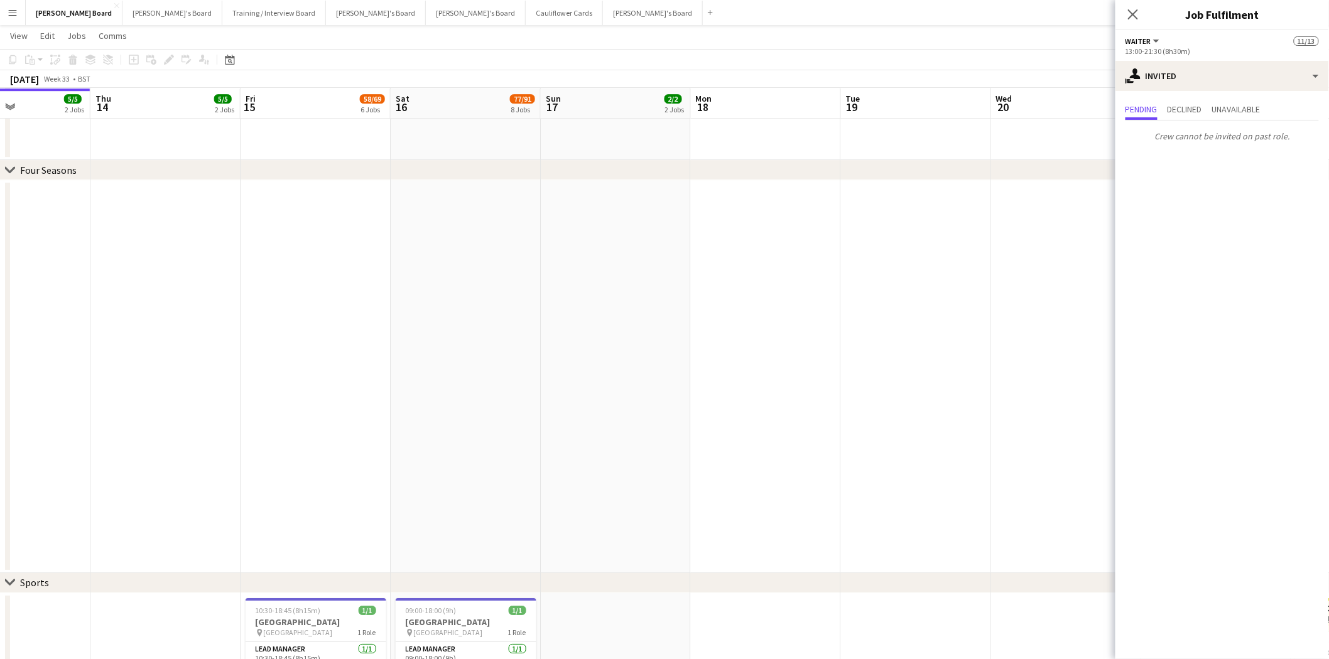
drag, startPoint x: 639, startPoint y: 302, endPoint x: 208, endPoint y: 287, distance: 431.7
click at [208, 287] on app-calendar-viewport "Mon 11 2/2 2 Jobs Tue 12 4/4 1 Job Wed 13 5/5 2 Jobs Thu 14 5/5 2 Jobs Fri 15 5…" at bounding box center [664, 169] width 1329 height 3451
click at [442, 246] on app-date-cell at bounding box center [466, 376] width 150 height 393
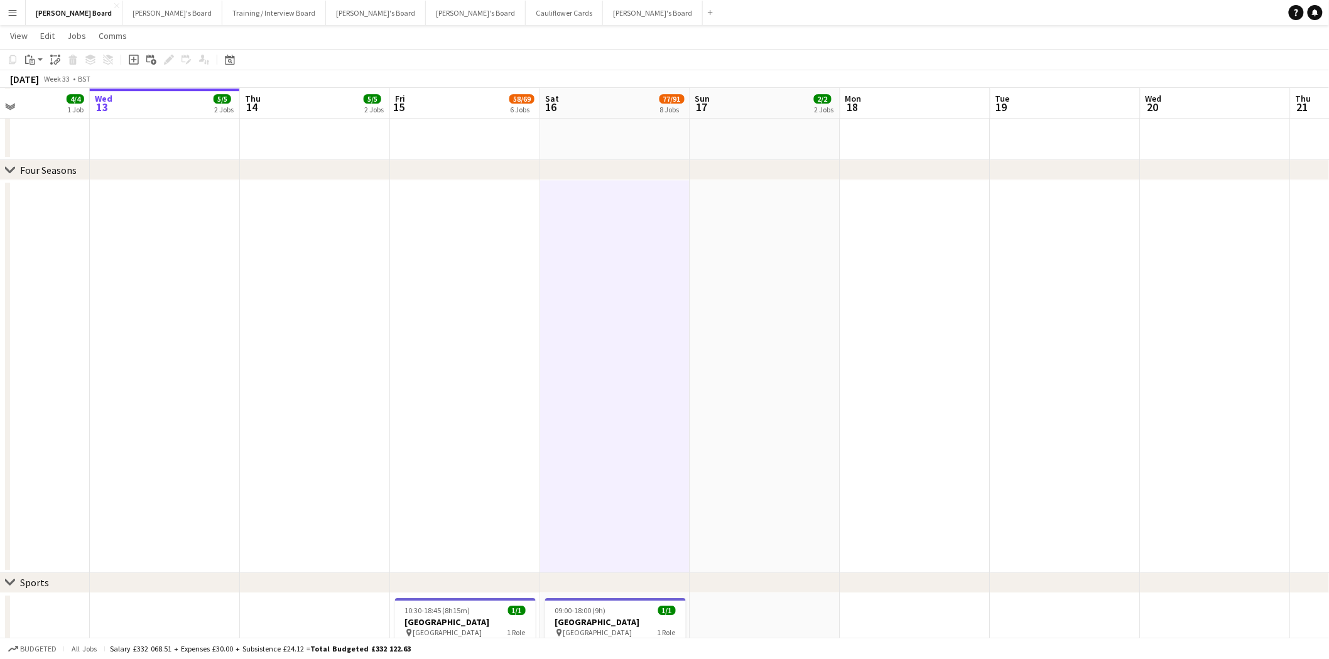
scroll to position [0, 0]
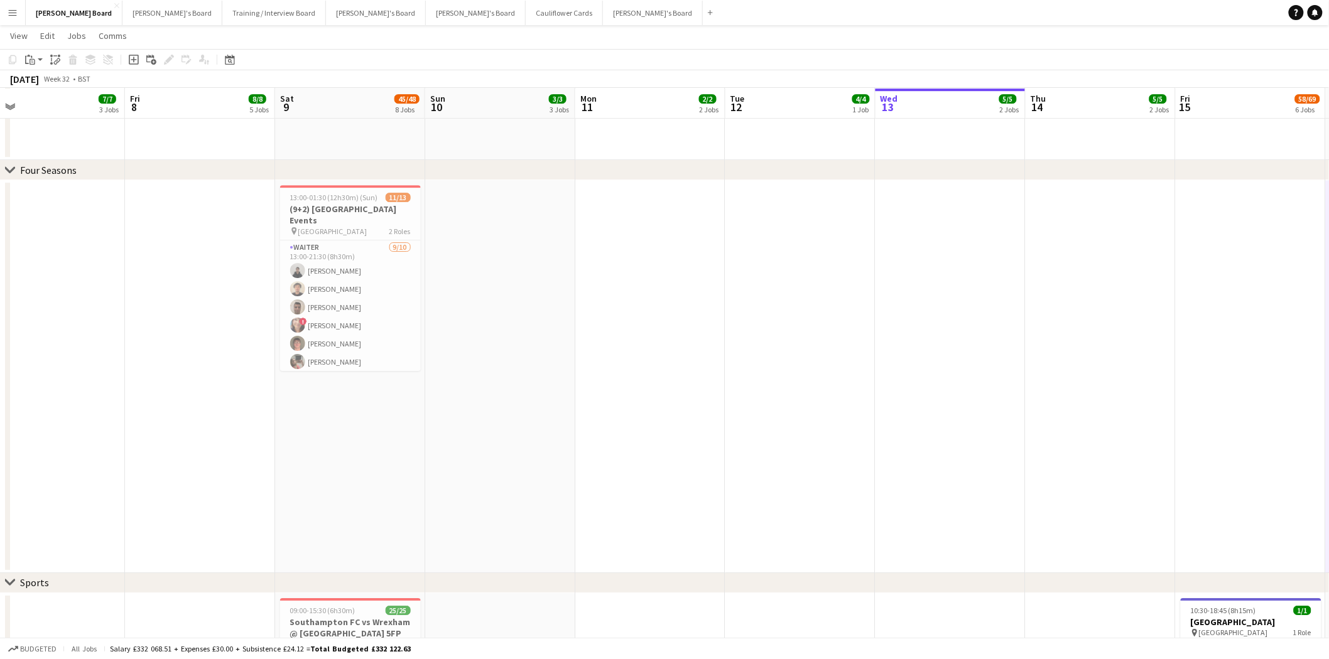
drag, startPoint x: 805, startPoint y: 411, endPoint x: 1266, endPoint y: 464, distance: 463.9
click at [1328, 472] on app-calendar-viewport "Tue 5 1/1 1 Job Wed 6 Thu 7 7/7 3 Jobs Fri 8 8/8 5 Jobs Sat 9 45/48 8 Jobs Sun …" at bounding box center [664, 169] width 1329 height 3451
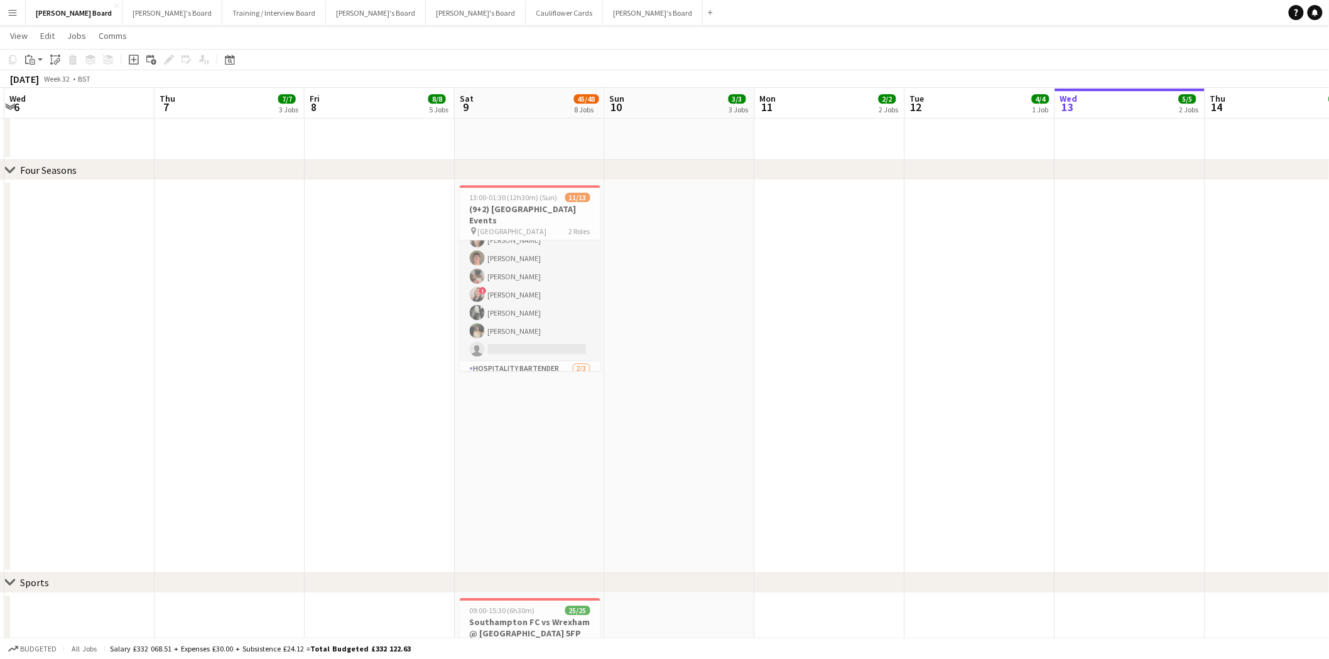
scroll to position [0, 445]
click at [514, 308] on app-card-role "Waiter 9/10 13:00-21:30 (8h30m) Umar Pitafi Sebastian Andre Manoj Lamsal ! Susa…" at bounding box center [531, 258] width 141 height 207
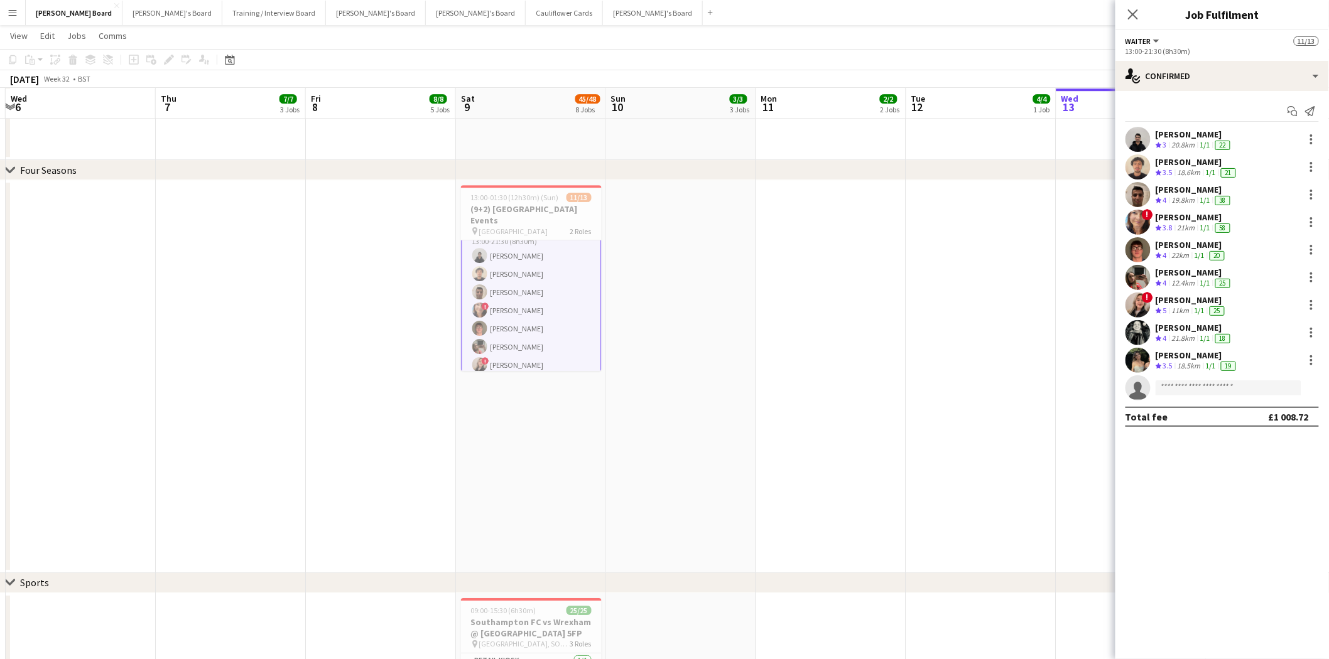
drag, startPoint x: 1178, startPoint y: 190, endPoint x: 1143, endPoint y: 222, distance: 47.1
click at [1177, 190] on div "Manoj Lamsal" at bounding box center [1194, 189] width 77 height 11
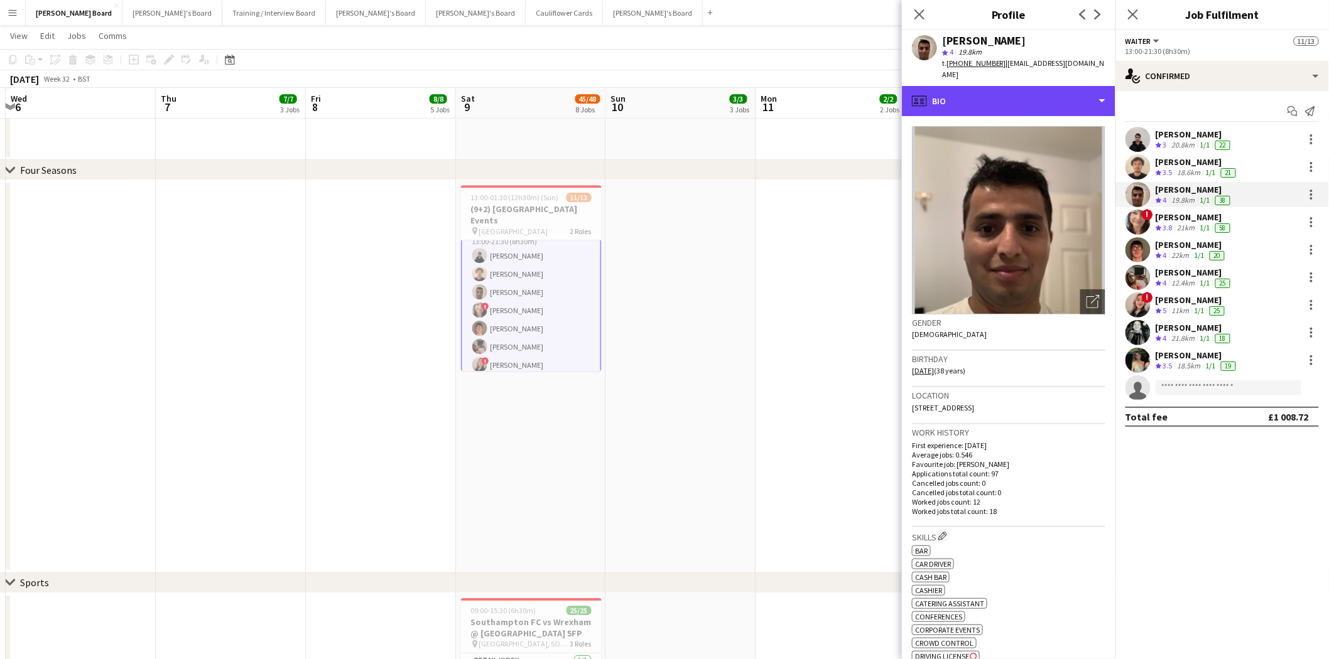
drag, startPoint x: 1014, startPoint y: 83, endPoint x: 1033, endPoint y: 134, distance: 54.8
click at [1014, 86] on div "profile Bio" at bounding box center [1009, 101] width 214 height 30
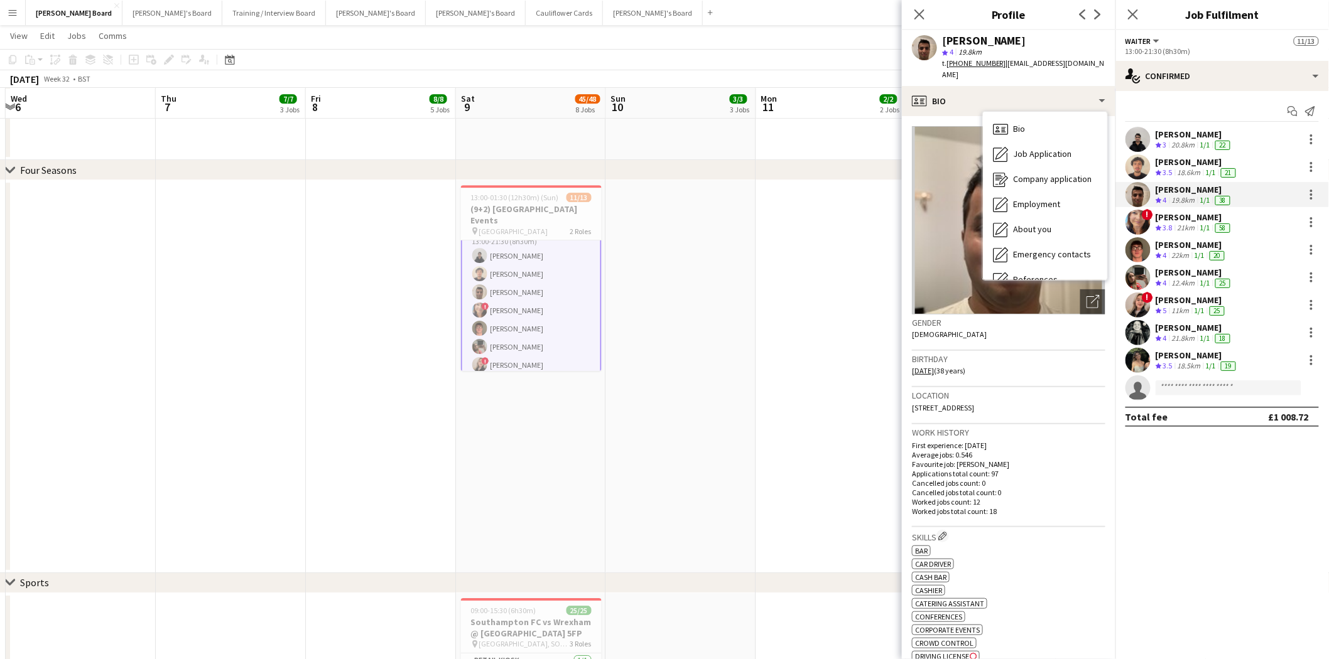
click at [1176, 243] on div "[PERSON_NAME]" at bounding box center [1192, 244] width 72 height 11
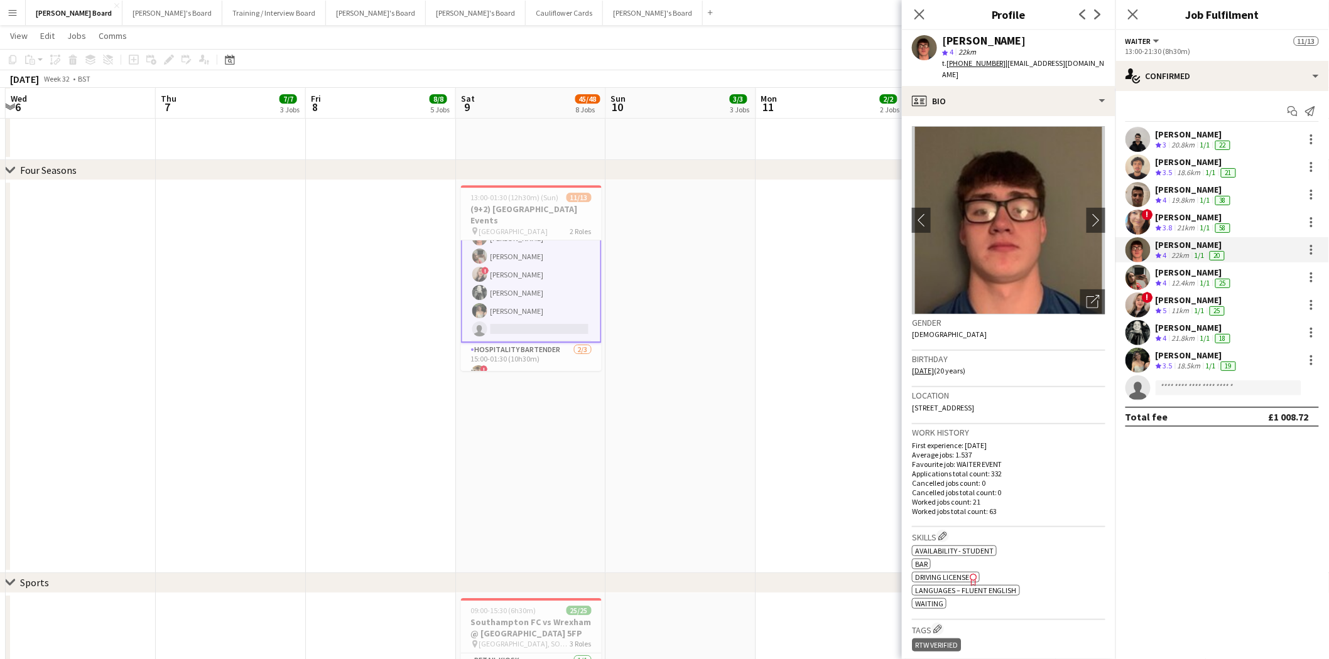
scroll to position [157, 0]
click at [532, 339] on app-card-role "Hospitality Bartender 2/3 15:00-01:30 (10h30m) ! James McLaughlin ! Cherise Ewh…" at bounding box center [531, 332] width 141 height 79
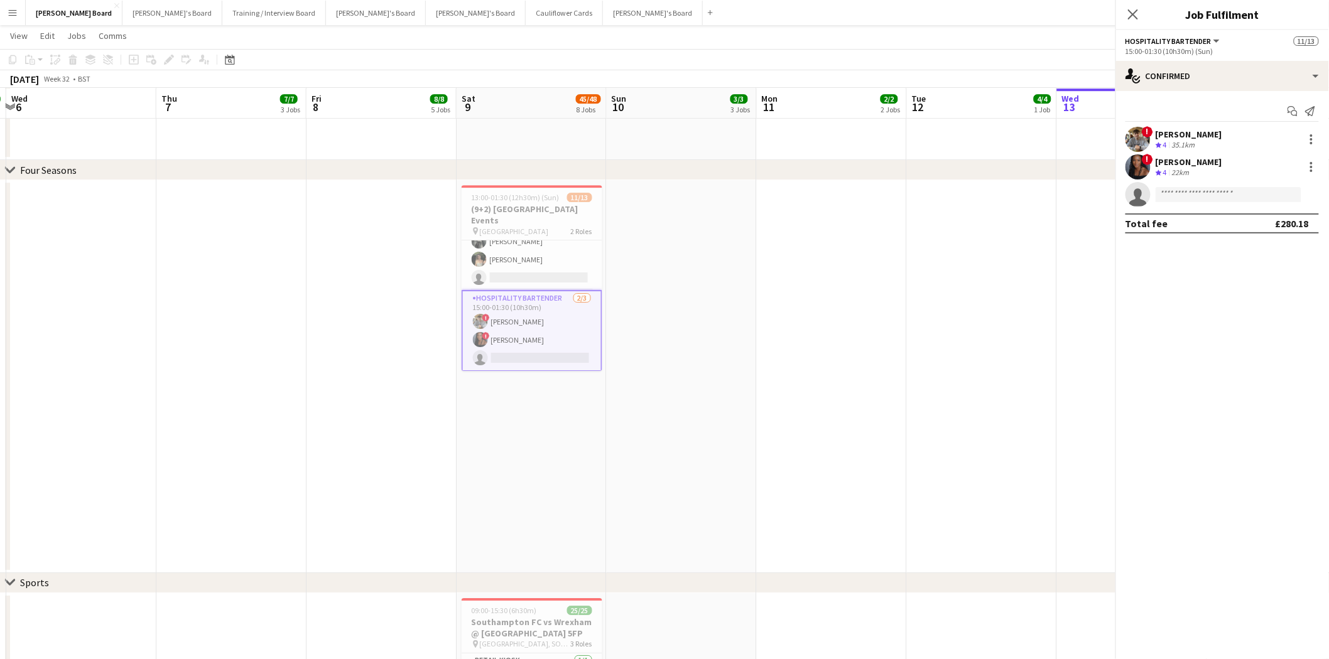
scroll to position [156, 0]
click at [1192, 134] on div "James McLaughlin" at bounding box center [1189, 134] width 67 height 11
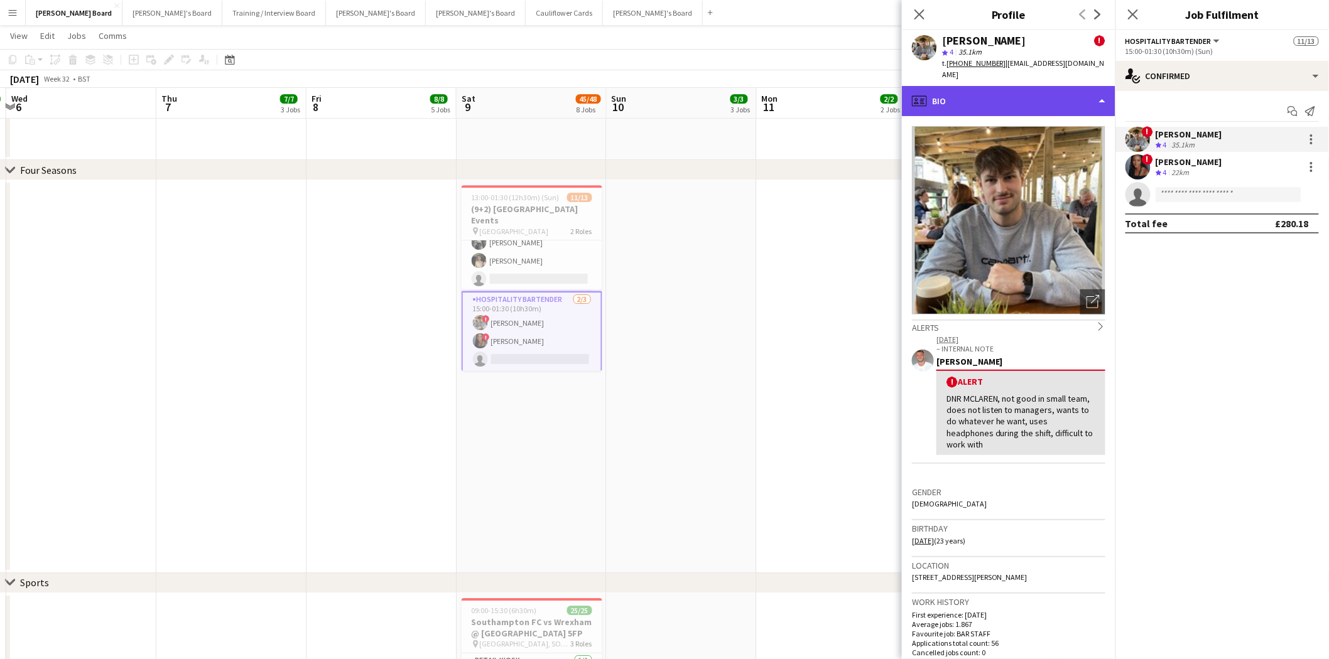
click at [976, 90] on div "profile Bio" at bounding box center [1009, 101] width 214 height 30
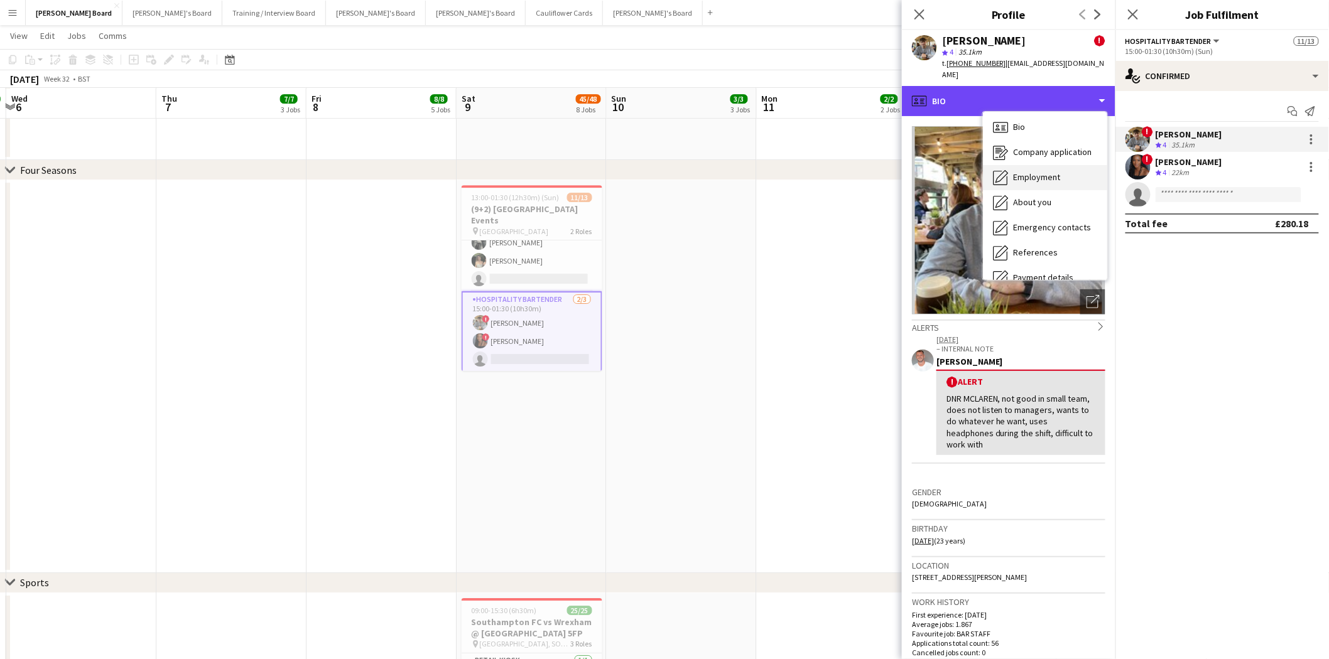
scroll to position [0, 0]
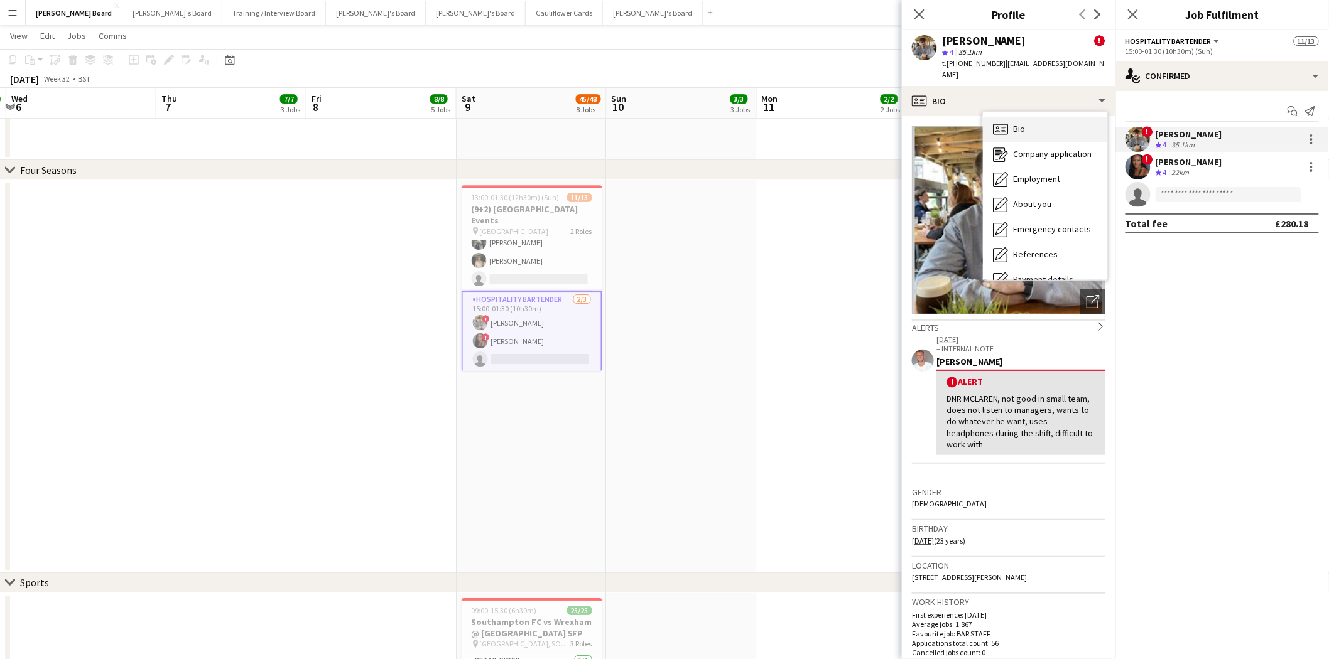
click at [1028, 119] on div "Bio Bio" at bounding box center [1045, 129] width 124 height 25
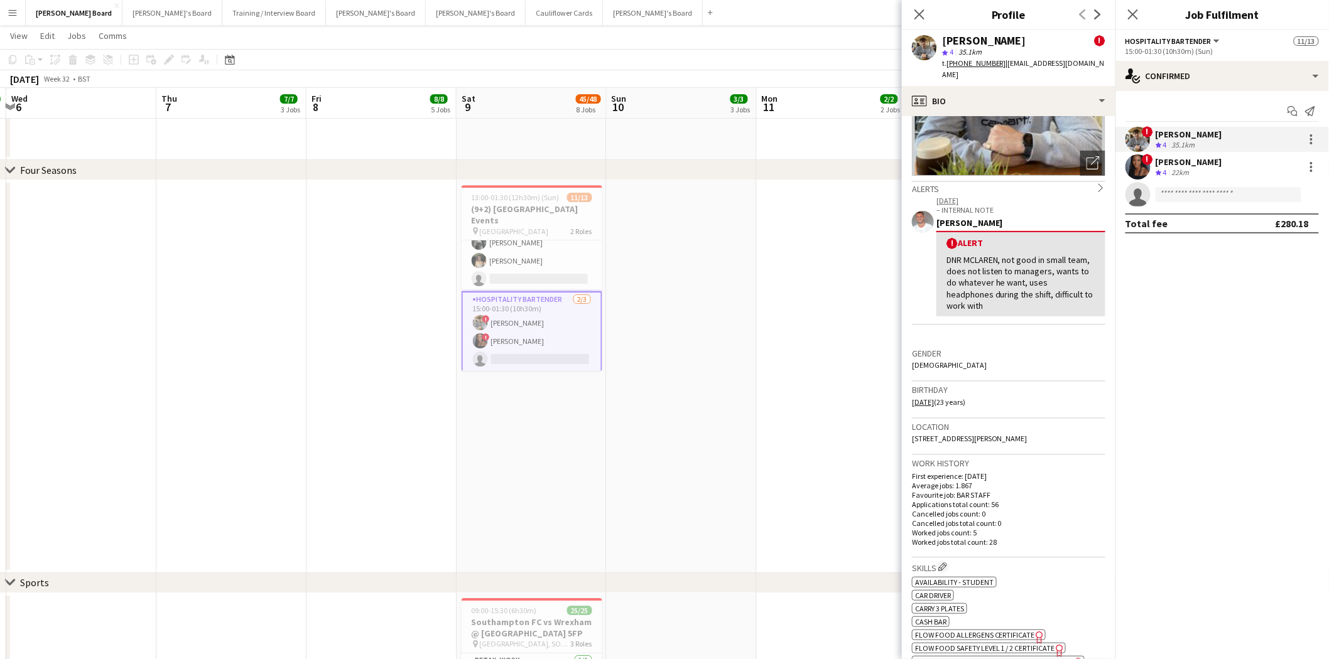
scroll to position [139, 0]
click at [926, 16] on app-icon "Close pop-in" at bounding box center [920, 15] width 18 height 18
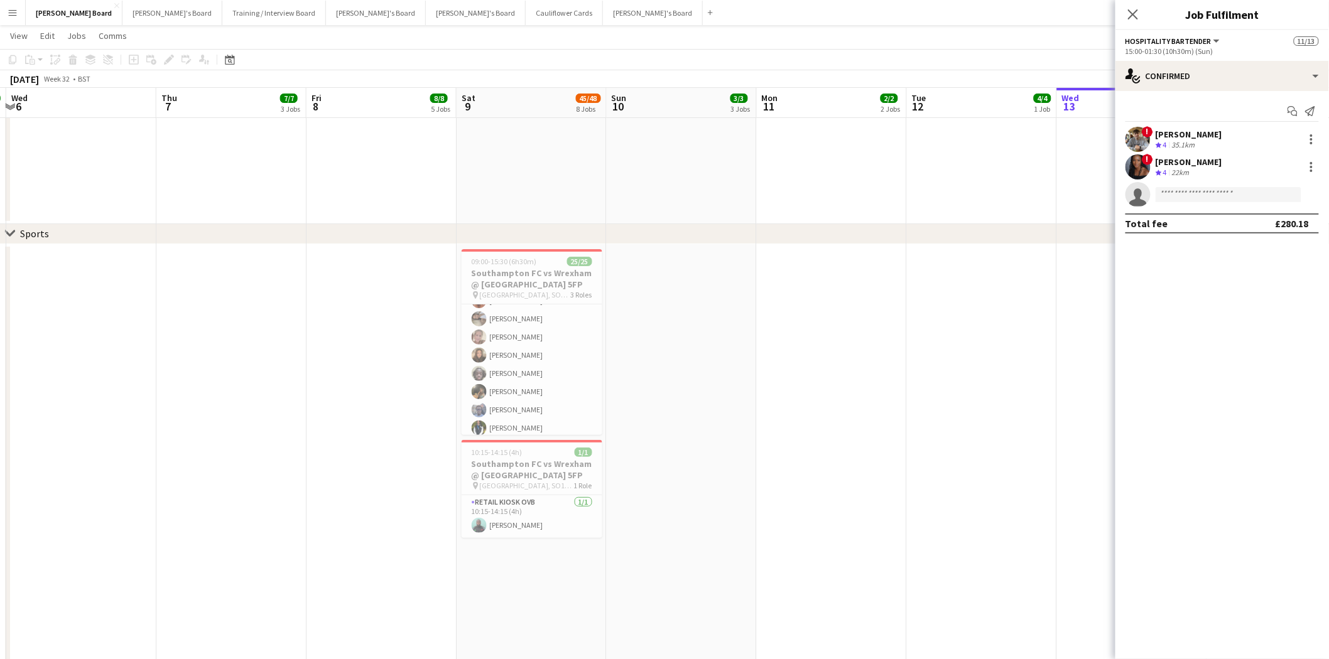
scroll to position [398, 0]
click at [1220, 79] on div "single-neutral-actions-check-2 Confirmed" at bounding box center [1222, 76] width 214 height 30
click at [1247, 129] on div "single-neutral-actions-share-1 Invited" at bounding box center [1263, 129] width 124 height 25
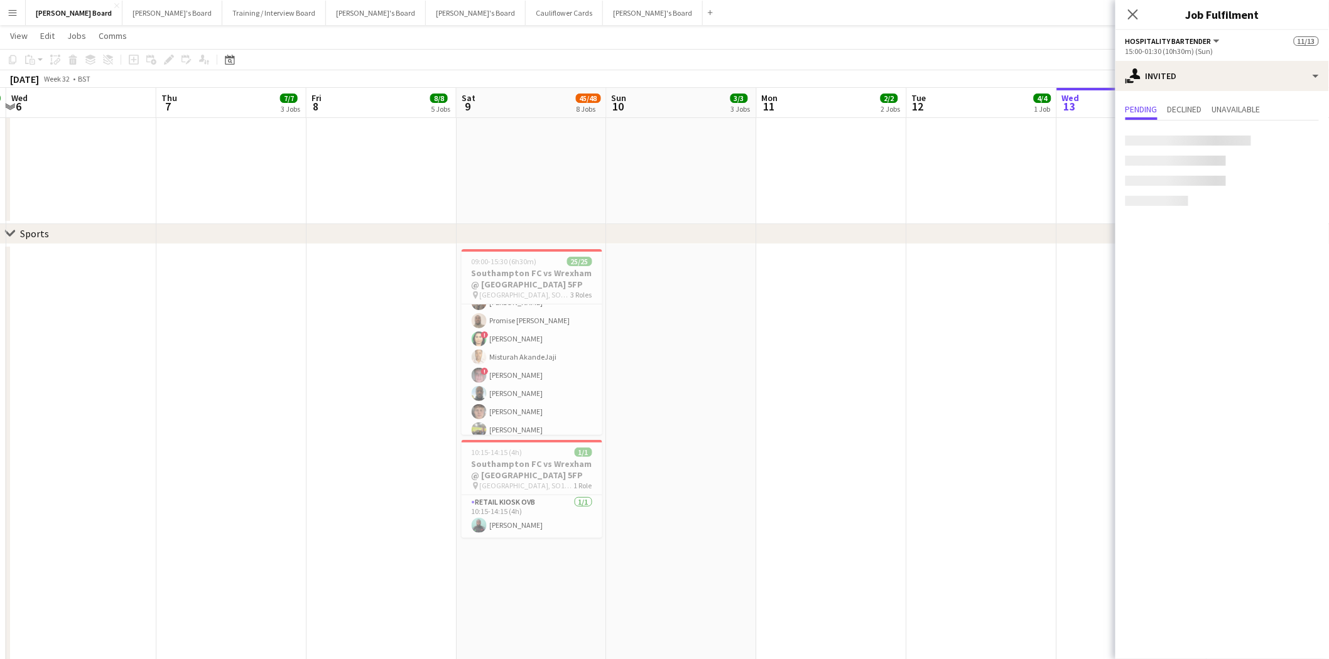
scroll to position [0, 0]
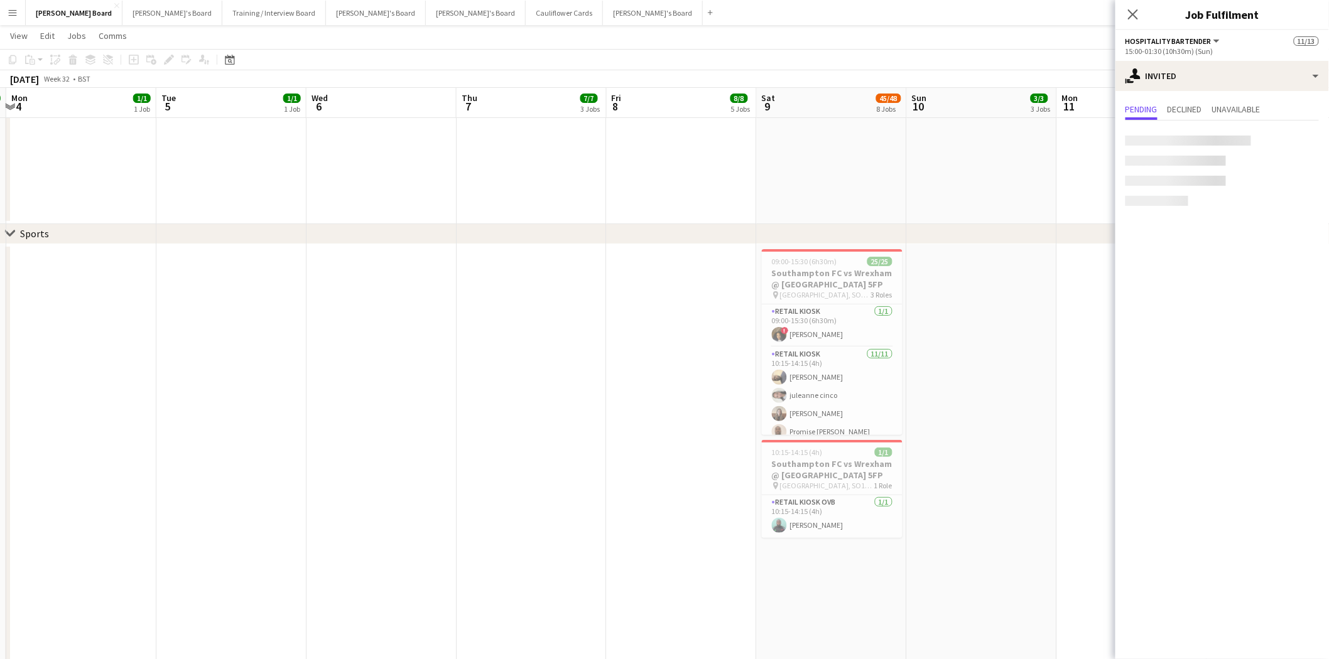
drag, startPoint x: 292, startPoint y: 449, endPoint x: 698, endPoint y: 459, distance: 406.5
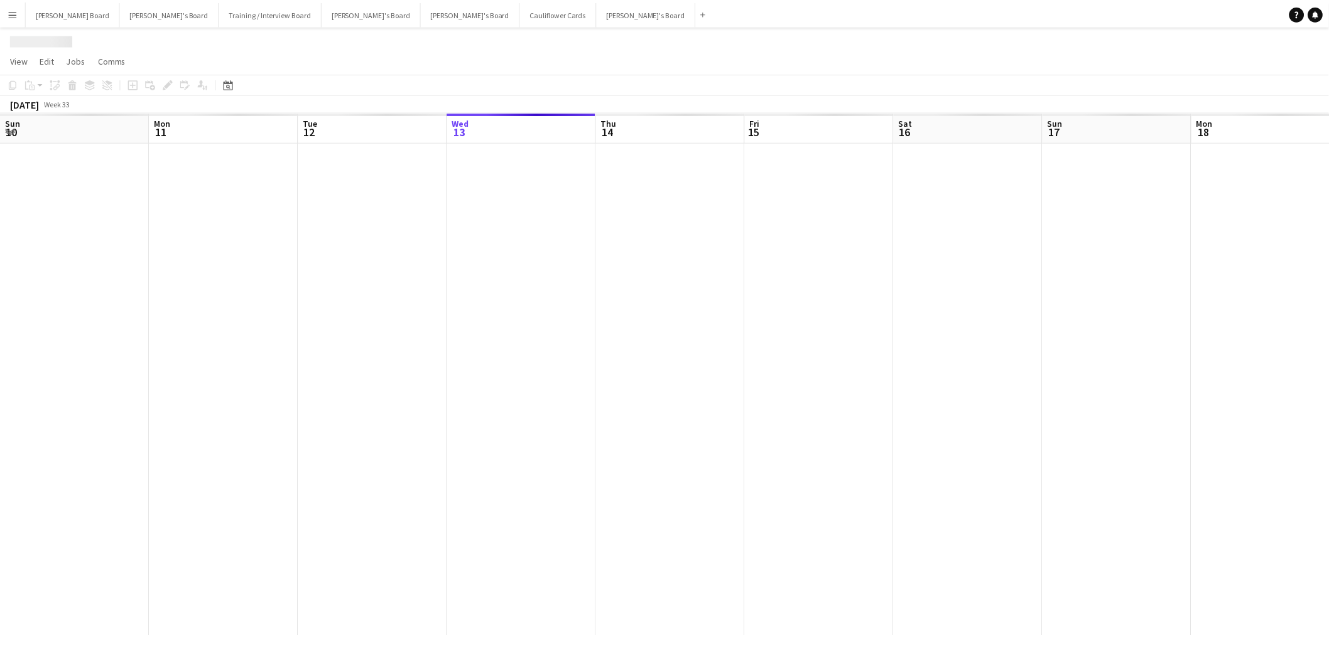
scroll to position [0, 300]
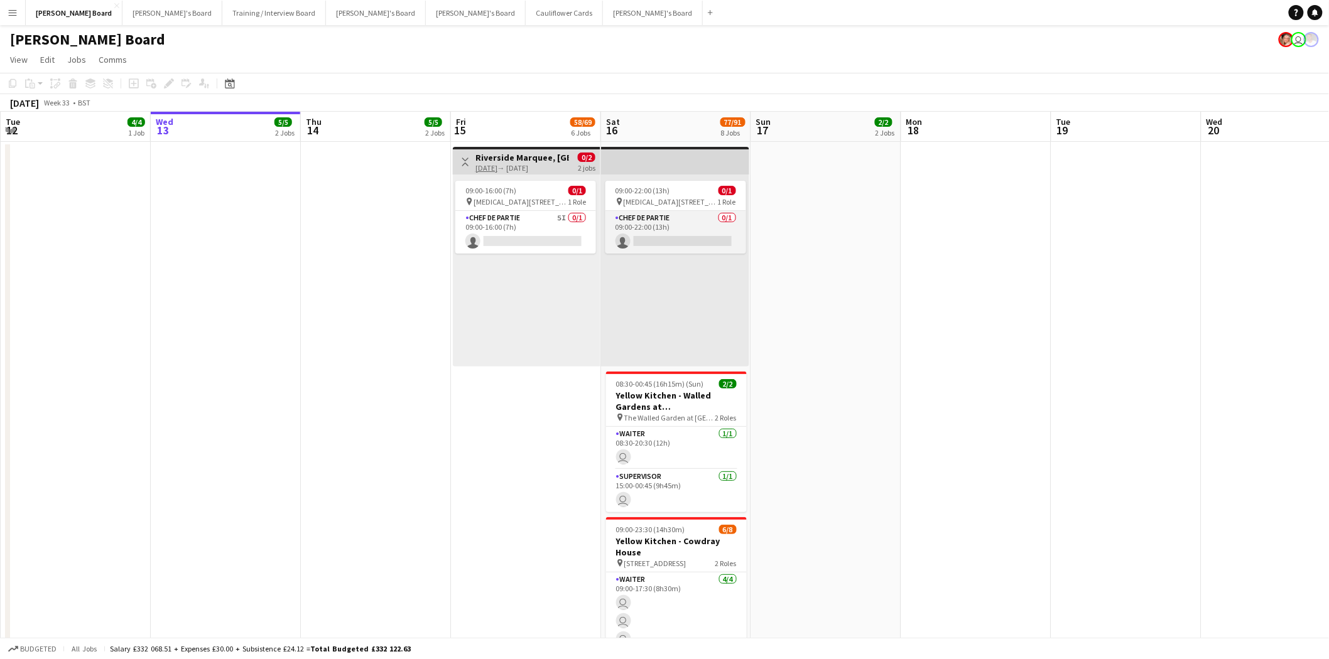
click at [664, 229] on app-card-role "Chef de Partie 0/1 09:00-22:00 (13h) single-neutral-actions" at bounding box center [675, 232] width 141 height 43
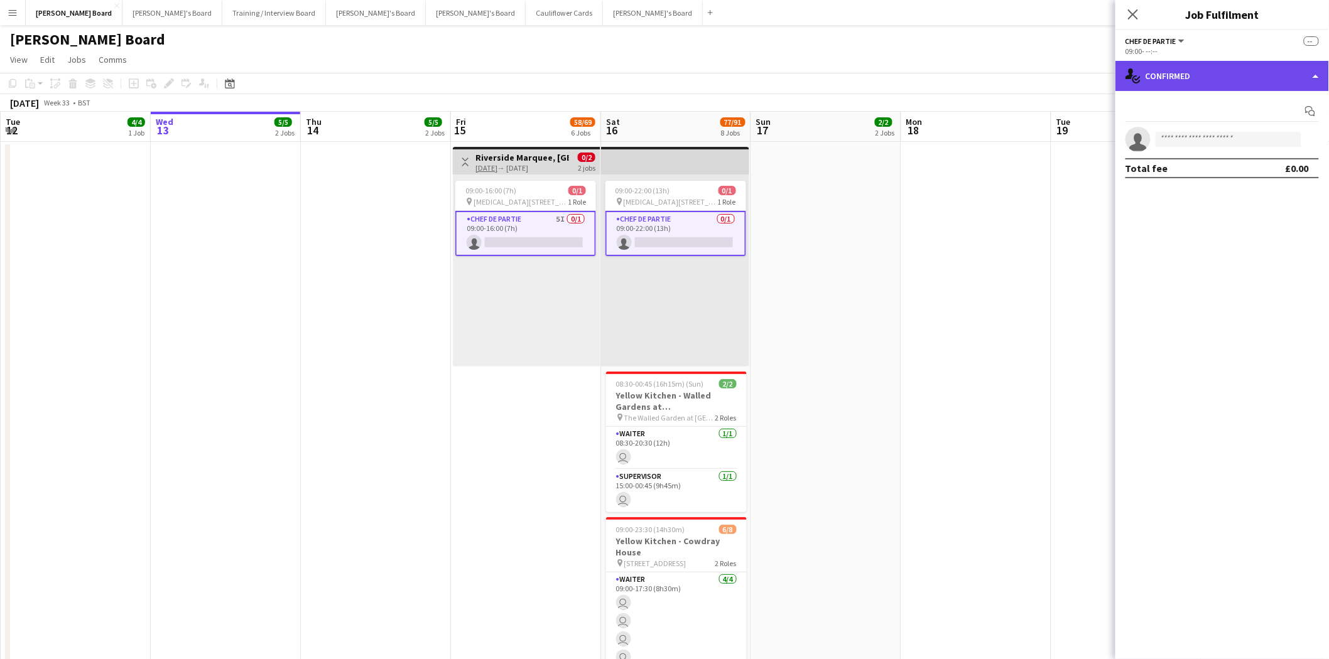
drag, startPoint x: 1217, startPoint y: 63, endPoint x: 1217, endPoint y: 70, distance: 6.9
click at [1217, 64] on div "single-neutral-actions-check-2 Confirmed" at bounding box center [1222, 76] width 214 height 30
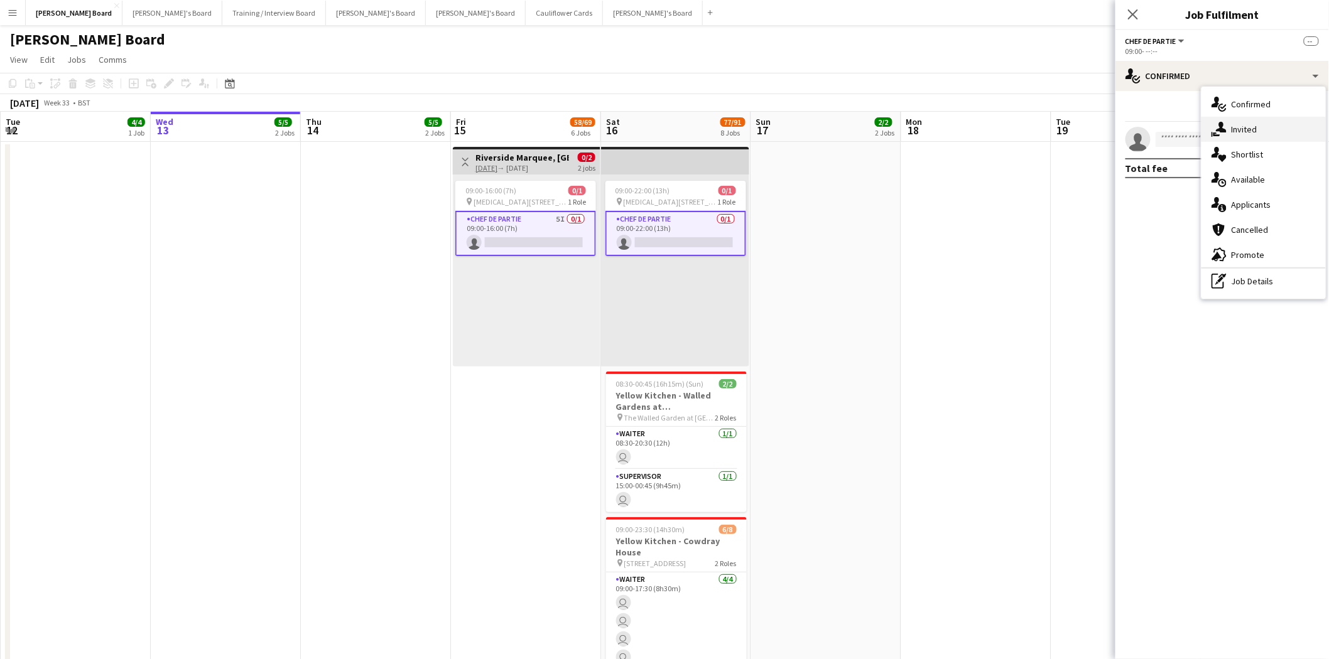
click at [1255, 124] on div "single-neutral-actions-share-1 Invited" at bounding box center [1263, 129] width 124 height 25
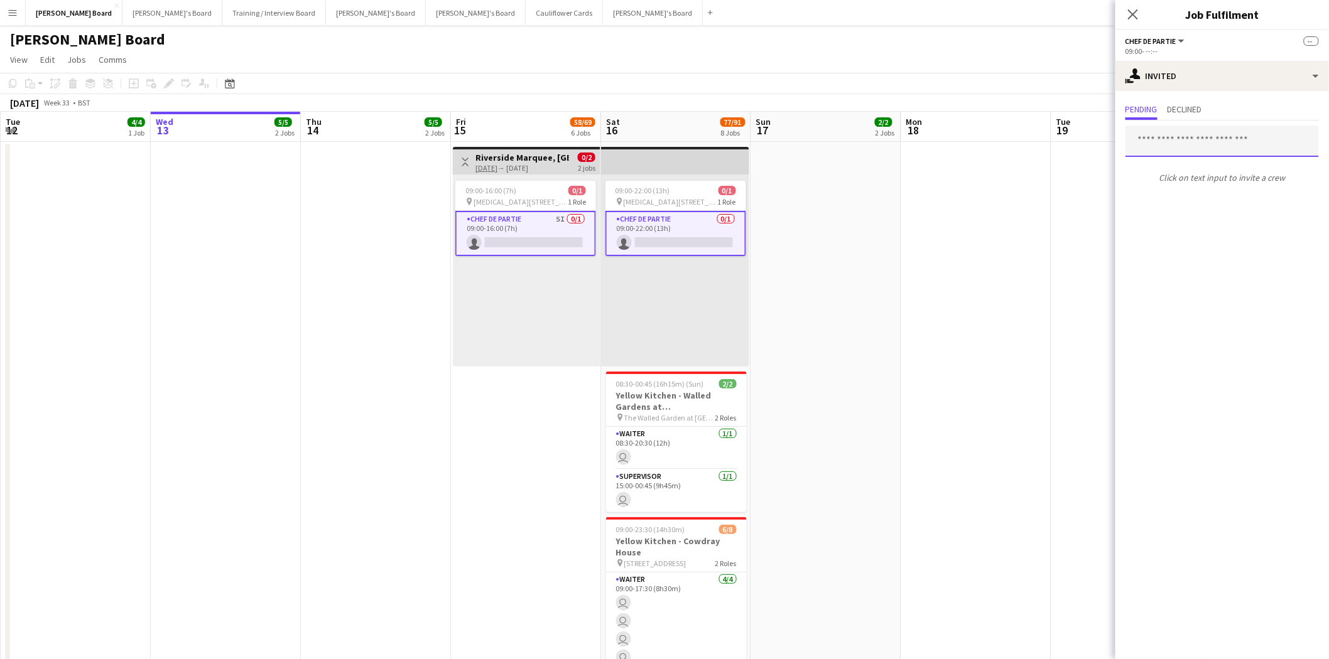
click at [1173, 139] on input "text" at bounding box center [1221, 141] width 193 height 31
type input "********"
click at [1227, 172] on span "Busy with another job on [PERSON_NAME] Board." at bounding box center [1222, 177] width 173 height 11
drag, startPoint x: 1134, startPoint y: 13, endPoint x: 815, endPoint y: 146, distance: 345.7
click at [1133, 15] on icon at bounding box center [1133, 14] width 10 height 10
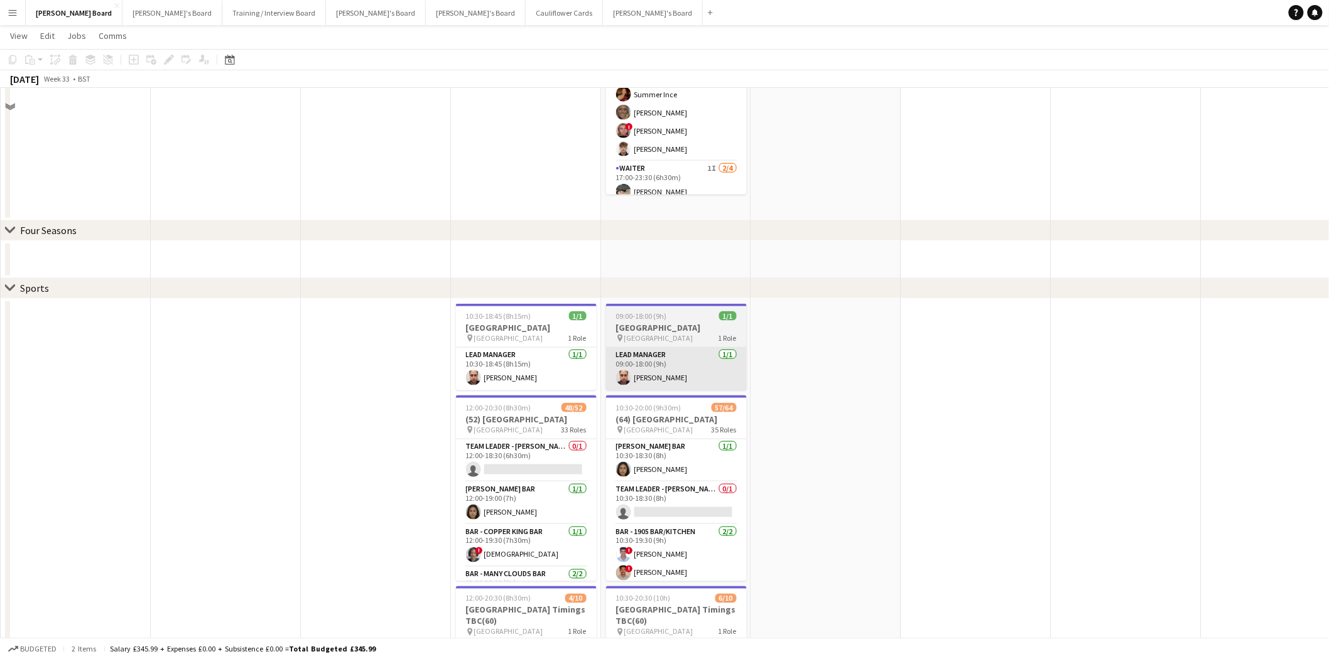
scroll to position [628, 0]
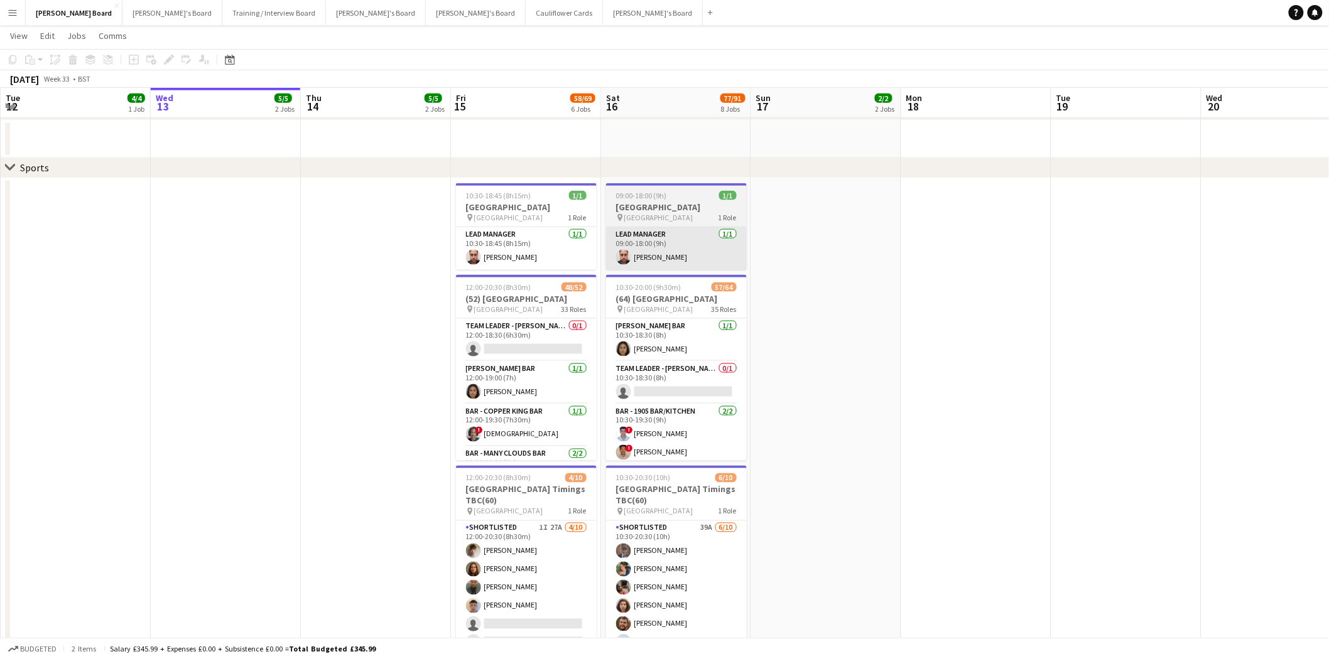
drag, startPoint x: 672, startPoint y: 296, endPoint x: 635, endPoint y: 264, distance: 49.4
click at [671, 295] on h3 "(64) [GEOGRAPHIC_DATA]" at bounding box center [676, 298] width 141 height 11
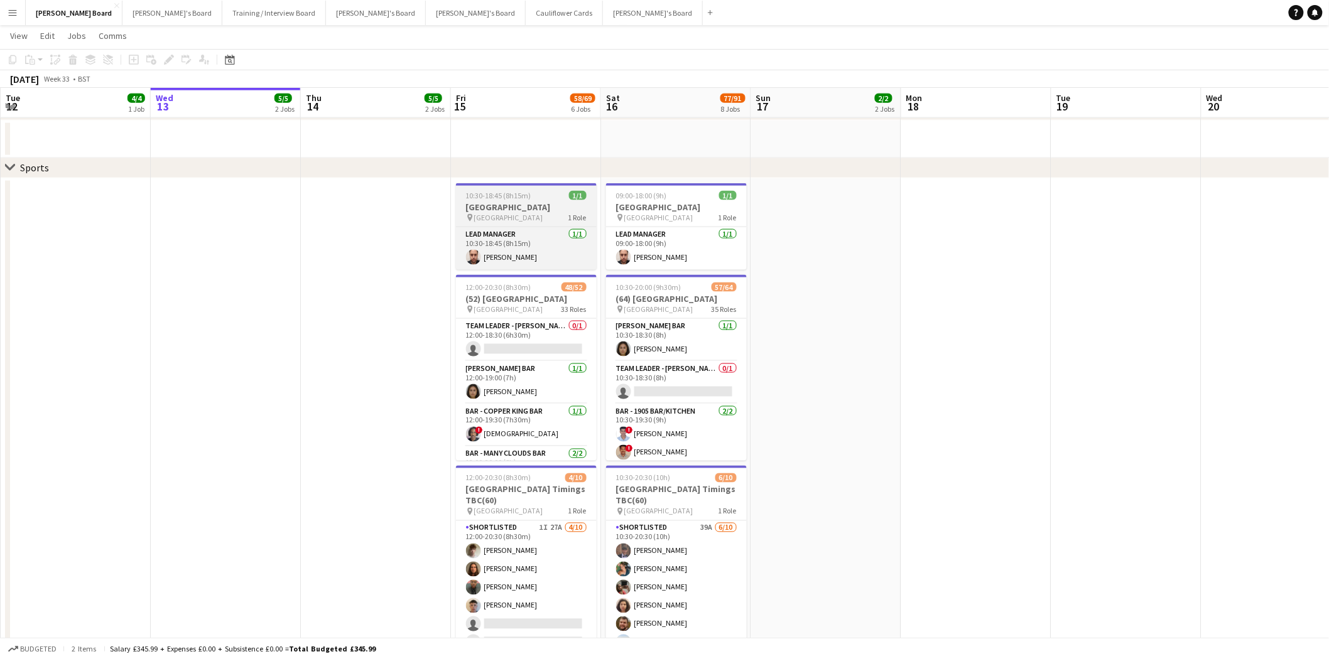
scroll to position [0, 301]
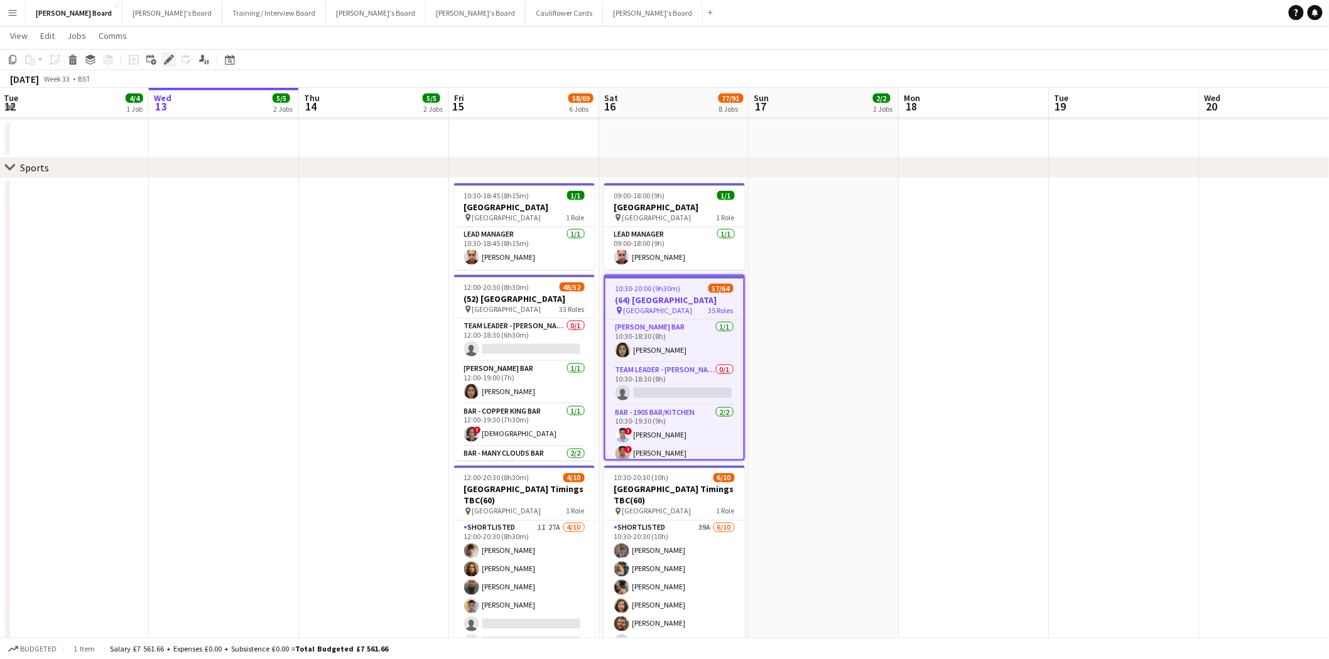
click at [165, 57] on icon "Edit" at bounding box center [169, 60] width 10 height 10
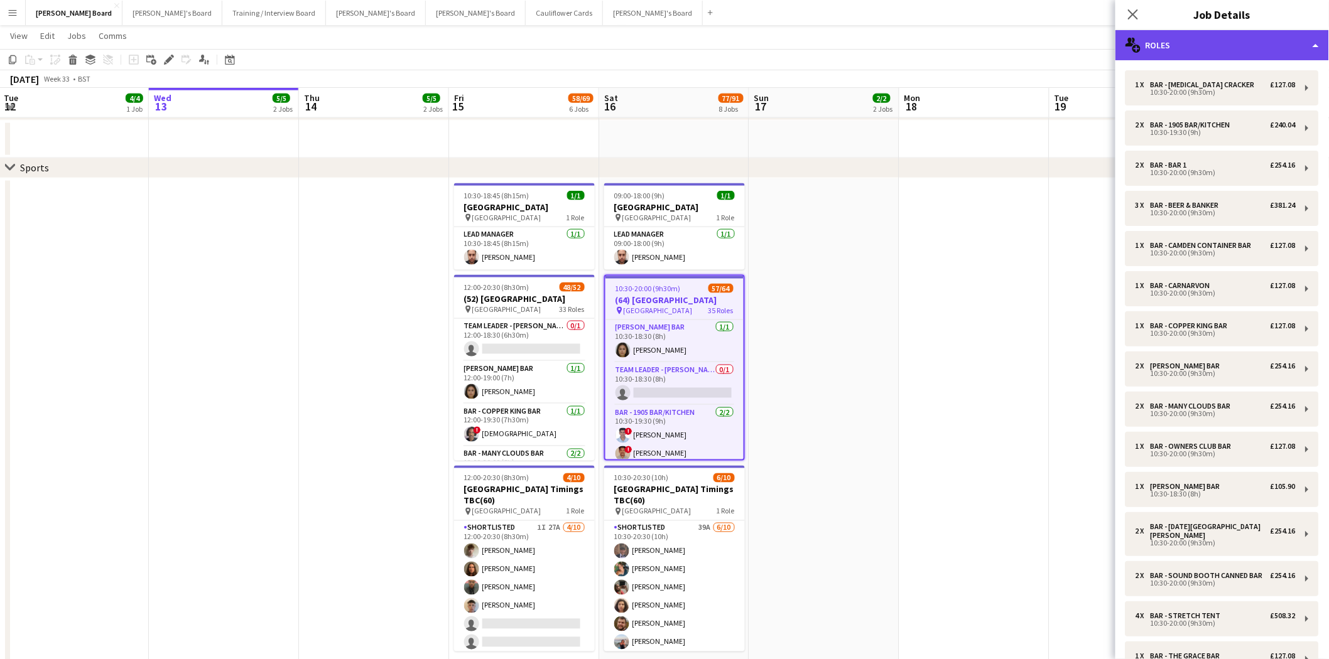
click at [1232, 44] on div "multiple-users-add Roles" at bounding box center [1222, 45] width 214 height 30
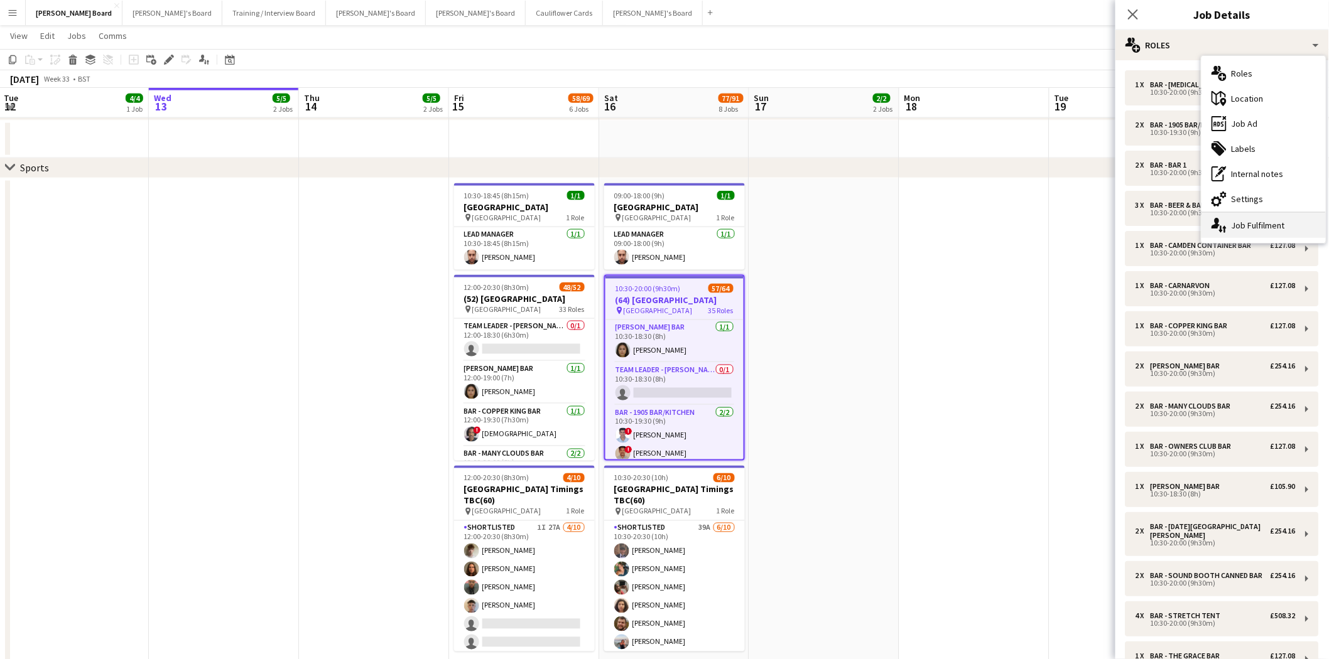
click at [1266, 226] on div "single-neutral-actions-up-down Job Fulfilment" at bounding box center [1263, 225] width 124 height 25
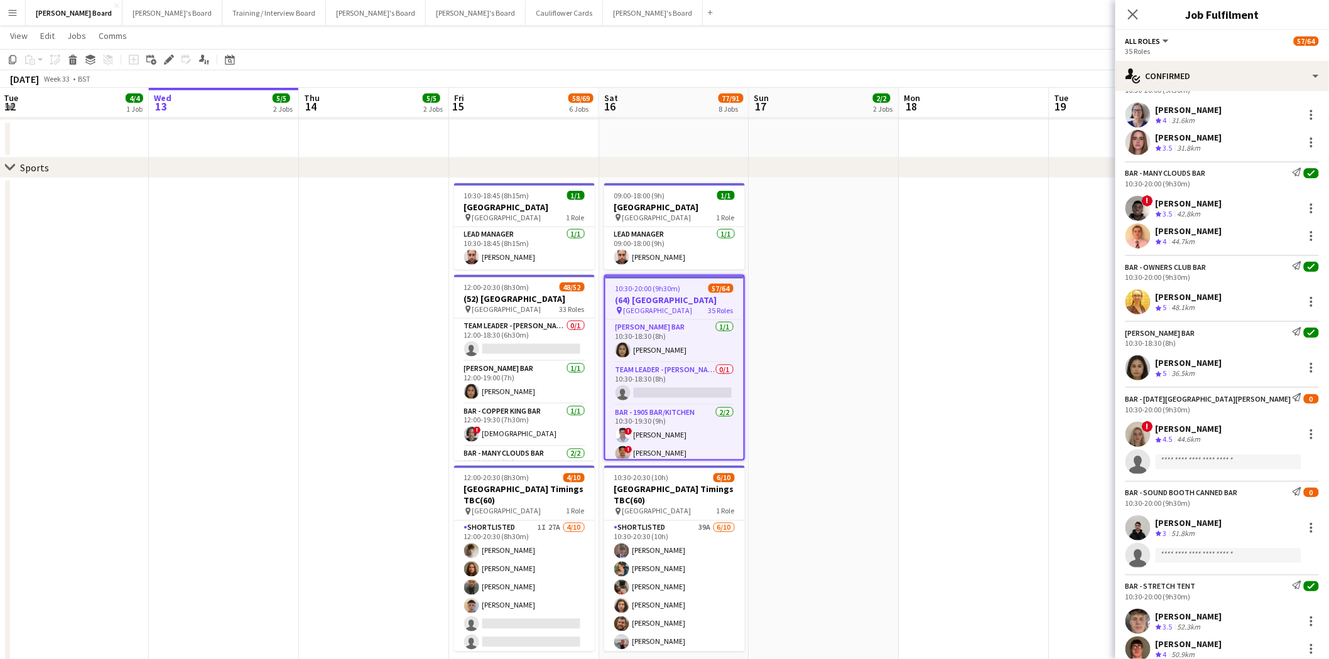
scroll to position [628, 0]
drag, startPoint x: 1153, startPoint y: 237, endPoint x: 1188, endPoint y: 240, distance: 35.3
click at [1179, 239] on div "[PERSON_NAME] Crew rating 4 44.7km" at bounding box center [1222, 234] width 214 height 25
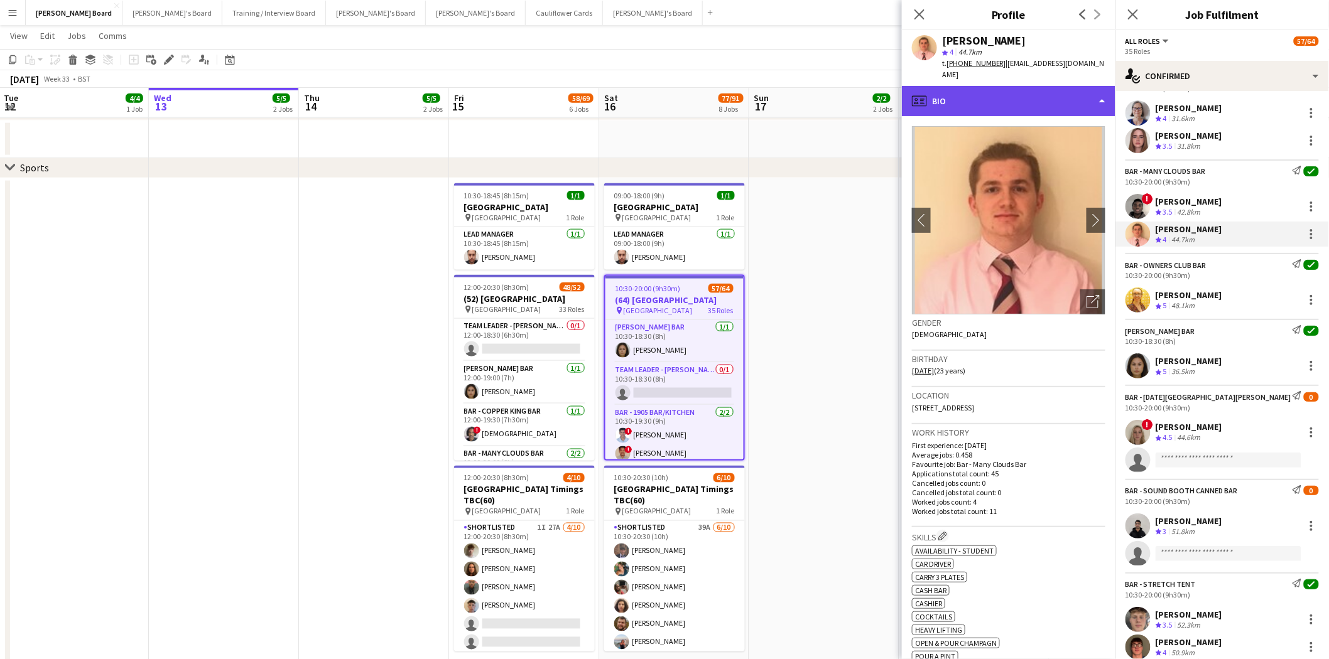
click at [965, 102] on div "profile Bio" at bounding box center [1009, 101] width 214 height 30
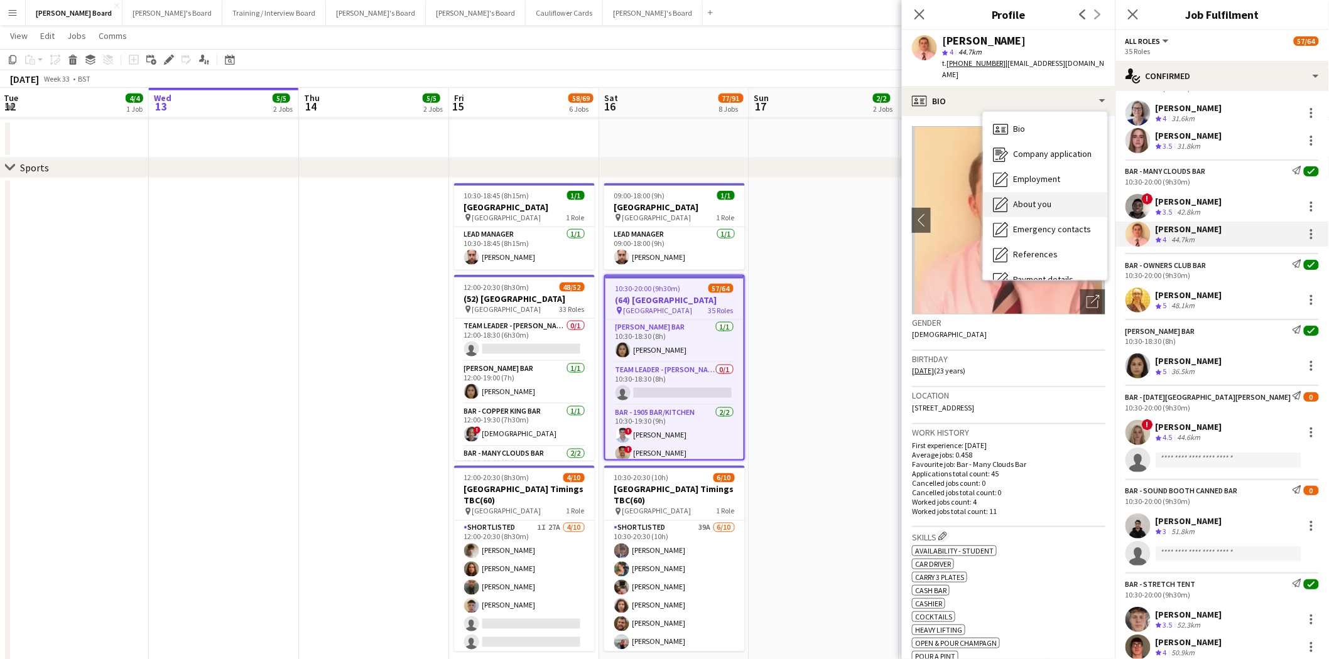
click at [1030, 204] on span "About you" at bounding box center [1032, 203] width 38 height 11
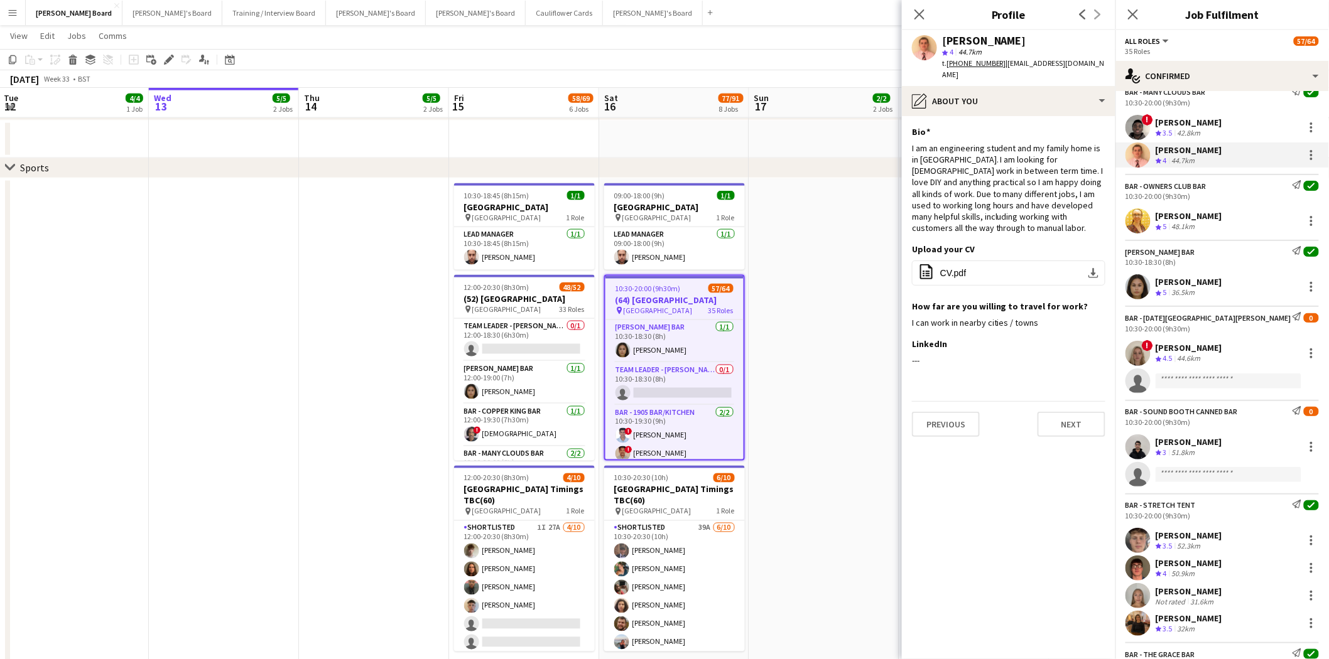
scroll to position [767, 0]
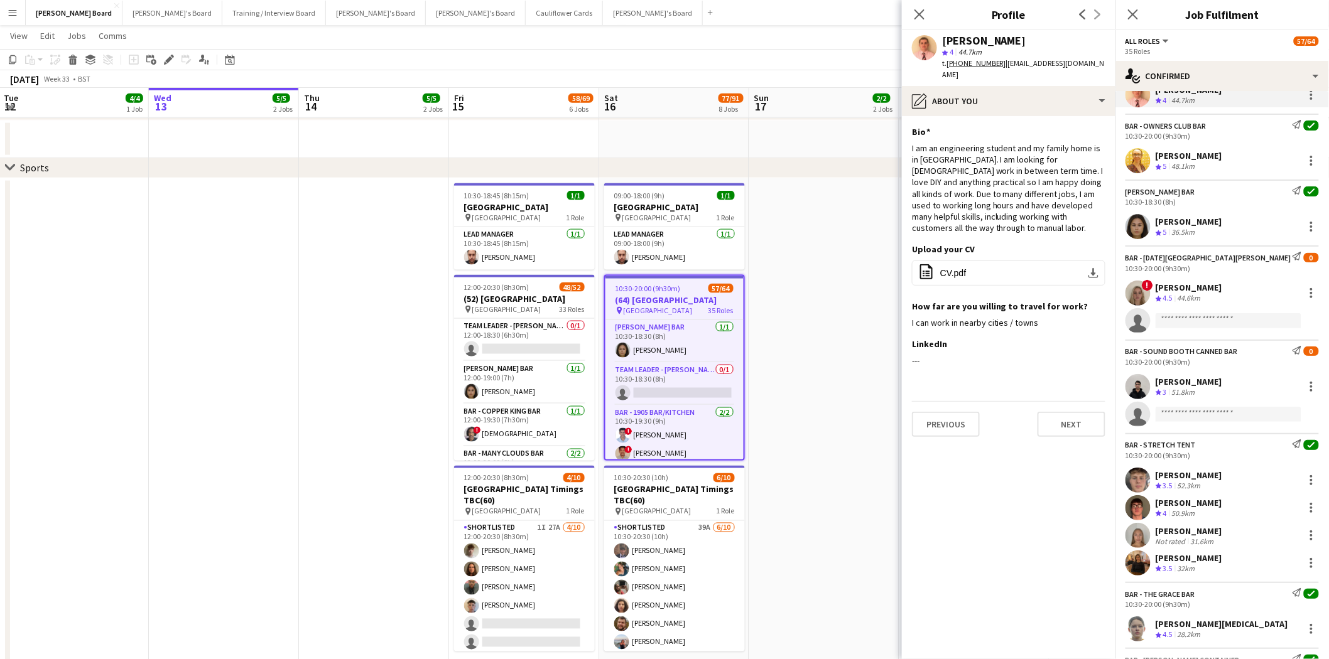
click at [1173, 290] on div "[PERSON_NAME]" at bounding box center [1189, 287] width 67 height 11
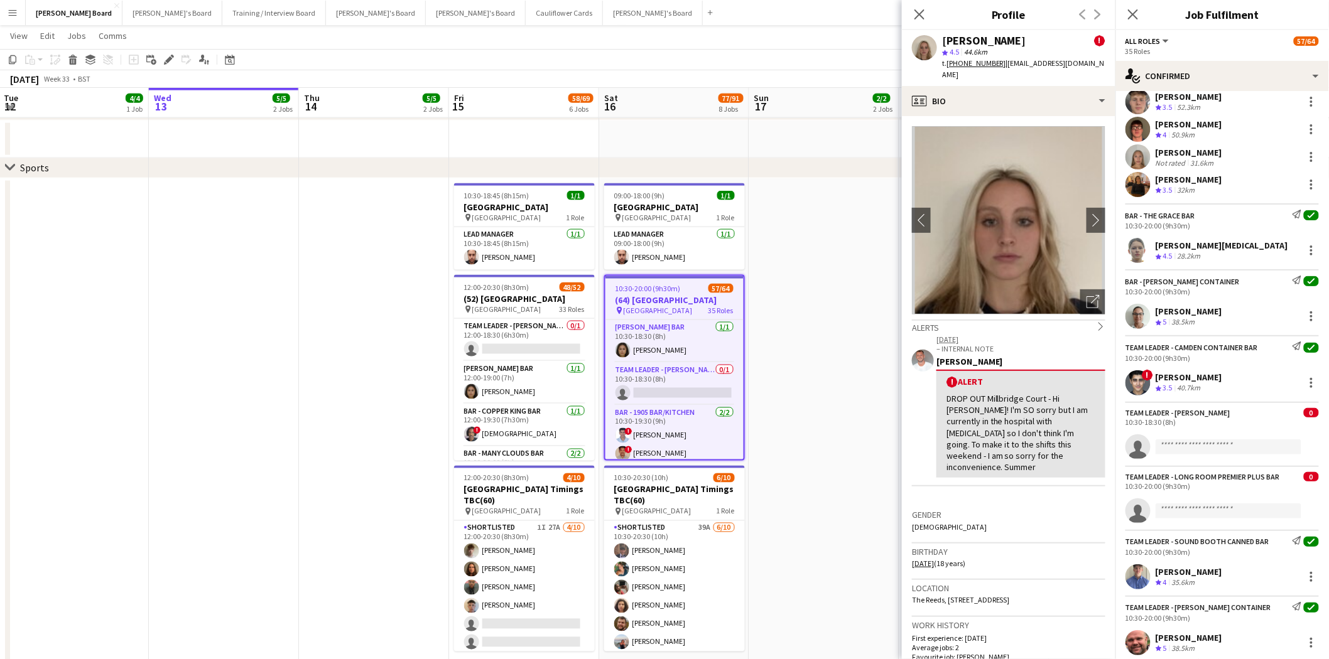
scroll to position [1186, 0]
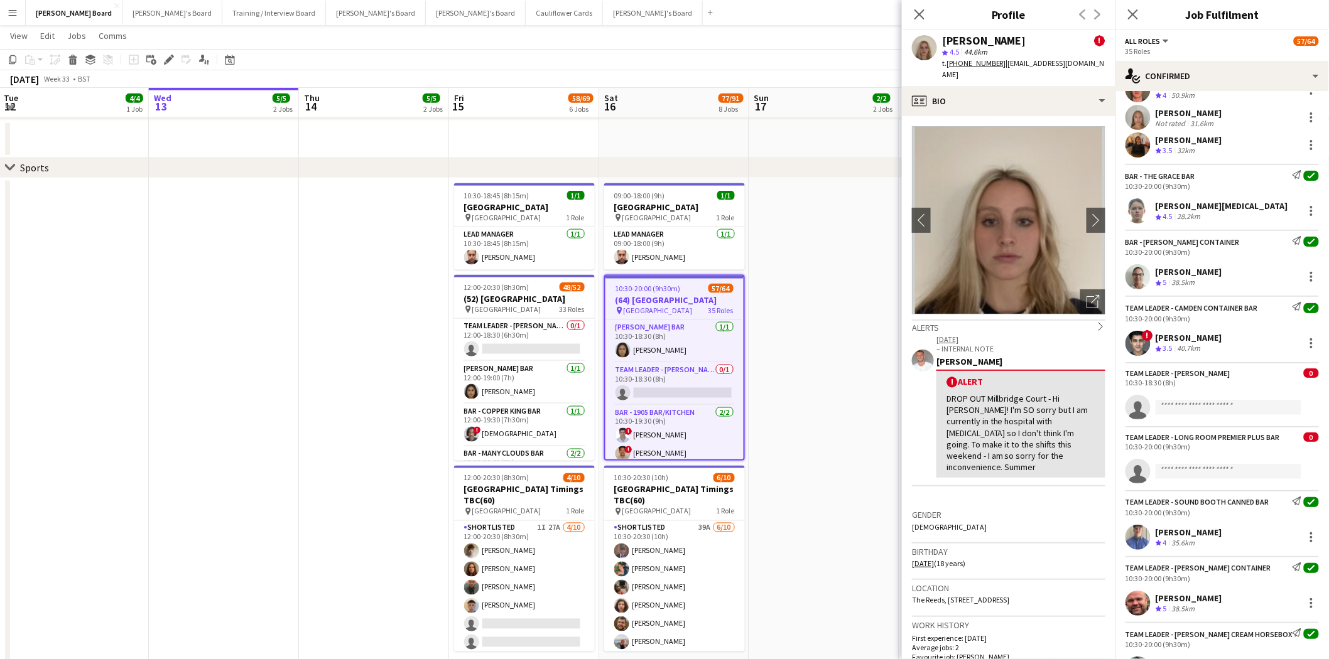
click at [1185, 220] on div "28.2km" at bounding box center [1189, 217] width 28 height 11
